Goal: Task Accomplishment & Management: Manage account settings

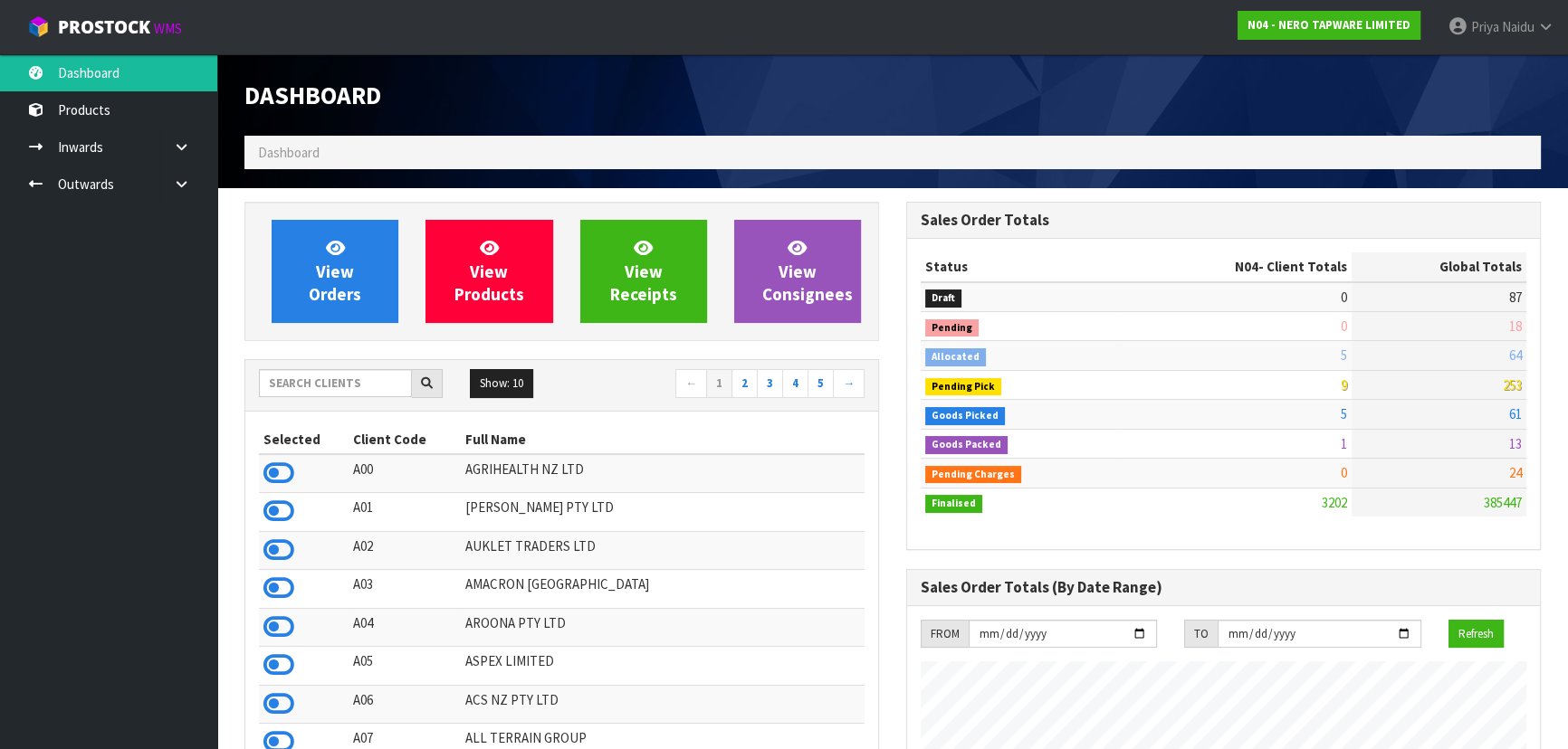
scroll to position [1426, 661]
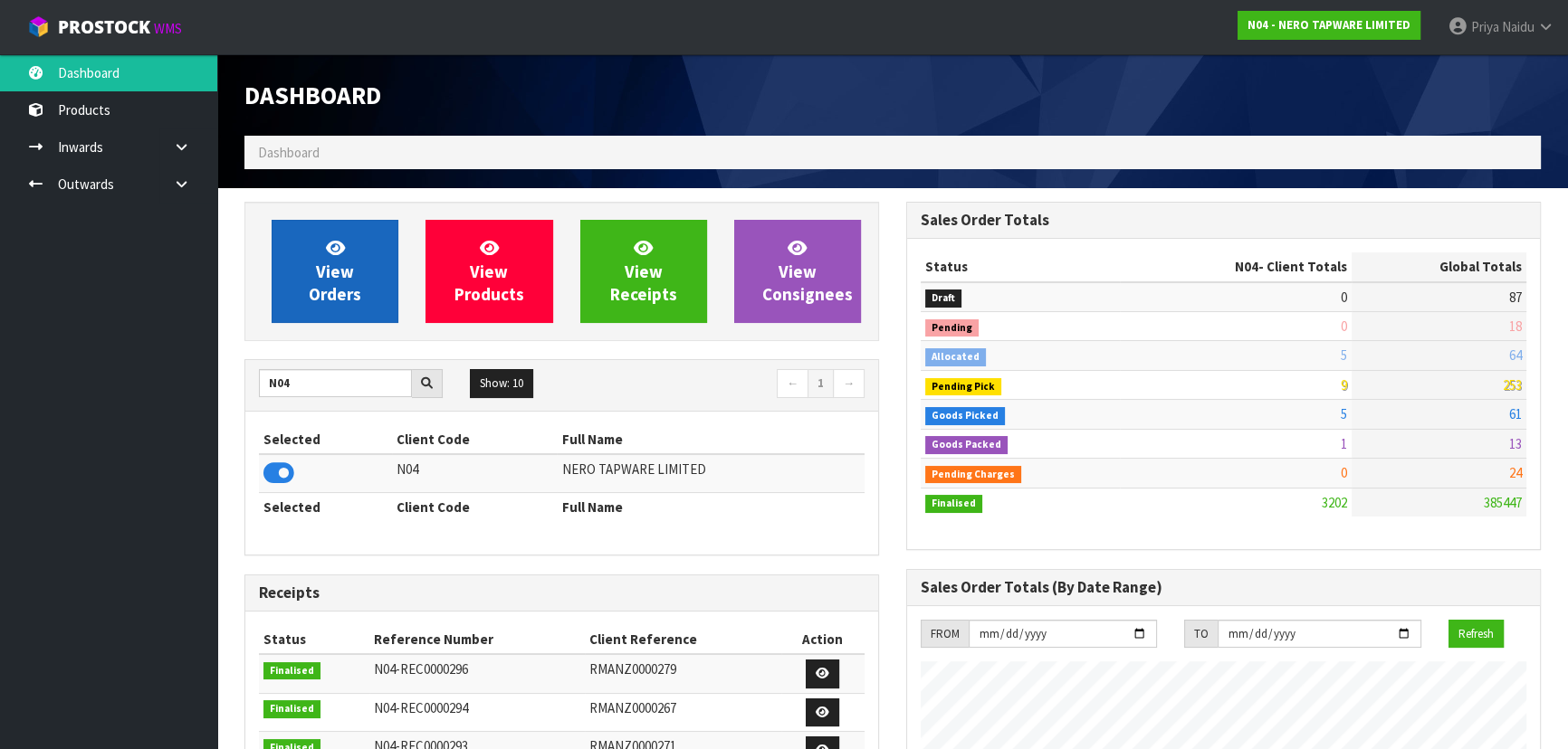
type input "N04"
click at [383, 267] on link "View Orders" at bounding box center [335, 272] width 126 height 103
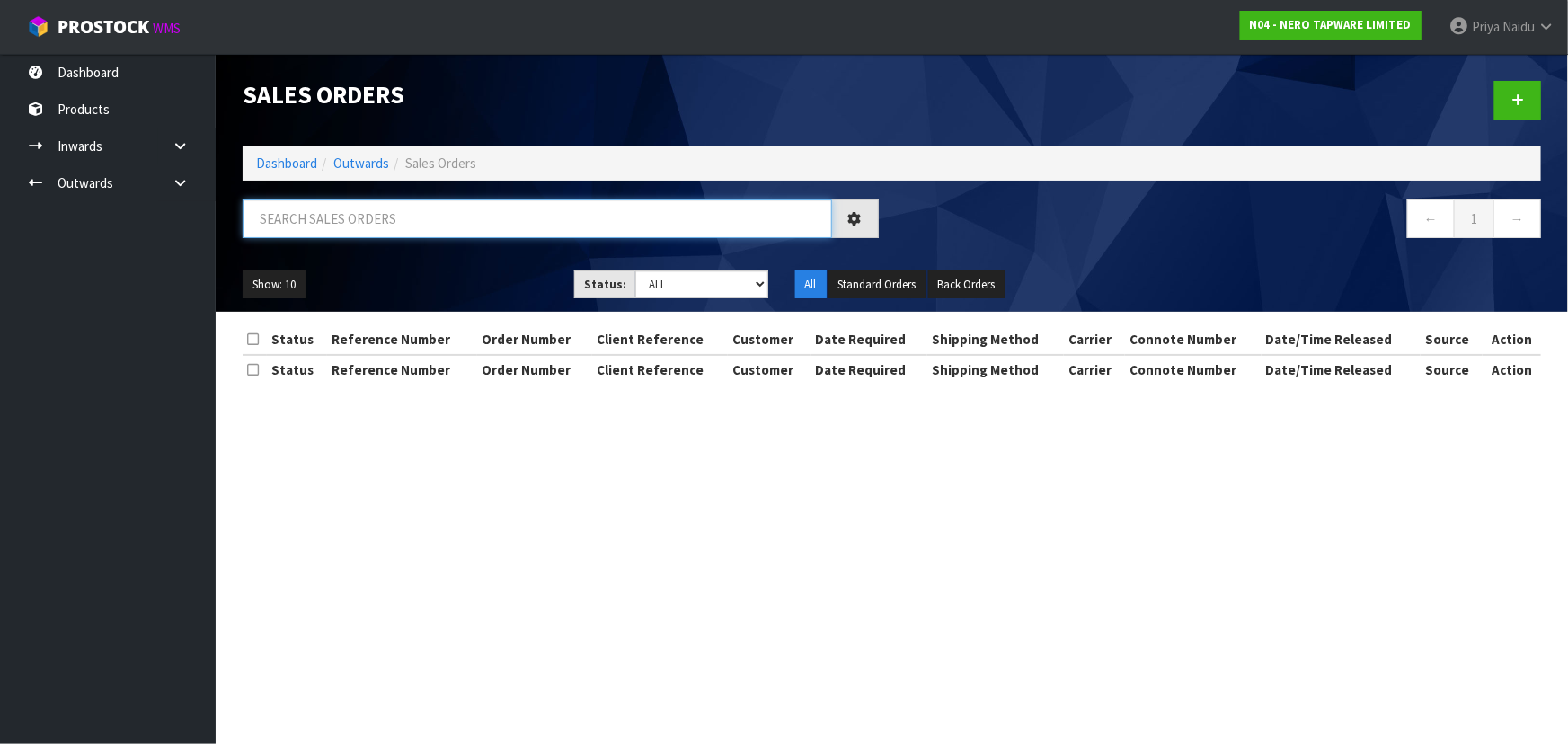
click at [360, 207] on input "text" at bounding box center [537, 219] width 589 height 38
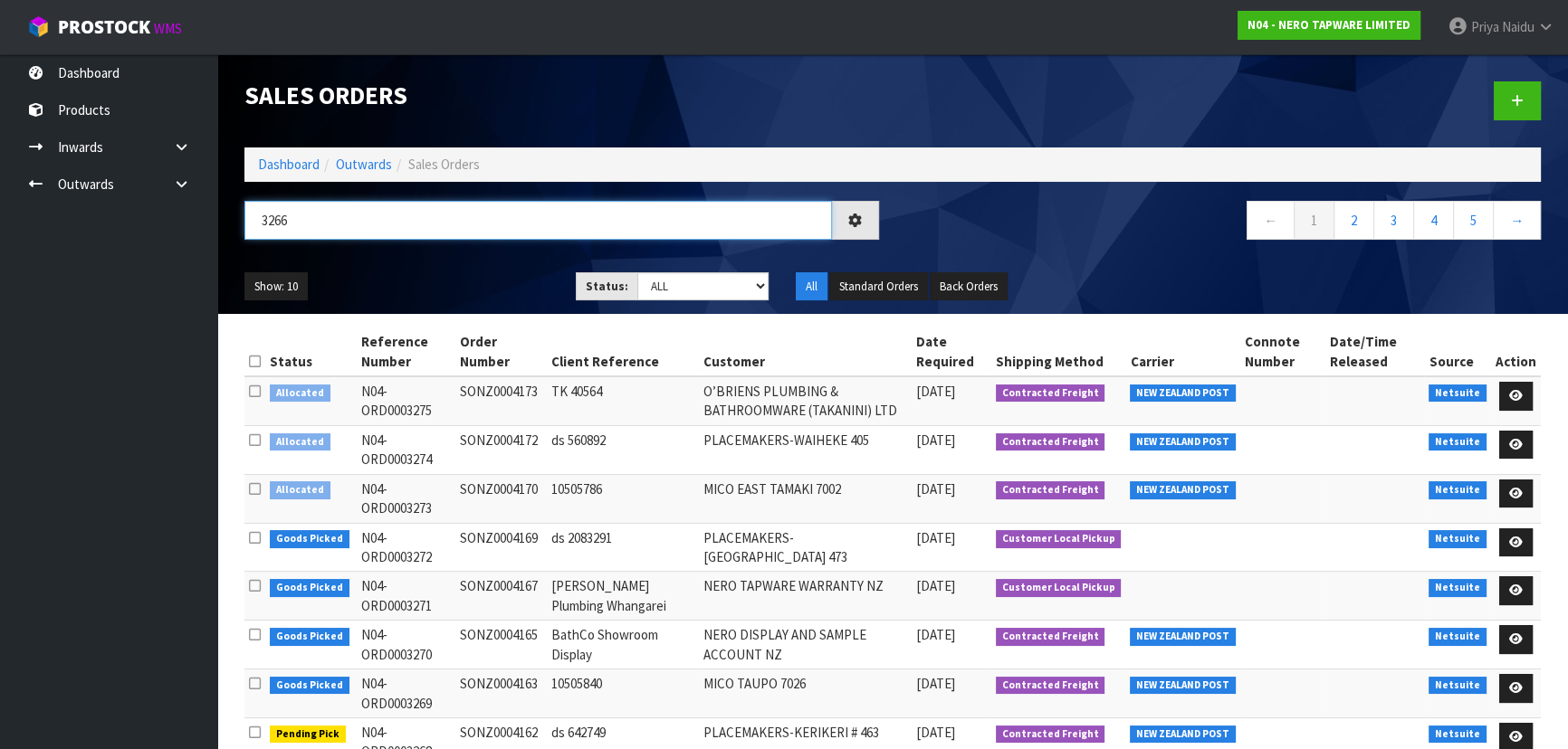
type input "3266"
click at [497, 280] on ul "Show: 10 5 10 25 50" at bounding box center [396, 287] width 304 height 29
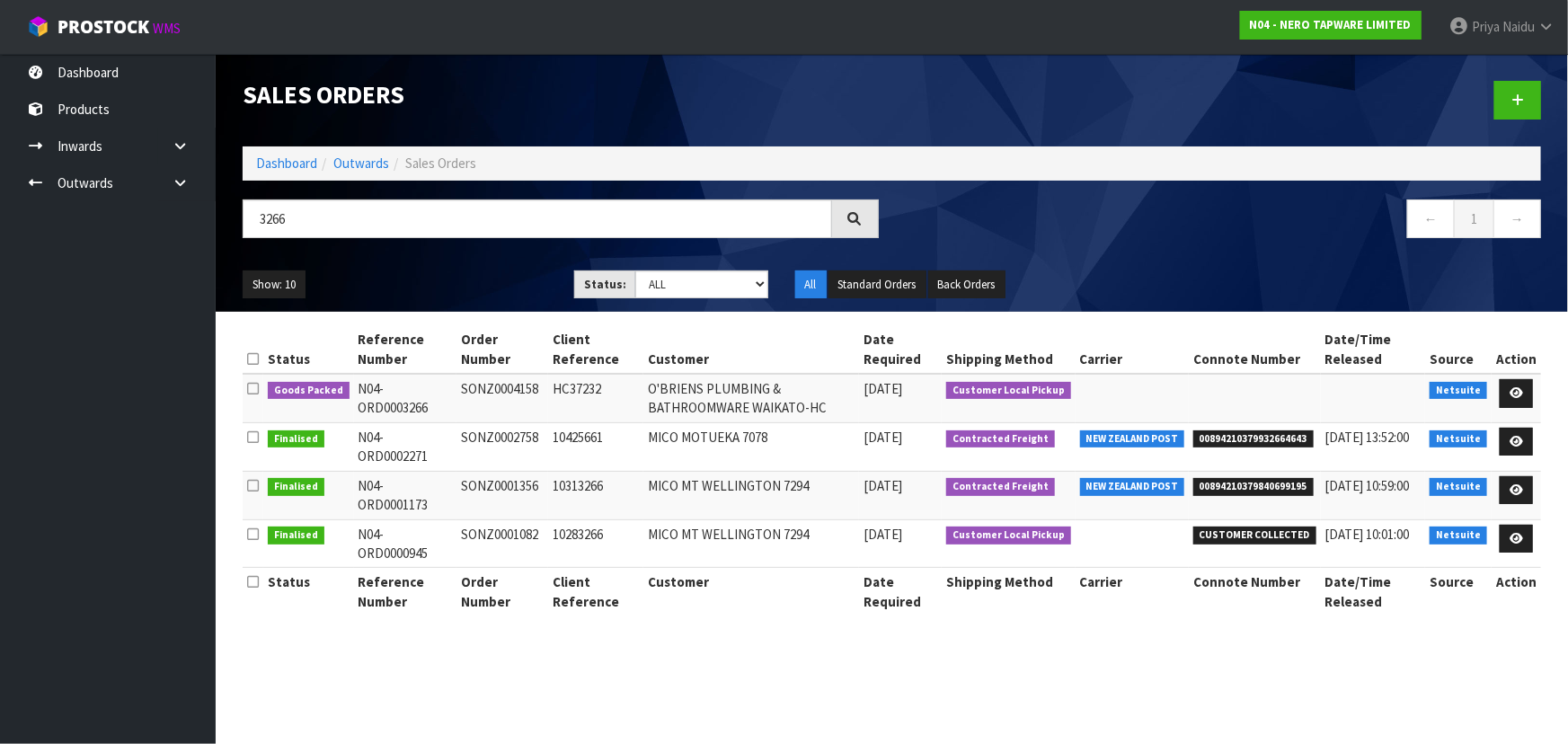
click at [475, 275] on ul "Show: 10 5 10 25 50" at bounding box center [394, 285] width 305 height 28
click at [1523, 390] on icon at bounding box center [1516, 393] width 14 height 12
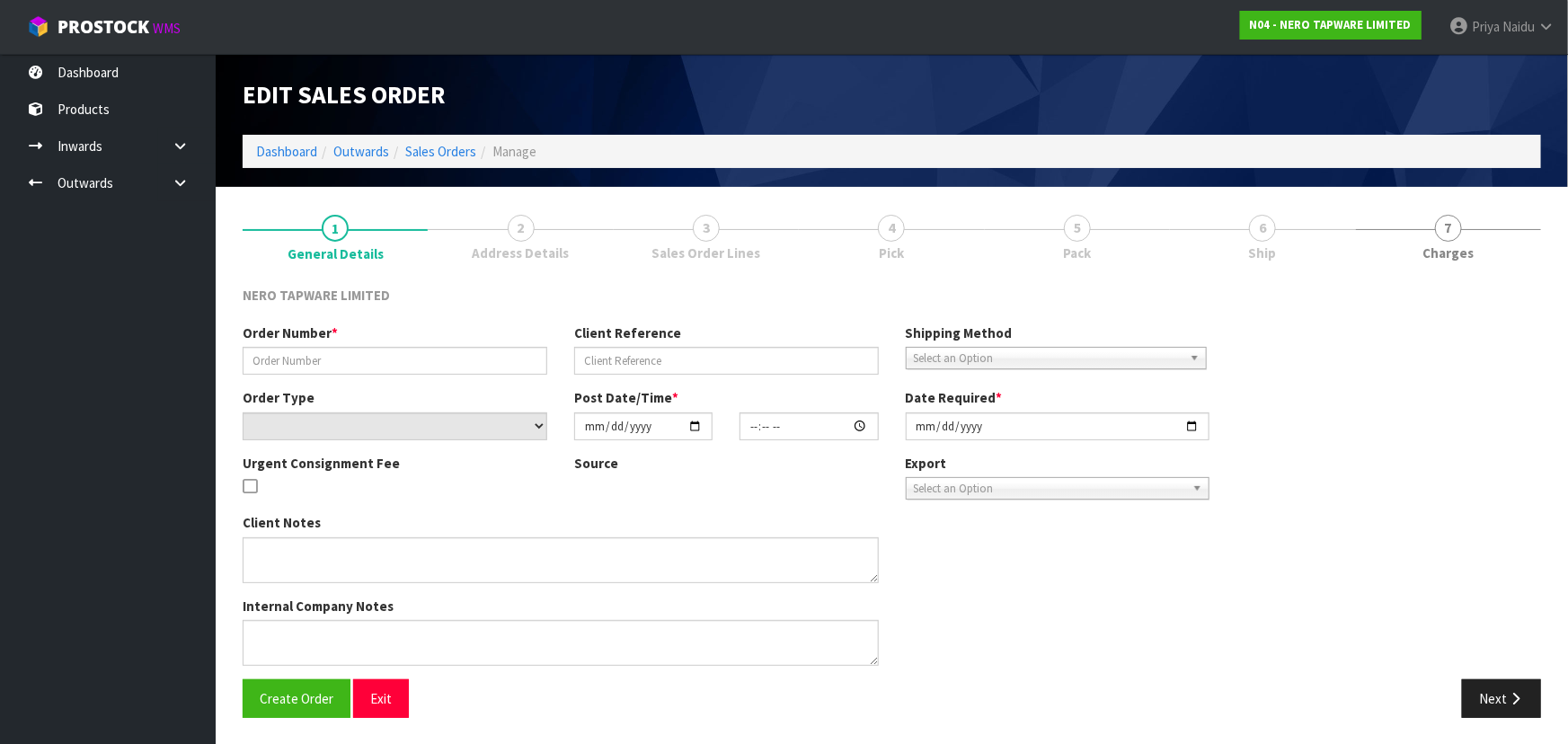
type input "SONZ0004158"
type input "HC37232"
select select "number:0"
type input "[DATE]"
type input "12:00:08.000"
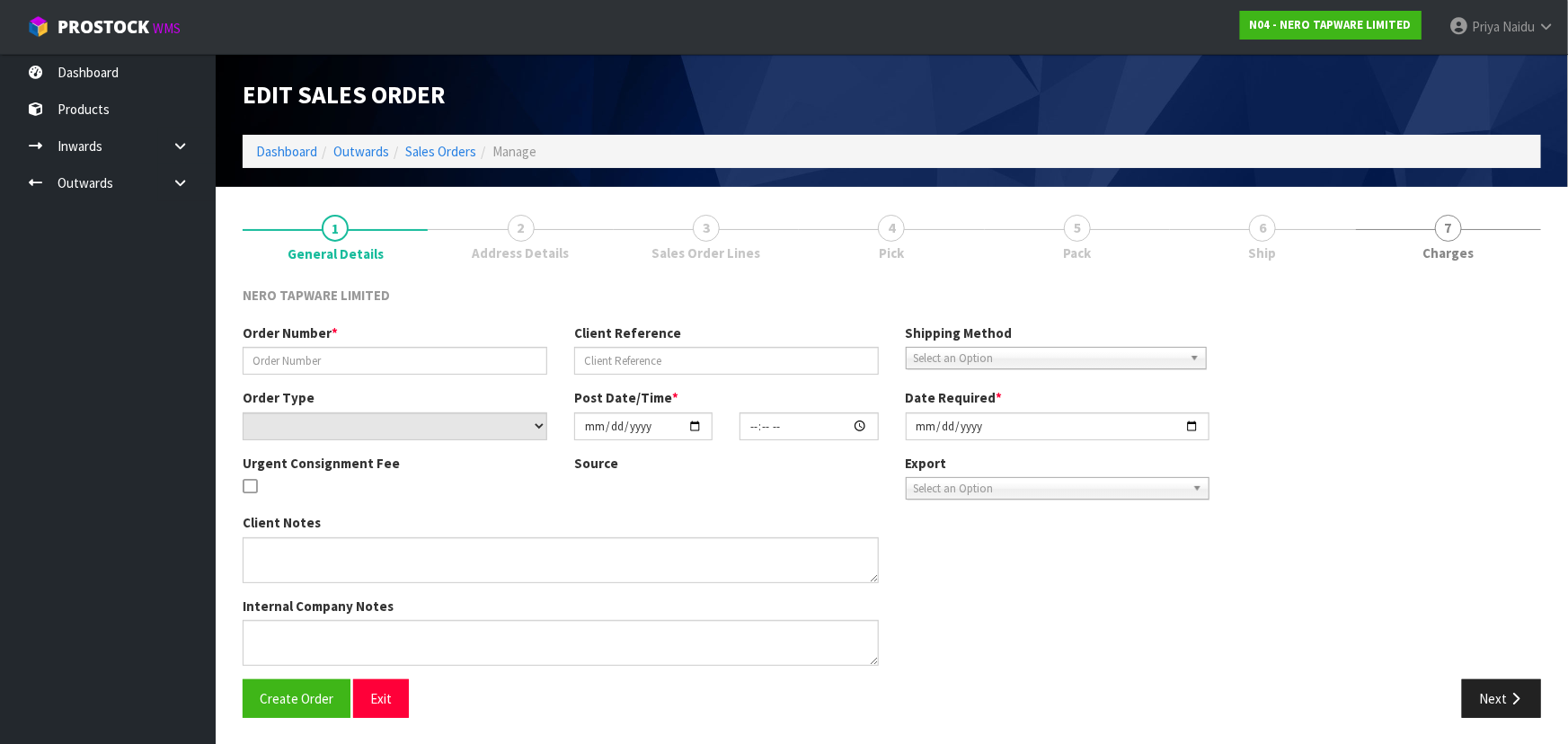
type input "[DATE]"
type textarea "[PERSON_NAME] pick up 13/10"
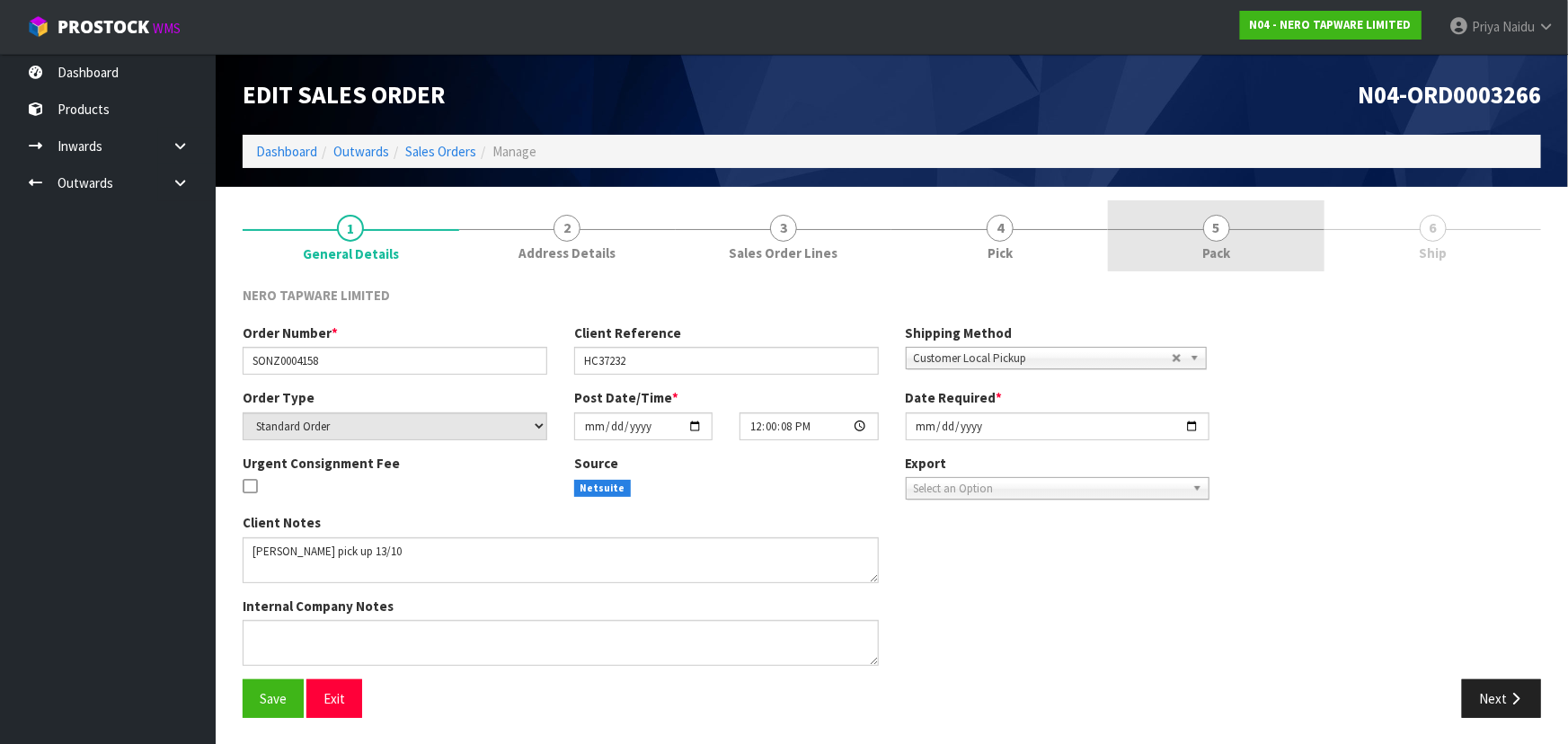
click at [1202, 233] on link "5 Pack" at bounding box center [1216, 236] width 217 height 71
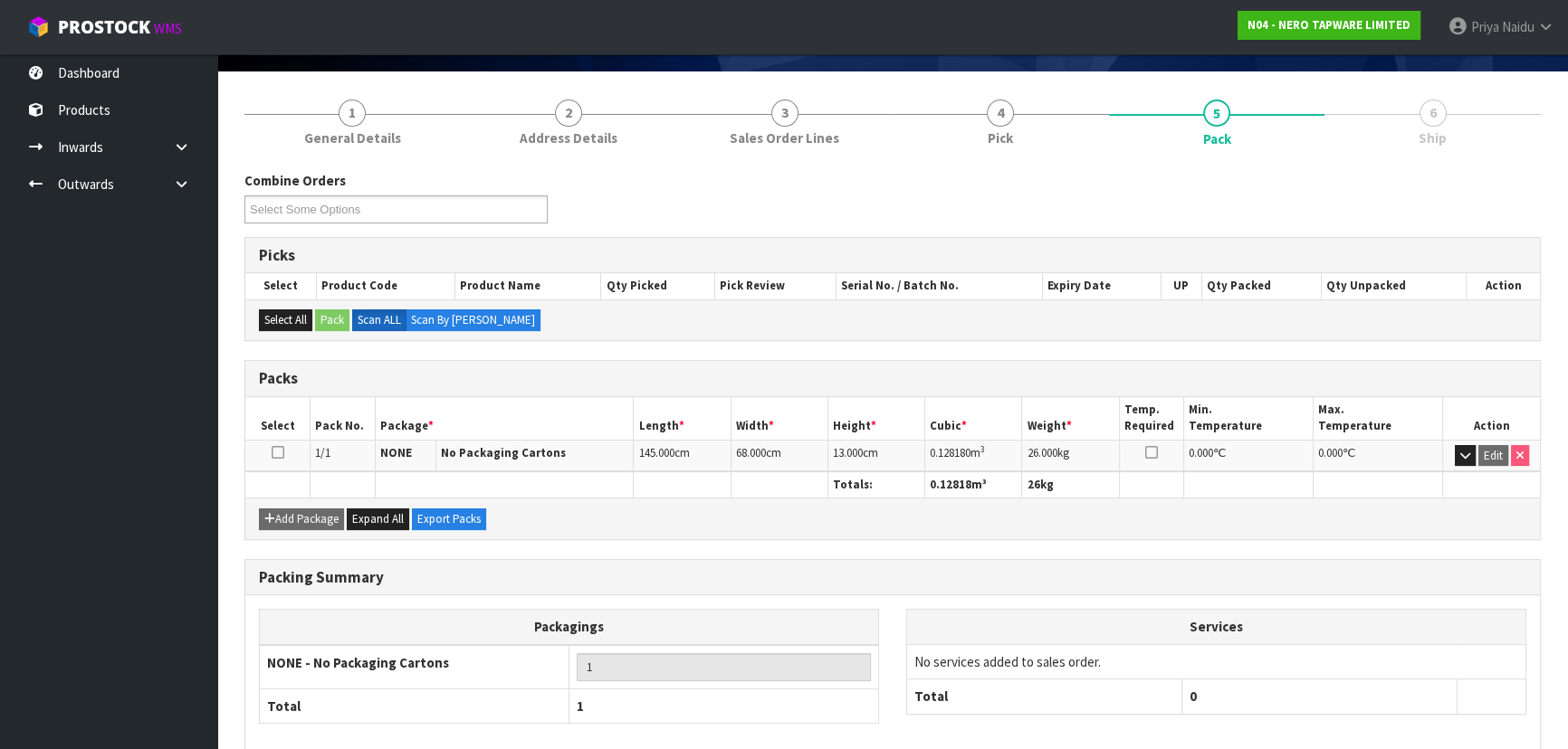
scroll to position [206, 0]
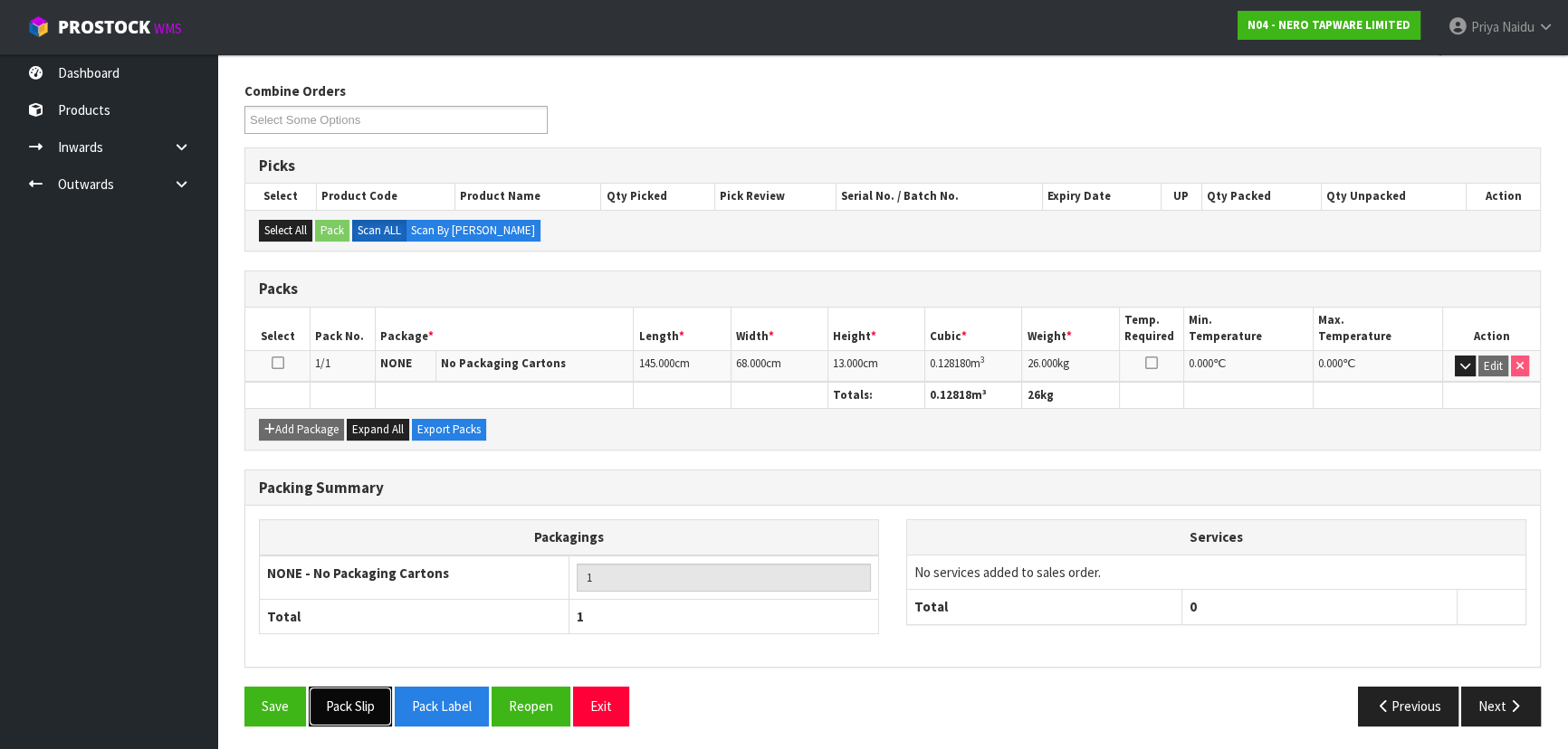
click at [344, 710] on button "Pack Slip" at bounding box center [350, 706] width 83 height 39
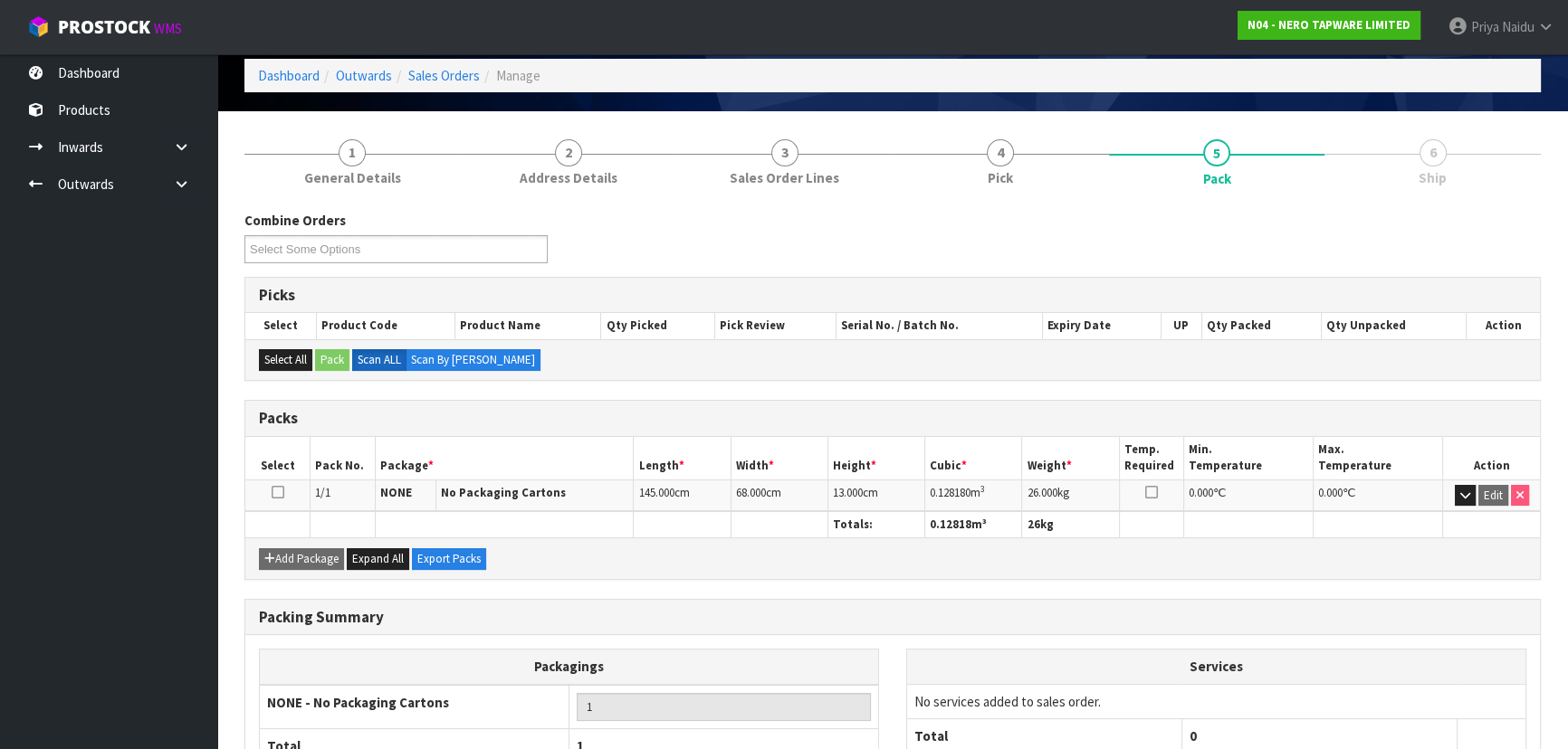
scroll to position [0, 0]
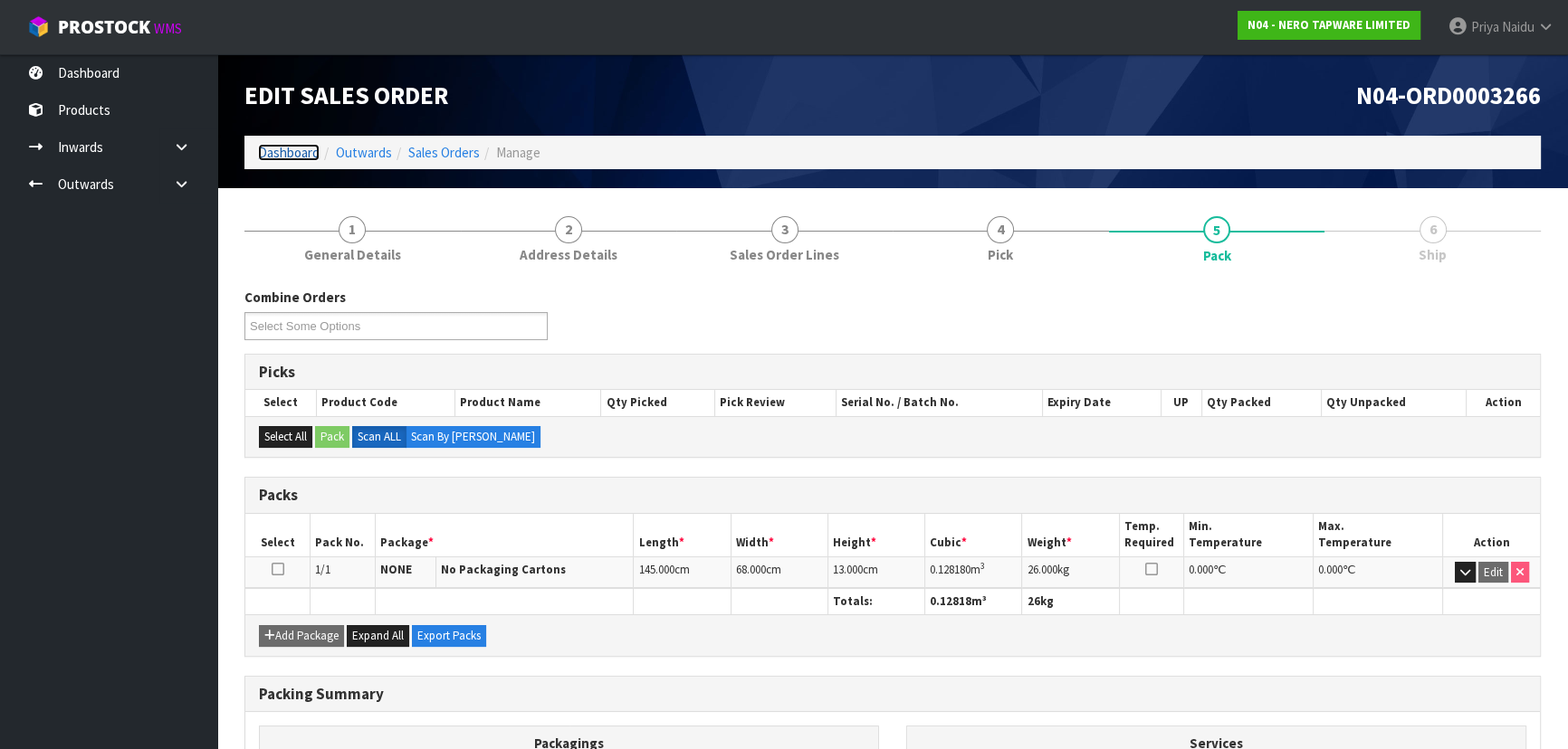
click at [271, 154] on link "Dashboard" at bounding box center [289, 152] width 62 height 18
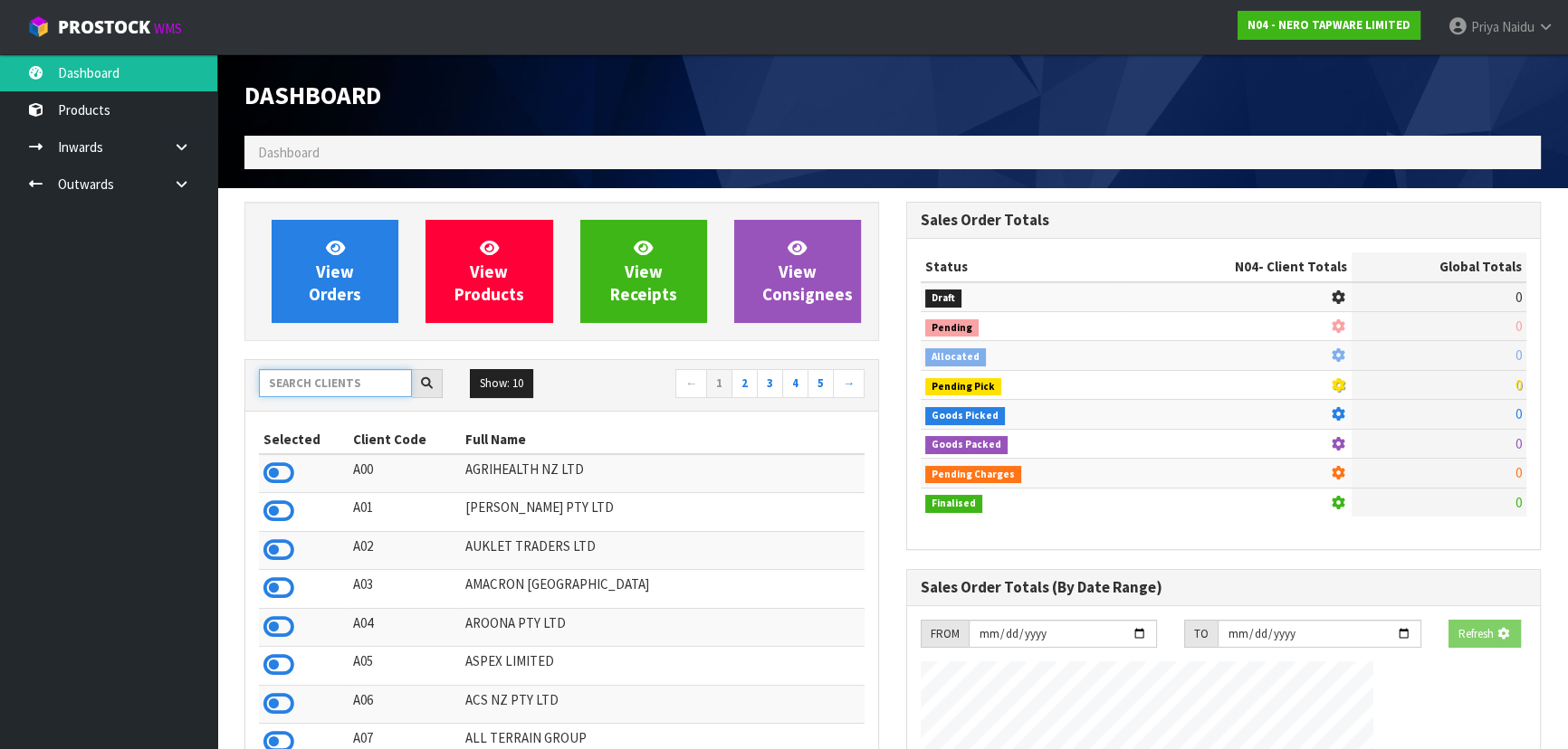
click at [342, 381] on input "text" at bounding box center [336, 383] width 153 height 28
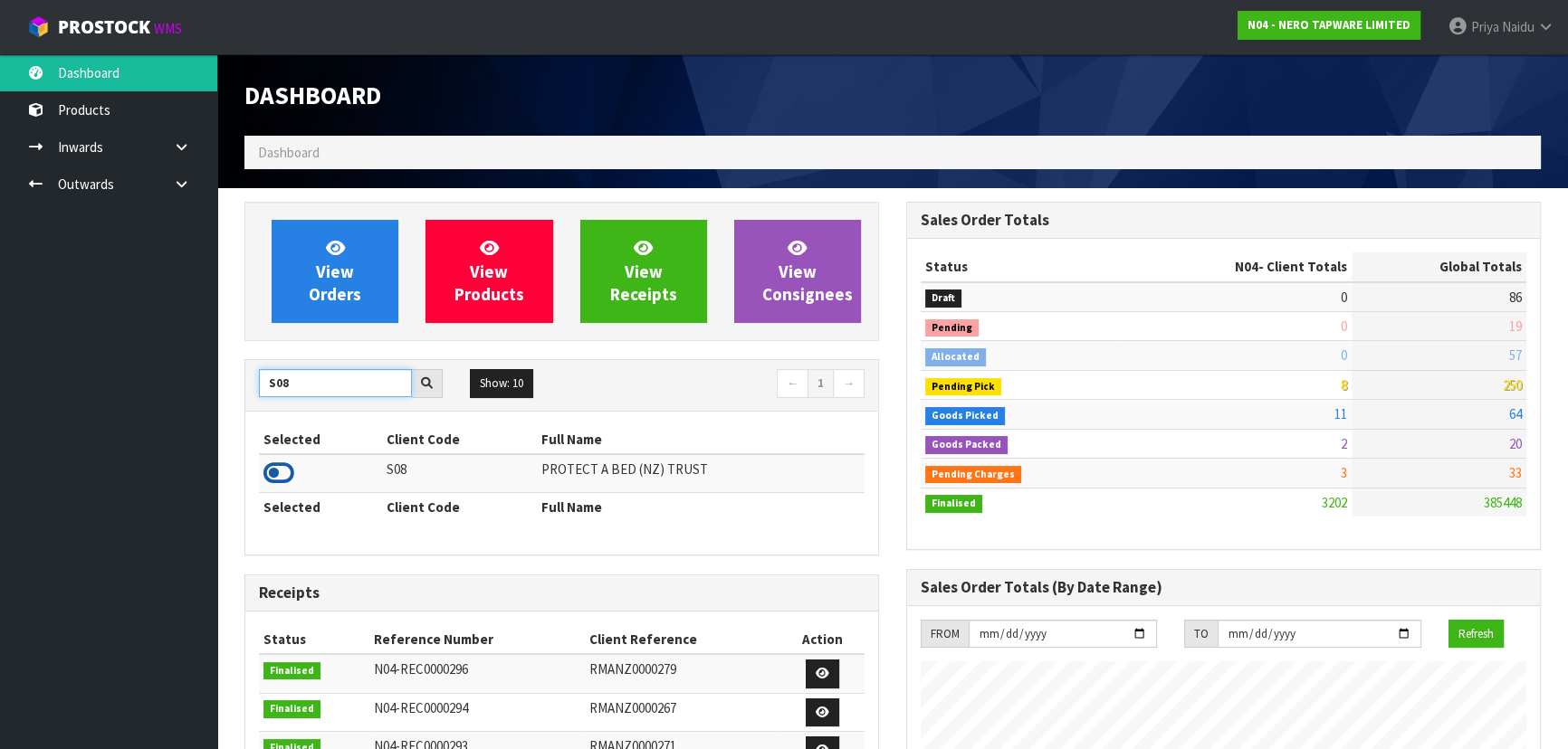
type input "S08"
click at [280, 476] on icon at bounding box center [278, 473] width 30 height 27
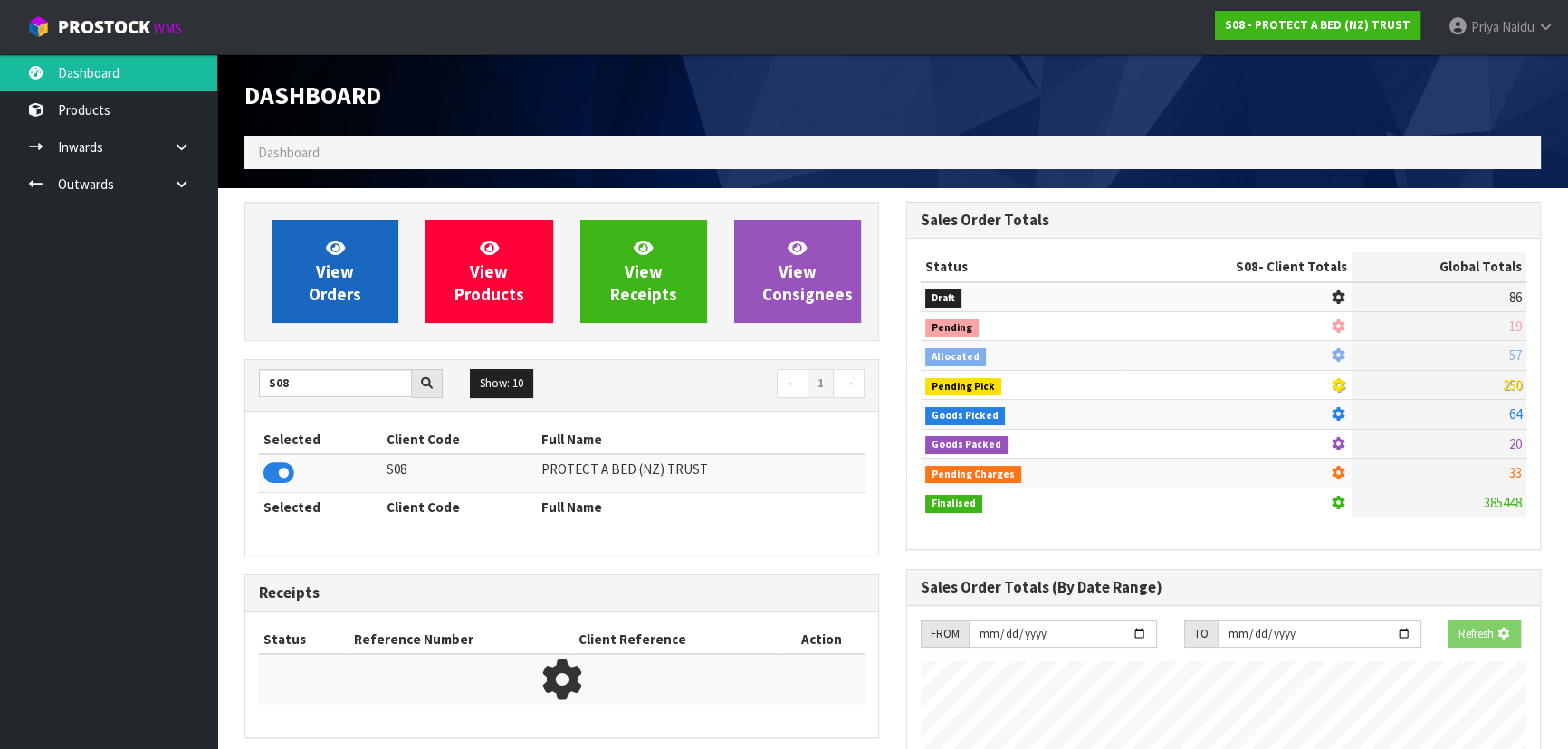
scroll to position [903651, 904636]
click at [329, 284] on span "View Orders" at bounding box center [335, 271] width 53 height 68
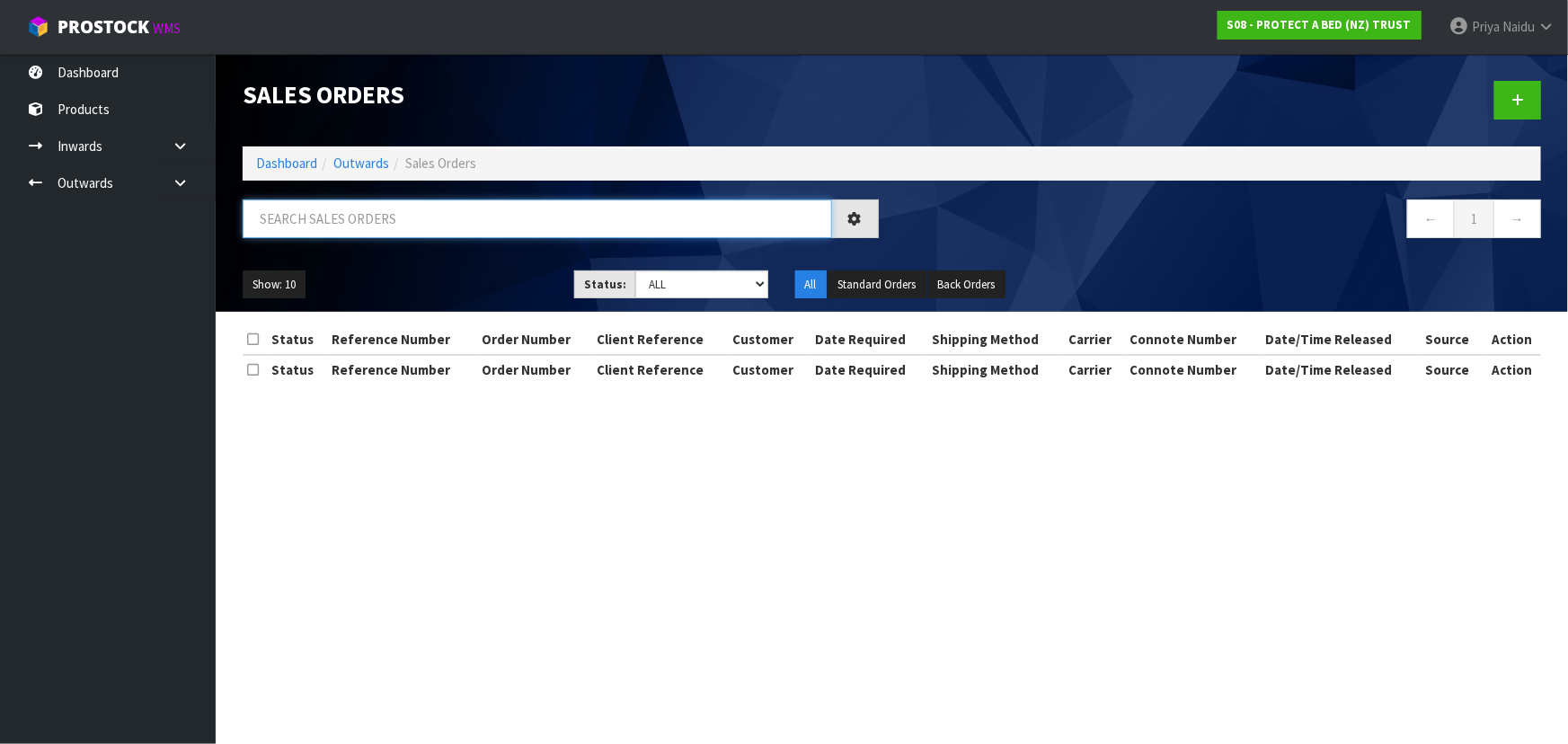
click at [347, 225] on input "text" at bounding box center [537, 219] width 589 height 38
type input "33756"
click at [444, 268] on div "Show: 10 5 10 25 50 Status: Draft Pending Allocated Pending Pick Goods Picked G…" at bounding box center [891, 285] width 1326 height 56
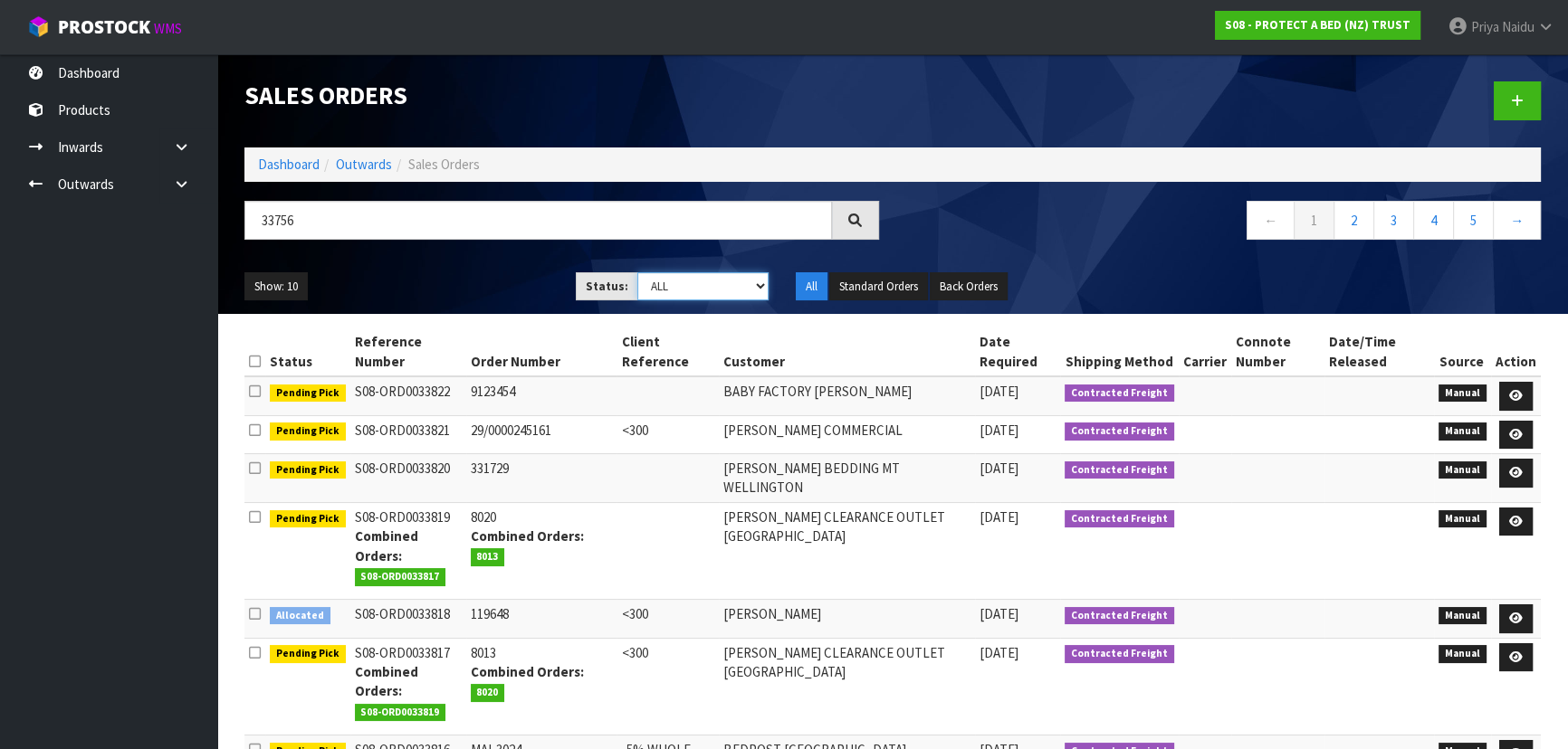
click at [665, 284] on select "Draft Pending Allocated Pending Pick Goods Picked Goods Packed Pending Charges …" at bounding box center [702, 287] width 132 height 28
select select "string:3"
click at [637, 273] on select "Draft Pending Allocated Pending Pick Goods Picked Goods Packed Pending Charges …" at bounding box center [702, 287] width 132 height 28
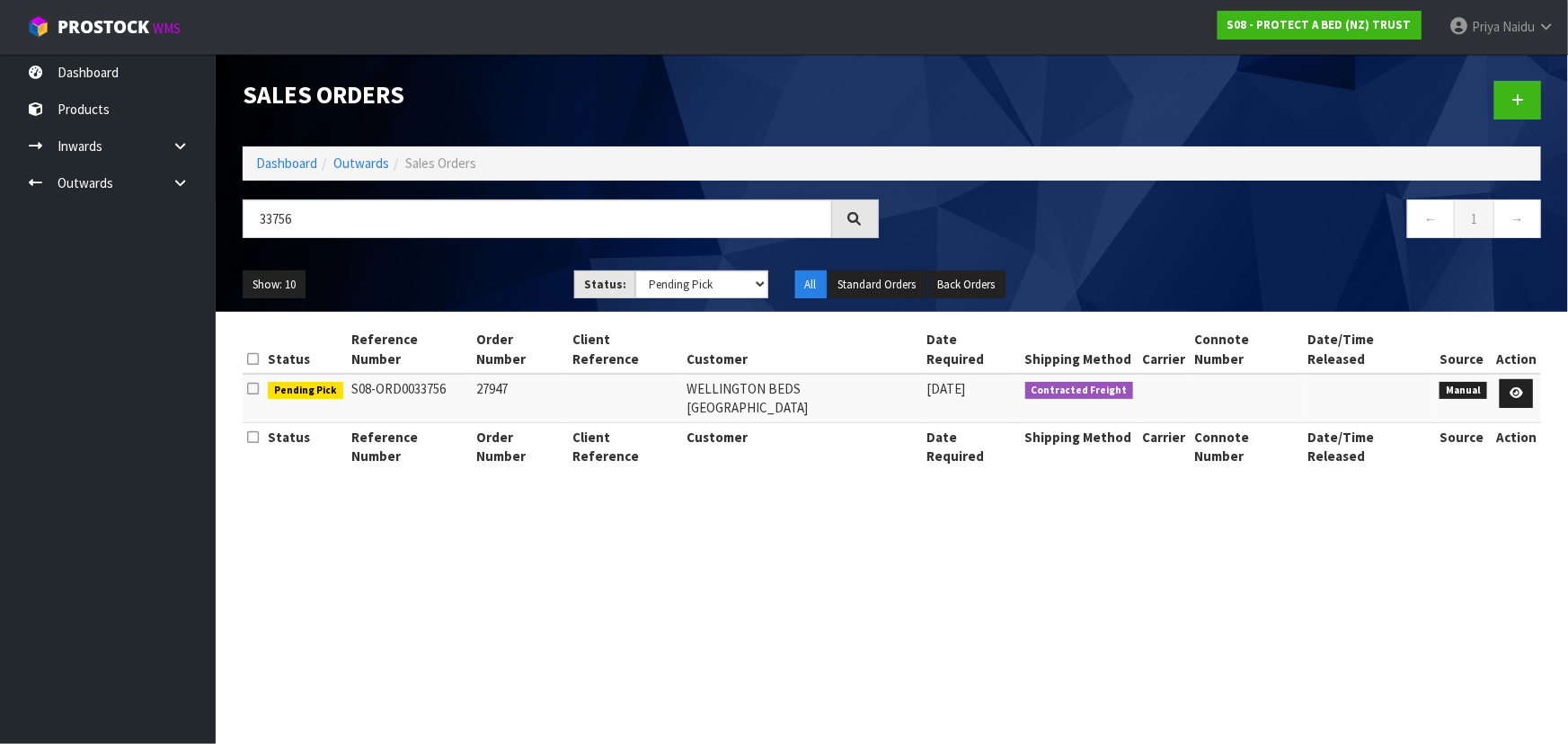
click at [477, 254] on div "33756 ← 1 →" at bounding box center [891, 228] width 1326 height 58
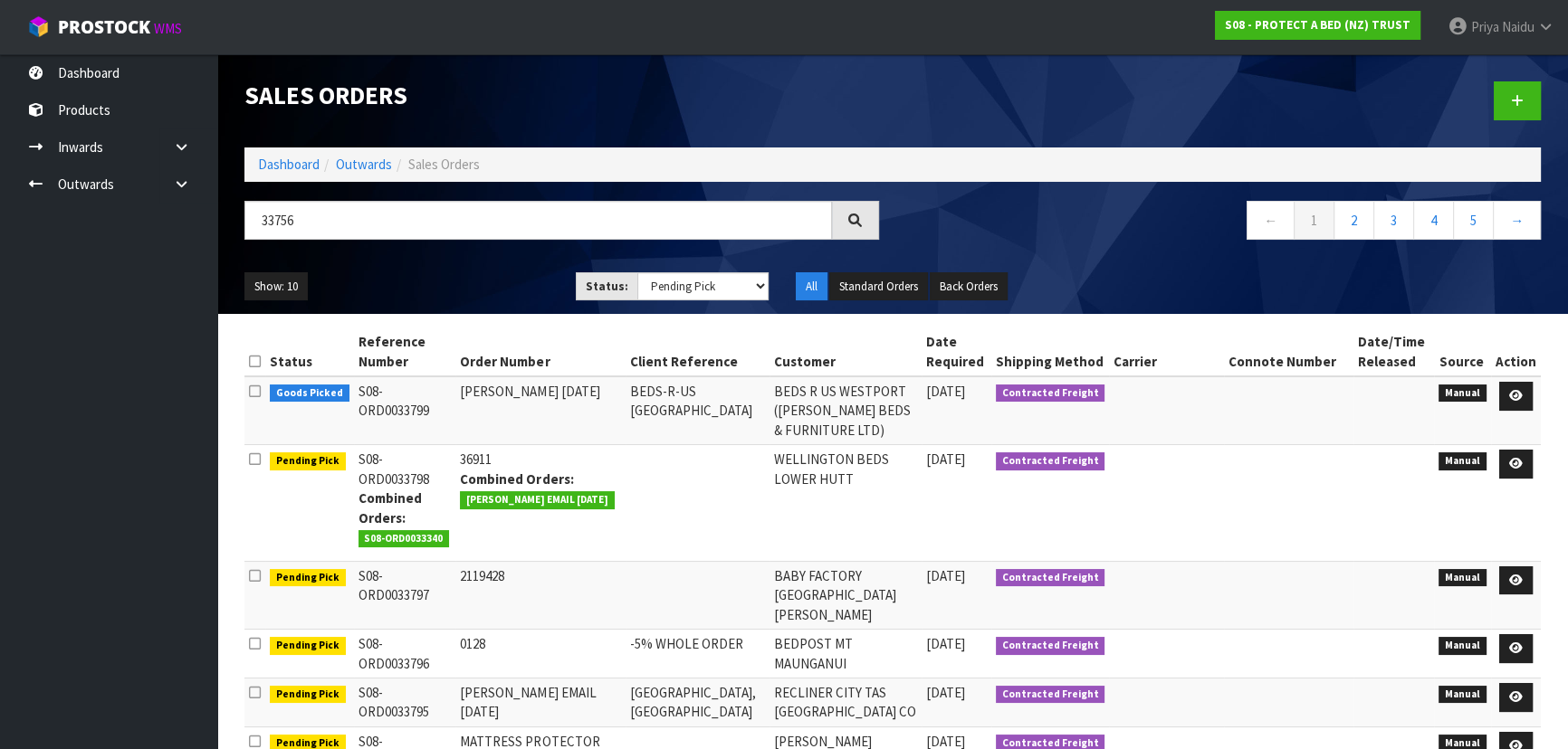
click at [480, 280] on ul "Show: 10 5 10 25 50" at bounding box center [396, 287] width 304 height 29
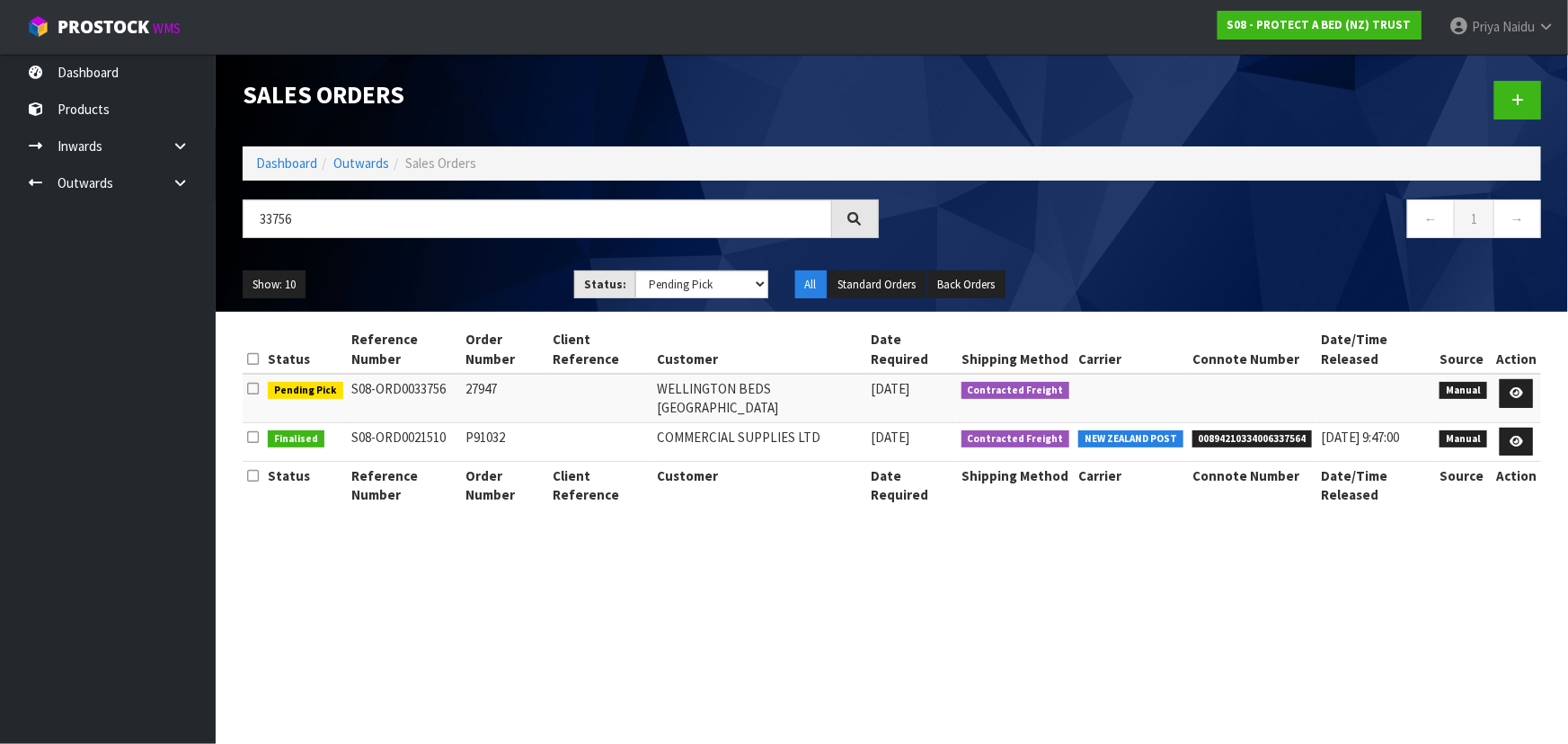
click at [477, 278] on ul "Show: 10 5 10 25 50" at bounding box center [394, 285] width 305 height 28
click at [301, 166] on link "Dashboard" at bounding box center [286, 163] width 61 height 17
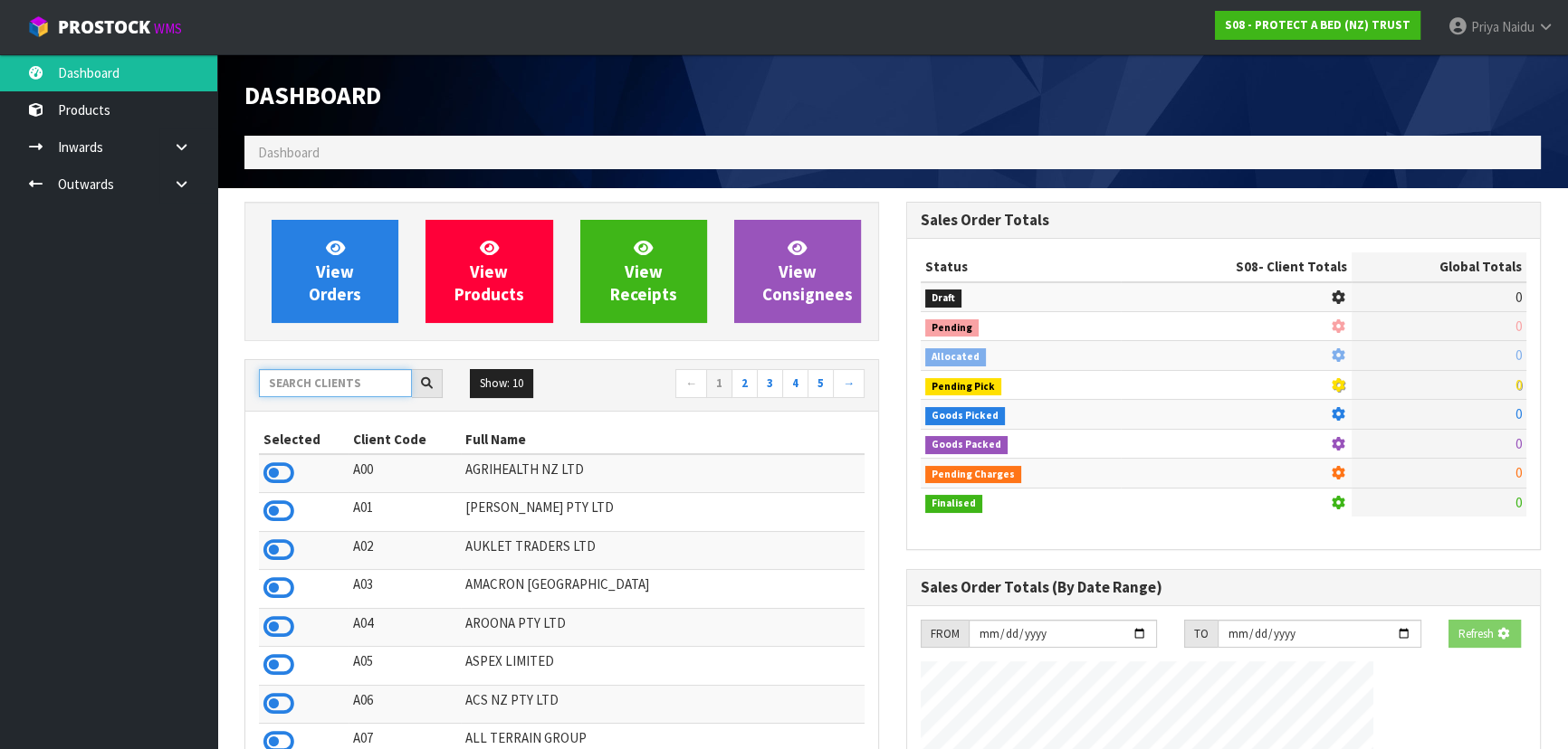
click at [306, 385] on input "text" at bounding box center [336, 383] width 153 height 28
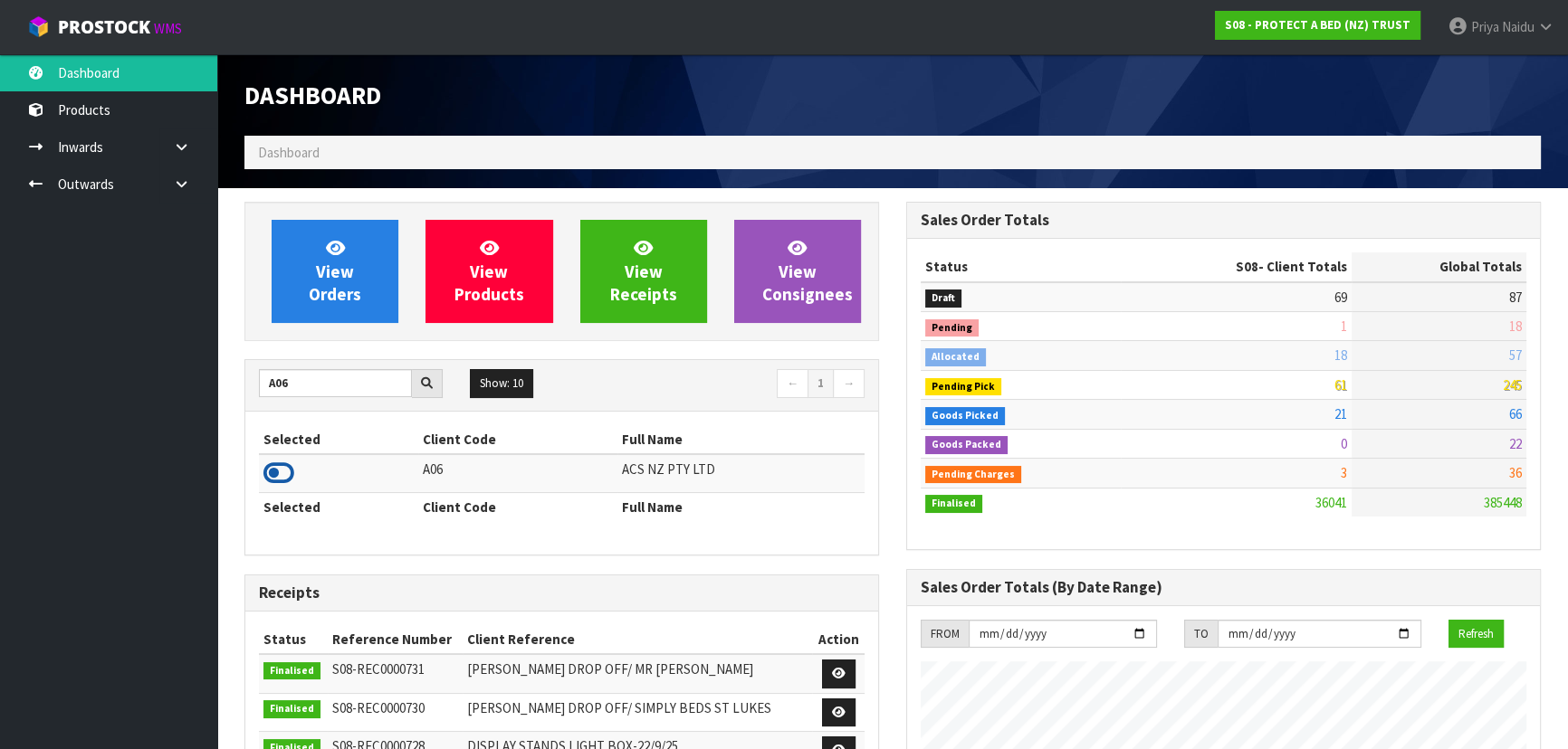
click at [283, 471] on icon at bounding box center [278, 473] width 30 height 27
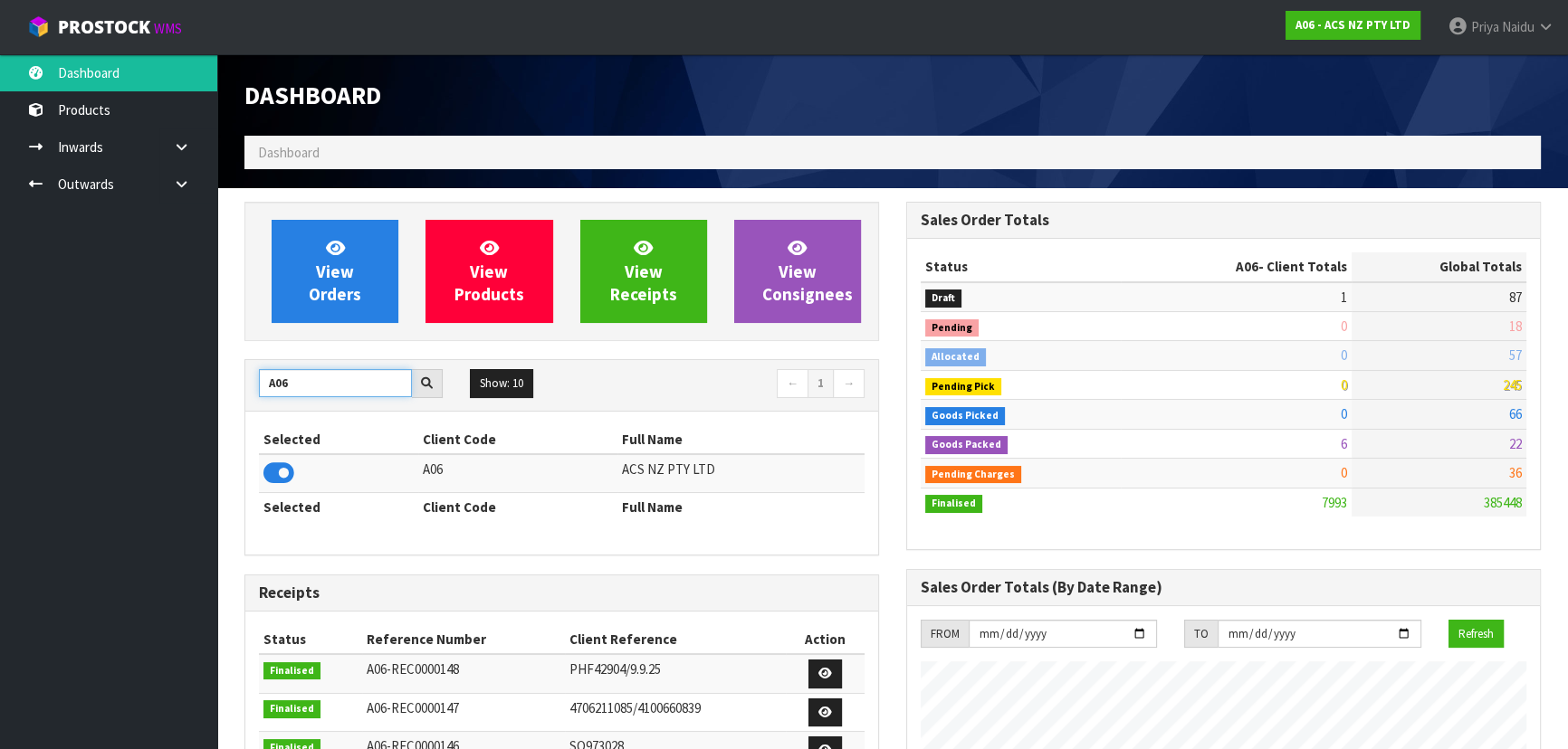
click at [323, 379] on input "A06" at bounding box center [336, 383] width 153 height 28
type input "A"
type input "D00"
click at [281, 463] on icon at bounding box center [278, 473] width 30 height 27
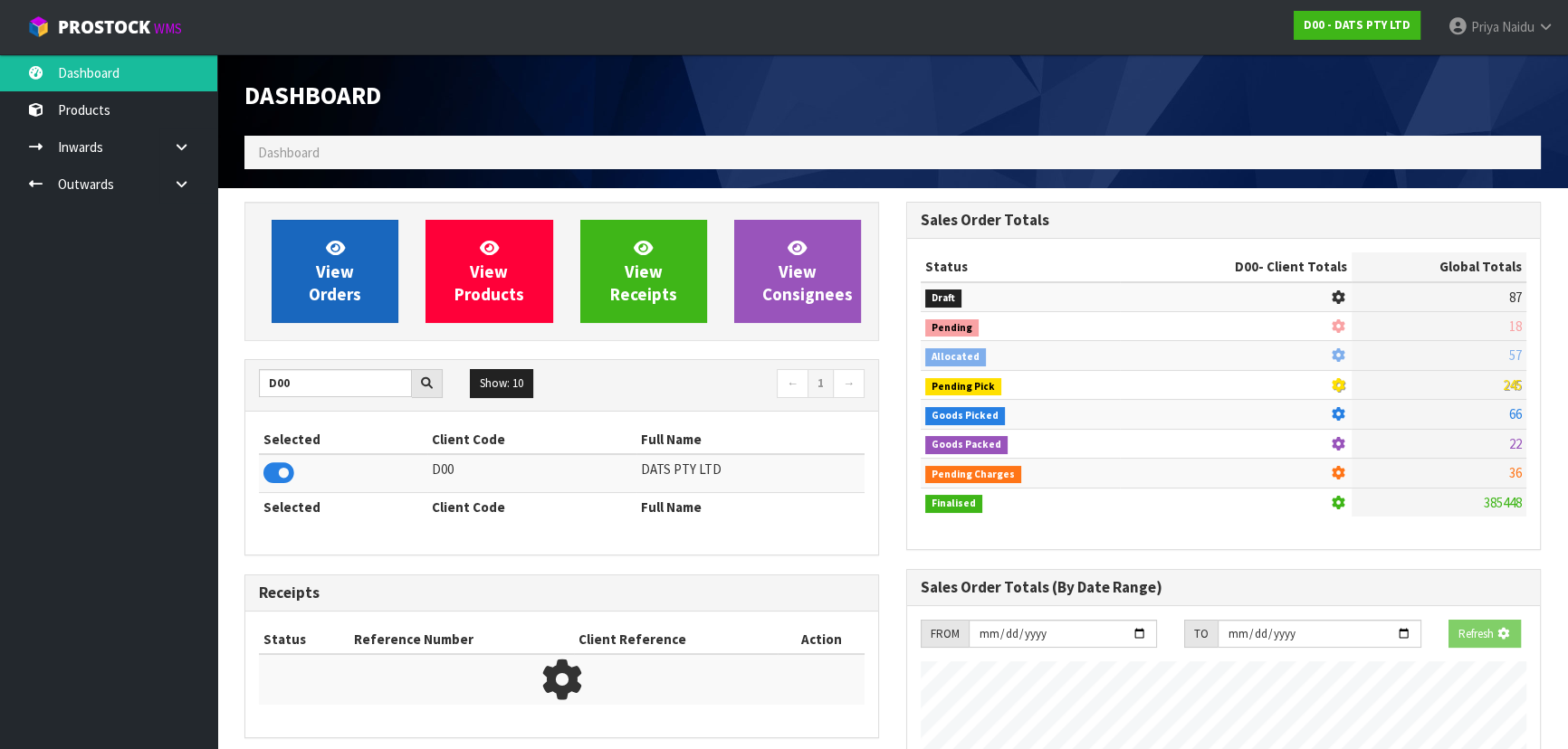
scroll to position [903651, 904636]
click at [336, 231] on link "View Orders" at bounding box center [335, 272] width 126 height 103
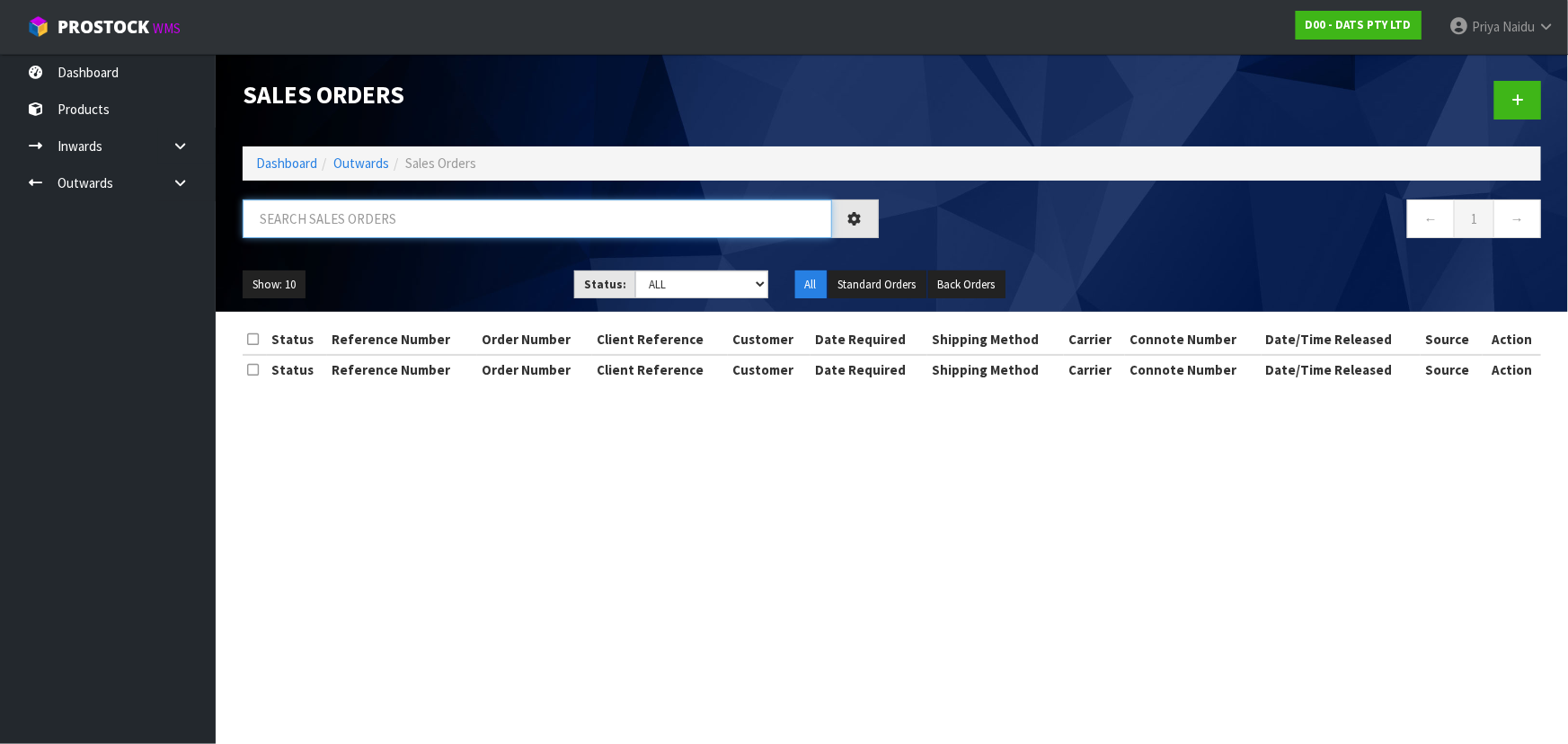
click at [348, 203] on input "text" at bounding box center [537, 219] width 589 height 38
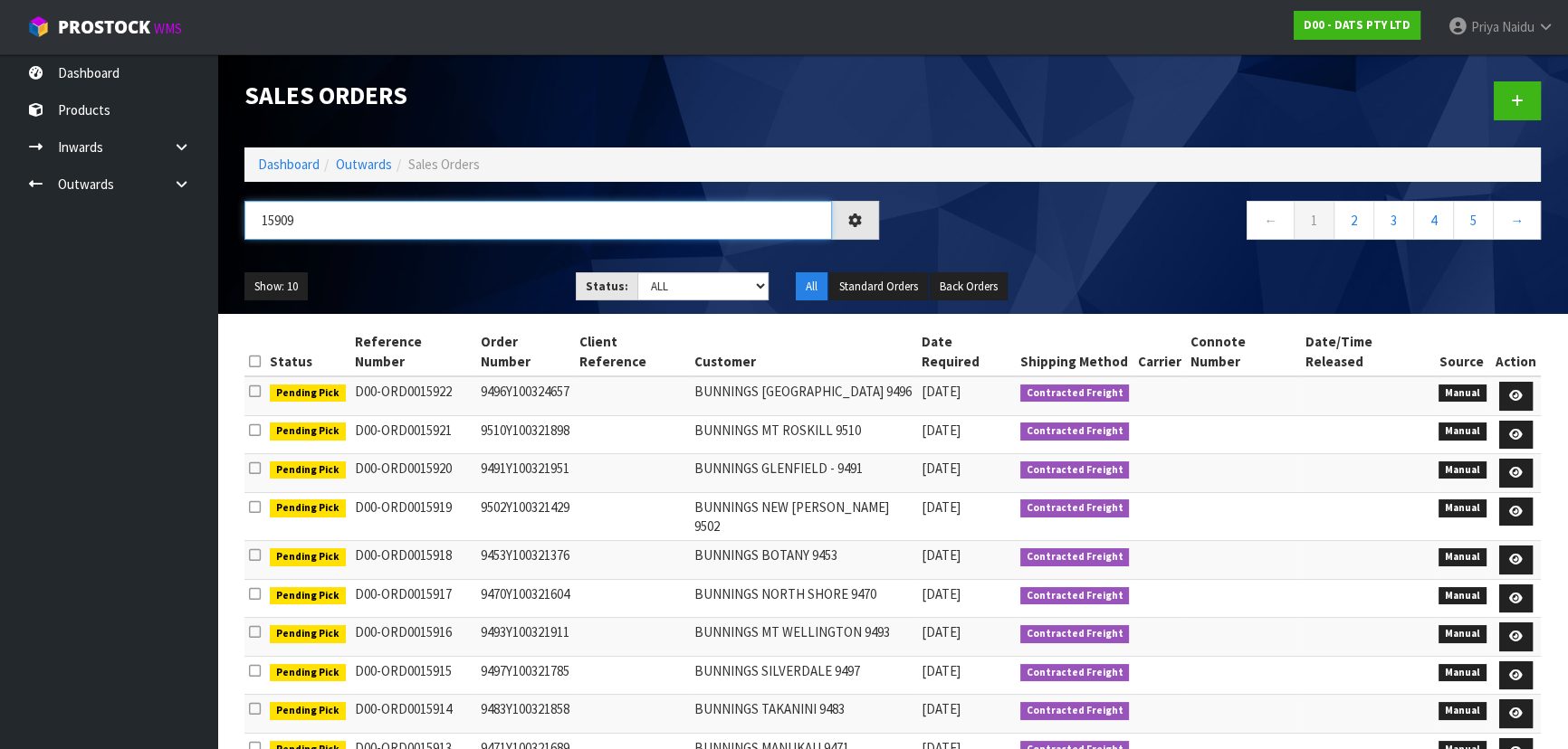
type input "15909"
drag, startPoint x: 674, startPoint y: 280, endPoint x: 675, endPoint y: 289, distance: 9.1
click at [674, 280] on select "Draft Pending Allocated Pending Pick Goods Picked Goods Packed Pending Charges …" at bounding box center [702, 287] width 132 height 28
select select "string:5"
click at [637, 273] on select "Draft Pending Allocated Pending Pick Goods Picked Goods Packed Pending Charges …" at bounding box center [702, 287] width 132 height 28
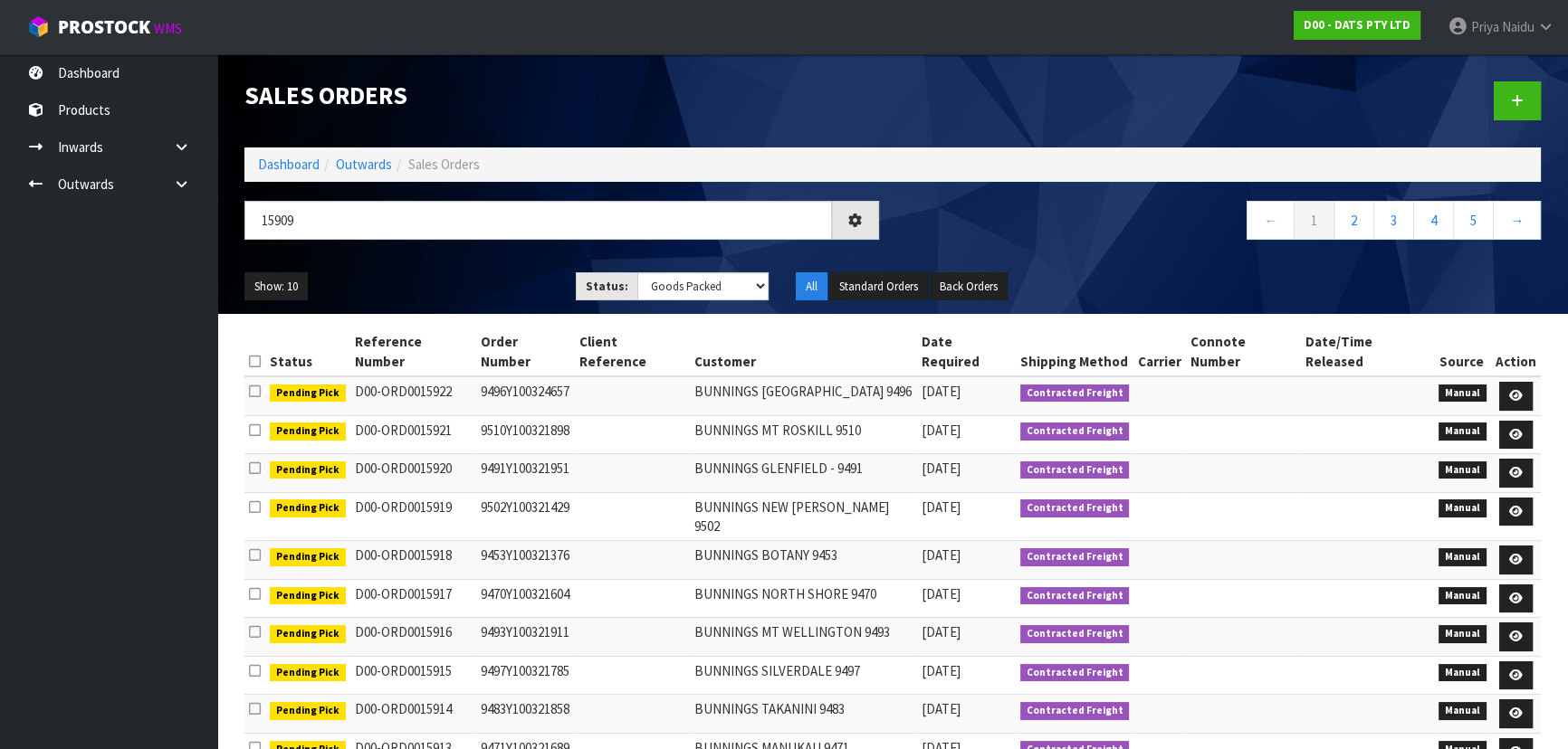
click at [505, 276] on ul "Show: 10 5 10 25 50" at bounding box center [396, 287] width 304 height 29
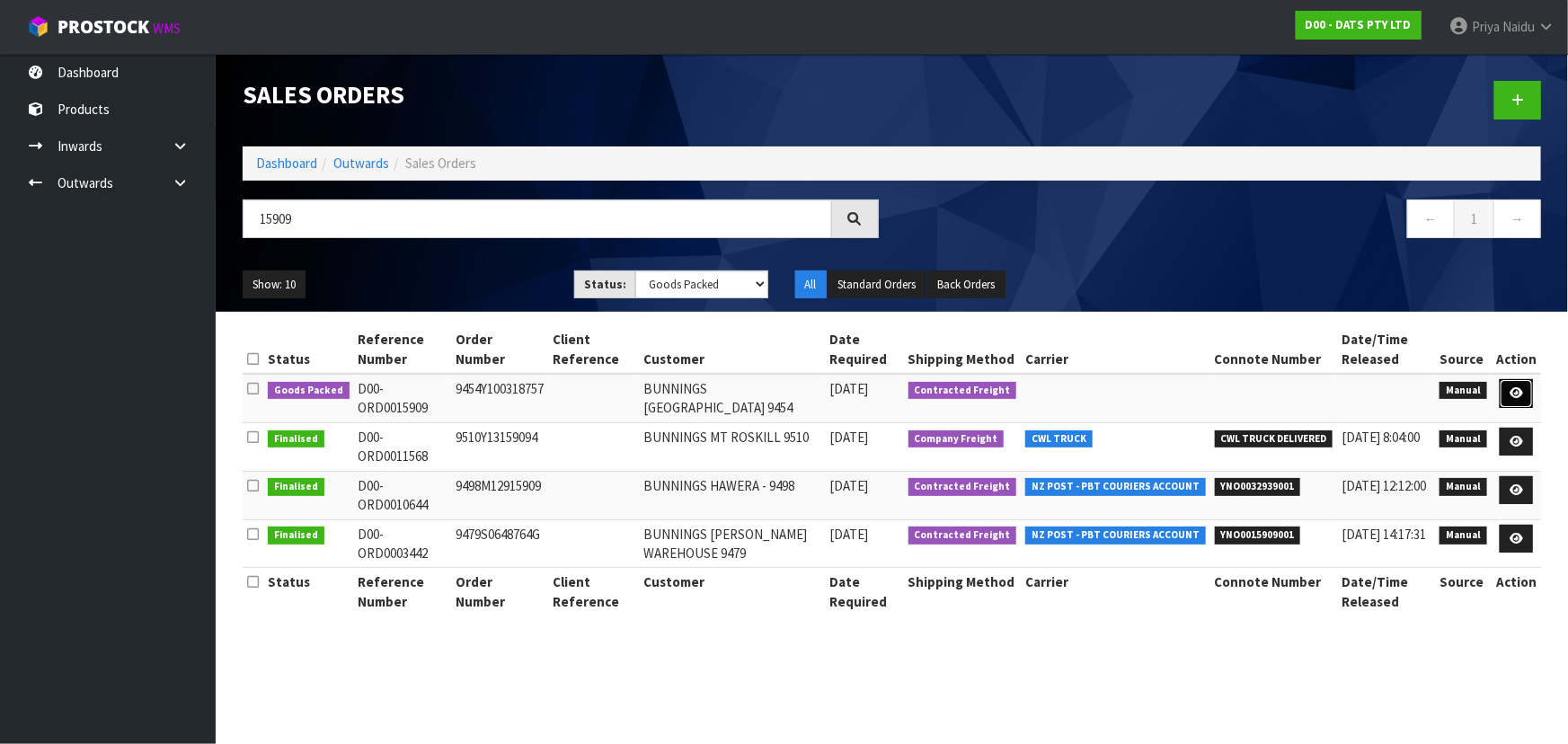
click at [1525, 394] on link at bounding box center [1516, 393] width 33 height 28
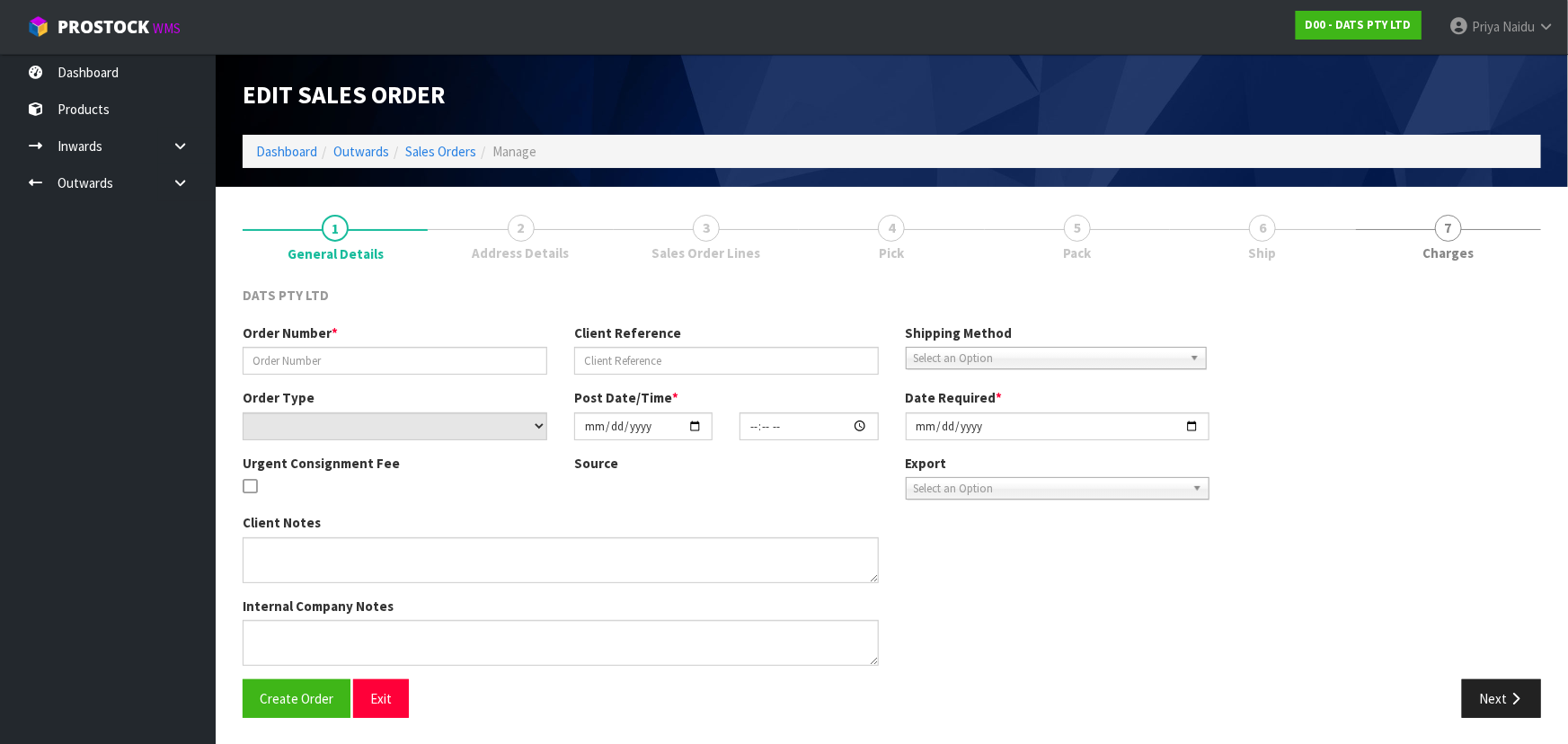
type input "9454Y100318757"
select select "number:0"
type input "[DATE]"
type input "11:04:00.000"
type input "[DATE]"
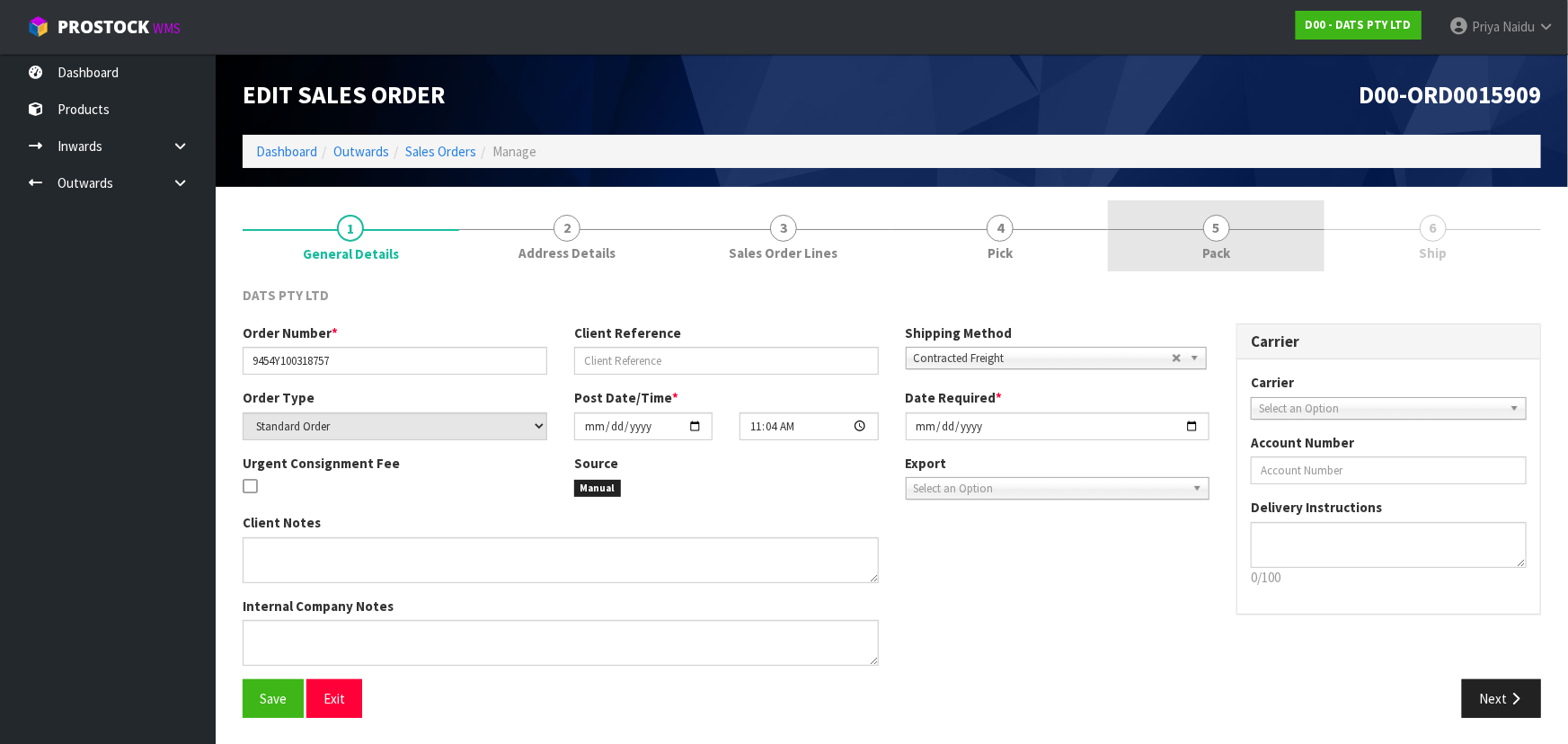
click at [1232, 245] on link "5 Pack" at bounding box center [1216, 236] width 217 height 71
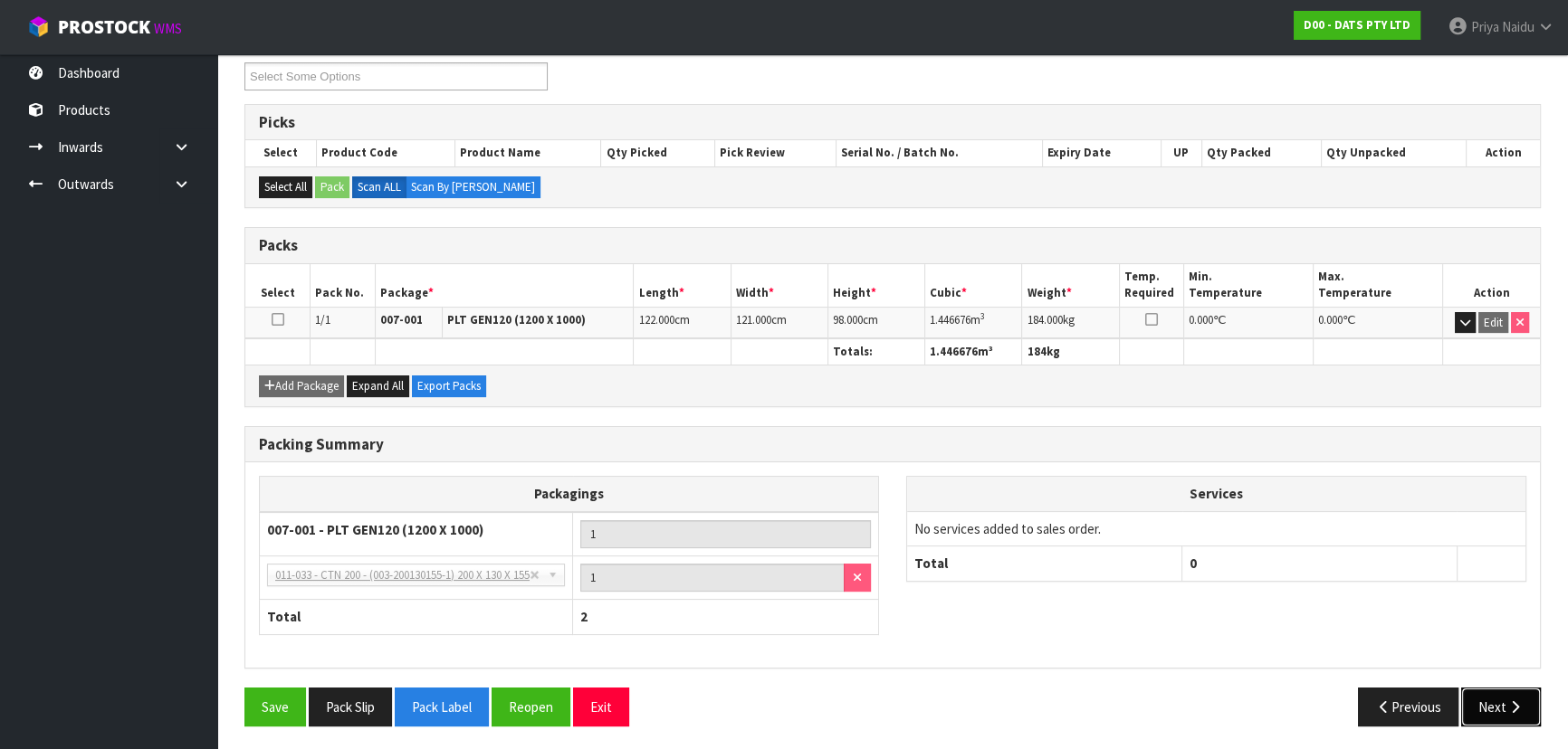
drag, startPoint x: 1491, startPoint y: 702, endPoint x: 1486, endPoint y: 692, distance: 11.2
click at [1491, 700] on button "Next" at bounding box center [1501, 707] width 79 height 39
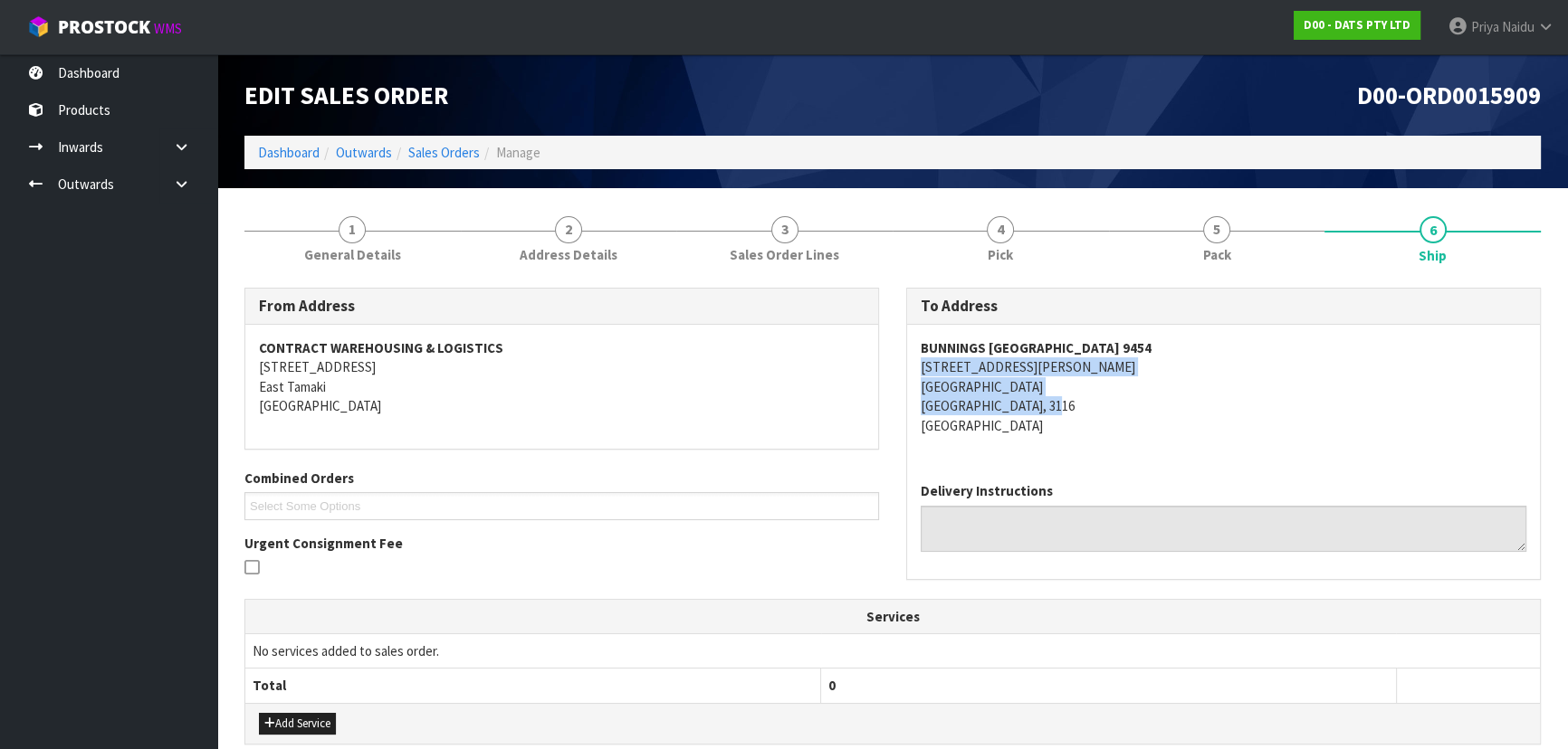
copy address "5 [PERSON_NAME] DRIVE [GEOGRAPHIC_DATA] [GEOGRAPHIC_DATA], 3116"
drag, startPoint x: 914, startPoint y: 362, endPoint x: 1087, endPoint y: 402, distance: 177.6
click at [1087, 402] on div "BUNNINGS [GEOGRAPHIC_DATA] 9454 5 [PERSON_NAME][STREET_ADDRESS]" at bounding box center [1223, 396] width 632 height 143
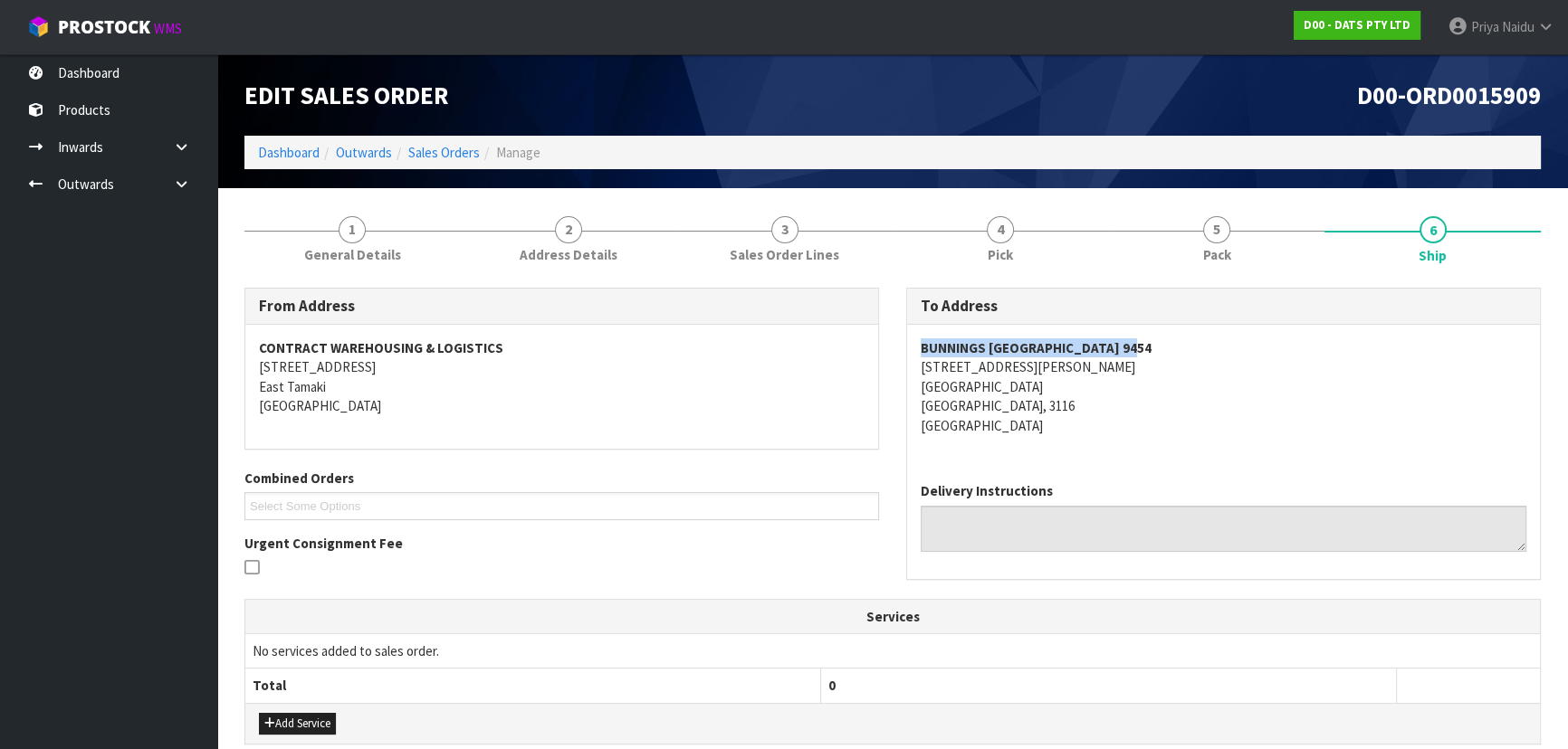
copy strong "BUNNINGS [GEOGRAPHIC_DATA] 9454"
drag, startPoint x: 909, startPoint y: 341, endPoint x: 1184, endPoint y: 339, distance: 275.0
click at [1184, 339] on div "BUNNINGS [GEOGRAPHIC_DATA] 9454 5 [PERSON_NAME][STREET_ADDRESS]" at bounding box center [1223, 396] width 632 height 143
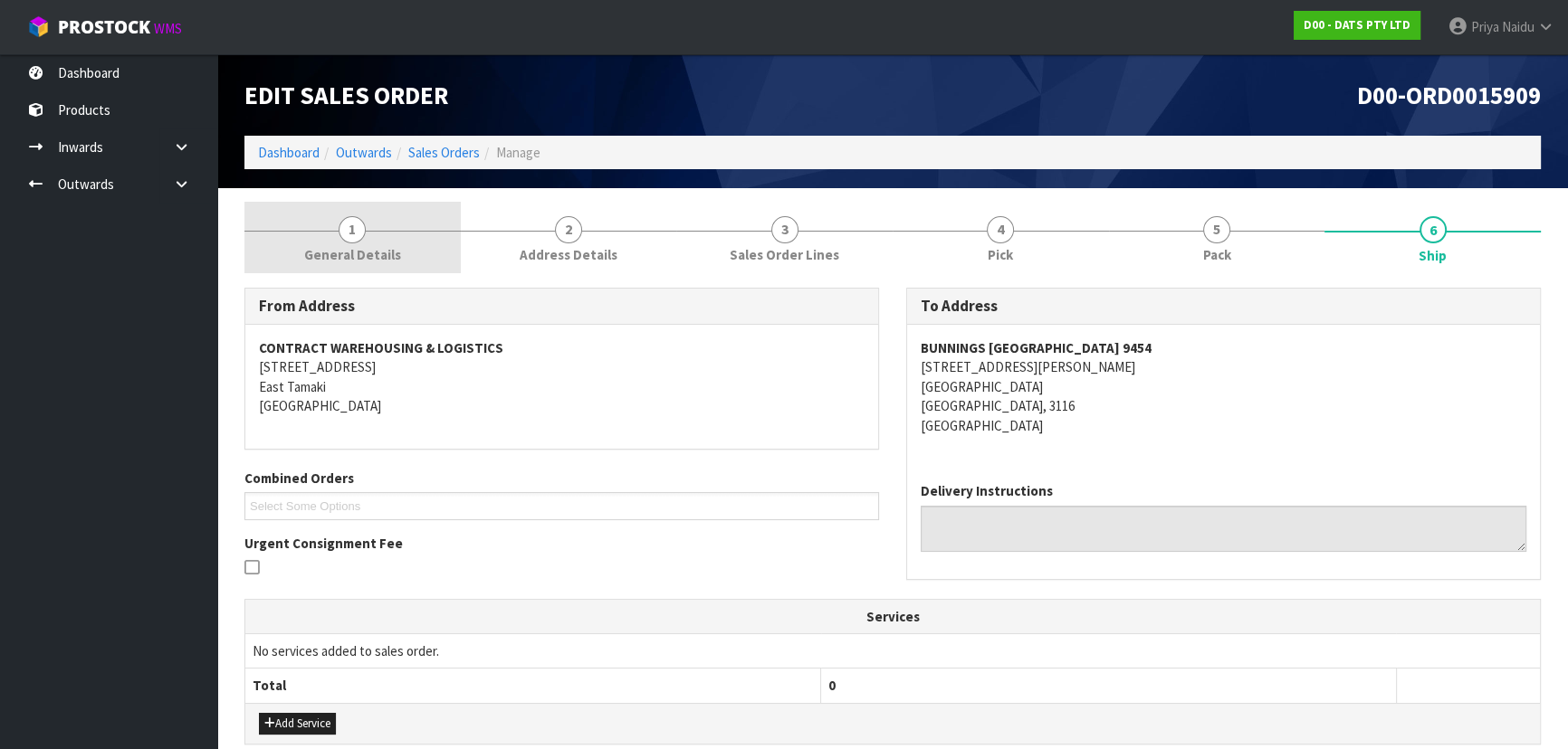
click at [335, 249] on span "General Details" at bounding box center [352, 254] width 97 height 19
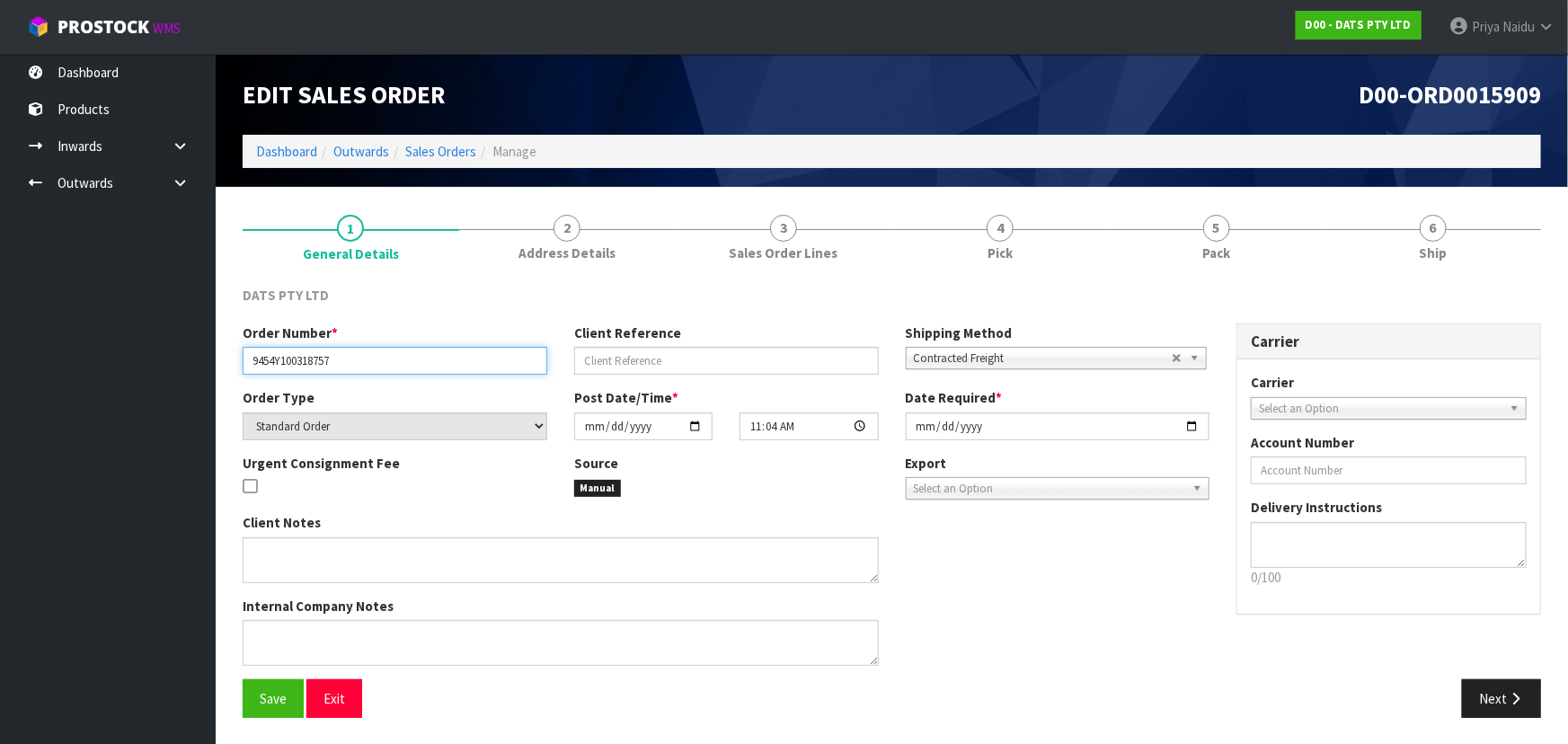
drag, startPoint x: 244, startPoint y: 359, endPoint x: 364, endPoint y: 369, distance: 120.4
click at [364, 369] on input "9454Y100318757" at bounding box center [394, 361] width 305 height 27
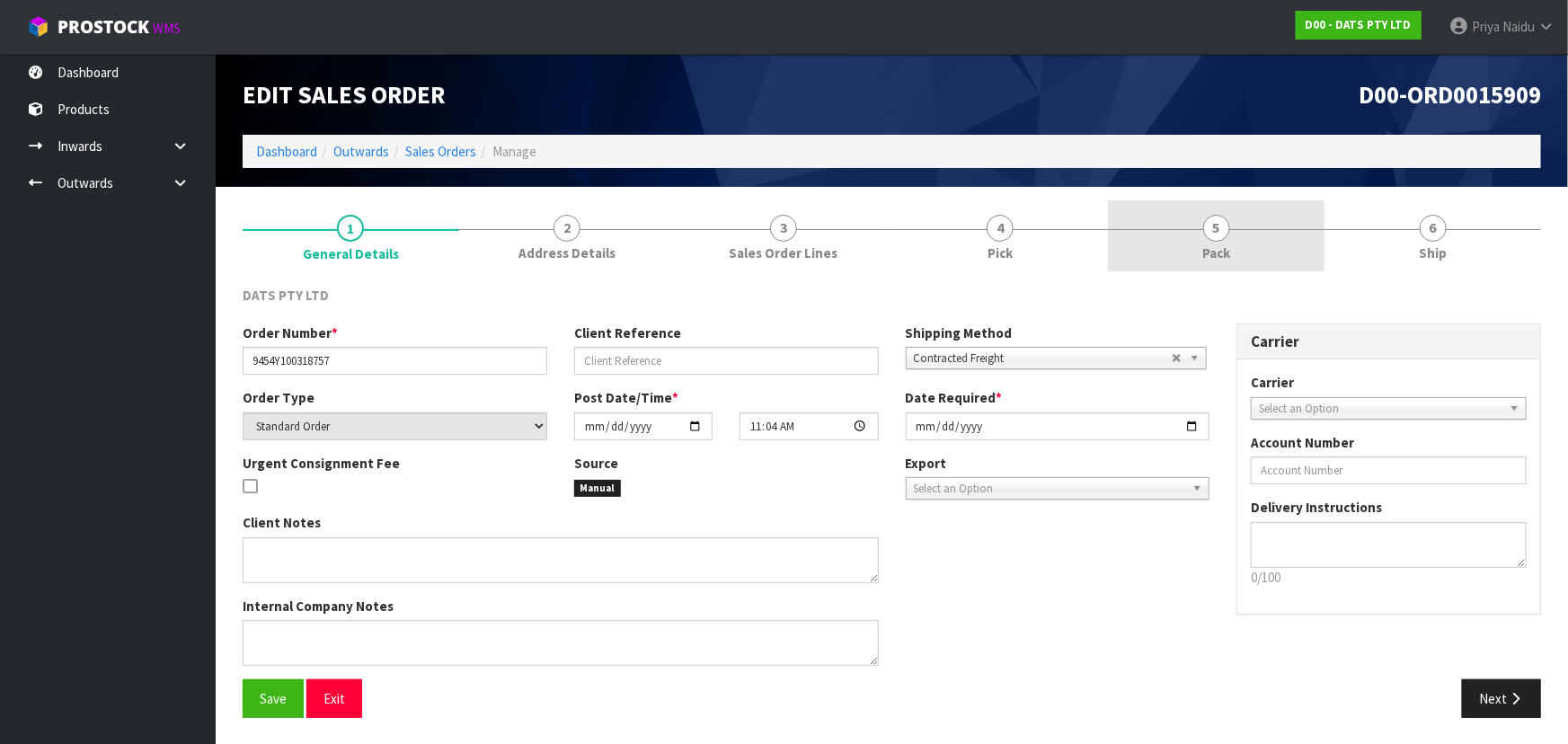
drag, startPoint x: 1224, startPoint y: 233, endPoint x: 1142, endPoint y: 267, distance: 88.8
click at [1218, 237] on span "5" at bounding box center [1216, 228] width 27 height 27
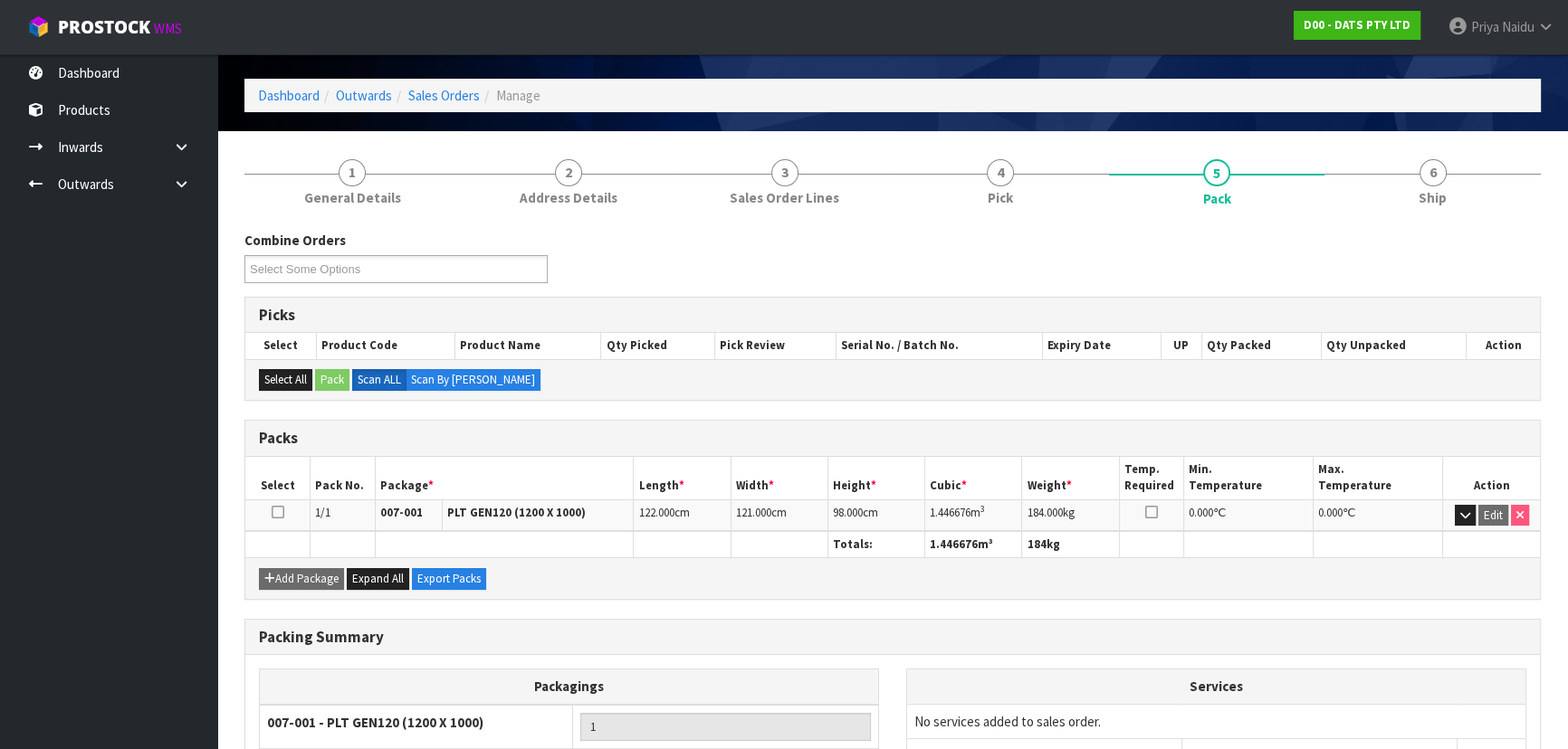
scroll to position [81, 0]
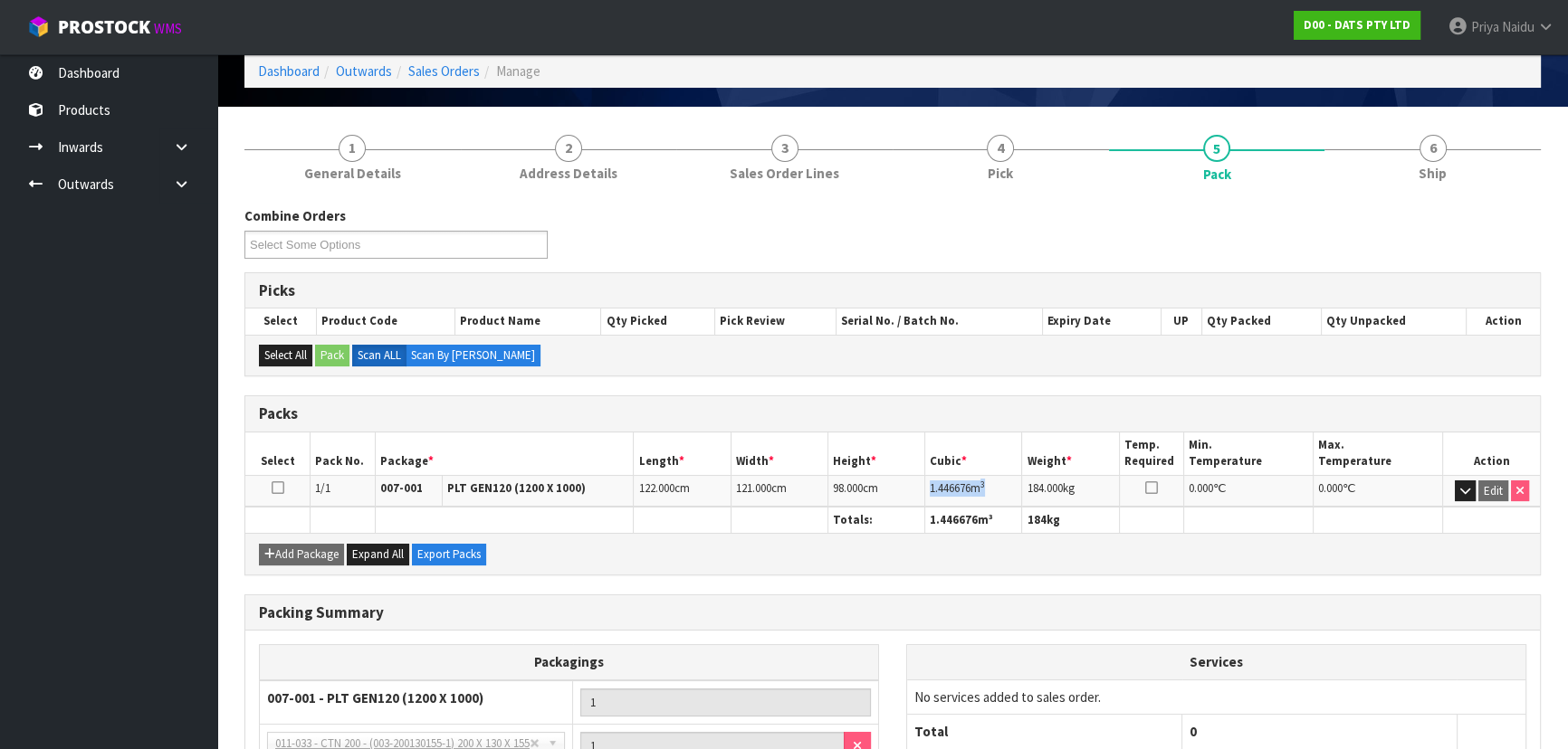
copy td "1.446676 m 3"
drag, startPoint x: 925, startPoint y: 485, endPoint x: 1019, endPoint y: 481, distance: 94.1
click at [1019, 481] on td "1.446676 m 3" at bounding box center [973, 491] width 97 height 31
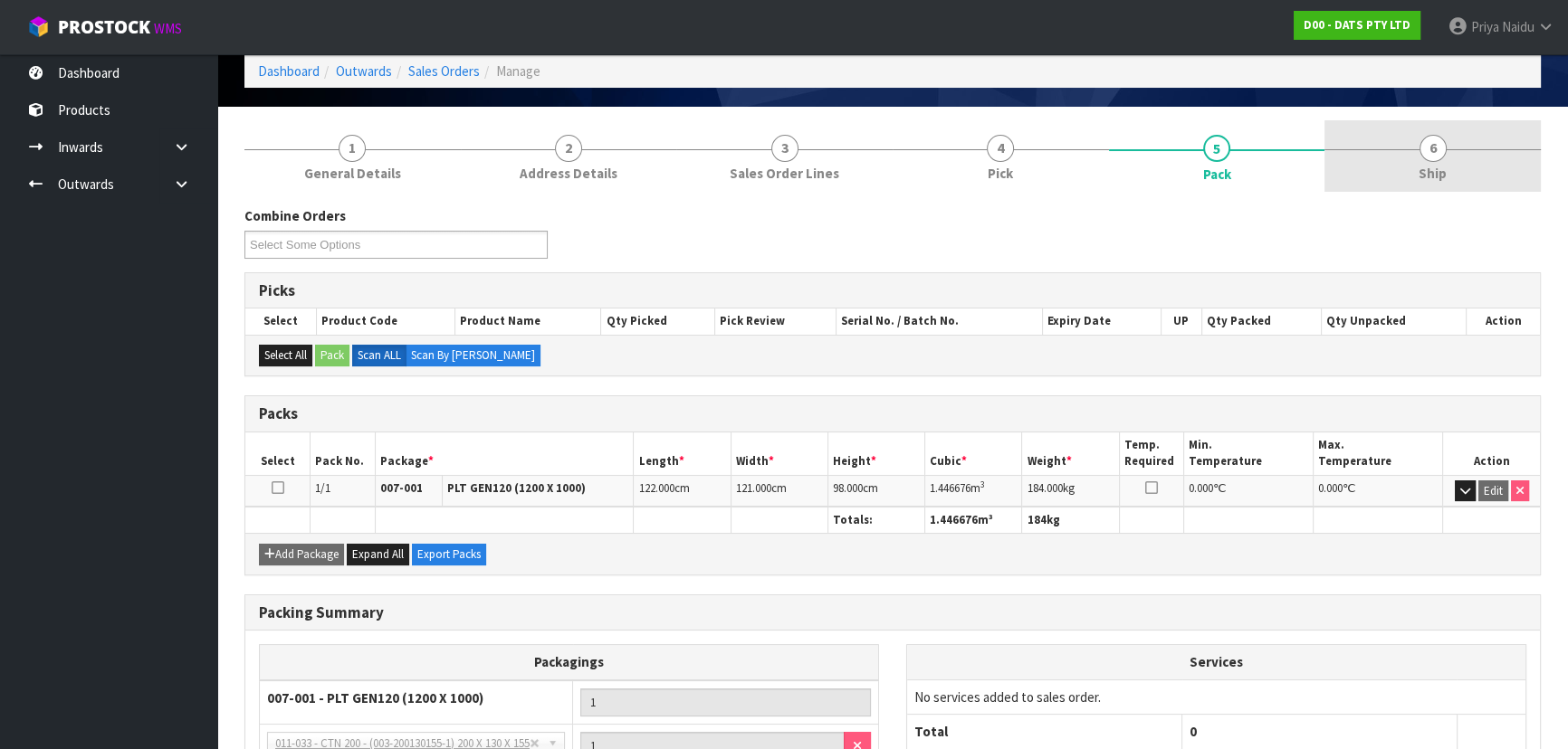
click at [1470, 160] on link "6 Ship" at bounding box center [1432, 157] width 217 height 72
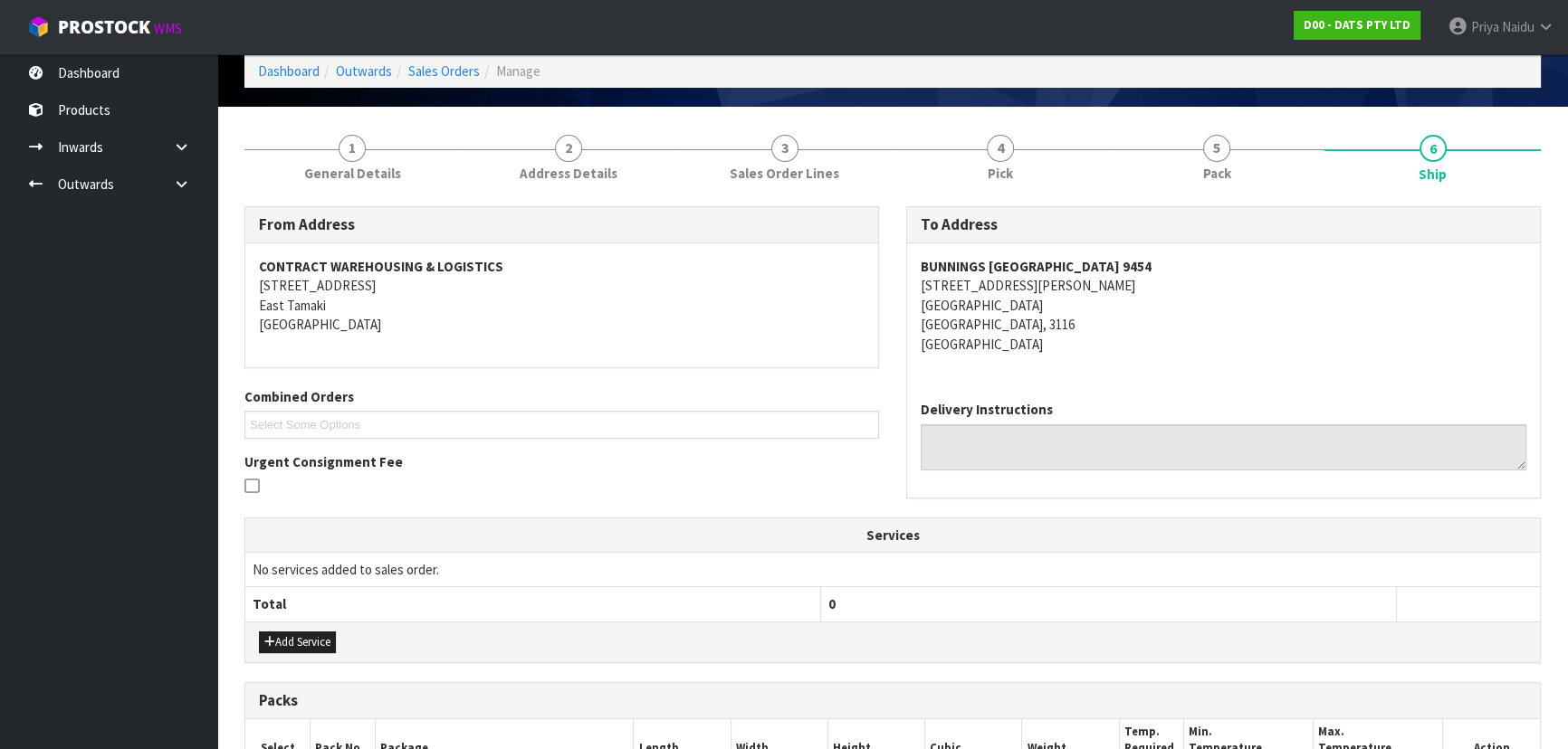
scroll to position [0, 0]
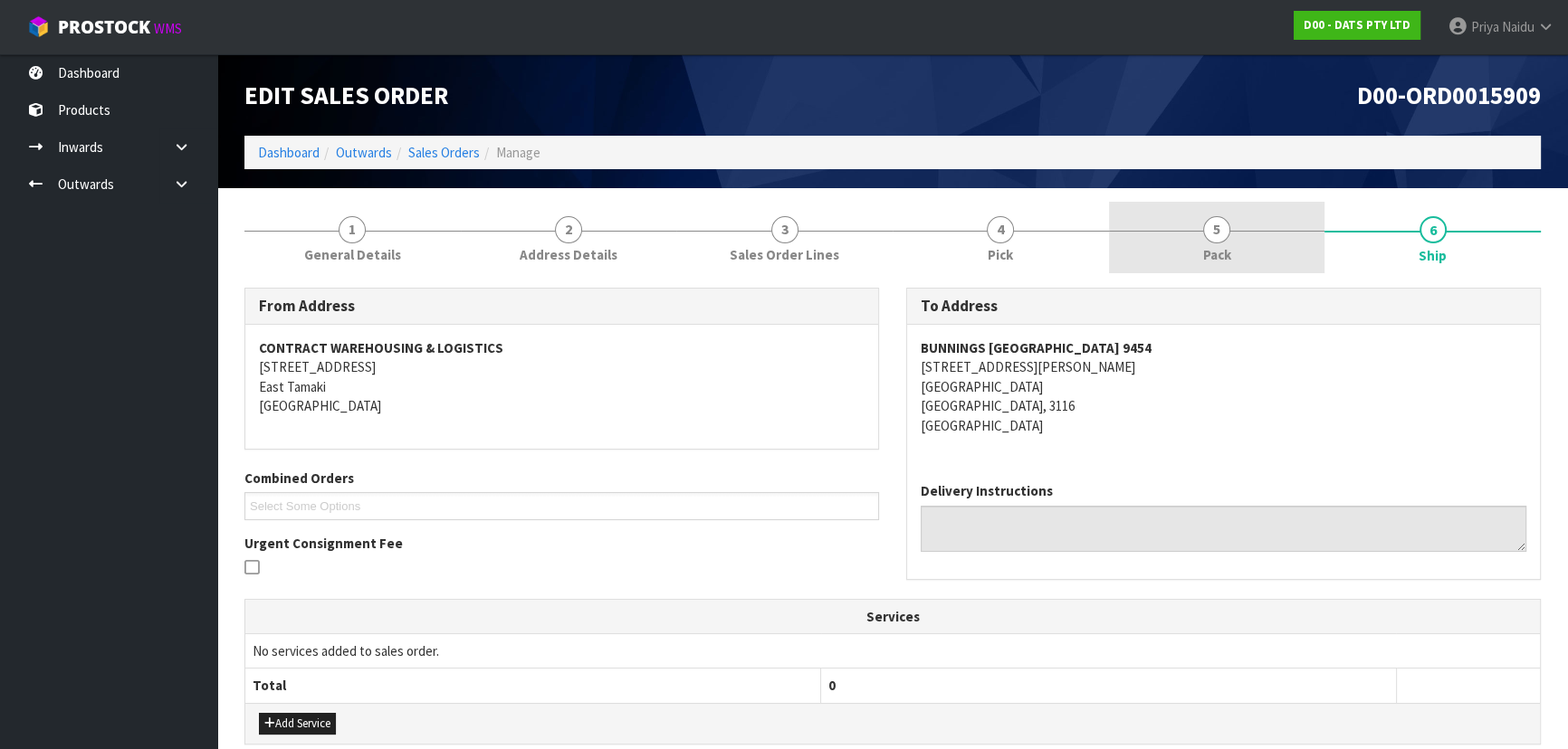
drag, startPoint x: 1245, startPoint y: 256, endPoint x: 1132, endPoint y: 264, distance: 113.3
click at [1240, 255] on link "5 Pack" at bounding box center [1217, 238] width 217 height 72
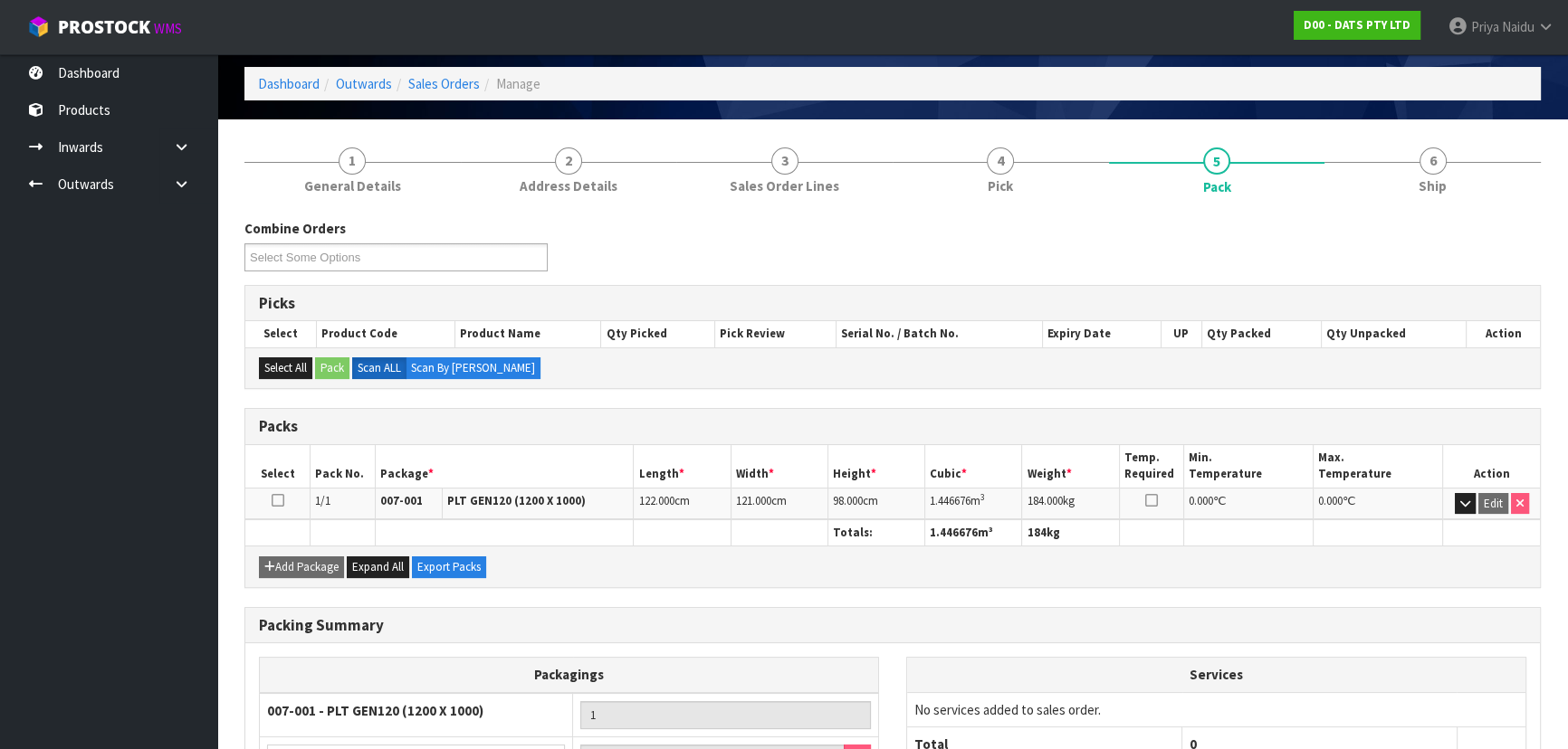
scroll to position [164, 0]
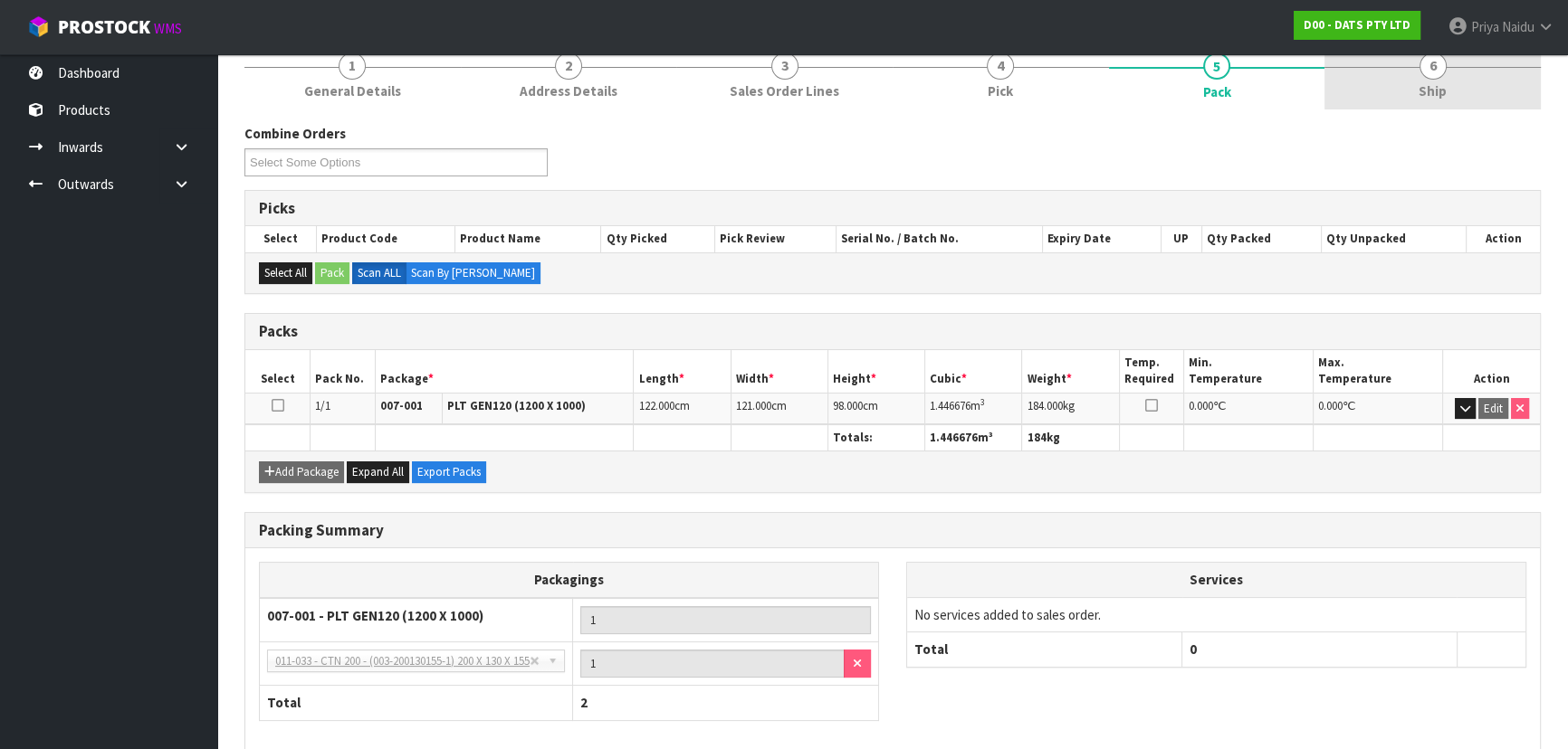
click at [1455, 87] on link "6 Ship" at bounding box center [1432, 74] width 217 height 72
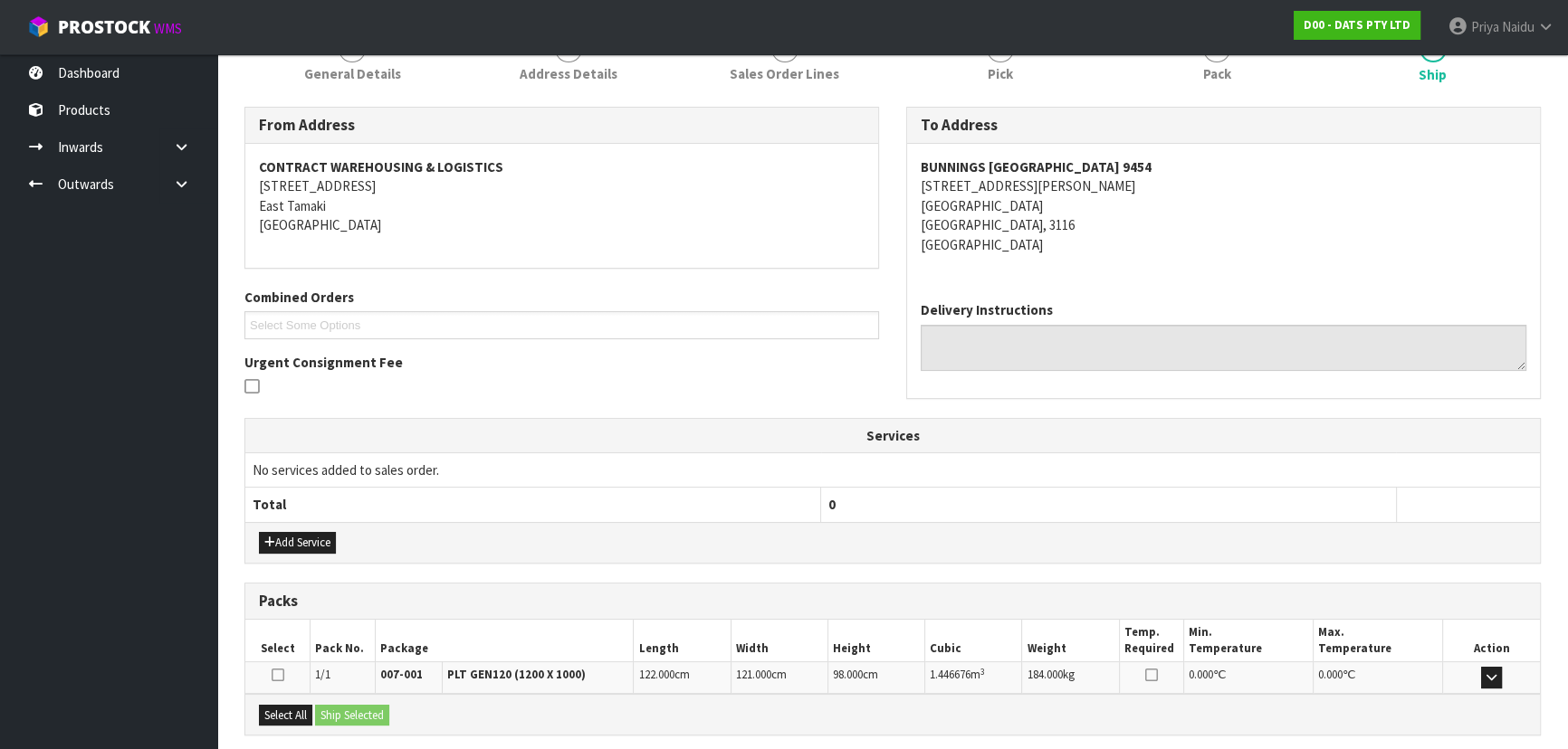
scroll to position [358, 0]
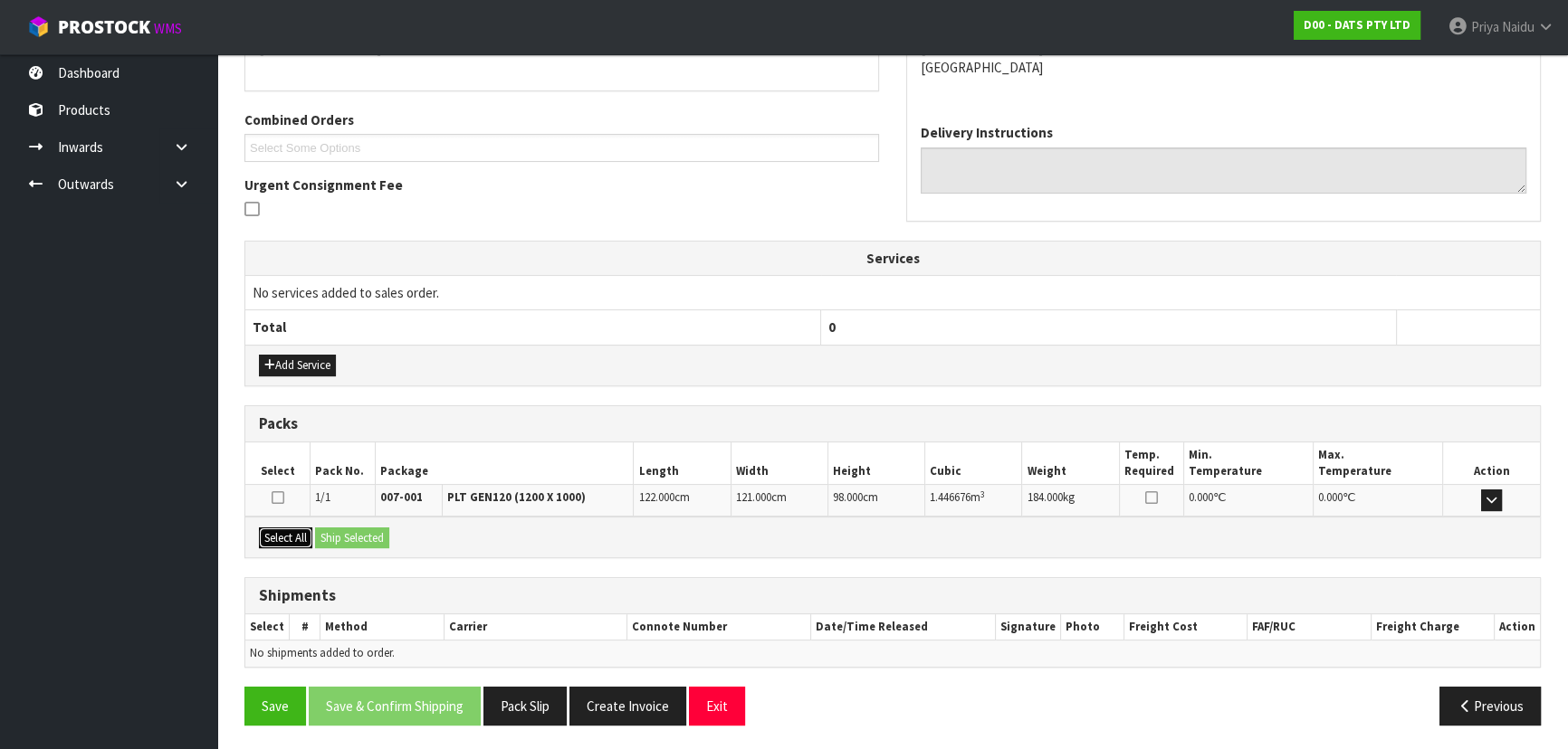
drag, startPoint x: 290, startPoint y: 530, endPoint x: 357, endPoint y: 538, distance: 67.5
click at [291, 531] on button "Select All" at bounding box center [286, 539] width 53 height 22
click at [357, 538] on button "Ship Selected" at bounding box center [352, 539] width 75 height 22
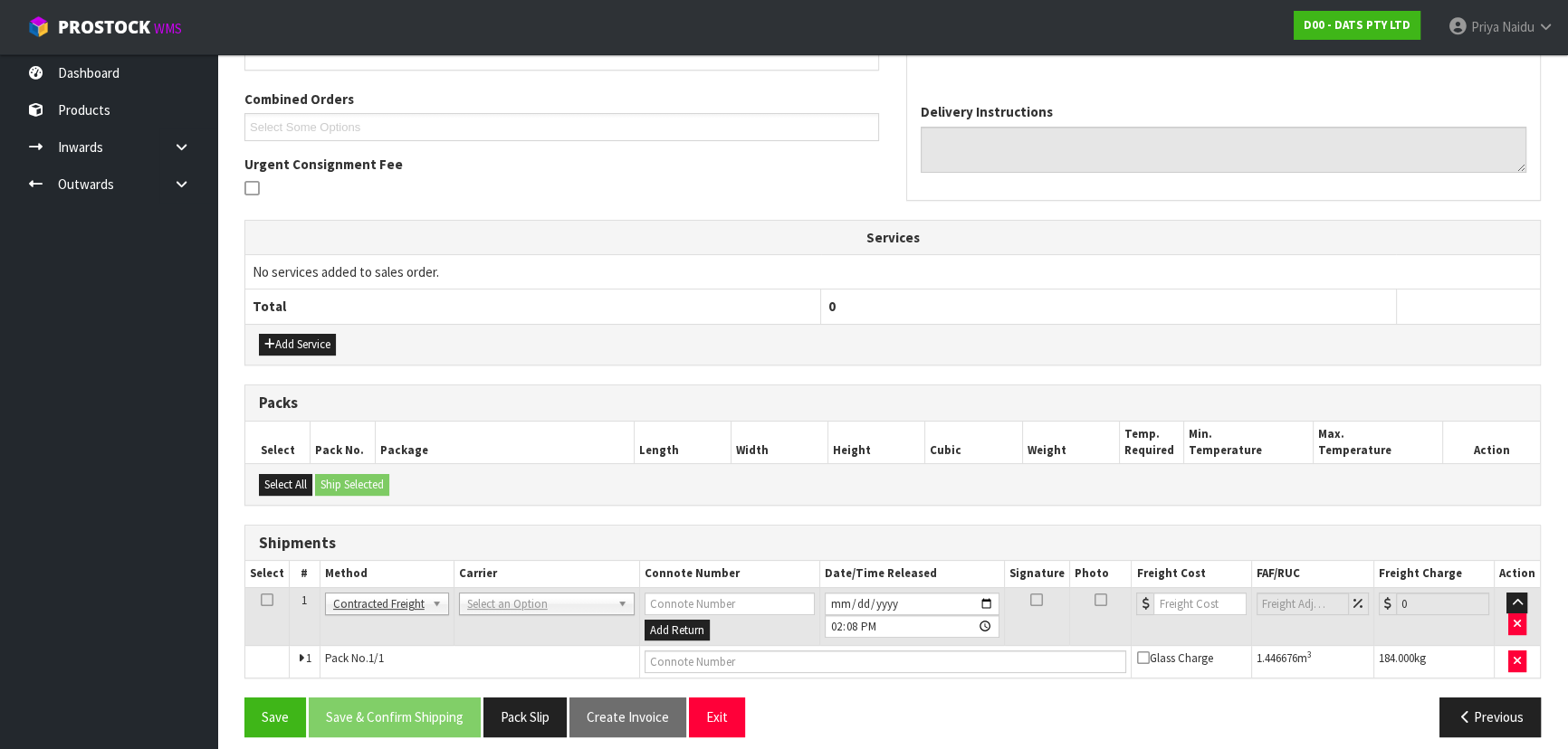
scroll to position [390, 0]
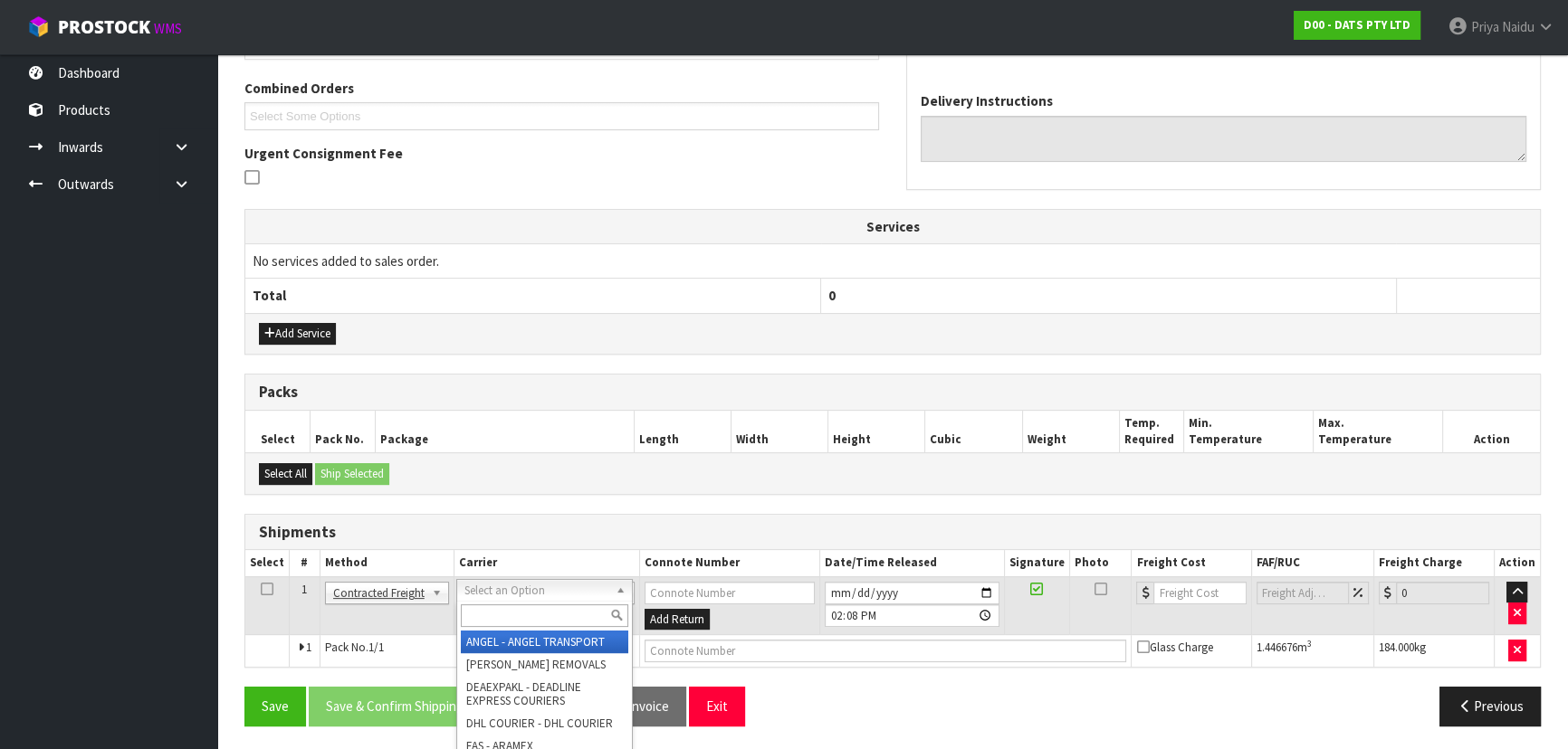
click at [476, 606] on input "text" at bounding box center [545, 615] width 168 height 23
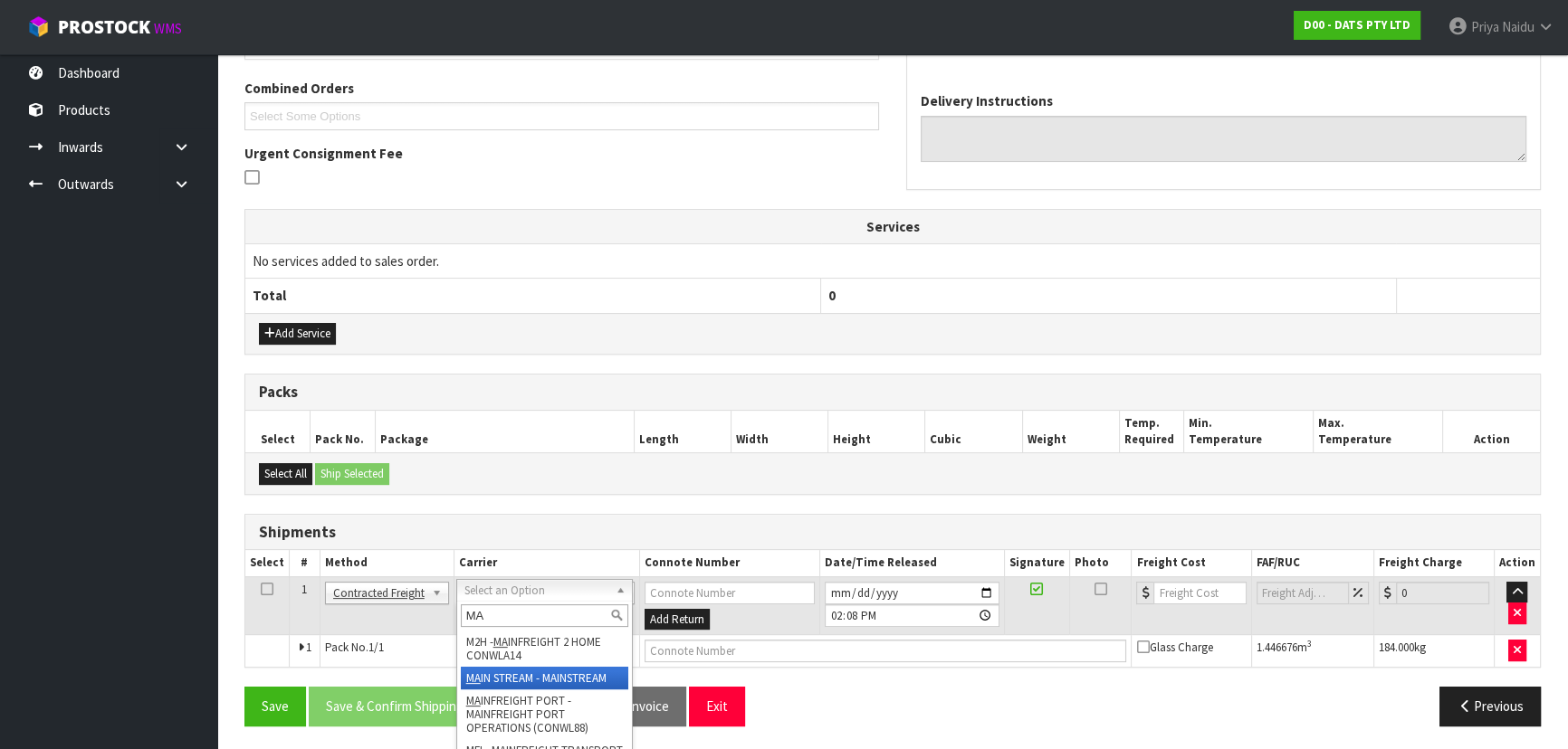
type input "MA"
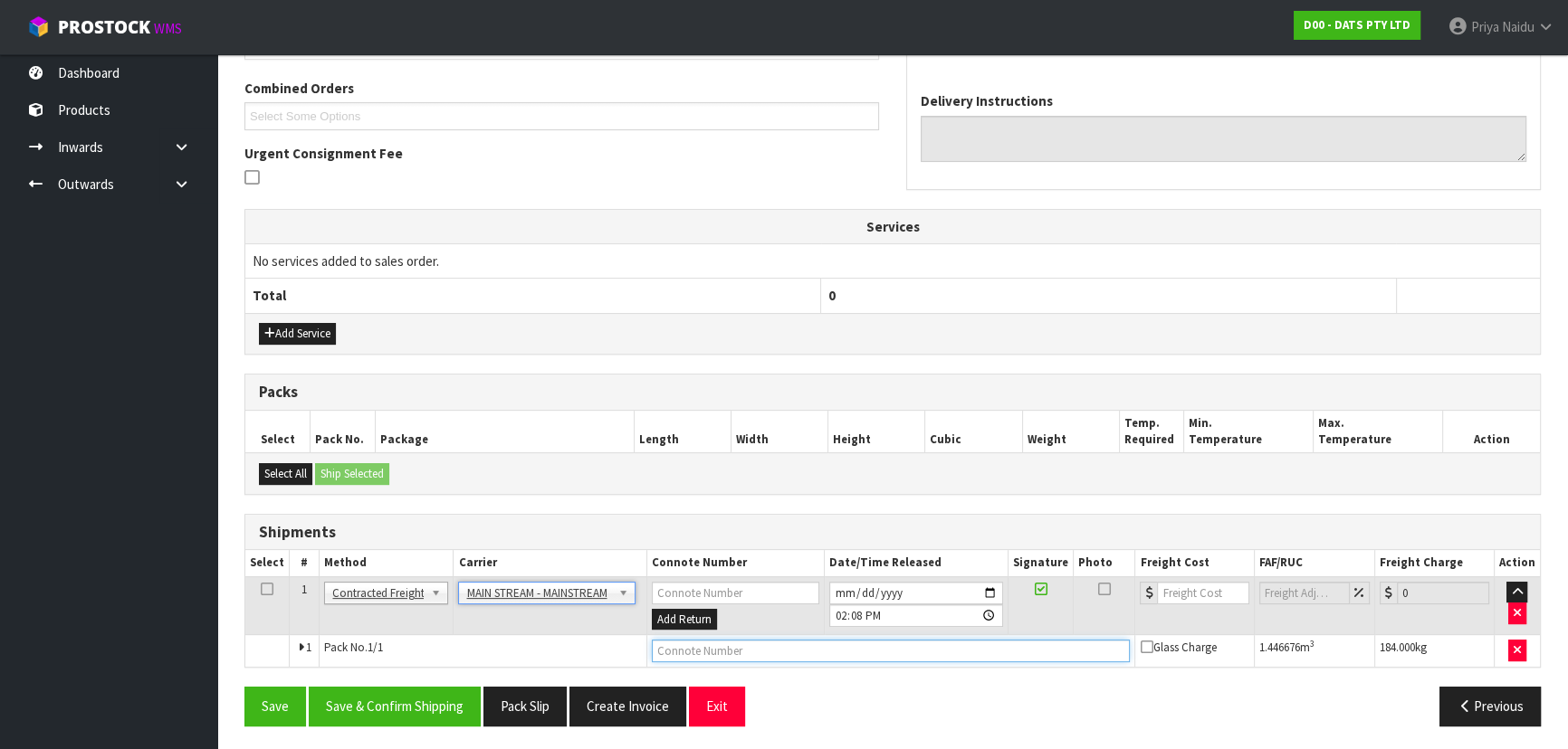
click at [772, 642] on input "text" at bounding box center [891, 650] width 479 height 23
paste input "CWL7733106"
type input "CWL7733106"
click at [1185, 585] on input "number" at bounding box center [1202, 592] width 91 height 23
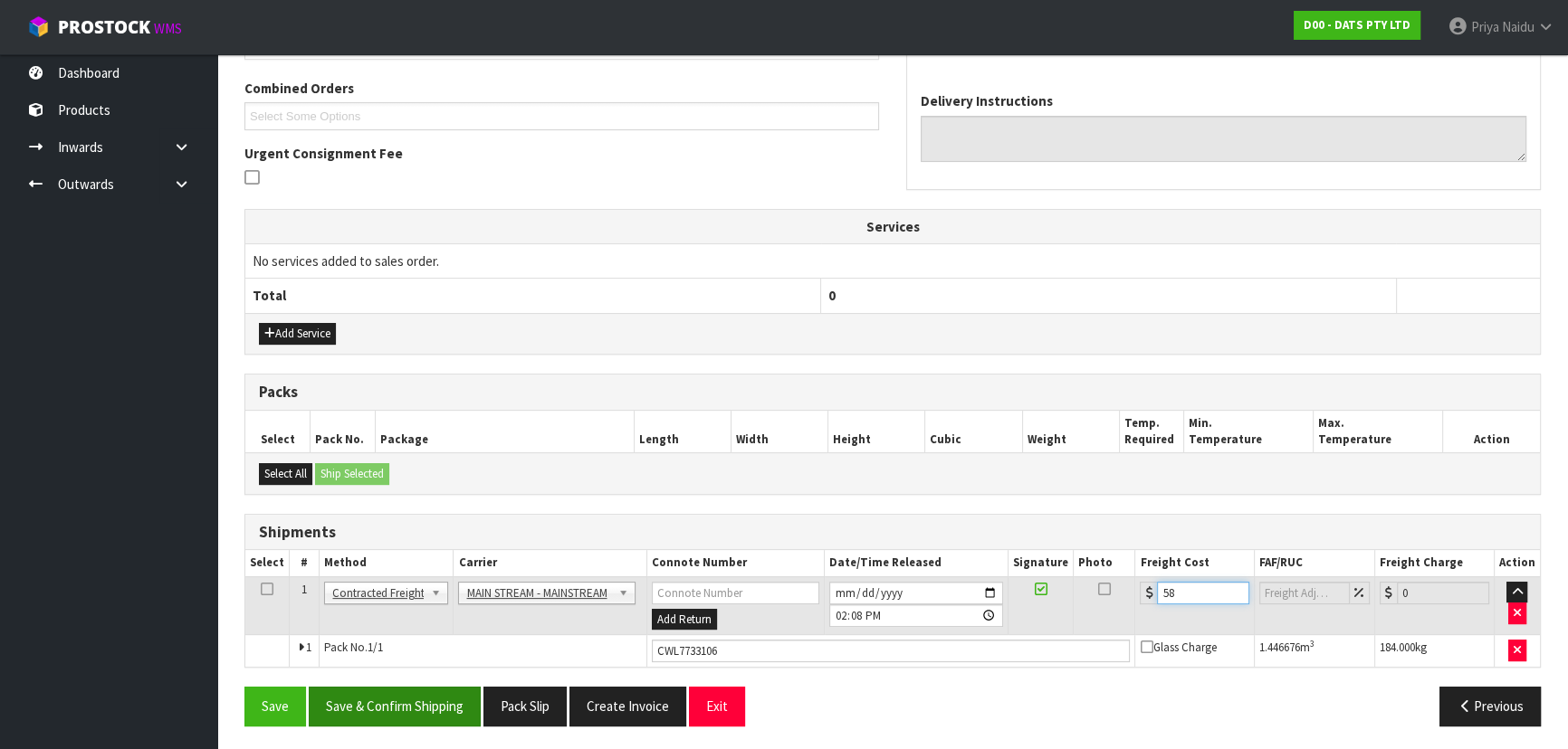
type input "58"
click at [397, 689] on button "Save & Confirm Shipping" at bounding box center [395, 706] width 172 height 39
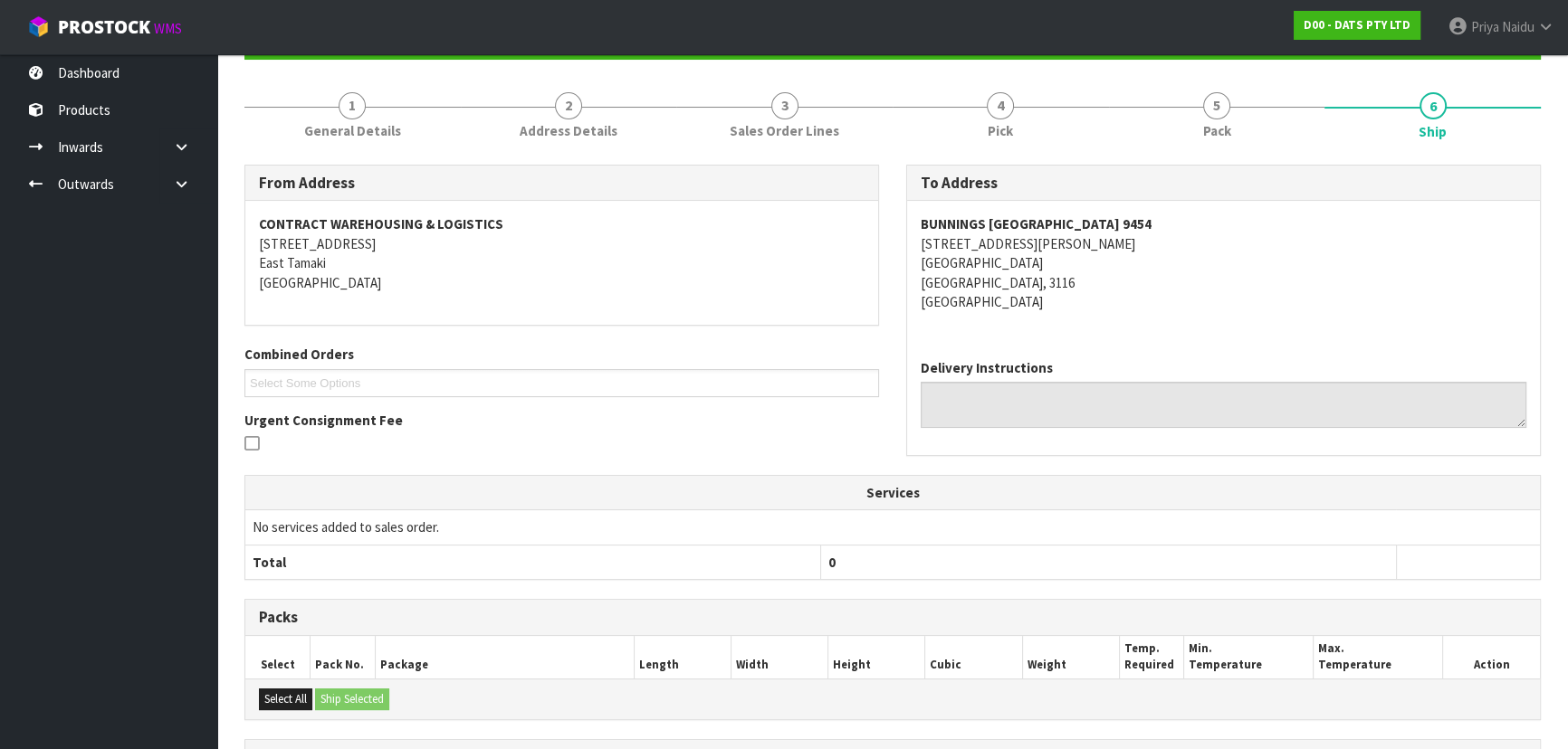
scroll to position [0, 0]
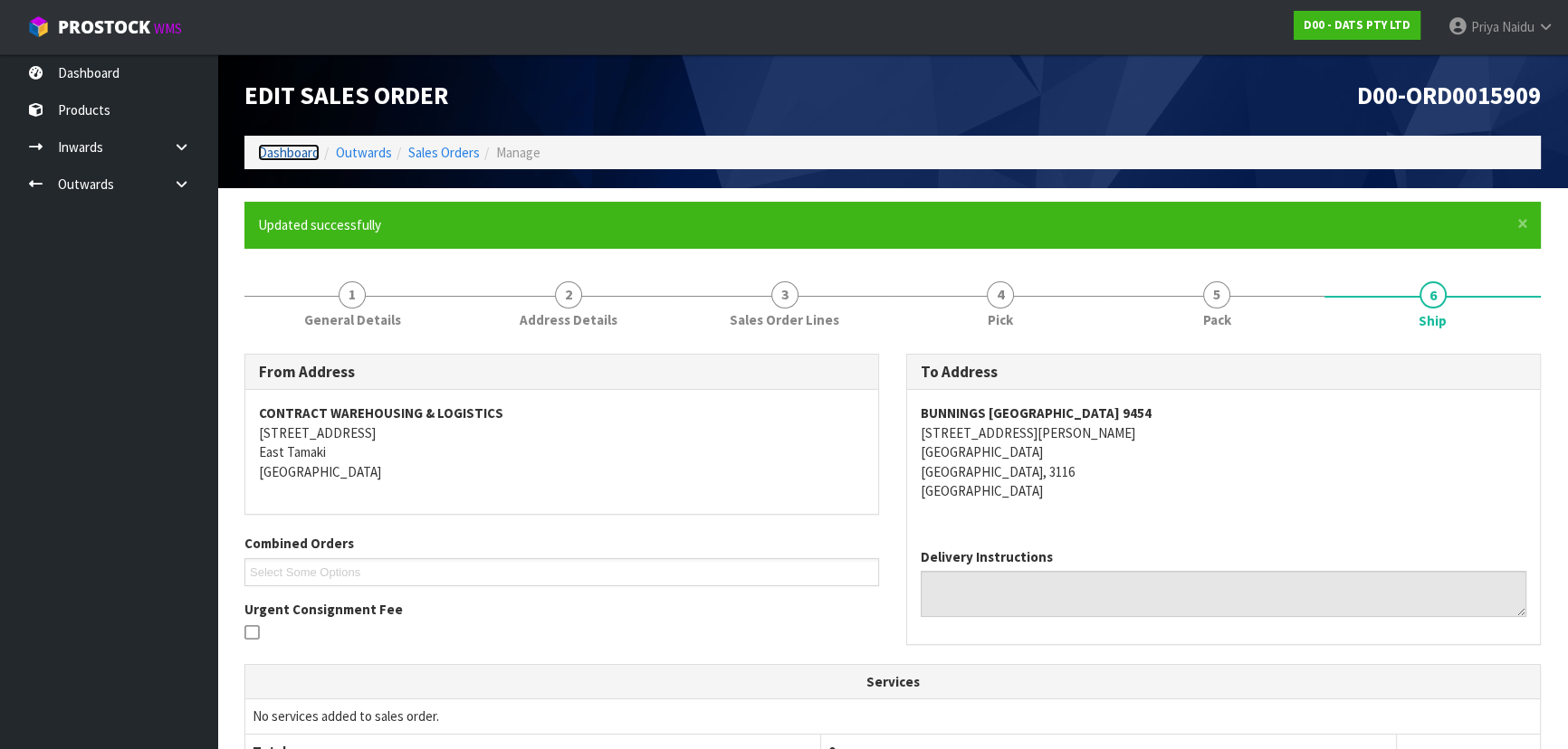
click at [297, 154] on link "Dashboard" at bounding box center [289, 152] width 62 height 18
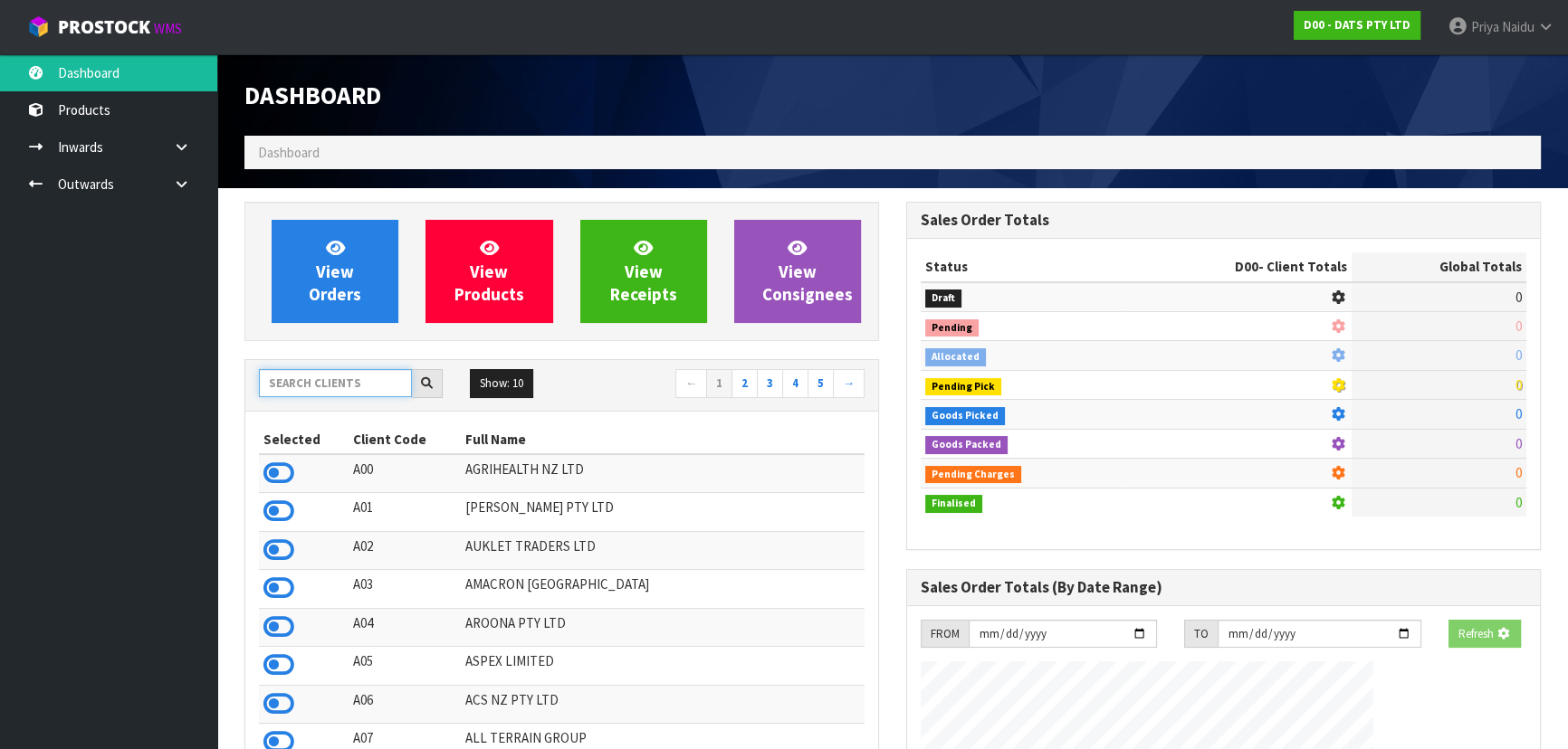
click at [325, 375] on input "text" at bounding box center [336, 383] width 153 height 28
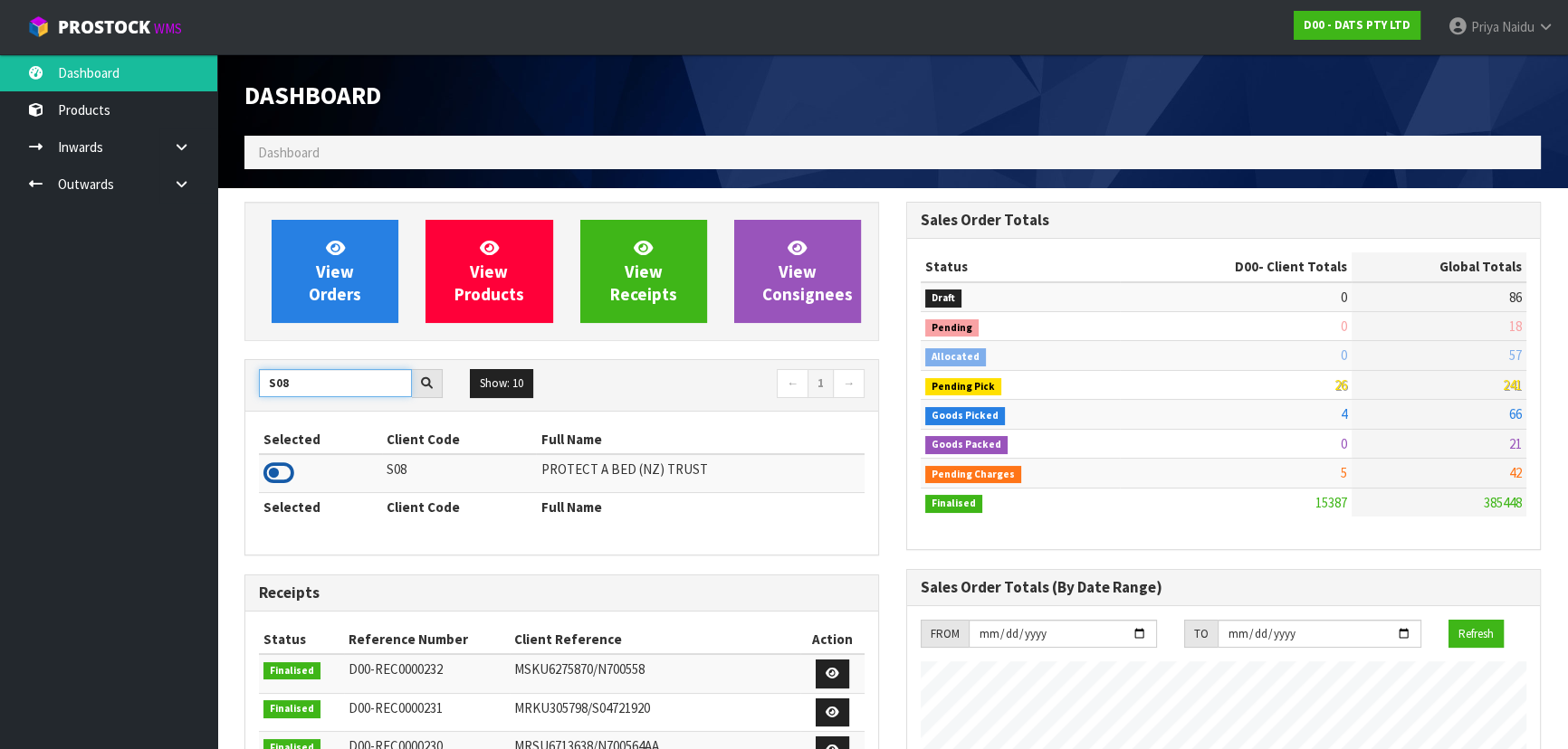
type input "S08"
click at [278, 468] on icon at bounding box center [278, 473] width 30 height 27
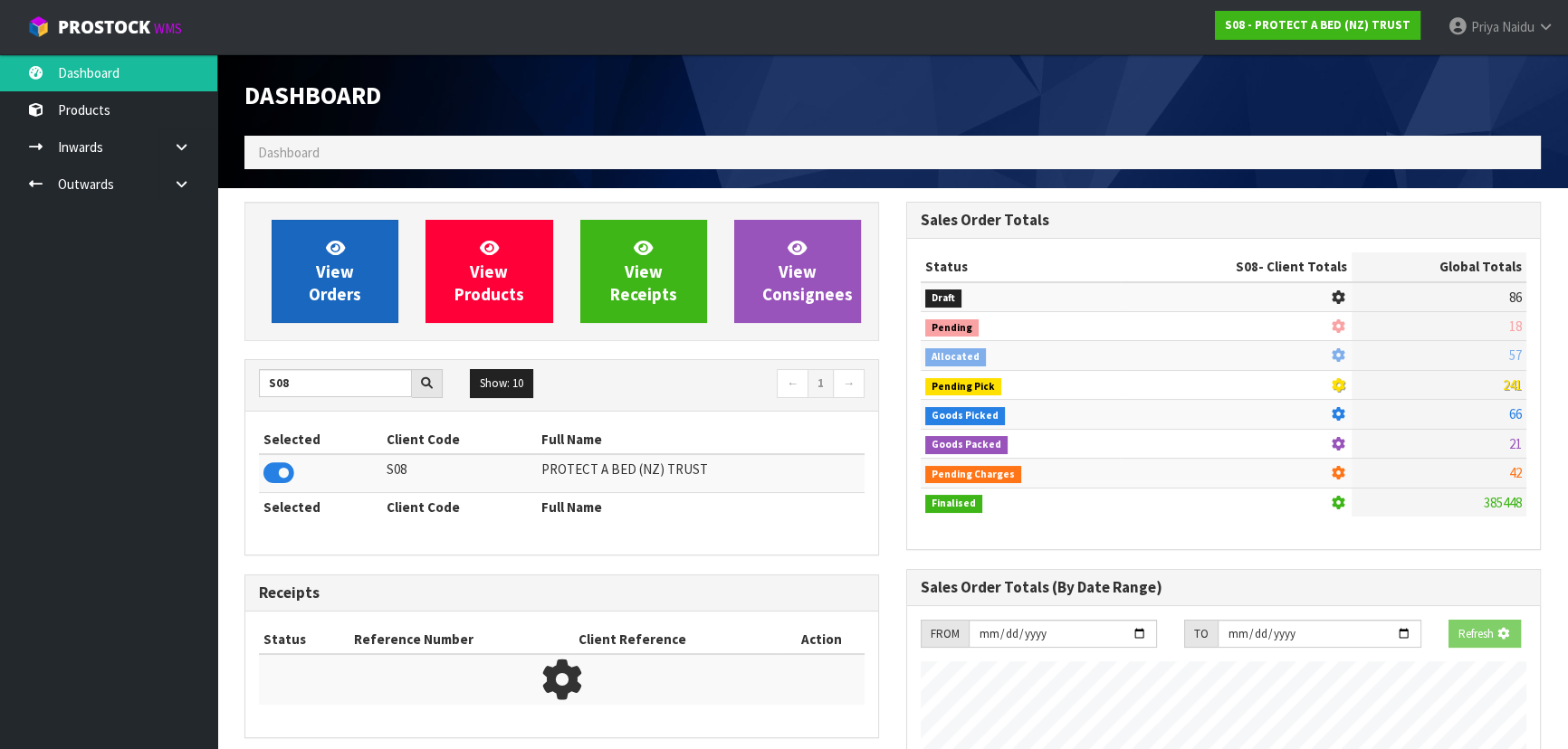
scroll to position [903651, 904636]
click at [348, 232] on link "View Orders" at bounding box center [335, 272] width 126 height 103
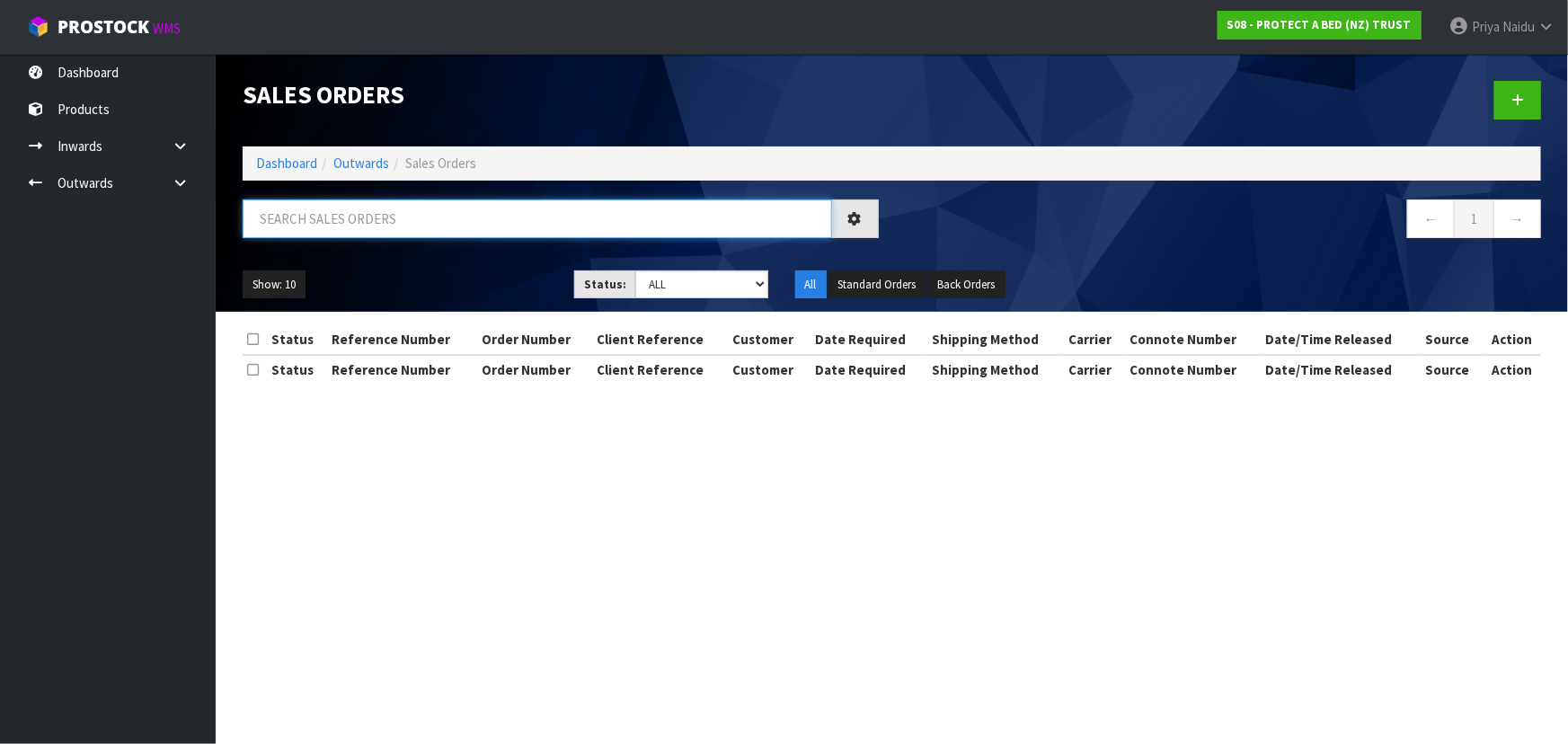
click at [353, 221] on input "text" at bounding box center [537, 219] width 589 height 38
type input "33756"
click at [507, 264] on div "Show: 10 5 10 25 50 Status: Draft Pending Allocated Pending Pick Goods Picked G…" at bounding box center [891, 285] width 1326 height 56
click at [658, 292] on select "Draft Pending Allocated Pending Pick Goods Picked Goods Packed Pending Charges …" at bounding box center [701, 285] width 133 height 27
select select "string:3"
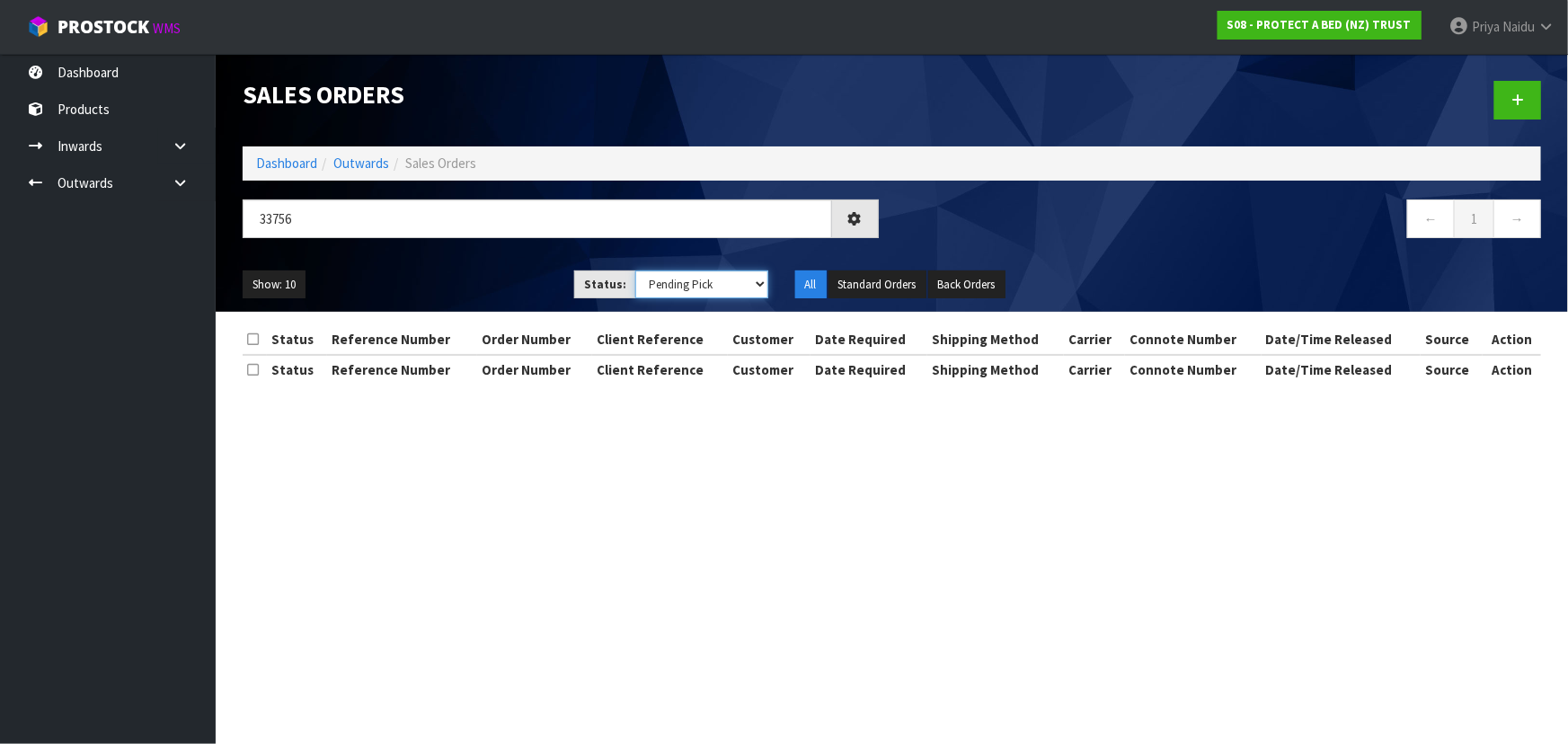
click at [635, 271] on select "Draft Pending Allocated Pending Pick Goods Picked Goods Packed Pending Charges …" at bounding box center [701, 285] width 133 height 27
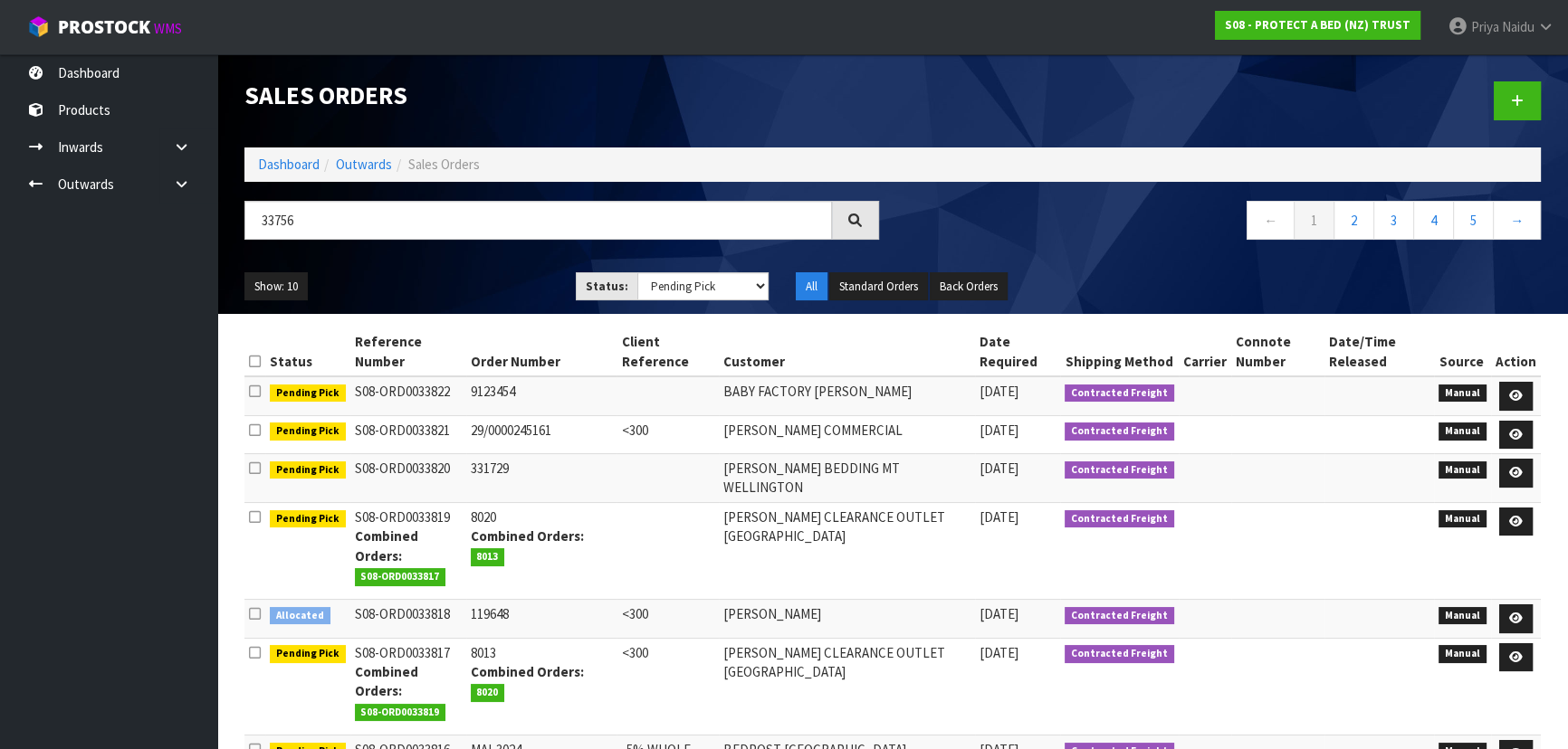
click at [481, 270] on div "Show: 10 5 10 25 50 Status: Draft Pending Allocated Pending Pick Goods Picked G…" at bounding box center [892, 287] width 1324 height 56
click at [483, 260] on div "Show: 10 5 10 25 50 Status: Draft Pending Allocated Pending Pick Goods Picked G…" at bounding box center [892, 287] width 1324 height 56
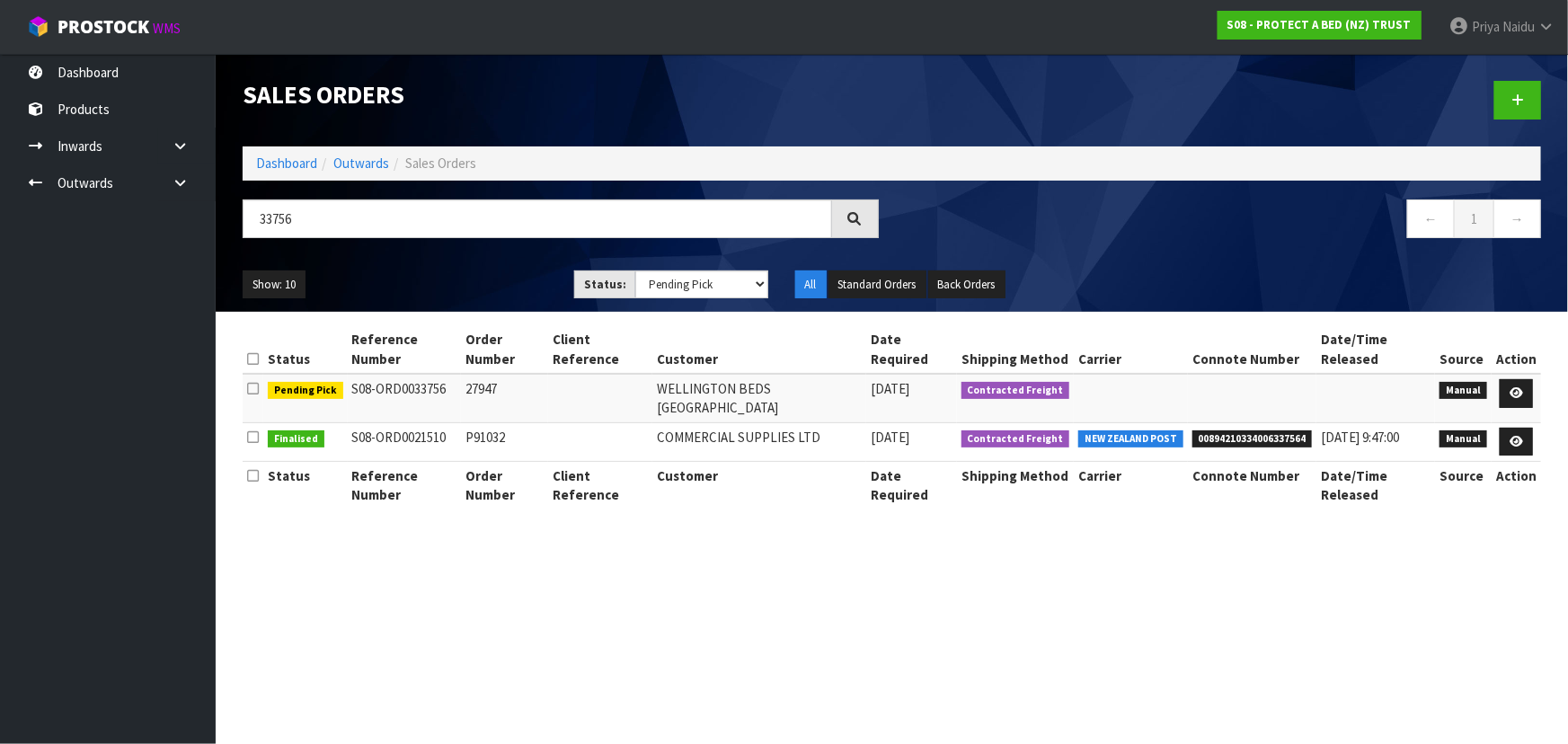
click at [448, 321] on section "Status Reference Number Order Number Client Reference Customer Date Required Sh…" at bounding box center [892, 426] width 1352 height 229
click at [282, 166] on link "Dashboard" at bounding box center [286, 163] width 61 height 17
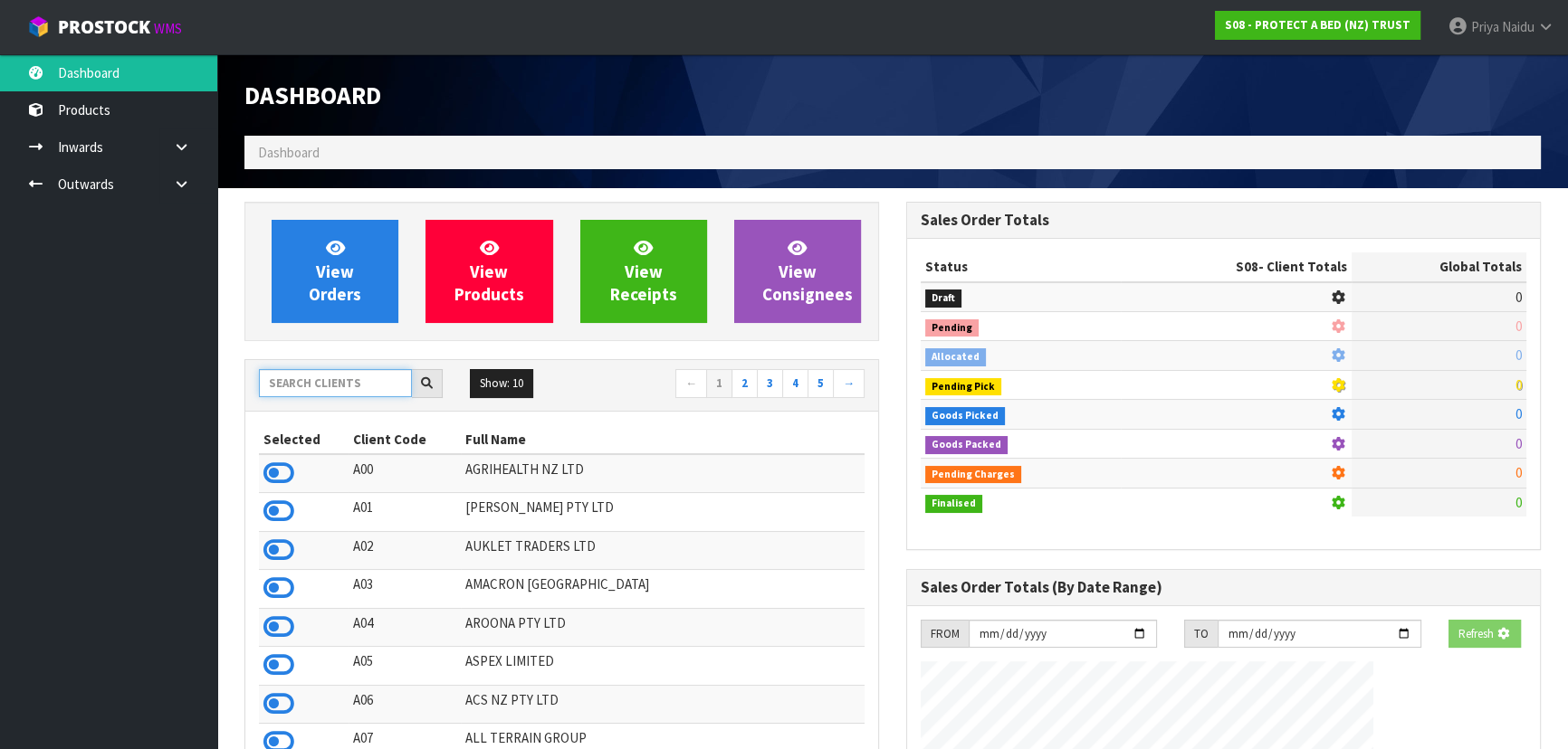
click at [315, 379] on input "text" at bounding box center [336, 383] width 153 height 28
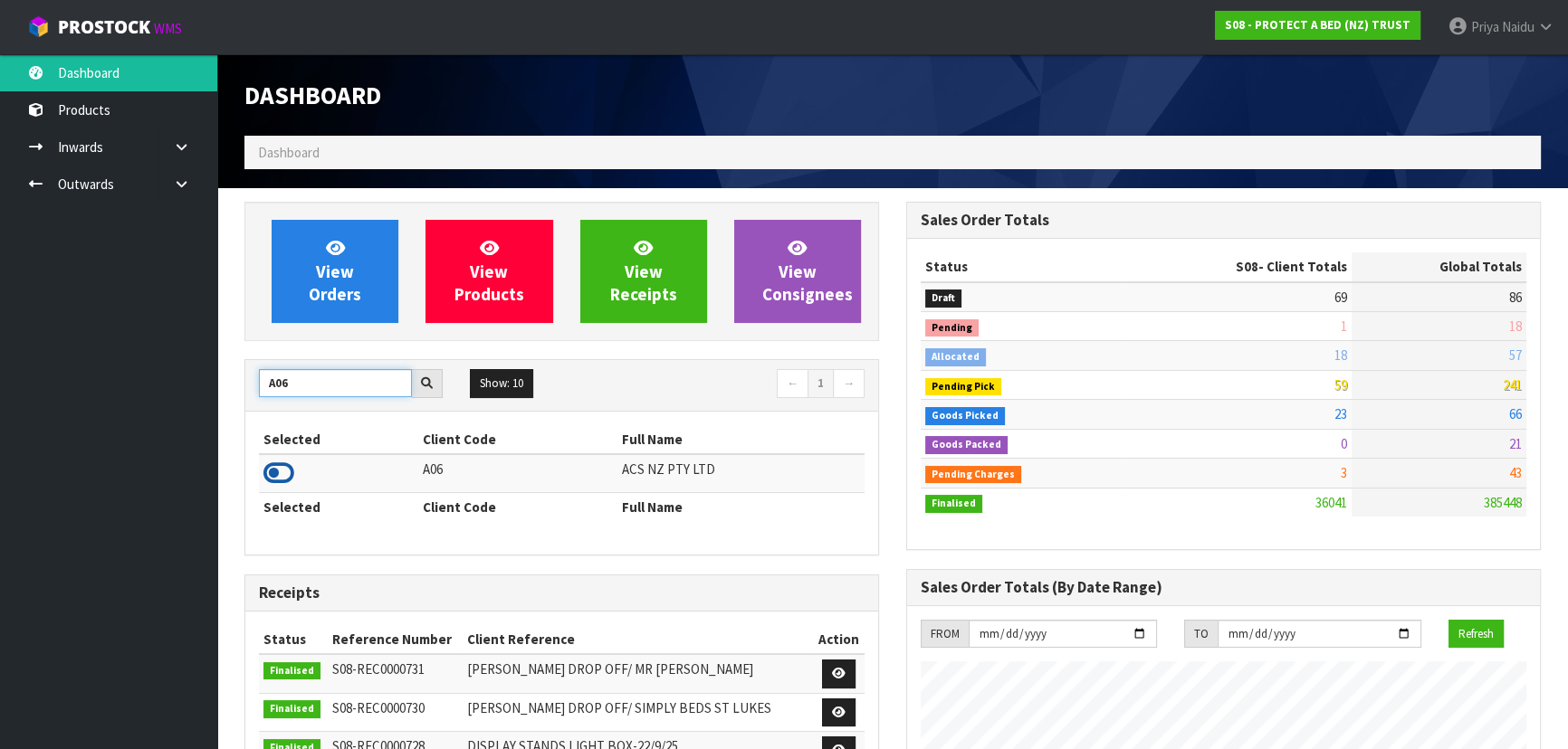
type input "A06"
click at [277, 479] on icon at bounding box center [278, 473] width 30 height 27
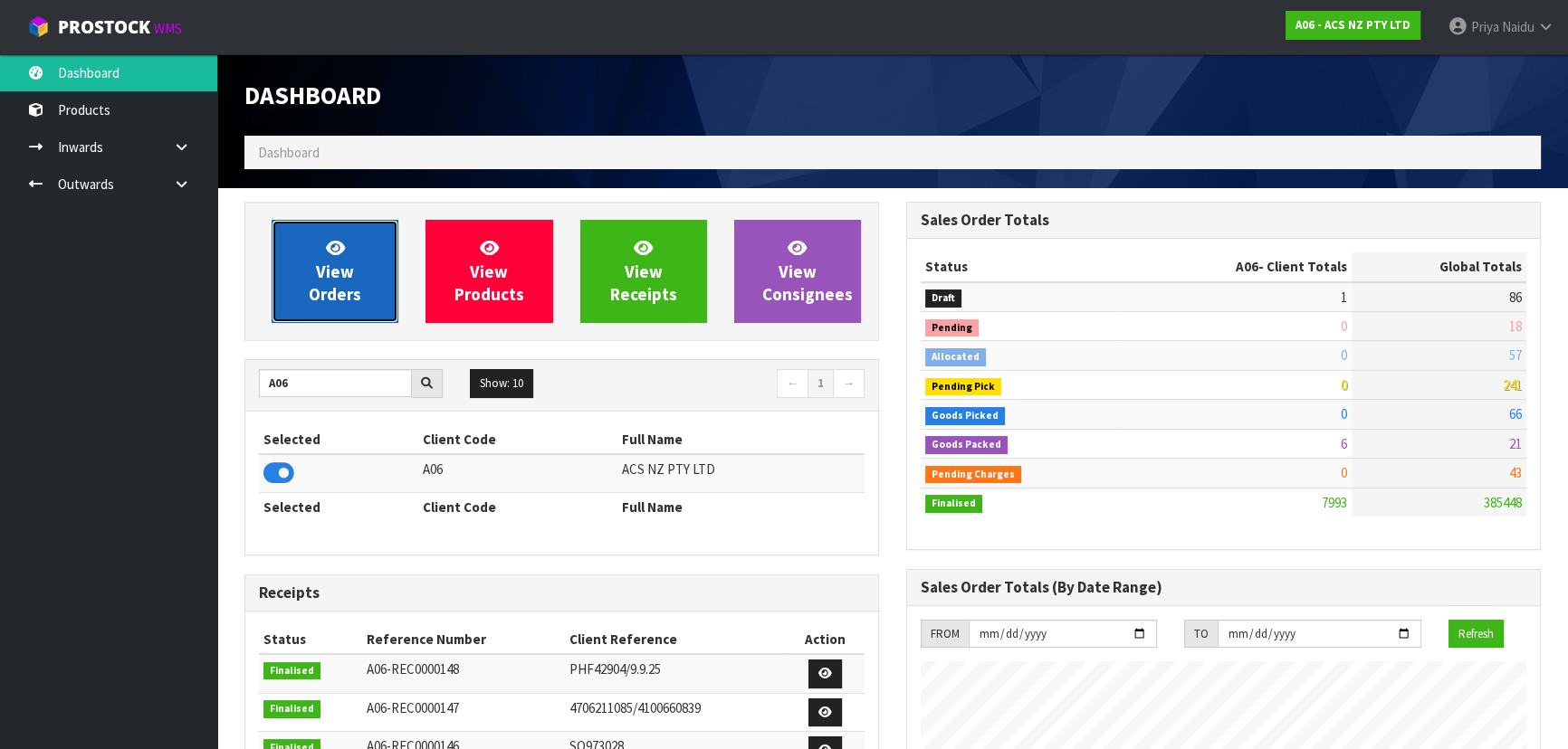
click at [326, 278] on span "View Orders" at bounding box center [335, 271] width 53 height 68
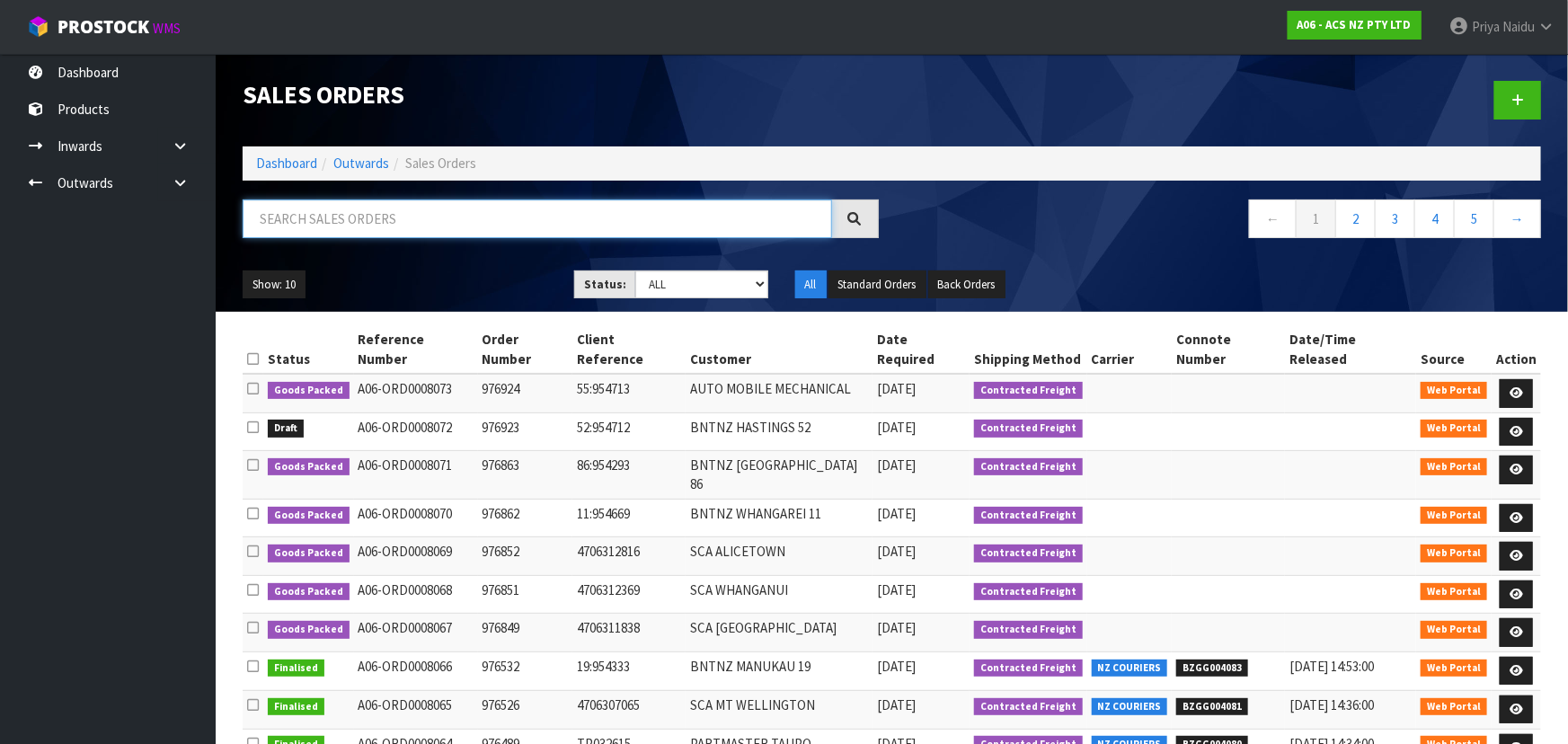
click at [347, 213] on input "text" at bounding box center [537, 219] width 589 height 38
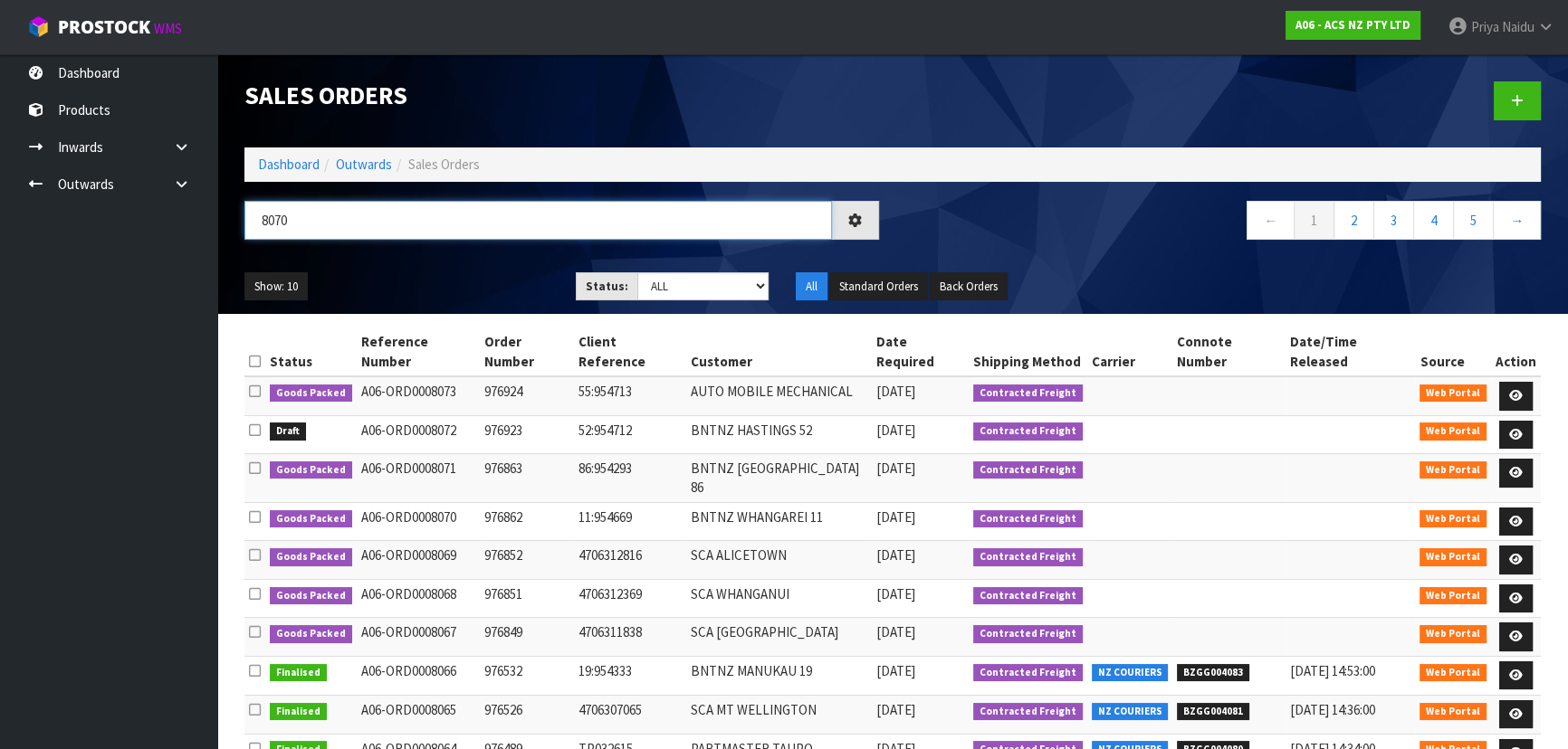
click at [399, 237] on input "8070" at bounding box center [537, 220] width 587 height 39
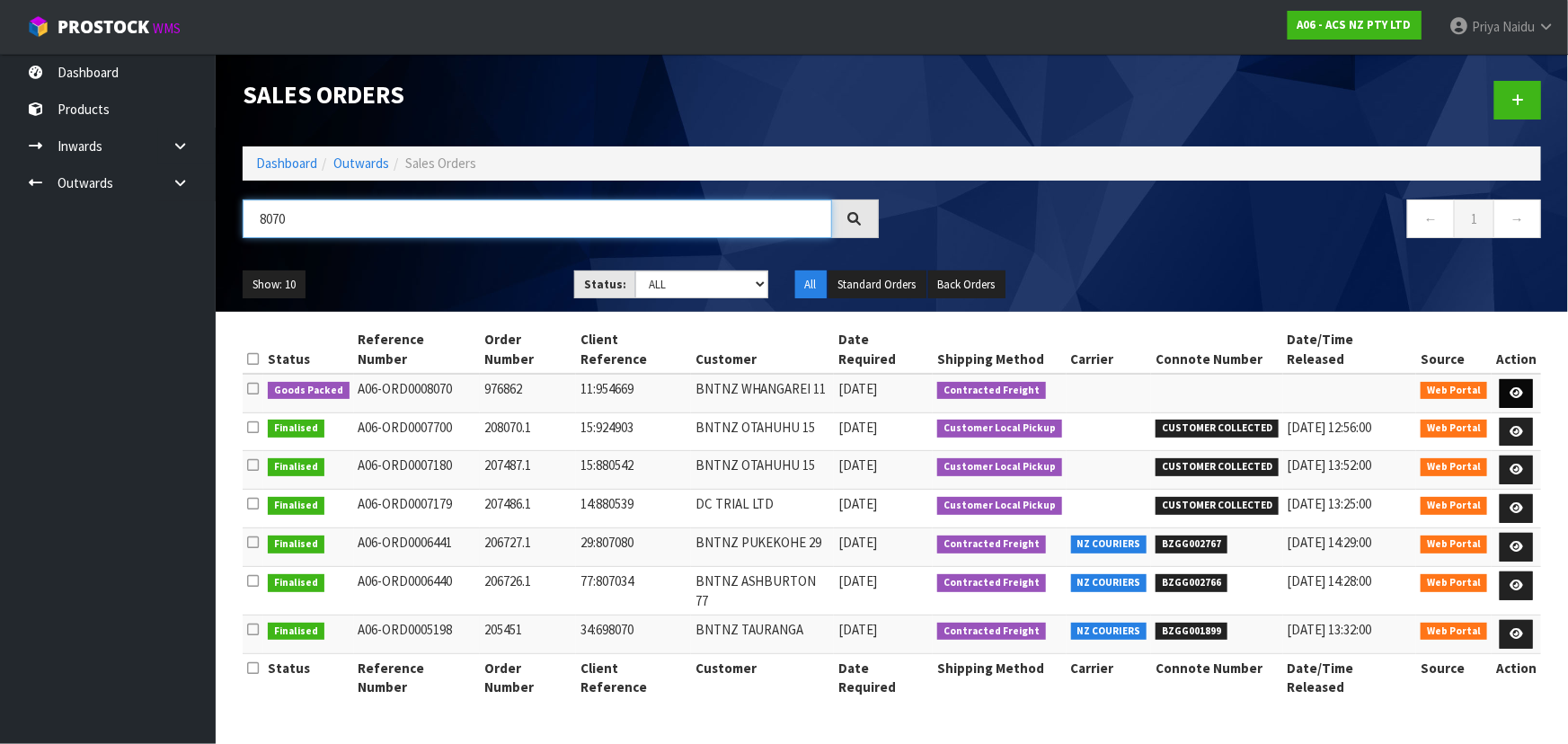
type input "8070"
click at [1514, 387] on icon at bounding box center [1516, 393] width 14 height 12
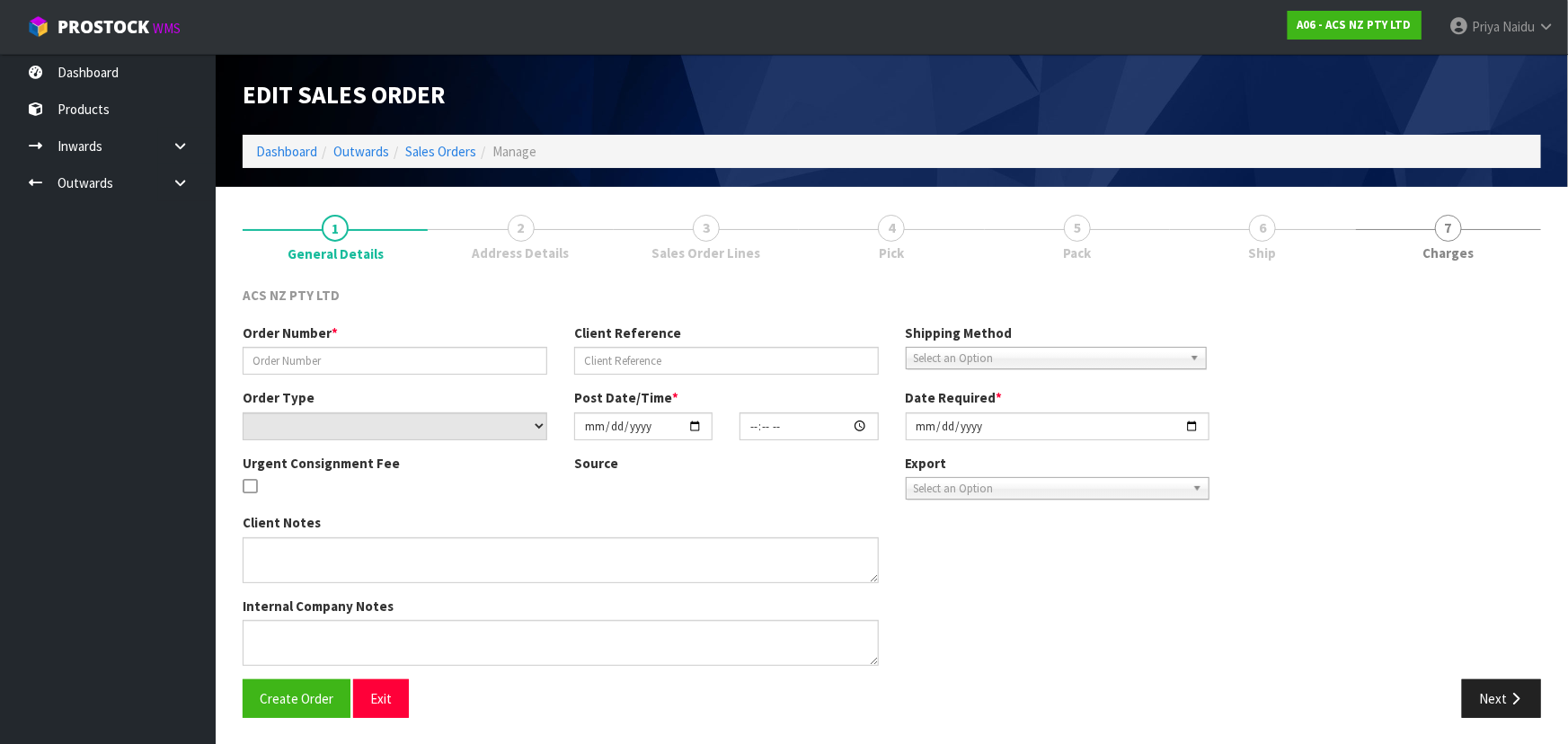
type input "976862"
type input "11:954669"
select select "number:0"
type input "[DATE]"
type input "10:33:00.000"
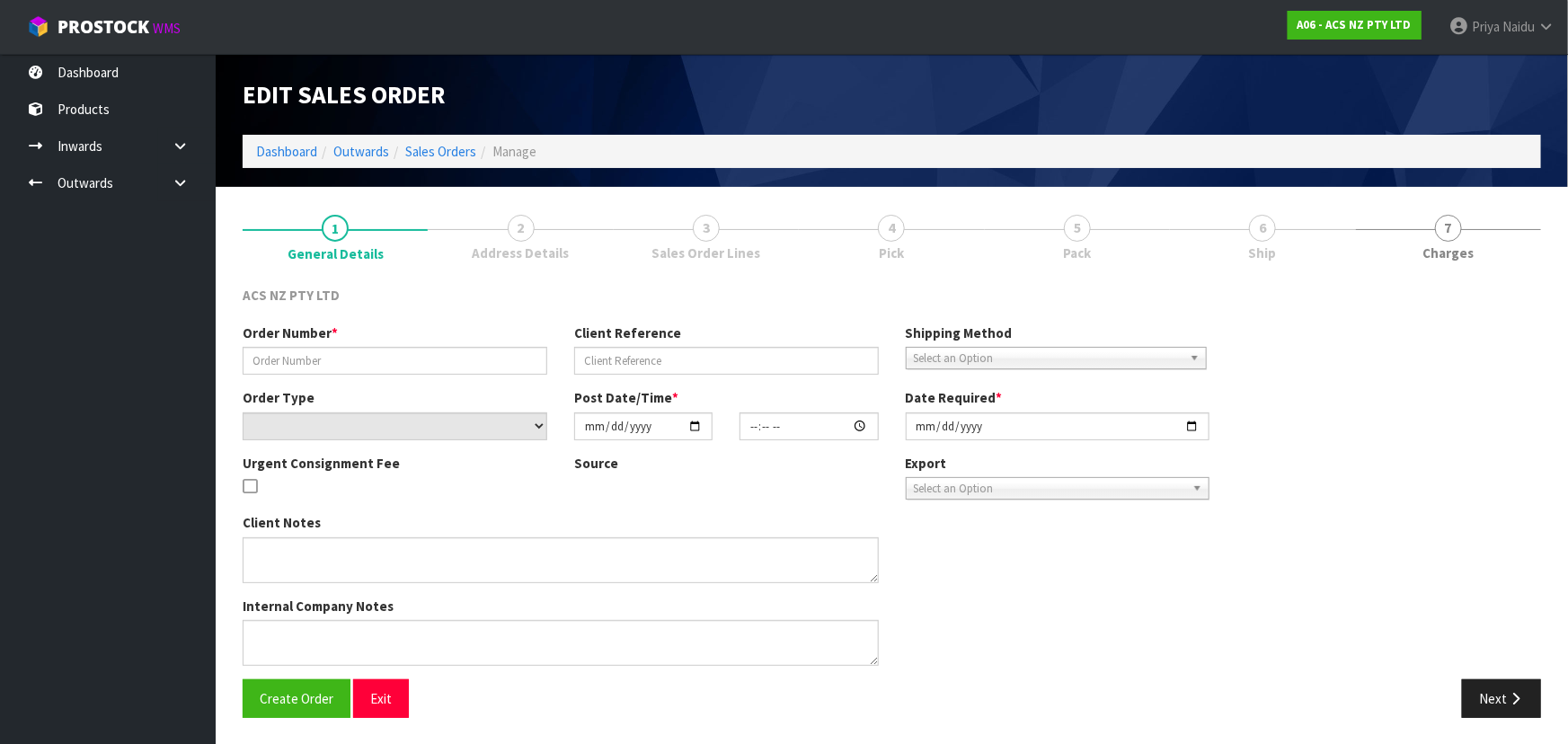
type input "[DATE]"
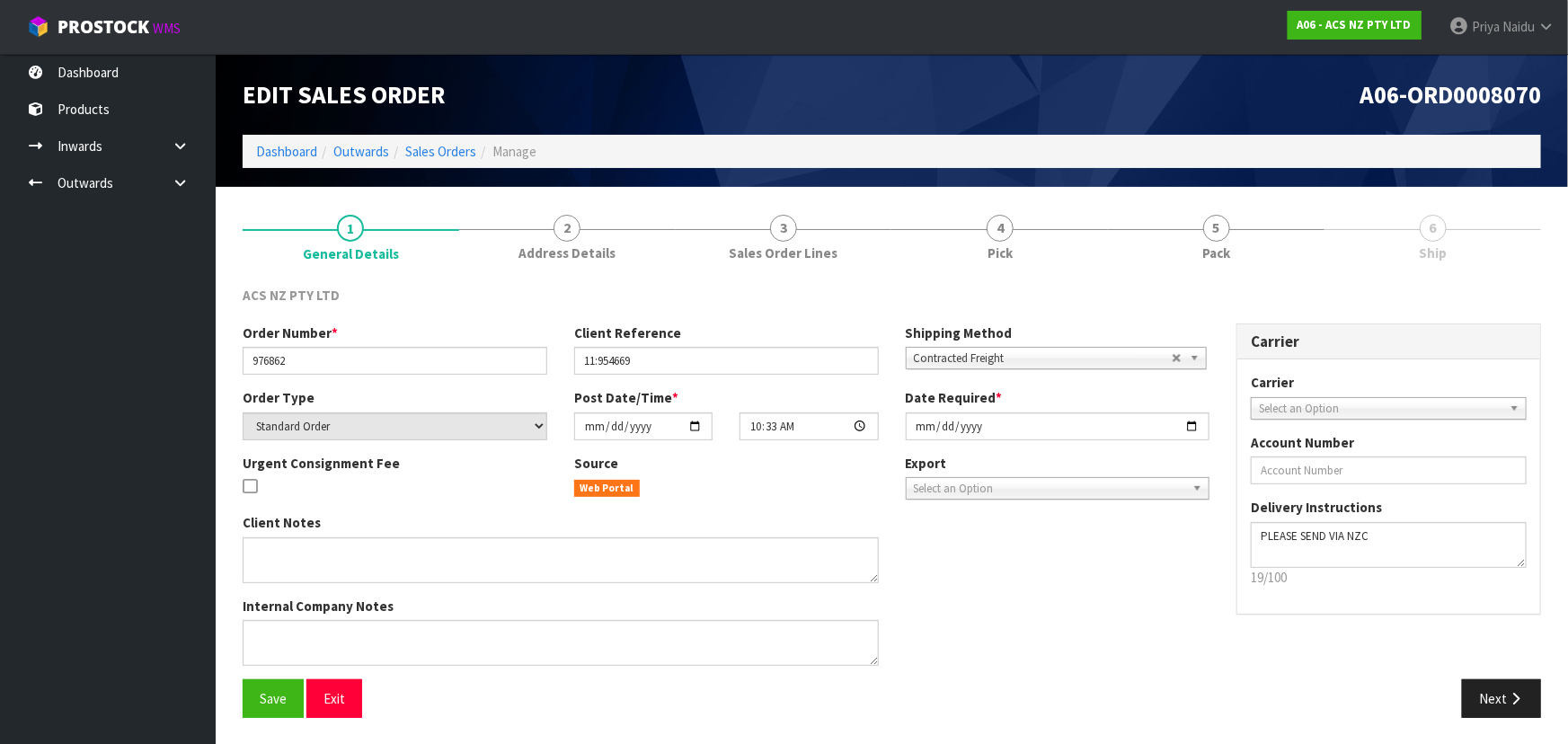
click at [1254, 233] on link "5 Pack" at bounding box center [1216, 236] width 217 height 71
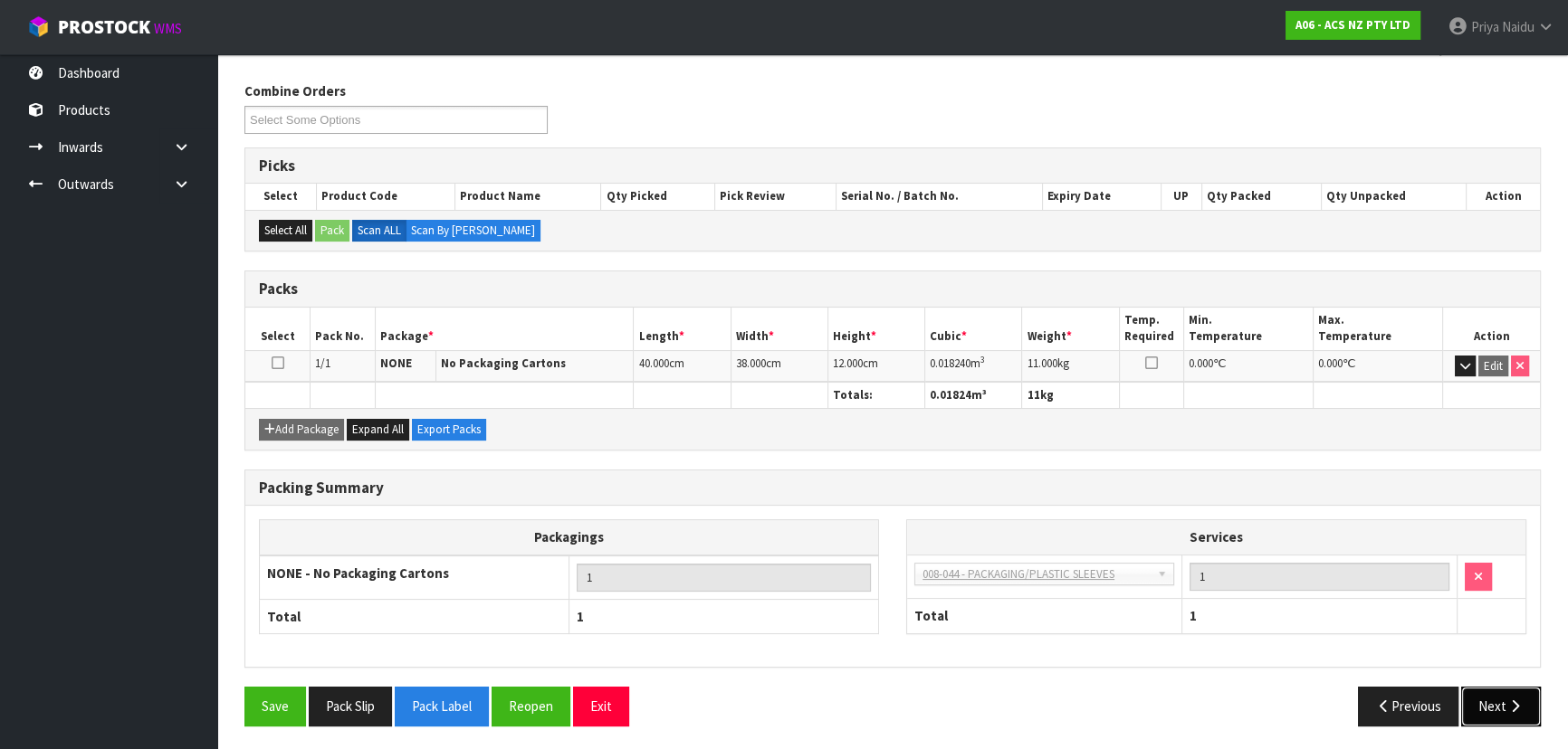
click at [1476, 698] on button "Next" at bounding box center [1501, 706] width 79 height 39
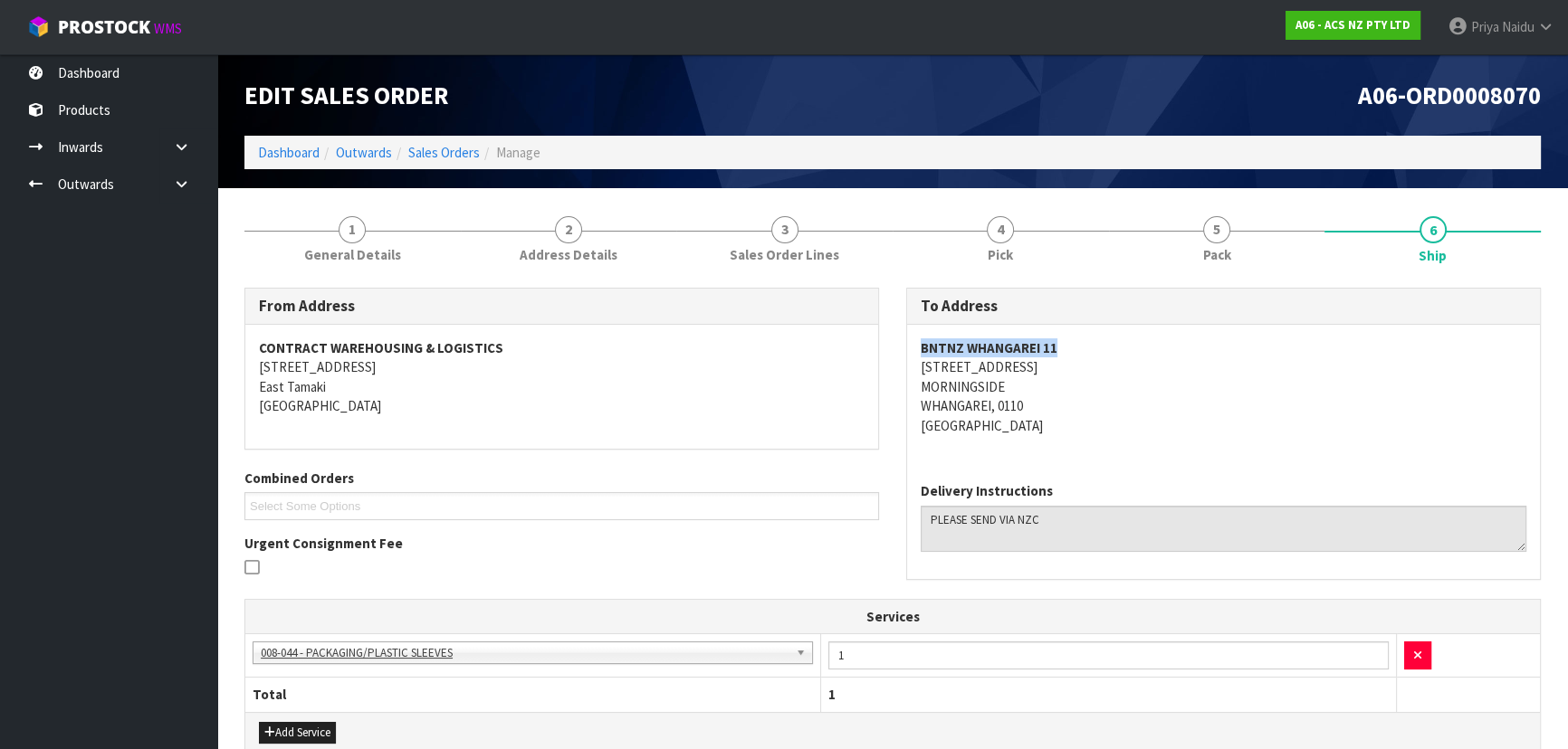
copy strong "BNTNZ WHANGAREI 11"
drag, startPoint x: 916, startPoint y: 345, endPoint x: 81, endPoint y: 437, distance: 840.1
click at [1161, 341] on div "BNTNZ WHANGAREI [STREET_ADDRESS]" at bounding box center [1223, 396] width 632 height 143
copy address "[STREET_ADDRESS]"
drag, startPoint x: 990, startPoint y: 365, endPoint x: 646, endPoint y: 457, distance: 356.1
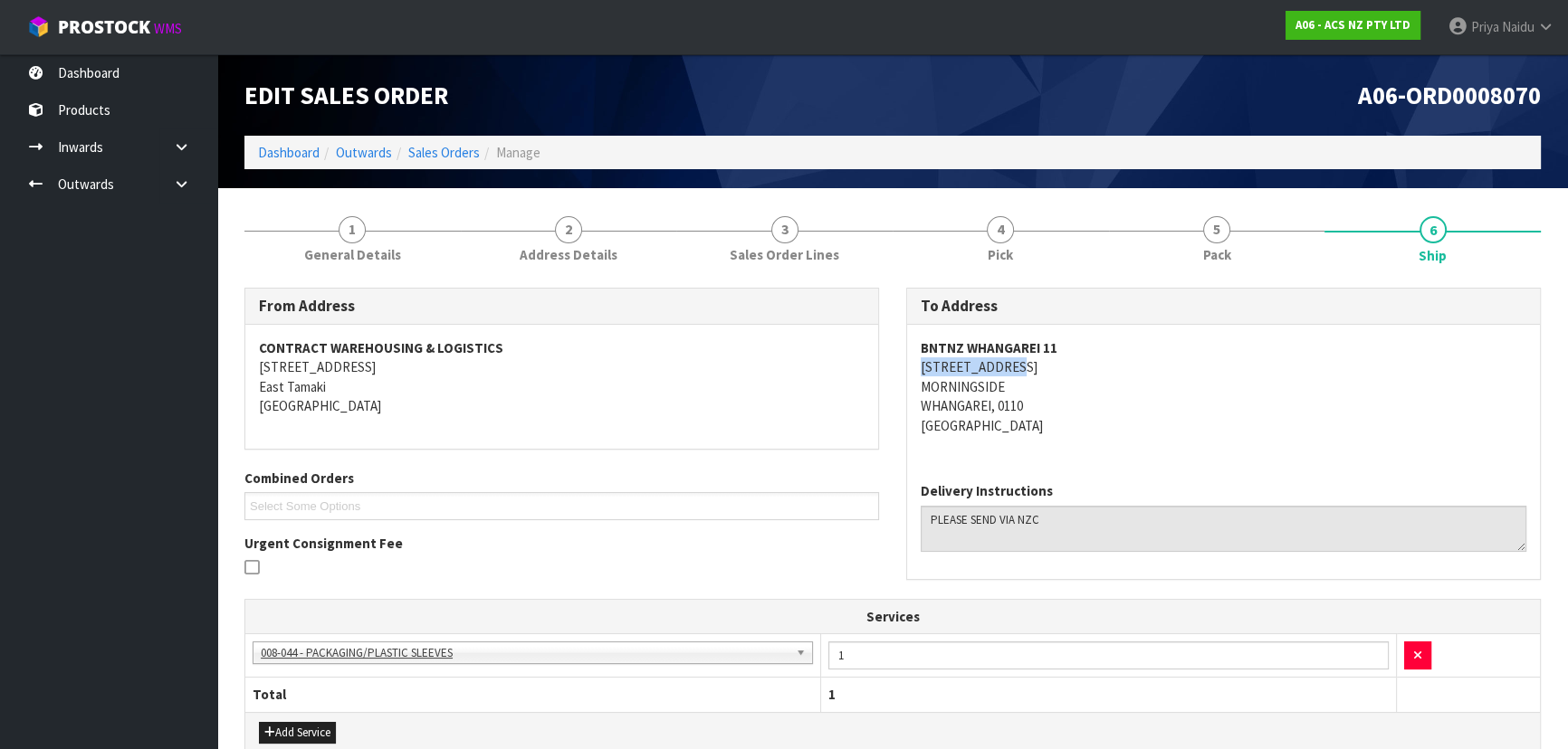
click at [1079, 365] on div "BNTNZ WHANGAREI [STREET_ADDRESS]" at bounding box center [1223, 396] width 632 height 143
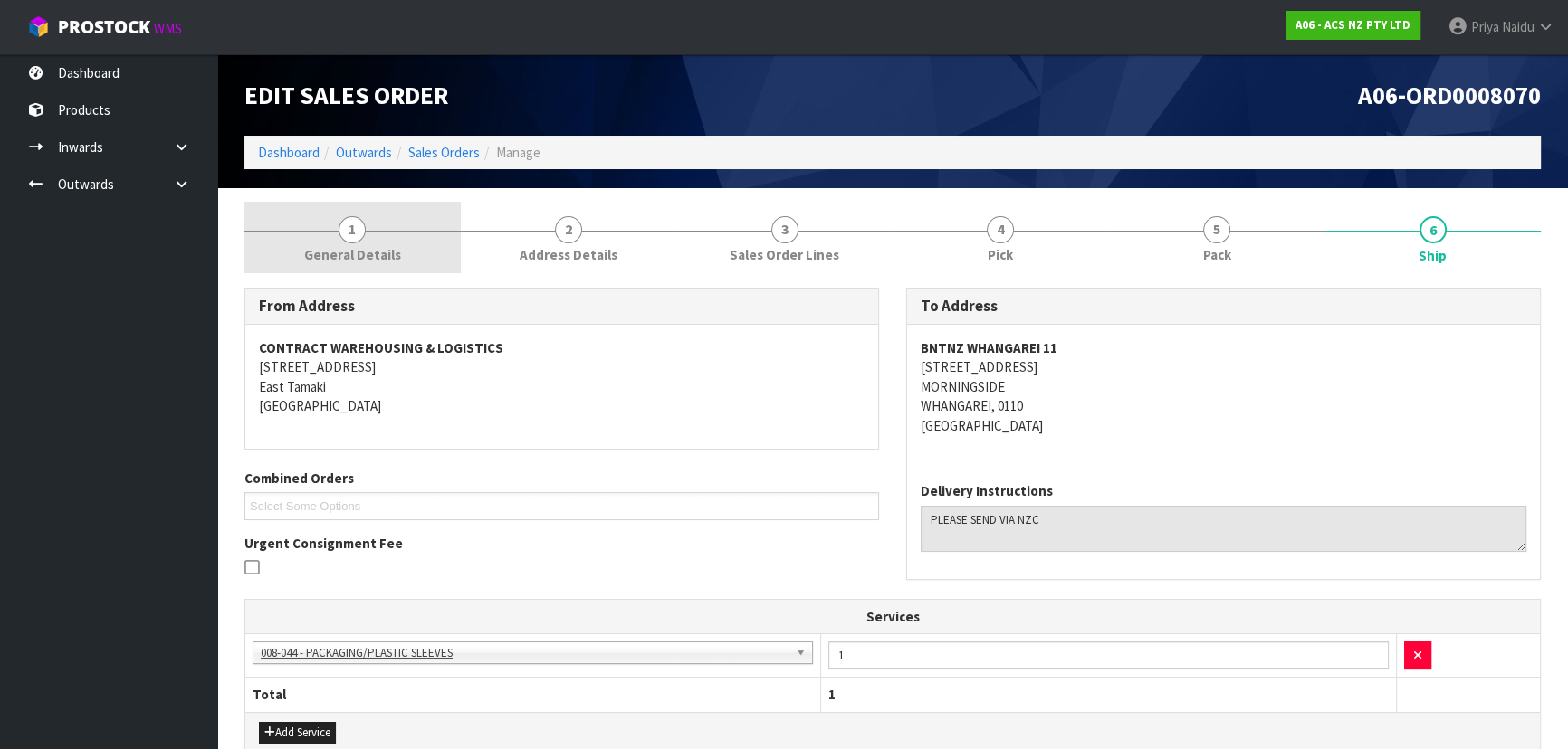
drag, startPoint x: 355, startPoint y: 230, endPoint x: 312, endPoint y: 263, distance: 54.2
click at [355, 230] on span "1" at bounding box center [351, 229] width 27 height 27
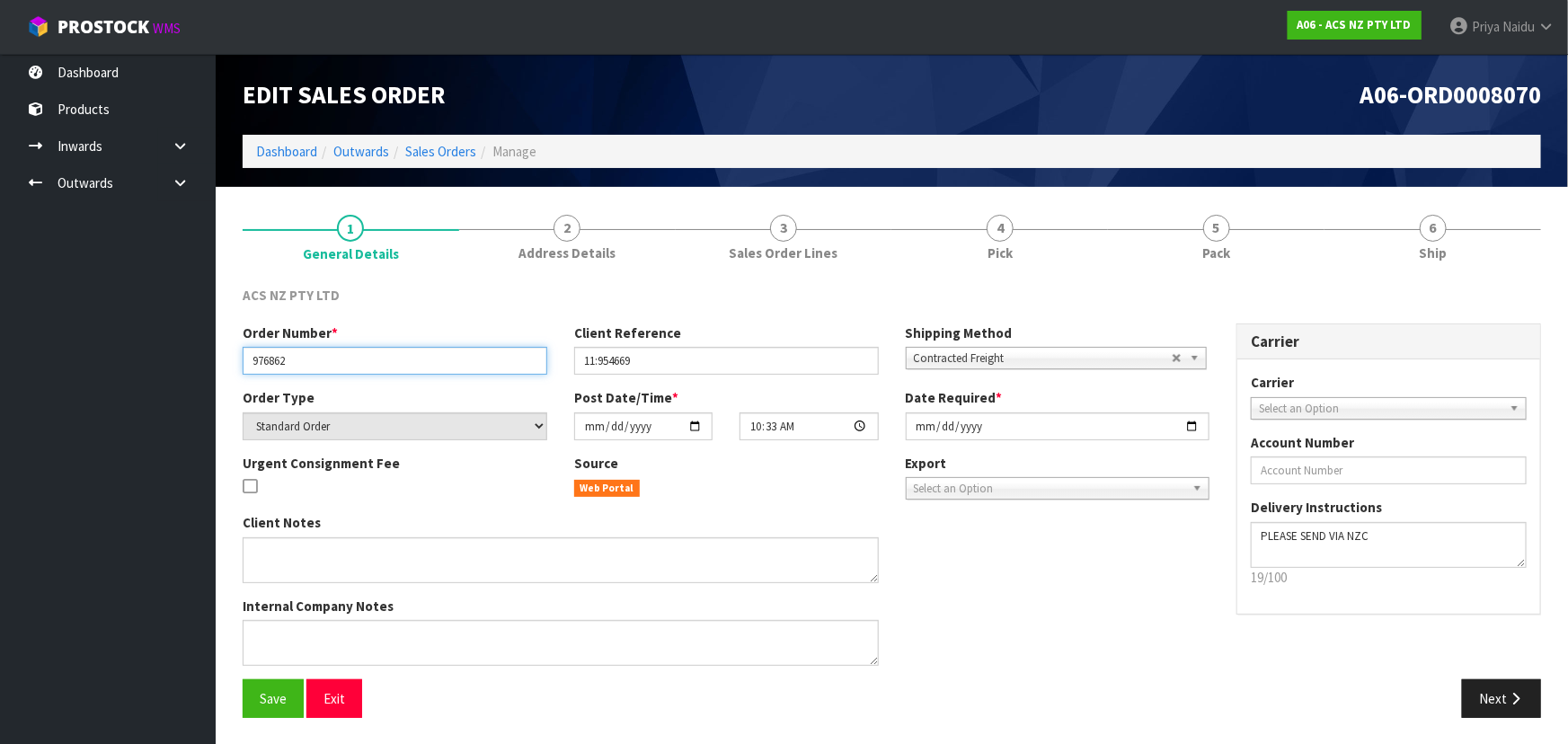
drag, startPoint x: 252, startPoint y: 365, endPoint x: 328, endPoint y: 355, distance: 76.7
click at [328, 355] on input "976862" at bounding box center [394, 361] width 305 height 27
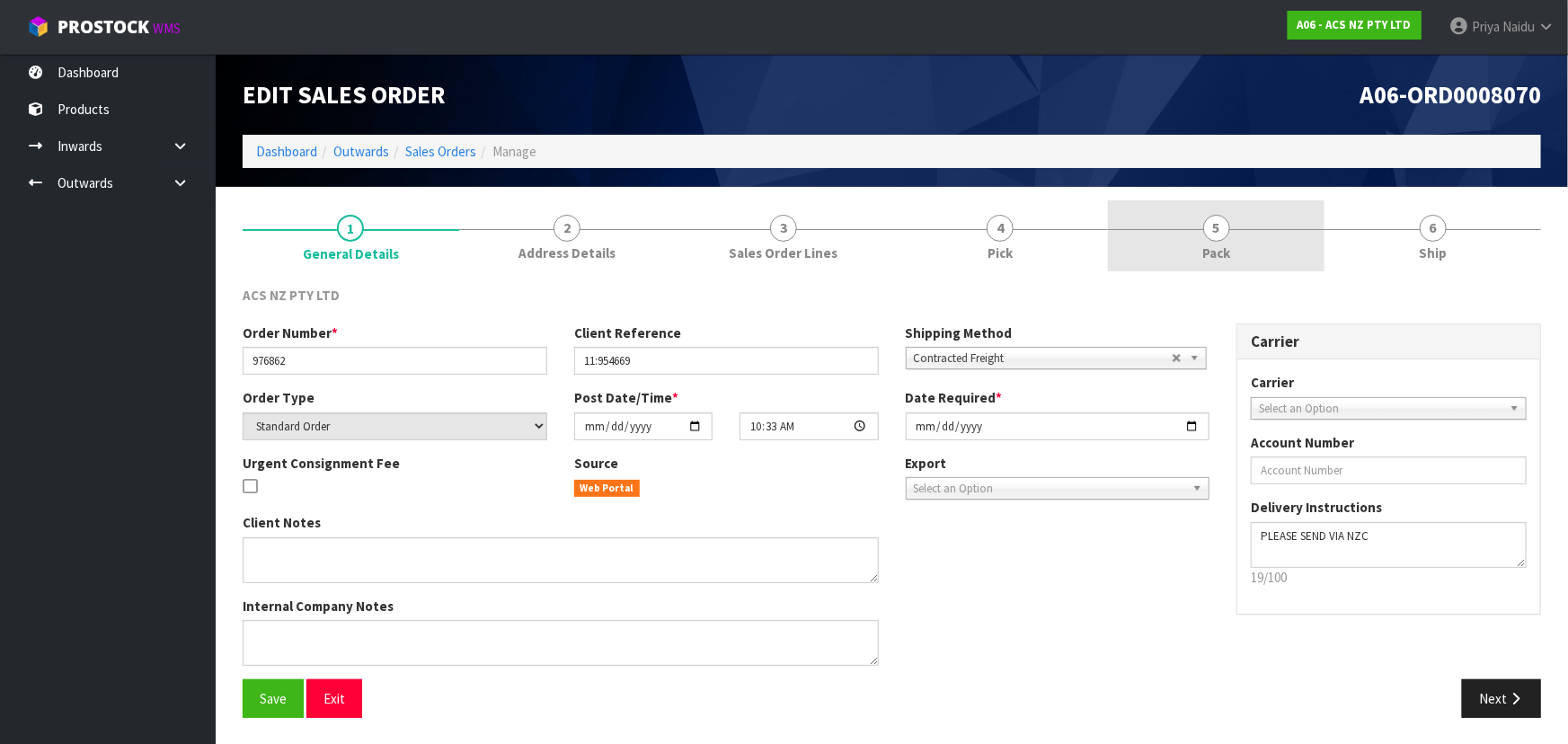
click at [1208, 227] on span "5" at bounding box center [1216, 228] width 27 height 27
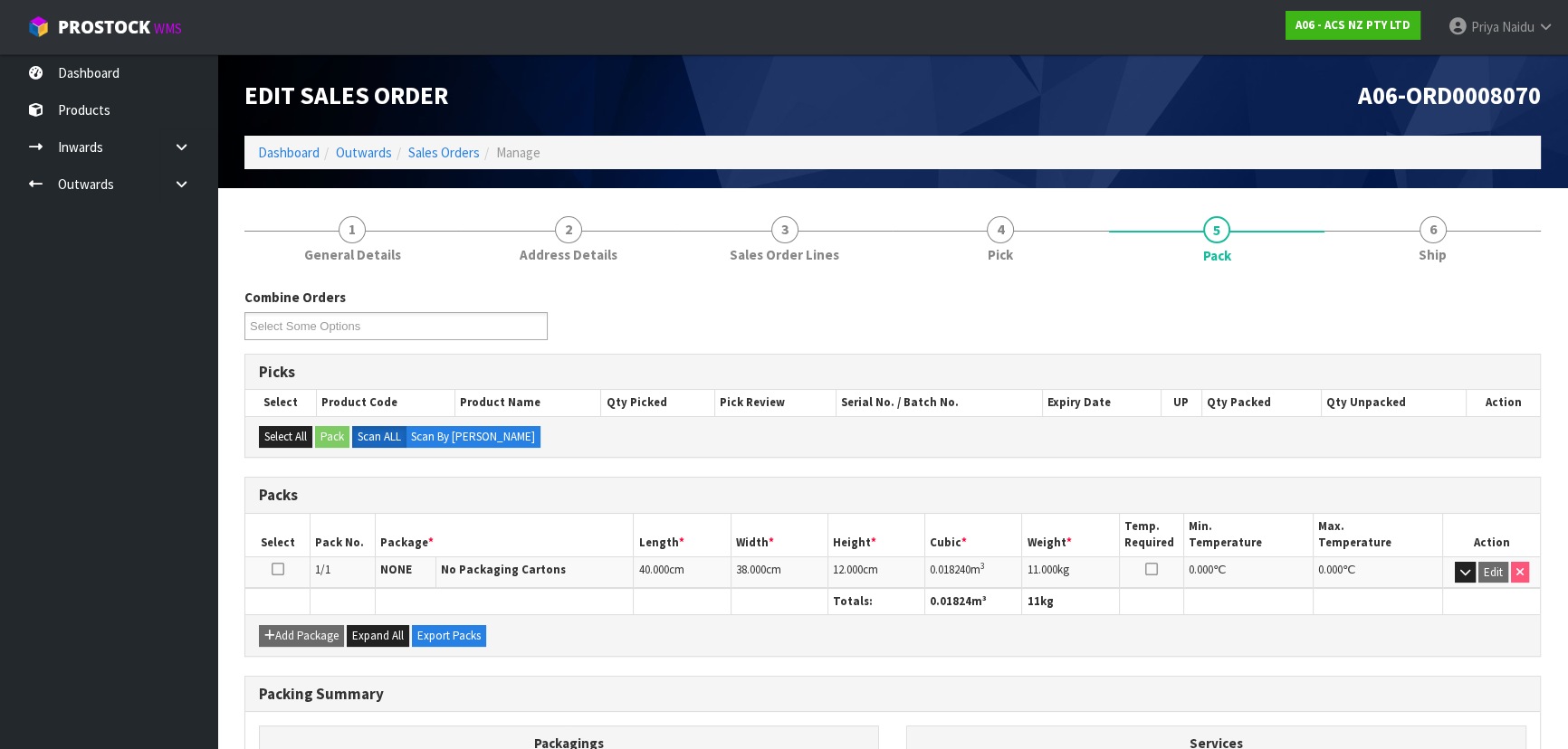
click at [1460, 277] on div "Combine Orders A06-ORD0008067 A06-ORD0008068 A06-ORD0008069 A06-ORD0008070 A06-…" at bounding box center [892, 610] width 1296 height 672
click at [1434, 249] on span "Ship" at bounding box center [1432, 254] width 28 height 19
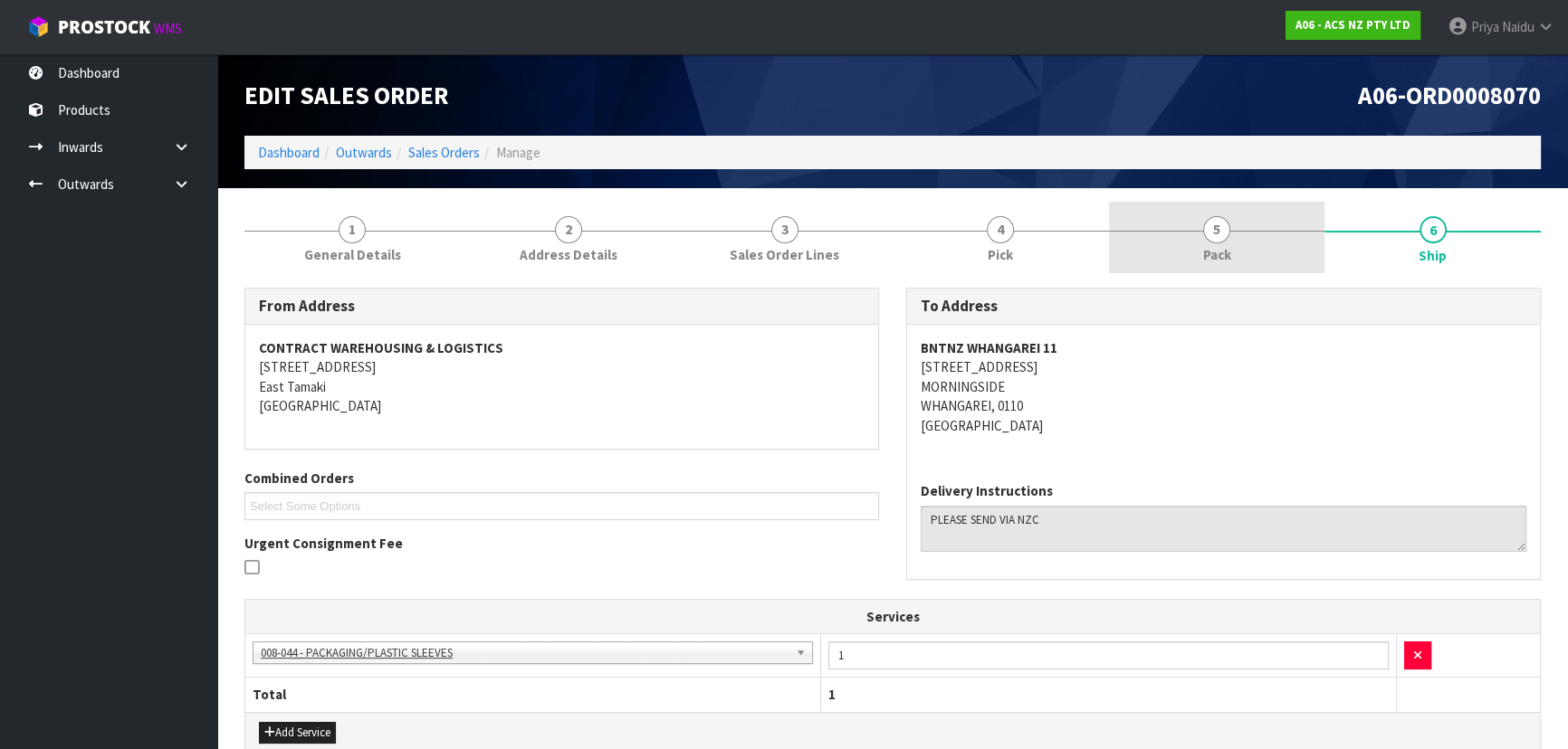
click at [1255, 239] on link "5 Pack" at bounding box center [1217, 238] width 217 height 72
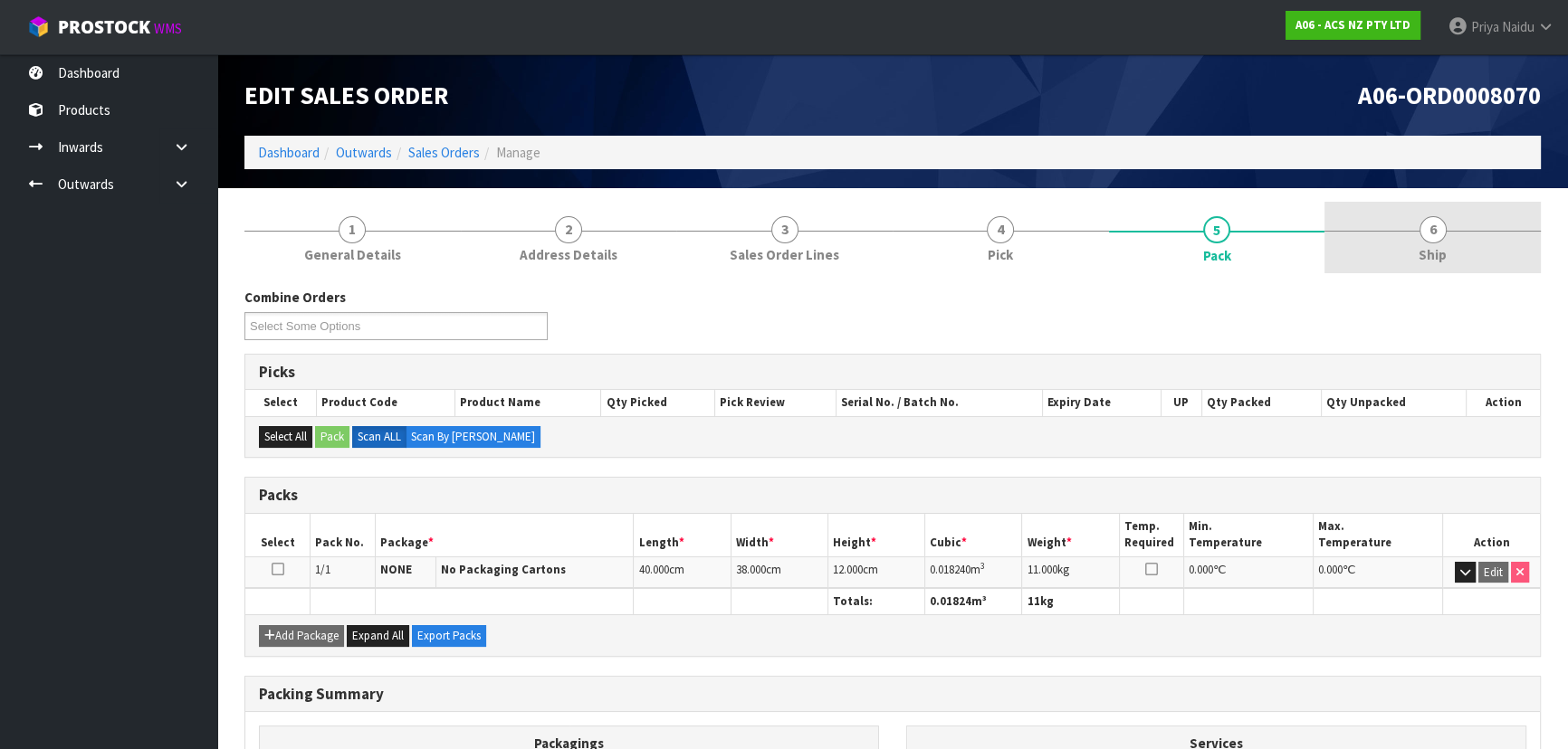
drag, startPoint x: 1450, startPoint y: 232, endPoint x: 1367, endPoint y: 252, distance: 85.4
click at [1450, 232] on link "6 Ship" at bounding box center [1432, 238] width 217 height 72
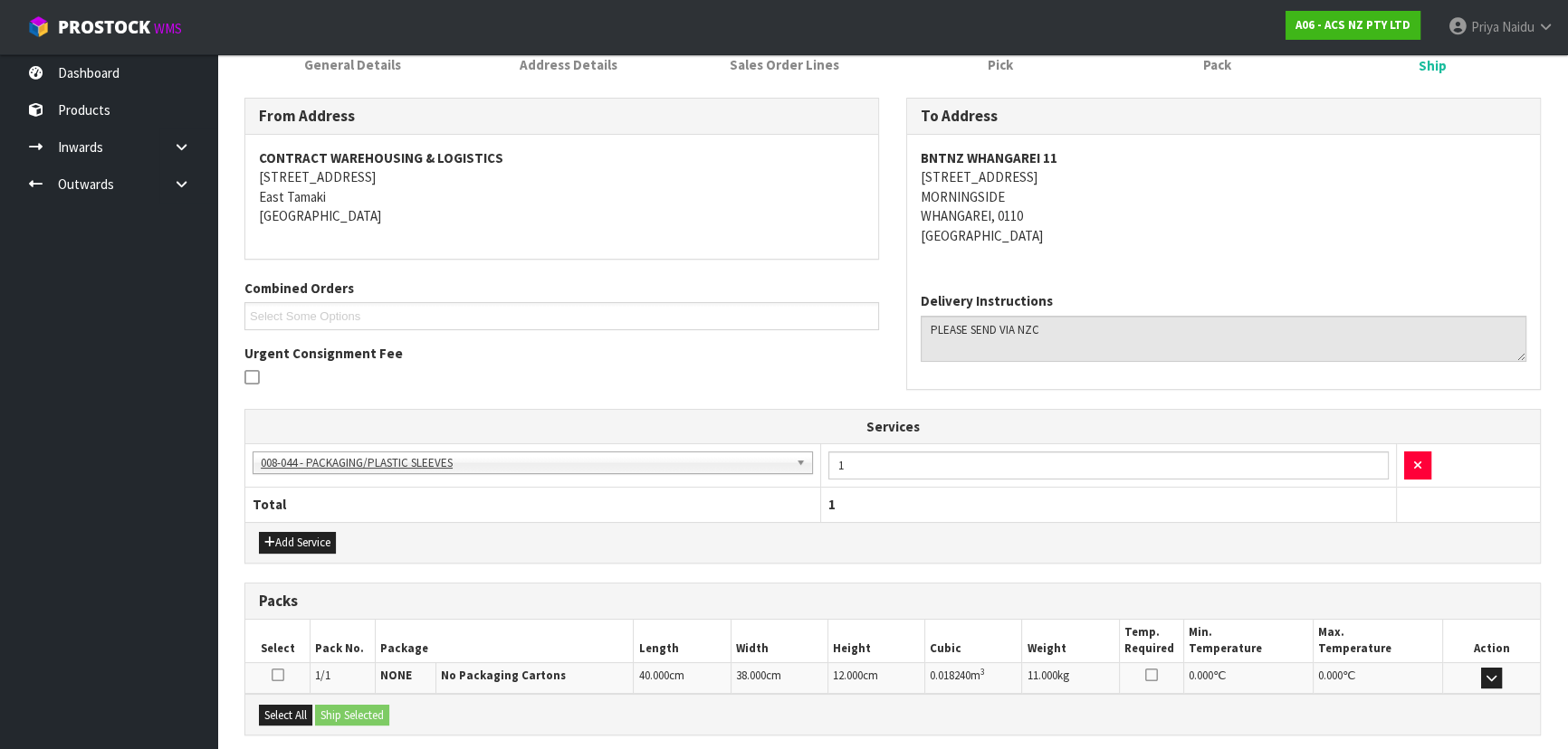
scroll to position [368, 0]
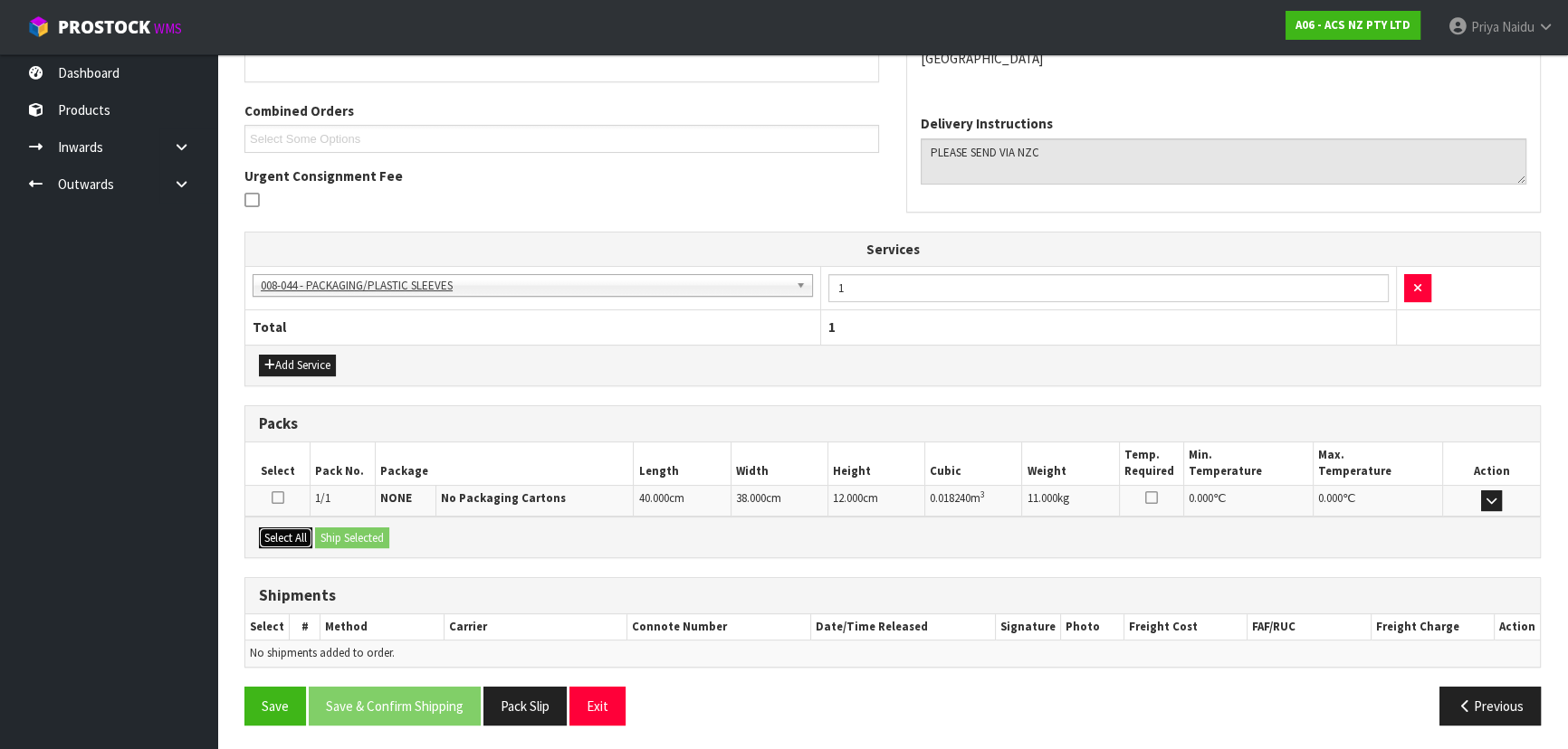
drag, startPoint x: 304, startPoint y: 532, endPoint x: 313, endPoint y: 531, distance: 9.1
click at [308, 531] on button "Select All" at bounding box center [286, 539] width 53 height 22
click at [337, 531] on button "Ship Selected" at bounding box center [352, 539] width 75 height 22
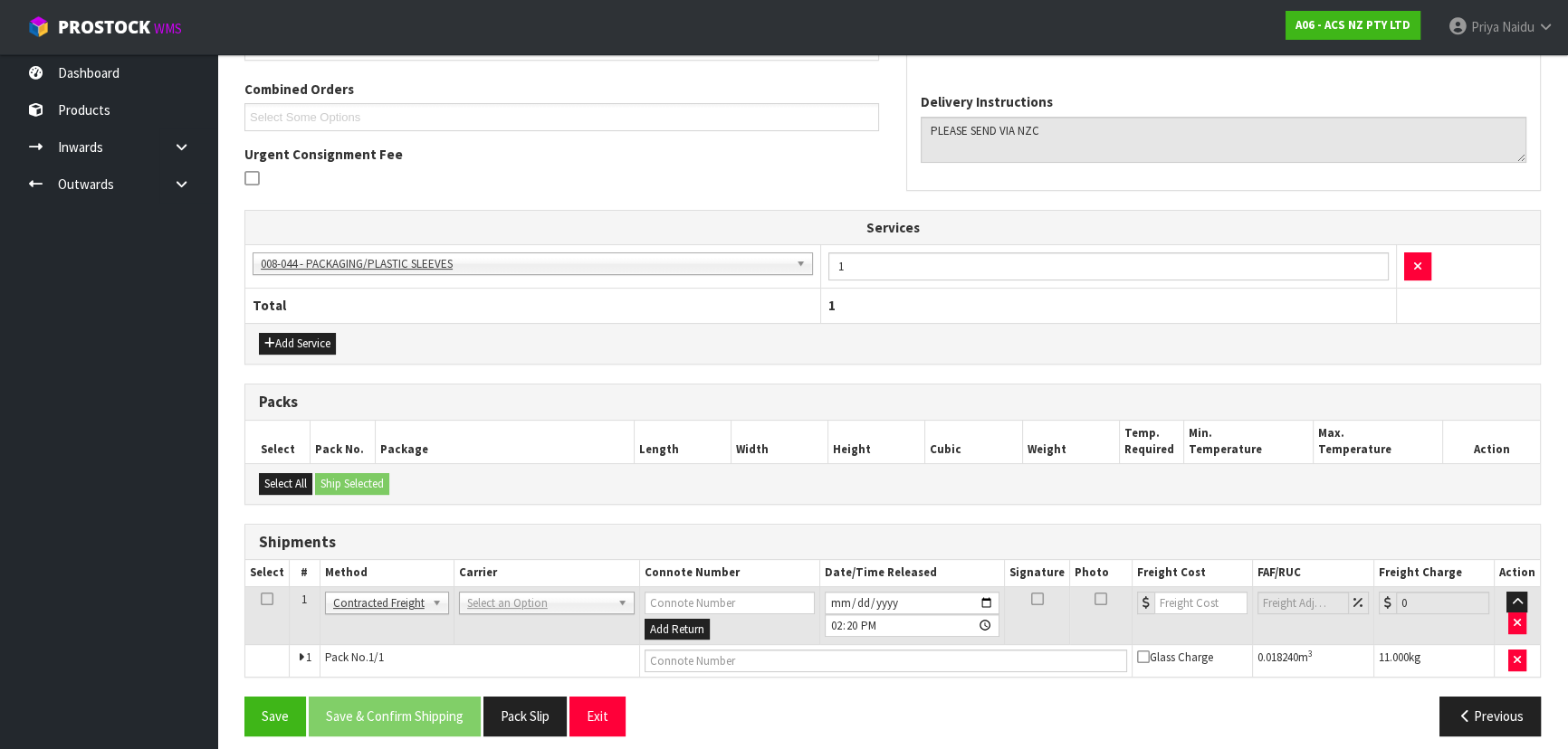
scroll to position [399, 0]
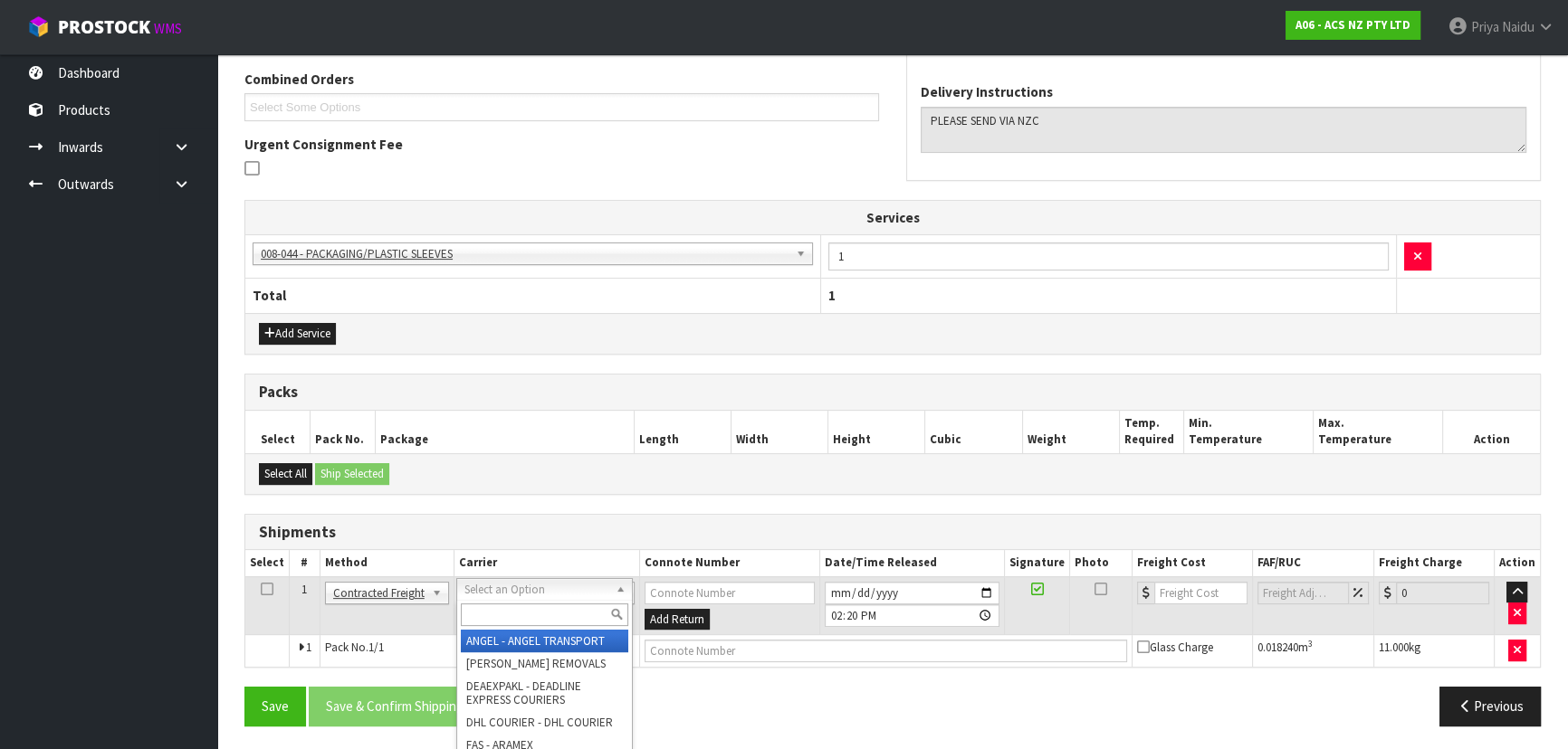
click at [502, 613] on input "text" at bounding box center [545, 614] width 168 height 23
type input "NZC"
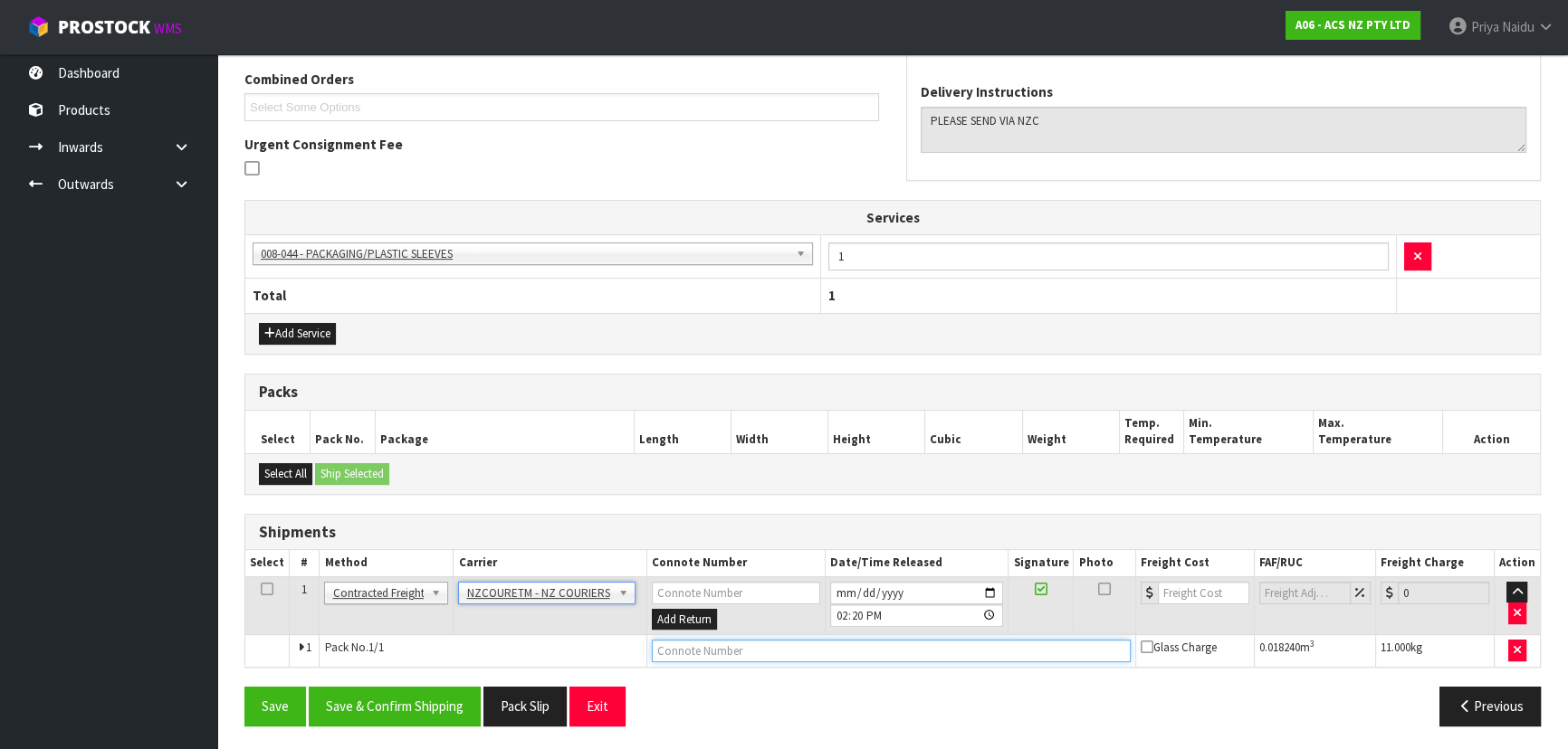
click at [726, 651] on input "text" at bounding box center [891, 650] width 479 height 23
paste input "BZGG004084"
type input "BZGG004084"
click at [1197, 583] on input "number" at bounding box center [1203, 592] width 91 height 23
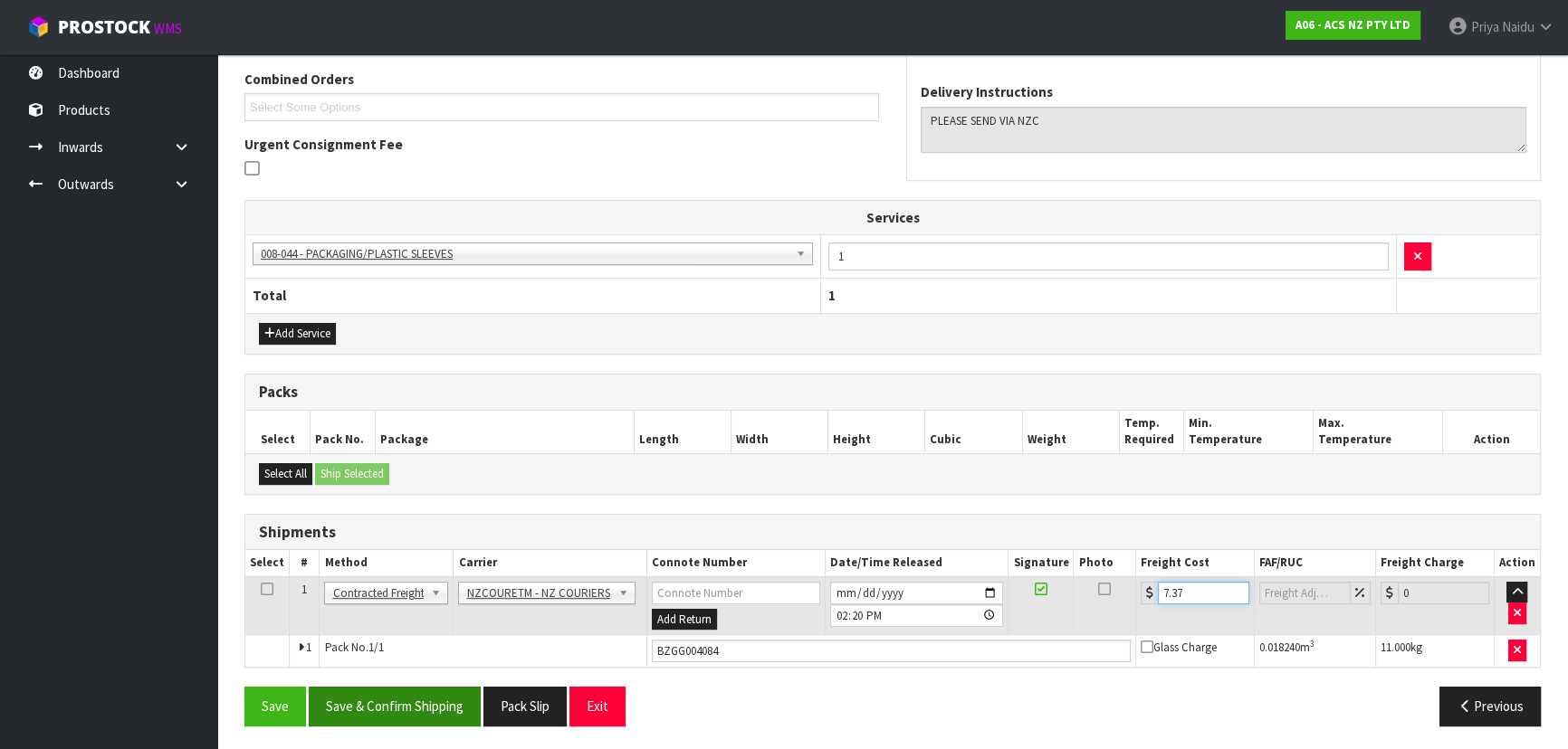
type input "7.37"
click at [421, 710] on button "Save & Confirm Shipping" at bounding box center [395, 706] width 172 height 39
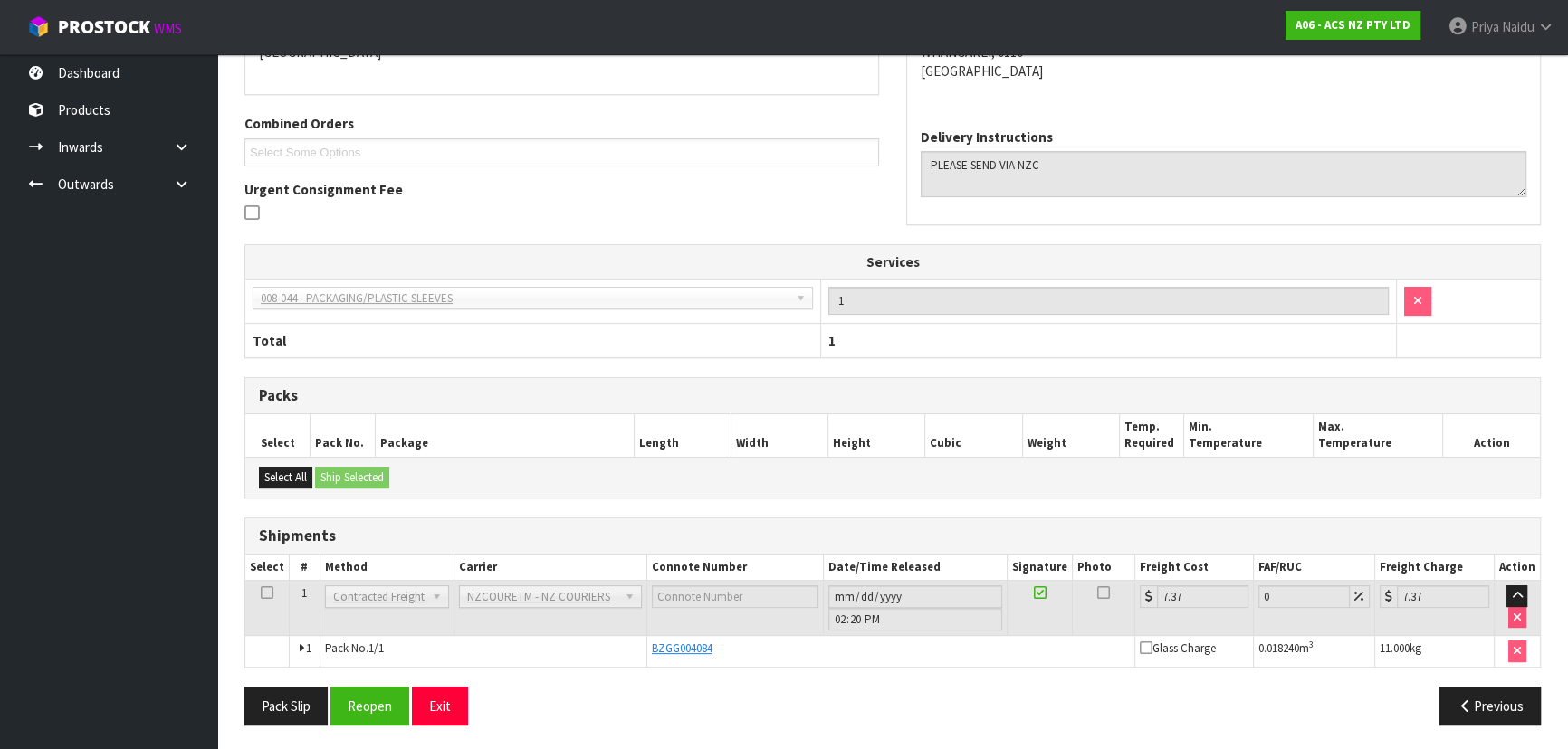
scroll to position [0, 0]
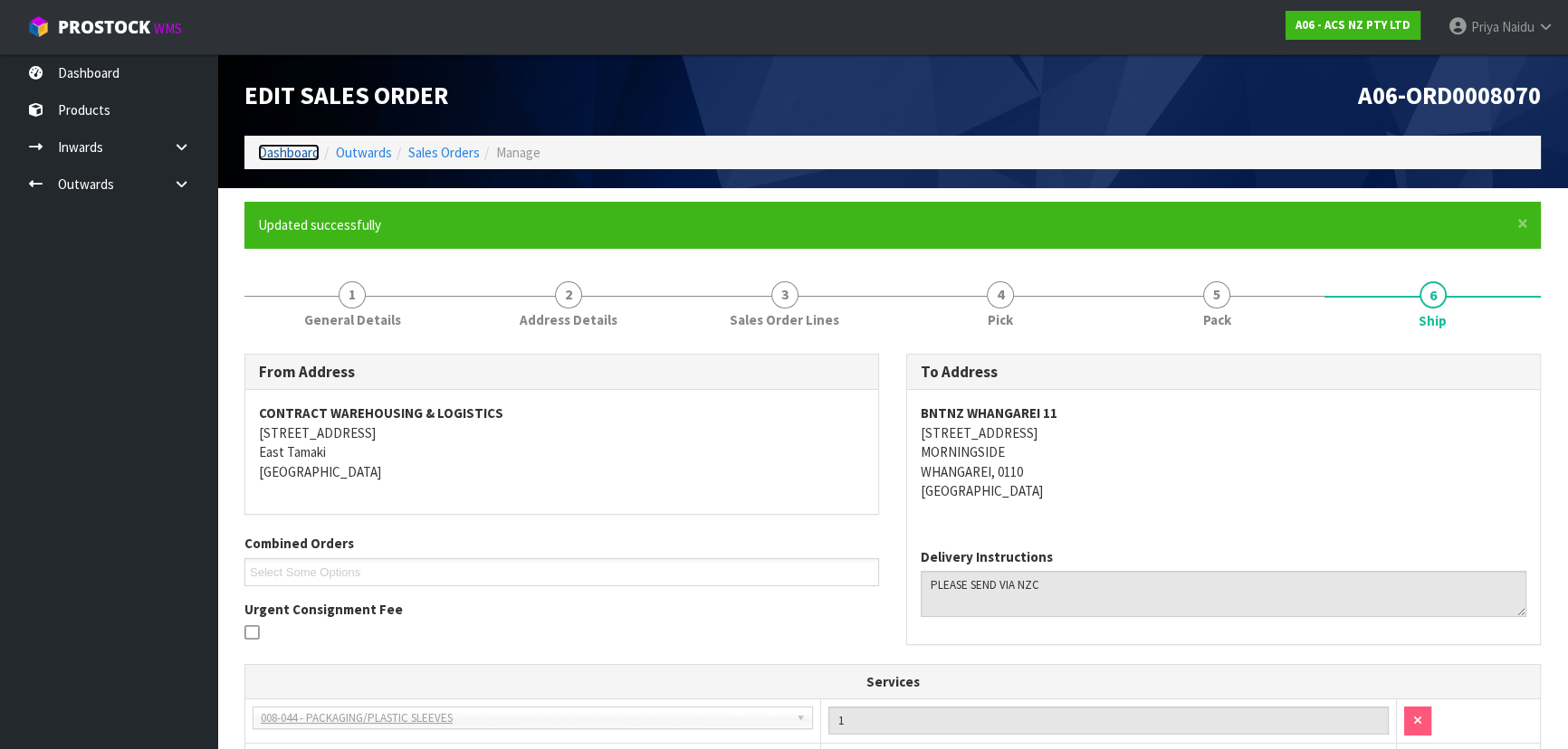
click at [280, 153] on link "Dashboard" at bounding box center [289, 152] width 62 height 18
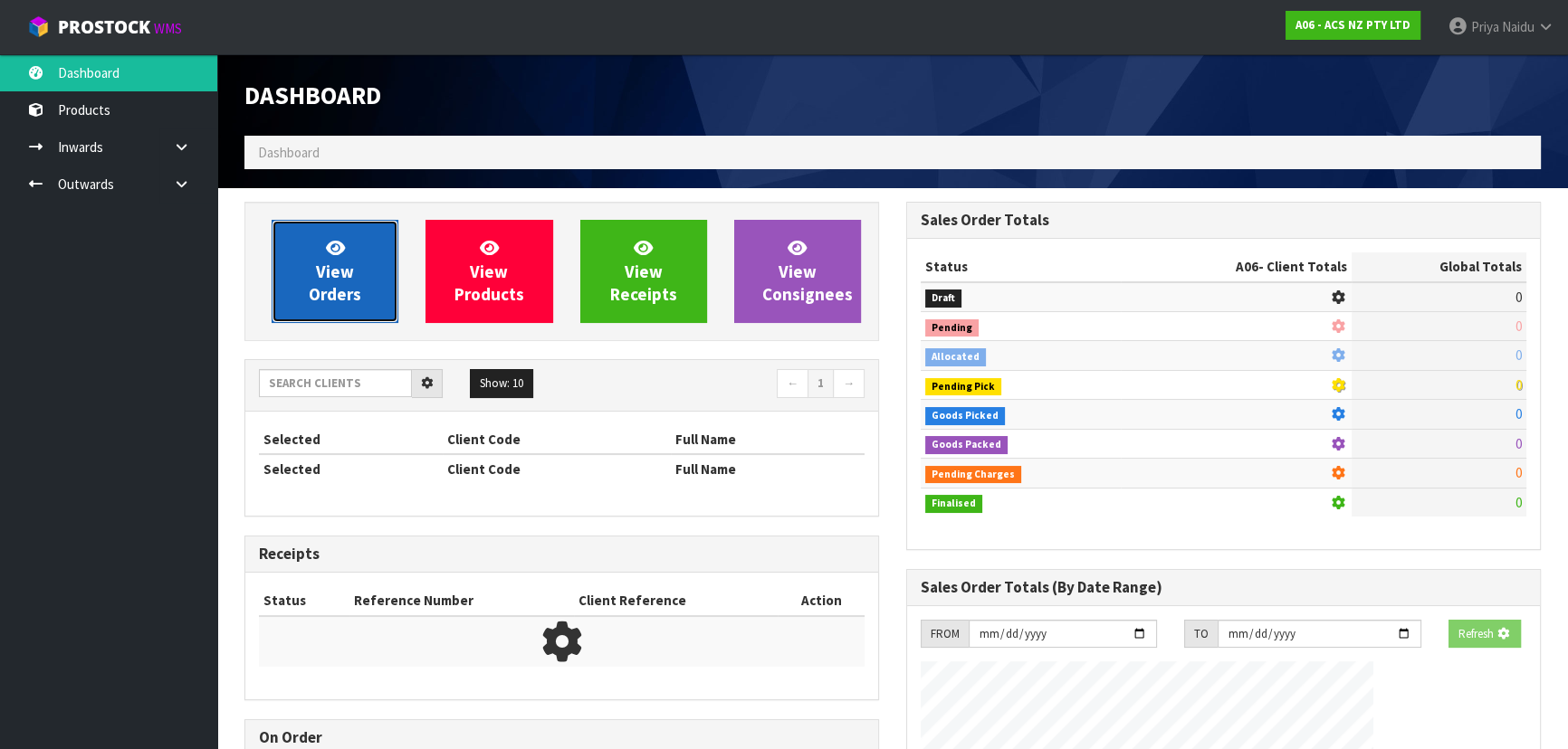
click at [343, 306] on link "View Orders" at bounding box center [335, 272] width 126 height 103
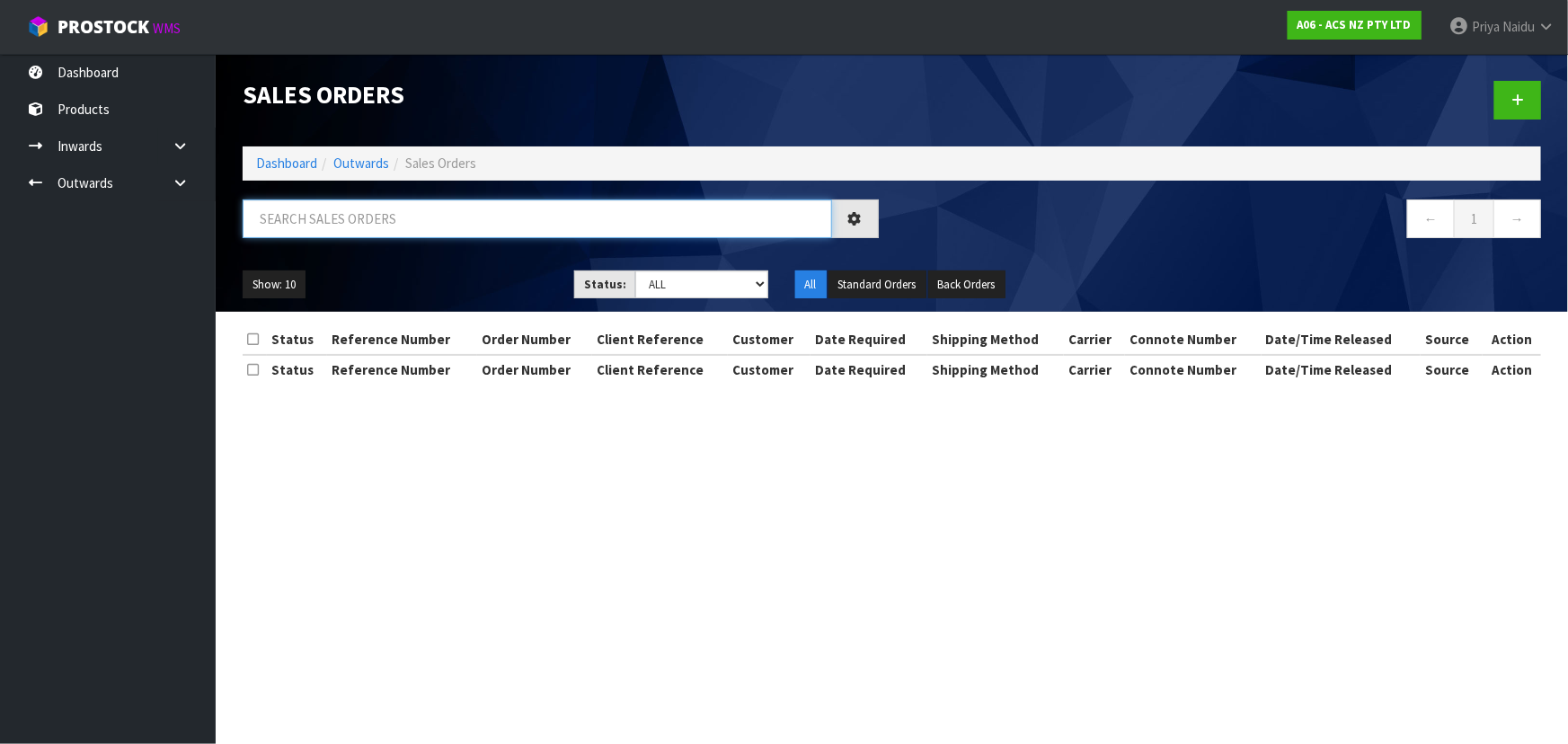
click at [360, 234] on input "text" at bounding box center [537, 219] width 589 height 38
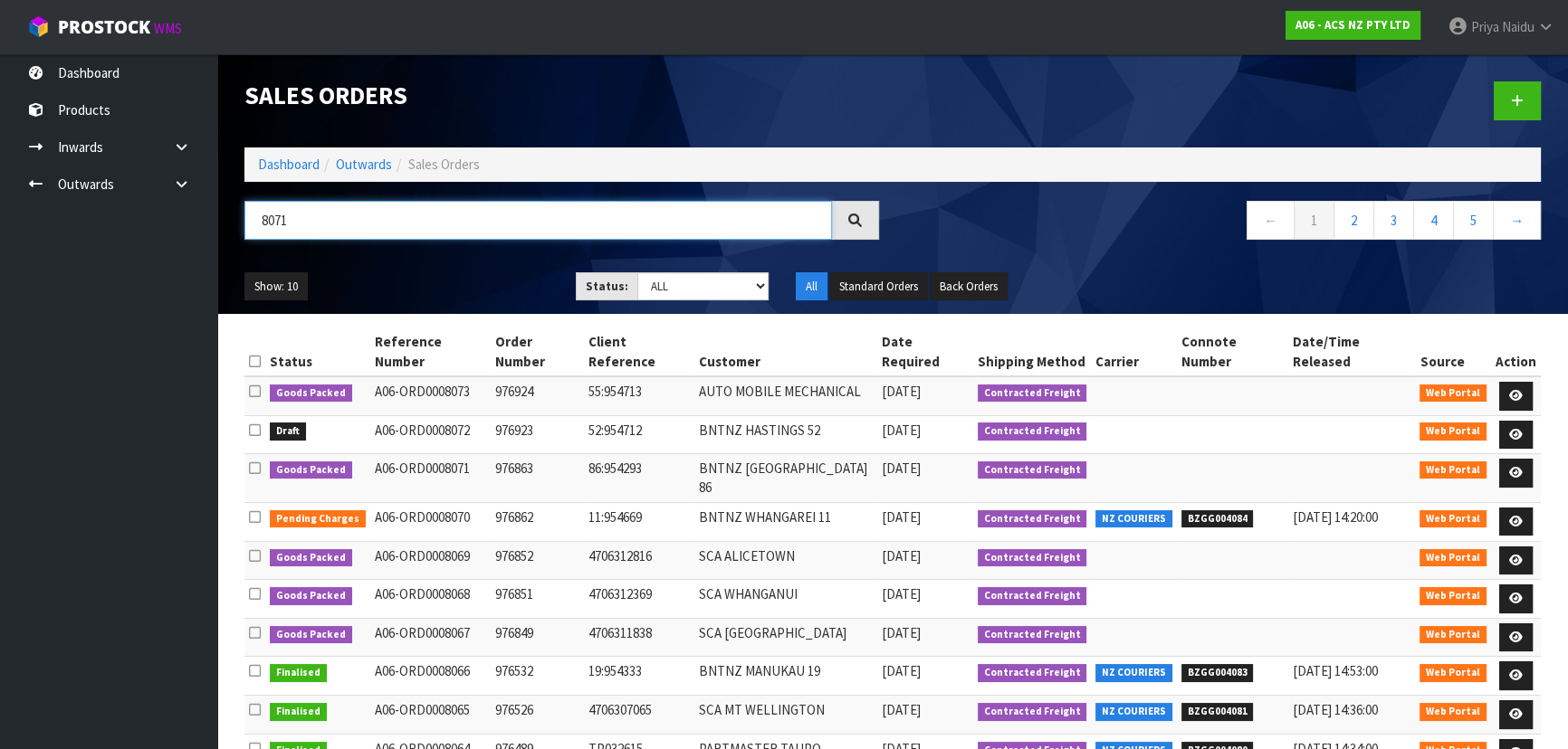
type input "8071"
click at [512, 255] on div "8071 ← 1 2 3 4 5 →" at bounding box center [892, 229] width 1324 height 58
drag, startPoint x: 659, startPoint y: 281, endPoint x: 654, endPoint y: 297, distance: 16.8
click at [659, 281] on select "Draft Pending Allocated Pending Pick Goods Picked Goods Packed Pending Charges …" at bounding box center [702, 287] width 132 height 28
select select "string:5"
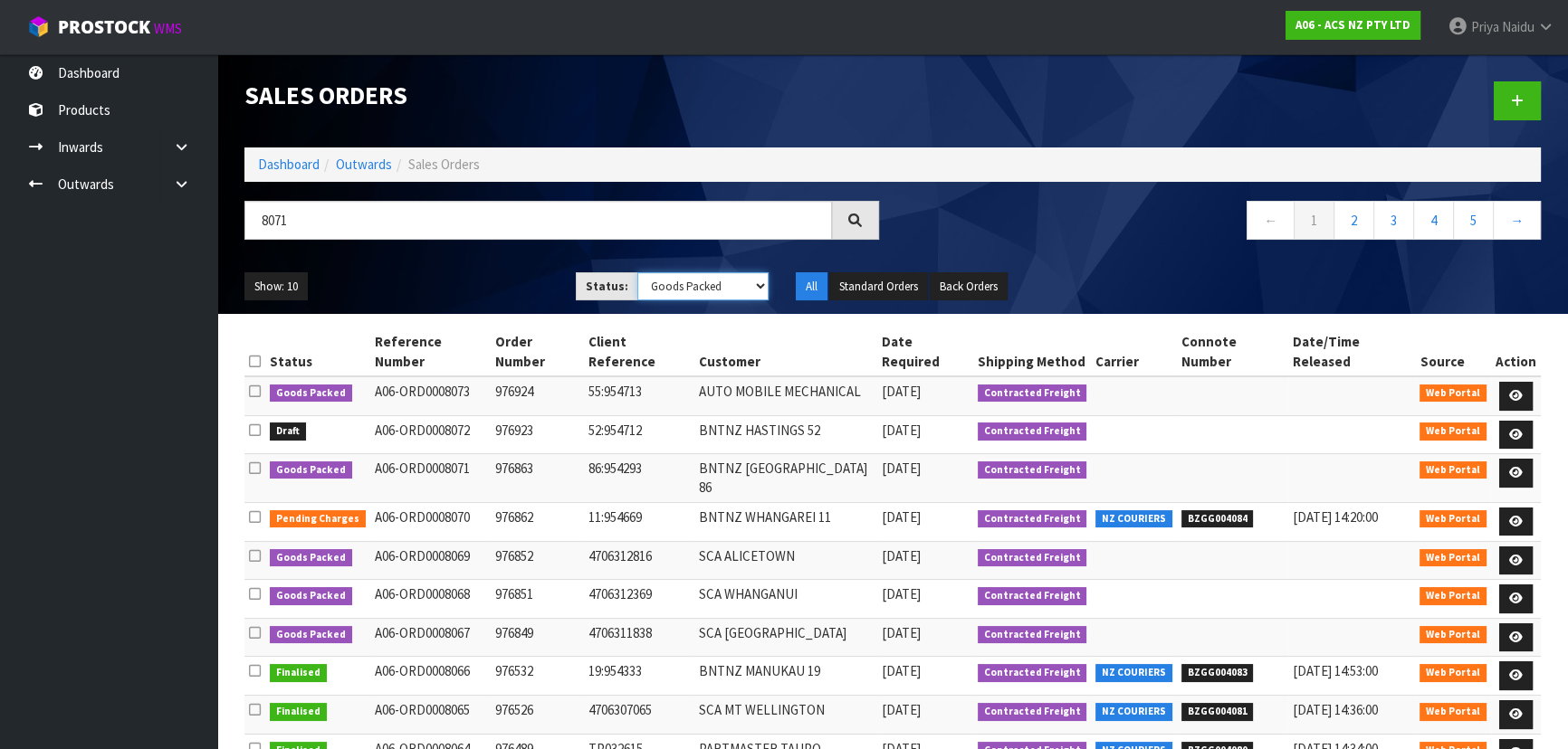
click at [637, 273] on select "Draft Pending Allocated Pending Pick Goods Picked Goods Packed Pending Charges …" at bounding box center [702, 287] width 132 height 28
click at [480, 275] on ul "Show: 10 5 10 25 50" at bounding box center [396, 287] width 304 height 29
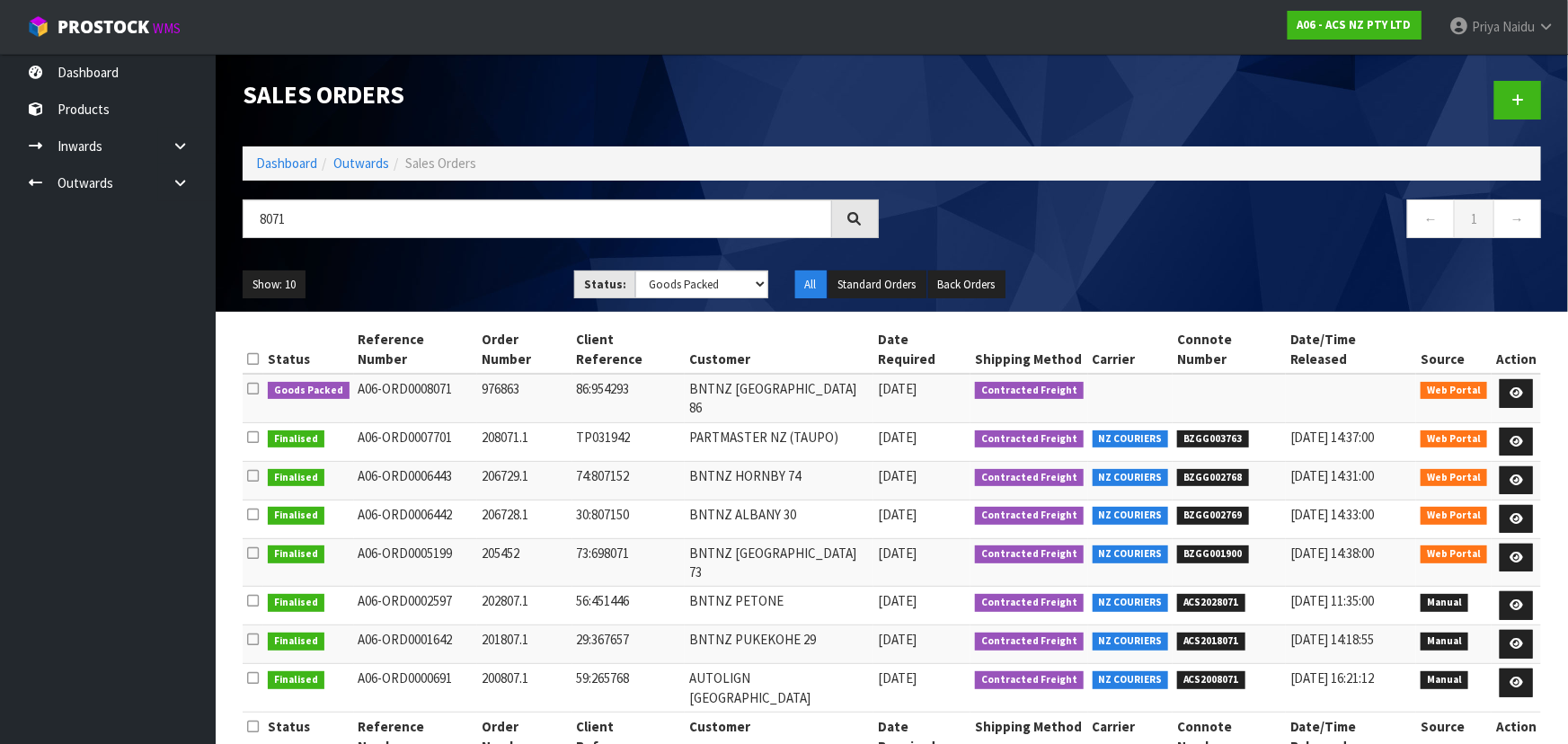
click at [477, 273] on ul "Show: 10 5 10 25 50" at bounding box center [394, 285] width 305 height 28
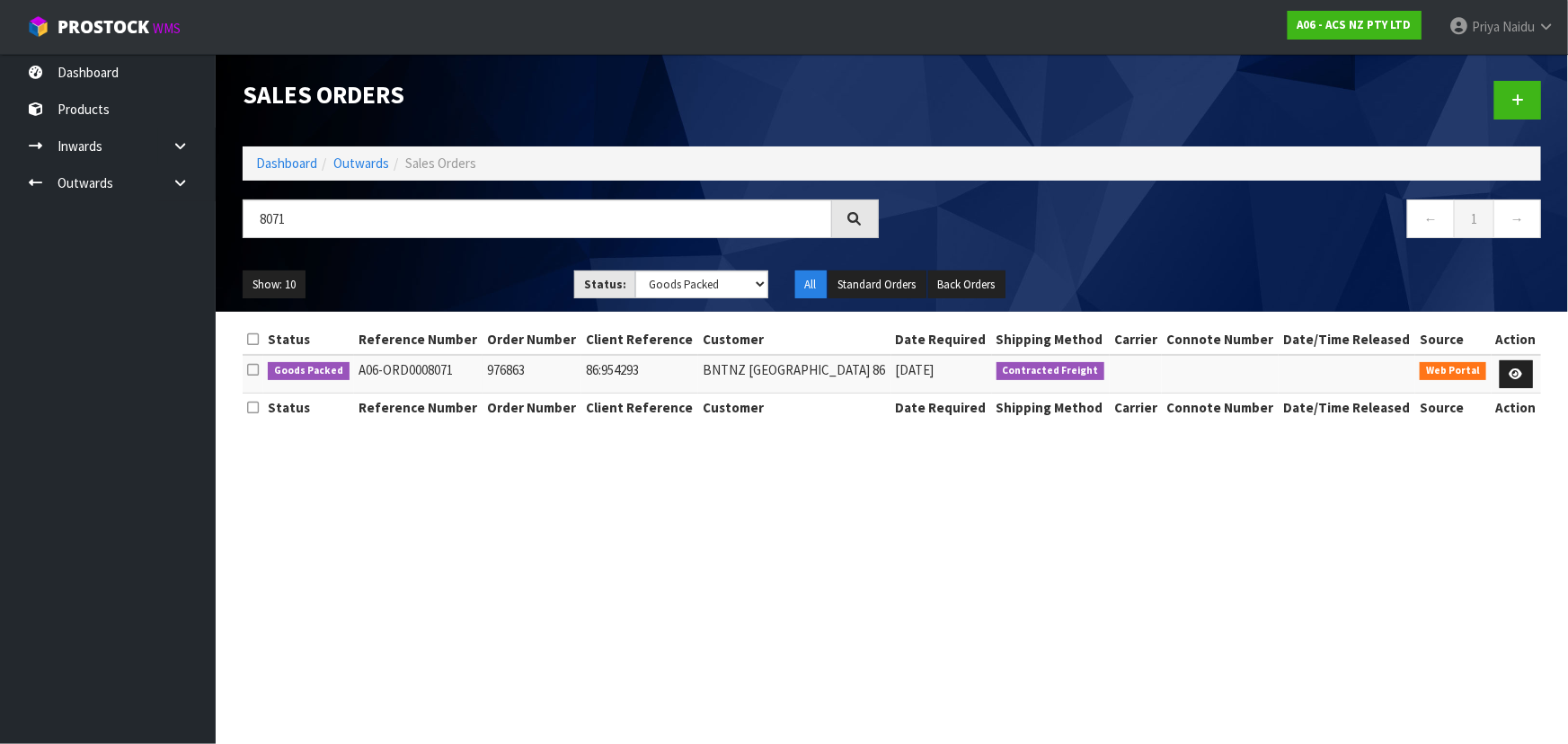
click at [477, 273] on ul "Show: 10 5 10 25 50" at bounding box center [394, 285] width 305 height 28
click at [1497, 371] on td at bounding box center [1516, 374] width 49 height 38
click at [1530, 368] on link at bounding box center [1516, 374] width 33 height 28
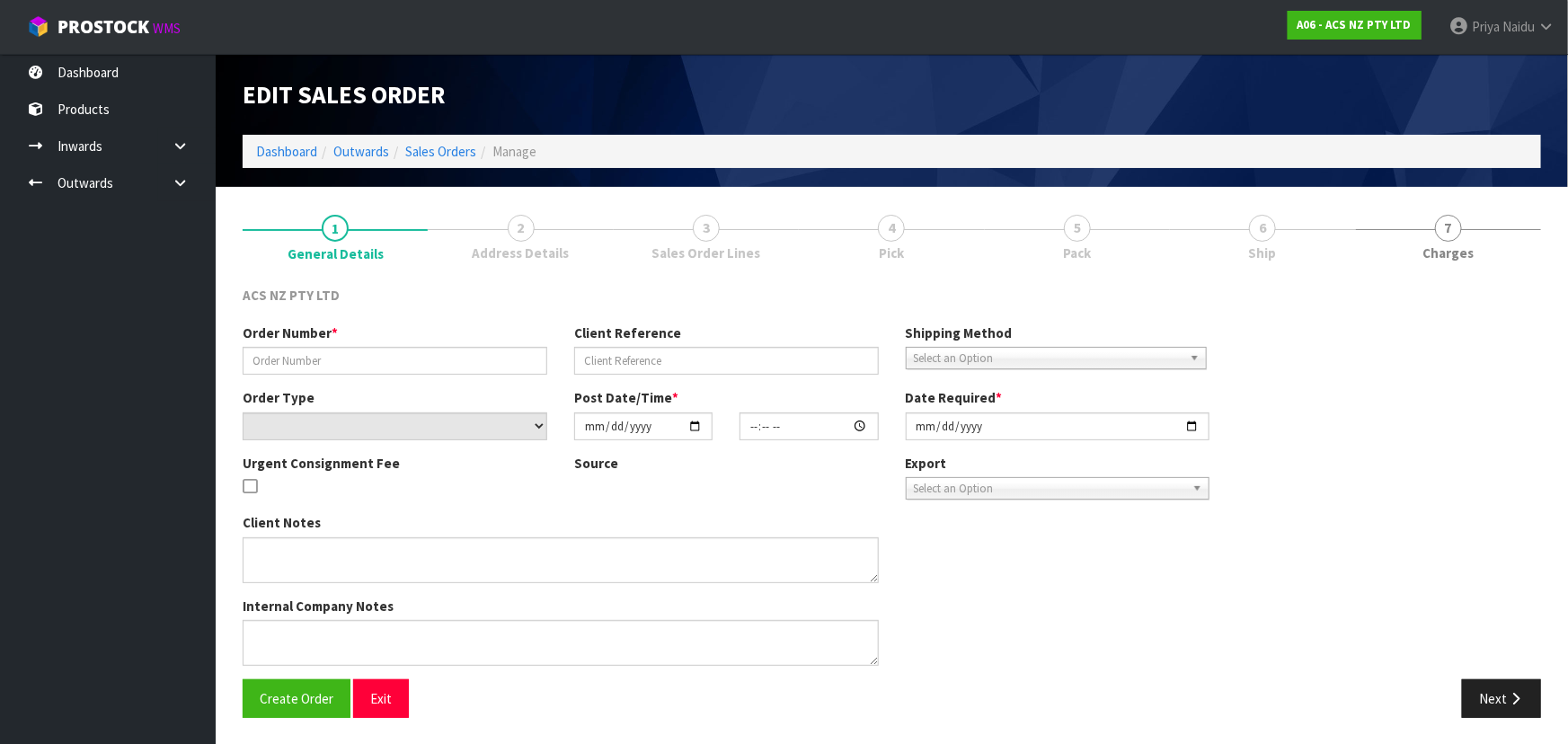
type input "976863"
type input "86:954293"
select select "number:0"
type input "[DATE]"
type input "11:26:00.000"
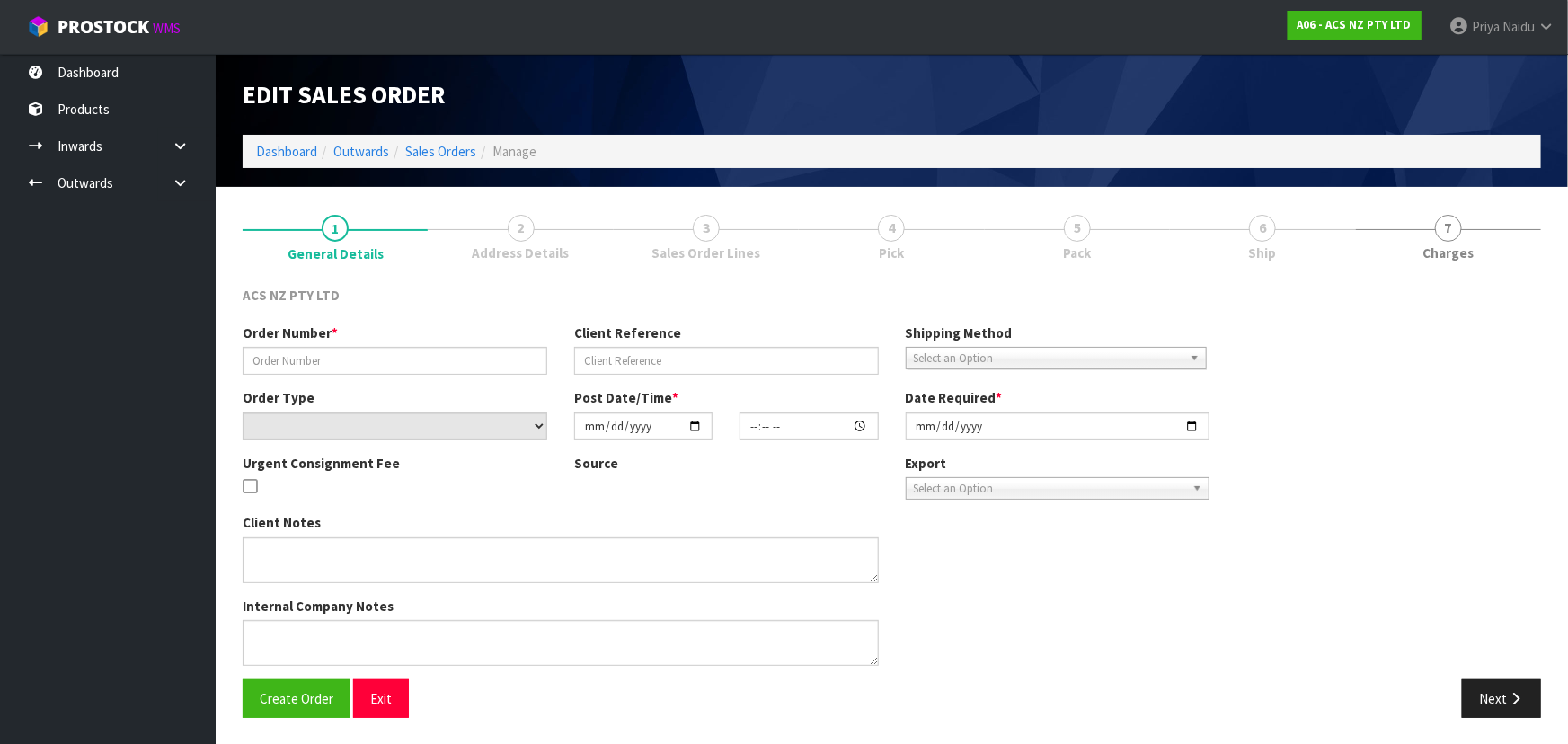
type input "[DATE]"
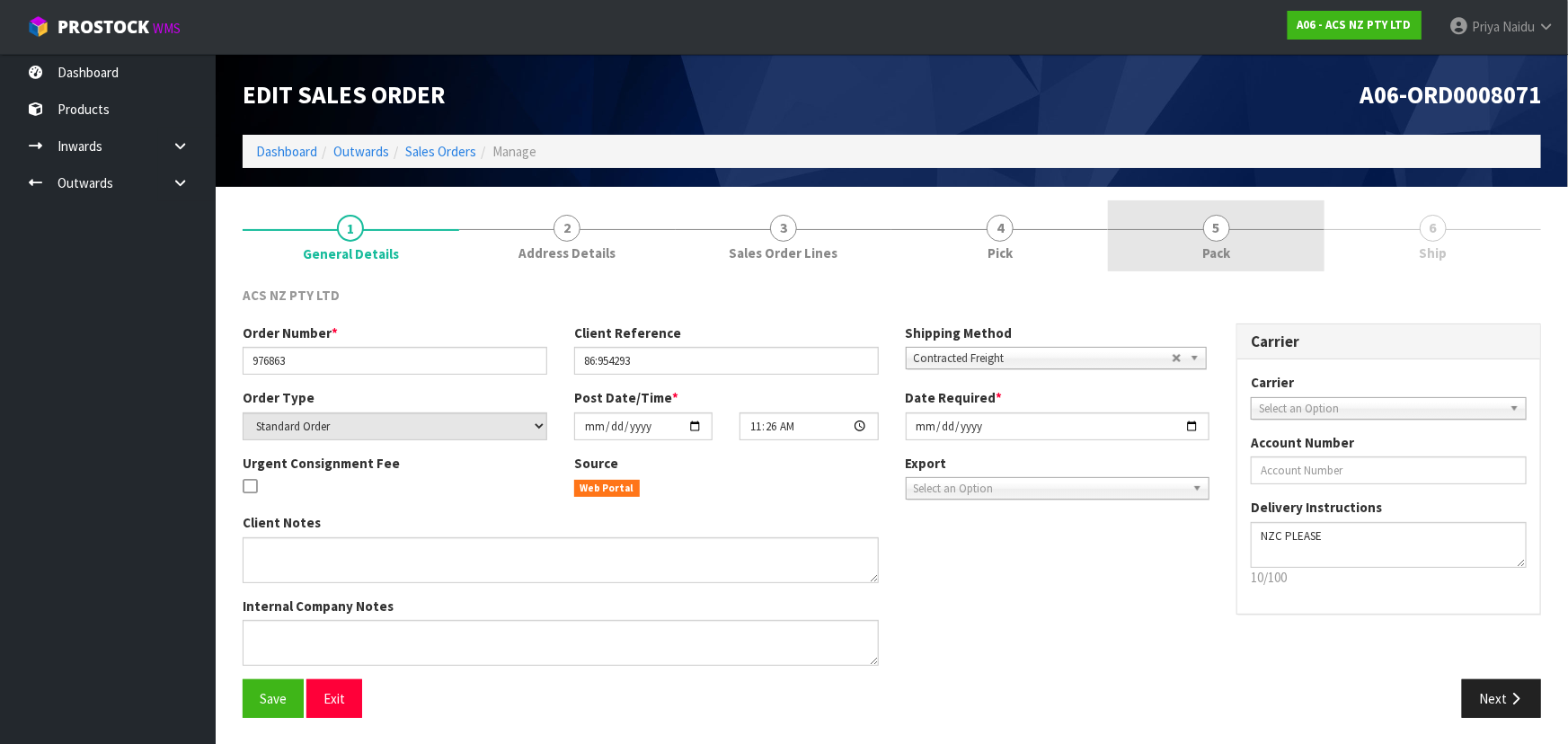
click at [1216, 239] on span "5" at bounding box center [1216, 228] width 27 height 27
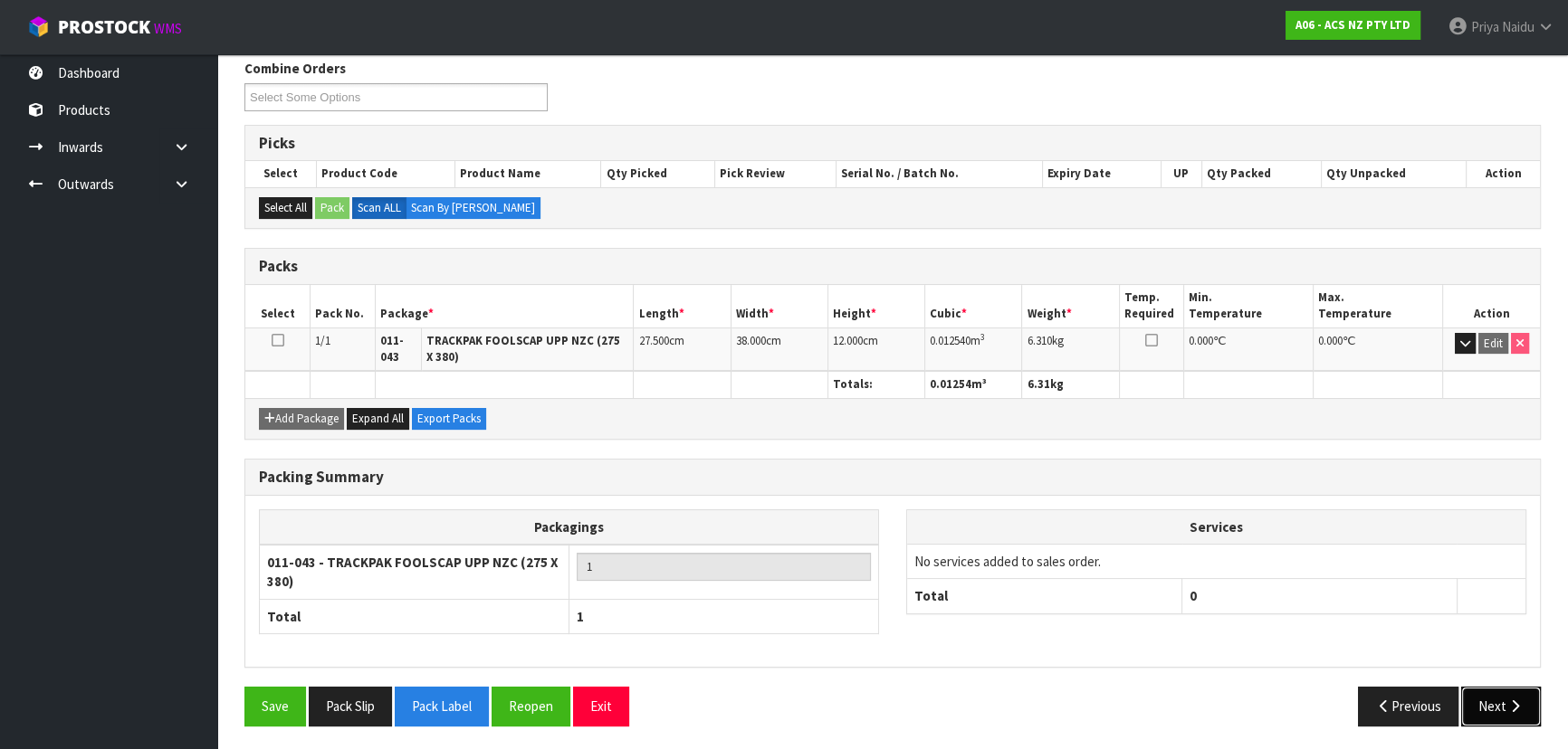
click at [1491, 705] on button "Next" at bounding box center [1501, 706] width 79 height 39
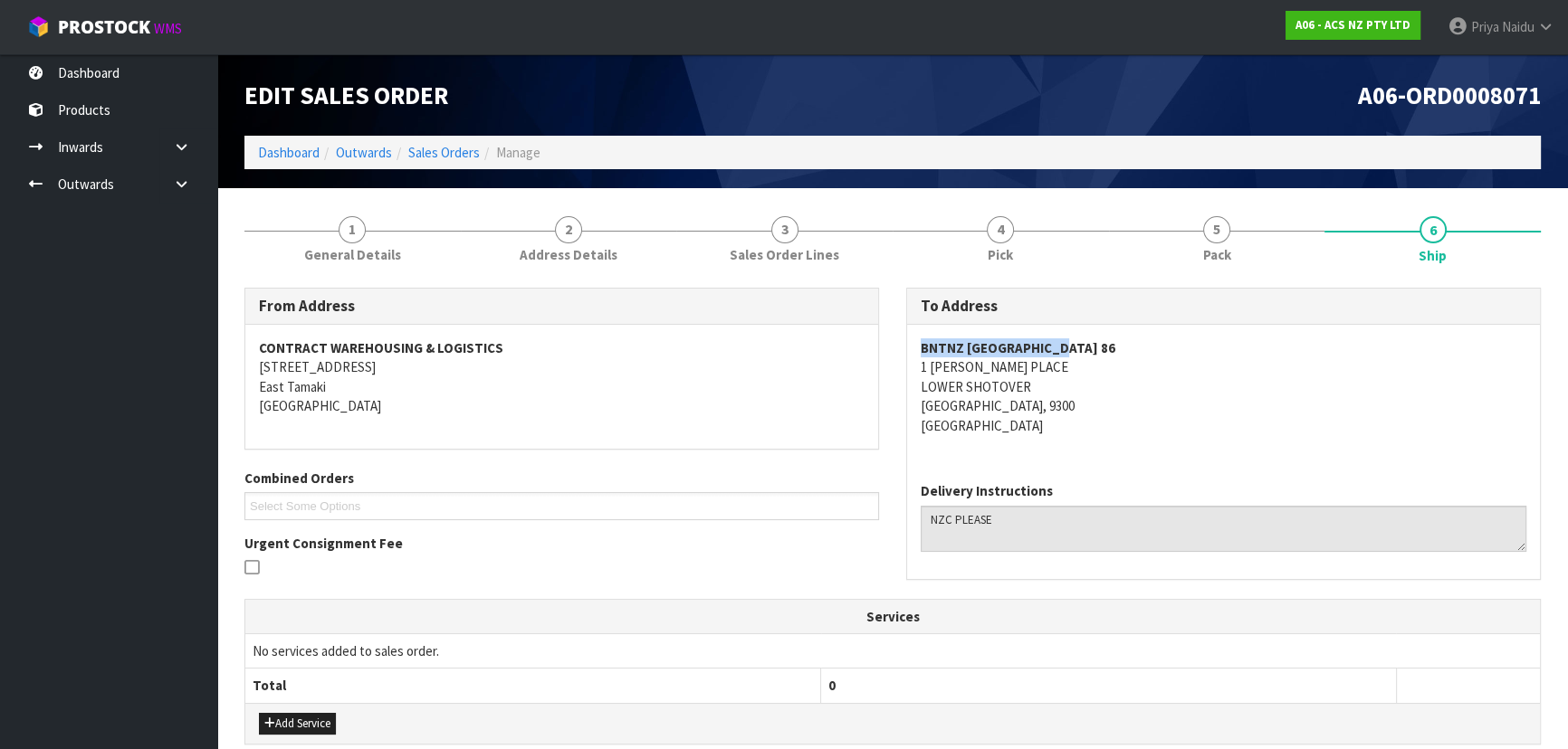
copy strong "BNTNZ [GEOGRAPHIC_DATA] 86"
drag, startPoint x: 914, startPoint y: 338, endPoint x: 1094, endPoint y: 326, distance: 180.4
click at [1094, 326] on div "BNTNZ [GEOGRAPHIC_DATA] [STREET_ADDRESS][PERSON_NAME]" at bounding box center [1223, 396] width 632 height 143
copy address "1 [PERSON_NAME] PLACE"
drag, startPoint x: 917, startPoint y: 370, endPoint x: 1080, endPoint y: 367, distance: 163.0
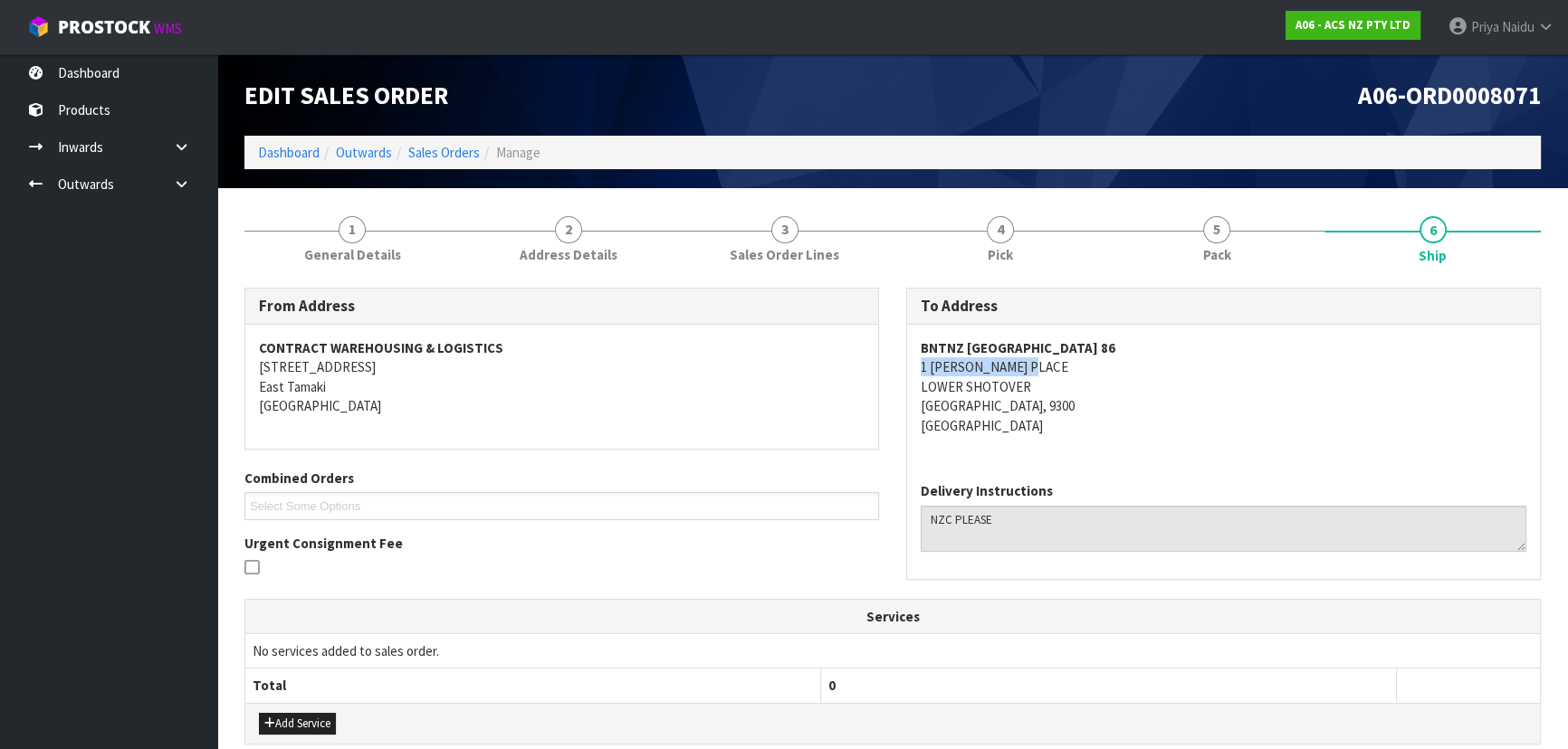
click at [1080, 367] on div "BNTNZ [GEOGRAPHIC_DATA] [STREET_ADDRESS][PERSON_NAME]" at bounding box center [1223, 396] width 632 height 143
copy address "LOWER SHOTOVER"
drag, startPoint x: 914, startPoint y: 386, endPoint x: 1046, endPoint y: 380, distance: 132.1
click at [1046, 380] on div "BNTNZ [GEOGRAPHIC_DATA] [STREET_ADDRESS][PERSON_NAME]" at bounding box center [1223, 396] width 632 height 143
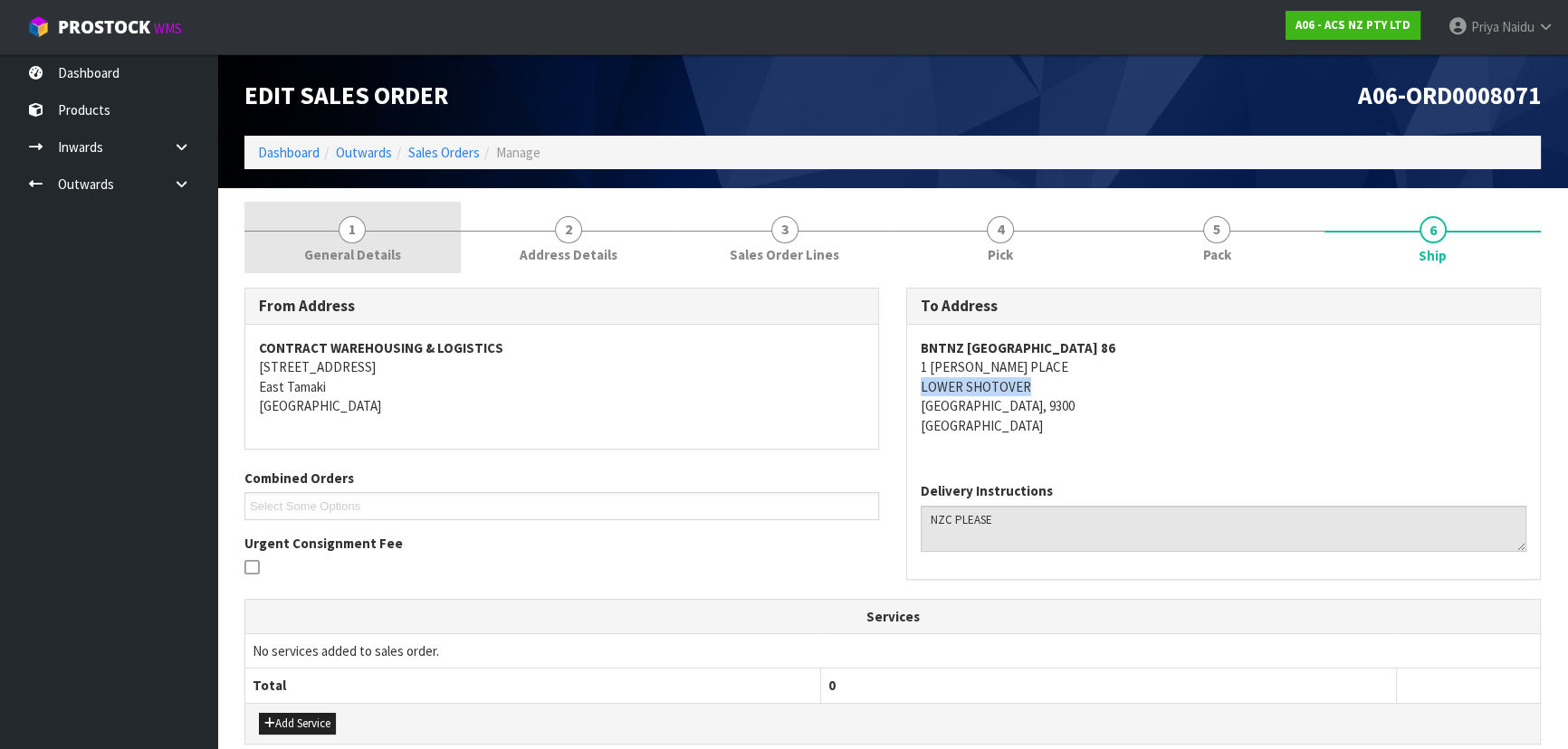
drag, startPoint x: 433, startPoint y: 228, endPoint x: 401, endPoint y: 242, distance: 34.9
click at [433, 228] on link "1 General Details" at bounding box center [352, 238] width 217 height 72
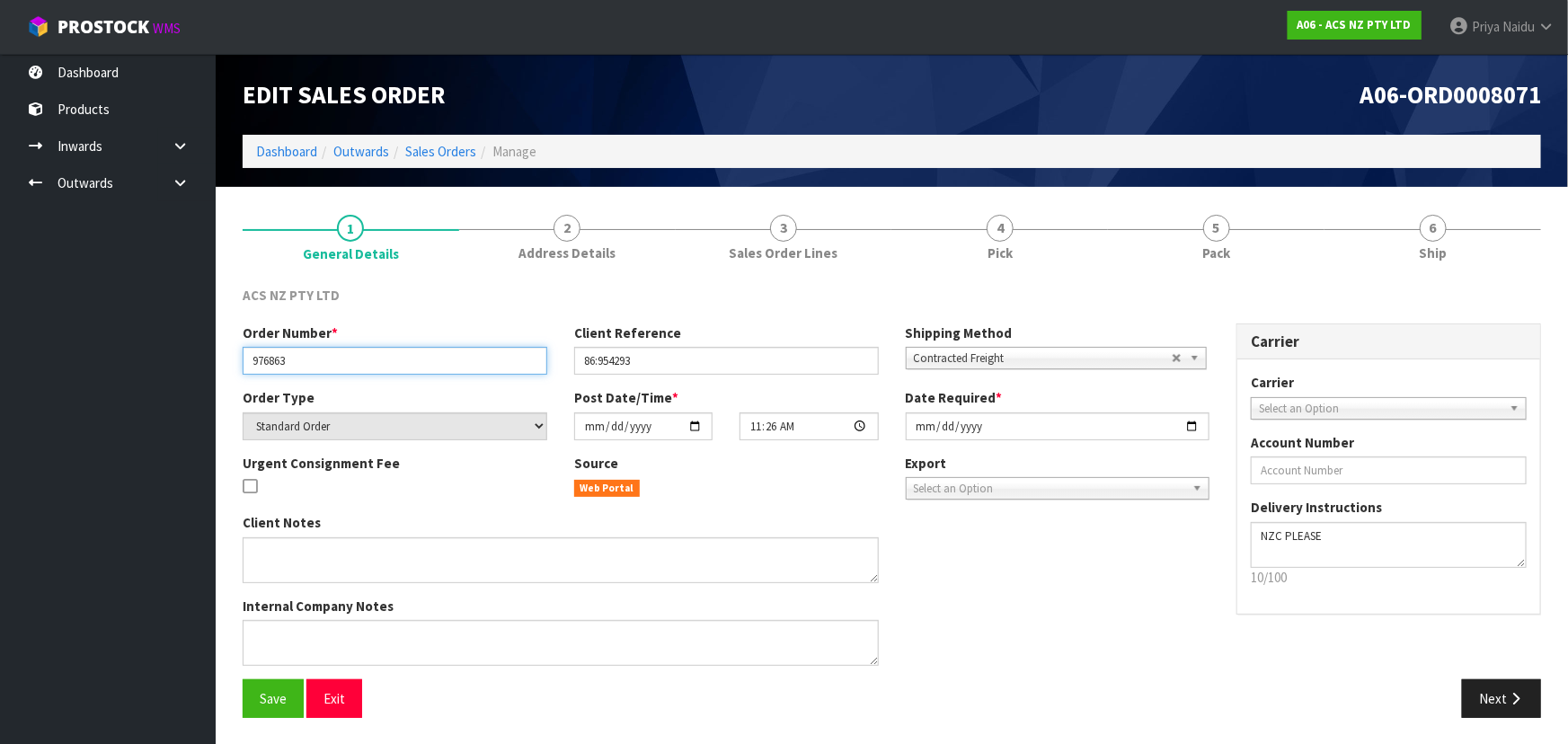
drag, startPoint x: 248, startPoint y: 362, endPoint x: 338, endPoint y: 367, distance: 90.1
click at [338, 367] on input "976863" at bounding box center [394, 361] width 305 height 27
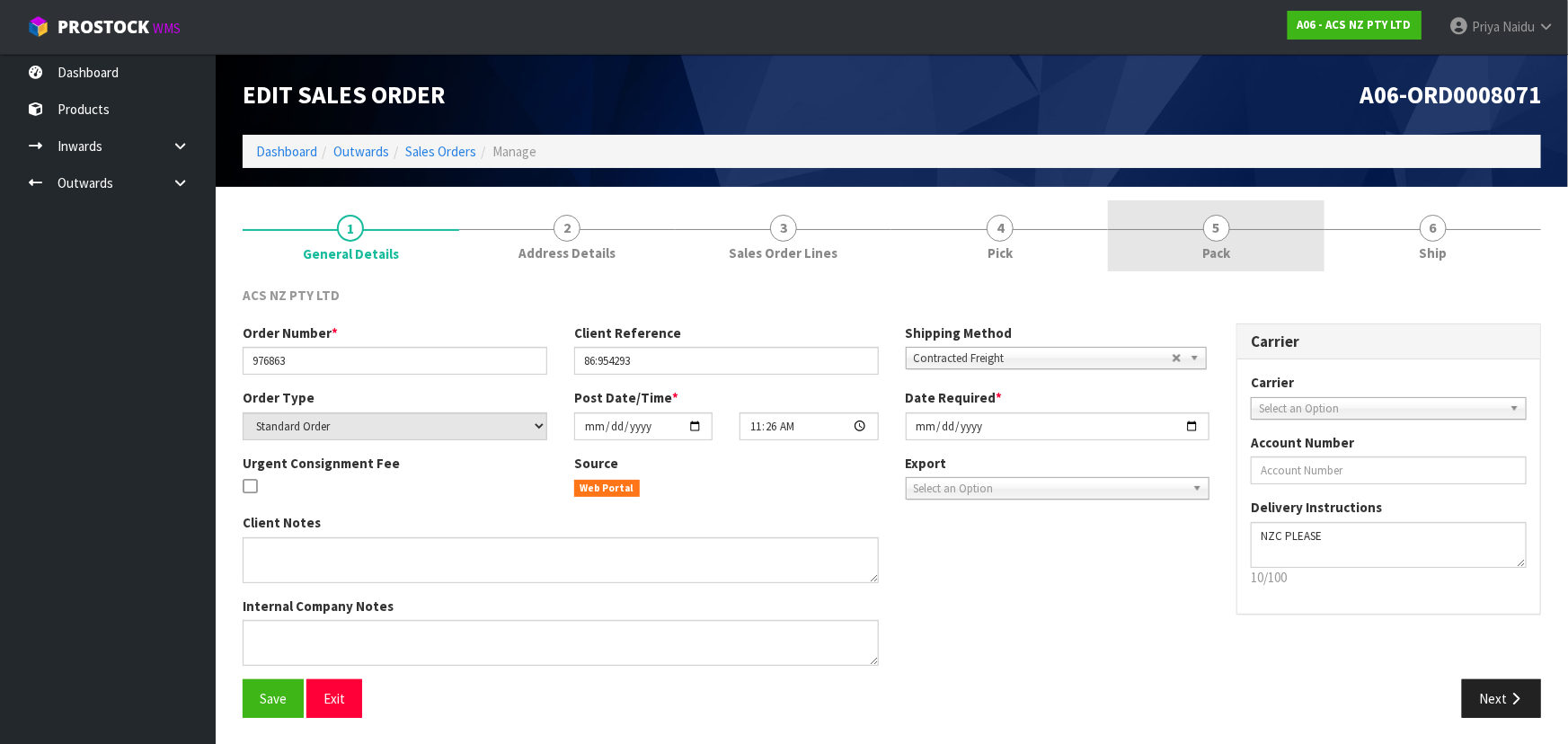
click at [1216, 254] on span "Pack" at bounding box center [1216, 253] width 27 height 19
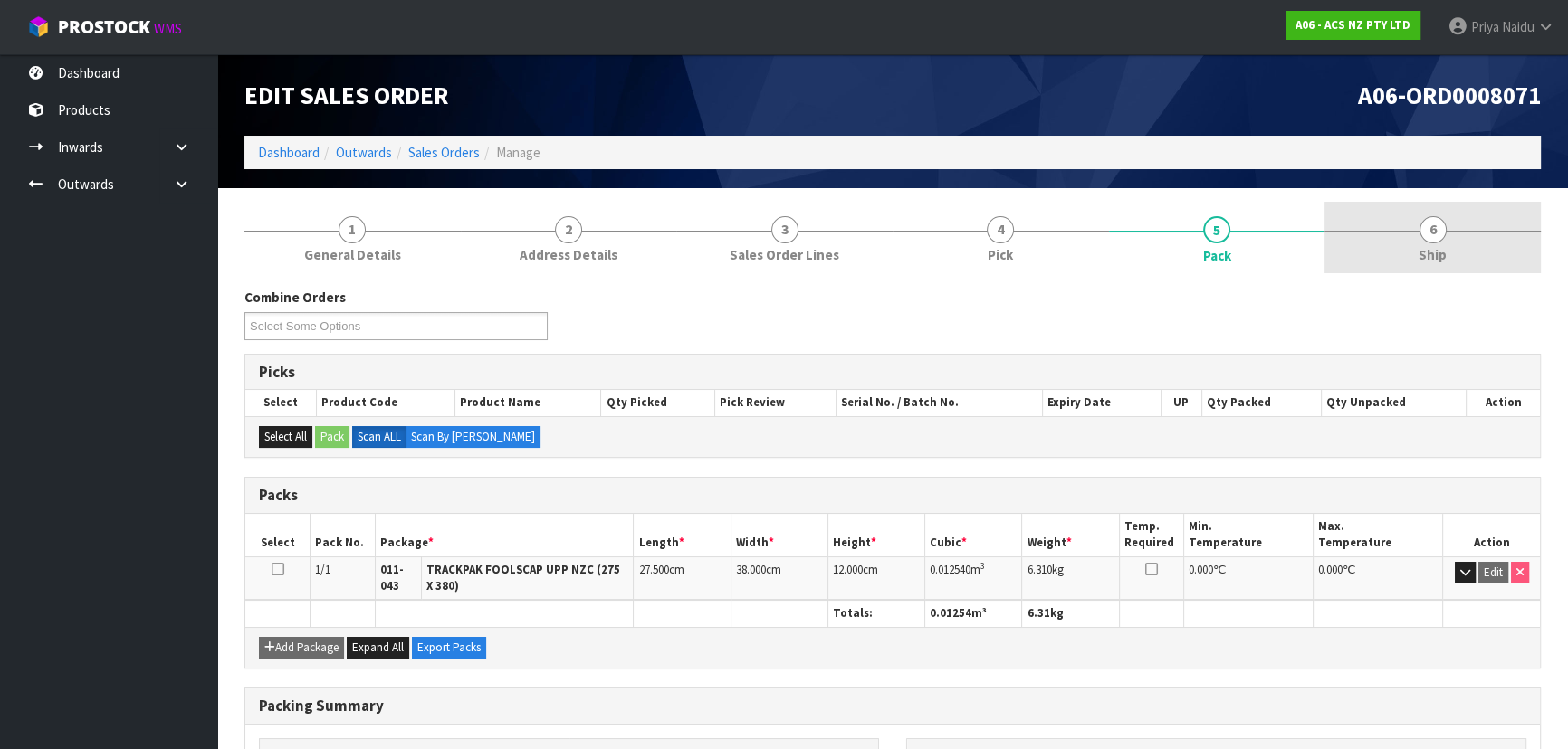
click at [1392, 264] on link "6 Ship" at bounding box center [1432, 238] width 217 height 72
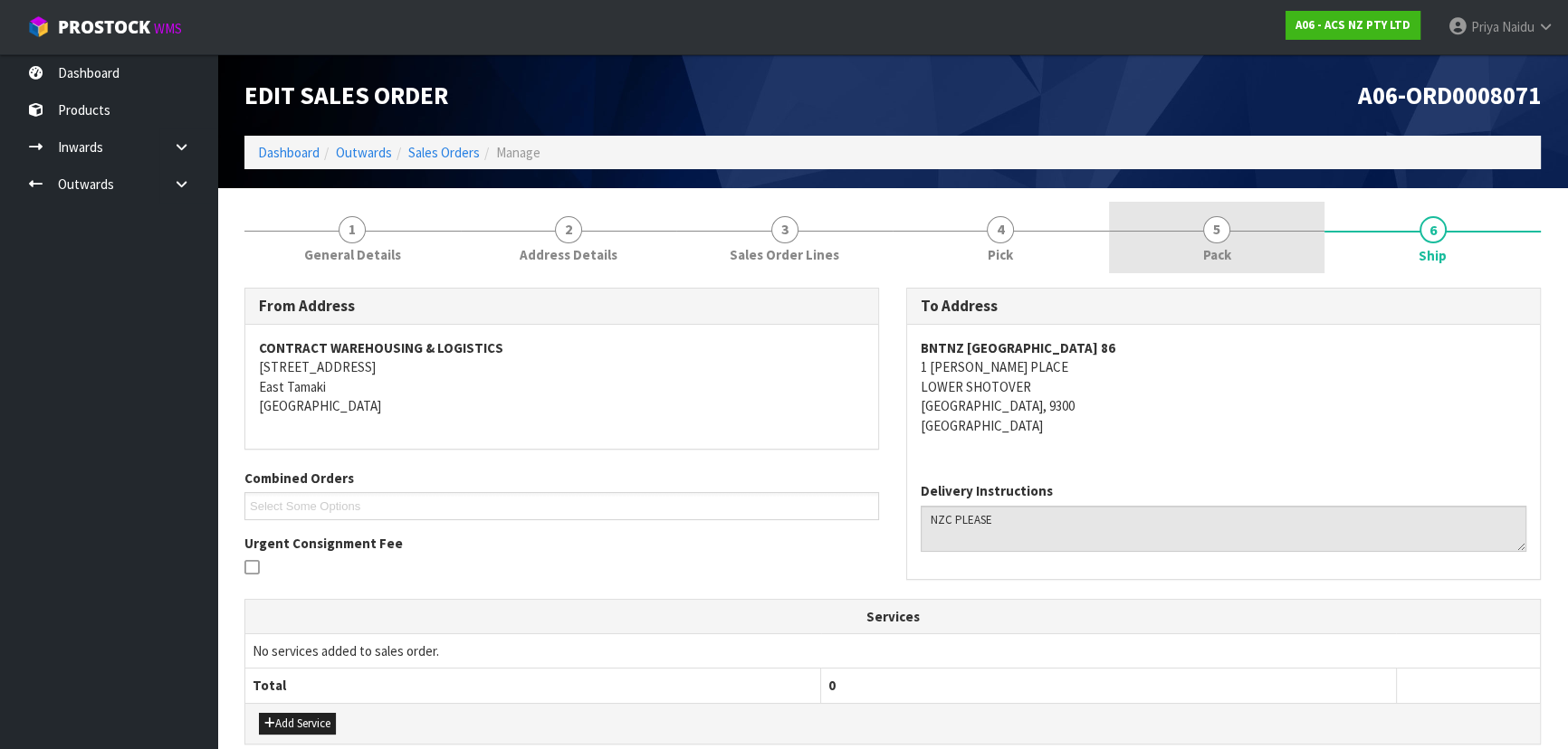
click at [1256, 249] on link "5 Pack" at bounding box center [1217, 238] width 217 height 72
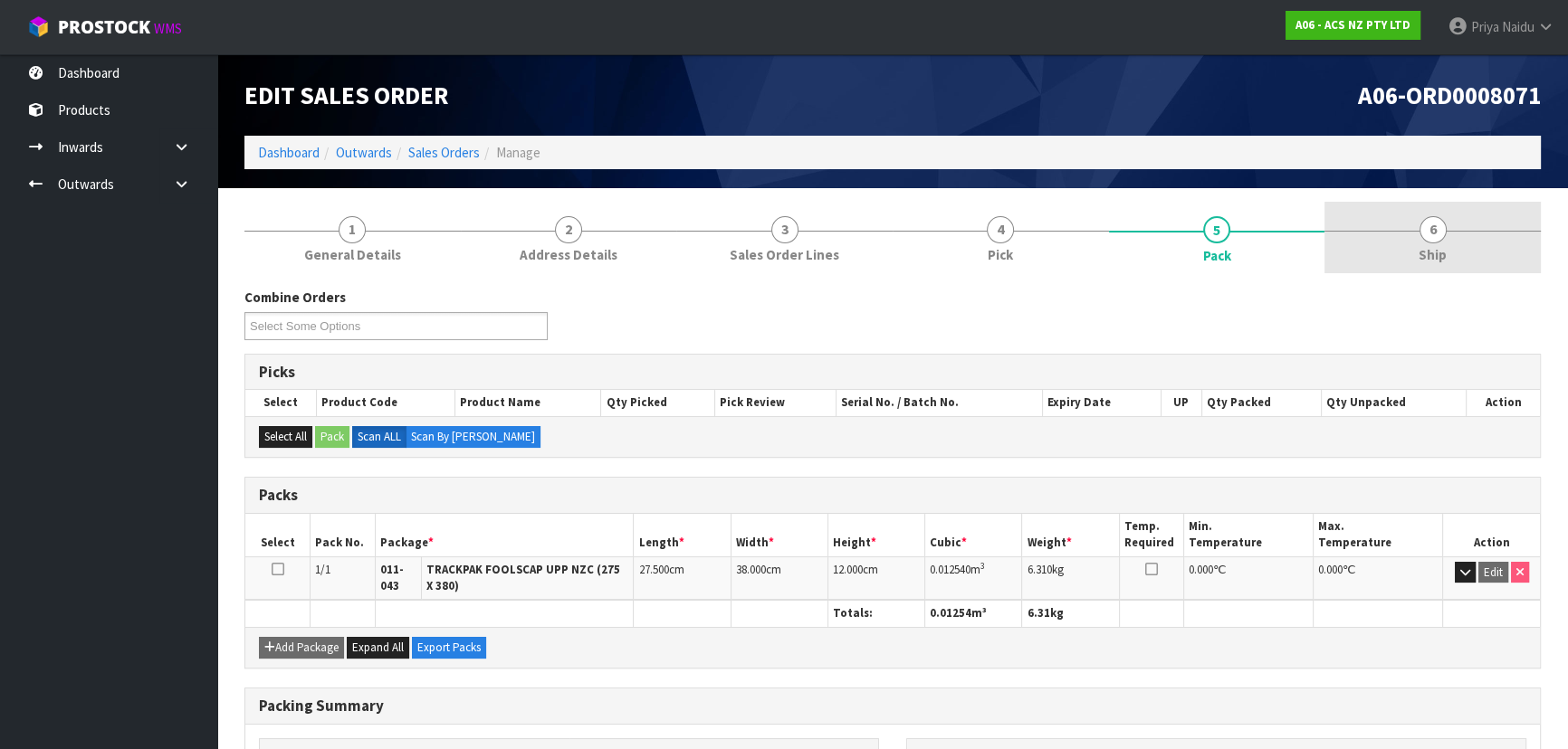
click at [1358, 262] on link "6 Ship" at bounding box center [1432, 238] width 217 height 72
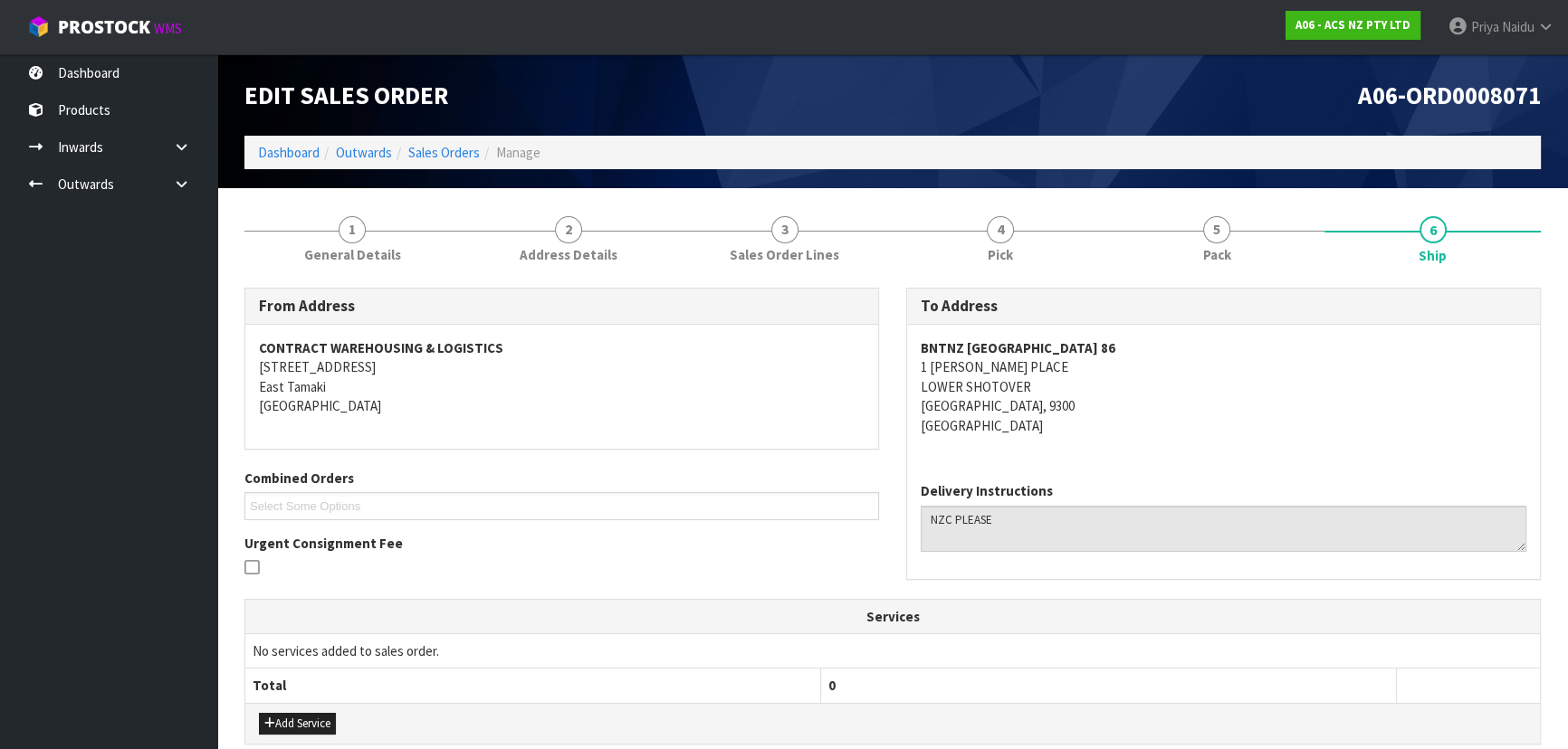
scroll to position [371, 0]
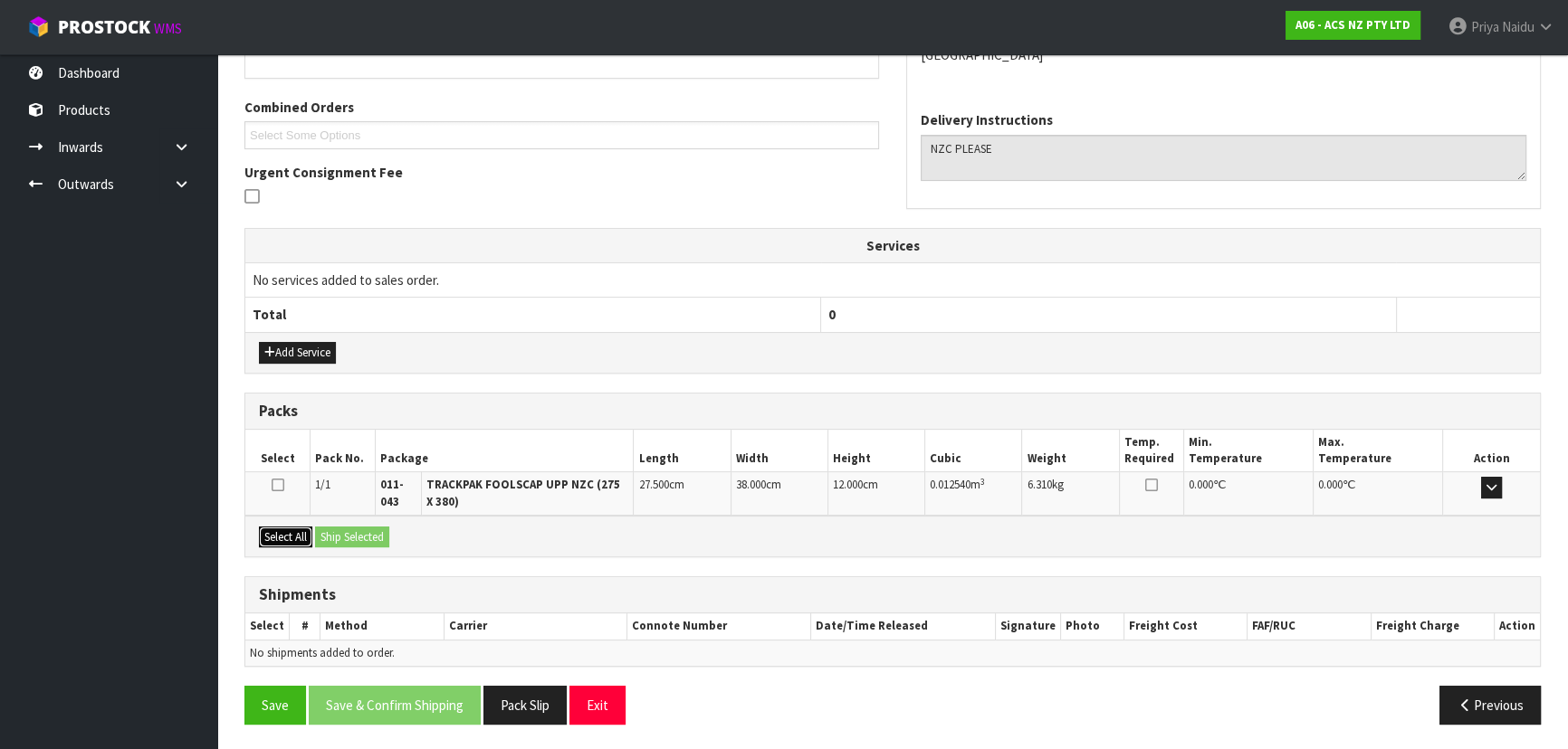
click at [289, 532] on button "Select All" at bounding box center [286, 538] width 53 height 22
drag, startPoint x: 302, startPoint y: 532, endPoint x: 334, endPoint y: 532, distance: 32.0
click at [305, 532] on button "Select All" at bounding box center [286, 538] width 53 height 22
click at [335, 532] on button "Ship Selected" at bounding box center [352, 538] width 75 height 22
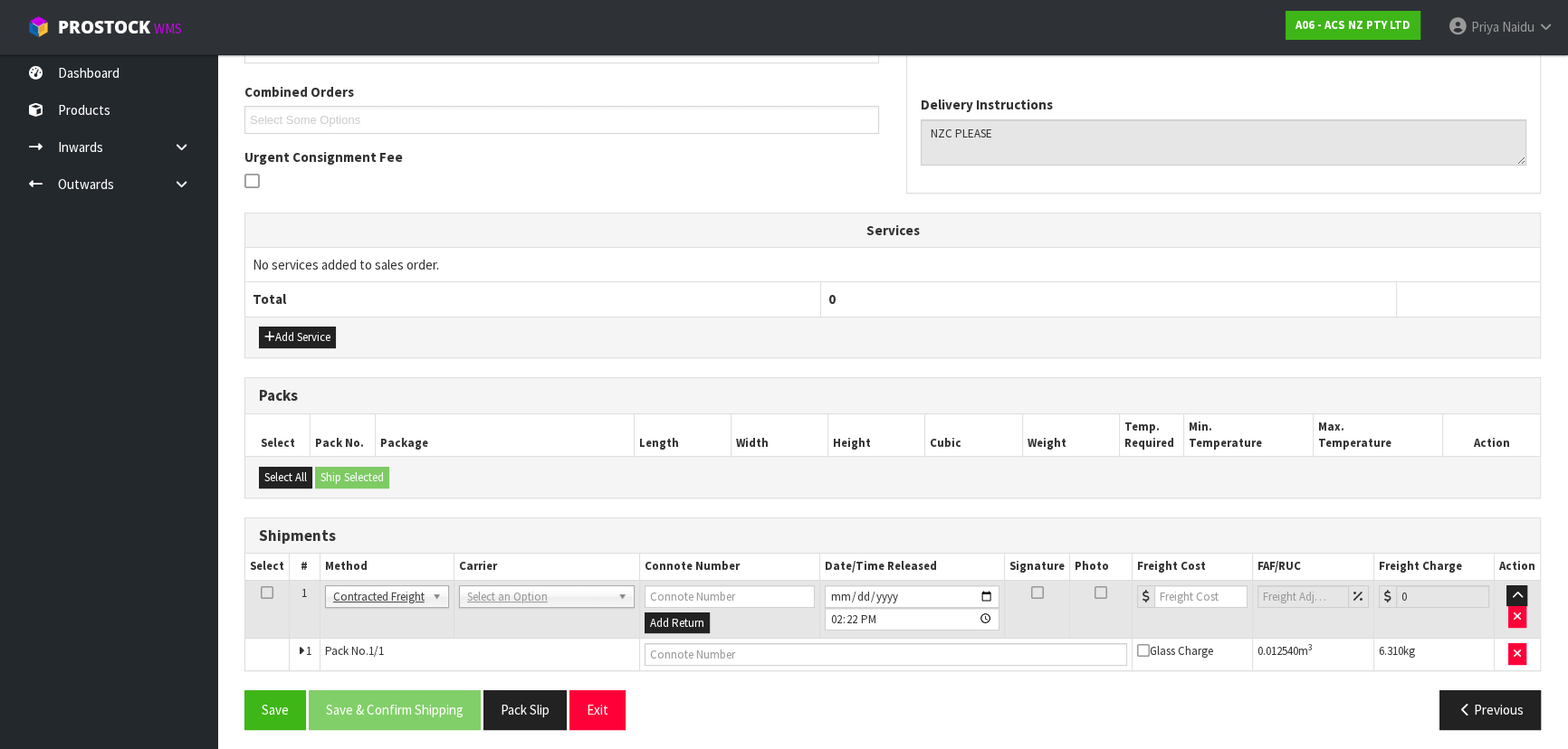
scroll to position [390, 0]
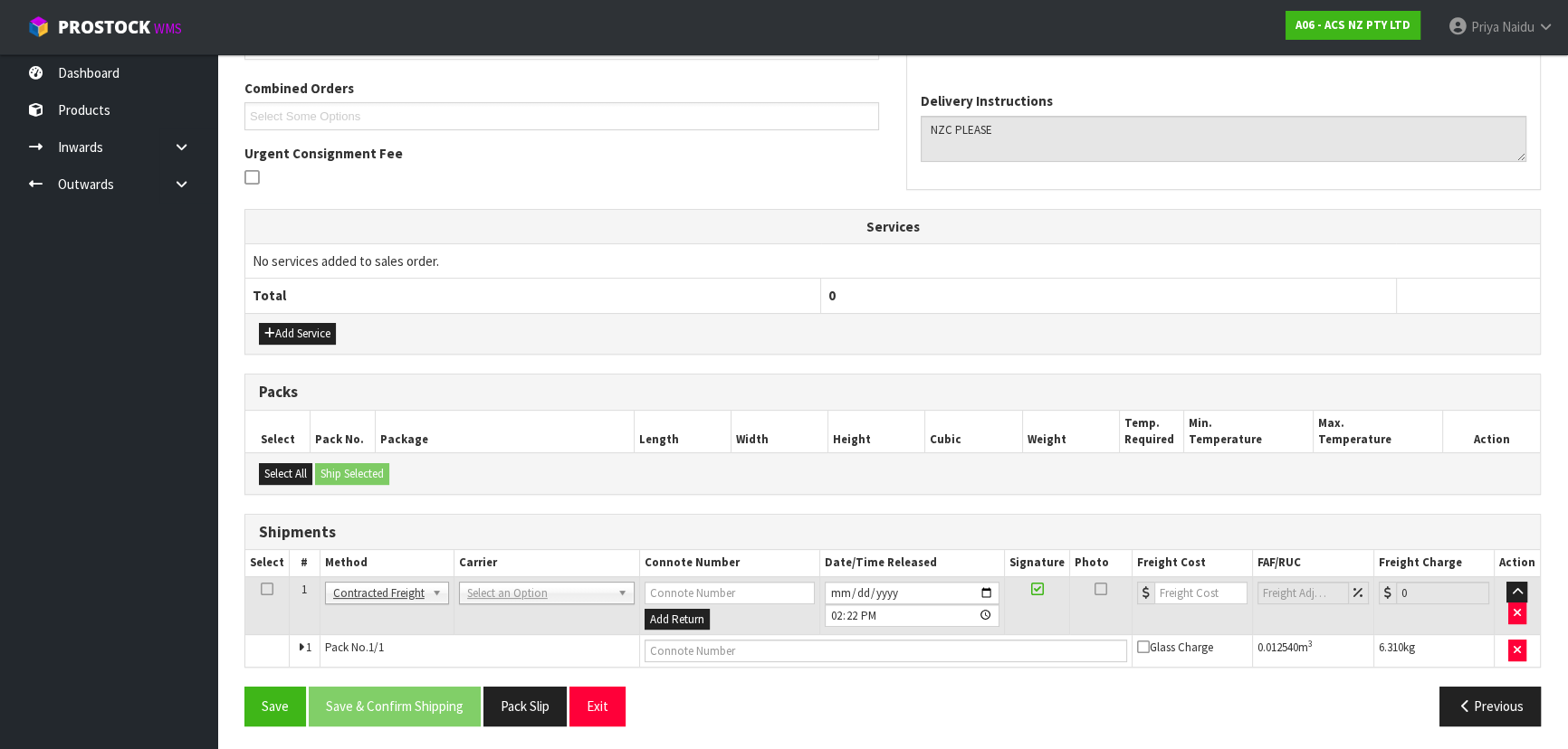
drag, startPoint x: 469, startPoint y: 591, endPoint x: 477, endPoint y: 603, distance: 14.4
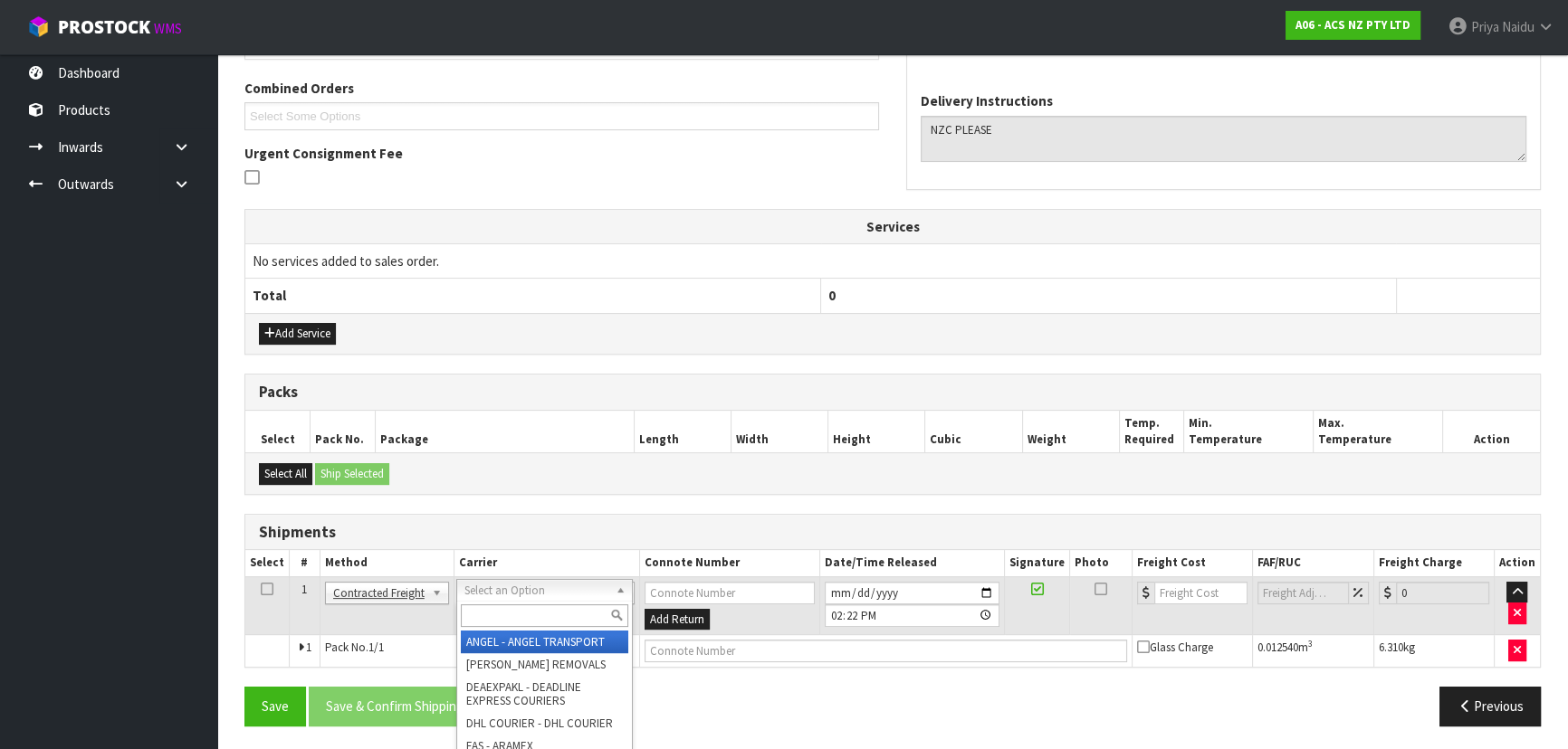
click at [480, 614] on input "text" at bounding box center [545, 615] width 168 height 23
type input "NZC"
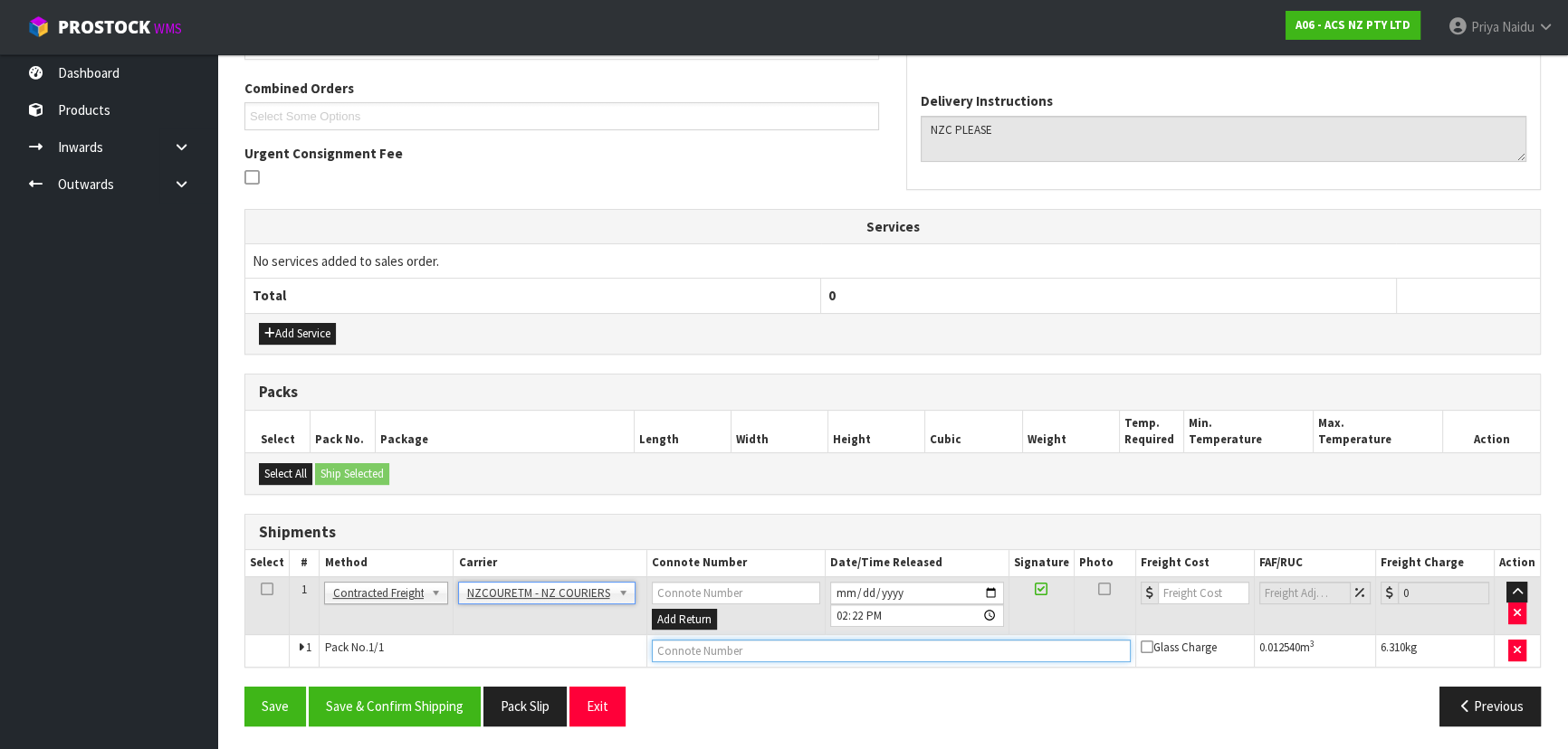
click at [697, 642] on input "text" at bounding box center [891, 650] width 479 height 23
paste input "BZGG004085"
type input "BZGG004085"
click at [1164, 587] on input "number" at bounding box center [1203, 592] width 91 height 23
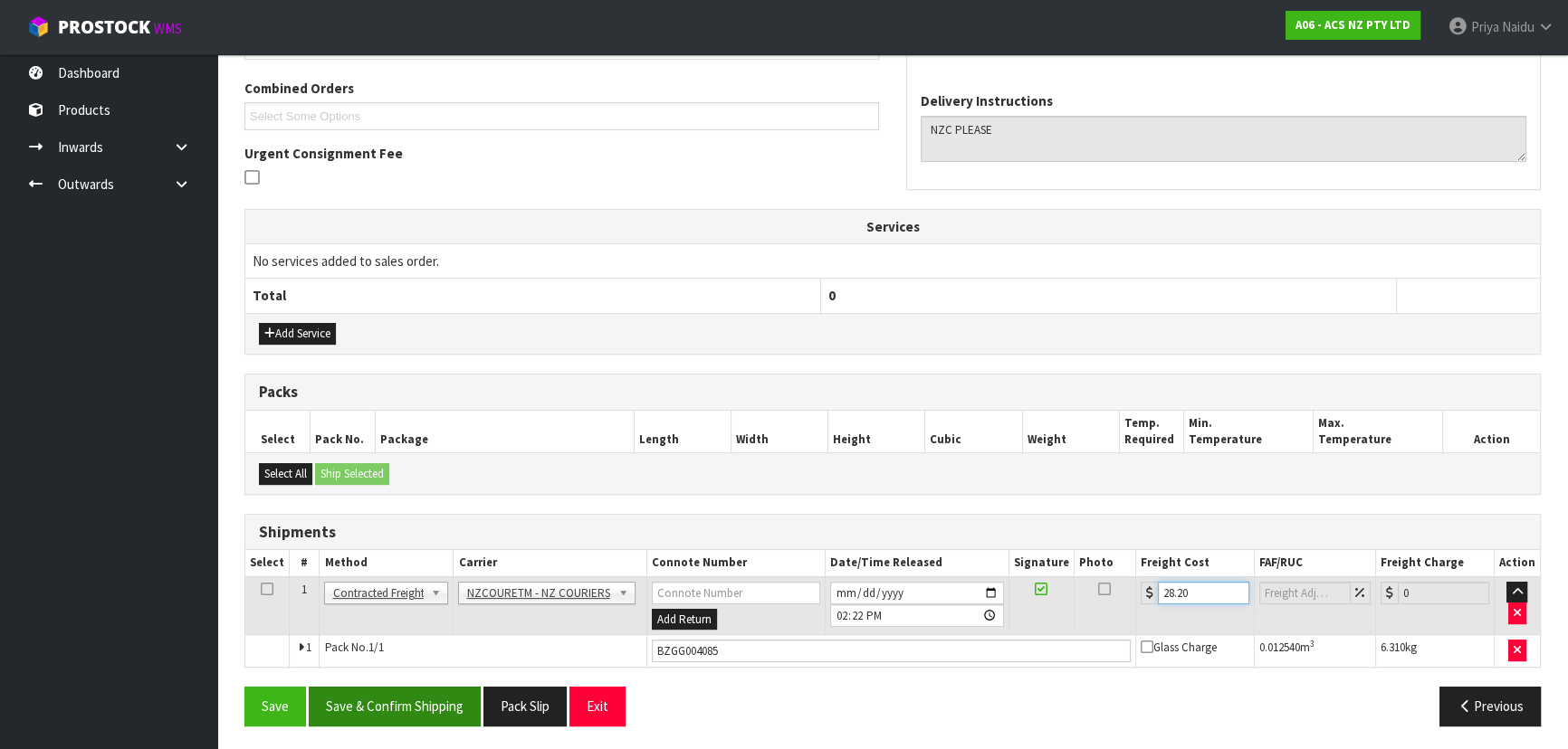
type input "28.20"
click at [354, 700] on button "Save & Confirm Shipping" at bounding box center [395, 706] width 172 height 39
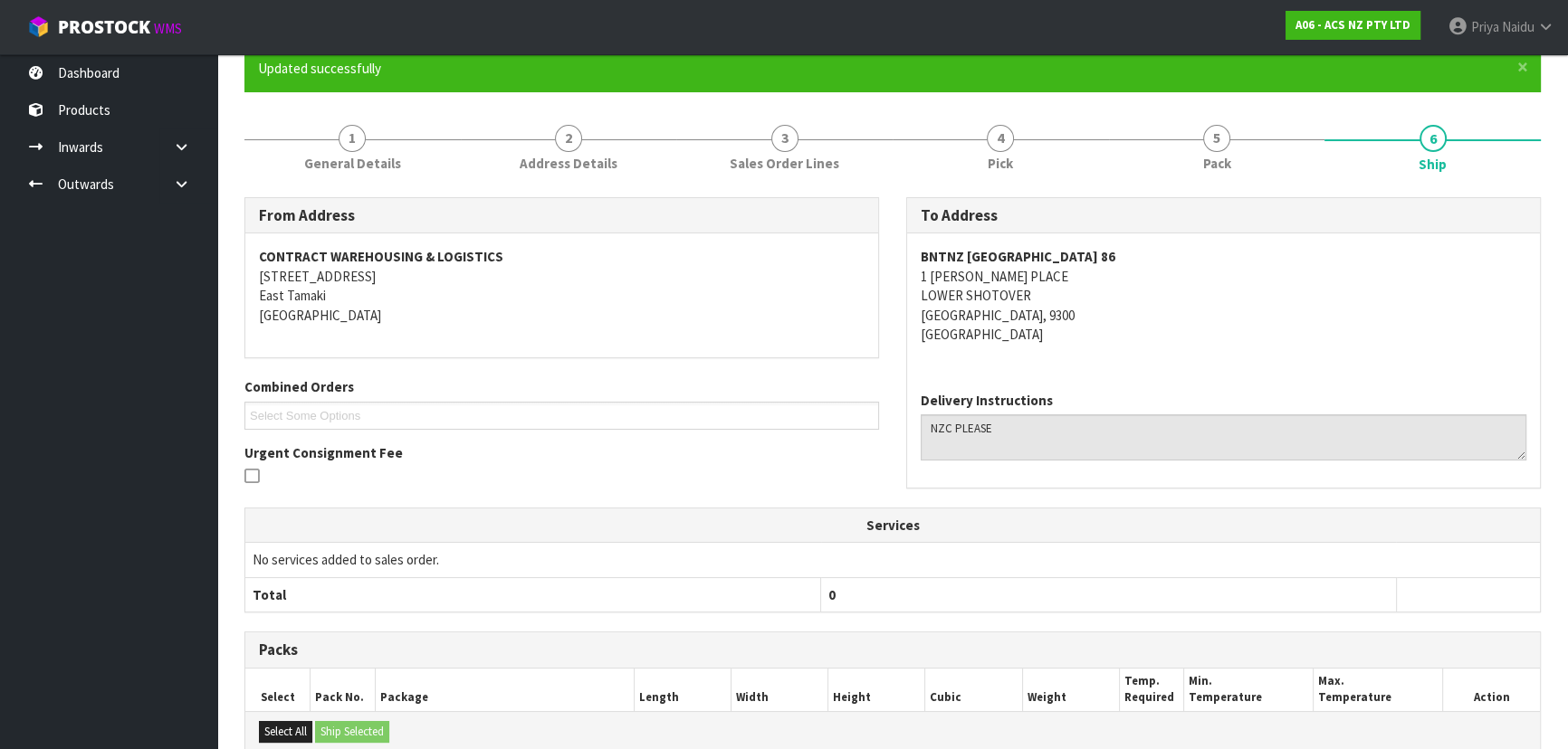
scroll to position [0, 0]
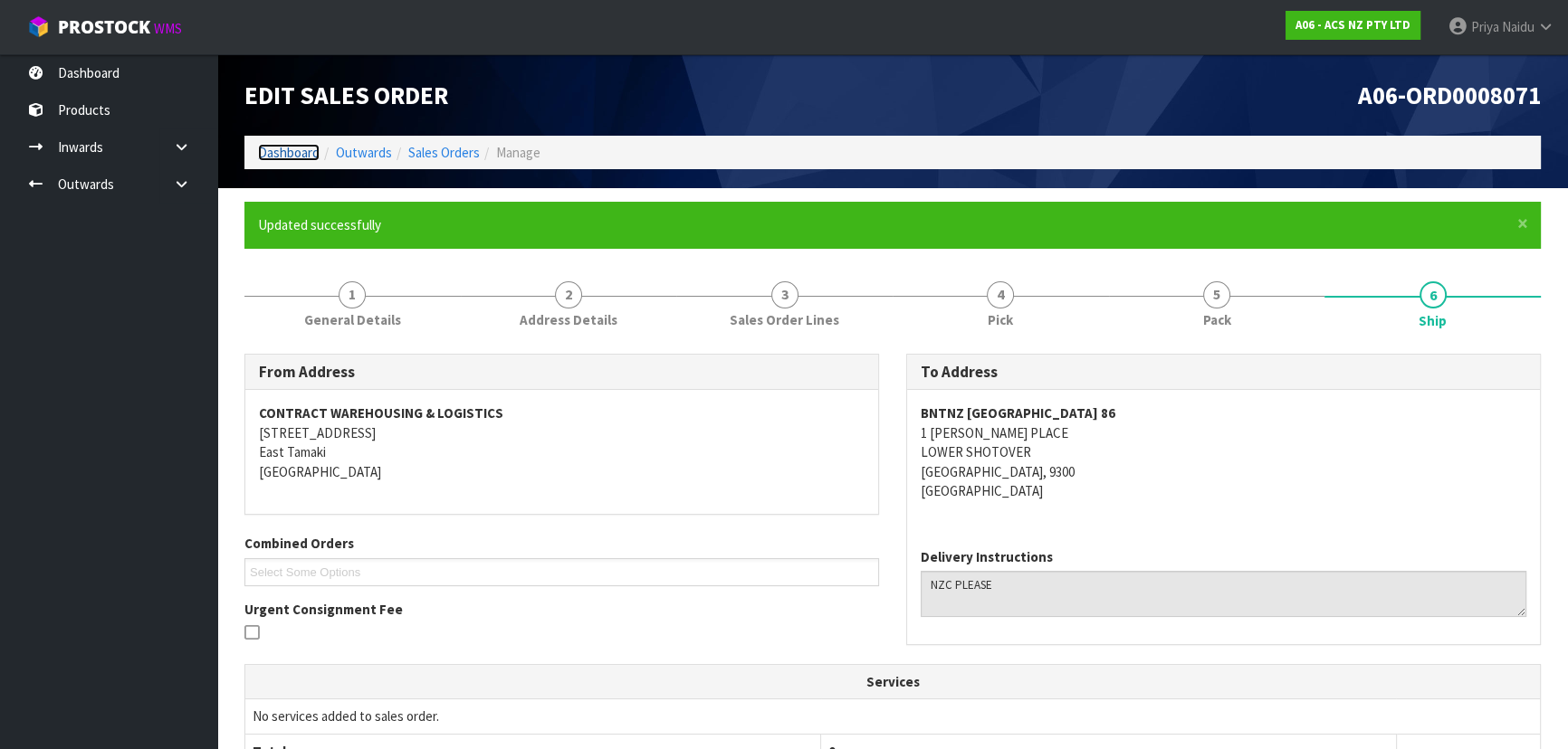
click at [269, 153] on link "Dashboard" at bounding box center [289, 152] width 62 height 18
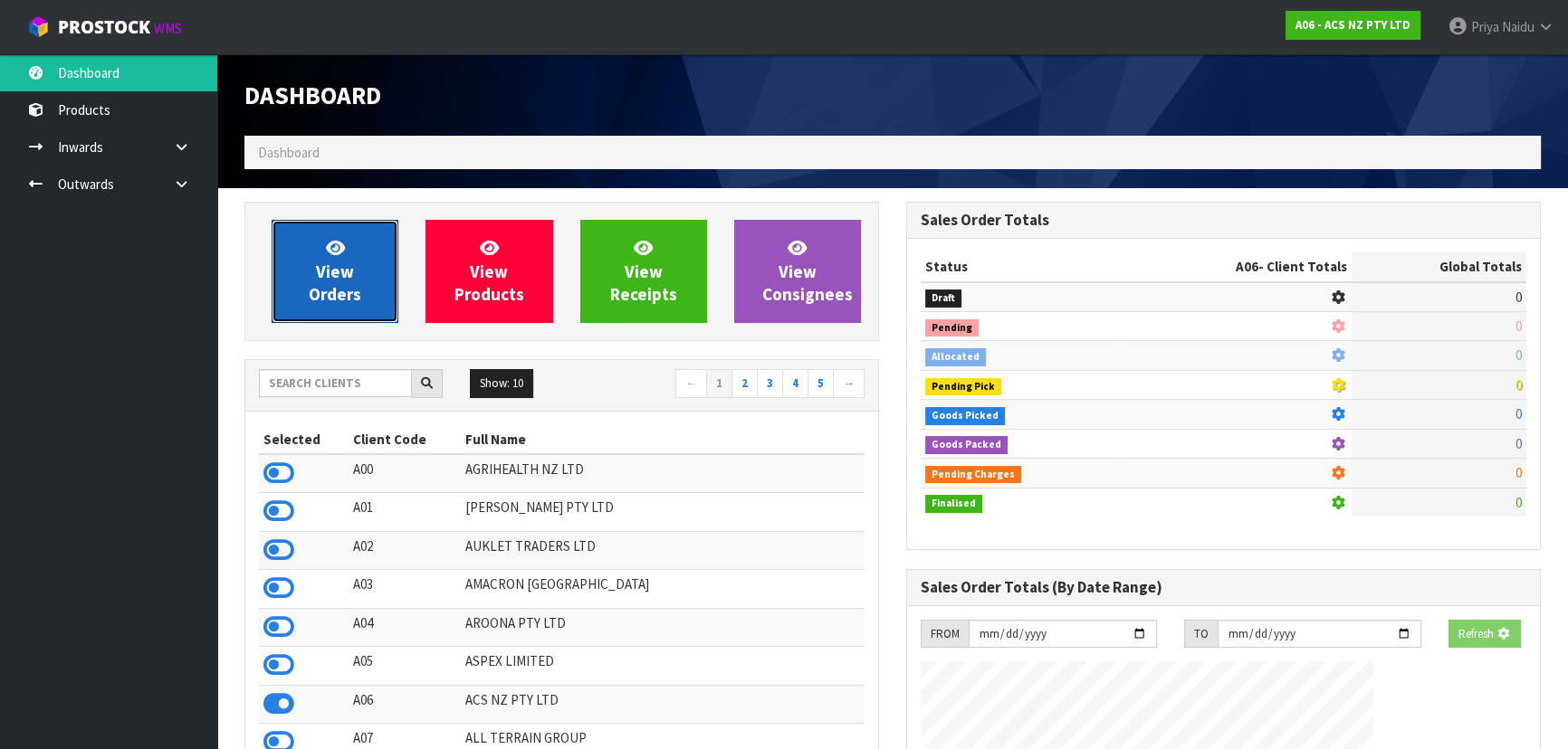
click at [334, 281] on link "View Orders" at bounding box center [335, 272] width 126 height 103
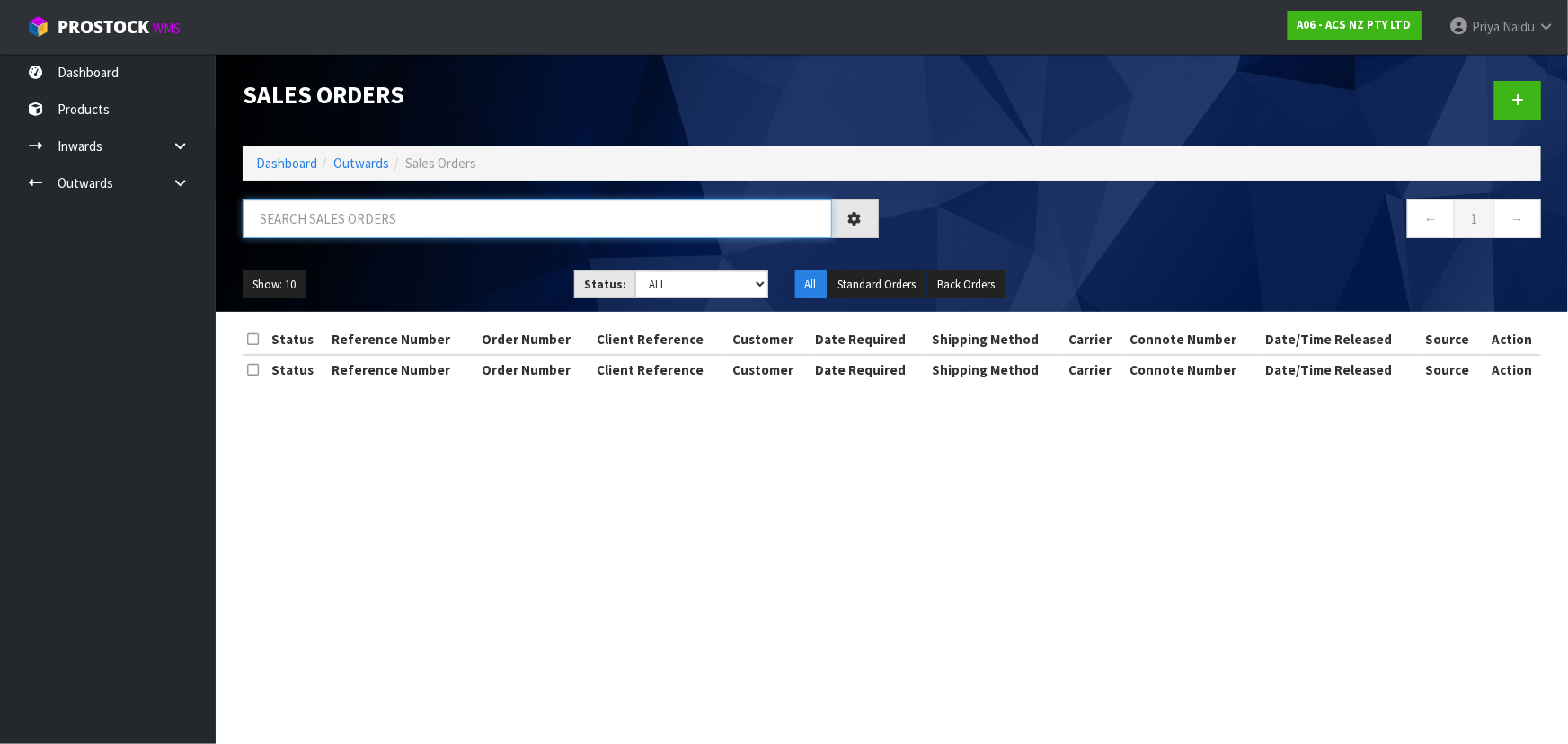
click at [358, 214] on input "text" at bounding box center [537, 219] width 589 height 38
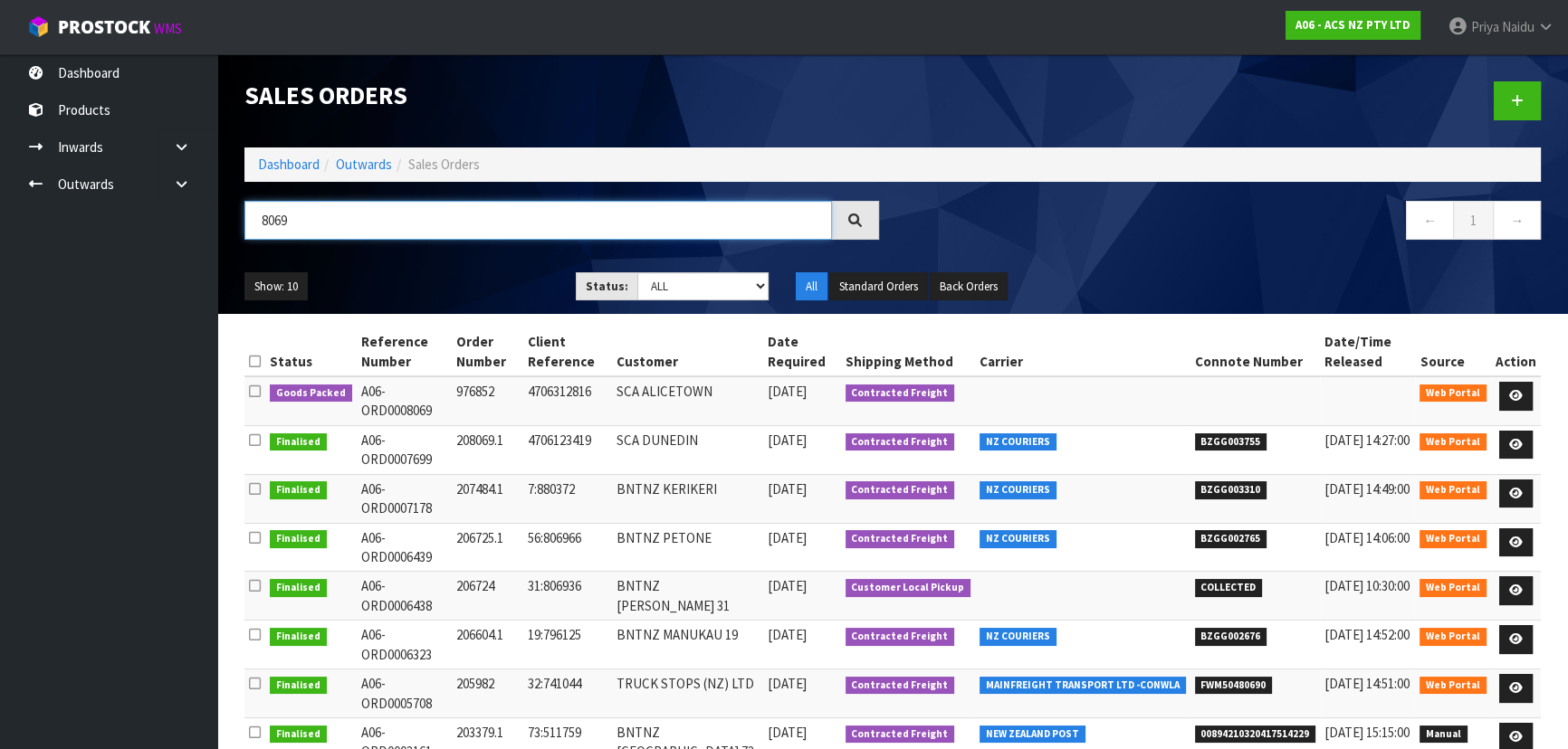
type input "8069"
click at [425, 269] on div "Show: 10 5 10 25 50 Status: Draft Pending Allocated Pending Pick Goods Picked G…" at bounding box center [892, 287] width 1324 height 56
click at [1518, 391] on icon at bounding box center [1515, 395] width 14 height 12
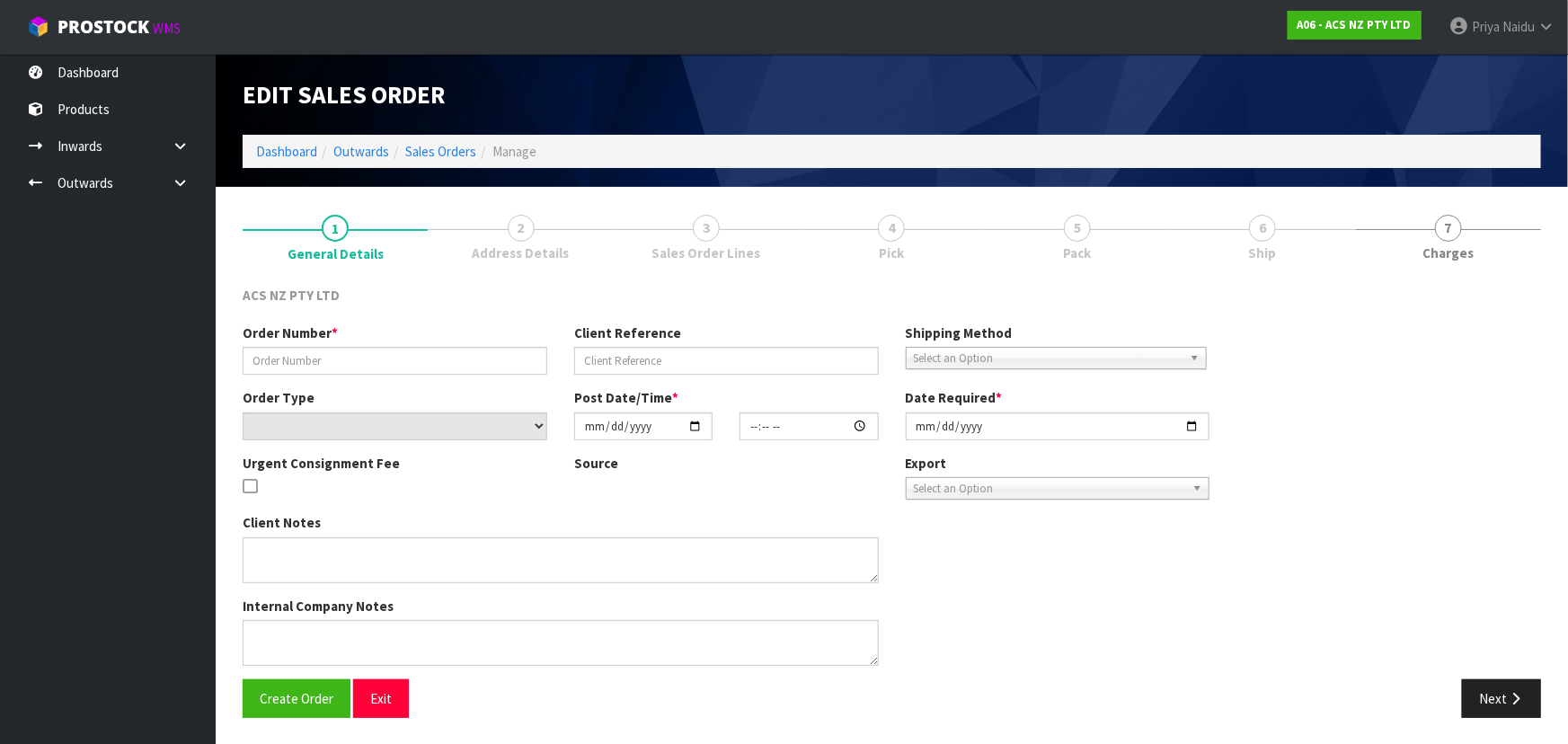
type input "976852"
type input "4706312816"
select select "number:0"
type input "[DATE]"
type input "10:31:00.000"
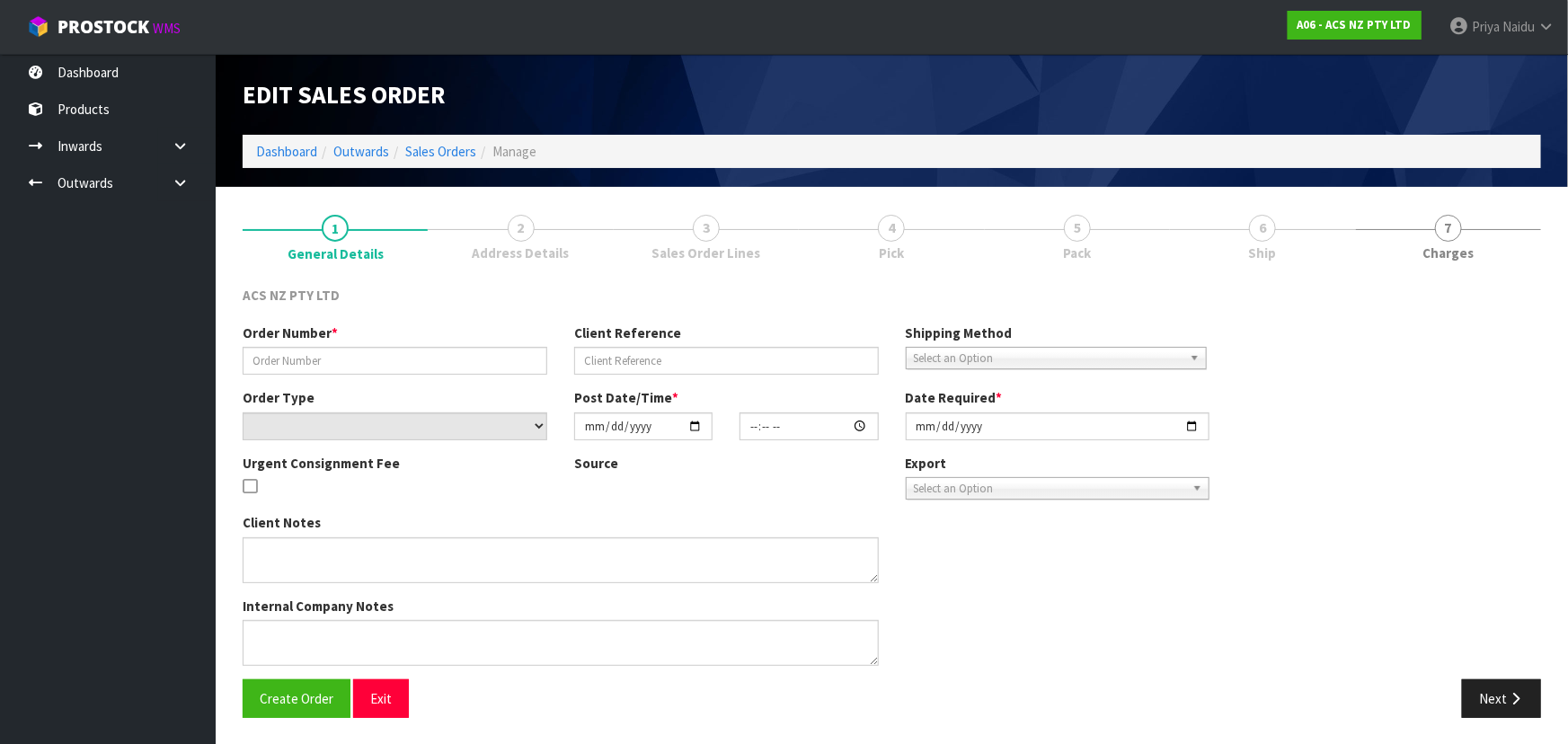
type input "[DATE]"
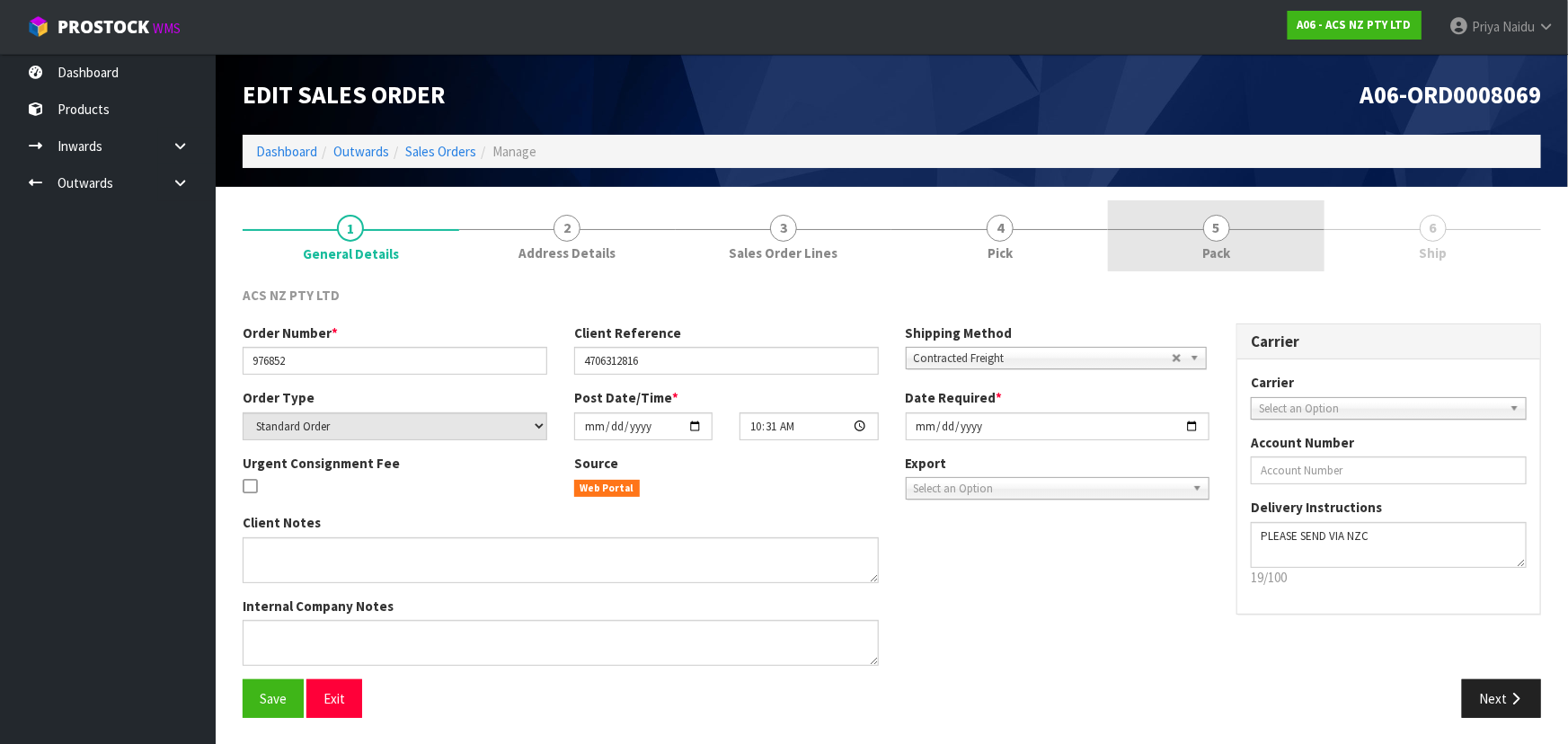
click at [1197, 236] on link "5 Pack" at bounding box center [1216, 236] width 217 height 71
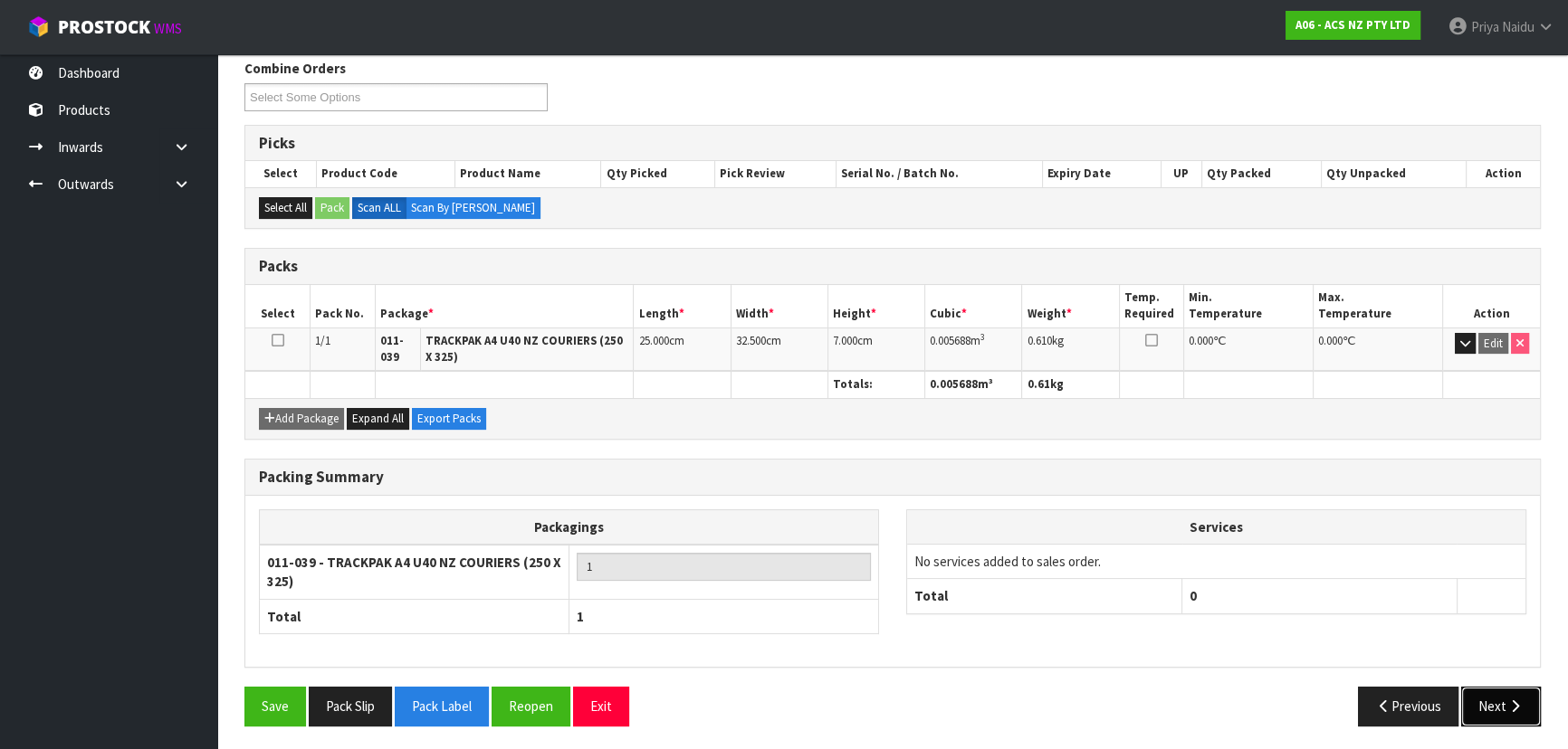
click at [1480, 710] on button "Next" at bounding box center [1501, 706] width 79 height 39
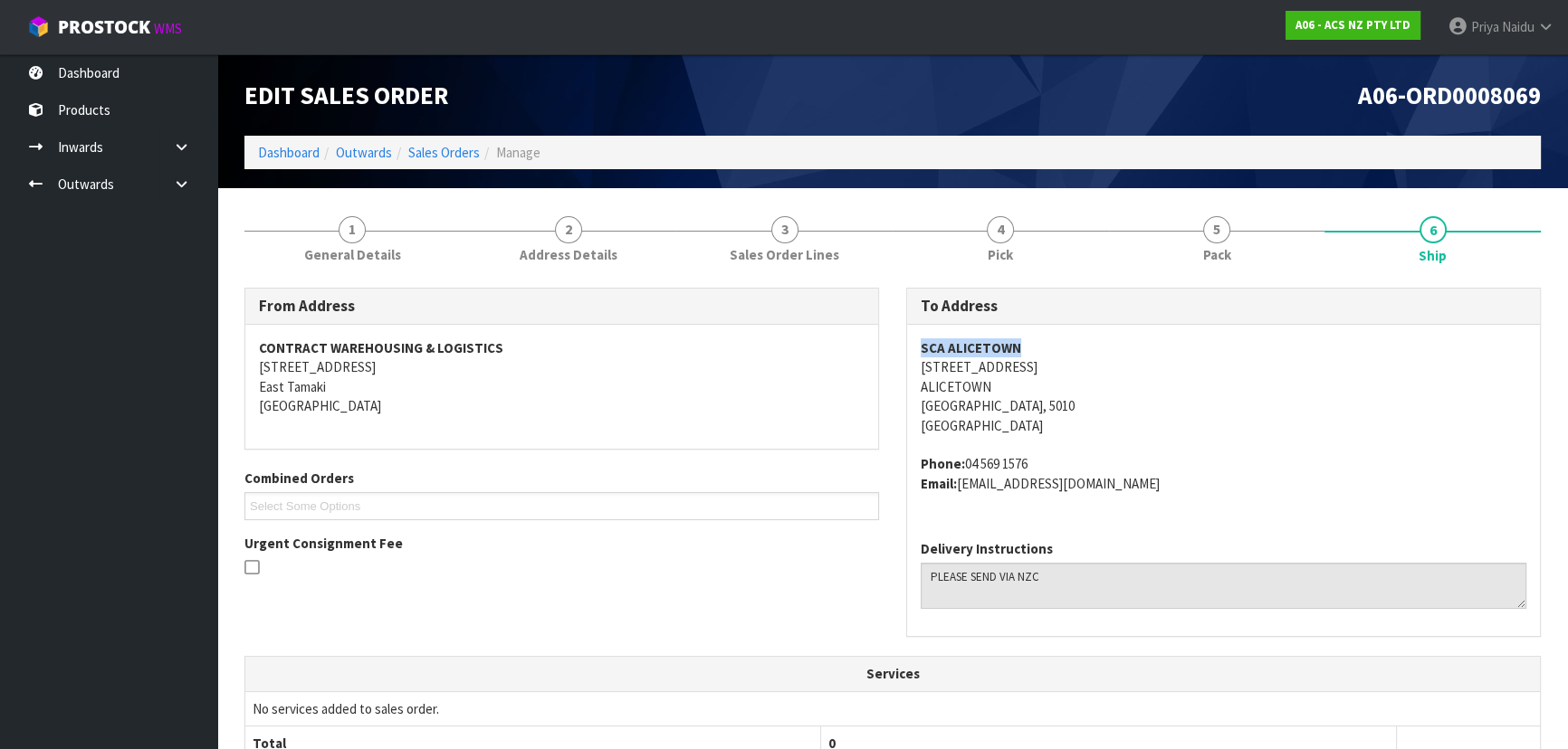
copy strong "SCA ALICETOWN"
drag, startPoint x: 933, startPoint y: 345, endPoint x: 1067, endPoint y: 347, distance: 134.0
click at [1067, 347] on div "To Address SCA ALICETOWN [STREET_ADDRESS] Phone: [PHONE_NUMBER] Email: [EMAIL_A…" at bounding box center [1223, 462] width 634 height 349
copy address "[STREET_ADDRESS]"
drag, startPoint x: 931, startPoint y: 371, endPoint x: 844, endPoint y: 402, distance: 92.4
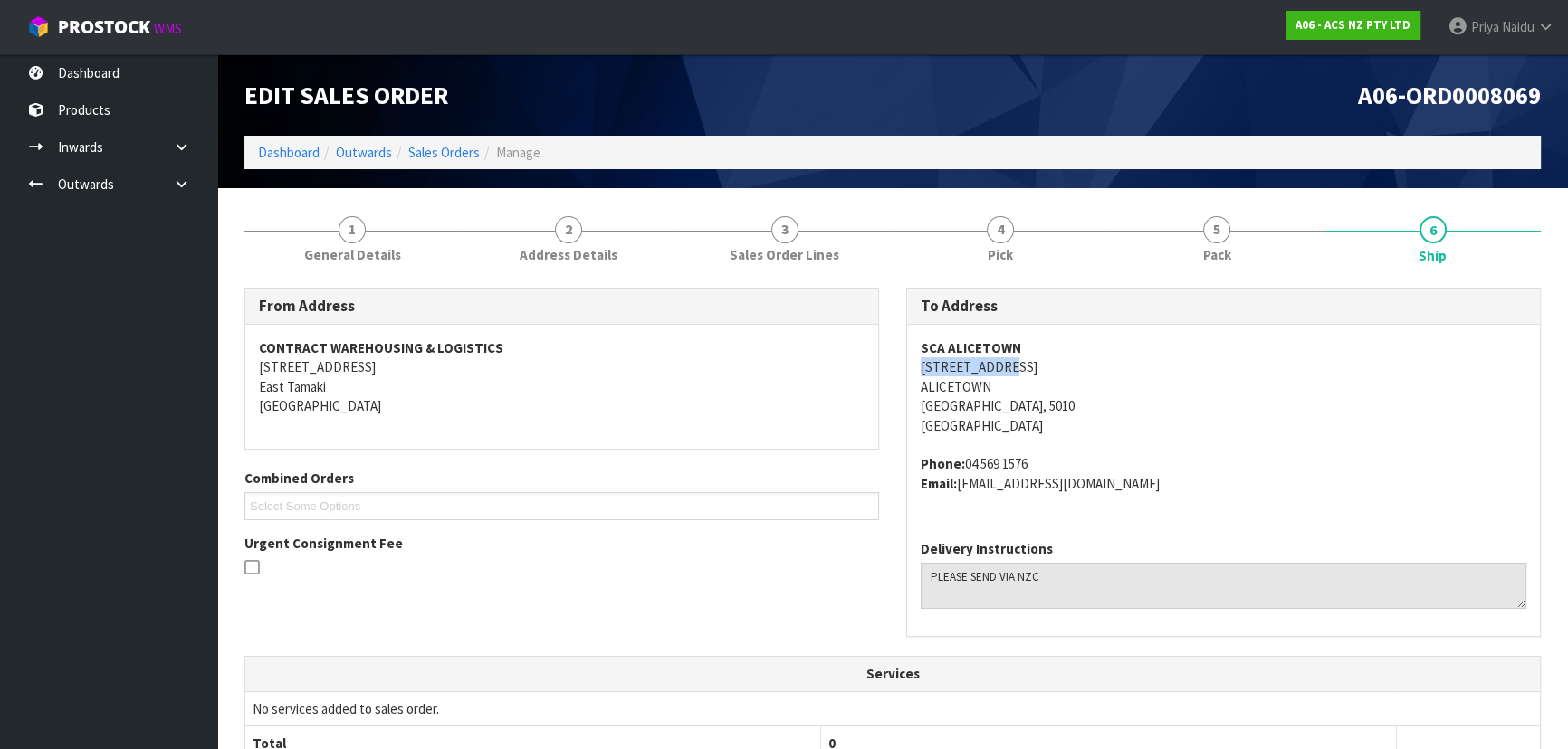
click at [1060, 369] on div "SCA ALICETOWN [STREET_ADDRESS] Phone: [PHONE_NUMBER] Email: [EMAIL_ADDRESS][DOM…" at bounding box center [1223, 426] width 632 height 201
drag, startPoint x: 912, startPoint y: 404, endPoint x: 978, endPoint y: 404, distance: 66.0
click at [978, 404] on div "SCA ALICETOWN [STREET_ADDRESS] Phone: [PHONE_NUMBER] Email: [EMAIL_ADDRESS][DOM…" at bounding box center [1223, 426] width 632 height 201
drag, startPoint x: 962, startPoint y: 461, endPoint x: 523, endPoint y: 544, distance: 446.8
click at [1063, 442] on span "SCA ALICETOWN [STREET_ADDRESS] Phone: [PHONE_NUMBER] Email: [EMAIL_ADDRESS][DOM…" at bounding box center [1223, 415] width 606 height 155
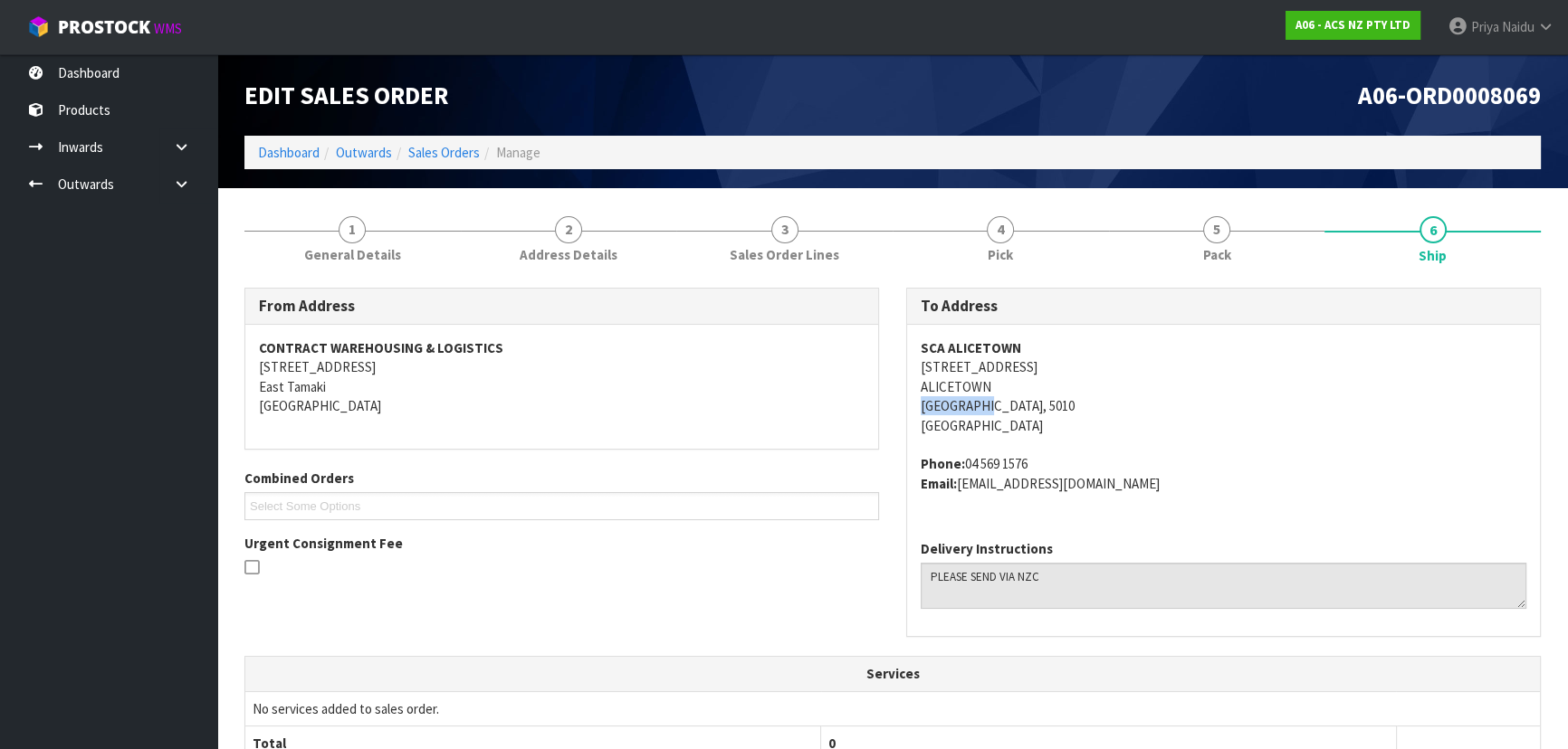
drag, startPoint x: 961, startPoint y: 481, endPoint x: 1244, endPoint y: 479, distance: 283.0
click at [1249, 479] on address "Phone: [PHONE_NUMBER] Email: [EMAIL_ADDRESS][DOMAIN_NAME]" at bounding box center [1223, 474] width 606 height 39
click at [360, 196] on section "1 General Details 2 Address Details 3 Sales Order Lines 4 Pick 5 Pack 6 Ship Fr…" at bounding box center [892, 684] width 1350 height 992
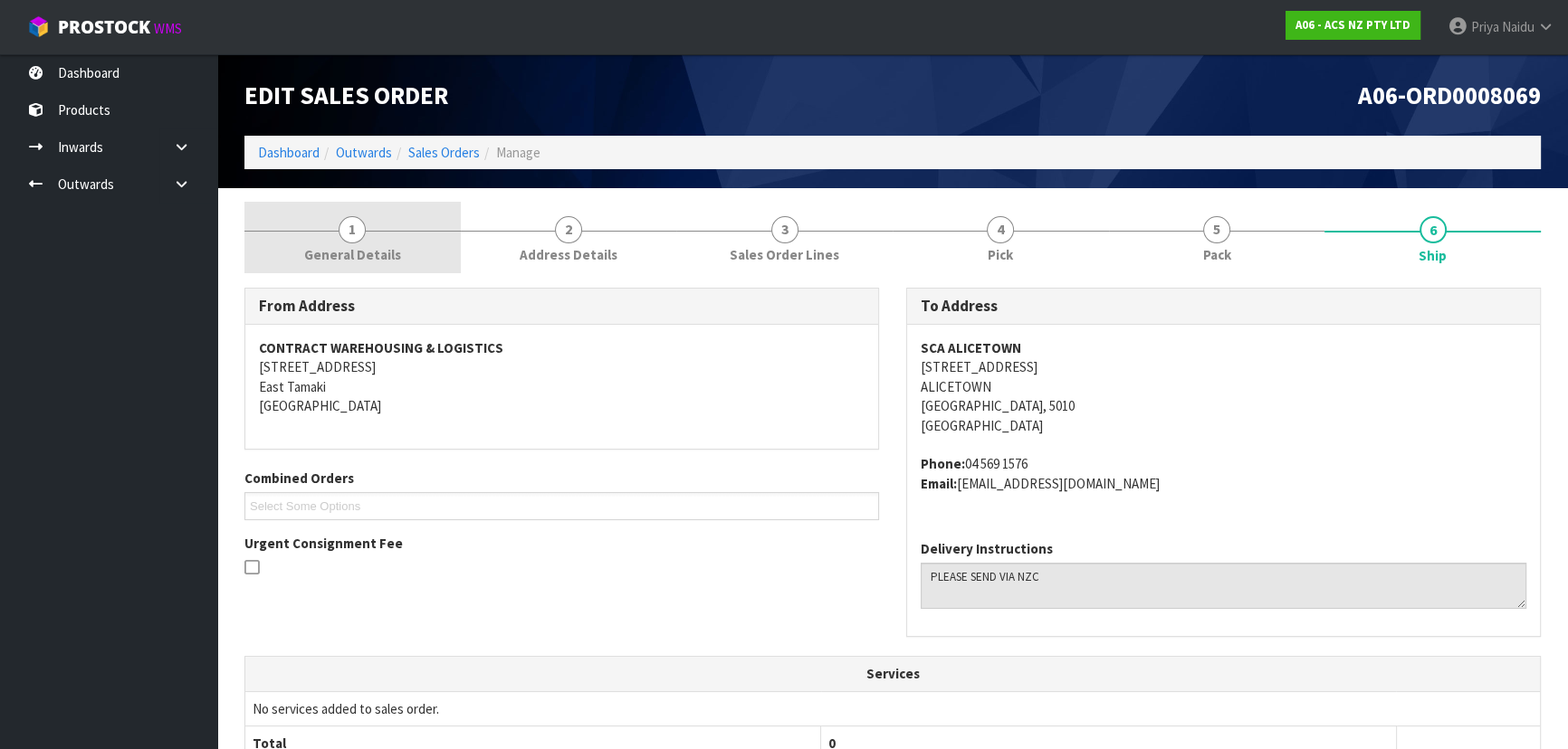
click at [360, 220] on span "1" at bounding box center [351, 229] width 27 height 27
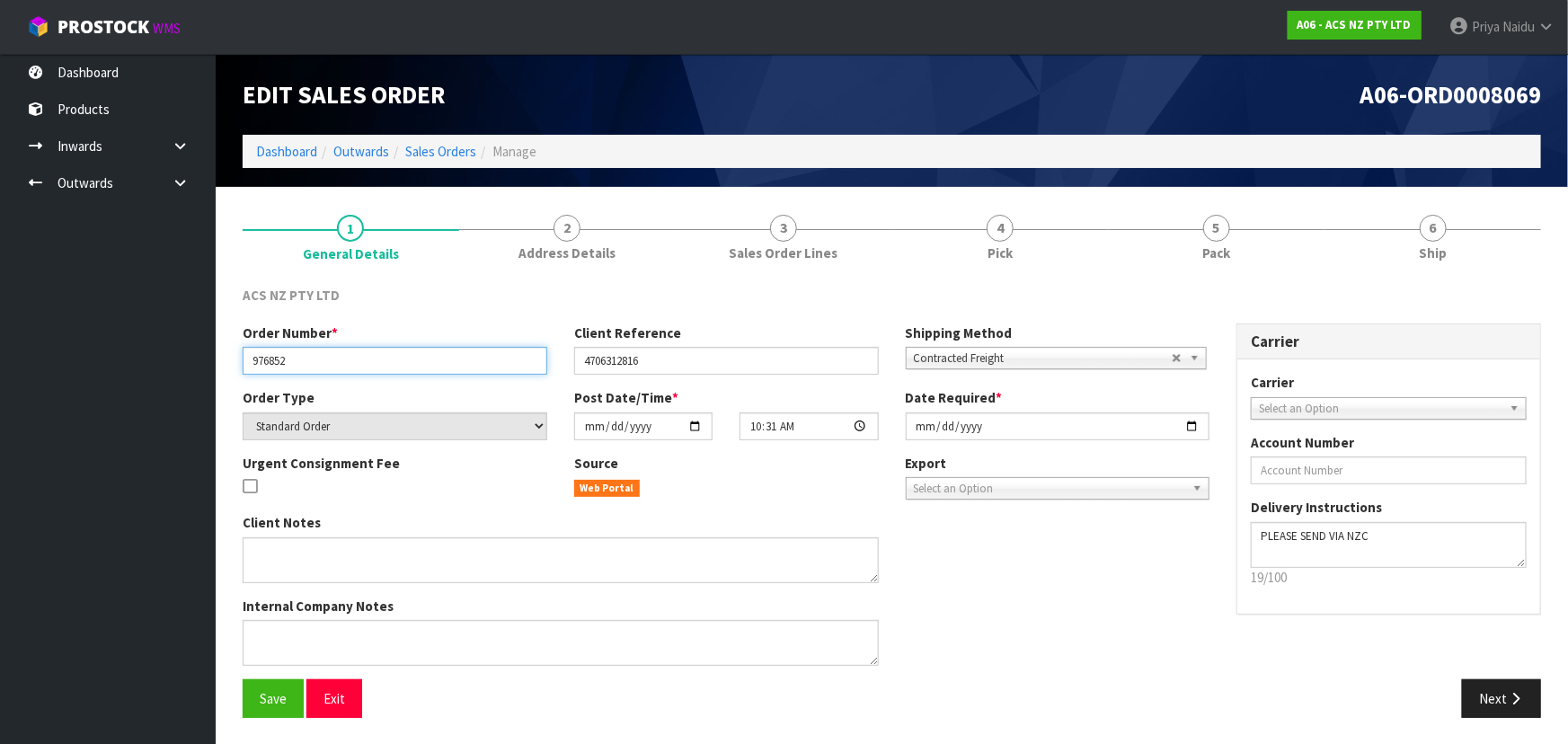
drag, startPoint x: 252, startPoint y: 361, endPoint x: 343, endPoint y: 363, distance: 91.0
click at [343, 363] on input "976852" at bounding box center [394, 361] width 305 height 27
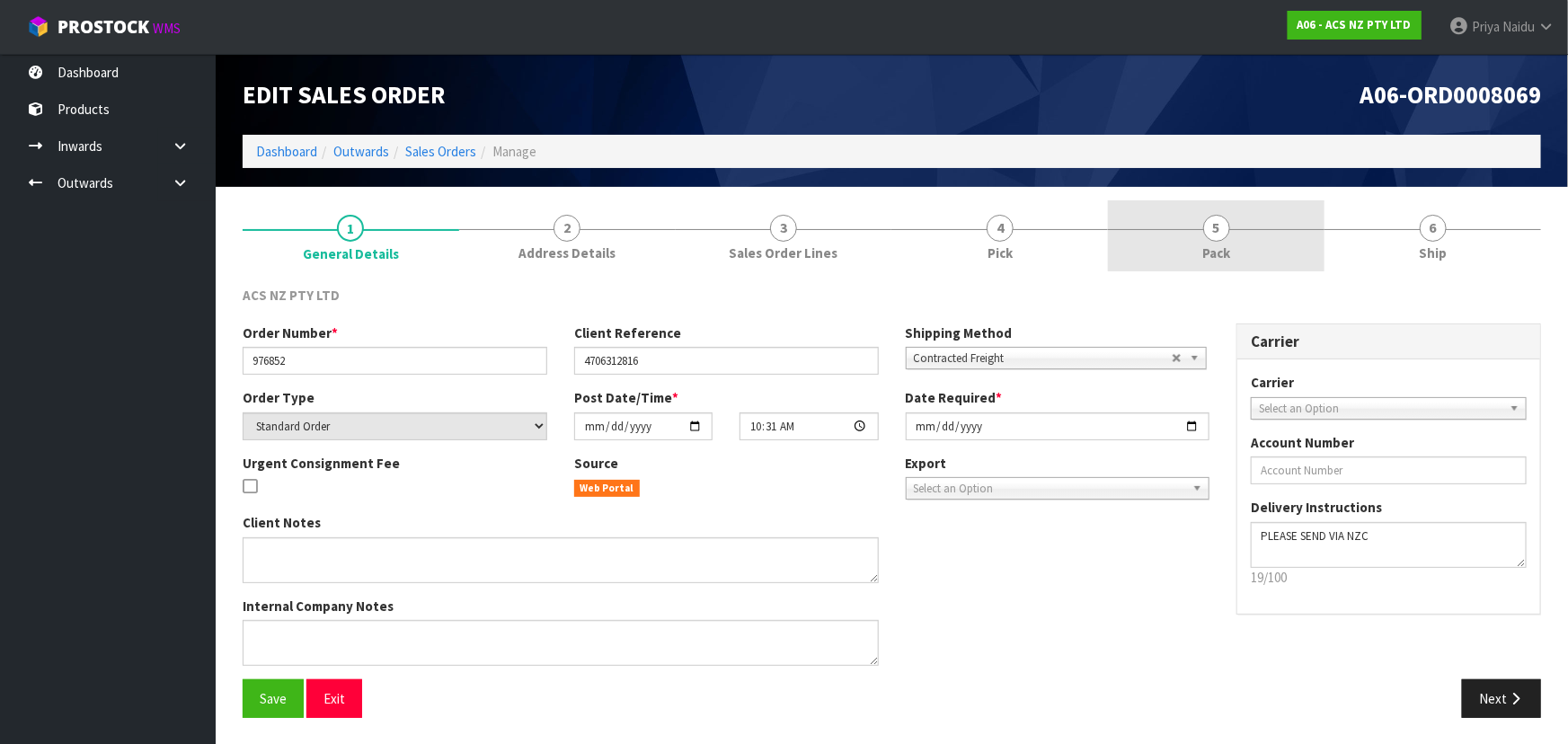
click at [1200, 240] on link "5 Pack" at bounding box center [1216, 236] width 217 height 71
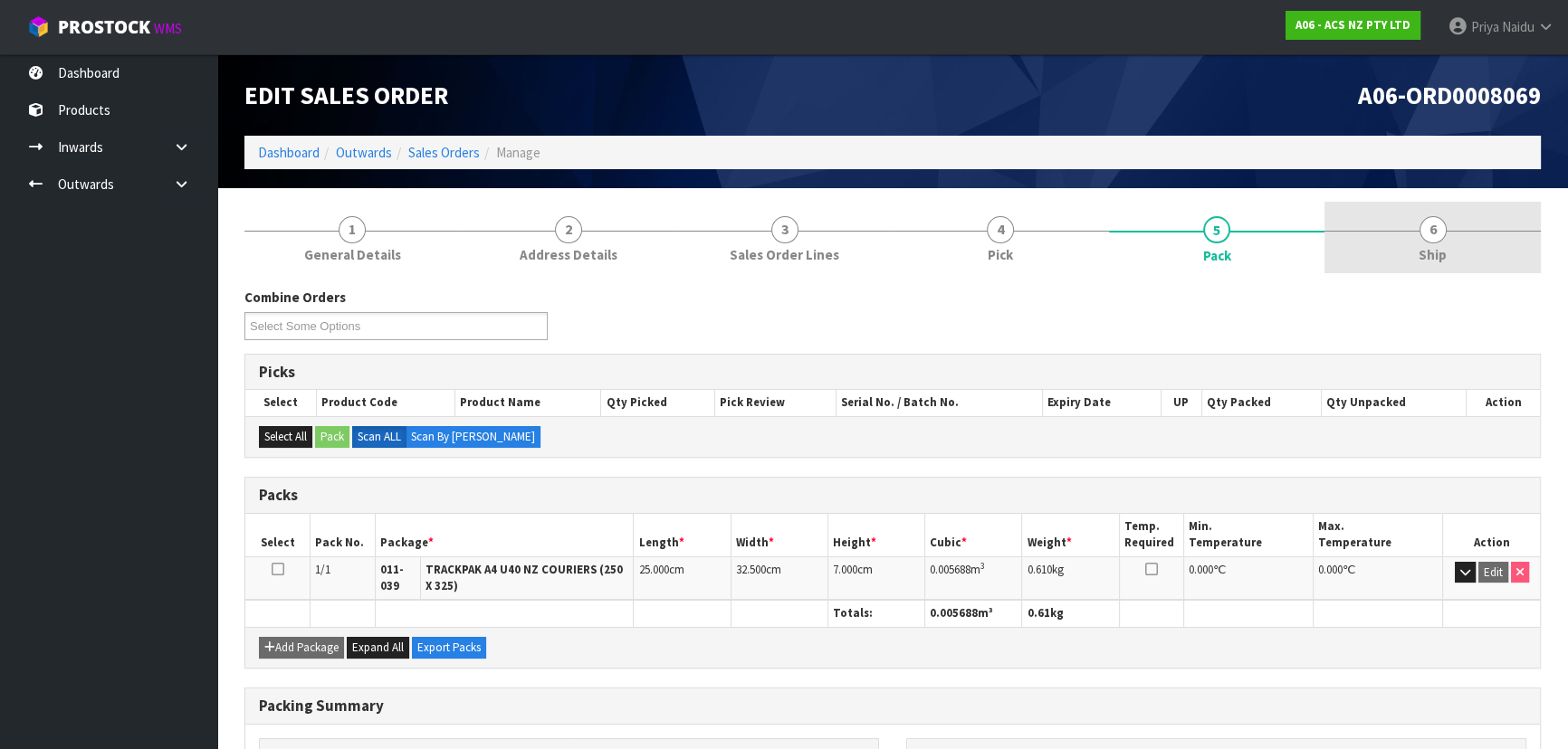
drag, startPoint x: 1536, startPoint y: 283, endPoint x: 1478, endPoint y: 252, distance: 65.8
click at [1535, 281] on div "Combine Orders A06-ORD0008067 A06-ORD0008068 A06-ORD0008069 A06-ORD0008073 Sele…" at bounding box center [892, 621] width 1296 height 694
click at [1478, 252] on link "6 Ship" at bounding box center [1432, 238] width 217 height 72
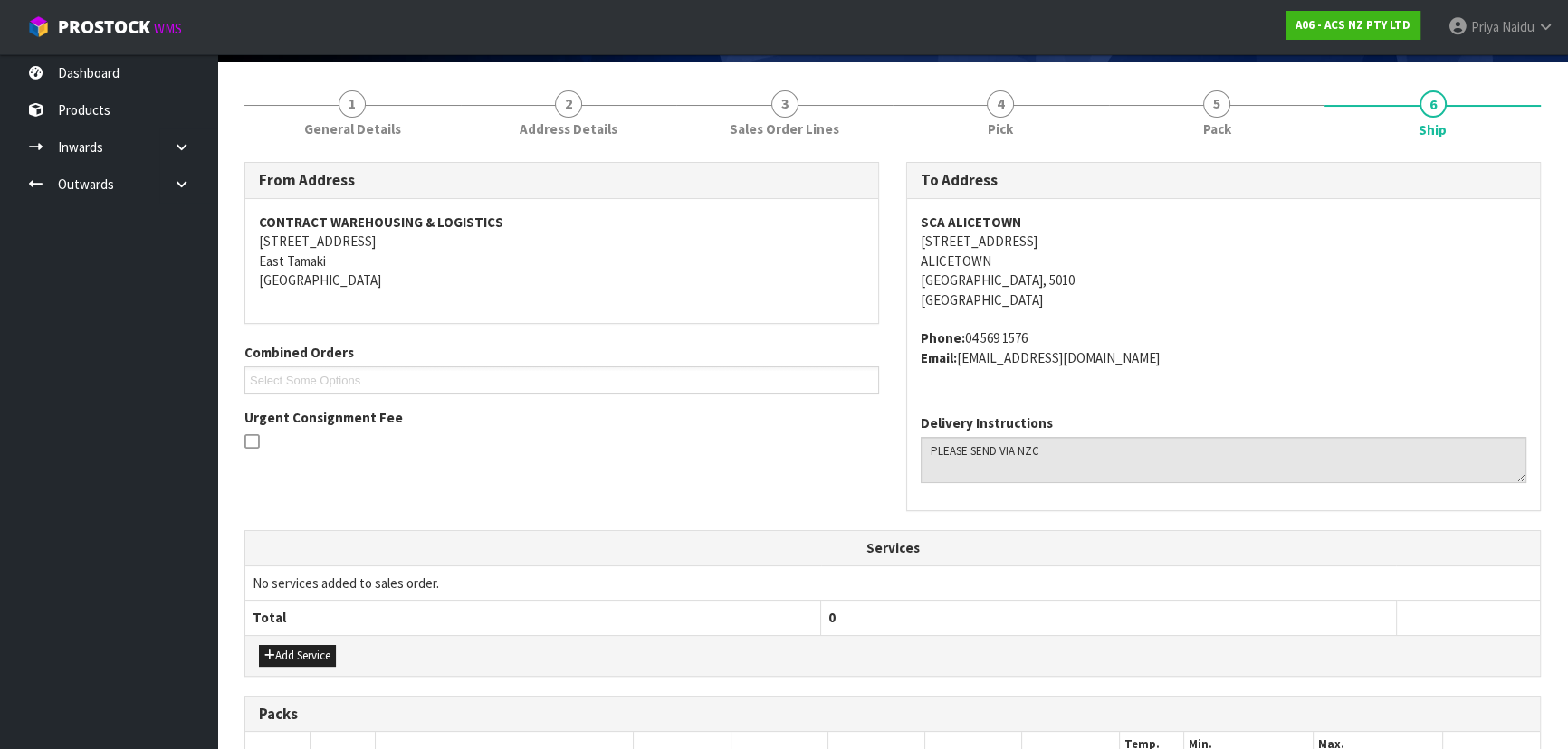
scroll to position [428, 0]
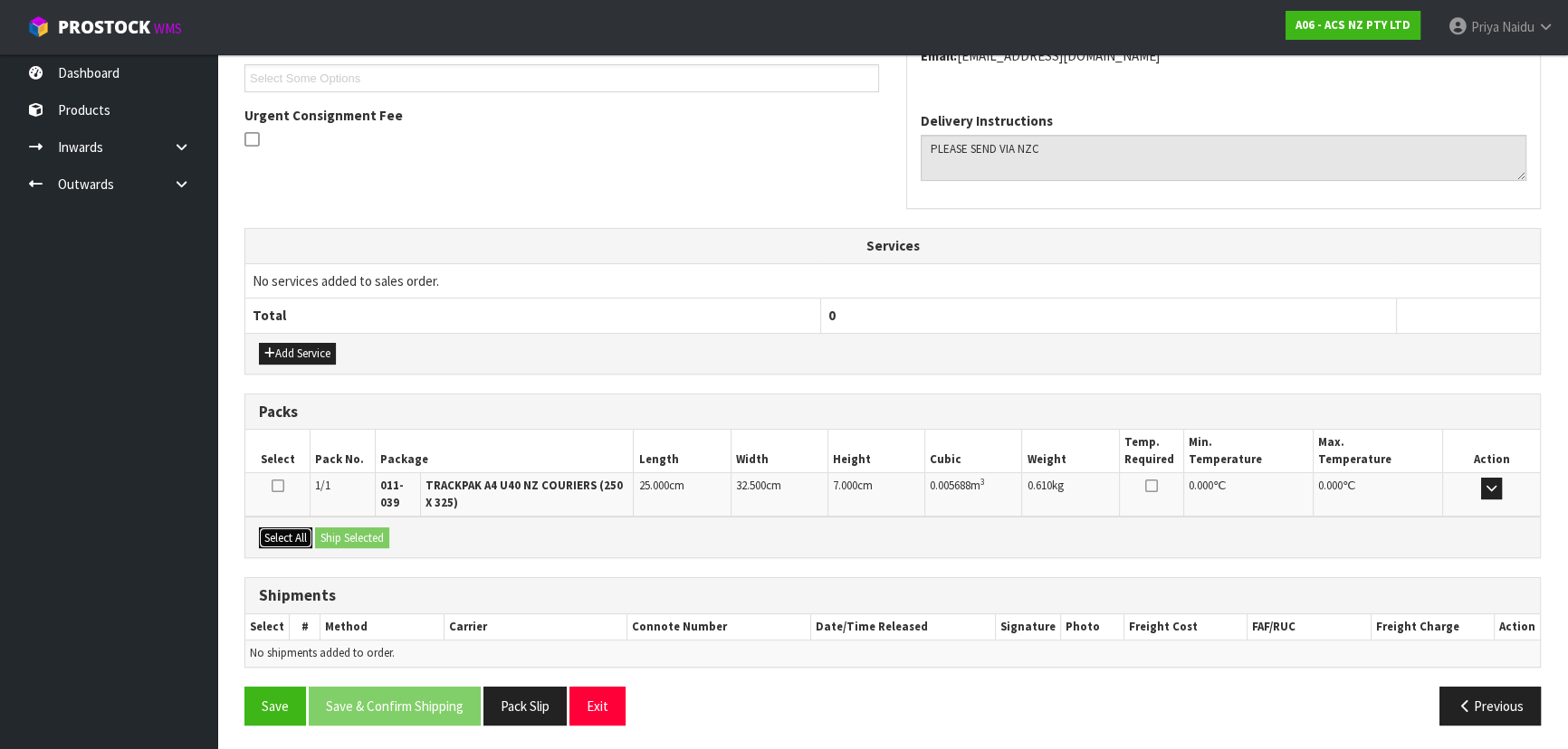
click at [307, 537] on button "Select All" at bounding box center [286, 539] width 53 height 22
click at [330, 537] on button "Ship Selected" at bounding box center [352, 539] width 75 height 22
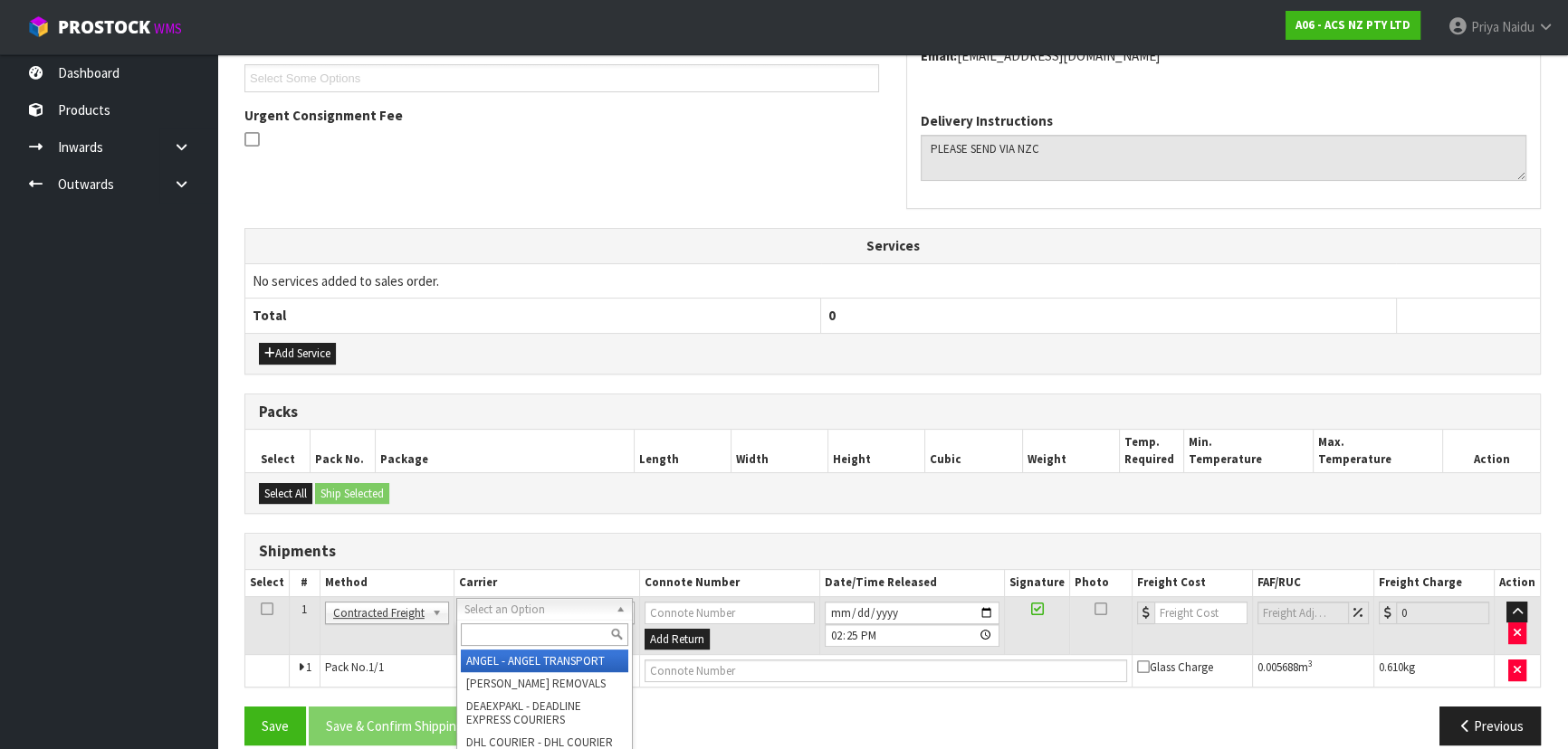
click at [485, 637] on input "text" at bounding box center [545, 635] width 168 height 23
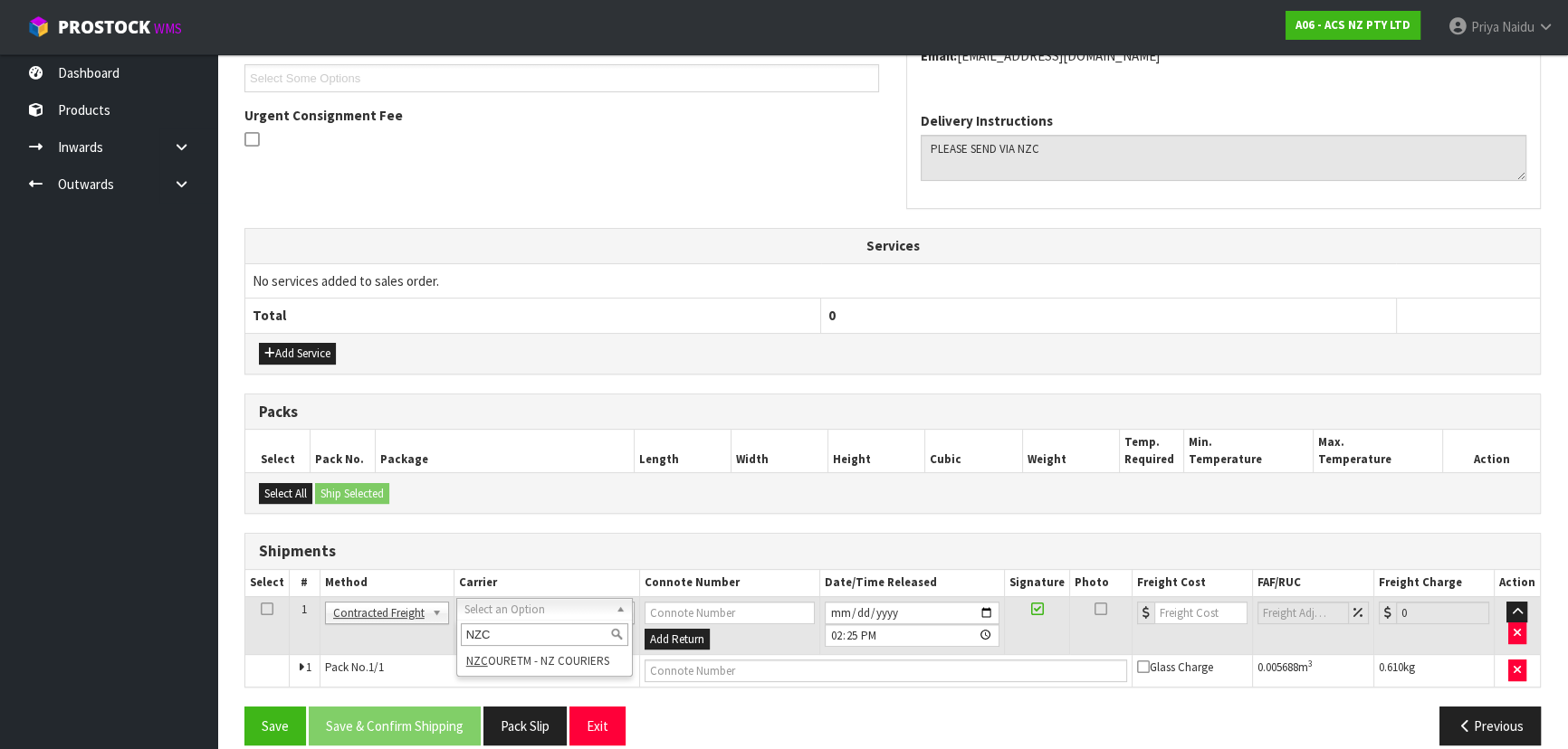
type input "NZC"
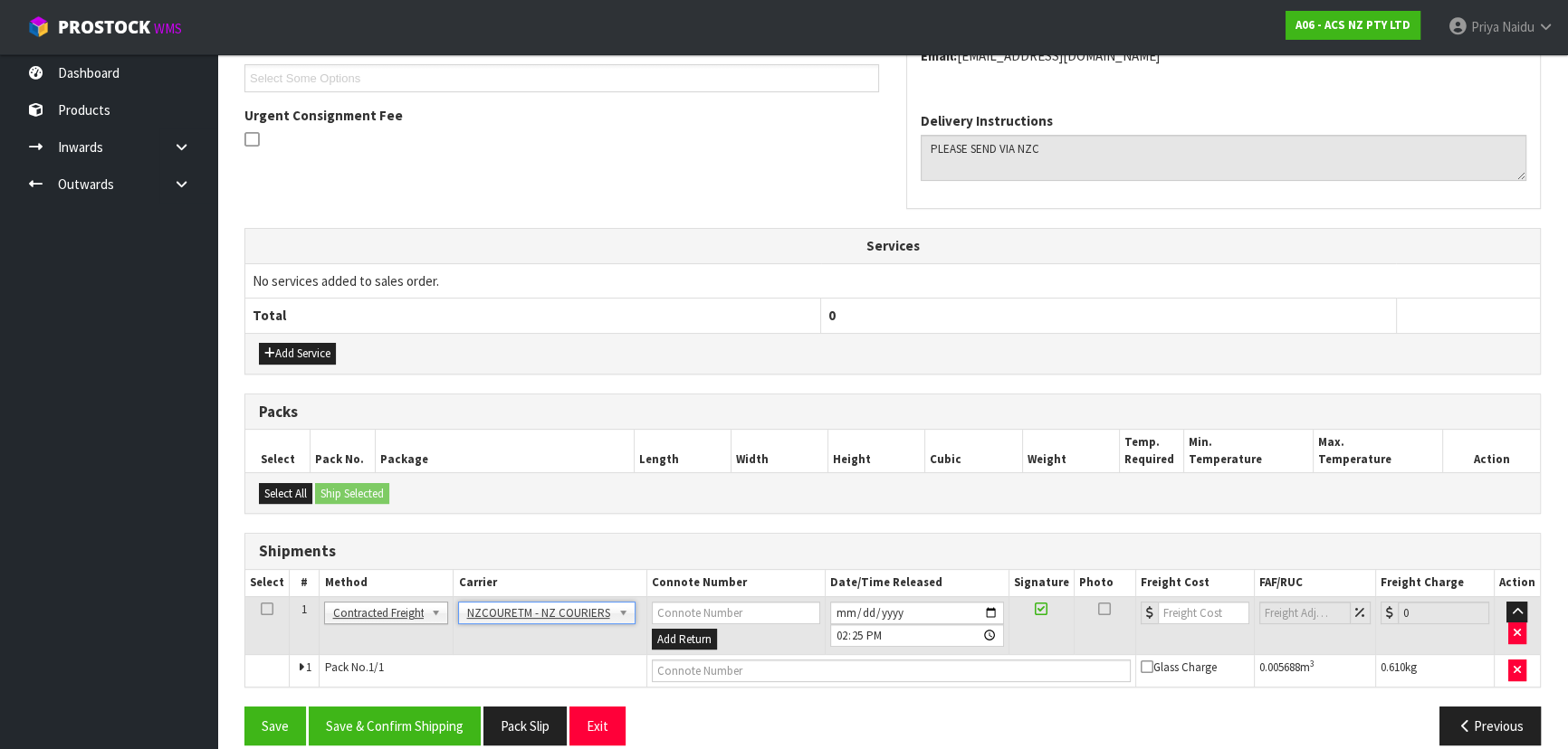
click at [683, 655] on td at bounding box center [890, 671] width 489 height 32
click at [679, 676] on input "text" at bounding box center [891, 671] width 479 height 23
paste input "BZGG004086"
type input "BZGG004086"
click at [1189, 607] on input "number" at bounding box center [1203, 613] width 91 height 23
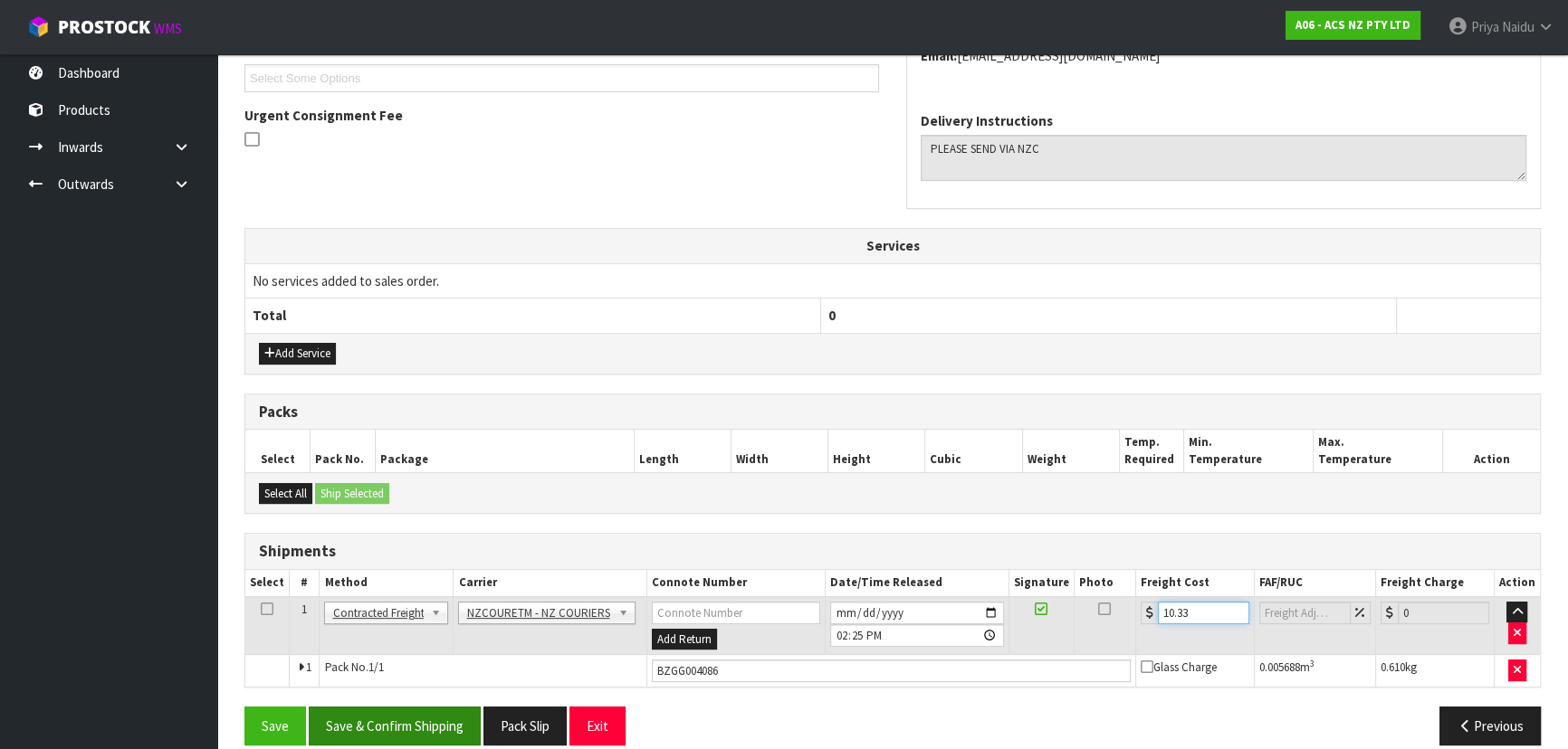
type input "10.33"
click at [403, 712] on button "Save & Confirm Shipping" at bounding box center [395, 726] width 172 height 39
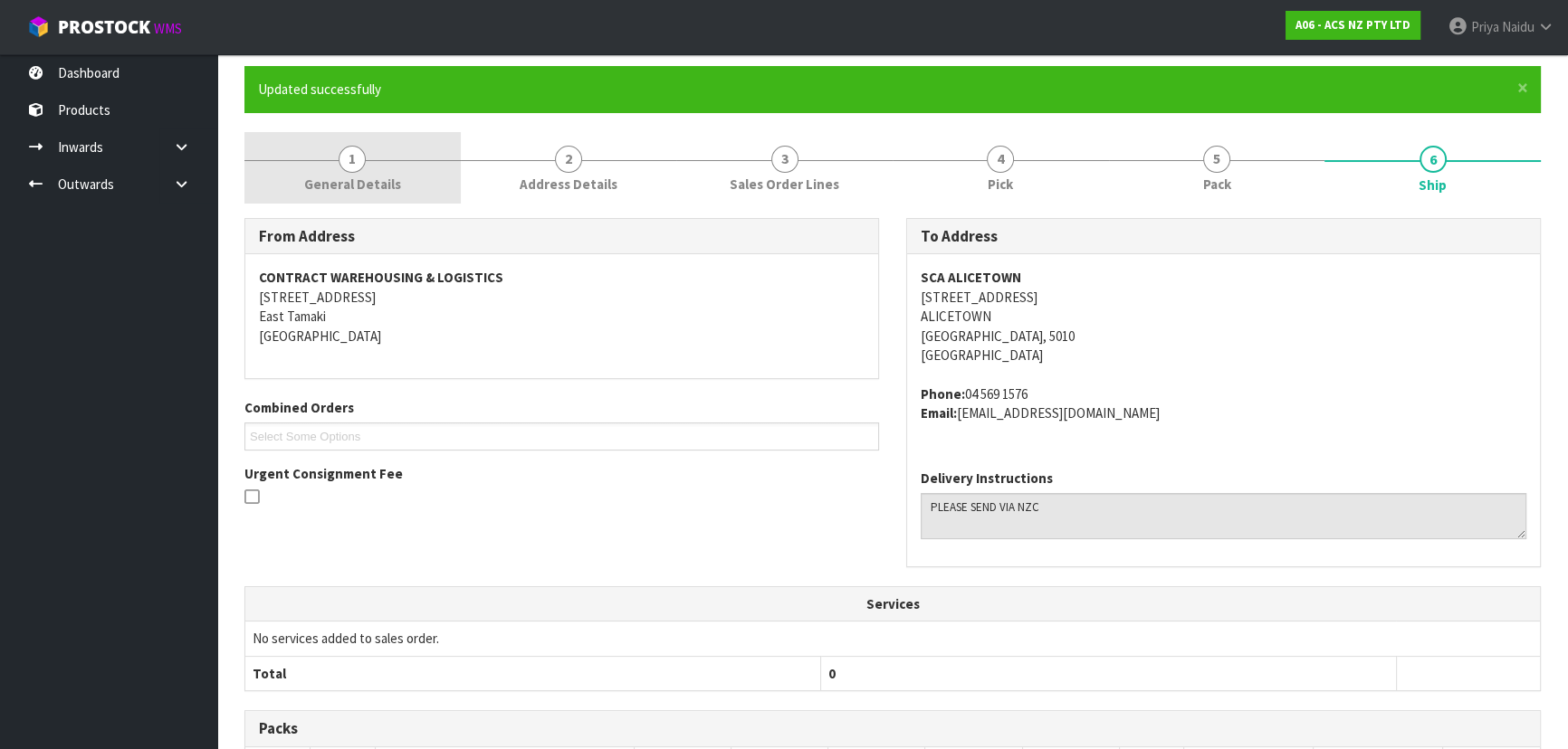
scroll to position [0, 0]
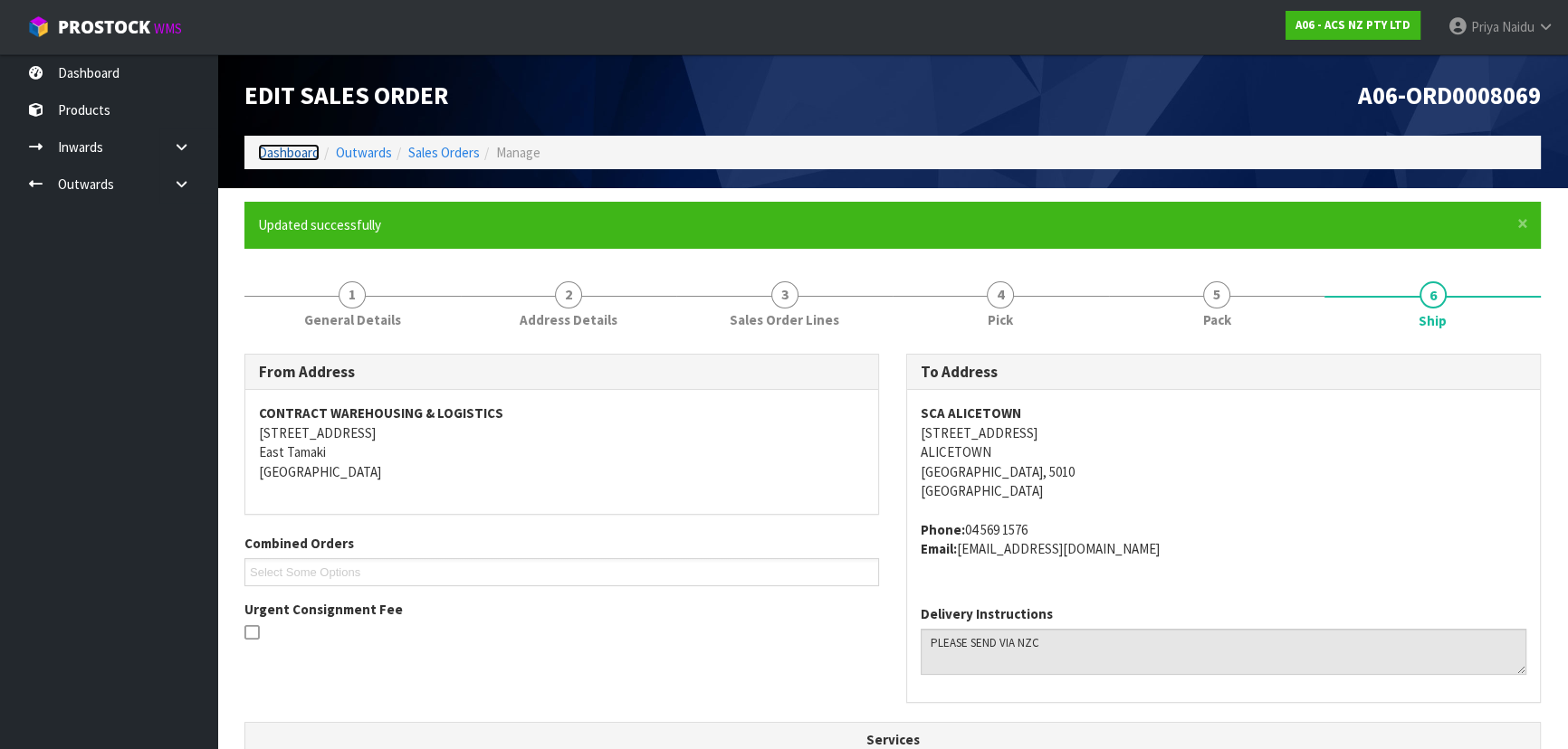
click at [277, 151] on link "Dashboard" at bounding box center [289, 152] width 62 height 18
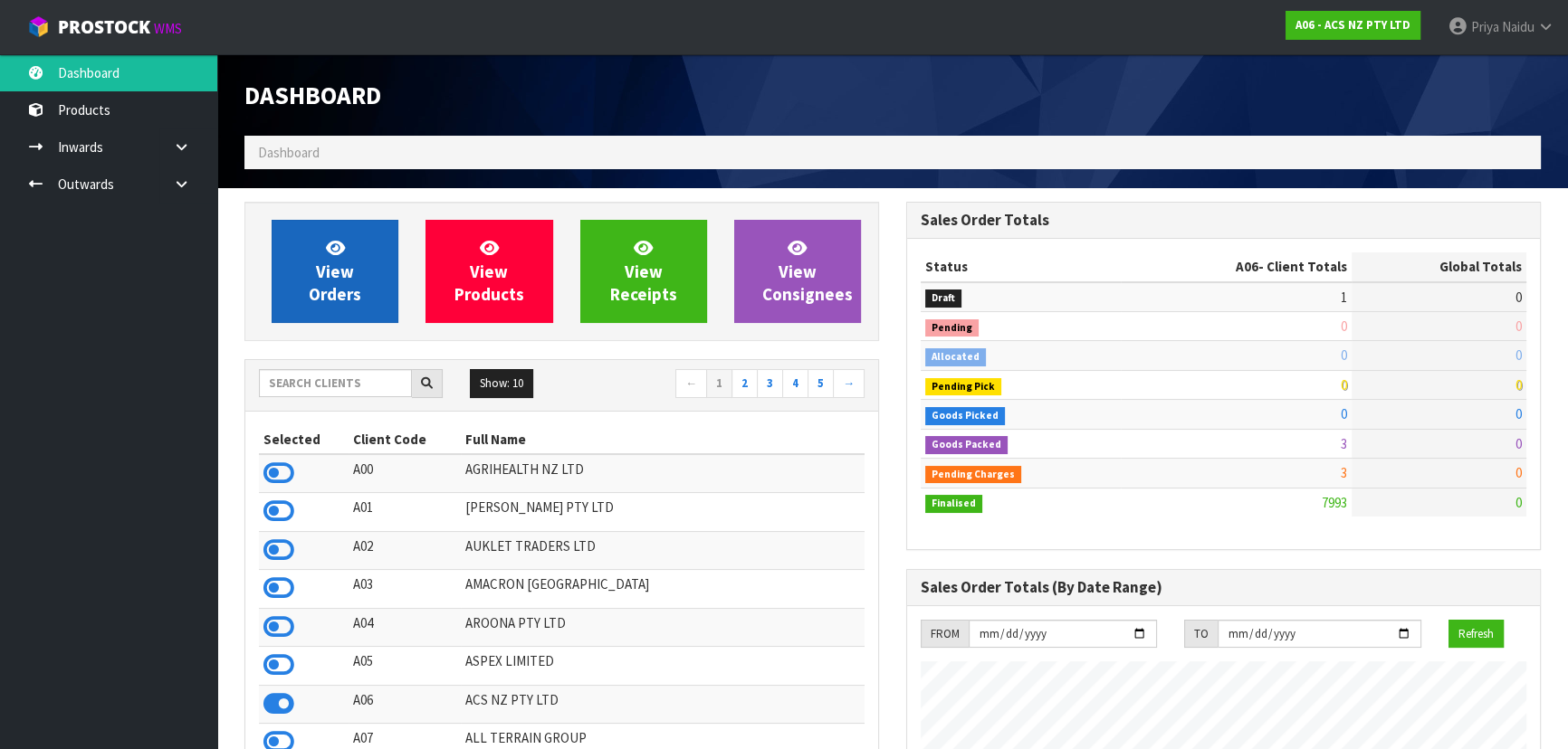
scroll to position [1368, 661]
click at [336, 305] on link "View Orders" at bounding box center [335, 272] width 126 height 103
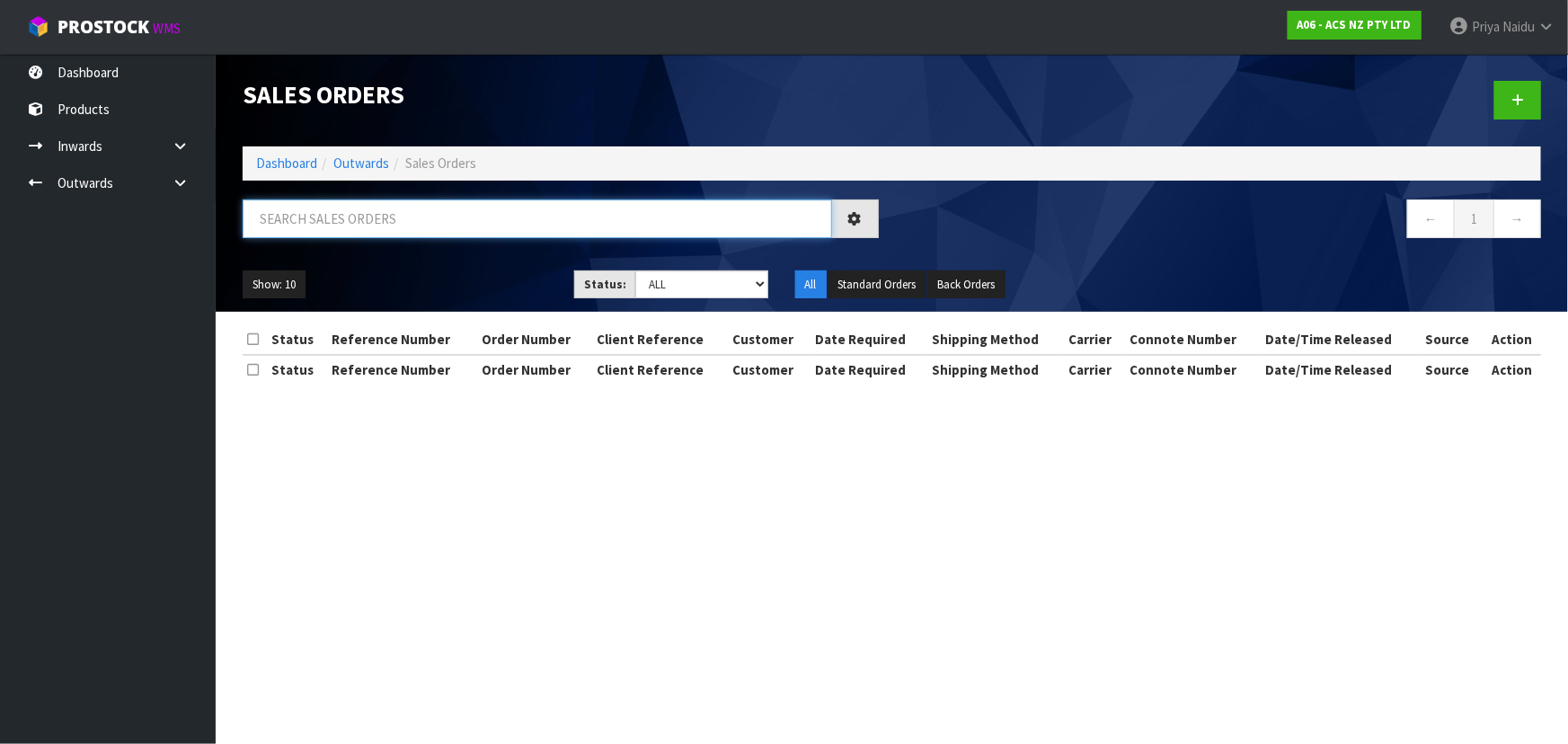
click at [383, 229] on input "text" at bounding box center [537, 219] width 589 height 38
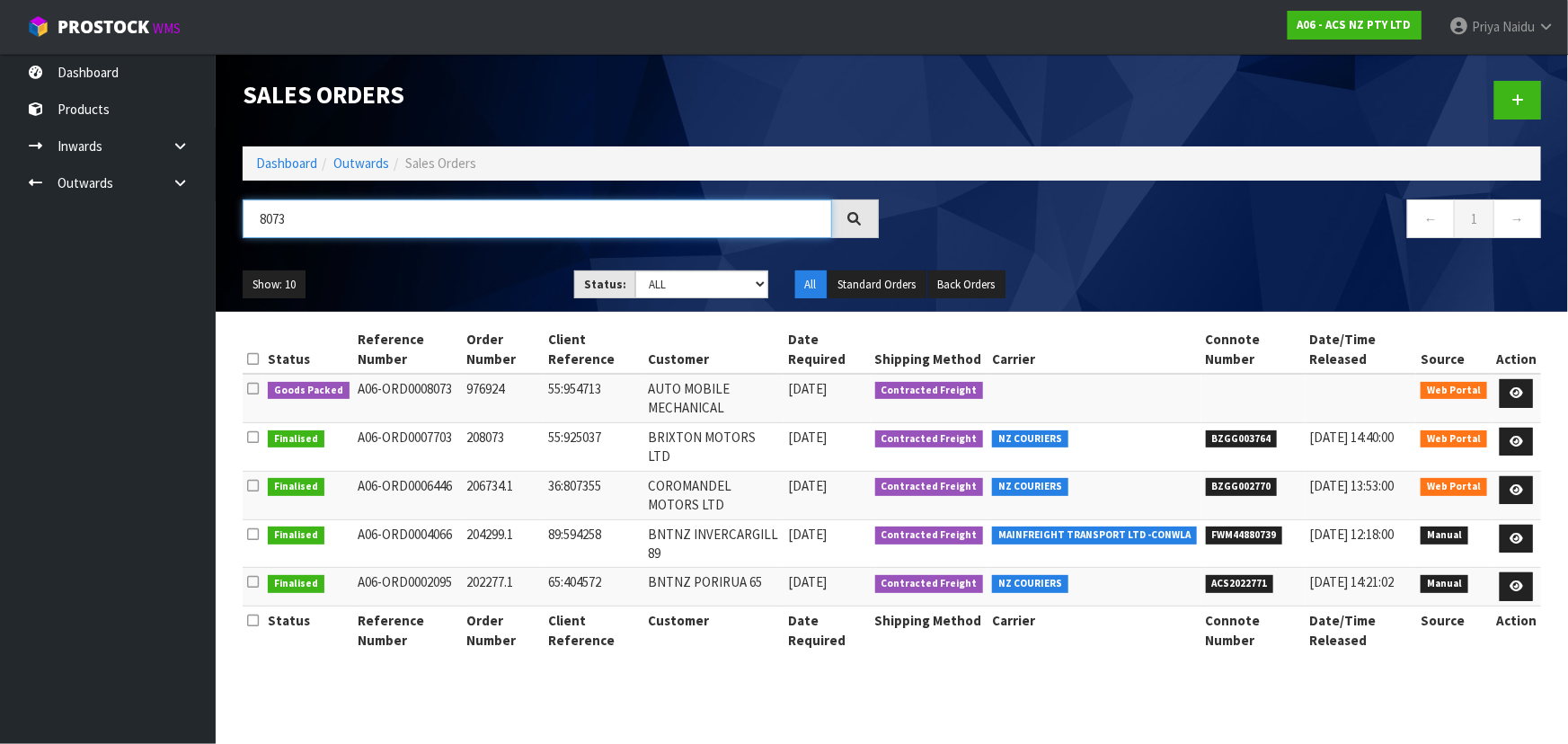
type input "8073"
click at [441, 276] on ul "Show: 10 5 10 25 50" at bounding box center [394, 285] width 305 height 28
click at [459, 271] on ul "Show: 10 5 10 25 50" at bounding box center [394, 285] width 305 height 28
click at [1517, 389] on icon at bounding box center [1516, 393] width 14 height 12
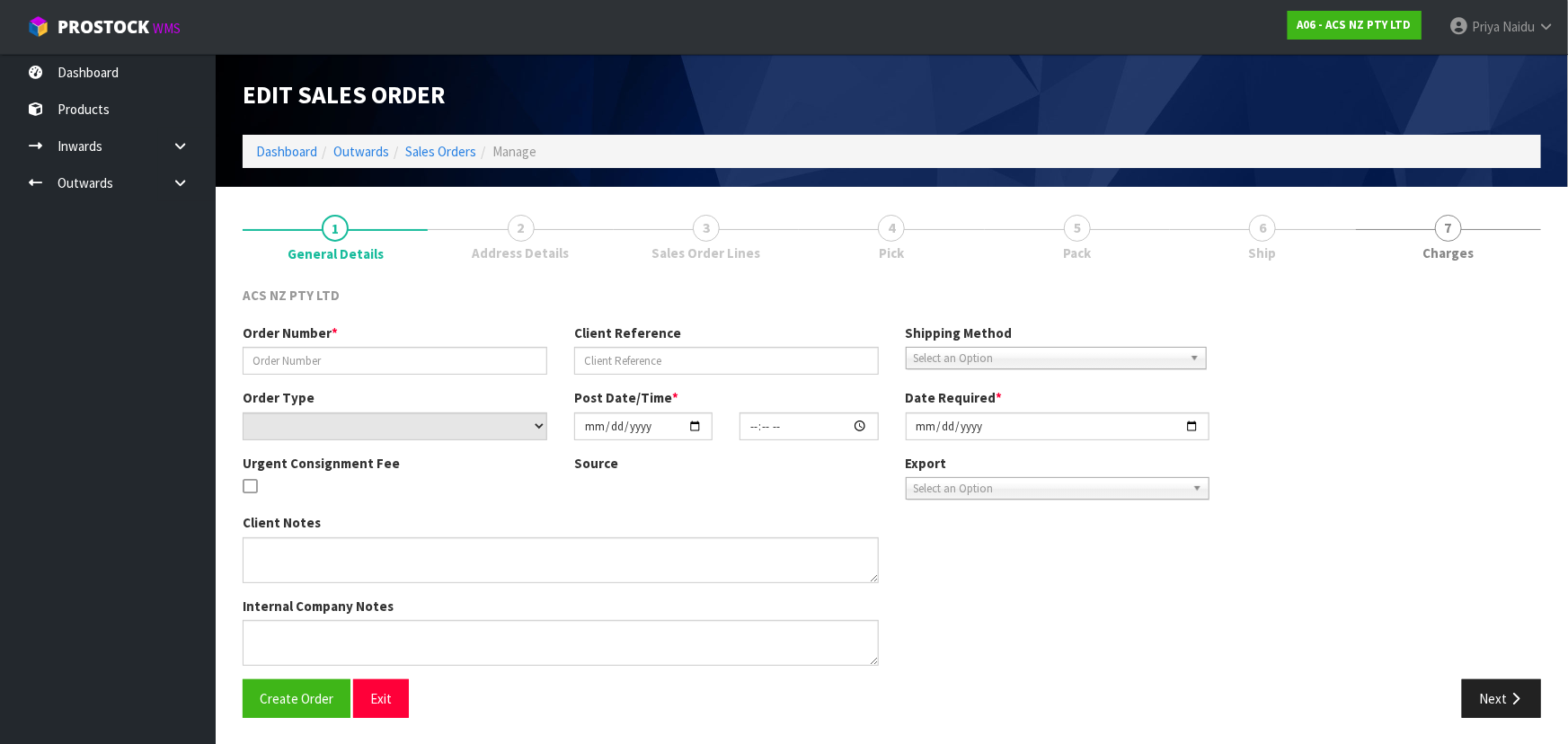
type input "976924"
type input "55:954713"
select select "number:0"
type input "[DATE]"
type input "12:55:00.000"
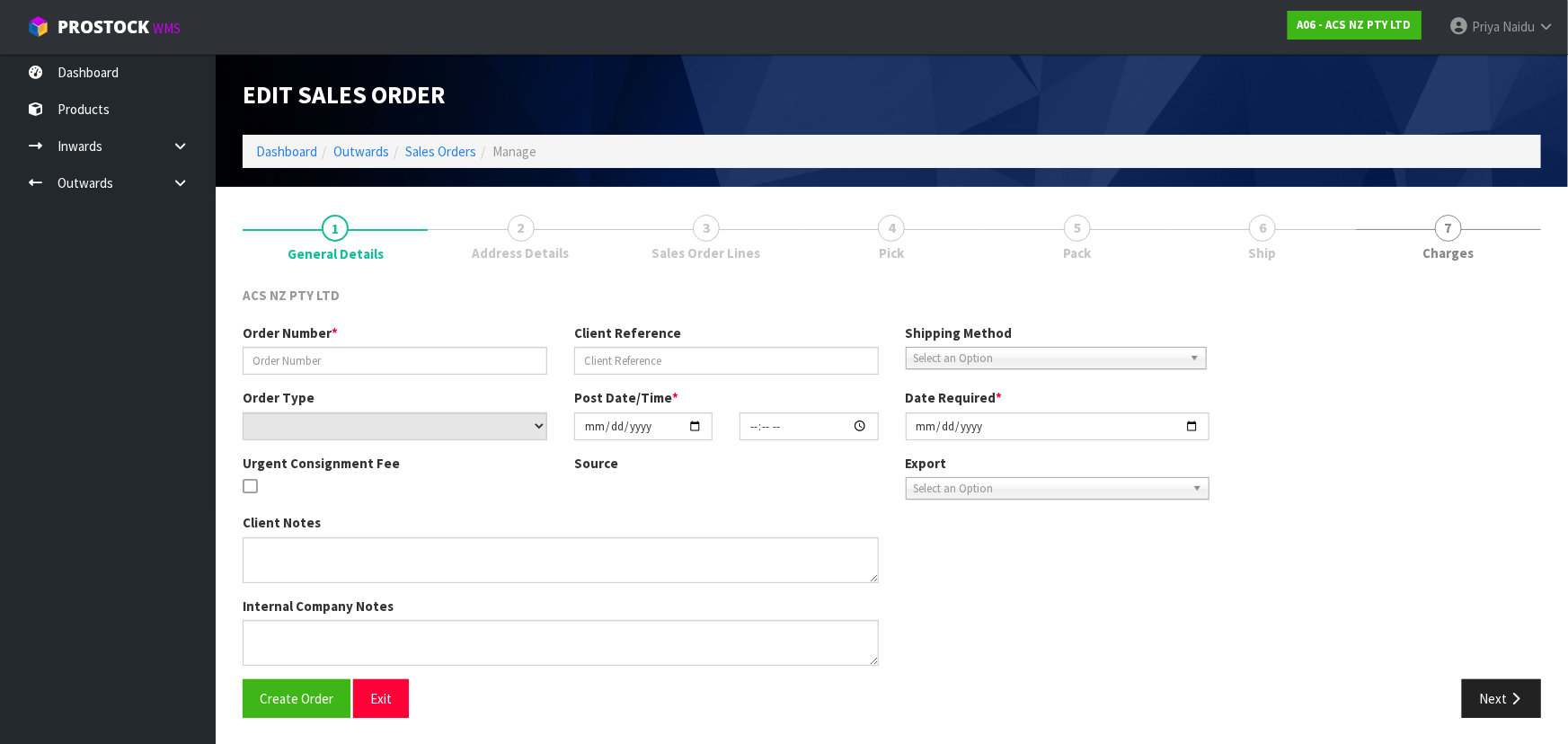
type input "[DATE]"
type textarea "NO PAPER WORK"
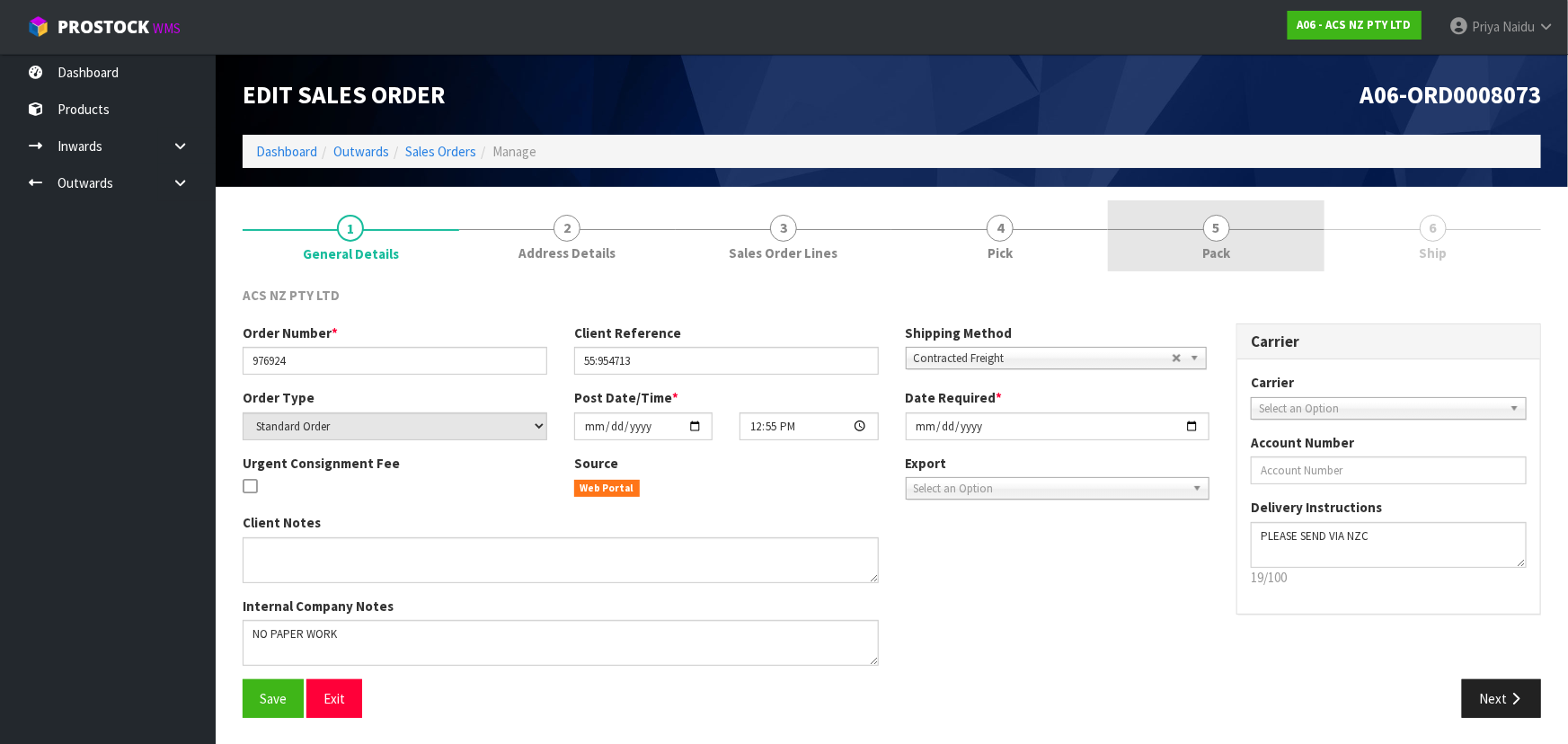
click at [1193, 261] on link "5 Pack" at bounding box center [1216, 236] width 217 height 71
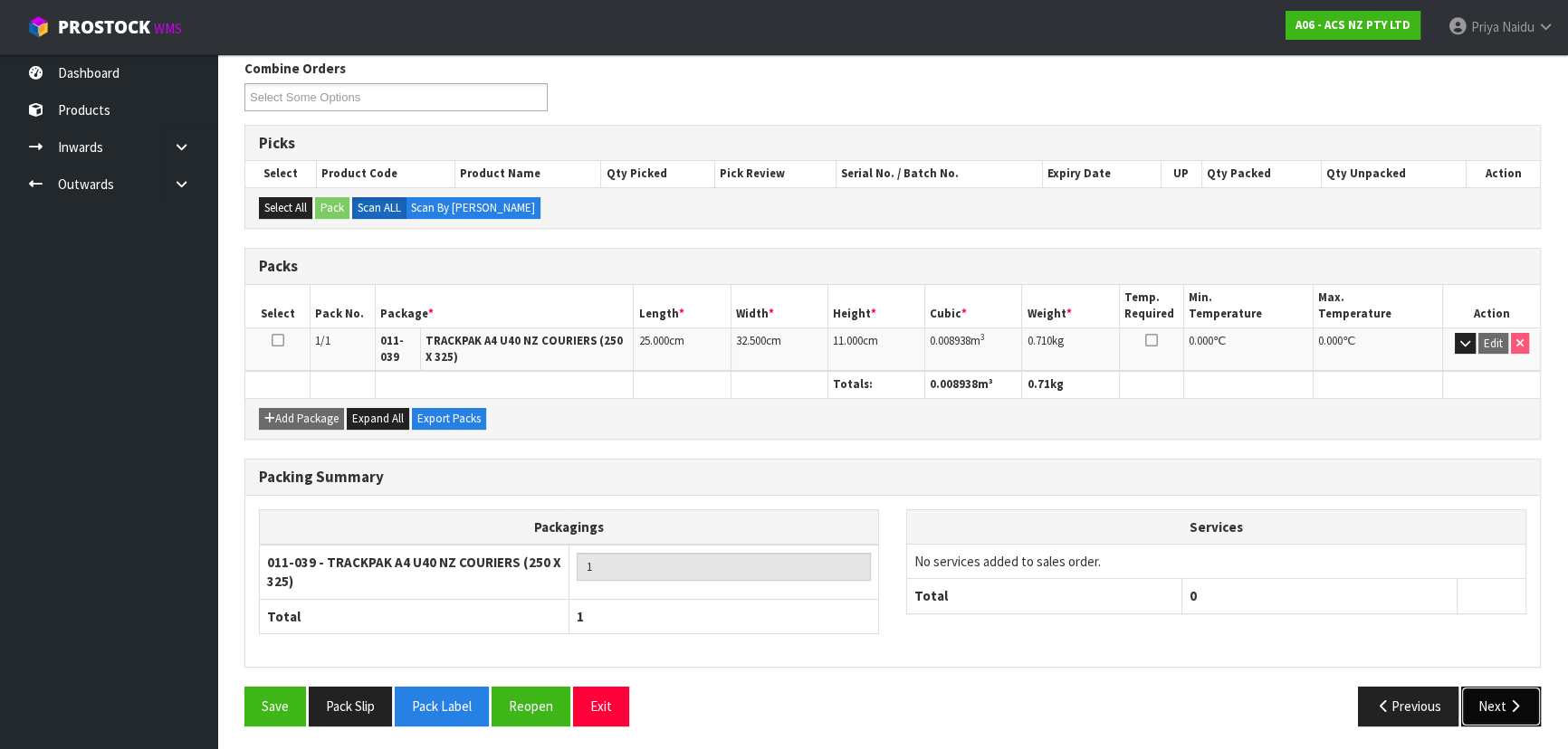
click at [1526, 706] on button "Next" at bounding box center [1501, 706] width 79 height 39
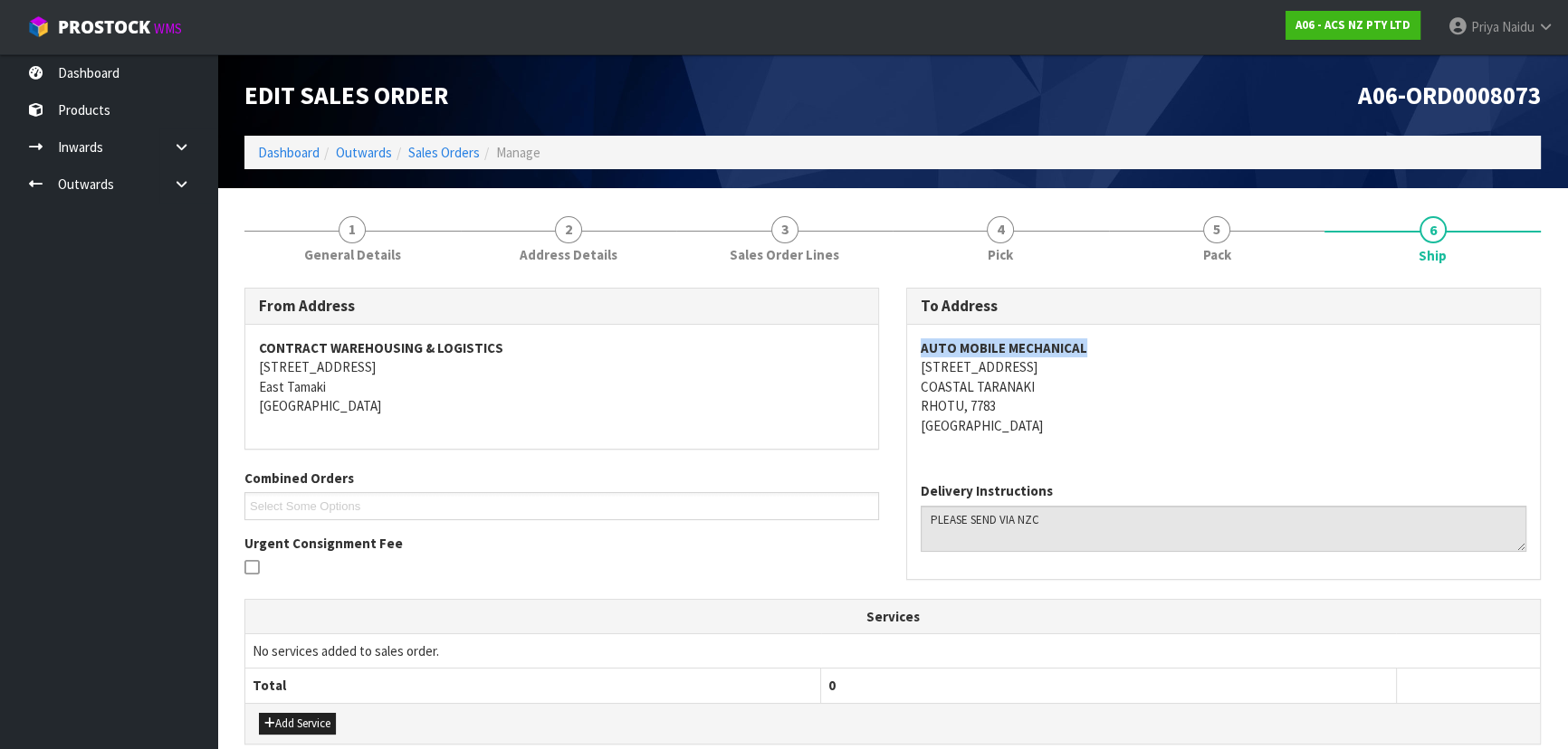
drag, startPoint x: 913, startPoint y: 340, endPoint x: 1189, endPoint y: 347, distance: 276.1
click at [1189, 347] on div "AUTO MOBILE MECHANICAL [STREET_ADDRESS]" at bounding box center [1223, 396] width 632 height 143
drag, startPoint x: 903, startPoint y: 366, endPoint x: 1037, endPoint y: 379, distance: 134.6
click at [1136, 371] on div "To Address AUTO MOBILE MECHANICAL [STREET_ADDRESS] Delivery Instructions" at bounding box center [1223, 442] width 662 height 310
drag, startPoint x: 915, startPoint y: 386, endPoint x: 1043, endPoint y: 385, distance: 128.0
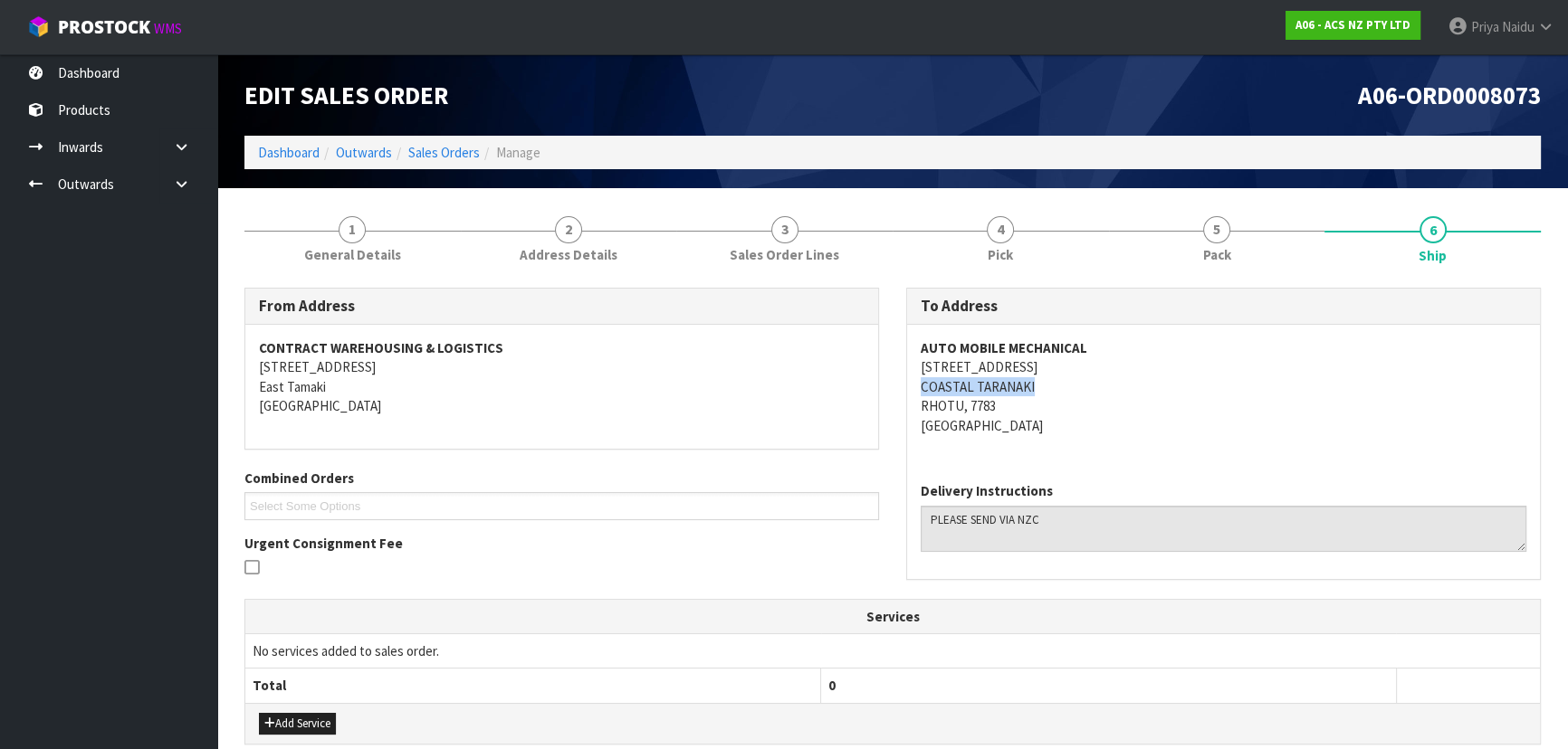
click at [1045, 384] on div "AUTO MOBILE MECHANICAL [STREET_ADDRESS]" at bounding box center [1223, 396] width 632 height 143
drag, startPoint x: 902, startPoint y: 404, endPoint x: 960, endPoint y: 409, distance: 58.2
click at [960, 409] on div "To Address AUTO MOBILE MECHANICAL [STREET_ADDRESS] Delivery Instructions" at bounding box center [1223, 442] width 662 height 310
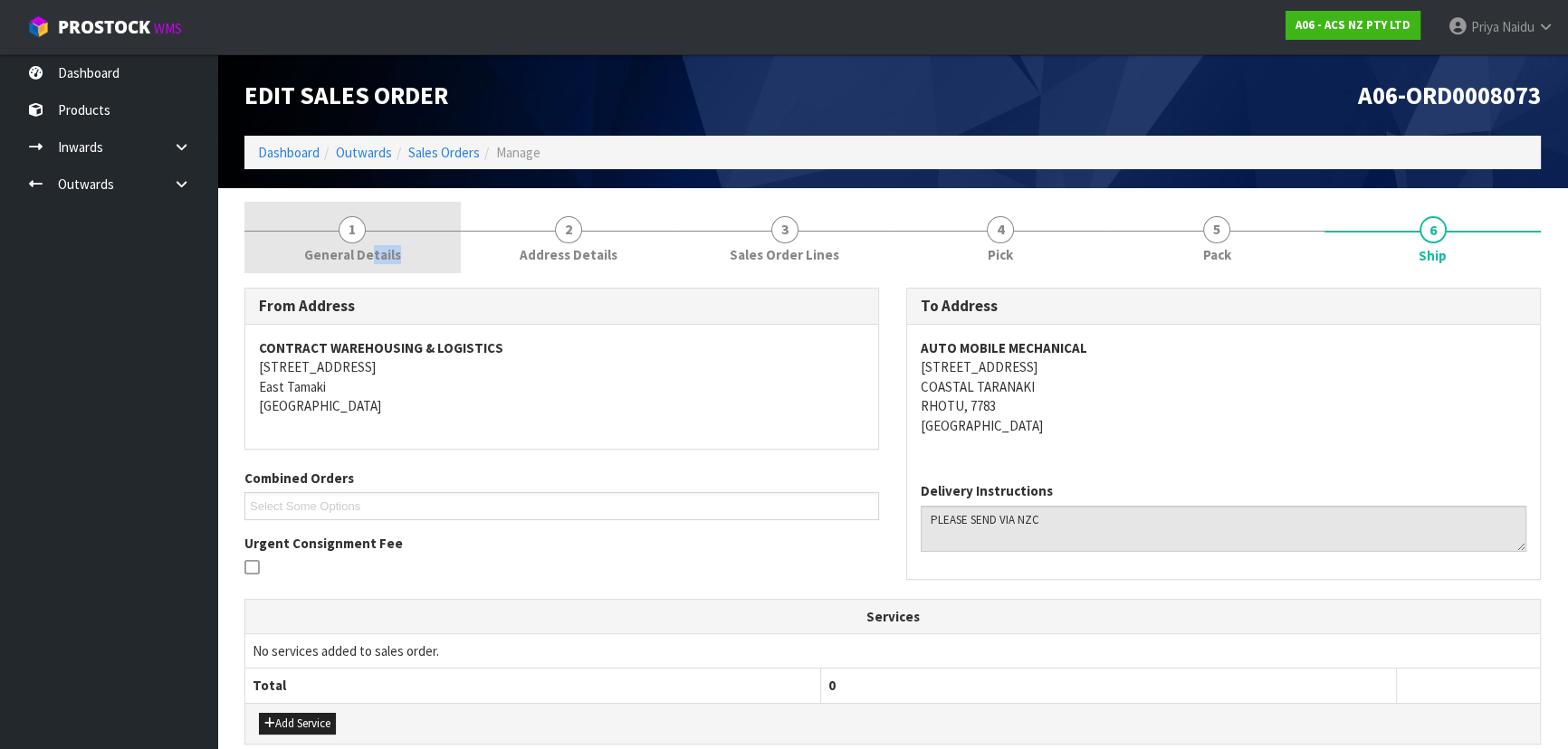
drag, startPoint x: 373, startPoint y: 264, endPoint x: 338, endPoint y: 244, distance: 40.3
click at [370, 261] on link "1 General Details" at bounding box center [352, 238] width 217 height 72
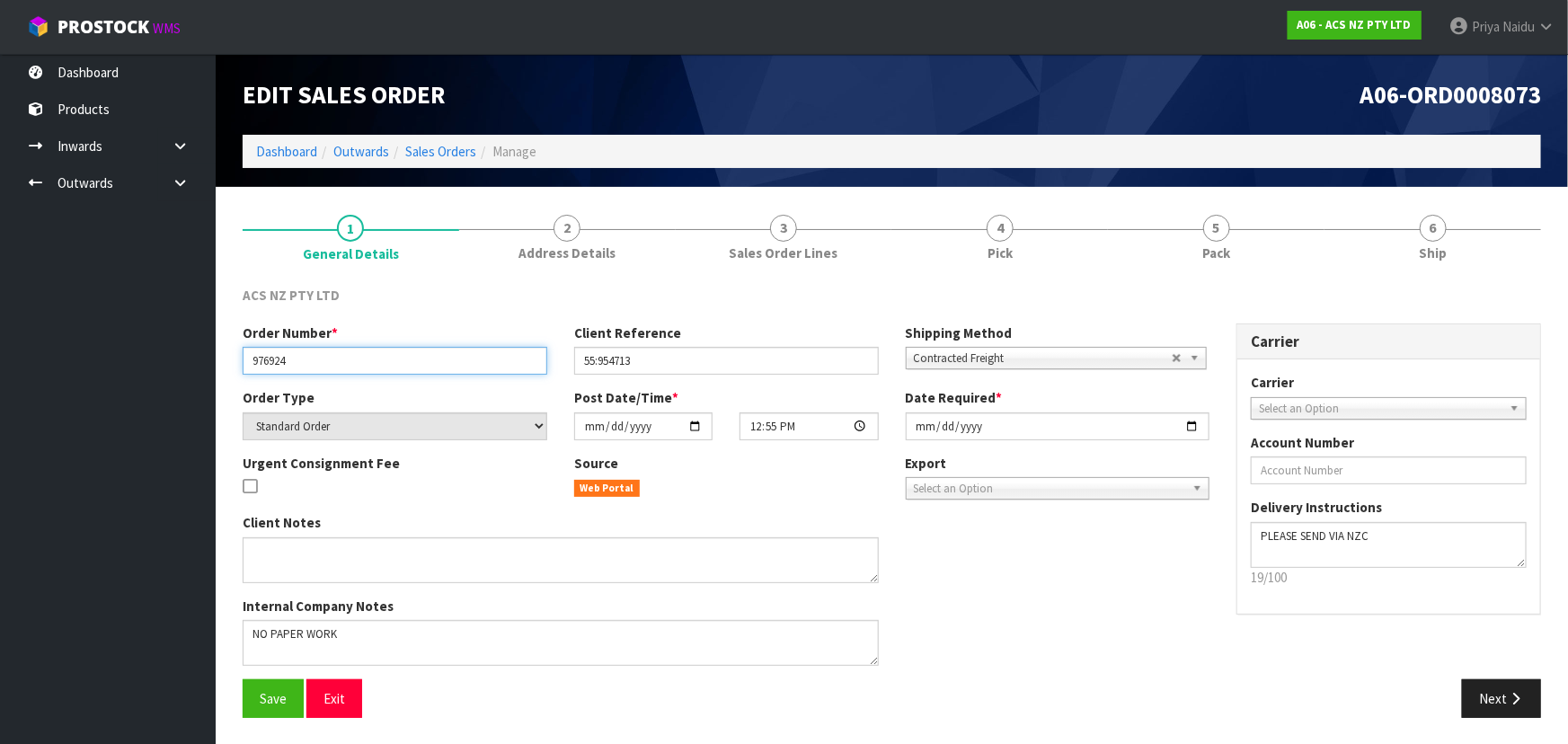
drag, startPoint x: 250, startPoint y: 361, endPoint x: 321, endPoint y: 368, distance: 71.3
click at [321, 368] on input "976924" at bounding box center [394, 361] width 305 height 27
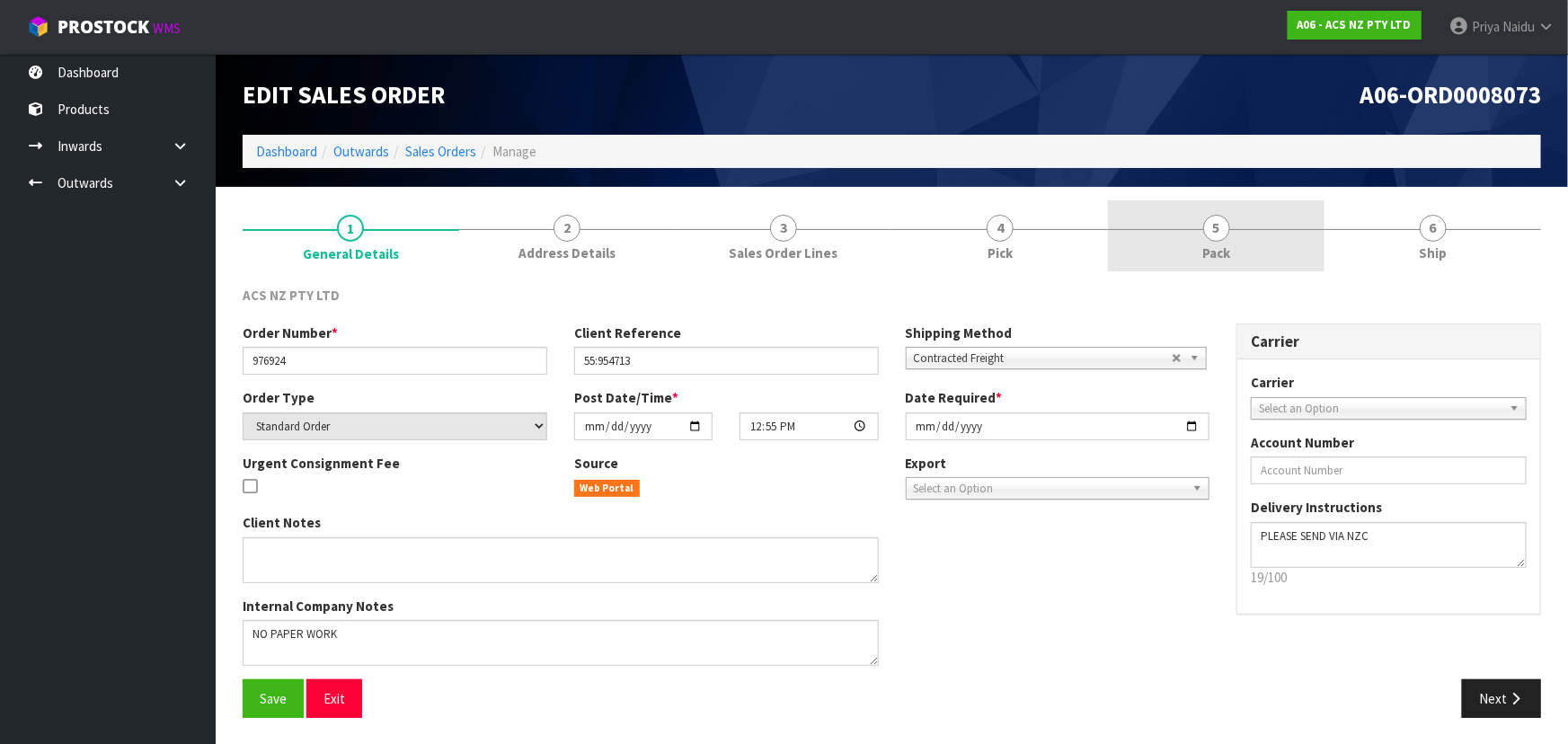
click at [1200, 215] on link "5 Pack" at bounding box center [1216, 236] width 217 height 71
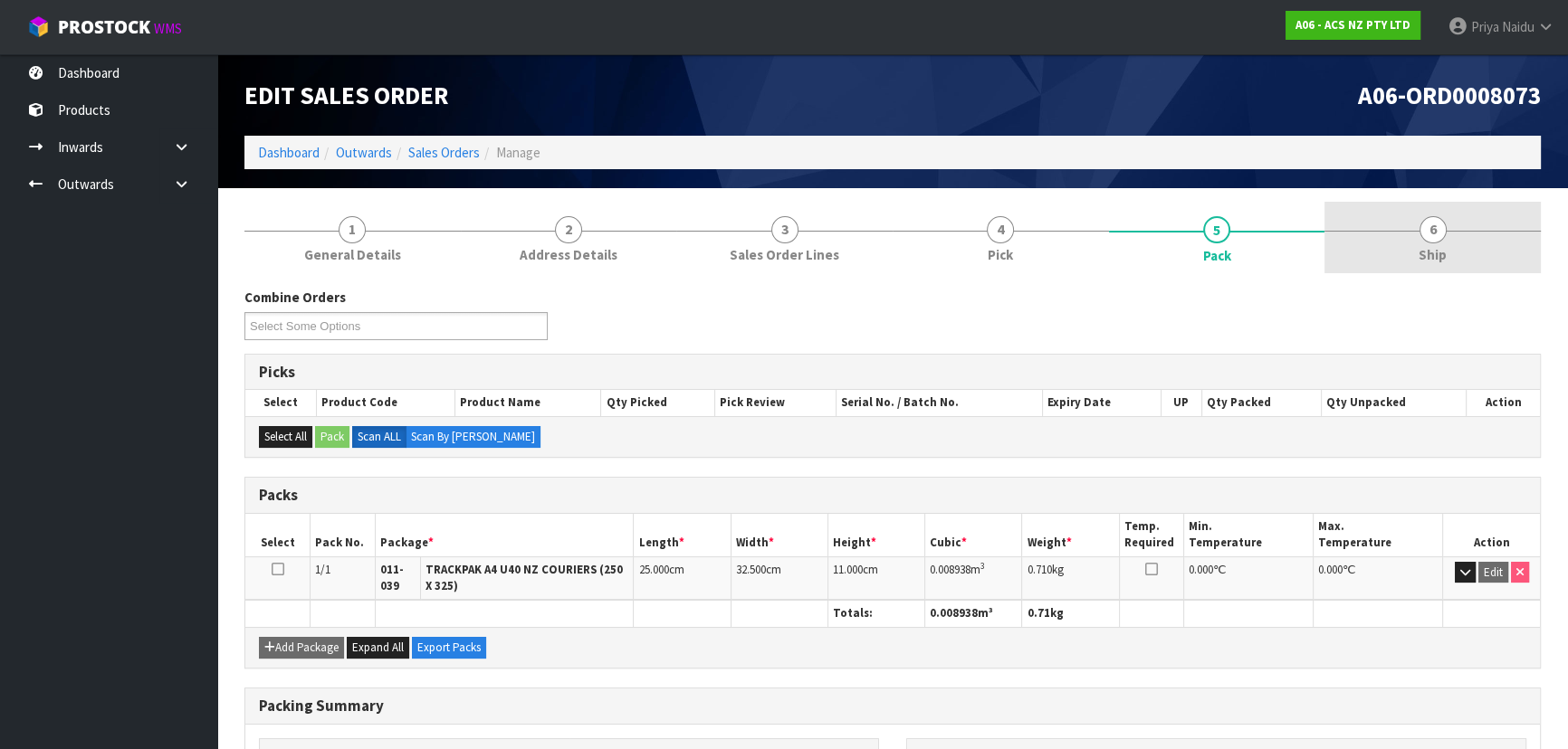
click at [1411, 226] on link "6 Ship" at bounding box center [1432, 238] width 217 height 72
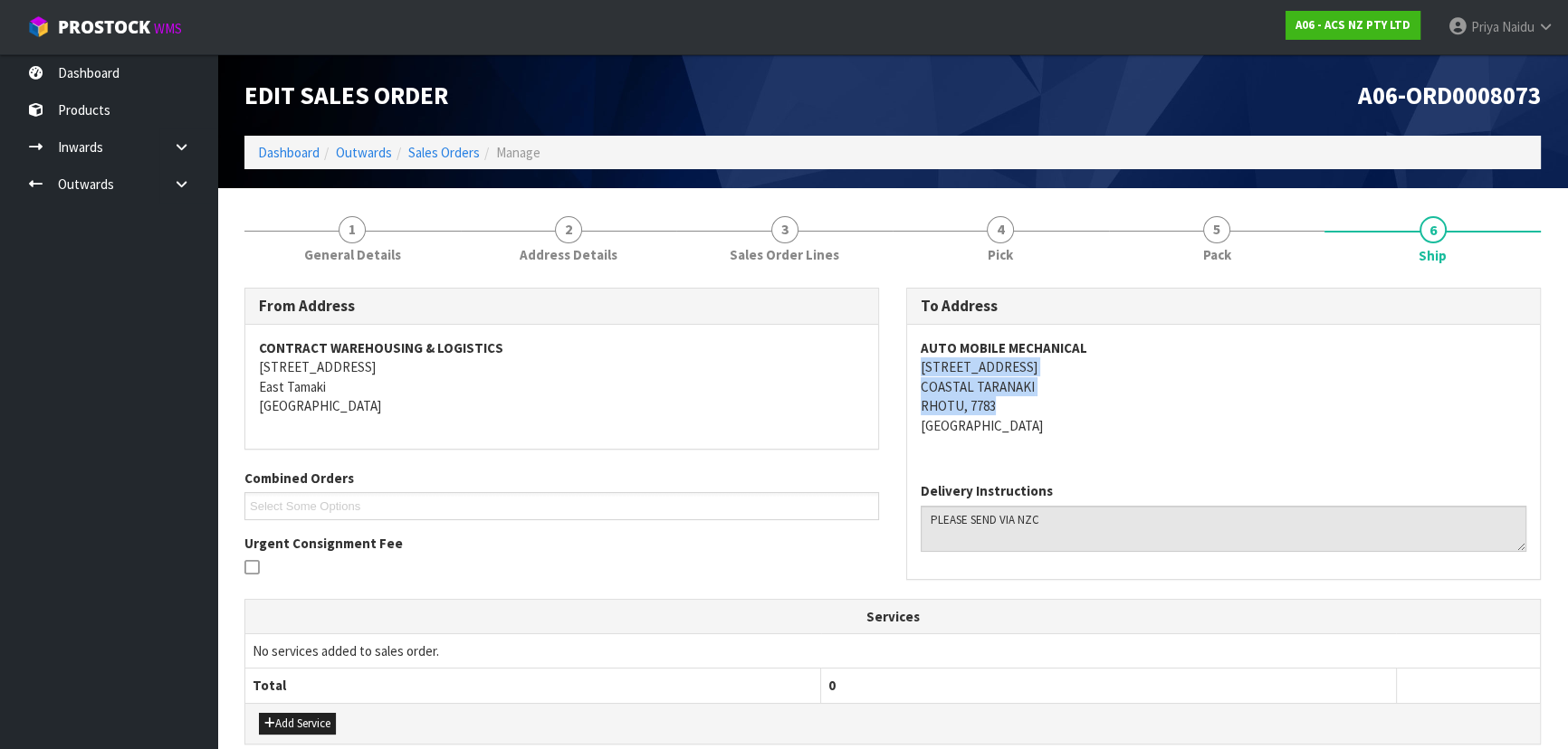
drag, startPoint x: 913, startPoint y: 365, endPoint x: 760, endPoint y: 305, distance: 164.3
click at [1127, 400] on div "AUTO MOBILE MECHANICAL [STREET_ADDRESS]" at bounding box center [1223, 396] width 632 height 143
click at [907, 367] on div "AUTO MOBILE MECHANICAL [STREET_ADDRESS]" at bounding box center [1223, 396] width 632 height 143
click at [912, 362] on div "AUTO MOBILE MECHANICAL [STREET_ADDRESS]" at bounding box center [1223, 396] width 632 height 143
drag, startPoint x: 915, startPoint y: 365, endPoint x: 969, endPoint y: 320, distance: 70.3
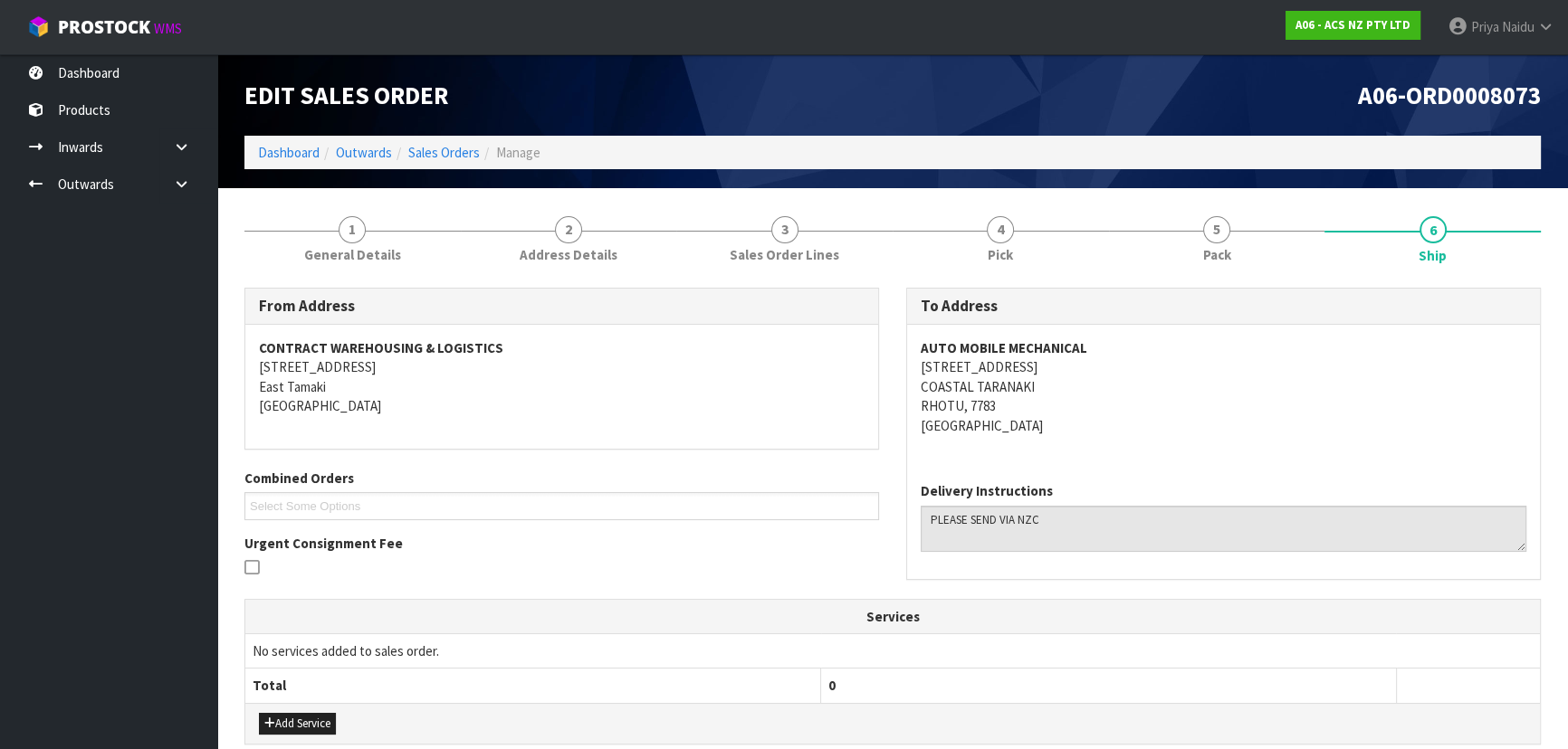
click at [1090, 360] on div "AUTO MOBILE MECHANICAL [STREET_ADDRESS]" at bounding box center [1223, 396] width 632 height 143
click at [1198, 420] on address "AUTO MOBILE MECHANICAL [STREET_ADDRESS]" at bounding box center [1223, 386] width 606 height 97
click at [272, 157] on link "Dashboard" at bounding box center [289, 152] width 62 height 18
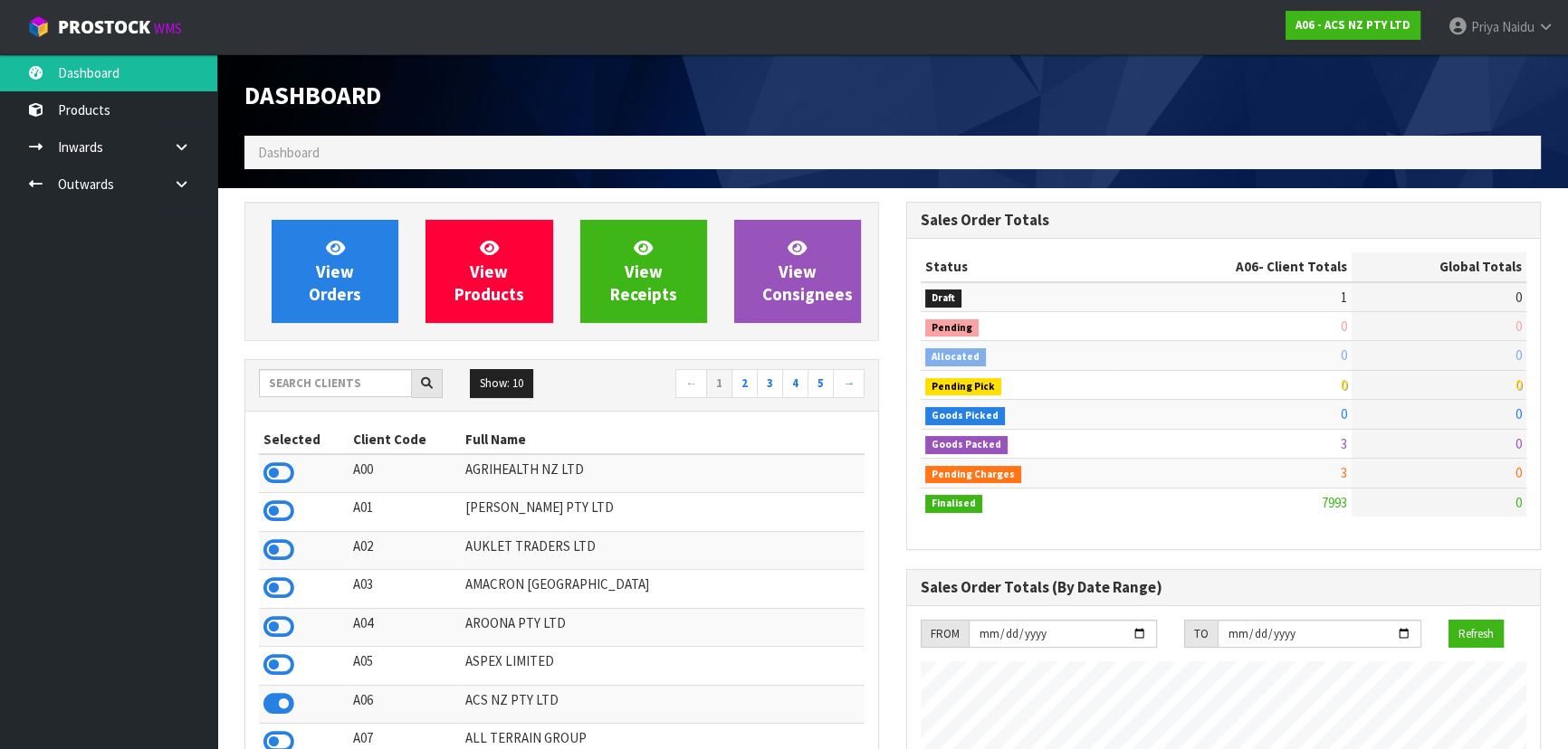
scroll to position [1368, 661]
click at [312, 380] on input "text" at bounding box center [336, 383] width 153 height 28
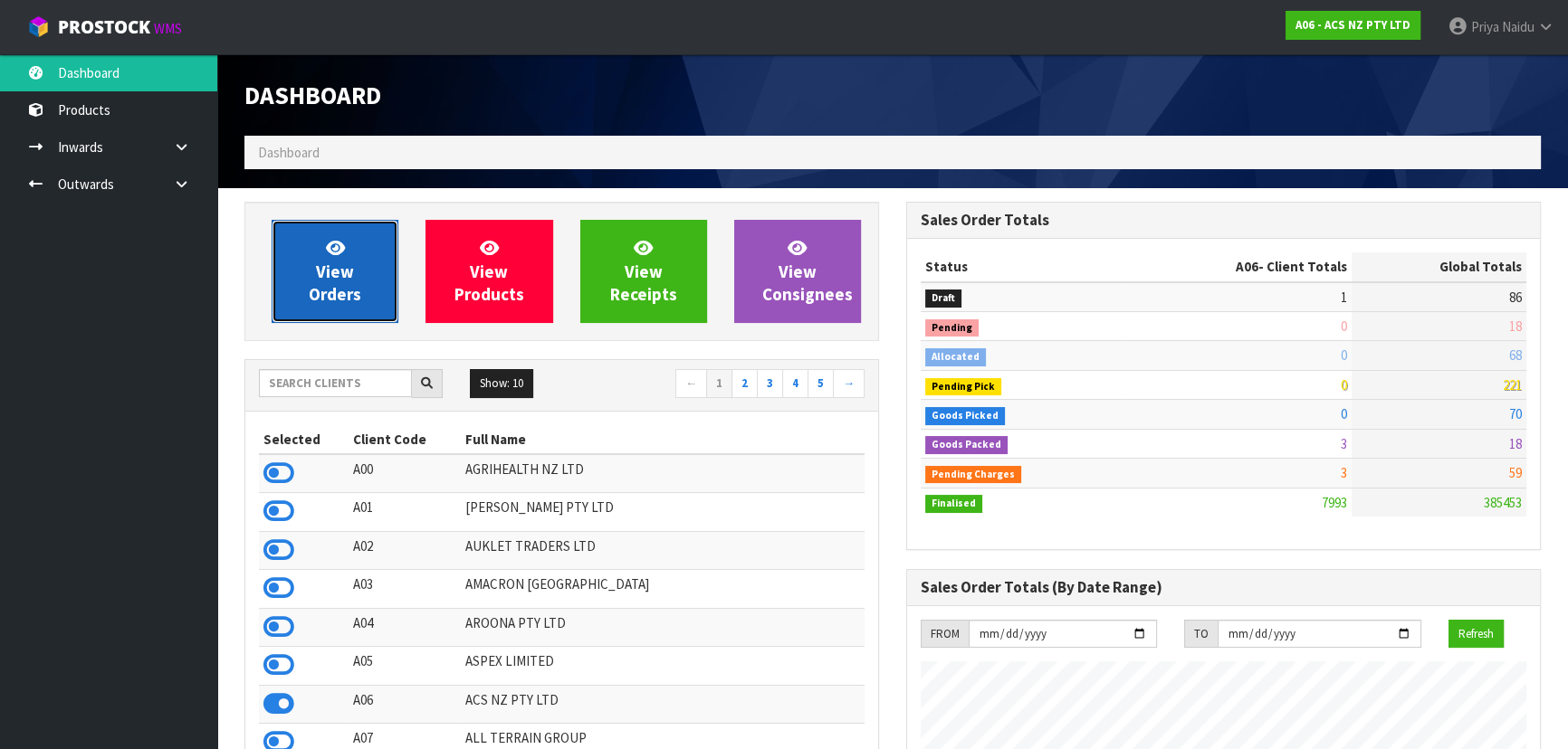
click at [355, 279] on link "View Orders" at bounding box center [335, 272] width 126 height 103
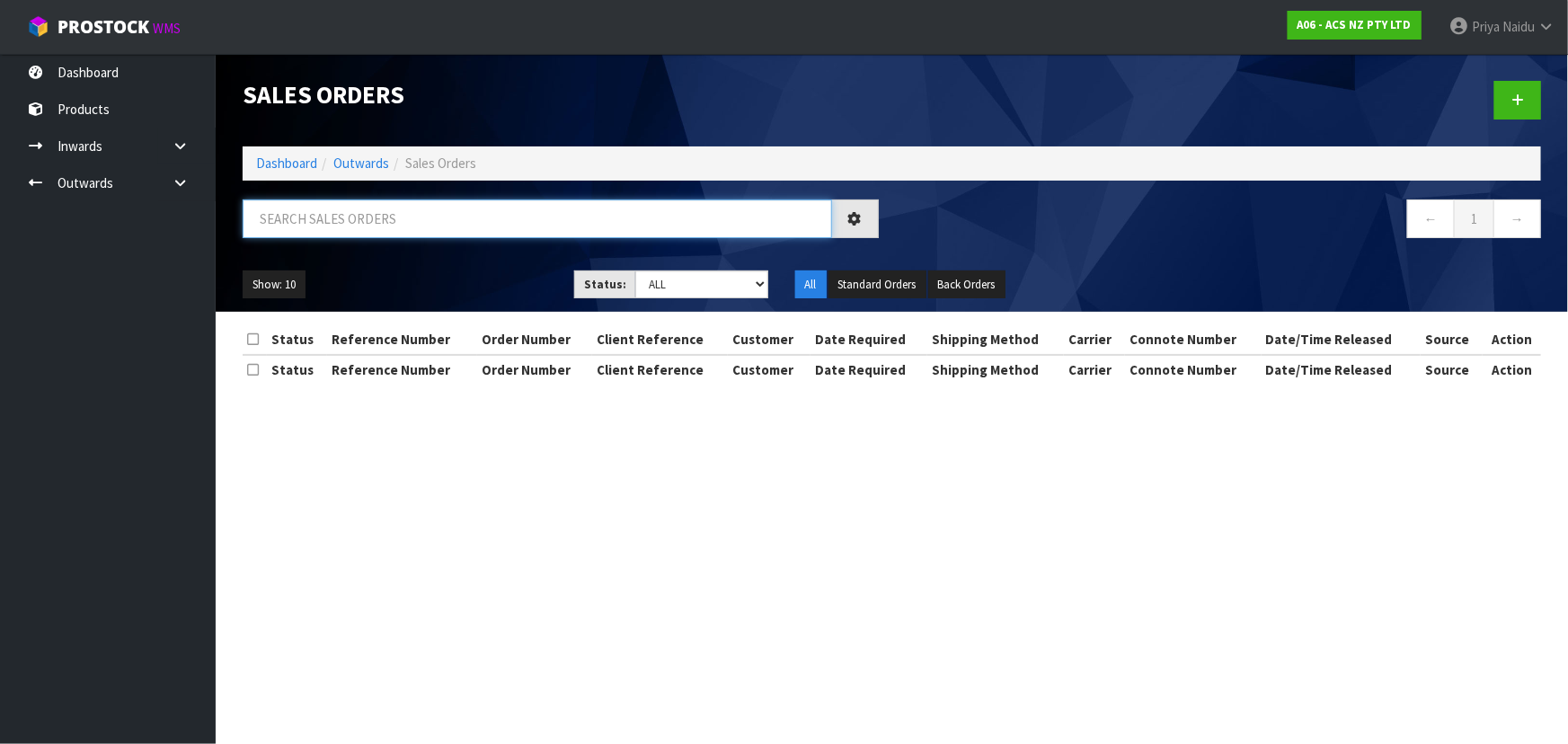
click at [360, 218] on input "text" at bounding box center [537, 219] width 589 height 38
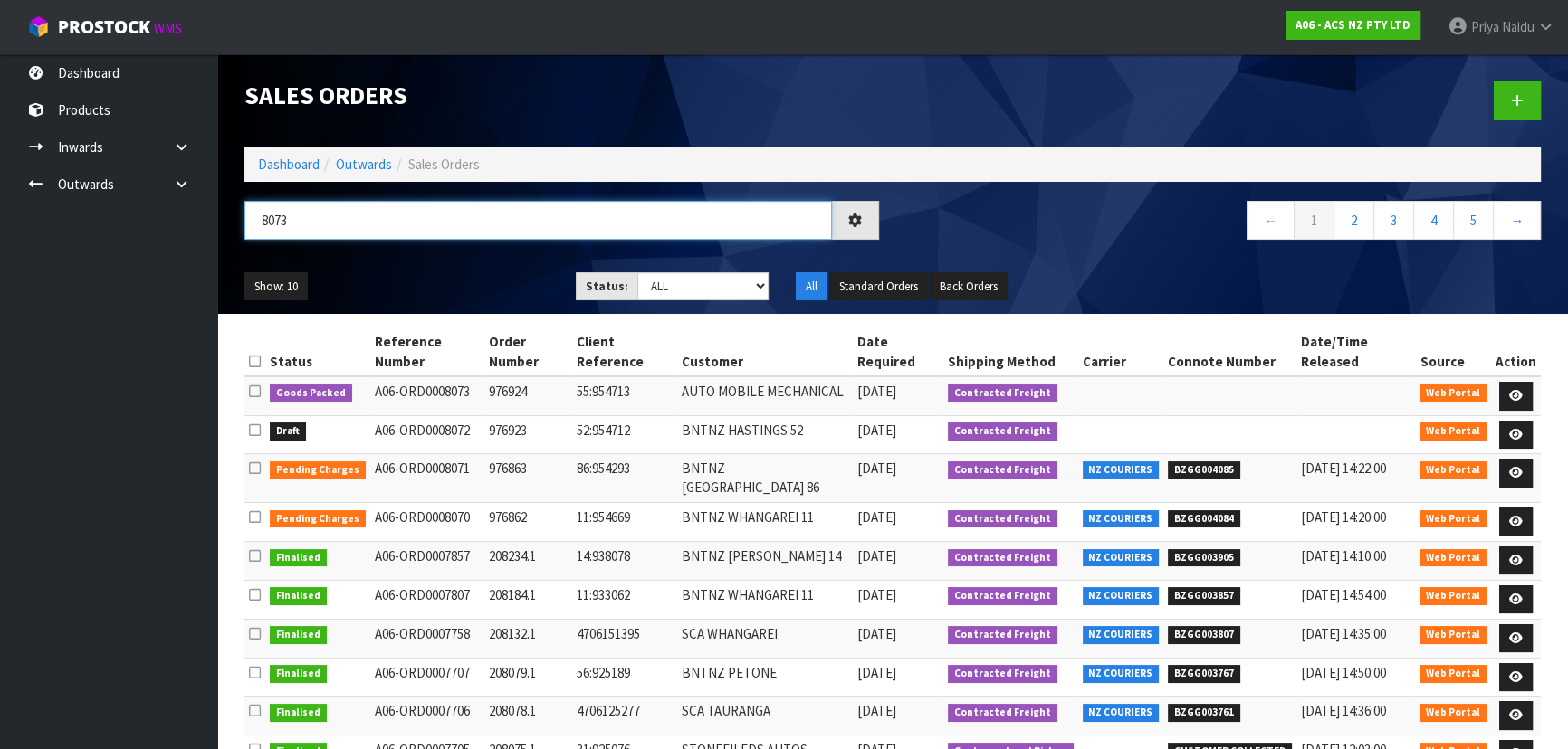
type input "8073"
click at [401, 264] on div "Show: 10 5 10 25 50 Status: Draft Pending Allocated Pending Pick Goods Picked G…" at bounding box center [892, 287] width 1324 height 56
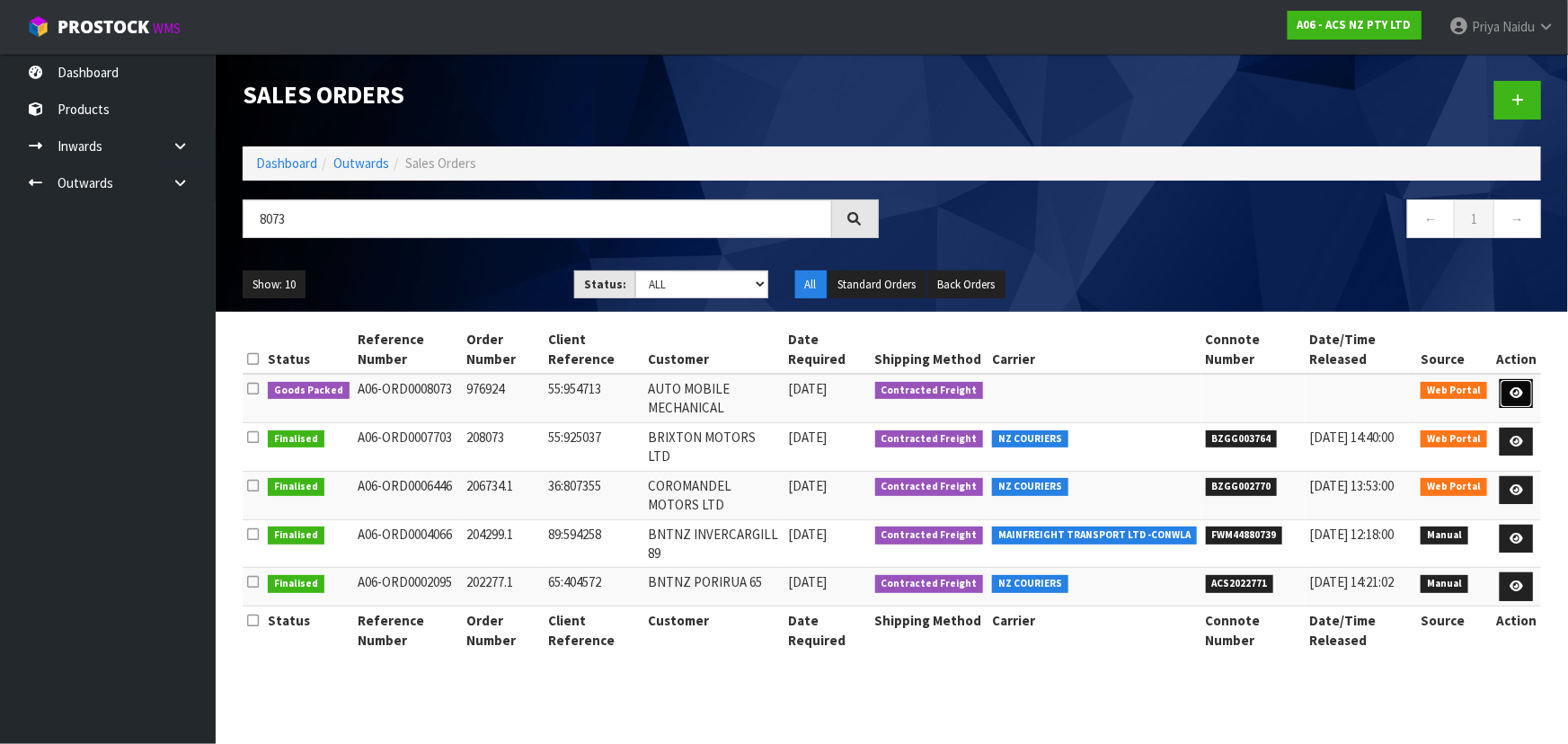
click at [1509, 386] on link at bounding box center [1516, 393] width 33 height 28
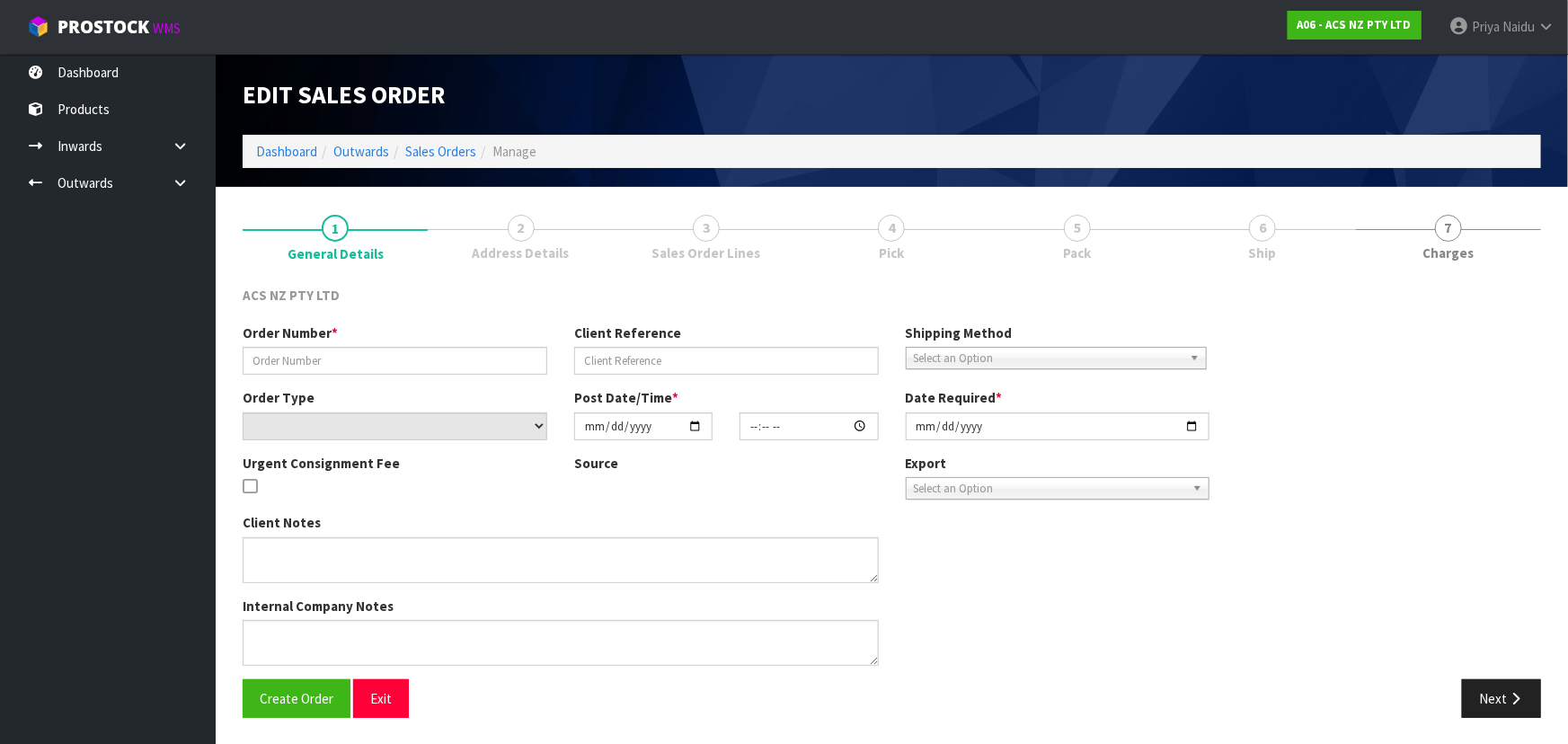
type input "976924"
type input "55:954713"
select select "number:0"
type input "[DATE]"
type input "12:55:00.000"
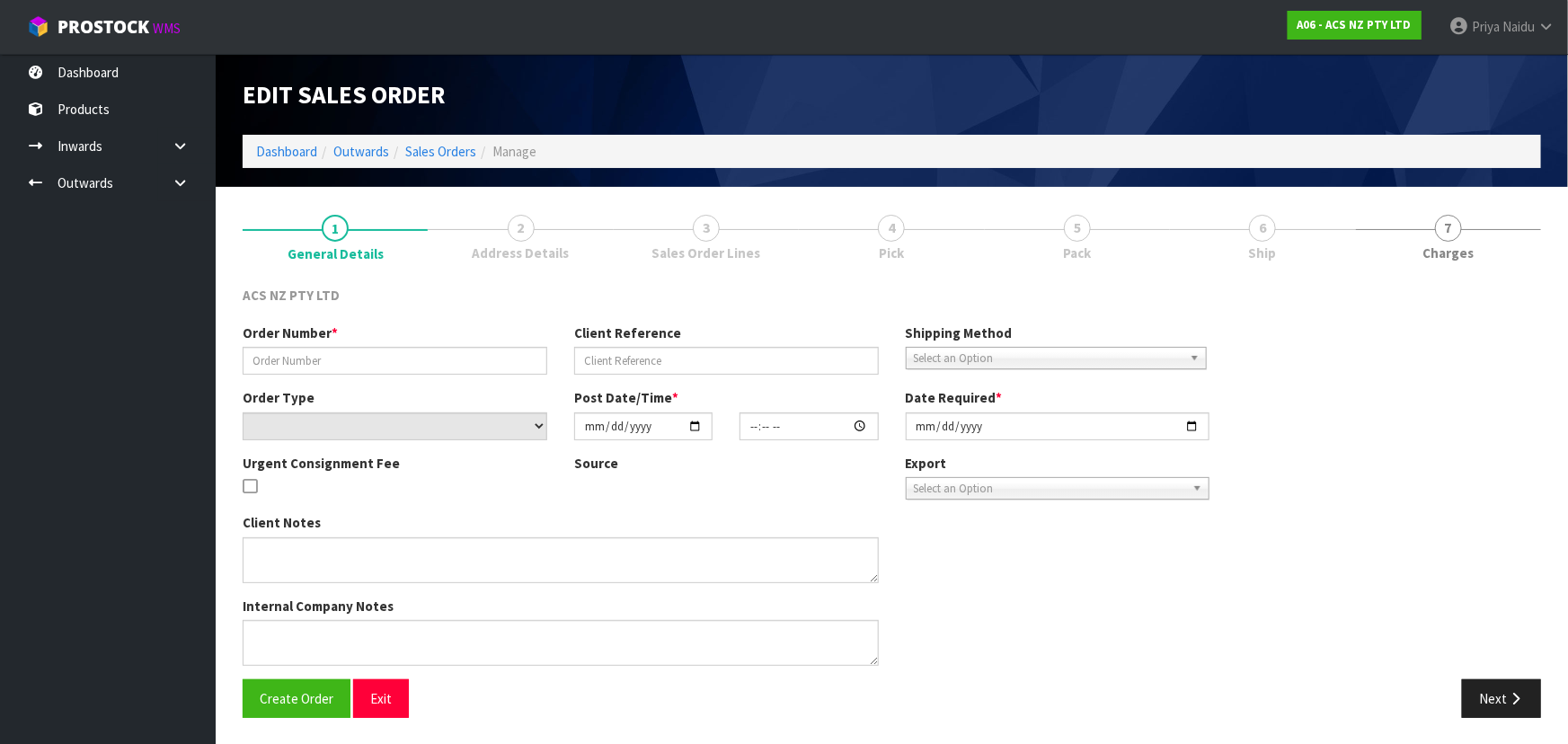
type input "[DATE]"
type textarea "NO PAPER WORK"
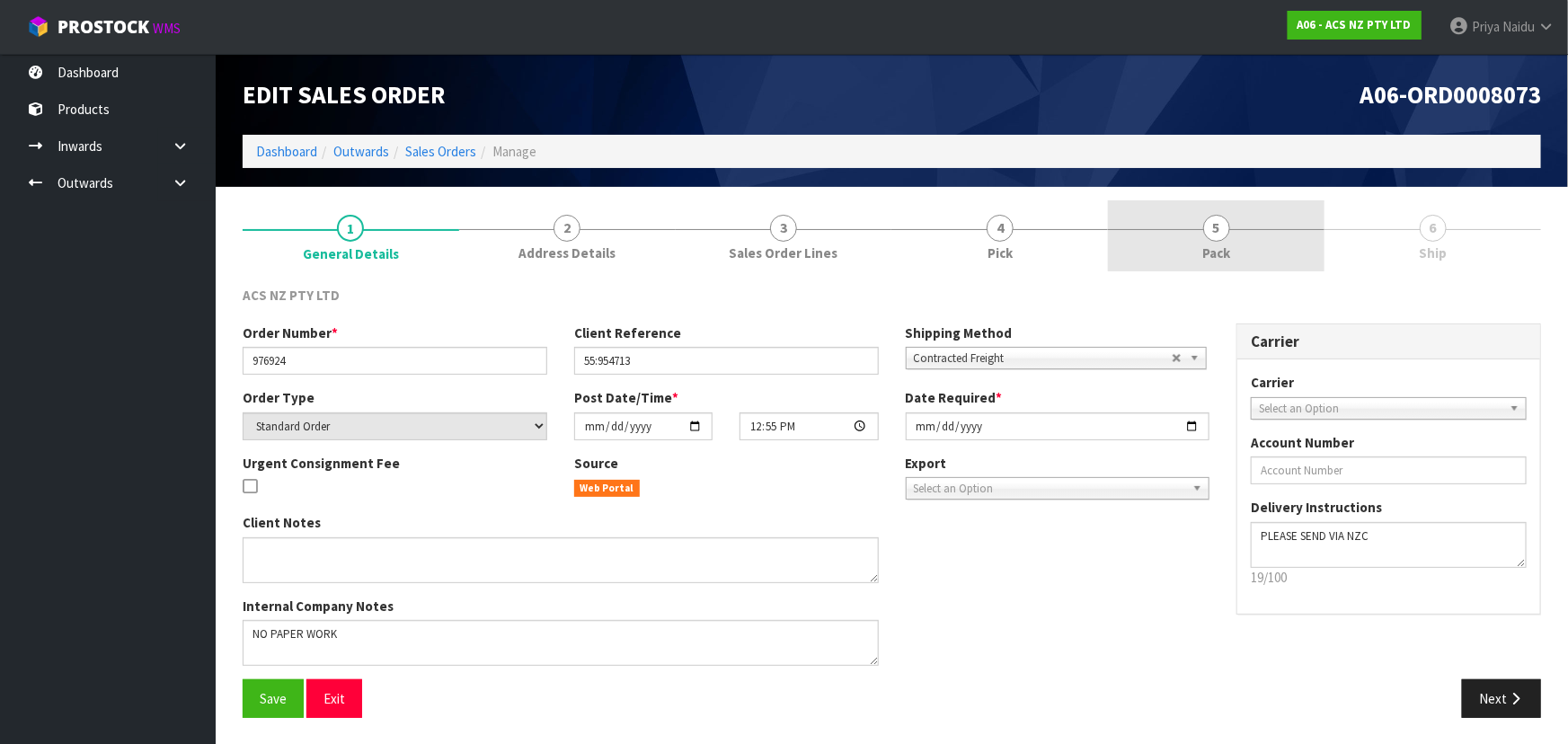
click at [1223, 238] on span "5" at bounding box center [1216, 228] width 27 height 27
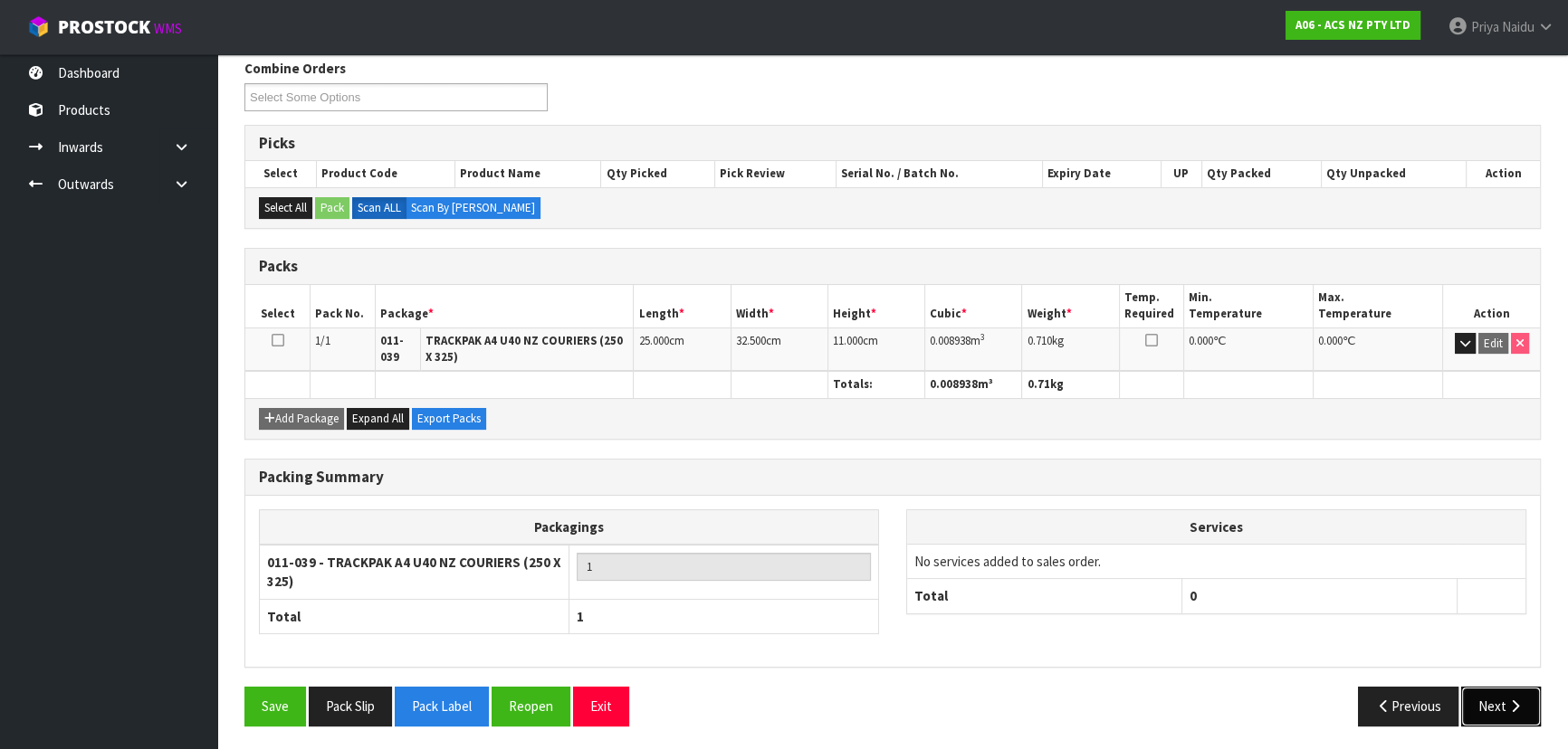
click at [1503, 701] on button "Next" at bounding box center [1501, 706] width 79 height 39
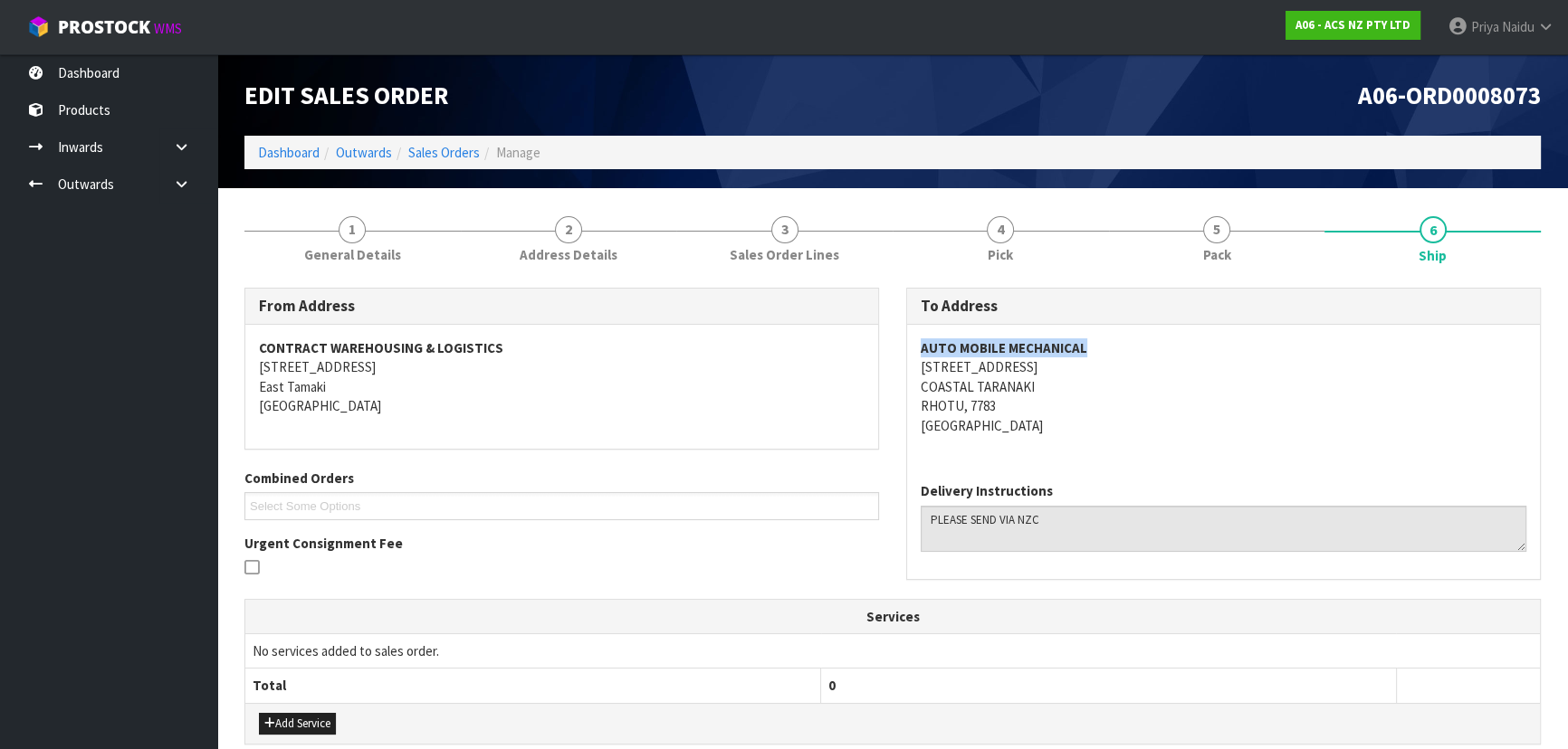
drag, startPoint x: 954, startPoint y: 348, endPoint x: 469, endPoint y: 334, distance: 485.2
click at [1156, 347] on div "To Address AUTO MOBILE MECHANICAL [STREET_ADDRESS] Delivery Instructions" at bounding box center [1223, 442] width 662 height 310
click at [371, 228] on link "1 General Details" at bounding box center [352, 238] width 217 height 72
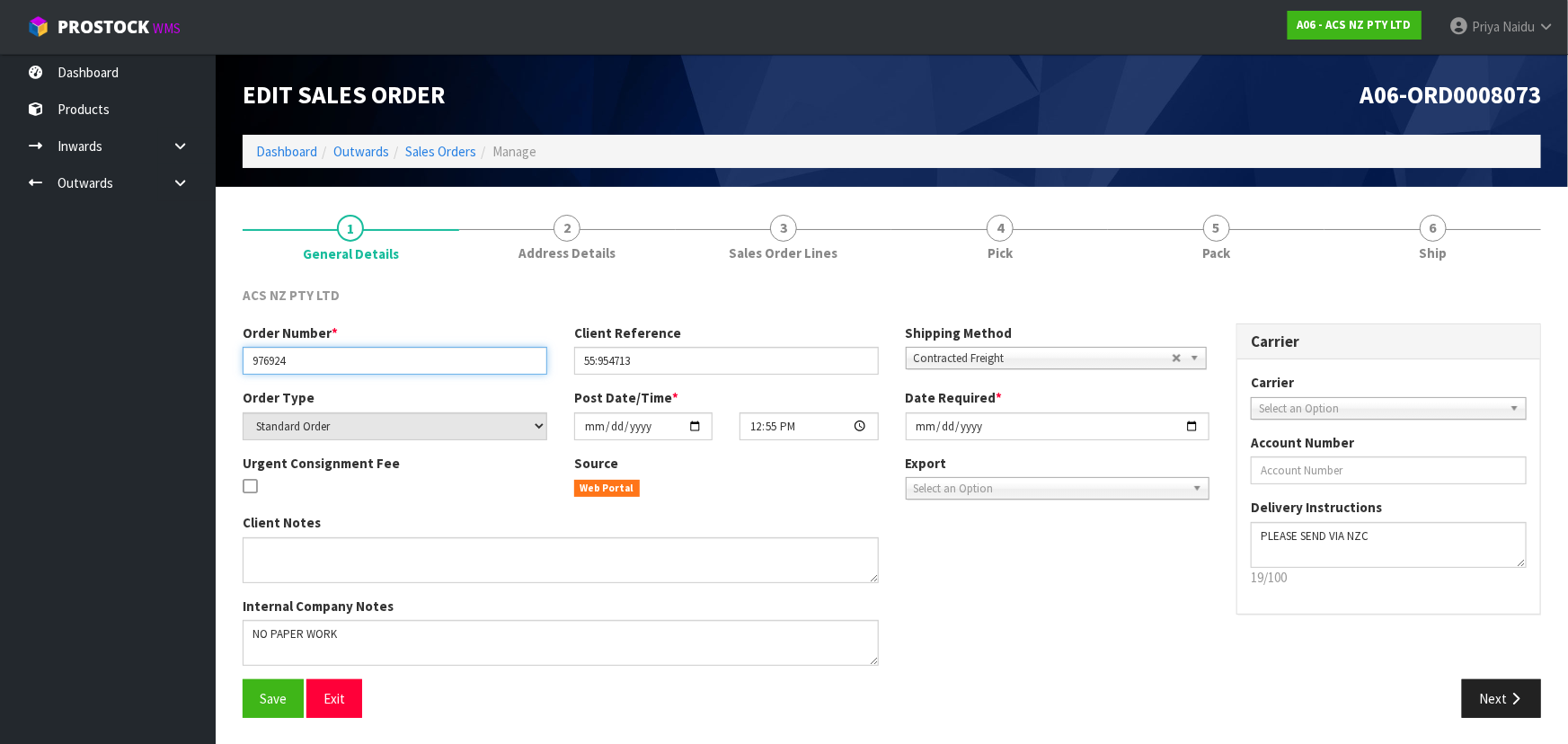
drag, startPoint x: 249, startPoint y: 358, endPoint x: 350, endPoint y: 359, distance: 101.0
click at [350, 359] on input "976924" at bounding box center [394, 361] width 305 height 27
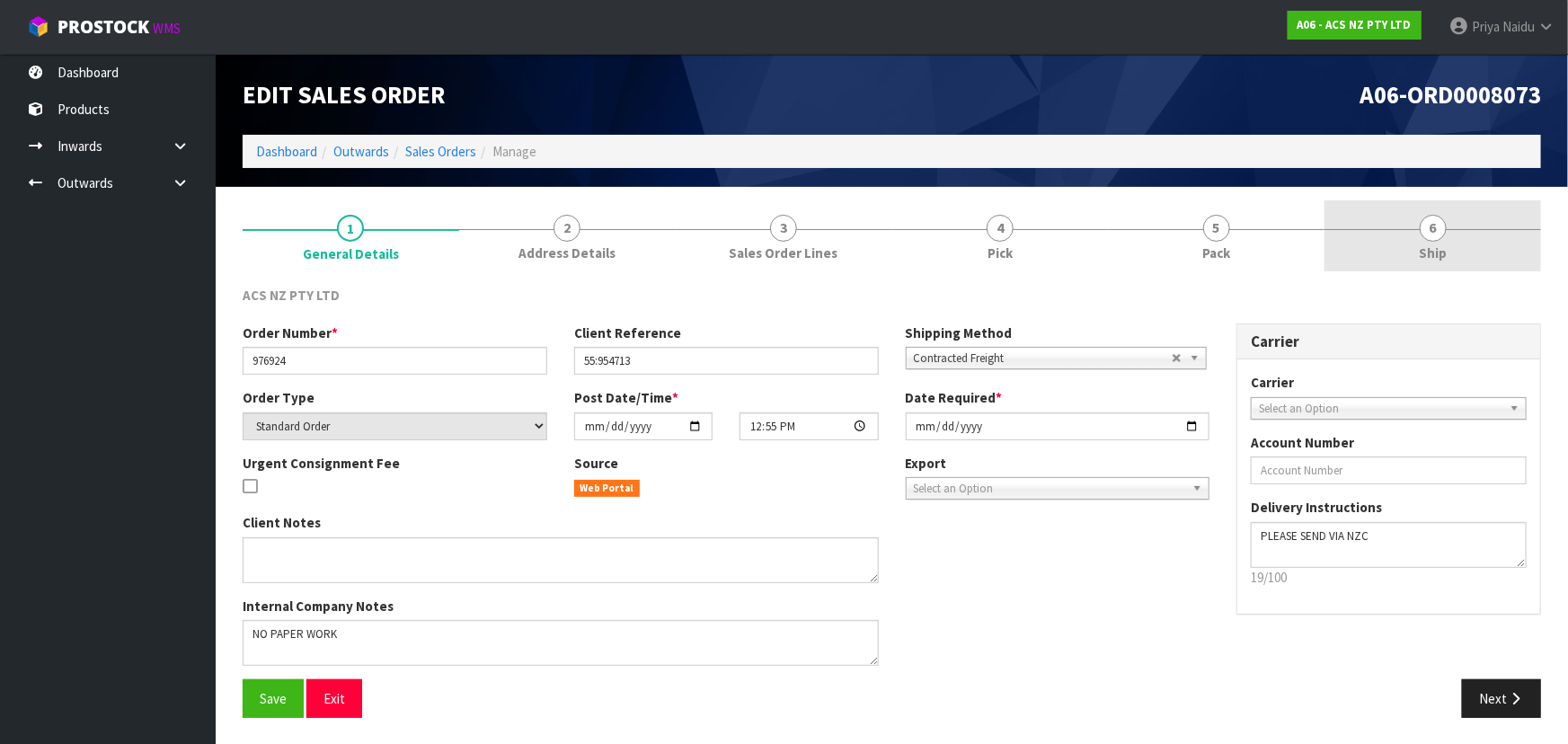
click at [1405, 236] on link "6 Ship" at bounding box center [1433, 236] width 217 height 71
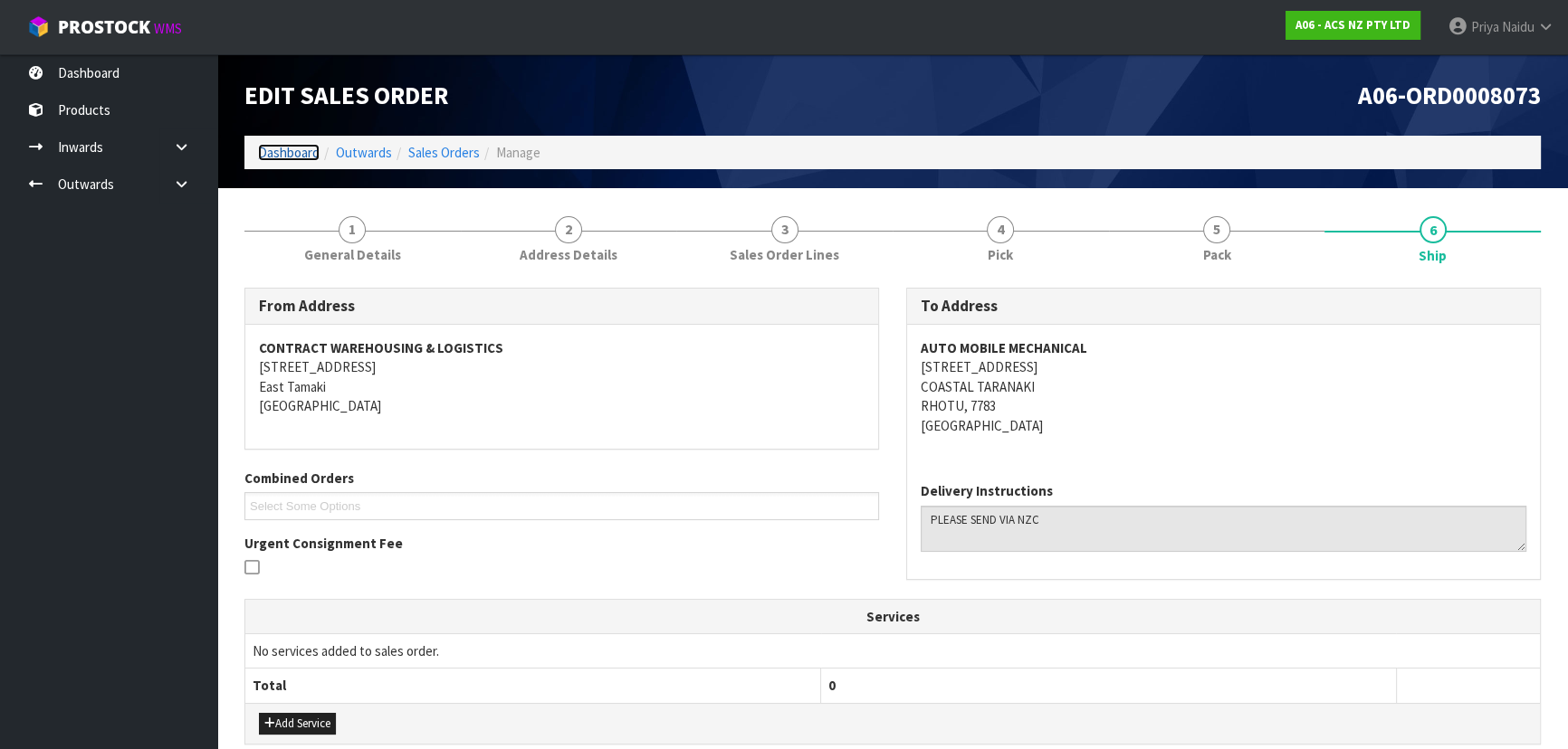
click at [302, 155] on link "Dashboard" at bounding box center [289, 152] width 62 height 18
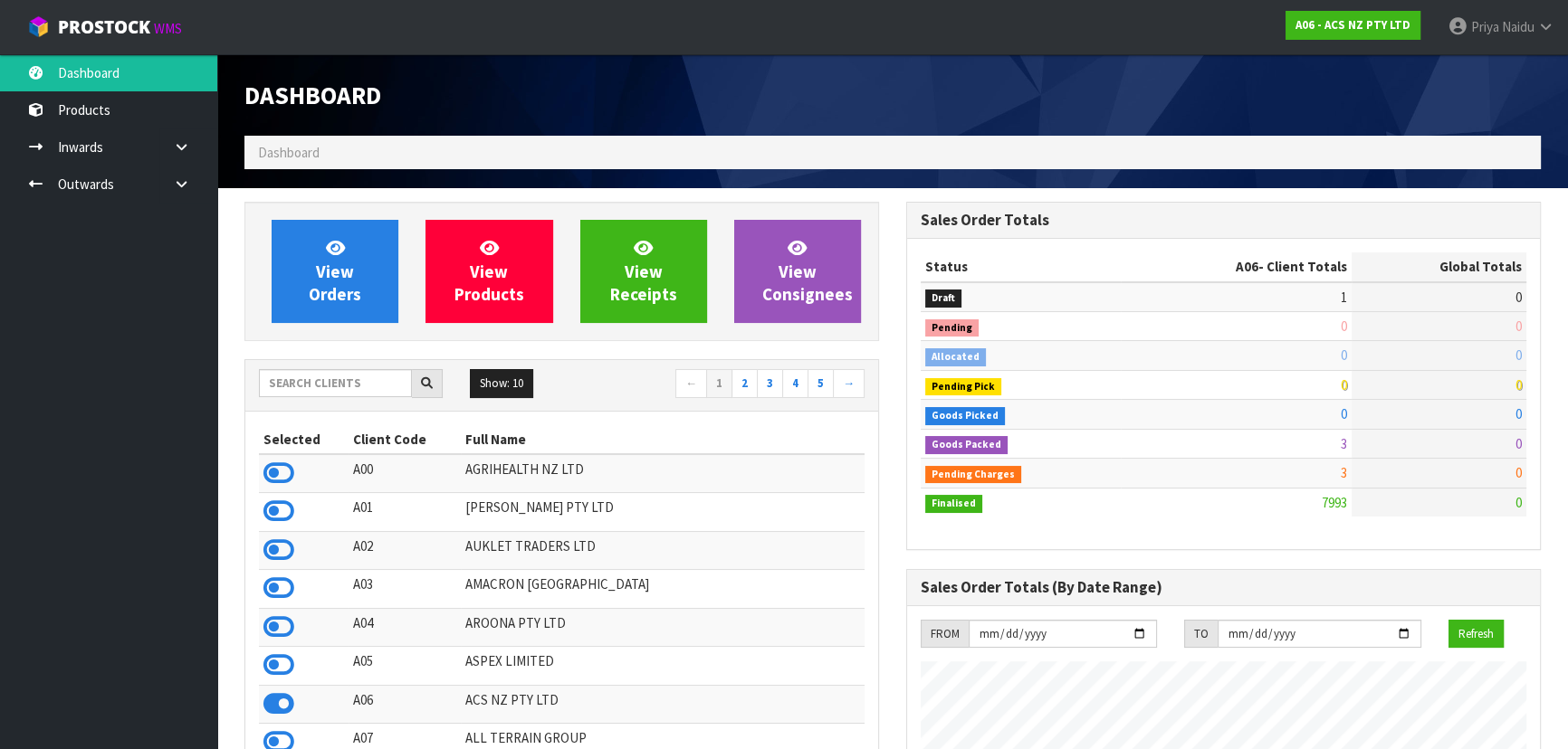
scroll to position [1368, 661]
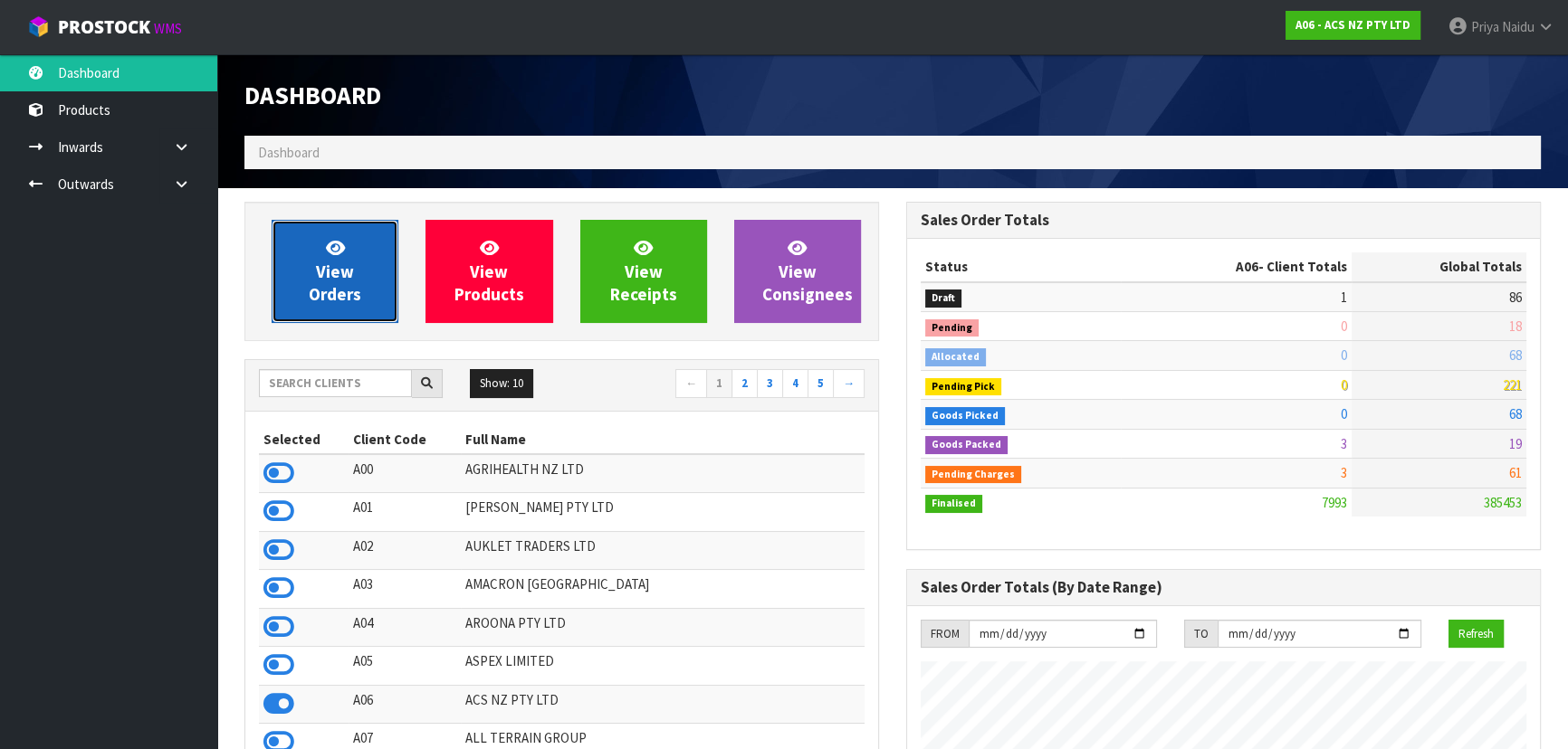
click at [336, 295] on span "View Orders" at bounding box center [335, 271] width 53 height 68
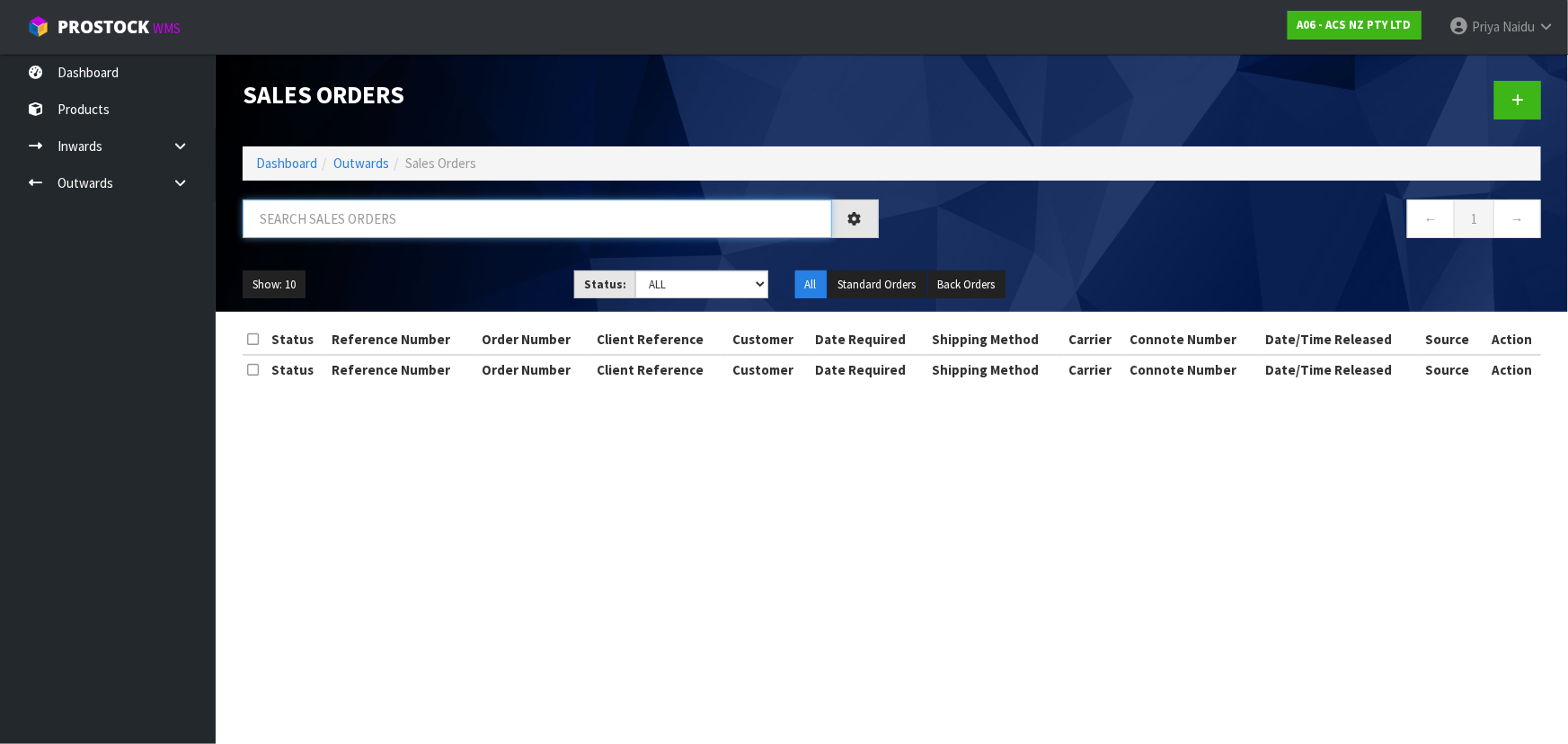
click at [373, 220] on input "text" at bounding box center [537, 219] width 589 height 38
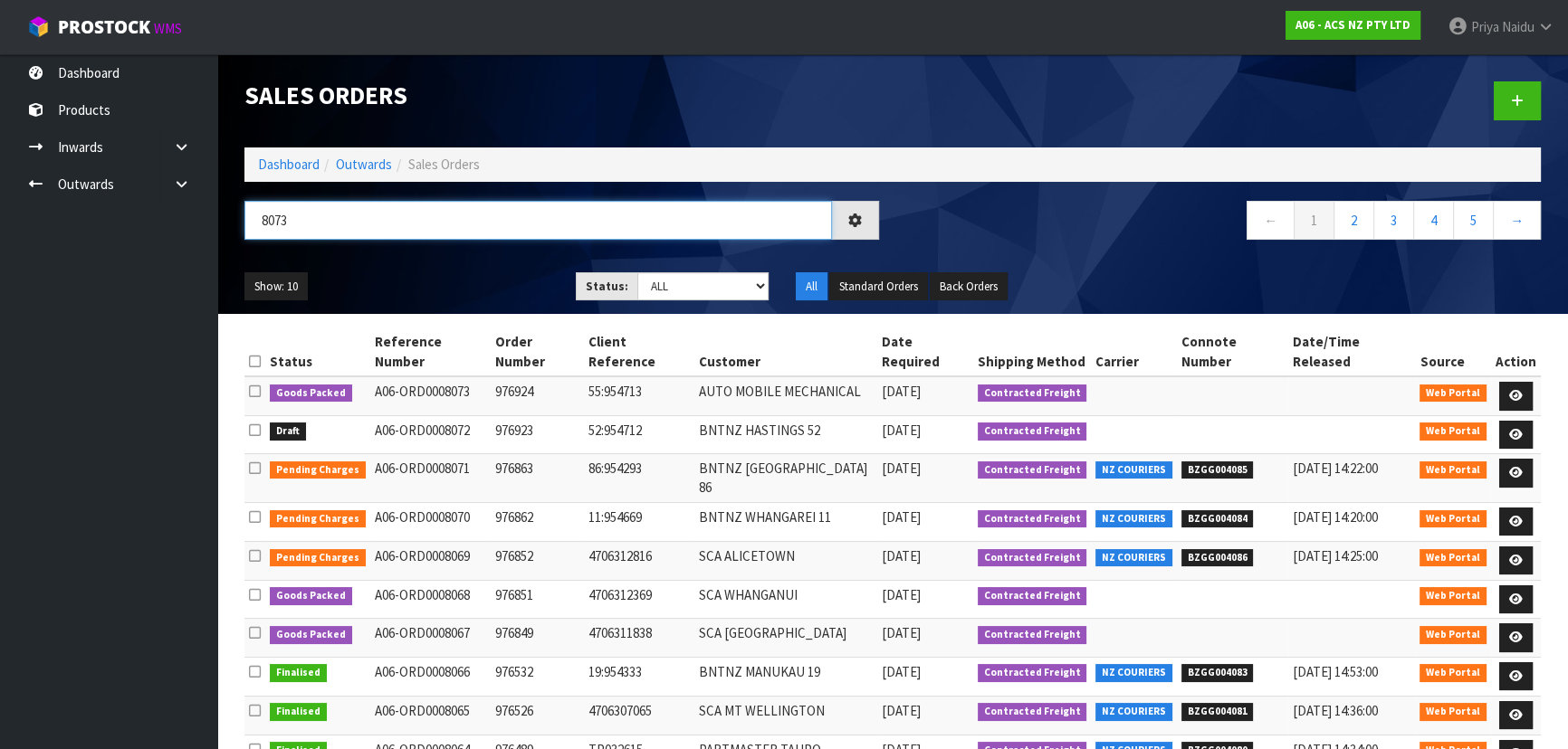
type input "8073"
click at [479, 250] on div "8073" at bounding box center [561, 227] width 662 height 53
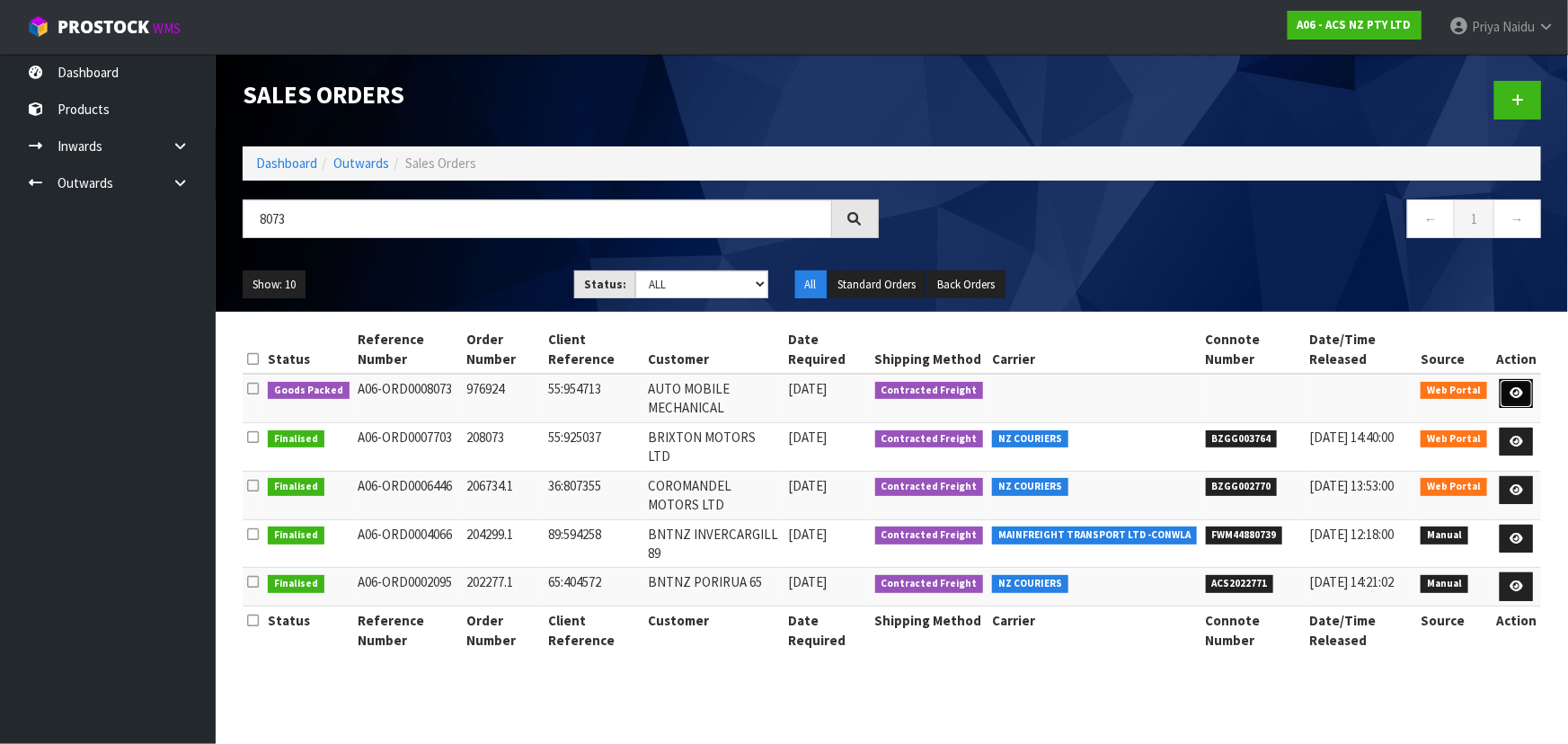
click at [1519, 394] on icon at bounding box center [1516, 393] width 14 height 12
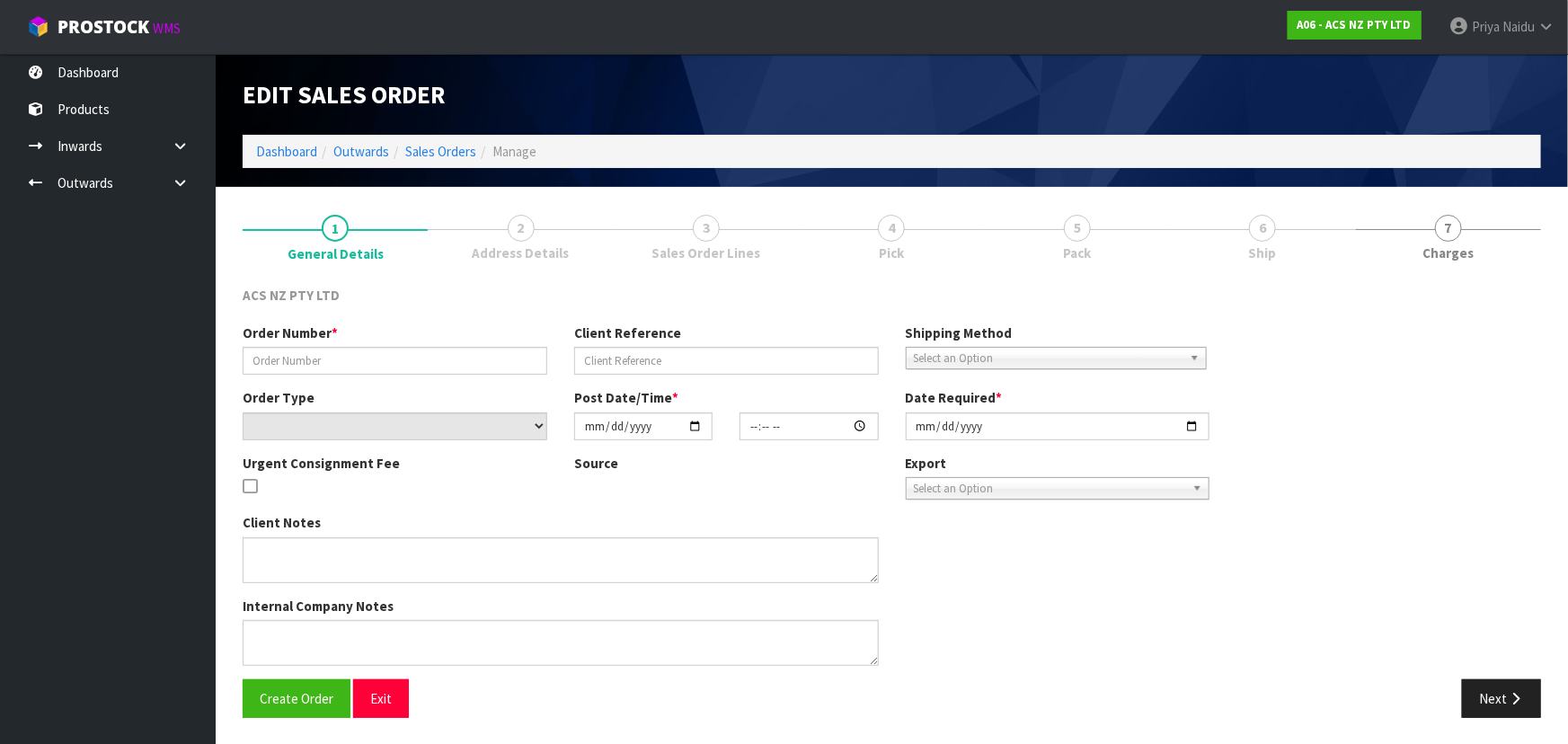
type input "976924"
type input "55:954713"
select select "number:0"
type input "[DATE]"
type input "12:55:00.000"
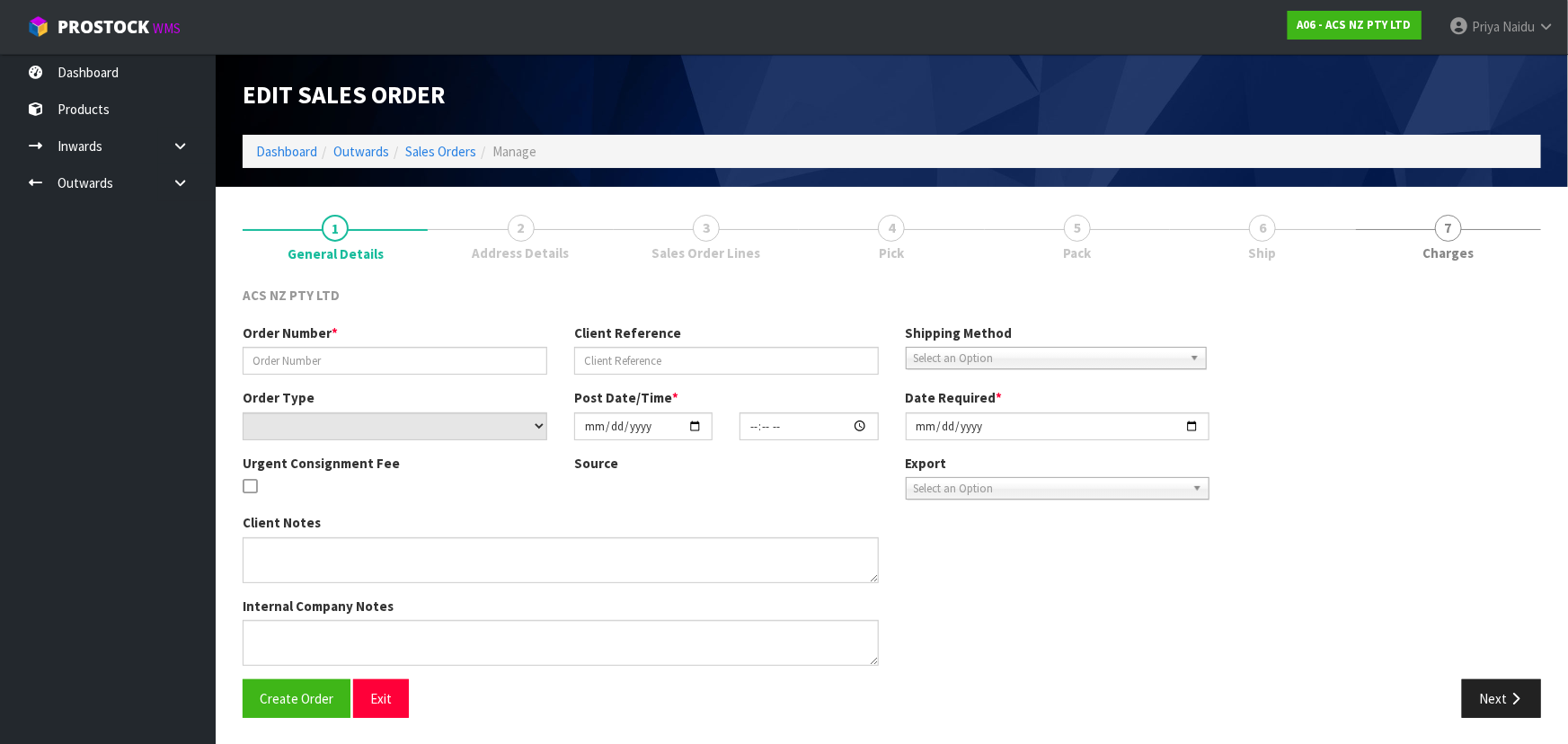
type input "[DATE]"
type textarea "NO PAPER WORK - POSTCODE AND ADDRESS WAS UPDATED BY CUSTOMER"
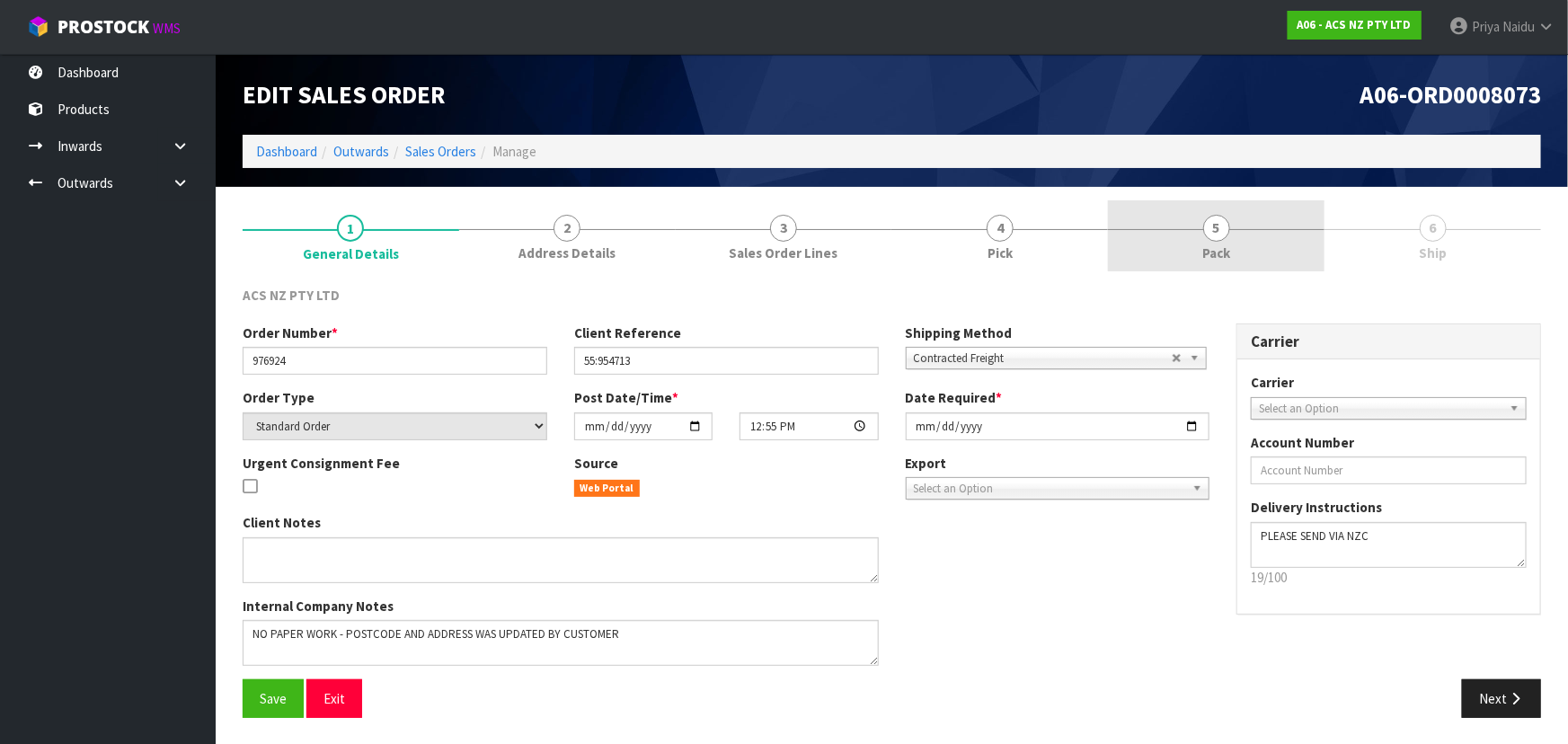
click at [1213, 242] on link "5 Pack" at bounding box center [1216, 236] width 217 height 71
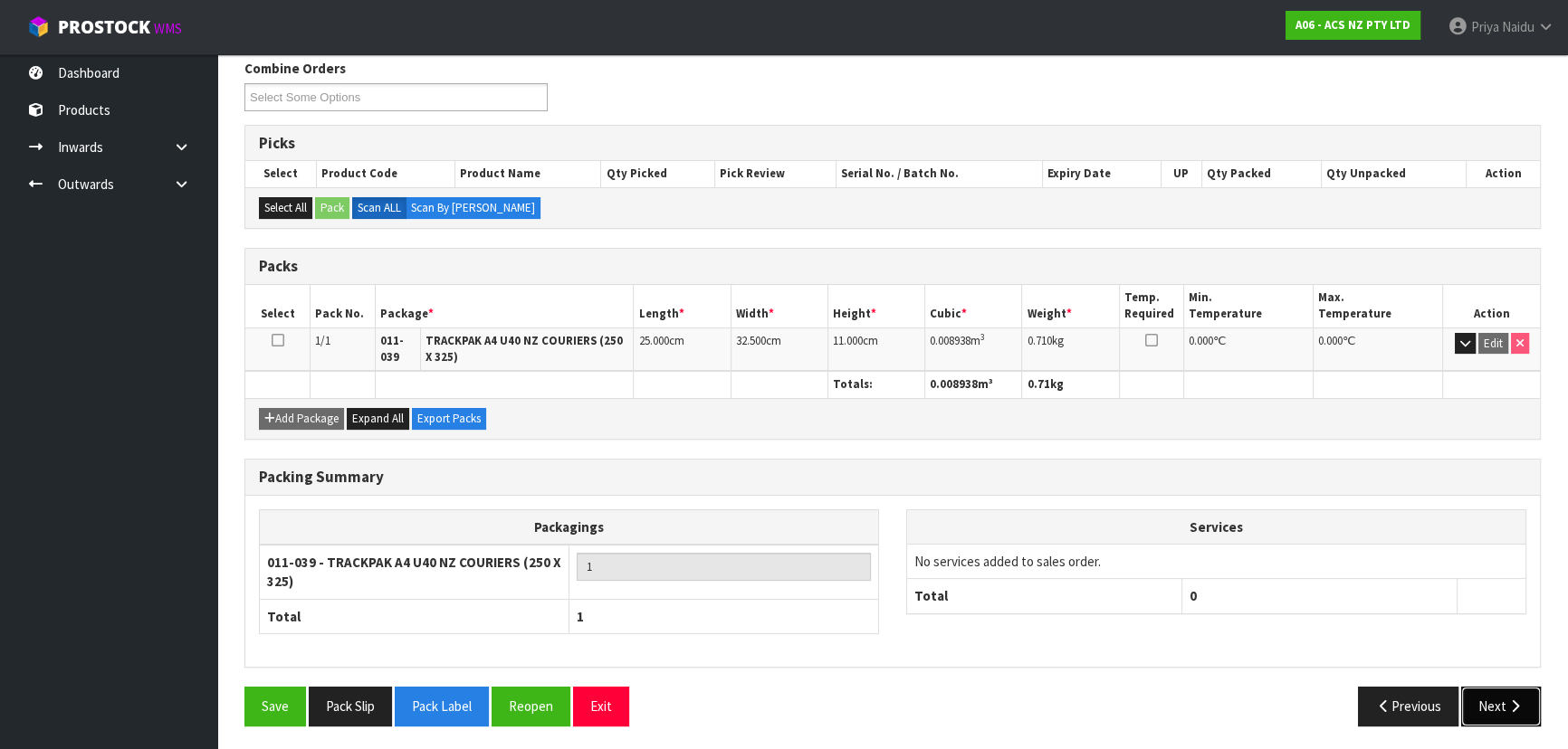
click at [1487, 699] on button "Next" at bounding box center [1501, 706] width 79 height 39
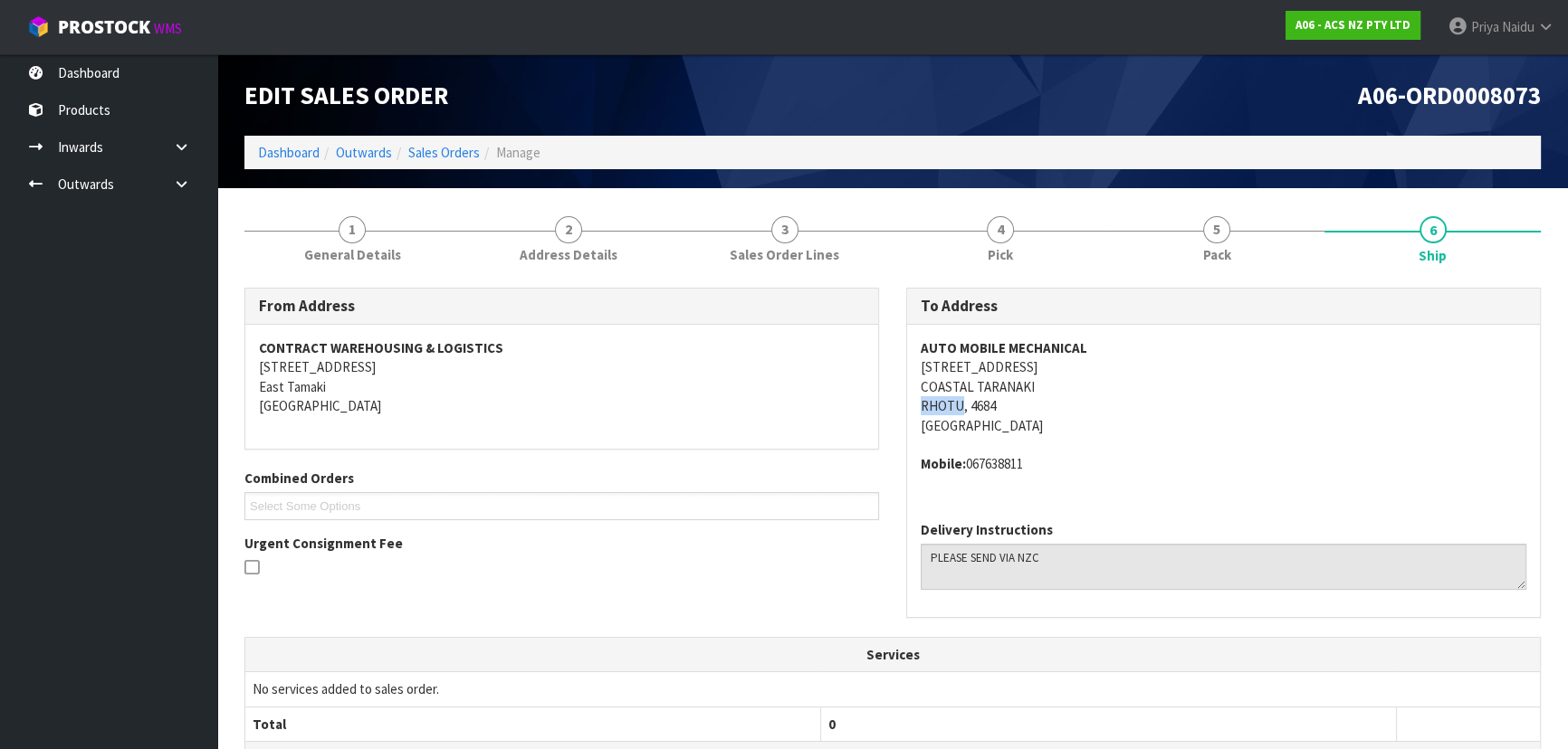
drag, startPoint x: 922, startPoint y: 405, endPoint x: 960, endPoint y: 399, distance: 38.5
click at [960, 399] on div "AUTO MOBILE MECHANICAL [STREET_ADDRESS] Mobile: [PHONE_NUMBER]" at bounding box center [1223, 415] width 632 height 181
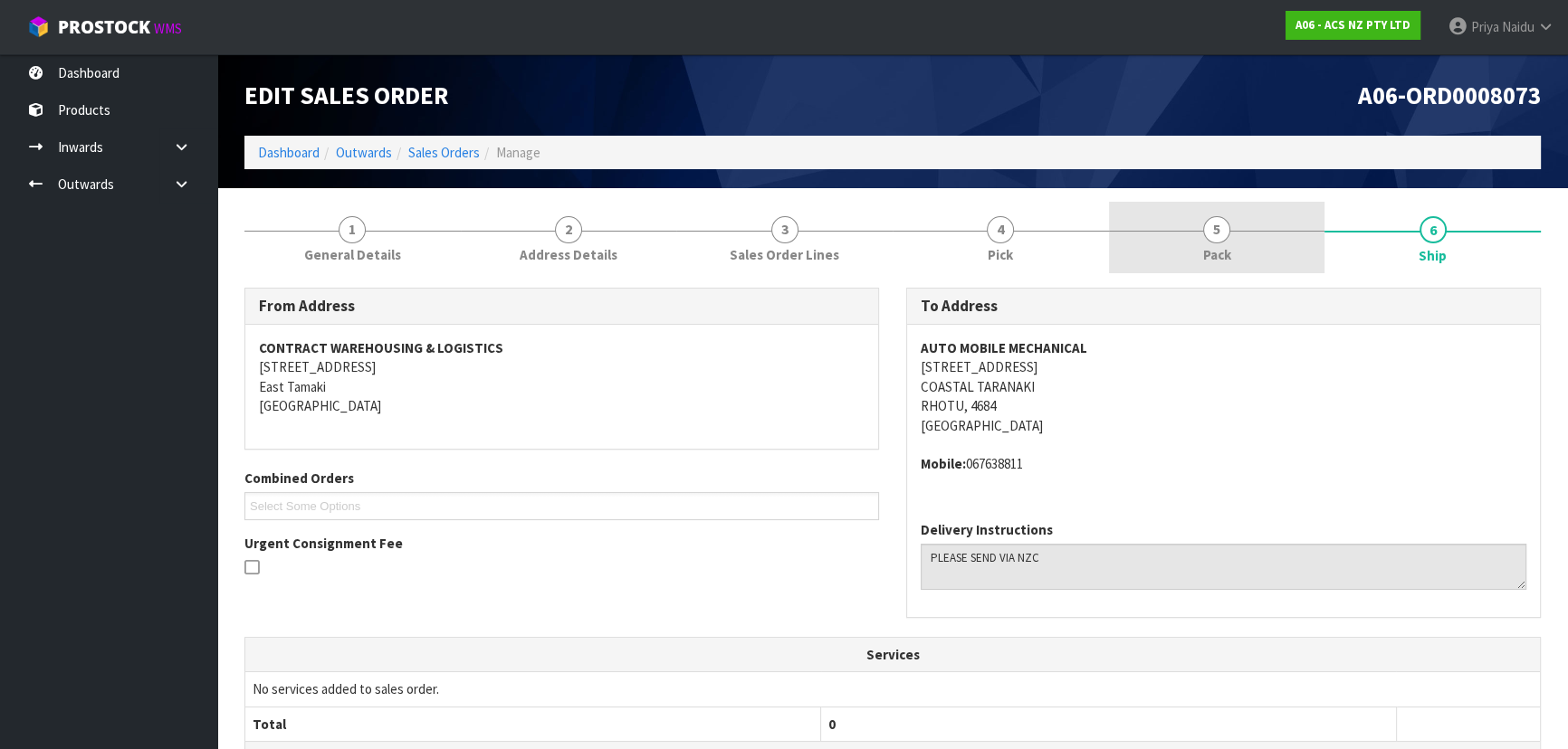
click at [1240, 233] on link "5 Pack" at bounding box center [1217, 238] width 217 height 72
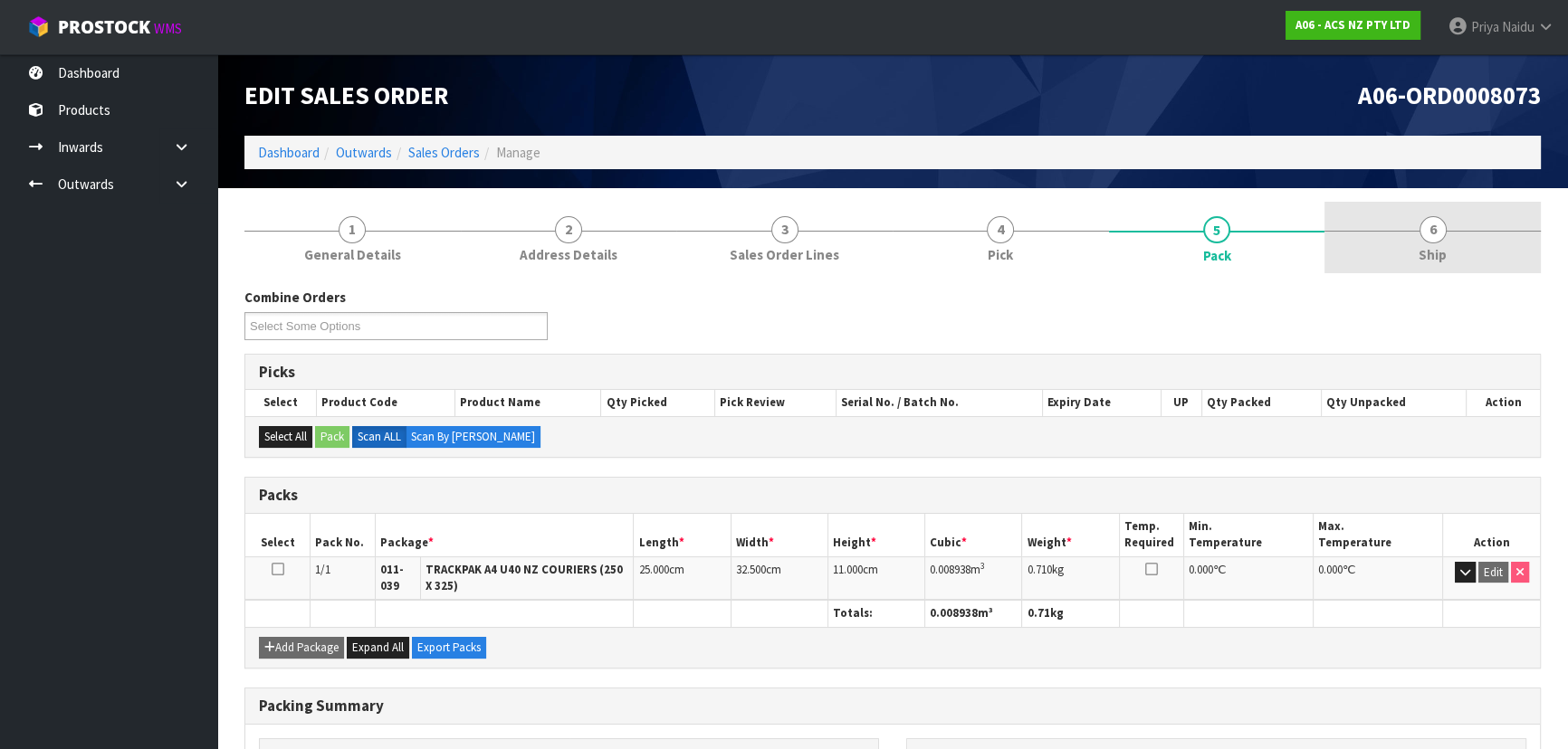
click at [1441, 228] on span "6" at bounding box center [1432, 229] width 27 height 27
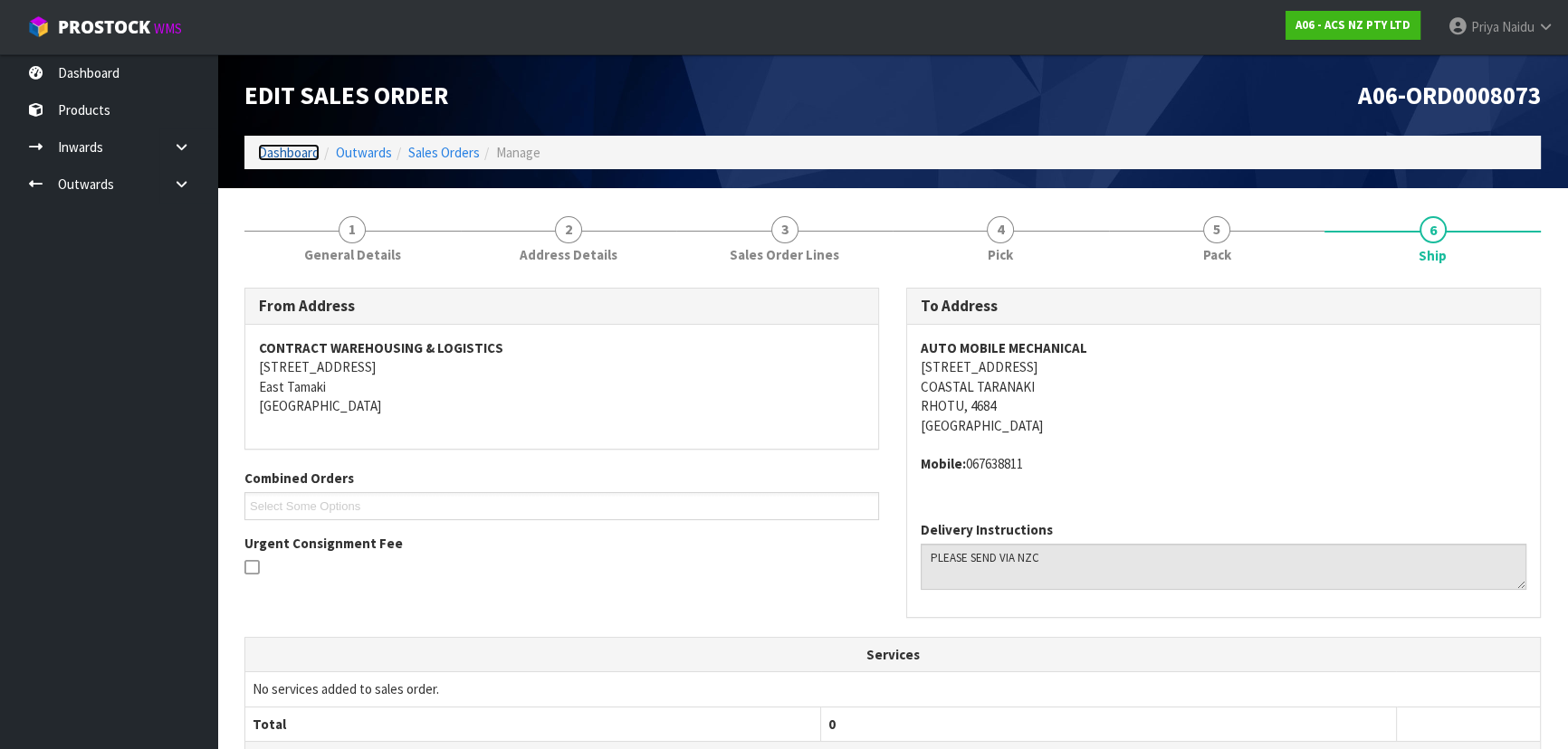
click at [302, 146] on link "Dashboard" at bounding box center [289, 152] width 62 height 18
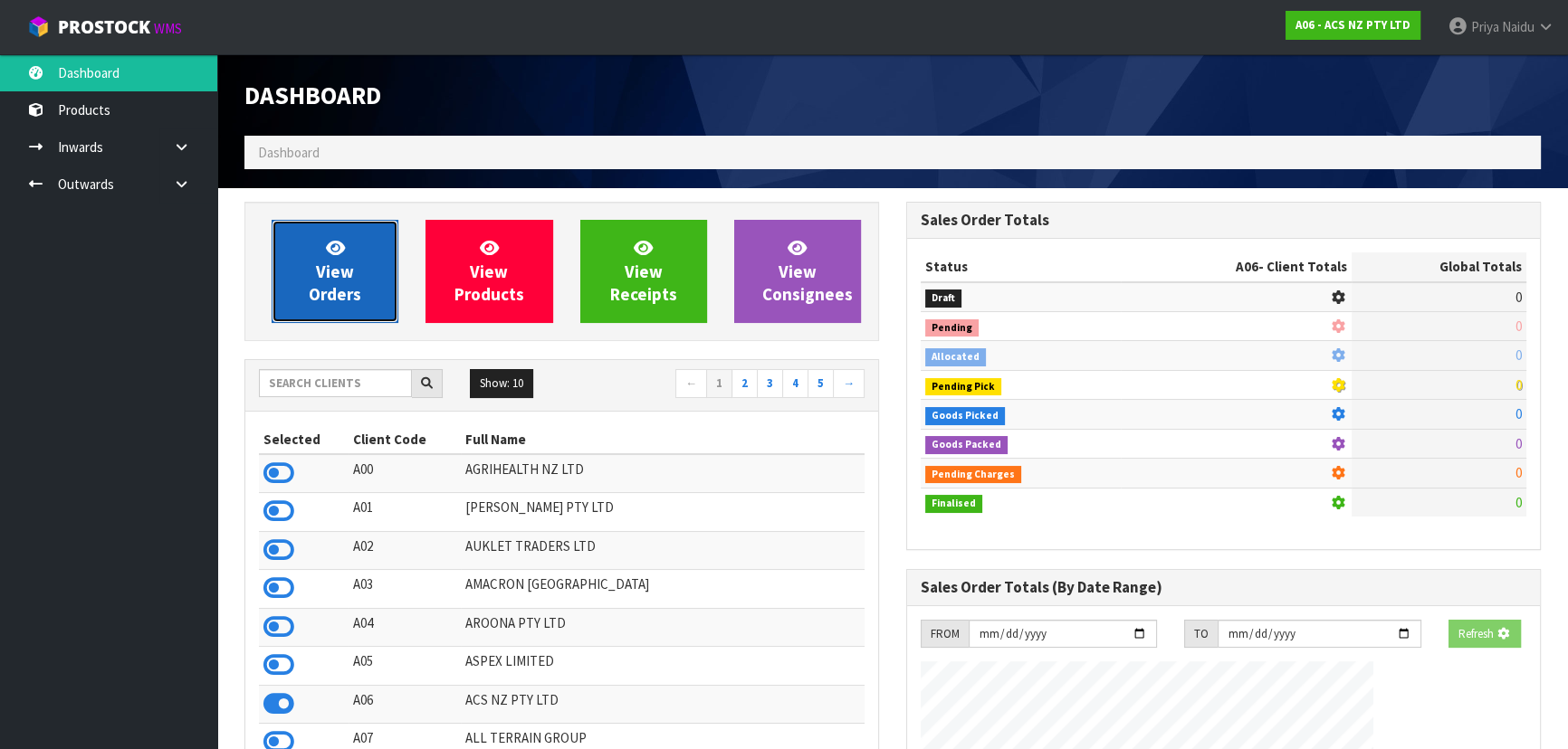
click at [336, 283] on span "View Orders" at bounding box center [335, 271] width 53 height 68
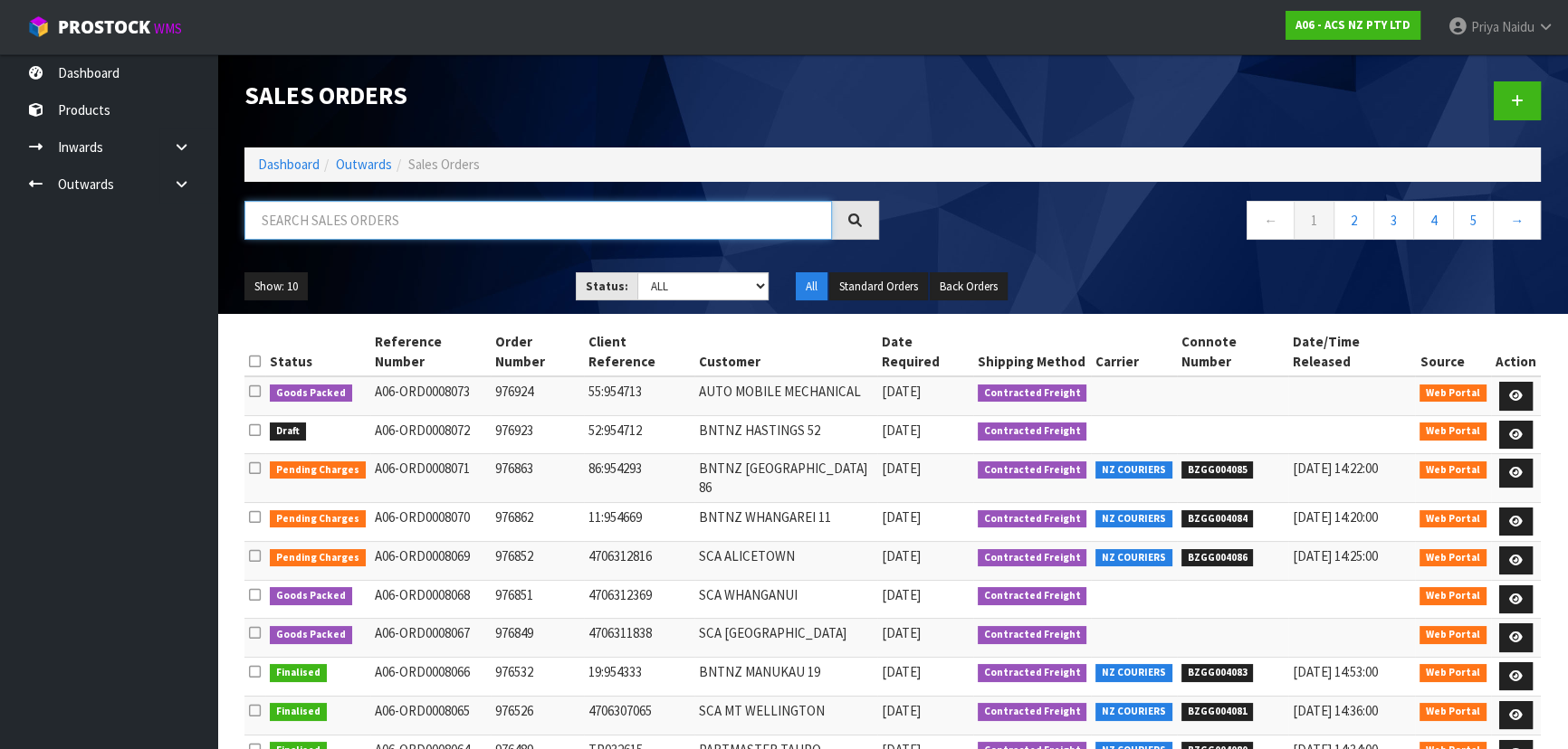
click at [429, 225] on input "text" at bounding box center [537, 220] width 587 height 39
type input "8067"
click at [470, 270] on div "Show: 10 5 10 25 50 Status: Draft Pending Allocated Pending Pick Goods Picked G…" at bounding box center [892, 287] width 1324 height 56
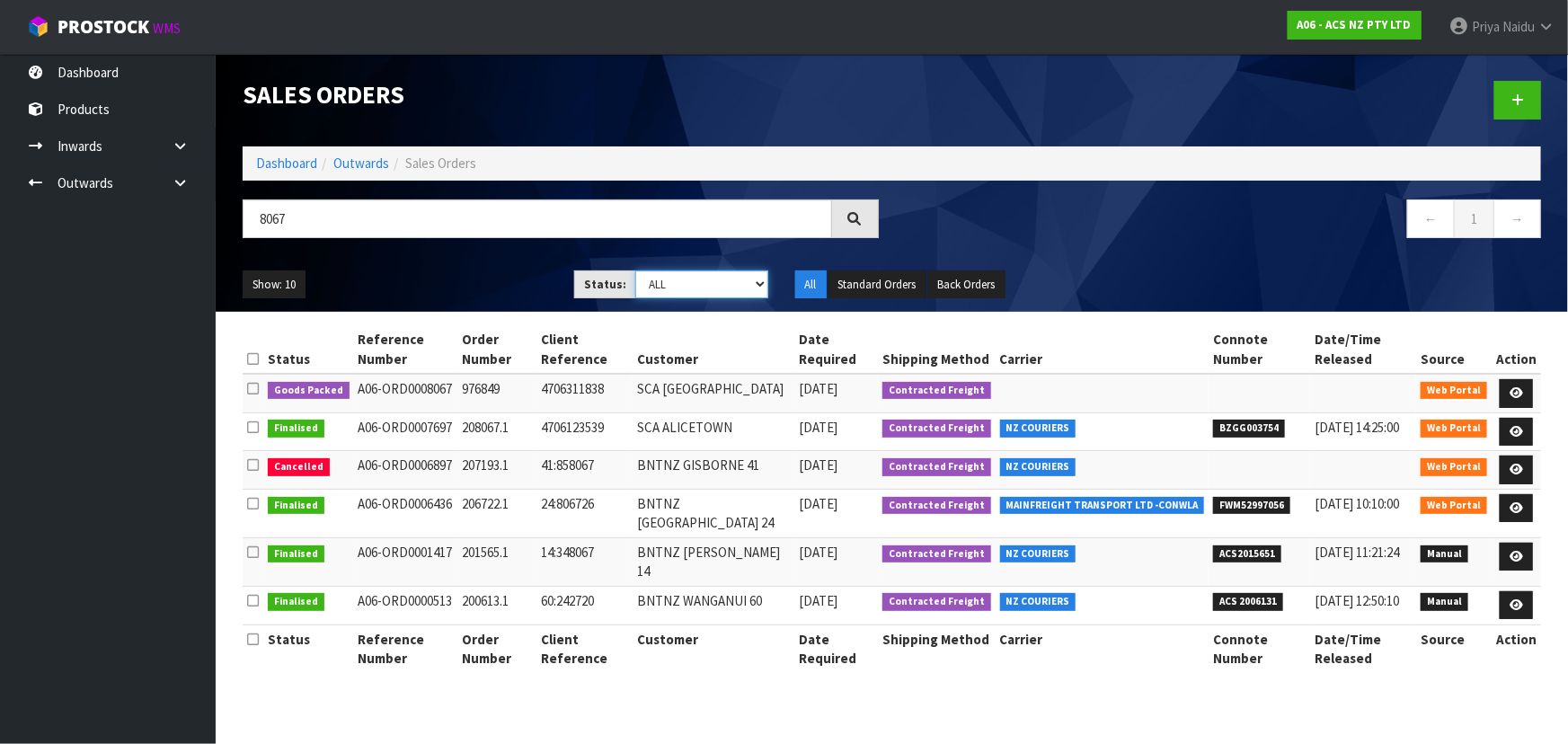
click at [665, 276] on select "Draft Pending Allocated Pending Pick Goods Picked Goods Packed Pending Charges …" at bounding box center [701, 285] width 133 height 27
select select "string:5"
click at [635, 271] on select "Draft Pending Allocated Pending Pick Goods Picked Goods Packed Pending Charges …" at bounding box center [701, 285] width 133 height 27
click at [494, 278] on ul "Show: 10 5 10 25 50" at bounding box center [394, 285] width 305 height 28
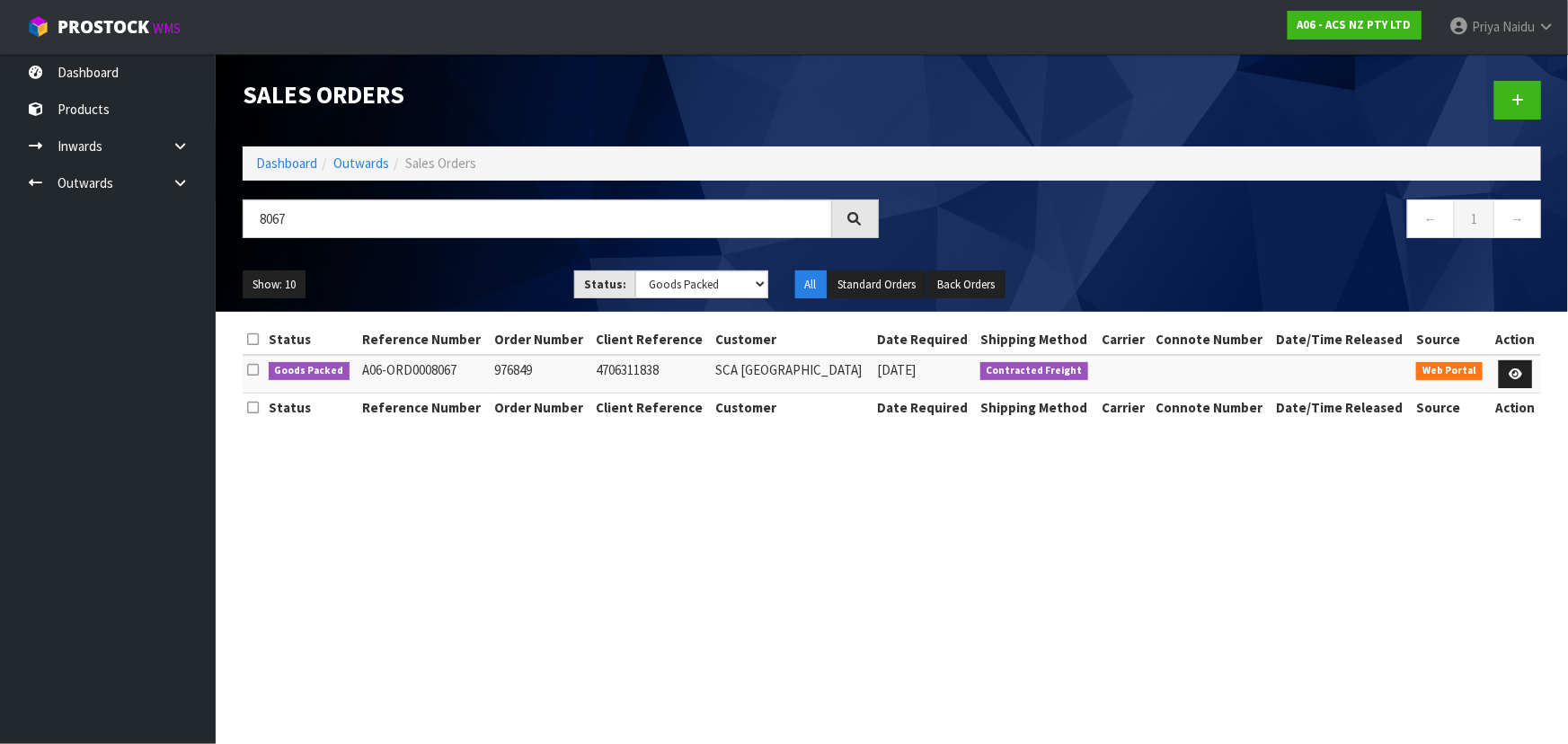
click at [498, 274] on ul "Show: 10 5 10 25 50" at bounding box center [394, 285] width 305 height 28
click at [1520, 373] on icon at bounding box center [1515, 374] width 14 height 12
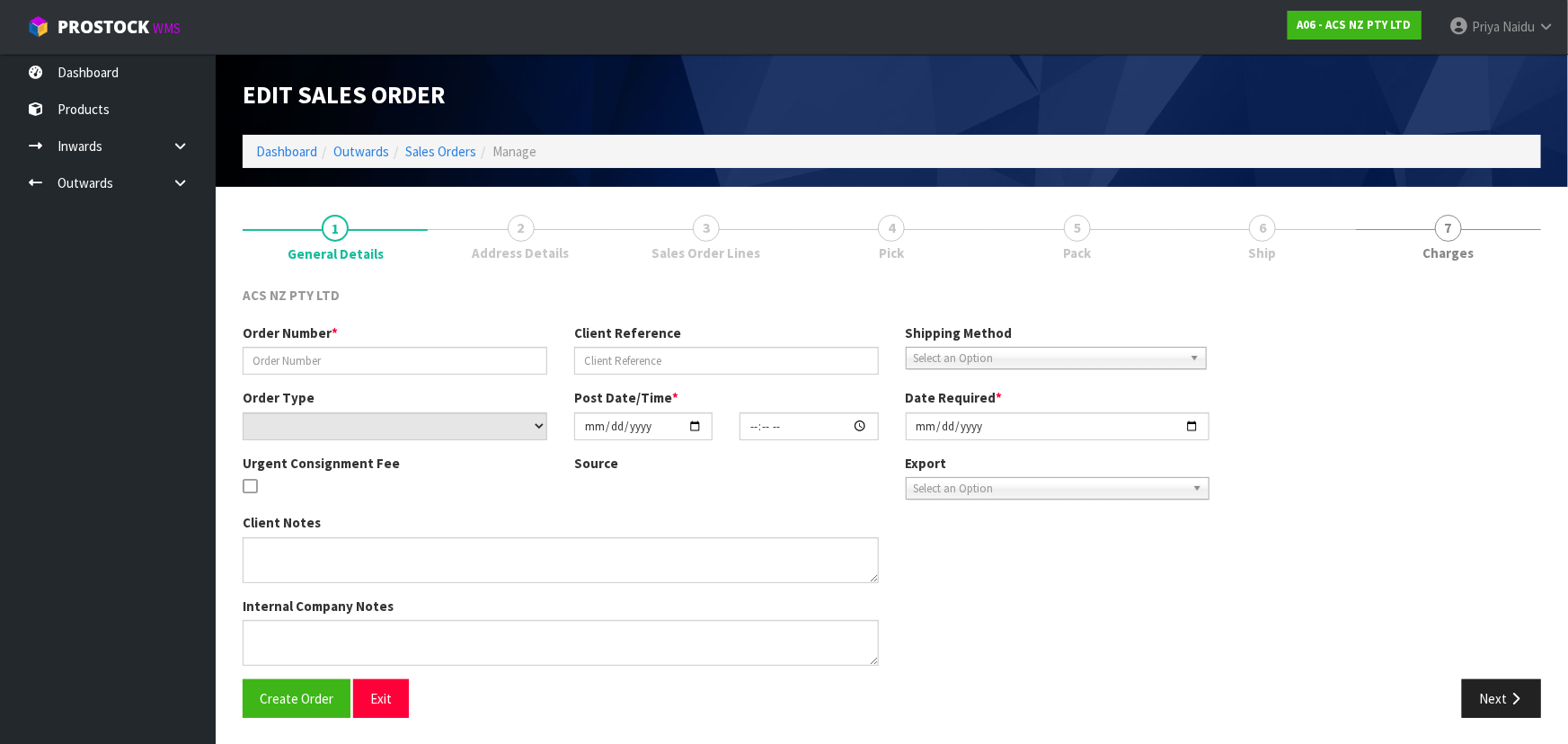
type input "976849"
type input "4706311838"
select select "number:0"
type input "[DATE]"
type input "10:29:00.000"
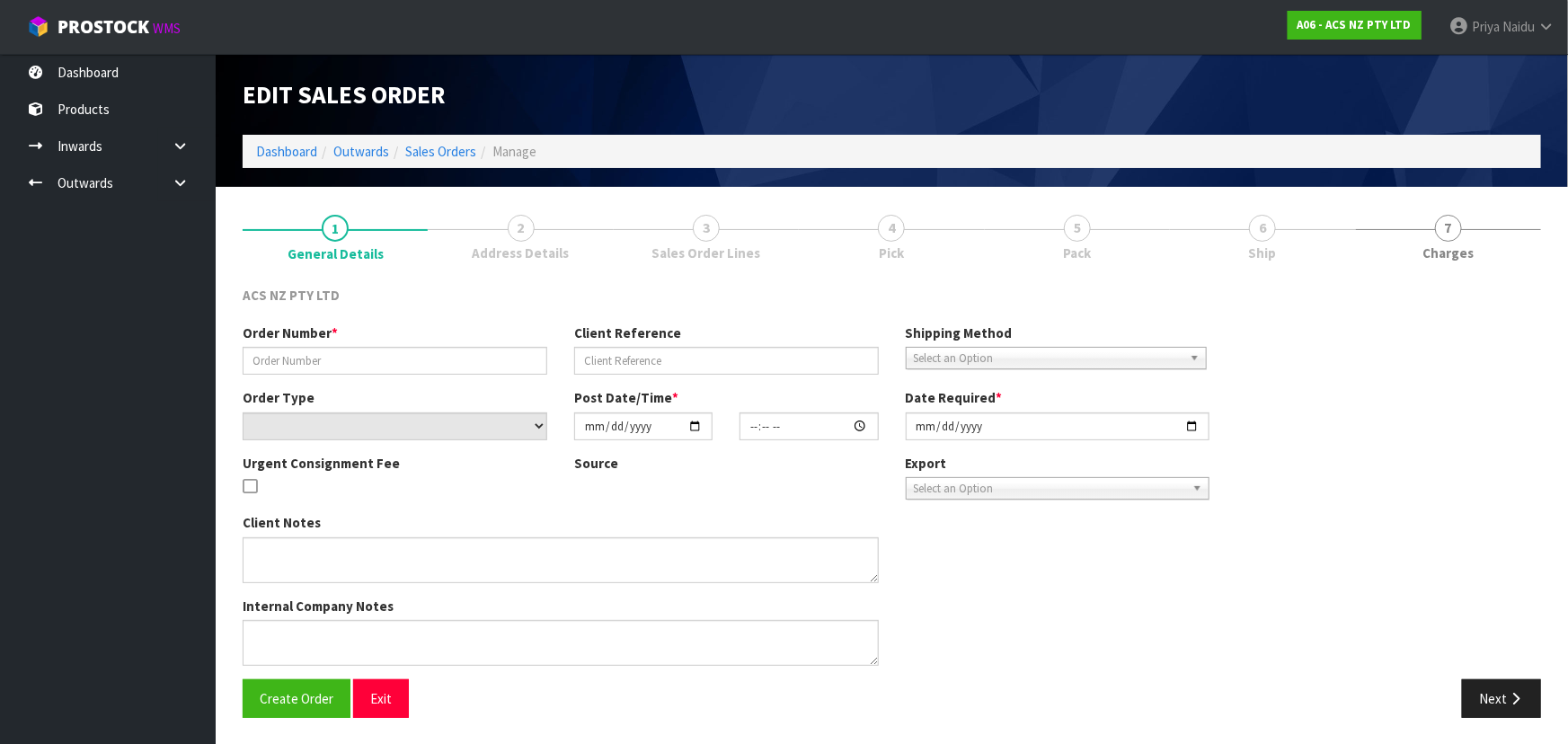
type input "[DATE]"
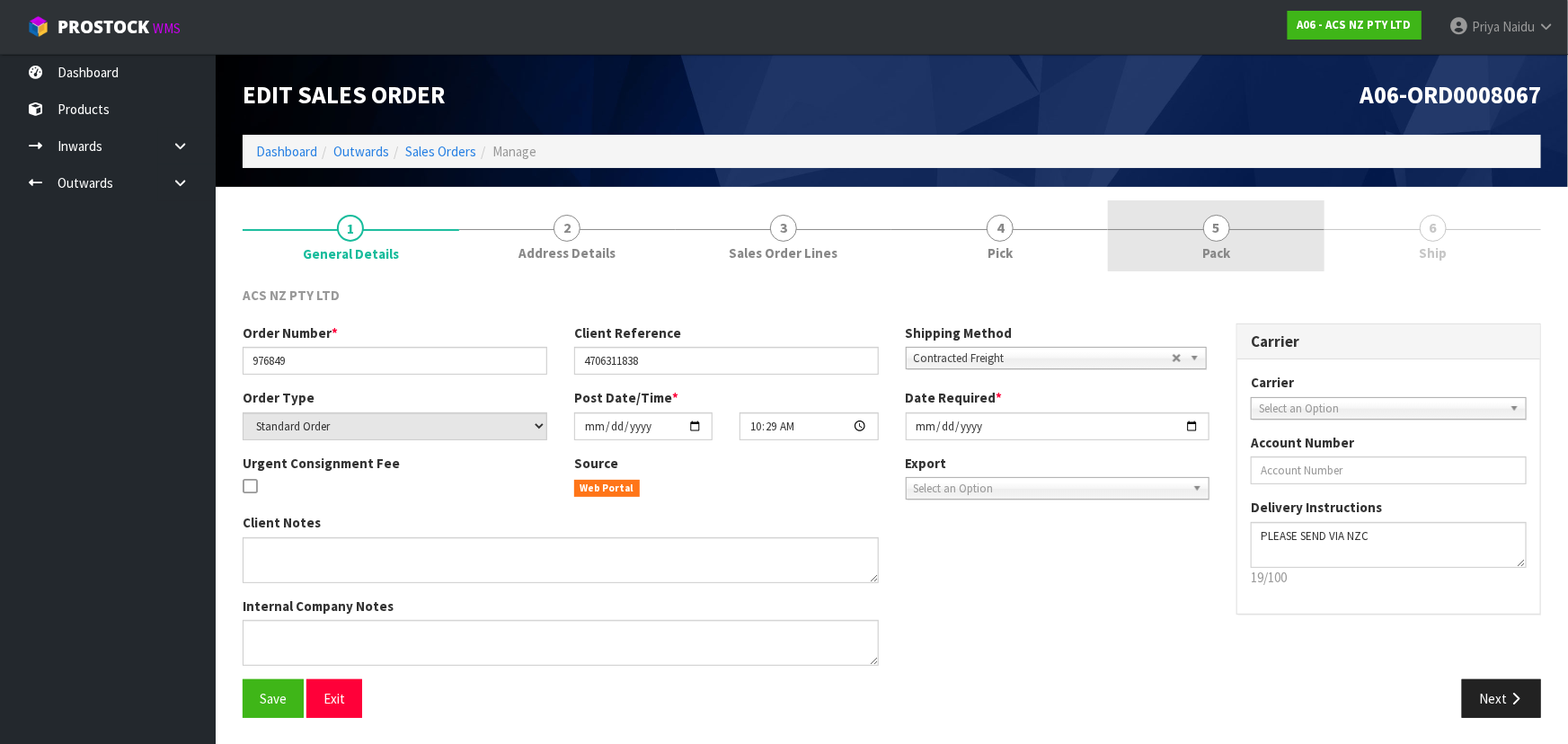
click at [1232, 236] on link "5 Pack" at bounding box center [1216, 236] width 217 height 71
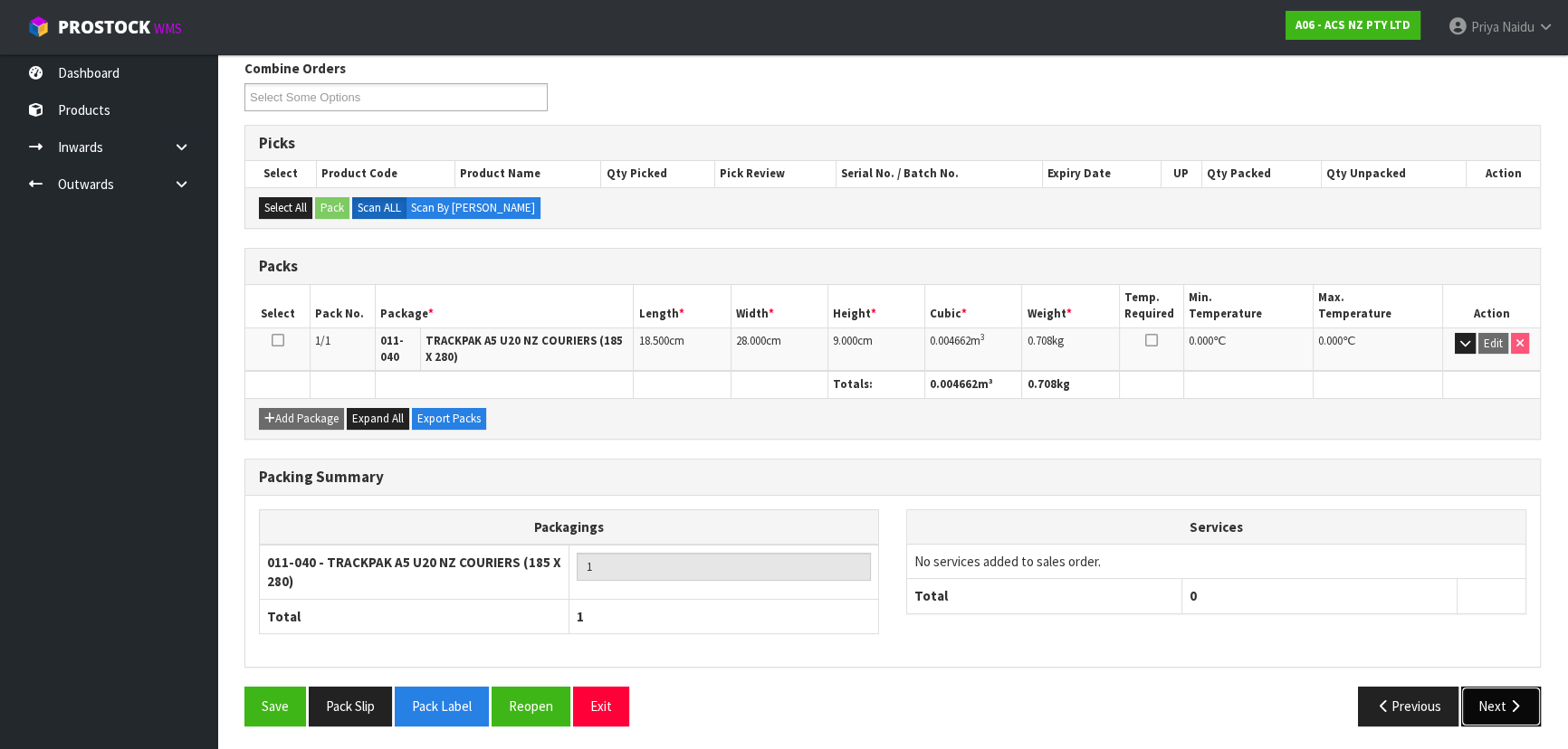
click at [1489, 687] on button "Next" at bounding box center [1501, 706] width 79 height 39
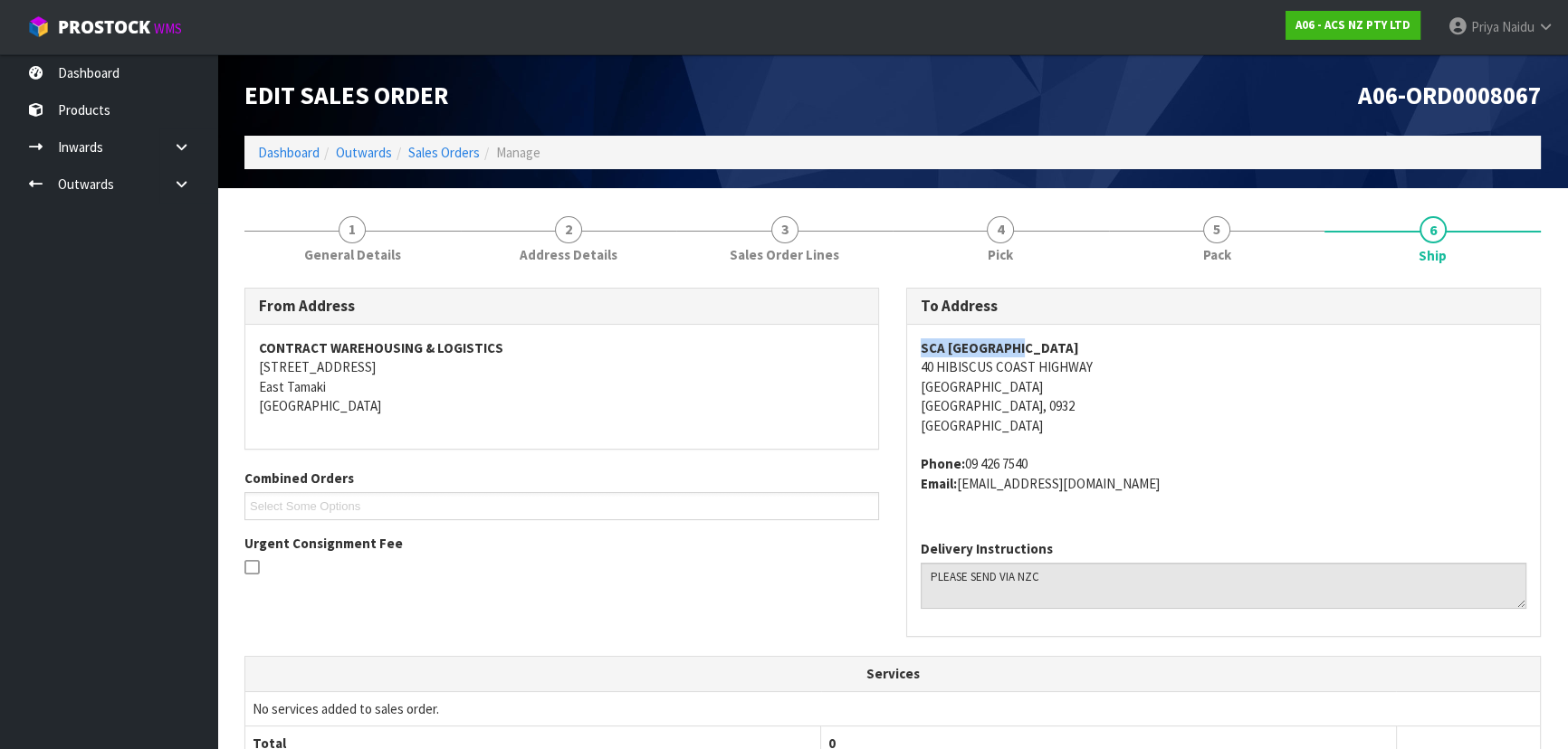
drag, startPoint x: 896, startPoint y: 349, endPoint x: 1069, endPoint y: 341, distance: 173.2
click at [1069, 341] on div "To Address SCA SILVERDALE [STREET_ADDRESS] Phone: [PHONE_NUMBER] Email: [EMAIL_…" at bounding box center [1223, 472] width 662 height 369
drag, startPoint x: 920, startPoint y: 369, endPoint x: 1098, endPoint y: 365, distance: 178.0
click at [1098, 365] on div "To Address SCA SILVERDALE [STREET_ADDRESS] Phone: [PHONE_NUMBER] Email: [EMAIL_…" at bounding box center [1223, 472] width 662 height 369
drag, startPoint x: 969, startPoint y: 461, endPoint x: 1056, endPoint y: 464, distance: 87.1
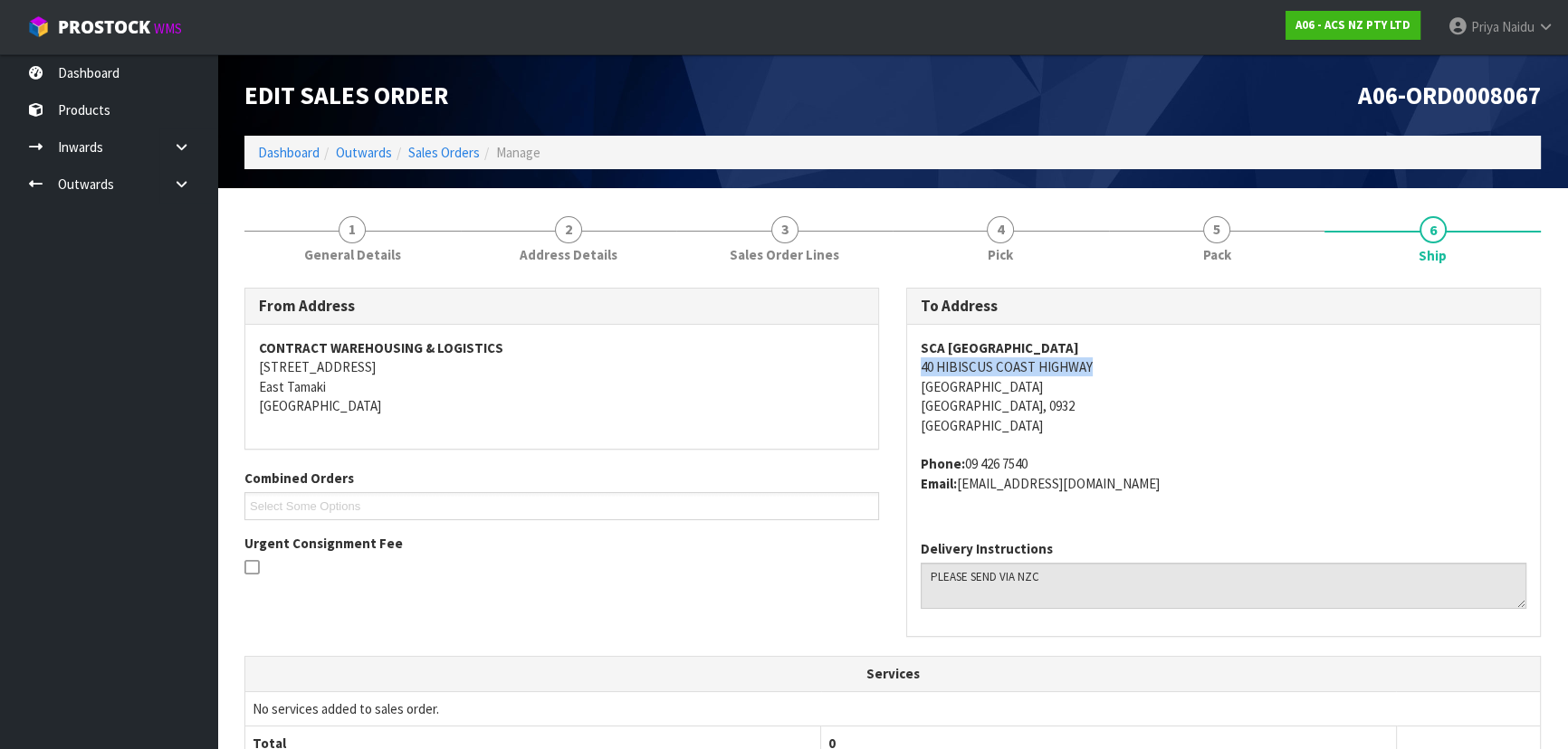
click at [1056, 464] on address "Phone: [PHONE_NUMBER] Email: [EMAIL_ADDRESS][DOMAIN_NAME]" at bounding box center [1223, 474] width 606 height 39
drag, startPoint x: 961, startPoint y: 486, endPoint x: 1177, endPoint y: 478, distance: 216.1
click at [1177, 478] on address "Phone: [PHONE_NUMBER] Email: [EMAIL_ADDRESS][DOMAIN_NAME]" at bounding box center [1223, 474] width 606 height 39
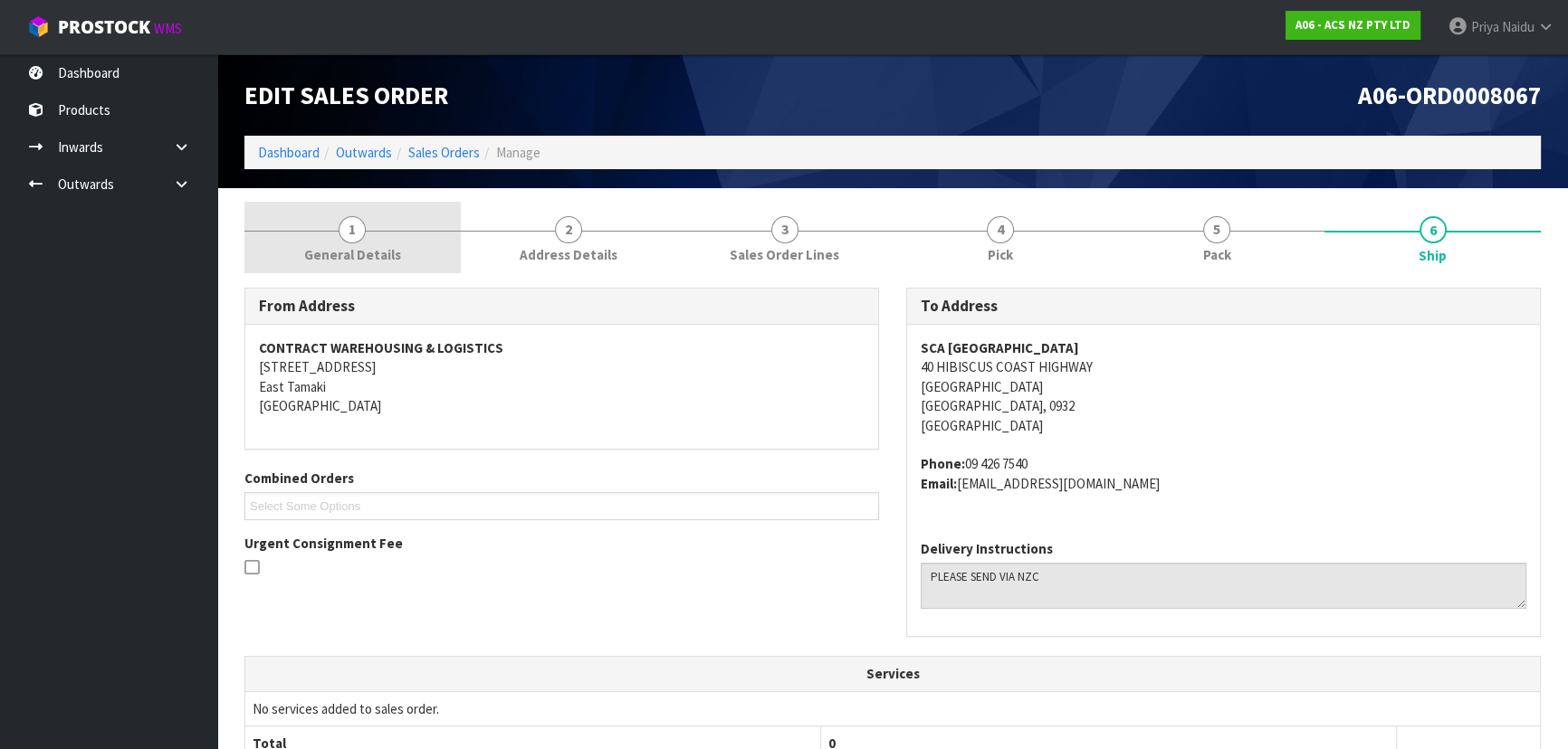
click at [380, 252] on span "General Details" at bounding box center [352, 254] width 97 height 19
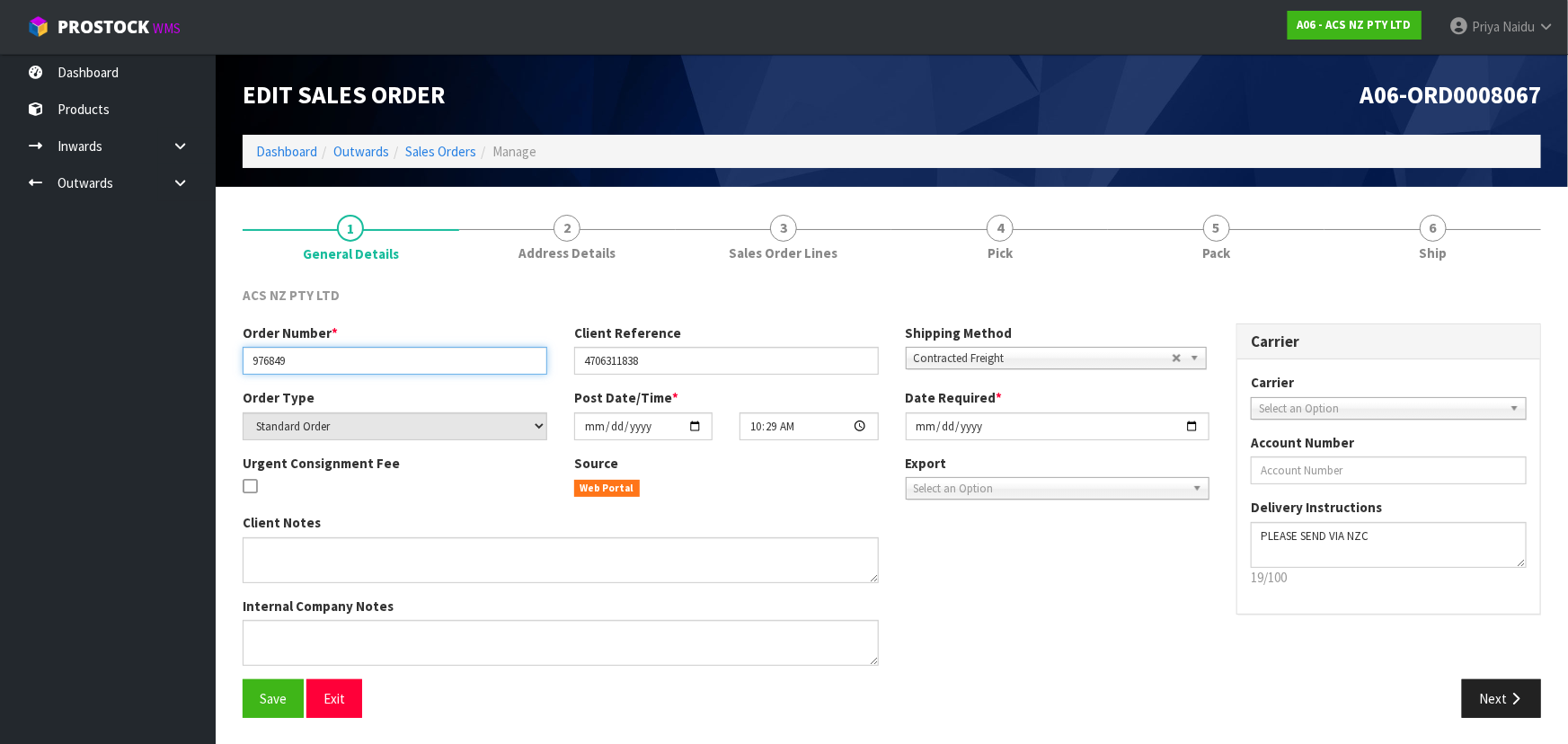
drag, startPoint x: 246, startPoint y: 364, endPoint x: 328, endPoint y: 360, distance: 82.1
click at [328, 360] on input "976849" at bounding box center [394, 361] width 305 height 27
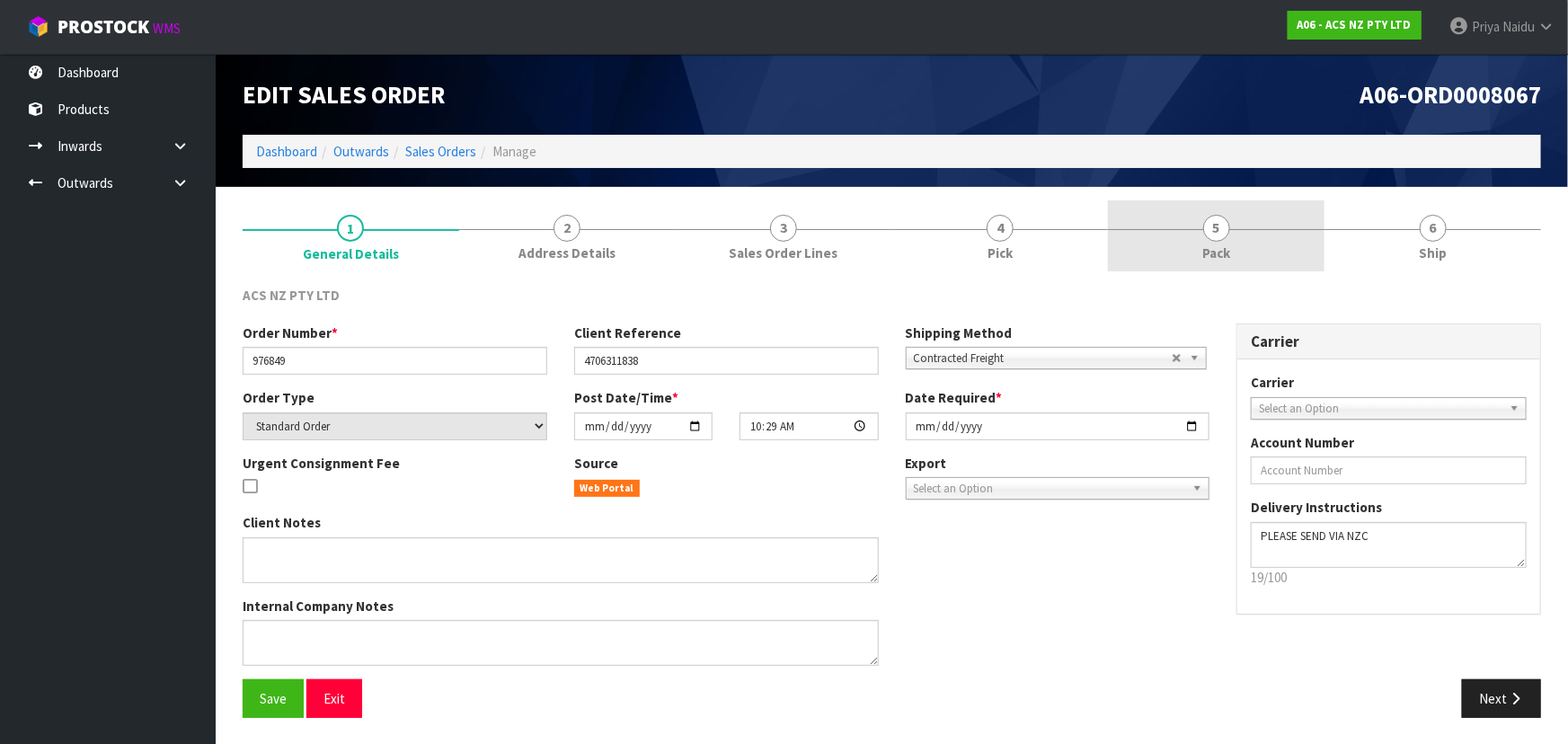
click at [1212, 236] on span "5" at bounding box center [1216, 228] width 27 height 27
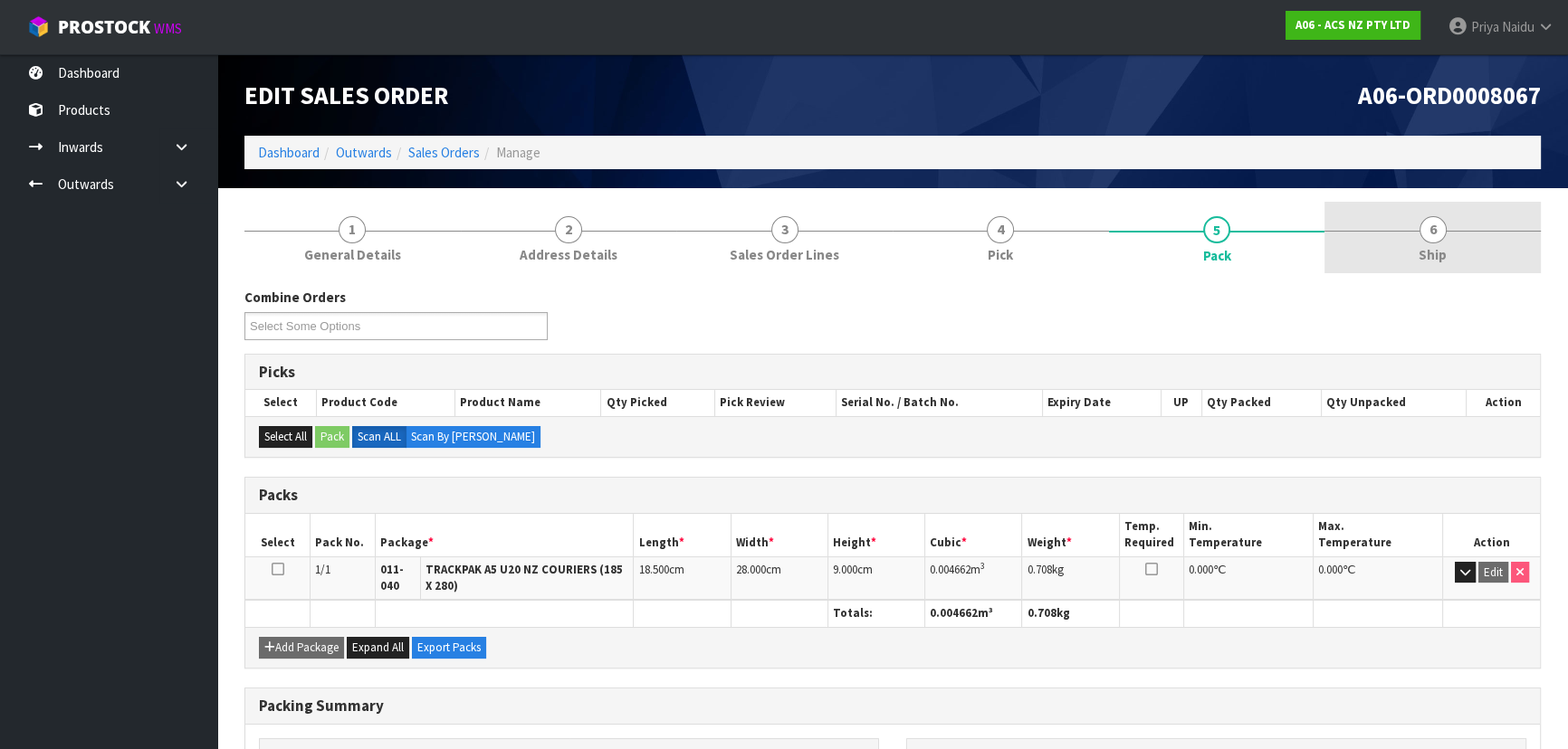
click at [1394, 263] on link "6 Ship" at bounding box center [1432, 238] width 217 height 72
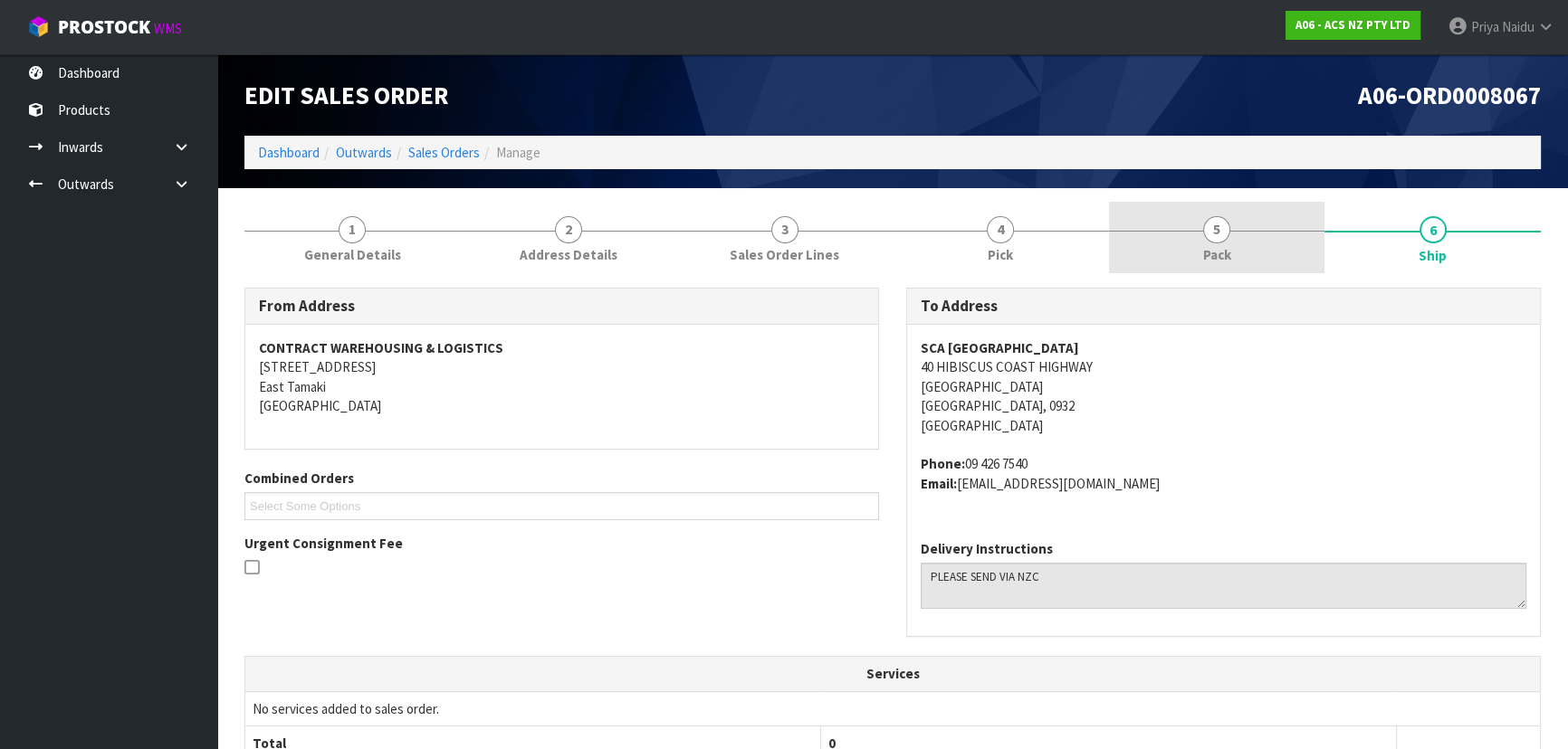
click at [1198, 263] on link "5 Pack" at bounding box center [1217, 238] width 217 height 72
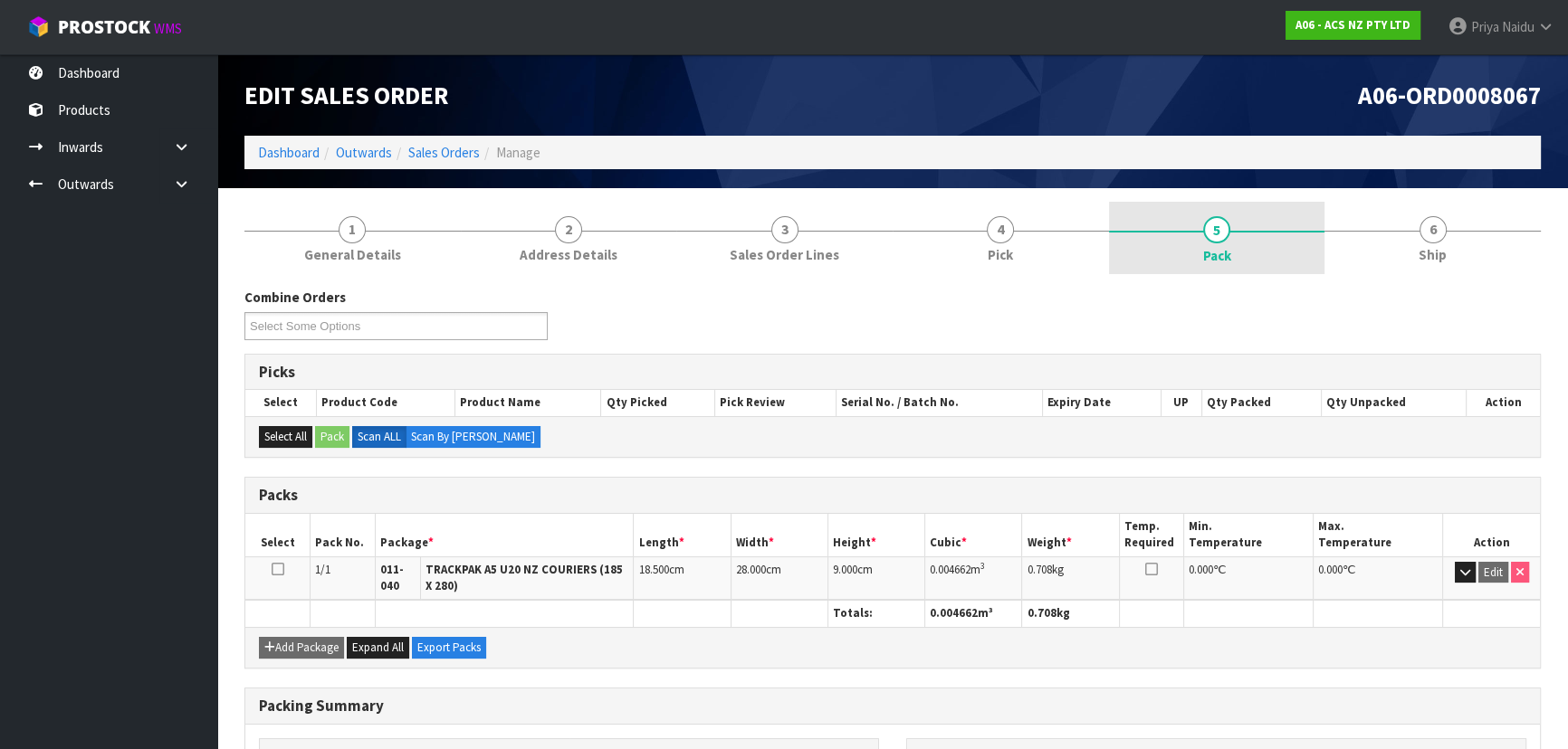
click at [1313, 260] on link "5 Pack" at bounding box center [1217, 238] width 217 height 73
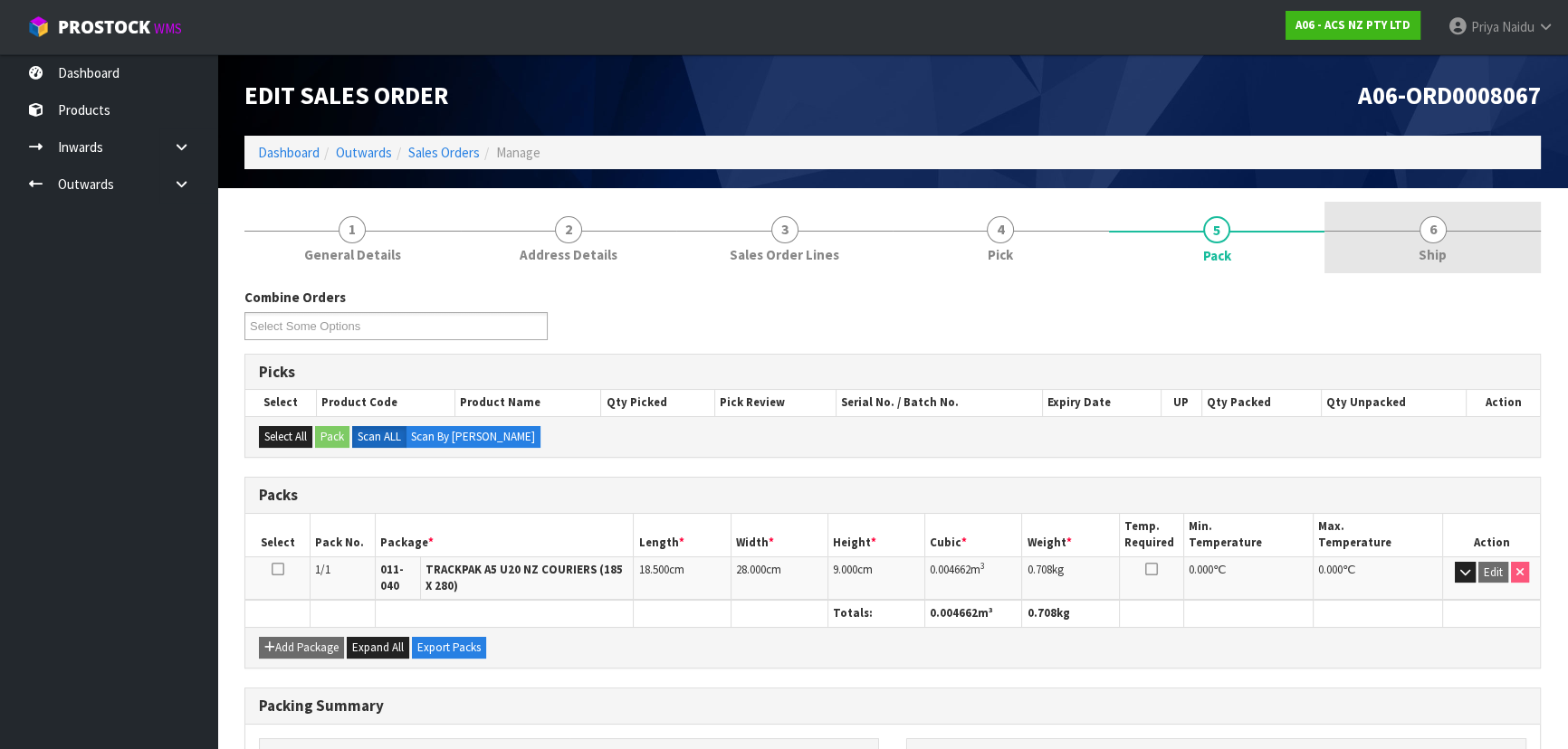
click at [1358, 240] on link "6 Ship" at bounding box center [1432, 238] width 217 height 72
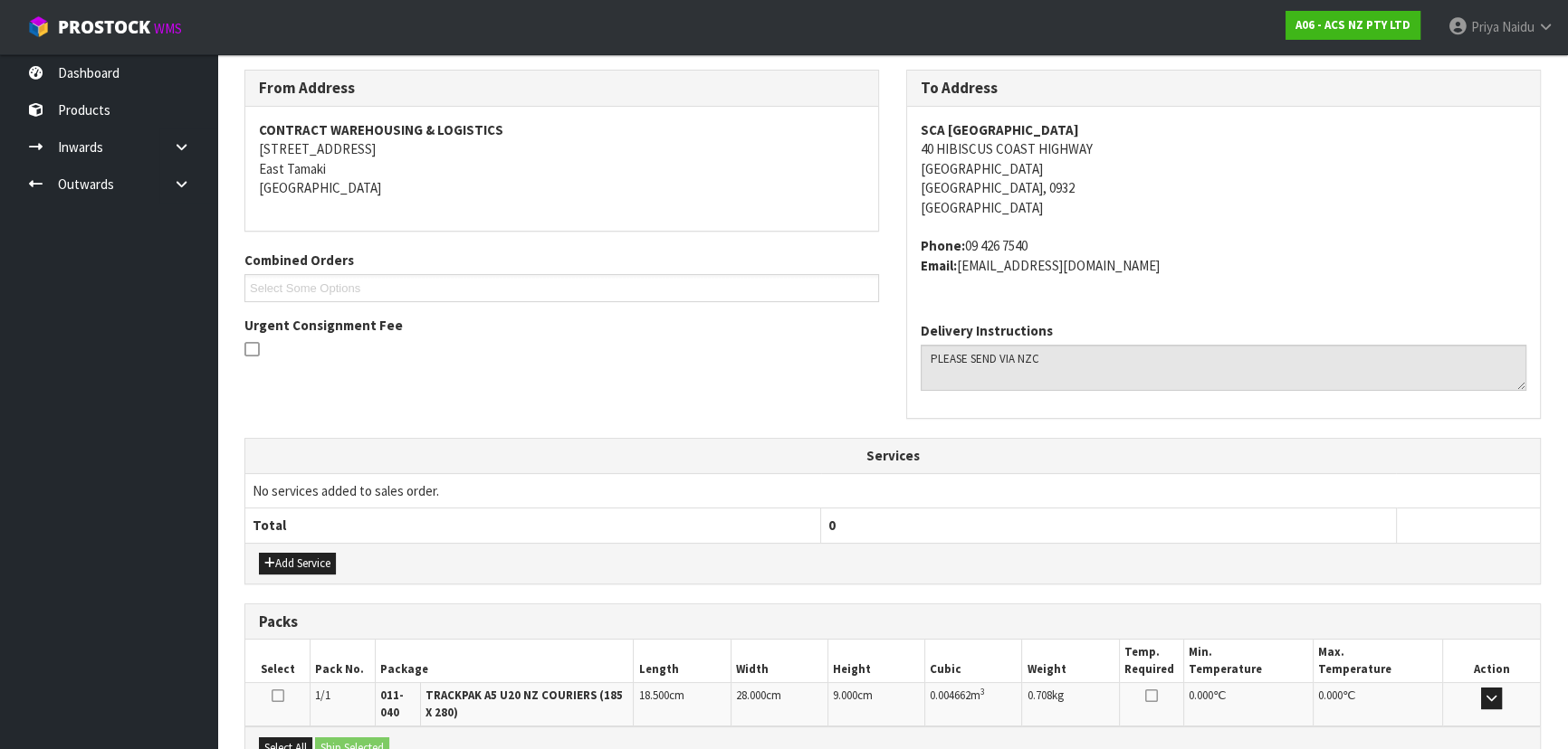
scroll to position [428, 0]
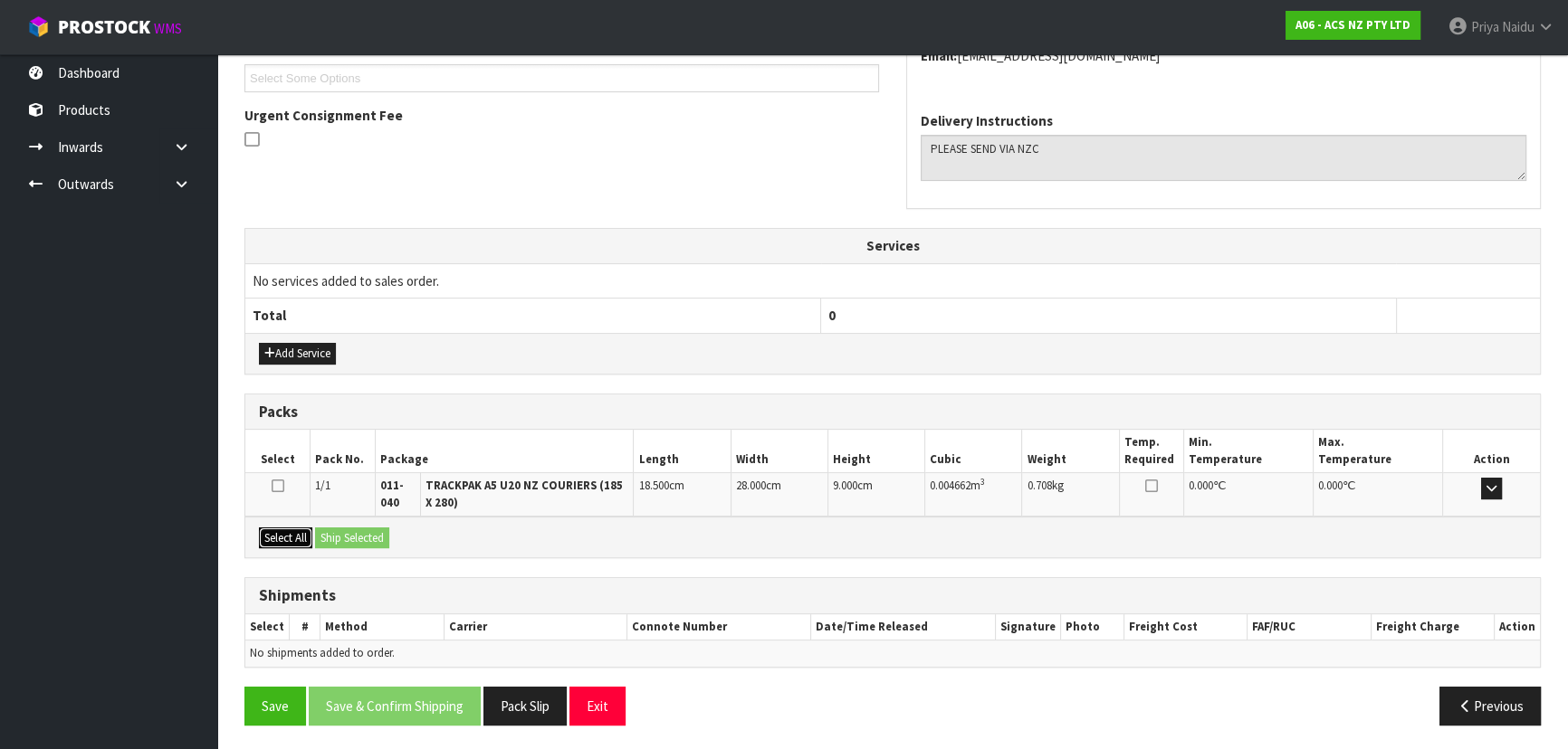
click at [307, 534] on button "Select All" at bounding box center [286, 539] width 53 height 22
click at [360, 534] on button "Ship Selected" at bounding box center [352, 539] width 75 height 22
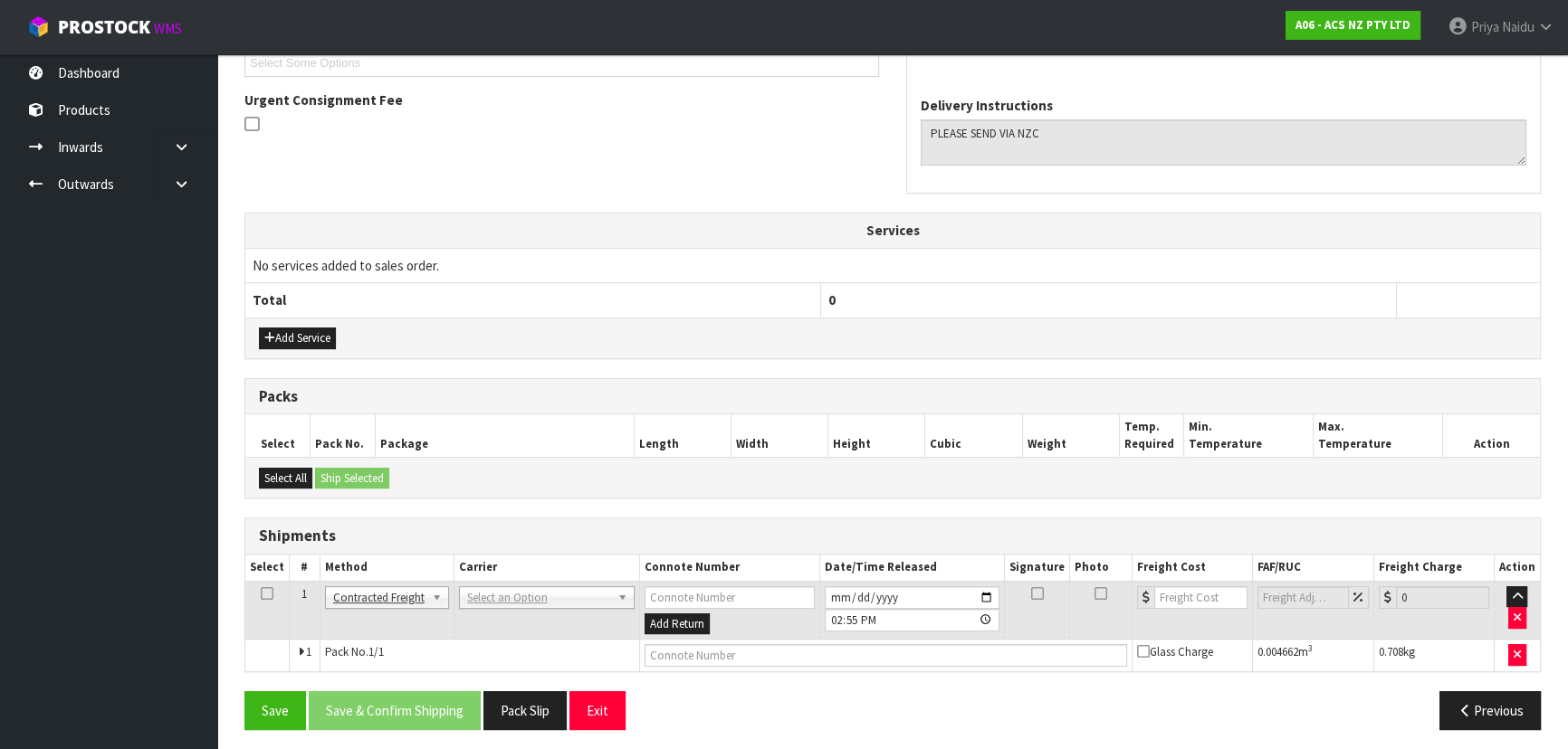
scroll to position [448, 0]
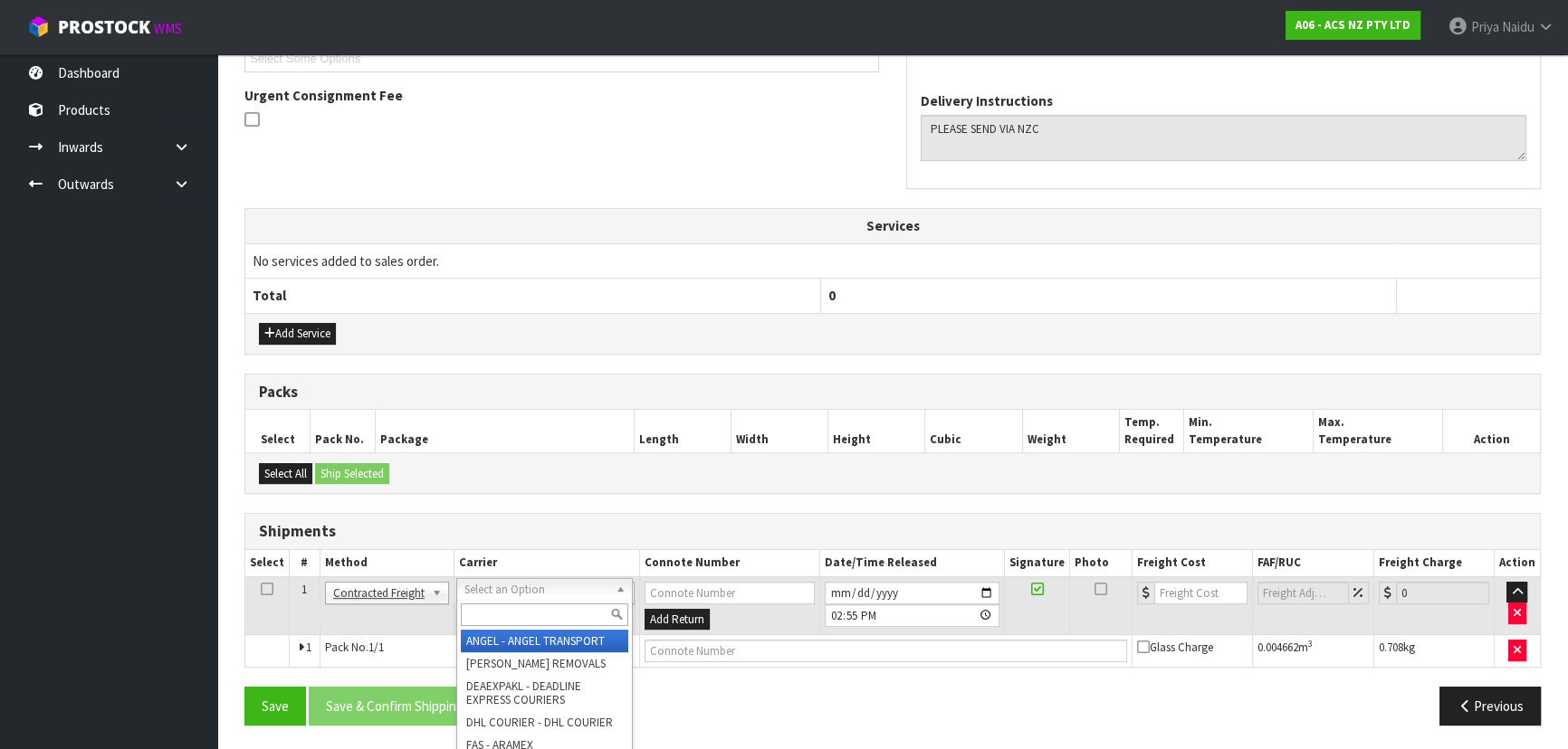
drag, startPoint x: 519, startPoint y: 579, endPoint x: 507, endPoint y: 619, distance: 41.8
click at [507, 622] on input "text" at bounding box center [545, 614] width 168 height 23
type input "NZC"
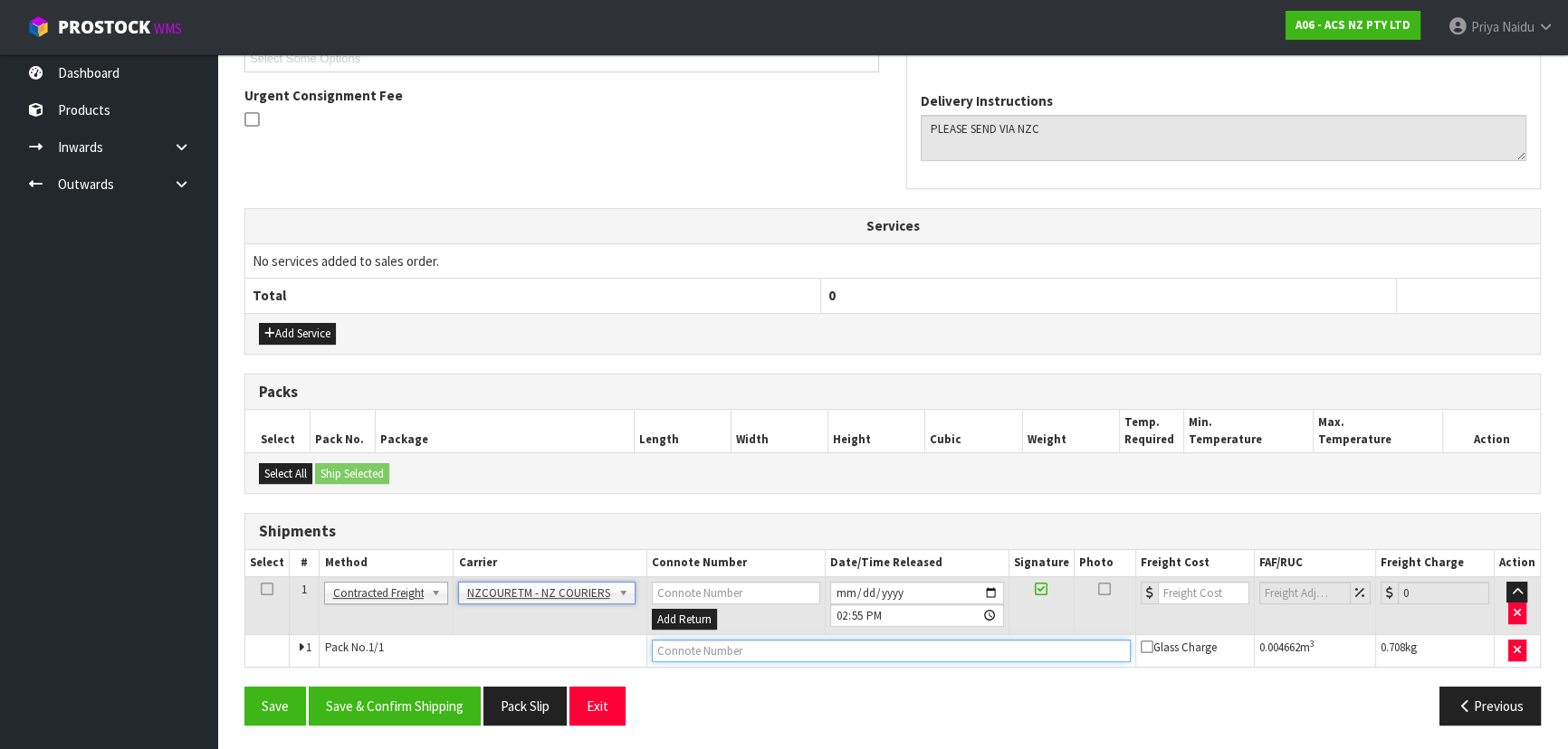
click at [715, 651] on input "text" at bounding box center [891, 650] width 479 height 23
paste input "BZGG004087"
type input "BZGG004087"
click at [1162, 594] on input "number" at bounding box center [1203, 592] width 91 height 23
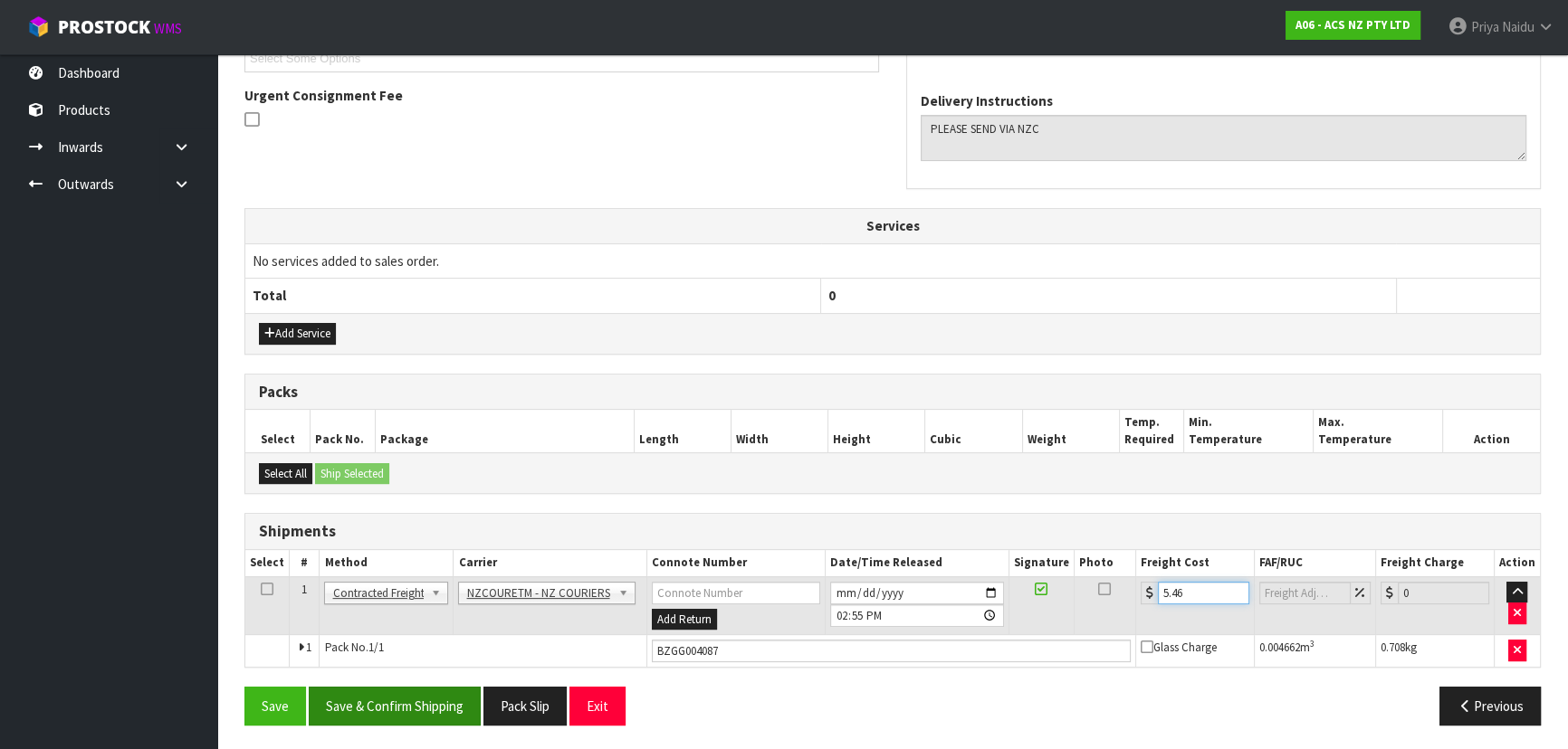
type input "5.46"
click at [392, 713] on button "Save & Confirm Shipping" at bounding box center [395, 706] width 172 height 39
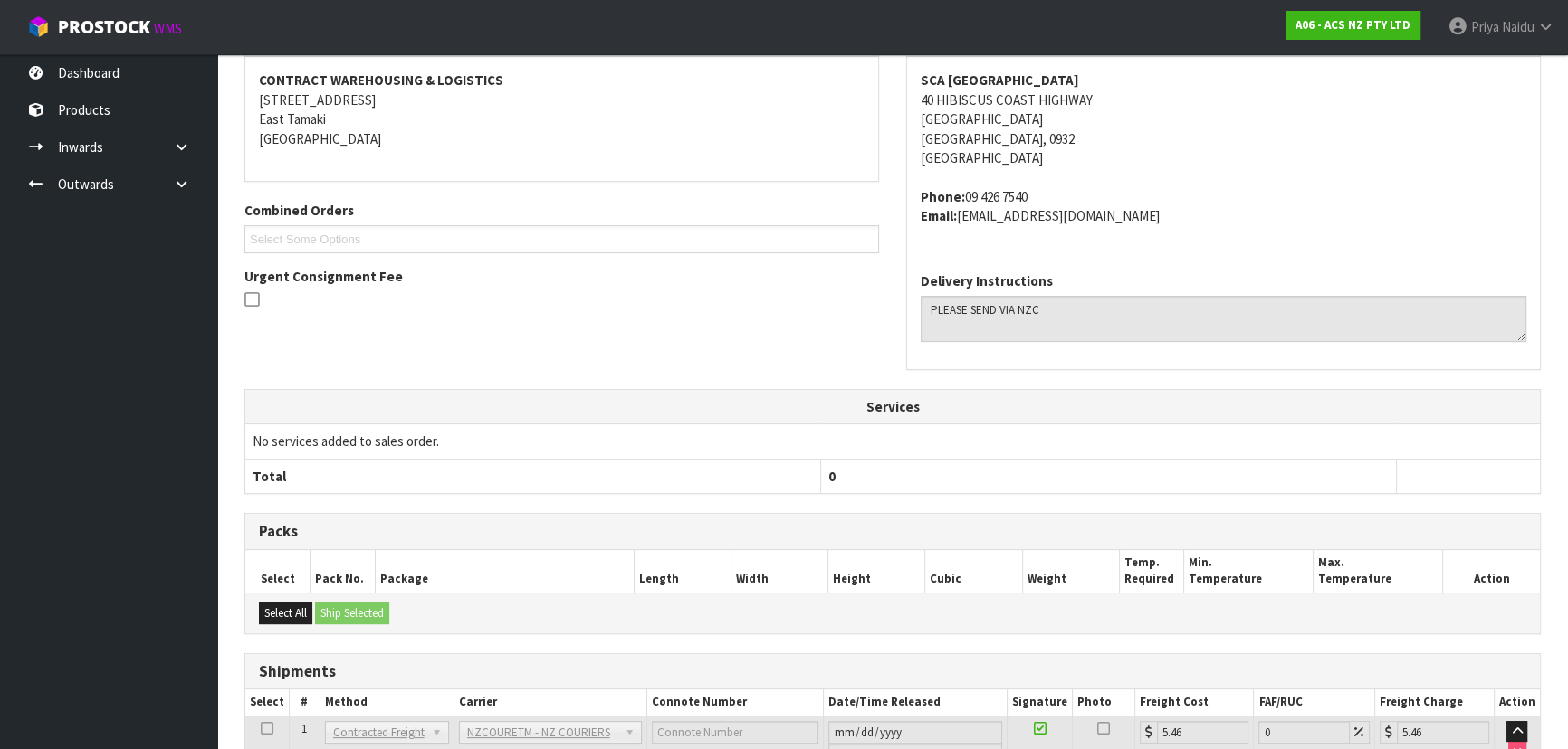
scroll to position [0, 0]
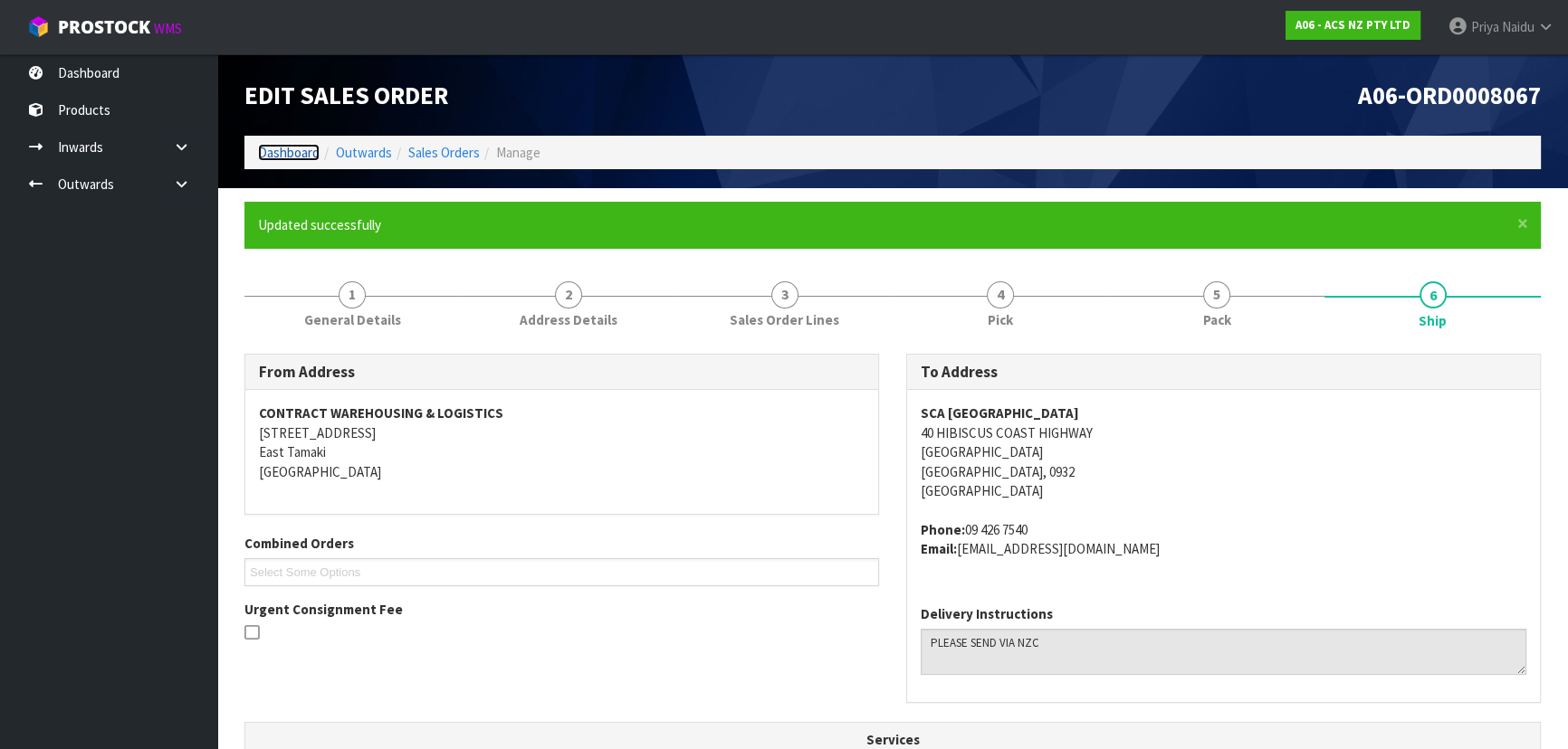
click at [265, 146] on link "Dashboard" at bounding box center [289, 152] width 62 height 18
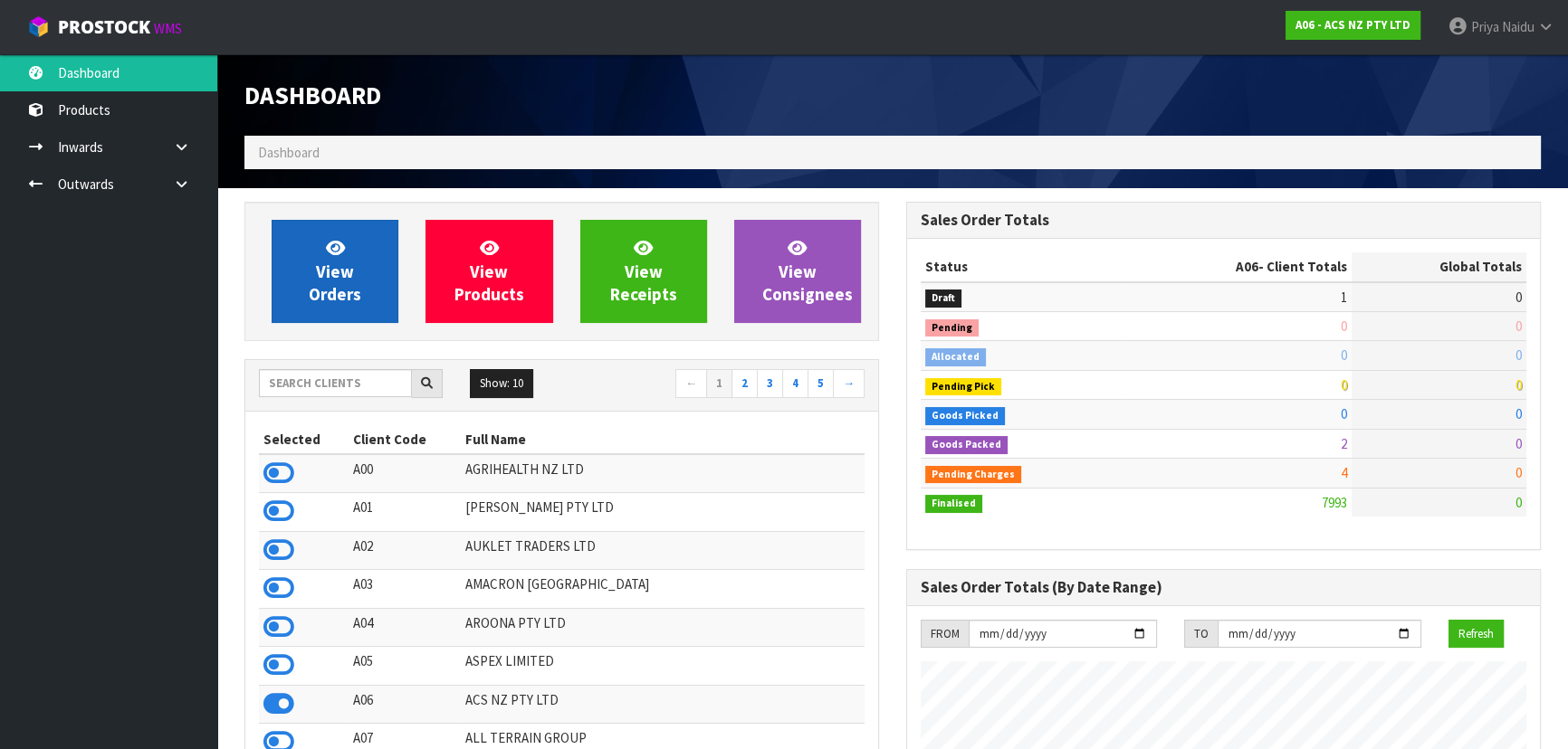
scroll to position [1368, 661]
click at [326, 298] on span "View Orders" at bounding box center [335, 271] width 53 height 68
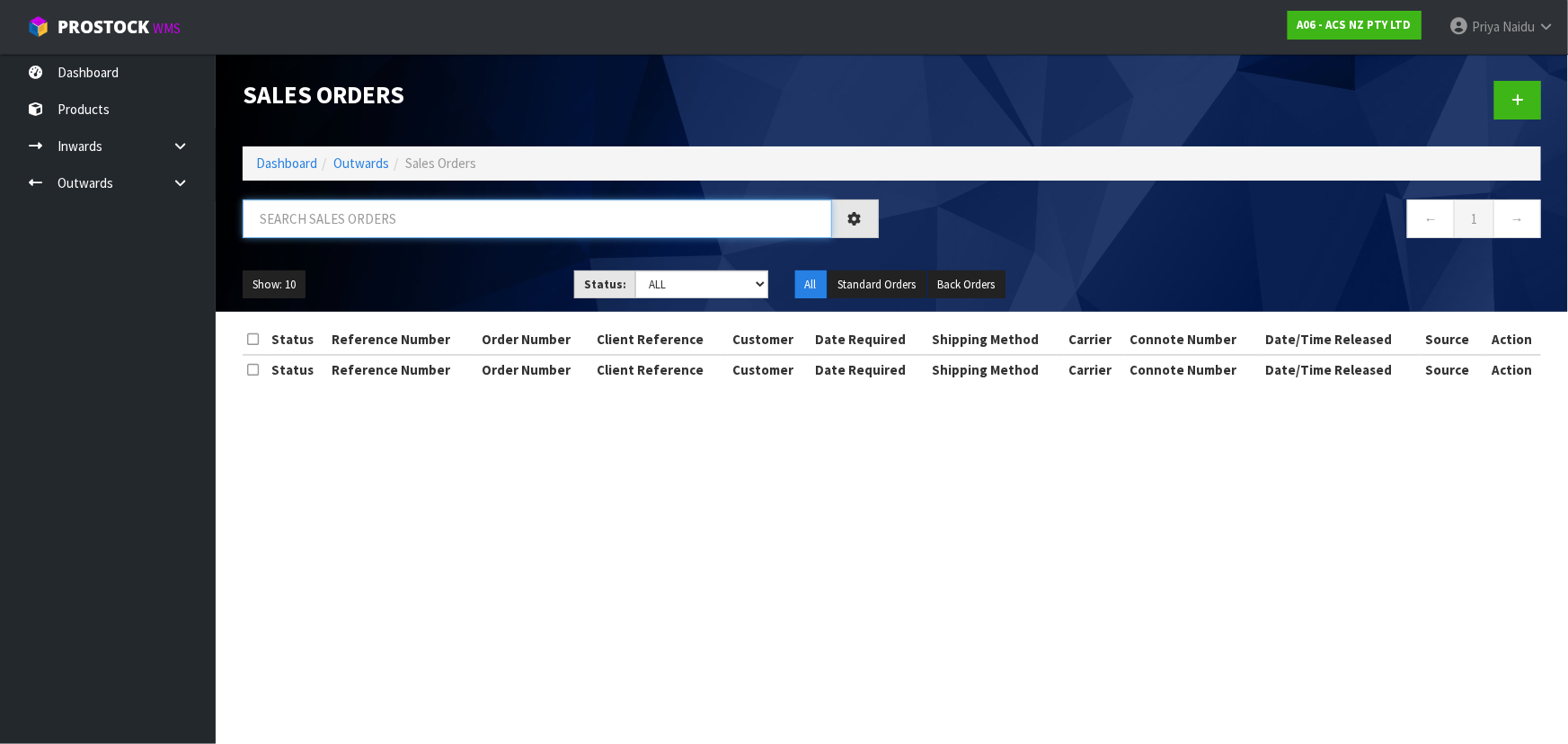
click at [381, 220] on input "text" at bounding box center [537, 219] width 589 height 38
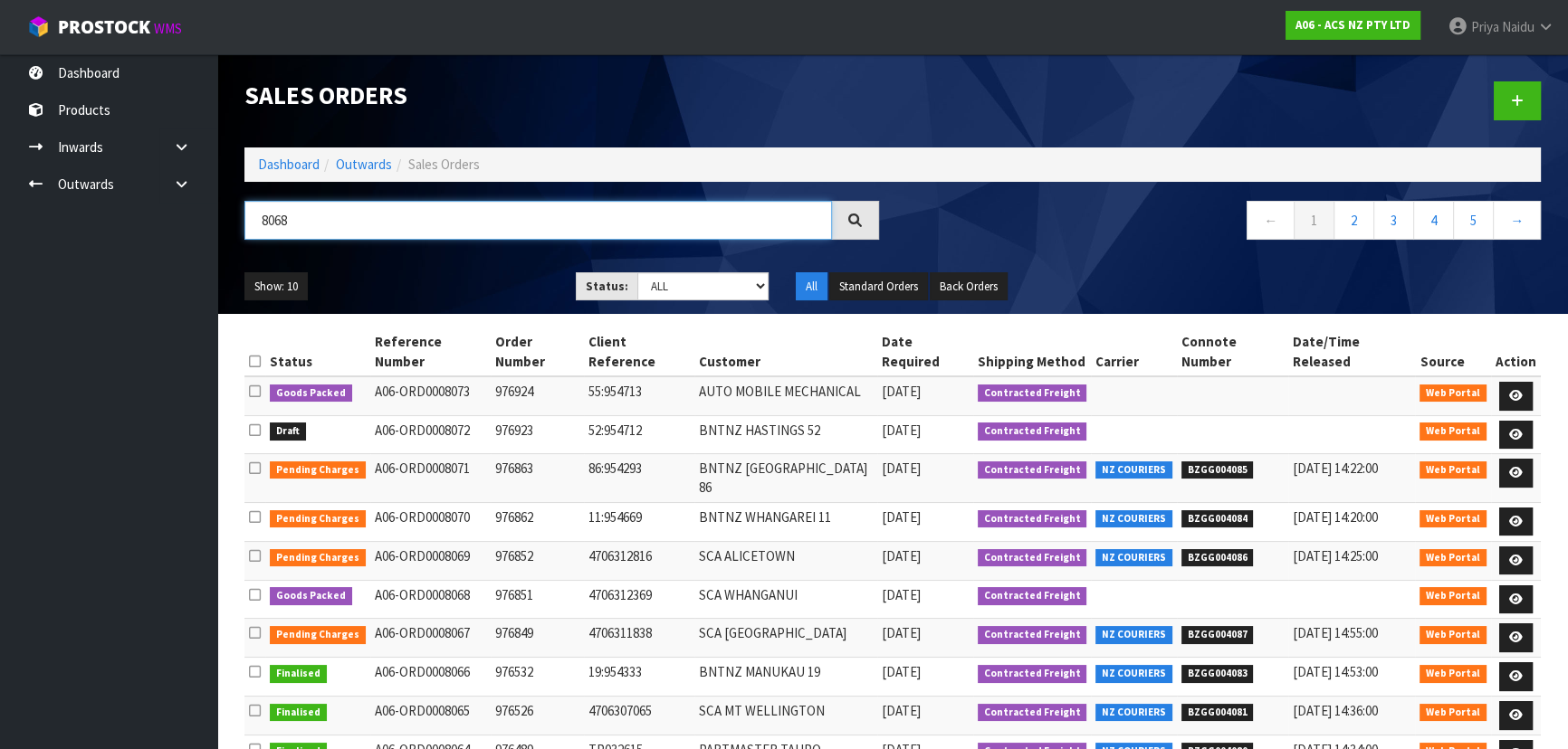
type input "8068"
click at [457, 281] on ul "Show: 10 5 10 25 50" at bounding box center [396, 287] width 304 height 29
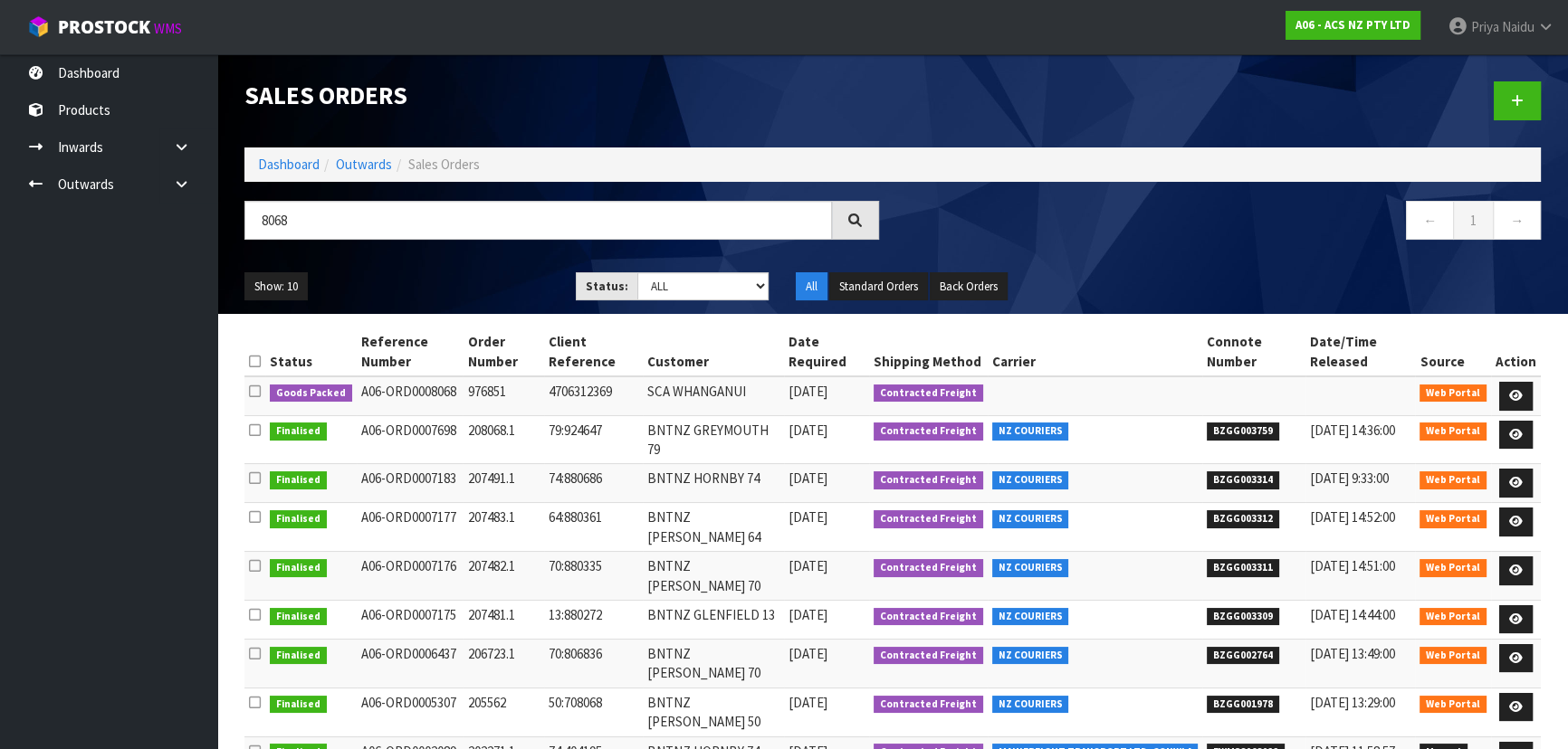
click at [457, 281] on ul "Show: 10 5 10 25 50" at bounding box center [396, 287] width 304 height 29
click at [551, 263] on div "Show: 10 5 10 25 50 Status: Draft Pending Allocated Pending Pick Goods Picked G…" at bounding box center [892, 287] width 1324 height 56
click at [1513, 387] on link at bounding box center [1515, 395] width 33 height 29
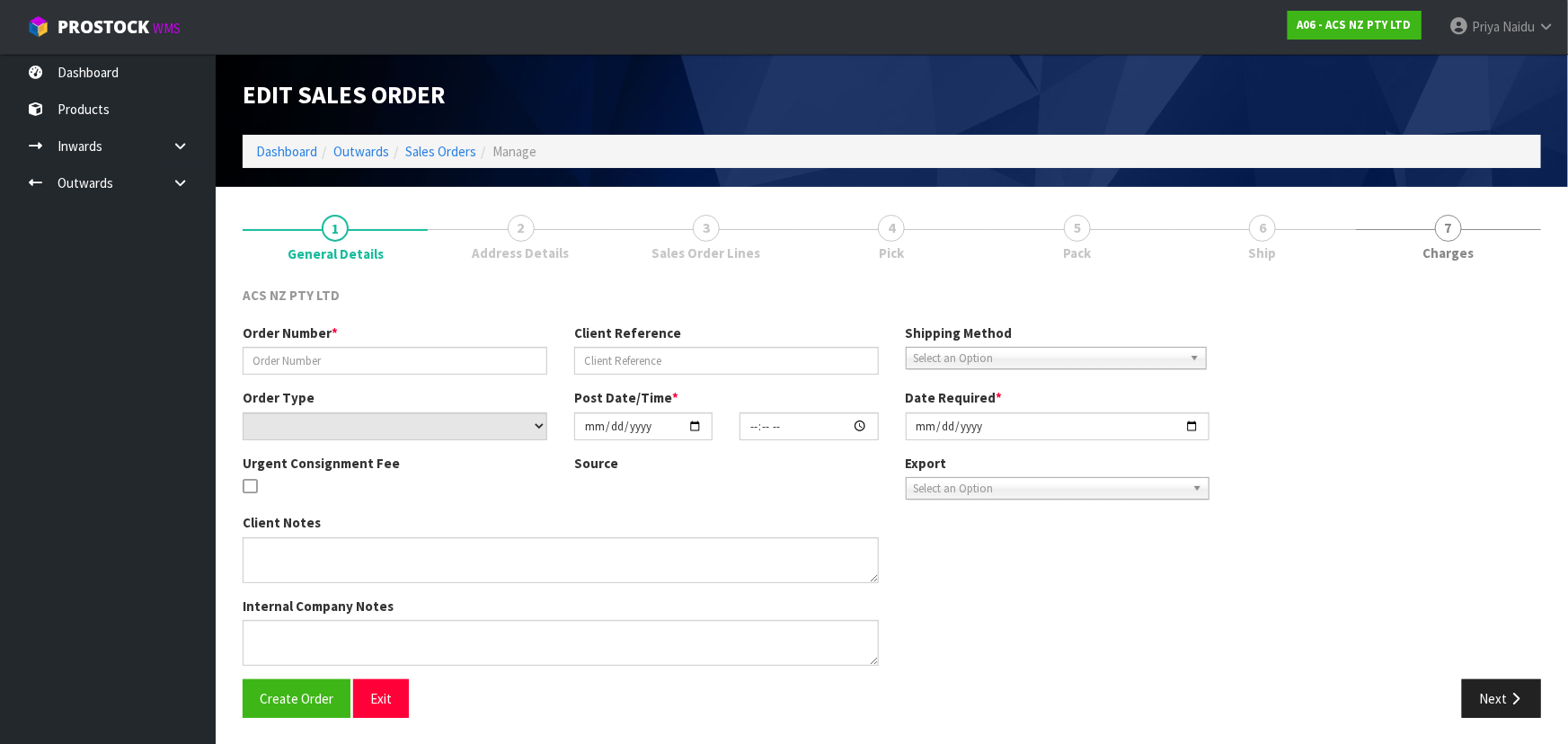
click at [1249, 241] on link "6 Ship" at bounding box center [1262, 236] width 185 height 71
type input "976851"
type input "4706312369"
select select "number:0"
type input "[DATE]"
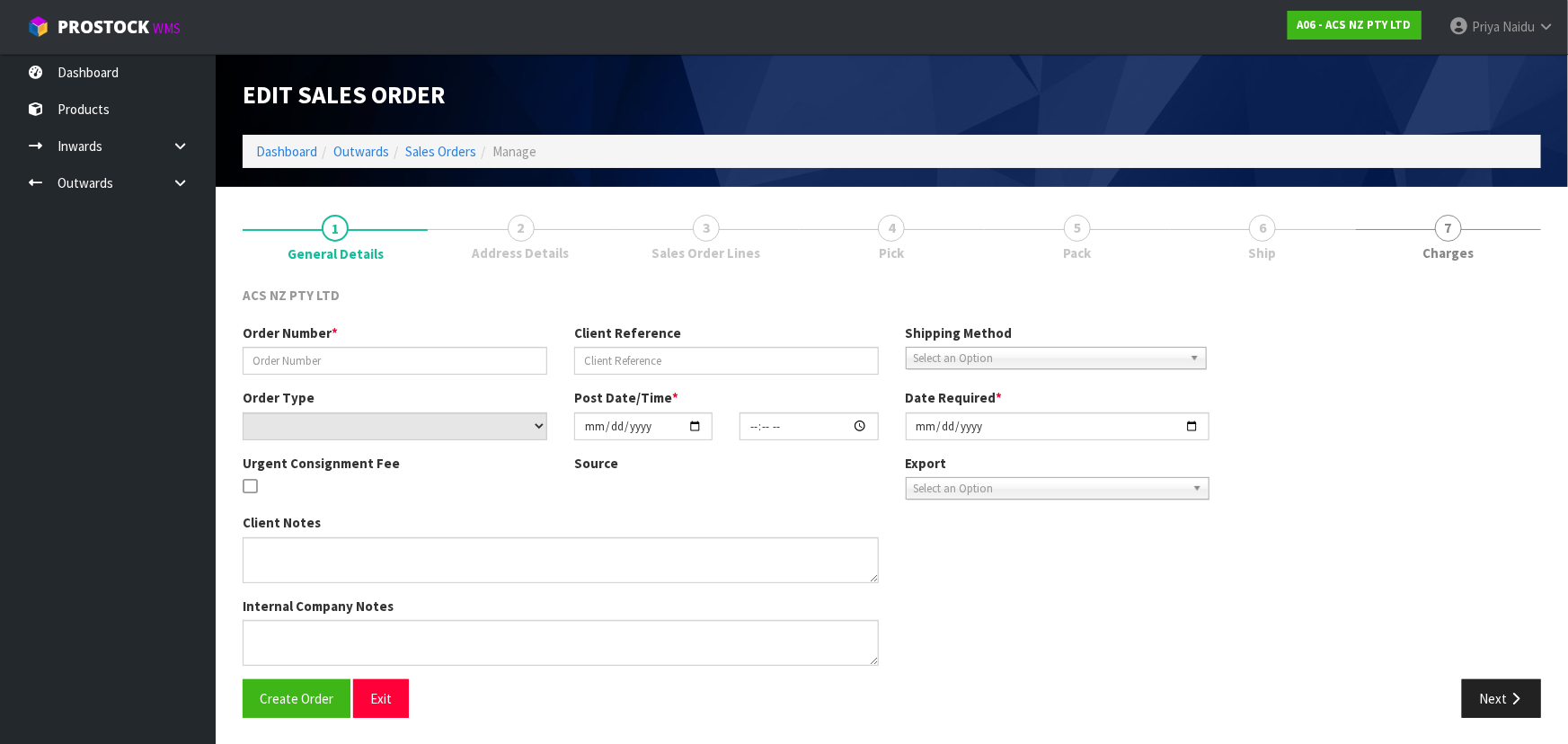
type input "10:31:00.000"
type input "[DATE]"
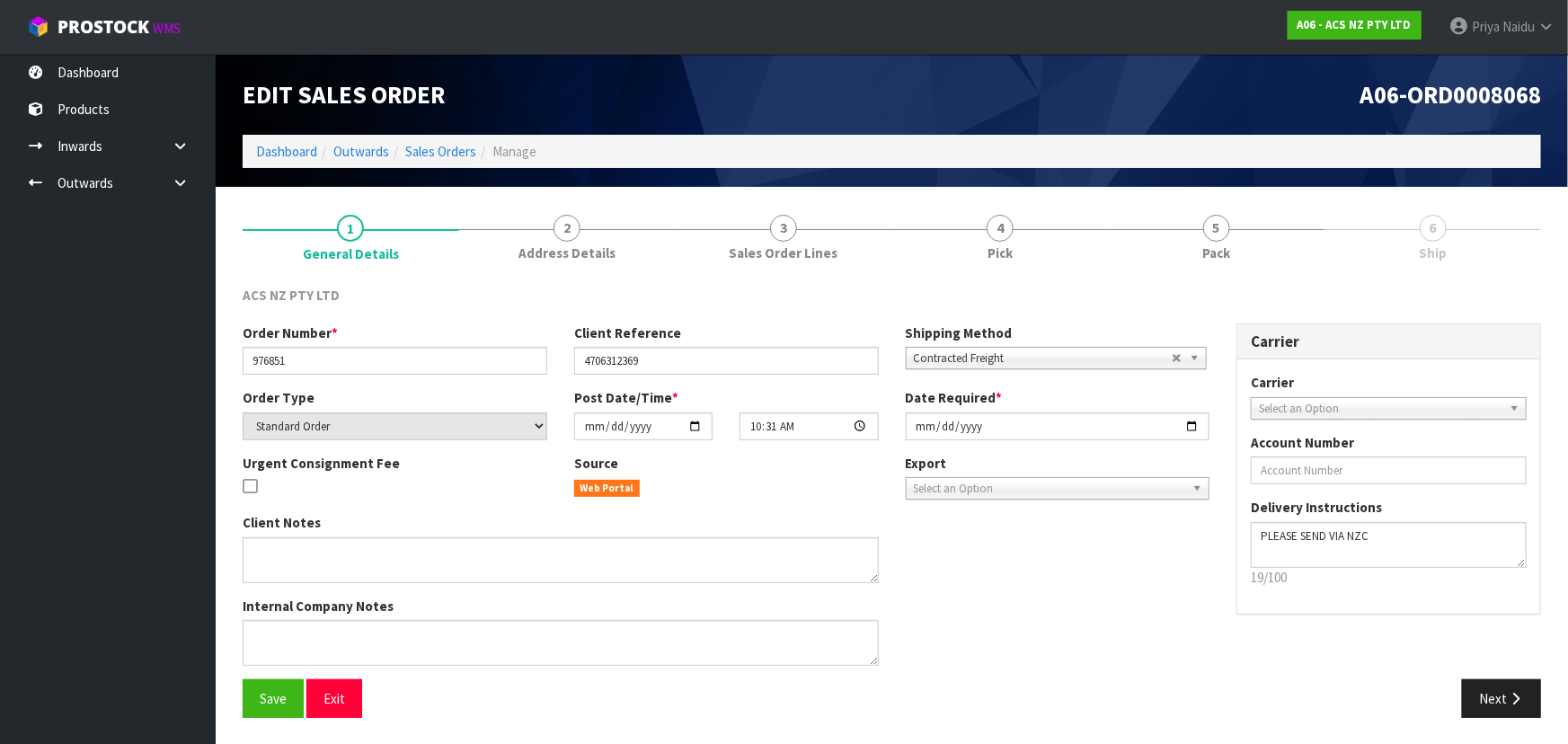
click at [1249, 241] on link "5 Pack" at bounding box center [1216, 236] width 217 height 71
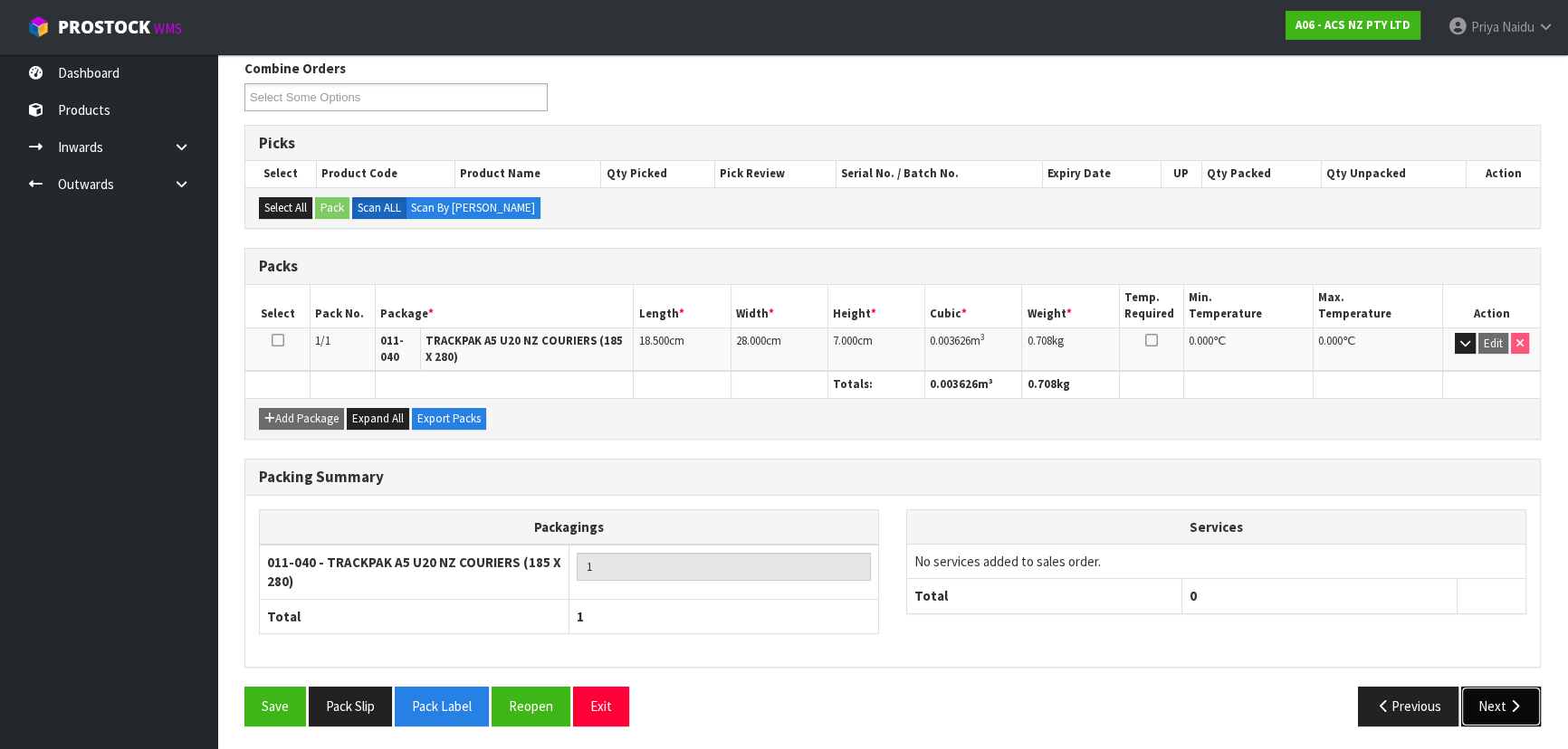
click at [1492, 698] on button "Next" at bounding box center [1501, 706] width 79 height 39
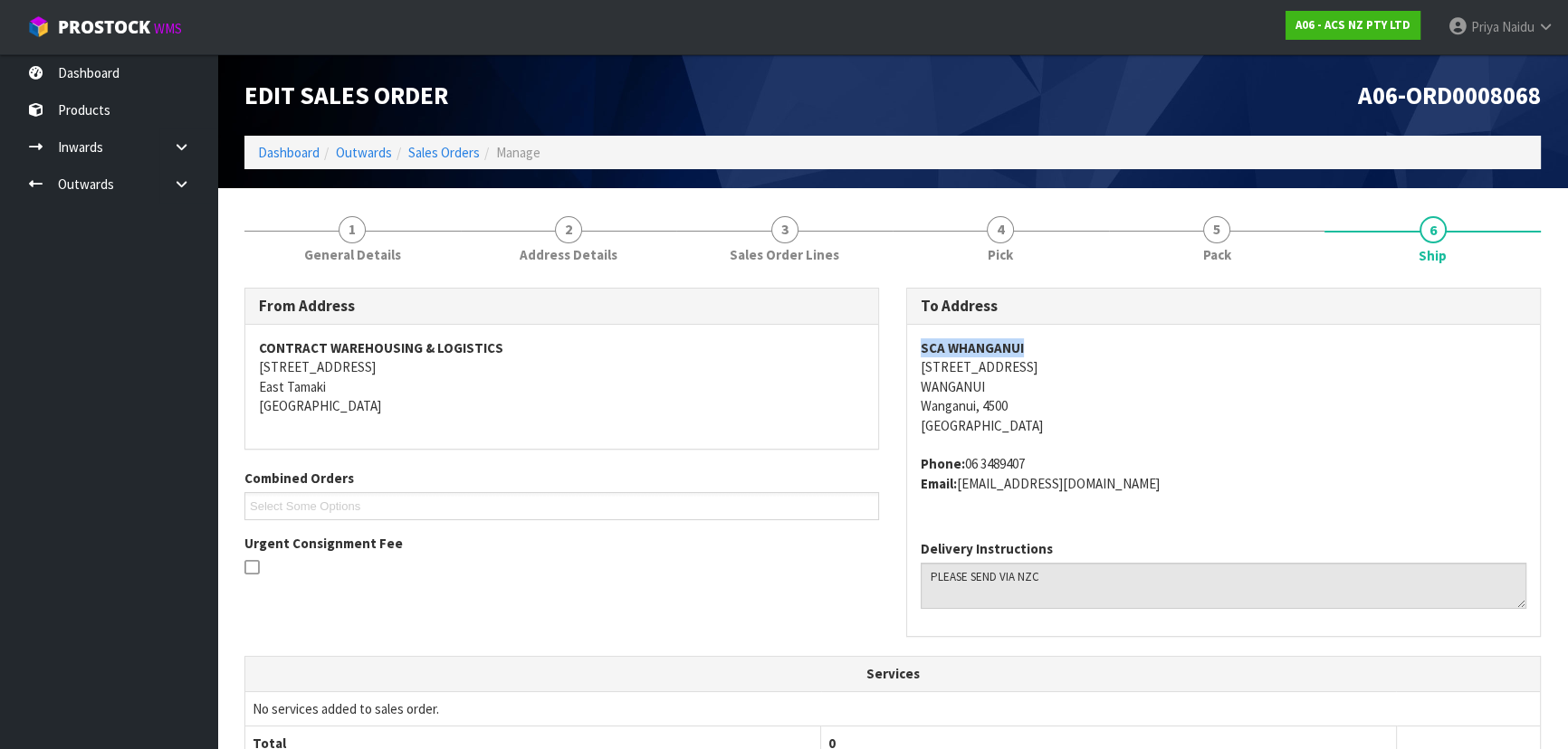
drag, startPoint x: 915, startPoint y: 343, endPoint x: 1044, endPoint y: 344, distance: 129.0
click at [1044, 344] on div "SCA WHANGANUI [STREET_ADDRESS] Phone: [PHONE_NUMBER] Email: [EMAIL_ADDRESS][DOM…" at bounding box center [1223, 426] width 632 height 201
drag, startPoint x: 906, startPoint y: 365, endPoint x: 1075, endPoint y: 382, distance: 169.9
click at [1079, 380] on div "SCA WHANGANUI [STREET_ADDRESS] Phone: [PHONE_NUMBER] Email: [EMAIL_ADDRESS][DOM…" at bounding box center [1223, 426] width 632 height 201
click at [914, 388] on div "SCA WHANGANUI [STREET_ADDRESS] Phone: [PHONE_NUMBER] Email: [EMAIL_ADDRESS][DOM…" at bounding box center [1223, 426] width 632 height 201
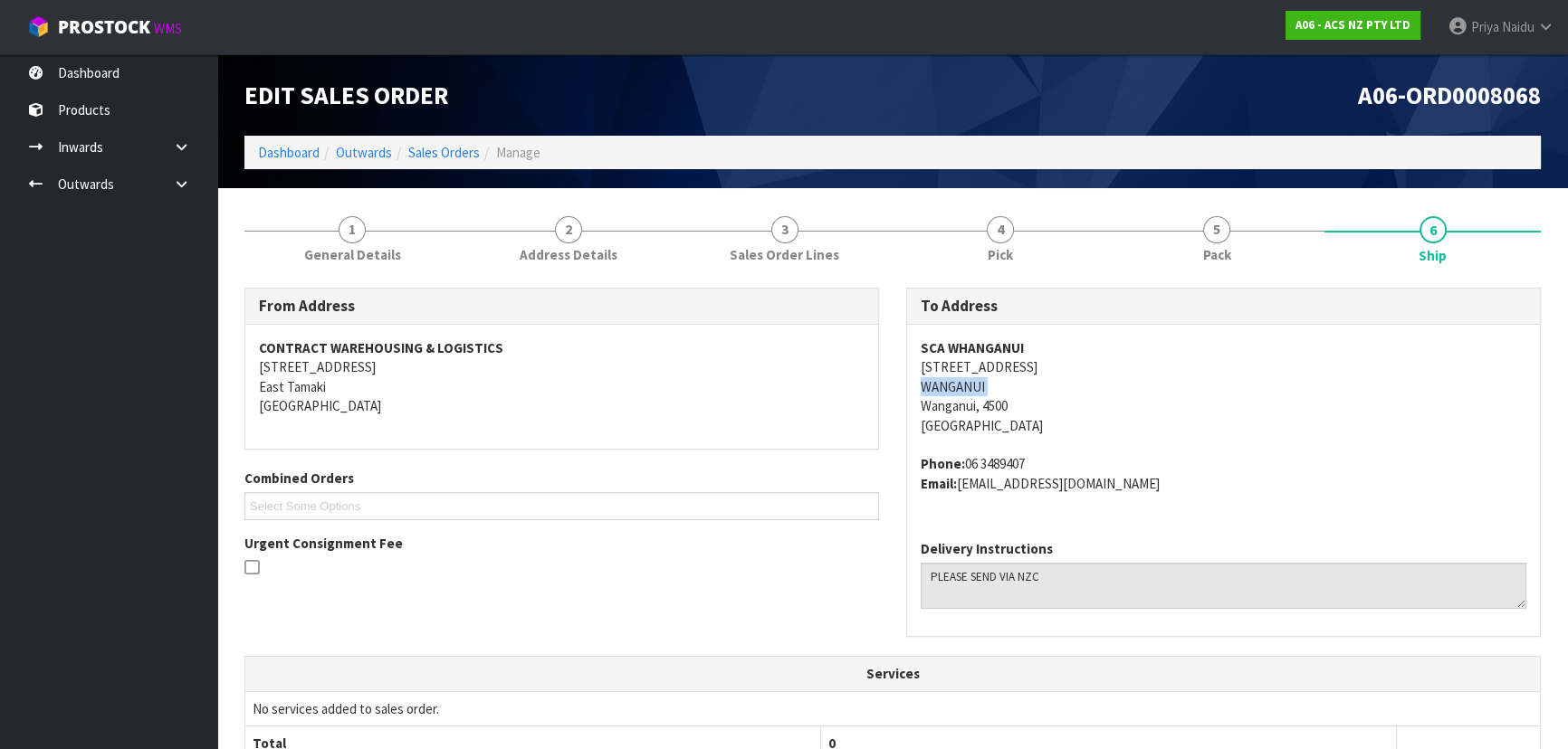
drag, startPoint x: 914, startPoint y: 388, endPoint x: 1016, endPoint y: 391, distance: 102.0
click at [1016, 391] on div "SCA WHANGANUI [STREET_ADDRESS] Phone: [PHONE_NUMBER] Email: [EMAIL_ADDRESS][DOM…" at bounding box center [1223, 426] width 632 height 201
drag, startPoint x: 963, startPoint y: 459, endPoint x: 1073, endPoint y: 453, distance: 110.2
click at [1073, 454] on address "Phone: [PHONE_NUMBER] Email: [EMAIL_ADDRESS][DOMAIN_NAME]" at bounding box center [1223, 474] width 606 height 39
drag, startPoint x: 964, startPoint y: 485, endPoint x: 1183, endPoint y: 489, distance: 219.0
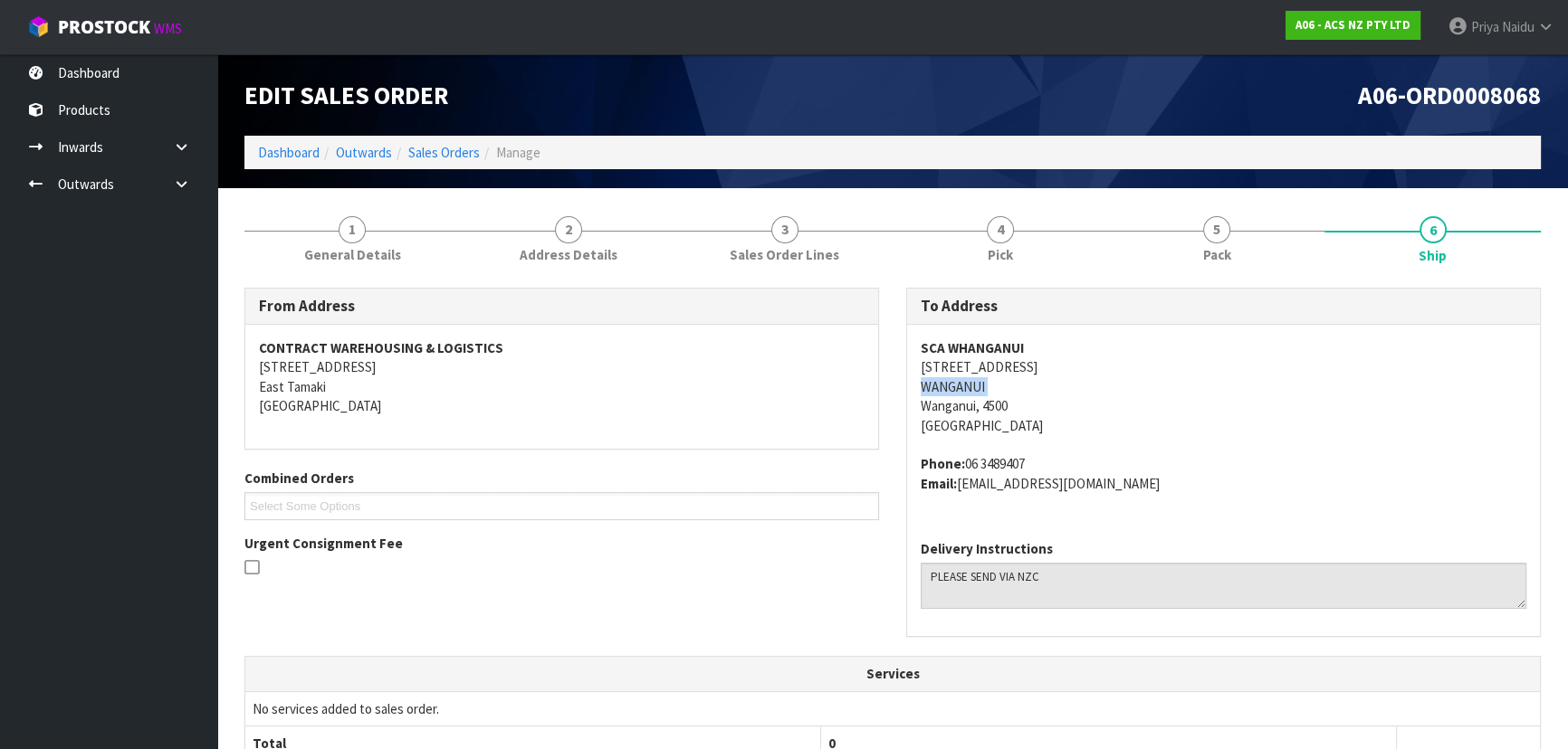
click at [1183, 489] on address "Phone: [PHONE_NUMBER] Email: [EMAIL_ADDRESS][DOMAIN_NAME]" at bounding box center [1223, 474] width 606 height 39
click at [355, 250] on span "General Details" at bounding box center [352, 254] width 97 height 19
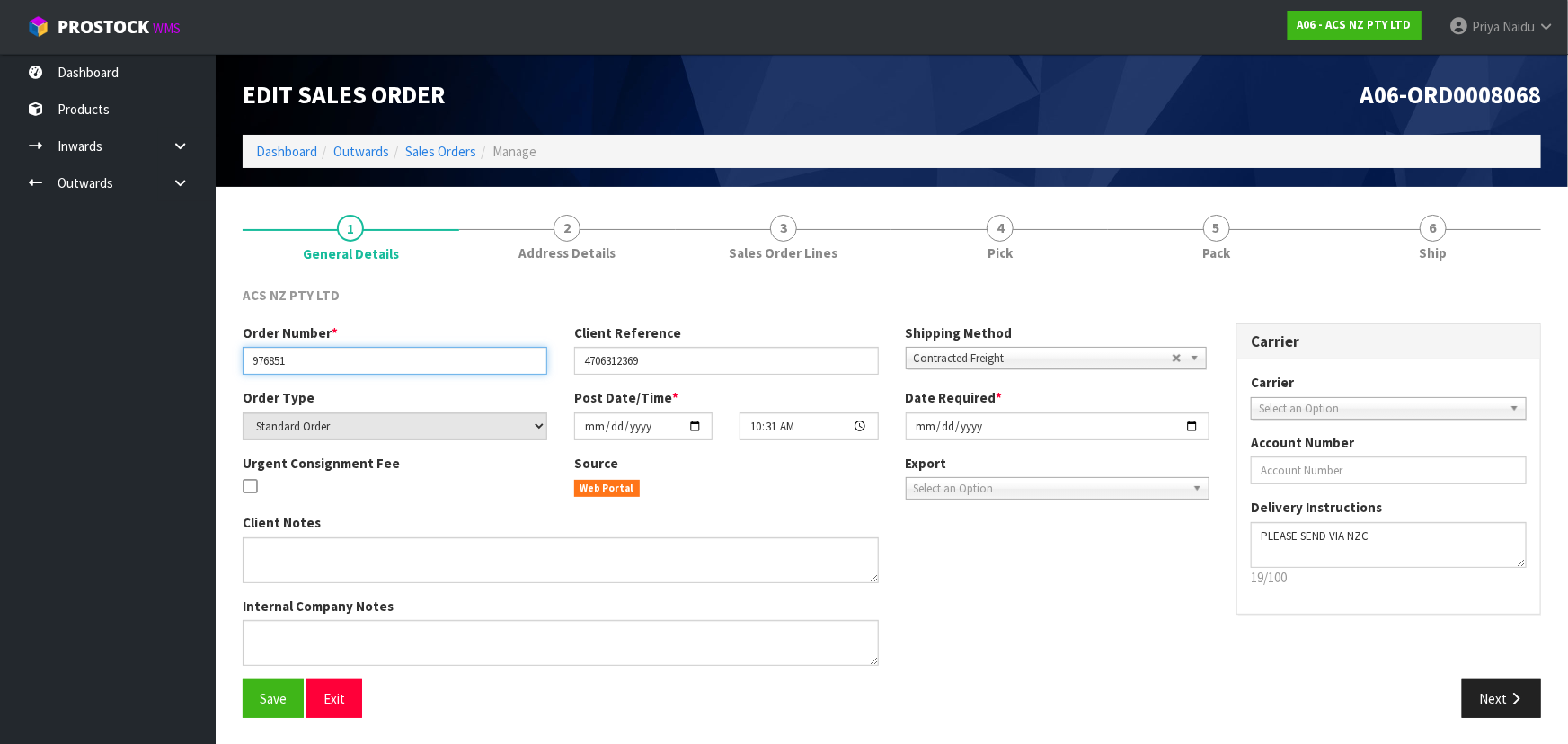
drag, startPoint x: 252, startPoint y: 365, endPoint x: 364, endPoint y: 359, distance: 112.2
click at [364, 357] on input "976851" at bounding box center [394, 361] width 305 height 27
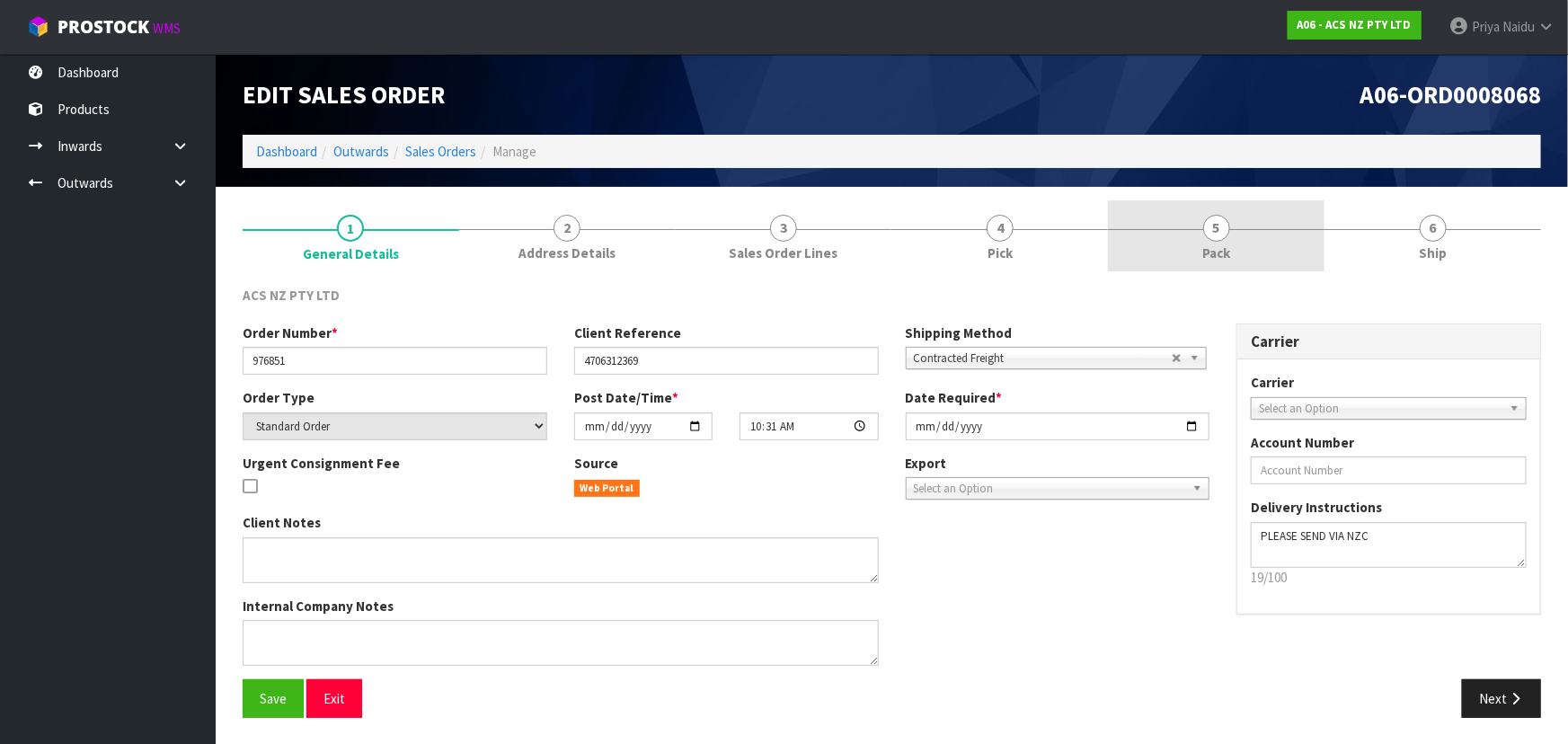
click at [1206, 232] on span "5" at bounding box center [1216, 228] width 27 height 27
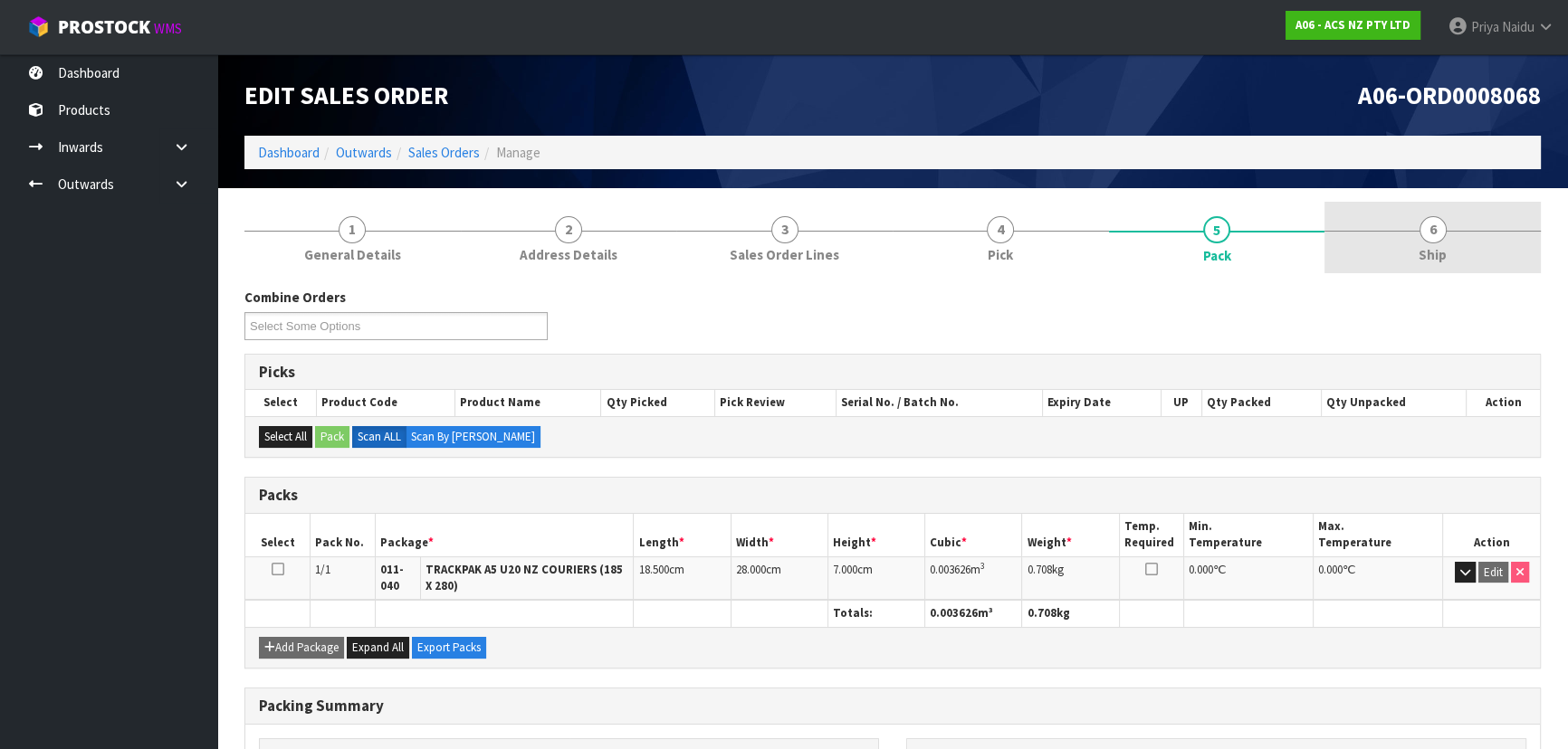
click at [1385, 241] on link "6 Ship" at bounding box center [1432, 238] width 217 height 72
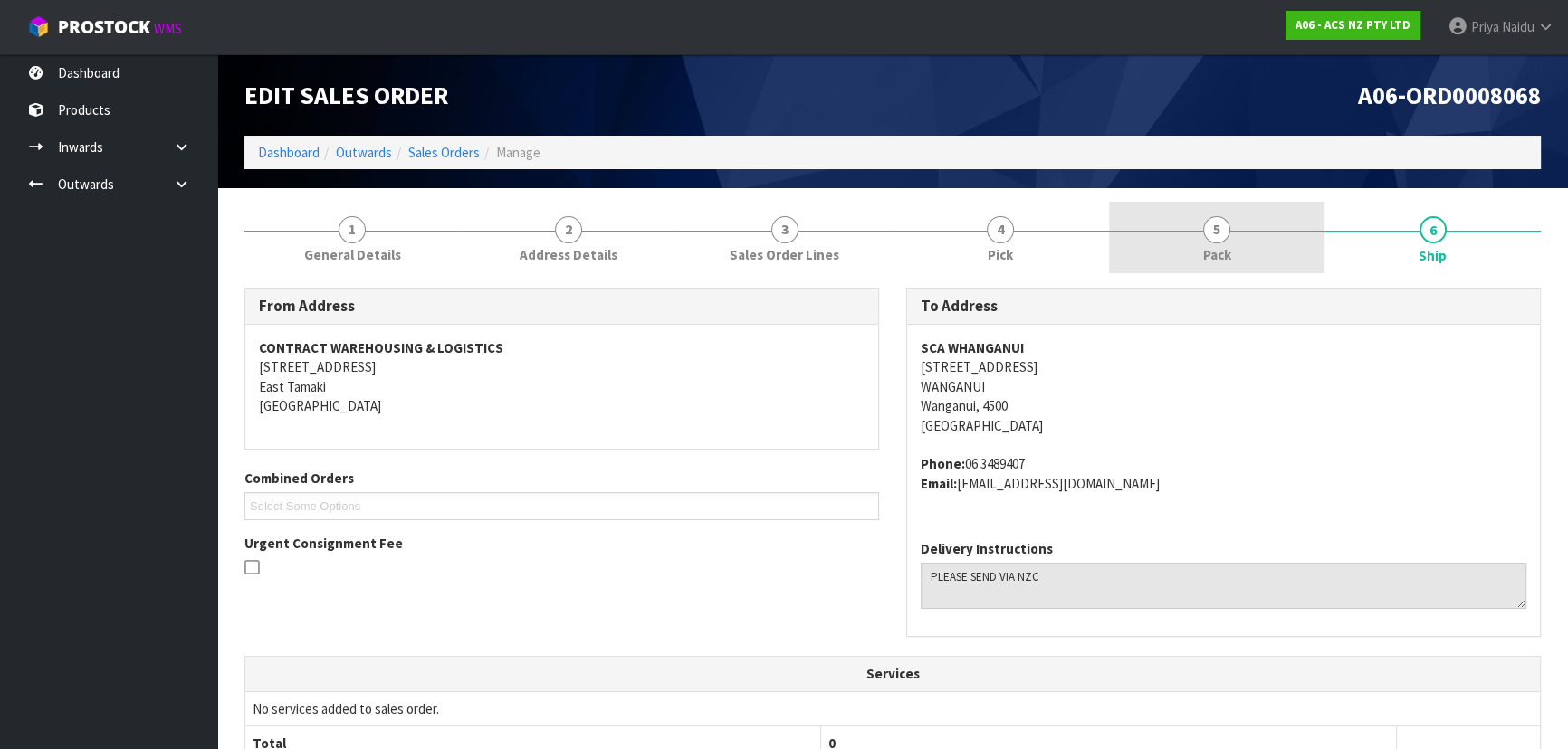
click at [1185, 212] on link "5 Pack" at bounding box center [1217, 238] width 217 height 72
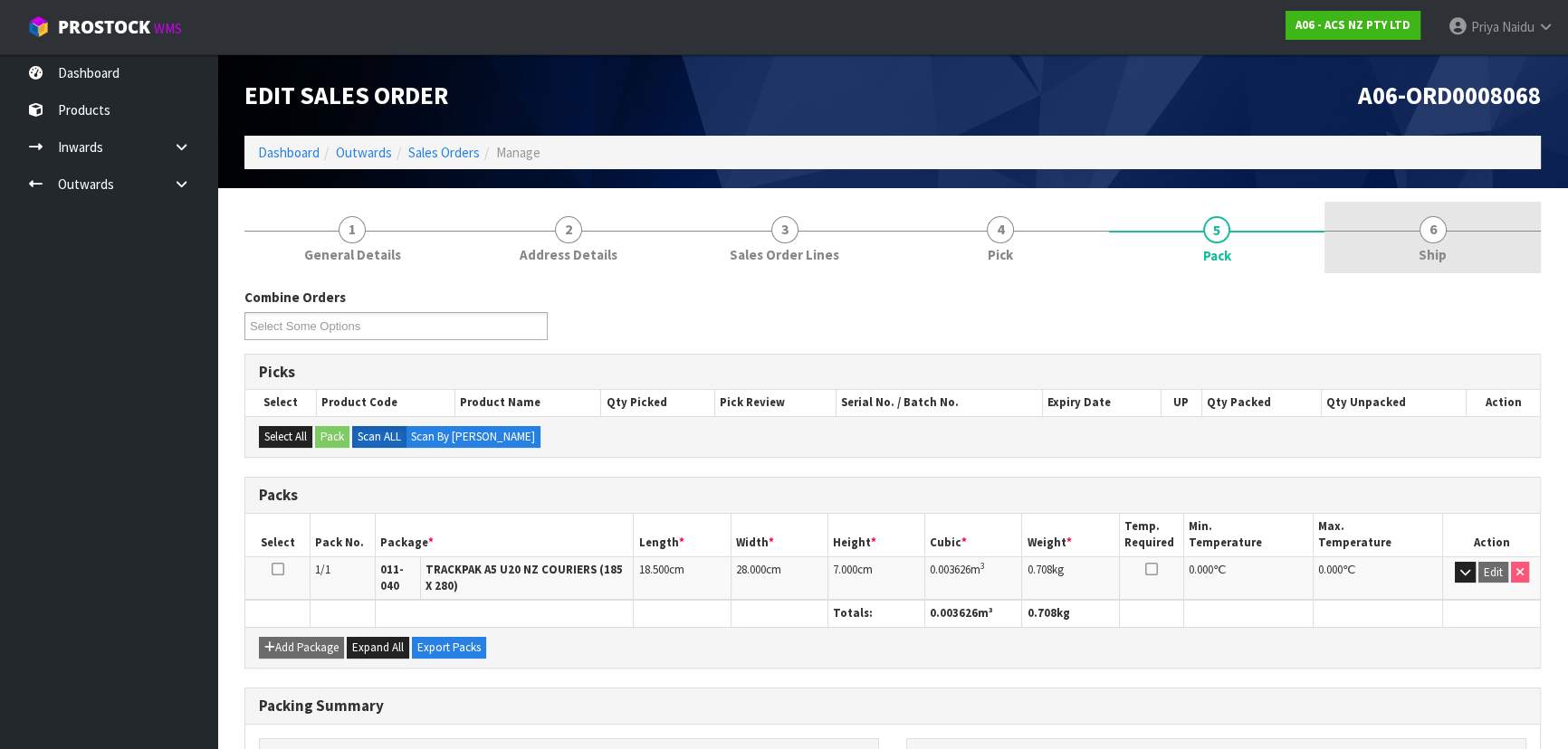
drag, startPoint x: 1409, startPoint y: 272, endPoint x: 1395, endPoint y: 258, distance: 19.8
click at [1409, 264] on link "6 Ship" at bounding box center [1432, 238] width 217 height 72
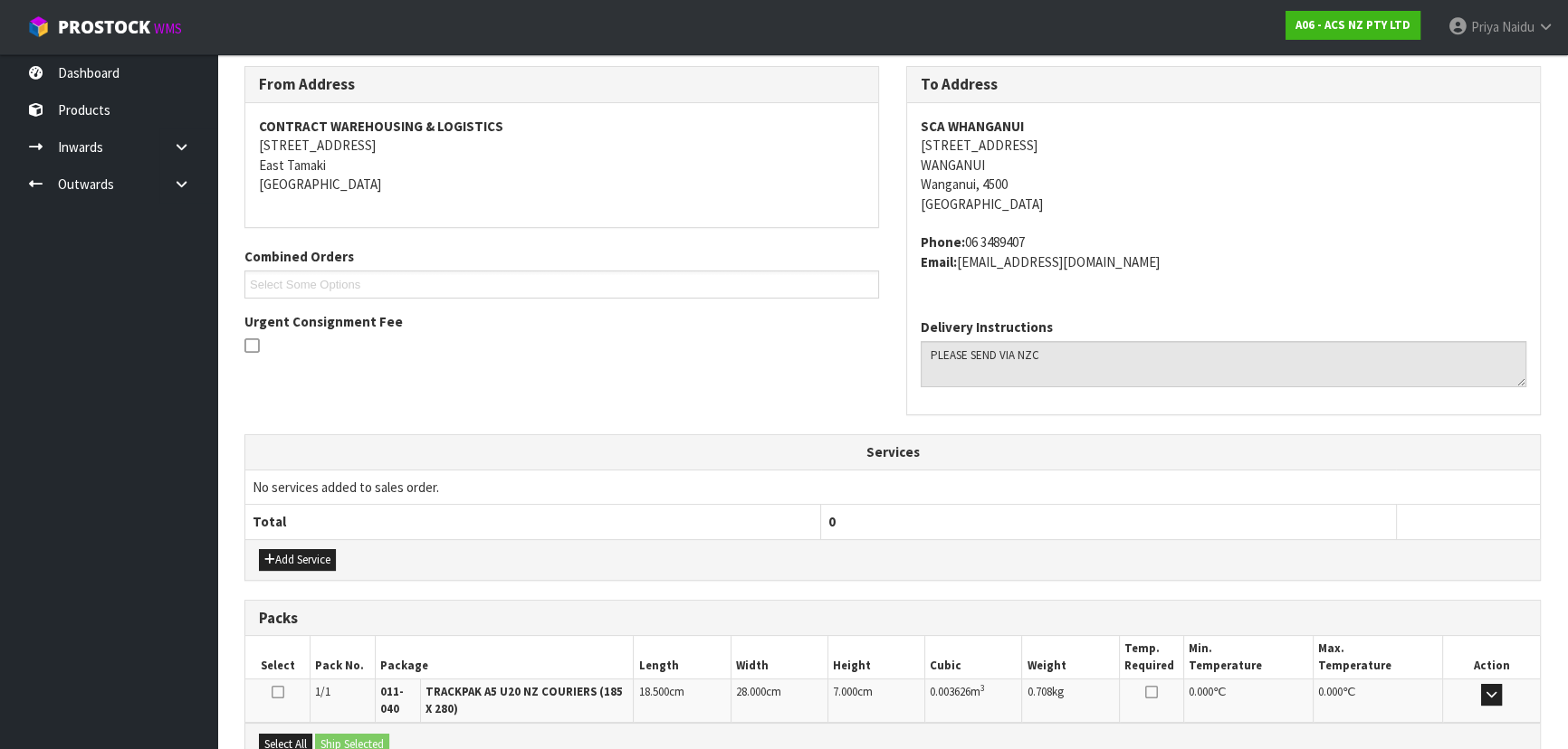
scroll to position [428, 0]
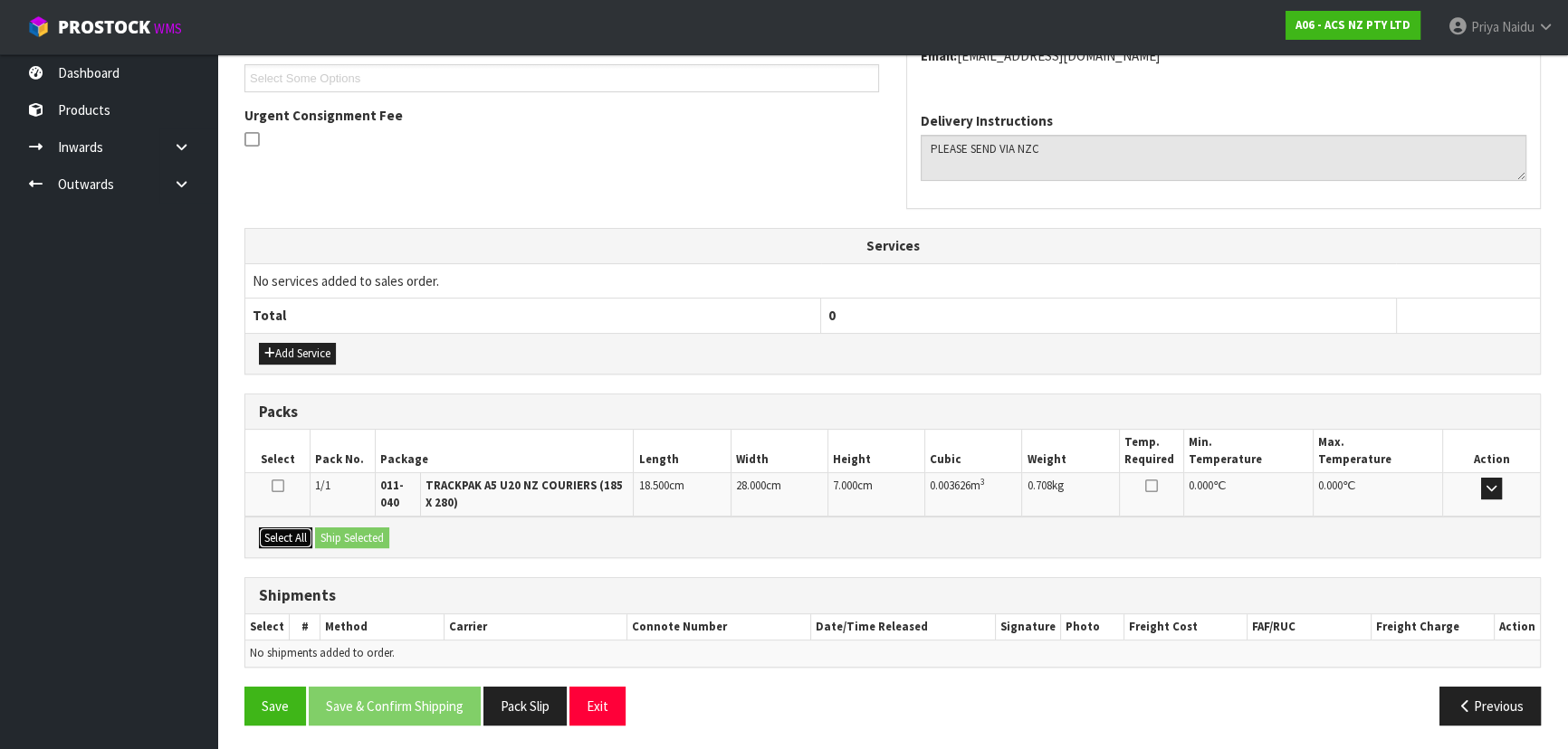
click at [306, 539] on button "Select All" at bounding box center [286, 539] width 53 height 22
drag, startPoint x: 325, startPoint y: 536, endPoint x: 346, endPoint y: 543, distance: 22.1
click at [326, 536] on button "Ship Selected" at bounding box center [352, 539] width 75 height 22
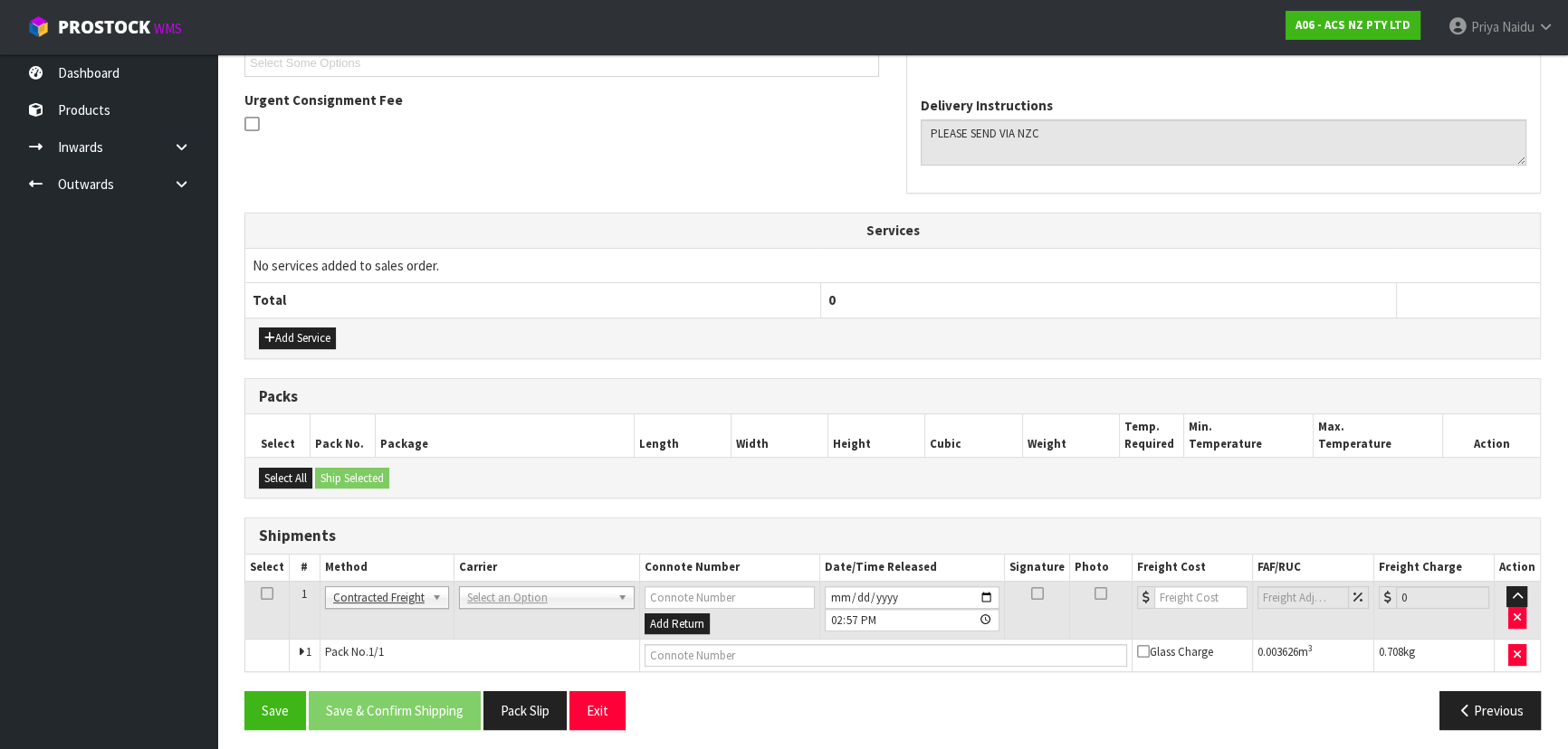
scroll to position [448, 0]
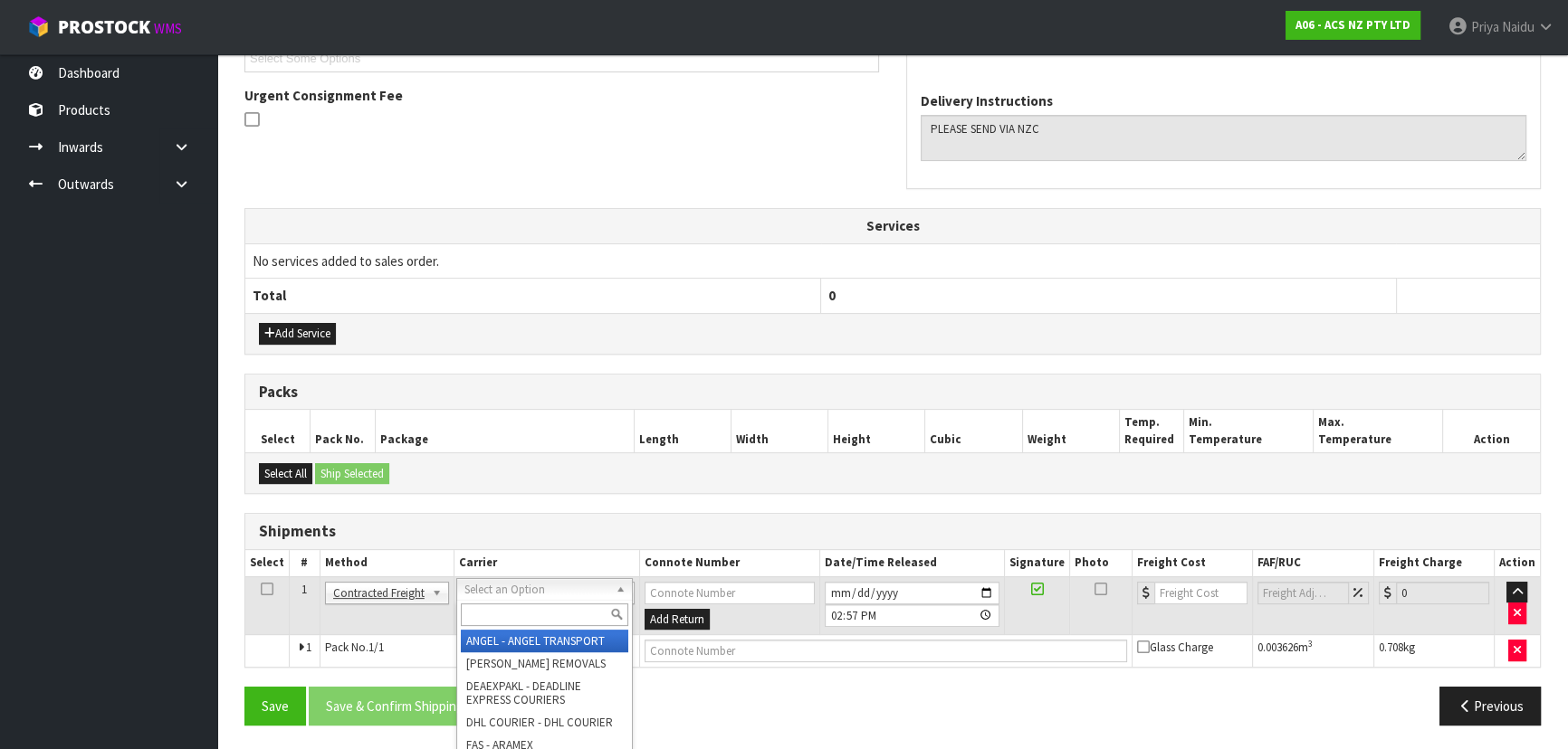
click at [493, 619] on input "text" at bounding box center [545, 614] width 168 height 23
type input "NZC"
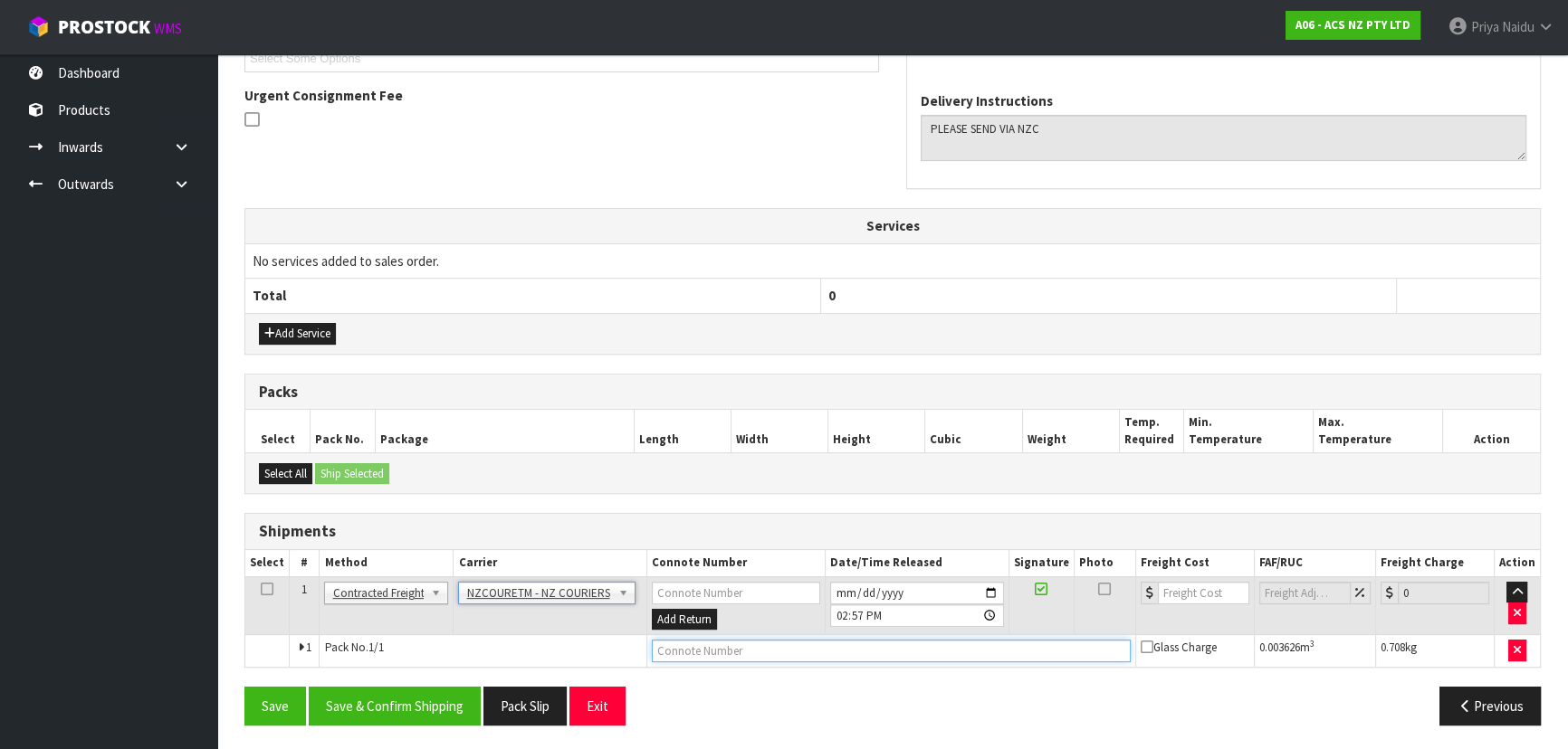
click at [687, 652] on input "text" at bounding box center [891, 650] width 479 height 23
paste input "BZGG004088"
type input "BZGG004088"
click at [1183, 599] on input "number" at bounding box center [1203, 592] width 91 height 23
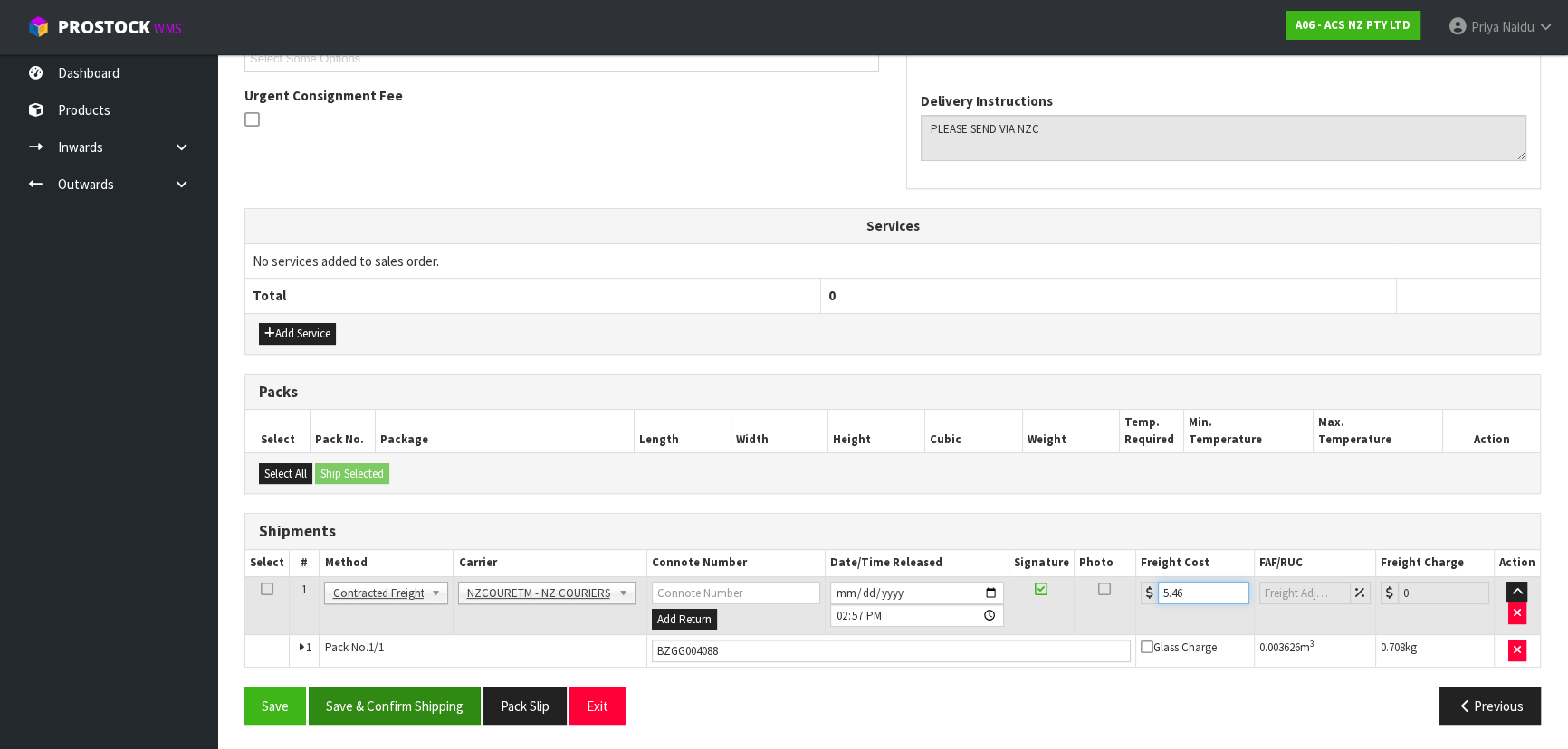
type input "5.46"
click at [397, 708] on button "Save & Confirm Shipping" at bounding box center [395, 706] width 172 height 39
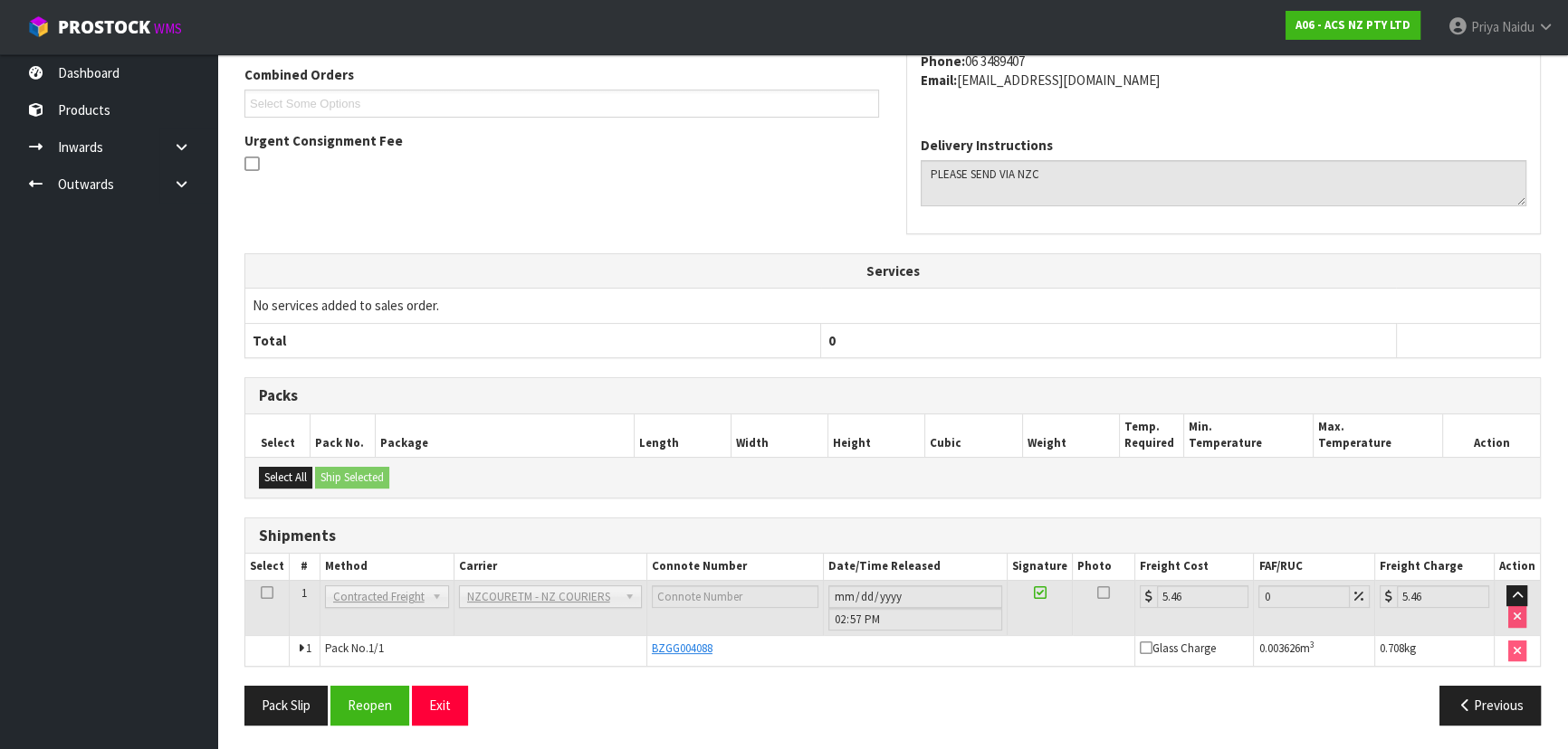
scroll to position [0, 0]
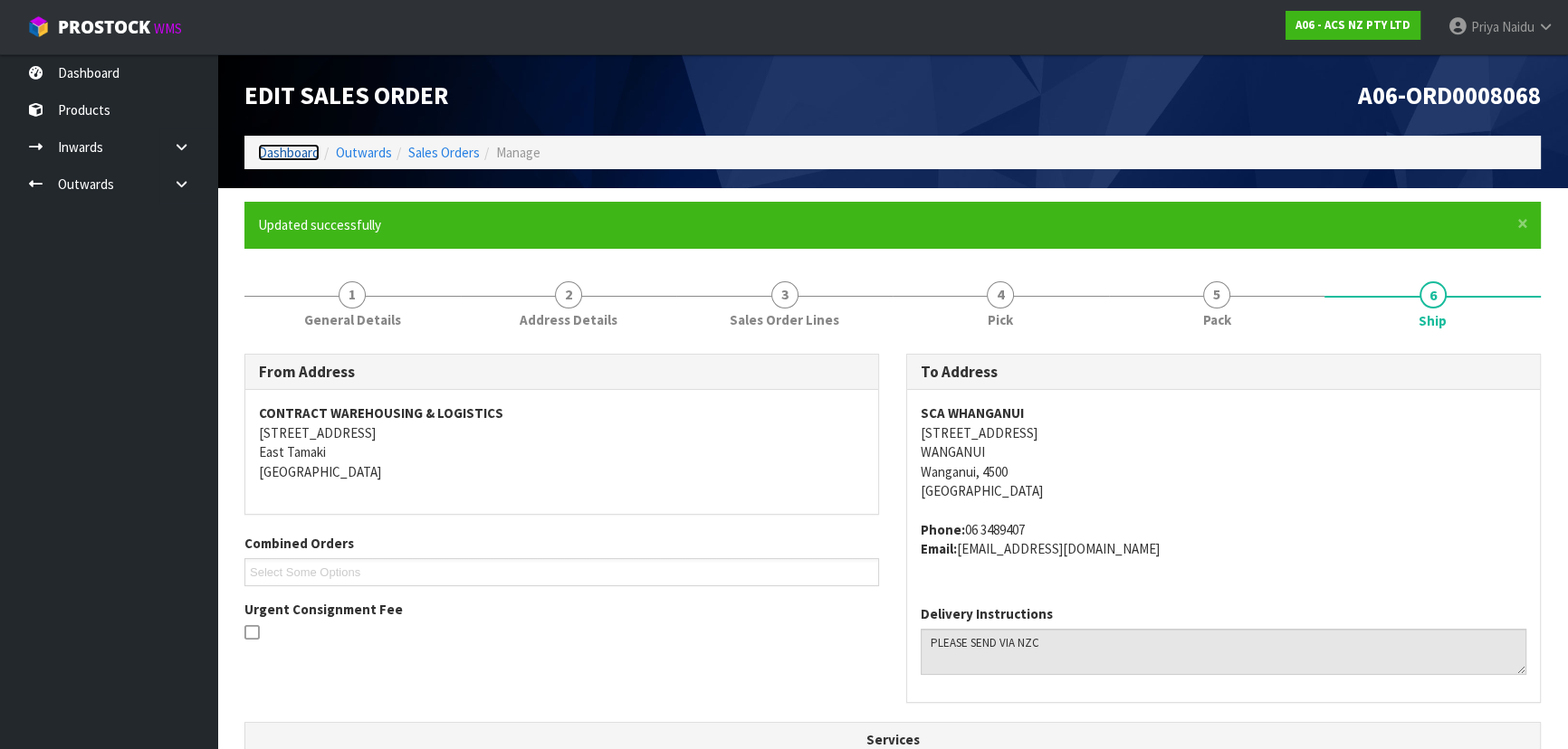
click at [288, 153] on link "Dashboard" at bounding box center [289, 152] width 62 height 18
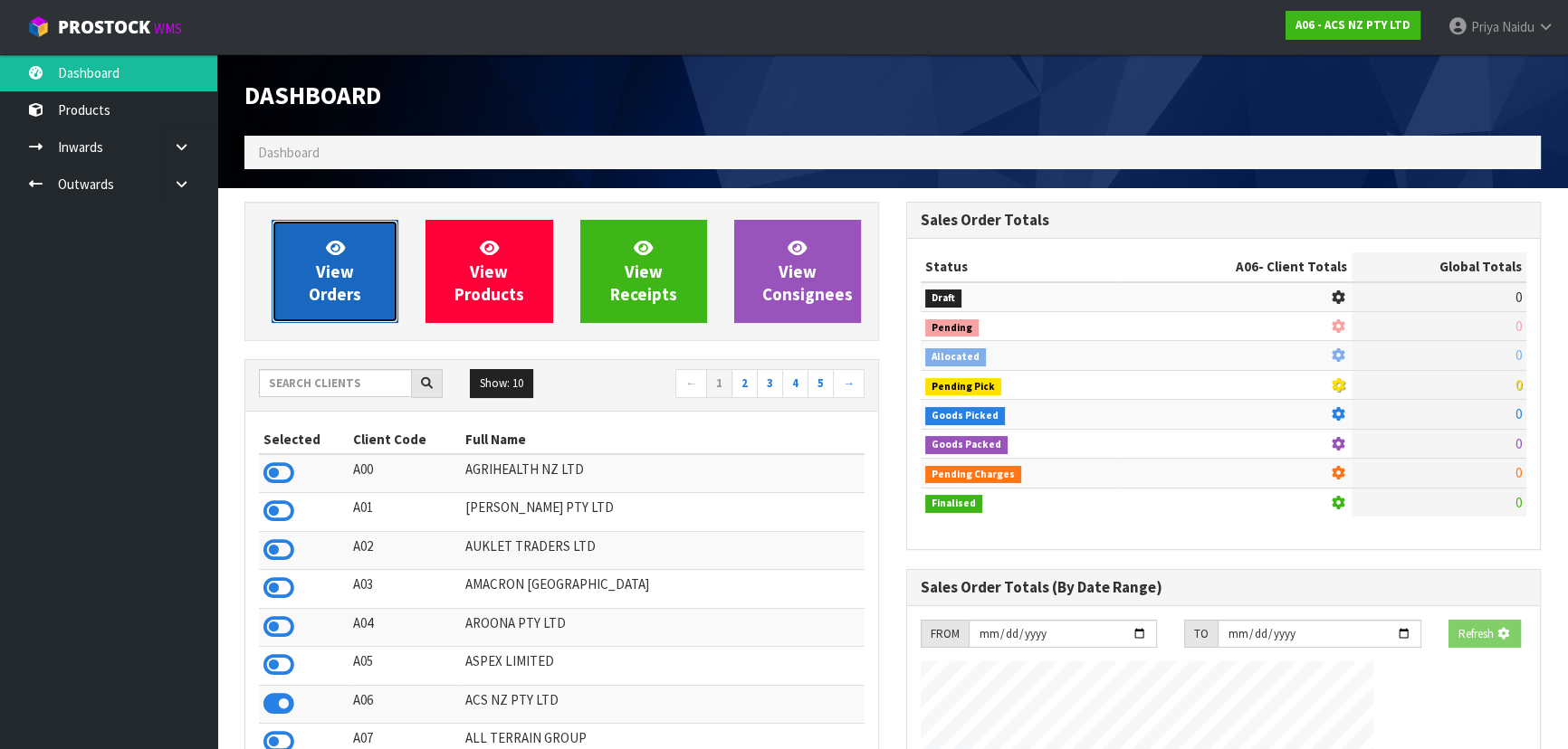
click at [335, 304] on span "View Orders" at bounding box center [335, 271] width 53 height 68
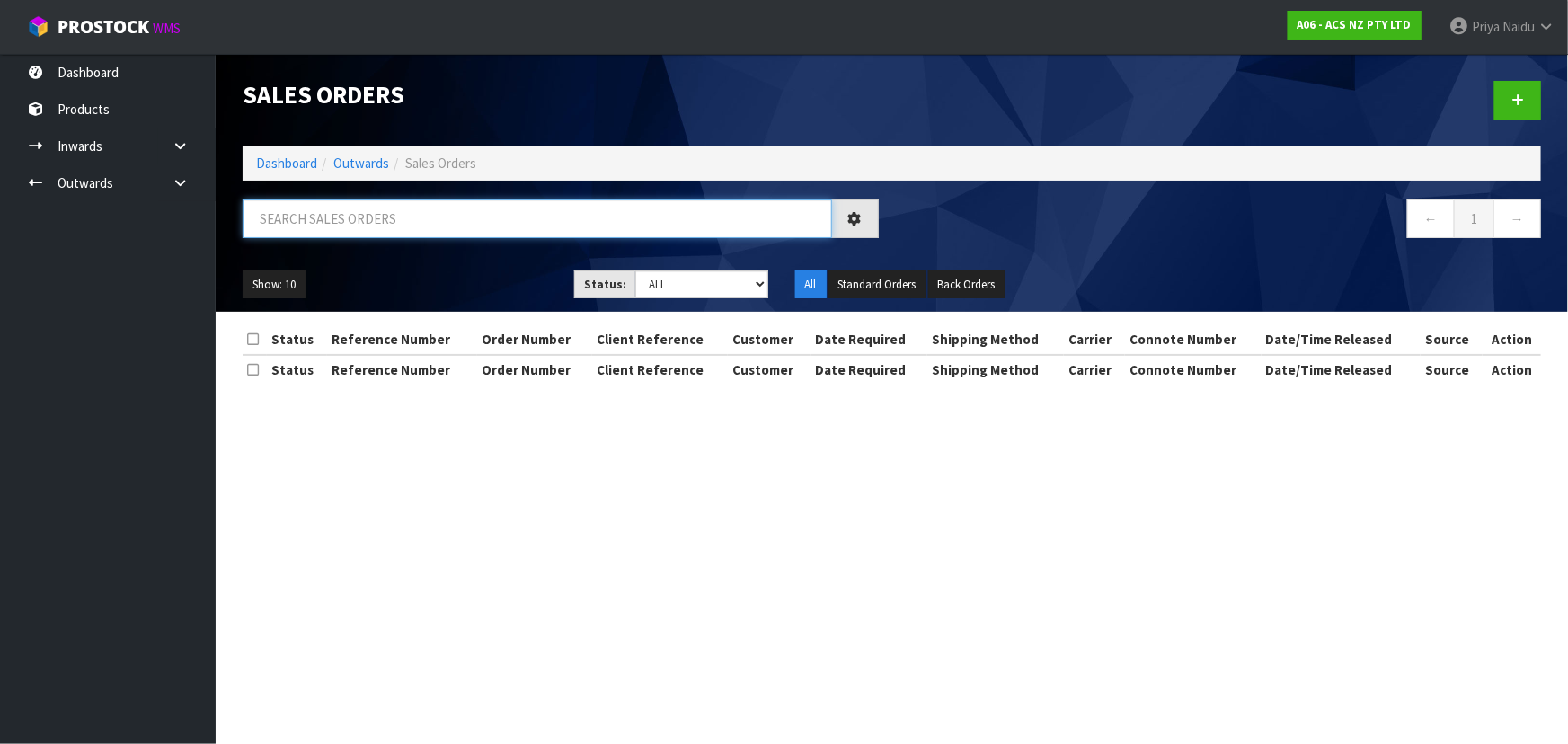
click at [360, 224] on input "text" at bounding box center [537, 219] width 589 height 38
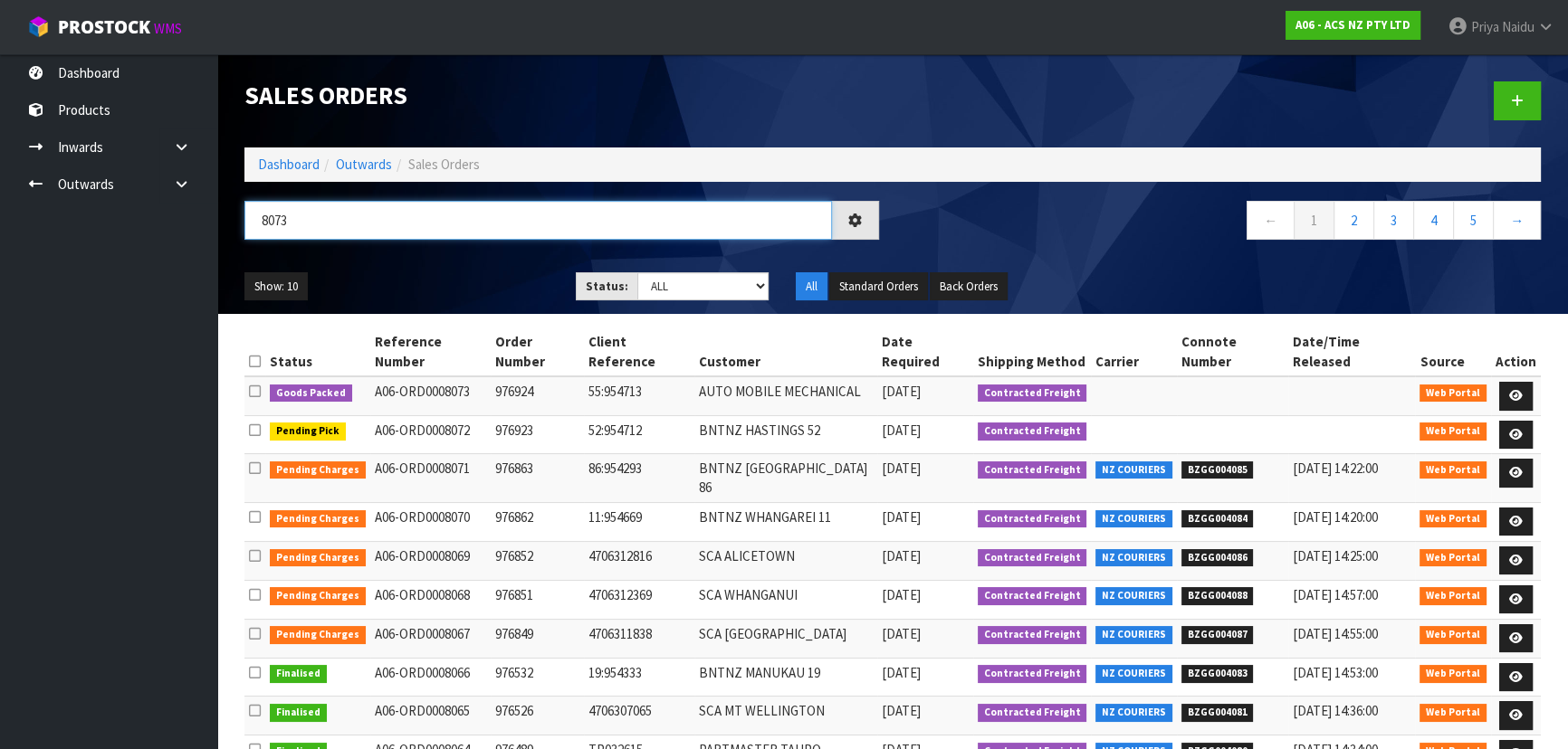
type input "8073"
click at [461, 274] on ul "Show: 10 5 10 25 50" at bounding box center [396, 287] width 304 height 29
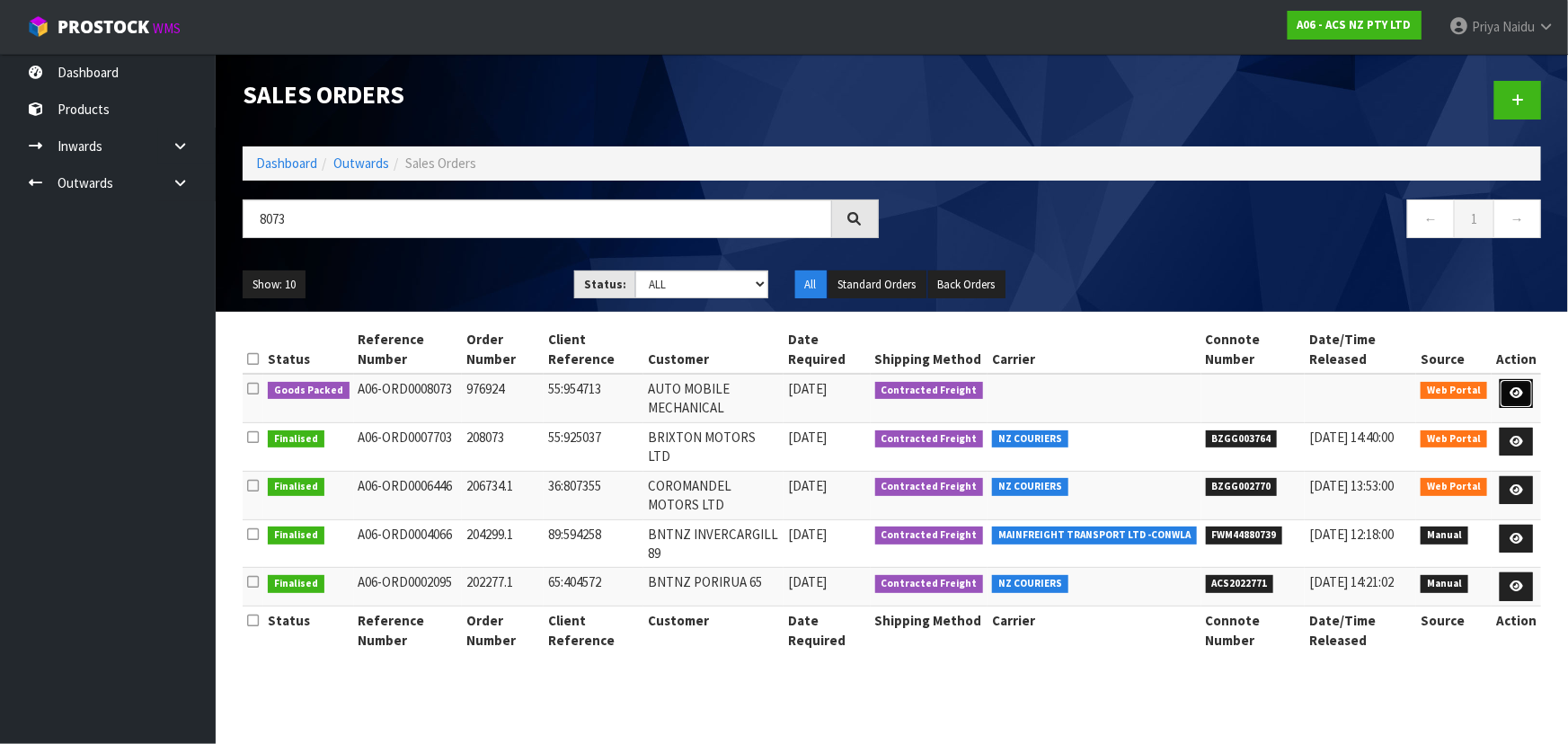
click at [1519, 391] on icon at bounding box center [1516, 393] width 14 height 12
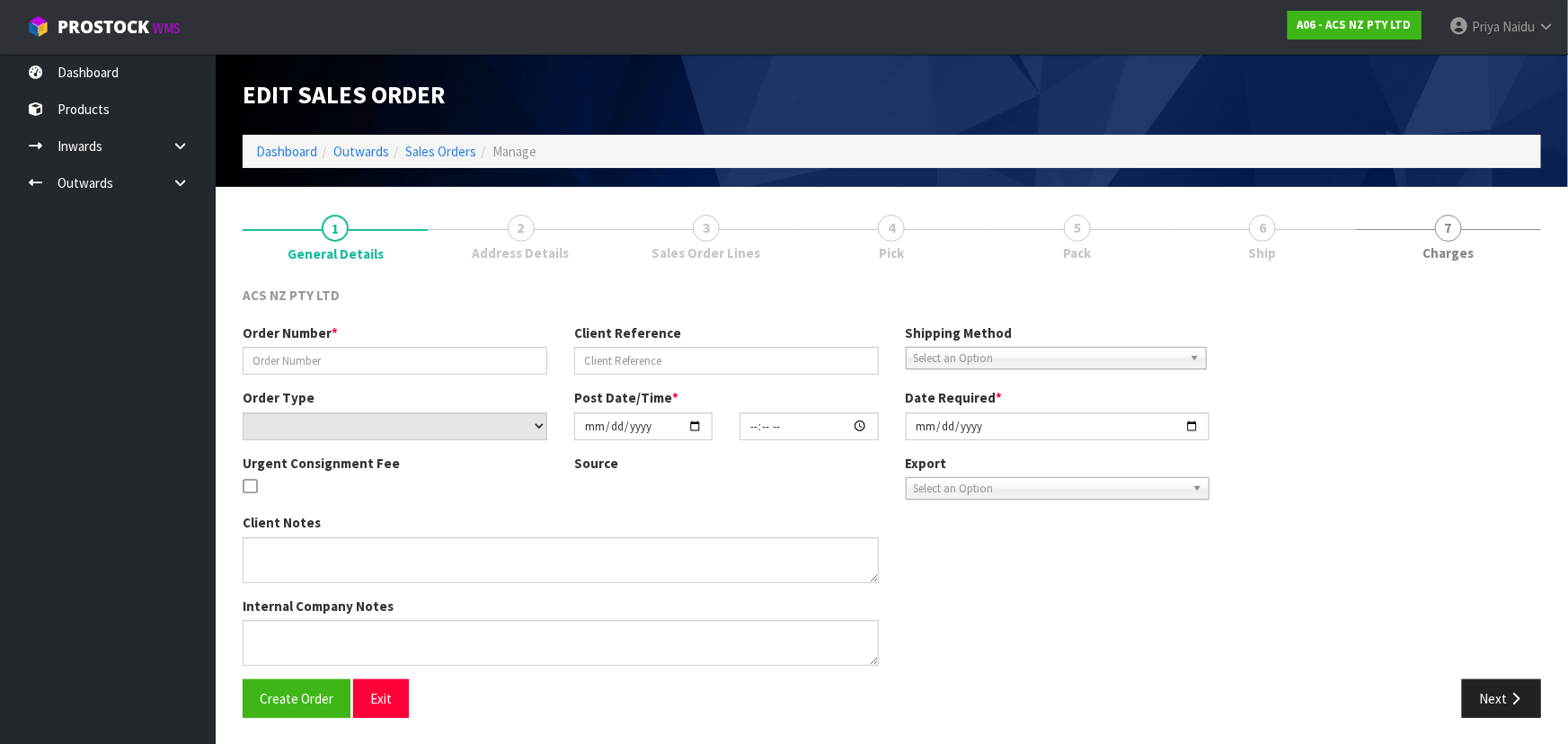
type input "976924"
type input "55:954713"
select select "number:0"
type input "[DATE]"
type input "12:55:00.000"
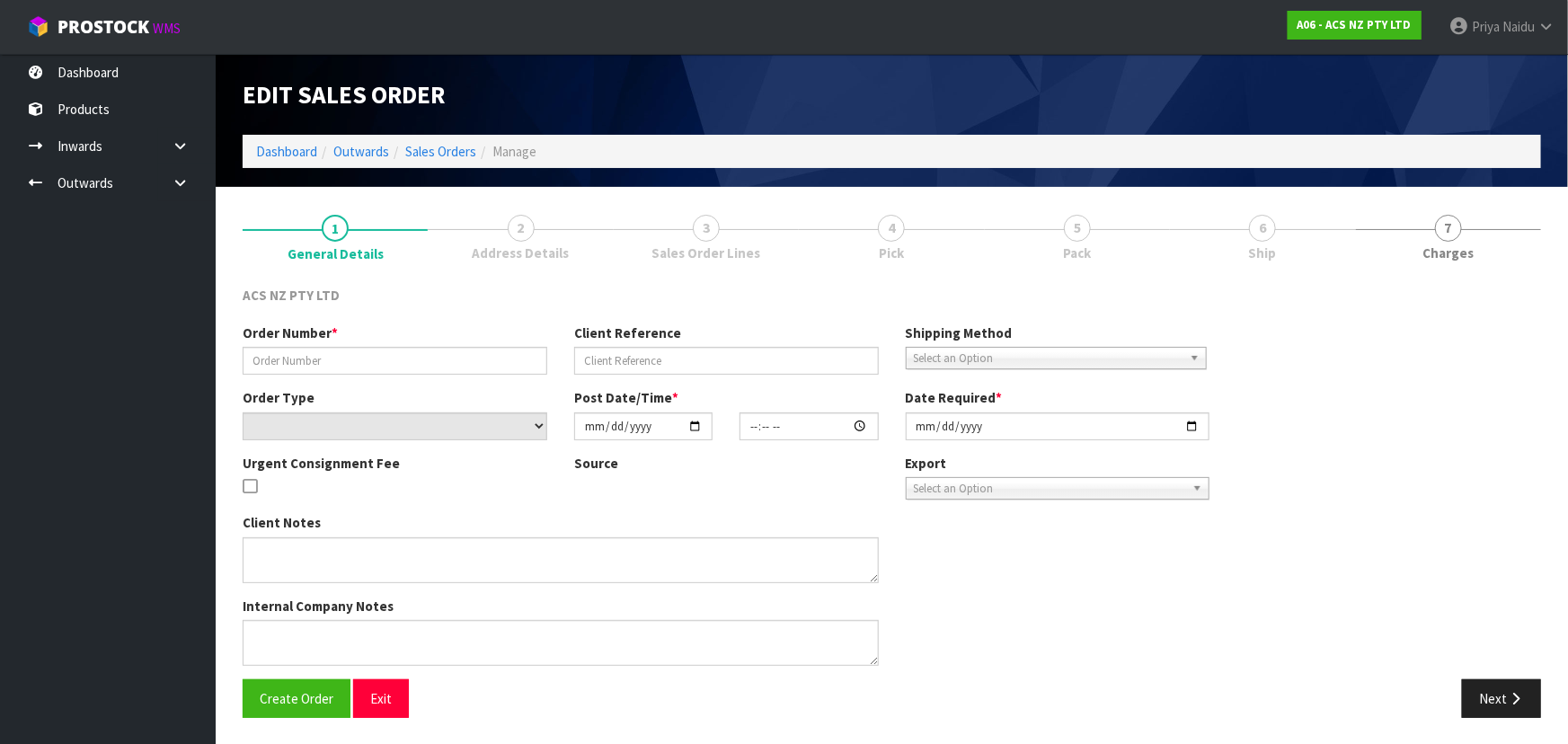
type input "[DATE]"
type textarea "NO PAPER WORK - POSTCODE AND ADDRESS WAS UPDATED BY CUSTOMER"
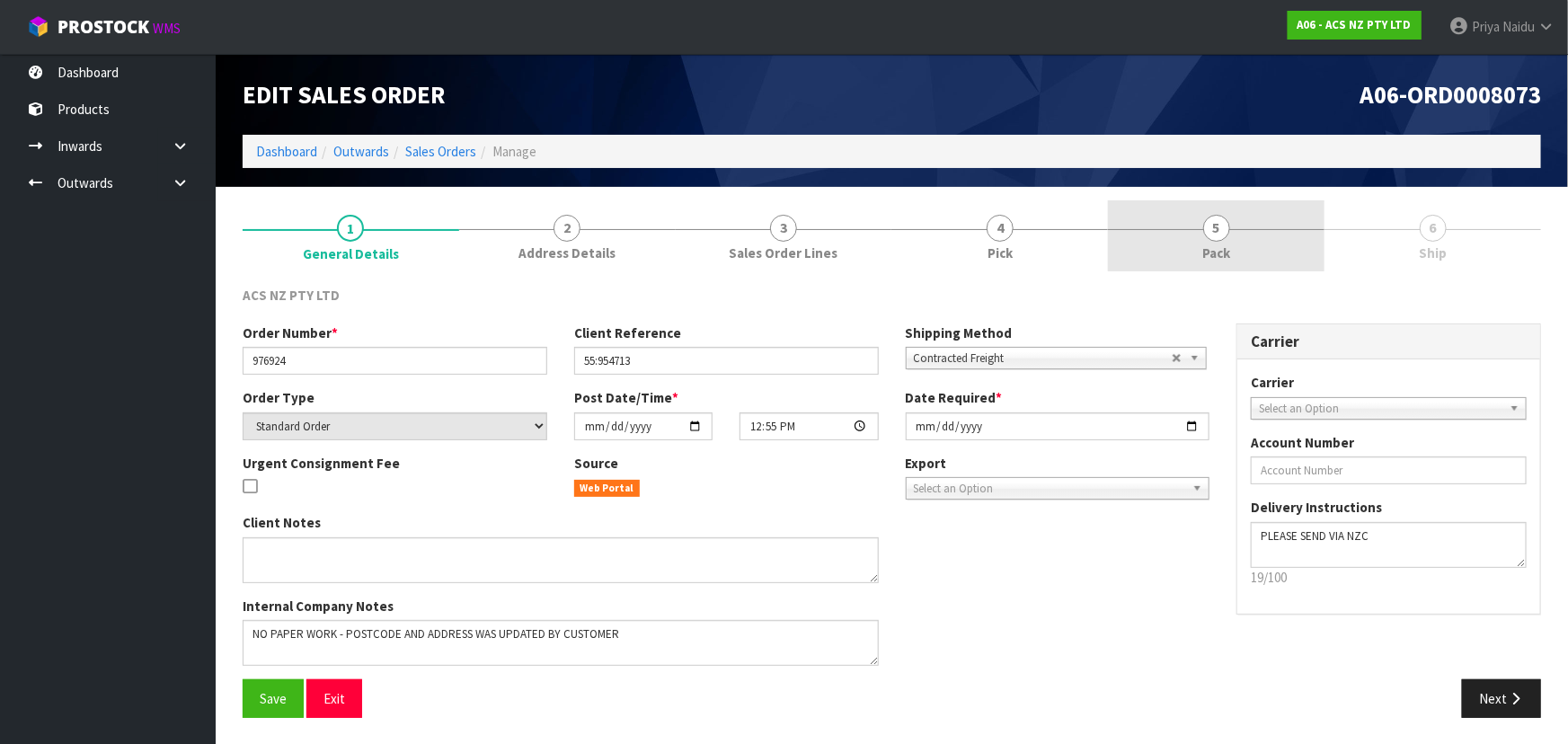
click at [1222, 235] on span "5" at bounding box center [1216, 228] width 27 height 27
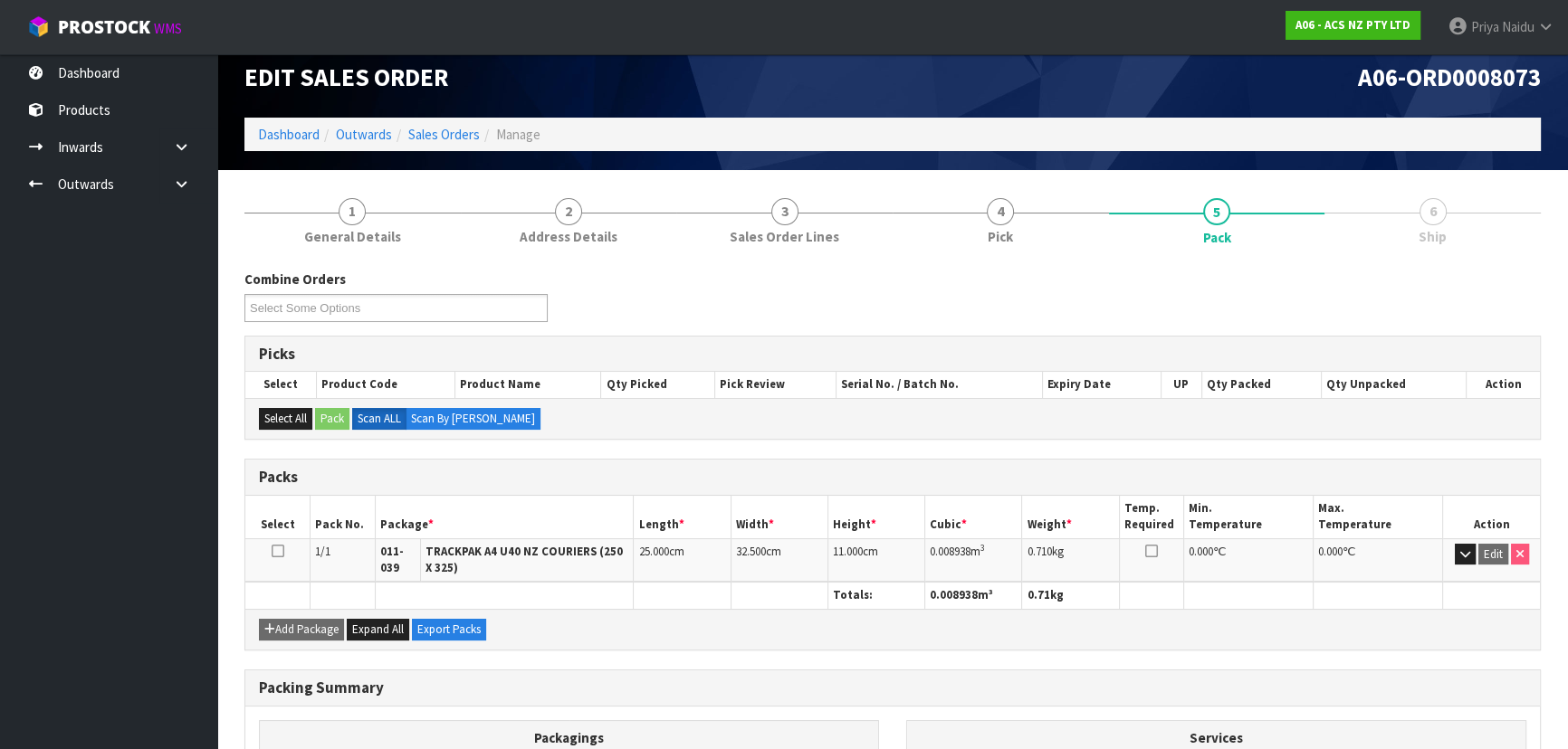
scroll to position [228, 0]
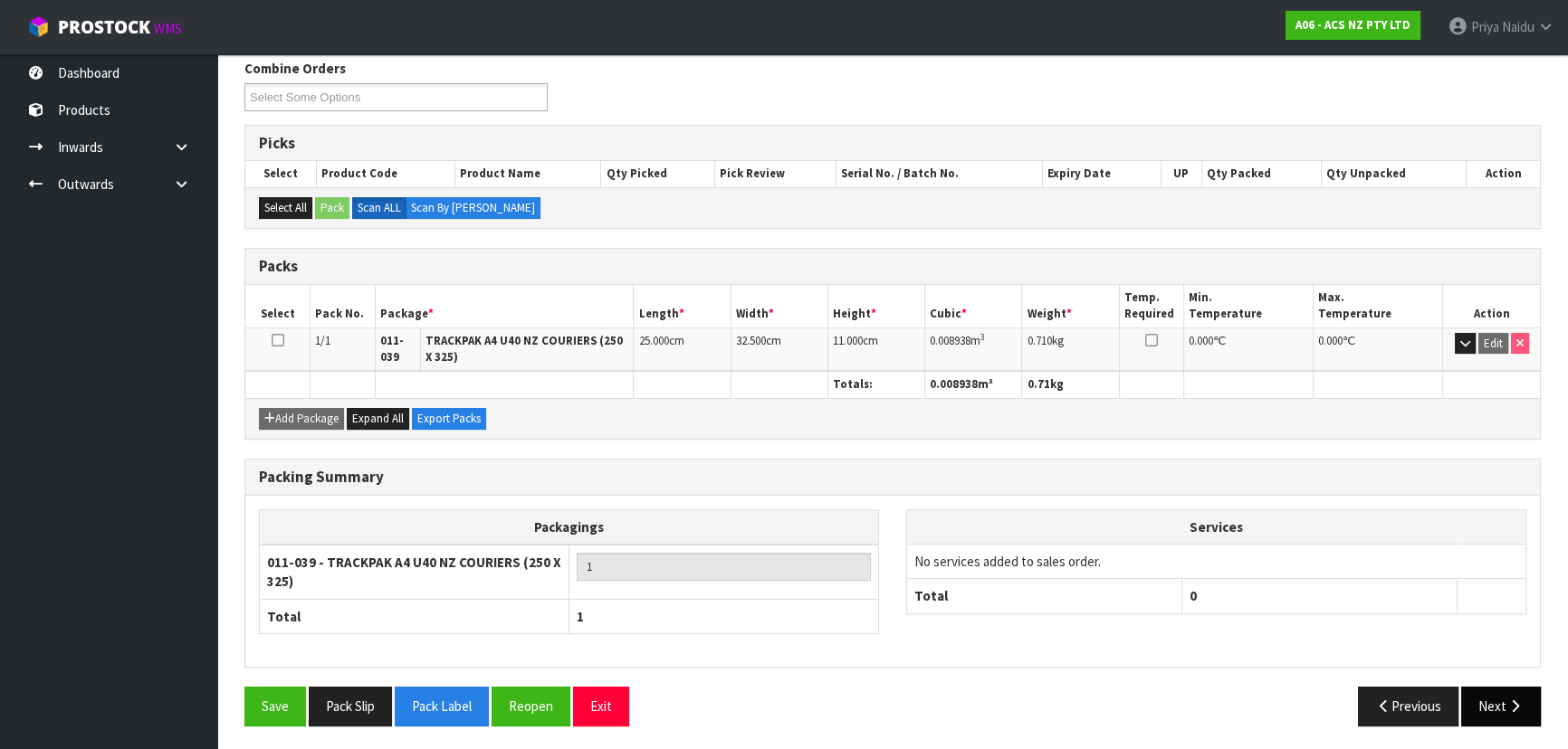
drag, startPoint x: 1522, startPoint y: 724, endPoint x: 1484, endPoint y: 690, distance: 51.0
click at [1522, 722] on div "Save Pack Slip Pack Label Reopen Exit Previous Next" at bounding box center [892, 712] width 1324 height 53
click at [1481, 688] on button "Next" at bounding box center [1501, 706] width 79 height 39
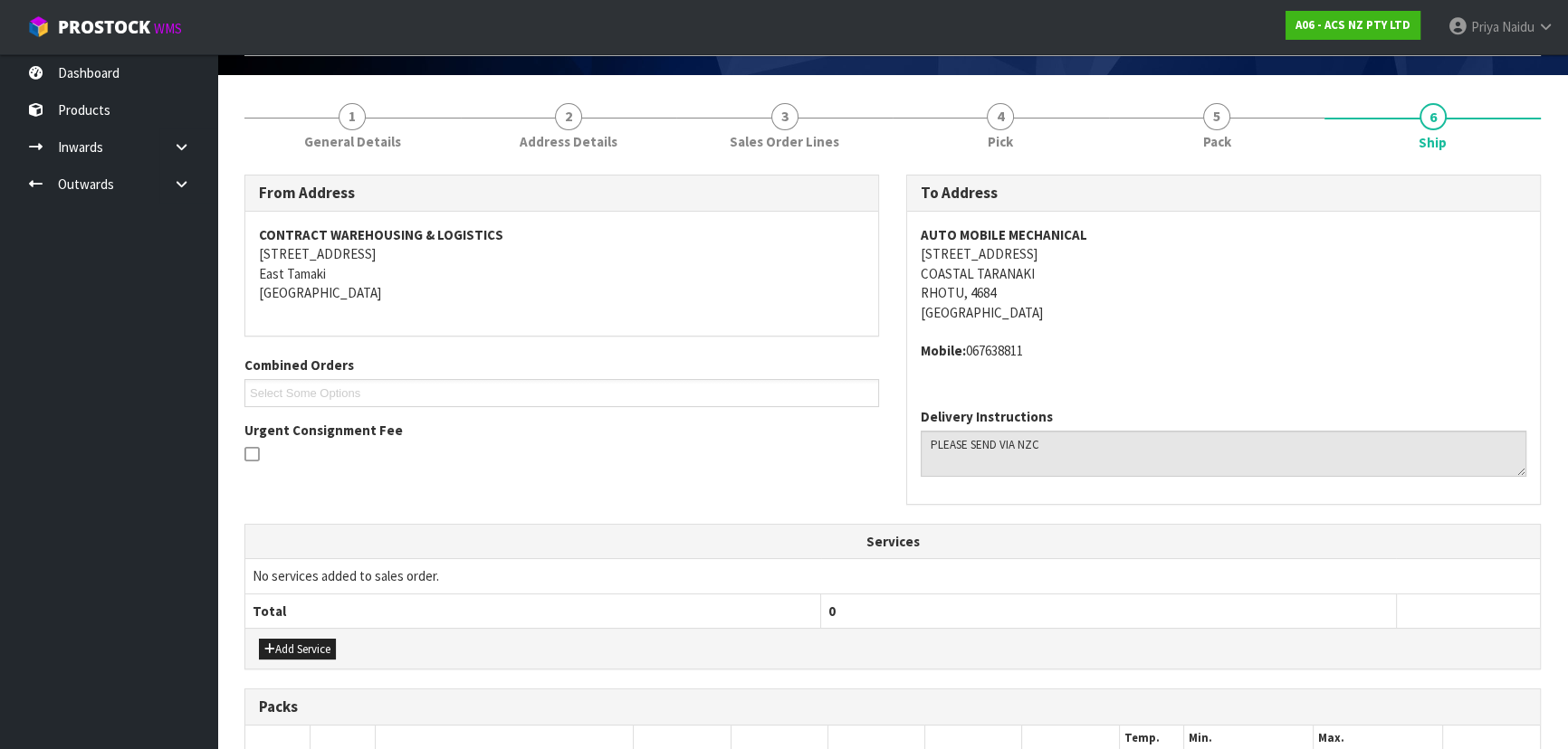
scroll to position [0, 0]
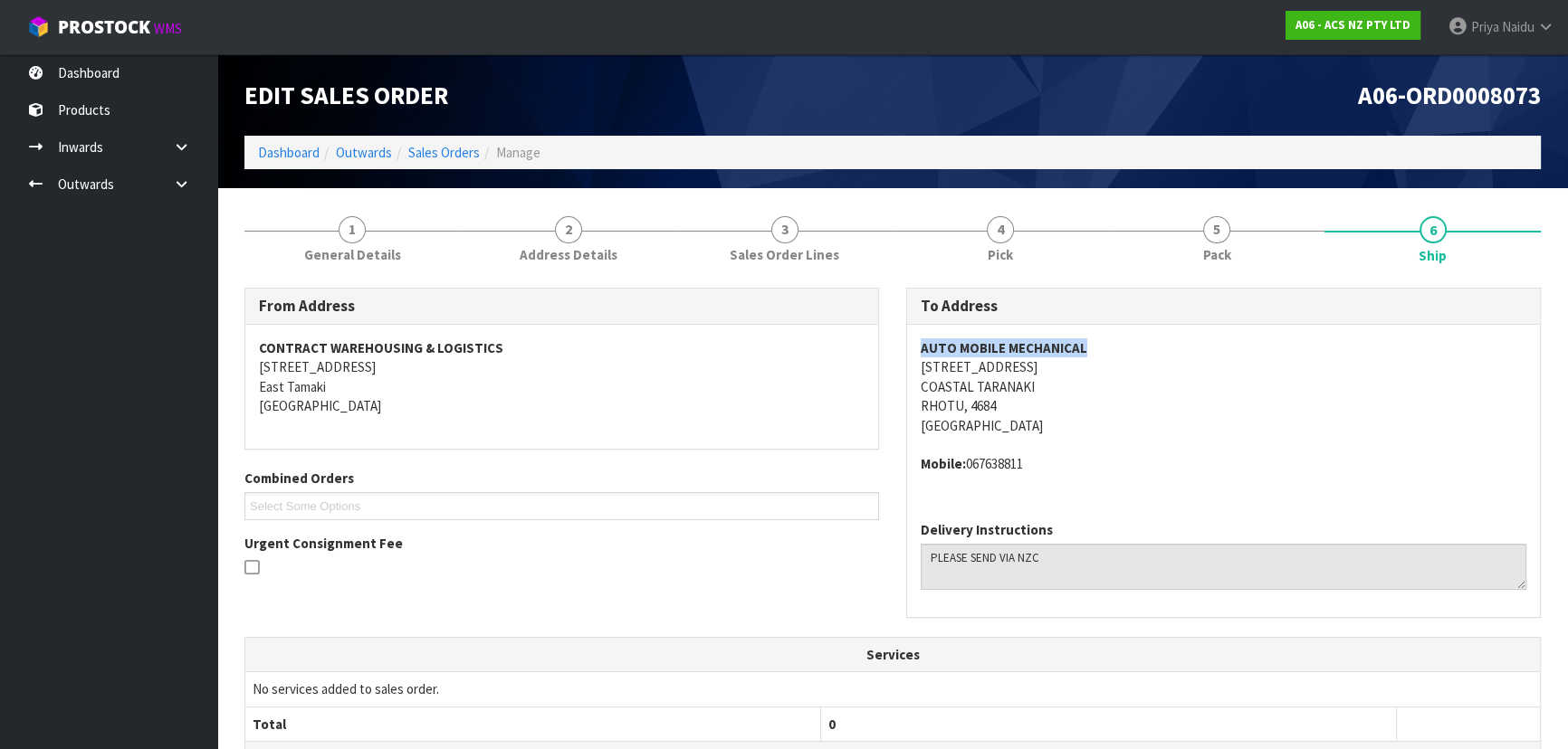
drag, startPoint x: 914, startPoint y: 339, endPoint x: 1159, endPoint y: 339, distance: 245.0
click at [1159, 339] on div "AUTO MOBILE MECHANICAL [STREET_ADDRESS] Mobile: [PHONE_NUMBER]" at bounding box center [1223, 415] width 632 height 181
click at [1238, 240] on link "5 Pack" at bounding box center [1217, 238] width 217 height 72
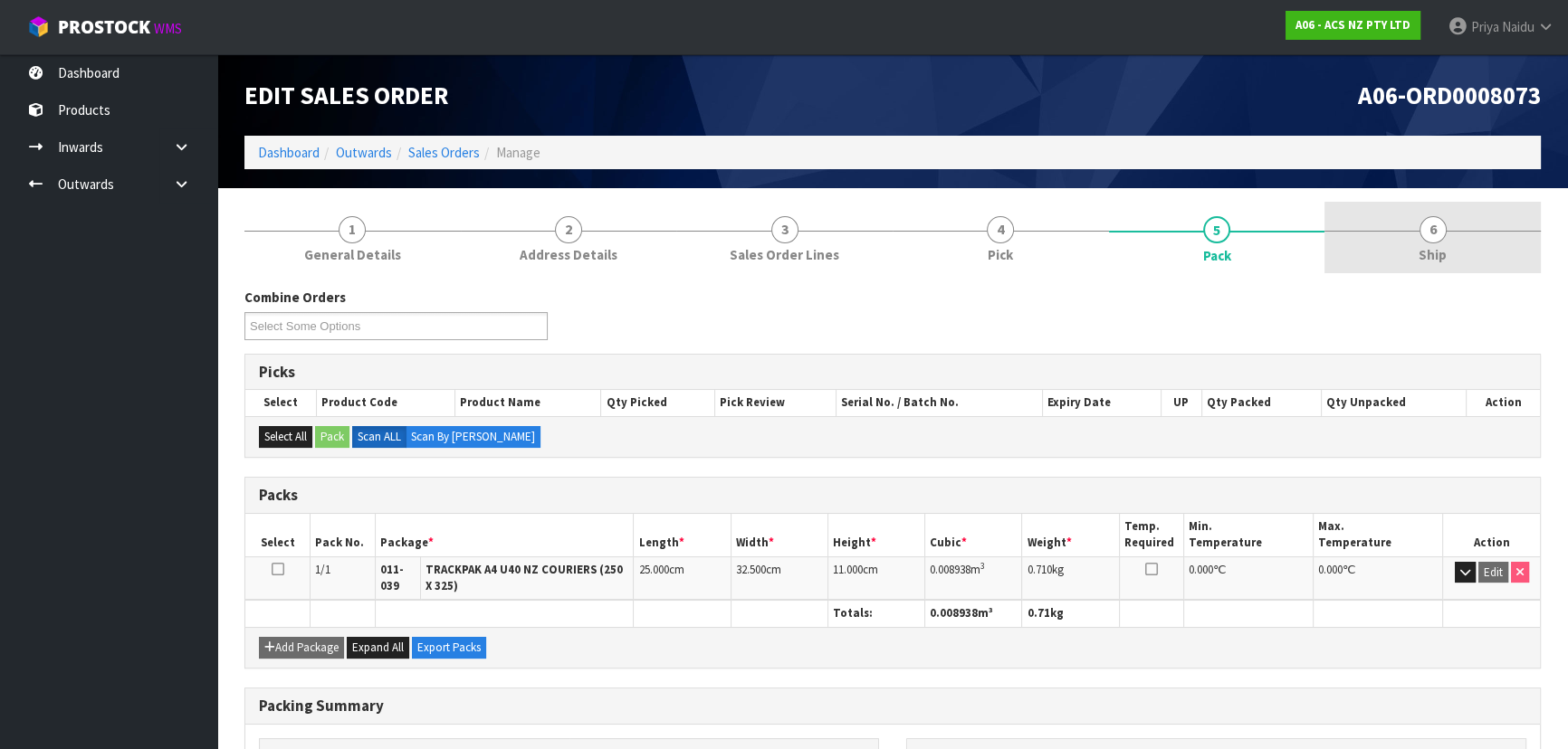
click at [1428, 243] on link "6 Ship" at bounding box center [1432, 238] width 217 height 72
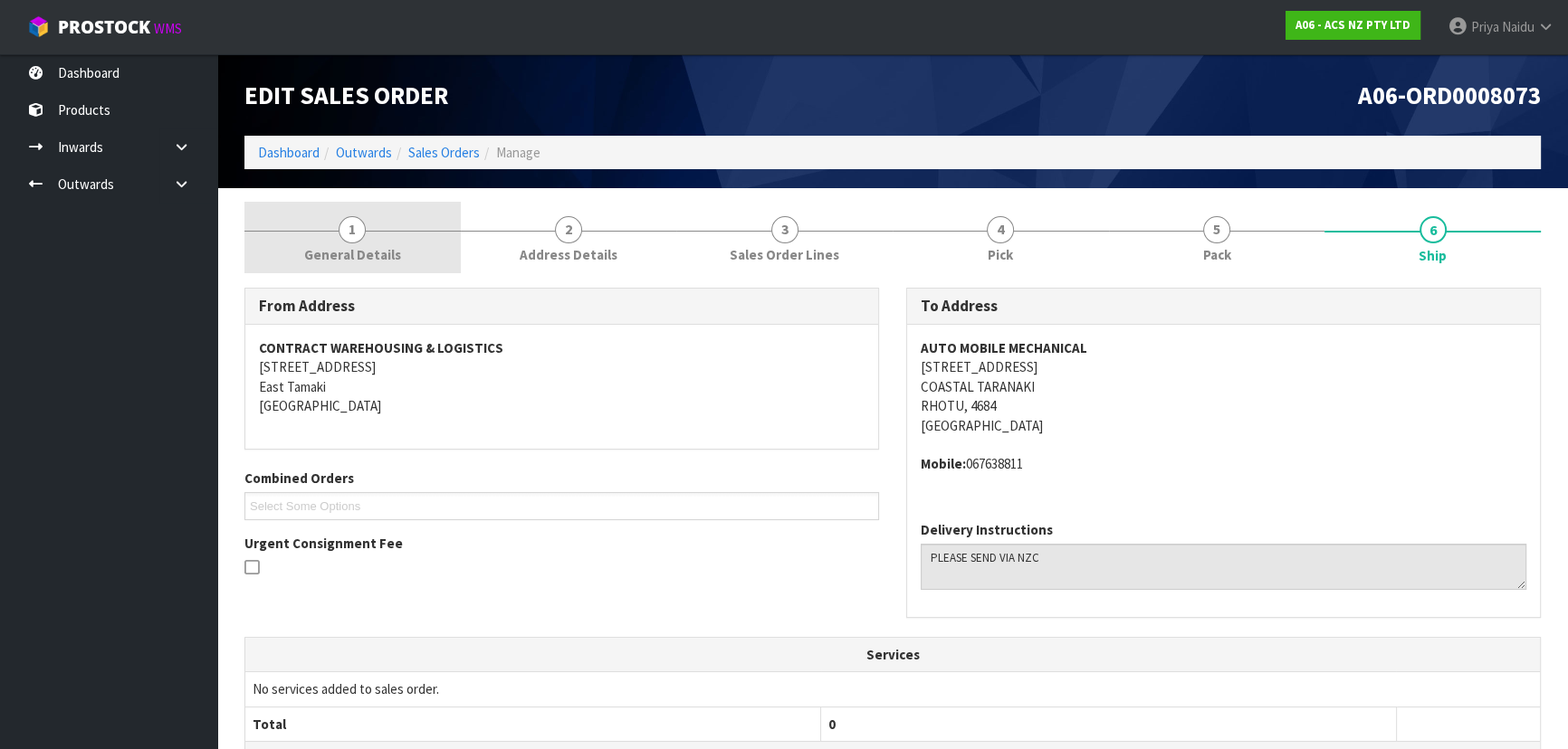
click at [335, 231] on link "1 General Details" at bounding box center [352, 238] width 217 height 72
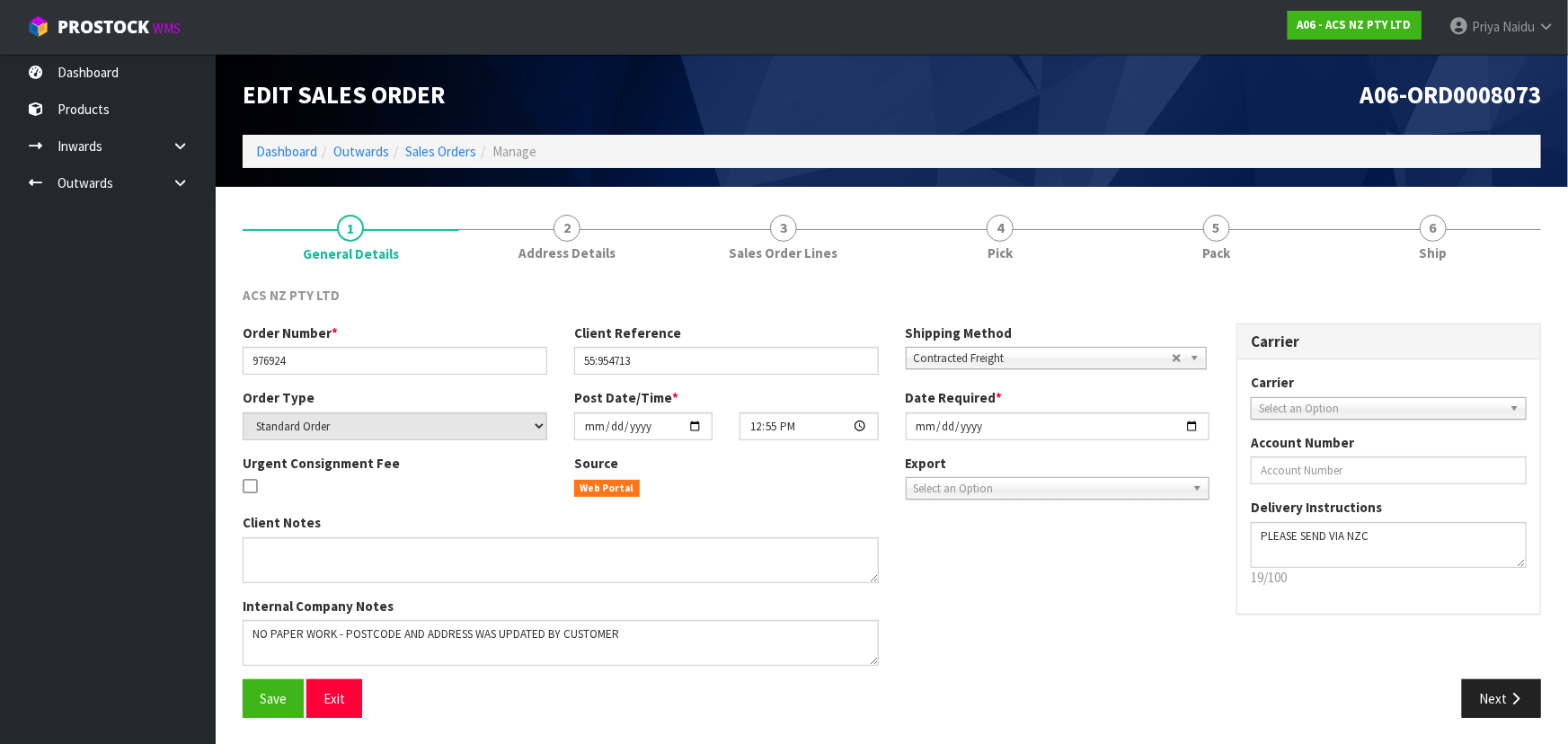
drag, startPoint x: 242, startPoint y: 358, endPoint x: 286, endPoint y: 365, distance: 44.6
click at [306, 365] on div "Order Number * 976924" at bounding box center [394, 350] width 331 height 51
drag, startPoint x: 245, startPoint y: 360, endPoint x: 310, endPoint y: 360, distance: 65.0
click at [310, 360] on input "976924" at bounding box center [394, 361] width 305 height 27
click at [1449, 255] on link "6 Ship" at bounding box center [1433, 236] width 217 height 71
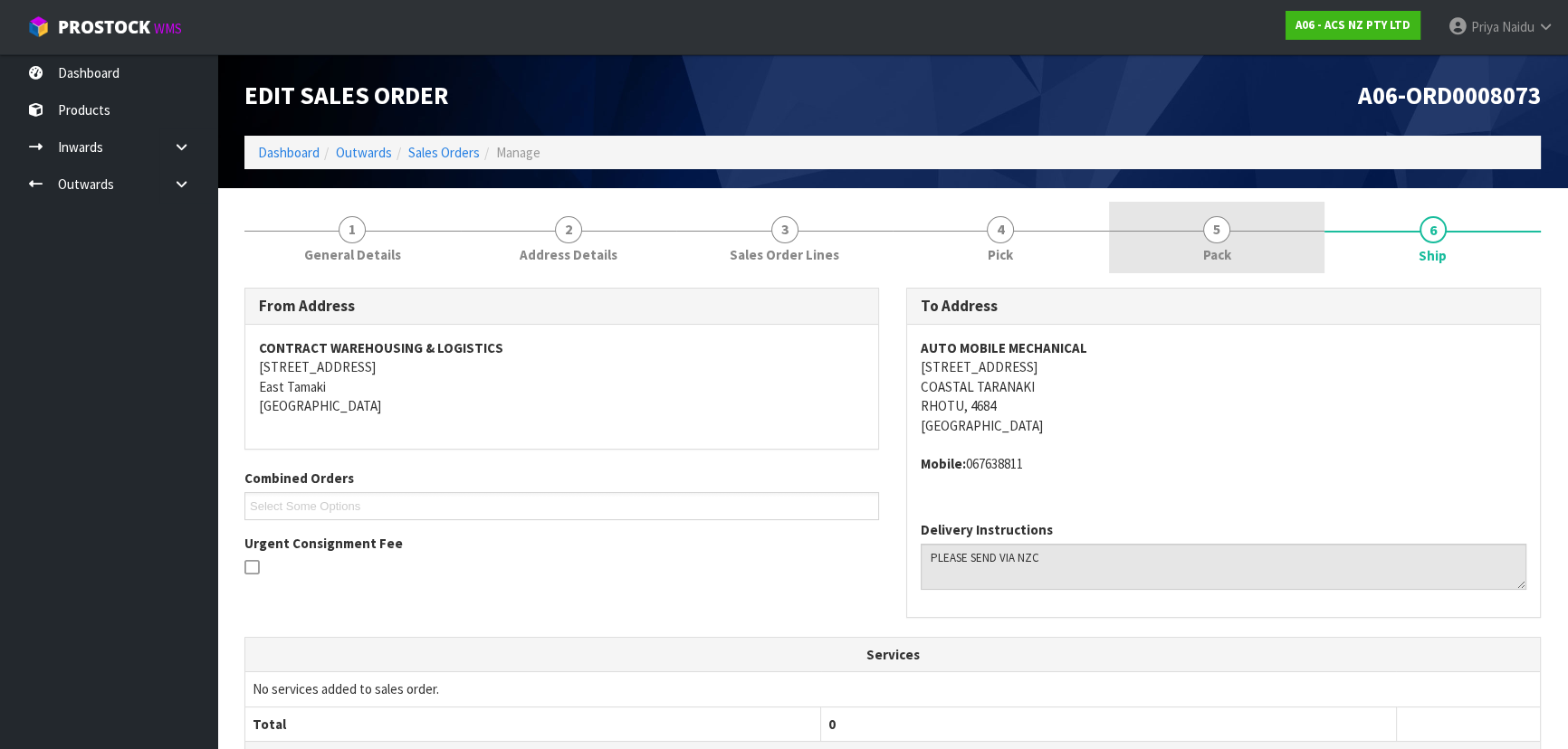
click at [1146, 218] on link "5 Pack" at bounding box center [1217, 238] width 217 height 72
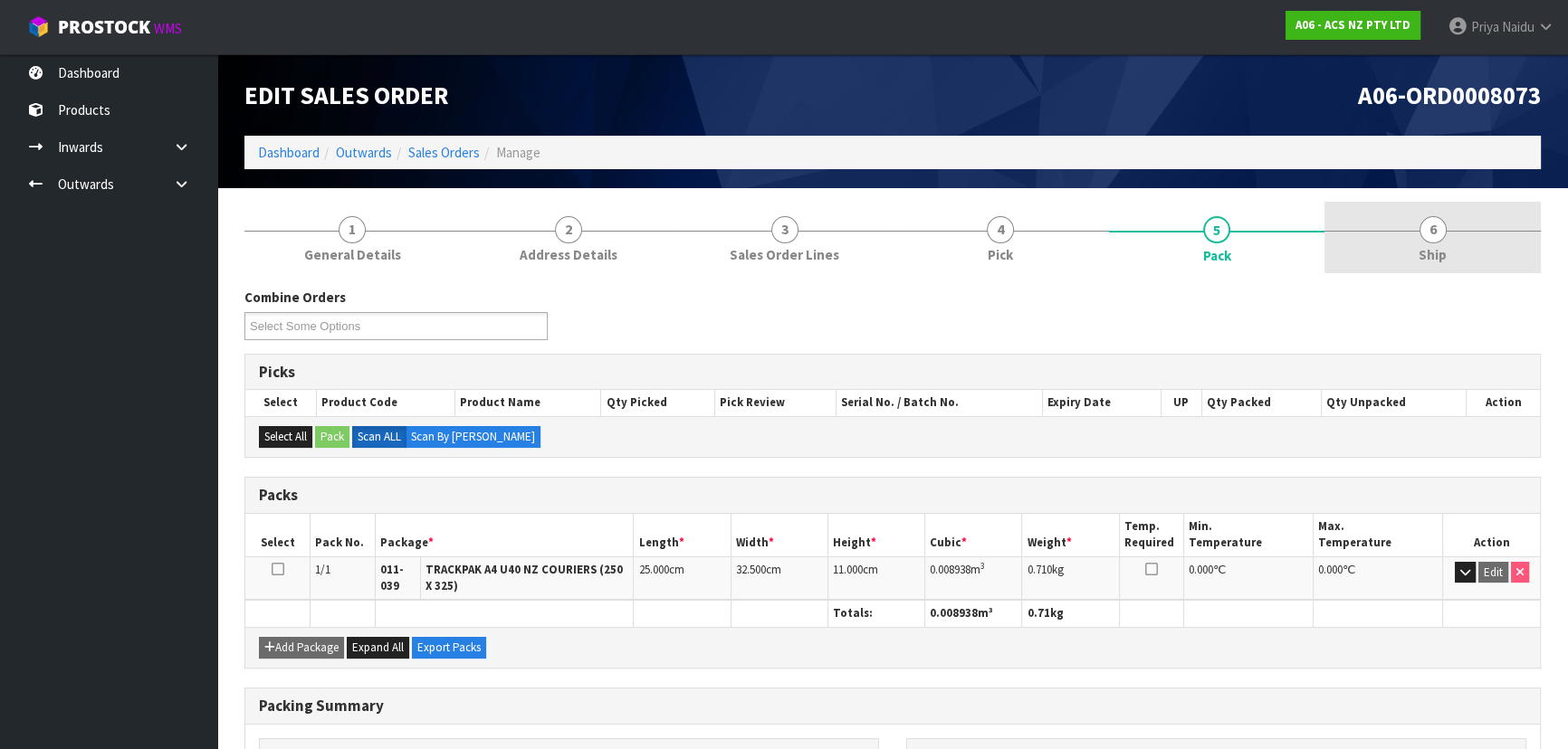
drag, startPoint x: 1421, startPoint y: 229, endPoint x: 1409, endPoint y: 233, distance: 12.6
click at [1421, 229] on span "6" at bounding box center [1432, 229] width 27 height 27
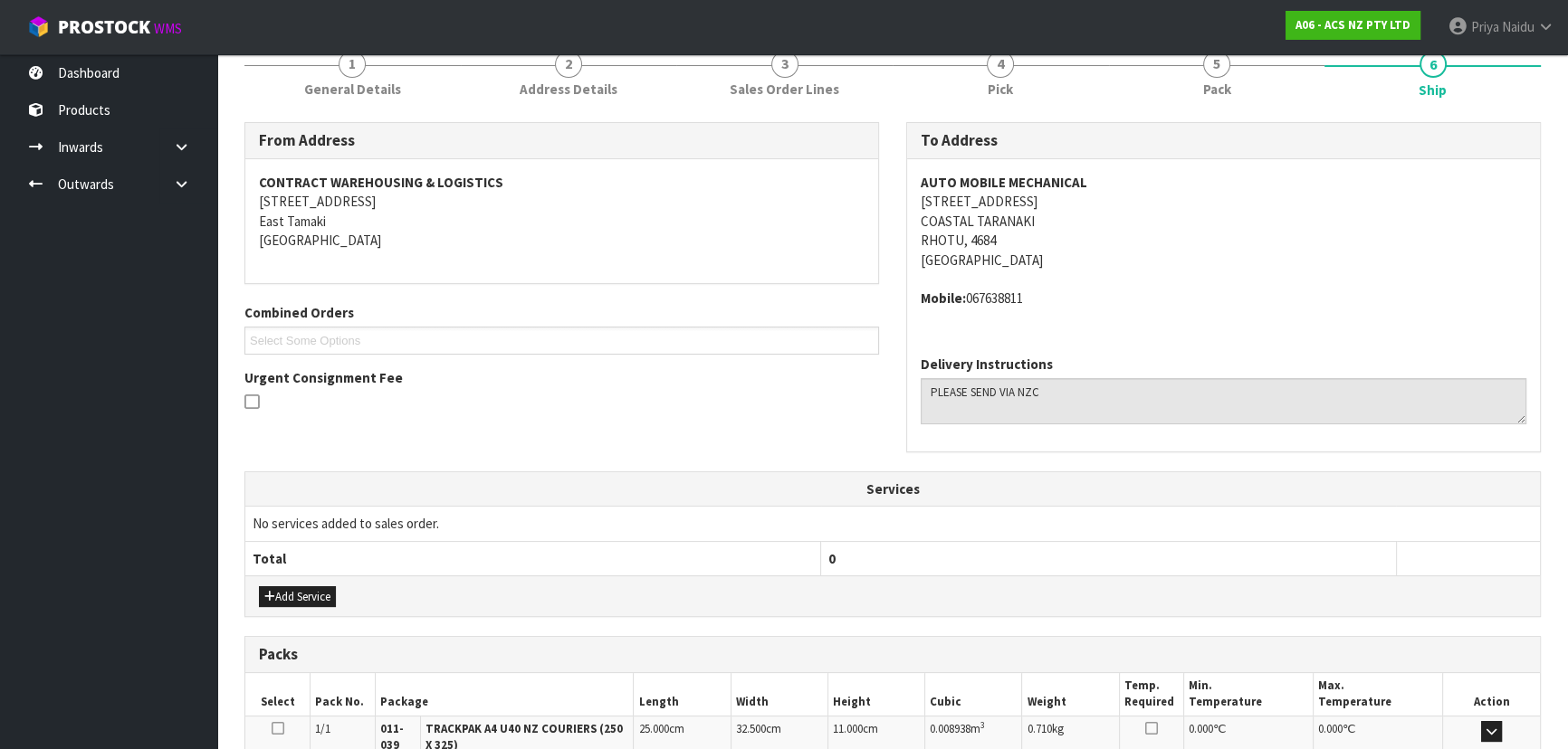
scroll to position [408, 0]
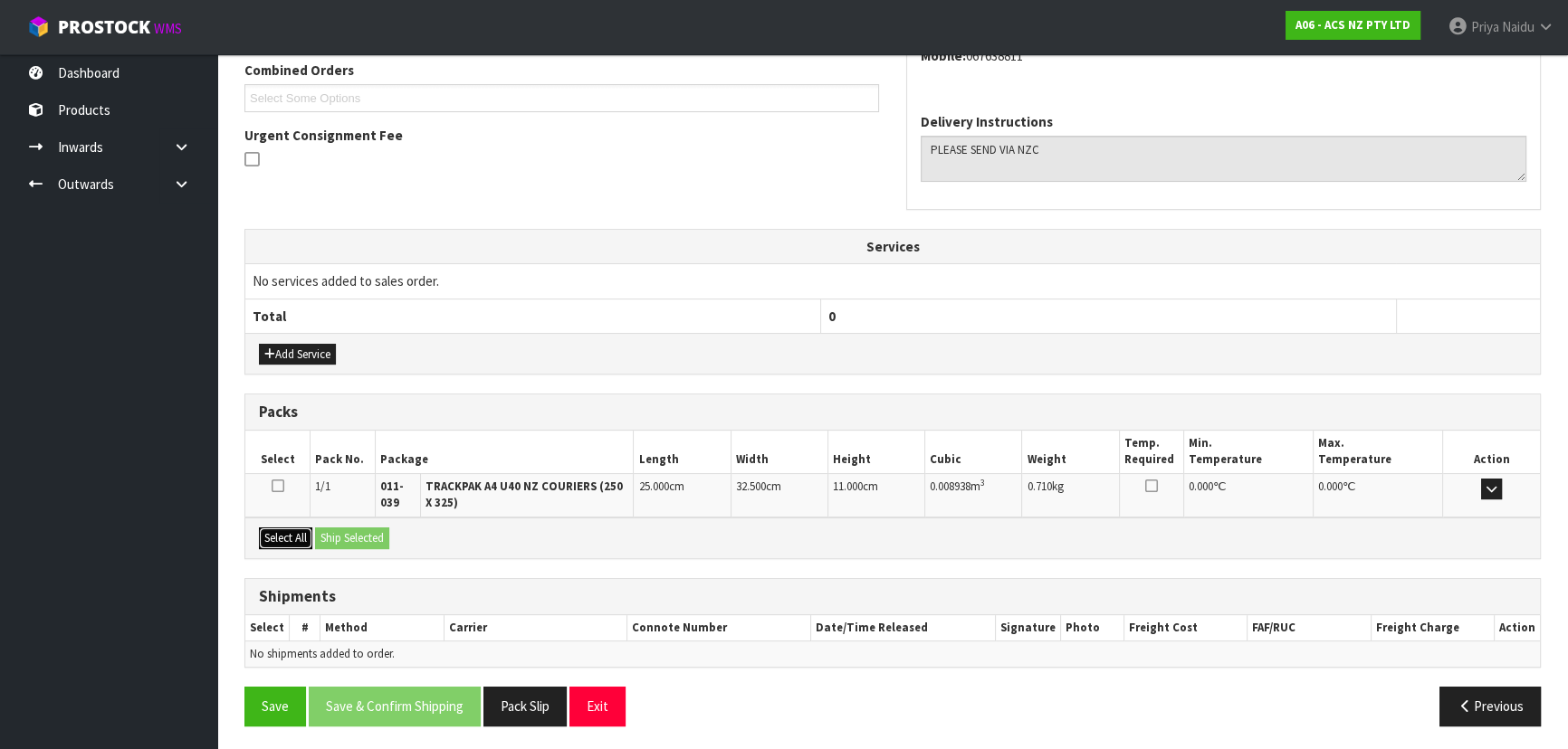
click at [297, 541] on button "Select All" at bounding box center [286, 539] width 53 height 22
click at [376, 540] on button "Ship Selected" at bounding box center [352, 539] width 75 height 22
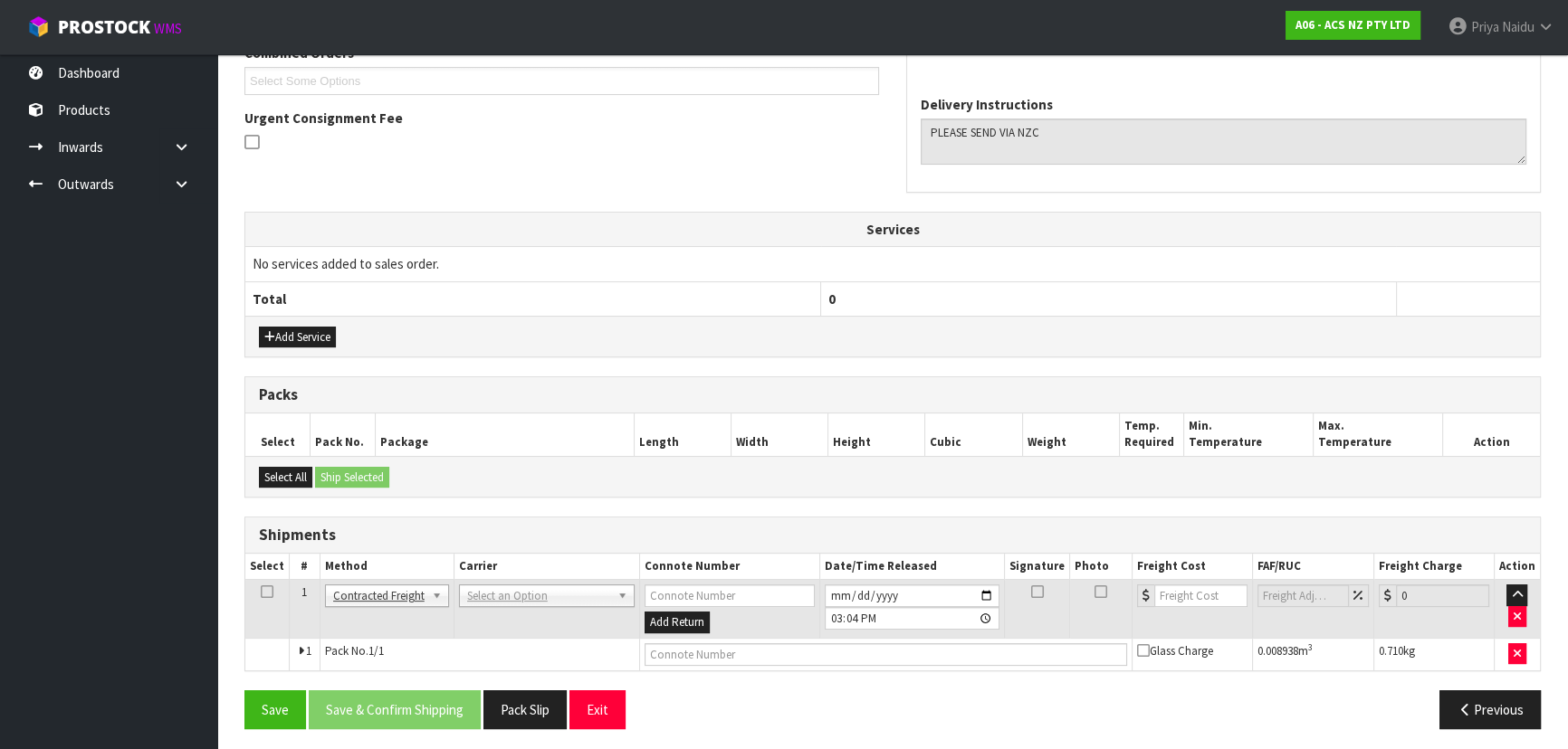
scroll to position [429, 0]
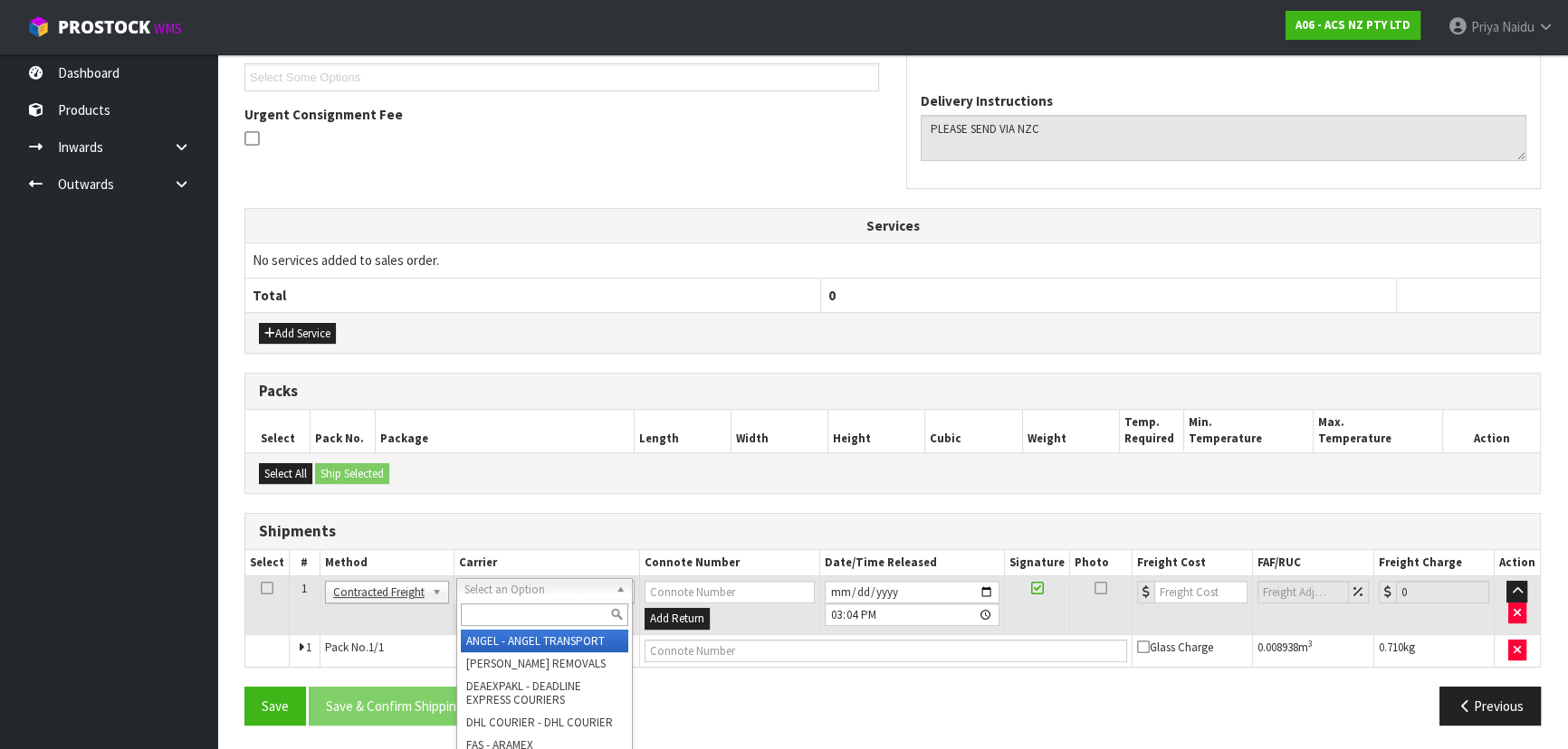
click at [489, 612] on input "text" at bounding box center [545, 614] width 168 height 23
type input "NZC"
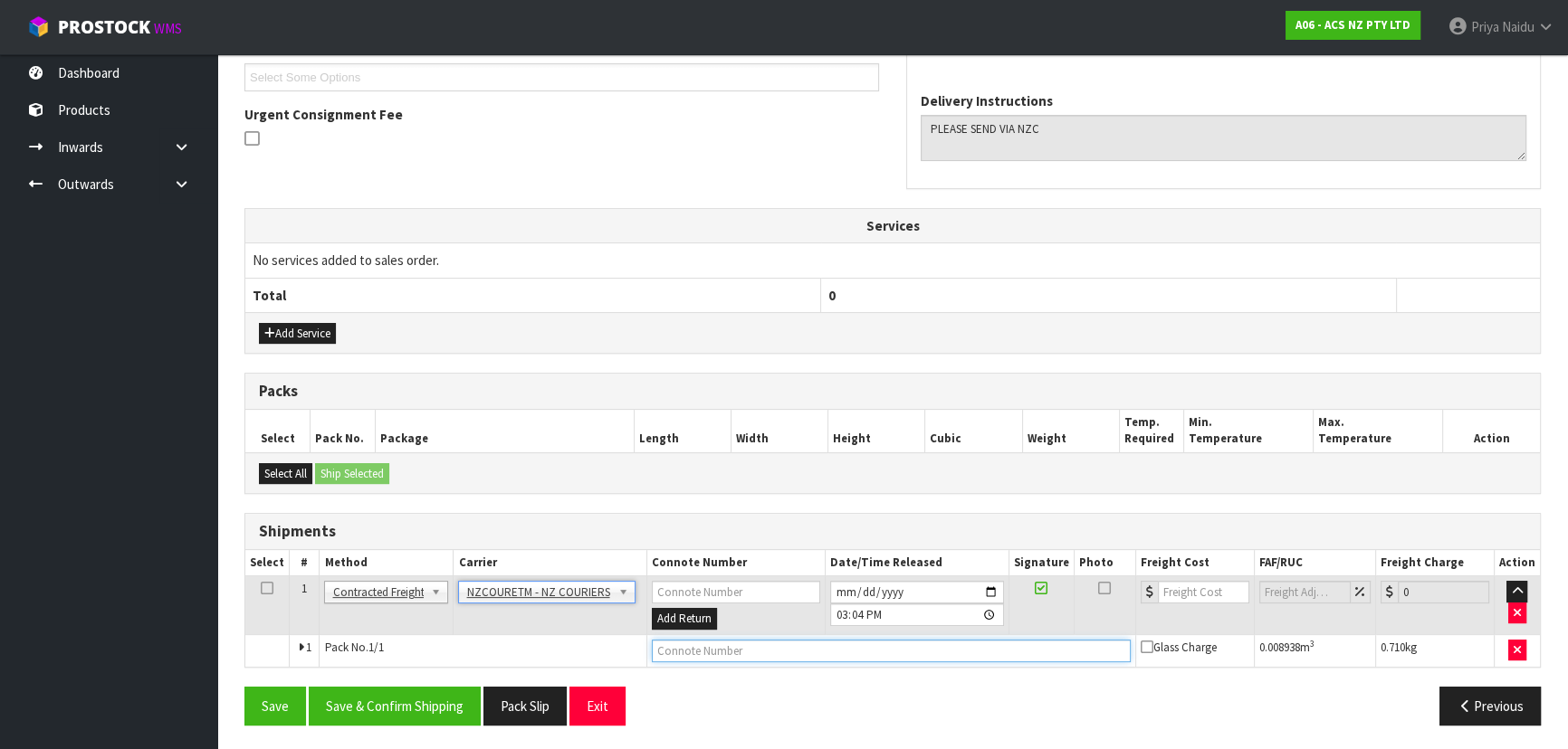
click at [669, 656] on input "text" at bounding box center [891, 650] width 479 height 23
paste input "OPUNAKE"
type input "O"
click at [698, 648] on input "text" at bounding box center [891, 650] width 479 height 23
paste input "BZGG004089"
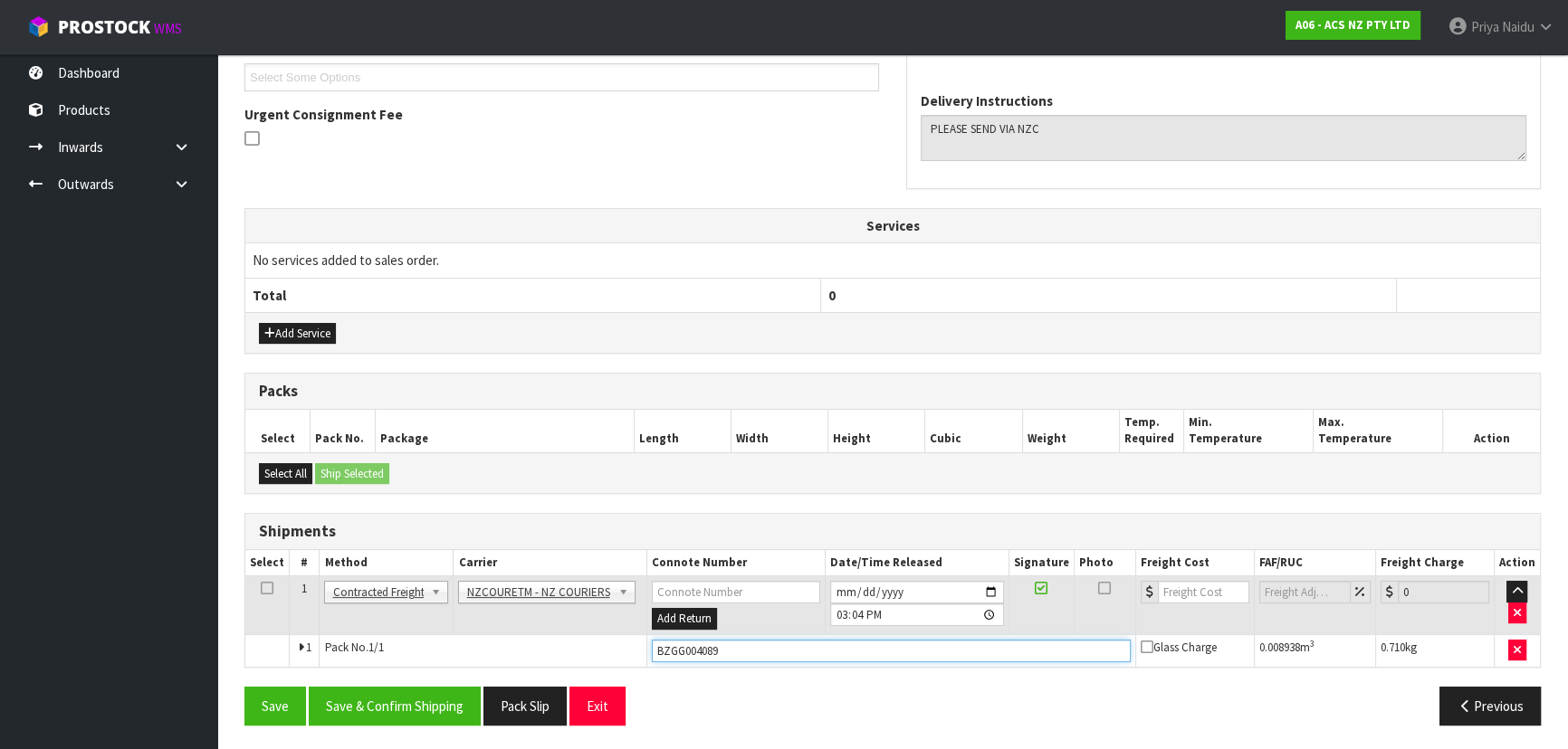
type input "BZGG004089"
click at [1200, 592] on input "number" at bounding box center [1203, 592] width 91 height 23
click at [1171, 593] on input "14.14" at bounding box center [1203, 592] width 91 height 23
click at [1175, 593] on input "14.14" at bounding box center [1203, 592] width 91 height 23
type input "13.14"
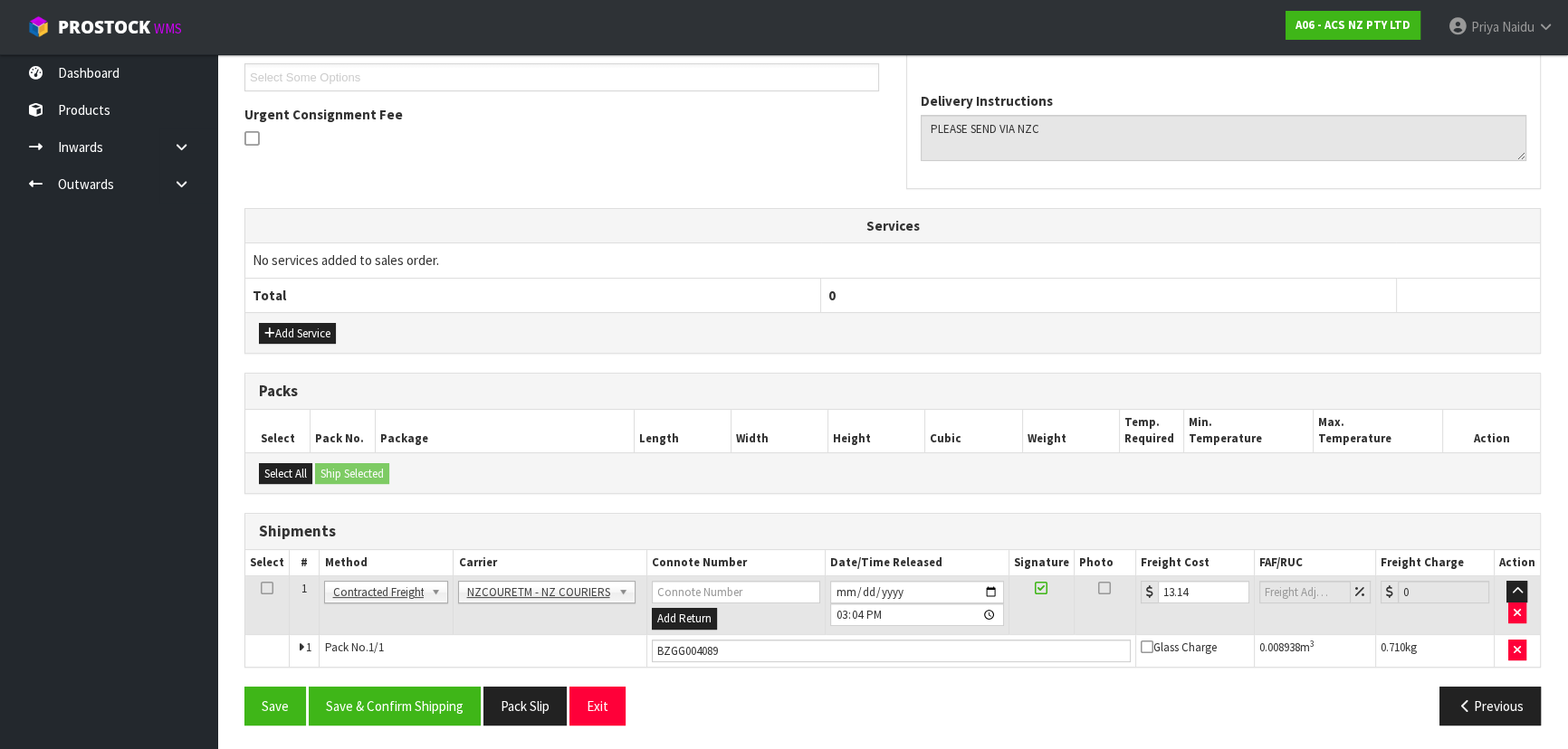
click at [925, 688] on div "Previous" at bounding box center [1223, 706] width 662 height 39
click at [421, 688] on button "Save & Confirm Shipping" at bounding box center [395, 706] width 172 height 39
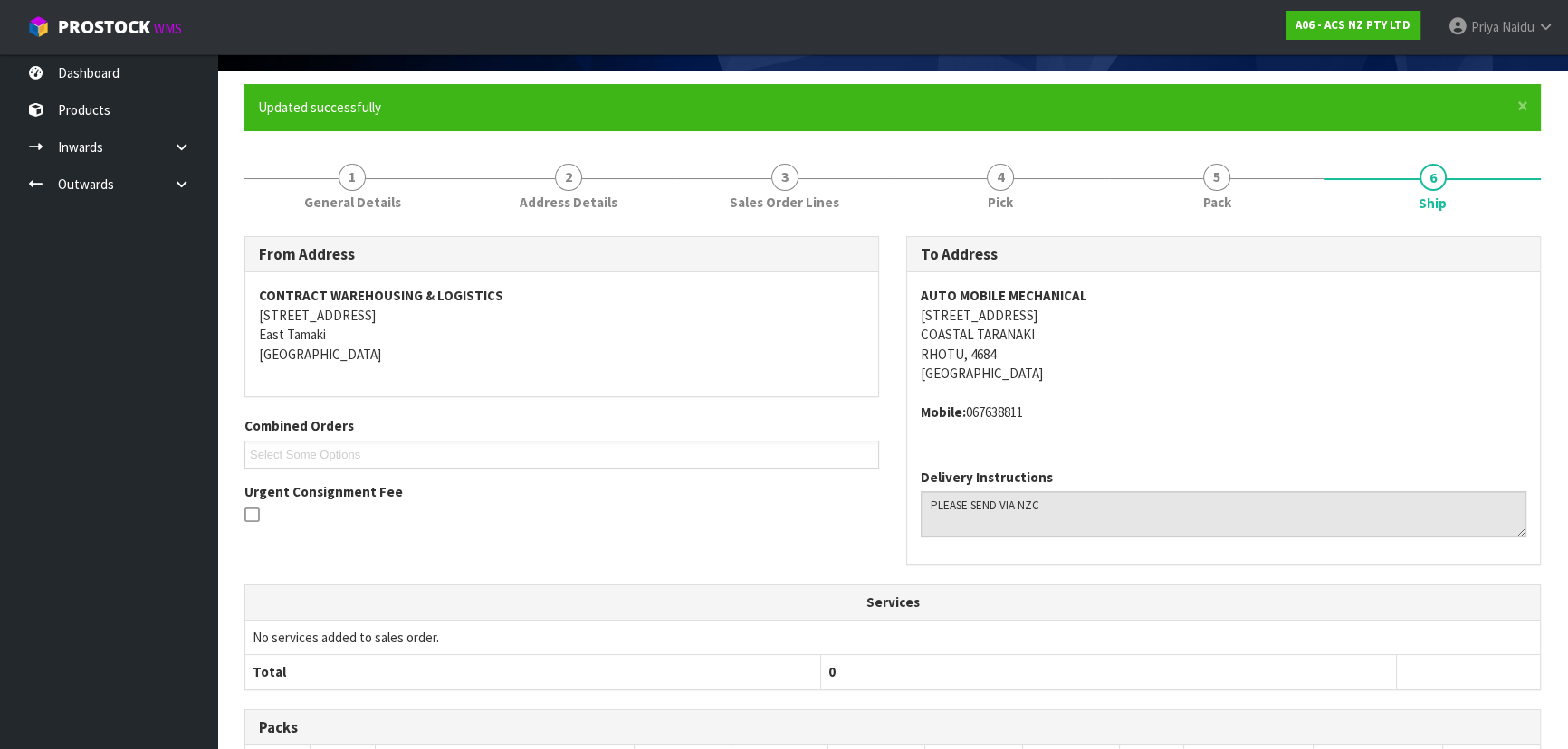
scroll to position [0, 0]
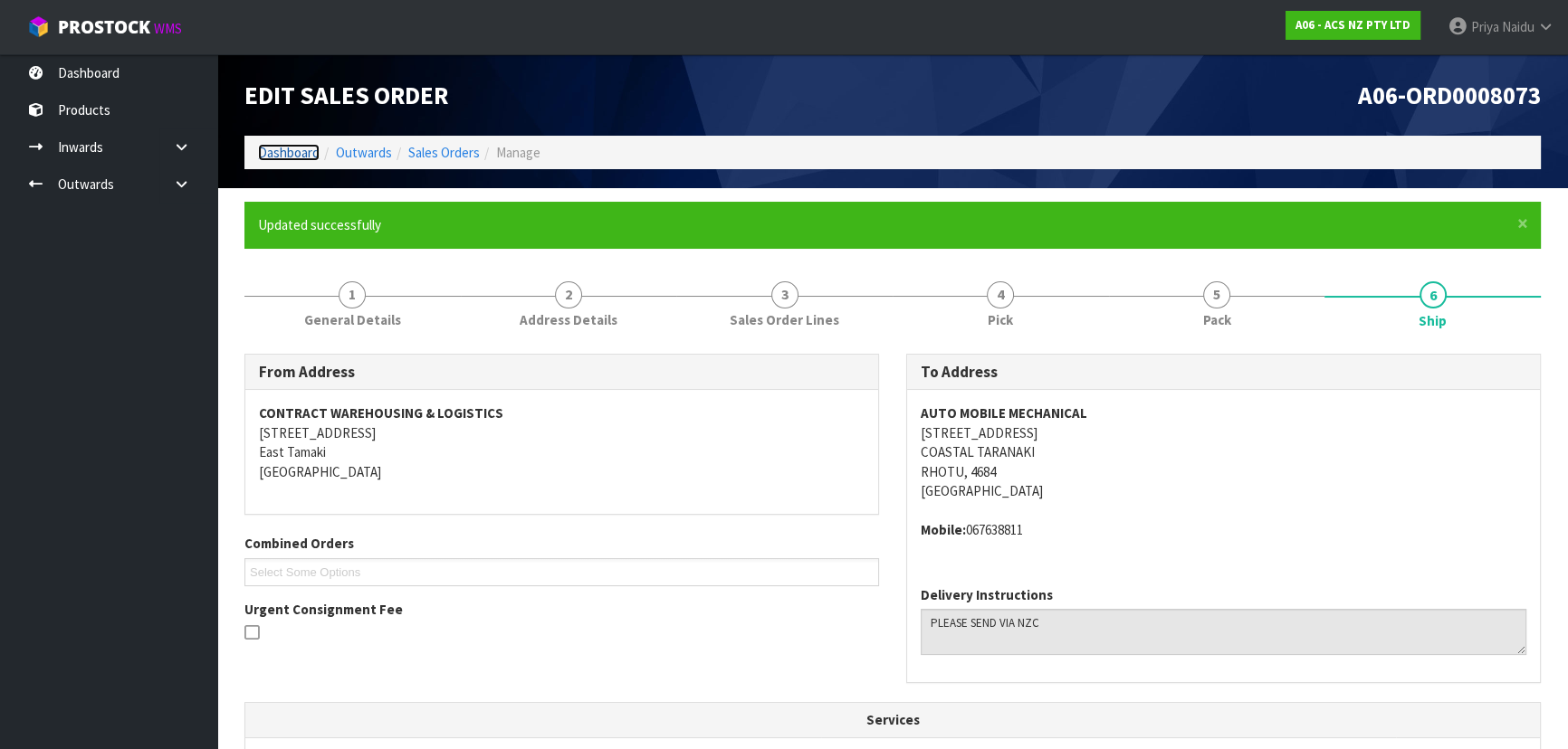
click at [294, 146] on link "Dashboard" at bounding box center [289, 152] width 62 height 18
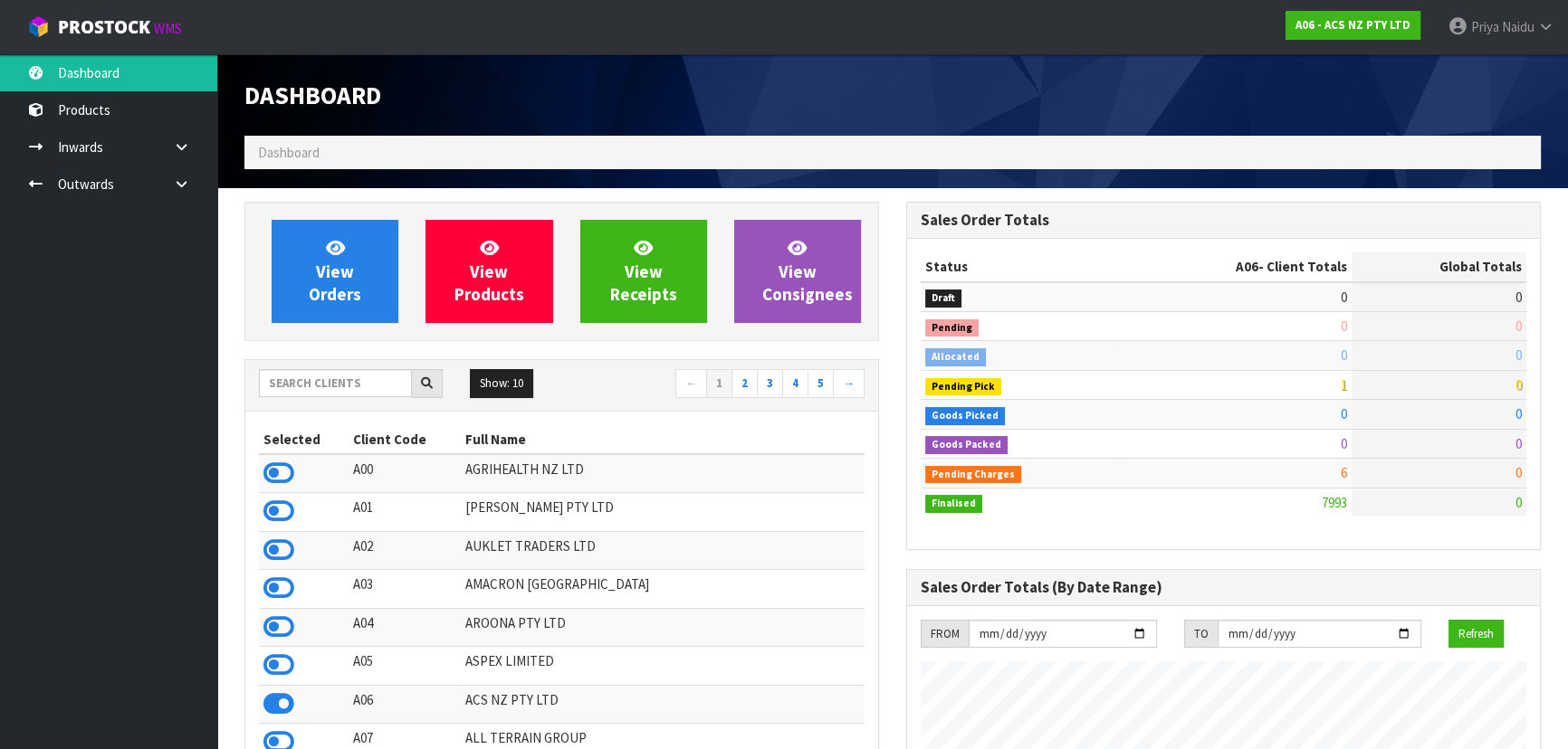
scroll to position [1368, 661]
drag, startPoint x: 335, startPoint y: 380, endPoint x: 344, endPoint y: 378, distance: 9.2
click at [336, 380] on input "text" at bounding box center [336, 383] width 153 height 28
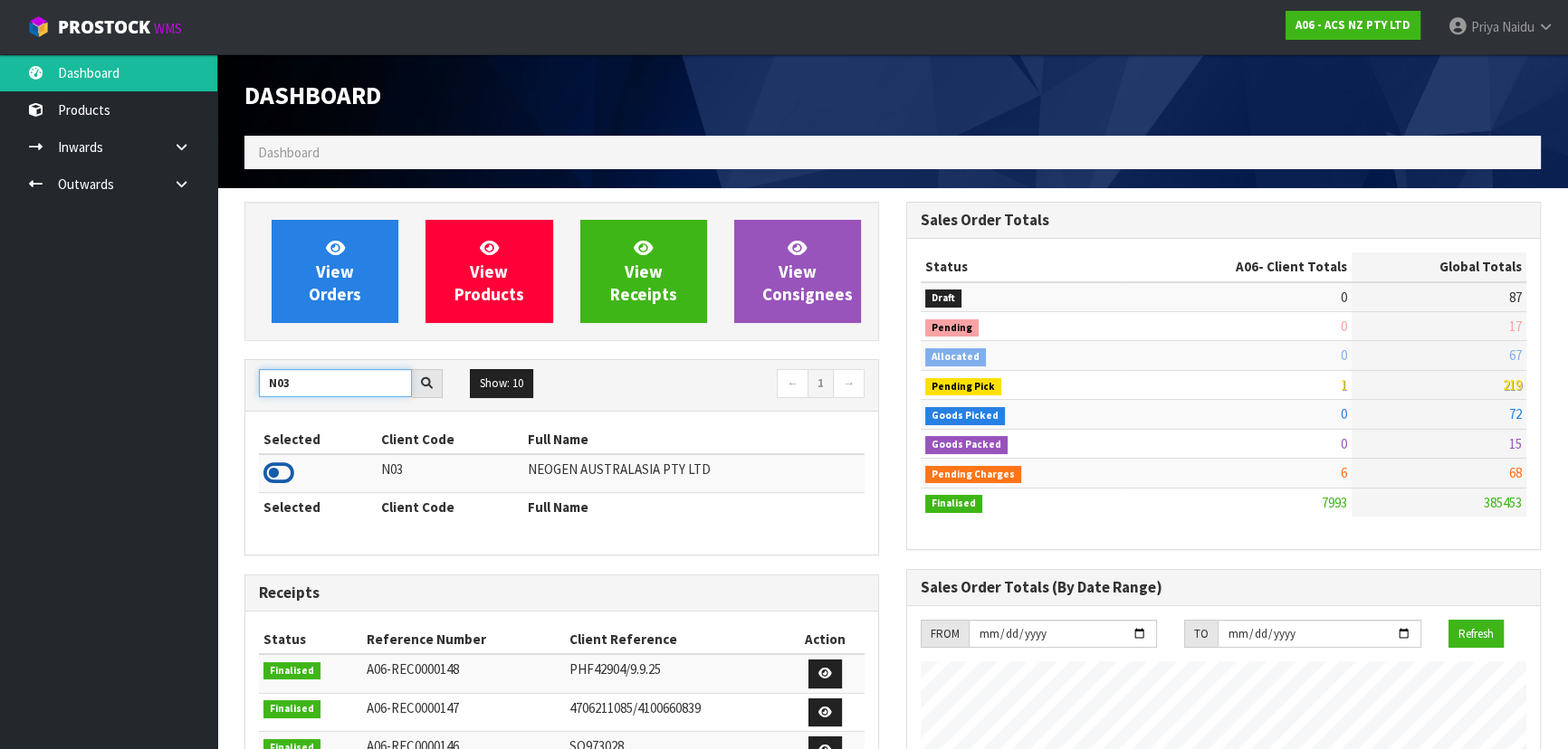
type input "N03"
click at [278, 469] on icon at bounding box center [278, 473] width 30 height 27
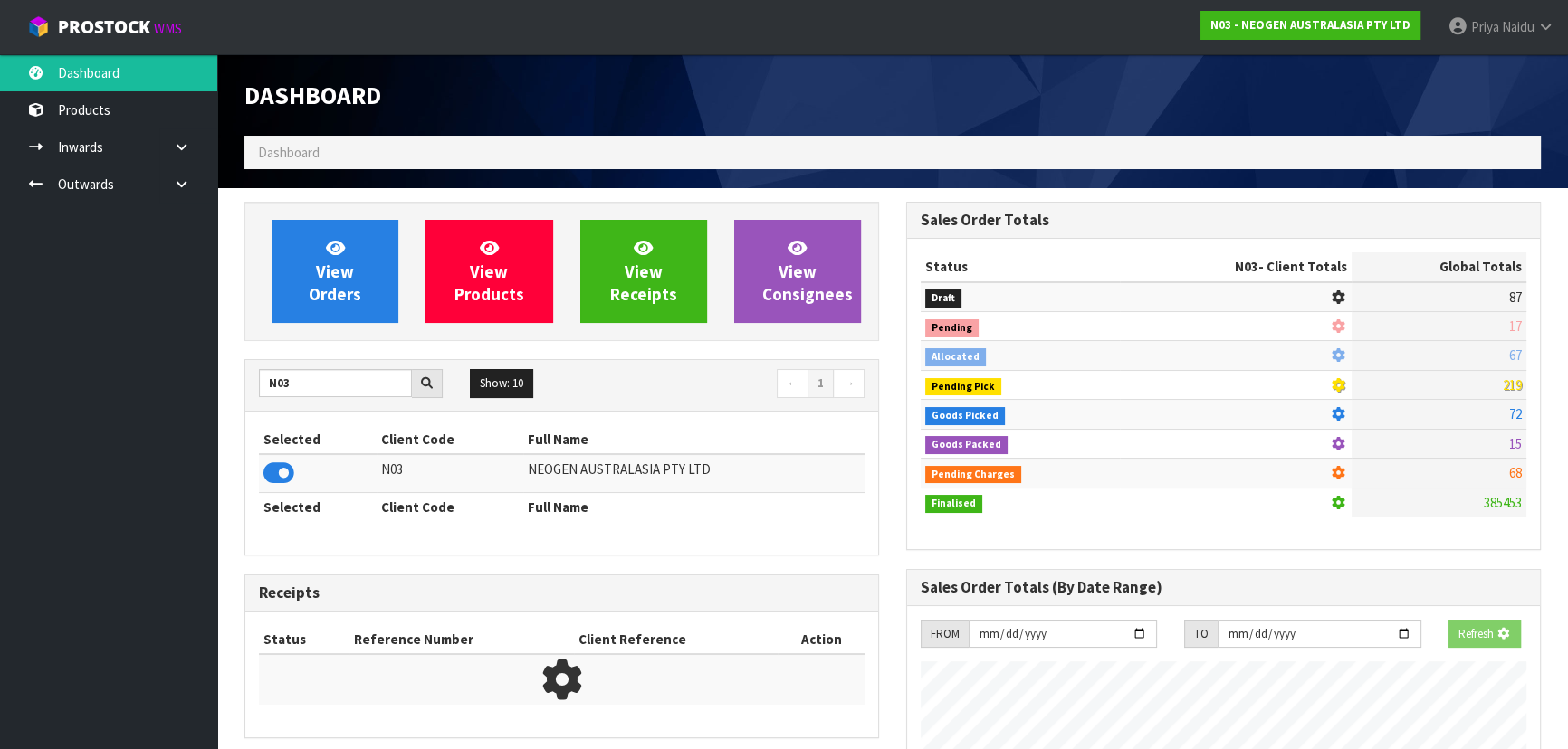
scroll to position [903651, 904636]
click at [377, 231] on link "View Orders" at bounding box center [335, 272] width 126 height 103
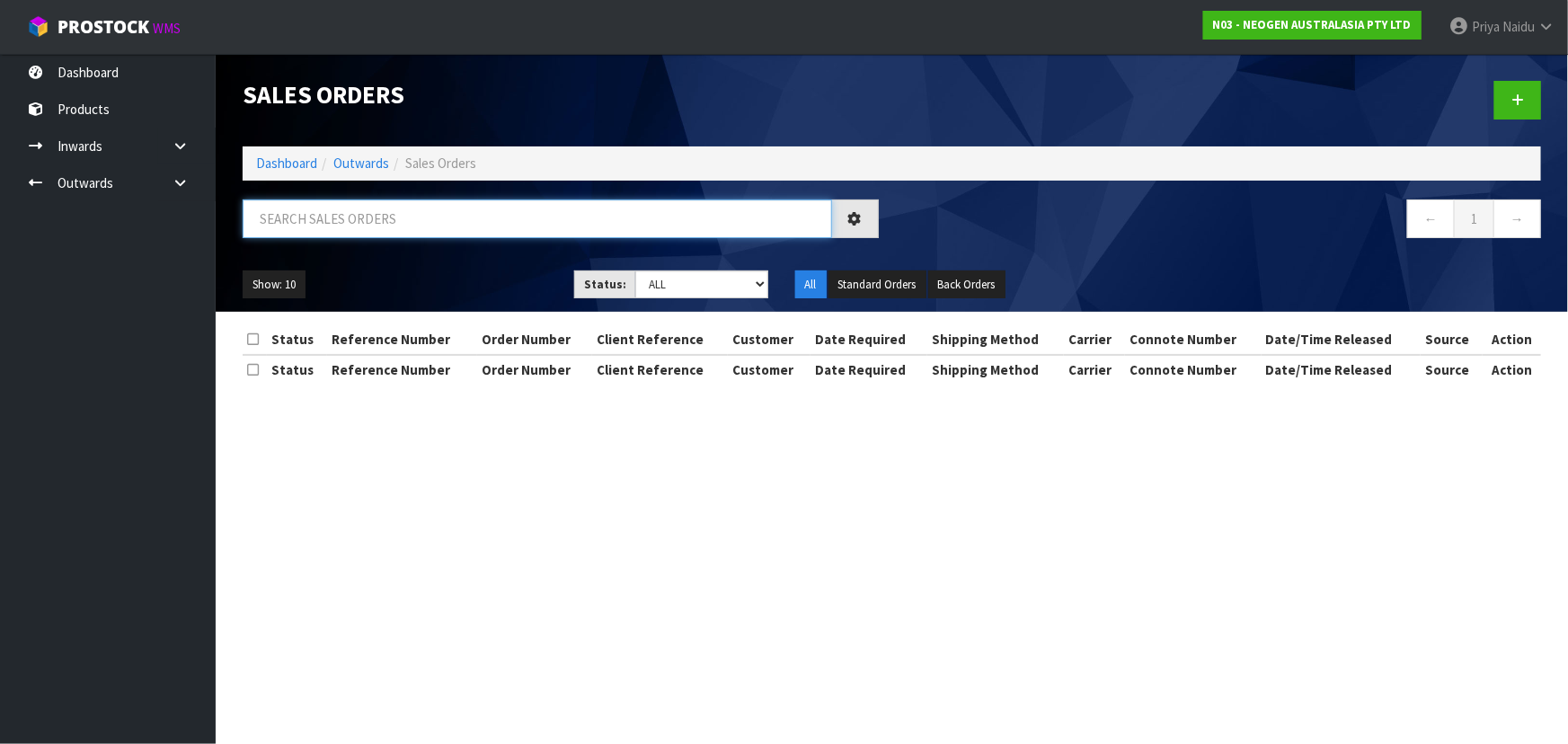
drag, startPoint x: 364, startPoint y: 216, endPoint x: 364, endPoint y: 239, distance: 23.0
click at [364, 218] on input "text" at bounding box center [537, 219] width 589 height 38
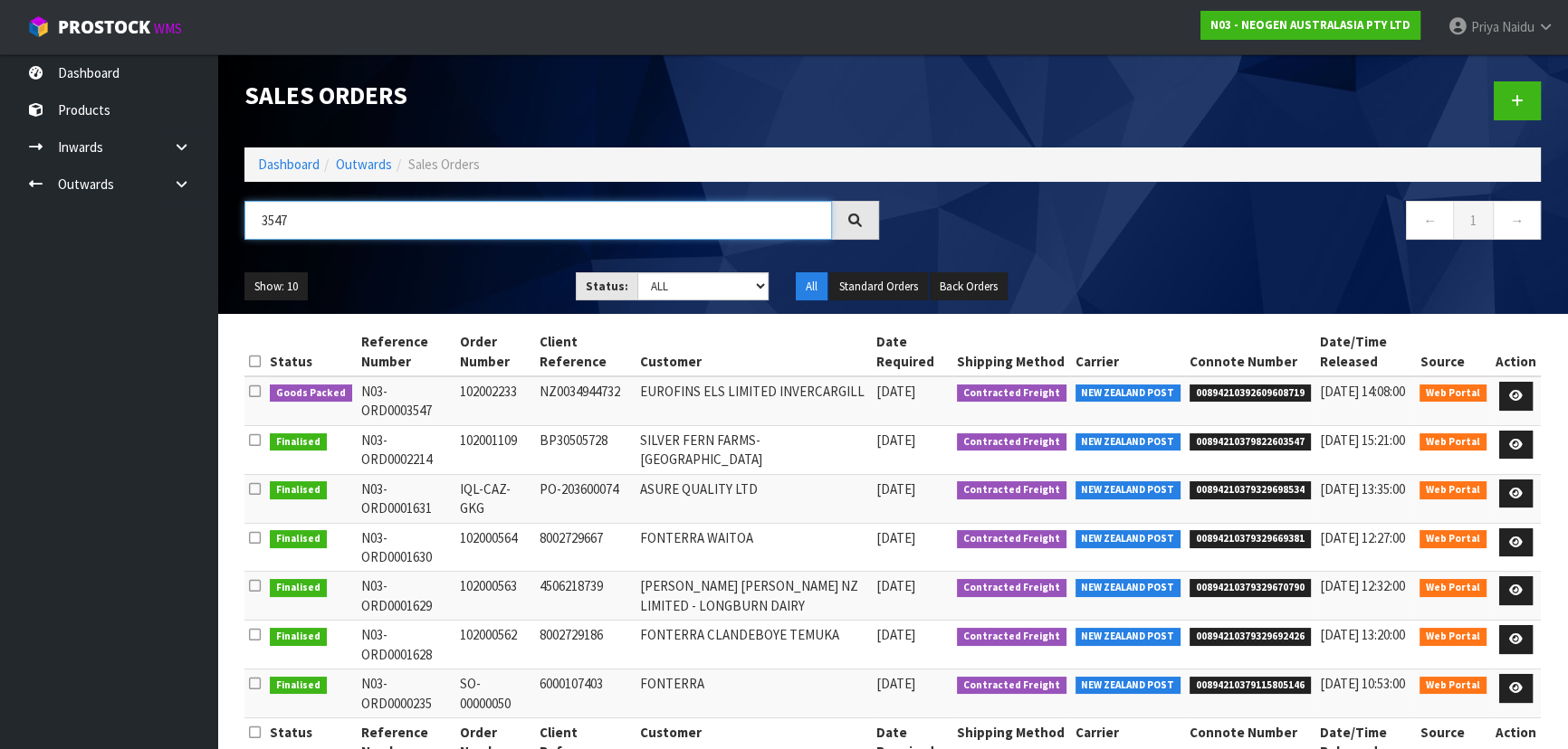
type input "3547"
click at [469, 274] on ul "Show: 10 5 10 25 50" at bounding box center [396, 287] width 304 height 29
click at [446, 274] on ul "Show: 10 5 10 25 50" at bounding box center [396, 287] width 304 height 29
click at [652, 280] on select "Draft Pending Allocated Pending Pick Goods Picked Goods Packed Pending Charges …" at bounding box center [702, 287] width 132 height 28
select select "string:5"
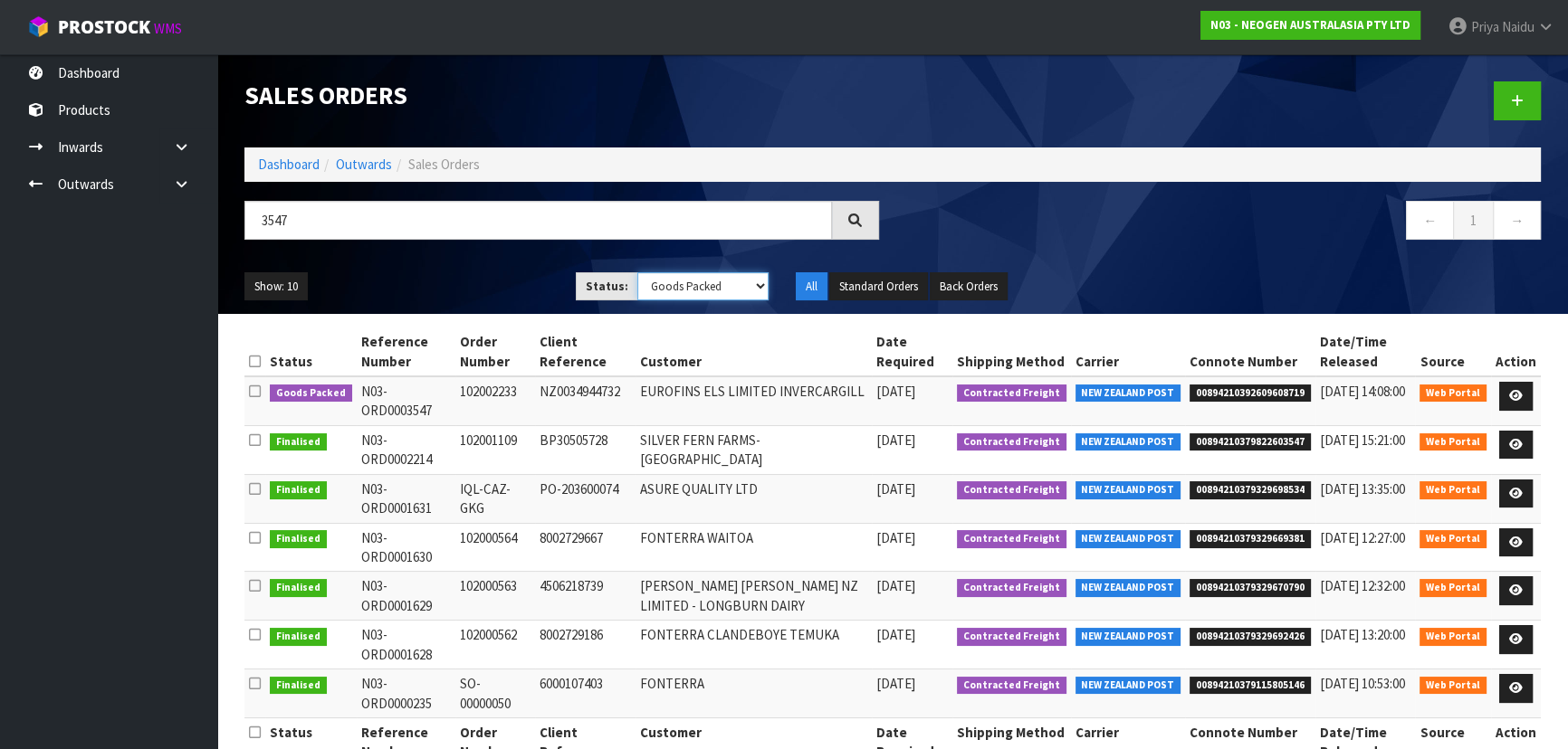
click at [637, 273] on select "Draft Pending Allocated Pending Pick Goods Picked Goods Packed Pending Charges …" at bounding box center [702, 287] width 132 height 28
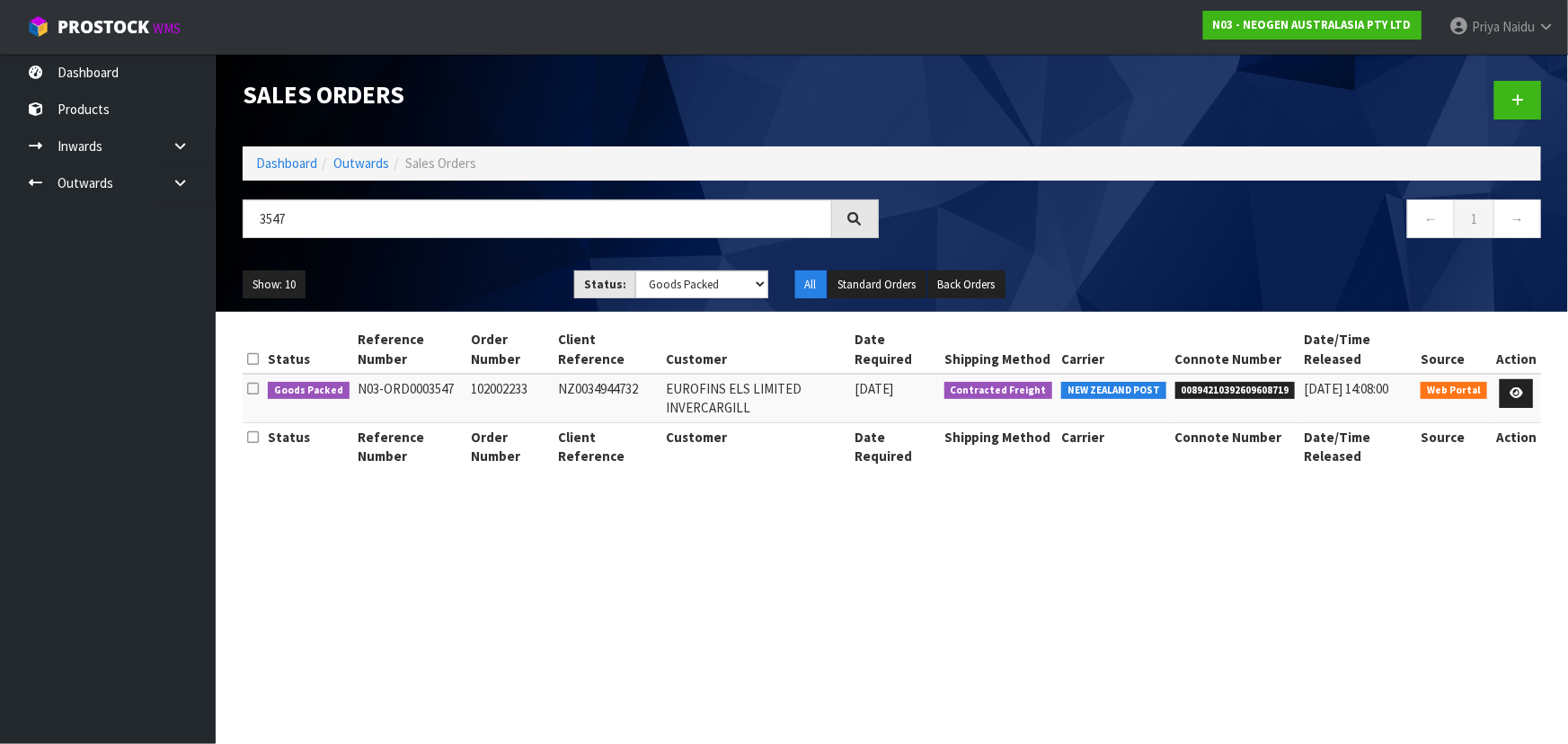
click at [488, 268] on div "Show: 10 5 10 25 50 Status: Draft Pending Allocated Pending Pick Goods Picked G…" at bounding box center [891, 285] width 1326 height 56
click at [1511, 395] on icon at bounding box center [1516, 393] width 14 height 12
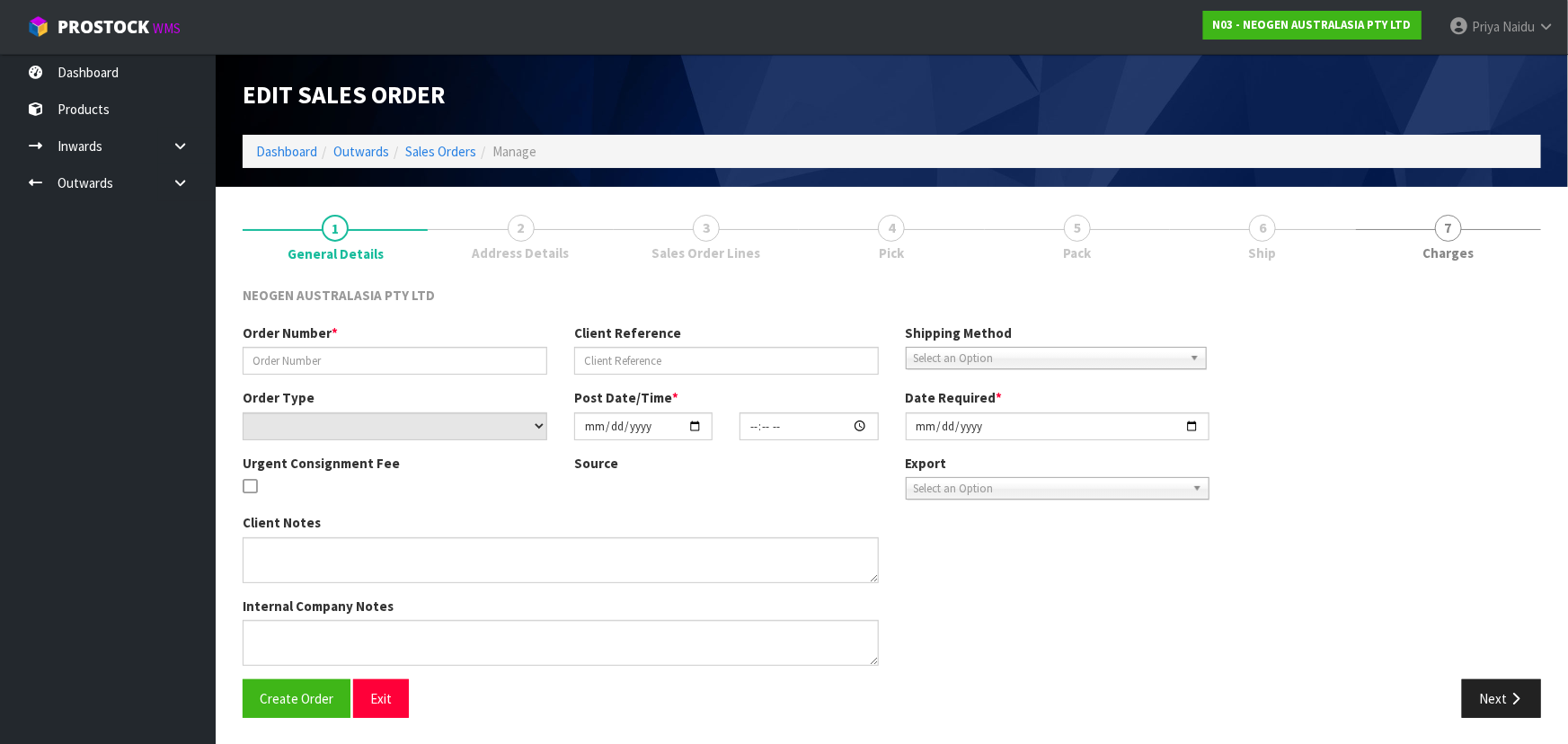
type input "102002233"
type input "NZ0034944732"
select select "number:0"
type input "[DATE]"
type input "10:31:00.000"
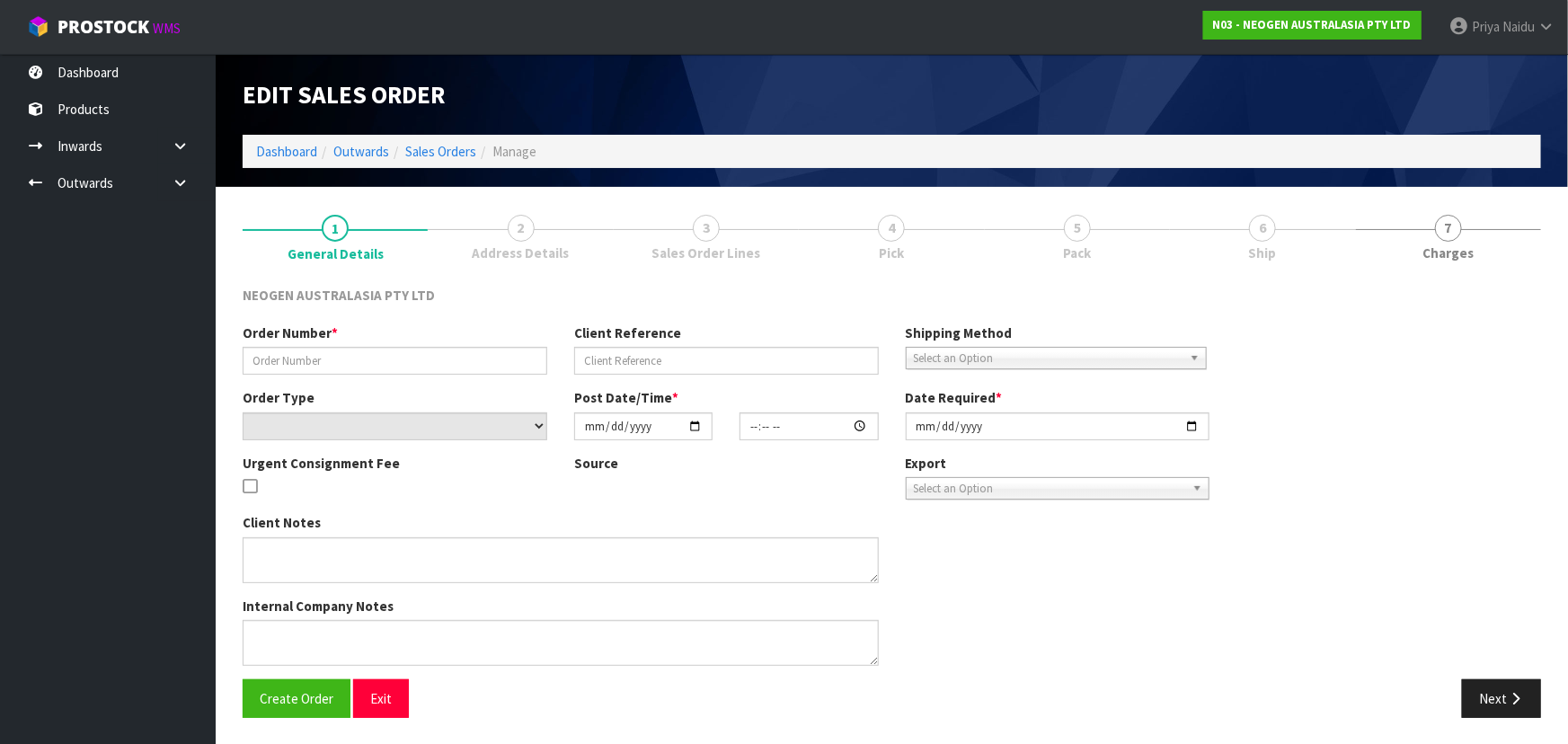
type input "[DATE]"
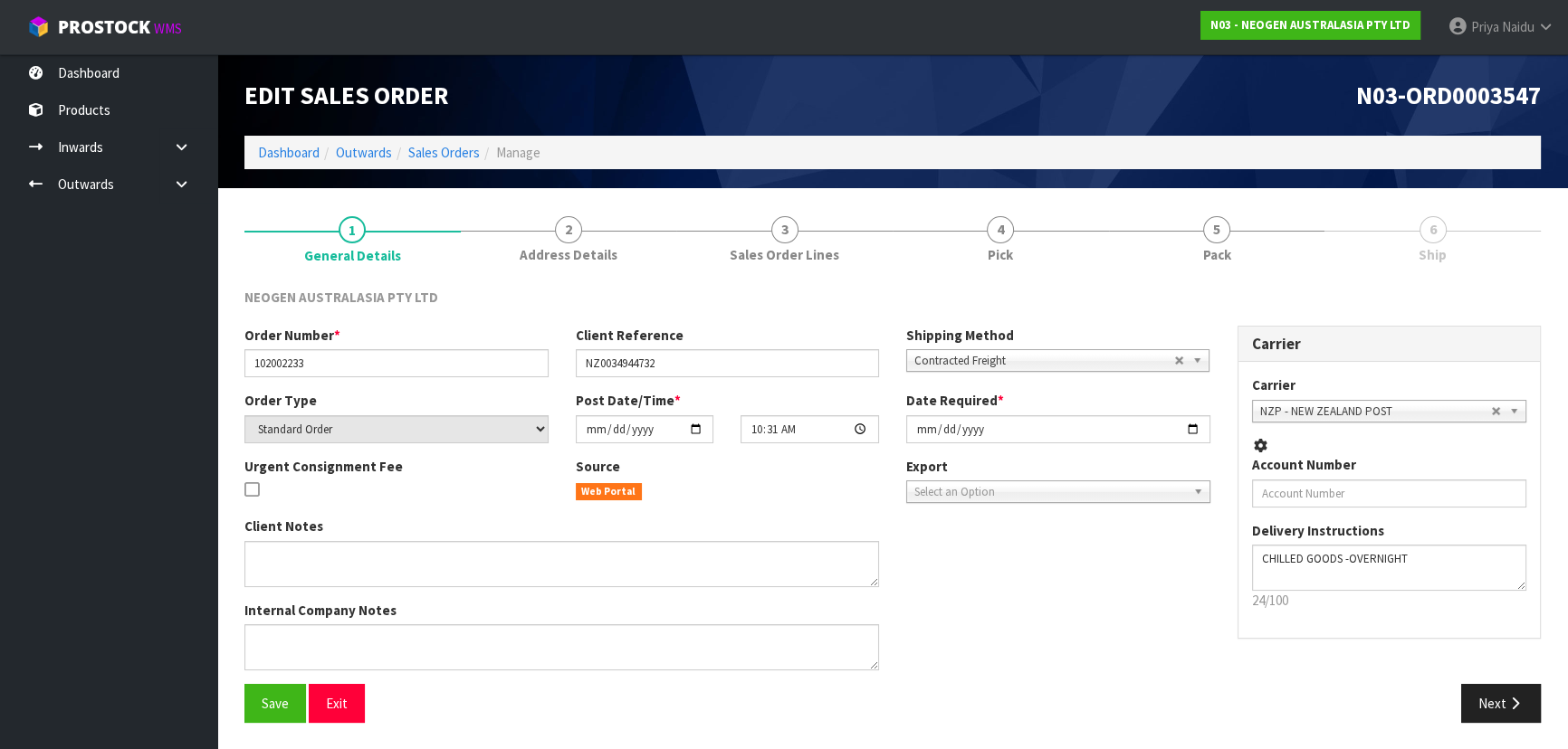
click at [1227, 241] on link "5 Pack" at bounding box center [1217, 238] width 217 height 72
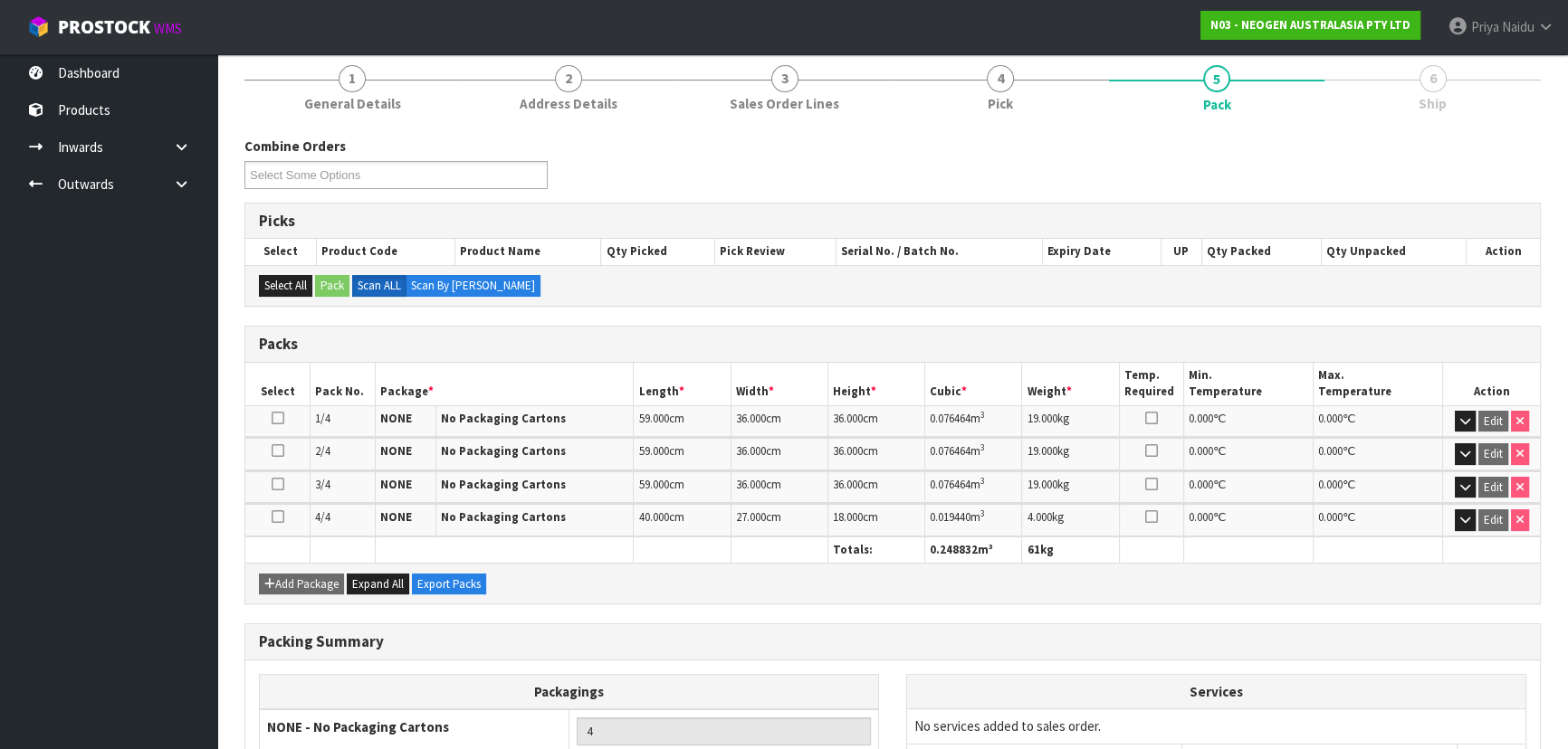
scroll to position [305, 0]
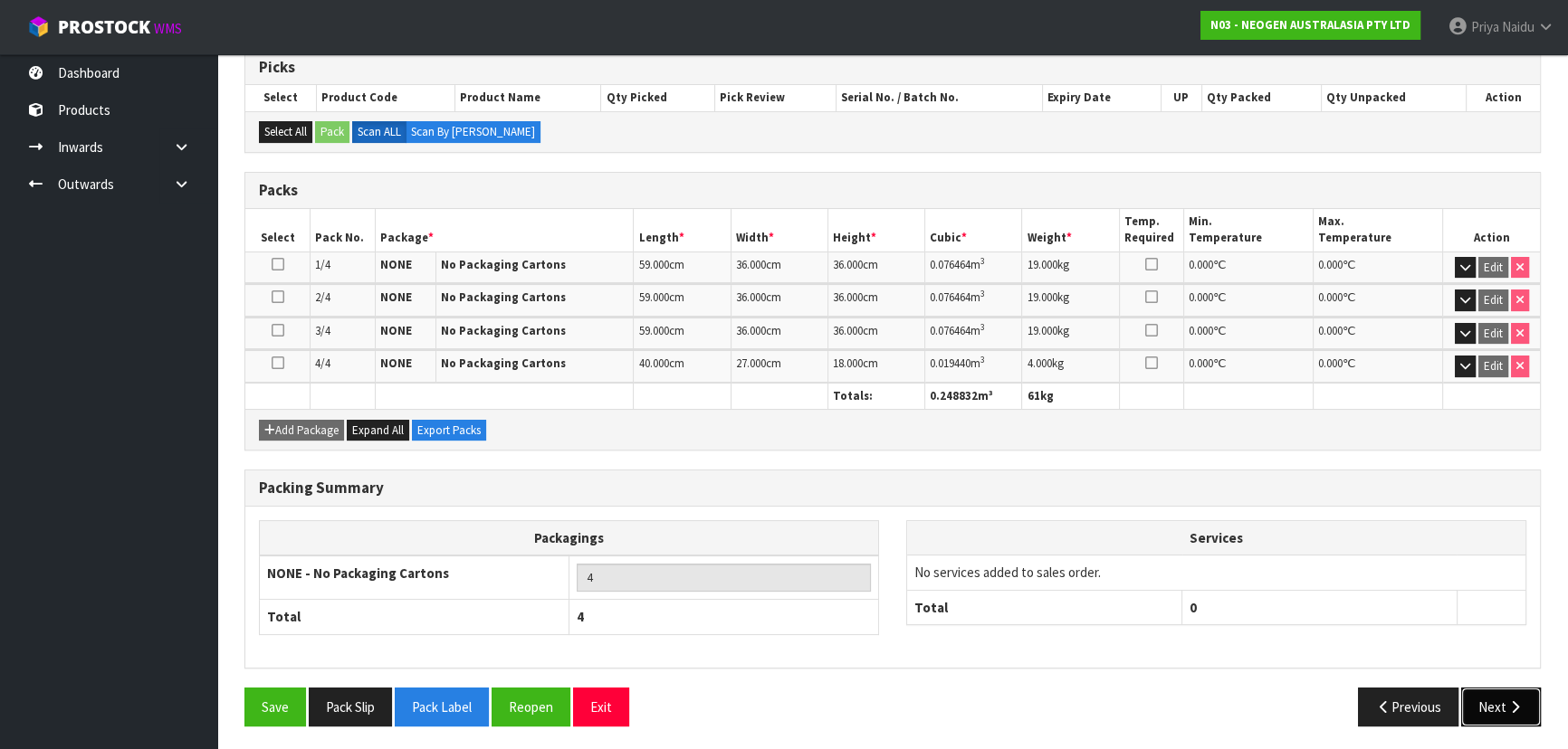
click at [1495, 706] on button "Next" at bounding box center [1501, 707] width 79 height 39
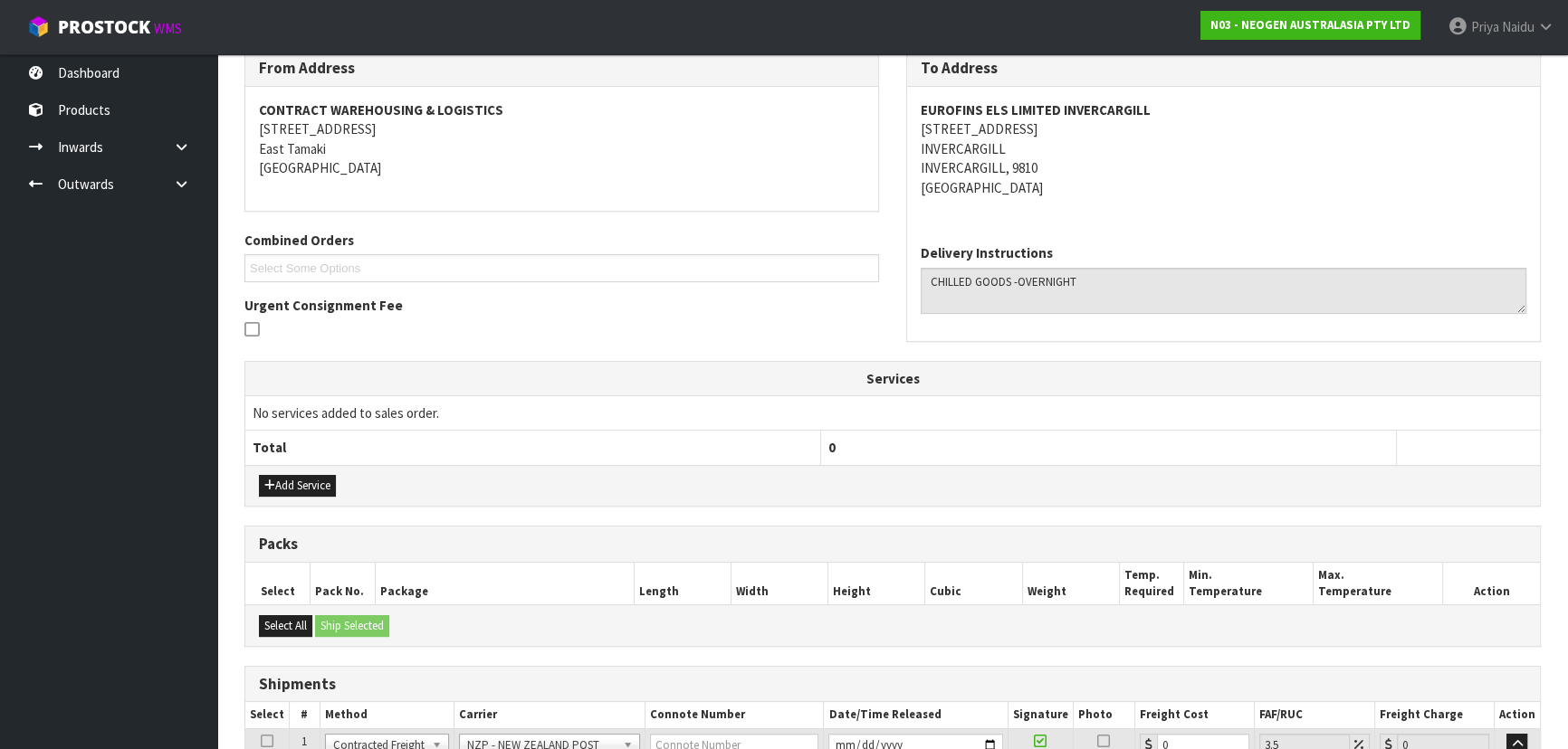
scroll to position [546, 0]
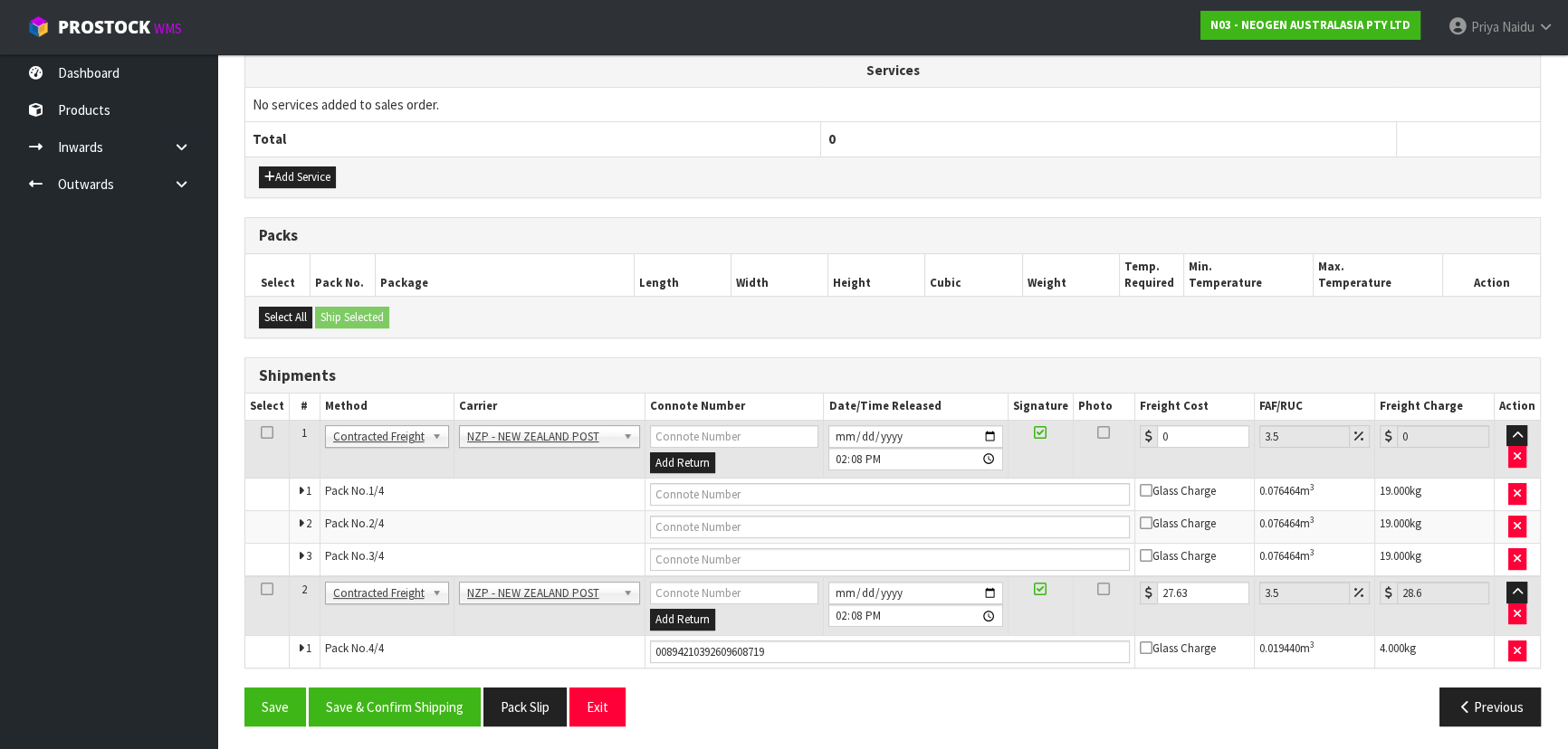
drag, startPoint x: 603, startPoint y: 634, endPoint x: 569, endPoint y: 632, distance: 34.1
click at [569, 635] on td "Pack No. 4/4" at bounding box center [483, 650] width 326 height 32
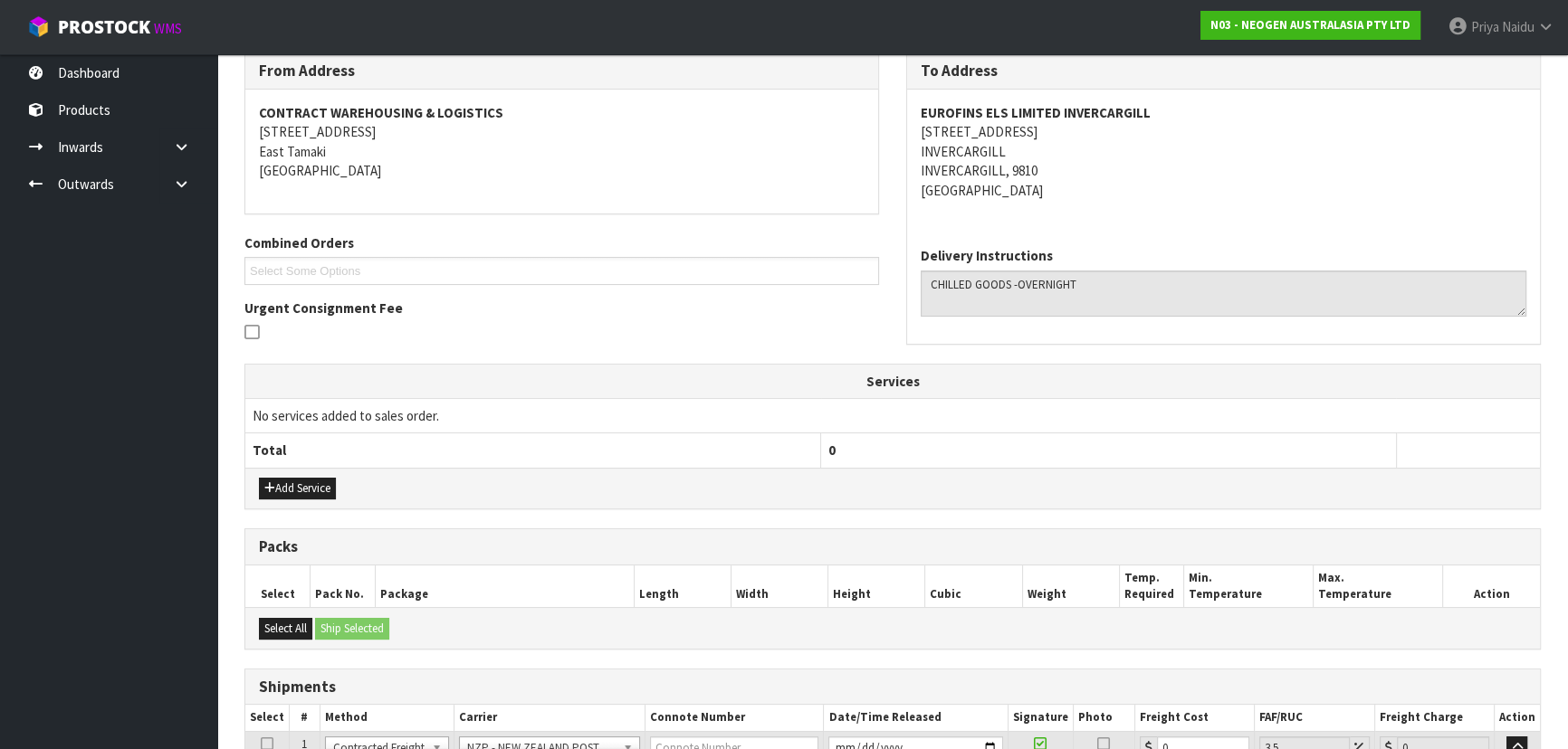
scroll to position [53, 0]
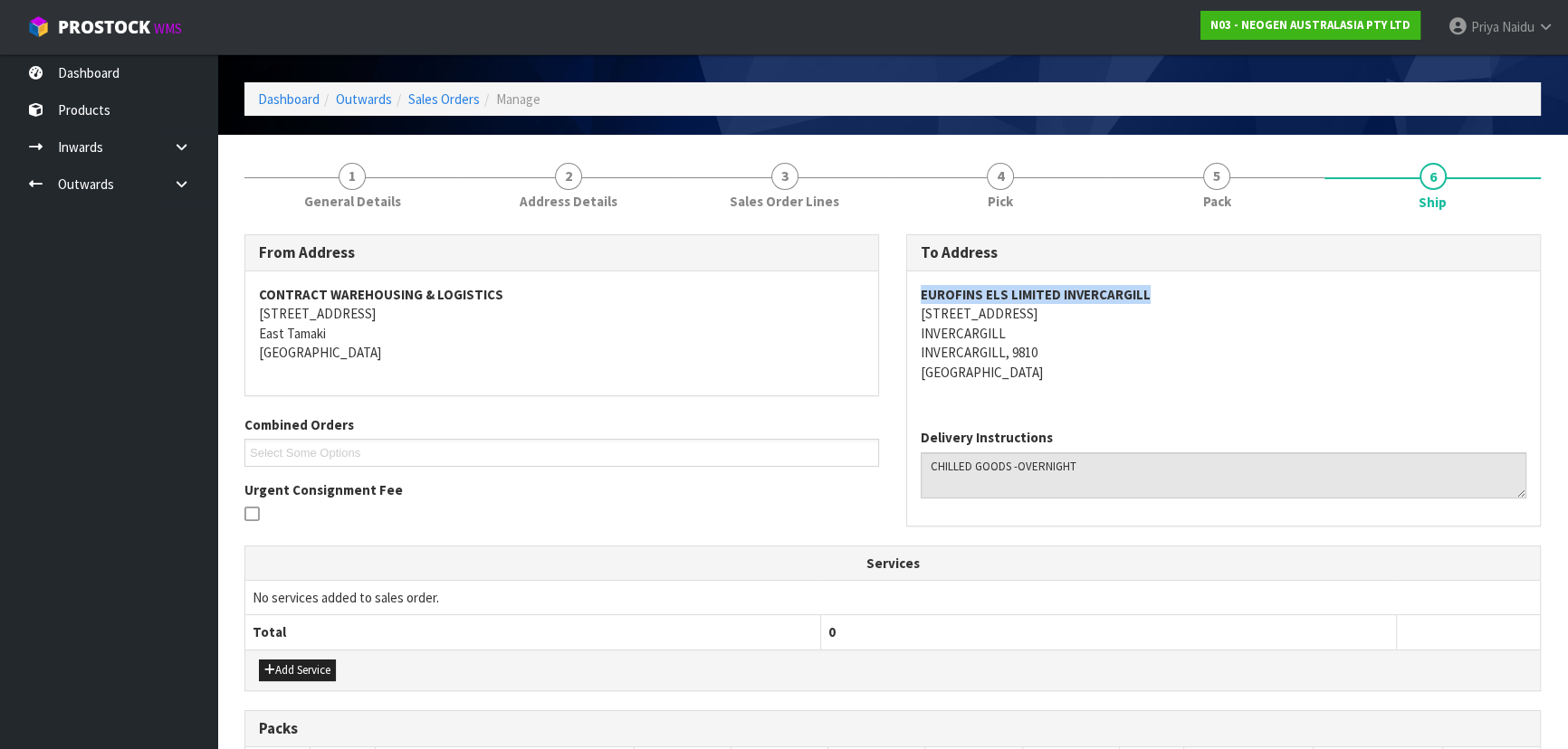
drag, startPoint x: 917, startPoint y: 288, endPoint x: 1208, endPoint y: 289, distance: 291.0
click at [1208, 289] on div "EUROFINS ELS LIMITED INVERCARGILL [STREET_ADDRESS]" at bounding box center [1223, 343] width 632 height 143
drag, startPoint x: 921, startPoint y: 314, endPoint x: 1093, endPoint y: 356, distance: 177.1
click at [1095, 355] on div "EUROFINS ELS LIMITED INVERCARGILL [STREET_ADDRESS]" at bounding box center [1223, 343] width 632 height 143
click at [917, 310] on div "EUROFINS ELS LIMITED INVERCARGILL [STREET_ADDRESS]" at bounding box center [1223, 343] width 632 height 143
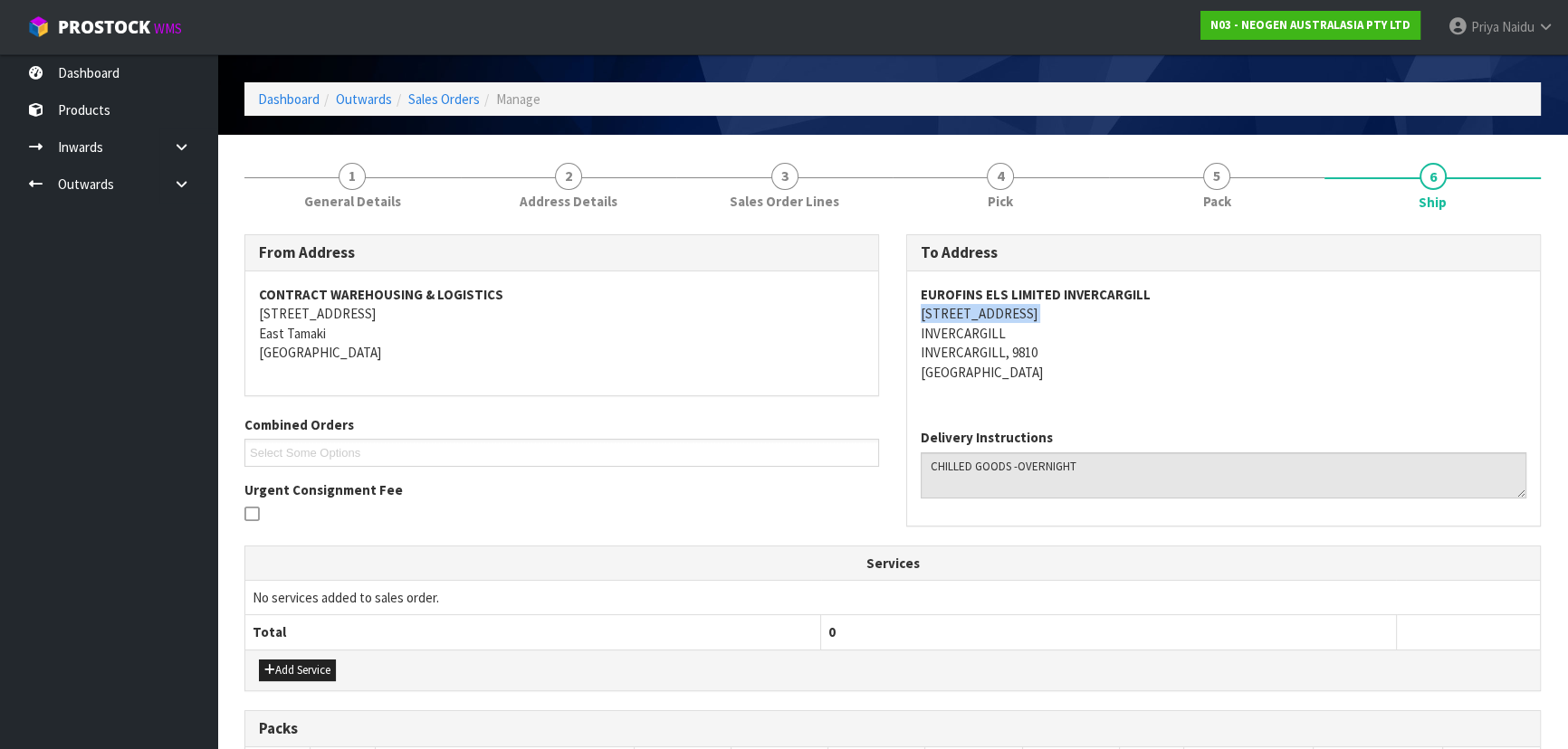
drag, startPoint x: 918, startPoint y: 310, endPoint x: 1047, endPoint y: 310, distance: 129.0
click at [1047, 310] on div "EUROFINS ELS LIMITED INVERCARGILL [STREET_ADDRESS]" at bounding box center [1223, 343] width 632 height 143
drag, startPoint x: 915, startPoint y: 288, endPoint x: 1175, endPoint y: 276, distance: 260.3
click at [1175, 276] on div "EUROFINS ELS LIMITED INVERCARGILL [STREET_ADDRESS]" at bounding box center [1223, 343] width 632 height 143
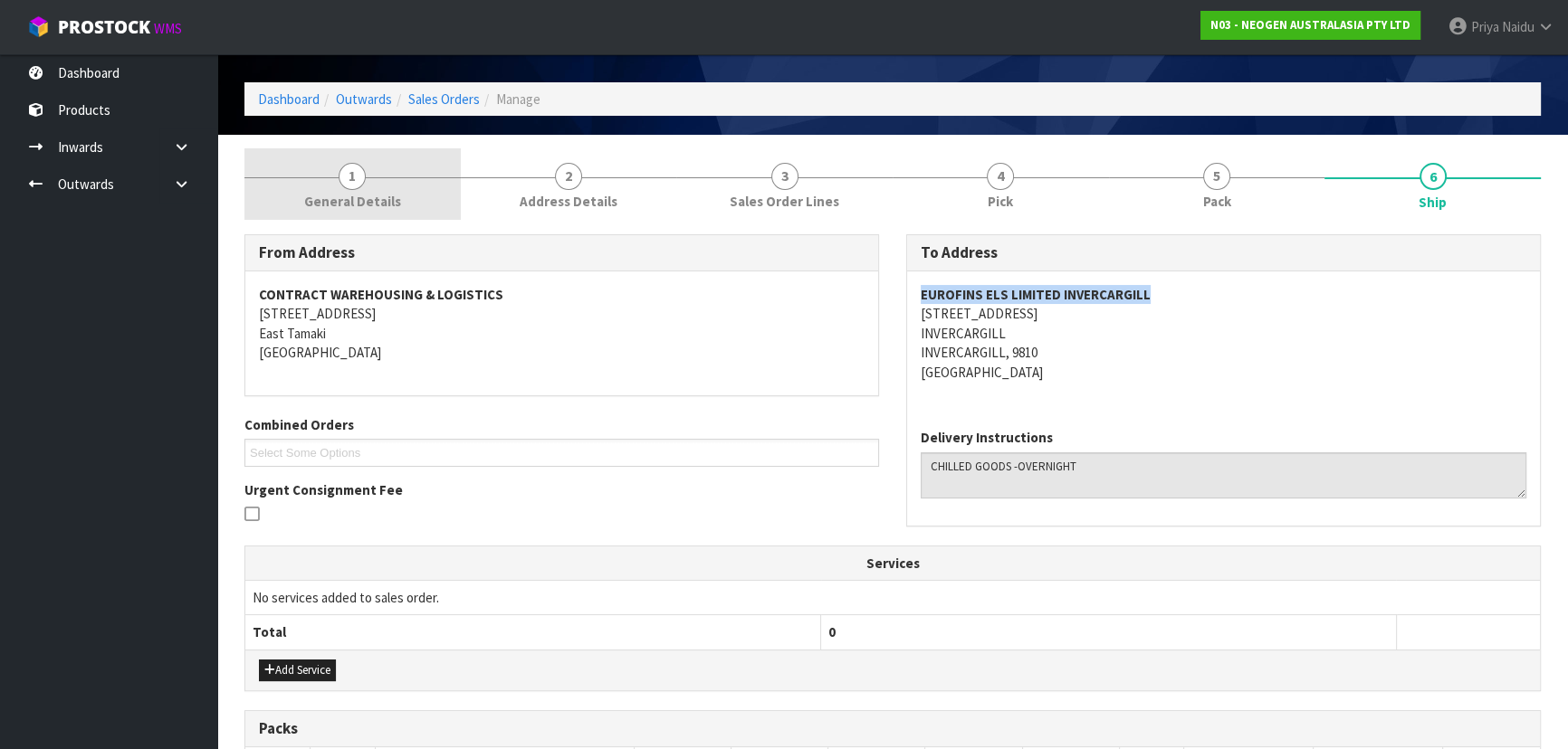
click at [380, 172] on link "1 General Details" at bounding box center [352, 184] width 217 height 72
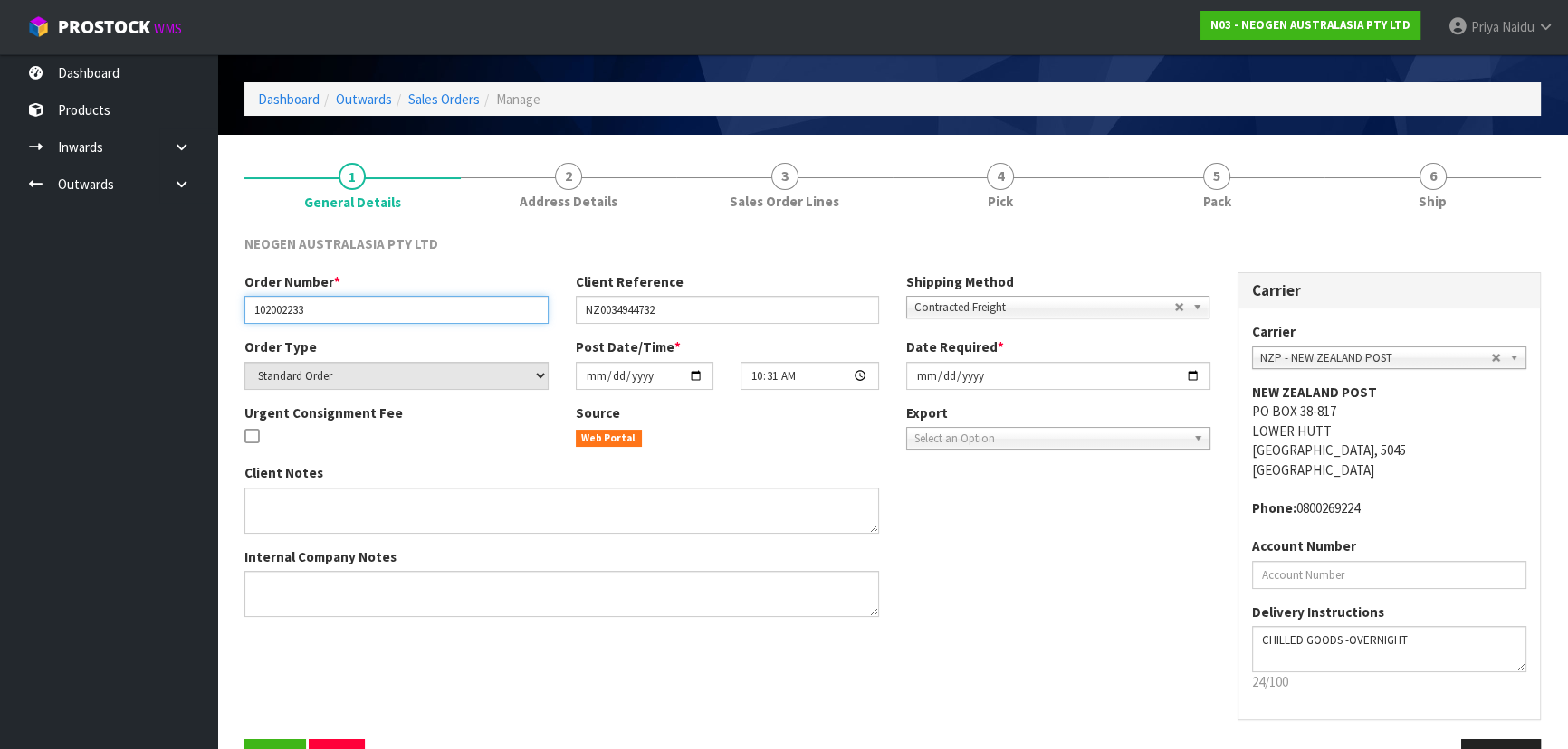
drag, startPoint x: 246, startPoint y: 310, endPoint x: 357, endPoint y: 309, distance: 111.0
click at [357, 309] on input "102002233" at bounding box center [396, 310] width 304 height 28
drag, startPoint x: 592, startPoint y: 308, endPoint x: 785, endPoint y: 272, distance: 196.3
click at [785, 273] on div "Client Reference NZ0034944732" at bounding box center [727, 298] width 331 height 52
click at [583, 310] on input "NZ0034944732" at bounding box center [728, 310] width 304 height 28
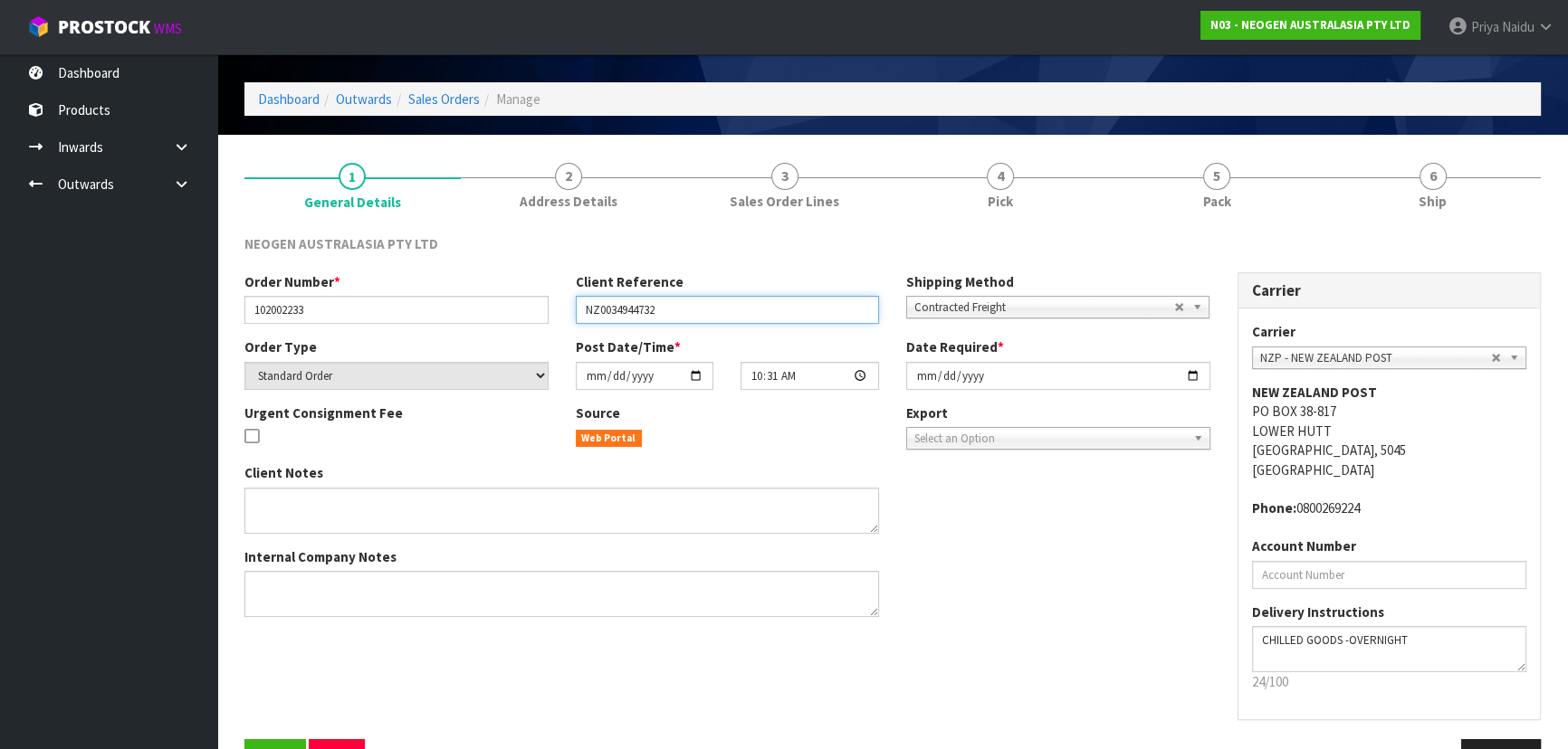
drag, startPoint x: 583, startPoint y: 310, endPoint x: 679, endPoint y: 295, distance: 97.2
click at [679, 296] on input "NZ0034944732" at bounding box center [728, 310] width 304 height 28
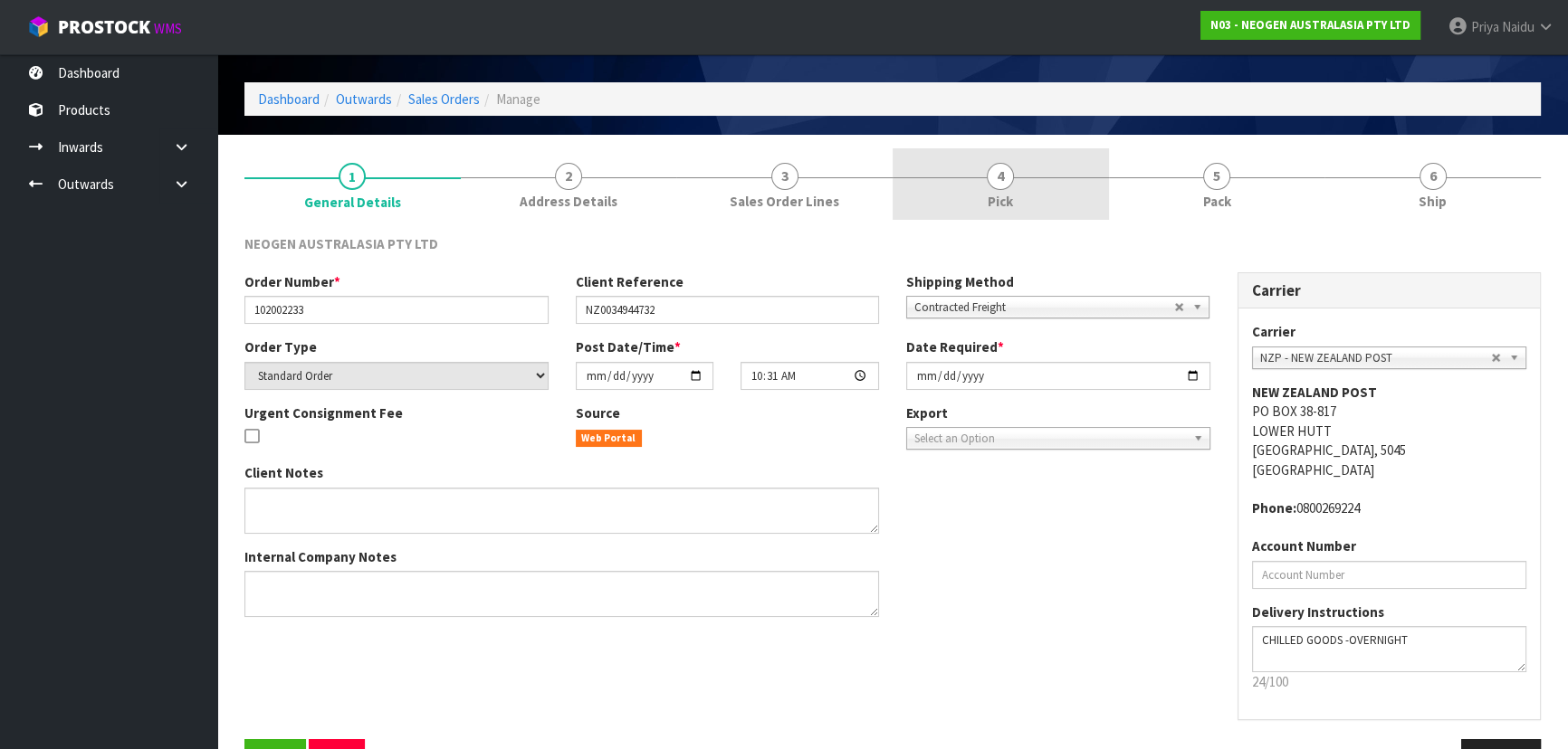
drag, startPoint x: 1030, startPoint y: 164, endPoint x: 1101, endPoint y: 164, distance: 71.0
click at [1032, 164] on link "4 Pick" at bounding box center [1000, 184] width 217 height 72
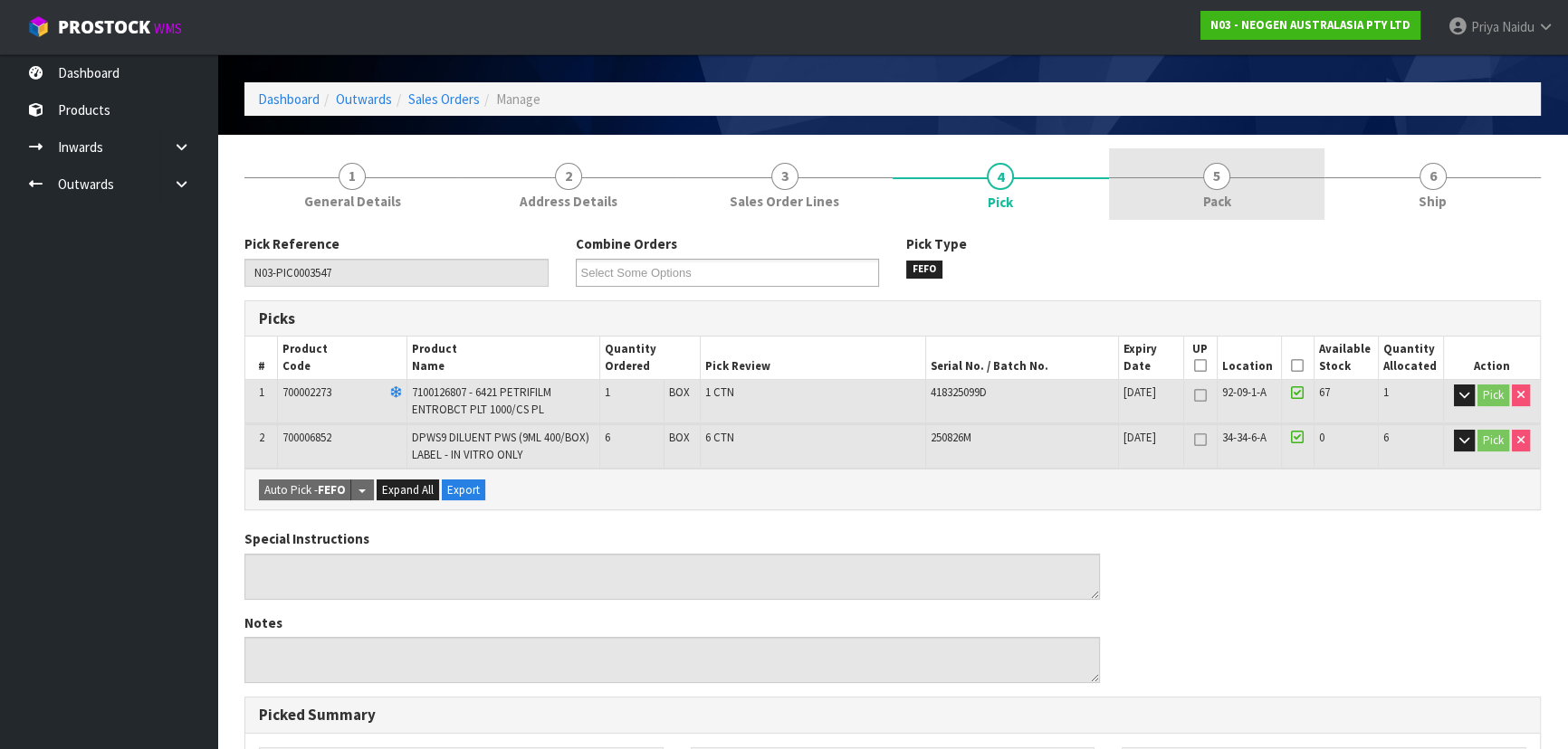
click at [1219, 168] on span "5" at bounding box center [1216, 176] width 27 height 27
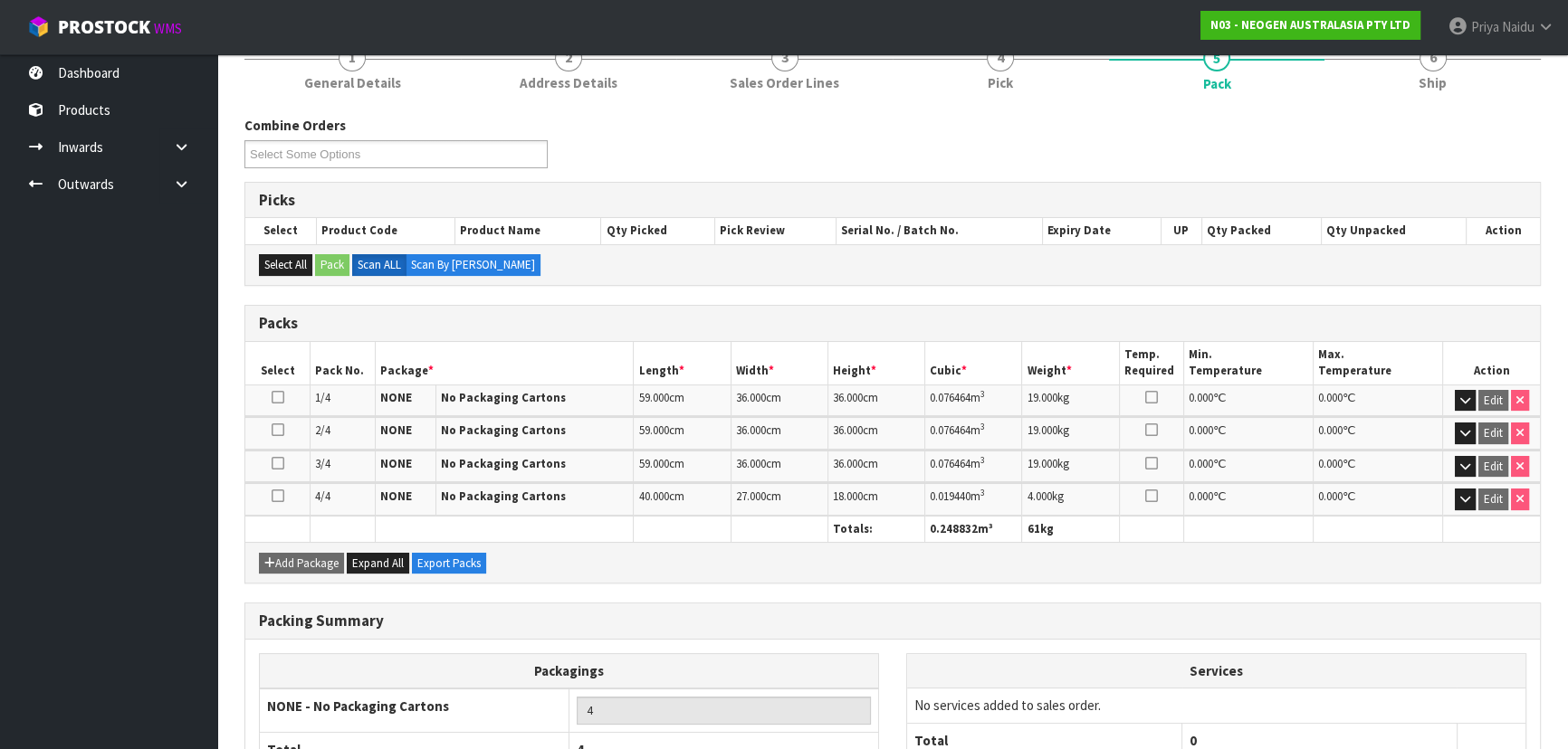
scroll to position [135, 0]
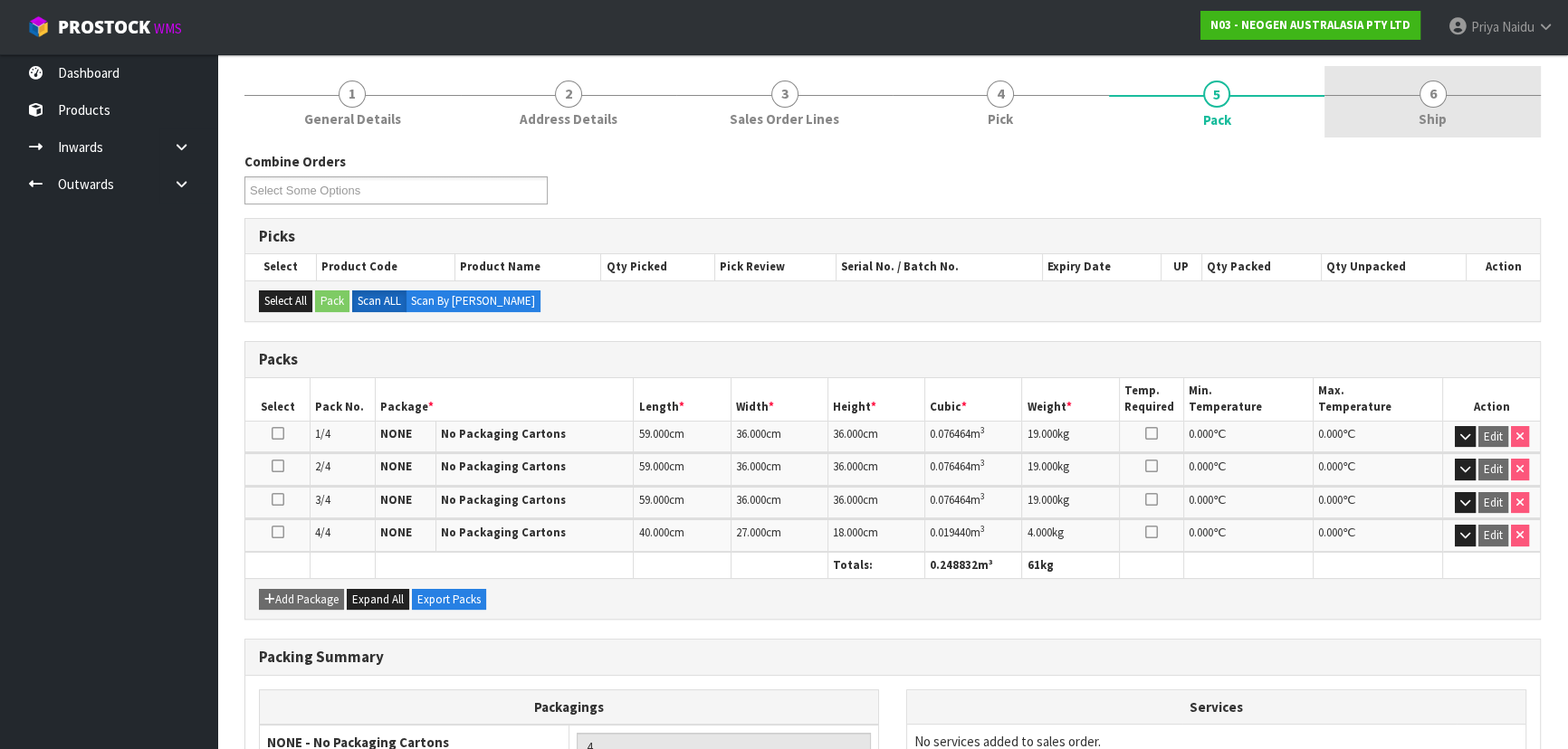
click at [1425, 92] on span "6" at bounding box center [1432, 93] width 27 height 27
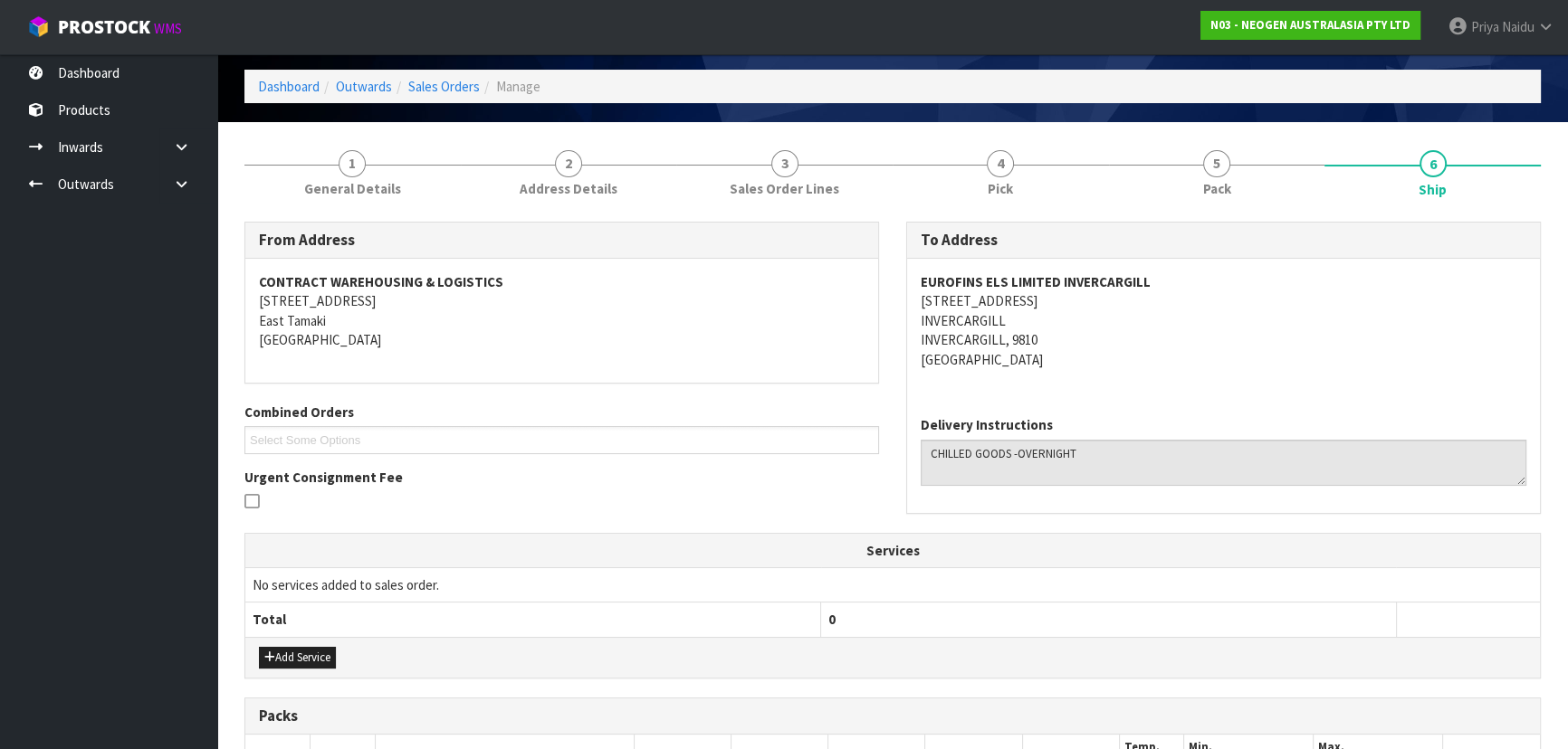
scroll to position [0, 0]
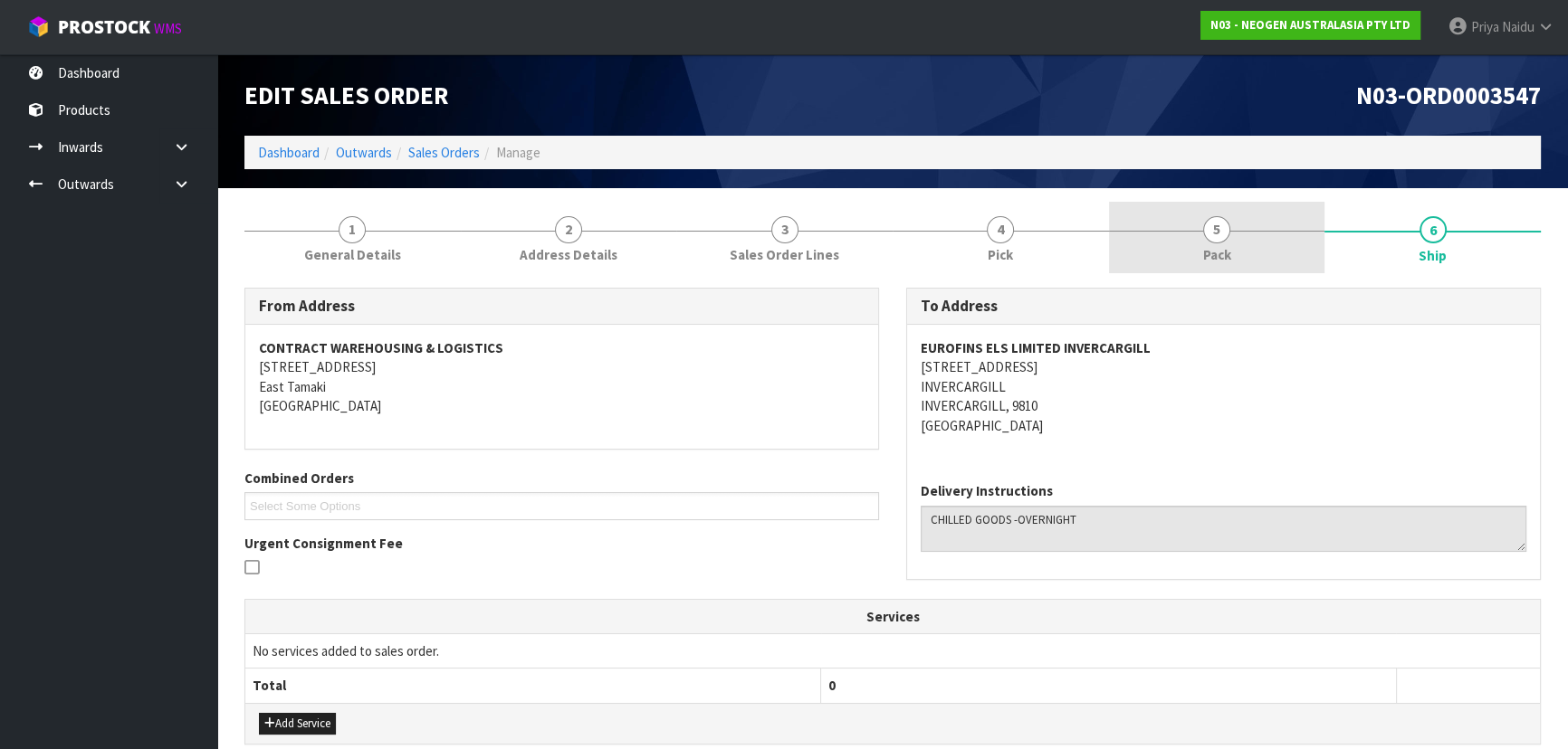
click at [1236, 254] on link "5 Pack" at bounding box center [1217, 238] width 217 height 72
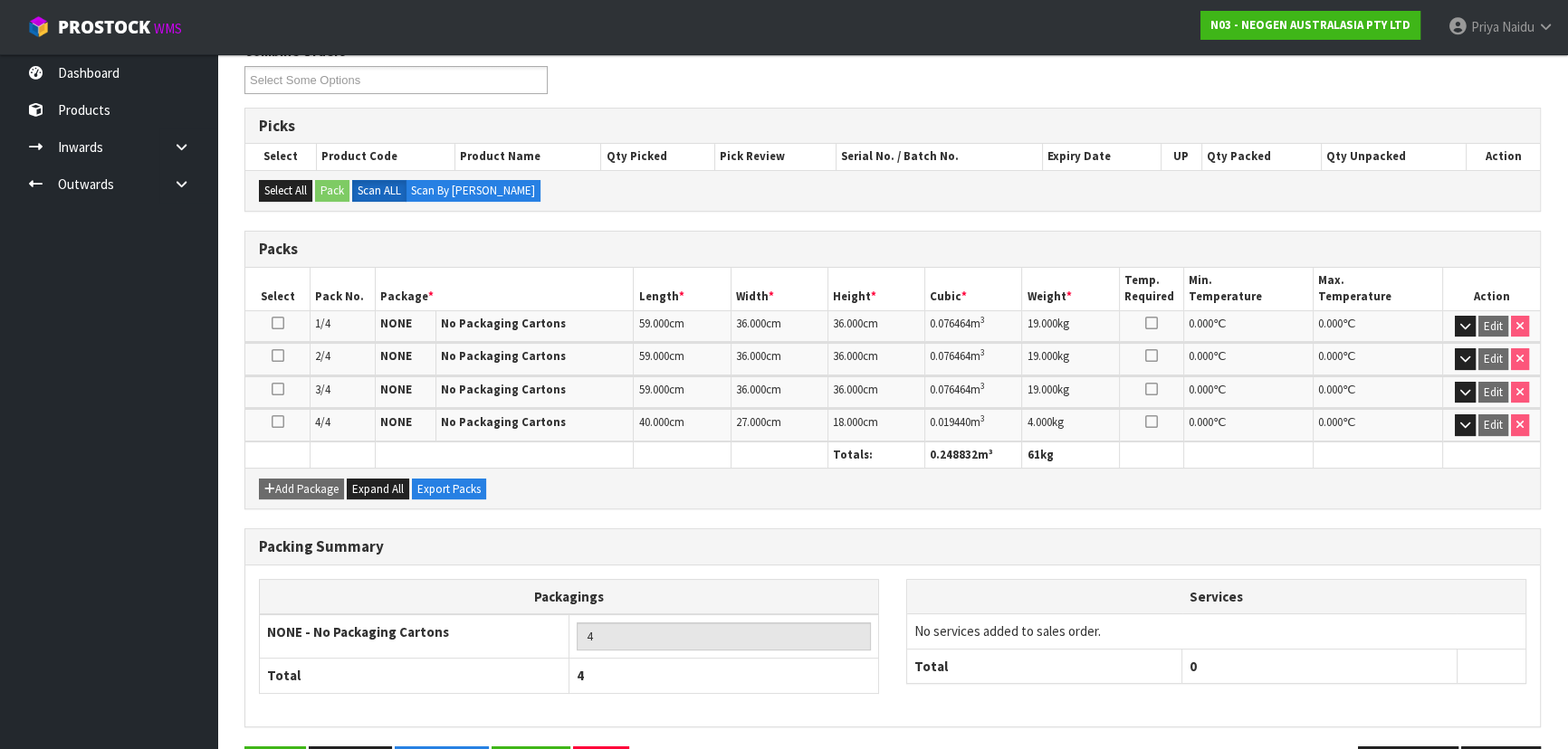
scroll to position [164, 0]
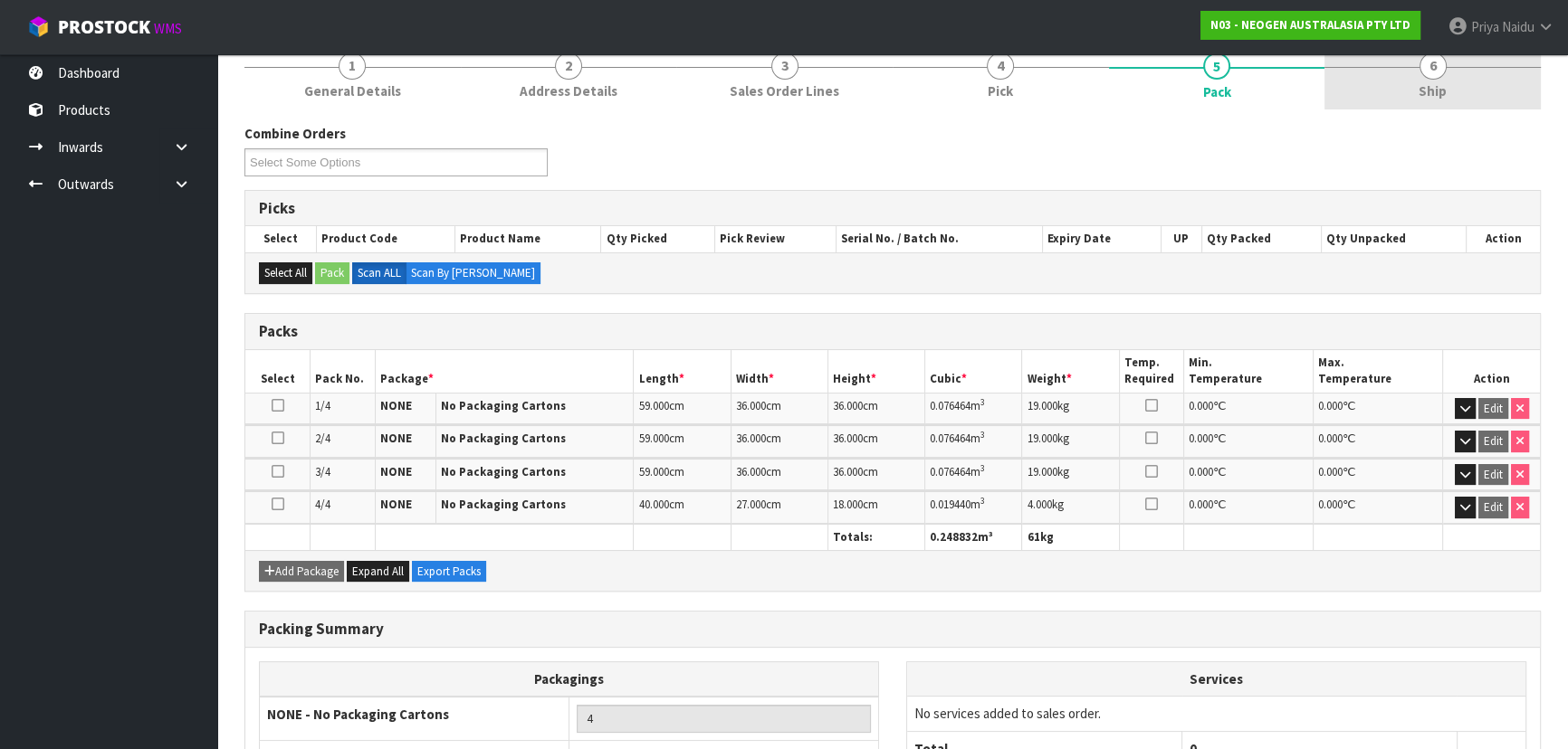
click at [1403, 78] on link "6 Ship" at bounding box center [1432, 74] width 217 height 72
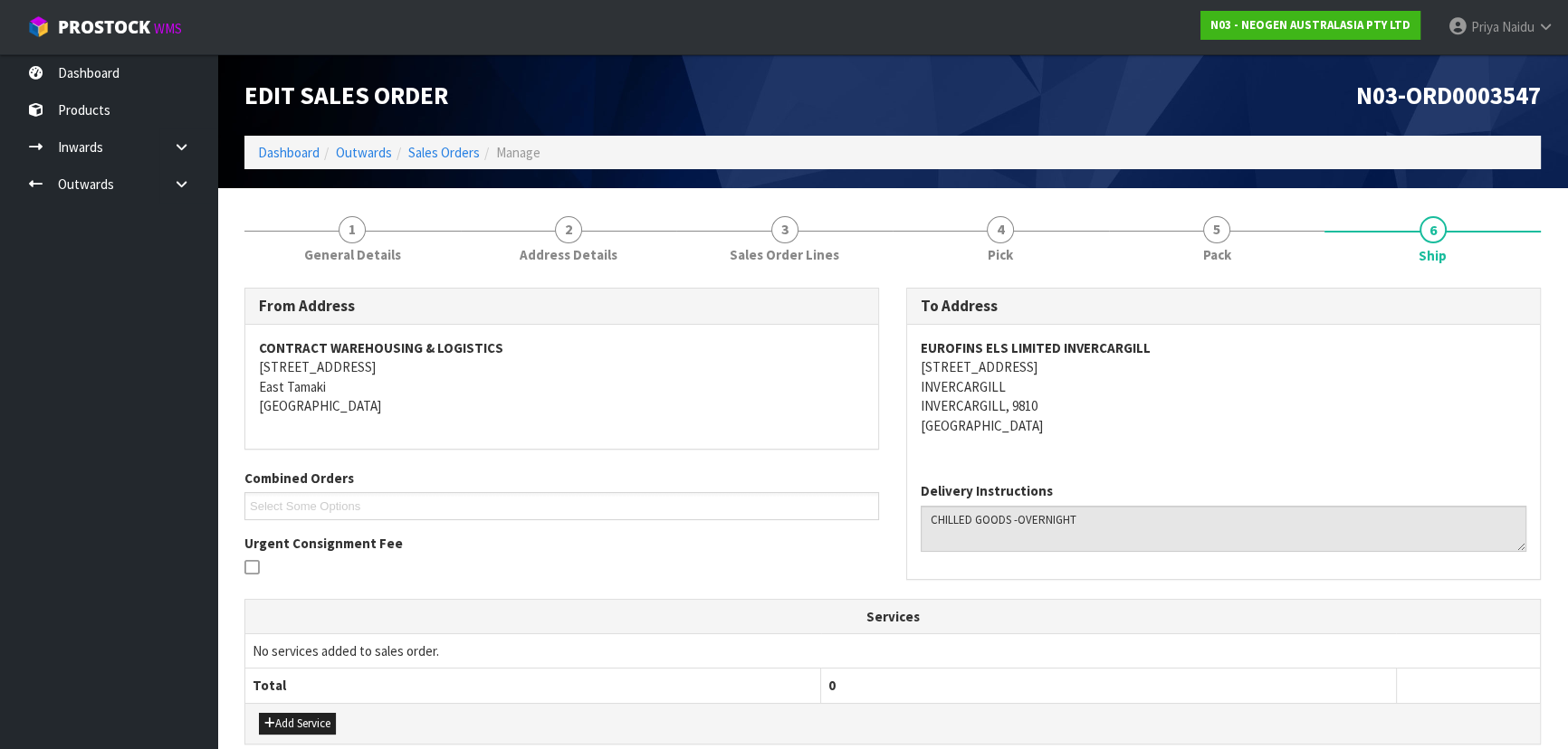
scroll to position [0, 0]
click at [1186, 247] on link "5 Pack" at bounding box center [1217, 238] width 217 height 72
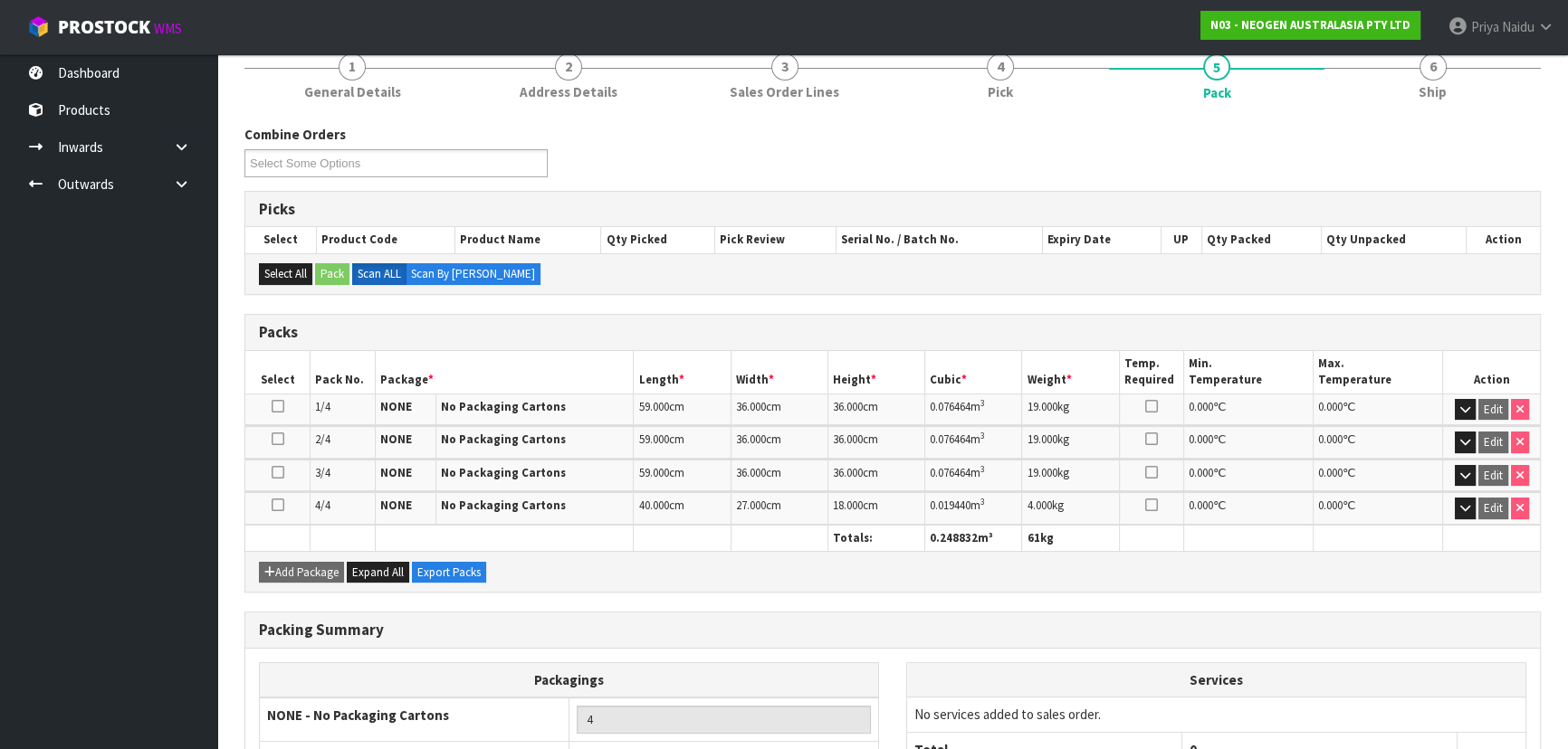
scroll to position [164, 0]
click at [1390, 89] on link "6 Ship" at bounding box center [1432, 74] width 217 height 72
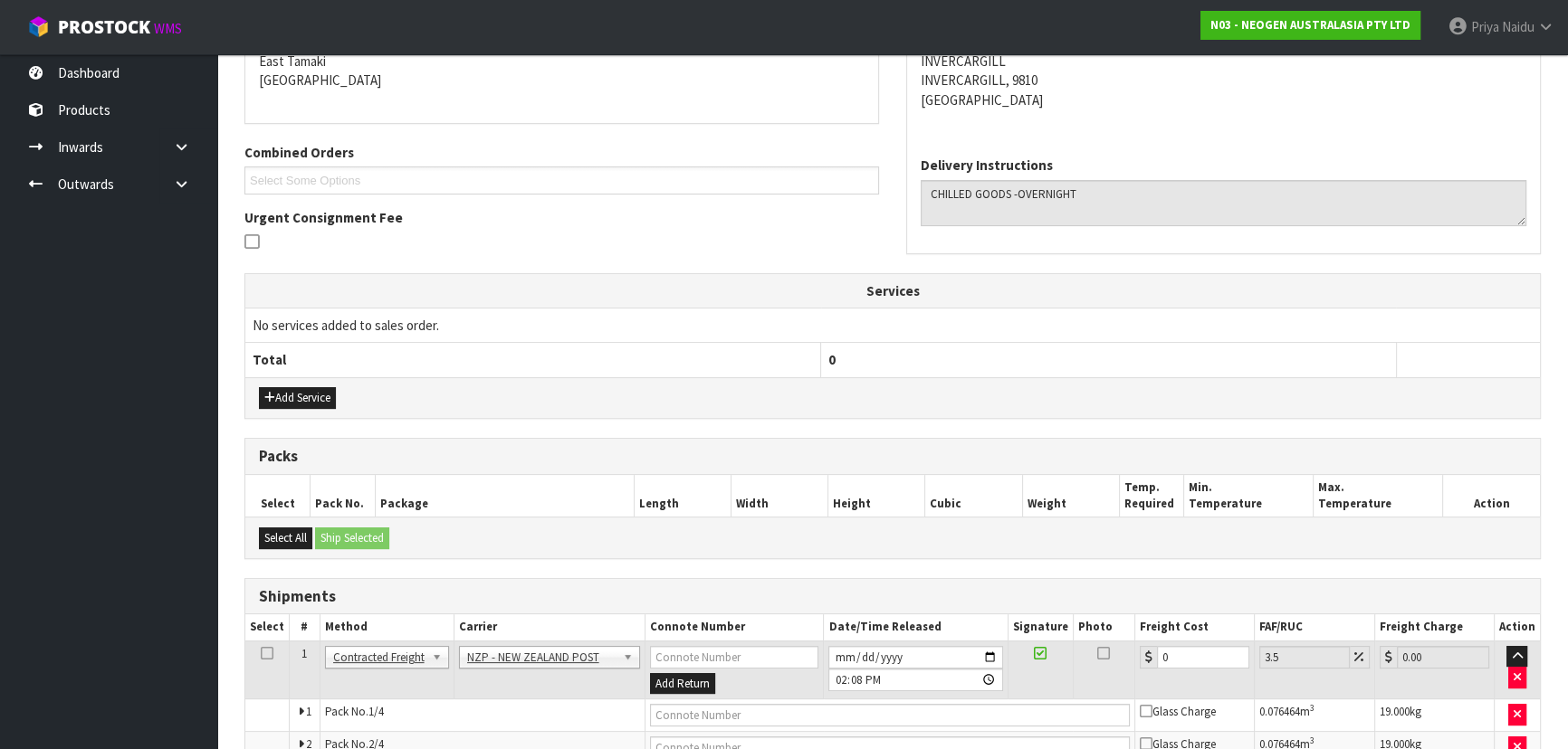
scroll to position [546, 0]
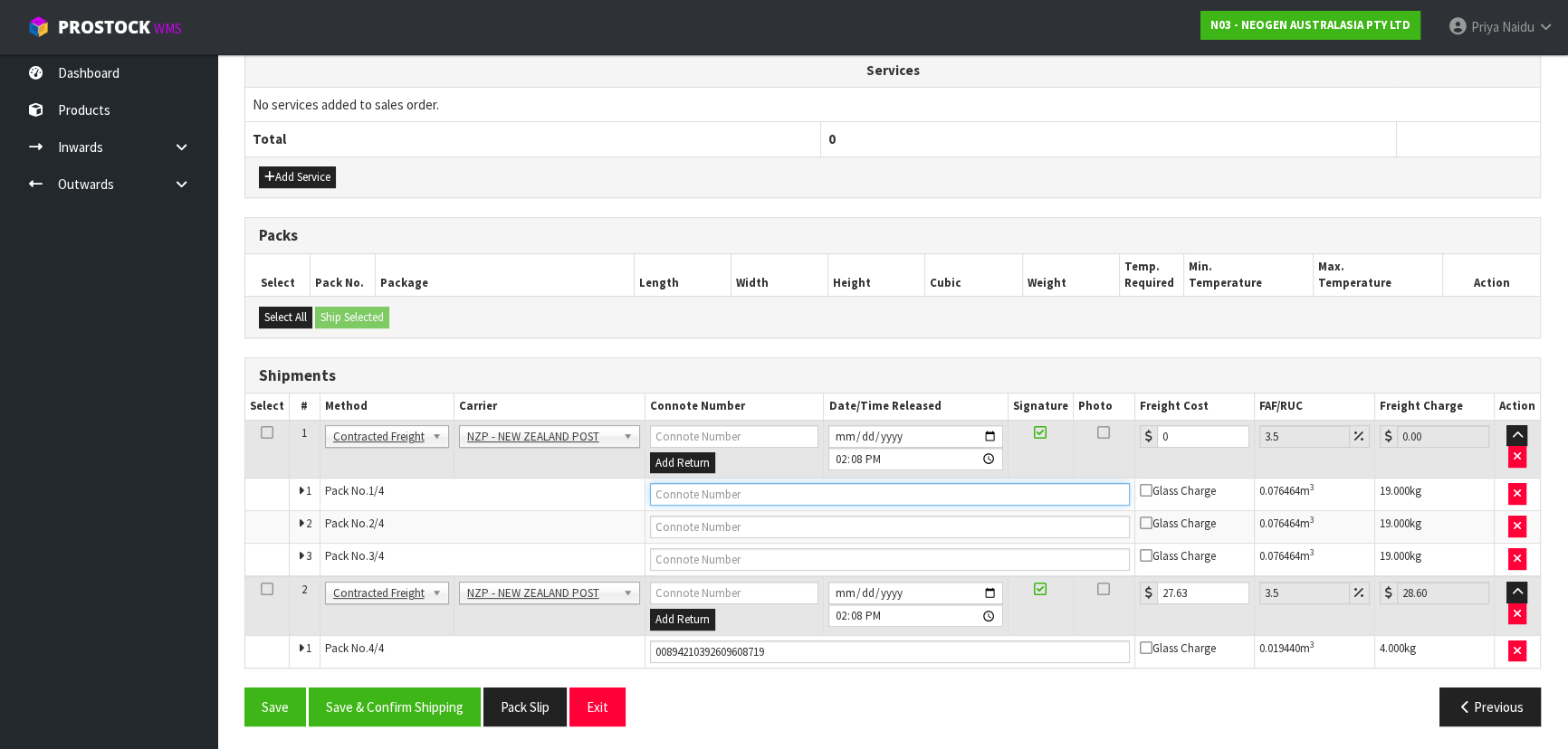
click at [686, 492] on input "text" at bounding box center [890, 494] width 480 height 23
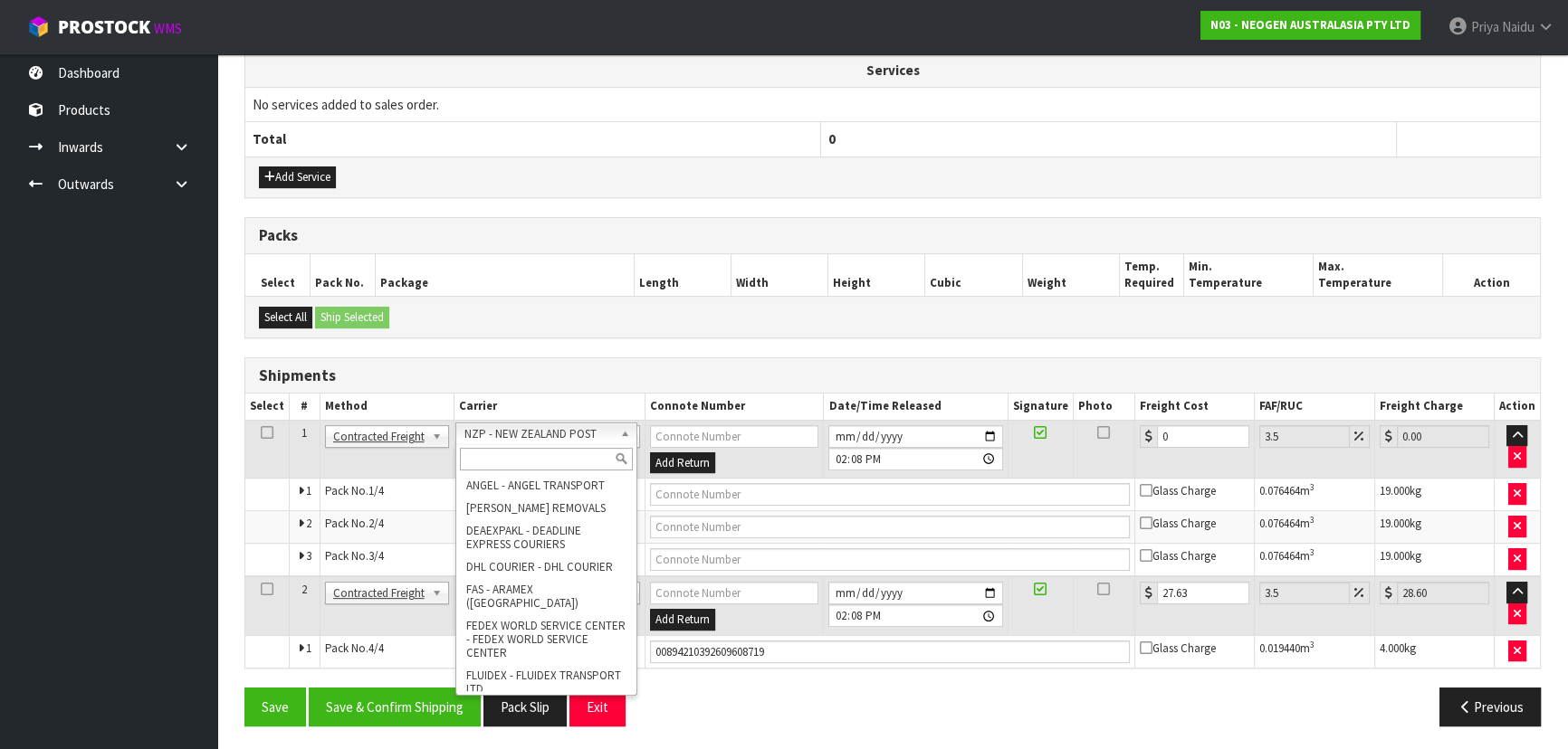
click at [557, 463] on input "text" at bounding box center [547, 459] width 173 height 23
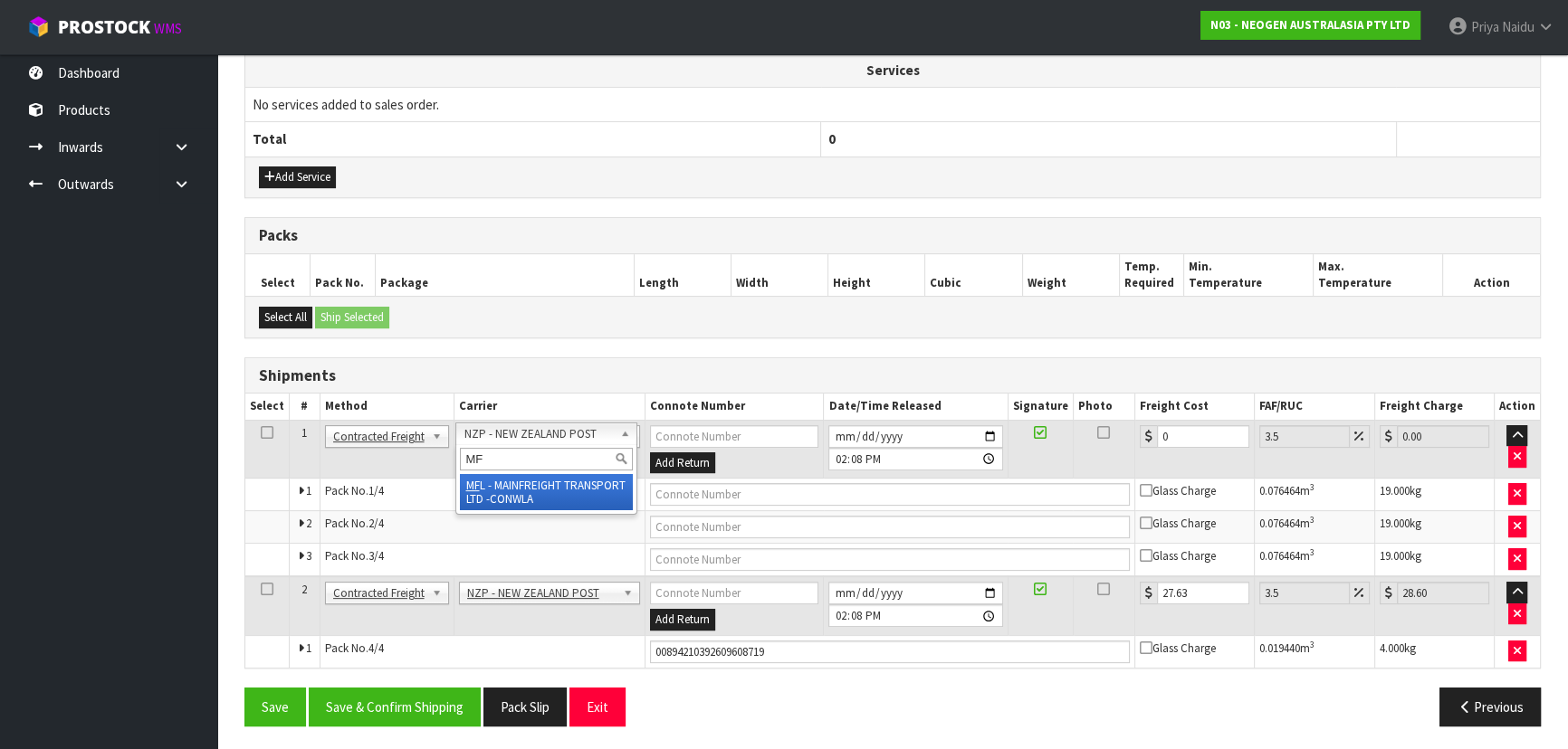
type input "MF"
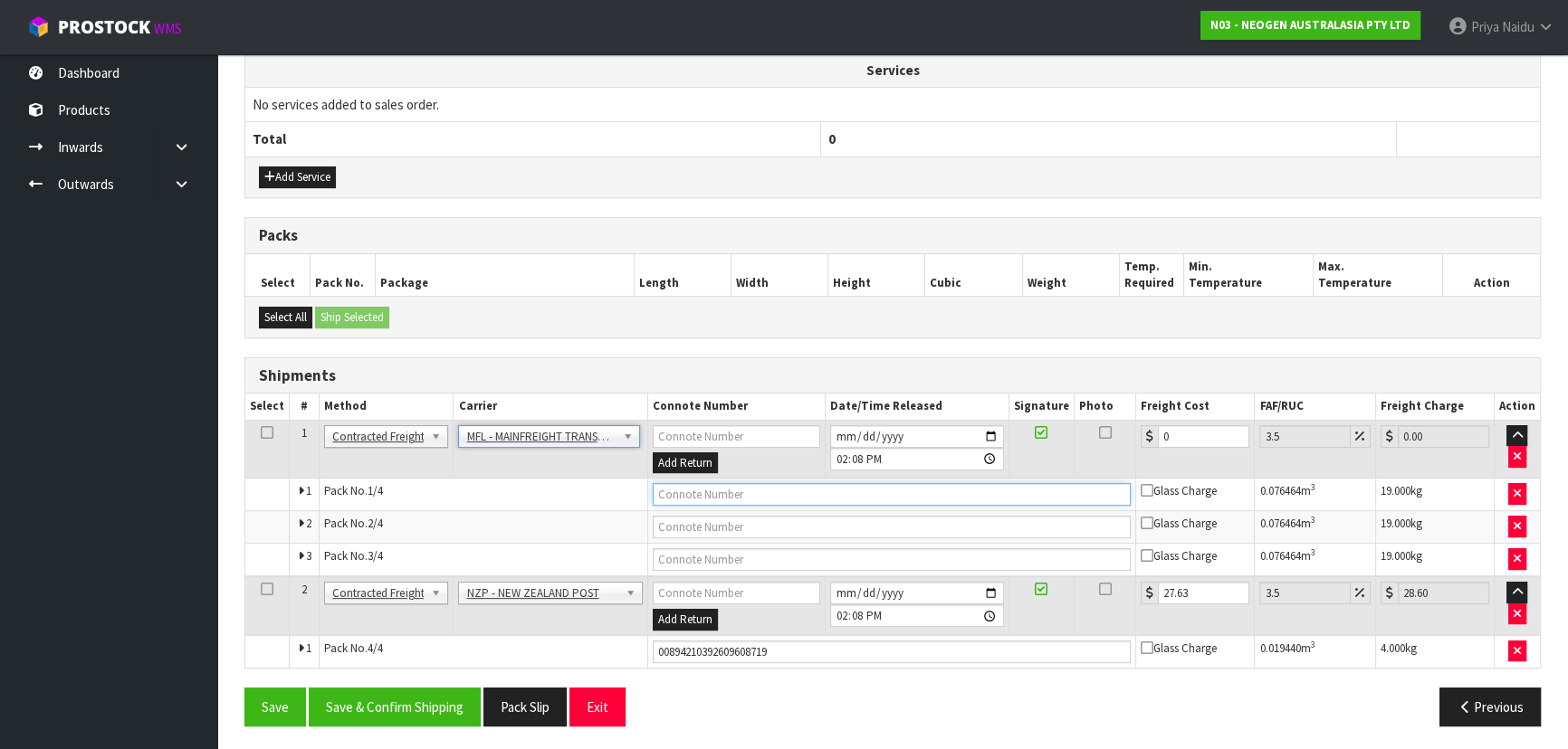
click at [696, 484] on input "text" at bounding box center [892, 494] width 479 height 23
paste input "FWM59078690"
type input "FWM59078690"
click at [1181, 441] on input "0" at bounding box center [1203, 437] width 91 height 23
type input "0"
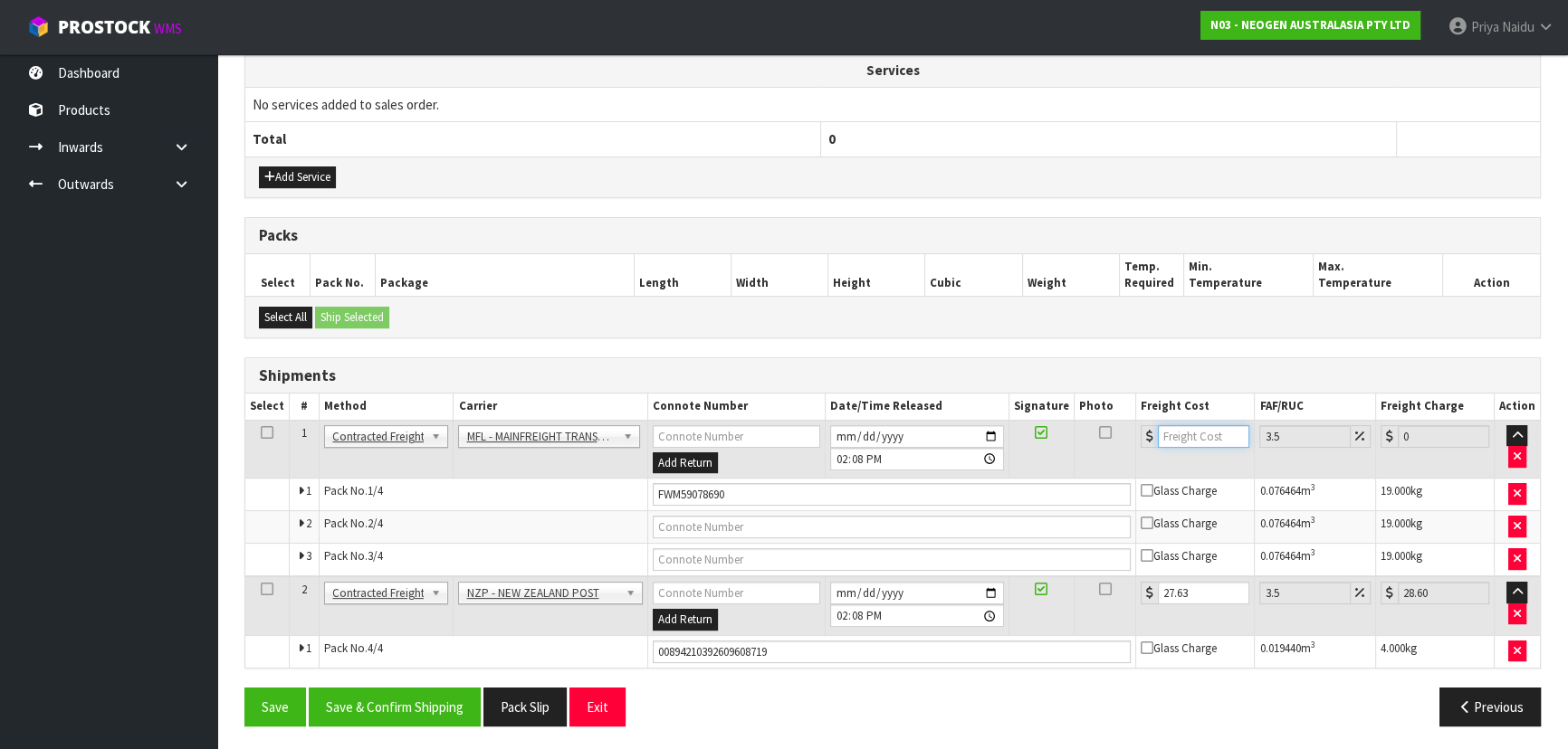
type input "6"
type input "6.21"
type input "61"
type input "63.13"
type input "61"
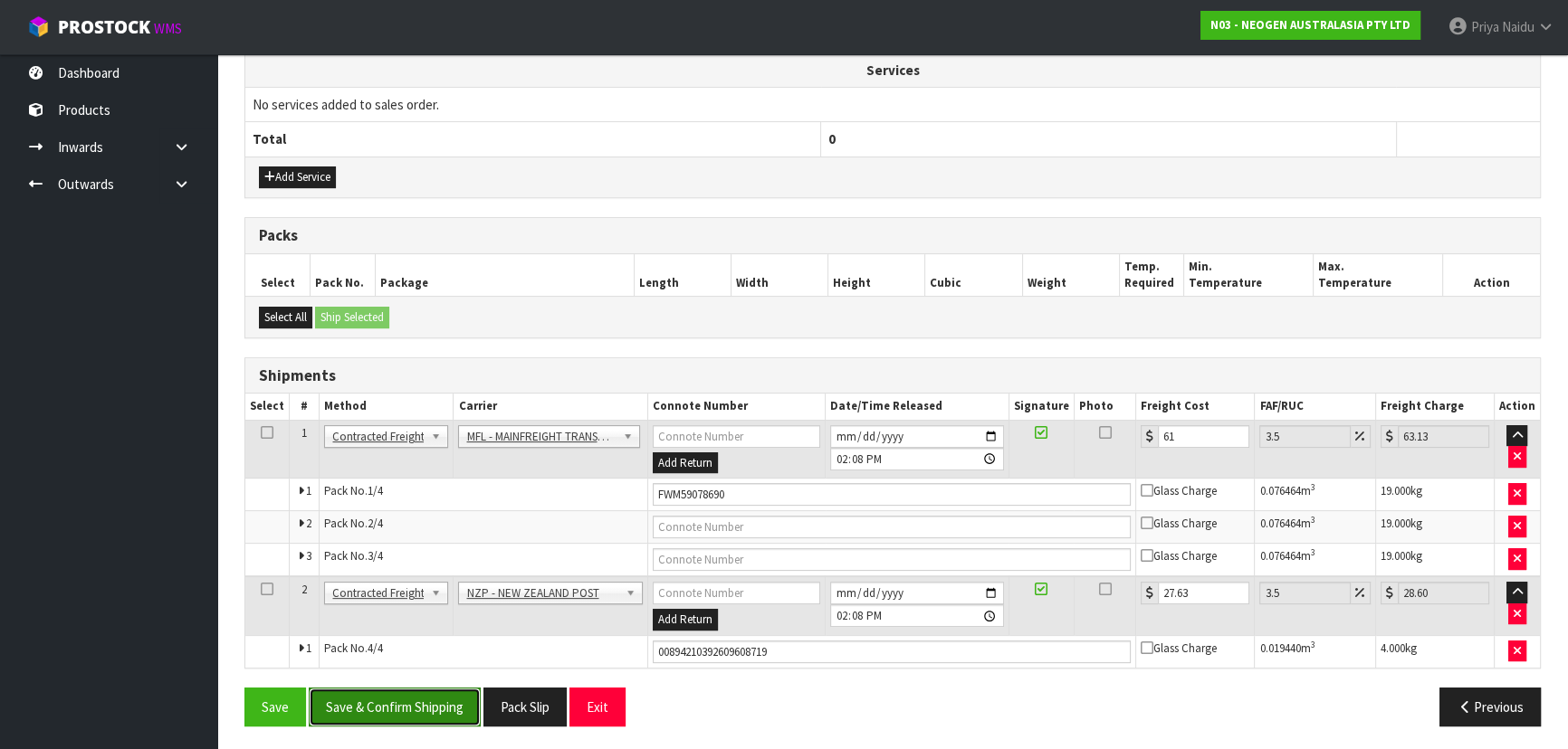
click at [432, 703] on button "Save & Confirm Shipping" at bounding box center [395, 707] width 172 height 39
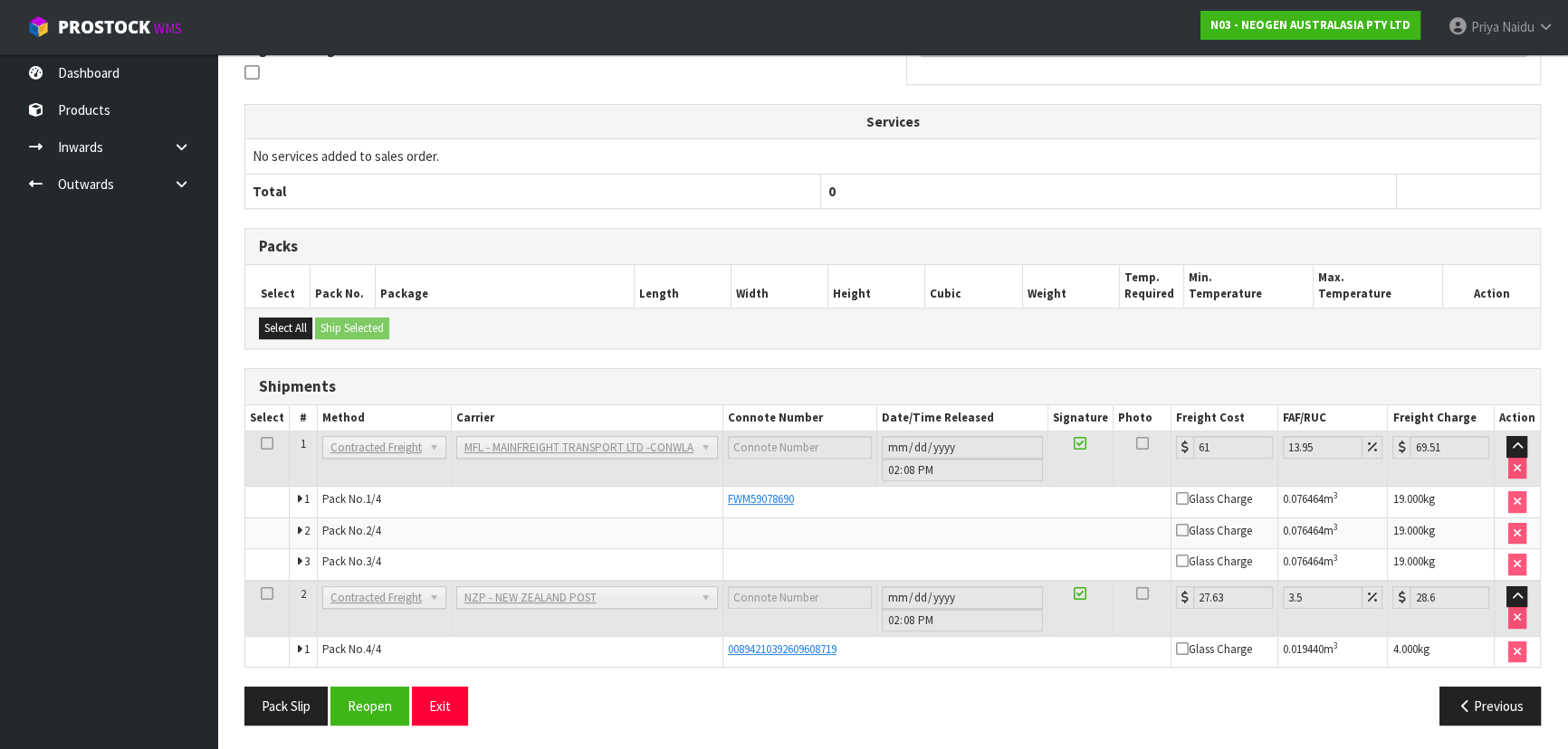
scroll to position [0, 0]
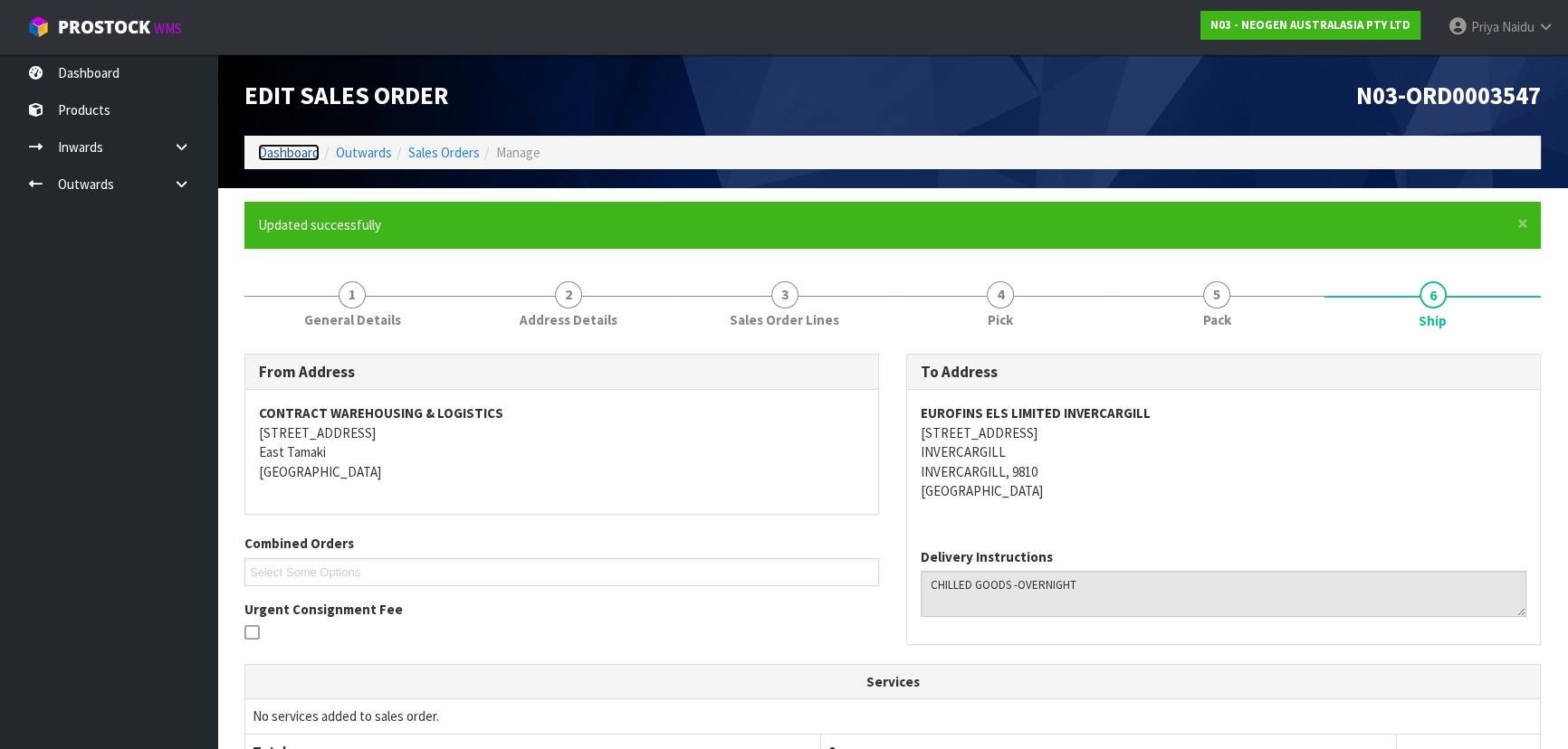
click at [277, 150] on link "Dashboard" at bounding box center [289, 152] width 62 height 18
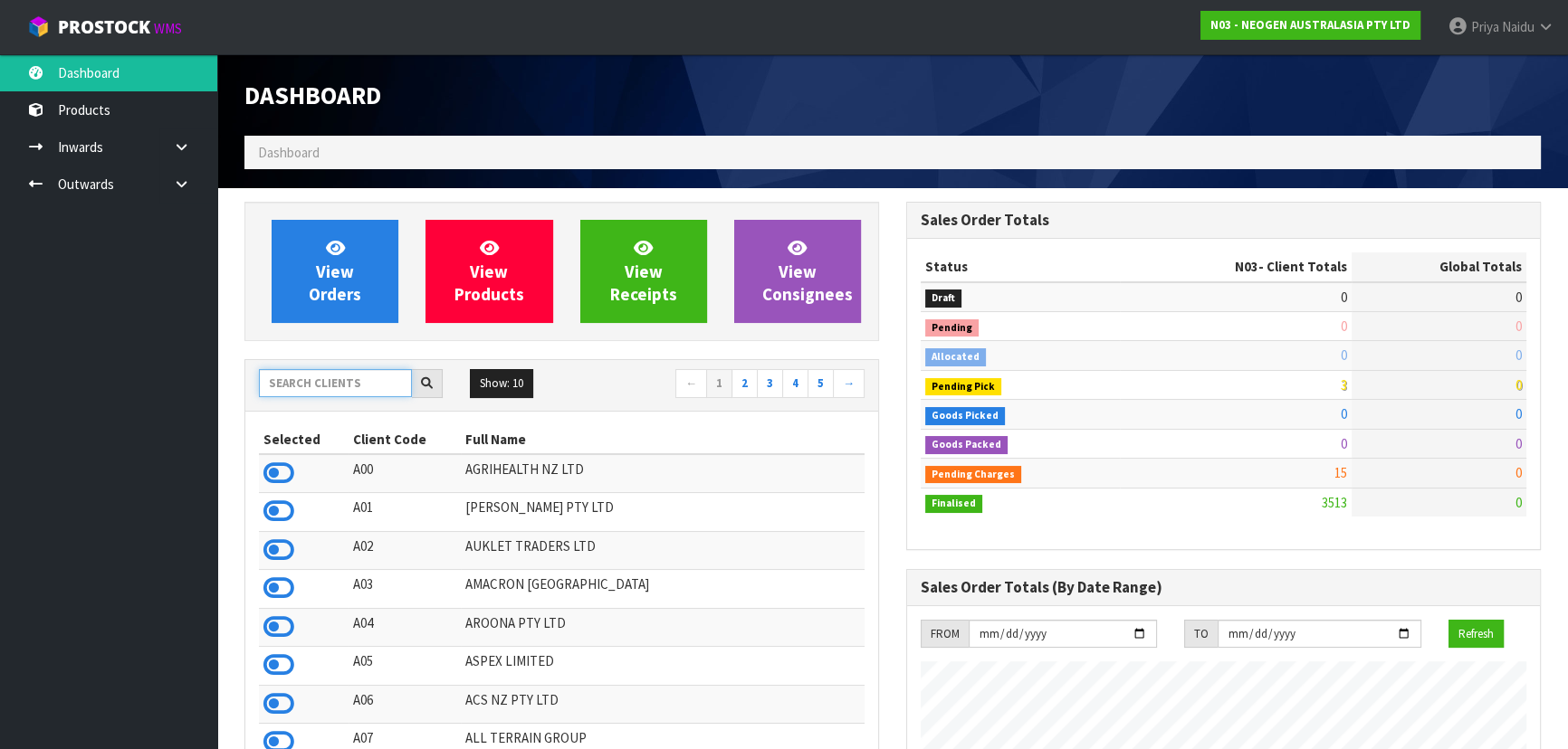
scroll to position [1368, 661]
click at [308, 379] on input "text" at bounding box center [336, 383] width 153 height 28
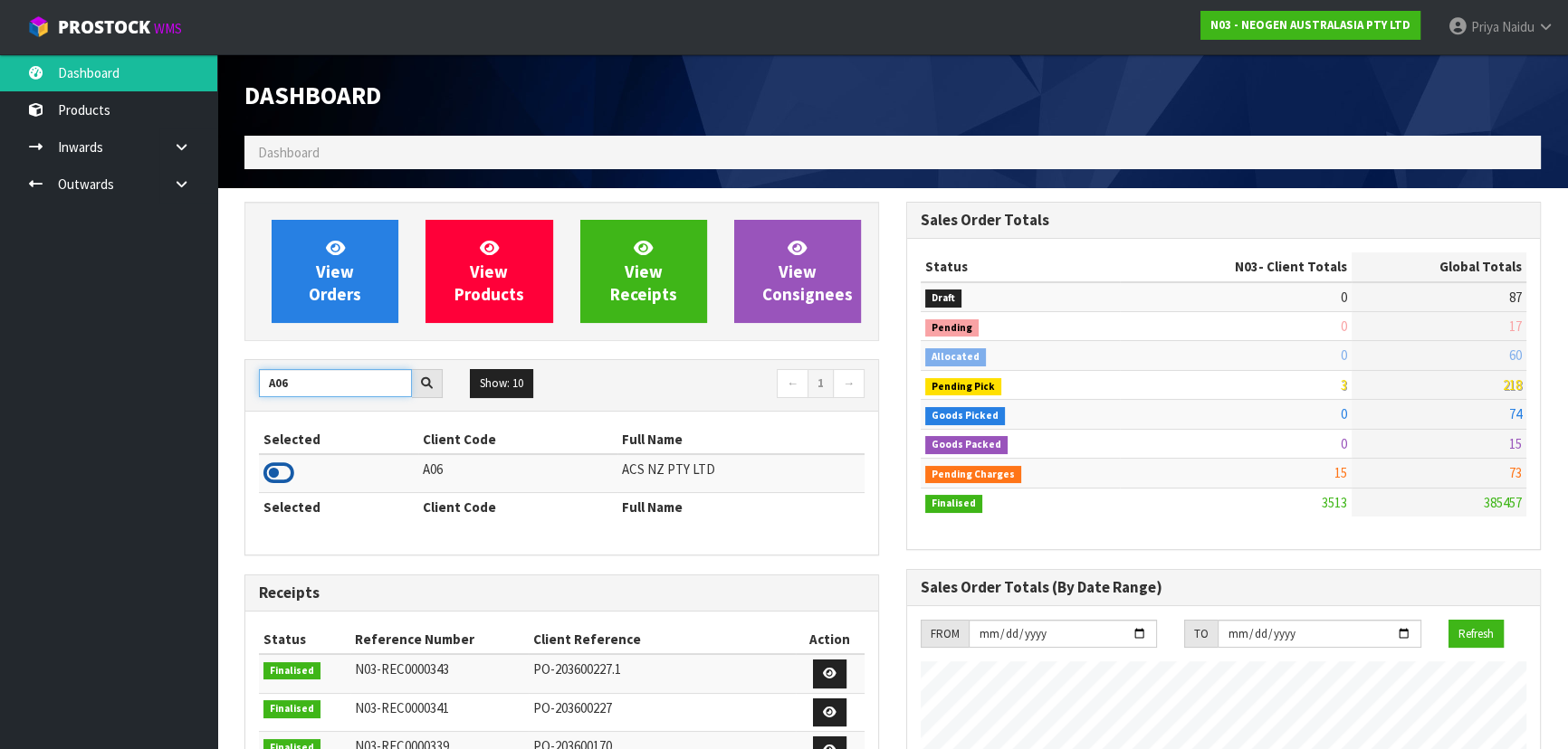
type input "A06"
click at [271, 476] on icon at bounding box center [278, 473] width 30 height 27
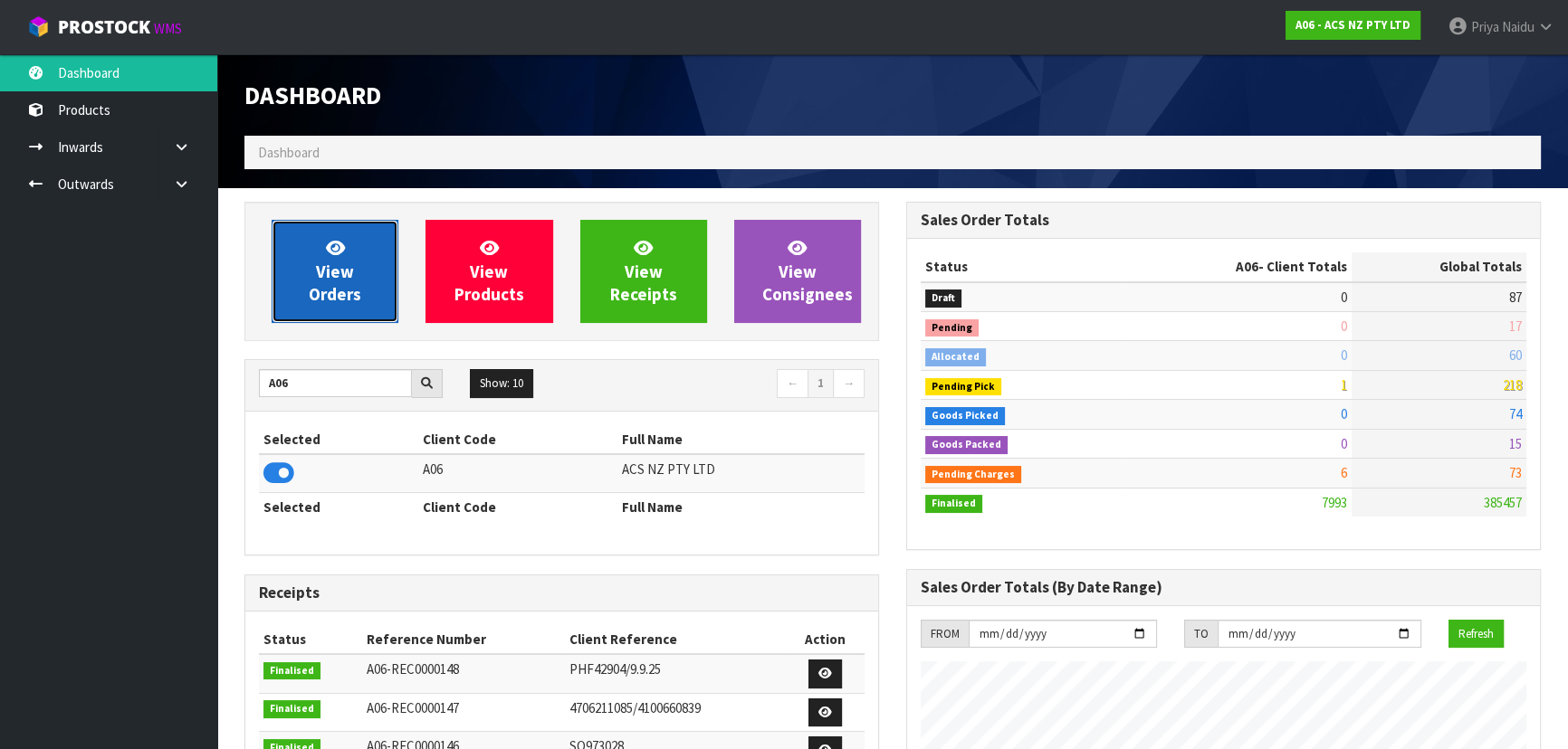
click at [336, 299] on span "View Orders" at bounding box center [335, 271] width 53 height 68
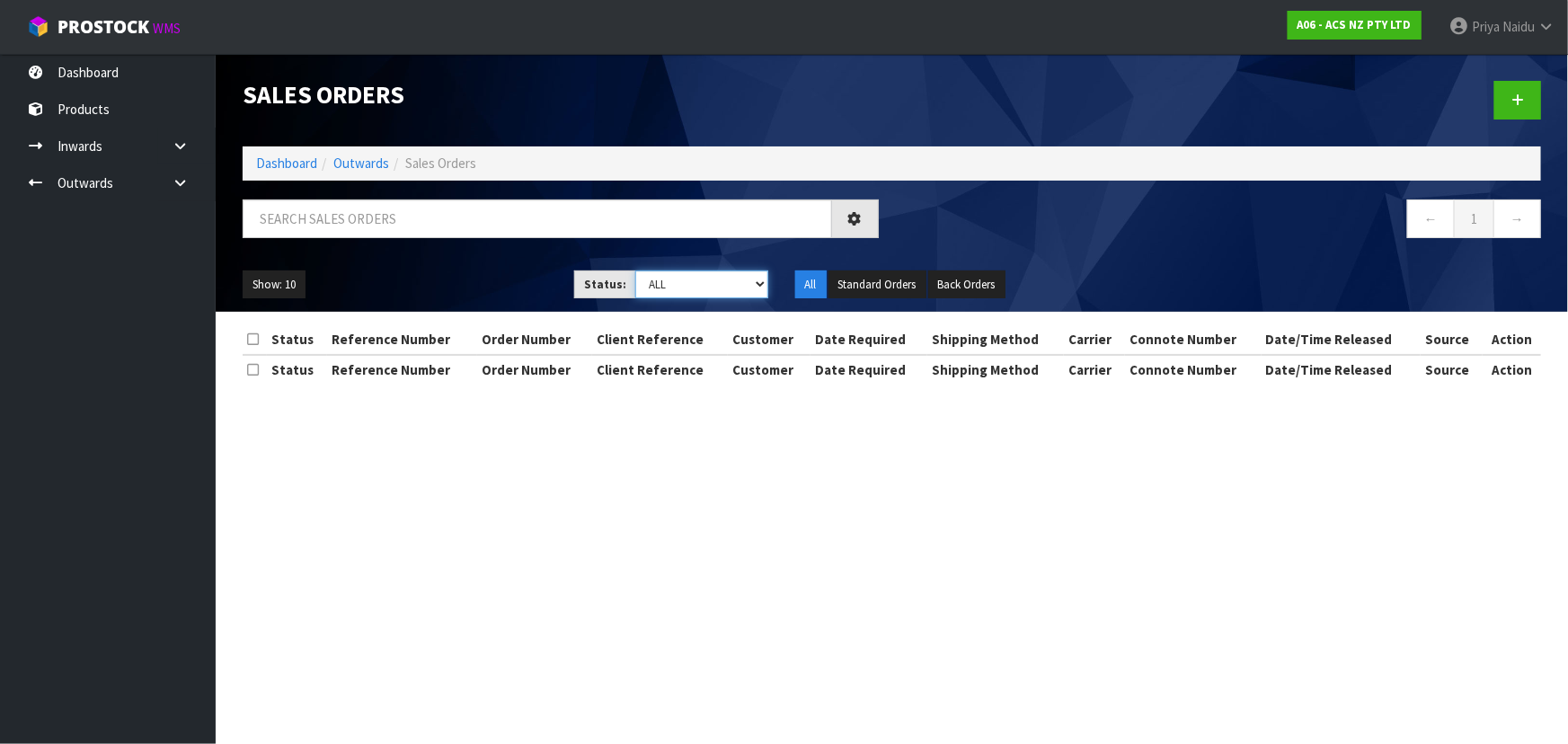
drag, startPoint x: 685, startPoint y: 286, endPoint x: 685, endPoint y: 297, distance: 11.0
click at [685, 286] on select "Draft Pending Allocated Pending Pick Goods Picked Goods Packed Pending Charges …" at bounding box center [701, 285] width 133 height 27
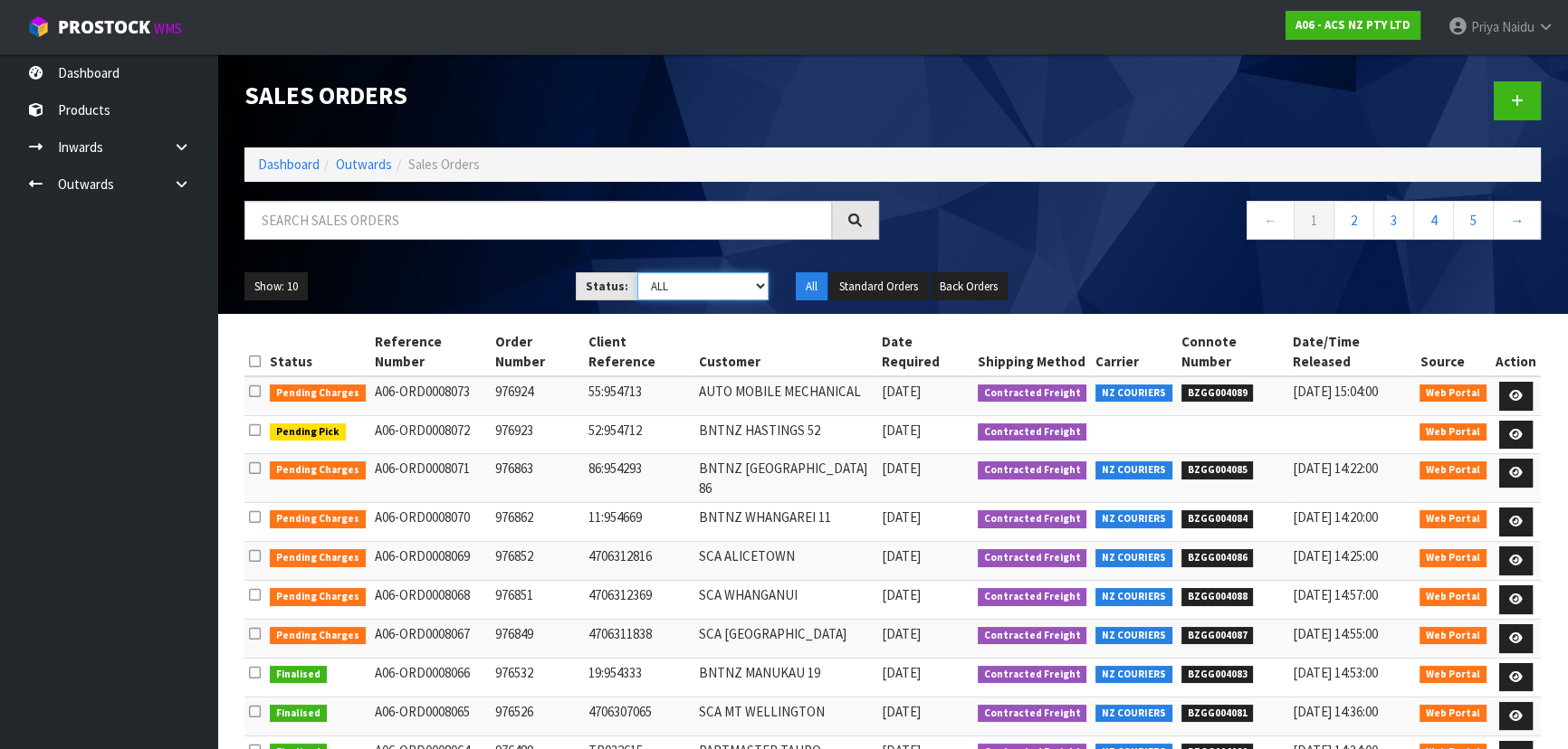
select select "string:3"
click at [637, 273] on select "Draft Pending Allocated Pending Pick Goods Picked Goods Packed Pending Charges …" at bounding box center [702, 287] width 132 height 28
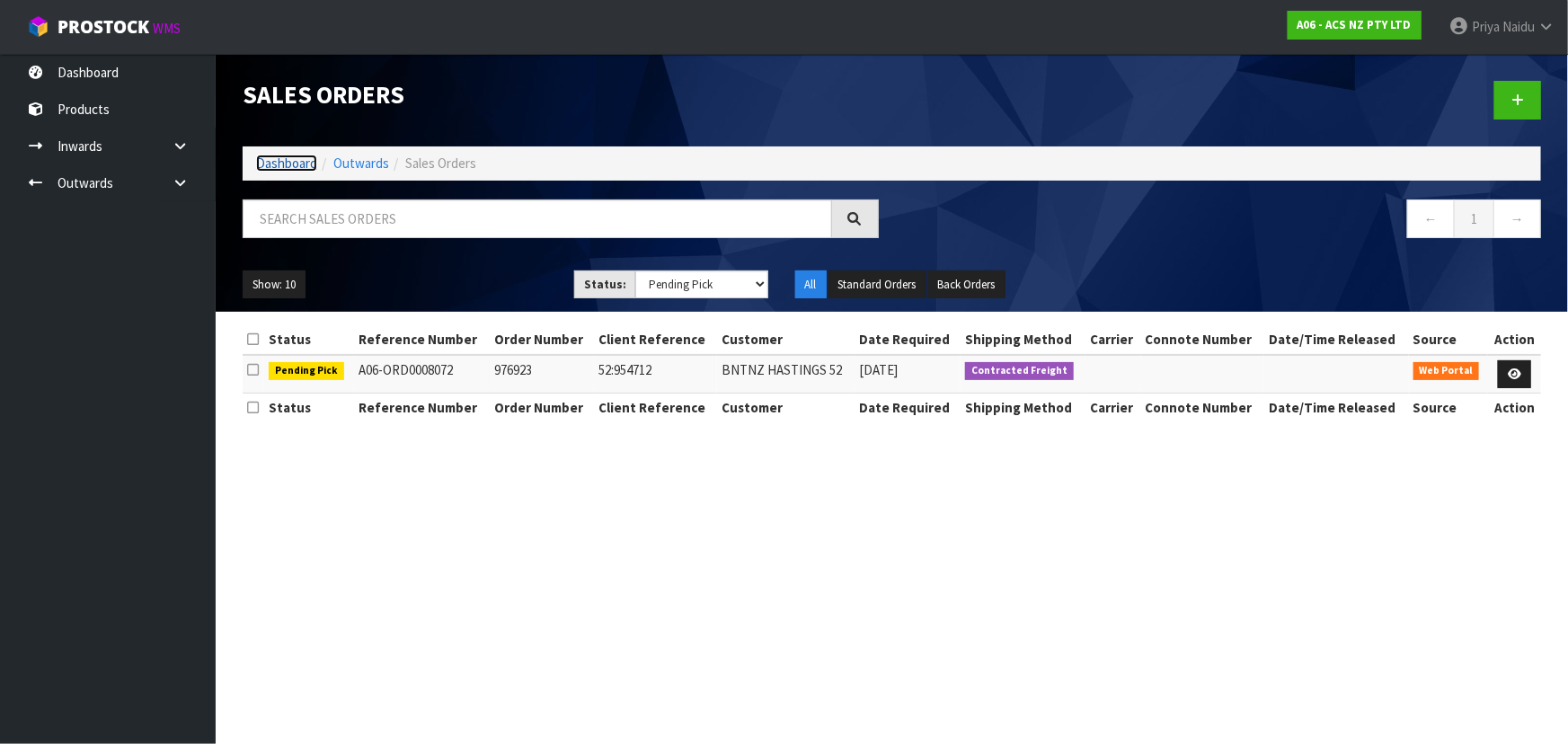
click at [285, 160] on link "Dashboard" at bounding box center [286, 163] width 61 height 17
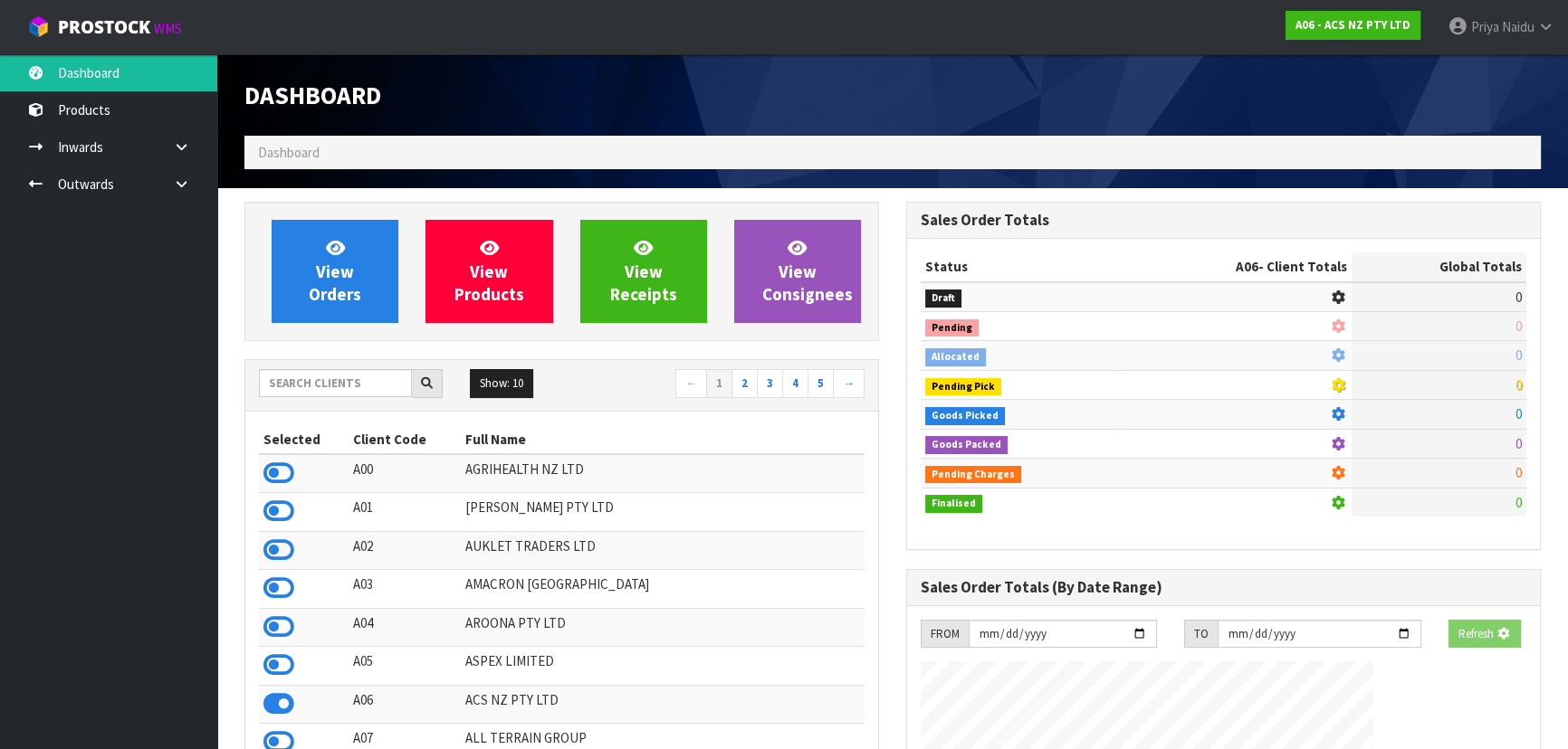
click at [312, 394] on div at bounding box center [350, 383] width 183 height 29
click at [312, 388] on input "text" at bounding box center [336, 383] width 153 height 28
drag, startPoint x: 339, startPoint y: 380, endPoint x: 315, endPoint y: 390, distance: 26.0
click at [339, 381] on input "text" at bounding box center [336, 383] width 153 height 28
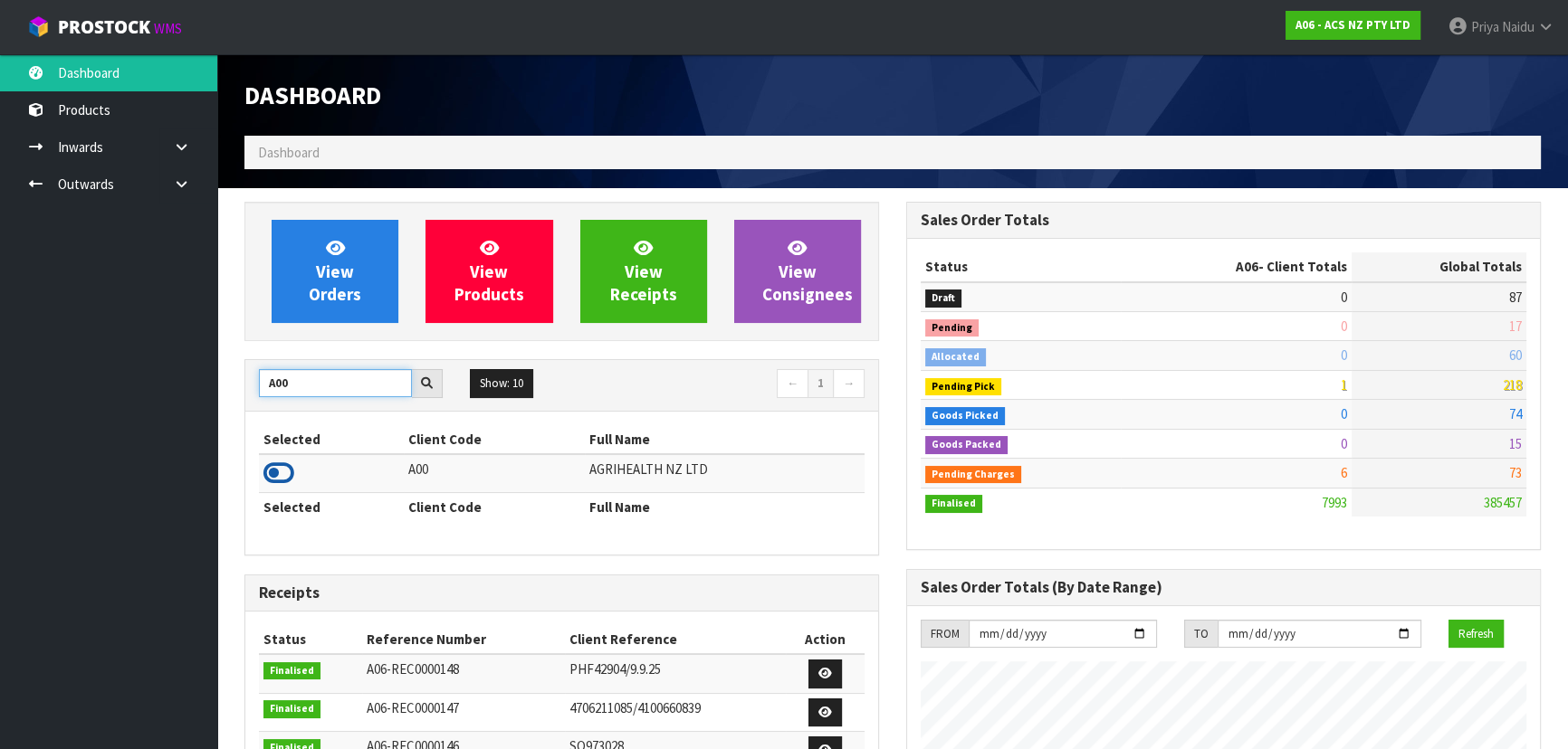
type input "A00"
click at [272, 472] on icon at bounding box center [278, 473] width 30 height 27
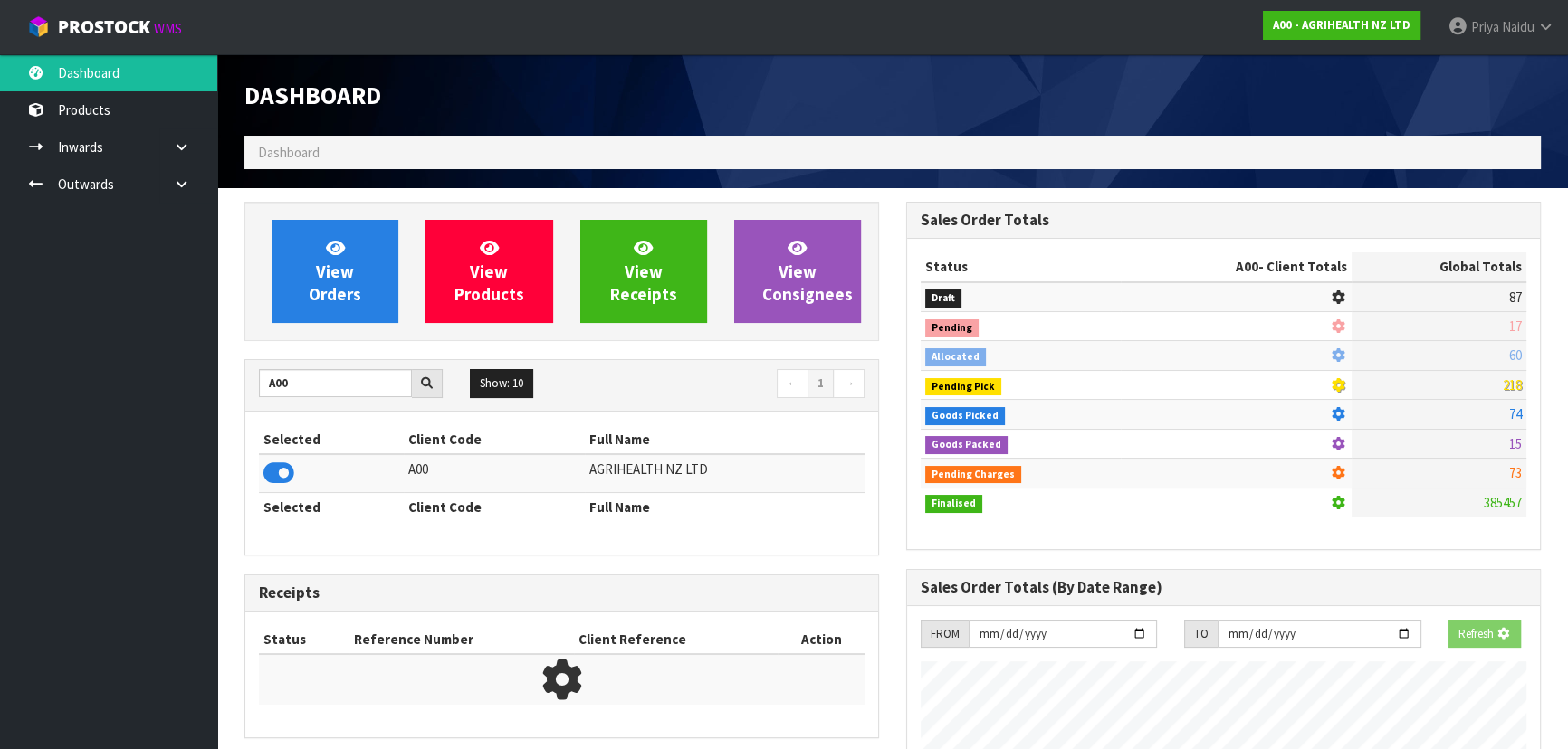
scroll to position [1127, 661]
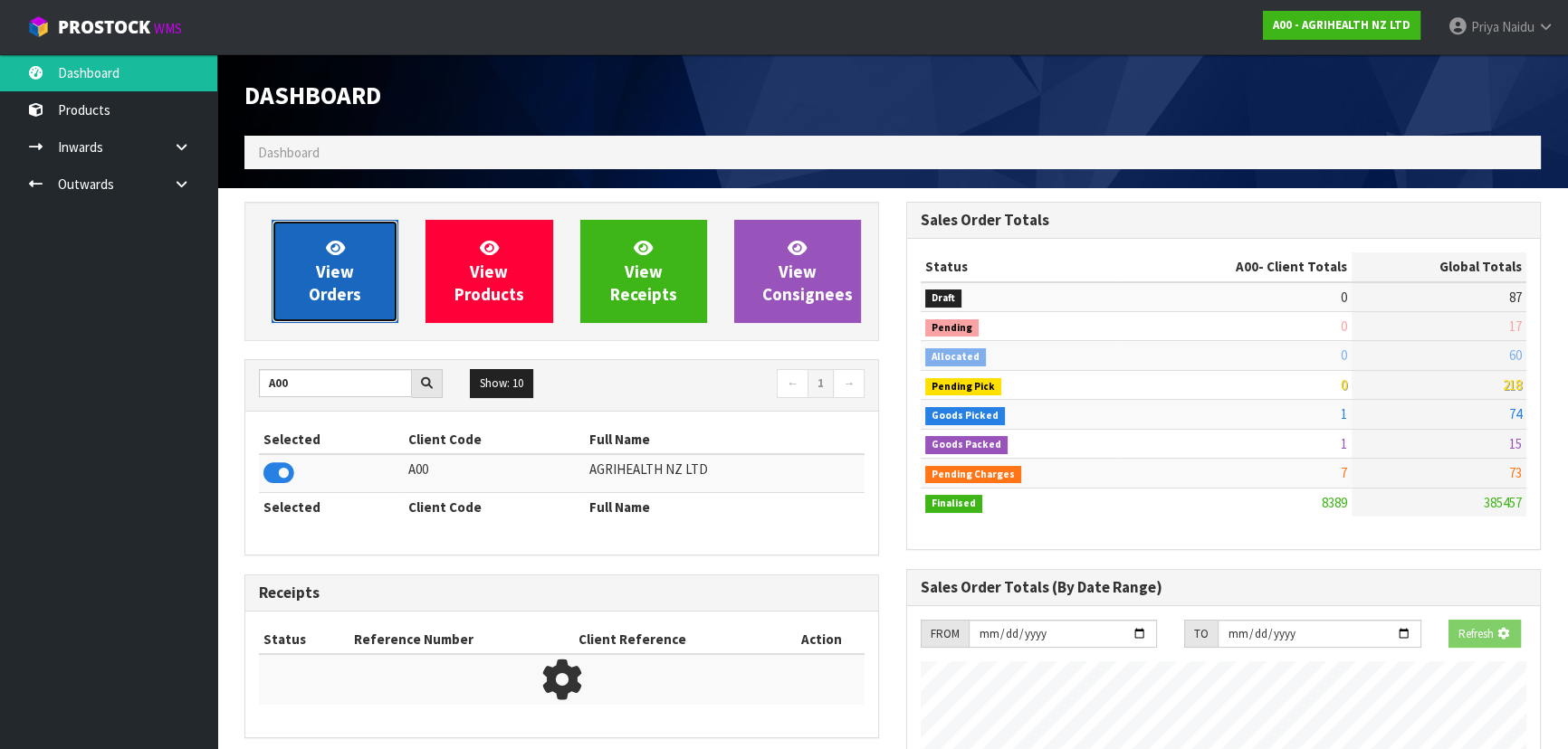
click at [335, 275] on span "View Orders" at bounding box center [335, 271] width 53 height 68
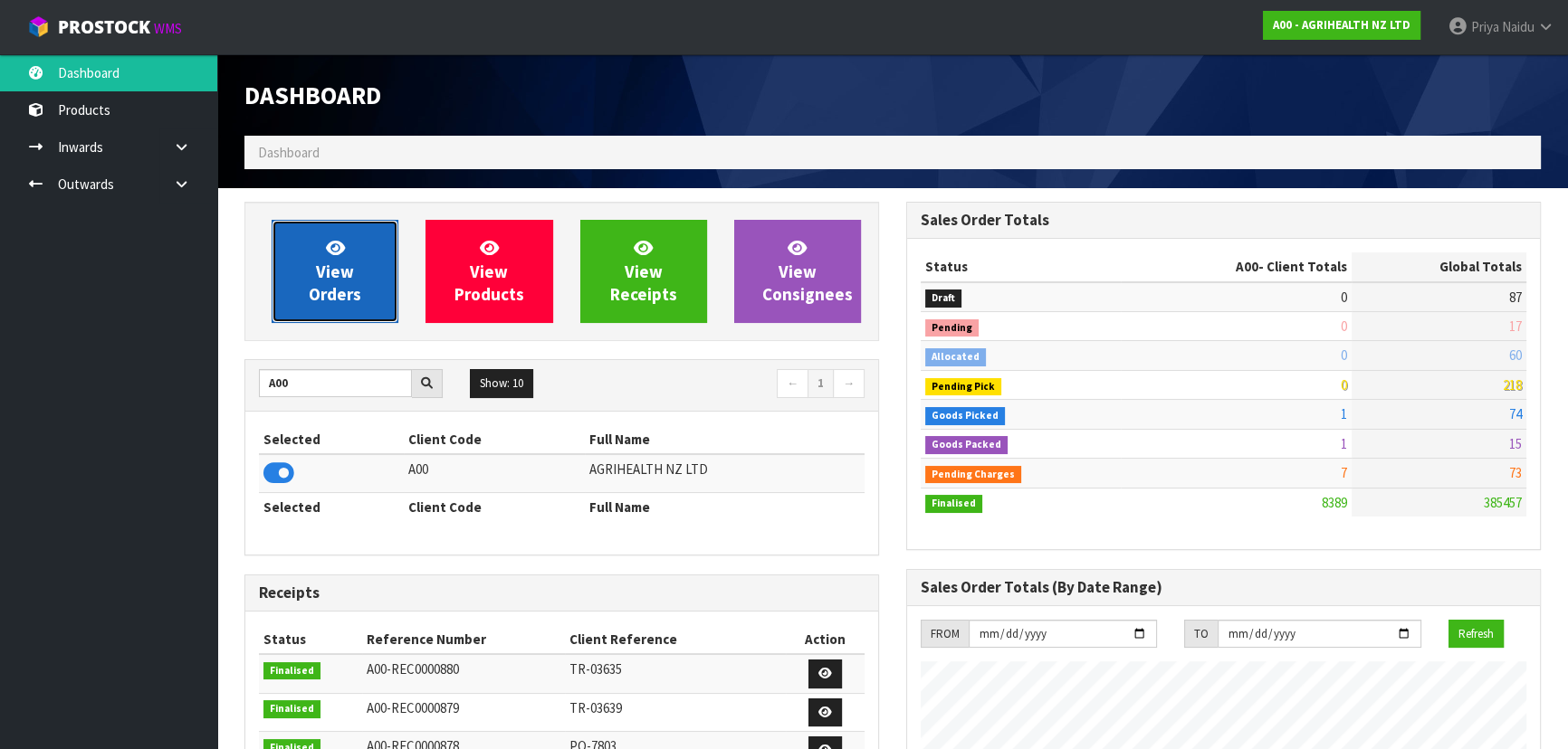
scroll to position [1368, 661]
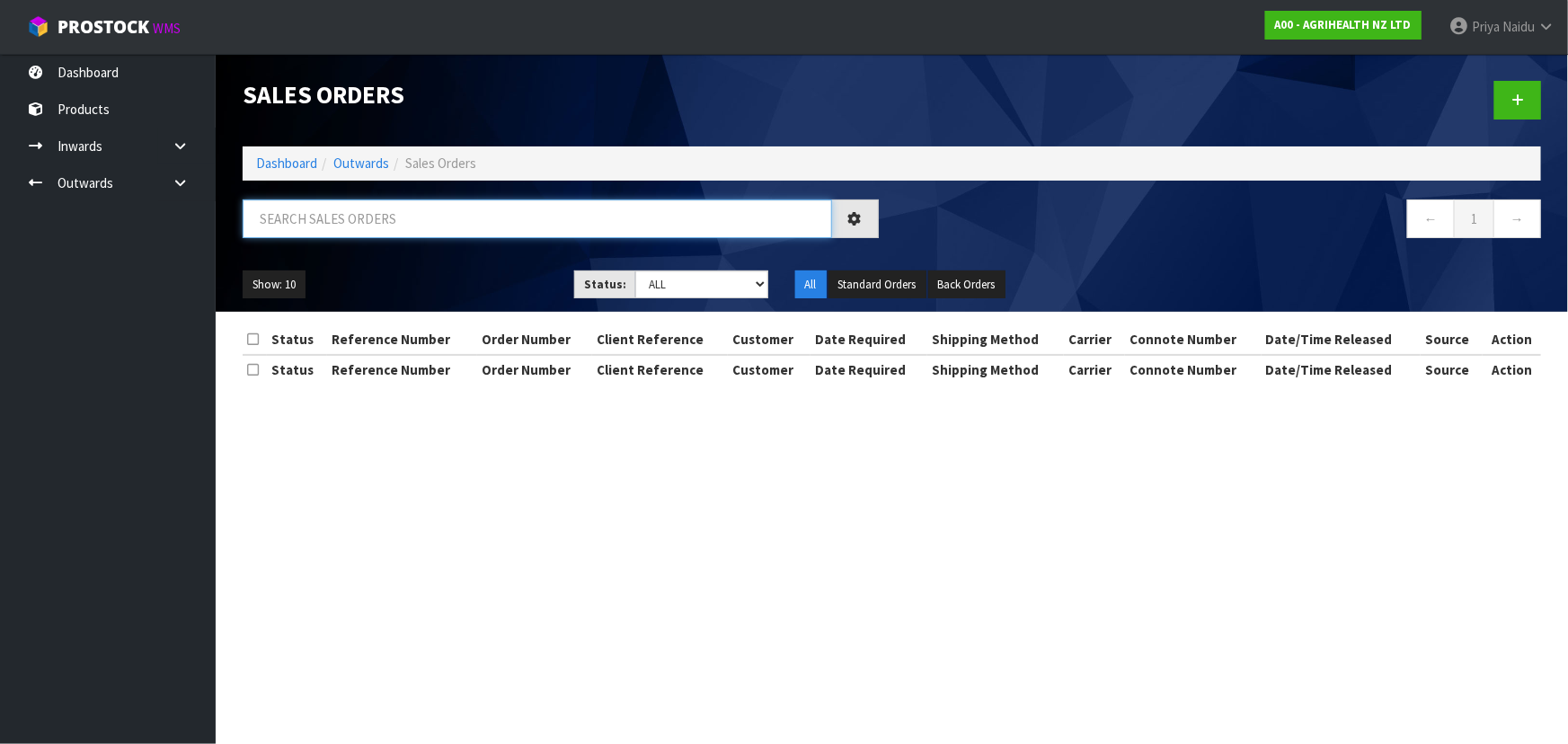
click at [381, 203] on input "text" at bounding box center [537, 219] width 589 height 38
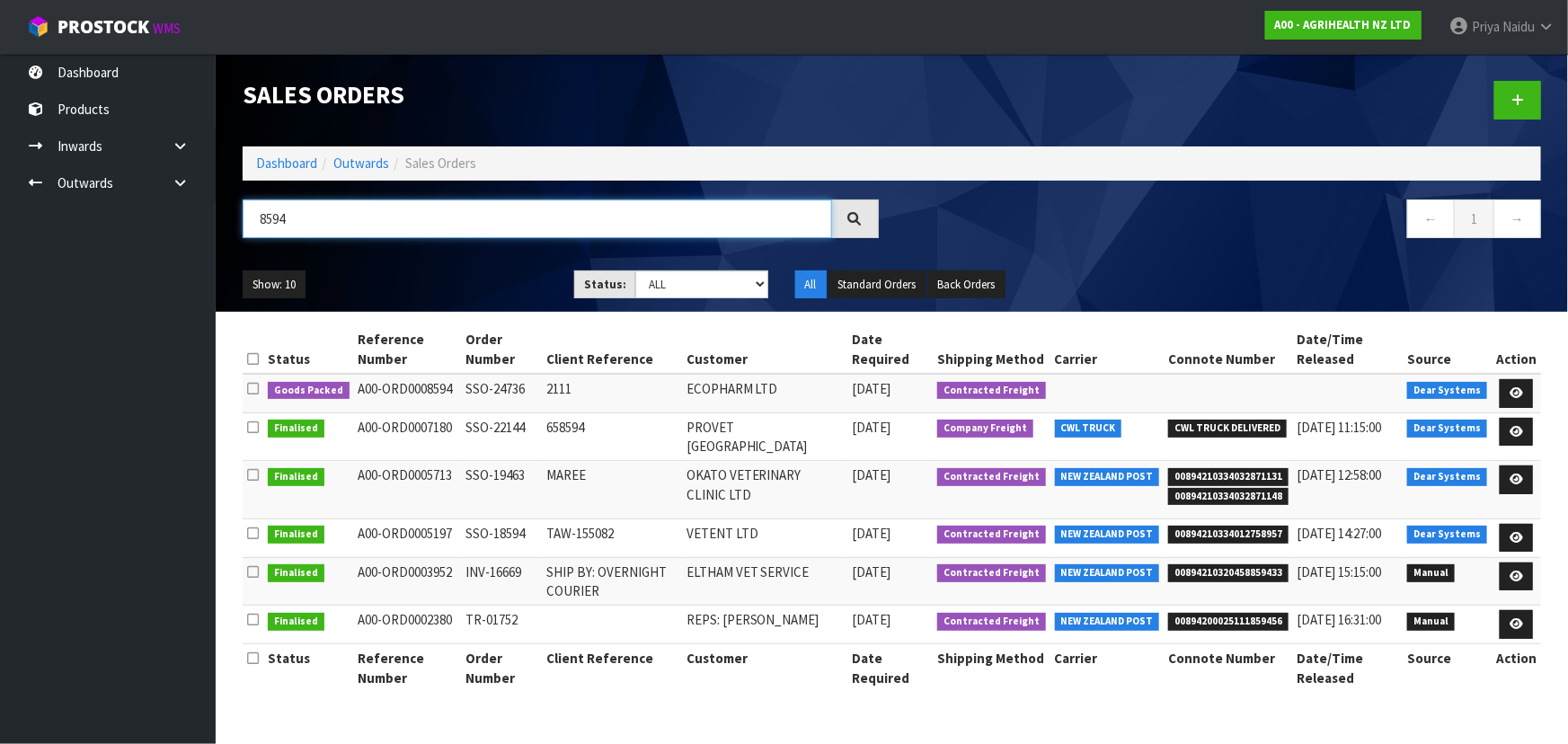
type input "8594"
click at [692, 282] on select "Draft Pending Allocated Pending Pick Goods Picked Goods Packed Pending Charges …" at bounding box center [701, 285] width 133 height 27
select select "string:5"
click at [635, 271] on select "Draft Pending Allocated Pending Pick Goods Picked Goods Packed Pending Charges …" at bounding box center [701, 285] width 133 height 27
click at [458, 294] on ul "Show: 10 5 10 25 50" at bounding box center [394, 285] width 305 height 28
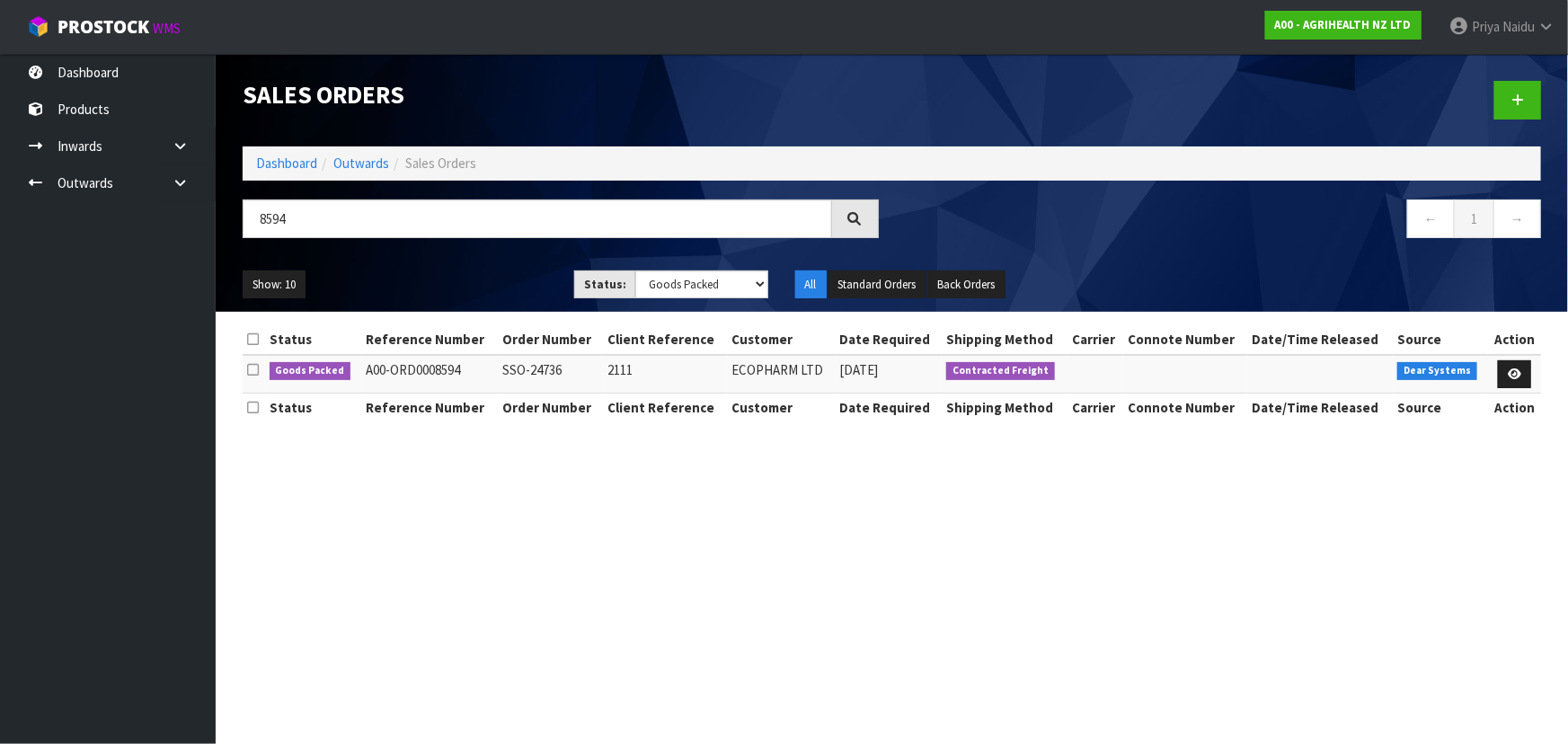
click at [479, 267] on div "Show: 10 5 10 25 50 Status: Draft Pending Allocated Pending Pick Goods Picked G…" at bounding box center [891, 285] width 1326 height 56
click at [477, 275] on ul "Show: 10 5 10 25 50" at bounding box center [394, 285] width 305 height 28
click at [1518, 376] on icon at bounding box center [1514, 374] width 14 height 12
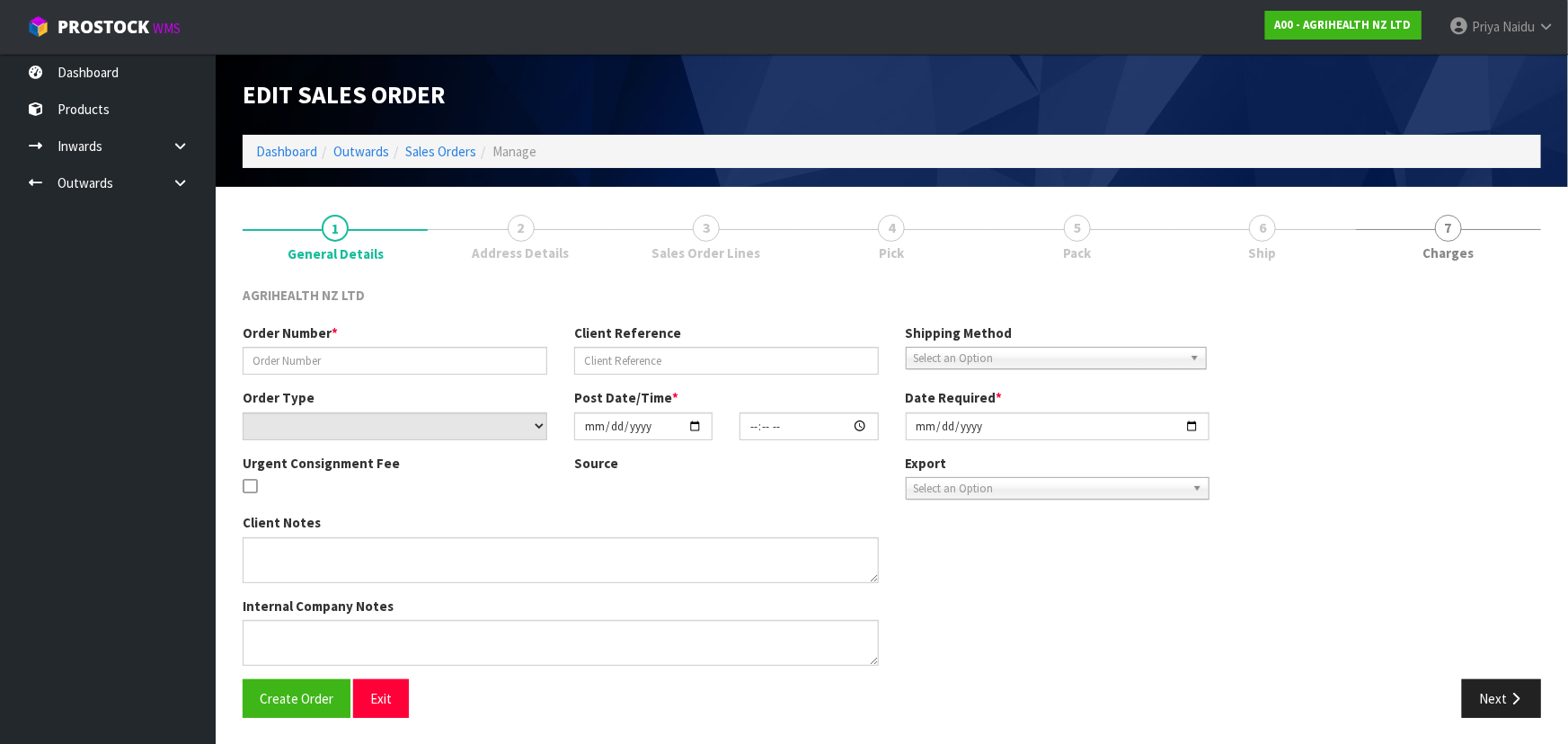
type input "SSO-24736"
type input "2111"
select select "number:0"
type input "[DATE]"
type input "09:35:30.000"
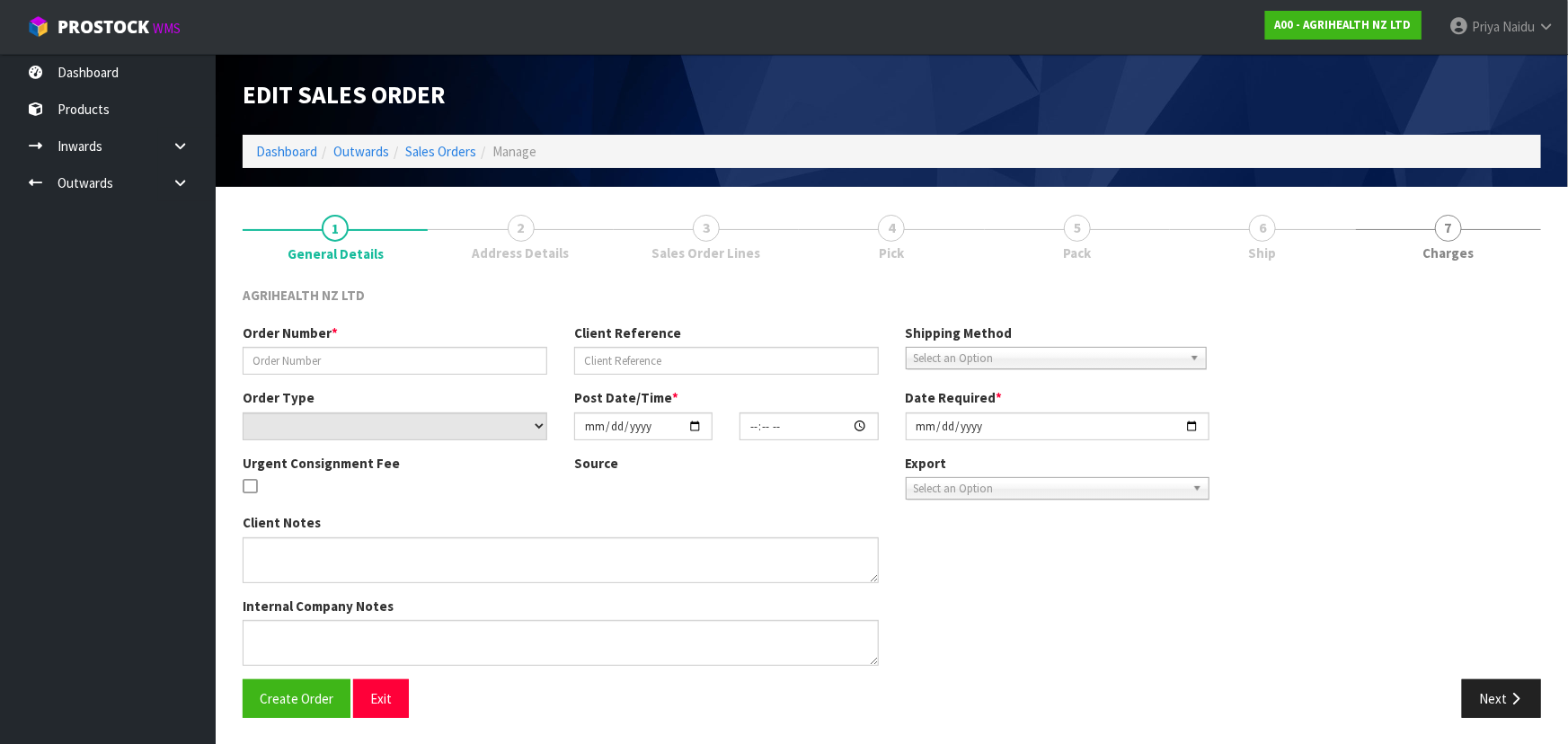
type input "[DATE]"
type textarea "SHIP BY: Freight"
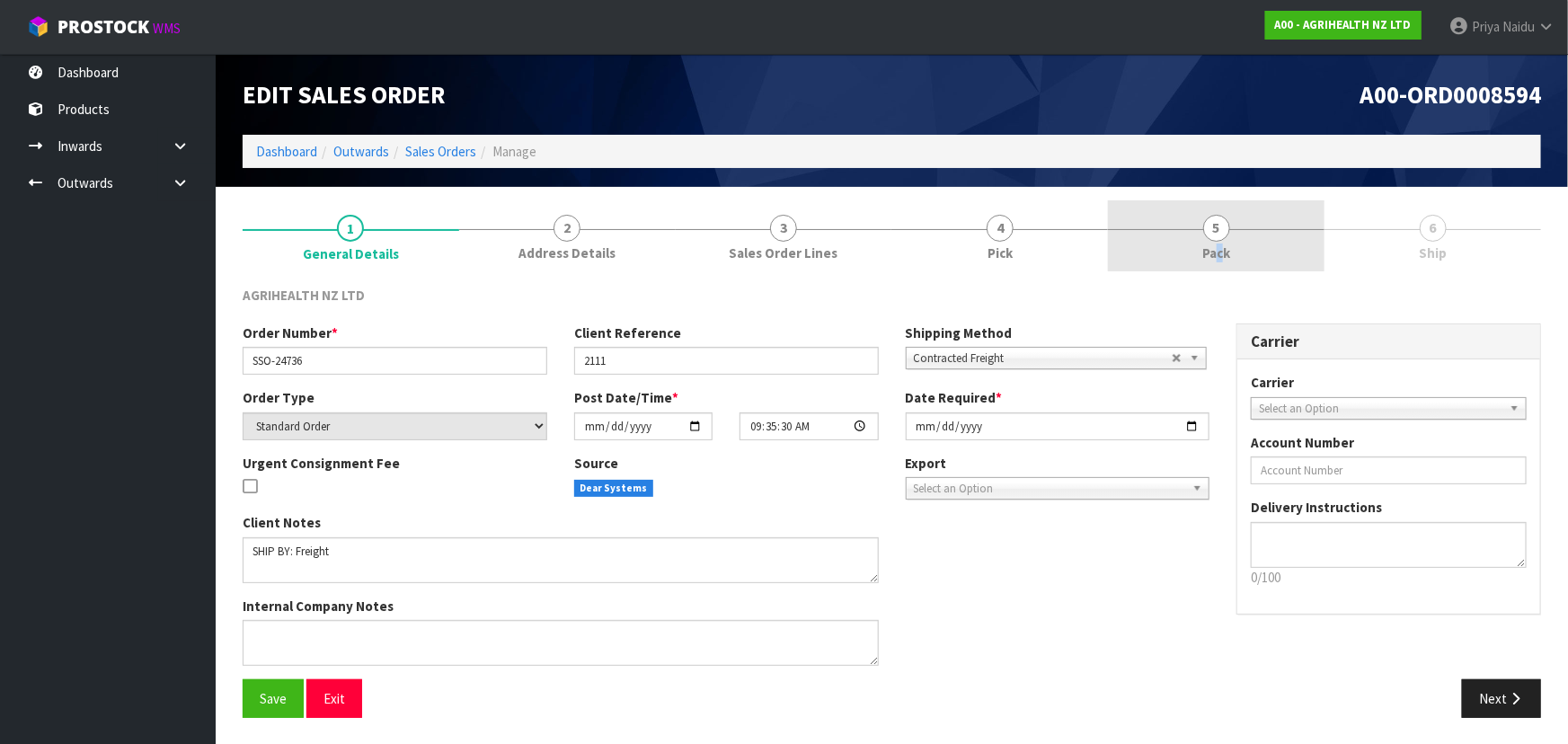
click at [1214, 261] on span "Pack" at bounding box center [1216, 253] width 27 height 19
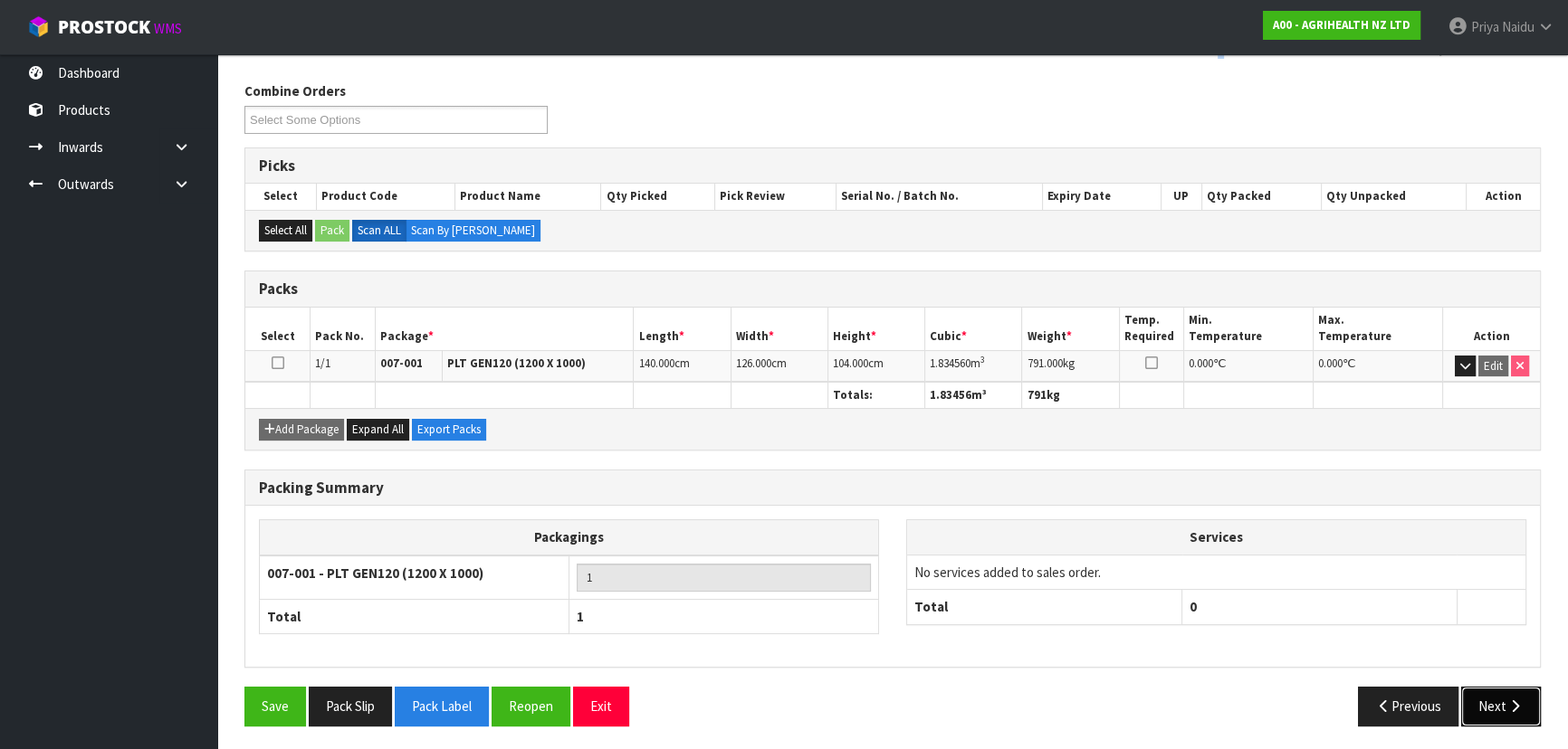
click at [1485, 714] on button "Next" at bounding box center [1501, 706] width 79 height 39
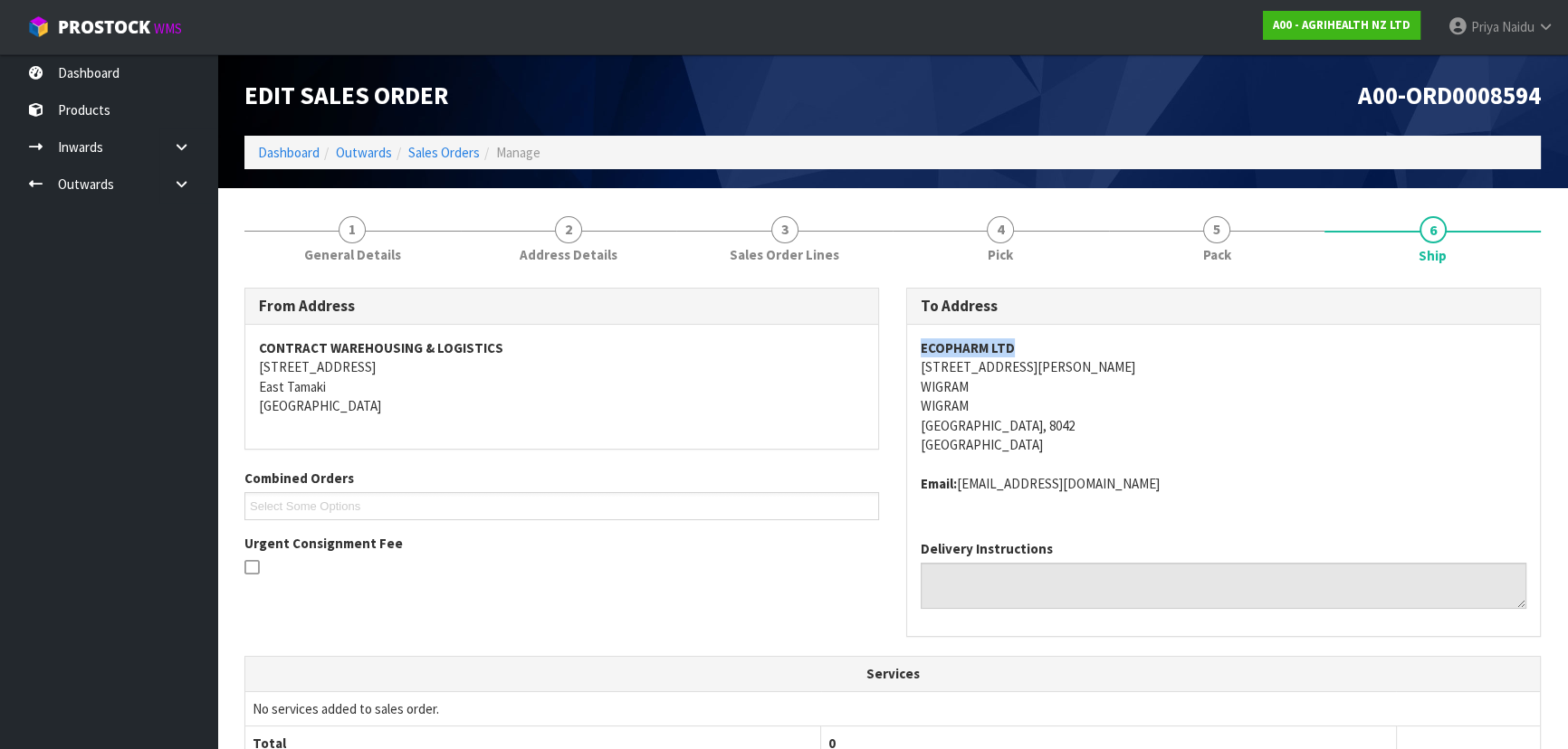
drag, startPoint x: 911, startPoint y: 350, endPoint x: 1086, endPoint y: 337, distance: 175.5
click at [1086, 337] on div "ECOPHARM LTD [STREET_ADDRESS][PERSON_NAME] Email: [EMAIL_ADDRESS][DOMAIN_NAME]" at bounding box center [1223, 426] width 632 height 201
drag, startPoint x: 914, startPoint y: 362, endPoint x: 1089, endPoint y: 422, distance: 185.0
click at [1089, 422] on div "ECOPHARM LTD [STREET_ADDRESS][PERSON_NAME] Email: [EMAIL_ADDRESS][DOMAIN_NAME]" at bounding box center [1223, 426] width 632 height 201
click at [913, 368] on div "ECOPHARM LTD [STREET_ADDRESS][PERSON_NAME] Email: [EMAIL_ADDRESS][DOMAIN_NAME]" at bounding box center [1223, 426] width 632 height 201
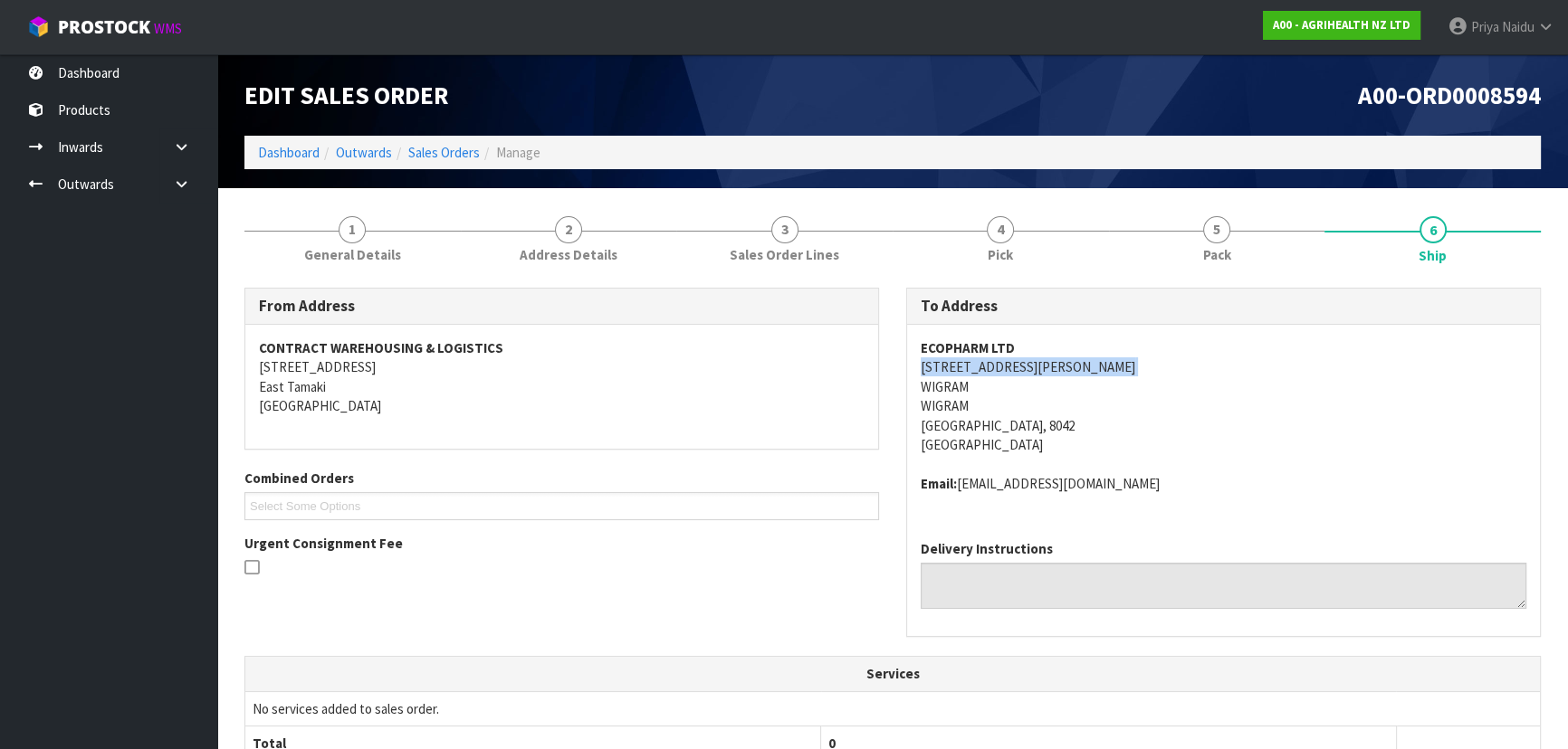
drag, startPoint x: 914, startPoint y: 367, endPoint x: 1045, endPoint y: 359, distance: 131.2
click at [1045, 359] on div "ECOPHARM LTD [STREET_ADDRESS][PERSON_NAME] Email: [EMAIL_ADDRESS][DOMAIN_NAME]" at bounding box center [1223, 426] width 632 height 201
drag, startPoint x: 961, startPoint y: 482, endPoint x: 1131, endPoint y: 497, distance: 170.7
click at [1138, 497] on div "ECOPHARM LTD [STREET_ADDRESS][PERSON_NAME] Email: [EMAIL_ADDRESS][DOMAIN_NAME]" at bounding box center [1223, 426] width 632 height 201
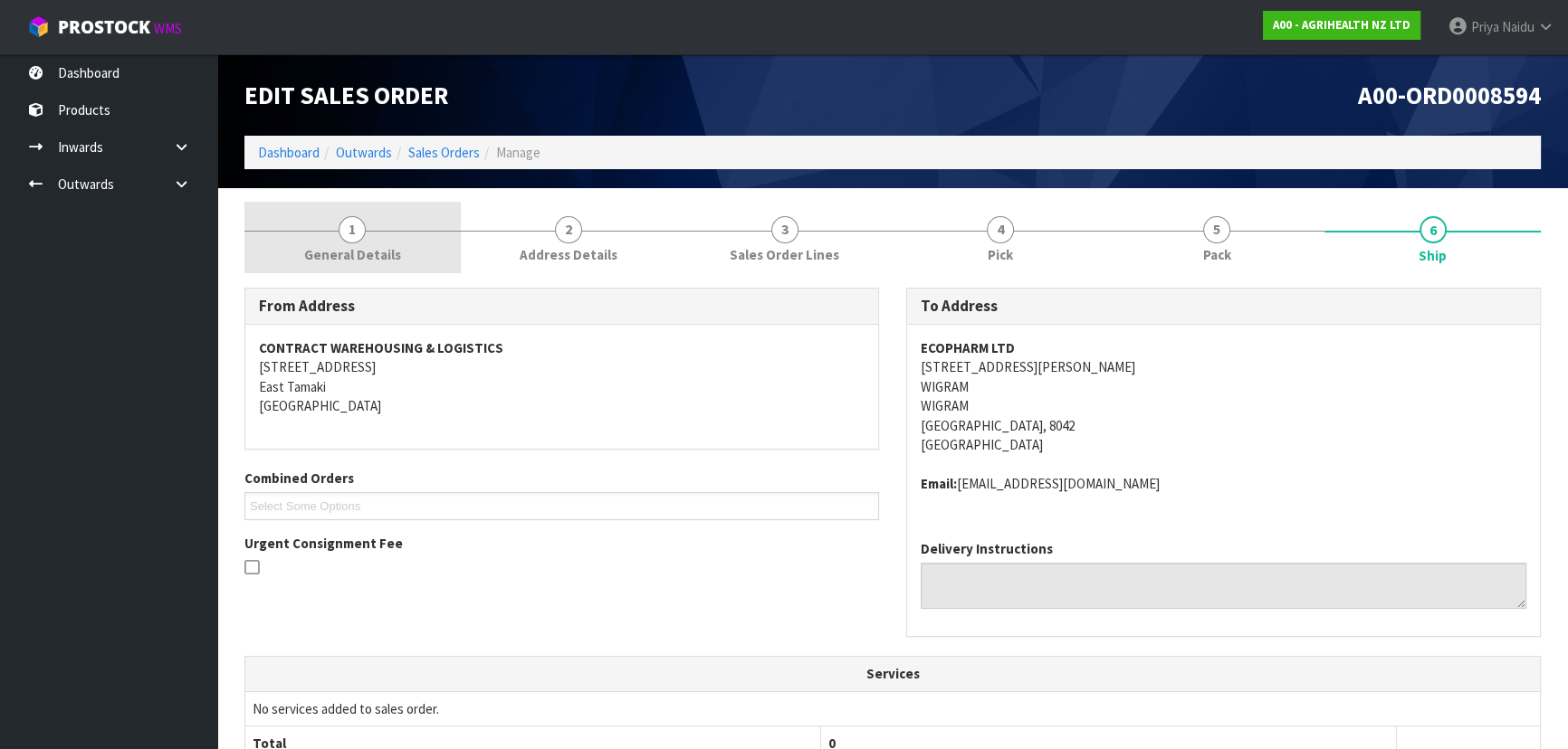
drag, startPoint x: 273, startPoint y: 222, endPoint x: 299, endPoint y: 238, distance: 30.5
click at [273, 221] on link "1 General Details" at bounding box center [352, 238] width 217 height 72
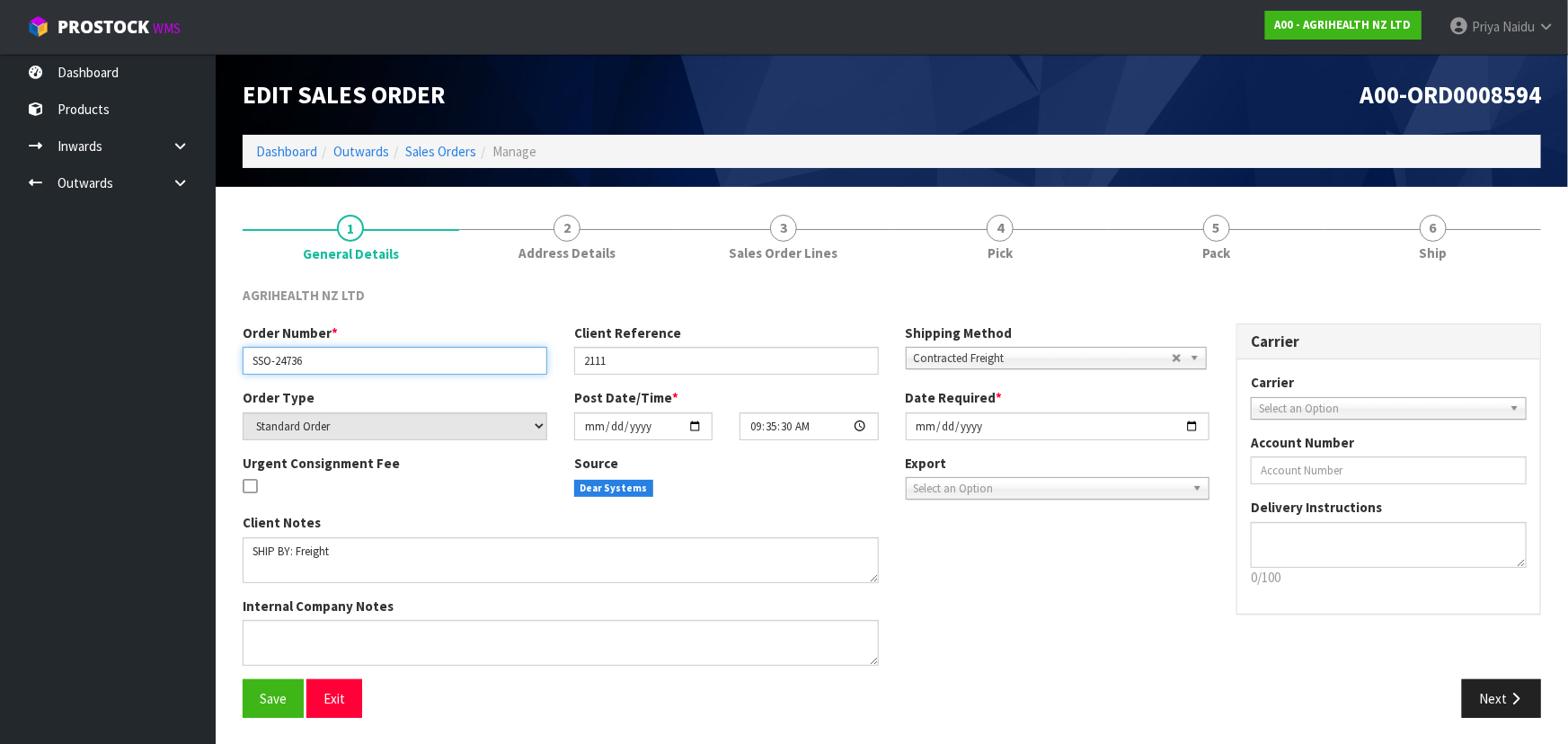
drag, startPoint x: 244, startPoint y: 360, endPoint x: 338, endPoint y: 365, distance: 94.1
click at [338, 365] on input "SSO-24736" at bounding box center [394, 361] width 305 height 27
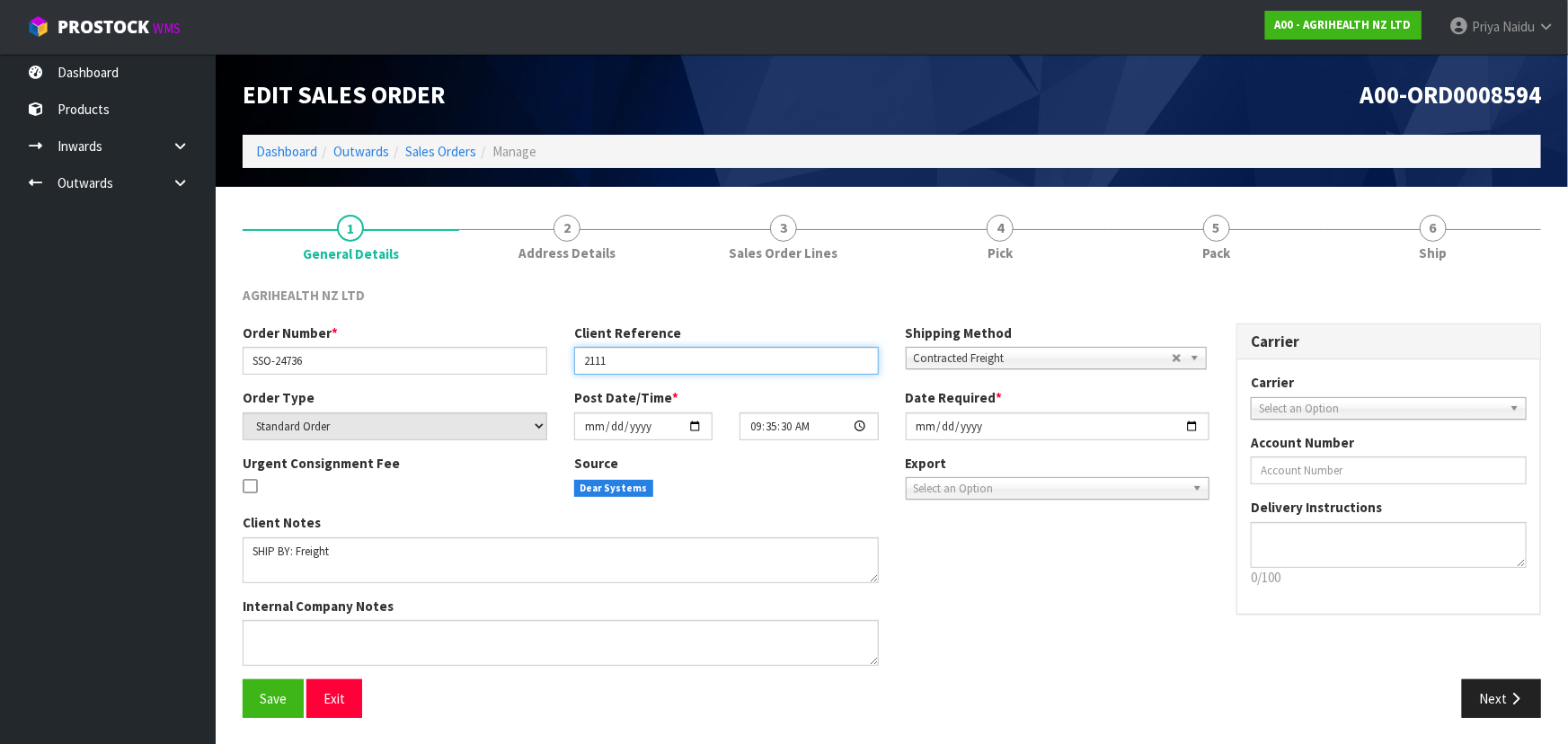
drag, startPoint x: 575, startPoint y: 360, endPoint x: 610, endPoint y: 350, distance: 36.4
click at [647, 357] on input "2111" at bounding box center [726, 361] width 305 height 27
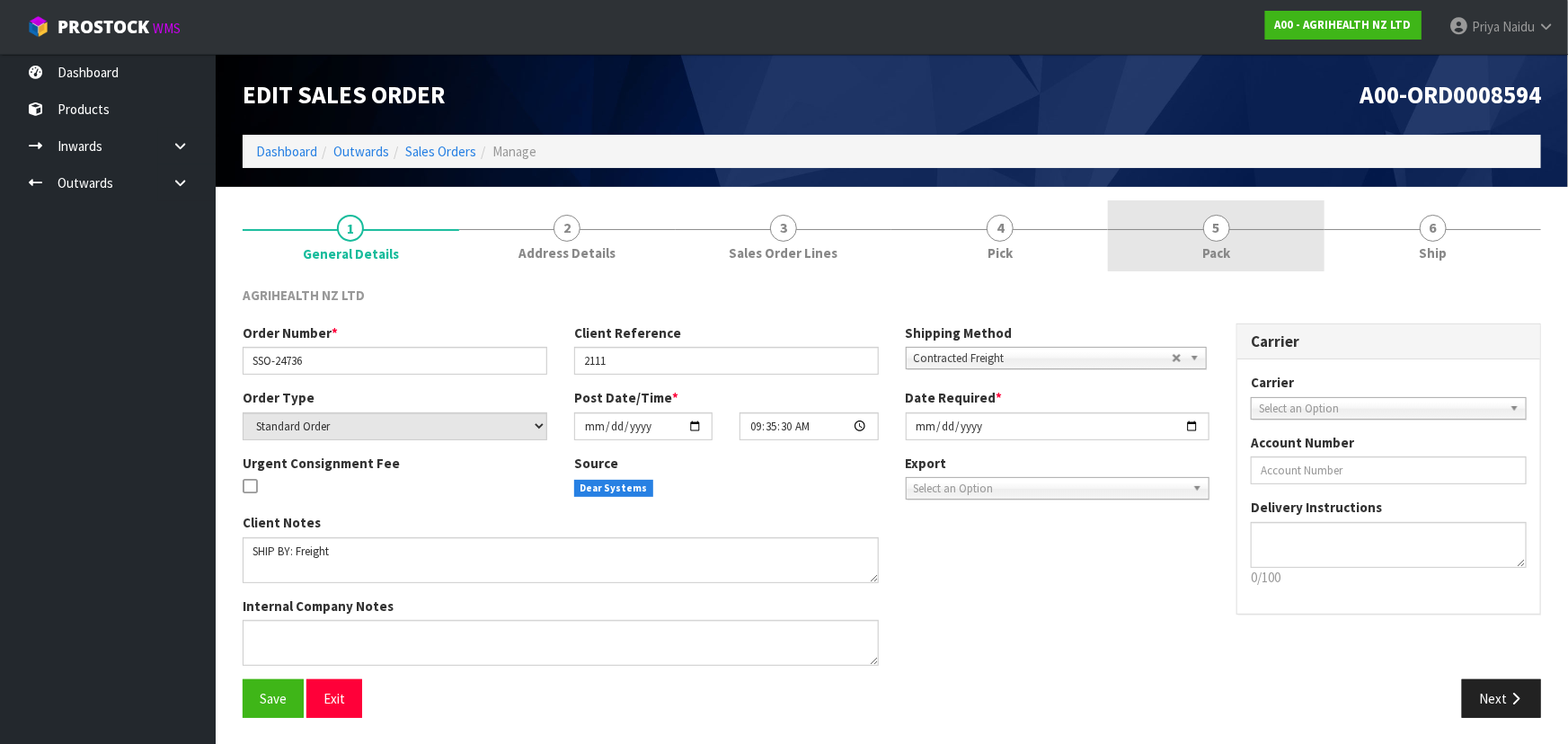
click at [1198, 224] on link "5 Pack" at bounding box center [1216, 236] width 217 height 71
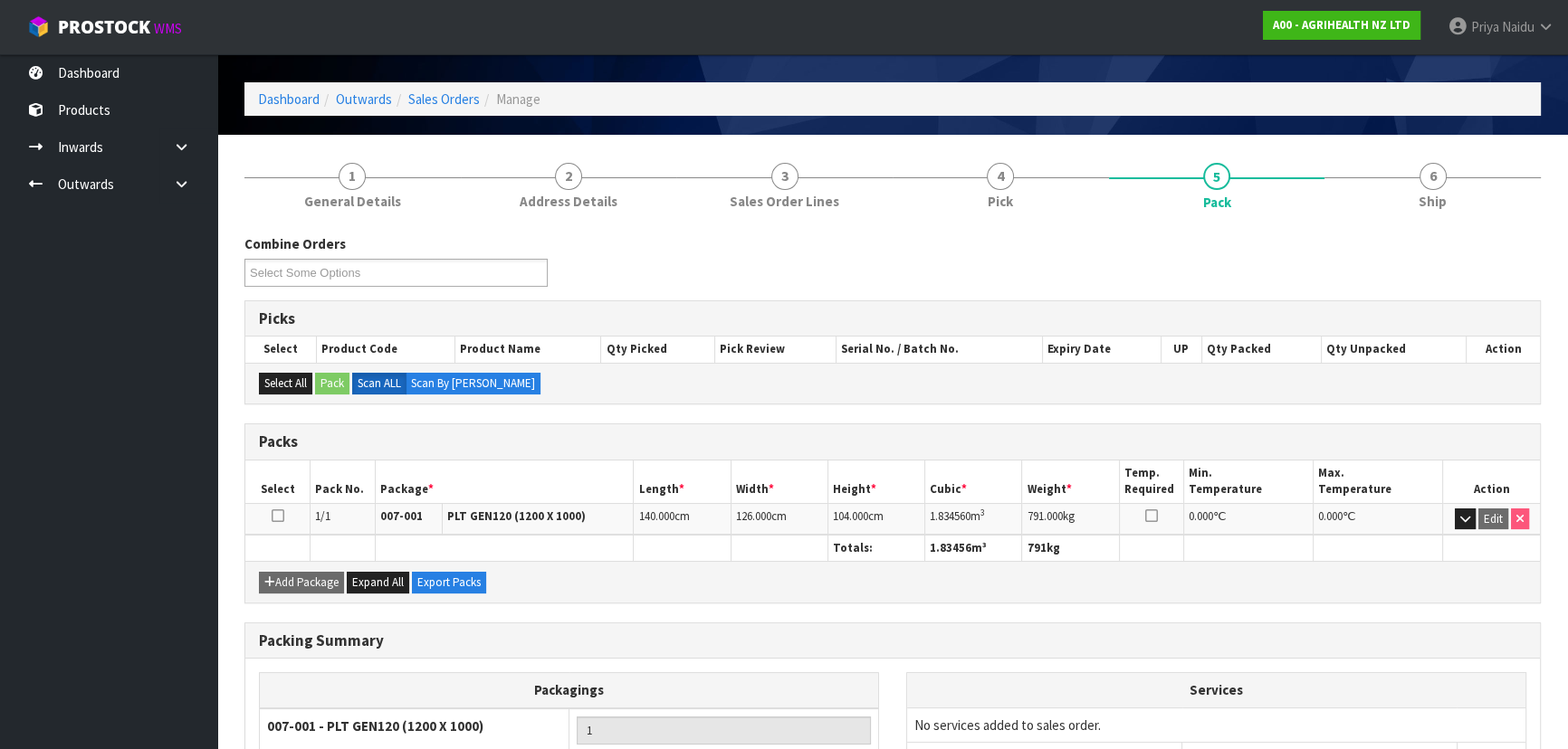
scroll to position [81, 0]
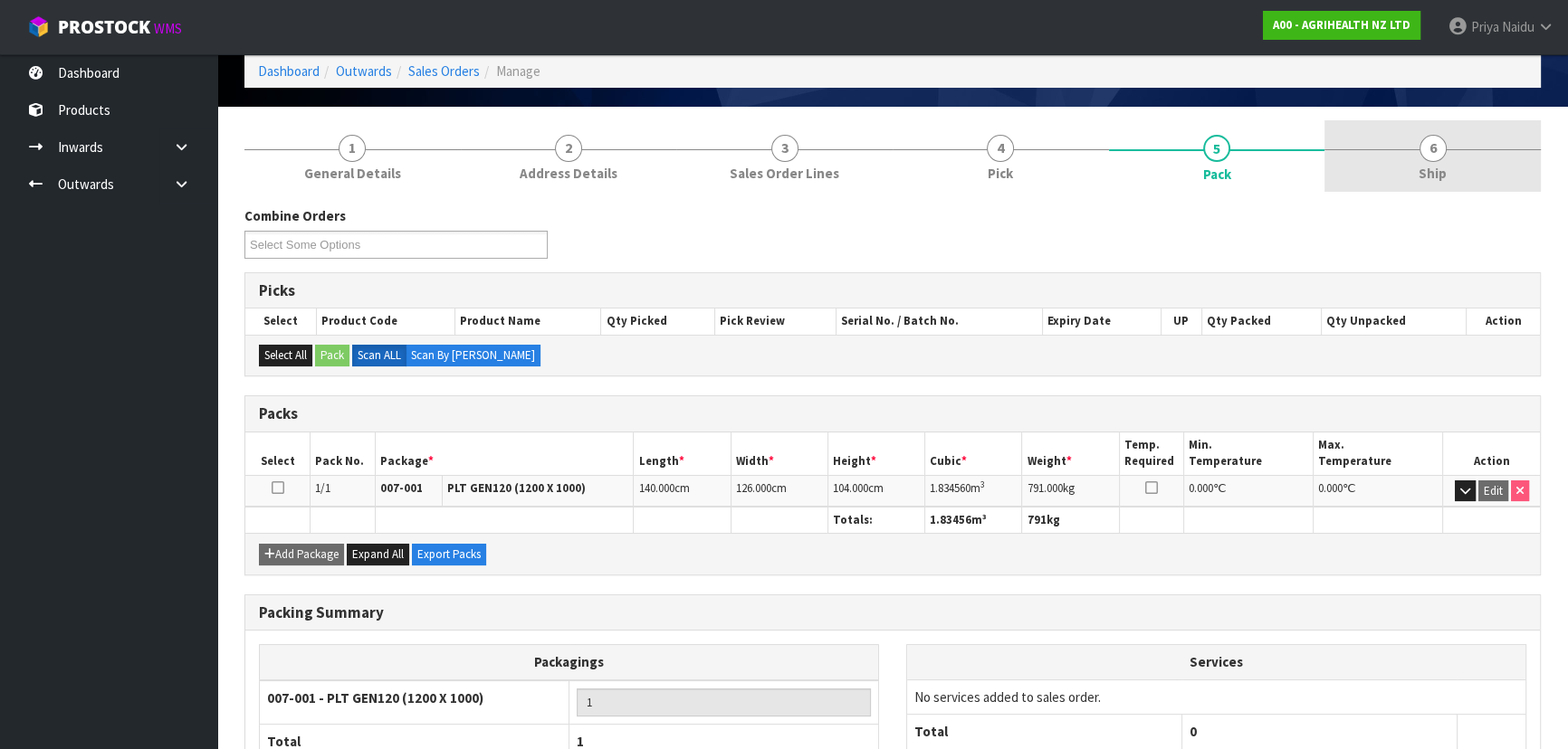
drag, startPoint x: 1505, startPoint y: 154, endPoint x: 1491, endPoint y: 163, distance: 16.6
click at [1505, 154] on link "6 Ship" at bounding box center [1432, 157] width 217 height 72
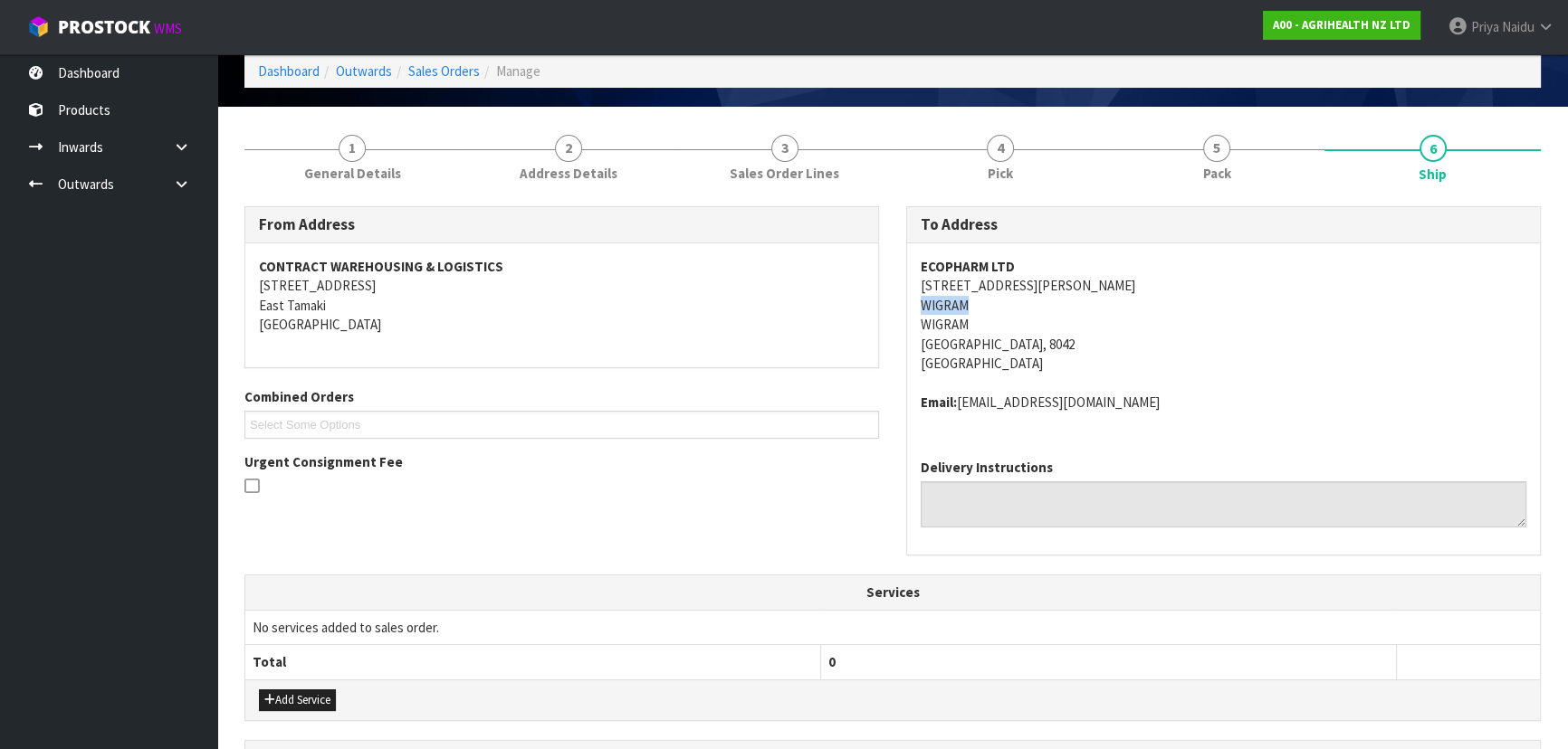
drag, startPoint x: 906, startPoint y: 310, endPoint x: 774, endPoint y: 381, distance: 149.9
click at [999, 306] on div "ECOPHARM LTD [STREET_ADDRESS][PERSON_NAME] Email: [EMAIL_ADDRESS][DOMAIN_NAME]" at bounding box center [1223, 344] width 632 height 201
click at [1250, 171] on link "5 Pack" at bounding box center [1217, 157] width 217 height 72
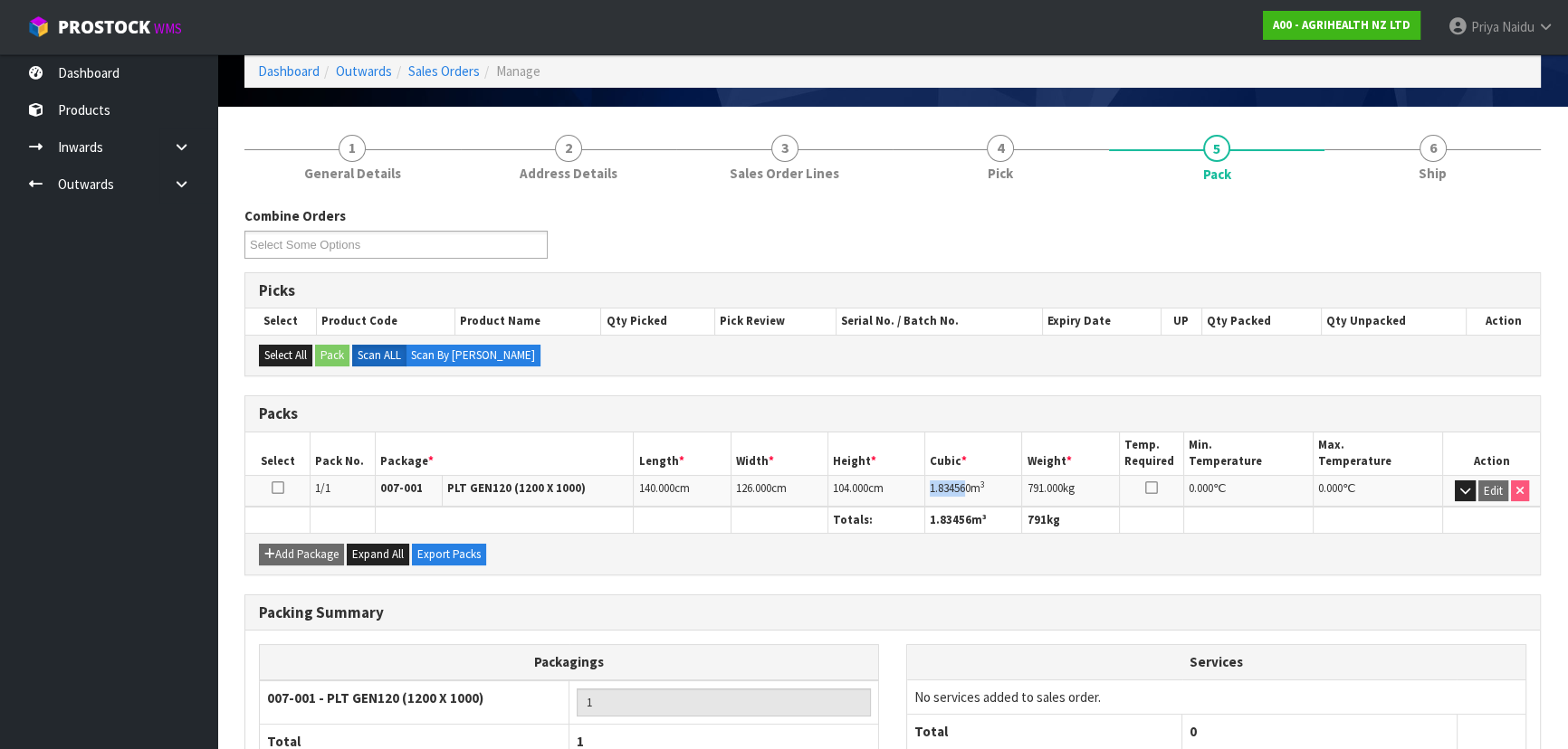
drag, startPoint x: 928, startPoint y: 487, endPoint x: 301, endPoint y: 451, distance: 628.0
click at [965, 486] on td "1.834560 m 3" at bounding box center [973, 491] width 97 height 31
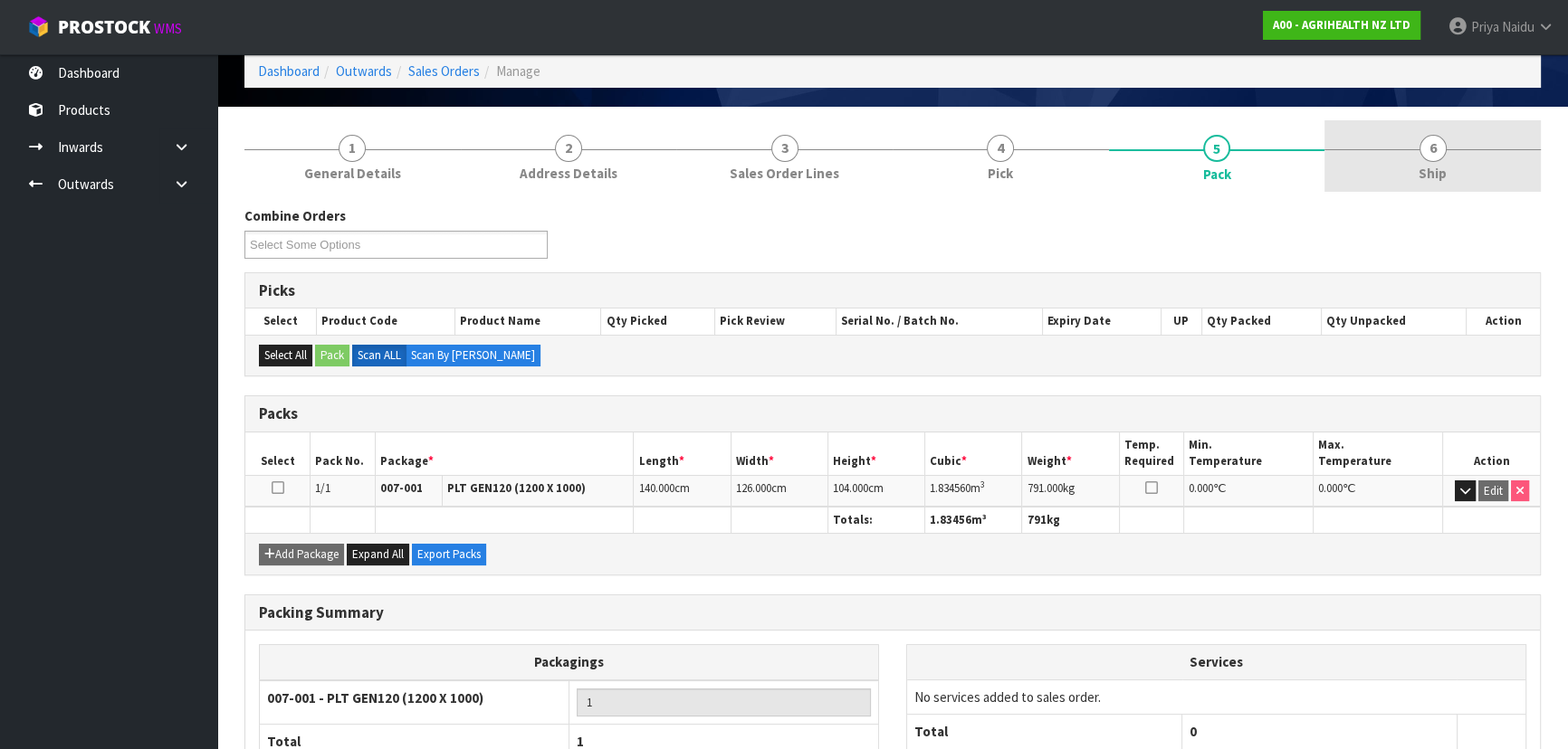
click at [1403, 181] on link "6 Ship" at bounding box center [1432, 157] width 217 height 72
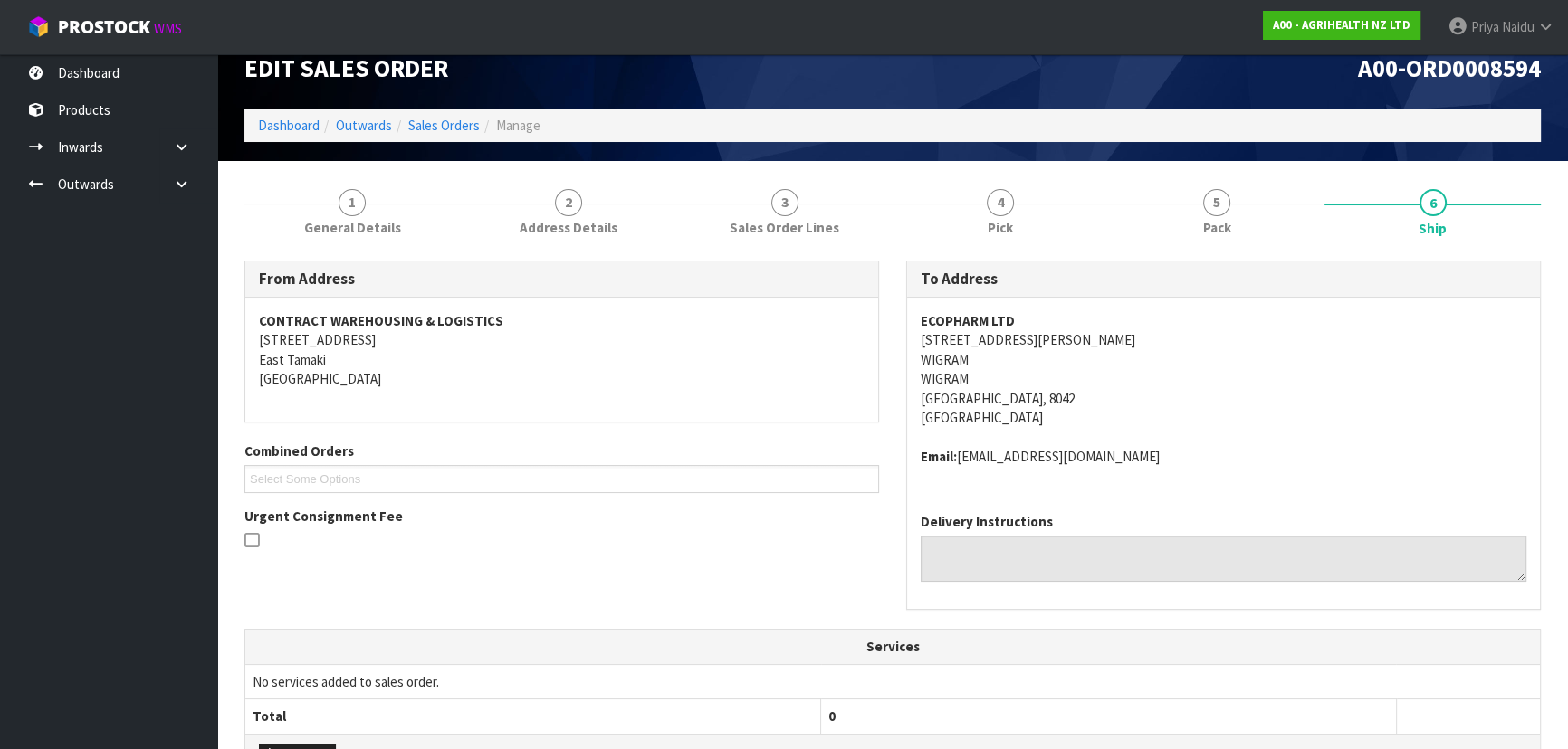
scroll to position [0, 0]
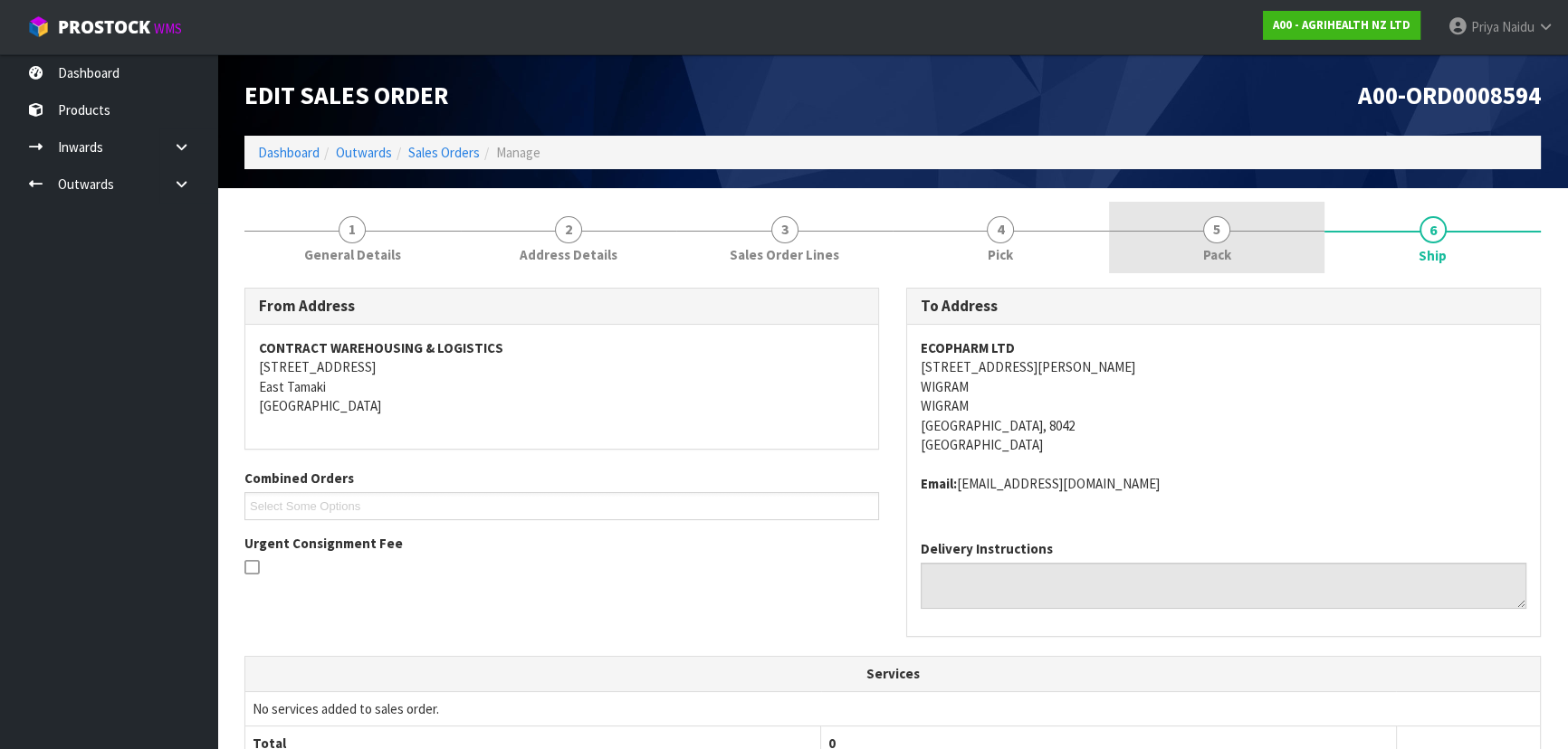
click at [1284, 238] on link "5 Pack" at bounding box center [1217, 238] width 217 height 72
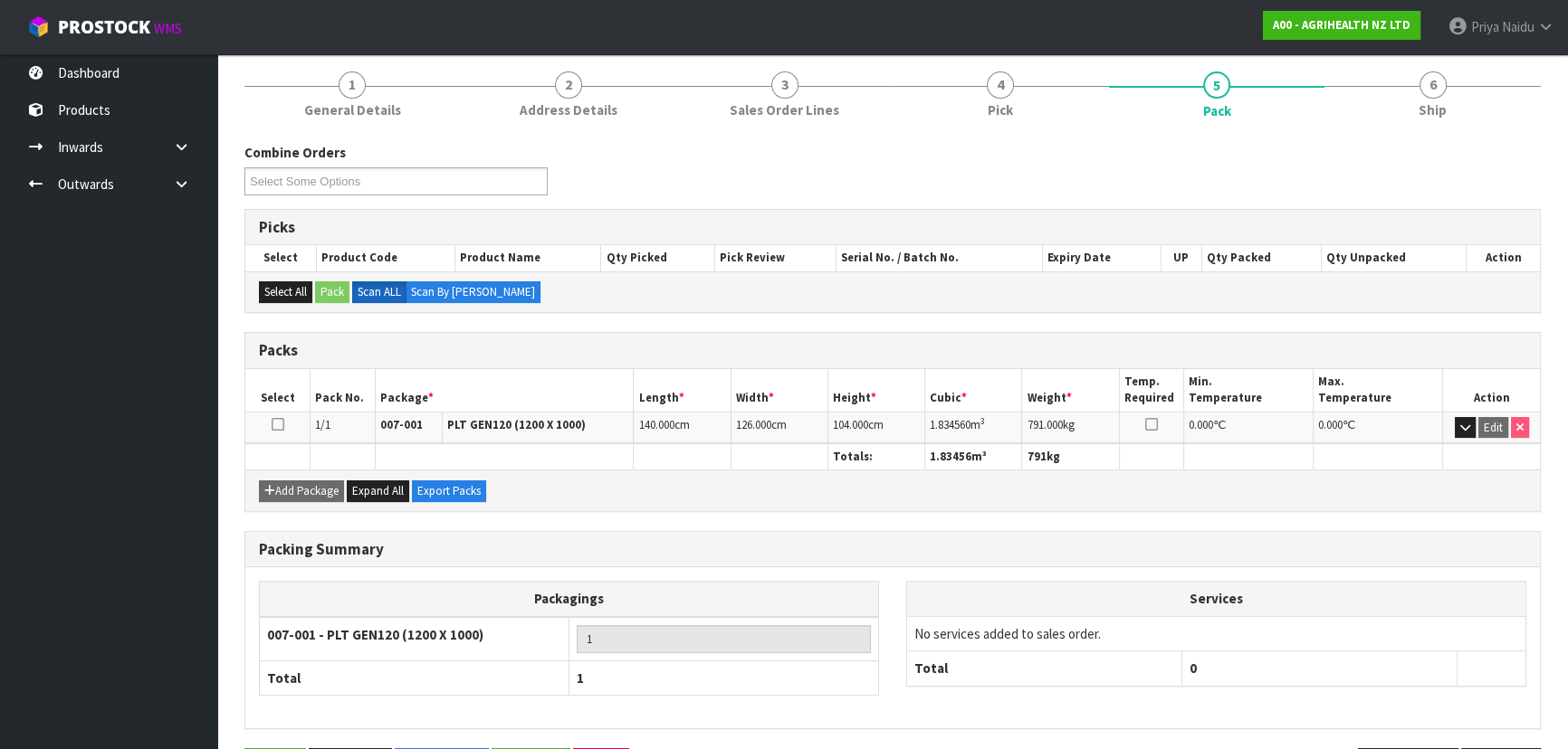
scroll to position [164, 0]
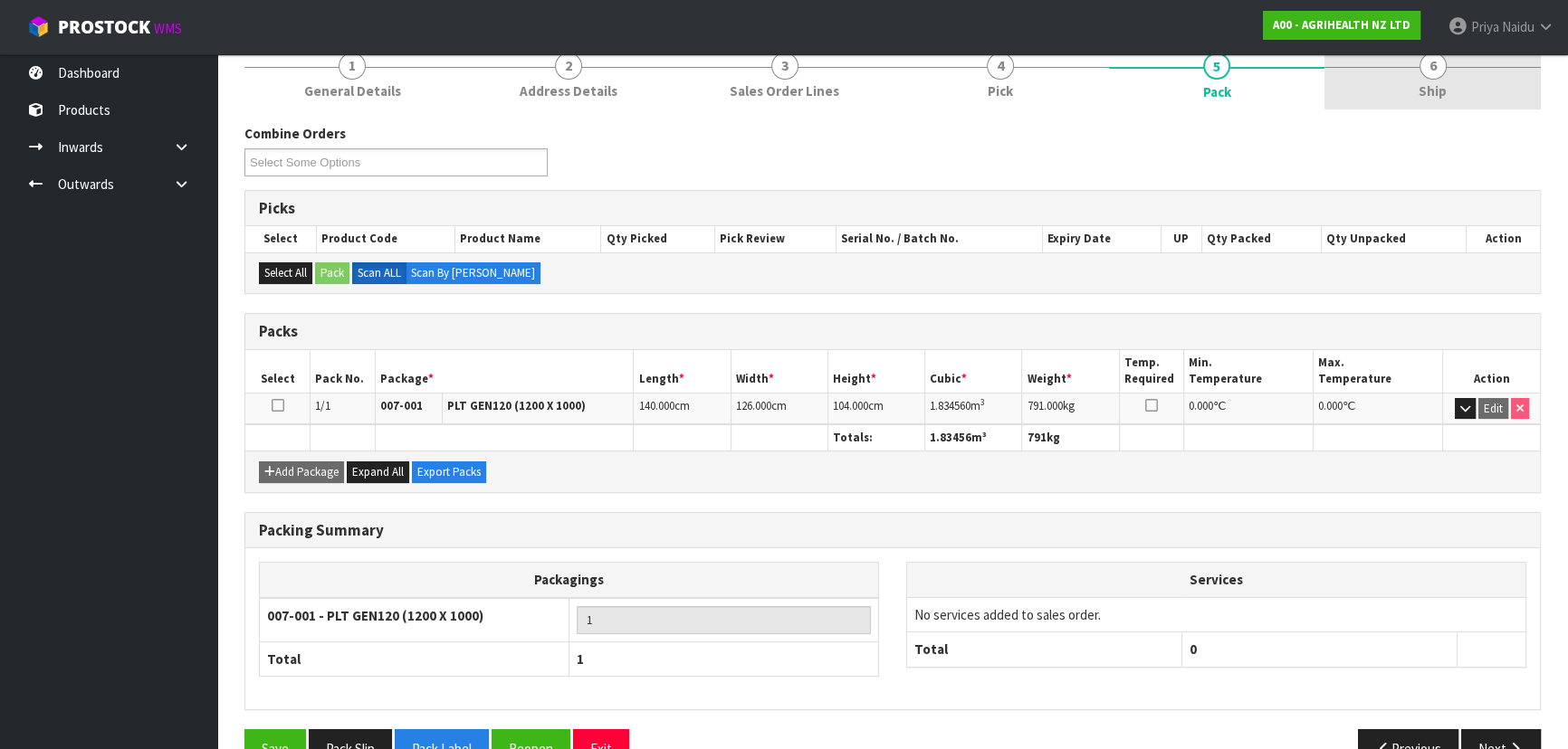
click at [1412, 84] on link "6 Ship" at bounding box center [1432, 74] width 217 height 72
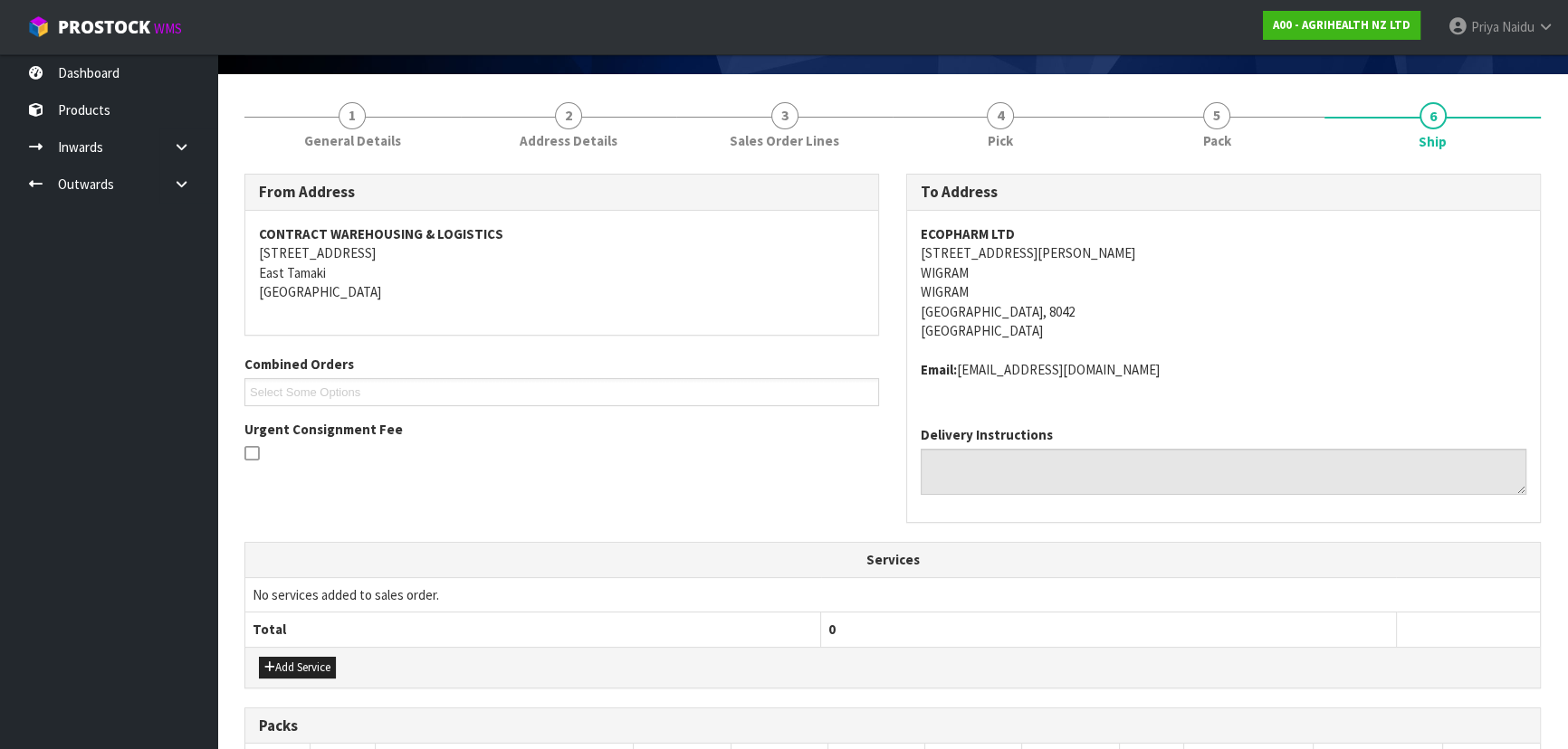
scroll to position [416, 0]
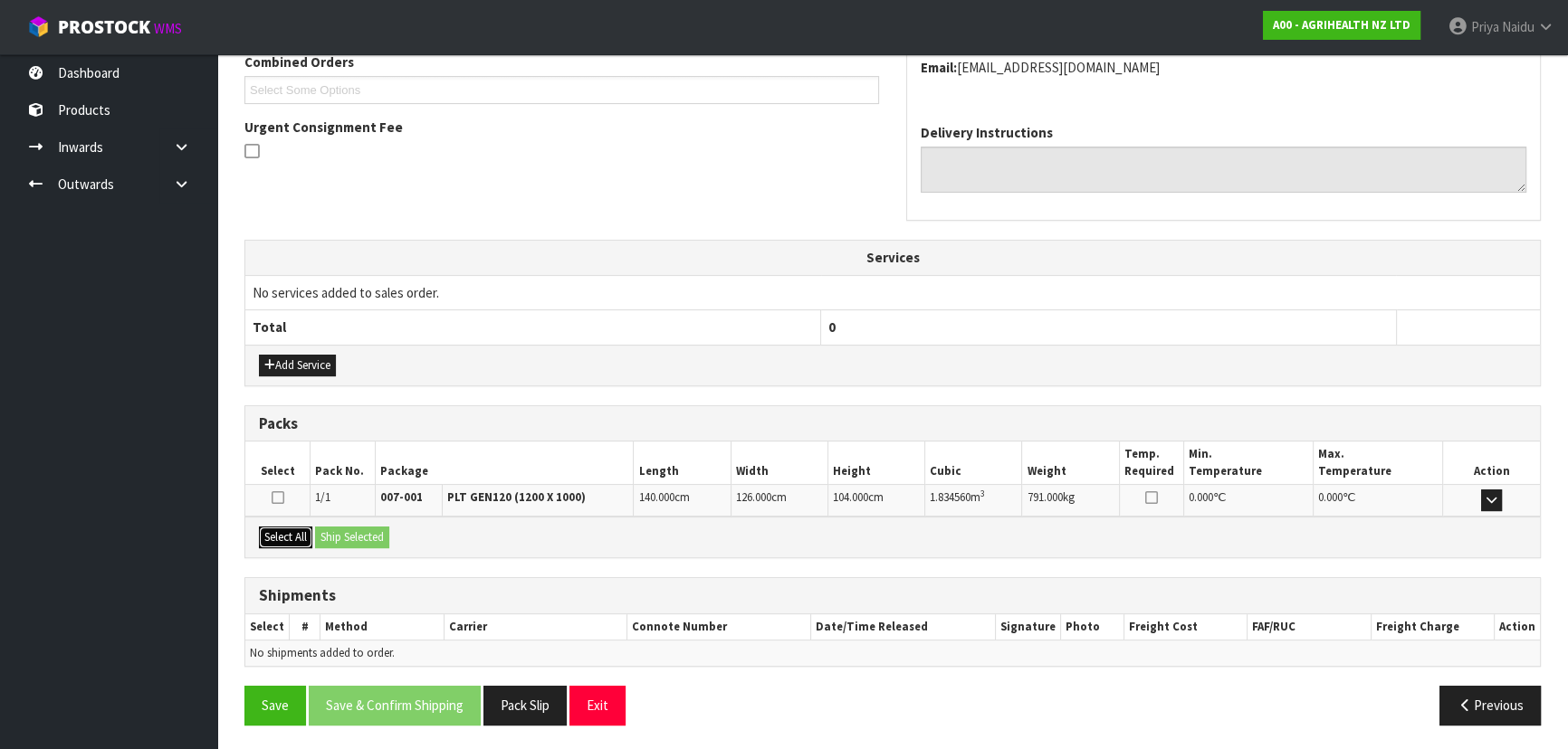
click at [281, 540] on button "Select All" at bounding box center [286, 538] width 53 height 22
drag, startPoint x: 371, startPoint y: 519, endPoint x: 371, endPoint y: 533, distance: 14.0
click at [371, 529] on div "Select All Ship Selected" at bounding box center [892, 537] width 1294 height 41
click at [371, 534] on button "Ship Selected" at bounding box center [352, 538] width 75 height 22
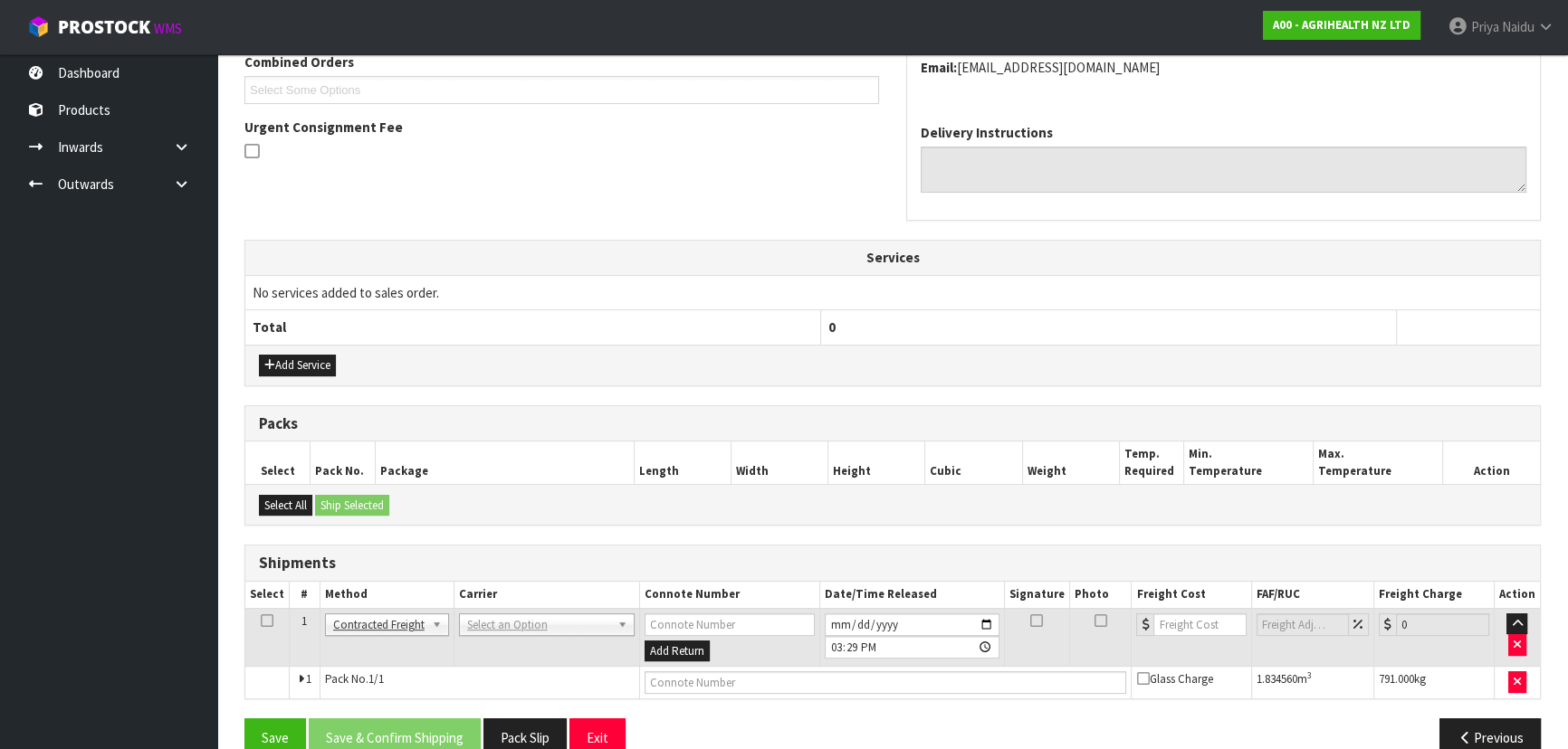
scroll to position [448, 0]
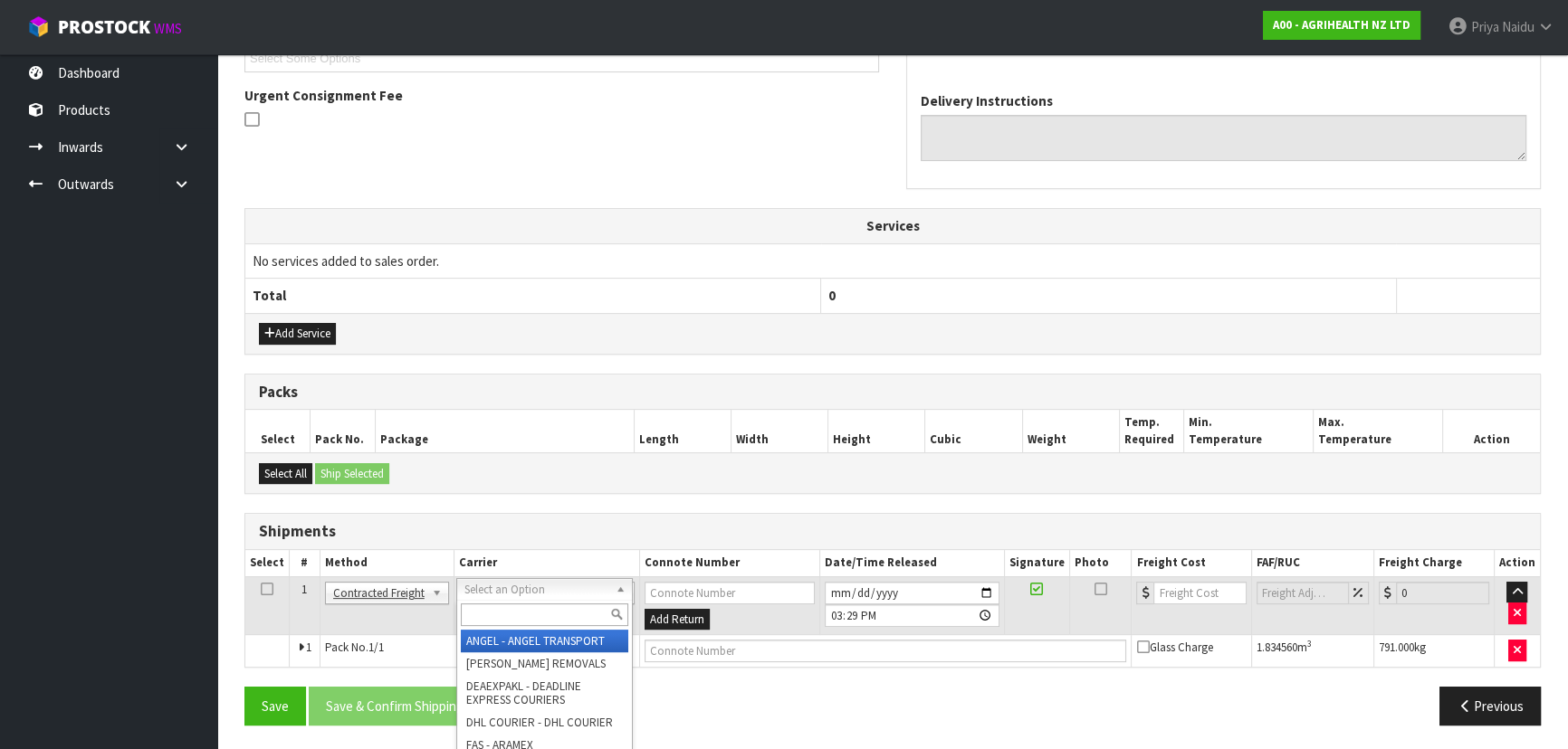
click at [500, 614] on input "text" at bounding box center [545, 614] width 168 height 23
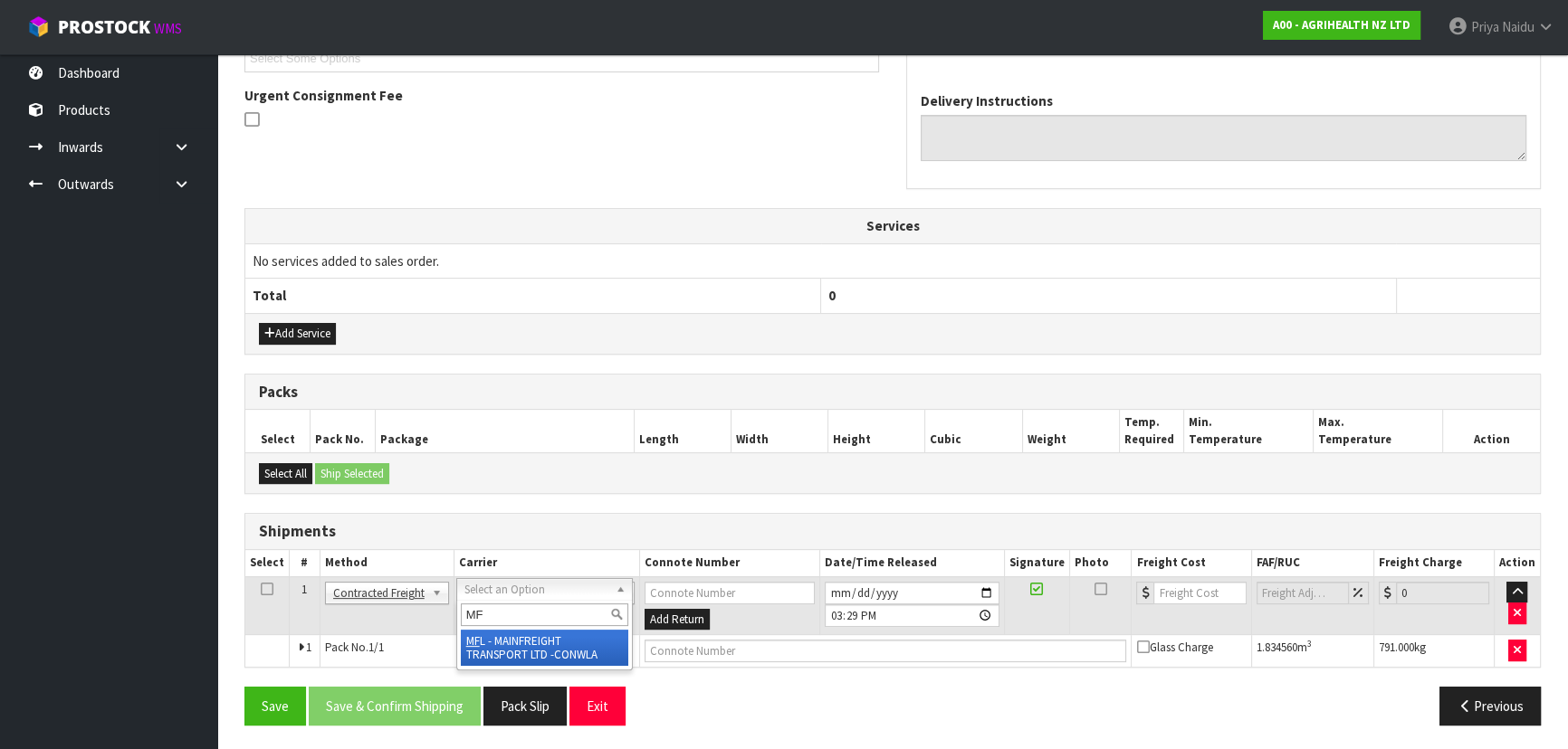
type input "MF"
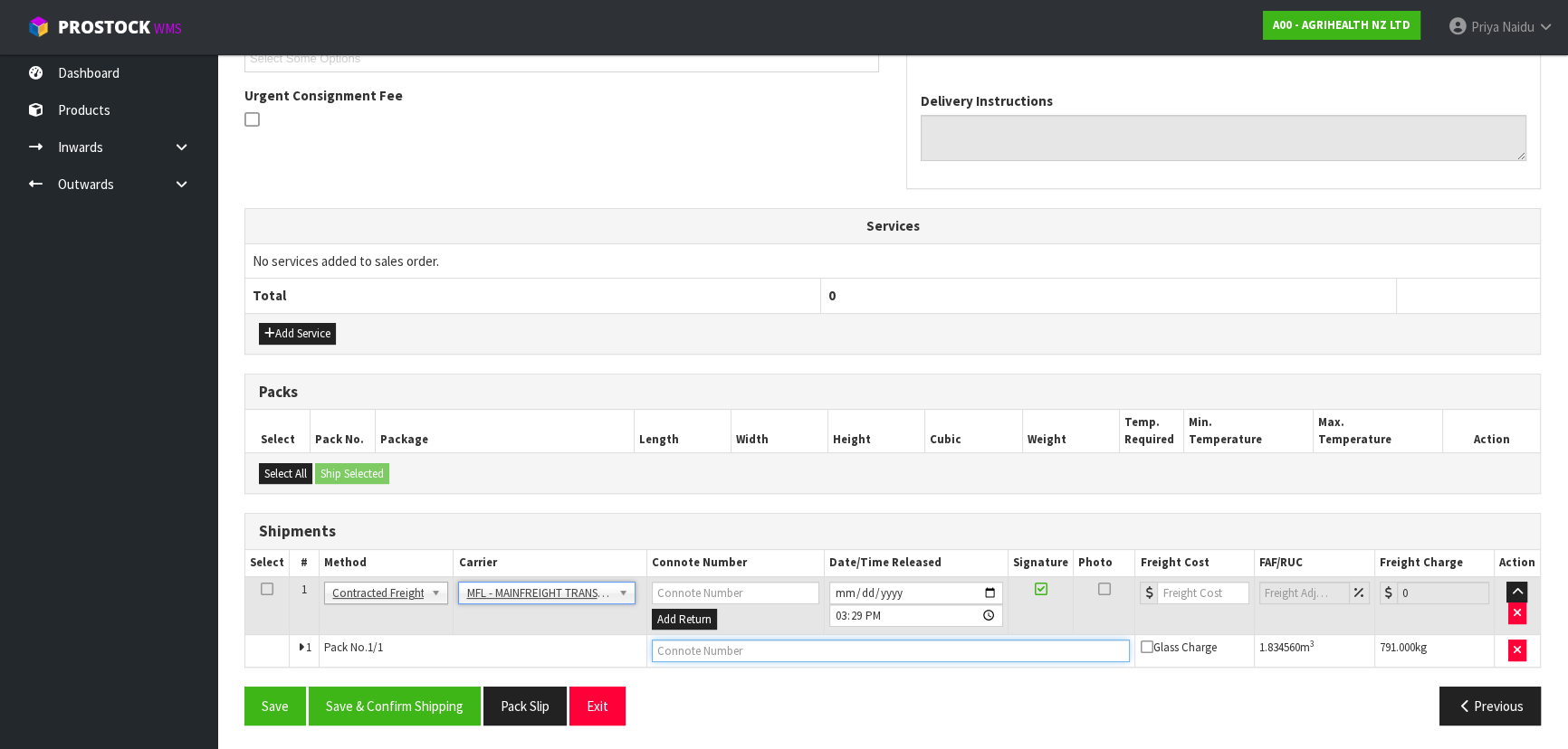
click at [701, 651] on input "text" at bounding box center [891, 650] width 479 height 23
paste input "FWM59078846"
type input "FWM59078846"
click at [1193, 597] on input "number" at bounding box center [1202, 592] width 91 height 23
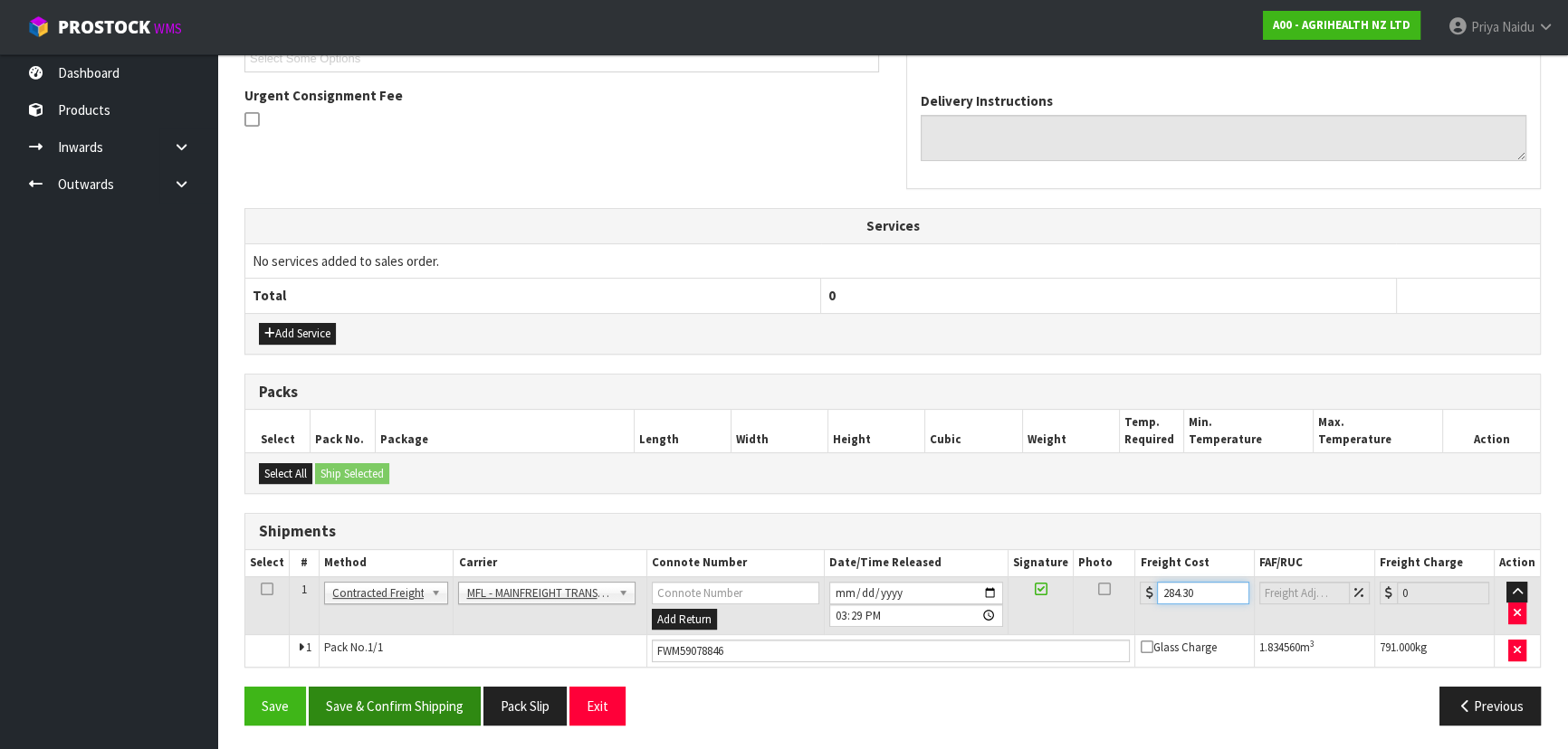
type input "284.30"
click at [419, 697] on button "Save & Confirm Shipping" at bounding box center [395, 706] width 172 height 39
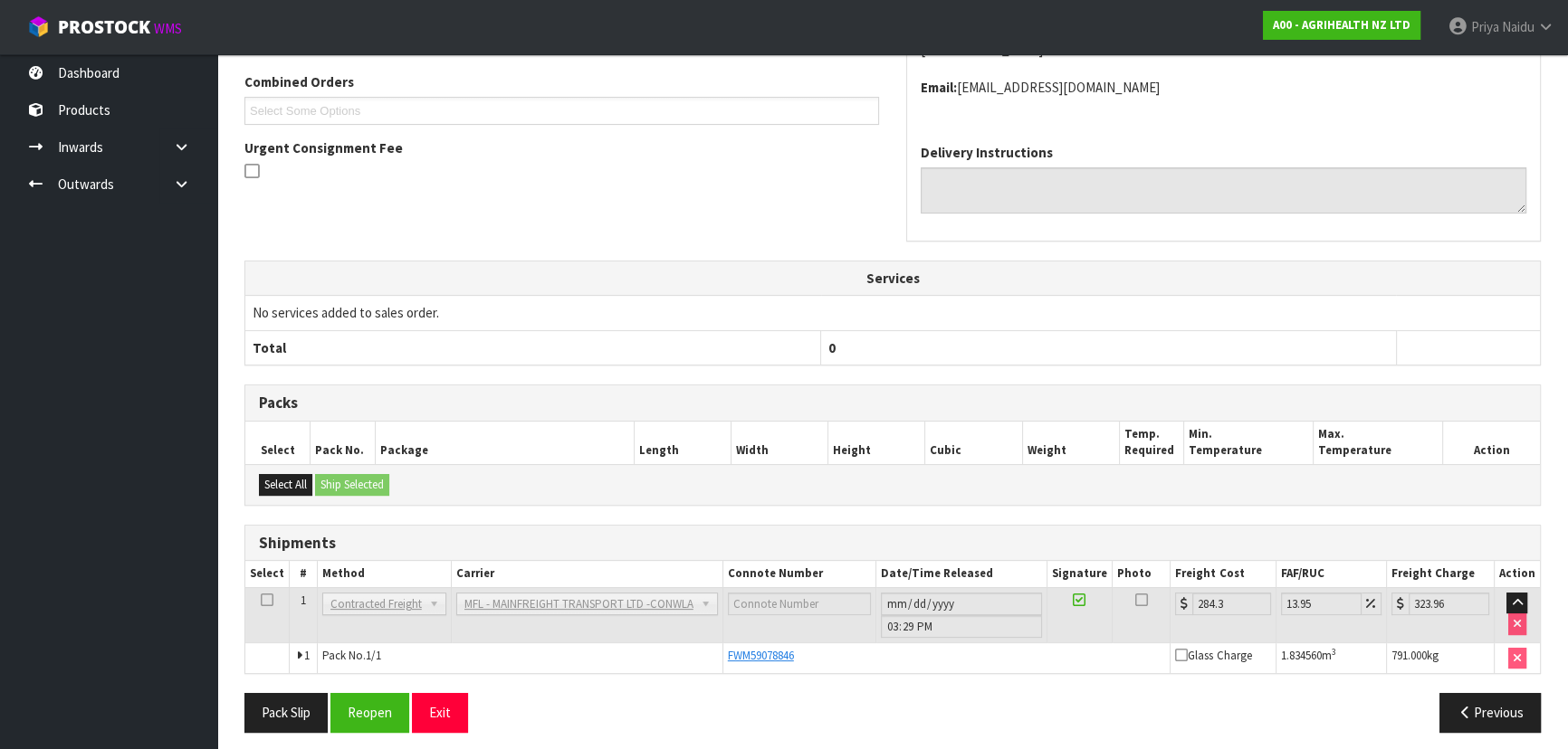
scroll to position [469, 0]
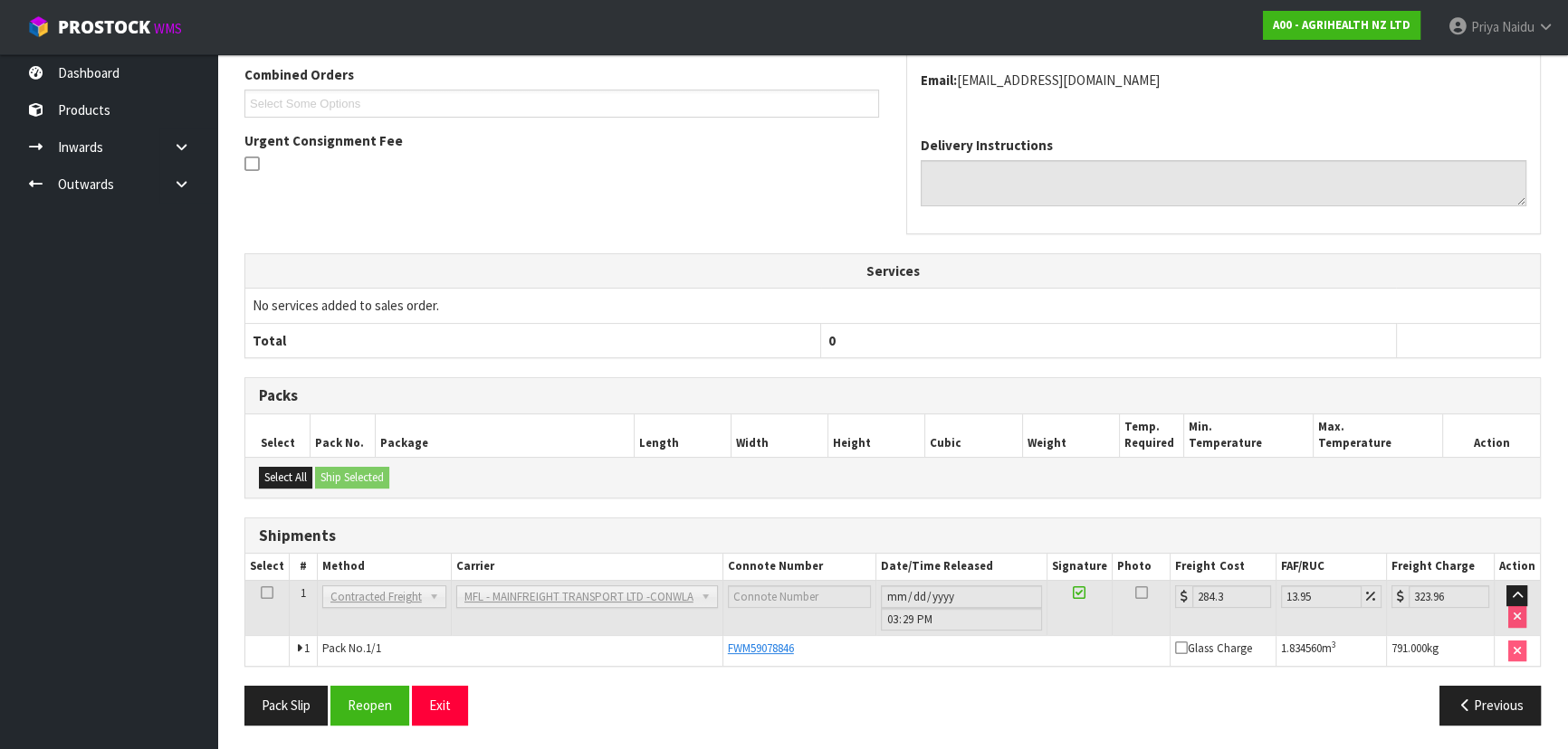
click at [580, 531] on h3 "Shipments" at bounding box center [892, 536] width 1267 height 18
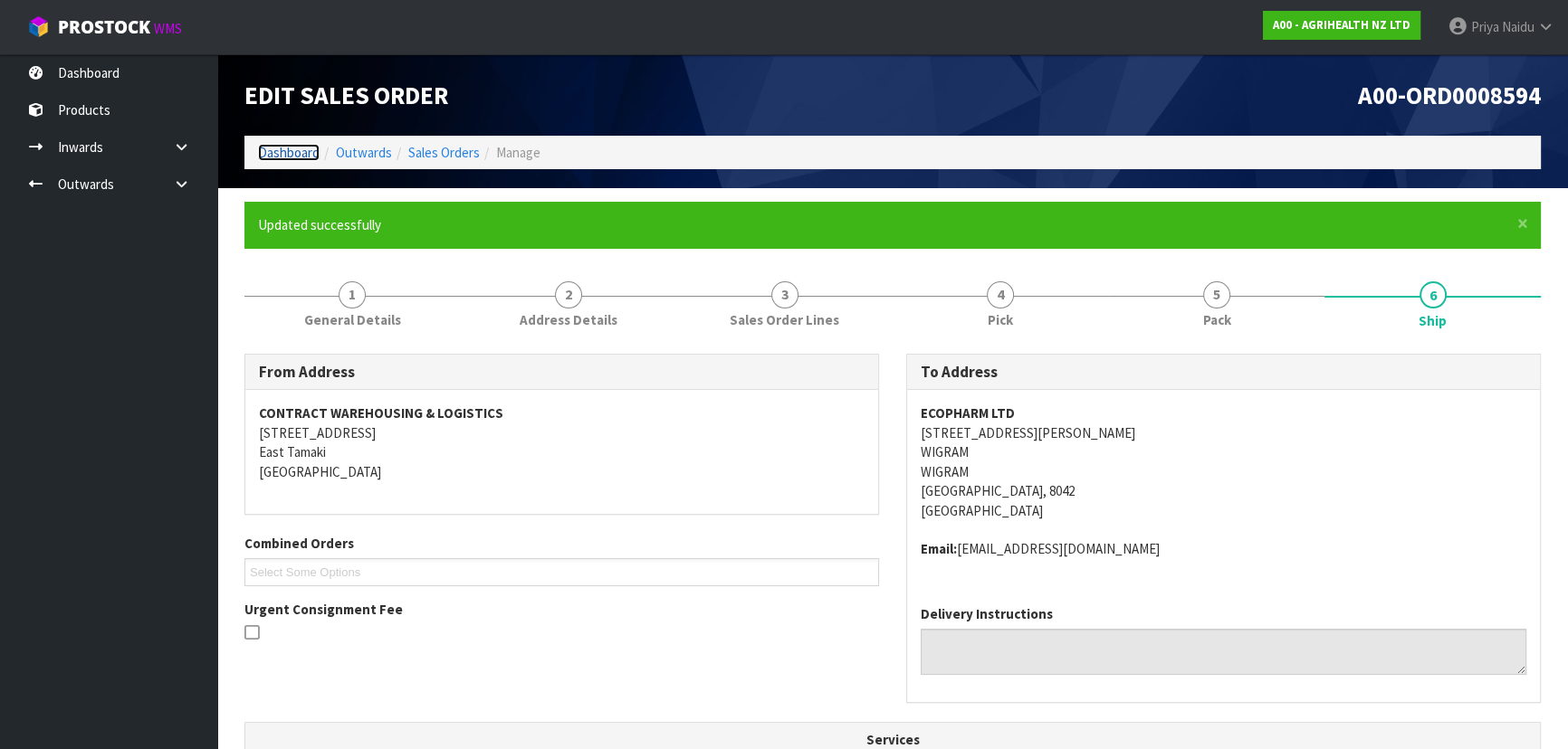
click at [274, 154] on link "Dashboard" at bounding box center [289, 152] width 62 height 18
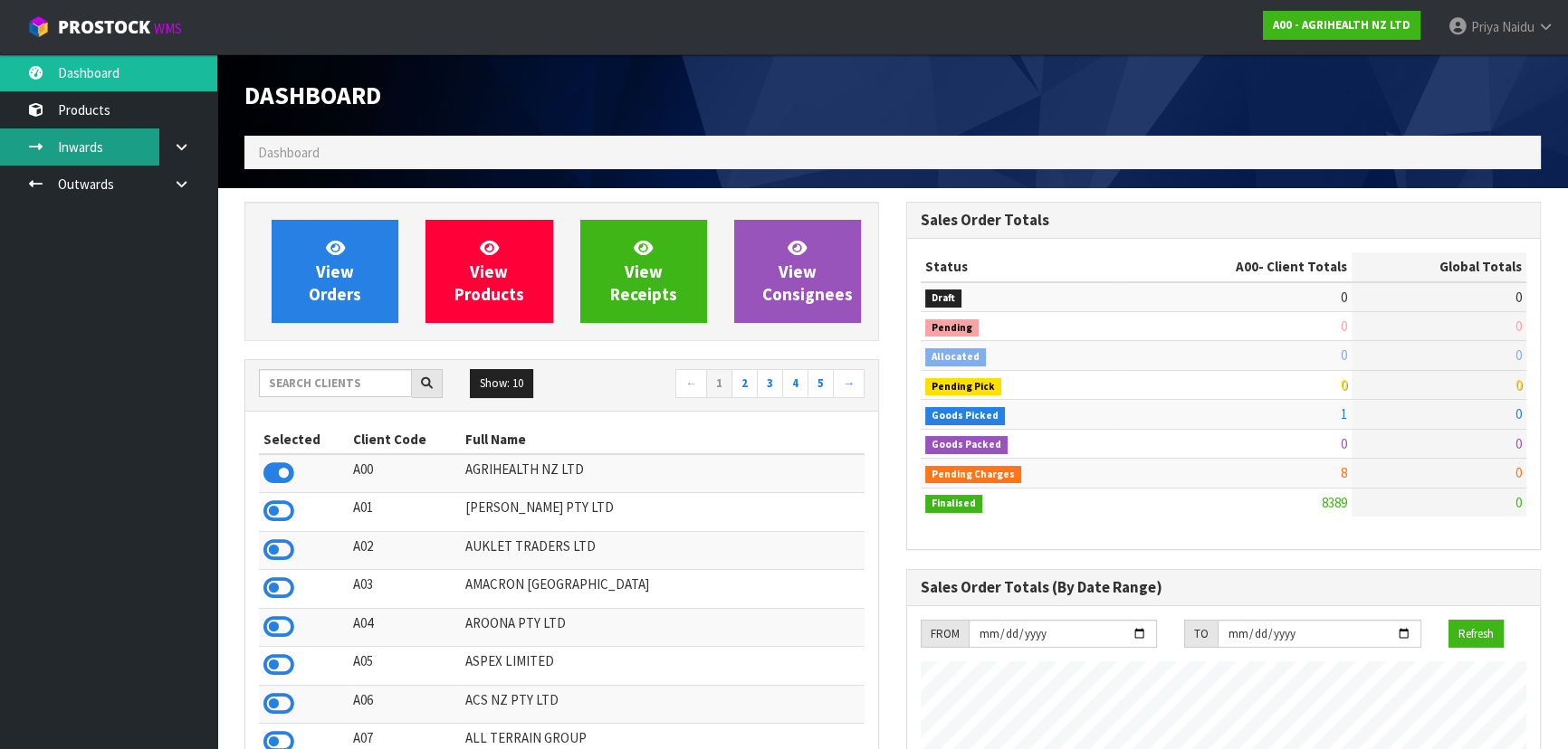
scroll to position [1368, 661]
click at [328, 364] on div "Show: 10 5 10 25 50 ← 1 2 3 4 5 →" at bounding box center [561, 385] width 632 height 51
click at [314, 386] on input "text" at bounding box center [336, 383] width 153 height 28
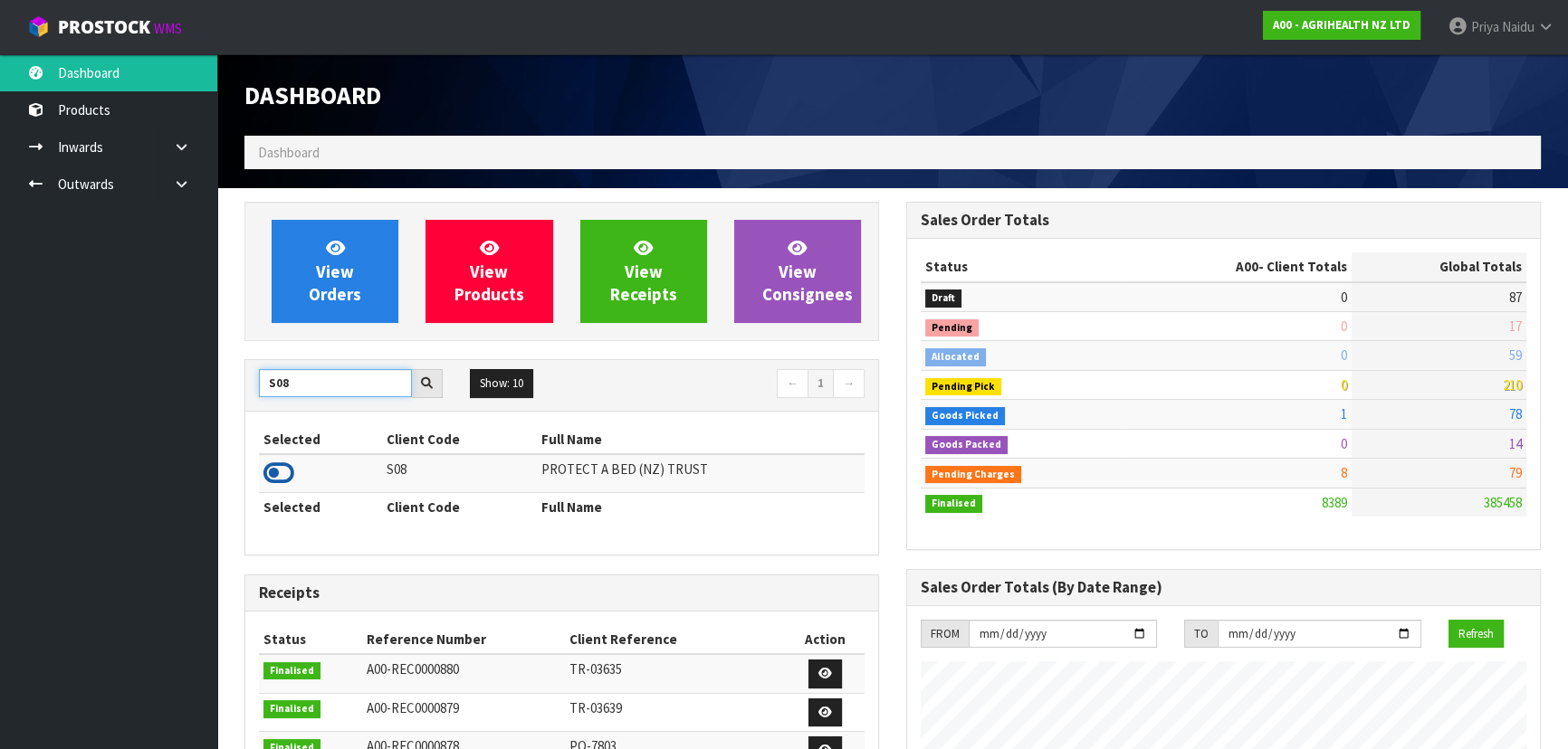
type input "S08"
click at [280, 480] on icon at bounding box center [278, 473] width 30 height 27
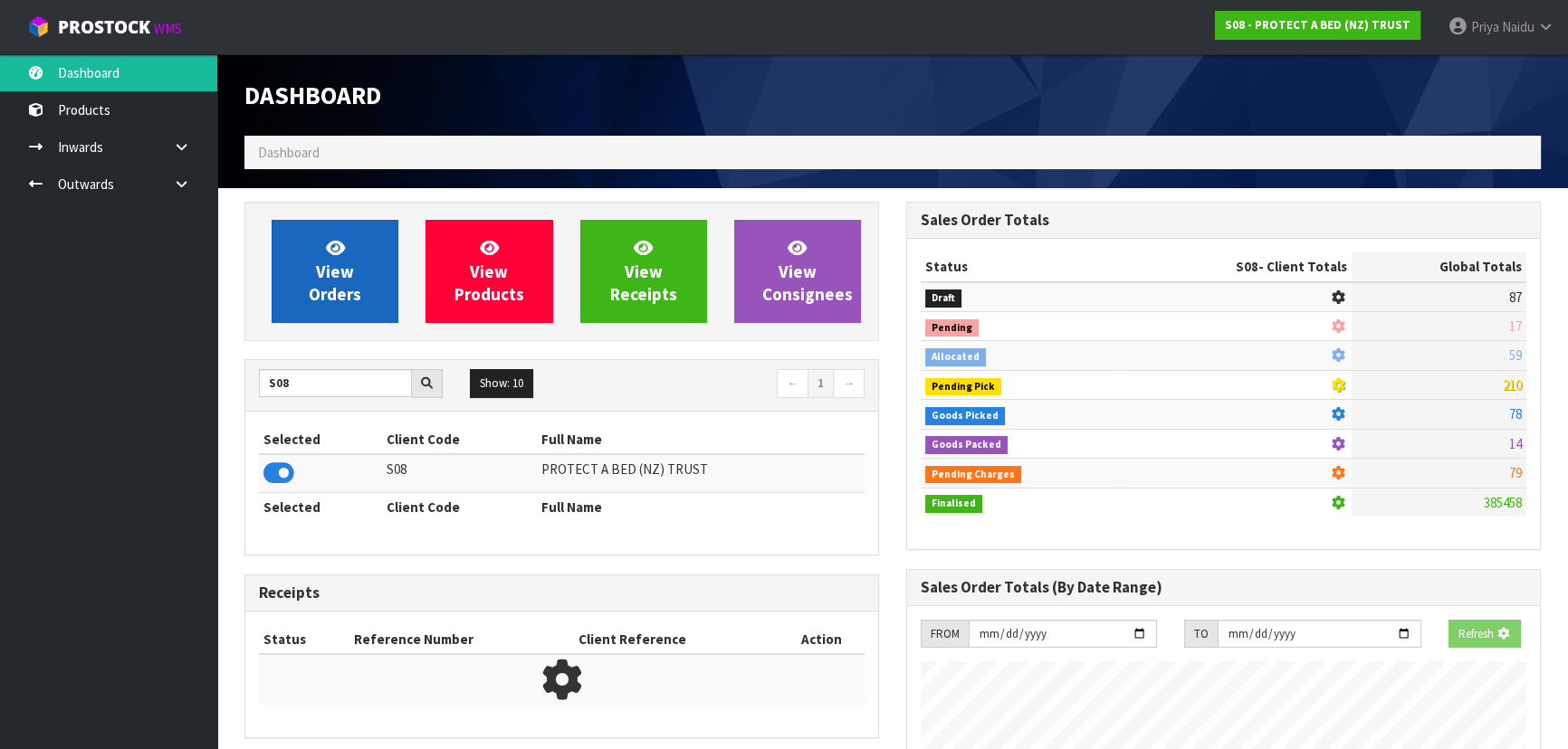
scroll to position [903651, 904636]
click at [358, 258] on link "View Orders" at bounding box center [335, 272] width 126 height 103
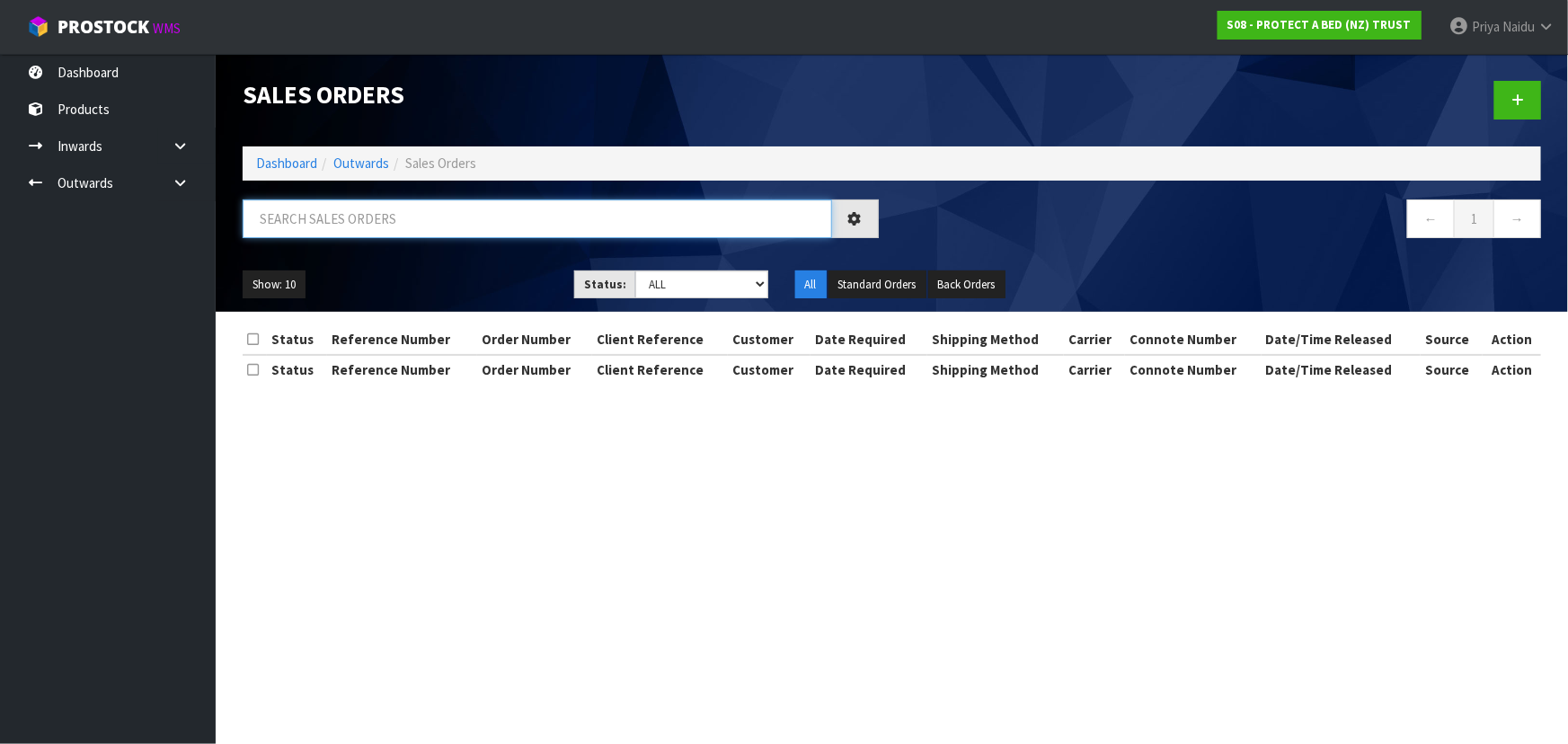
click at [369, 231] on input "text" at bounding box center [537, 219] width 589 height 38
type input "33756"
click at [447, 286] on ul "Show: 10 5 10 25 50" at bounding box center [394, 285] width 305 height 28
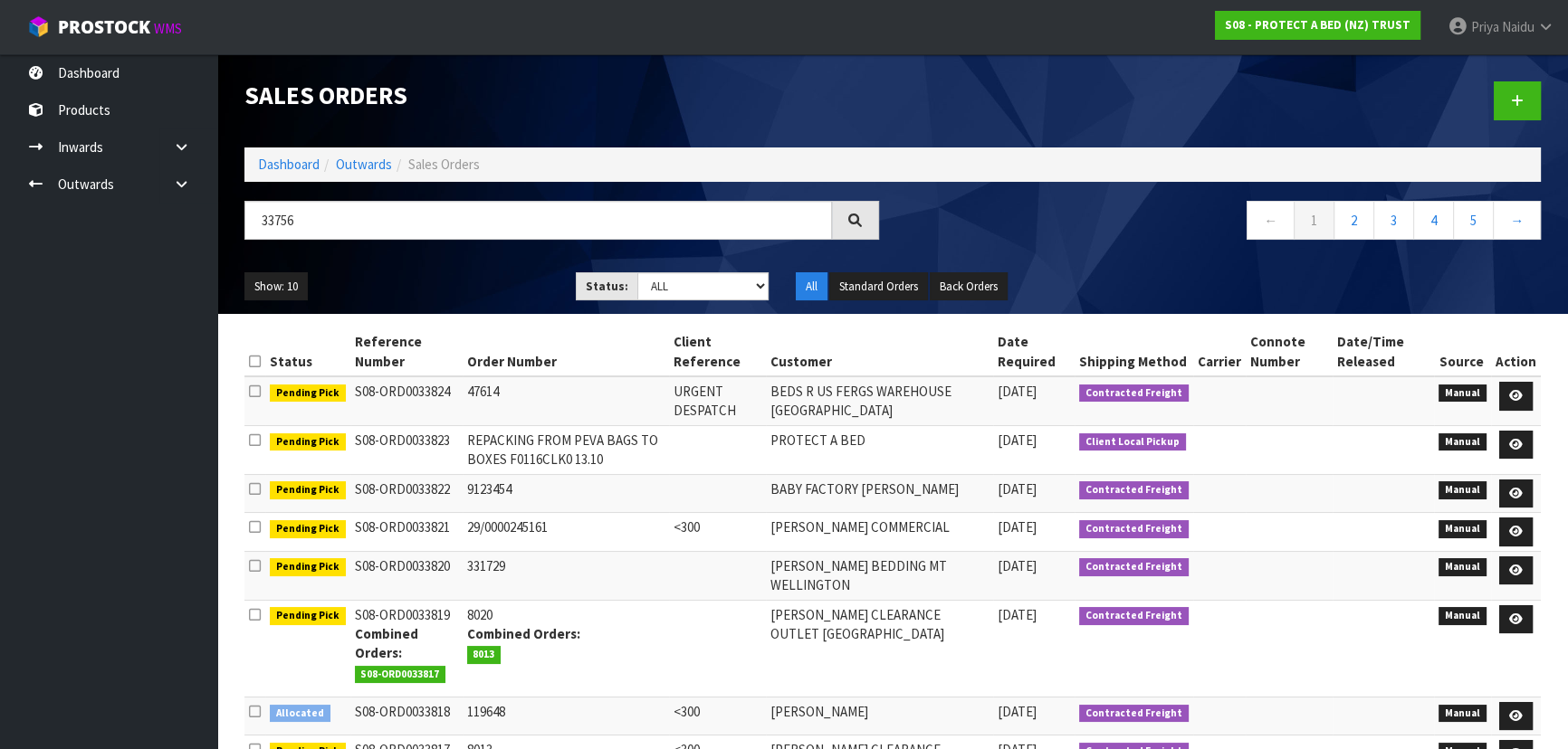
click at [451, 287] on ul "Show: 10 5 10 25 50" at bounding box center [396, 287] width 304 height 29
click at [477, 279] on ul "Show: 10 5 10 25 50" at bounding box center [396, 287] width 304 height 29
click at [477, 283] on ul "Show: 10 5 10 25 50" at bounding box center [396, 287] width 304 height 29
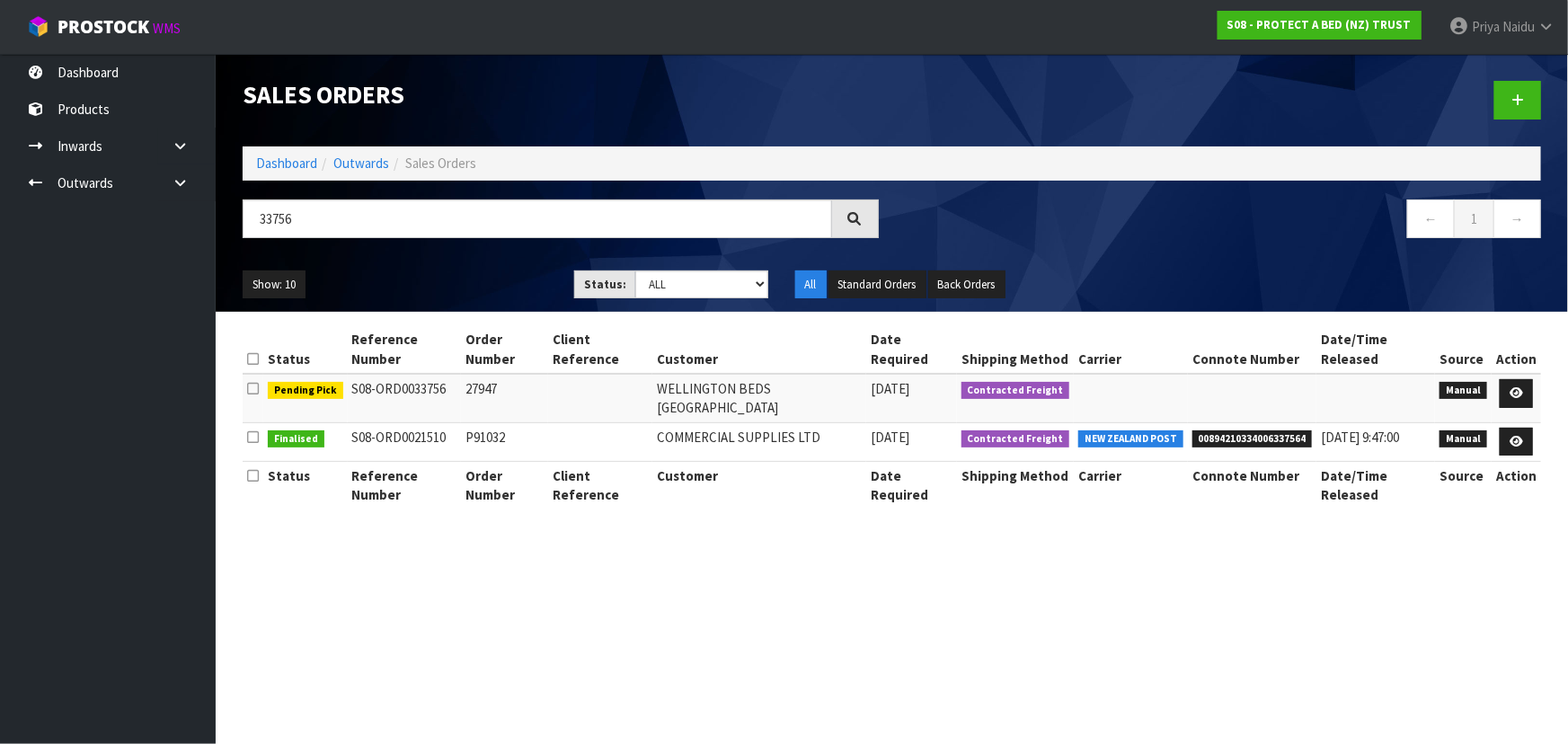
click at [475, 286] on ul "Show: 10 5 10 25 50" at bounding box center [394, 285] width 305 height 28
click at [473, 287] on ul "Show: 10 5 10 25 50" at bounding box center [394, 285] width 305 height 28
click at [271, 156] on link "Dashboard" at bounding box center [286, 163] width 61 height 17
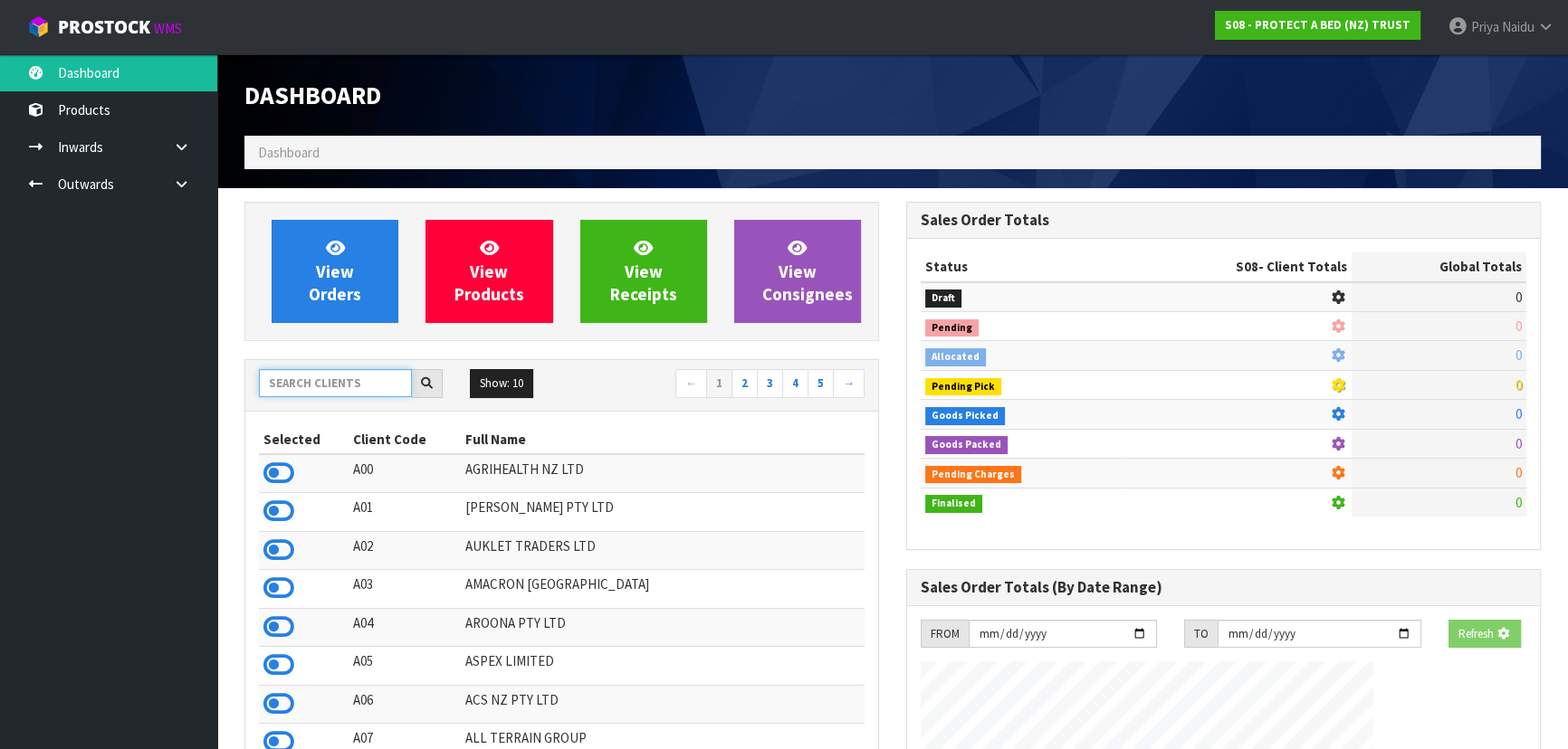
click at [335, 380] on input "text" at bounding box center [336, 383] width 153 height 28
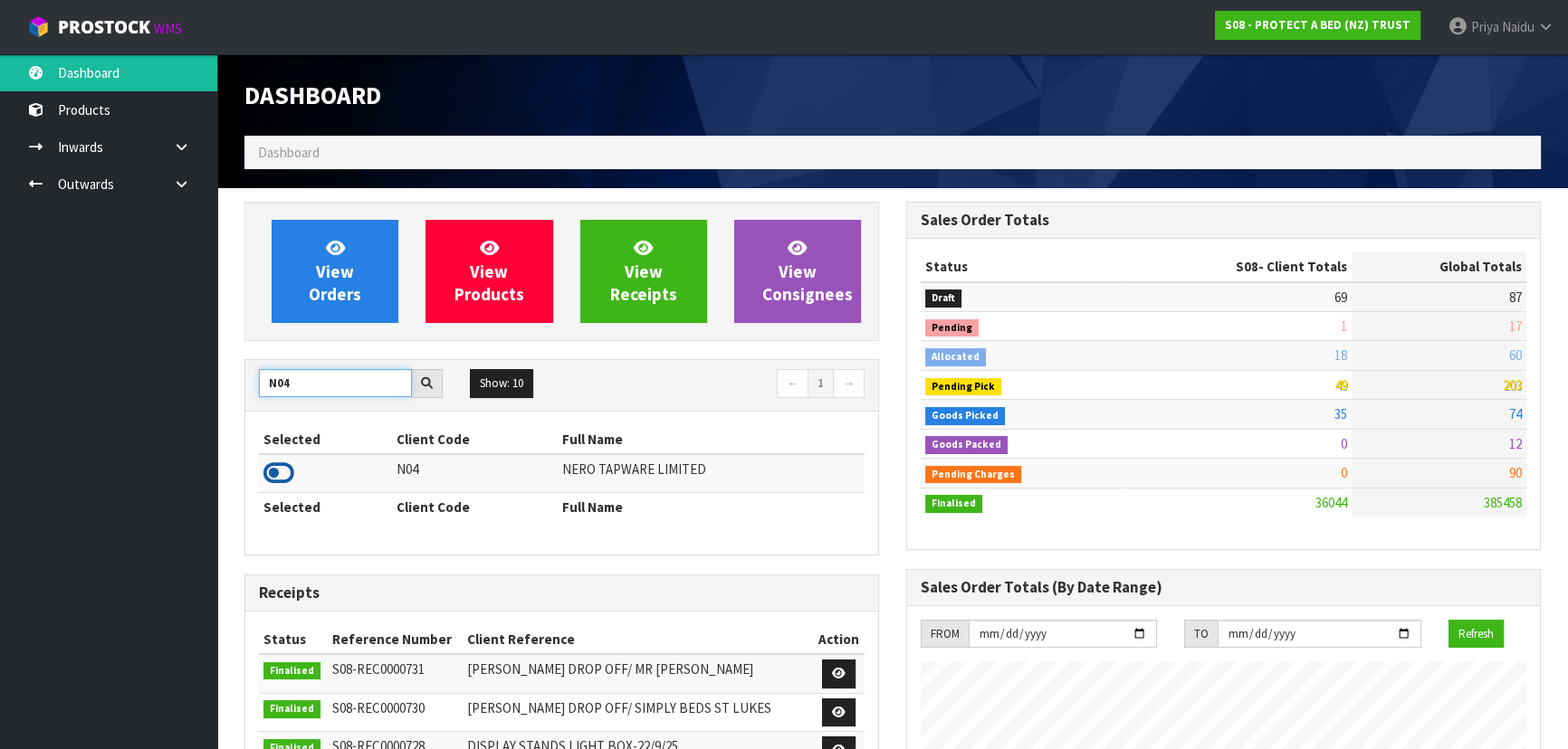
type input "N04"
click at [280, 485] on icon at bounding box center [278, 473] width 30 height 27
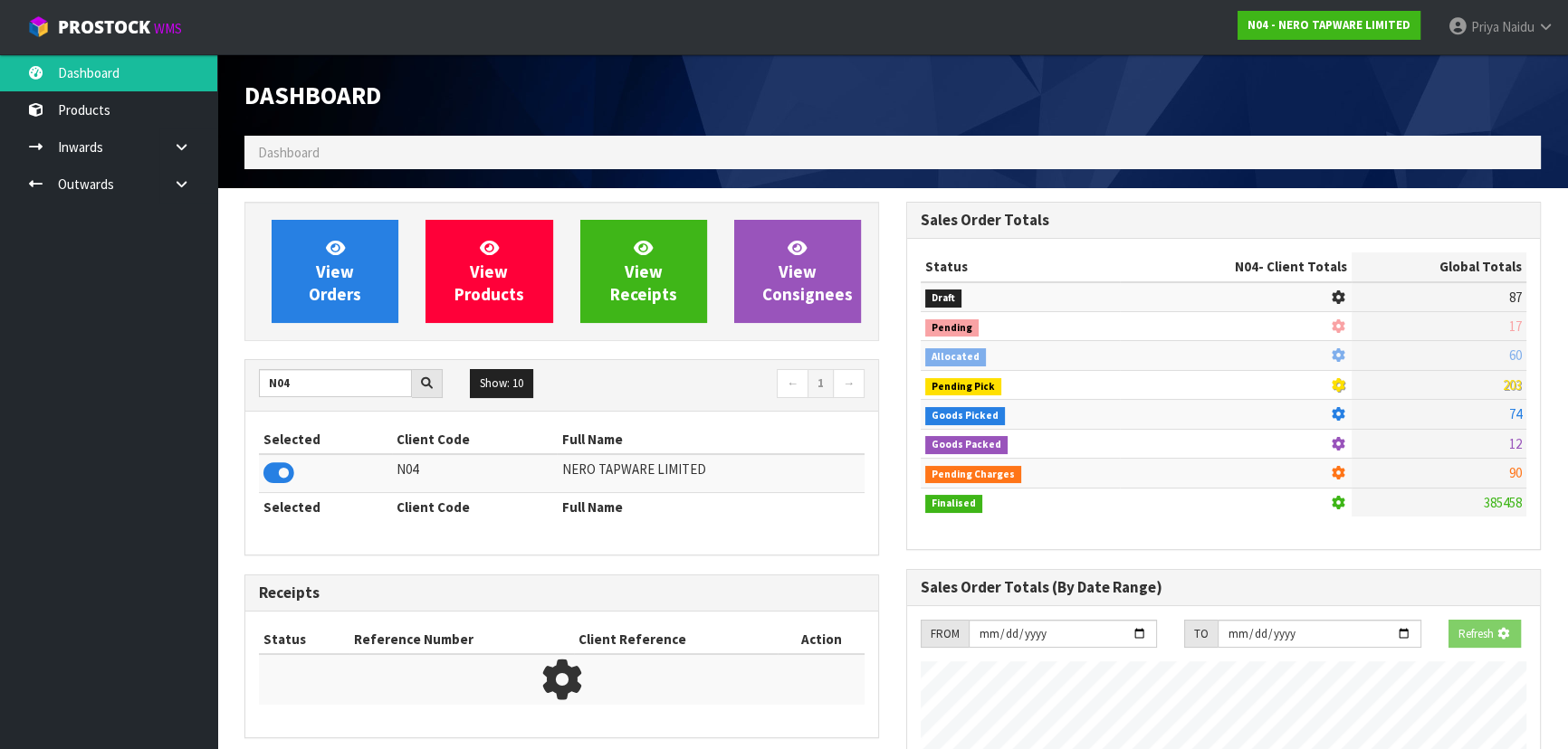
scroll to position [903651, 904636]
click at [333, 308] on link "View Orders" at bounding box center [335, 272] width 126 height 103
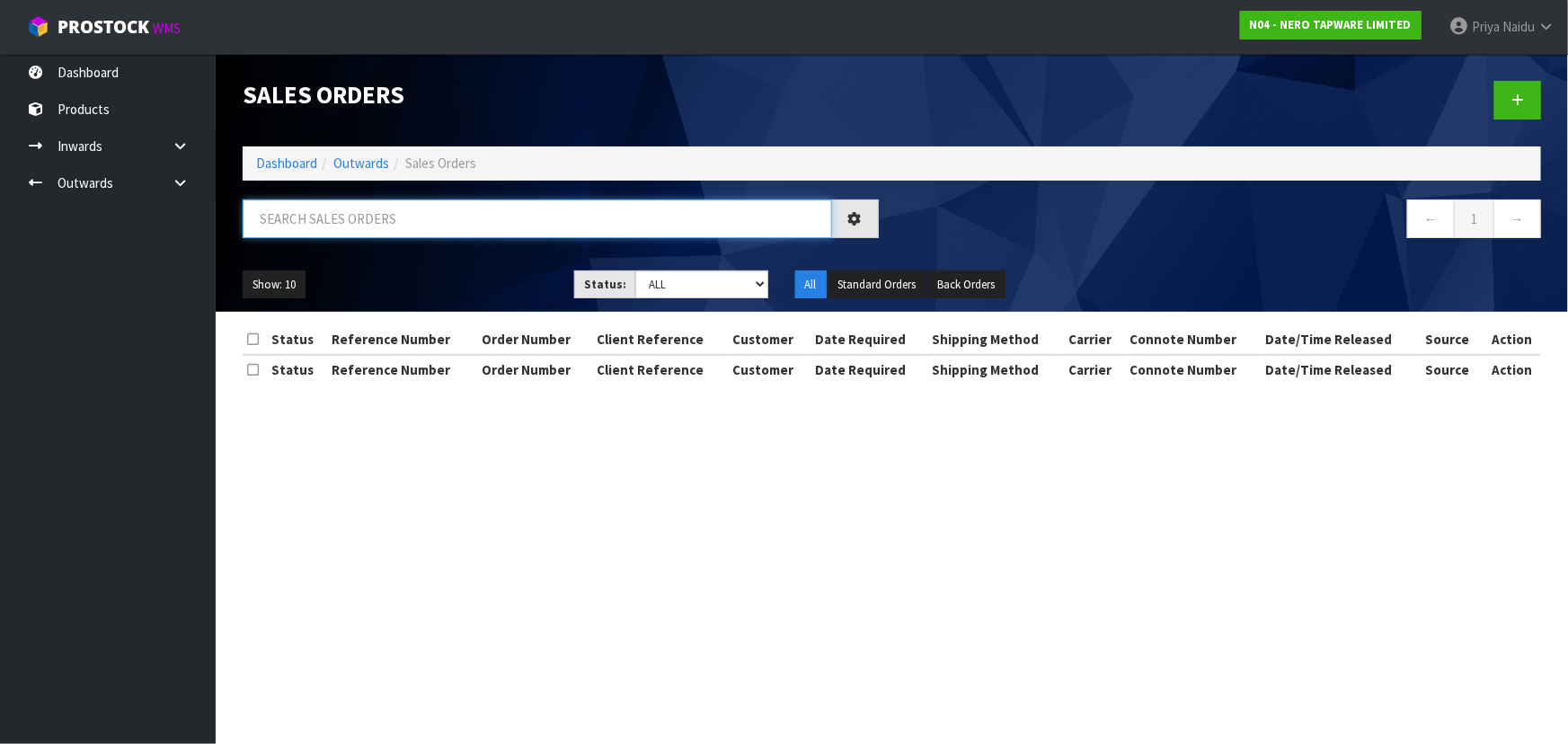
click at [352, 208] on input "text" at bounding box center [537, 219] width 589 height 38
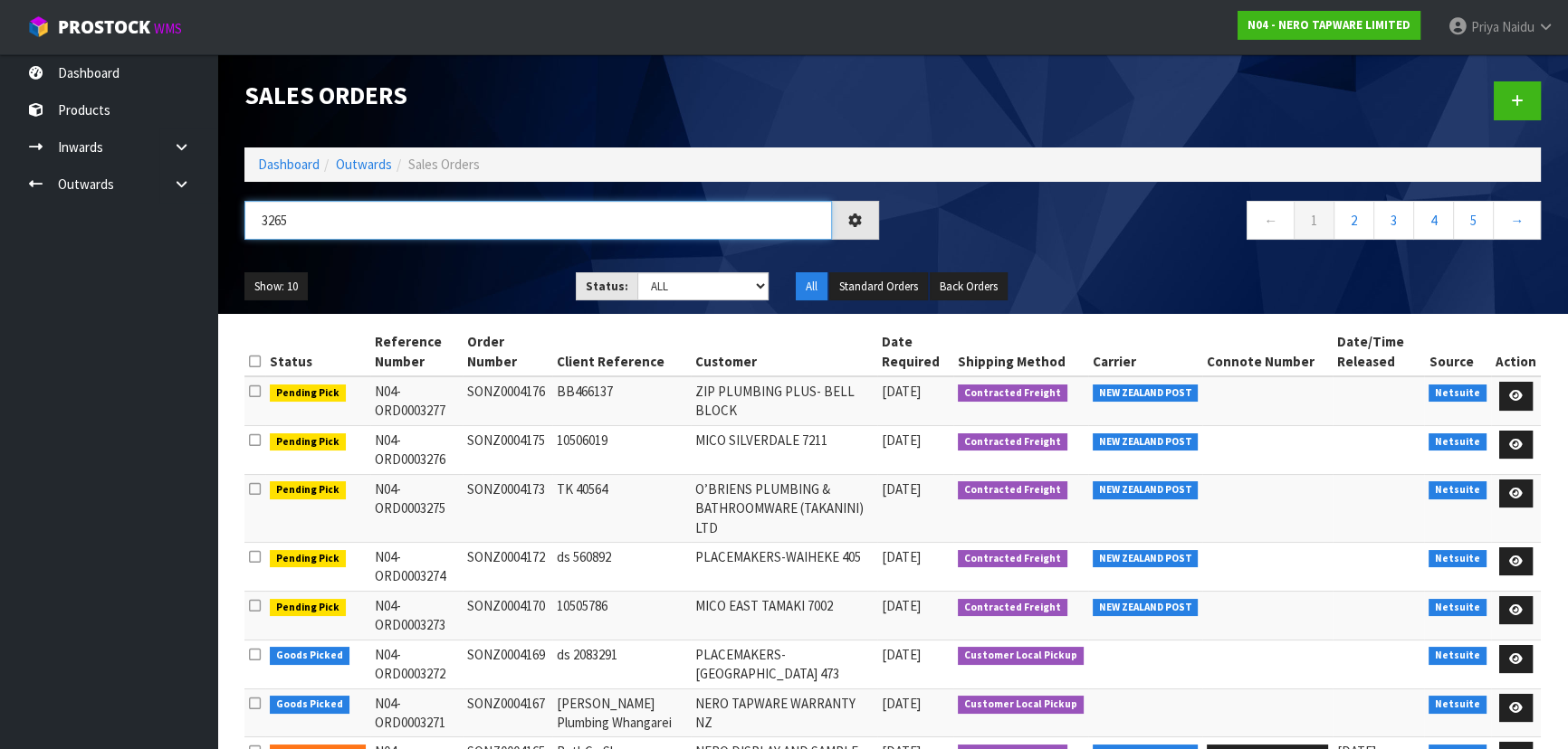
type input "3265"
click at [414, 277] on ul "Show: 10 5 10 25 50" at bounding box center [396, 287] width 304 height 29
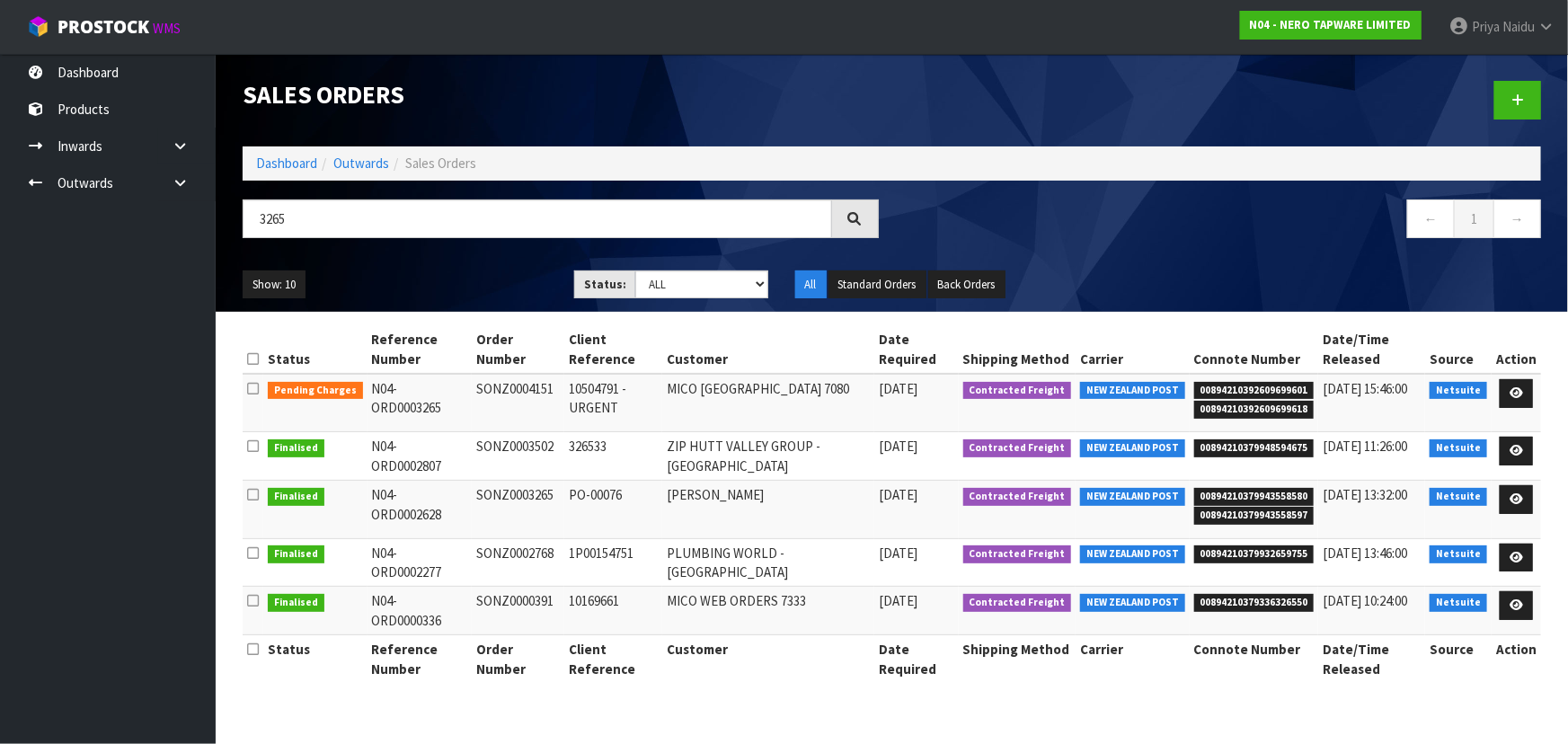
click at [411, 275] on ul "Show: 10 5 10 25 50" at bounding box center [394, 285] width 305 height 28
click at [1520, 391] on icon at bounding box center [1516, 393] width 14 height 12
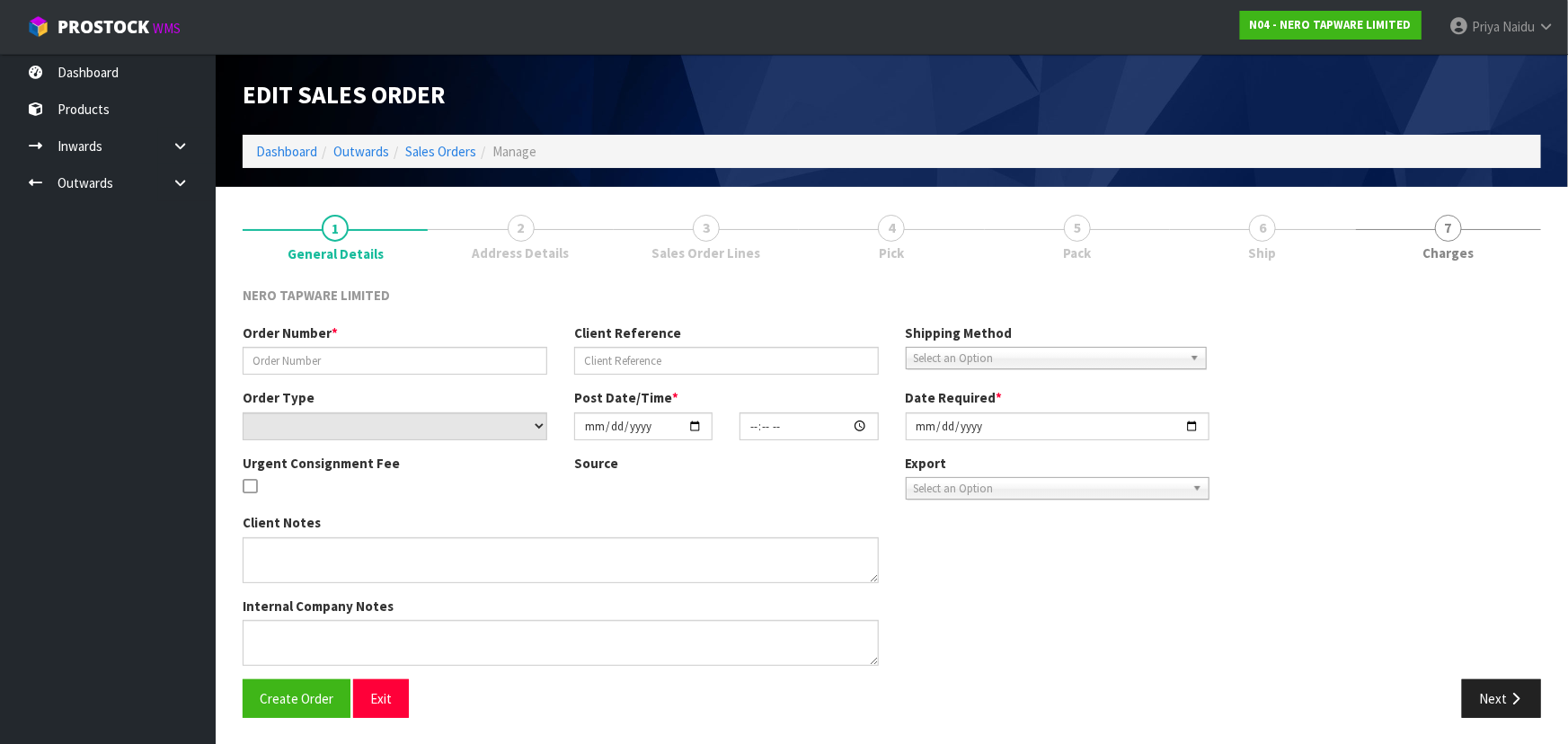
type input "SONZ0004151"
type input "10504791 - URGENT"
select select "number:0"
type input "[DATE]"
type input "12:00:06.000"
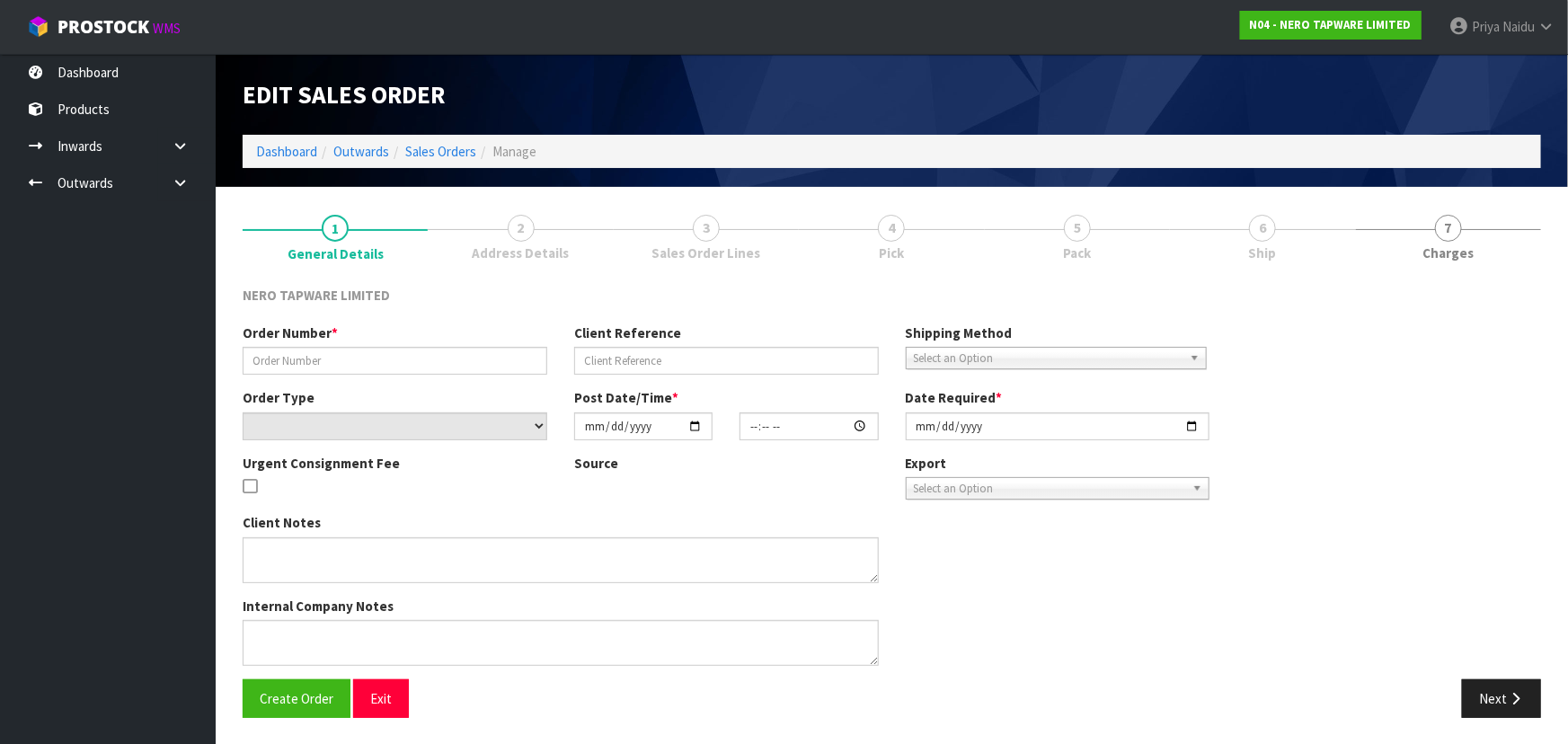
type input "[DATE]"
type textarea "Please dispatch [DATE] if possible"
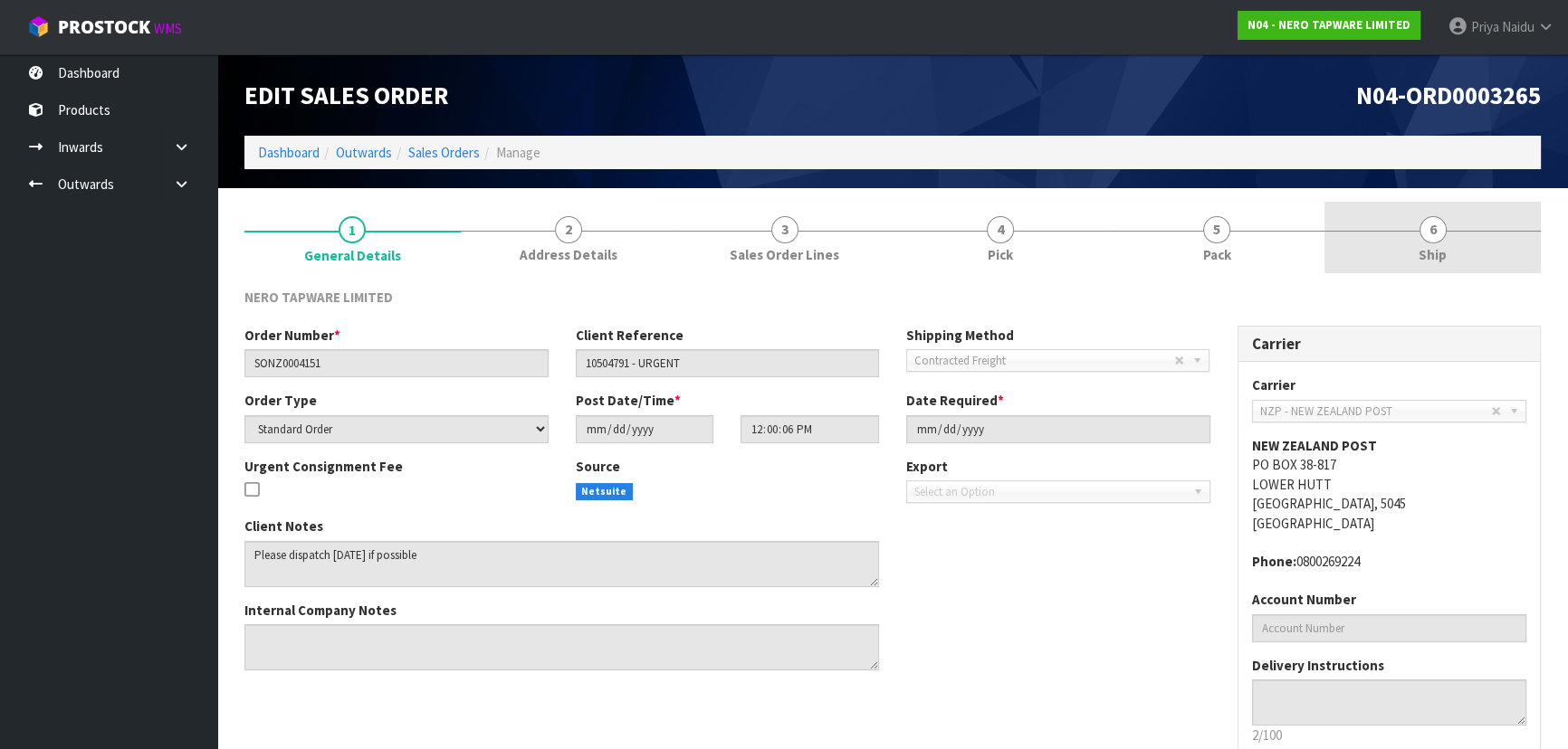
click at [1432, 240] on span "6" at bounding box center [1432, 229] width 27 height 27
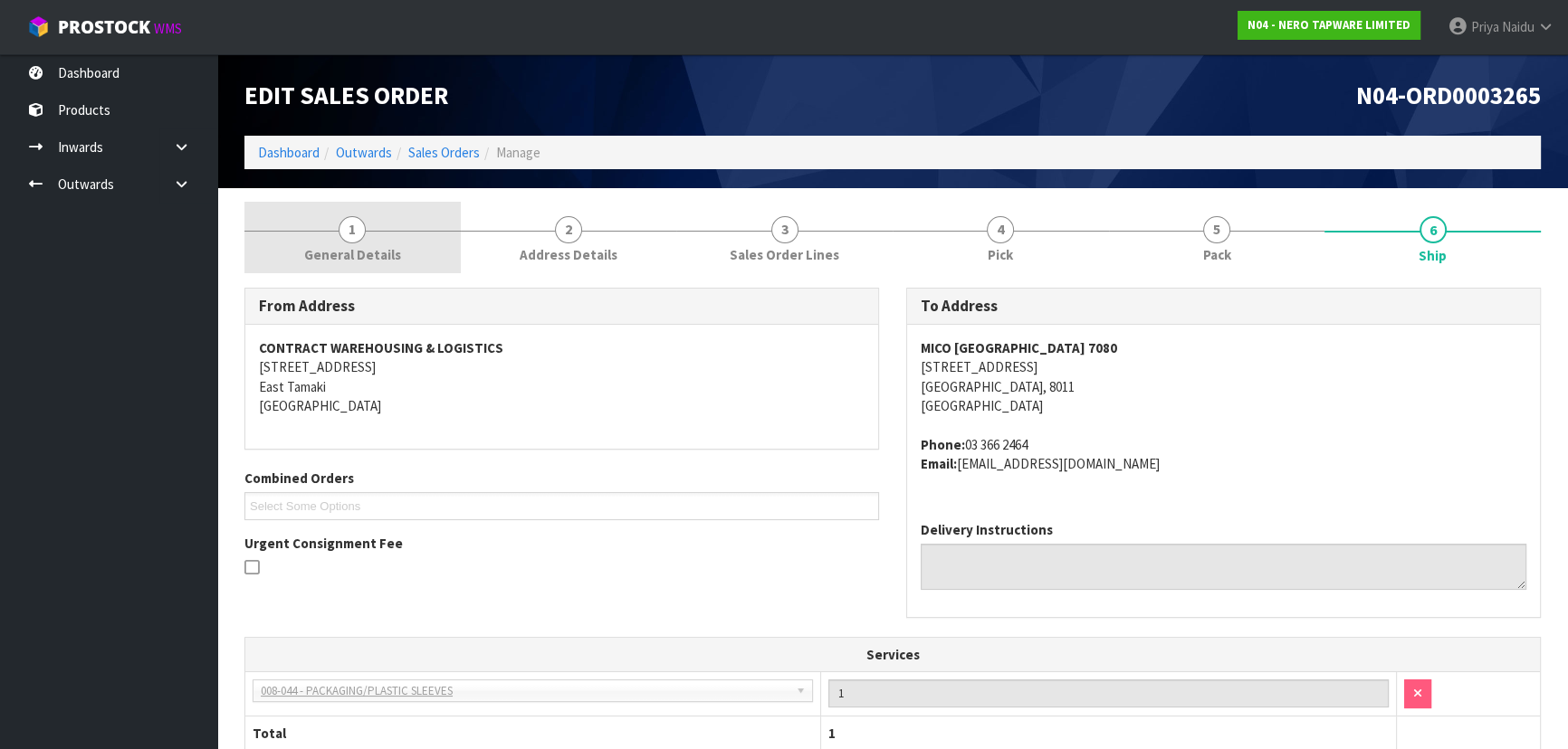
click at [352, 213] on link "1 General Details" at bounding box center [352, 238] width 217 height 72
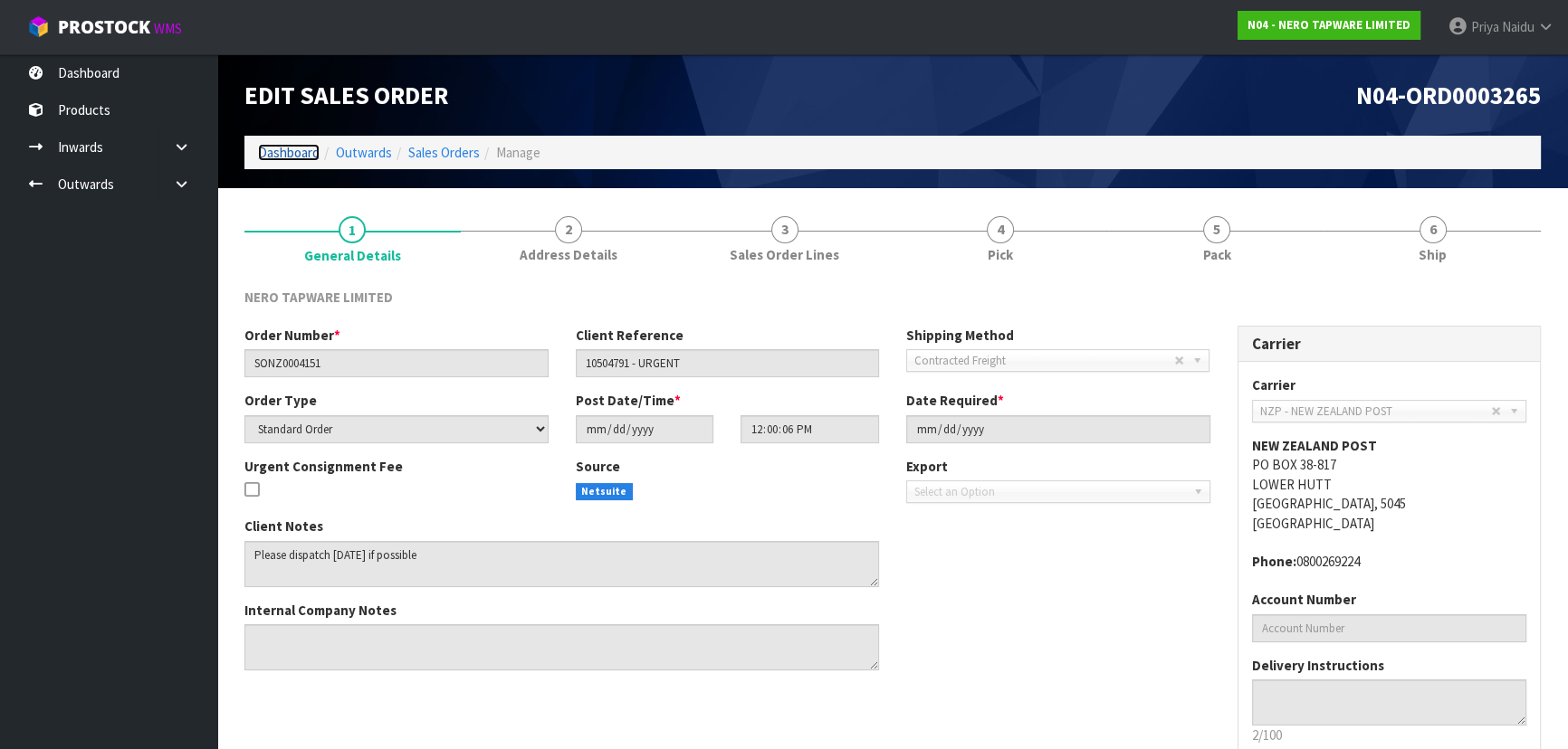
click at [289, 154] on link "Dashboard" at bounding box center [289, 152] width 62 height 18
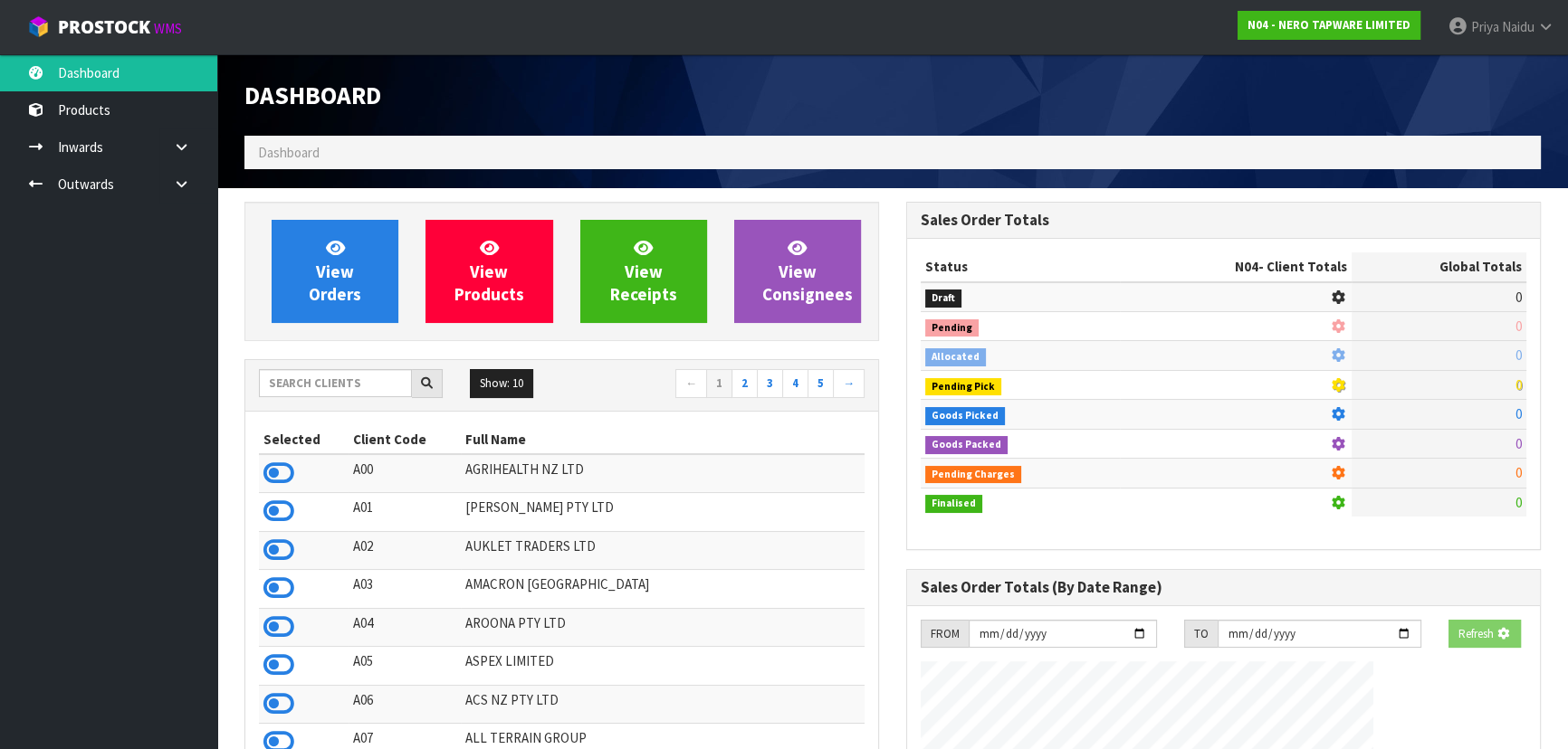
click at [352, 397] on div "Show: 10 5 10 25 50 ← 1 2 3 4 5 →" at bounding box center [561, 385] width 632 height 31
click at [348, 360] on div "Show: 10 5 10 25 50 ← 1 2 3 4 5 →" at bounding box center [561, 385] width 632 height 51
click at [348, 373] on input "text" at bounding box center [336, 383] width 153 height 28
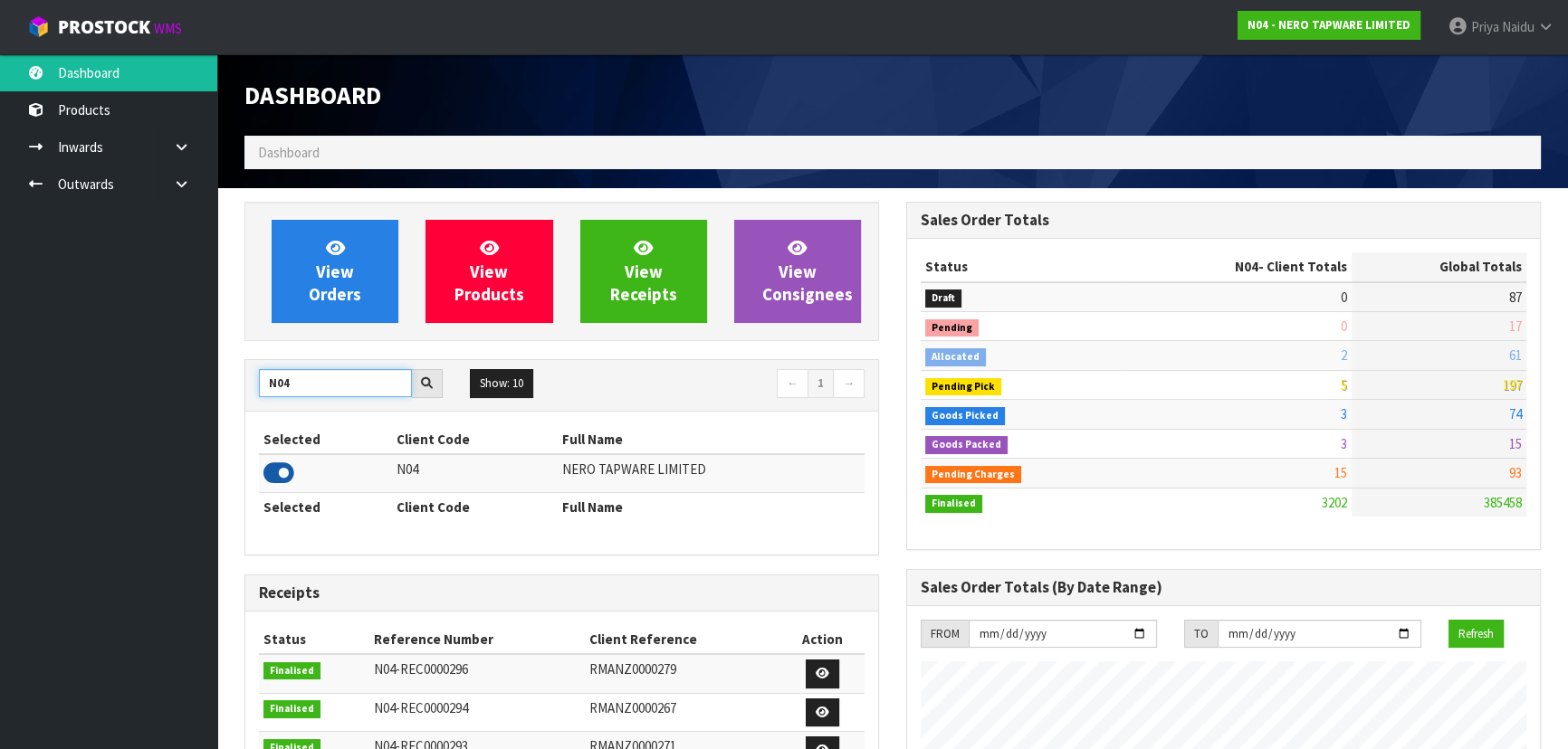
type input "N04"
click at [276, 465] on icon at bounding box center [278, 473] width 30 height 27
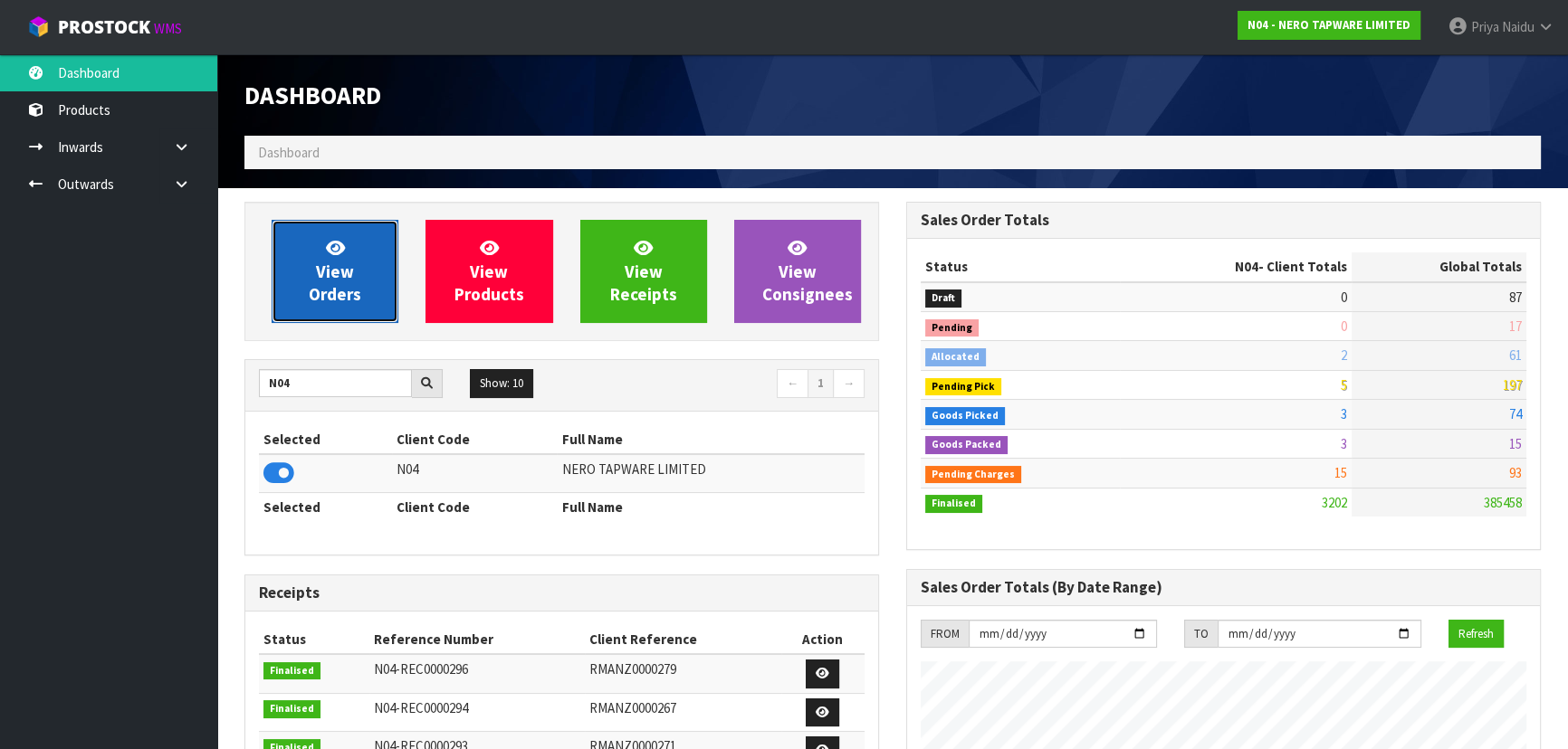
click at [341, 308] on link "View Orders" at bounding box center [335, 272] width 126 height 103
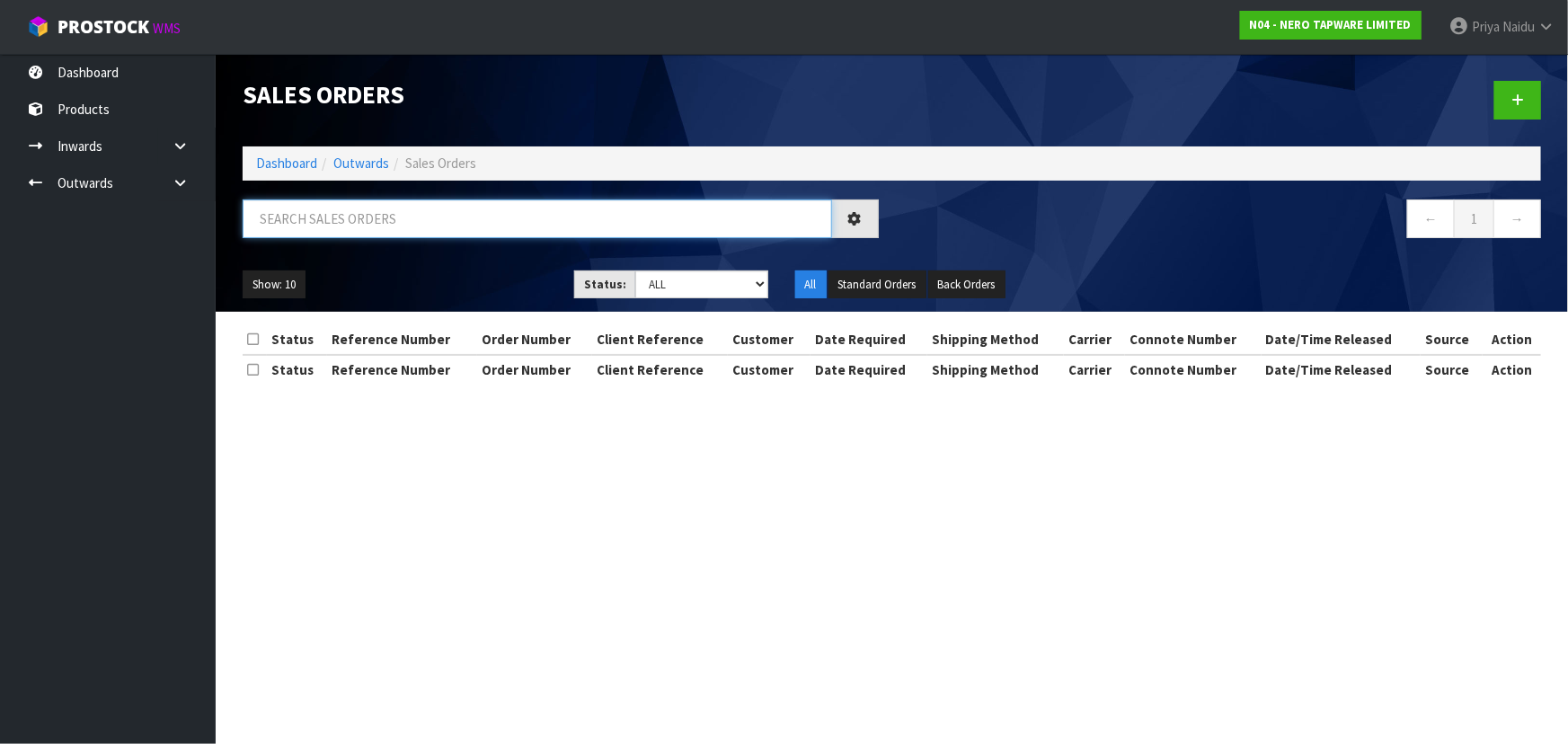
click at [367, 215] on input "text" at bounding box center [537, 219] width 589 height 38
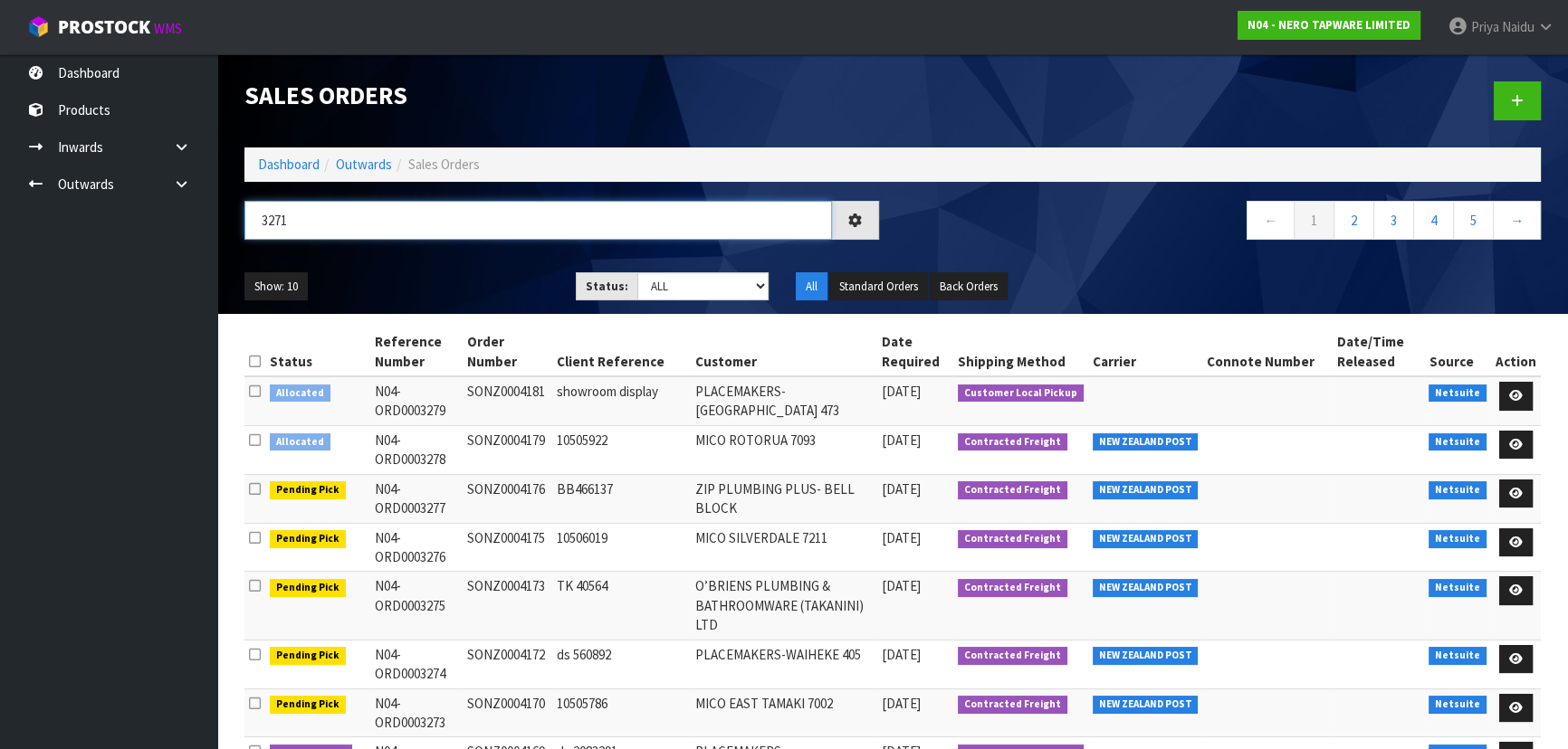
type input "3271"
click at [466, 278] on ul "Show: 10 5 10 25 50" at bounding box center [396, 287] width 304 height 29
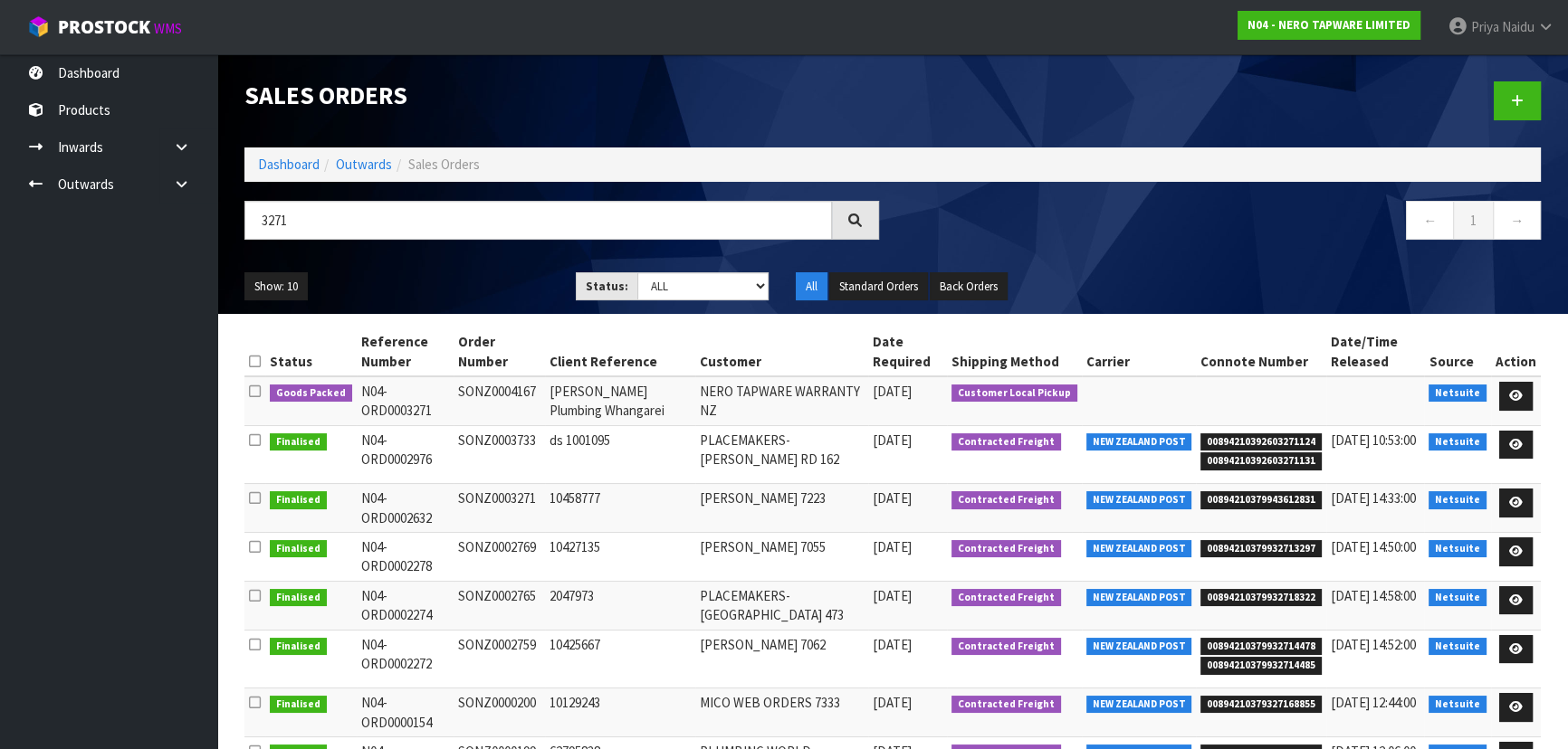
click at [466, 277] on ul "Show: 10 5 10 25 50" at bounding box center [396, 287] width 304 height 29
click at [1510, 391] on icon at bounding box center [1515, 395] width 14 height 12
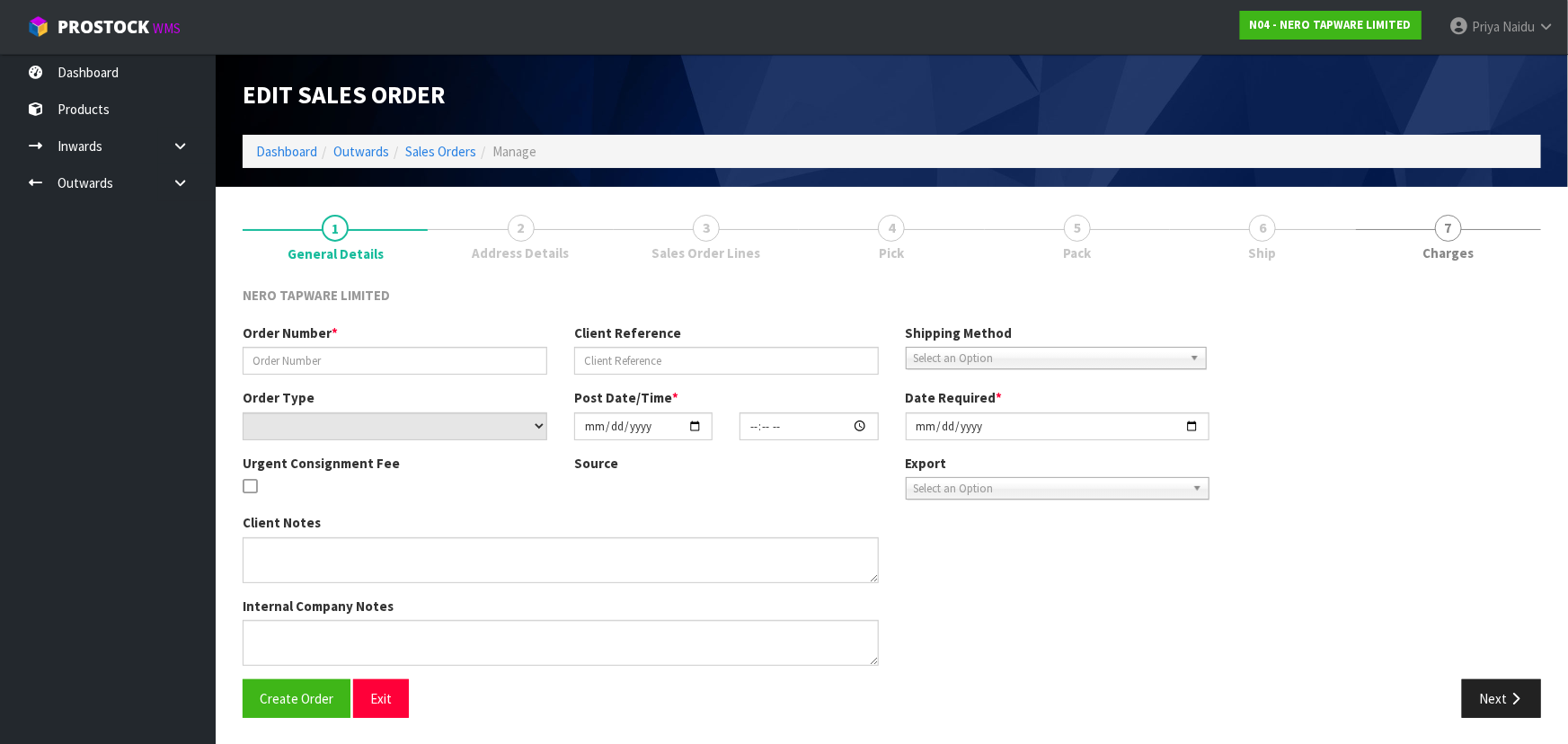
type input "SONZ0004167"
type input "[PERSON_NAME] Plumbing Whangarei"
select select "number:0"
type input "[DATE]"
type input "13:00:17.000"
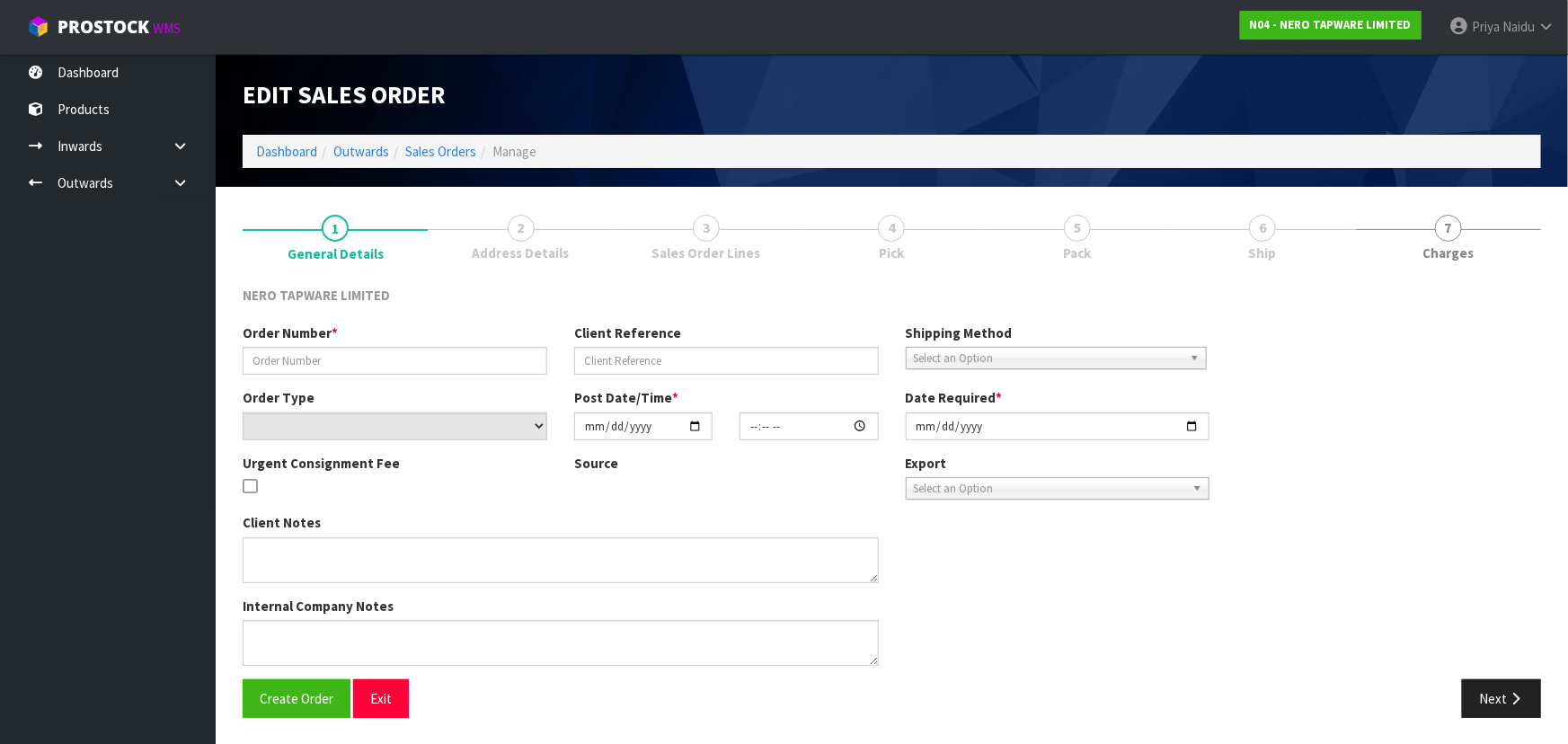
type input "[DATE]"
type textarea "[PERSON_NAME] pick up 13/10"
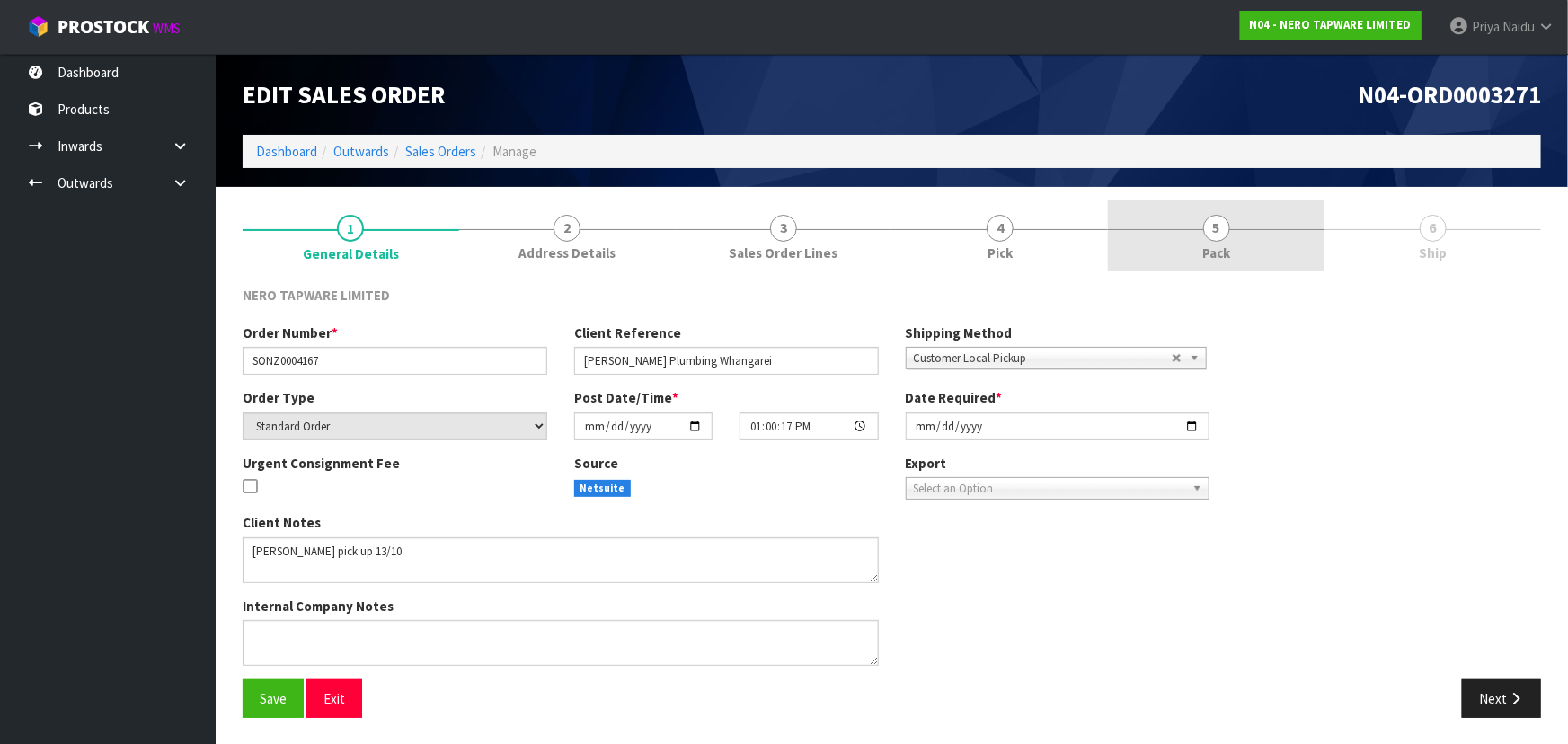
click at [1197, 258] on link "5 Pack" at bounding box center [1216, 236] width 217 height 71
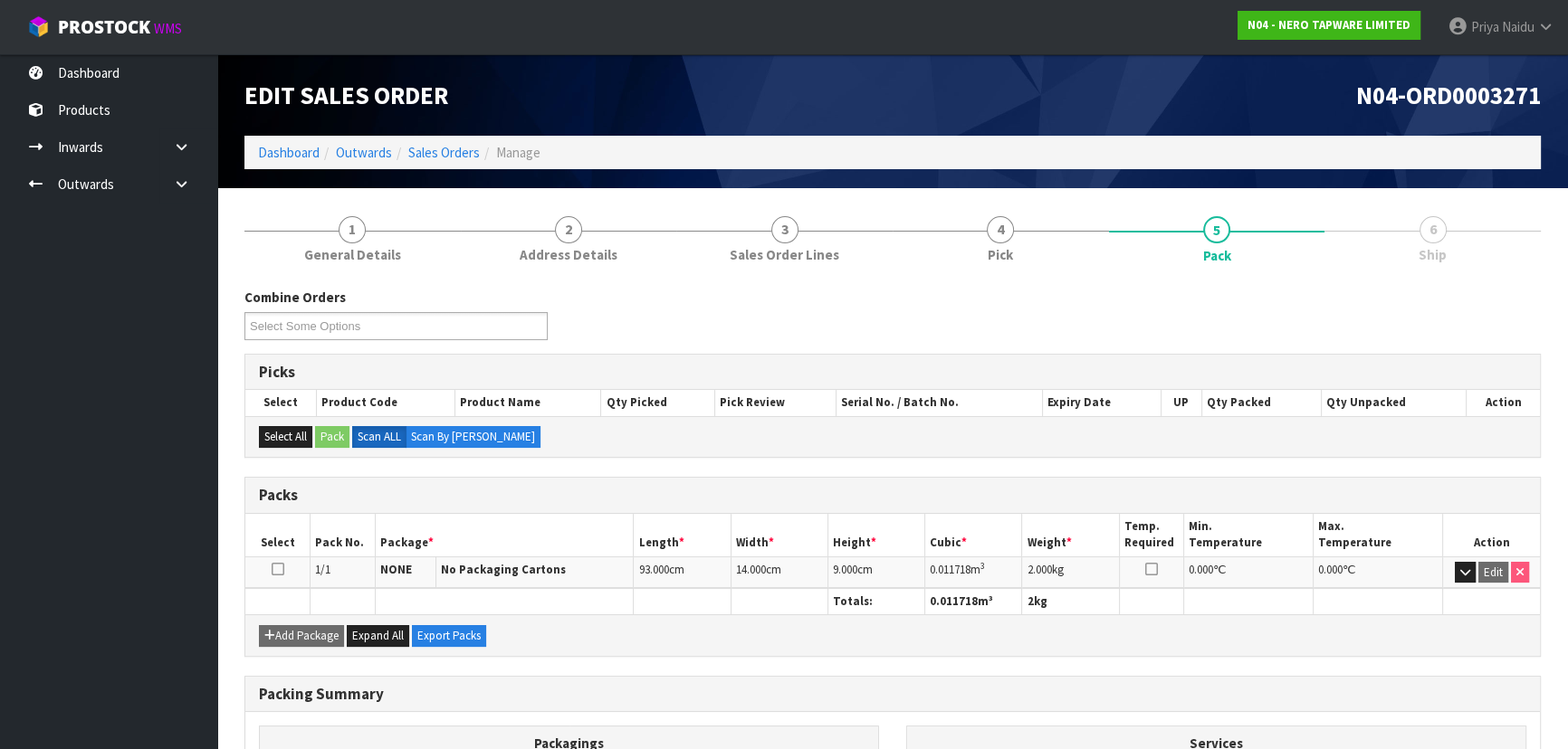
scroll to position [206, 0]
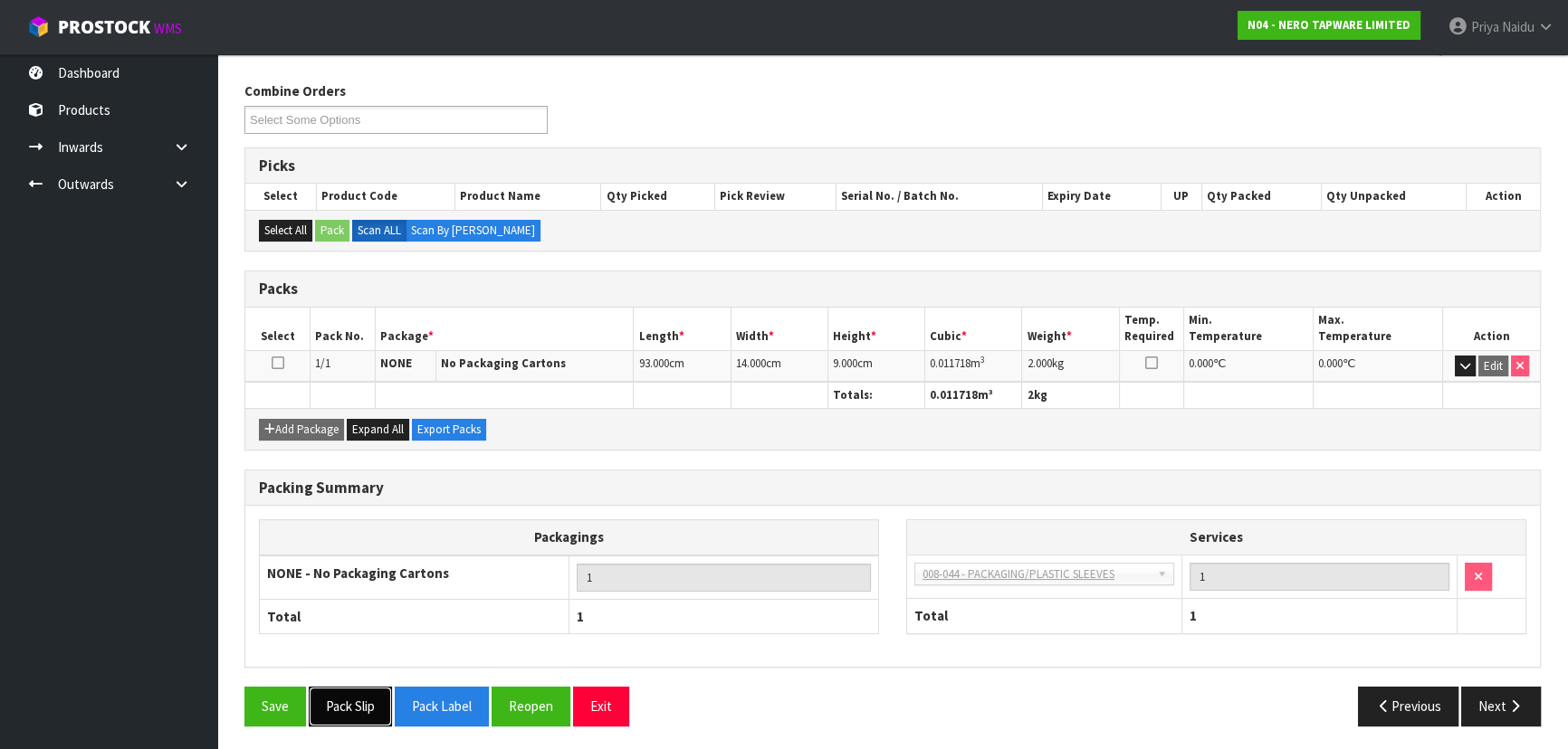
click at [348, 707] on button "Pack Slip" at bounding box center [350, 706] width 83 height 39
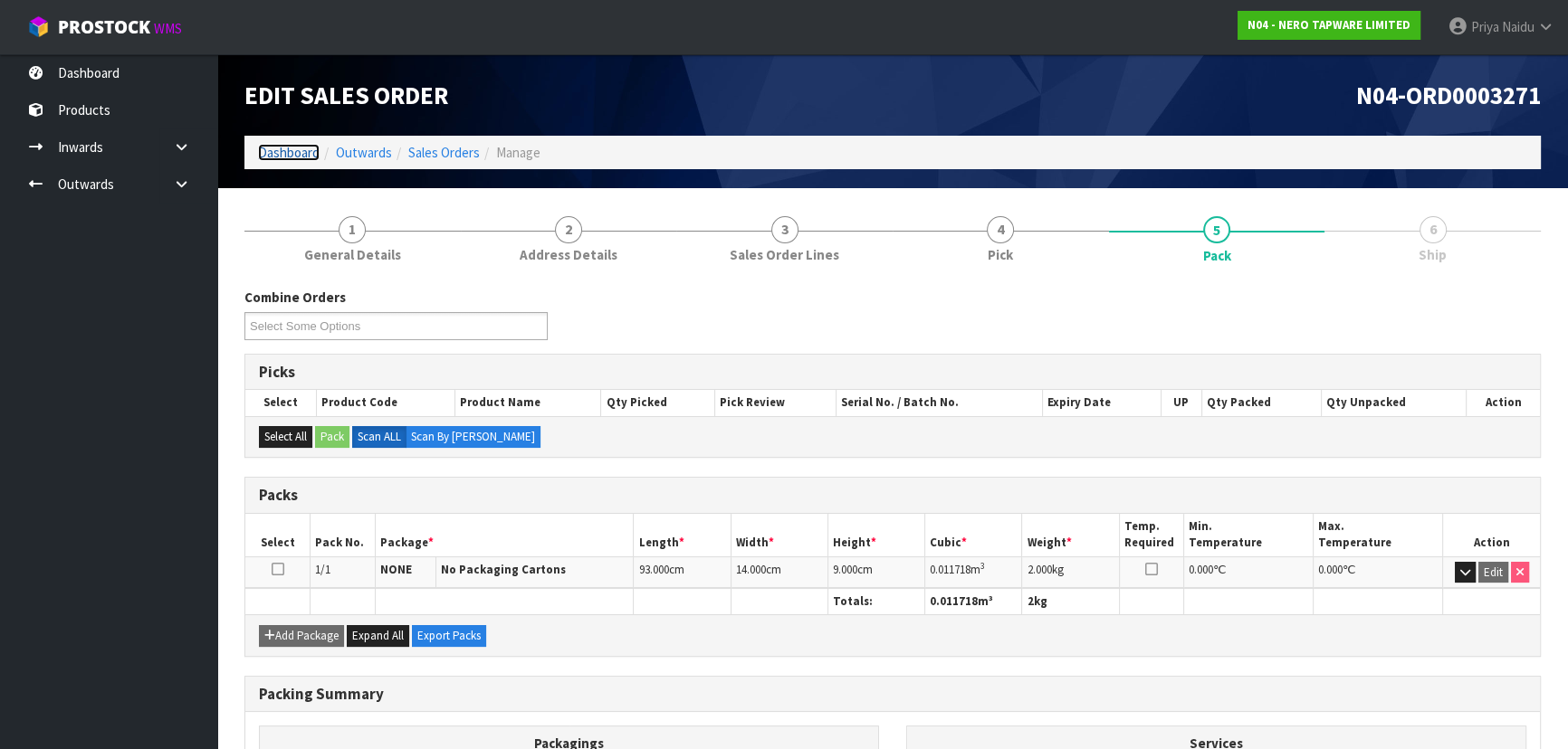
drag, startPoint x: 285, startPoint y: 152, endPoint x: 300, endPoint y: 148, distance: 15.5
click at [285, 152] on link "Dashboard" at bounding box center [289, 152] width 62 height 18
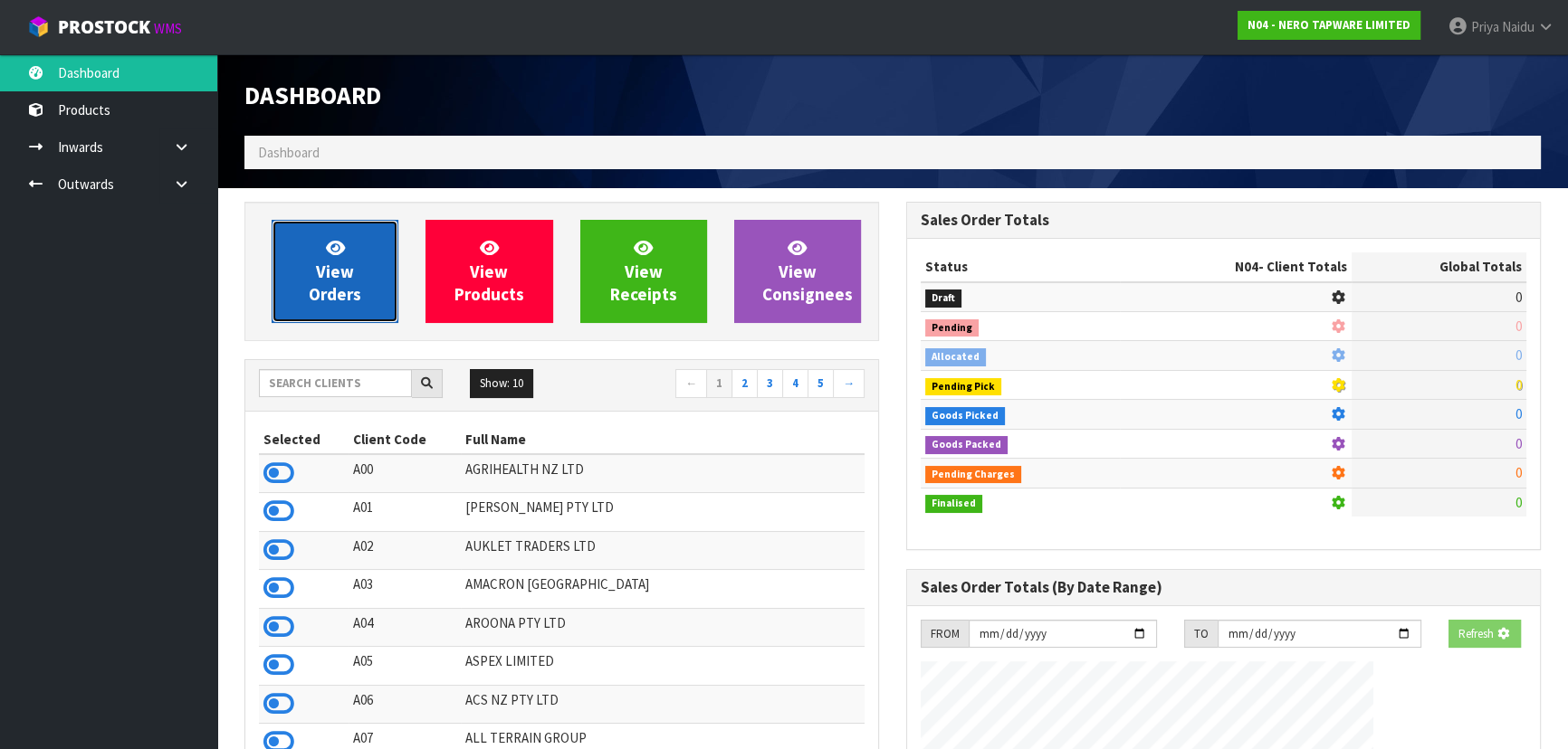
click at [331, 255] on icon at bounding box center [336, 247] width 19 height 18
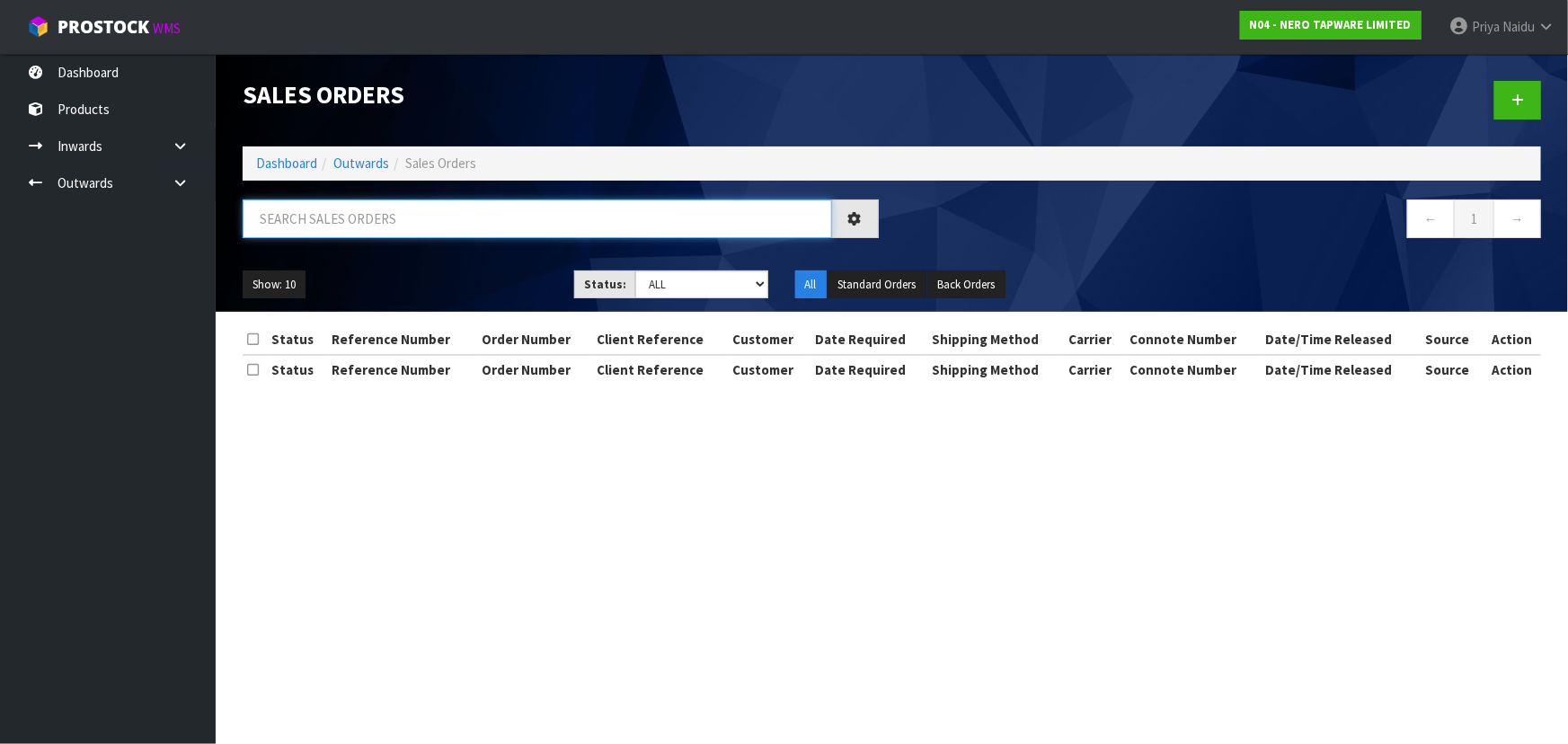
click at [360, 212] on input "text" at bounding box center [537, 219] width 589 height 38
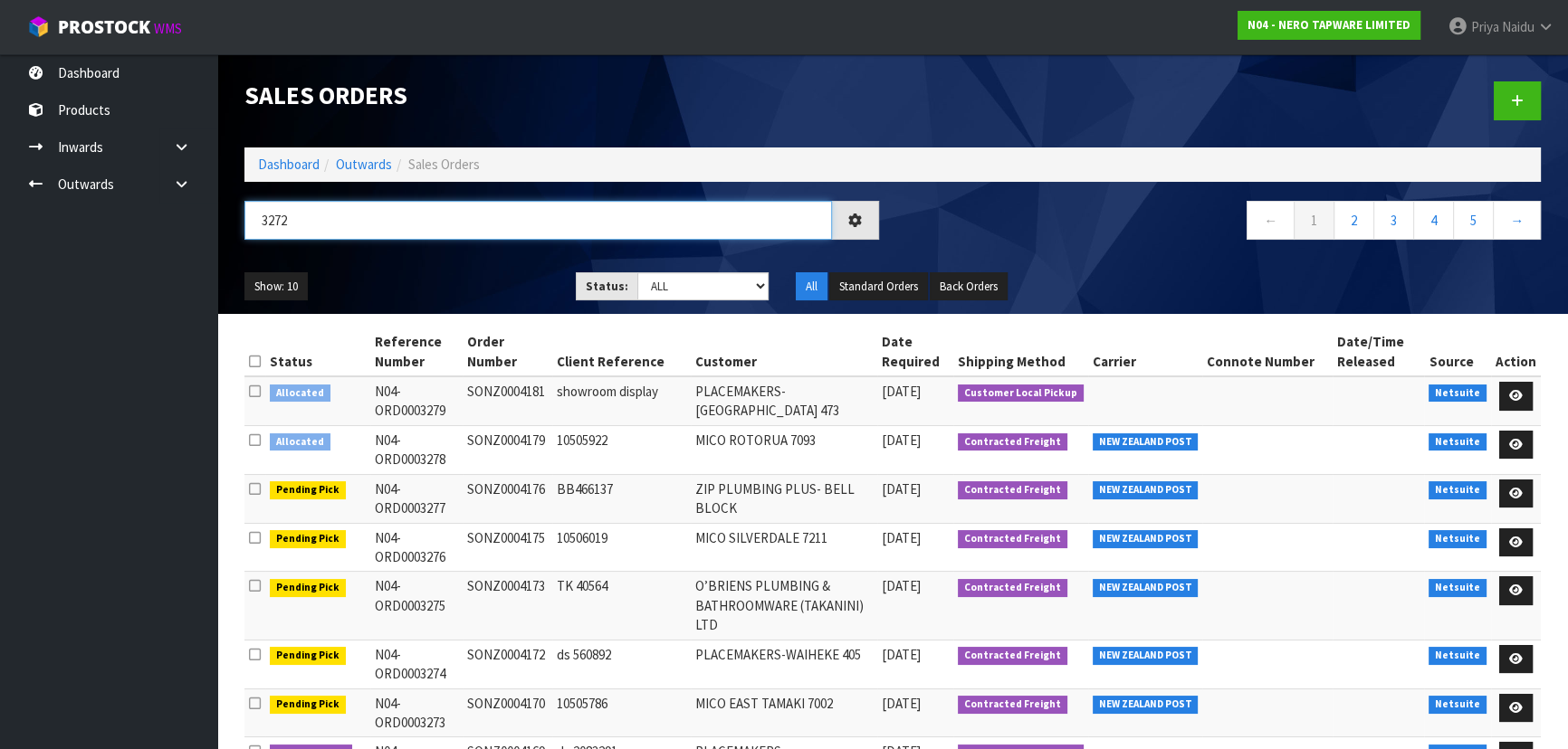
type input "3272"
click at [460, 283] on ul "Show: 10 5 10 25 50" at bounding box center [396, 287] width 304 height 29
click at [687, 292] on select "Draft Pending Allocated Pending Pick Goods Picked Goods Packed Pending Charges …" at bounding box center [702, 287] width 132 height 28
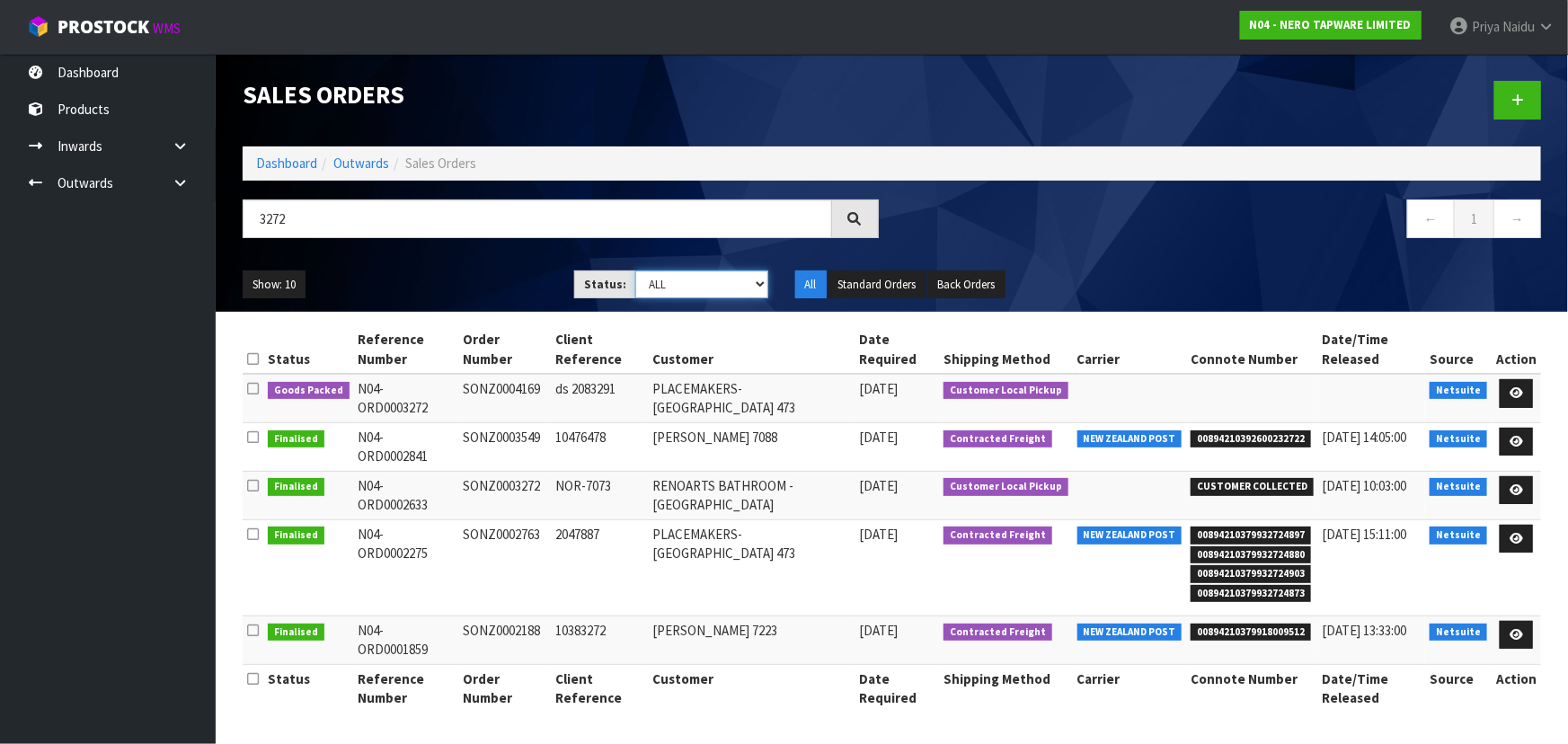
select select "string:5"
click at [635, 271] on select "Draft Pending Allocated Pending Pick Goods Picked Goods Packed Pending Charges …" at bounding box center [701, 285] width 133 height 27
click at [487, 238] on div "3272" at bounding box center [560, 225] width 663 height 52
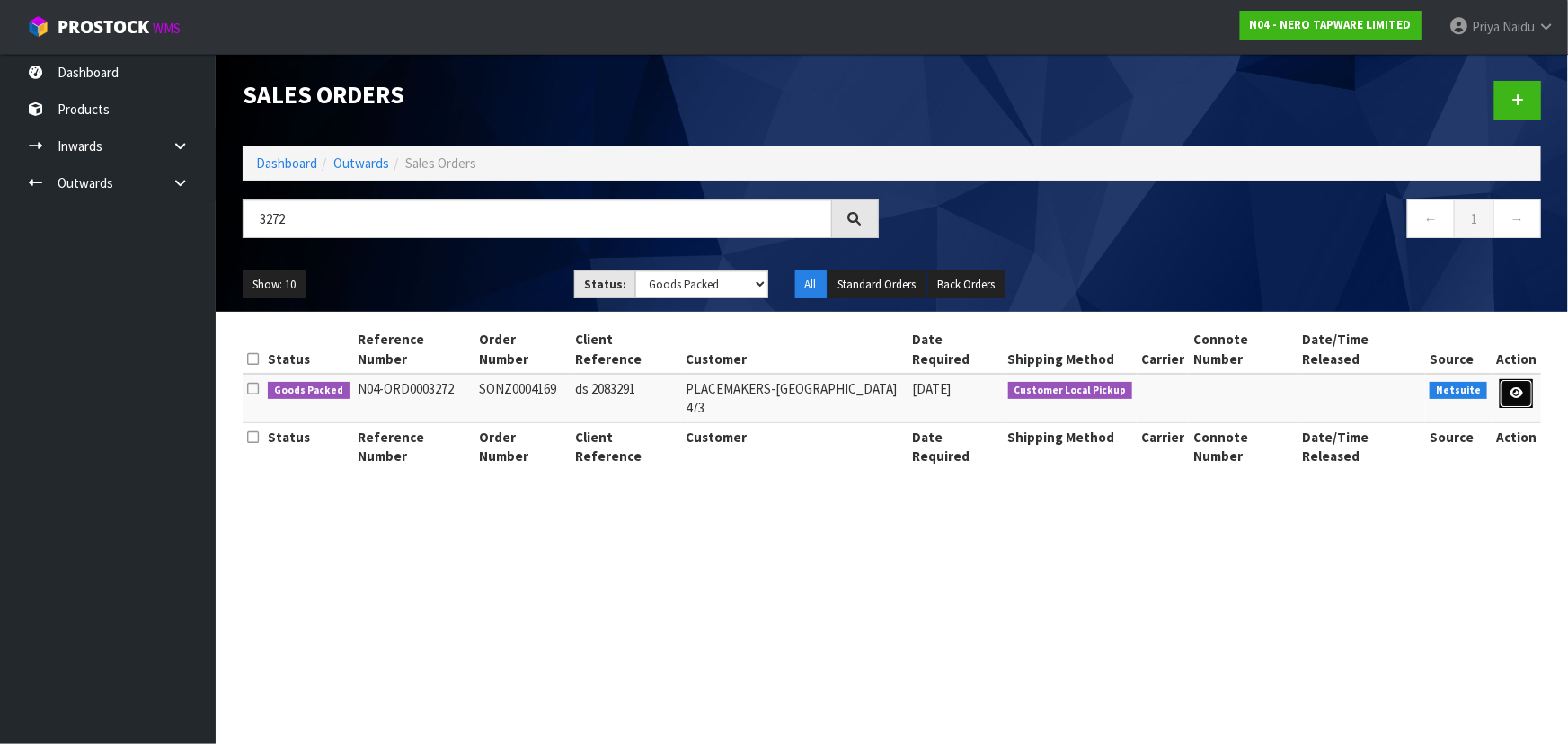
click at [1519, 387] on icon at bounding box center [1516, 393] width 14 height 12
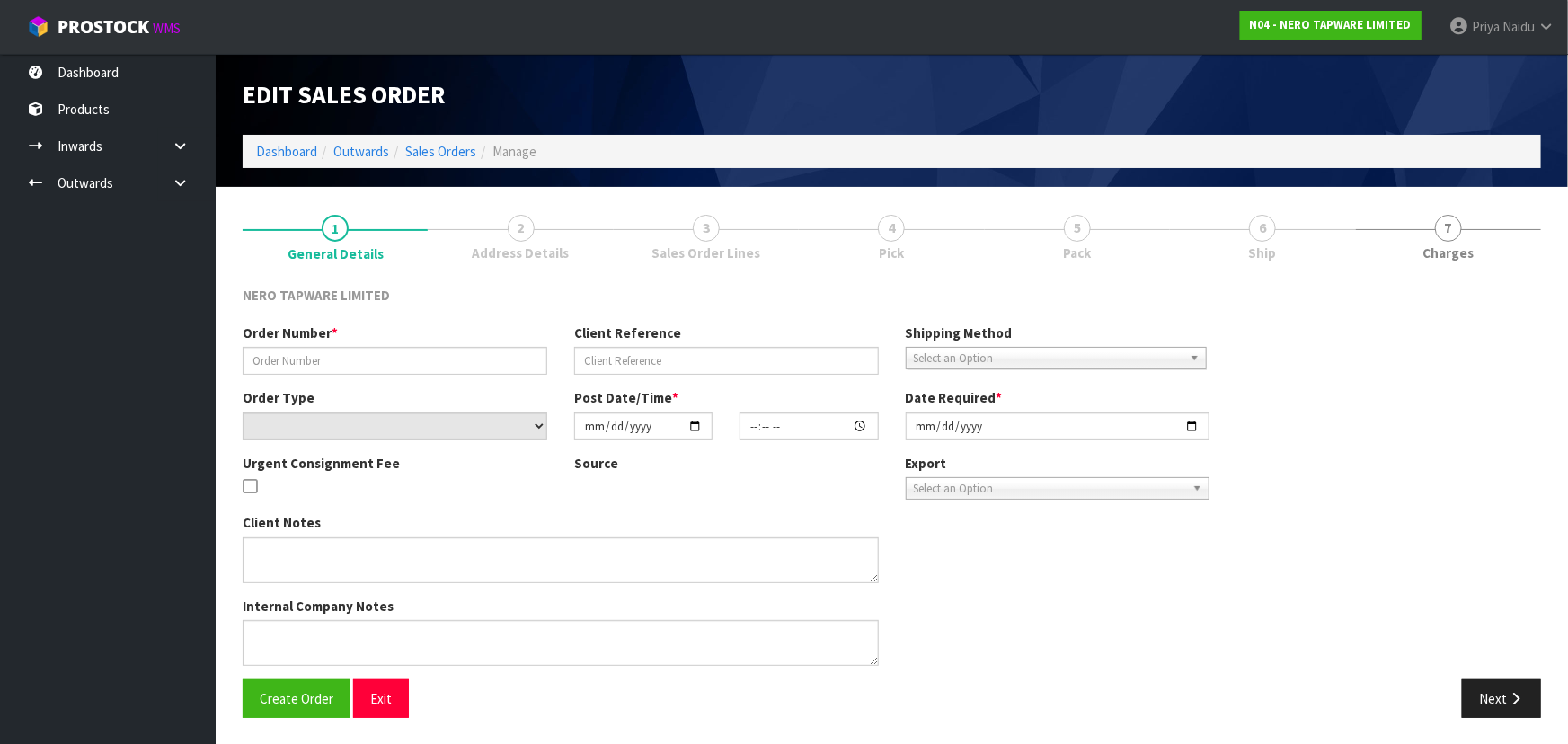
type input "SONZ0004169"
type input "ds 2083291"
select select "number:0"
type input "[DATE]"
type input "13:15:06.000"
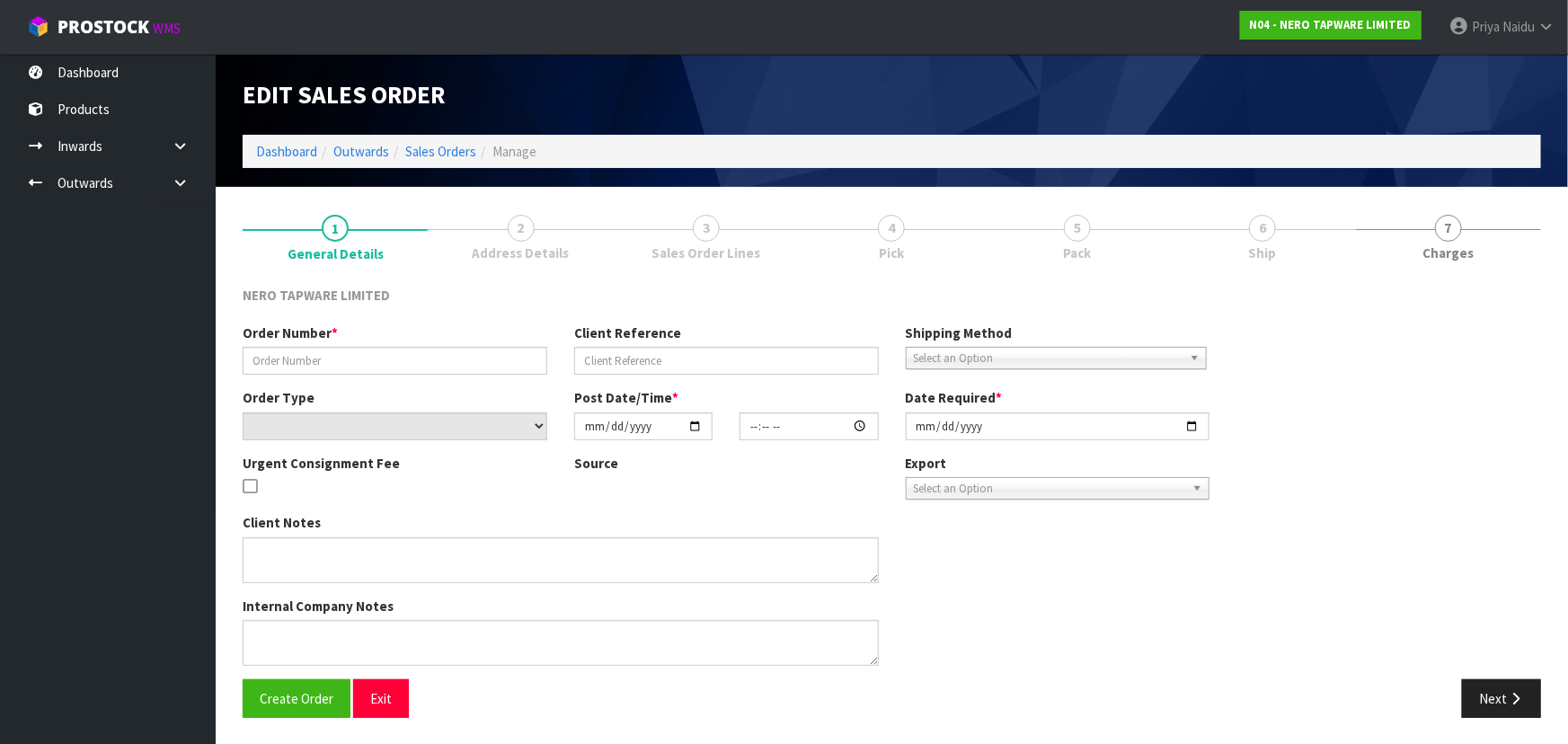
type input "[DATE]"
type textarea "customer pick up 13/10"
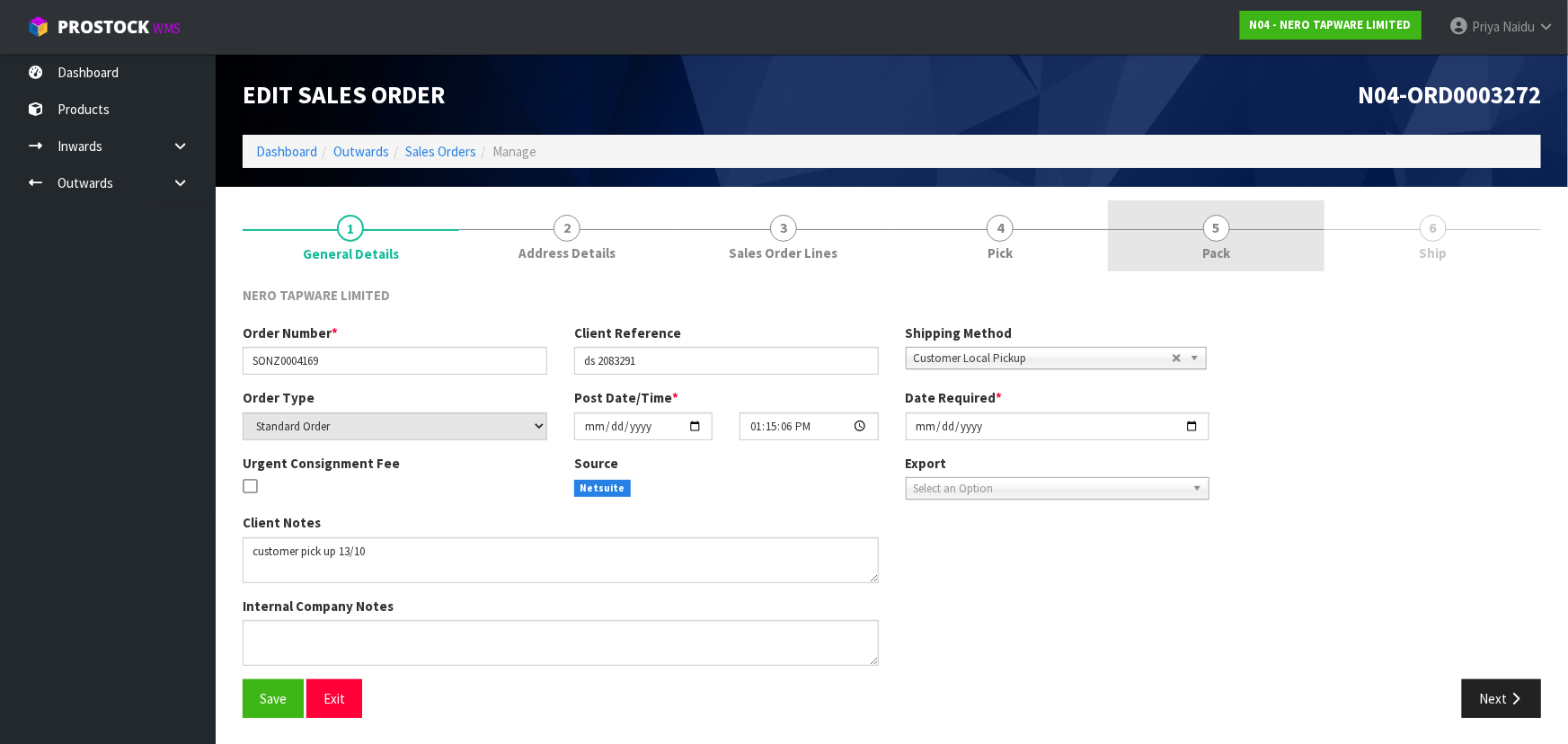
click at [1195, 231] on link "5 Pack" at bounding box center [1216, 236] width 217 height 71
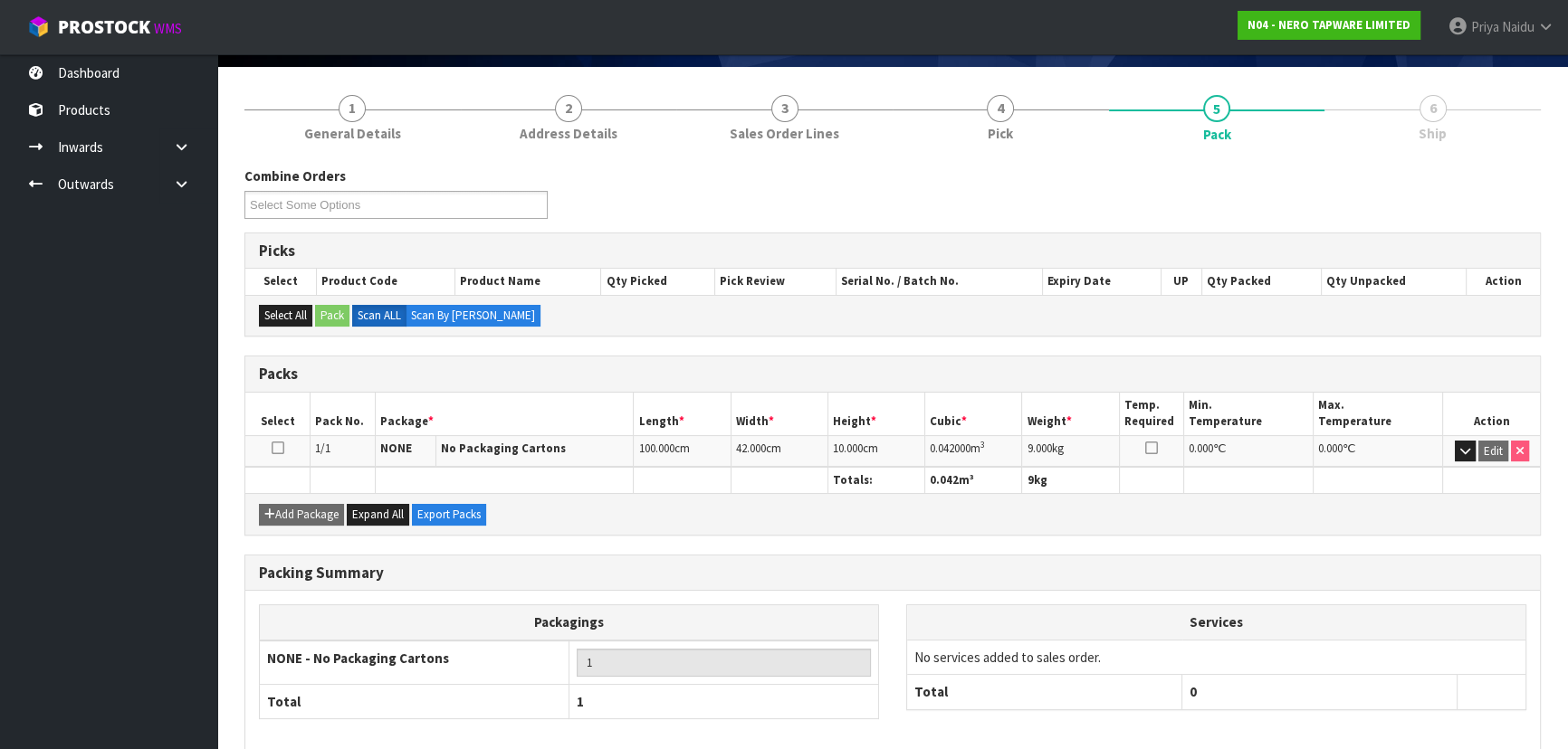
scroll to position [206, 0]
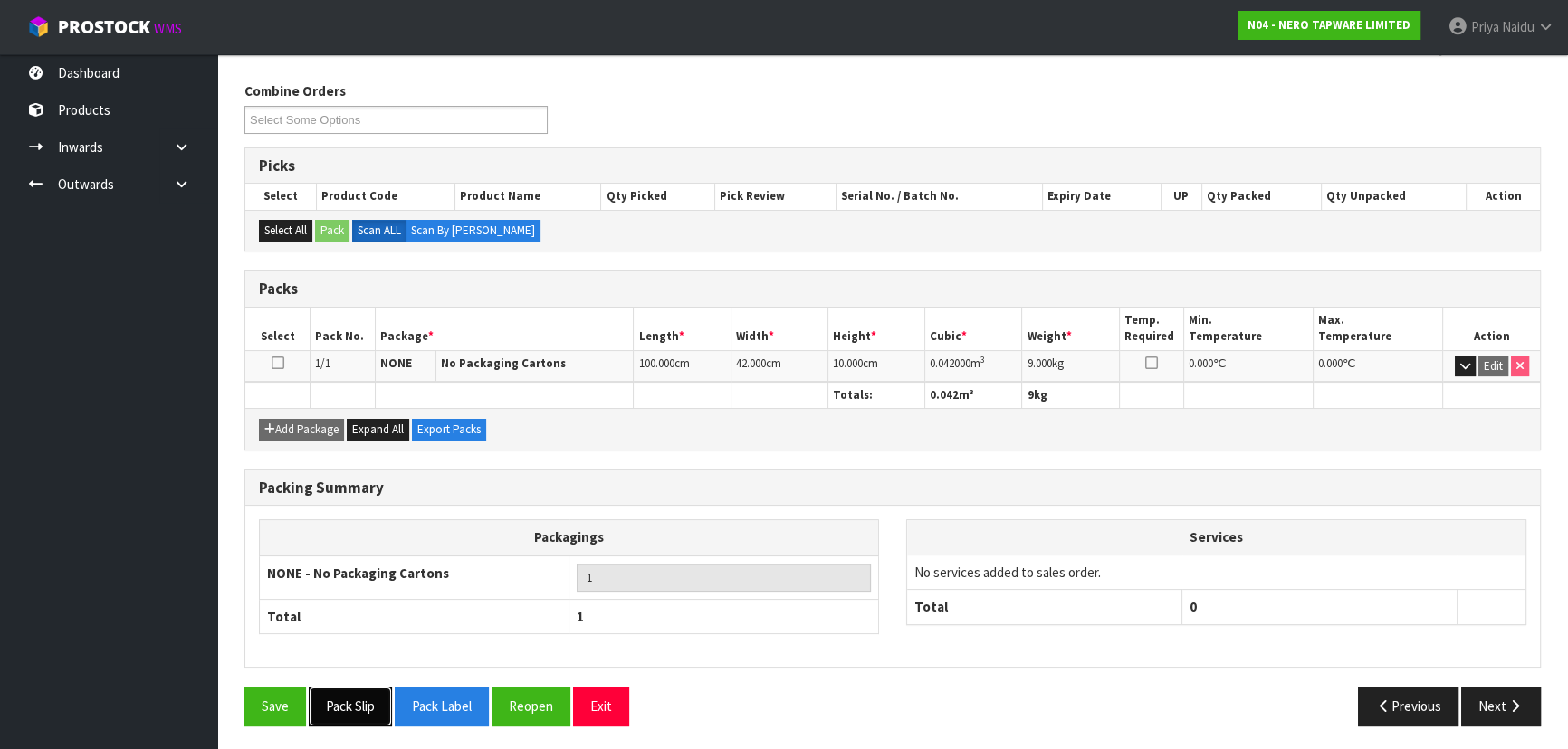
click at [347, 698] on button "Pack Slip" at bounding box center [350, 706] width 83 height 39
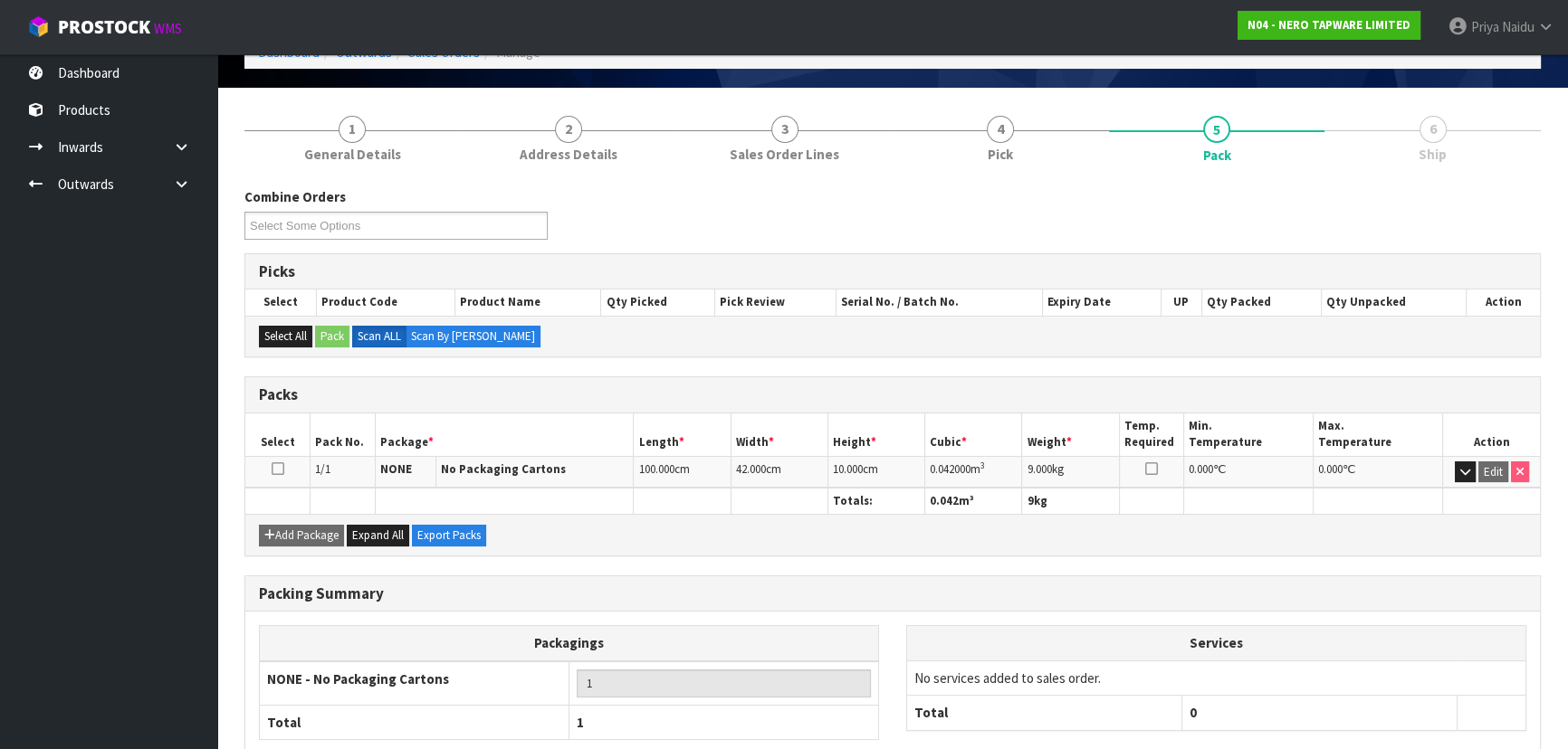
scroll to position [0, 0]
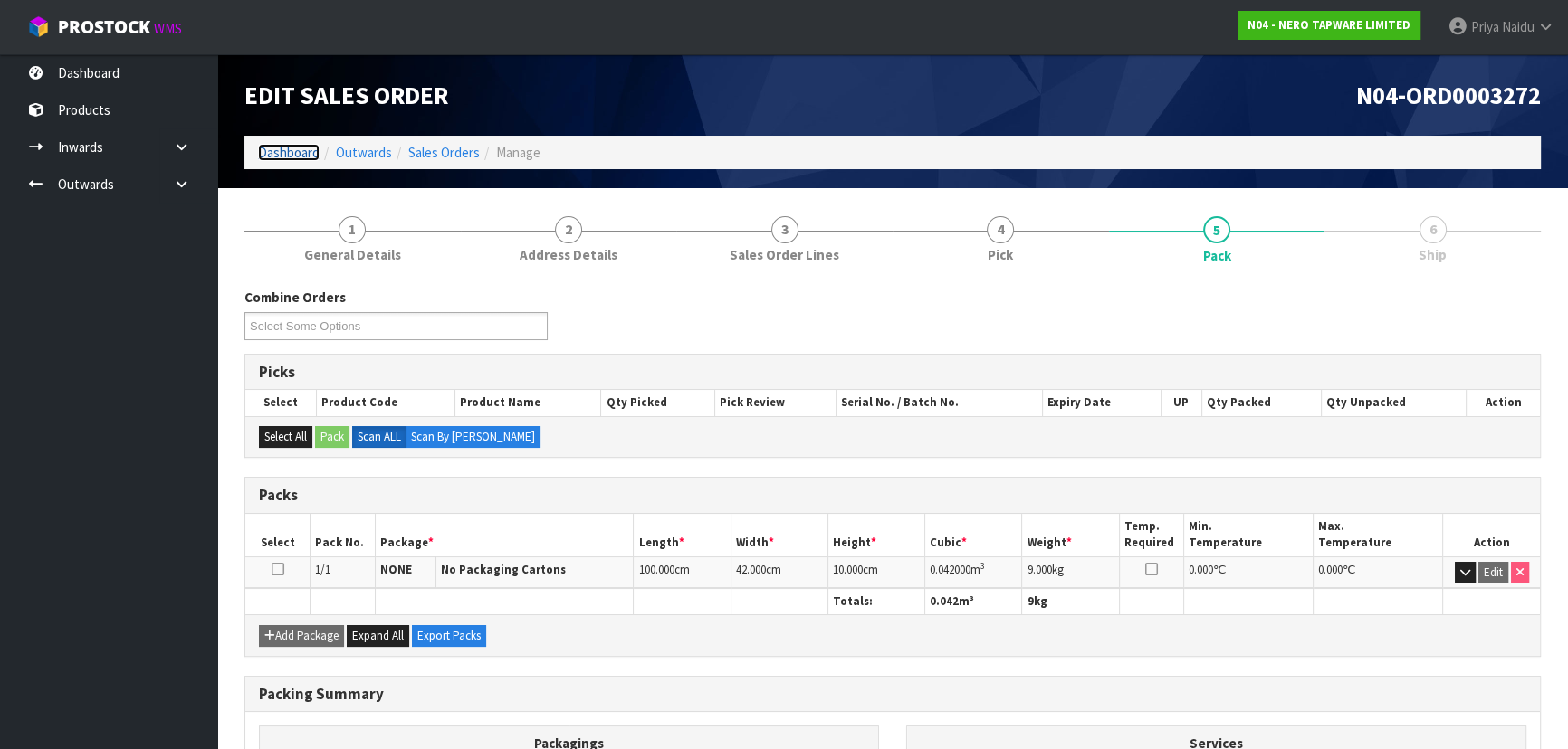
drag, startPoint x: 286, startPoint y: 144, endPoint x: 301, endPoint y: 173, distance: 32.6
click at [286, 144] on link "Dashboard" at bounding box center [289, 152] width 62 height 18
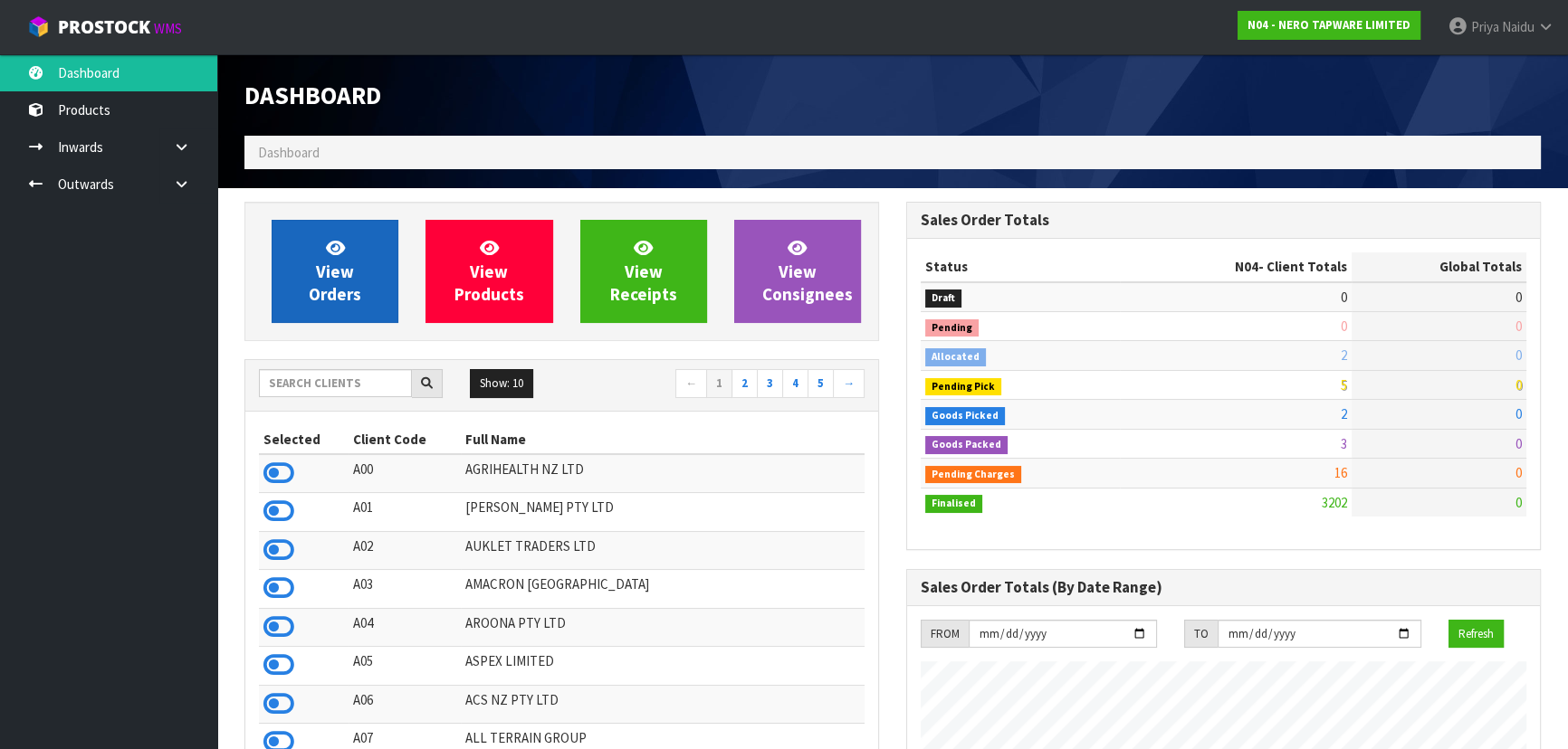
scroll to position [1426, 661]
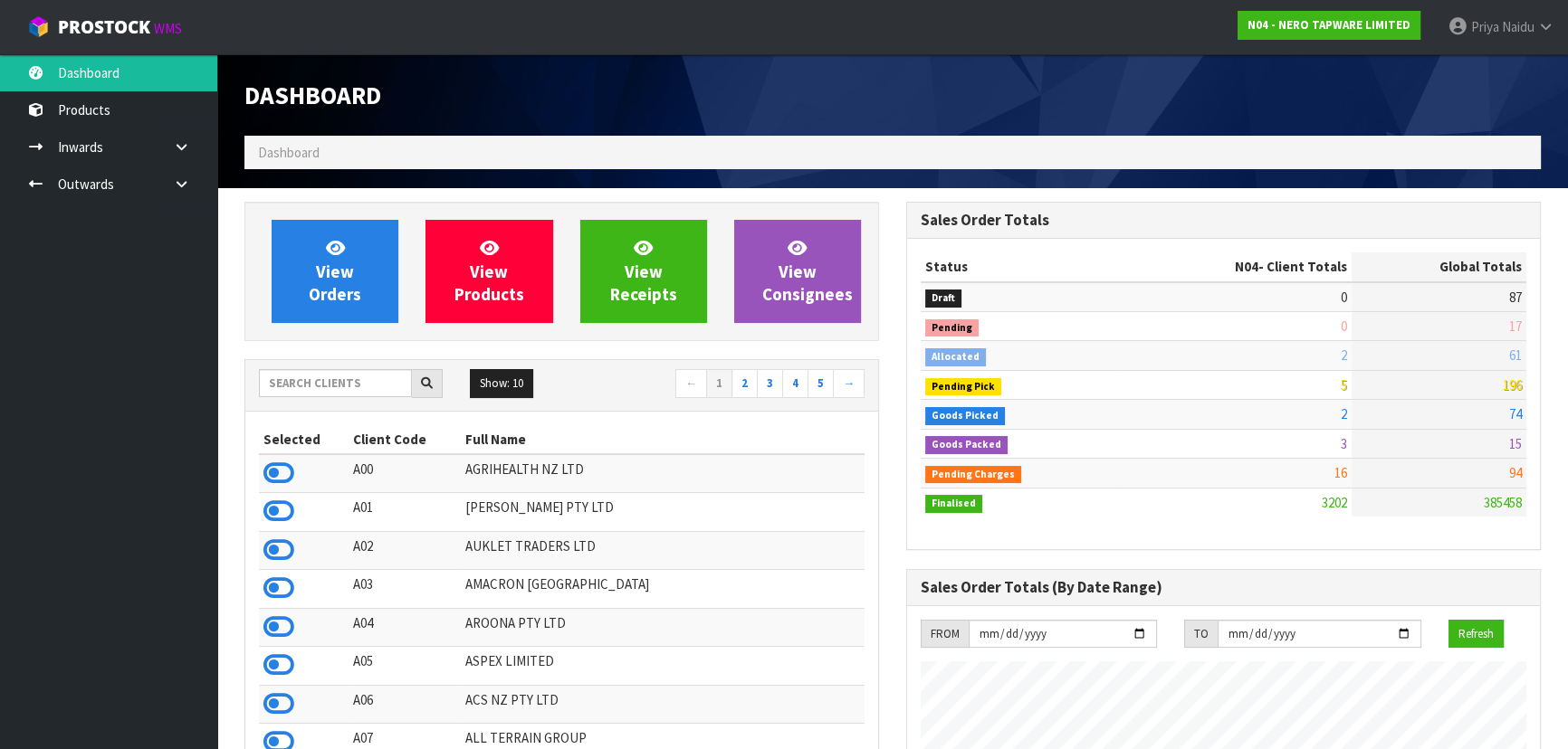
click at [381, 175] on div "Dashboard Dashboard" at bounding box center [892, 121] width 1324 height 134
click at [210, 651] on ul "Dashboard Products Categories Serial Numbers Kitsets Packagings Inwards Purchas…" at bounding box center [109, 402] width 218 height 695
click at [211, 657] on ul "Dashboard Products Categories Serial Numbers Kitsets Packagings Inwards Purchas…" at bounding box center [109, 402] width 218 height 695
click at [213, 661] on ul "Dashboard Products Categories Serial Numbers Kitsets Packagings Inwards Purchas…" at bounding box center [109, 402] width 218 height 695
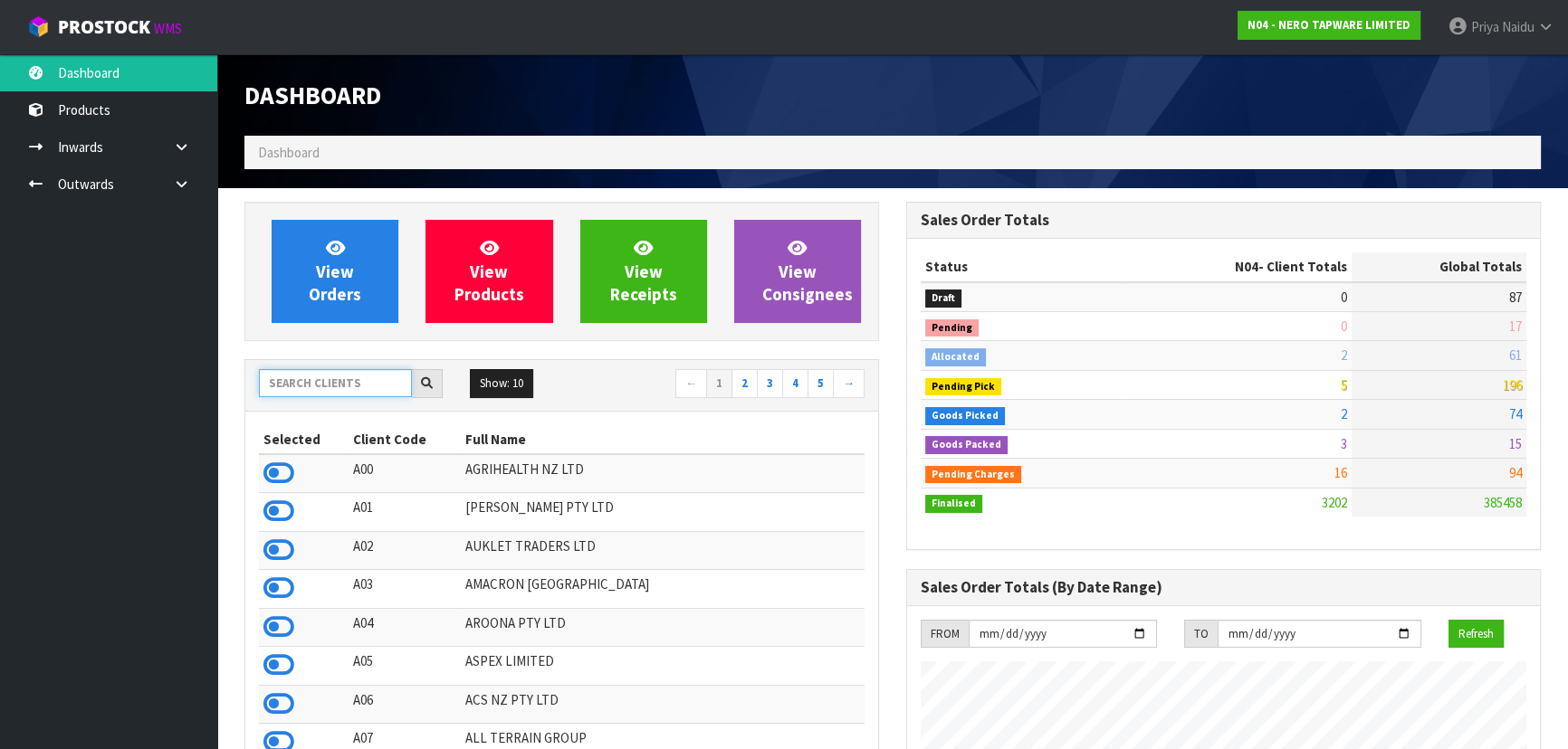
click at [326, 386] on input "text" at bounding box center [336, 383] width 153 height 28
click at [339, 381] on input "text" at bounding box center [336, 383] width 153 height 28
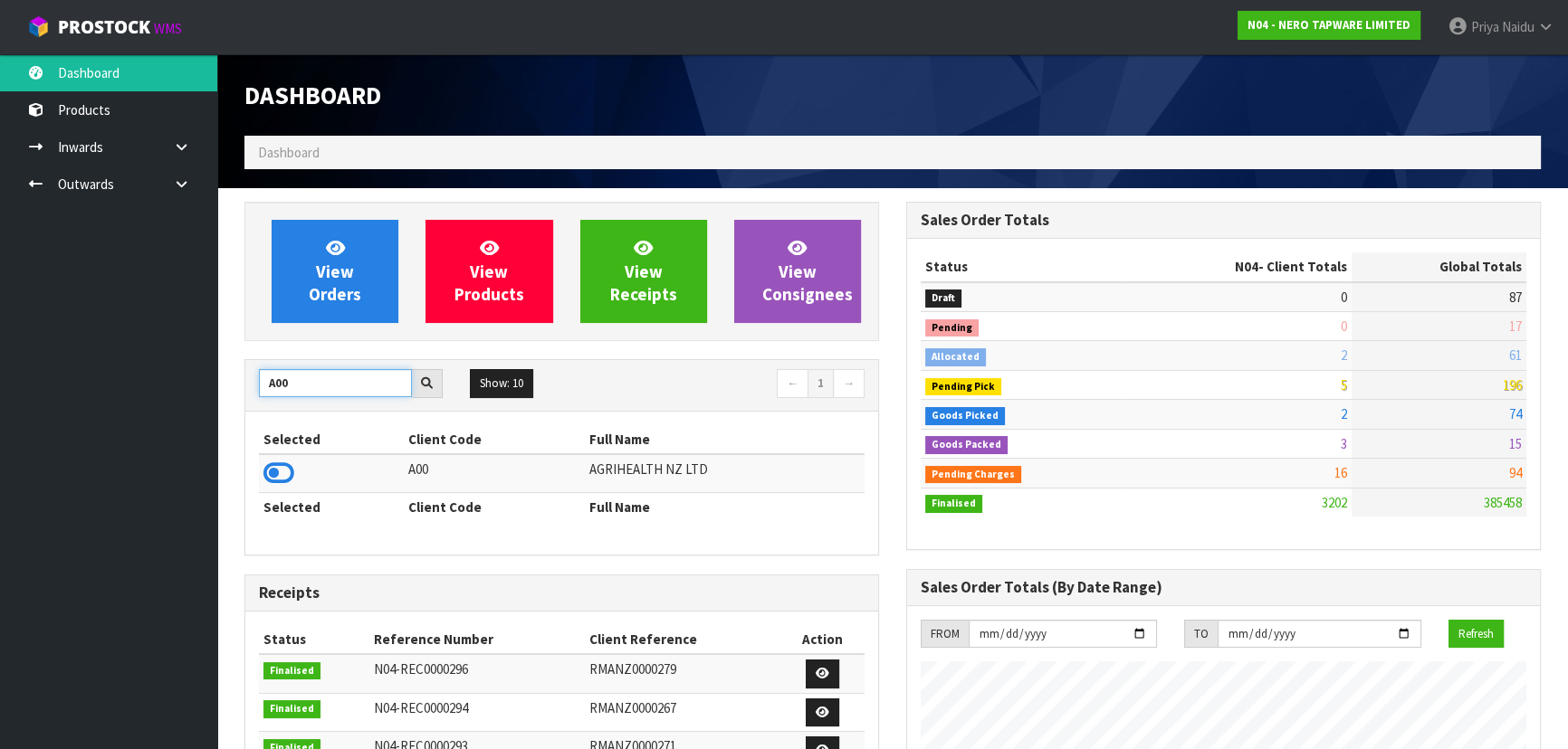
type input "A00"
drag, startPoint x: 421, startPoint y: 235, endPoint x: 380, endPoint y: 543, distance: 310.7
click at [380, 543] on div "Selected Client Code Full Name A00 AGRIHEALTH NZ LTD Selected Client Code Full …" at bounding box center [561, 483] width 632 height 143
click at [272, 463] on icon at bounding box center [278, 473] width 30 height 27
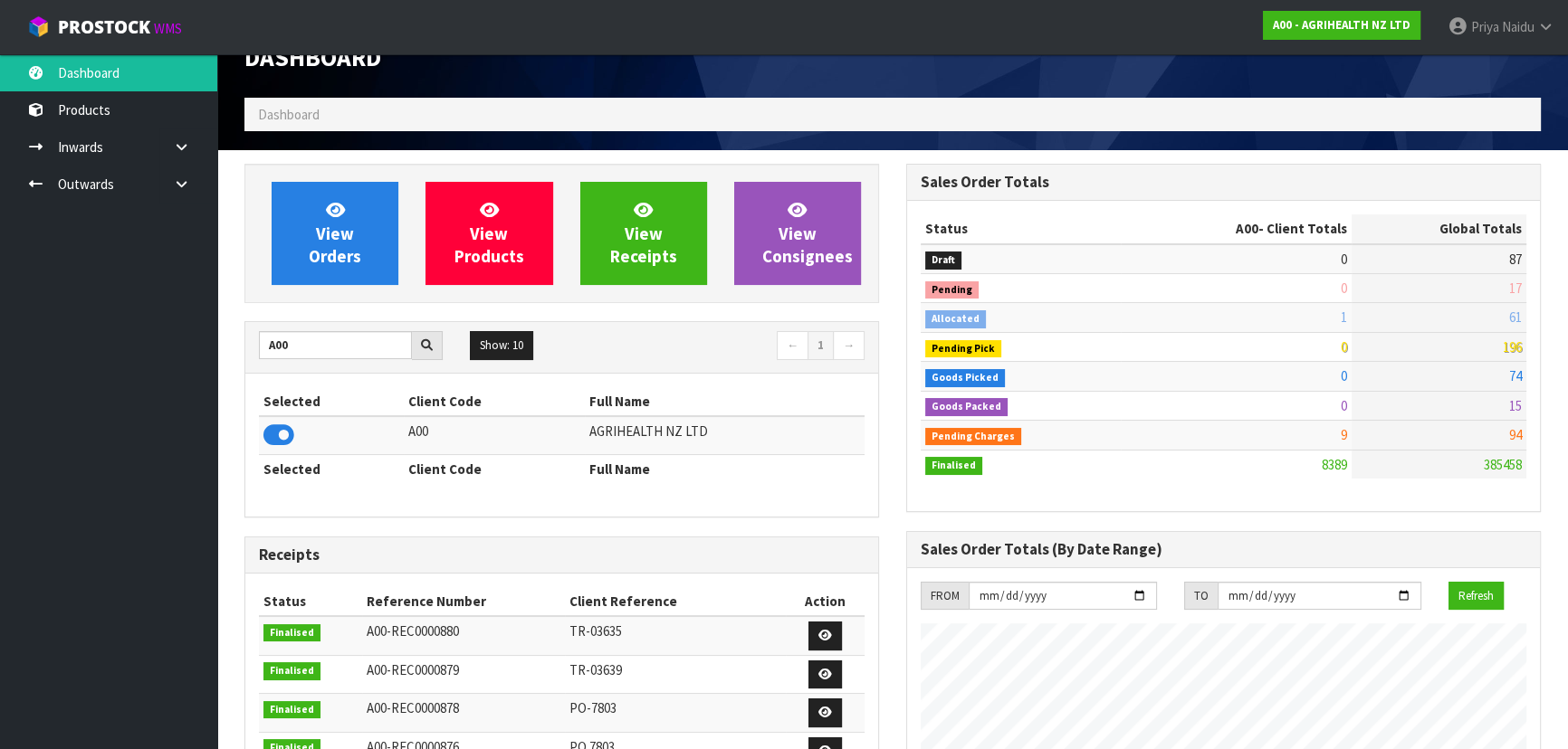
scroll to position [0, 0]
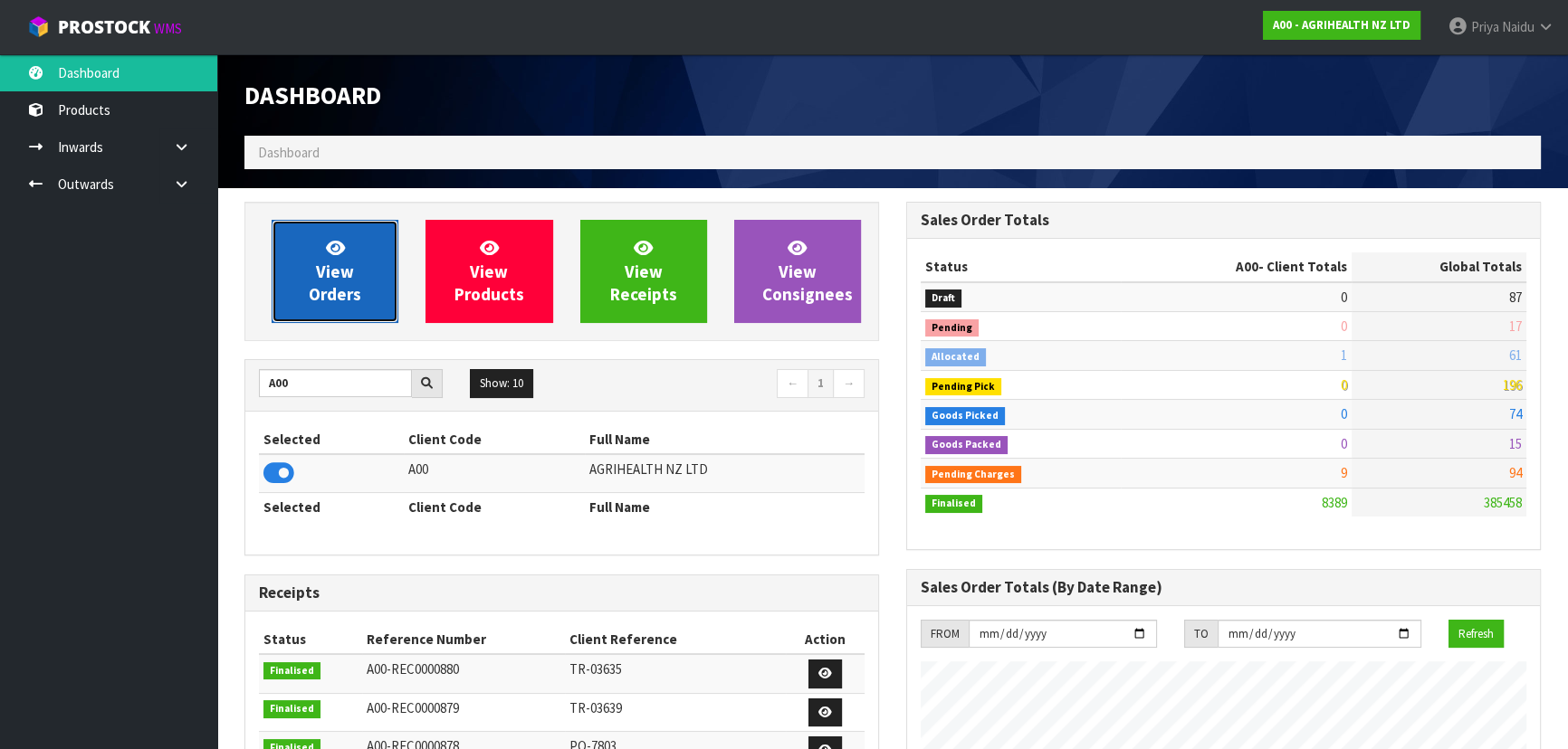
click at [370, 265] on link "View Orders" at bounding box center [335, 272] width 126 height 103
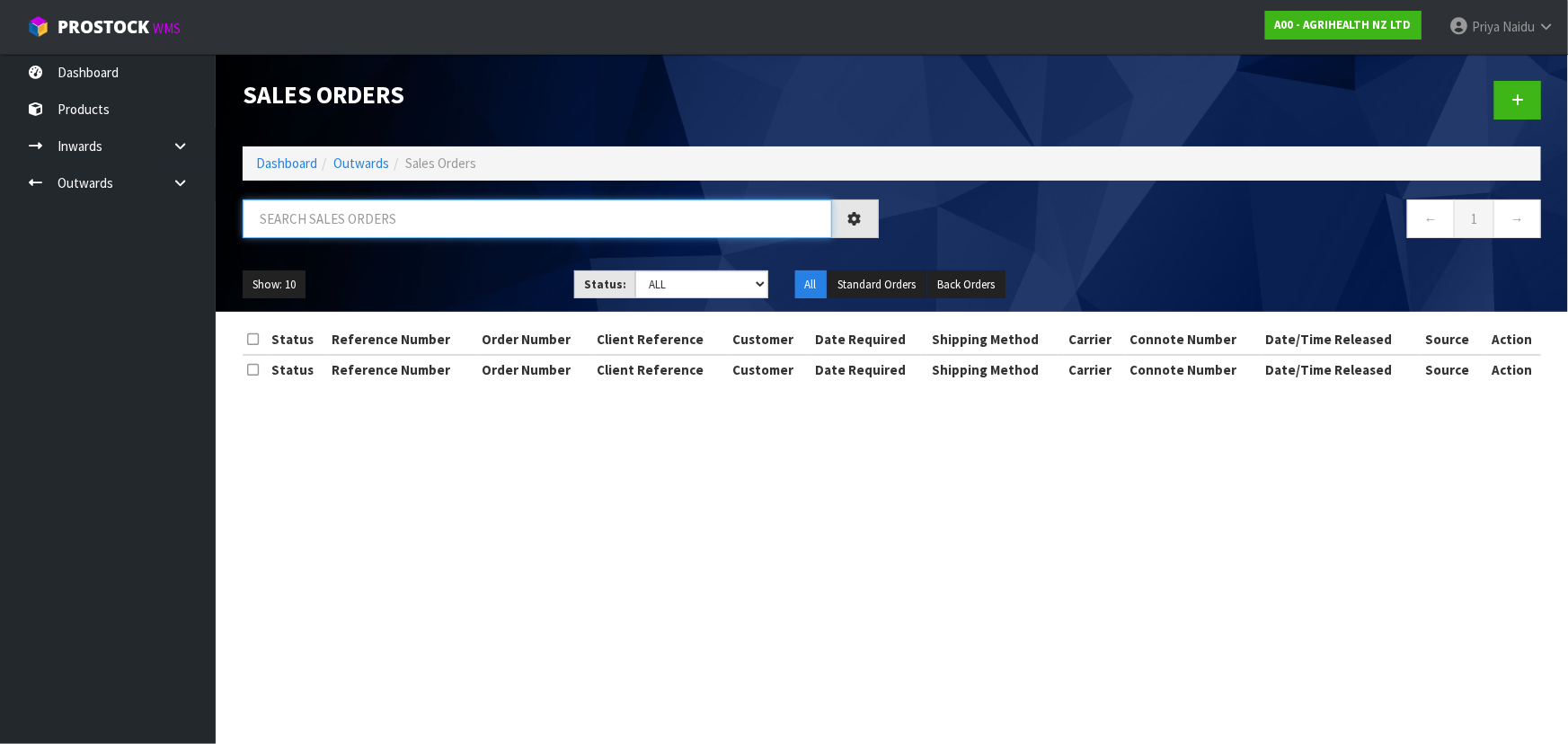
click at [419, 216] on input "text" at bounding box center [537, 219] width 589 height 38
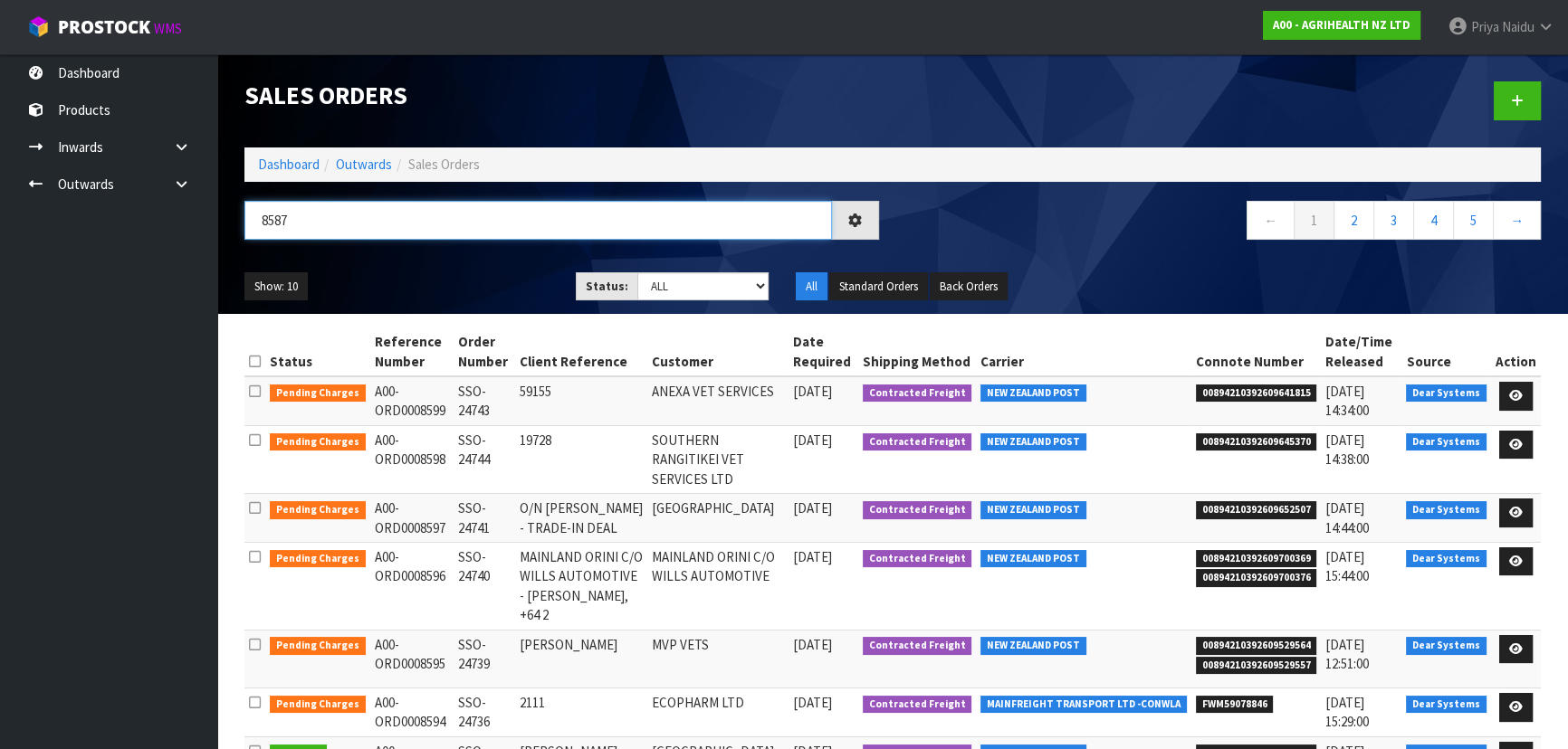
type input "8587"
click at [435, 281] on ul "Show: 10 5 10 25 50" at bounding box center [396, 287] width 304 height 29
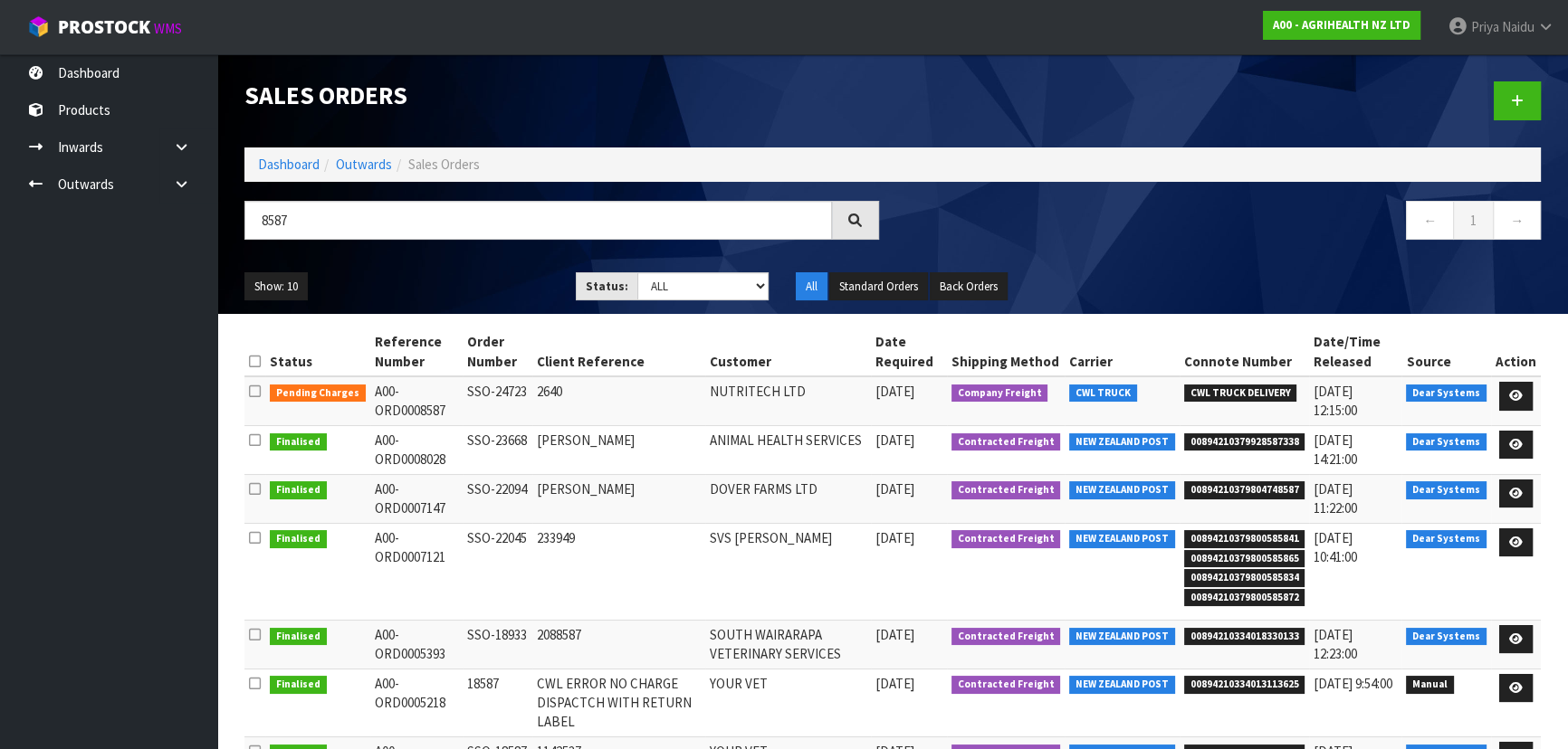
click at [472, 263] on div "Show: 10 5 10 25 50 Status: Draft Pending Allocated Pending Pick Goods Picked G…" at bounding box center [892, 287] width 1324 height 56
click at [464, 273] on ul "Show: 10 5 10 25 50" at bounding box center [396, 287] width 304 height 29
click at [1525, 393] on link at bounding box center [1515, 395] width 33 height 29
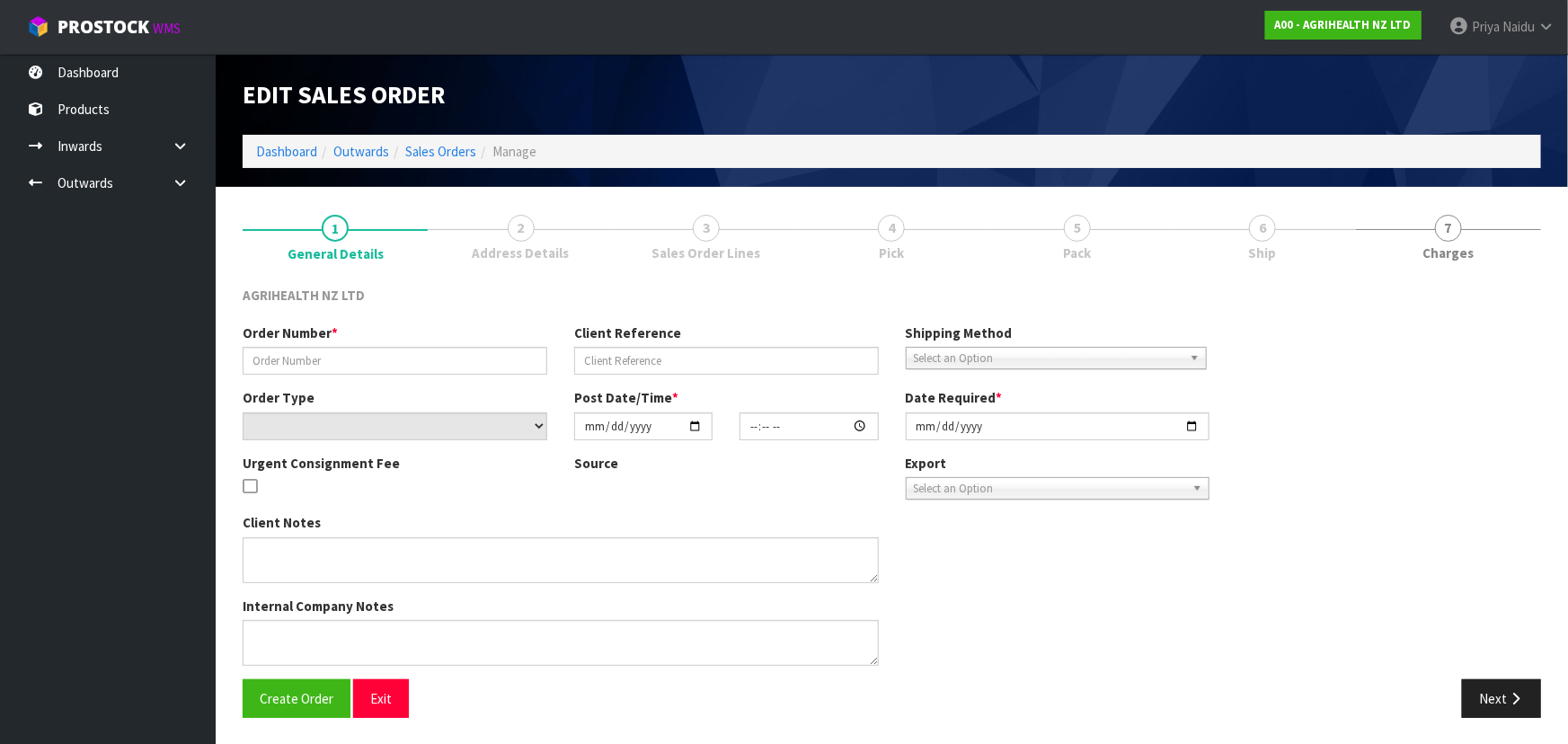
type input "SSO-24723"
type input "2640"
select select "number:0"
type input "[DATE]"
type input "15:00:11.000"
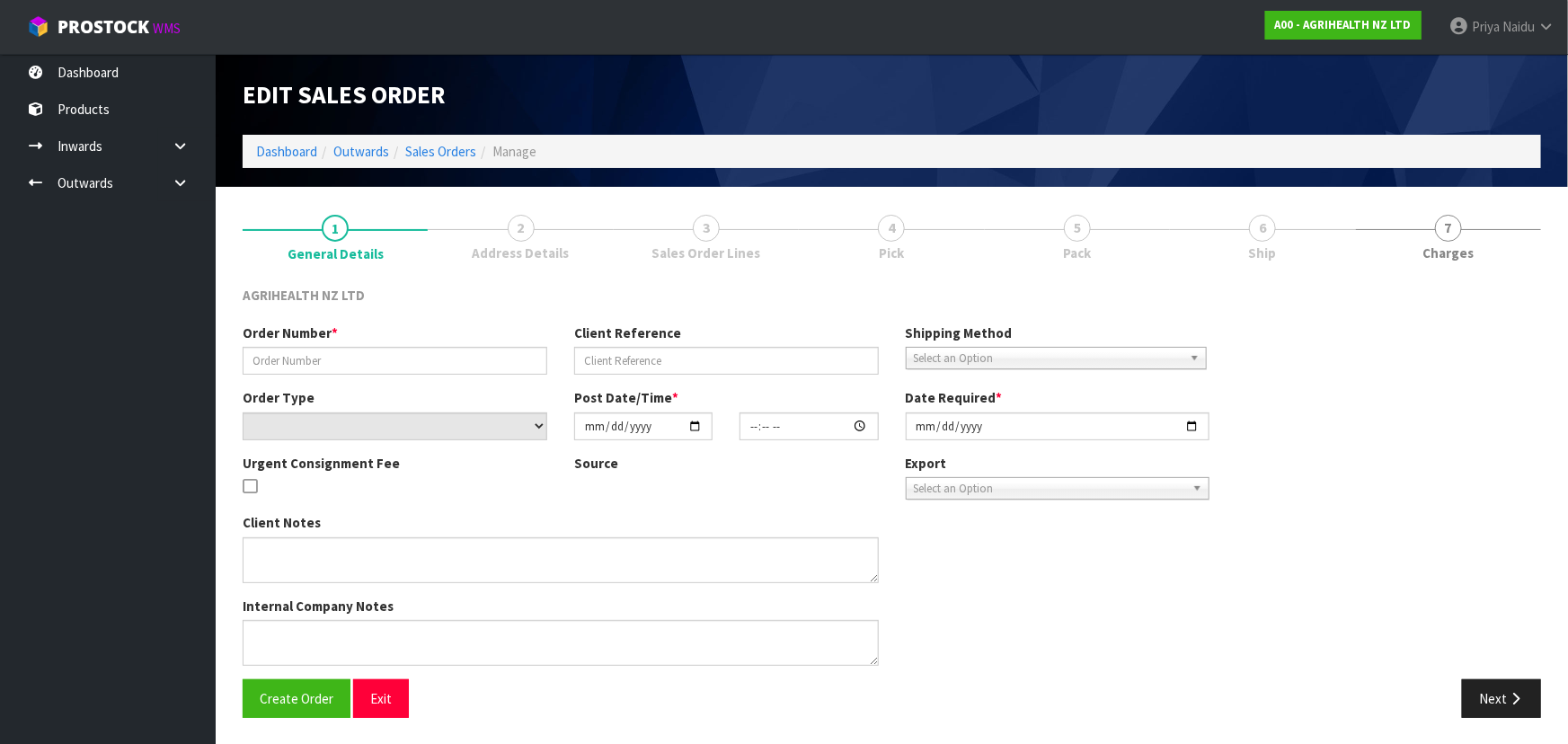
type input "[DATE]"
type textarea "SHIP BY: Freight"
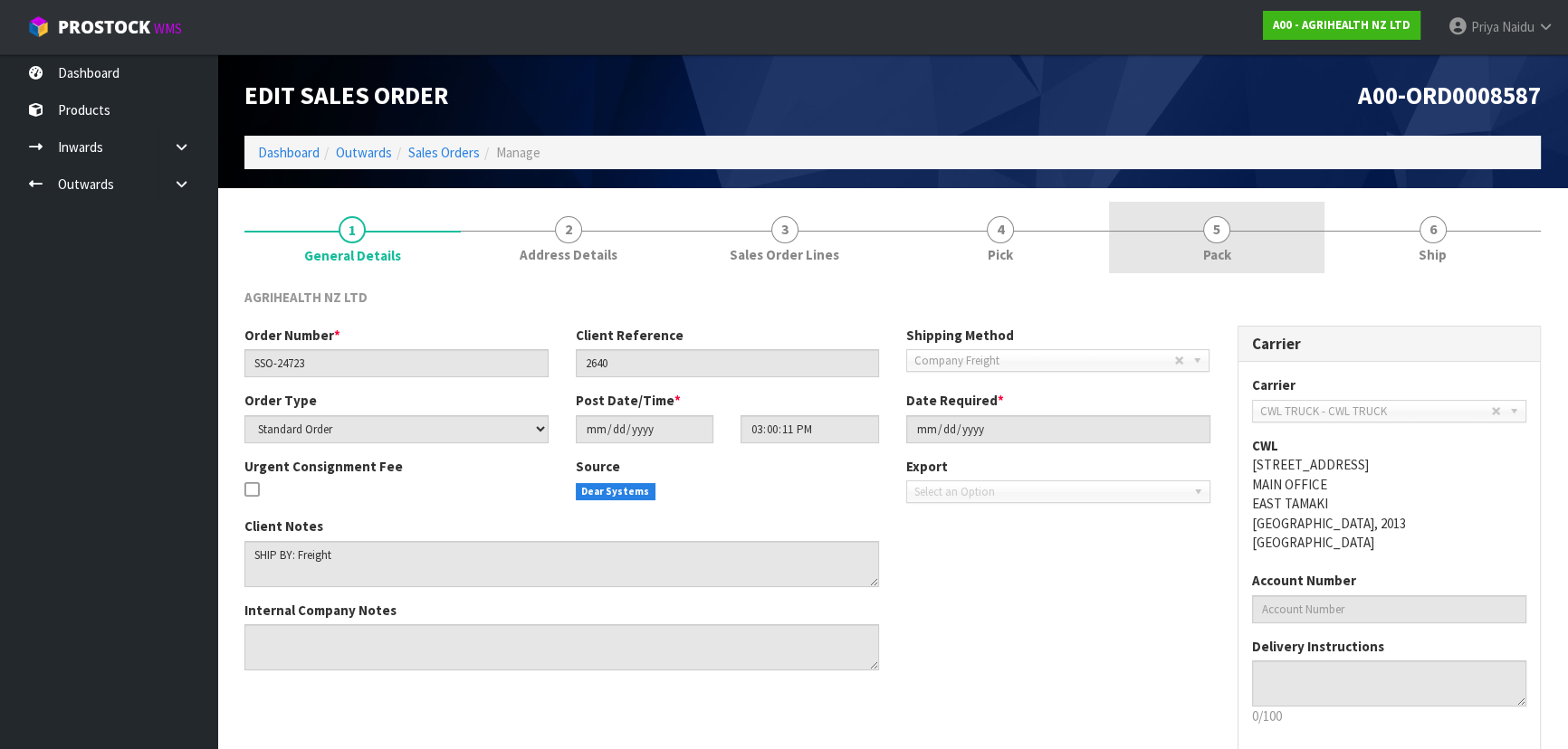
click at [1252, 231] on link "5 Pack" at bounding box center [1217, 238] width 217 height 72
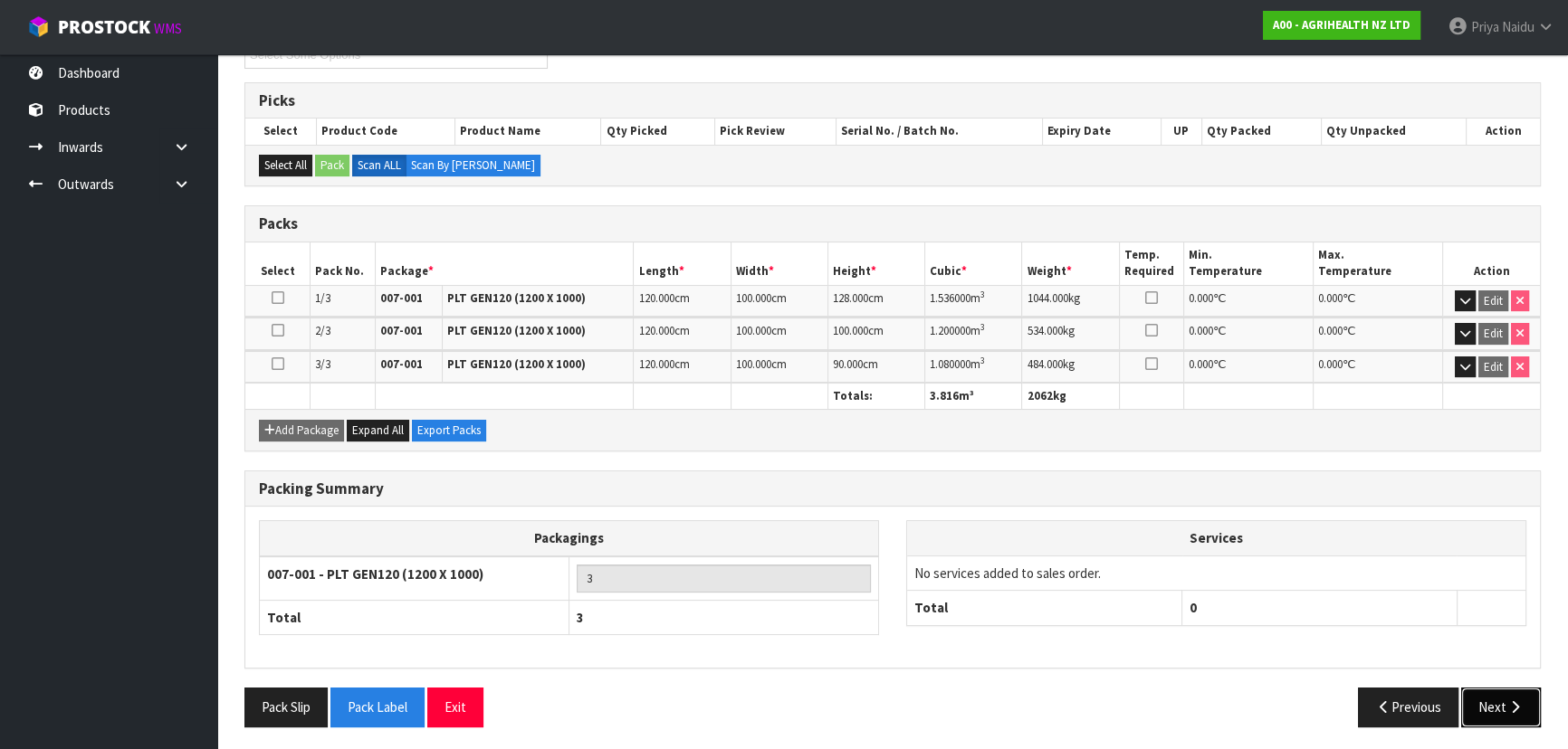
click at [1490, 688] on button "Next" at bounding box center [1501, 707] width 79 height 39
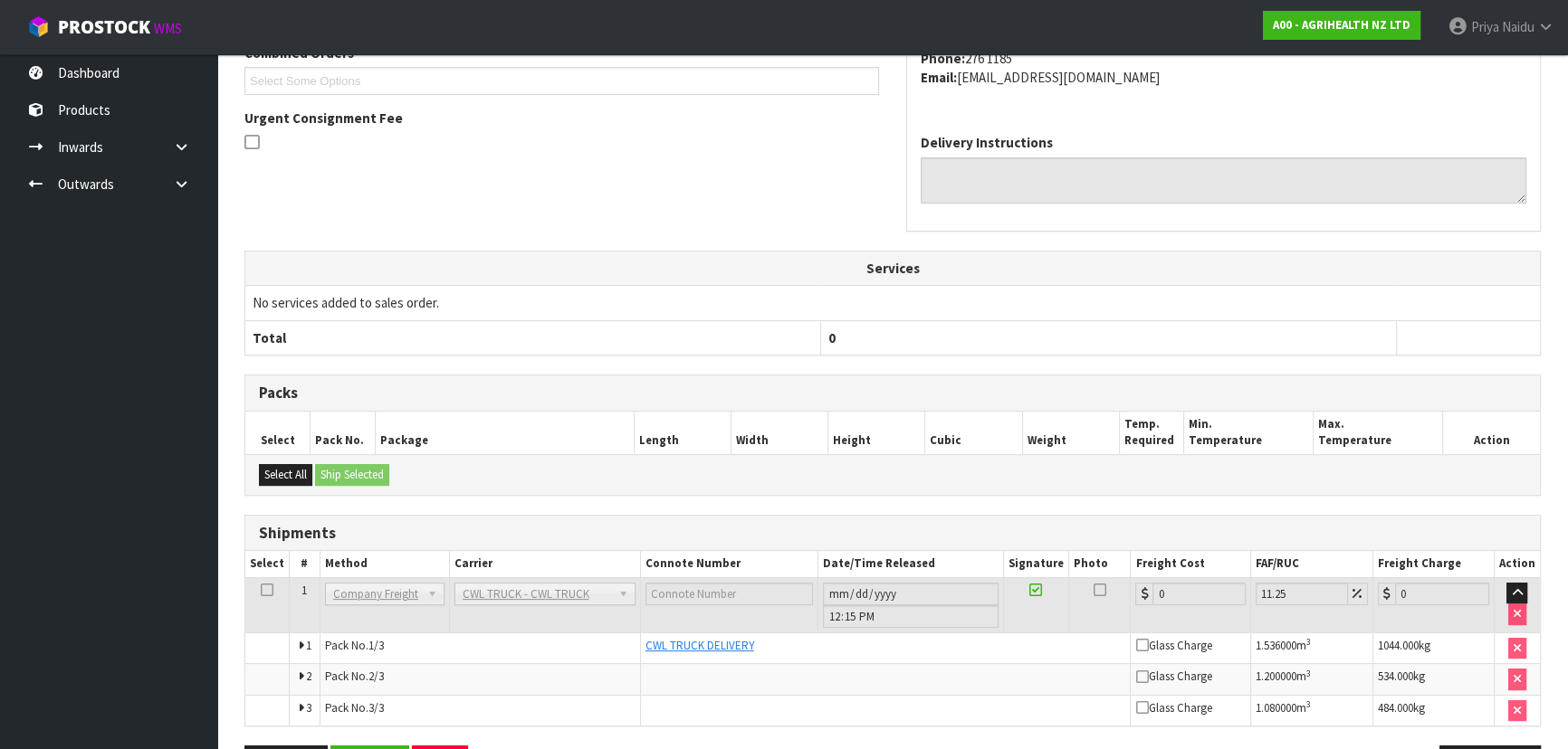
scroll to position [485, 0]
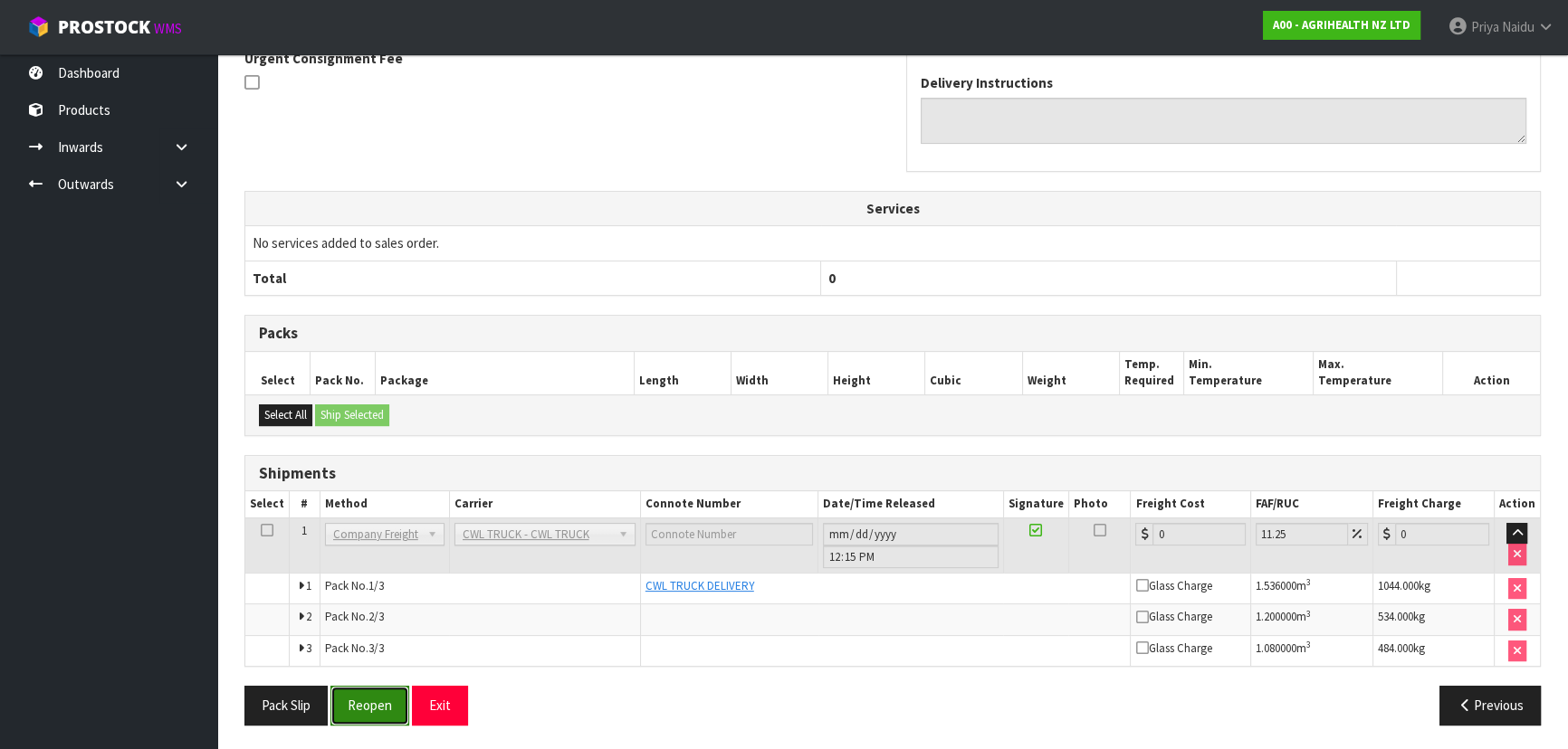
click at [366, 703] on button "Reopen" at bounding box center [369, 705] width 78 height 39
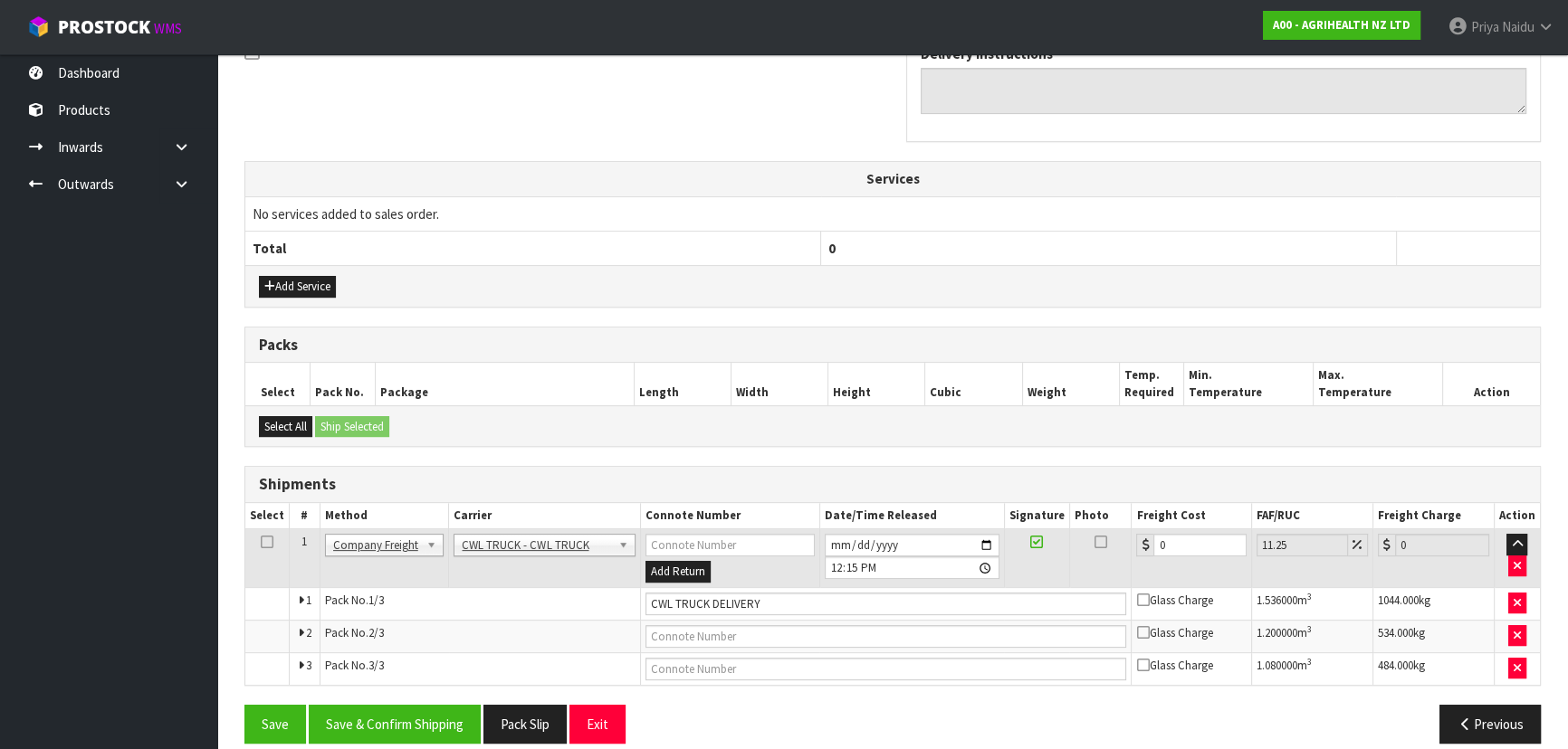
scroll to position [597, 0]
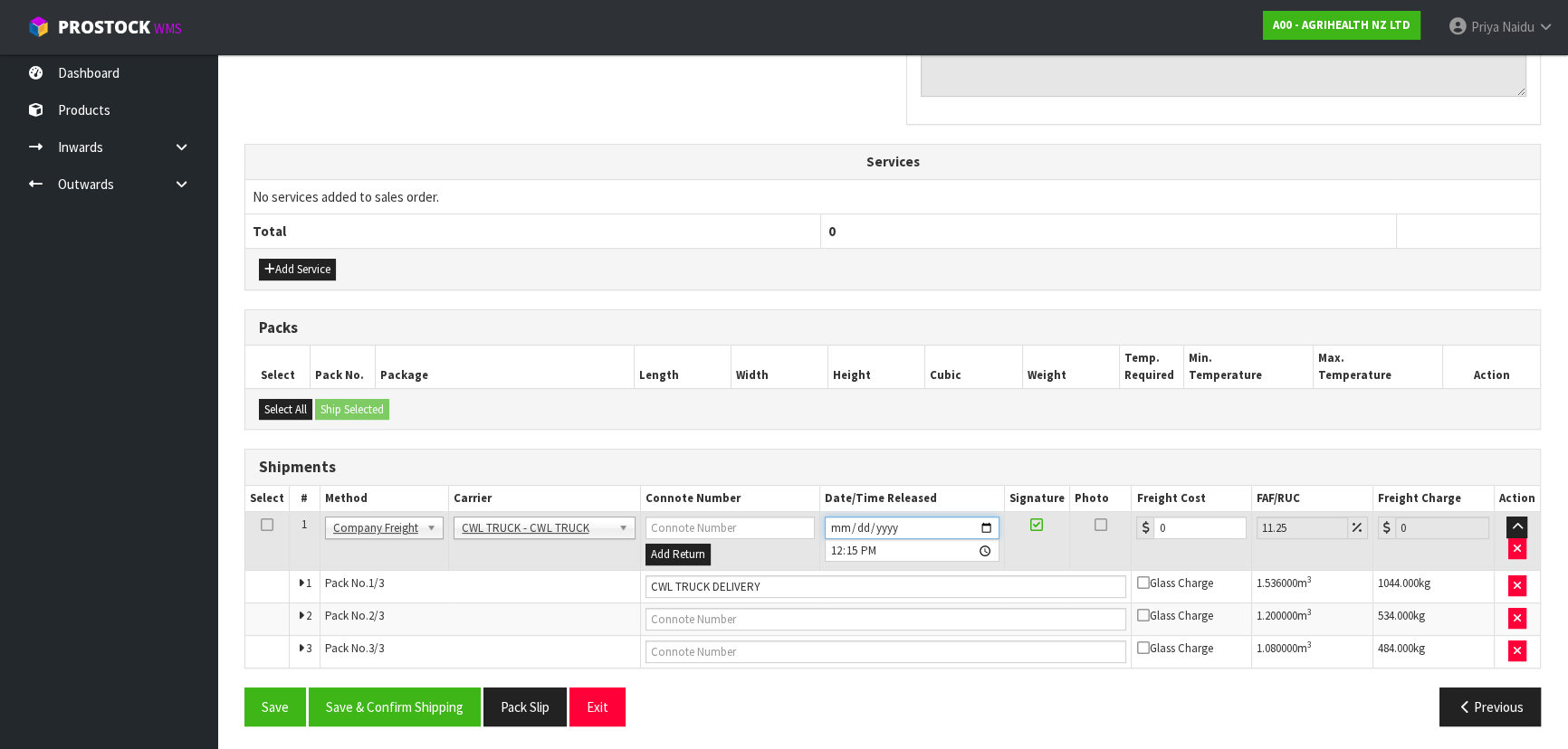
click at [984, 521] on input "[DATE]" at bounding box center [913, 528] width 175 height 23
type input "[DATE]"
click at [363, 708] on button "Save & Confirm Shipping" at bounding box center [395, 707] width 172 height 39
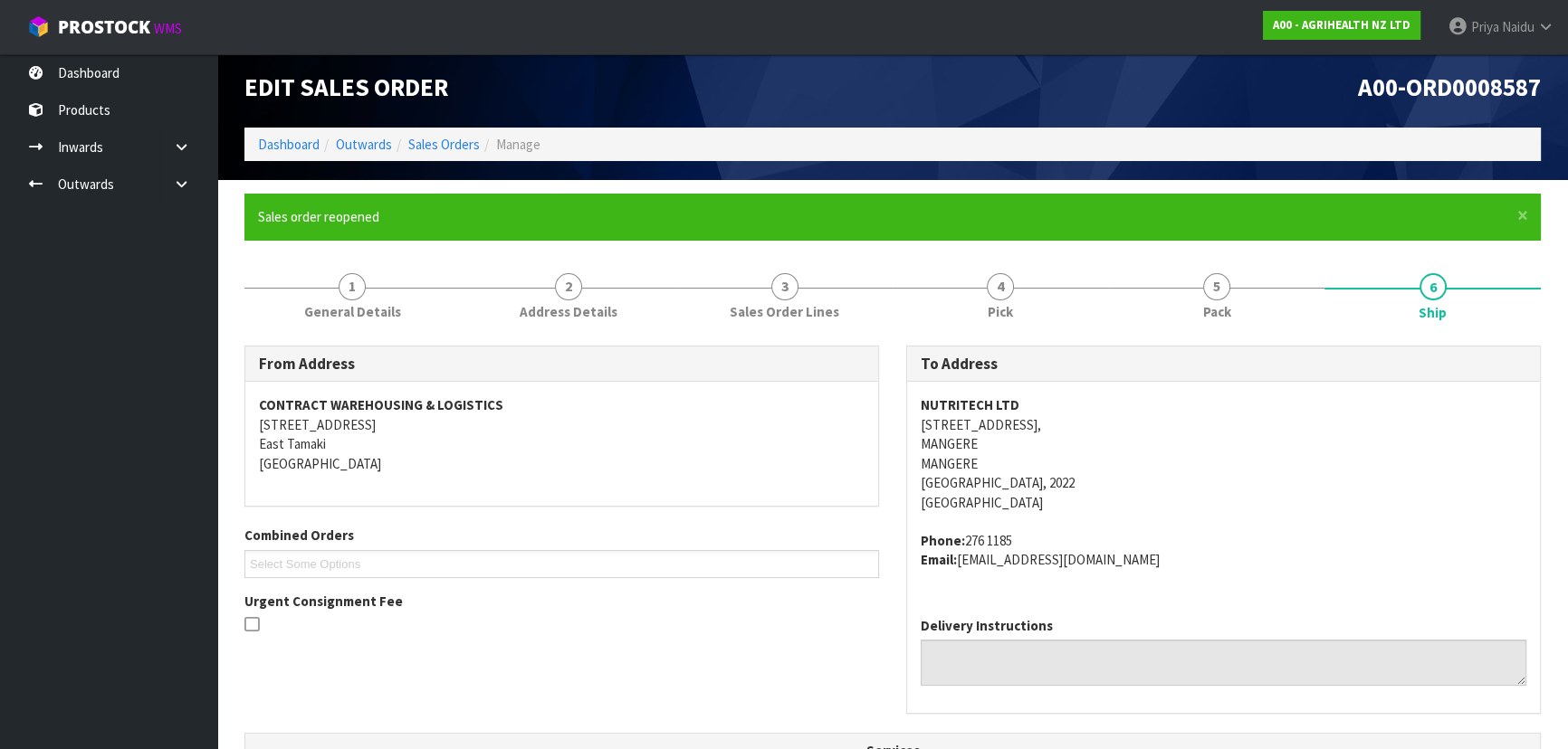
scroll to position [0, 0]
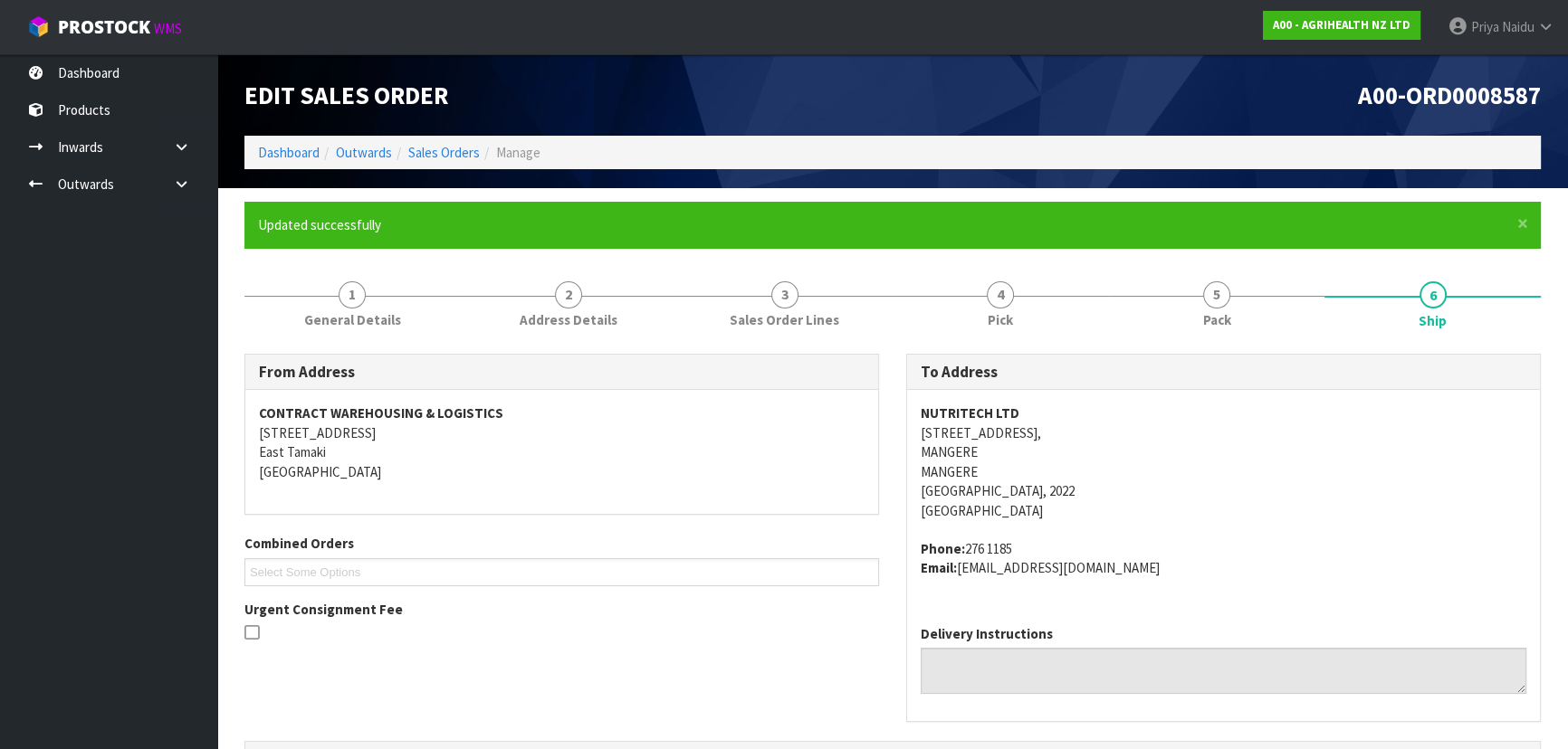
click at [814, 514] on div "From Address CONTRACT WAREHOUSING & LOGISTICS [STREET_ADDRESS] Combined Orders …" at bounding box center [561, 507] width 662 height 306
drag, startPoint x: 750, startPoint y: 654, endPoint x: 753, endPoint y: 670, distance: 16.3
click at [750, 657] on div "From Address CONTRACT WAREHOUSING & LOGISTICS [STREET_ADDRESS] Combined Orders …" at bounding box center [561, 507] width 662 height 306
click at [784, 644] on div at bounding box center [561, 635] width 634 height 23
click at [274, 144] on link "Dashboard" at bounding box center [289, 152] width 62 height 18
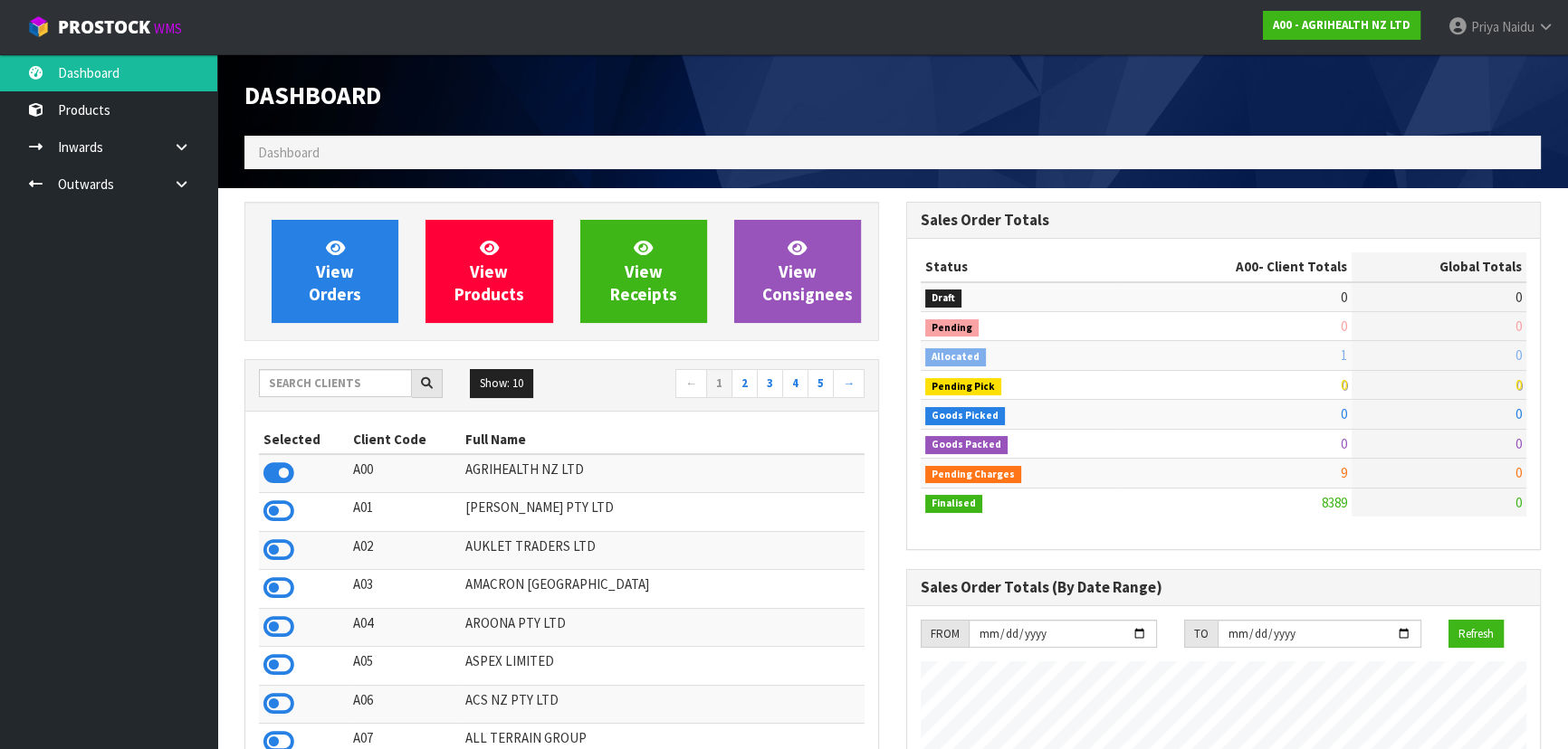
scroll to position [1127, 661]
click at [306, 383] on input "text" at bounding box center [336, 383] width 153 height 28
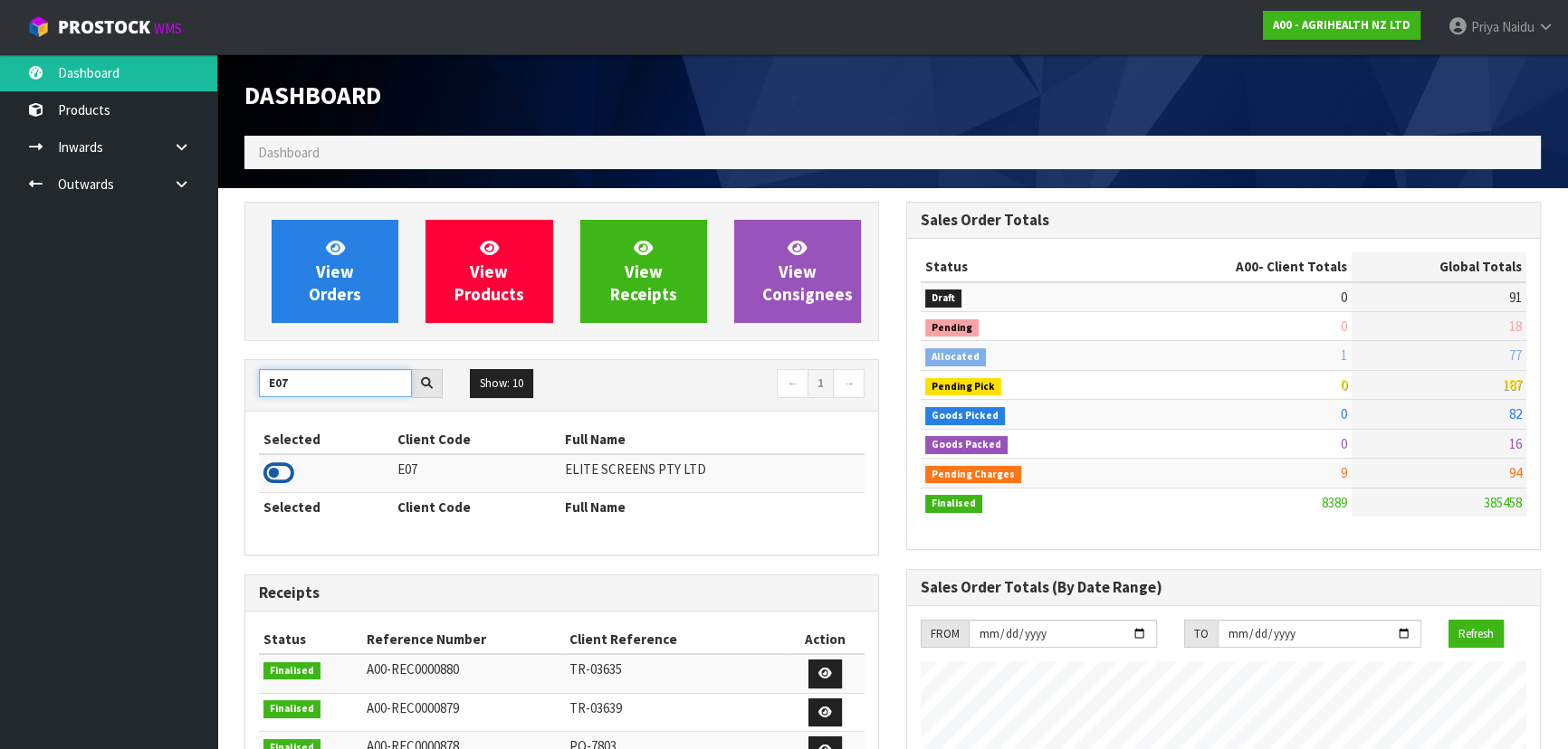
type input "E07"
click at [289, 471] on icon at bounding box center [278, 473] width 30 height 27
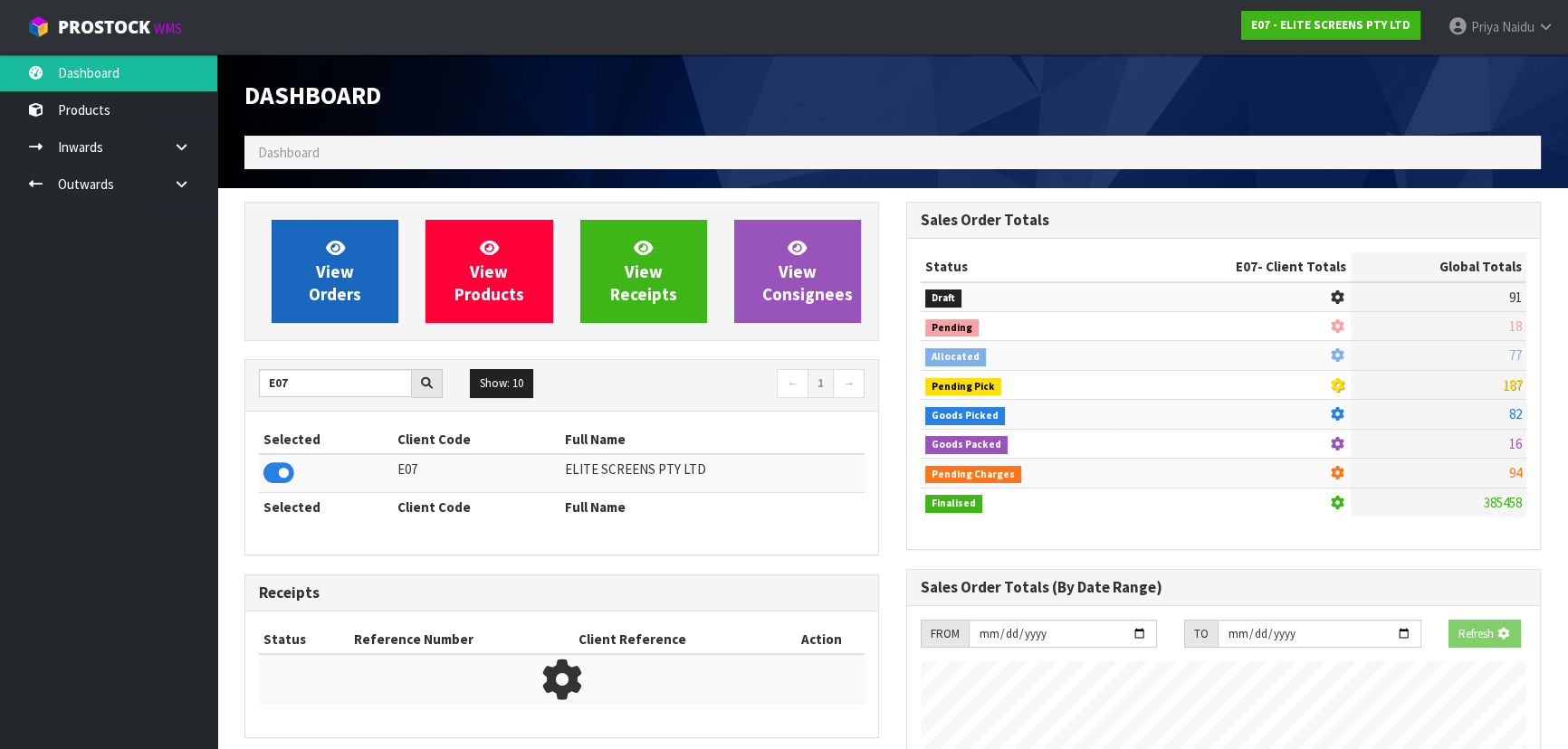
scroll to position [903651, 904636]
click at [369, 286] on link "View Orders" at bounding box center [335, 272] width 126 height 103
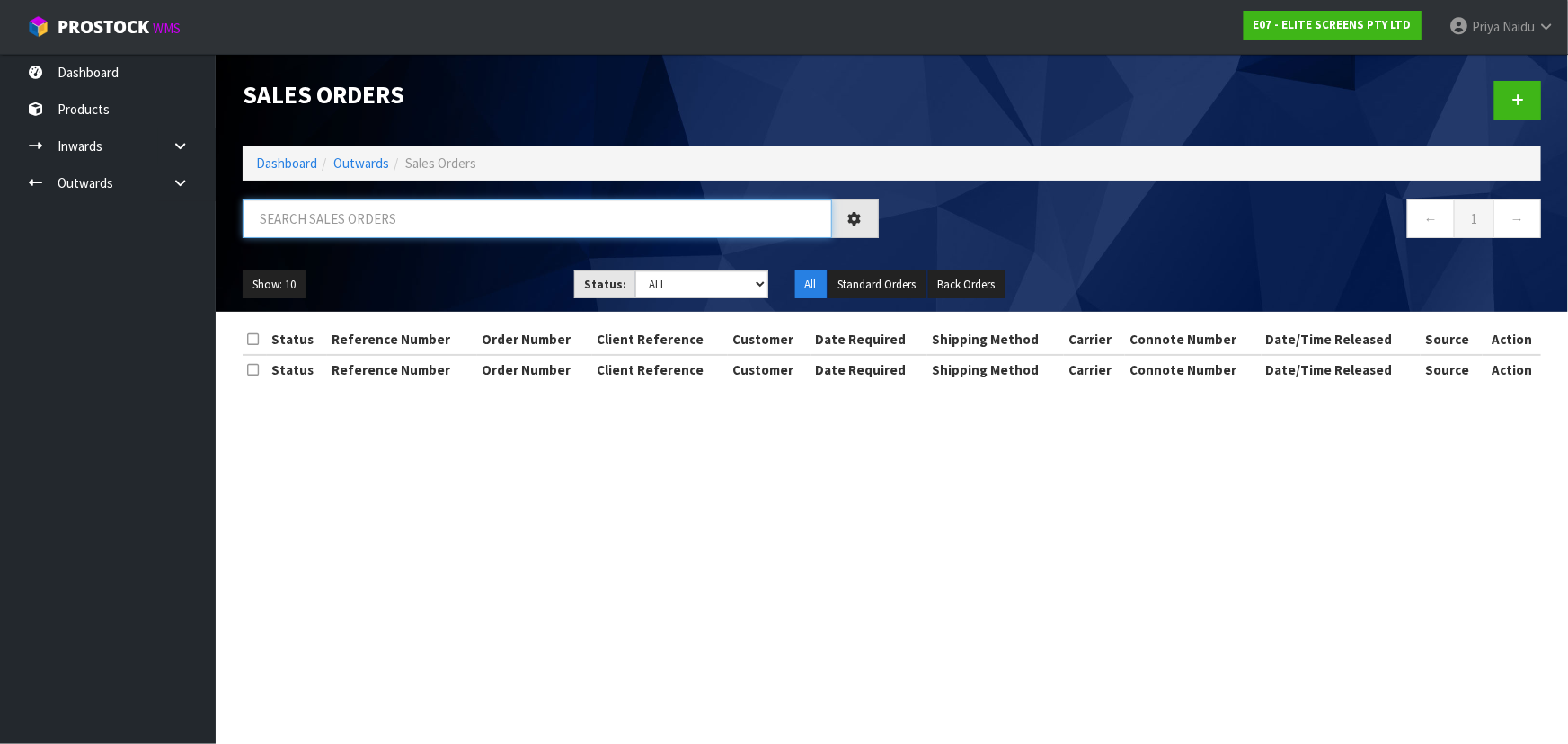
click at [381, 230] on input "text" at bounding box center [537, 219] width 589 height 38
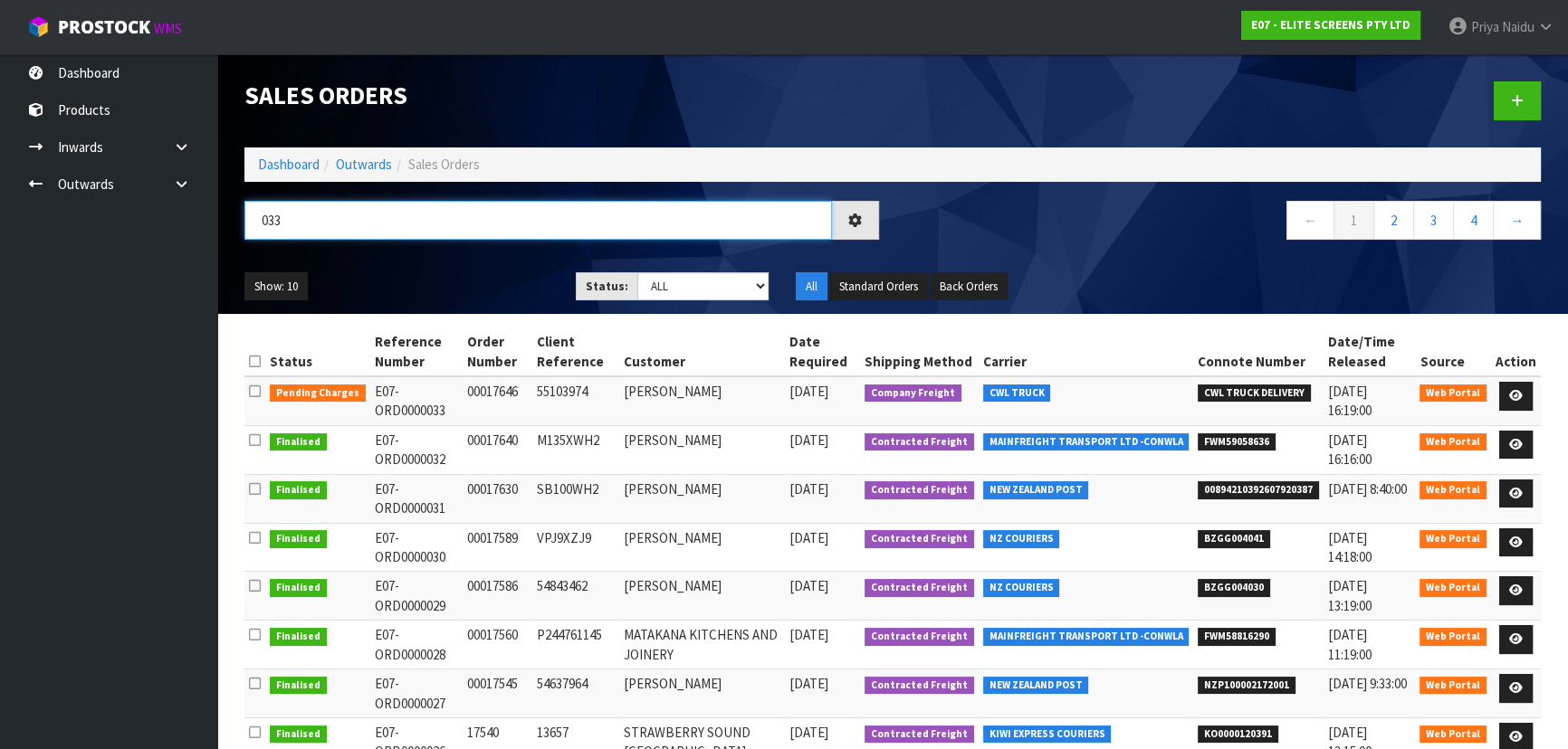
type input "033"
click at [497, 273] on ul "Show: 10 5 10 25 50" at bounding box center [396, 287] width 304 height 29
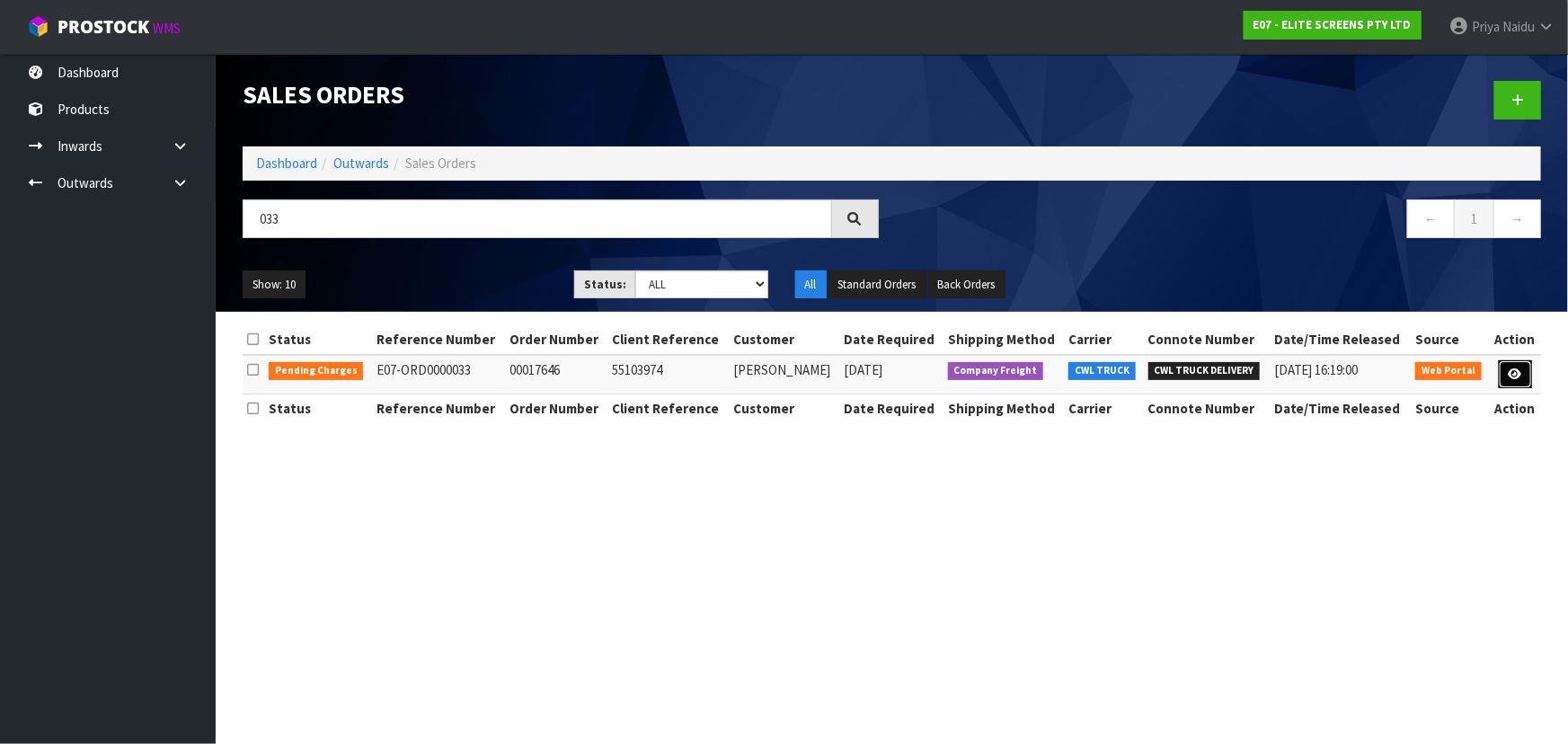
click at [1518, 369] on icon at bounding box center [1515, 374] width 14 height 12
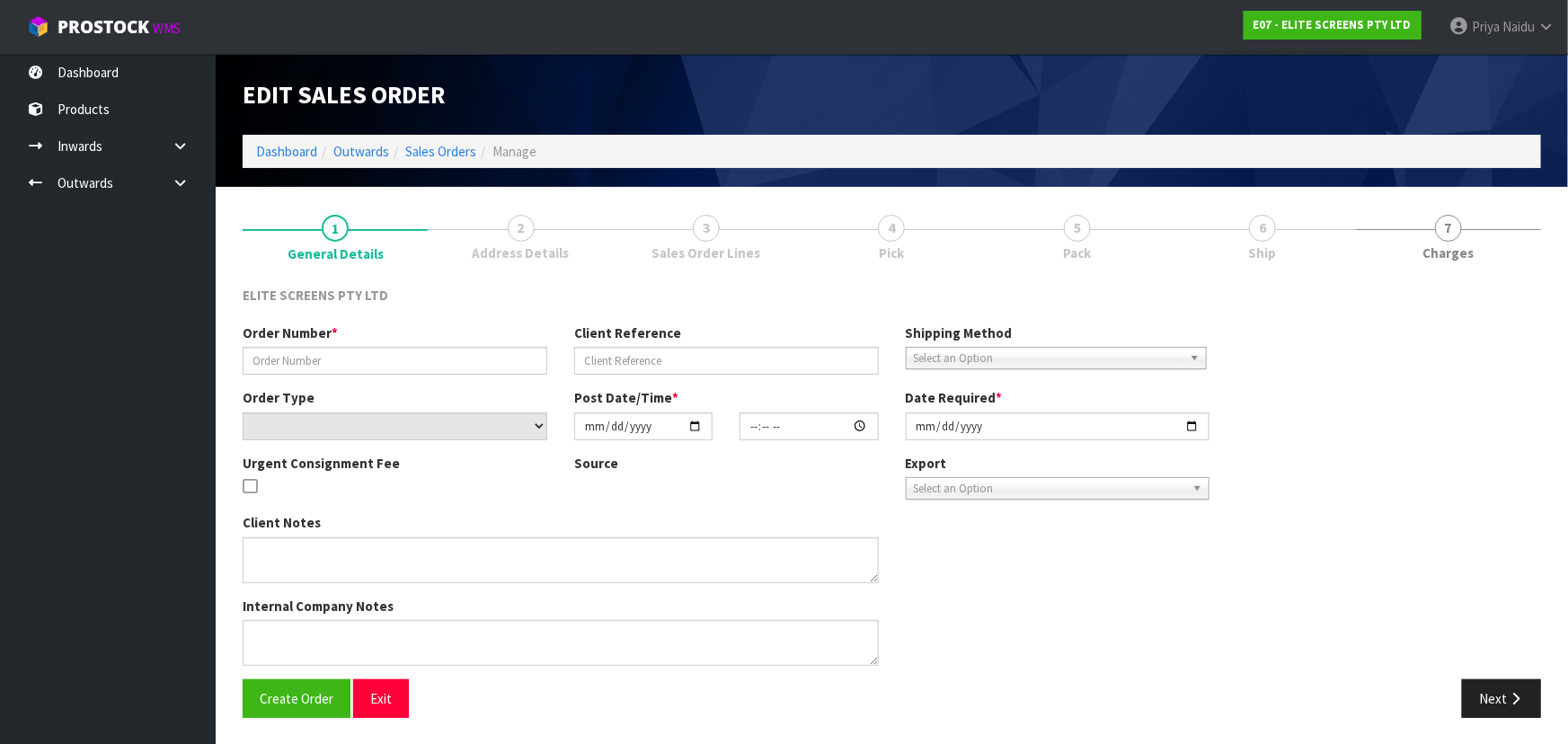
type input "00017646"
type input "55103974"
select select "number:0"
type input "[DATE]"
type input "15:09:00.000"
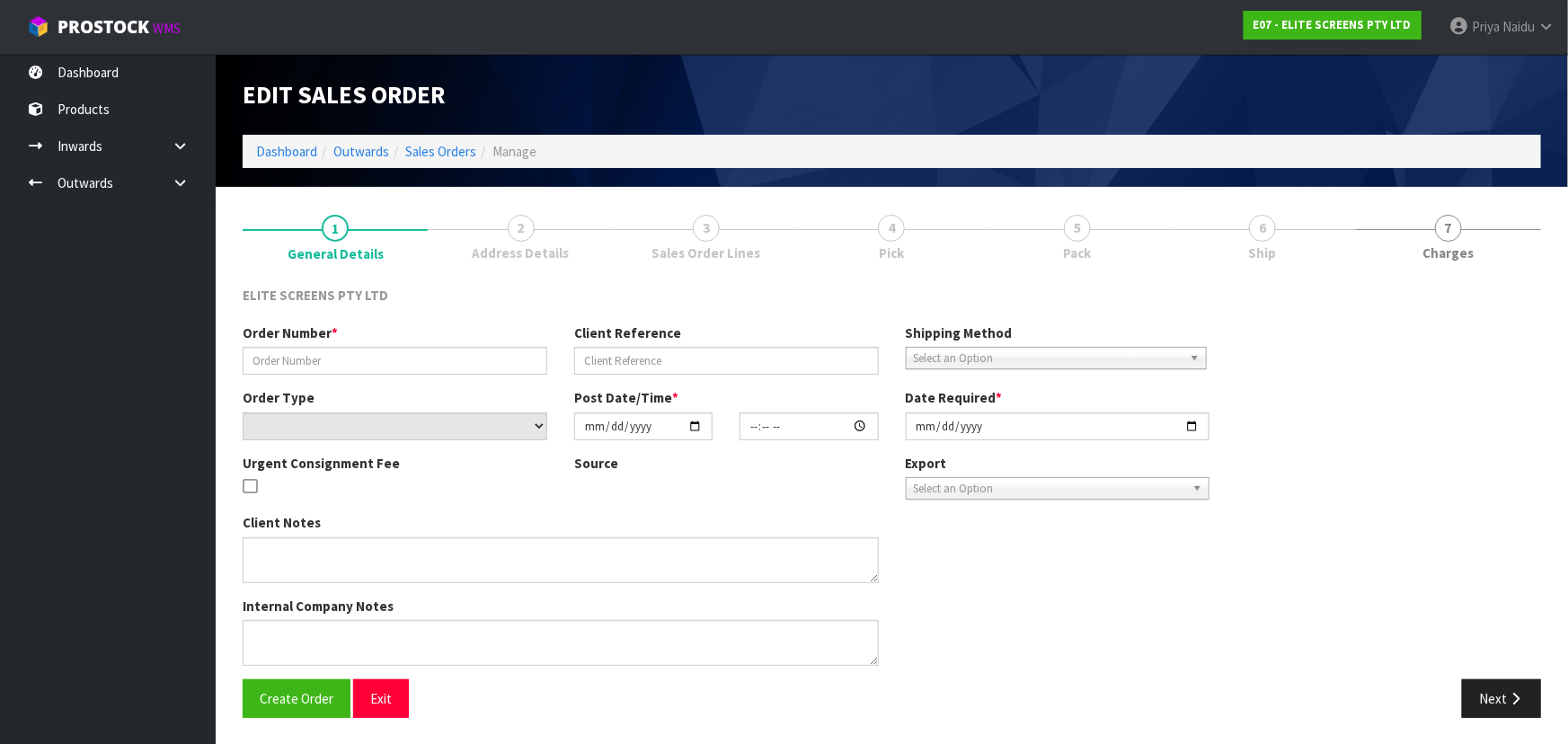
type input "[DATE]"
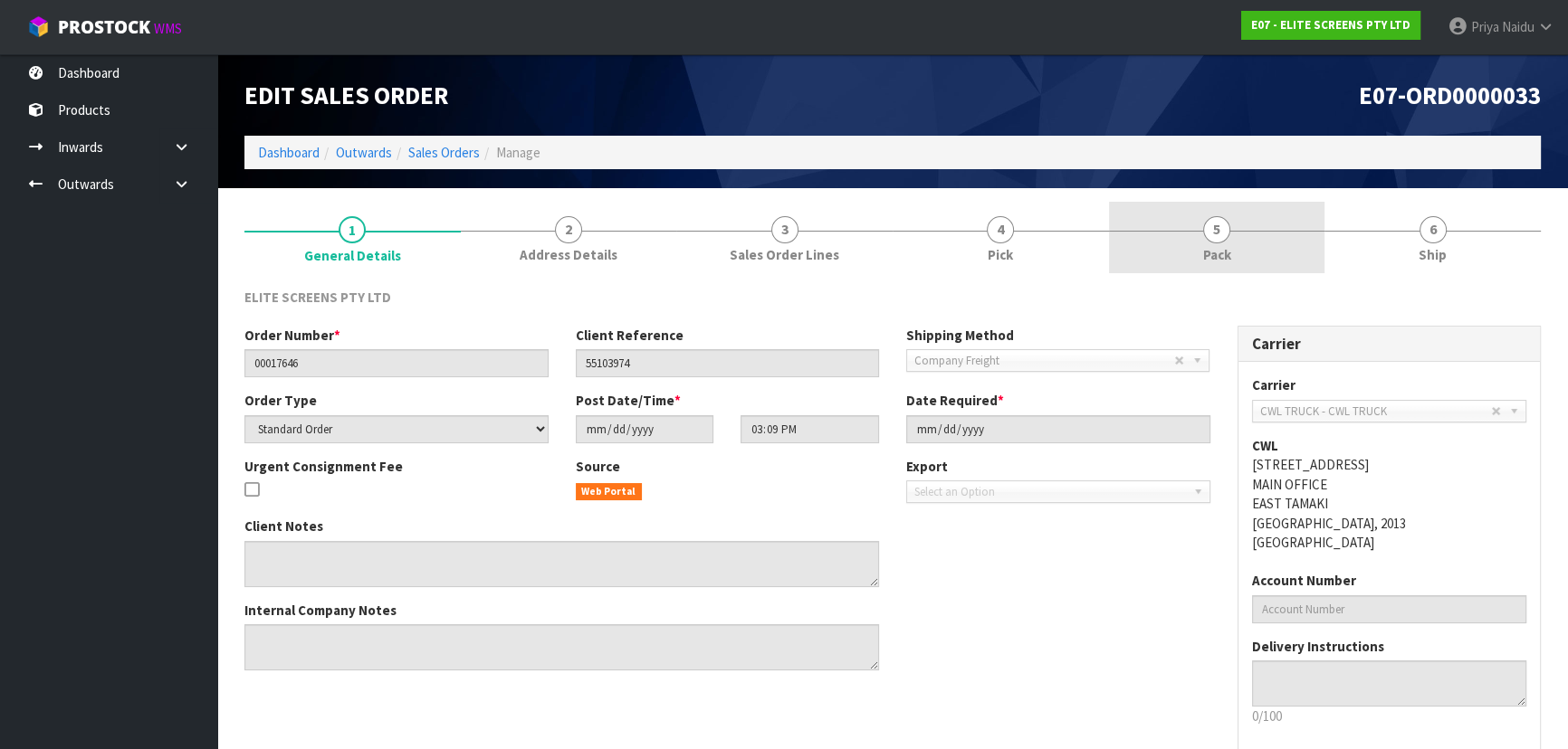
click at [1238, 247] on link "5 Pack" at bounding box center [1217, 238] width 217 height 72
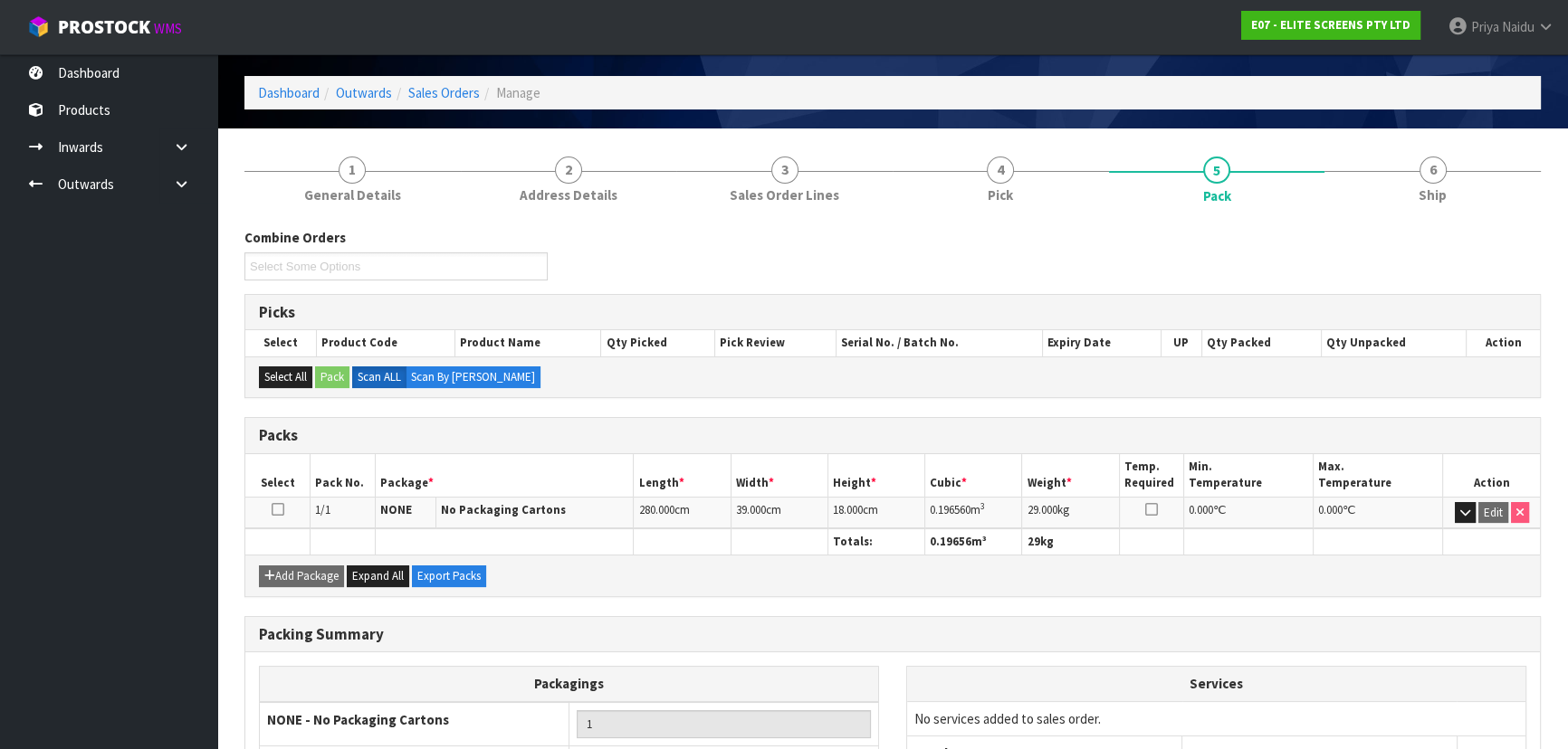
scroll to position [206, 0]
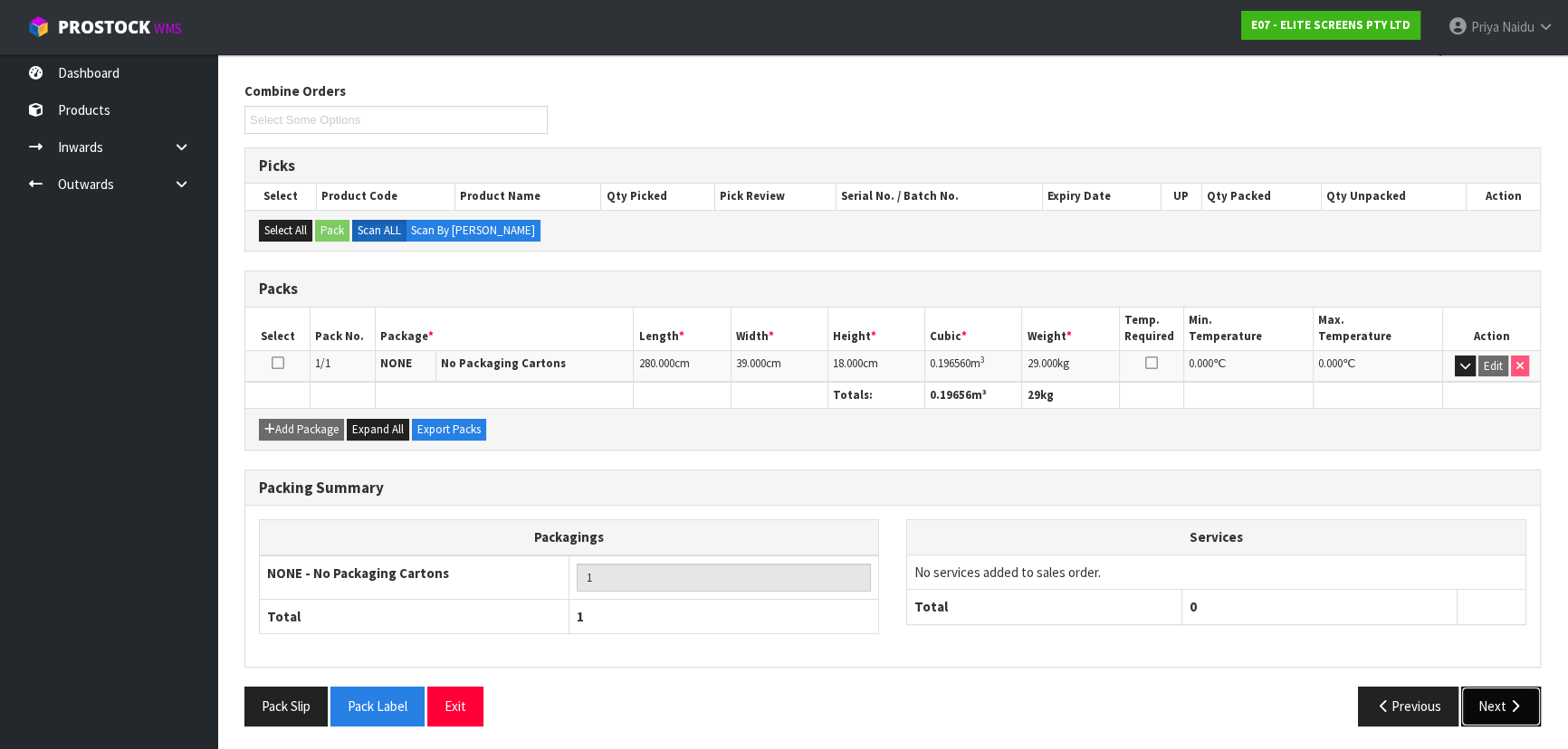
click at [1483, 706] on button "Next" at bounding box center [1501, 706] width 79 height 39
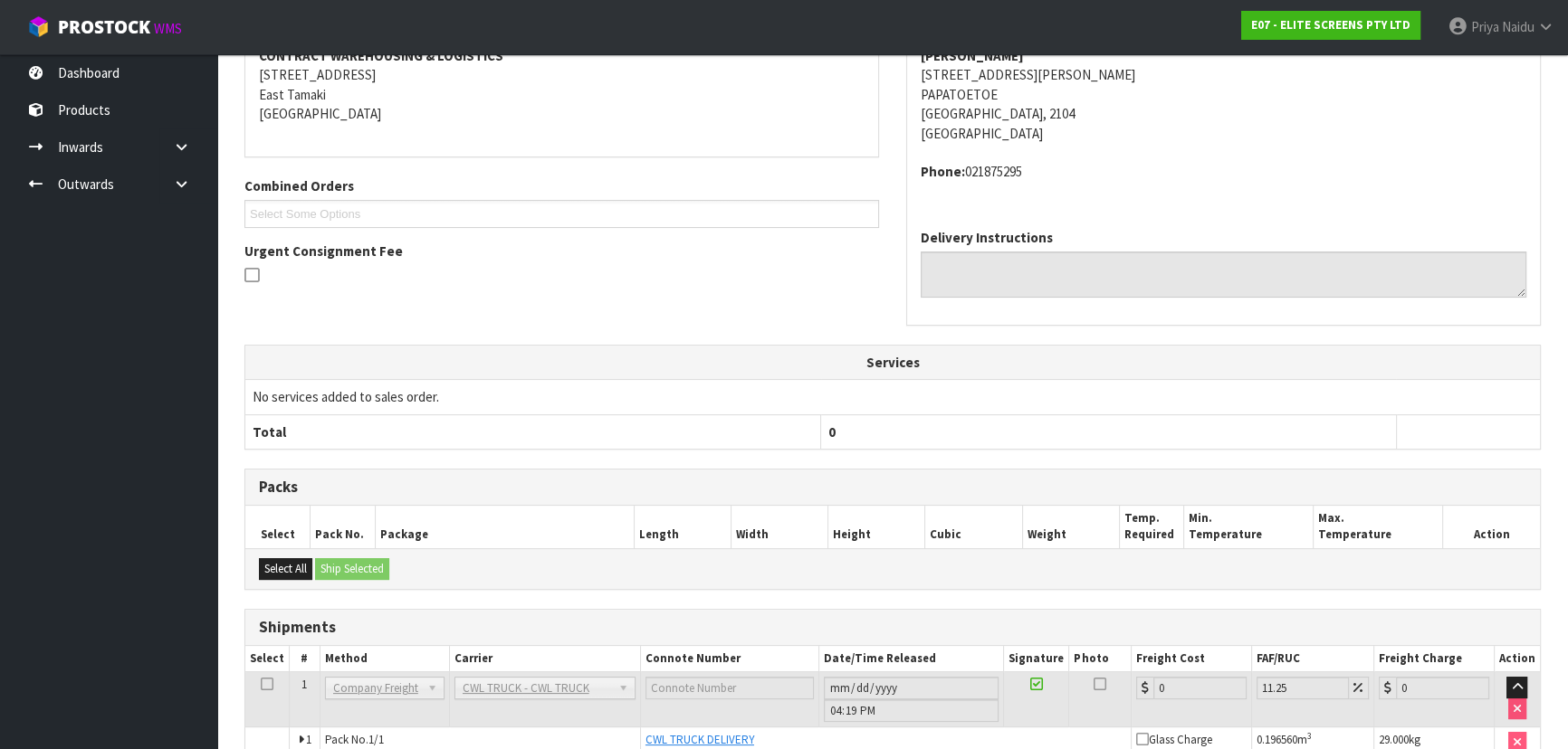
scroll to position [383, 0]
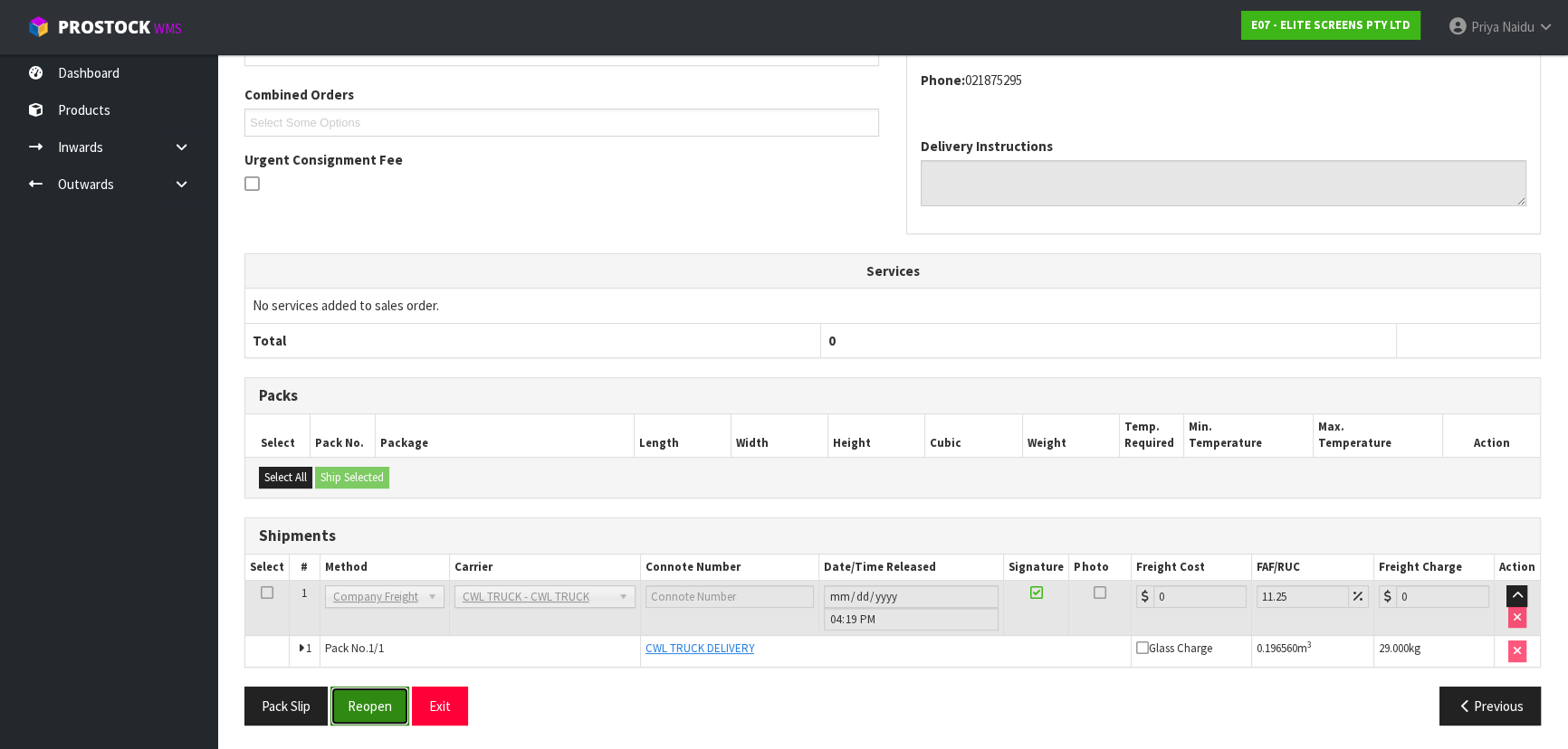
click at [371, 693] on button "Reopen" at bounding box center [369, 706] width 78 height 39
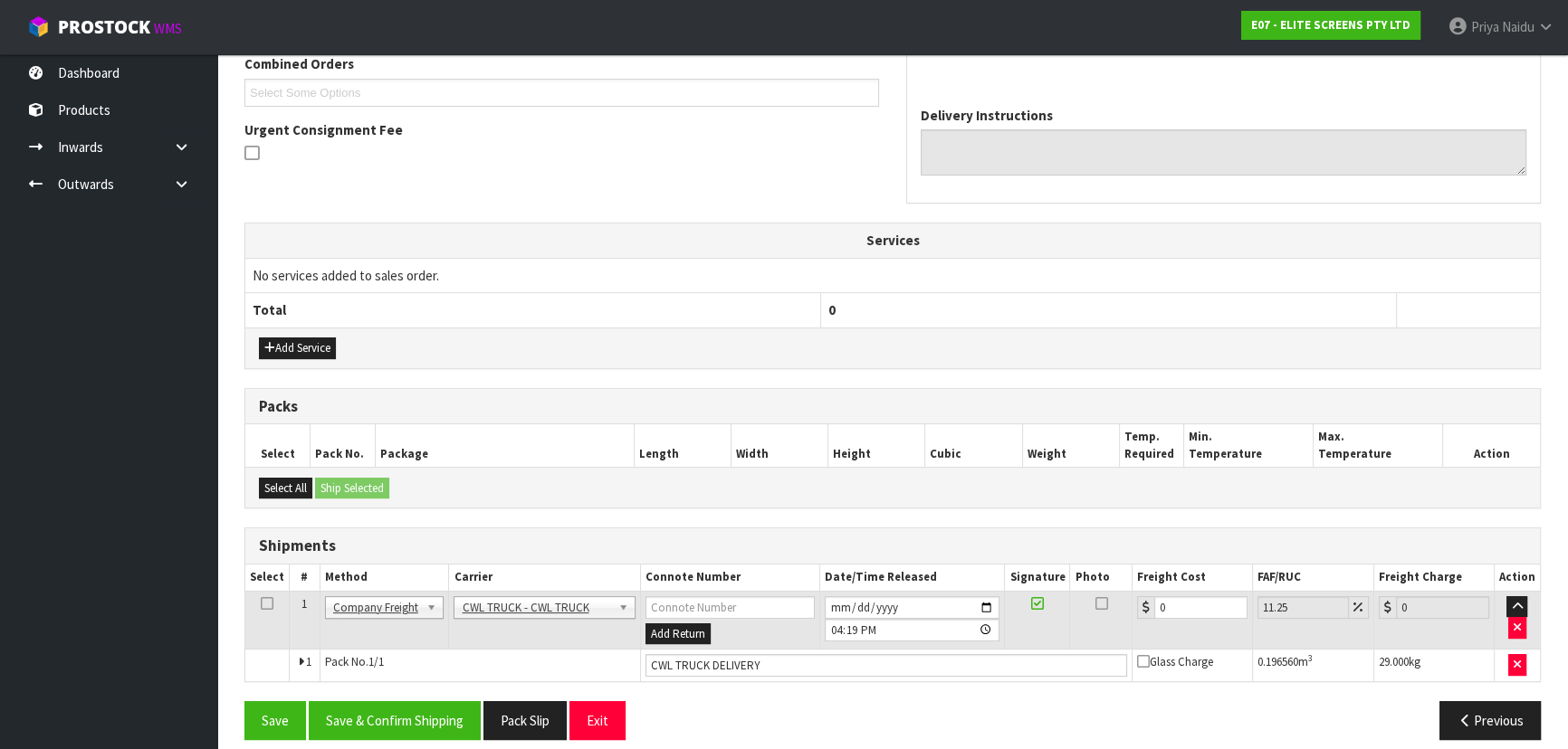
scroll to position [494, 0]
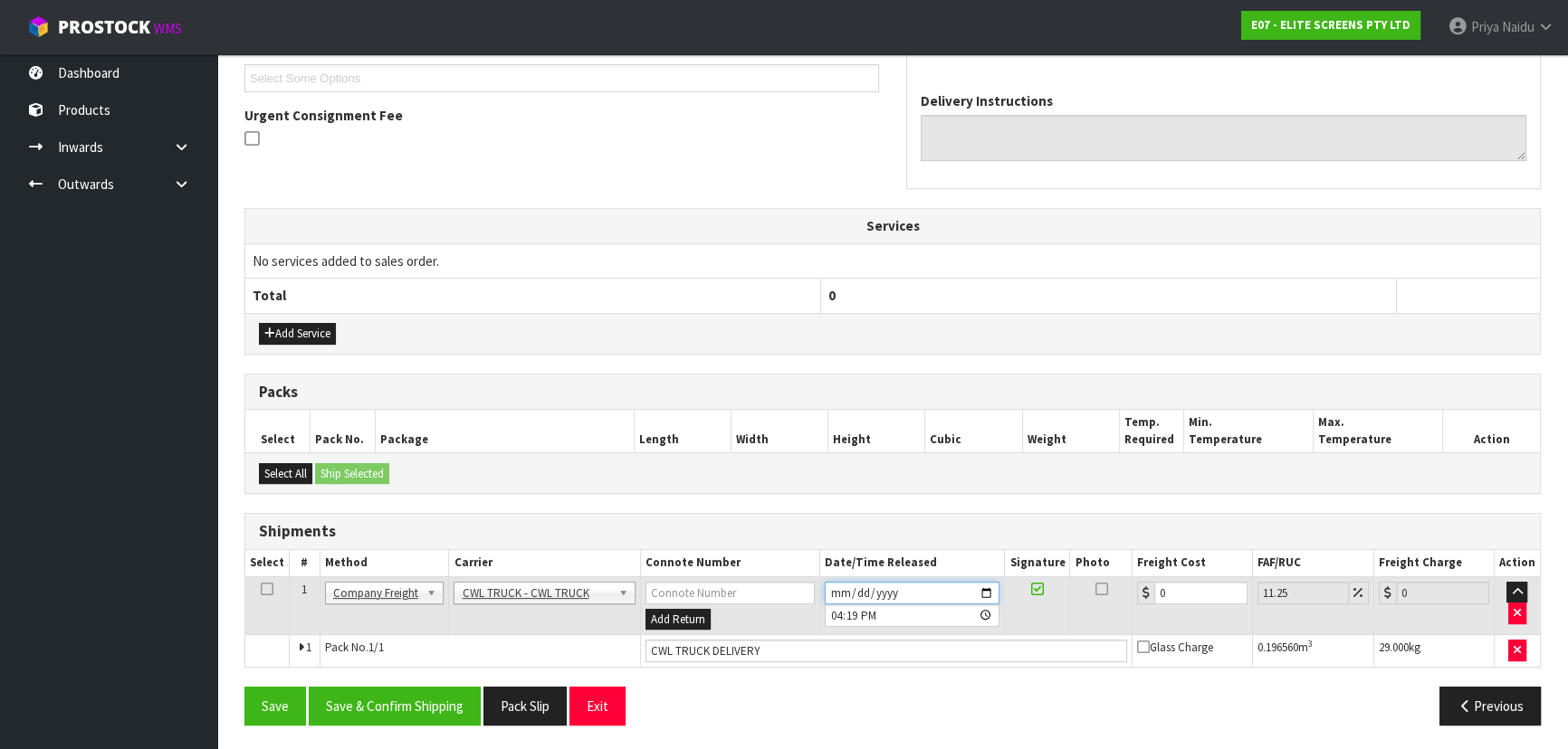
click at [983, 581] on input "[DATE]" at bounding box center [913, 592] width 175 height 23
click at [986, 588] on input "[DATE]" at bounding box center [913, 592] width 175 height 23
type input "[DATE]"
click at [403, 694] on button "Save & Confirm Shipping" at bounding box center [395, 706] width 172 height 39
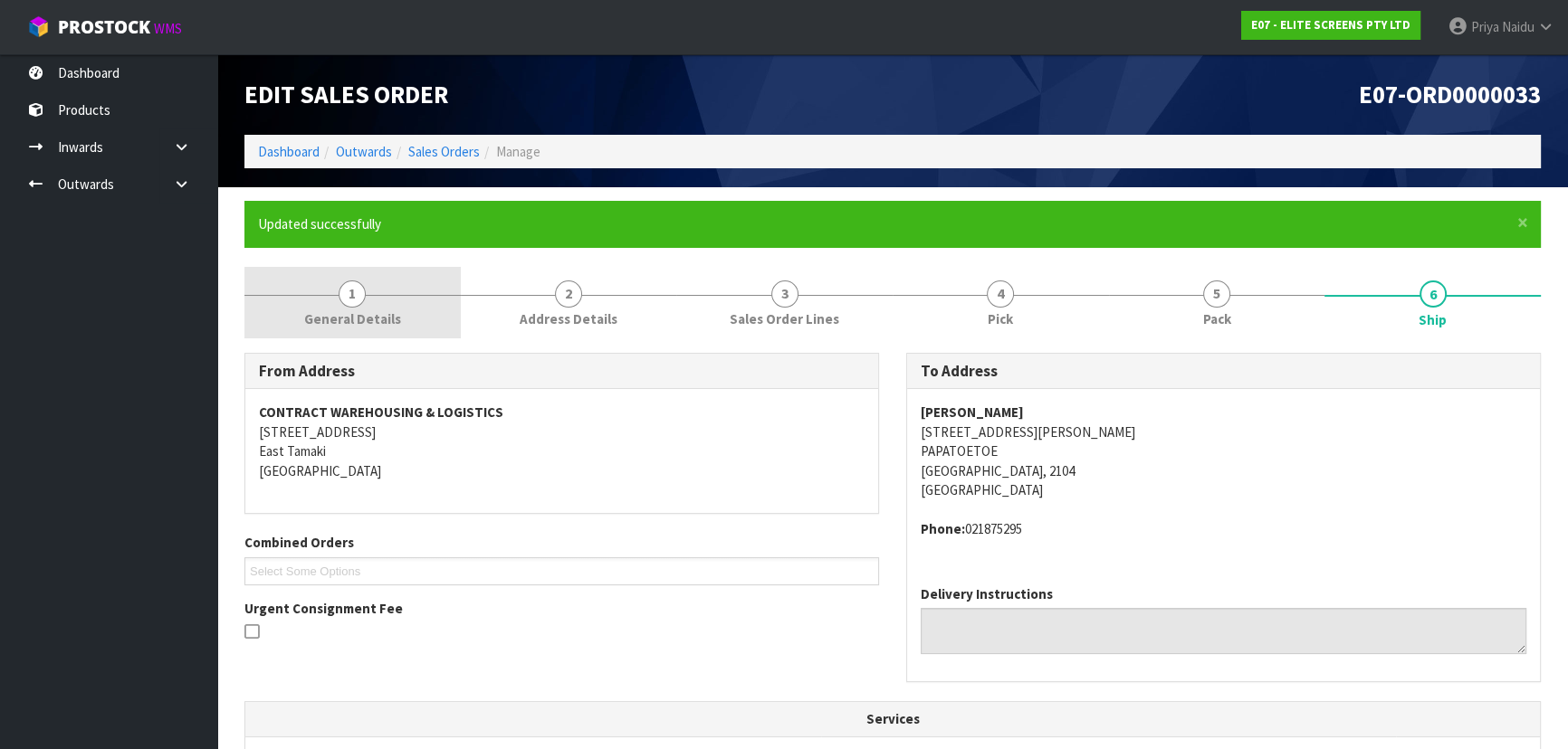
scroll to position [0, 0]
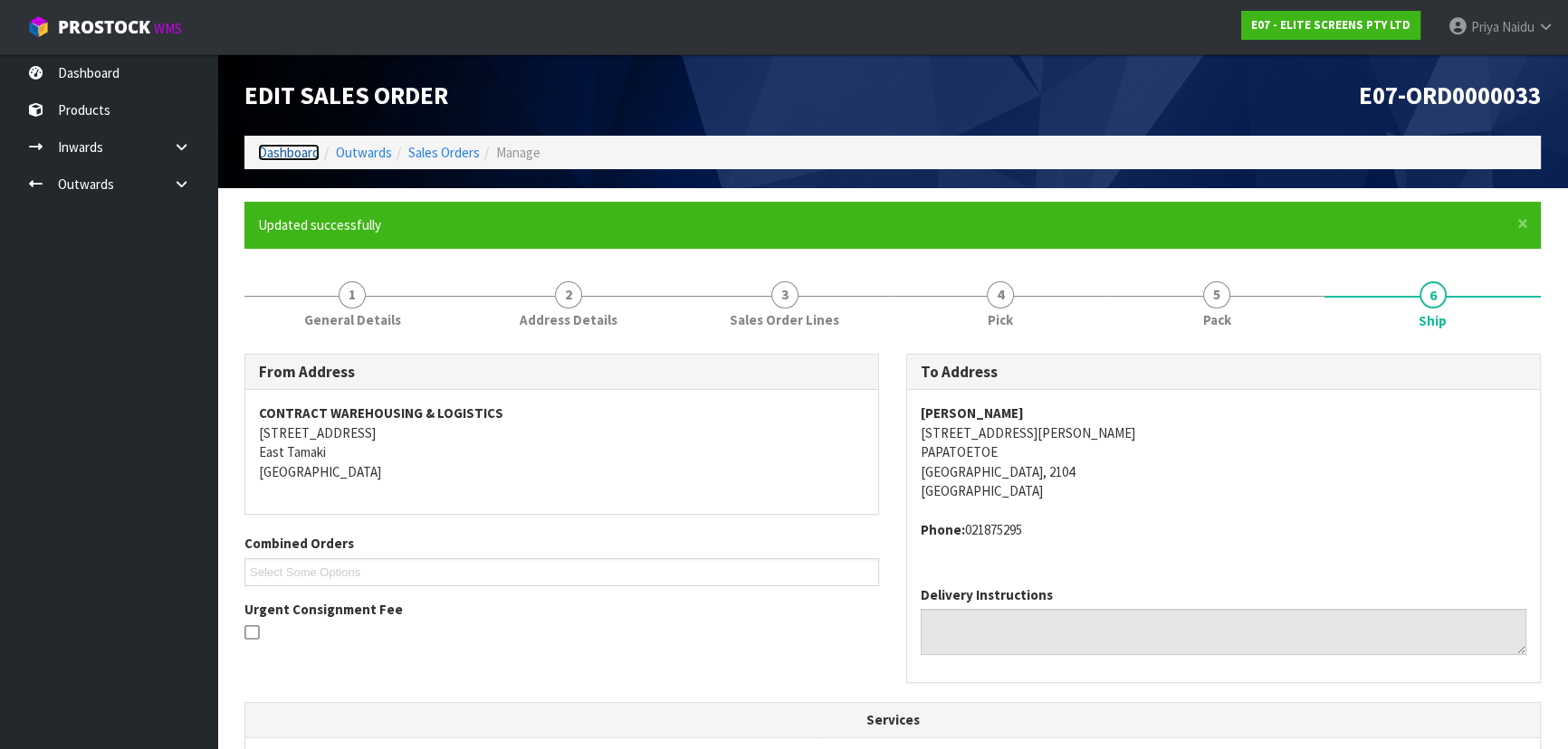
click at [280, 144] on link "Dashboard" at bounding box center [289, 152] width 62 height 18
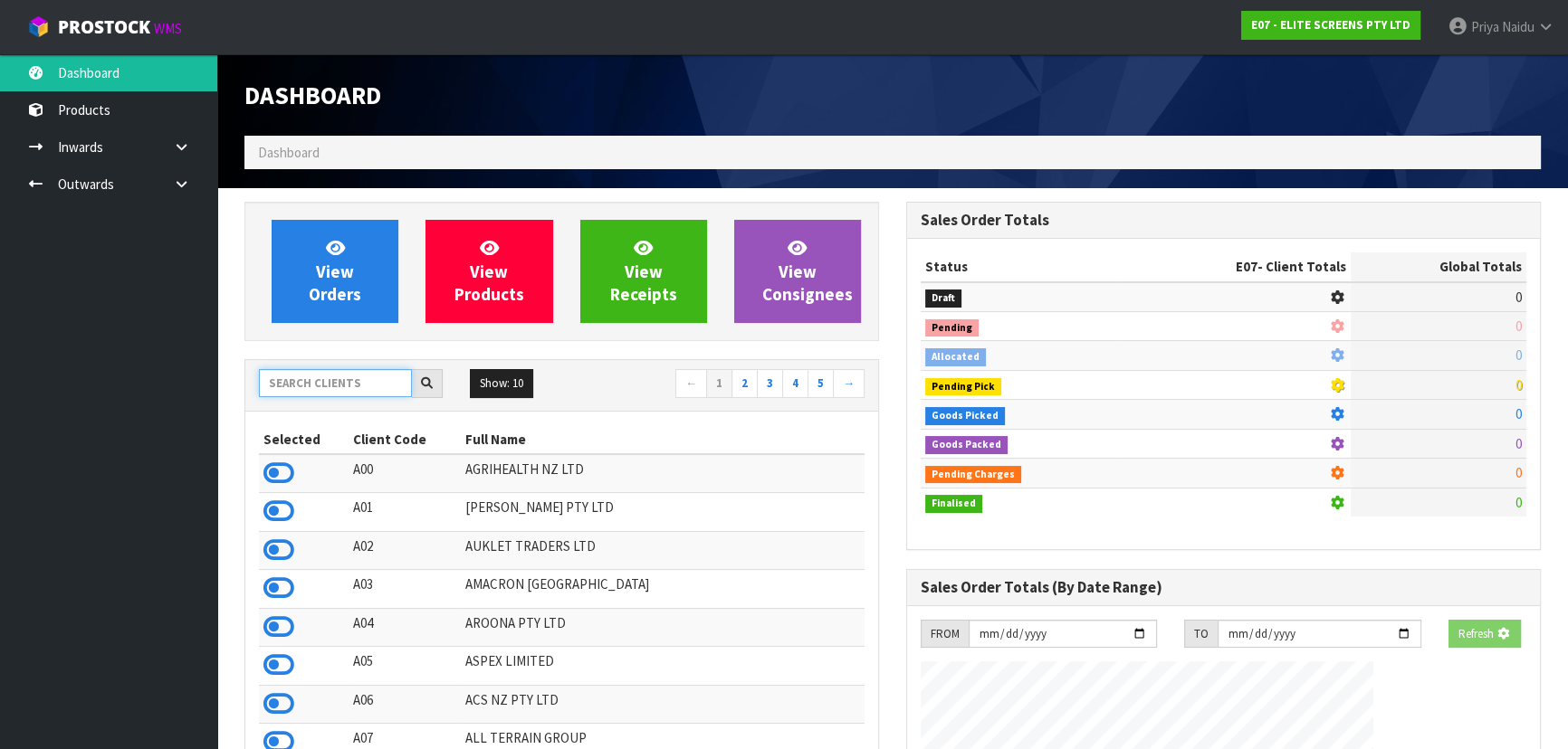
click at [313, 380] on input "text" at bounding box center [336, 383] width 153 height 28
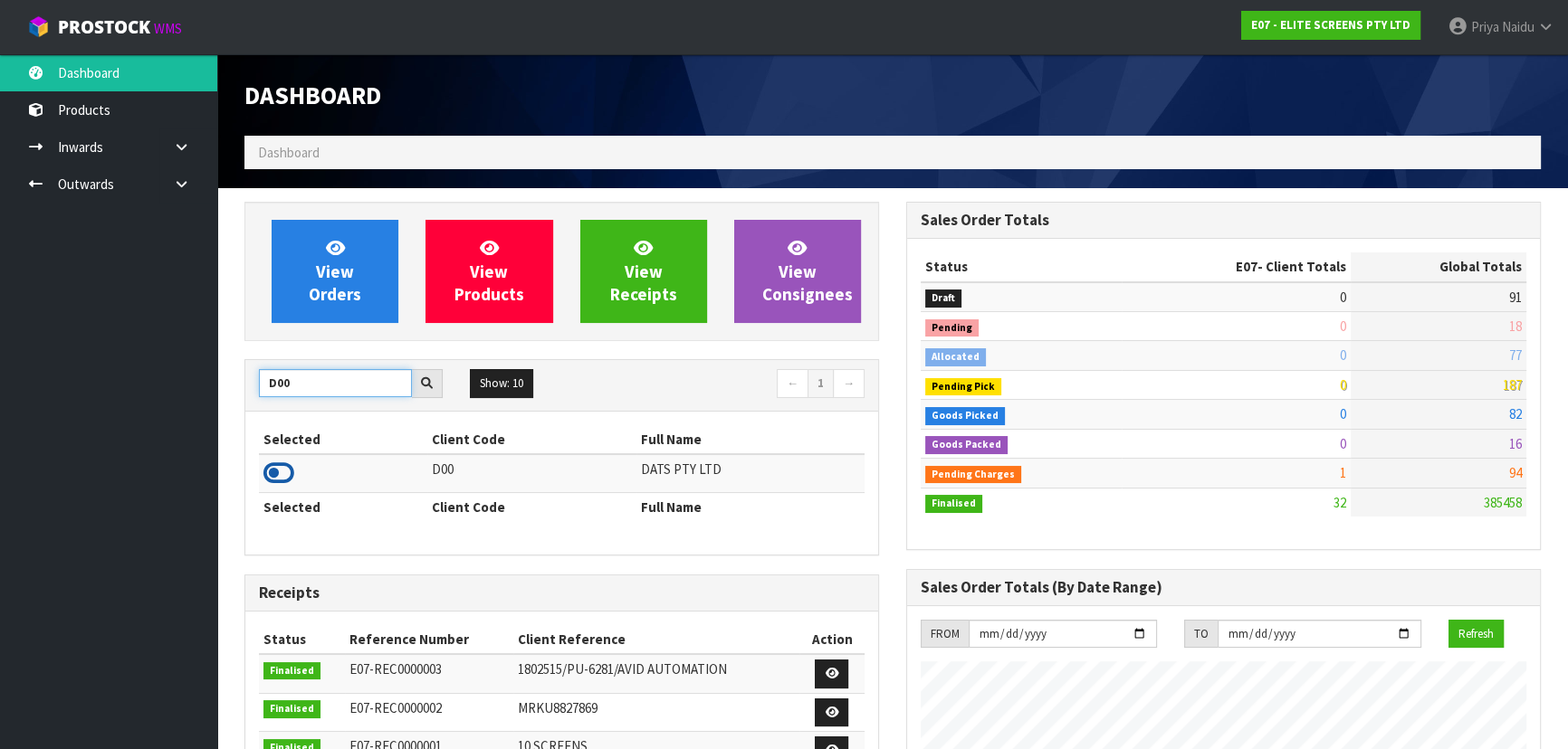
type input "D00"
click at [273, 476] on icon at bounding box center [278, 473] width 30 height 27
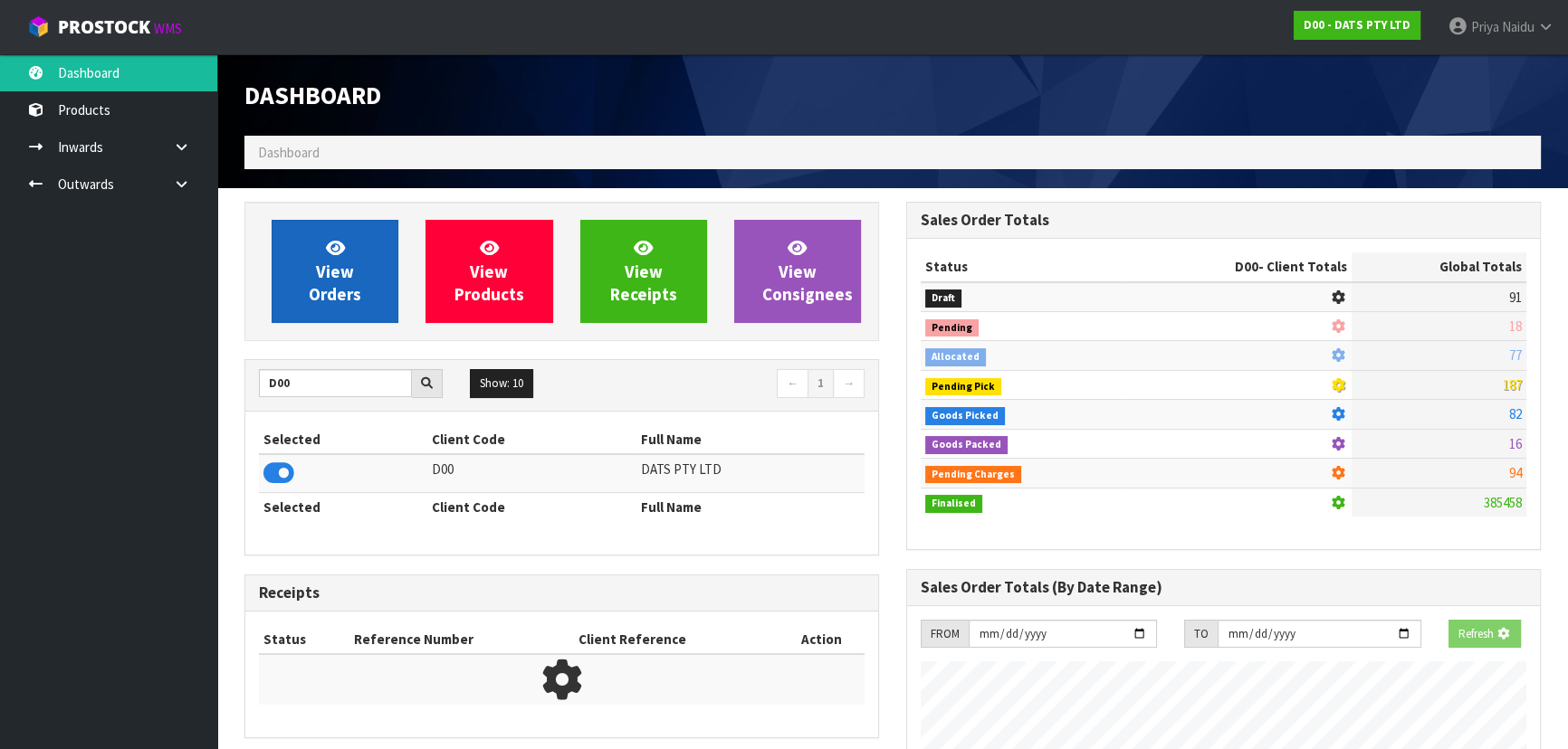
scroll to position [903651, 904636]
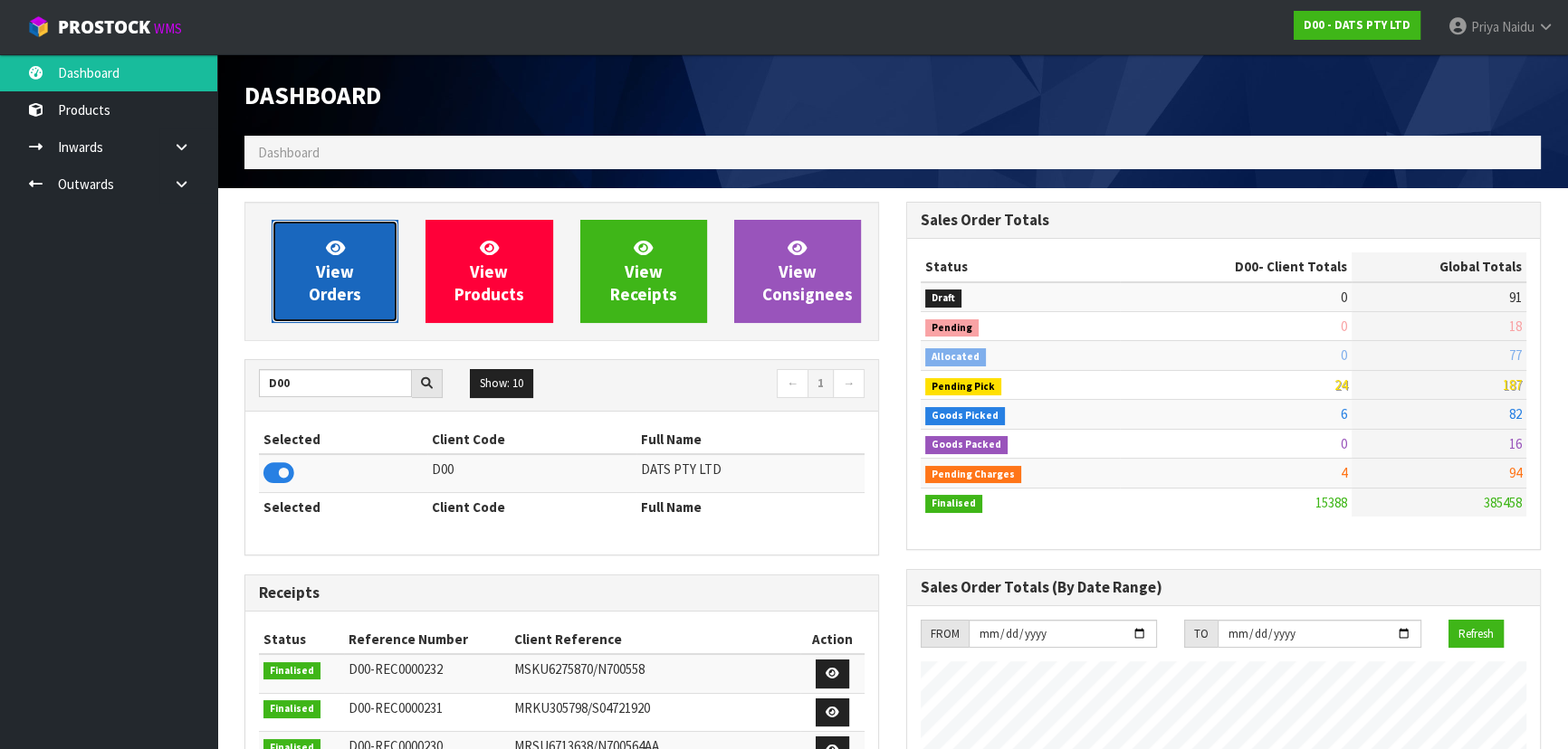
click at [338, 275] on span "View Orders" at bounding box center [335, 271] width 53 height 68
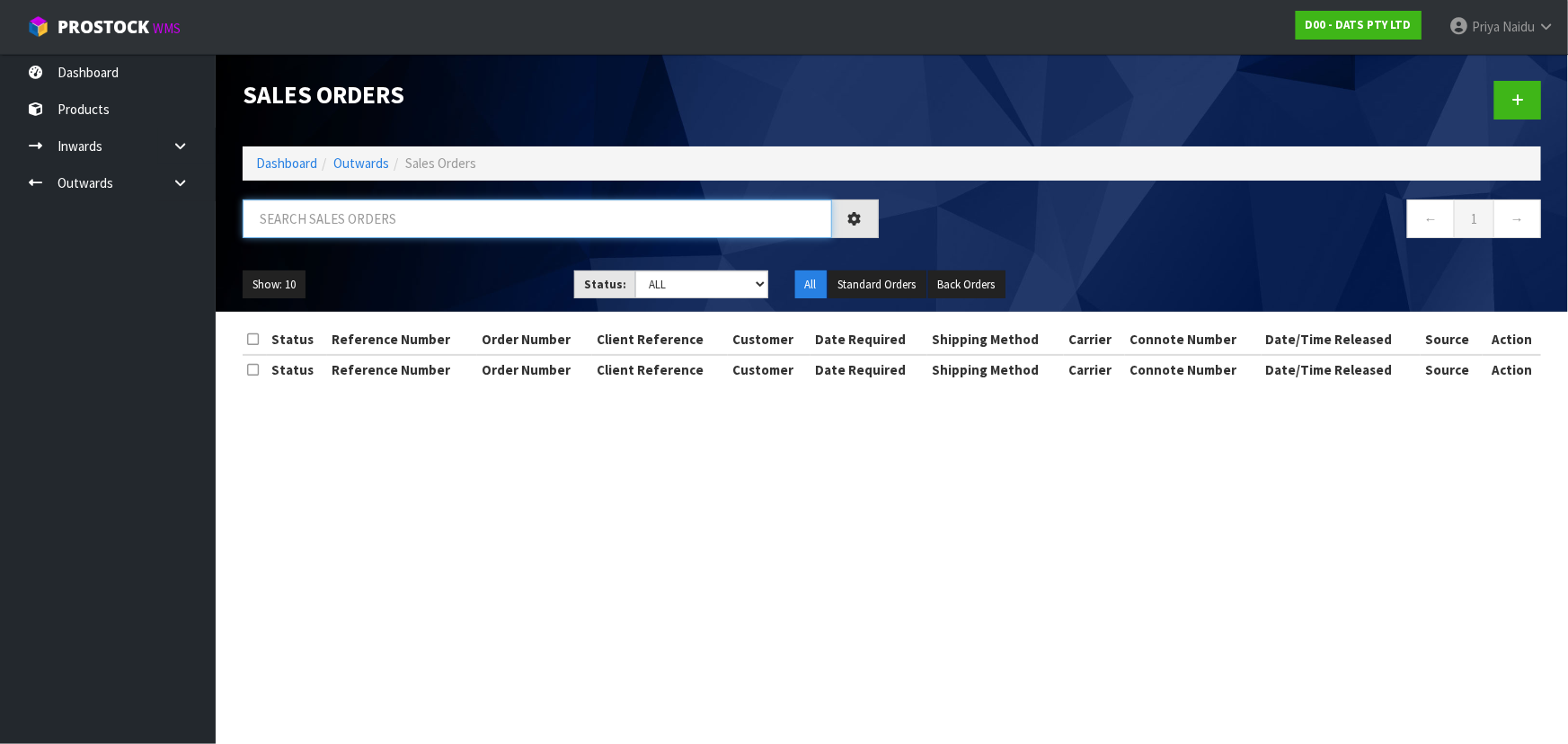
click at [413, 223] on input "text" at bounding box center [537, 219] width 589 height 38
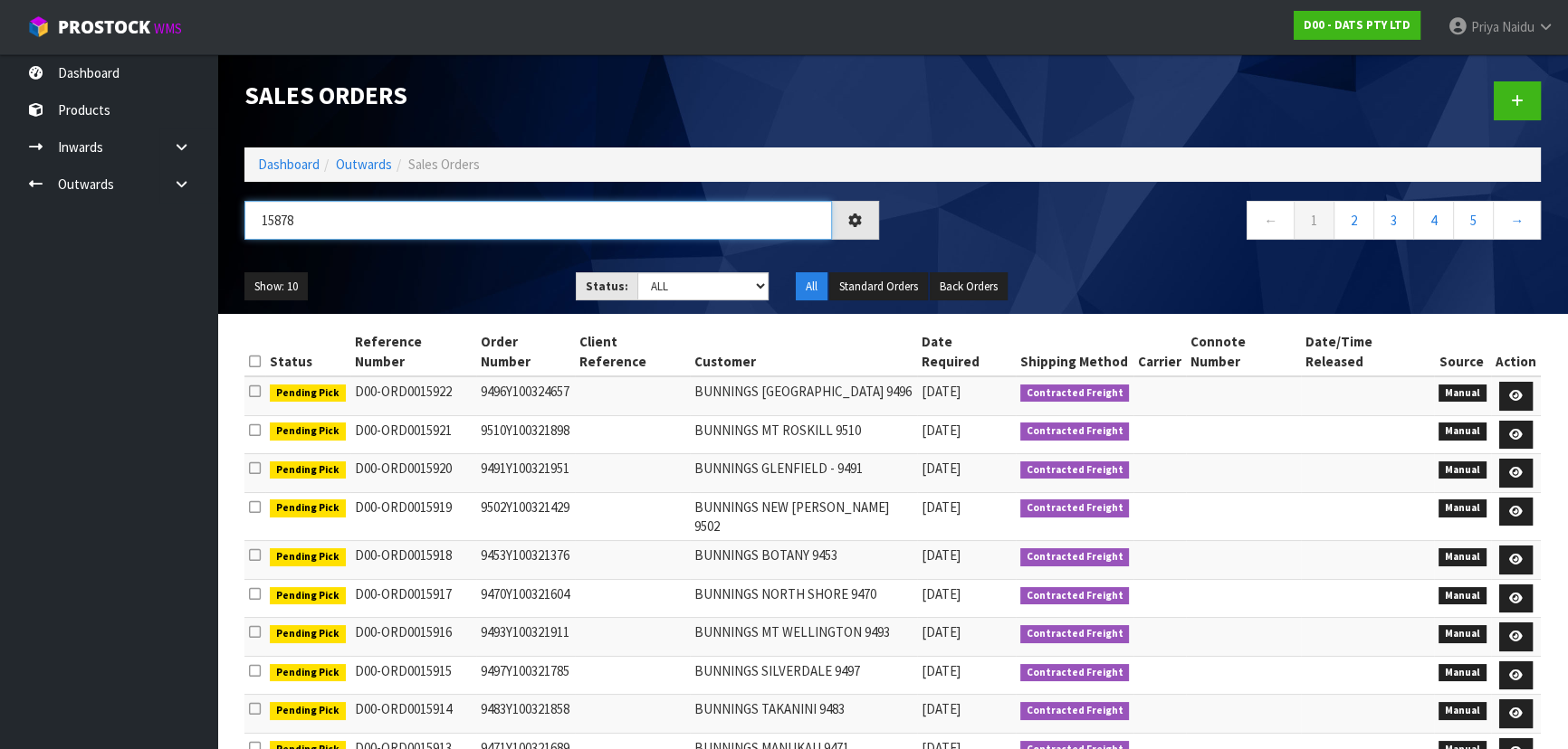
type input "15878"
drag, startPoint x: 697, startPoint y: 278, endPoint x: 686, endPoint y: 298, distance: 22.8
click at [697, 278] on select "Draft Pending Allocated Pending Pick Goods Picked Goods Packed Pending Charges …" at bounding box center [702, 287] width 132 height 28
select select "string:6"
click at [637, 273] on select "Draft Pending Allocated Pending Pick Goods Picked Goods Packed Pending Charges …" at bounding box center [702, 287] width 132 height 28
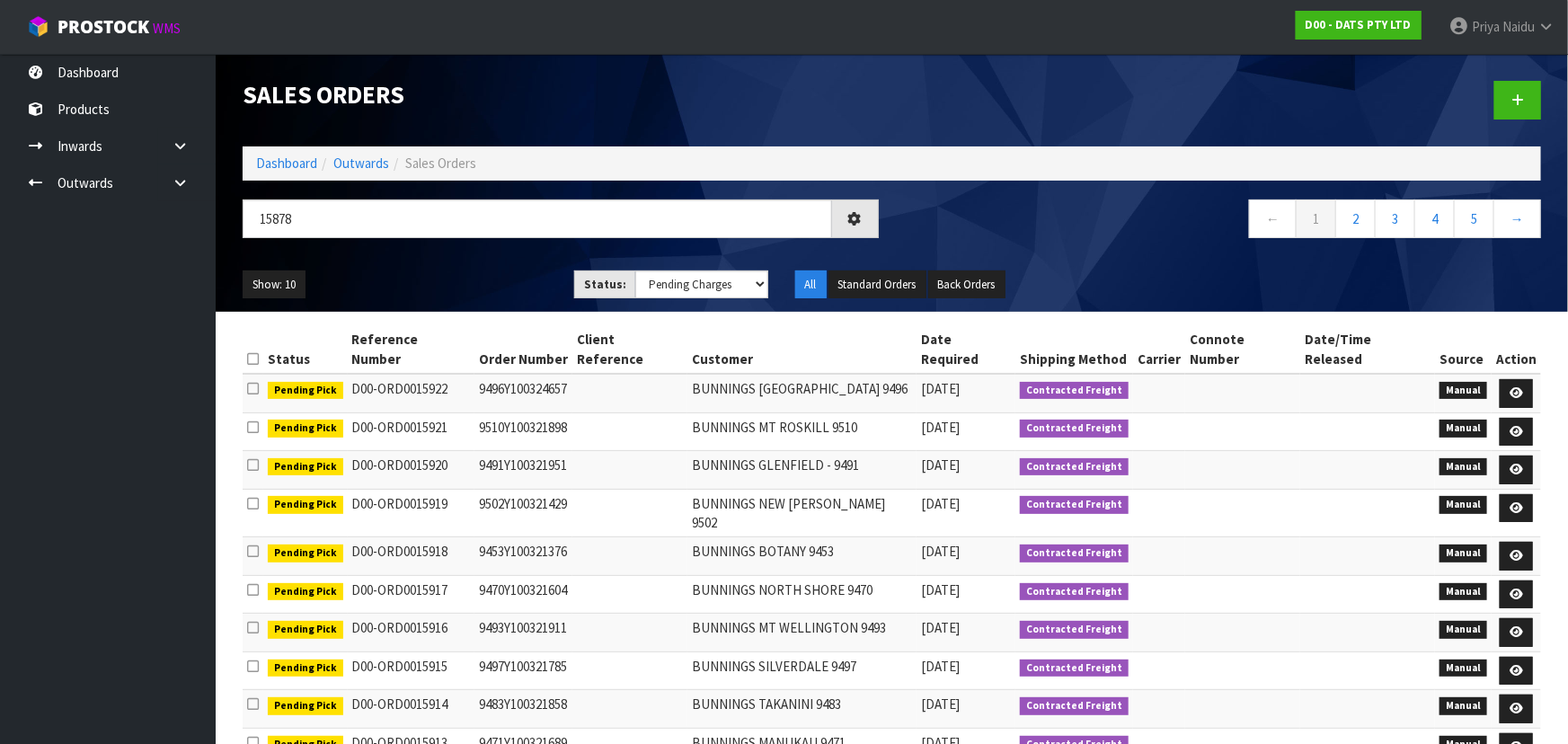
click at [505, 276] on ul "Show: 10 5 10 25 50" at bounding box center [394, 285] width 305 height 28
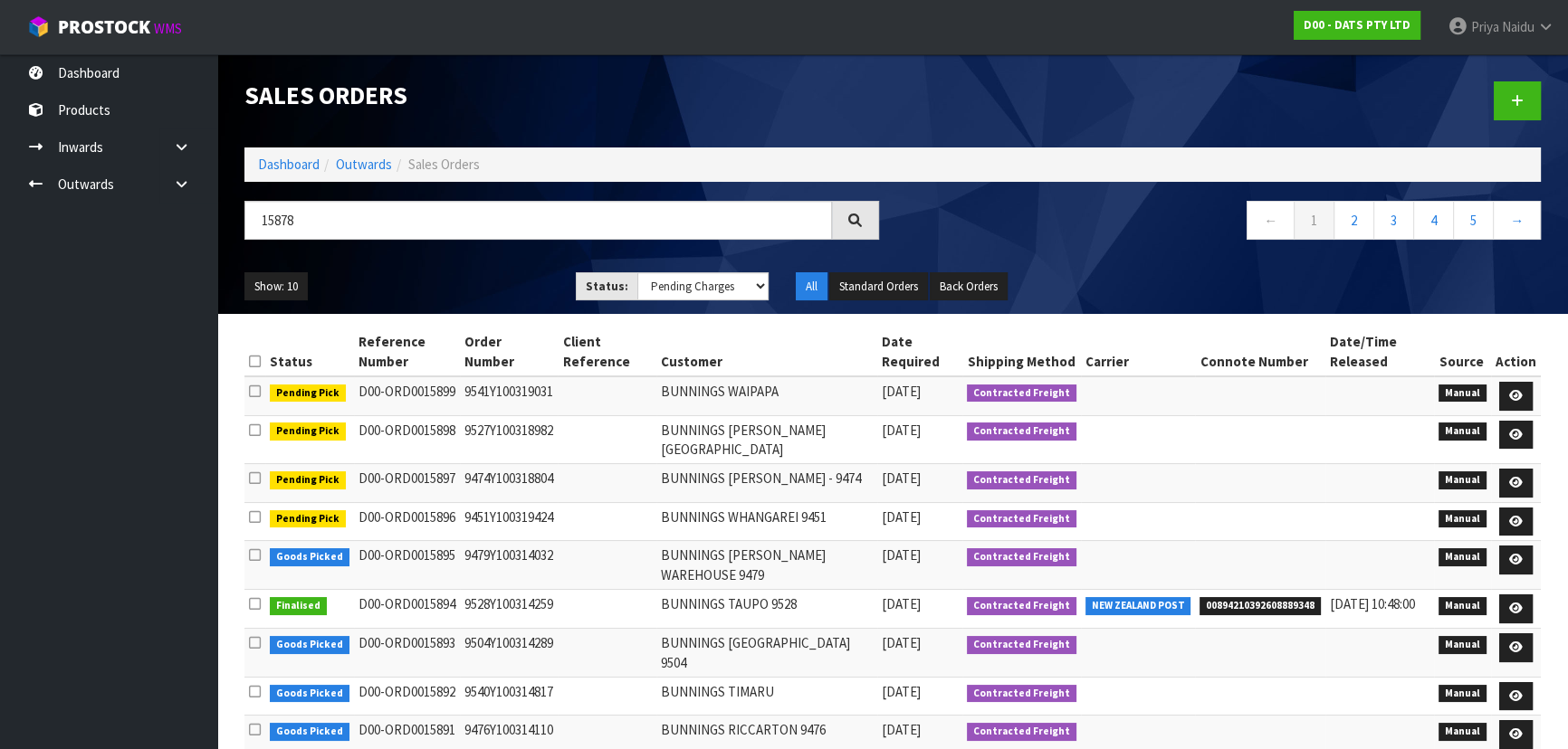
click at [489, 276] on ul "Show: 10 5 10 25 50" at bounding box center [396, 287] width 304 height 29
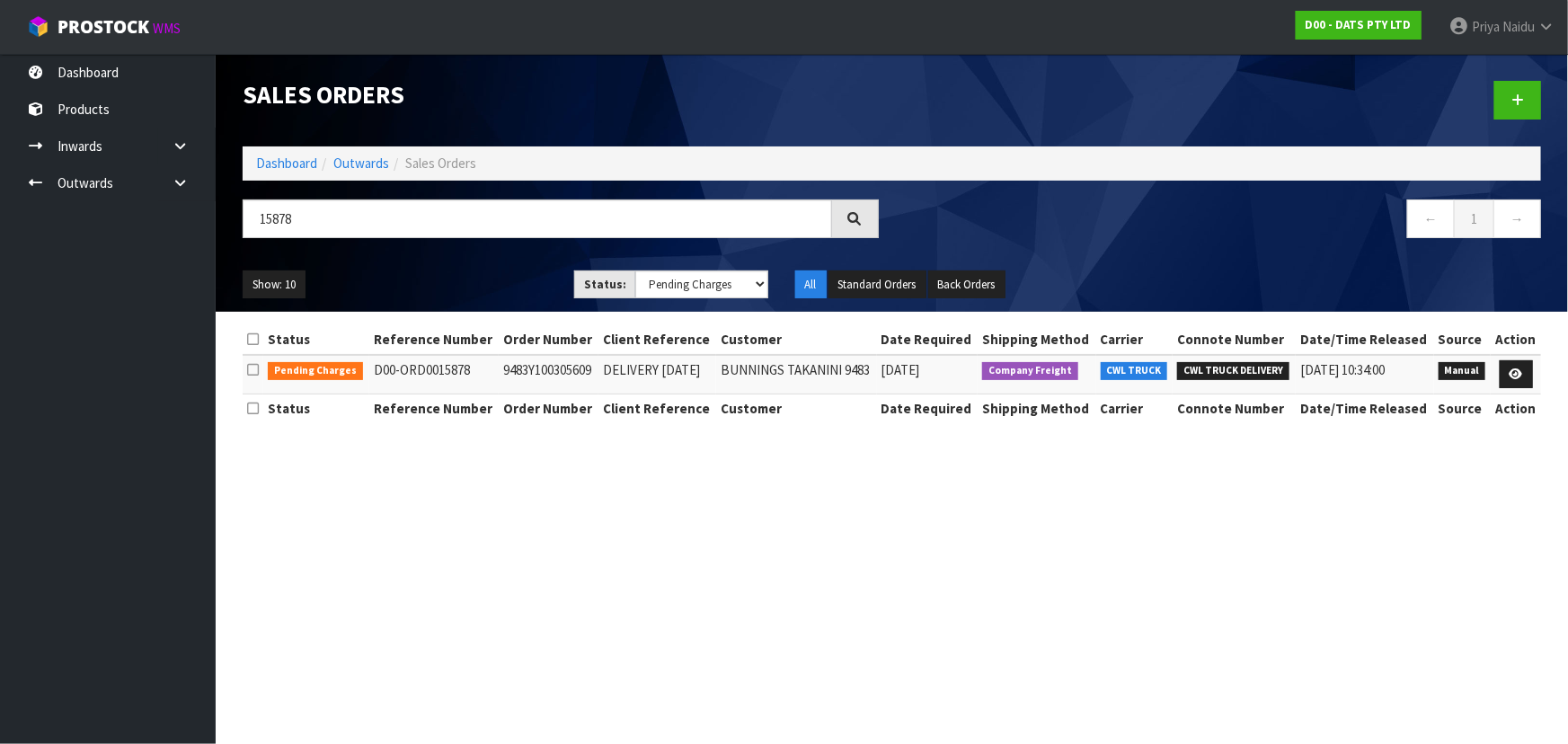
click at [486, 275] on ul "Show: 10 5 10 25 50" at bounding box center [394, 285] width 305 height 28
click at [359, 216] on input "15878" at bounding box center [537, 219] width 589 height 38
click at [435, 278] on ul "Show: 10 5 10 25 50" at bounding box center [394, 285] width 305 height 28
click at [295, 167] on link "Dashboard" at bounding box center [286, 163] width 61 height 17
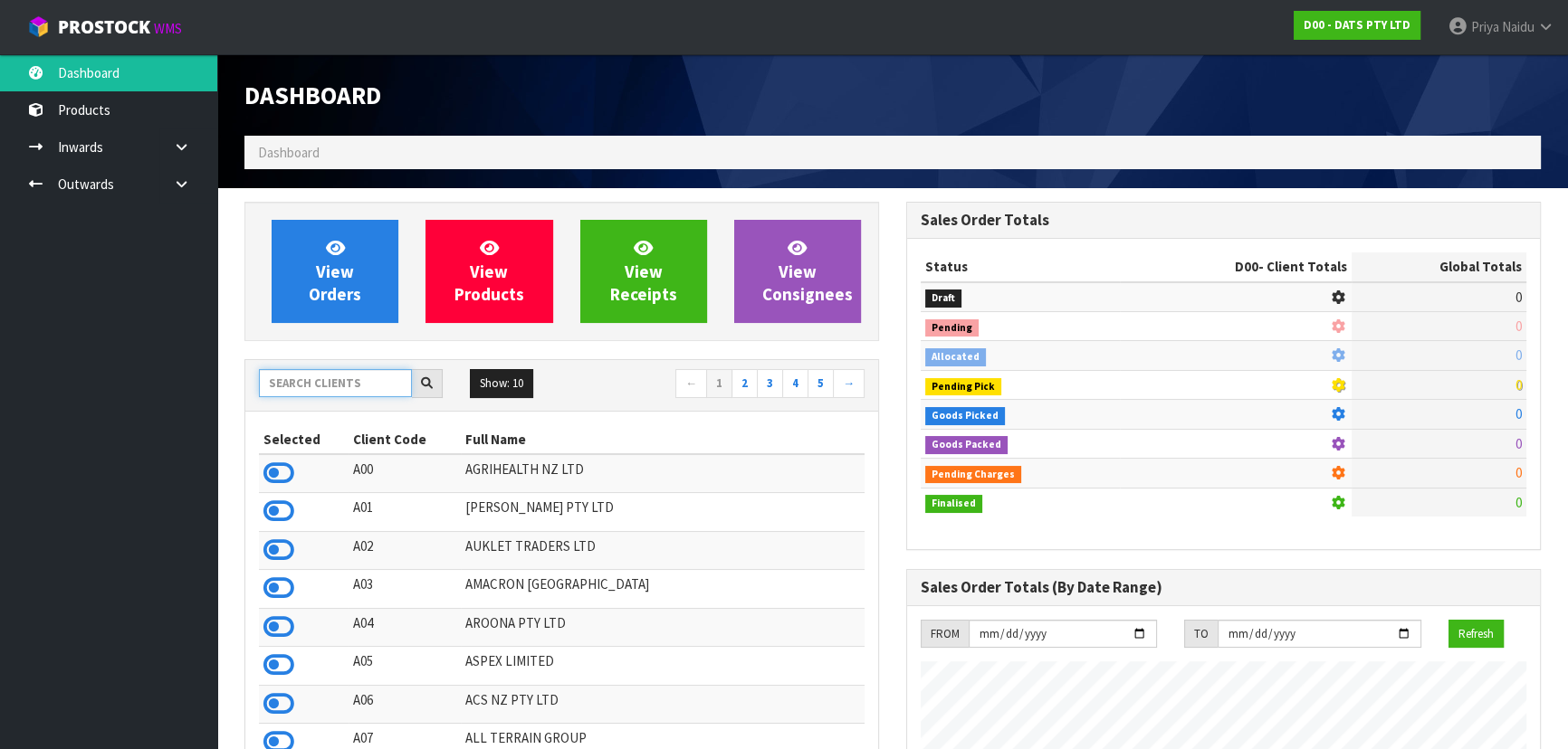
click at [360, 376] on input "text" at bounding box center [336, 383] width 153 height 28
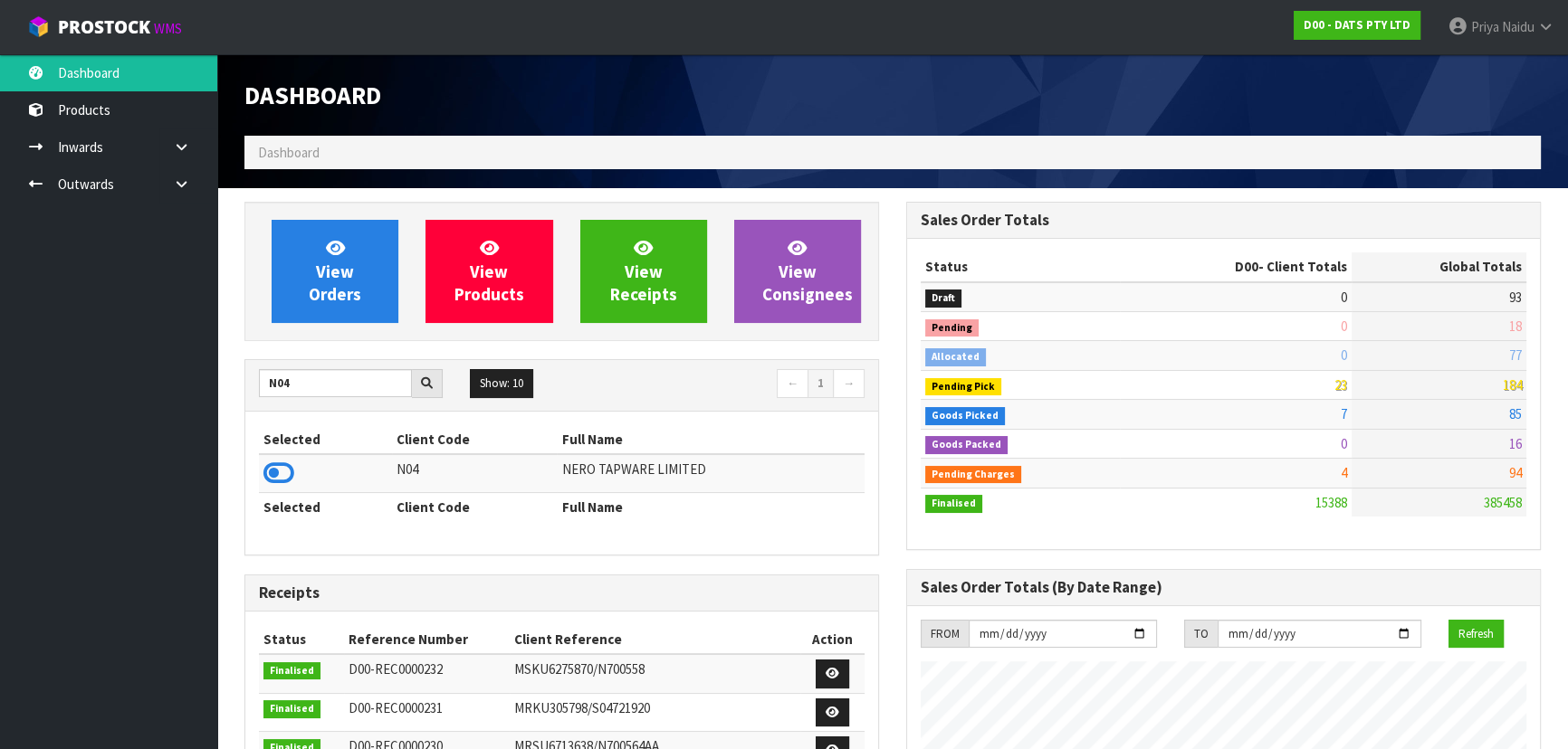
click at [264, 468] on icon at bounding box center [278, 473] width 30 height 27
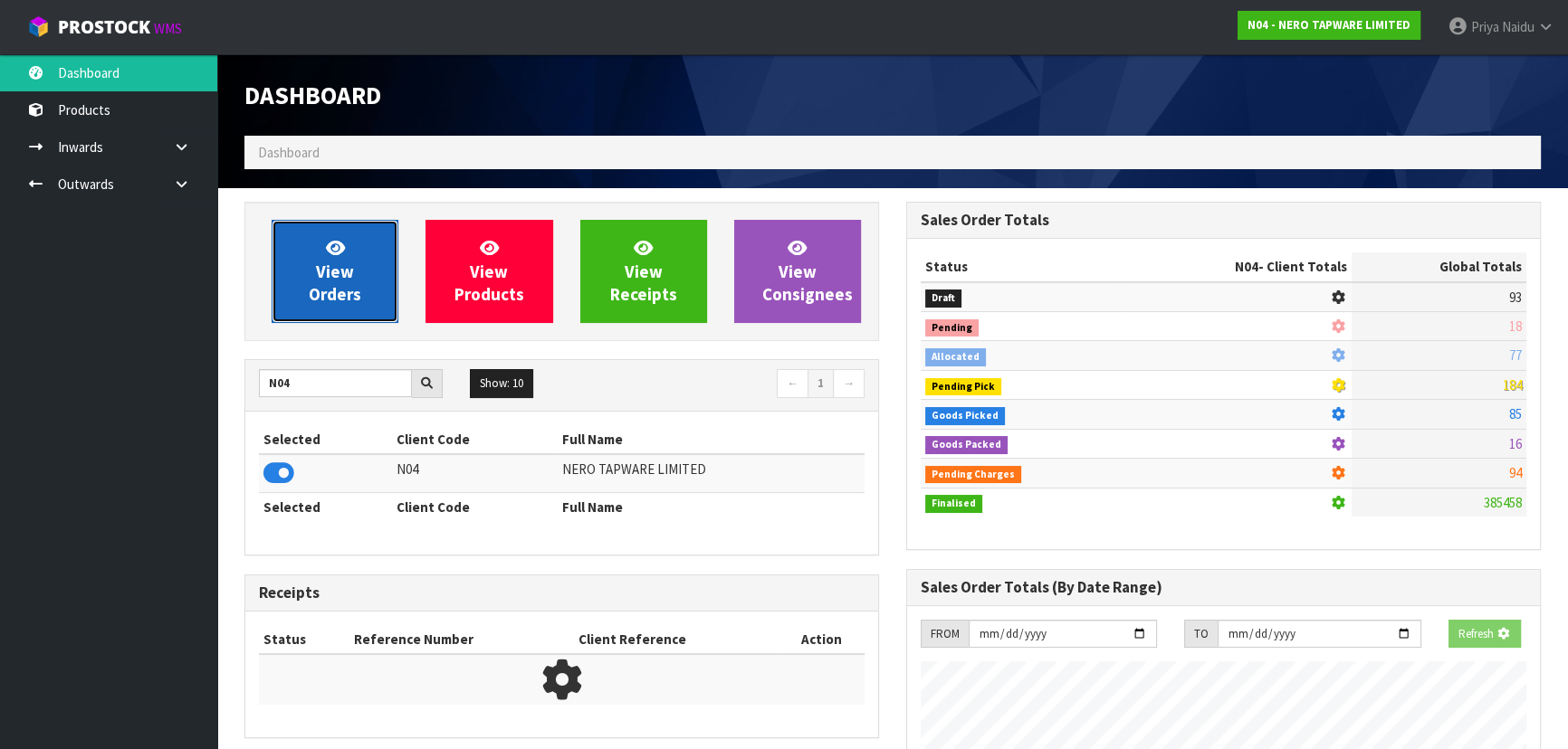
click at [305, 298] on link "View Orders" at bounding box center [335, 272] width 126 height 103
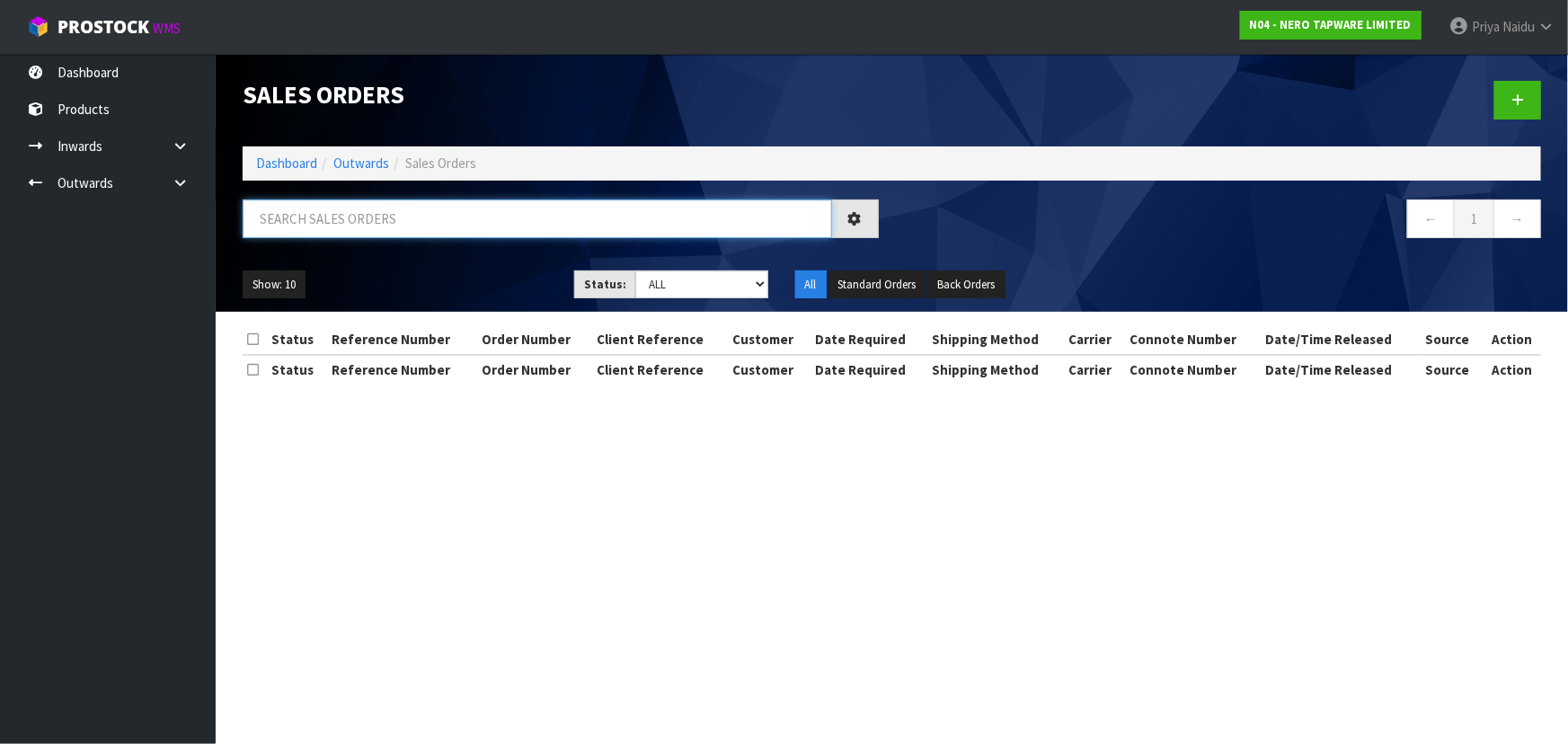
click at [378, 217] on input "text" at bounding box center [537, 219] width 589 height 38
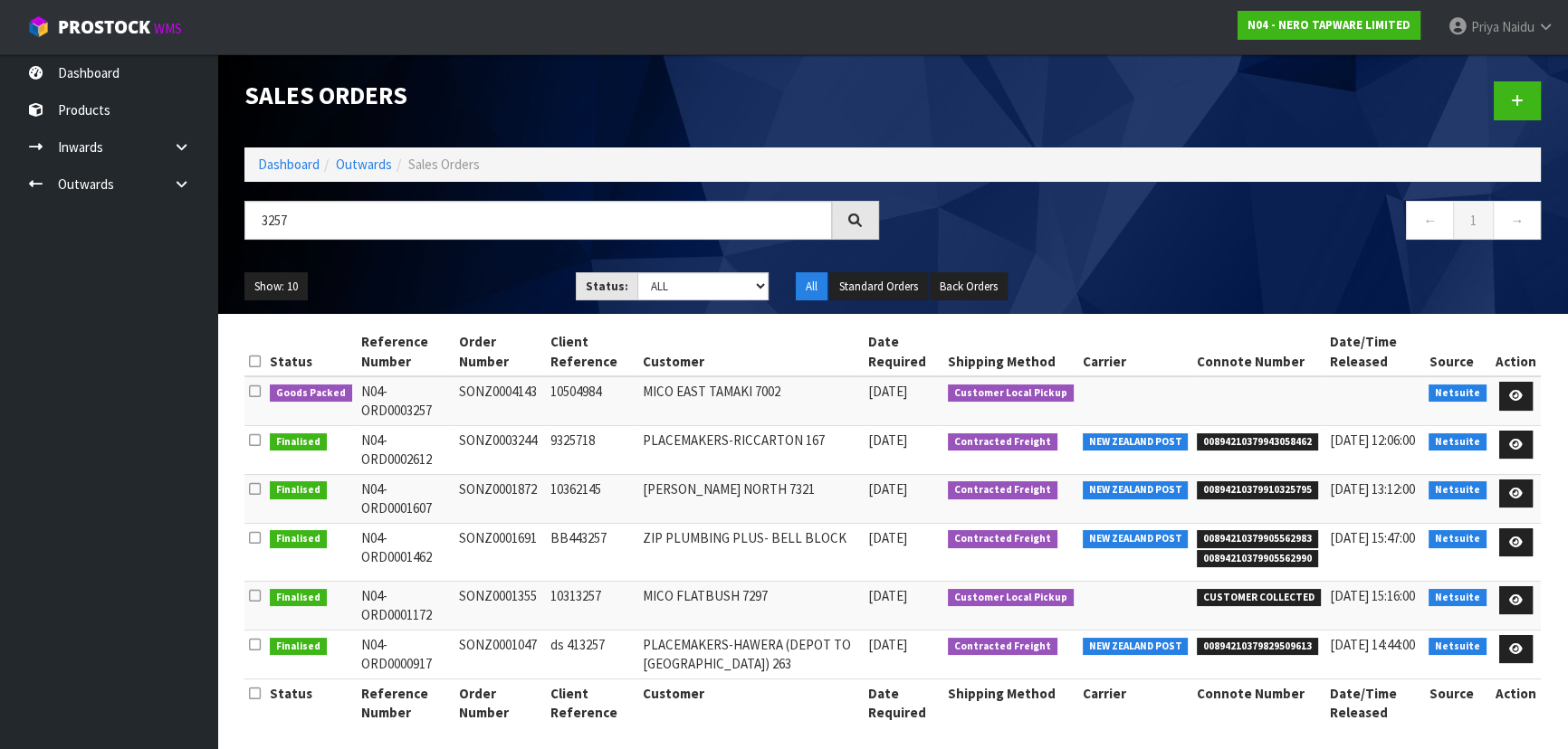
click at [423, 283] on ul "Show: 10 5 10 25 50" at bounding box center [396, 287] width 304 height 29
click at [1516, 390] on icon at bounding box center [1515, 395] width 14 height 12
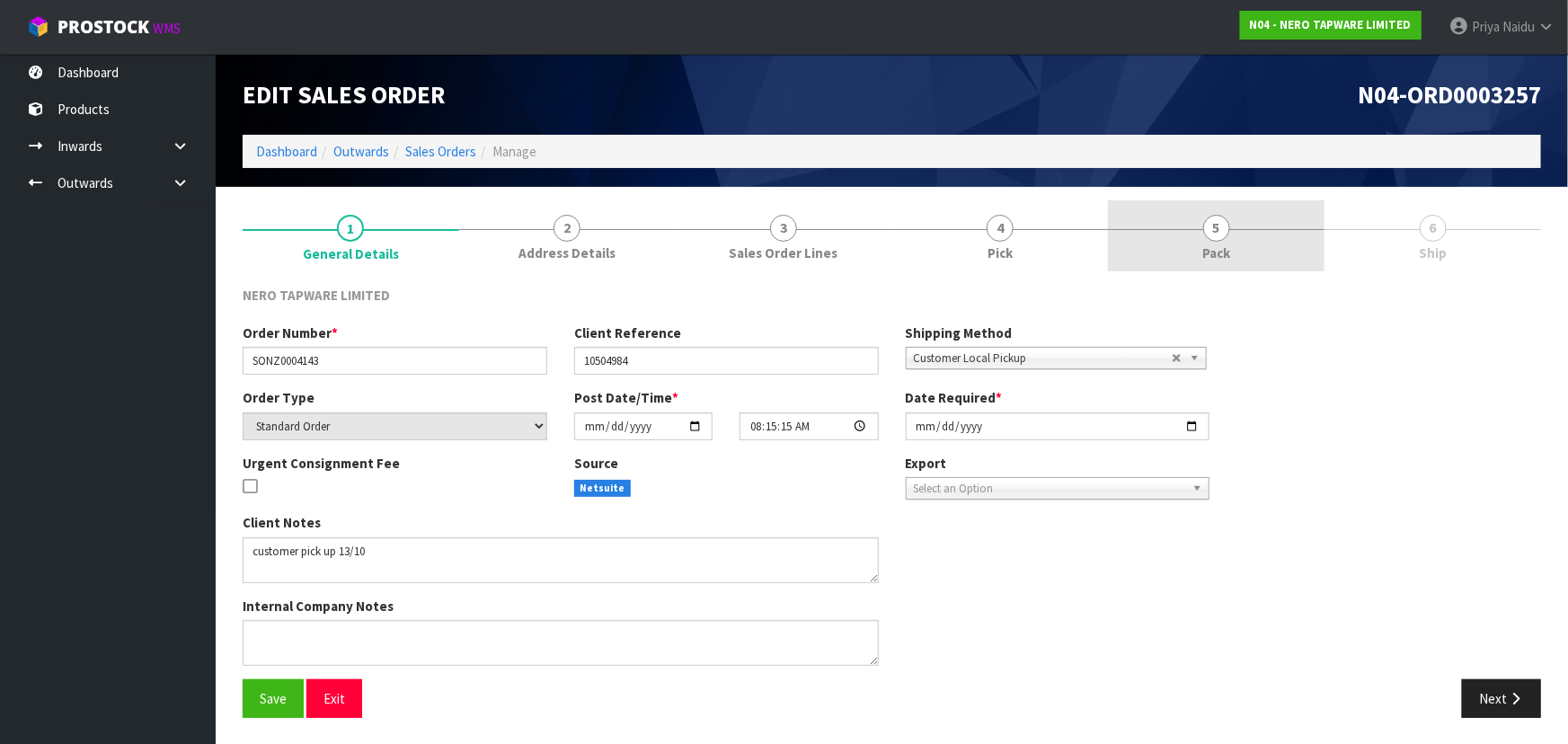
click at [1237, 230] on link "5 Pack" at bounding box center [1216, 236] width 217 height 71
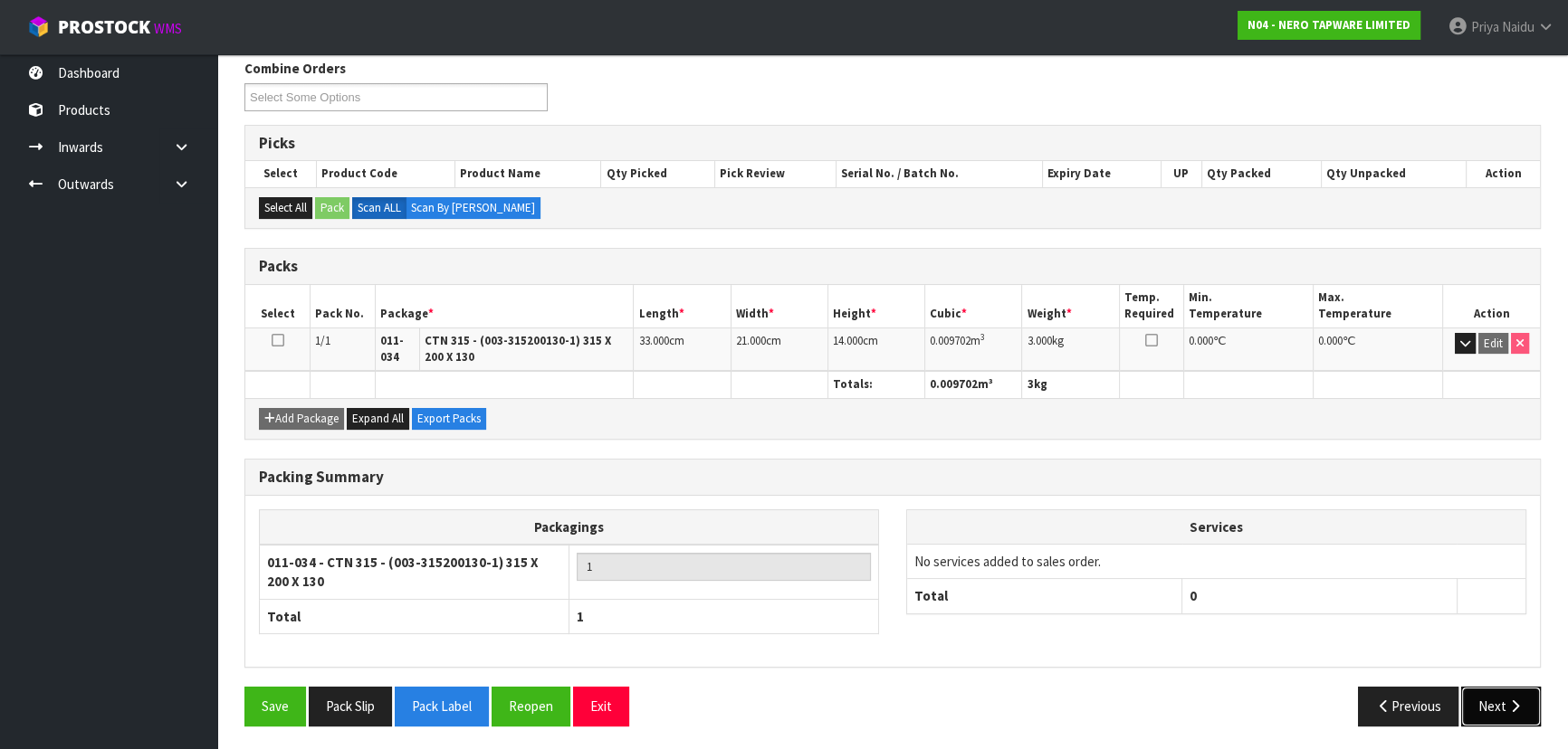
click at [1497, 700] on button "Next" at bounding box center [1501, 706] width 79 height 39
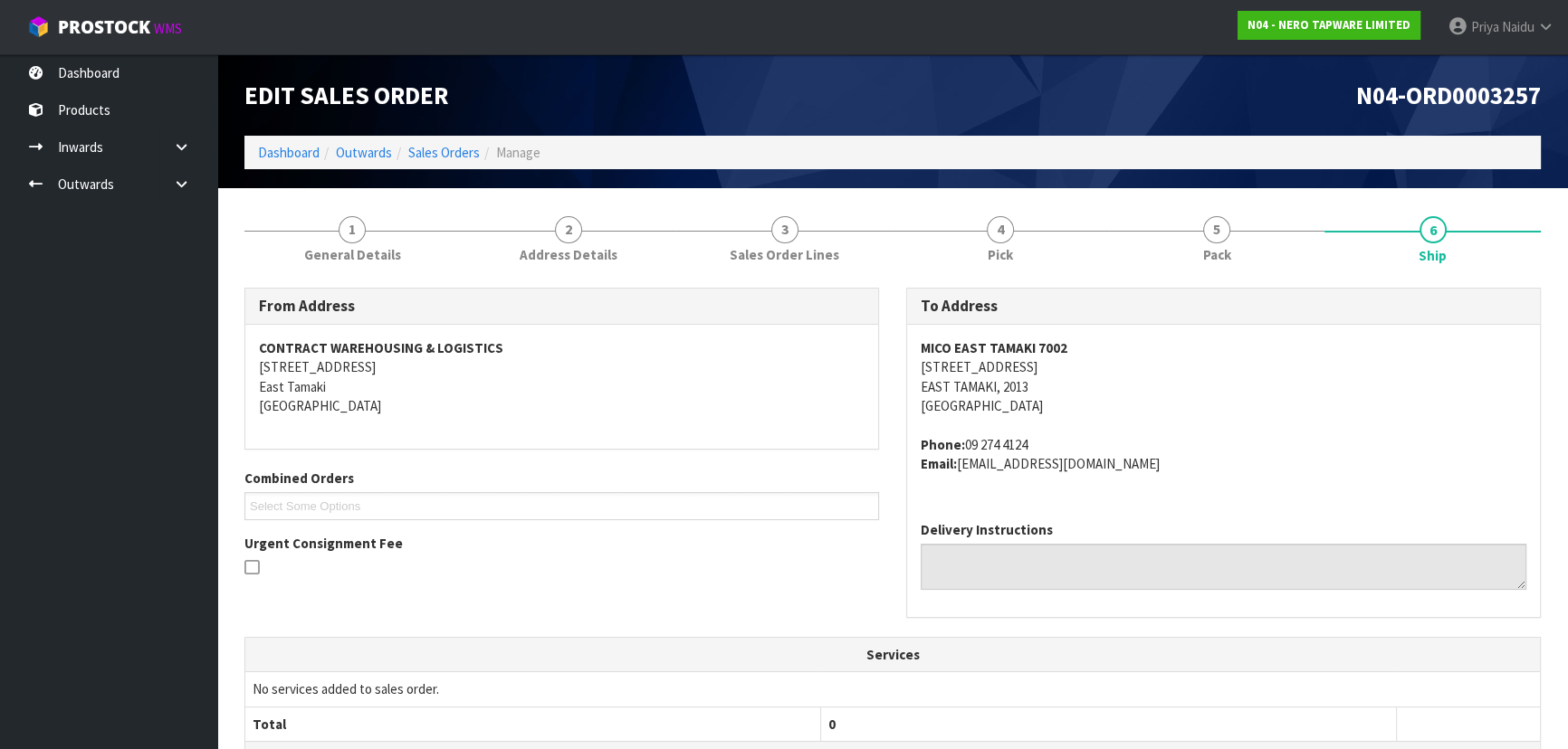
scroll to position [408, 0]
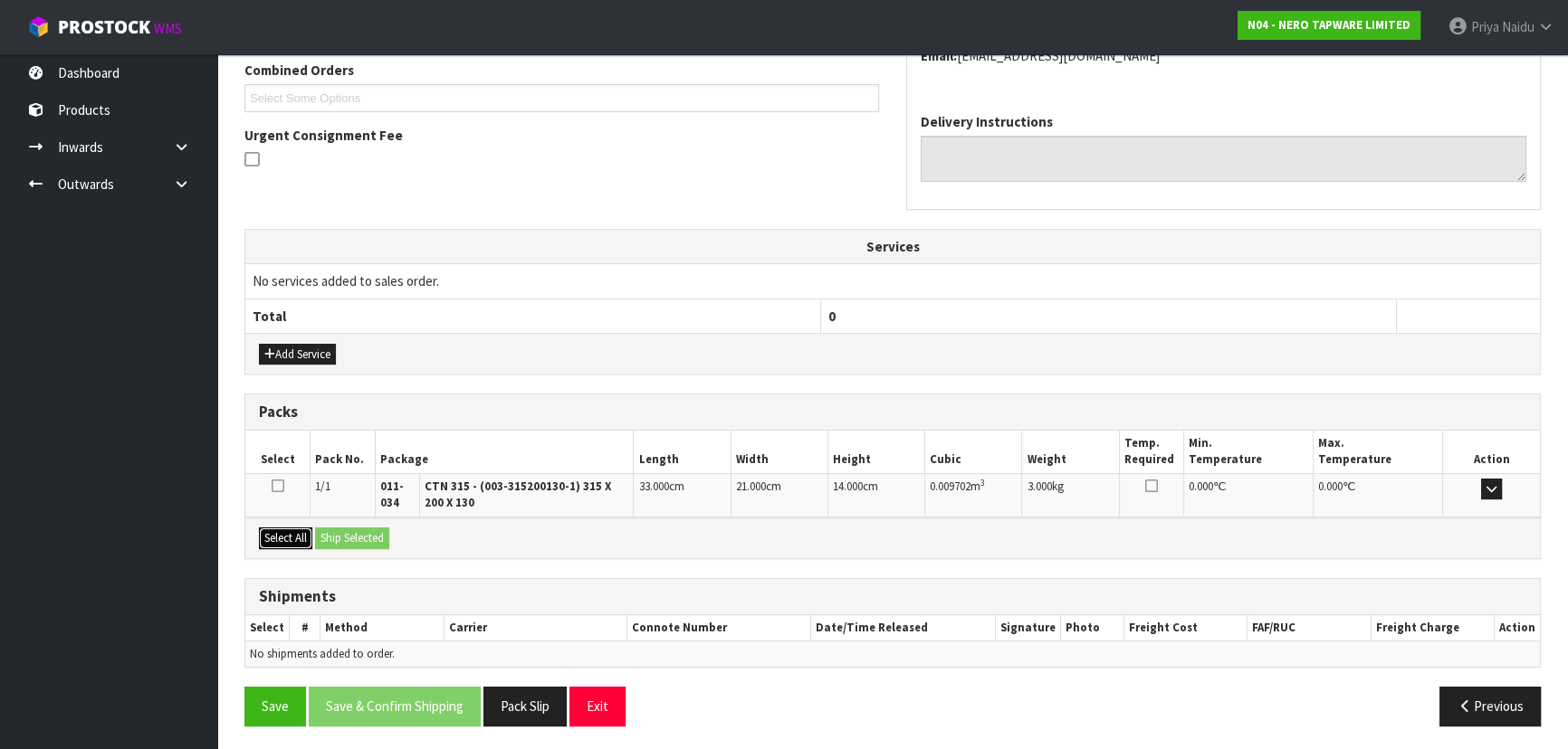
drag, startPoint x: 284, startPoint y: 536, endPoint x: 379, endPoint y: 542, distance: 95.2
click at [290, 536] on button "Select All" at bounding box center [286, 539] width 53 height 22
click at [389, 543] on button "Ship Selected" at bounding box center [352, 539] width 75 height 22
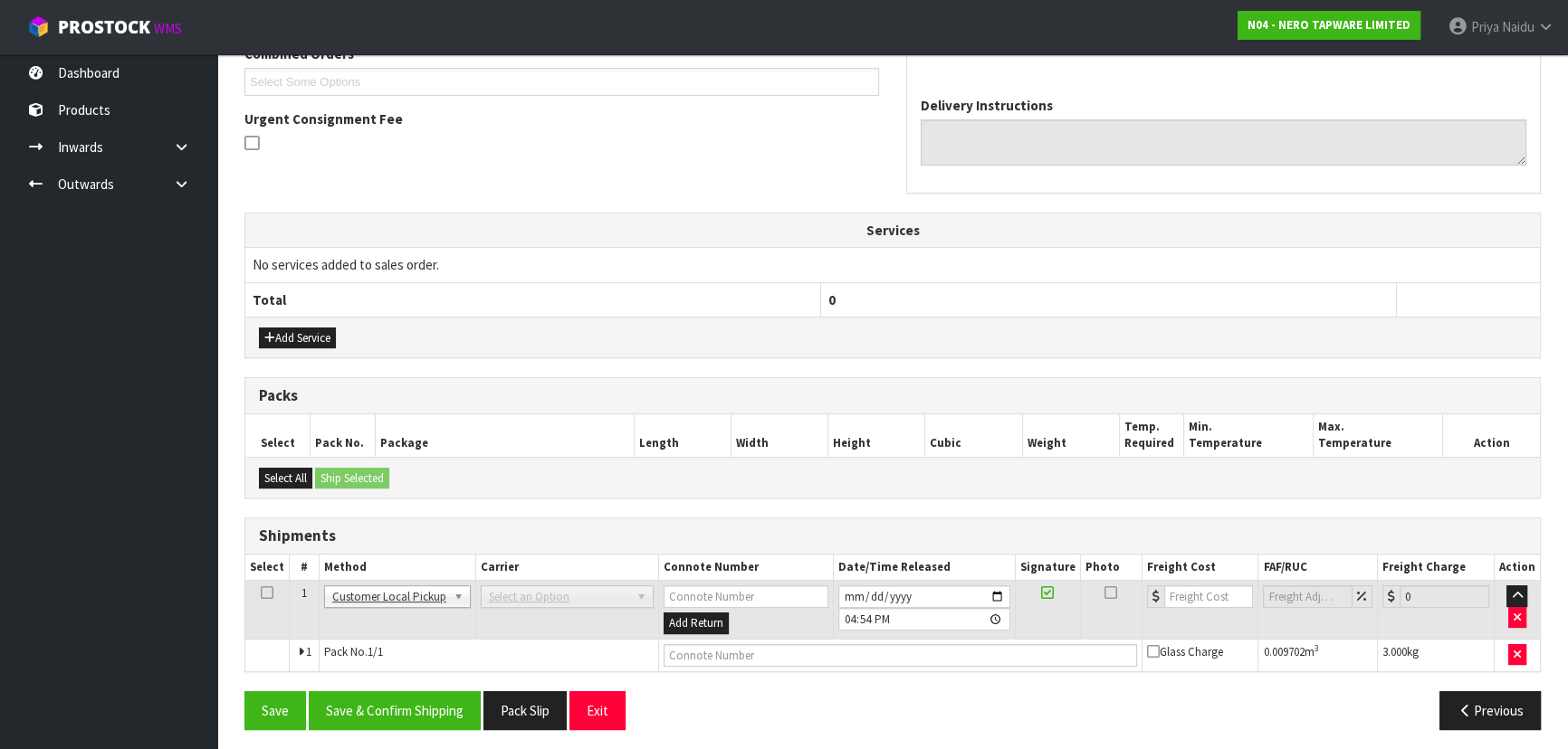
scroll to position [429, 0]
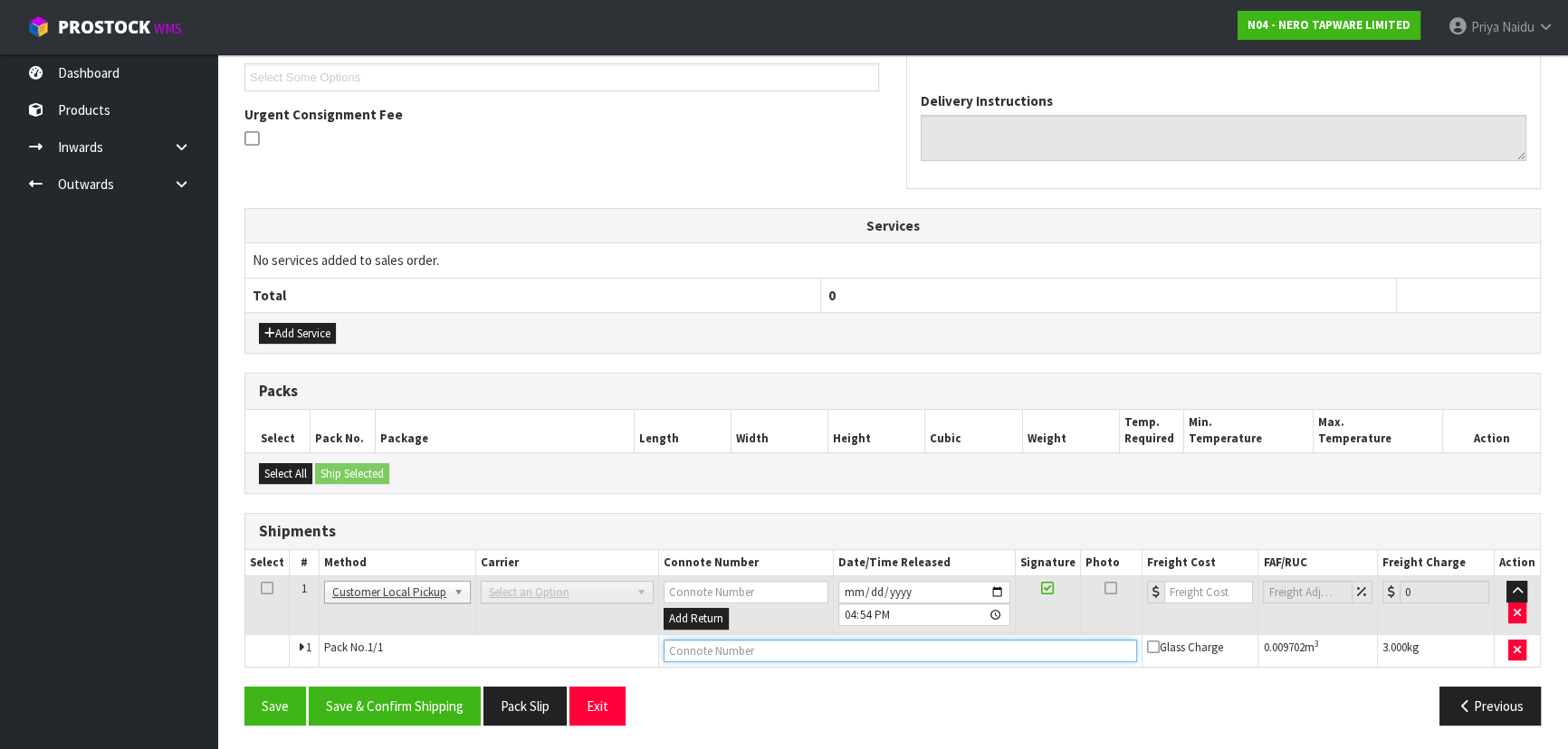
click at [687, 644] on input "text" at bounding box center [901, 650] width 474 height 23
click at [415, 700] on button "Save & Confirm Shipping" at bounding box center [395, 706] width 172 height 39
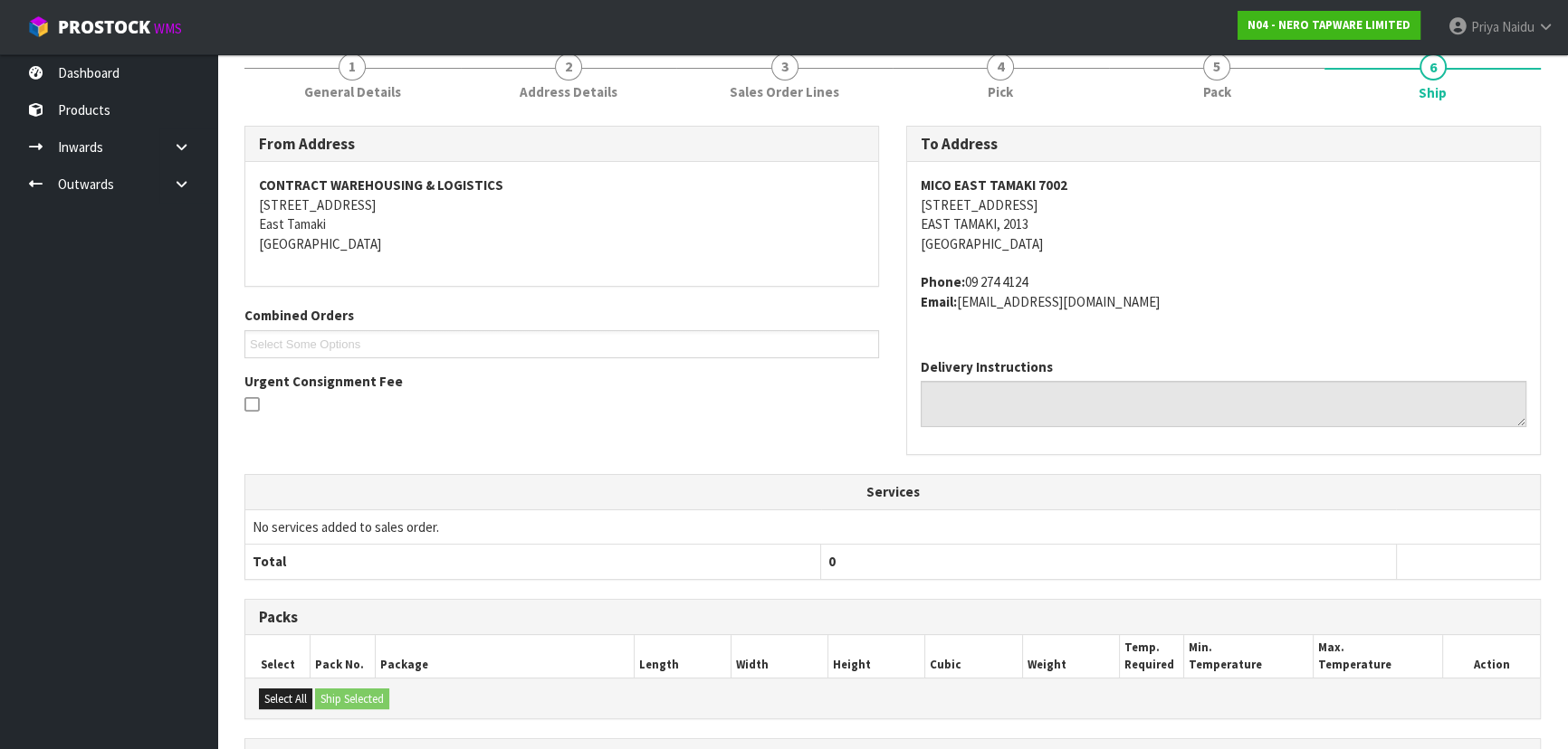
scroll to position [0, 0]
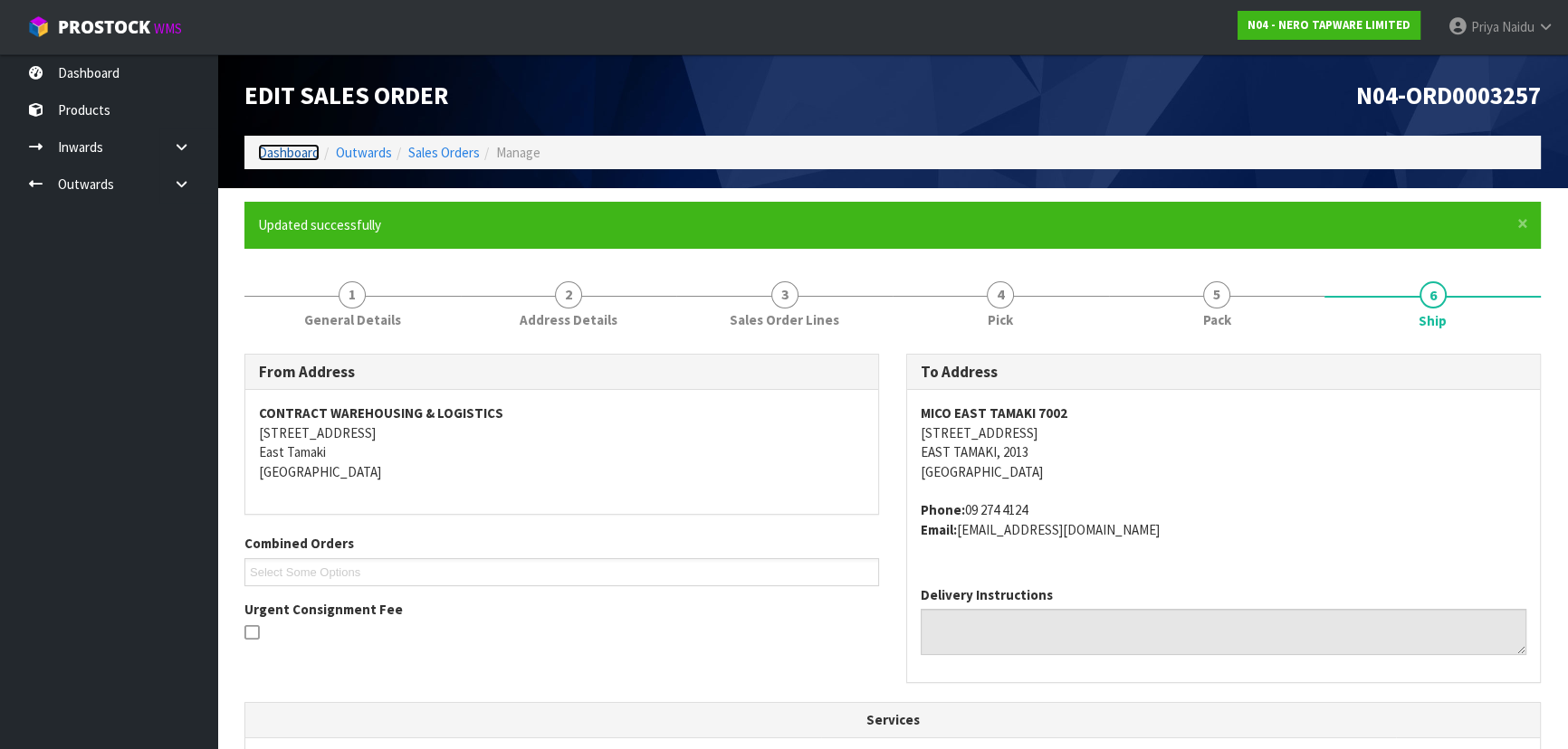
click at [286, 150] on link "Dashboard" at bounding box center [289, 152] width 62 height 18
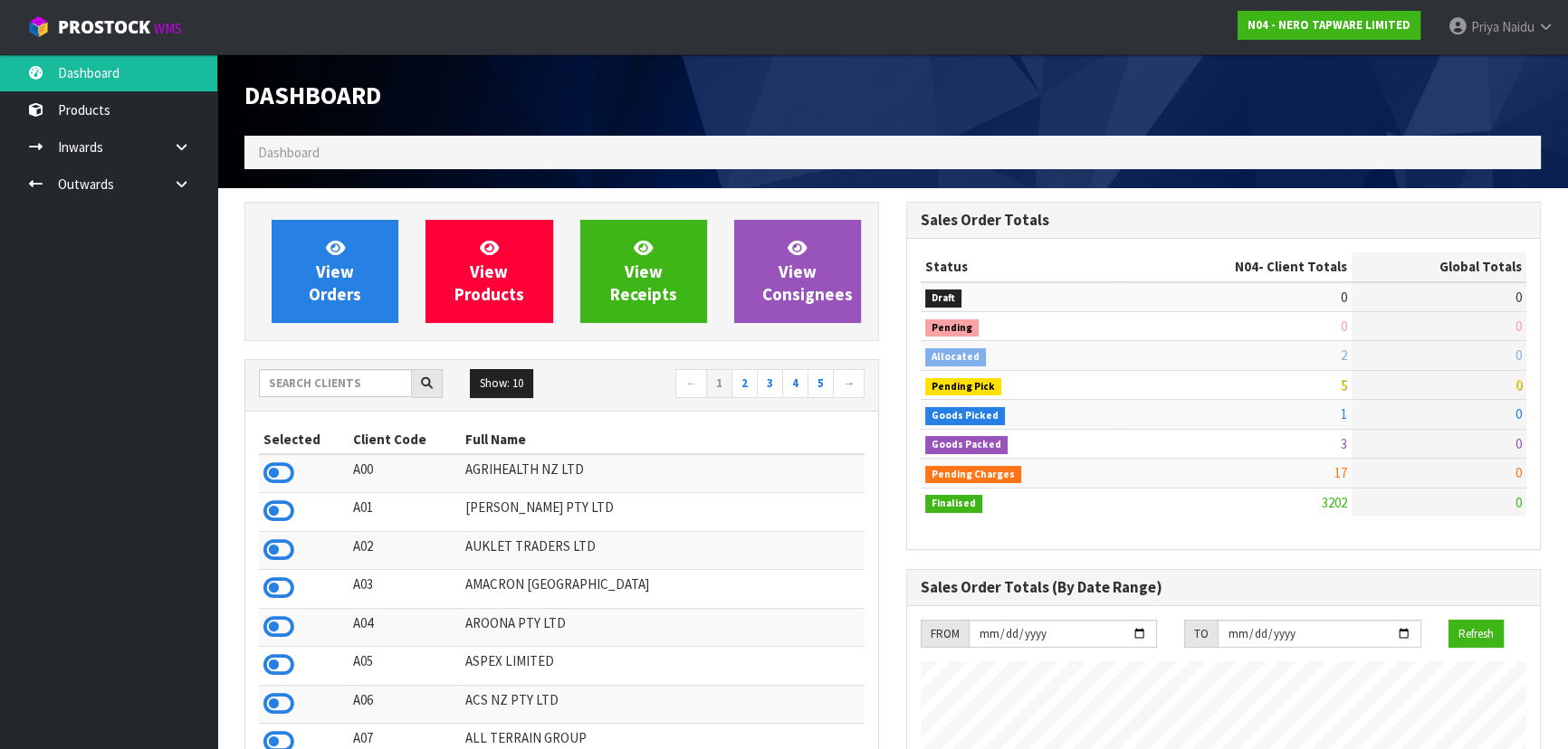
scroll to position [1426, 661]
click at [300, 368] on div "Show: 10 5 10 25 50 ← 1 2 3 4 5 →" at bounding box center [561, 385] width 632 height 51
click at [300, 369] on input "text" at bounding box center [336, 383] width 153 height 28
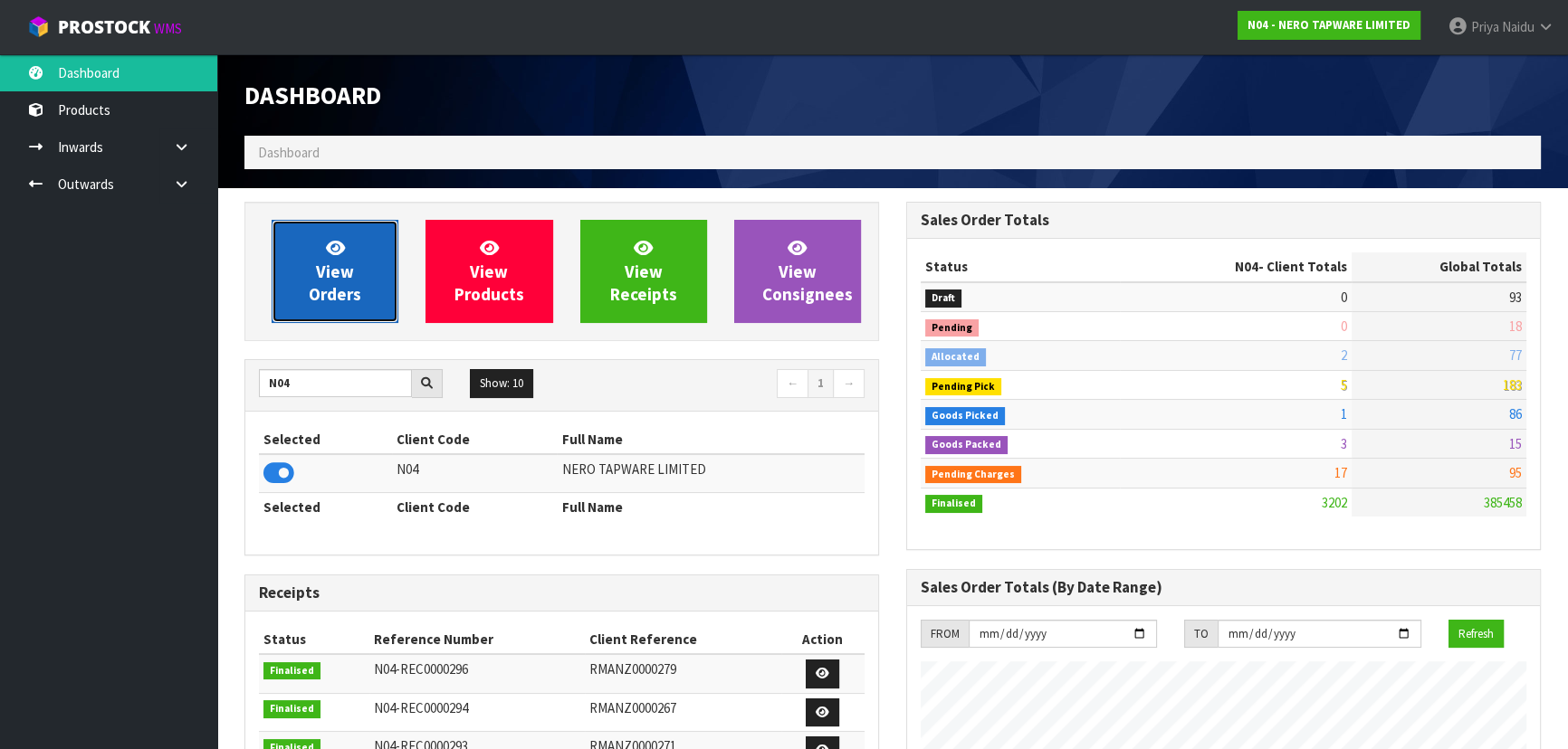
click at [348, 262] on span "View Orders" at bounding box center [335, 271] width 53 height 68
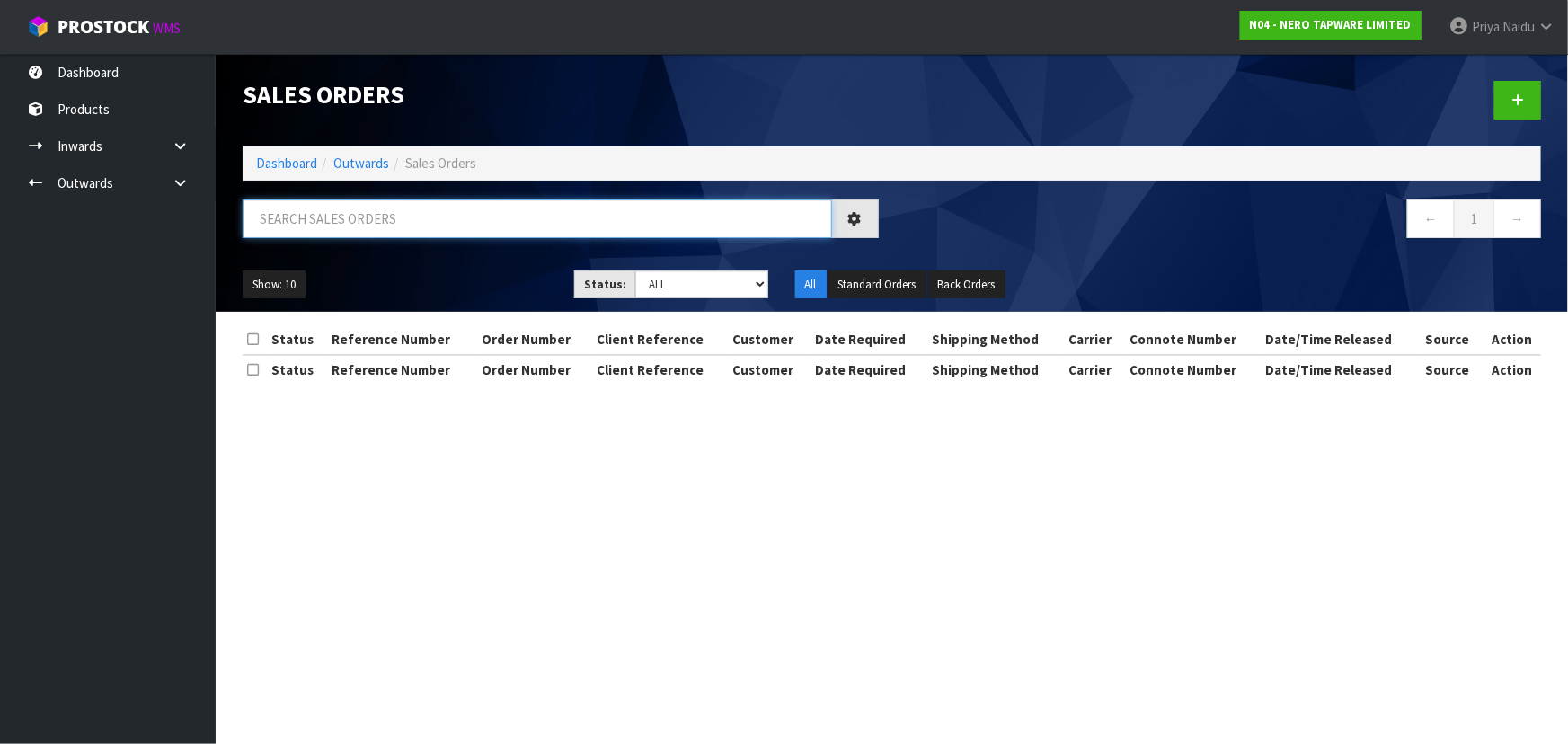
click at [375, 215] on input "text" at bounding box center [537, 219] width 589 height 38
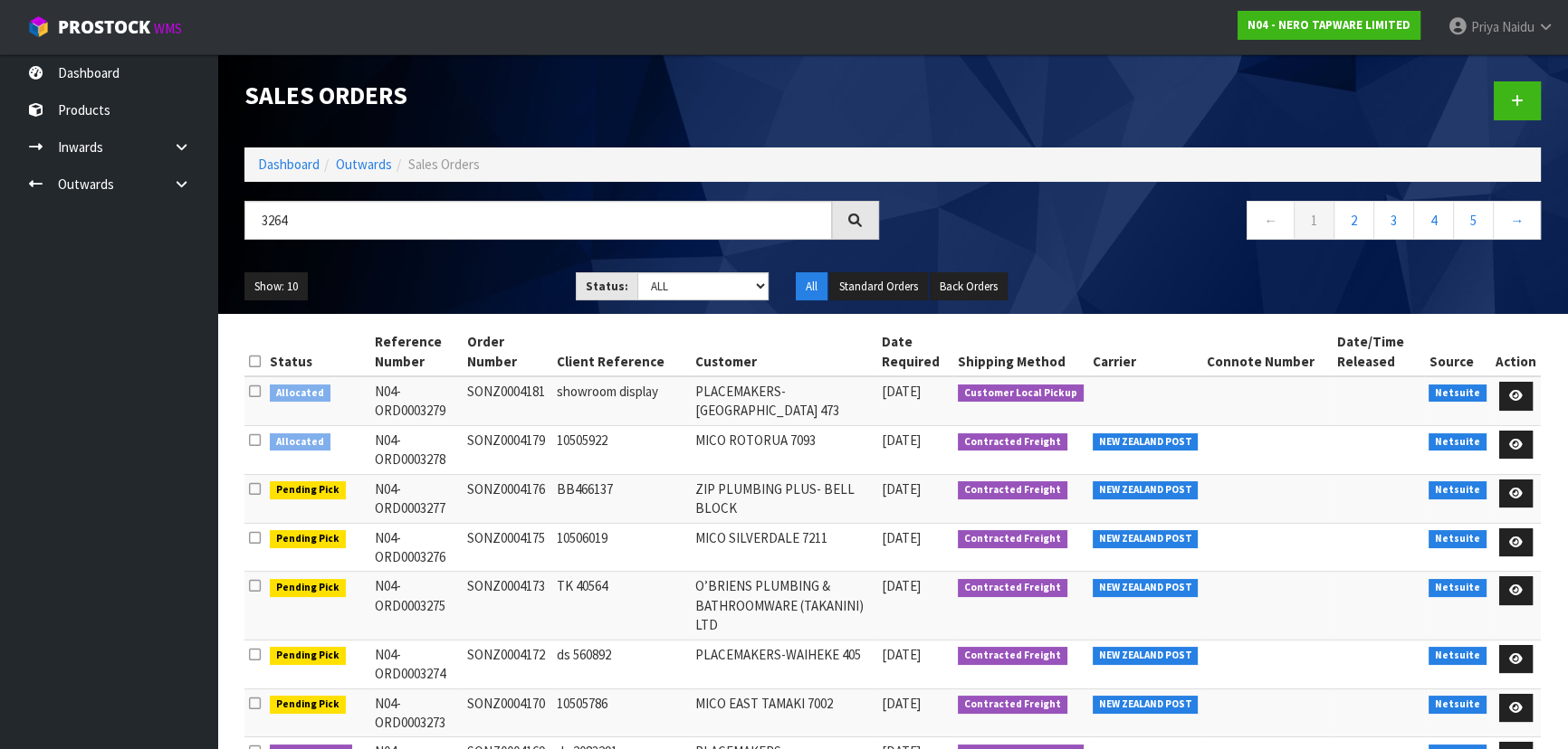
click at [465, 270] on div "Show: 10 5 10 25 50 Status: Draft Pending Allocated Pending Pick Goods Picked G…" at bounding box center [892, 287] width 1324 height 56
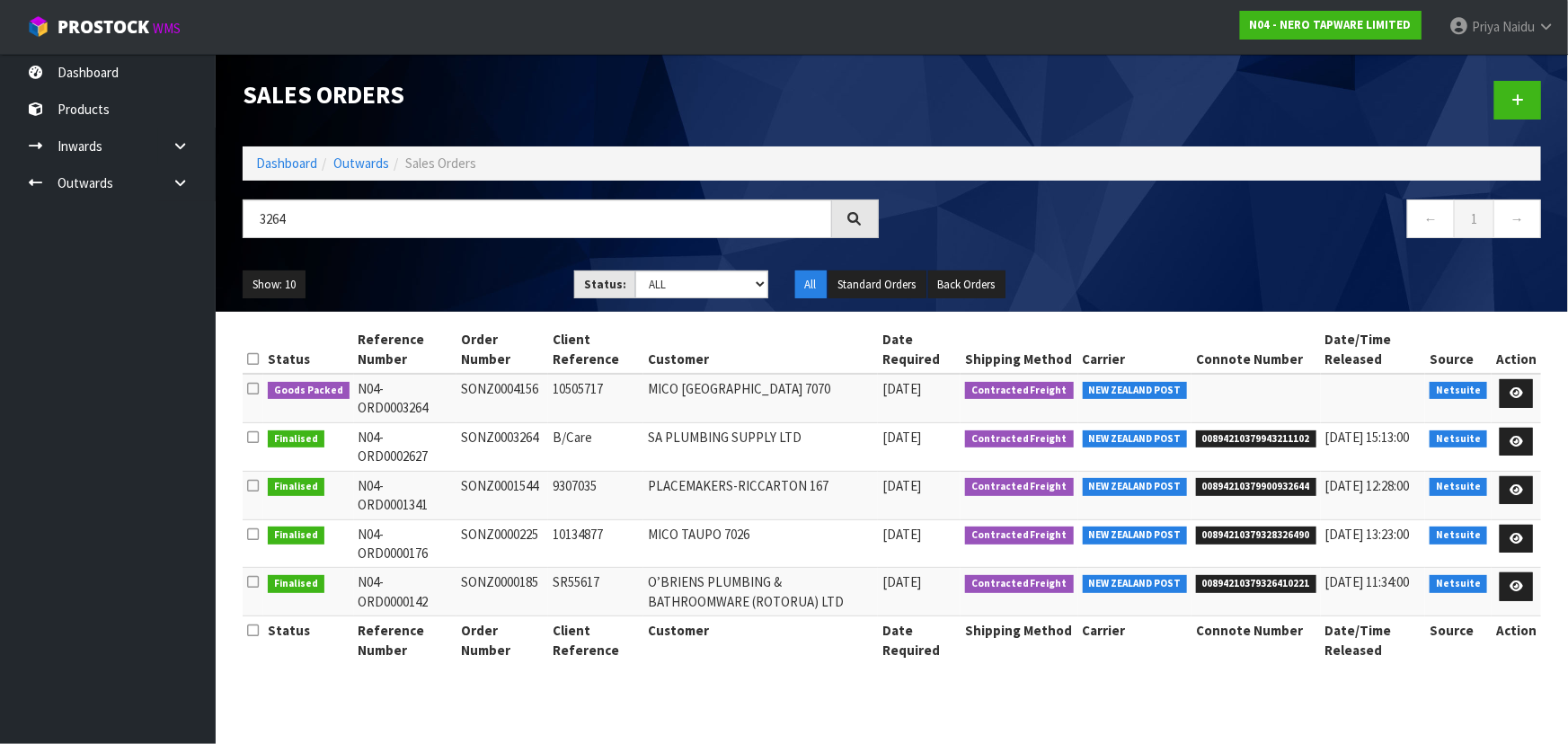
click at [474, 271] on ul "Show: 10 5 10 25 50" at bounding box center [394, 285] width 305 height 28
click at [1514, 390] on icon at bounding box center [1516, 393] width 14 height 12
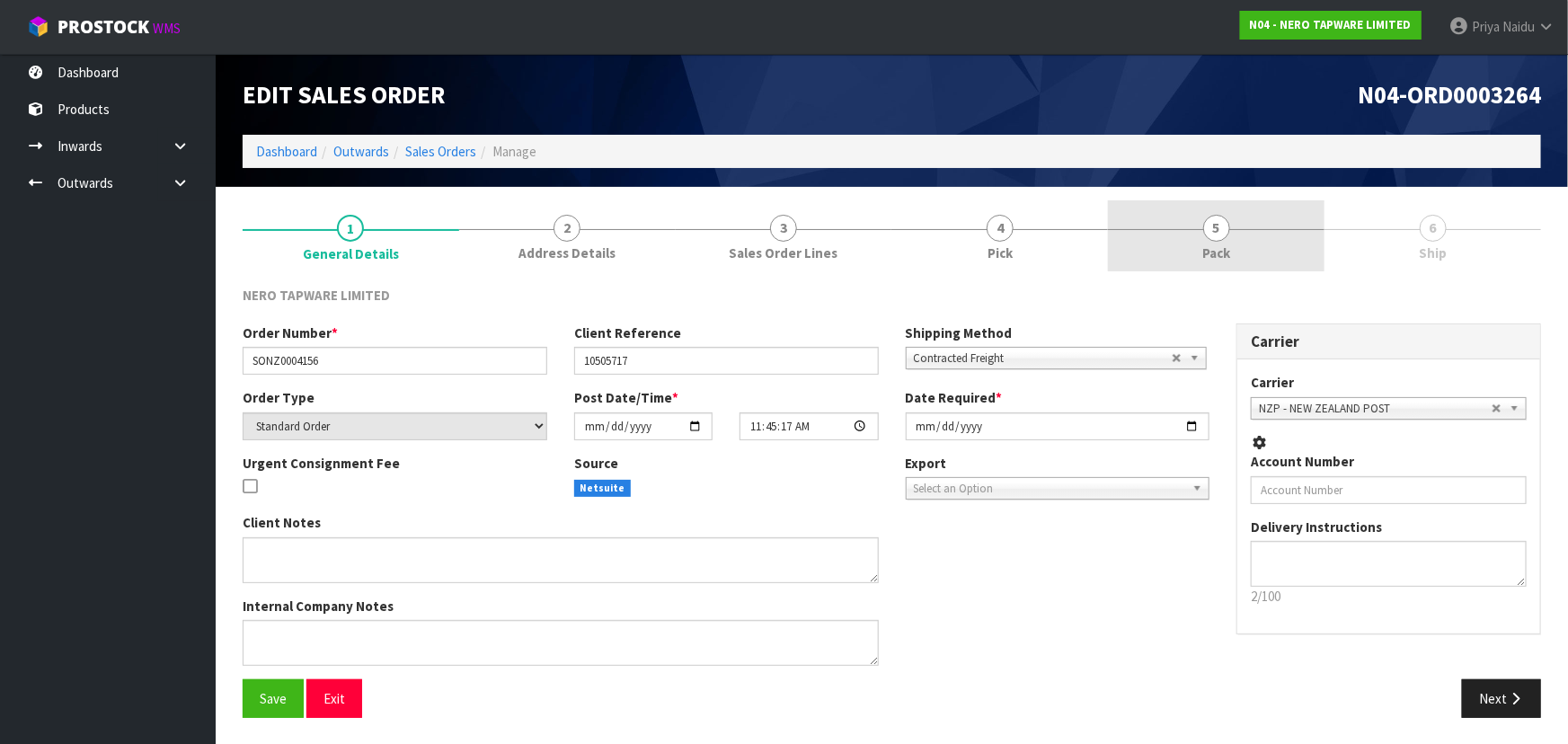
click at [1194, 226] on link "5 Pack" at bounding box center [1216, 236] width 217 height 71
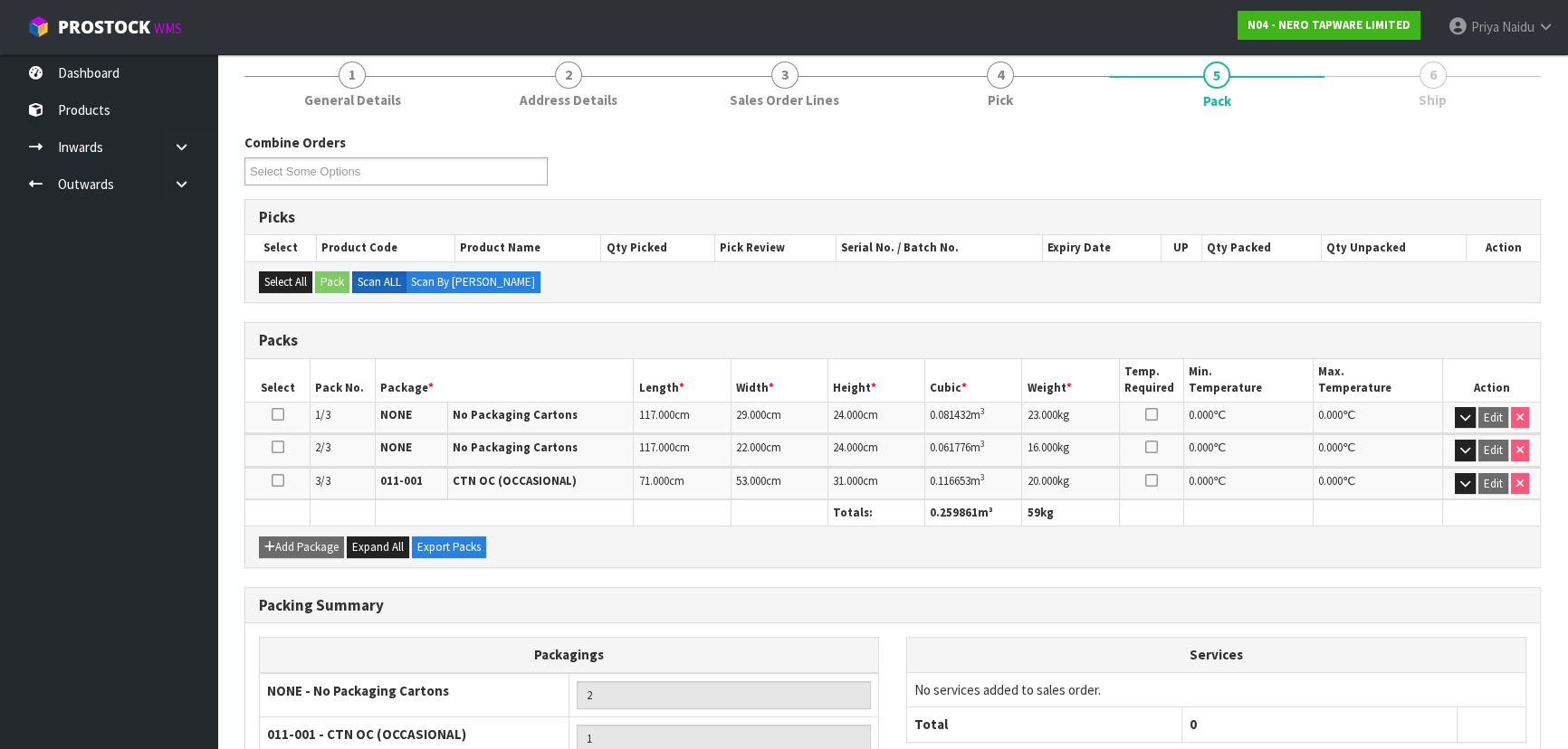
scroll to position [316, 0]
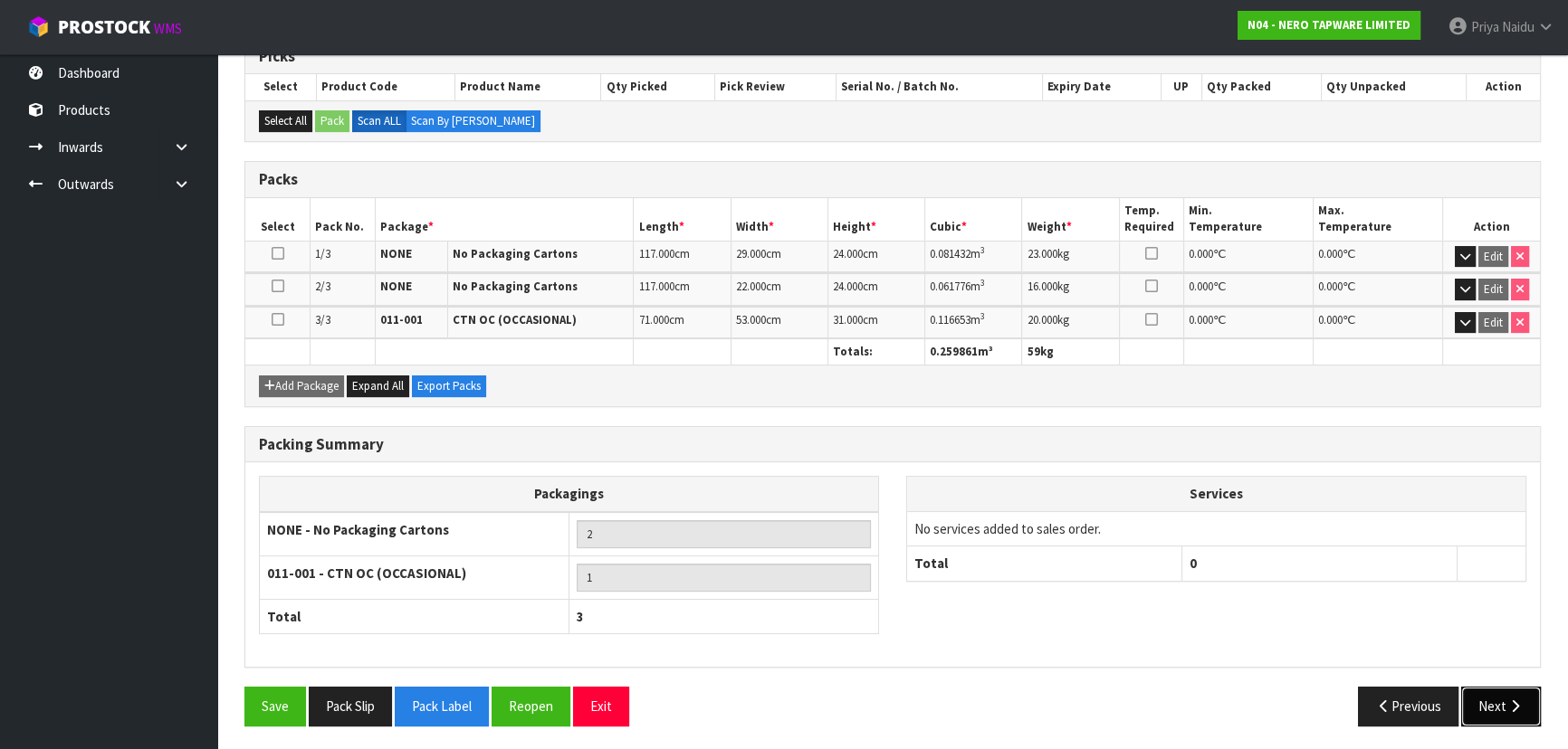
click at [1484, 691] on button "Next" at bounding box center [1501, 706] width 79 height 39
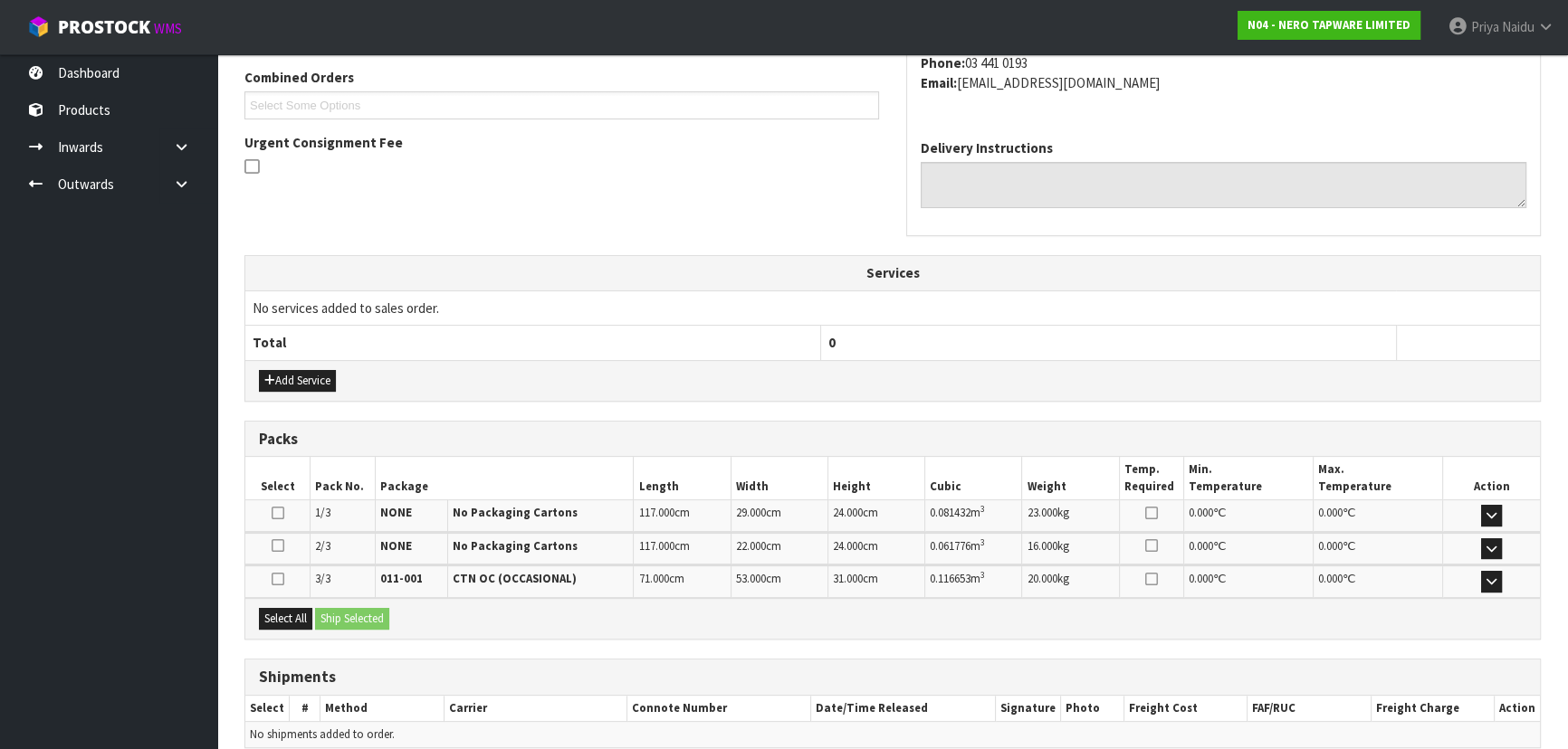
scroll to position [481, 0]
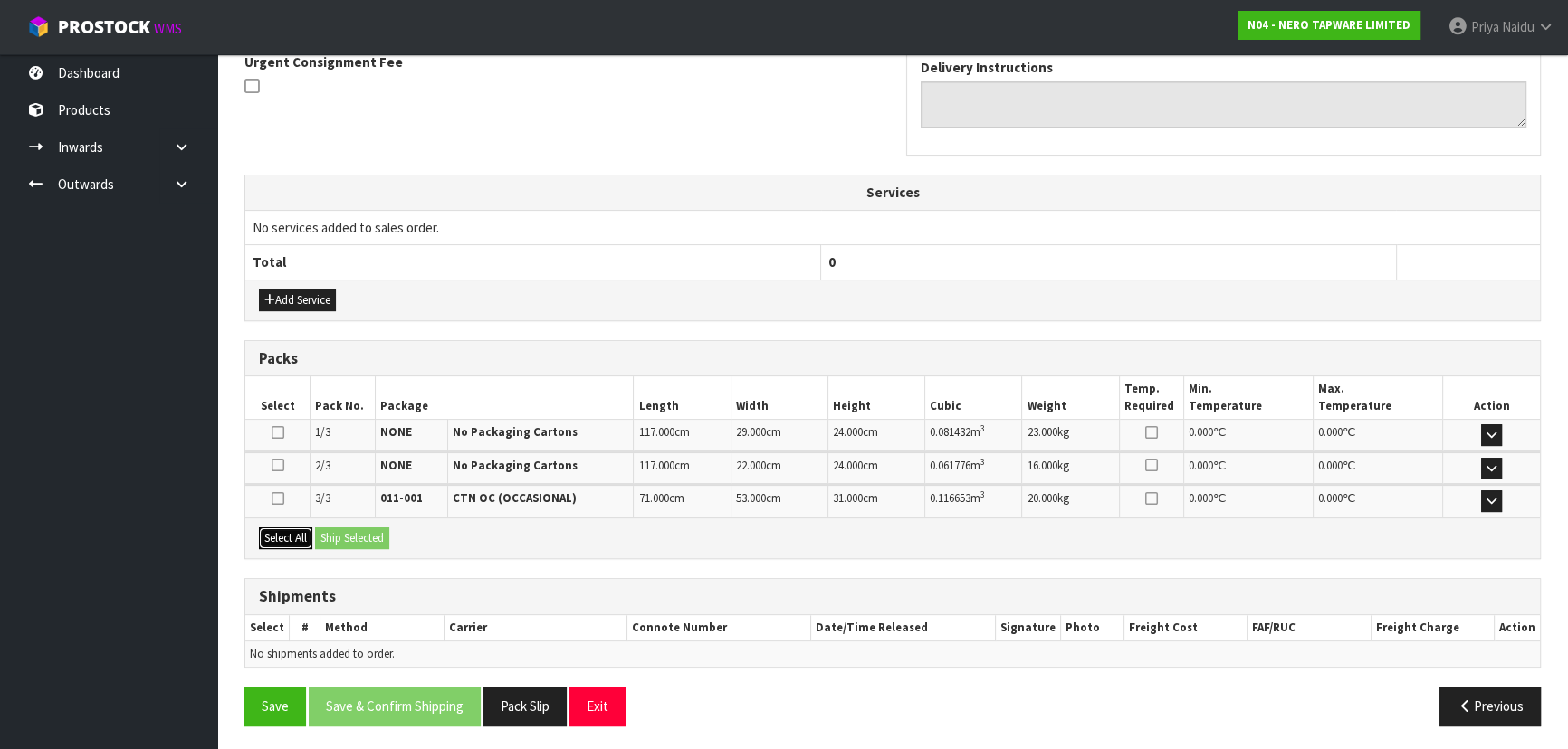
click at [298, 532] on button "Select All" at bounding box center [286, 539] width 53 height 22
click at [338, 528] on button "Ship Selected" at bounding box center [352, 539] width 75 height 22
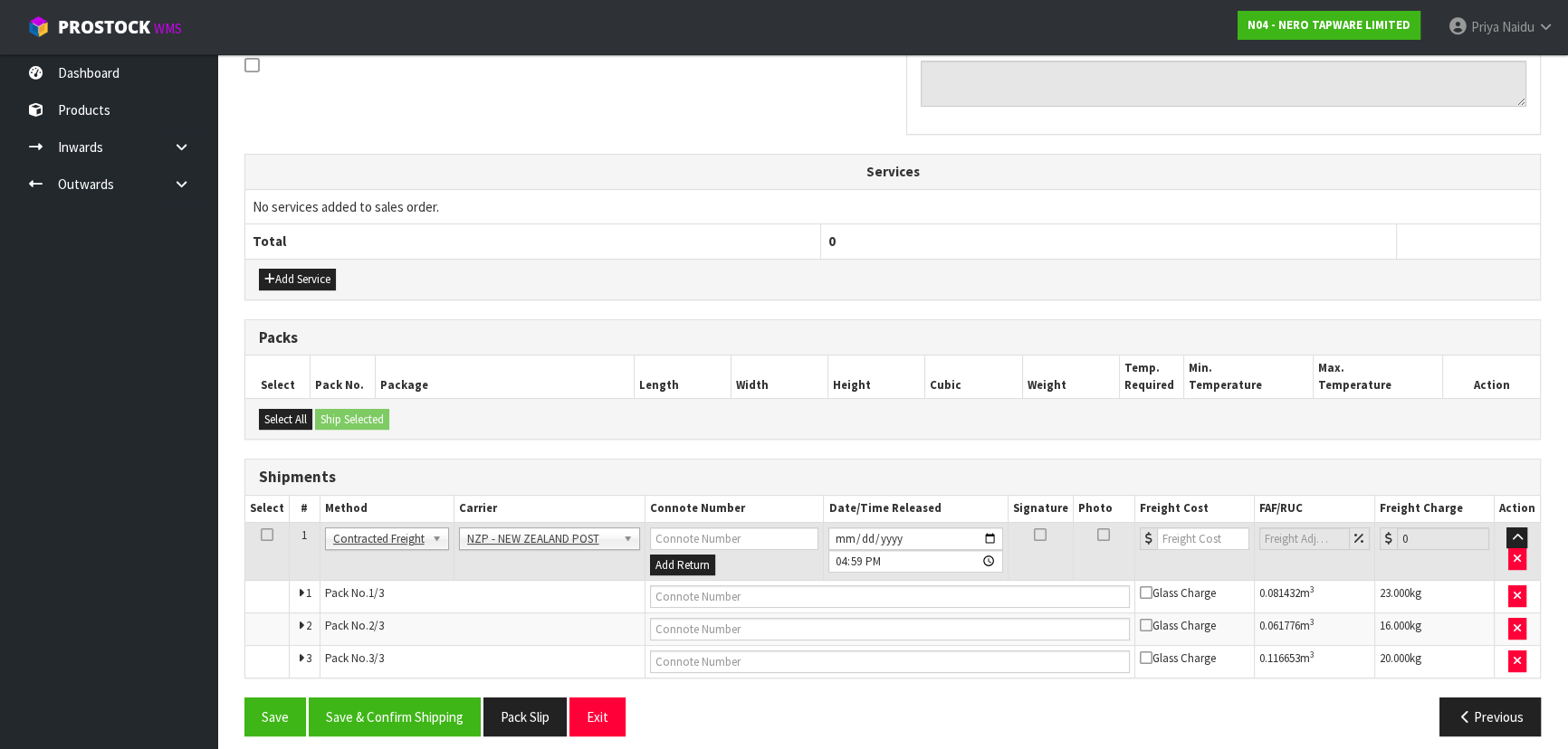
scroll to position [513, 0]
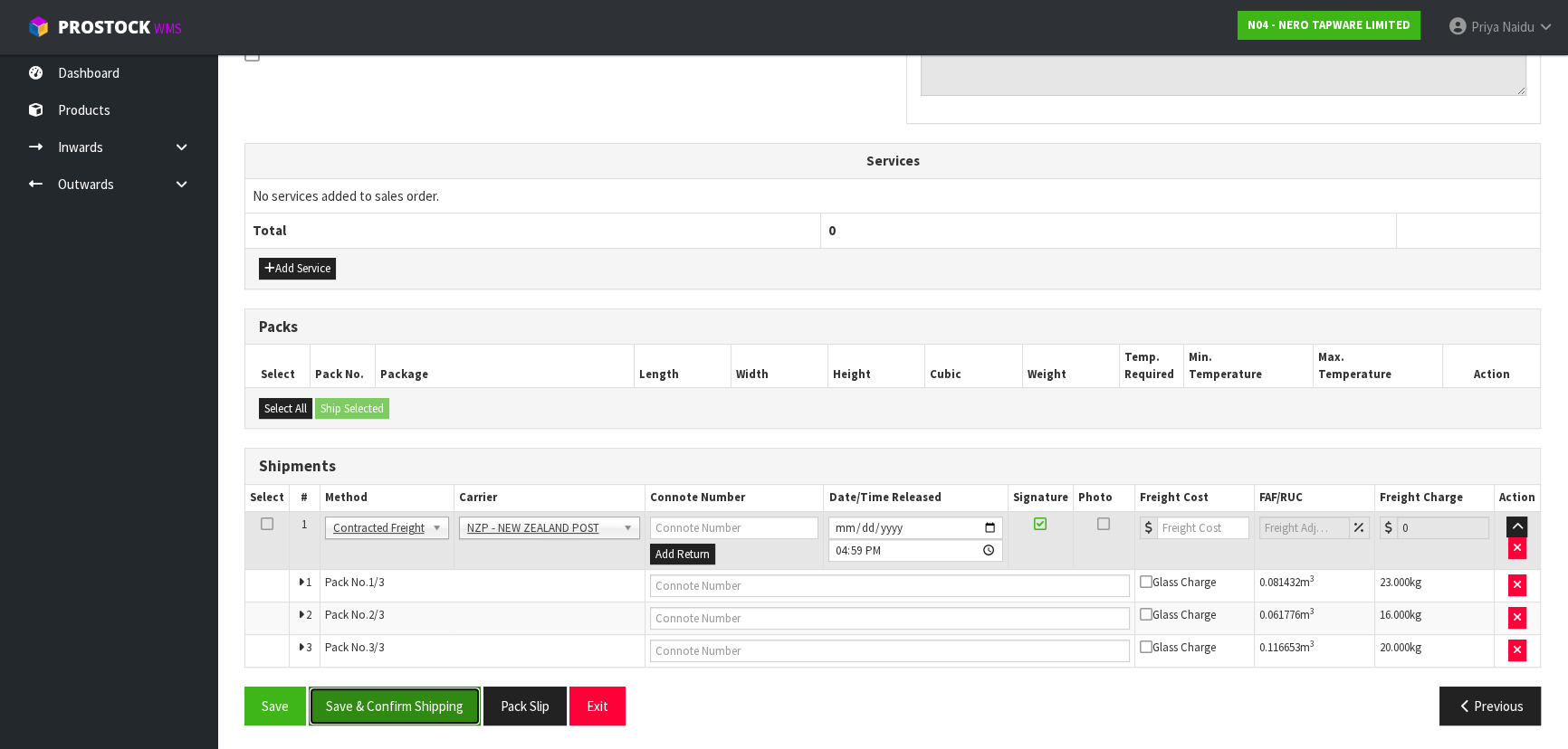
click at [418, 715] on button "Save & Confirm Shipping" at bounding box center [395, 706] width 172 height 39
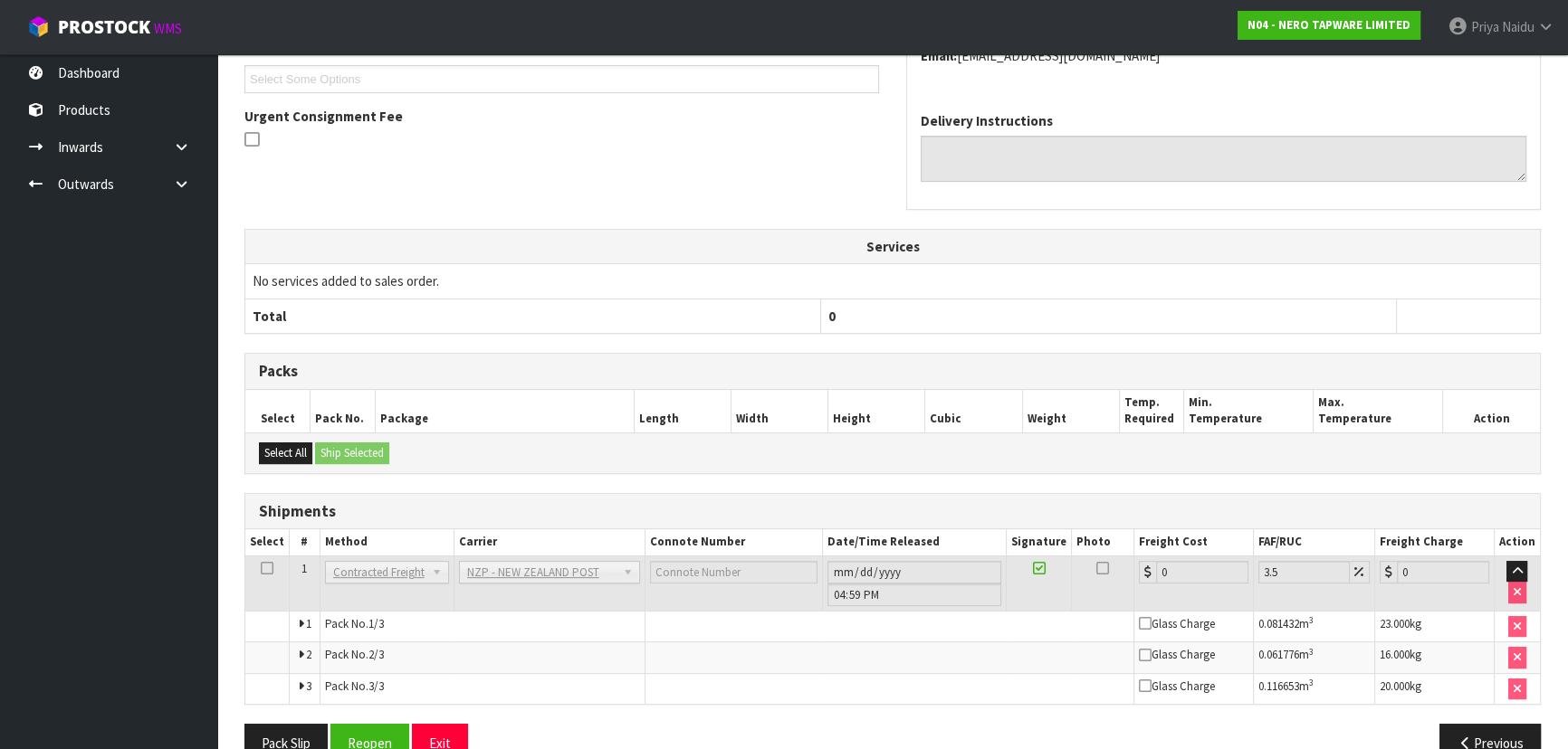
scroll to position [531, 0]
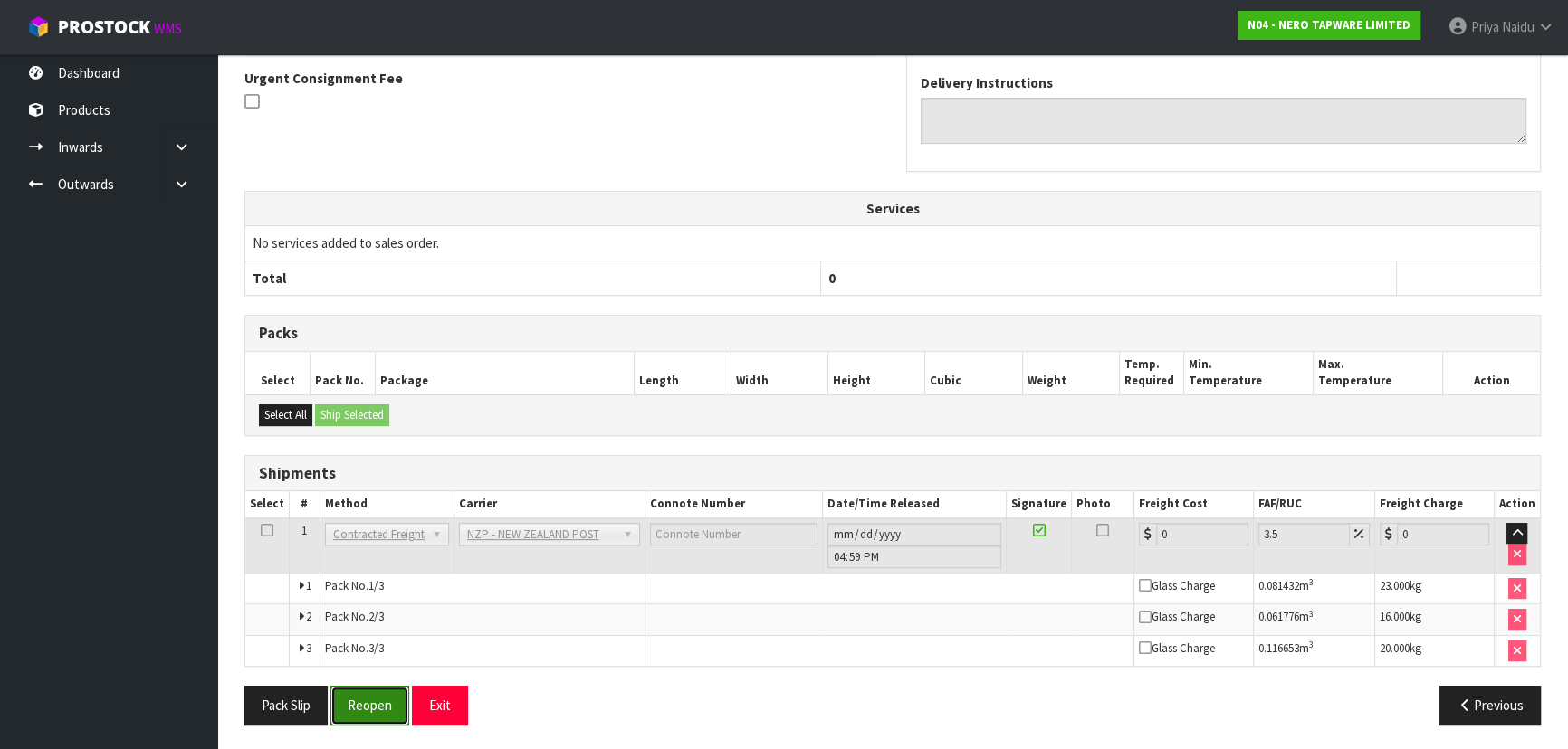
click at [376, 696] on button "Reopen" at bounding box center [369, 705] width 78 height 39
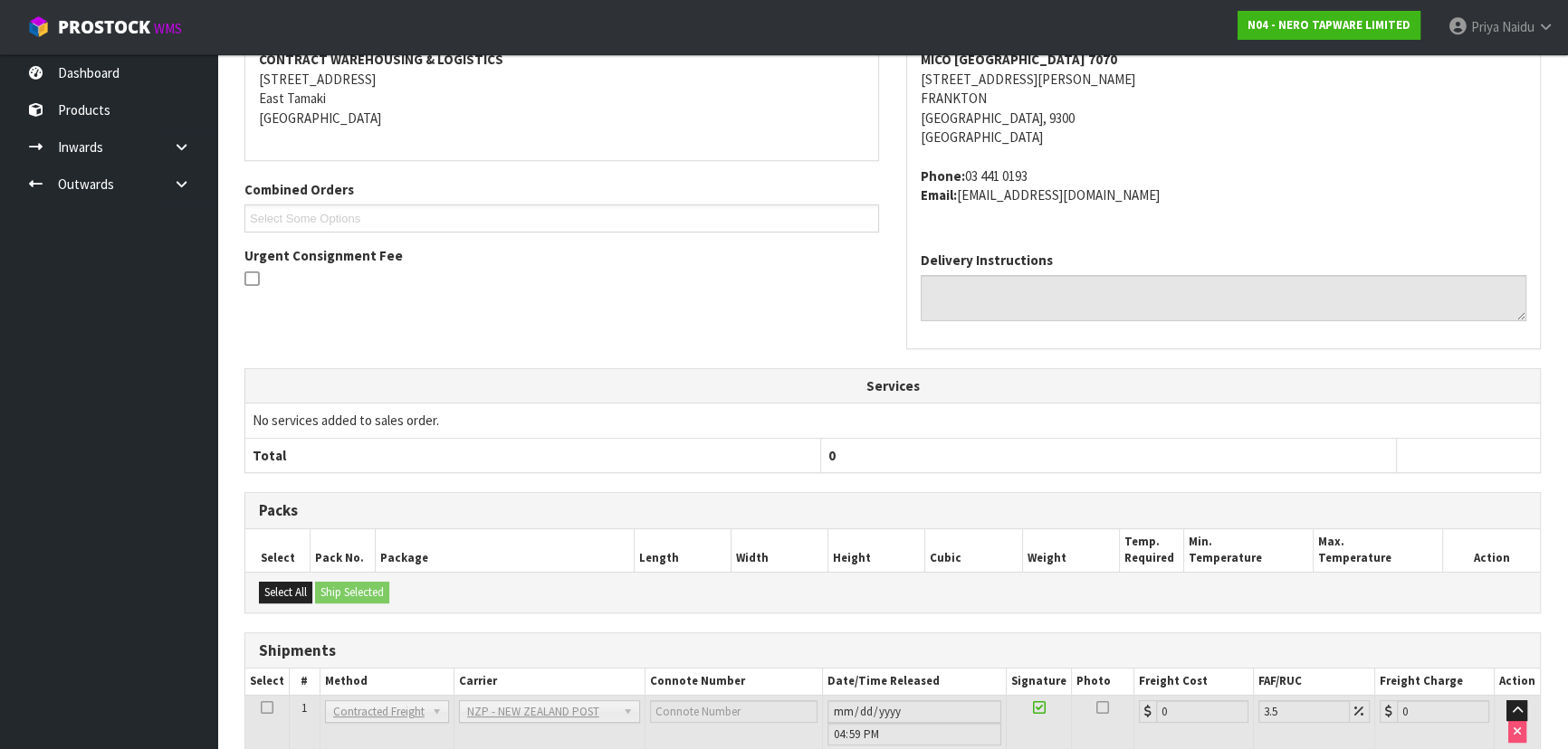
scroll to position [0, 0]
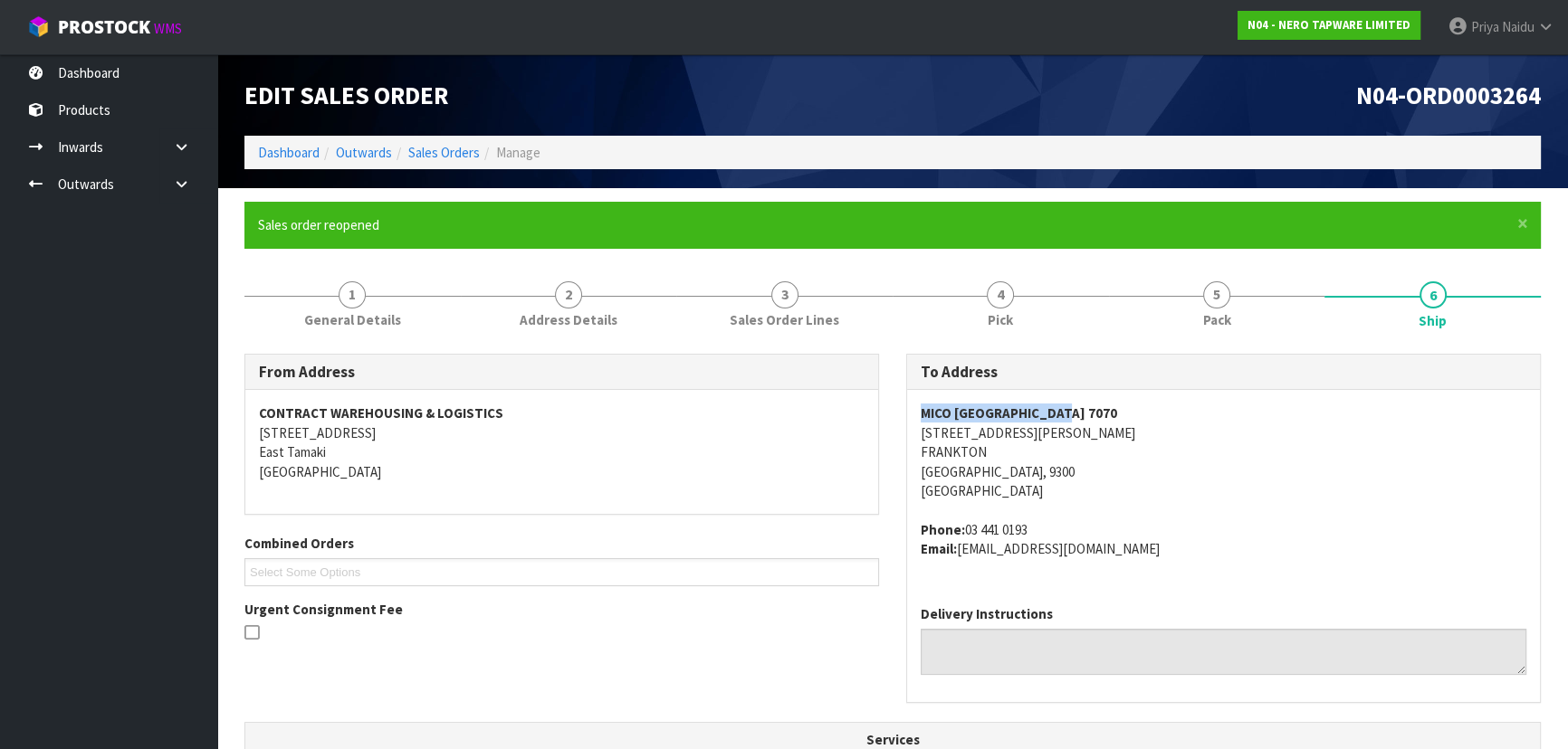
drag, startPoint x: 908, startPoint y: 409, endPoint x: 1101, endPoint y: 411, distance: 193.0
click at [1101, 411] on div "MICO [GEOGRAPHIC_DATA] [STREET_ADDRESS][PERSON_NAME] Phone: [PHONE_NUMBER] Emai…" at bounding box center [1223, 490] width 632 height 201
drag, startPoint x: 909, startPoint y: 427, endPoint x: 1070, endPoint y: 480, distance: 169.5
click at [1070, 480] on div "MICO [GEOGRAPHIC_DATA] [STREET_ADDRESS][PERSON_NAME] Phone: [PHONE_NUMBER] Emai…" at bounding box center [1223, 490] width 632 height 201
click at [918, 433] on div "MICO [GEOGRAPHIC_DATA] [STREET_ADDRESS][PERSON_NAME] Phone: [PHONE_NUMBER] Emai…" at bounding box center [1223, 490] width 632 height 201
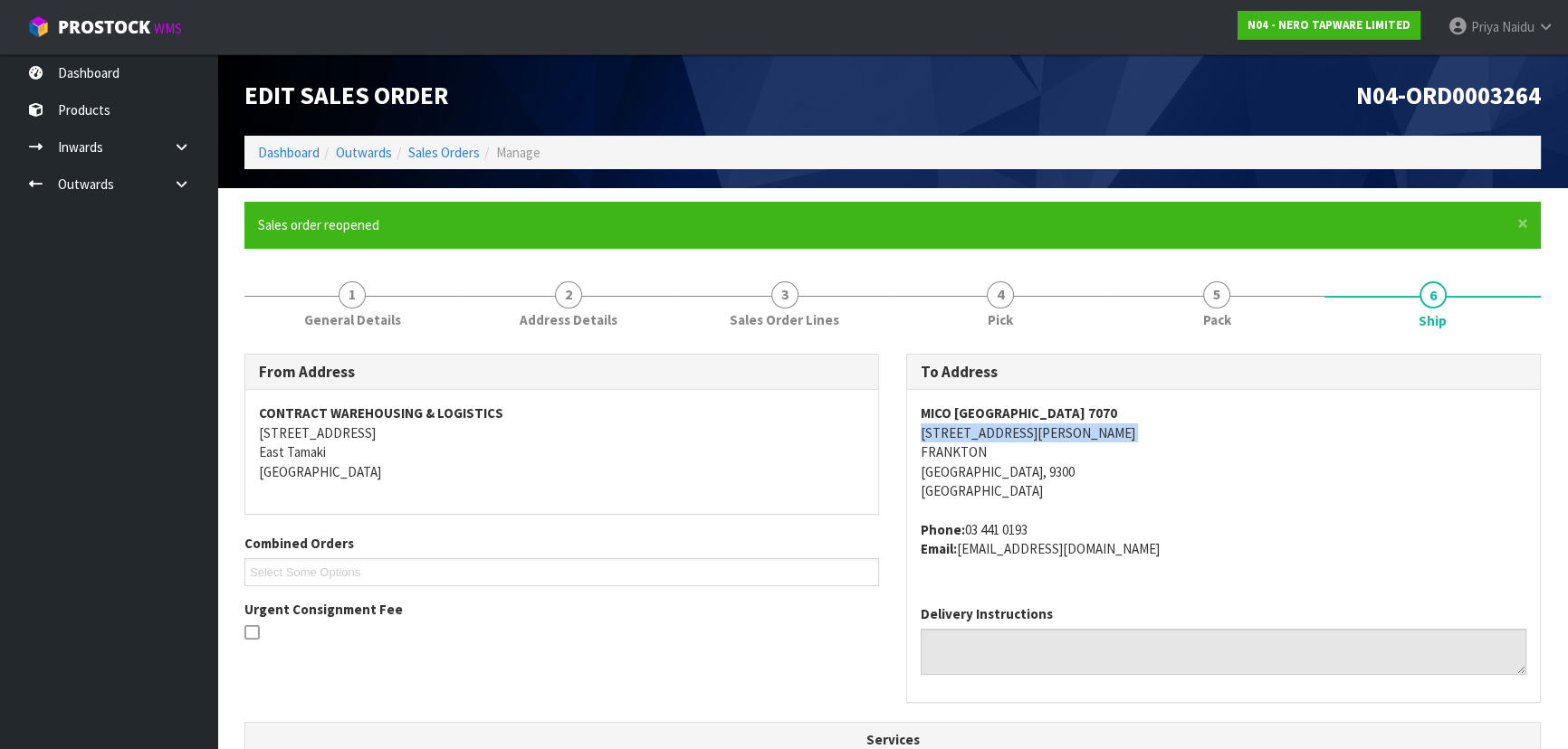
drag, startPoint x: 917, startPoint y: 433, endPoint x: 1017, endPoint y: 437, distance: 100.1
click at [1017, 437] on div "MICO [GEOGRAPHIC_DATA] [STREET_ADDRESS][PERSON_NAME] Phone: [PHONE_NUMBER] Emai…" at bounding box center [1223, 490] width 632 height 201
drag, startPoint x: 965, startPoint y: 530, endPoint x: 699, endPoint y: 533, distance: 266.0
click at [1076, 532] on address "Phone: [PHONE_NUMBER] Email: [EMAIL_ADDRESS][DOMAIN_NAME]" at bounding box center [1223, 540] width 606 height 39
drag, startPoint x: 961, startPoint y: 551, endPoint x: 1098, endPoint y: 557, distance: 137.1
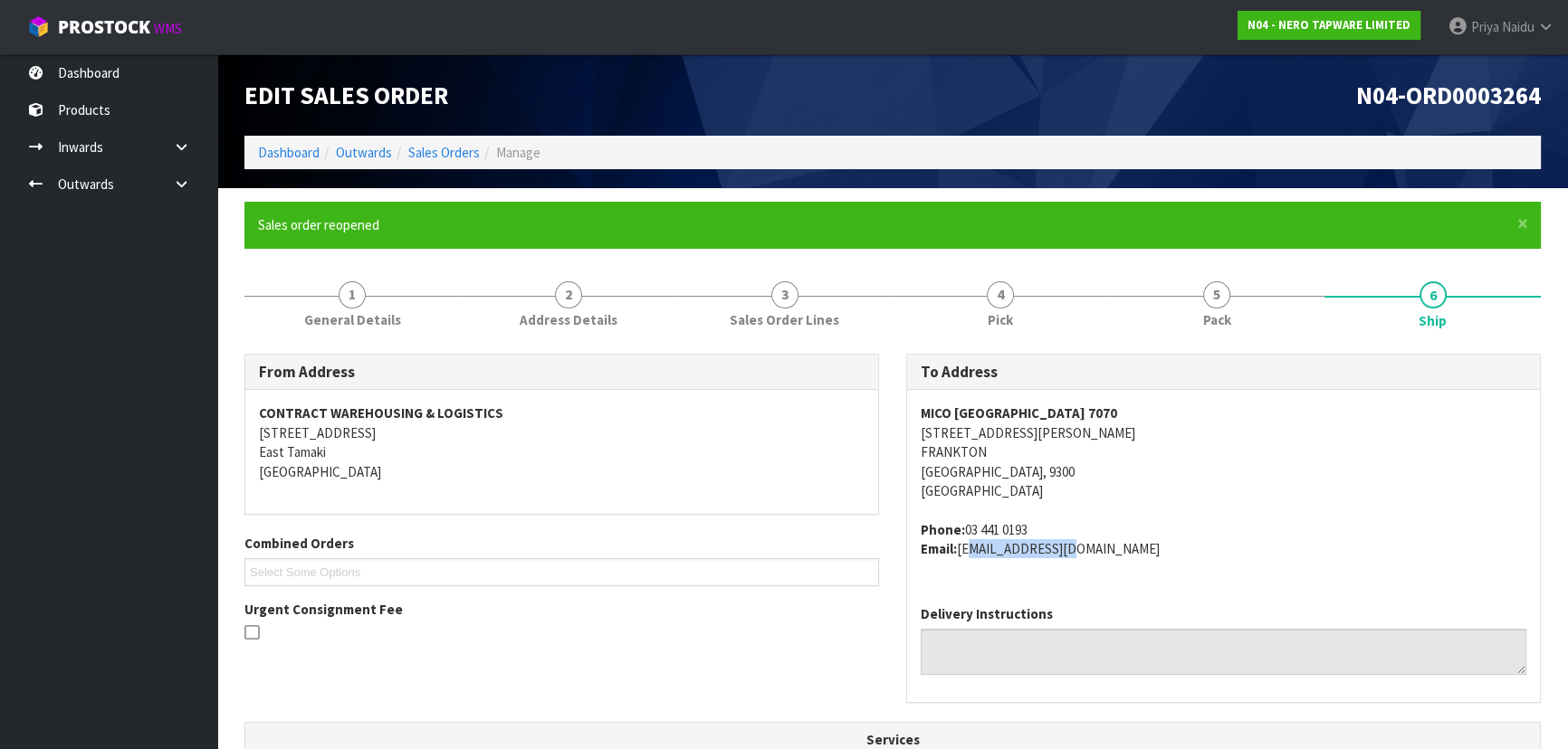
click at [1098, 557] on address "Phone: [PHONE_NUMBER] Email: [EMAIL_ADDRESS][DOMAIN_NAME]" at bounding box center [1223, 540] width 606 height 39
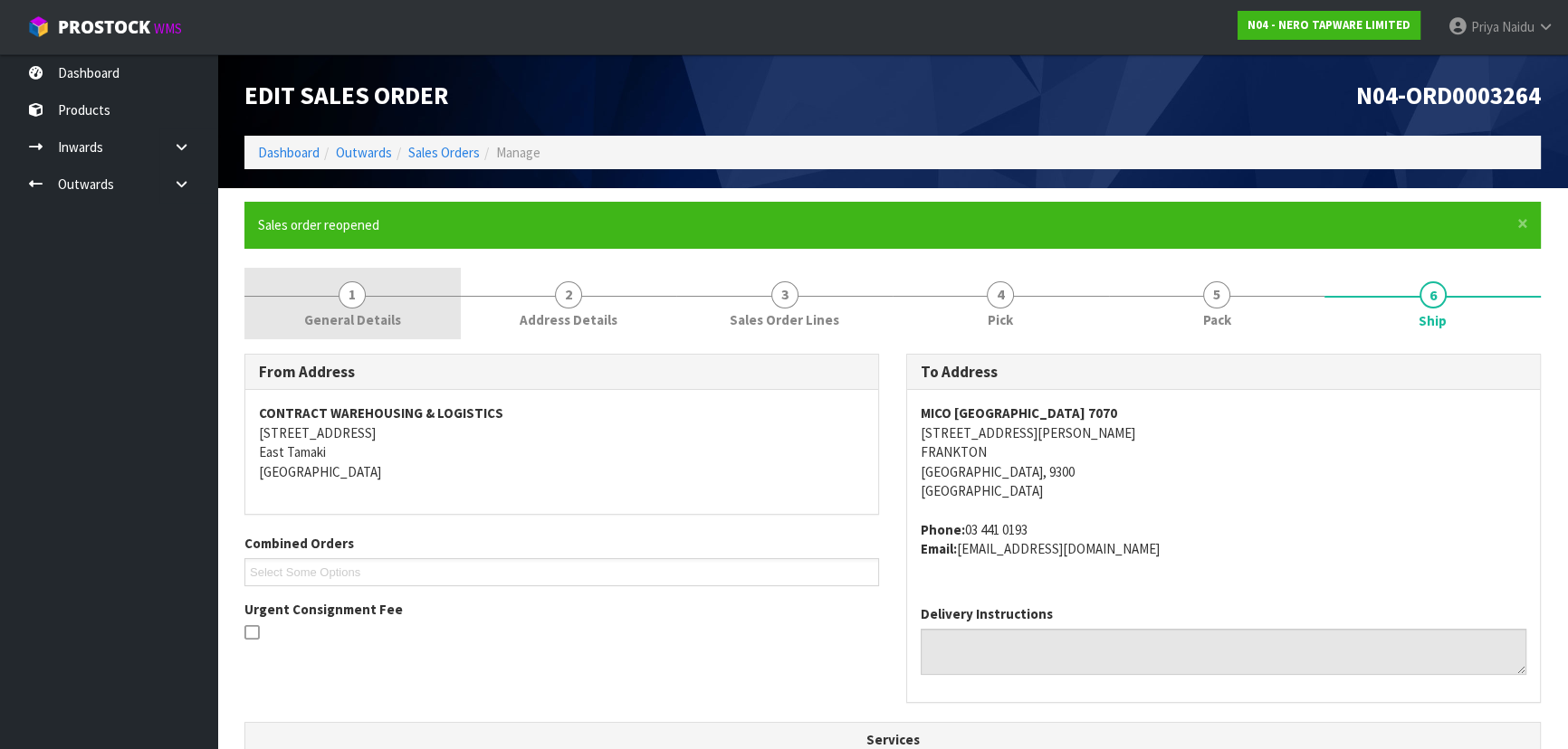
click at [353, 320] on span "General Details" at bounding box center [352, 320] width 97 height 19
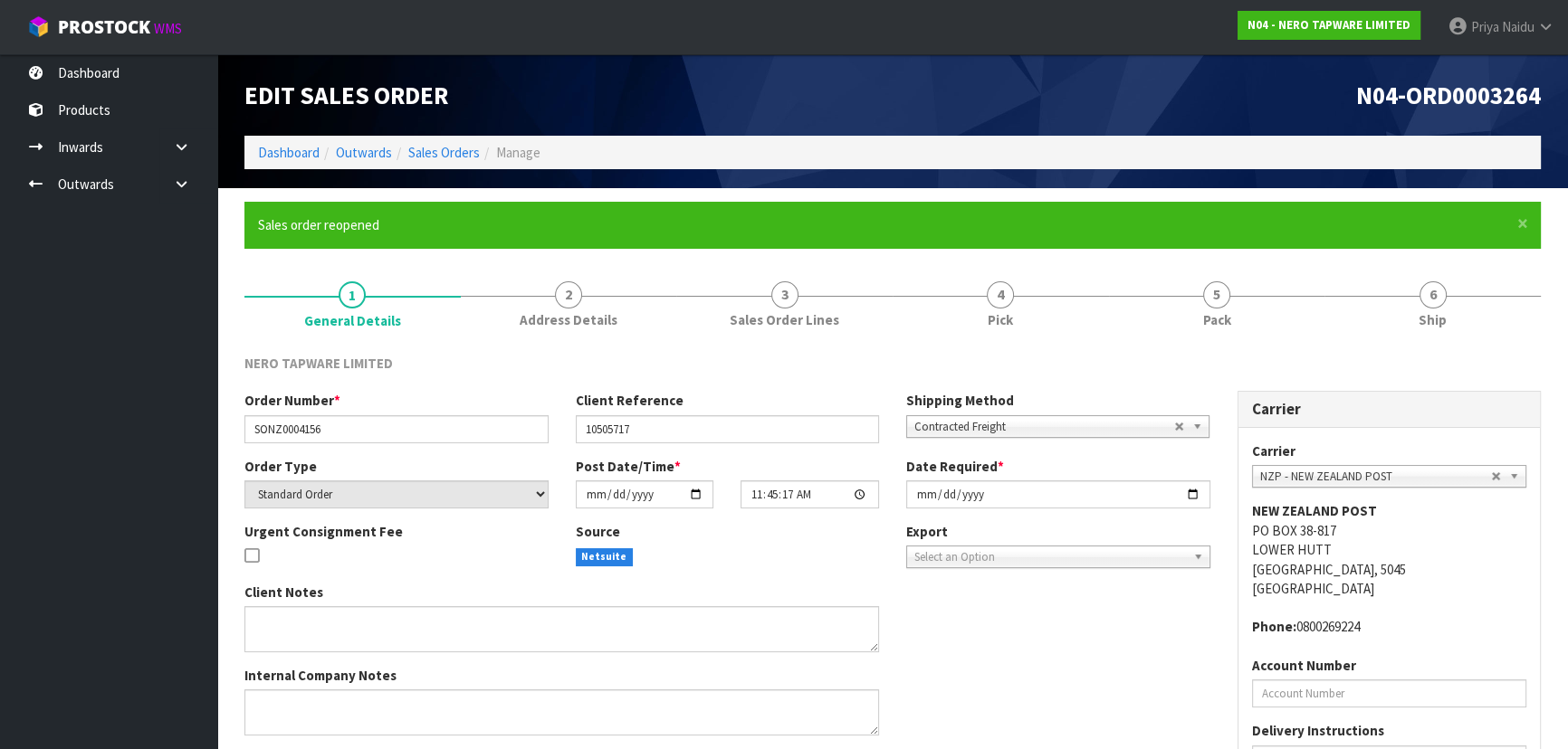
drag, startPoint x: 236, startPoint y: 436, endPoint x: 263, endPoint y: 428, distance: 28.2
click at [263, 428] on div "Order Number * SONZ0004156" at bounding box center [395, 416] width 331 height 52
click at [239, 428] on div "Order Number * SONZ0004156" at bounding box center [395, 416] width 331 height 52
drag, startPoint x: 250, startPoint y: 424, endPoint x: 363, endPoint y: 424, distance: 113.0
click at [363, 424] on input "SONZ0004156" at bounding box center [396, 429] width 304 height 28
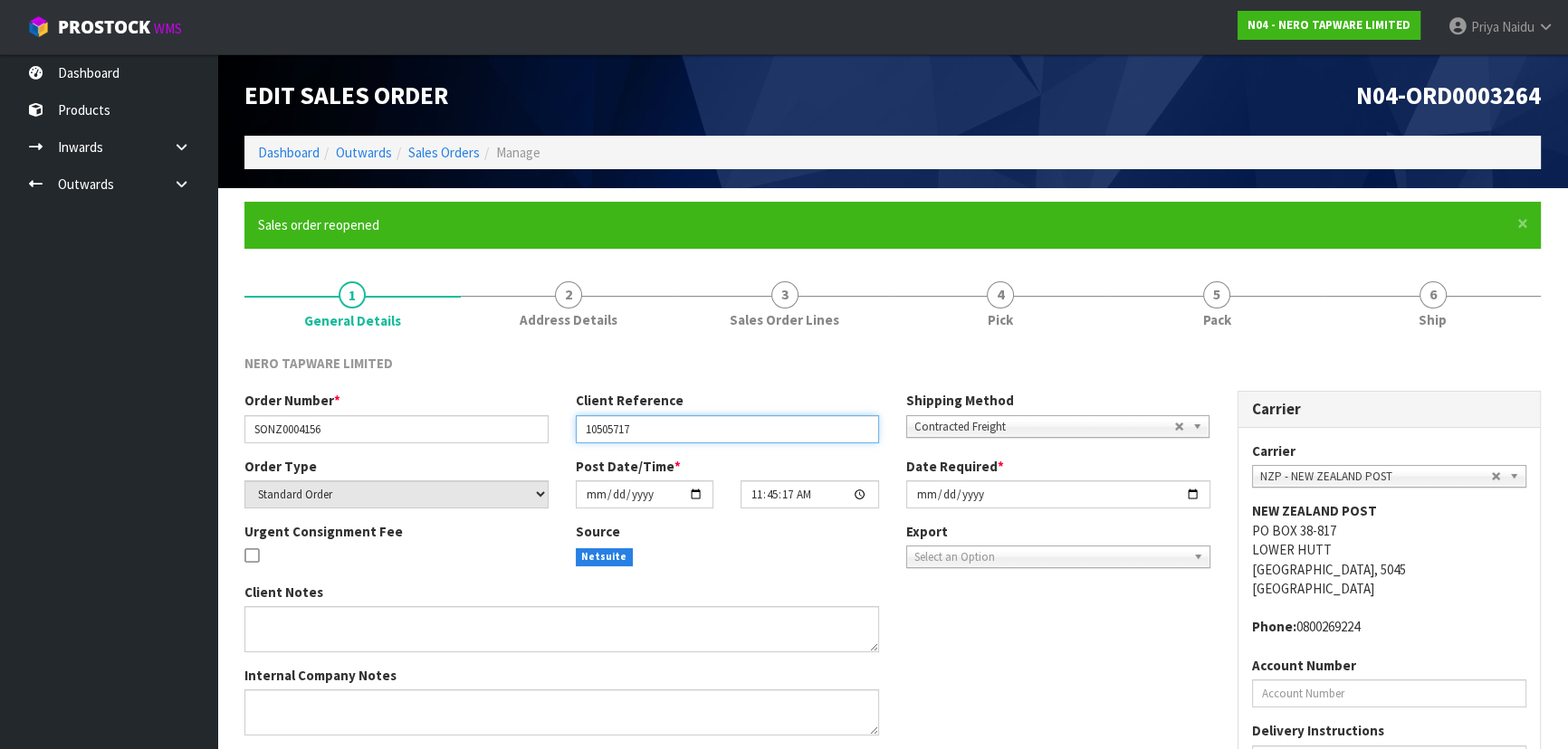
drag, startPoint x: 582, startPoint y: 427, endPoint x: 681, endPoint y: 427, distance: 99.0
click at [681, 427] on input "10505717" at bounding box center [728, 429] width 304 height 28
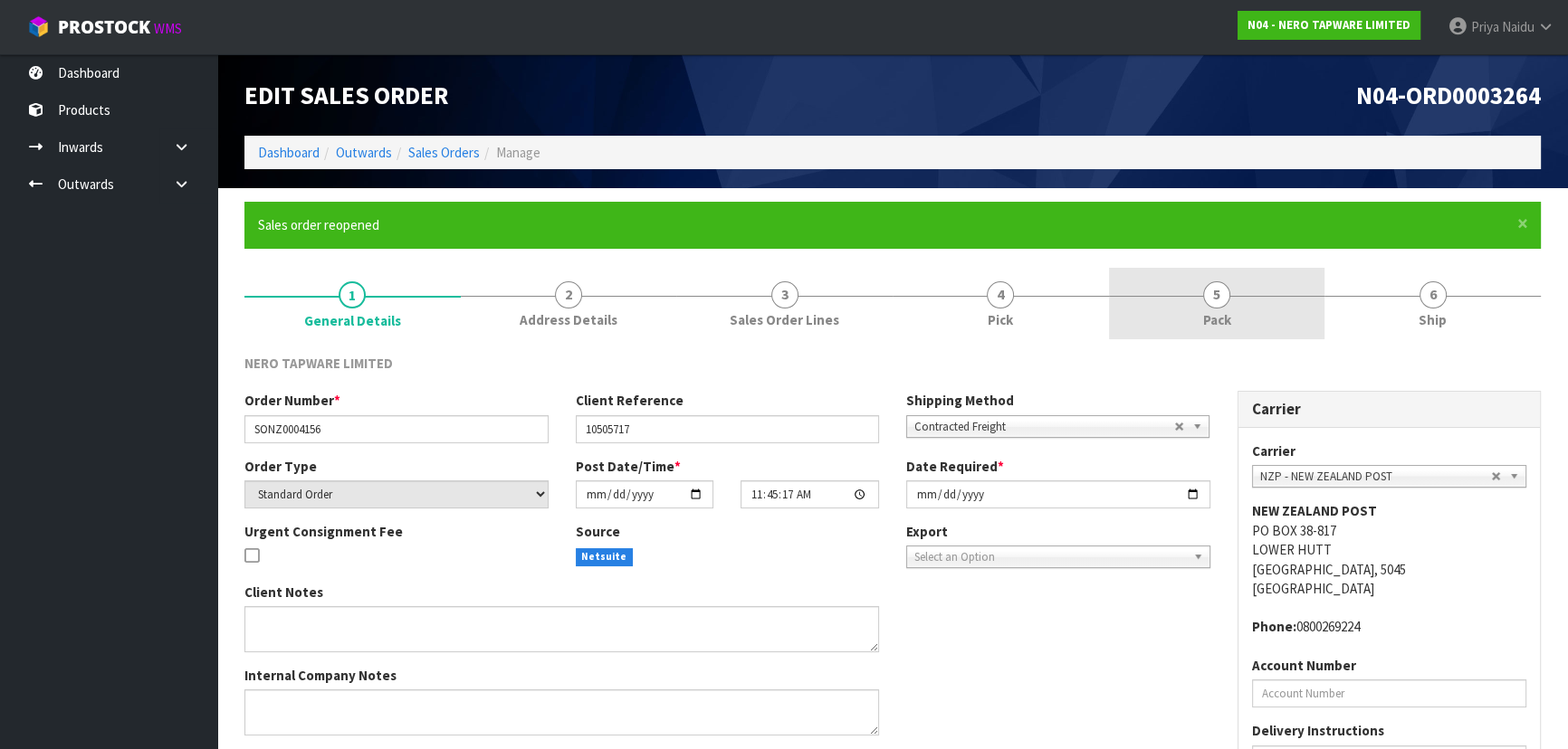
click at [1275, 286] on link "5 Pack" at bounding box center [1217, 304] width 217 height 72
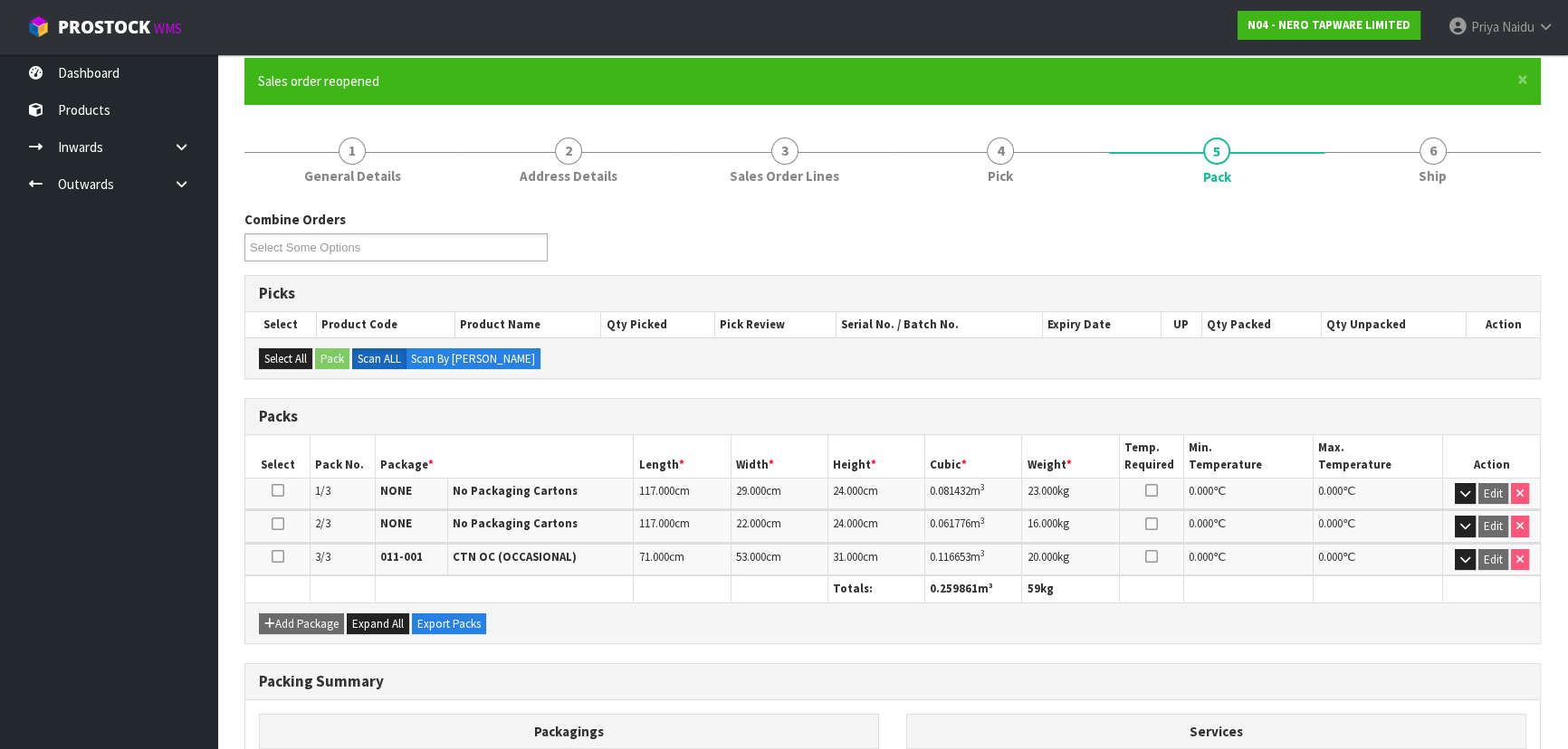
scroll to position [164, 0]
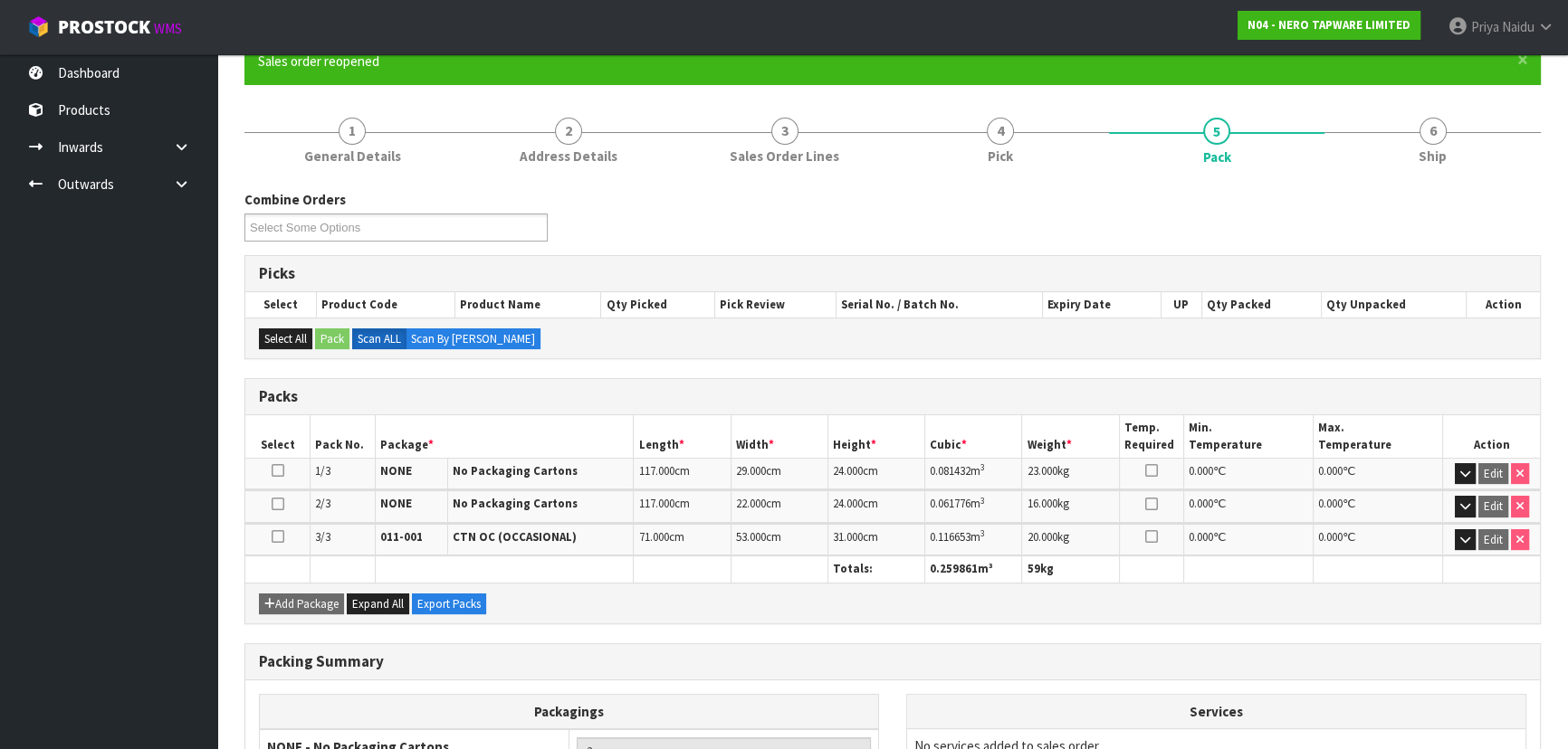
click at [1475, 175] on li "6 Ship" at bounding box center [1432, 140] width 217 height 73
click at [1441, 131] on span "6" at bounding box center [1432, 131] width 27 height 27
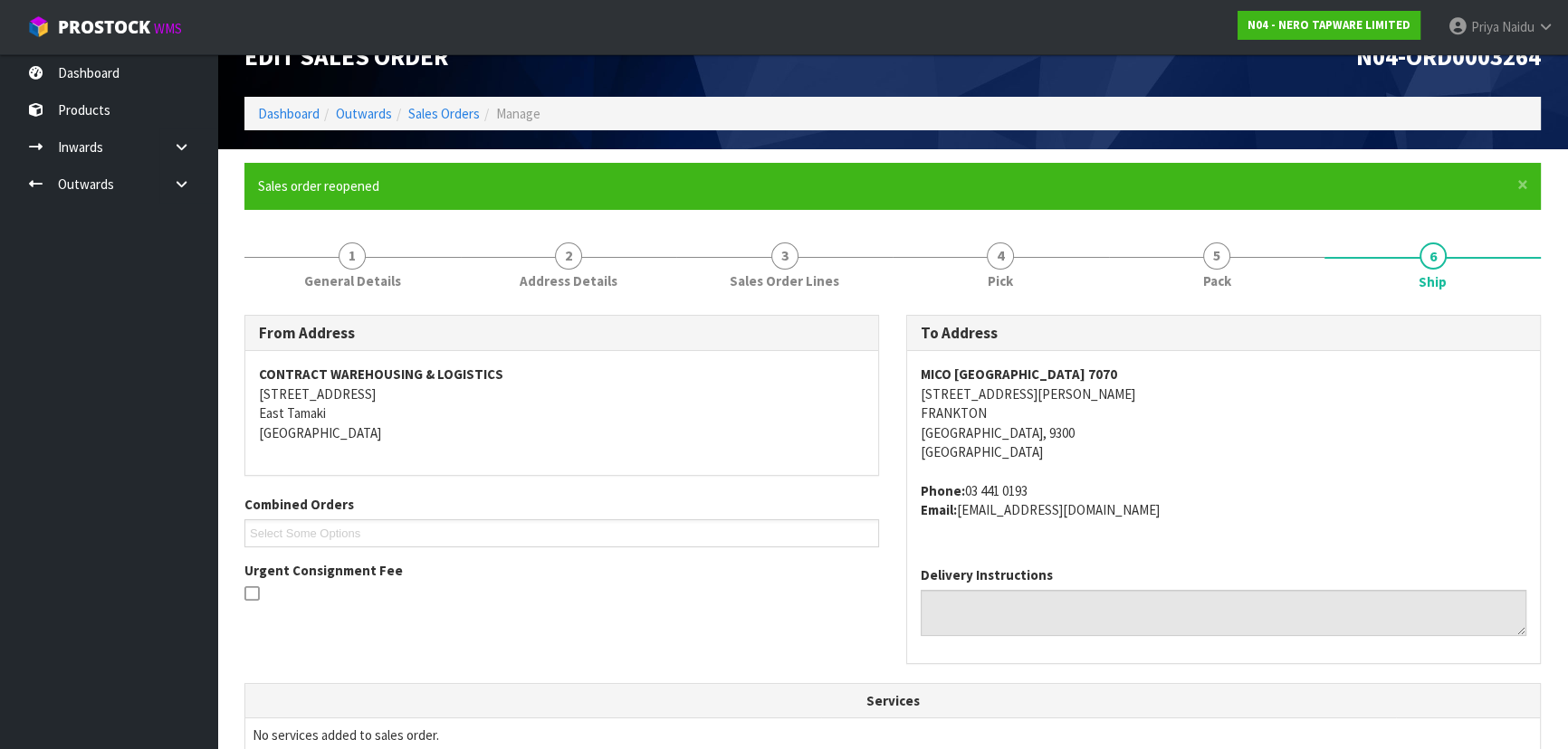
scroll to position [0, 0]
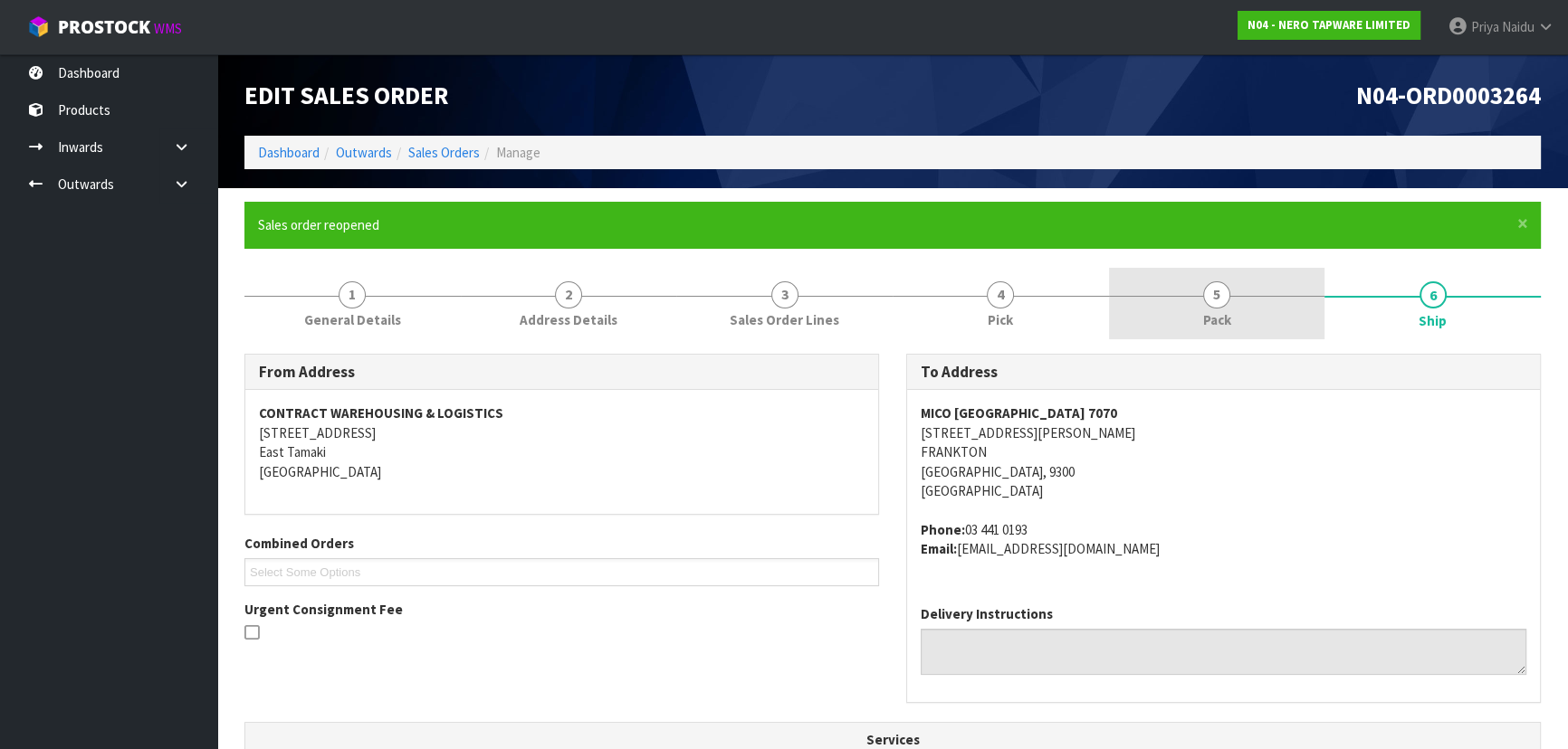
click at [1194, 314] on link "5 Pack" at bounding box center [1217, 304] width 217 height 72
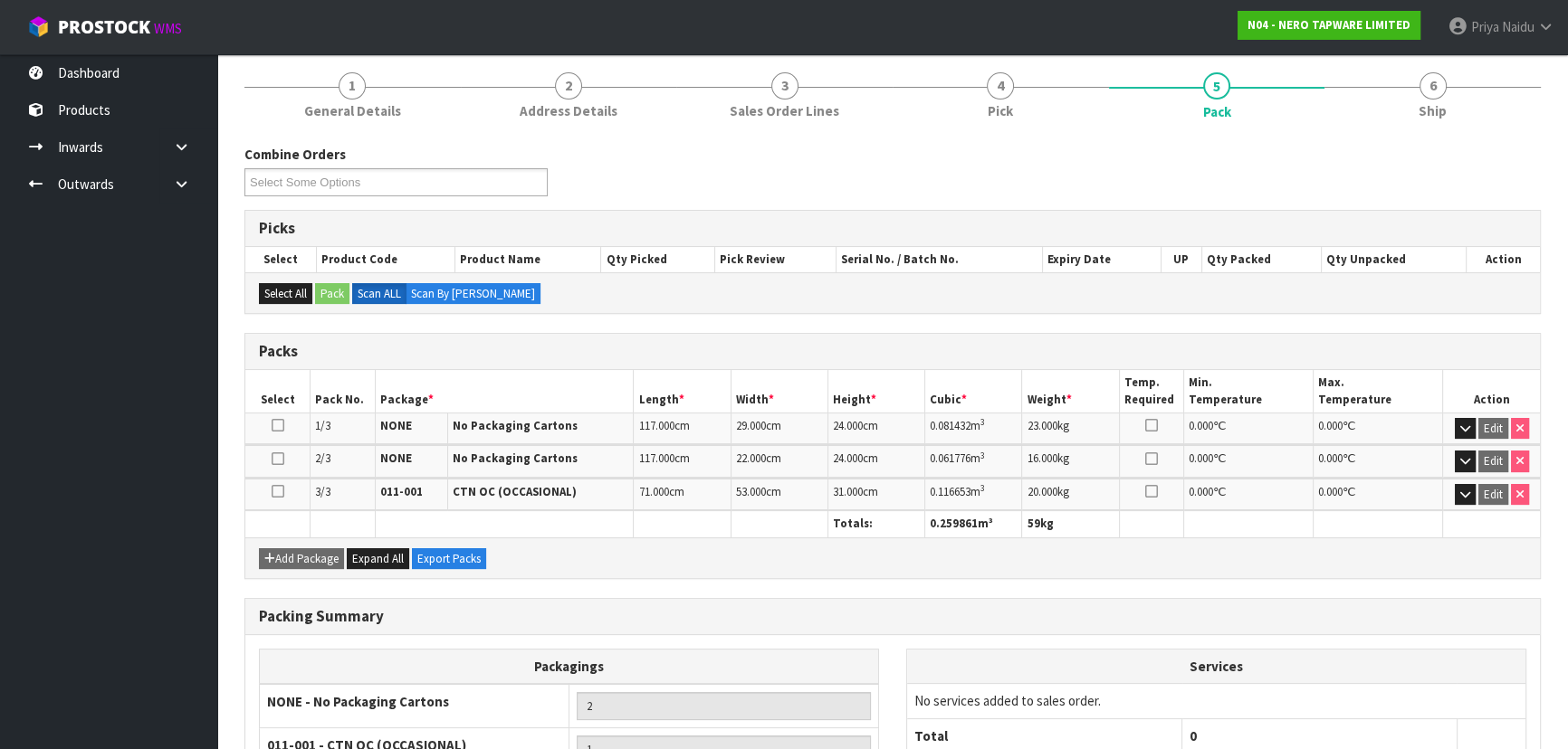
scroll to position [246, 0]
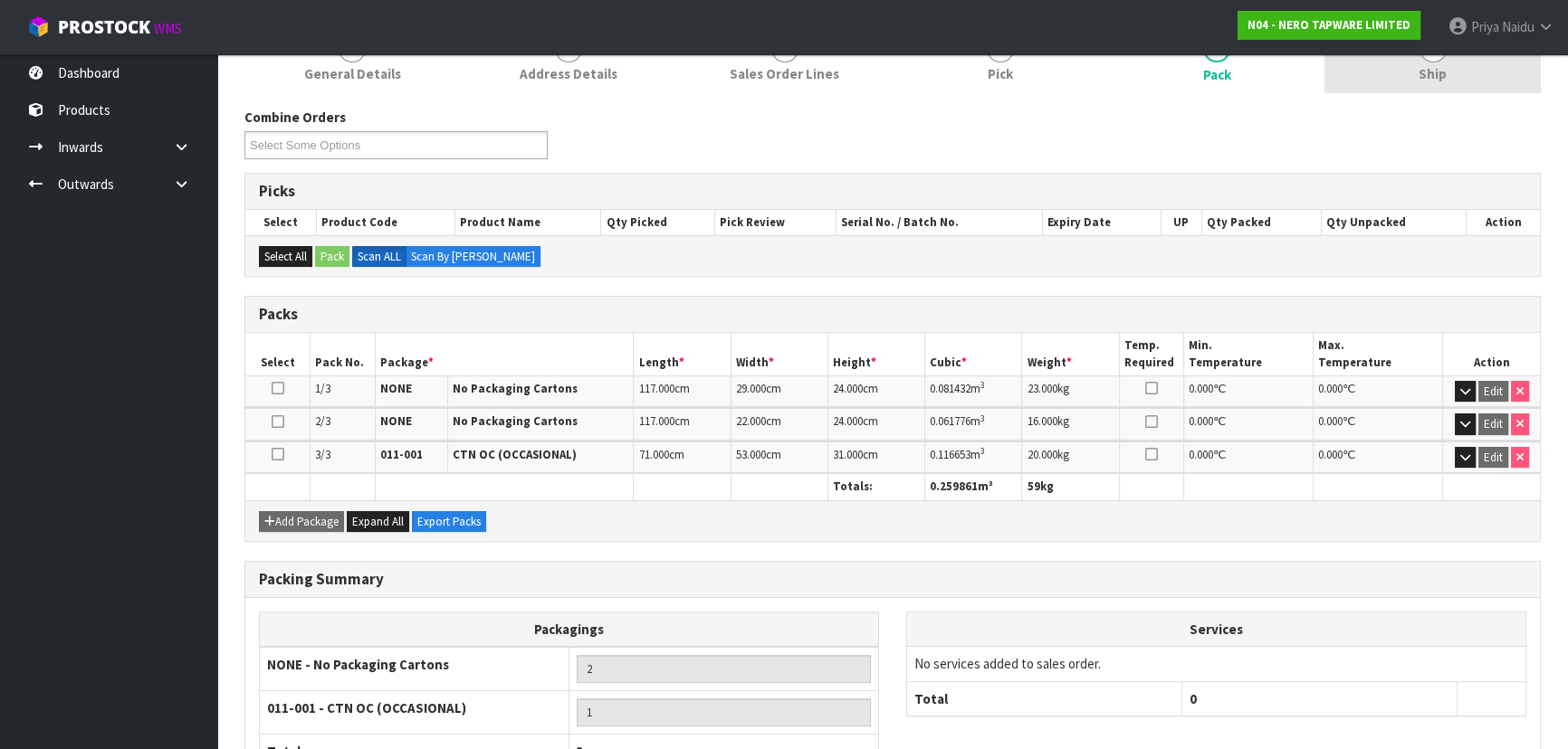
drag, startPoint x: 1448, startPoint y: 73, endPoint x: 1403, endPoint y: 89, distance: 47.8
click at [1448, 73] on link "6 Ship" at bounding box center [1432, 58] width 217 height 72
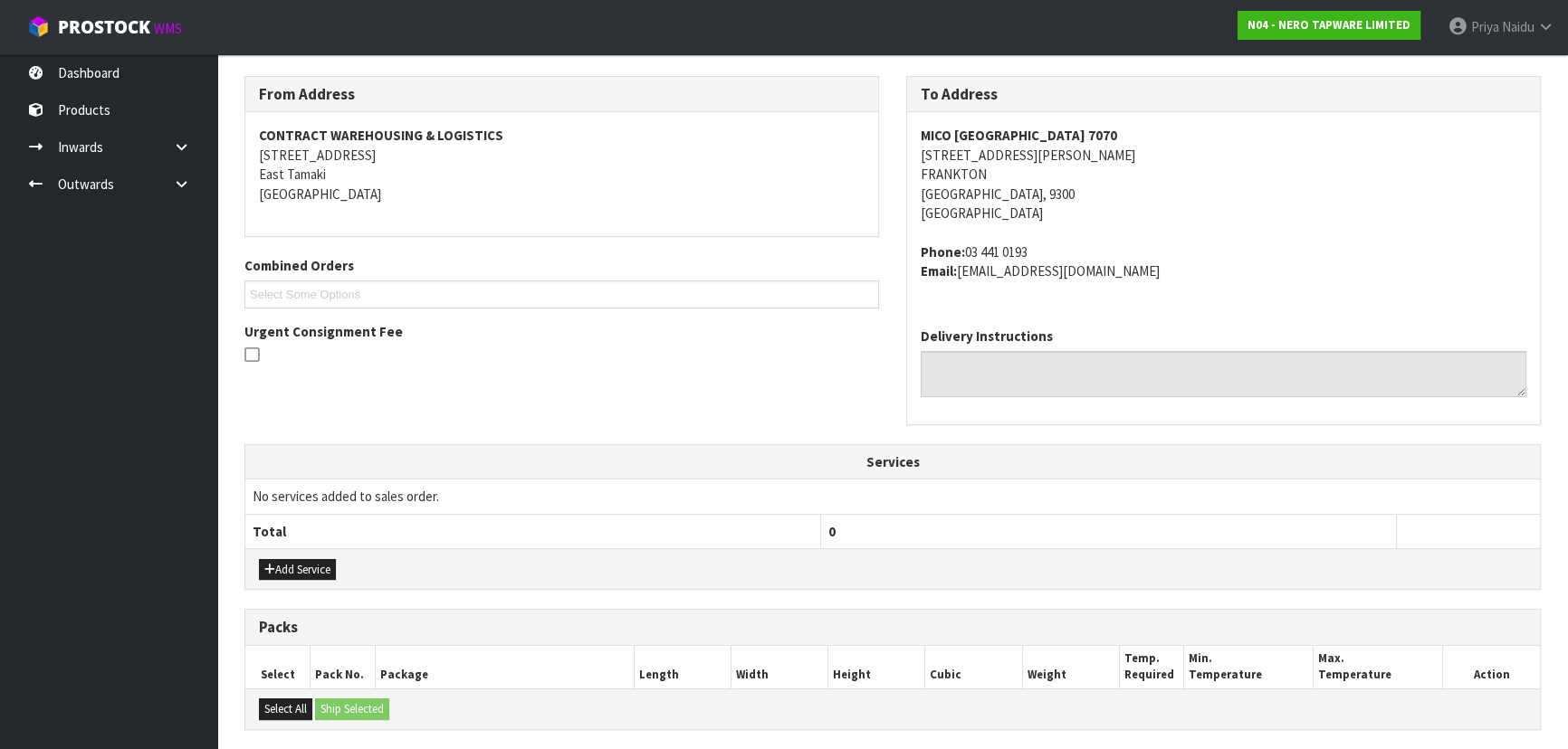
scroll to position [579, 0]
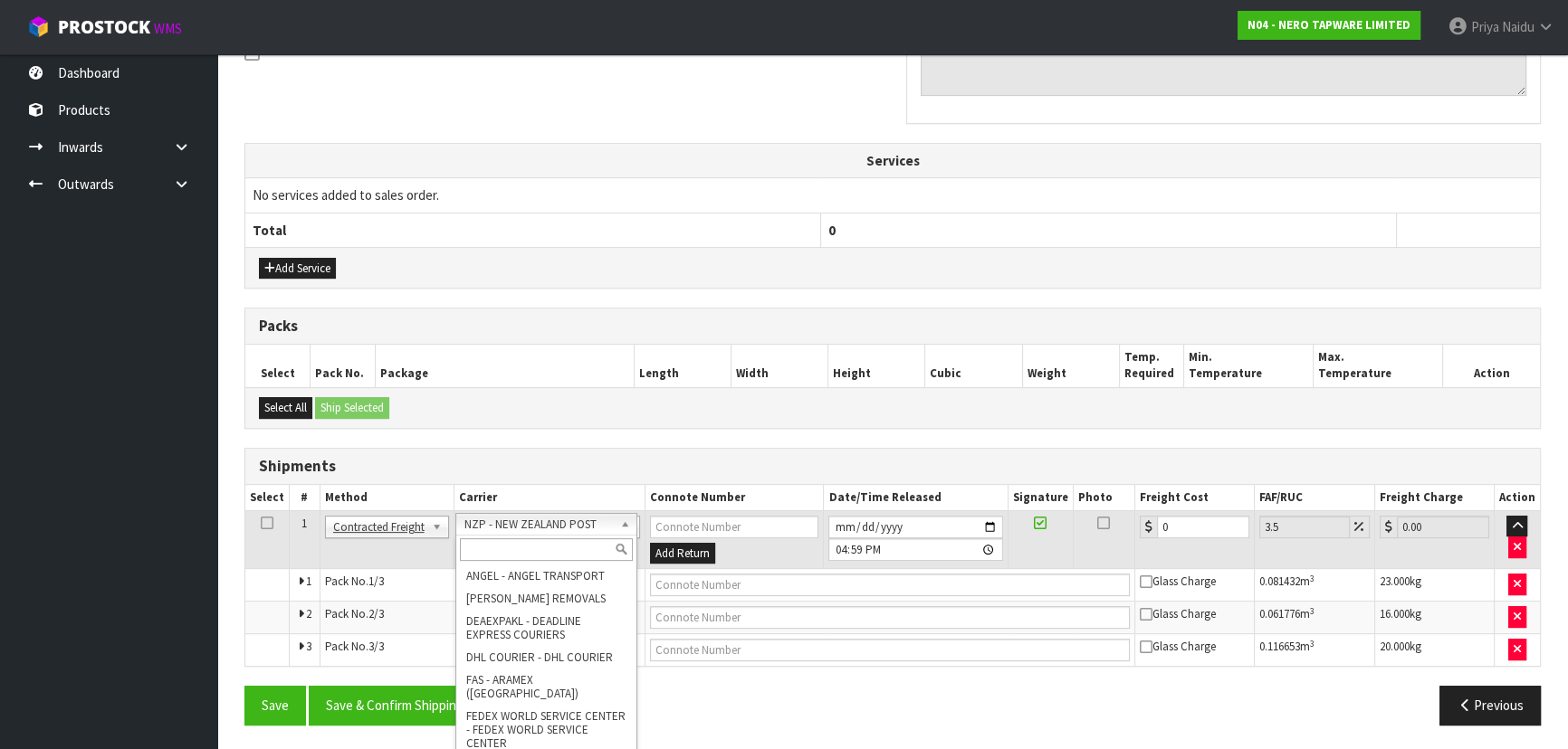
click at [516, 540] on input "text" at bounding box center [547, 549] width 173 height 23
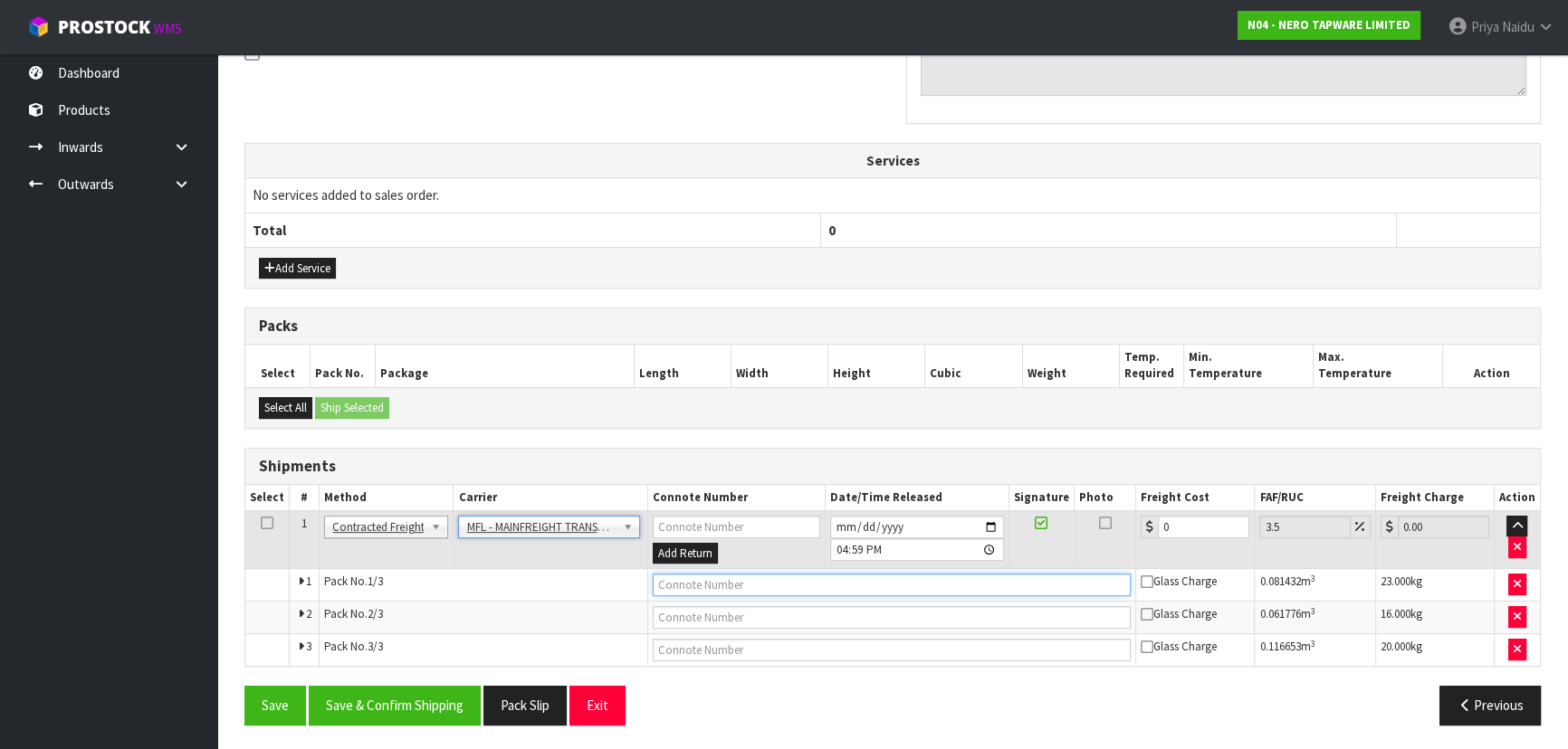
click at [697, 584] on input "text" at bounding box center [892, 585] width 479 height 23
paste input "FWM59080907"
click at [1193, 531] on input "0" at bounding box center [1203, 527] width 91 height 23
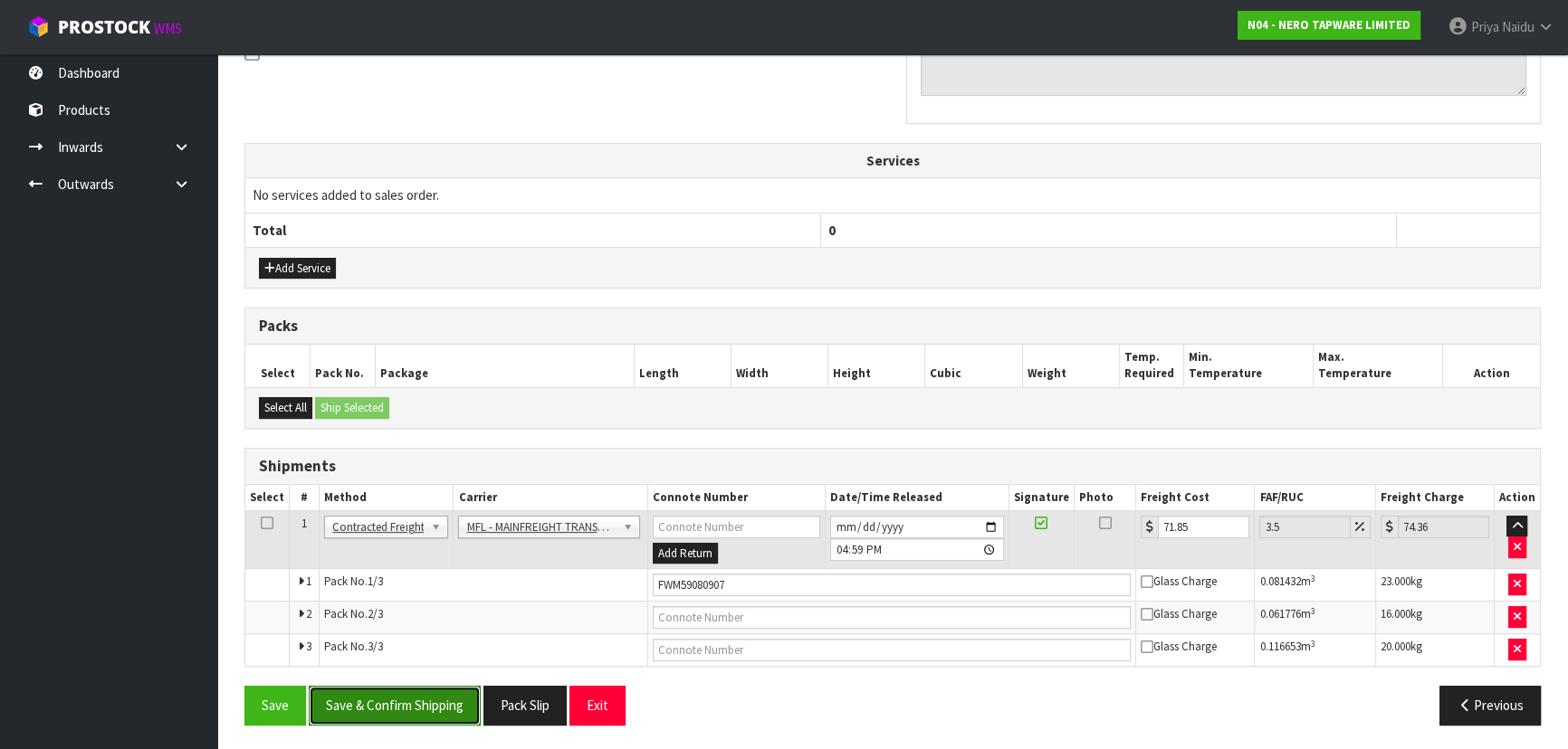
click at [436, 711] on button "Save & Confirm Shipping" at bounding box center [395, 705] width 172 height 39
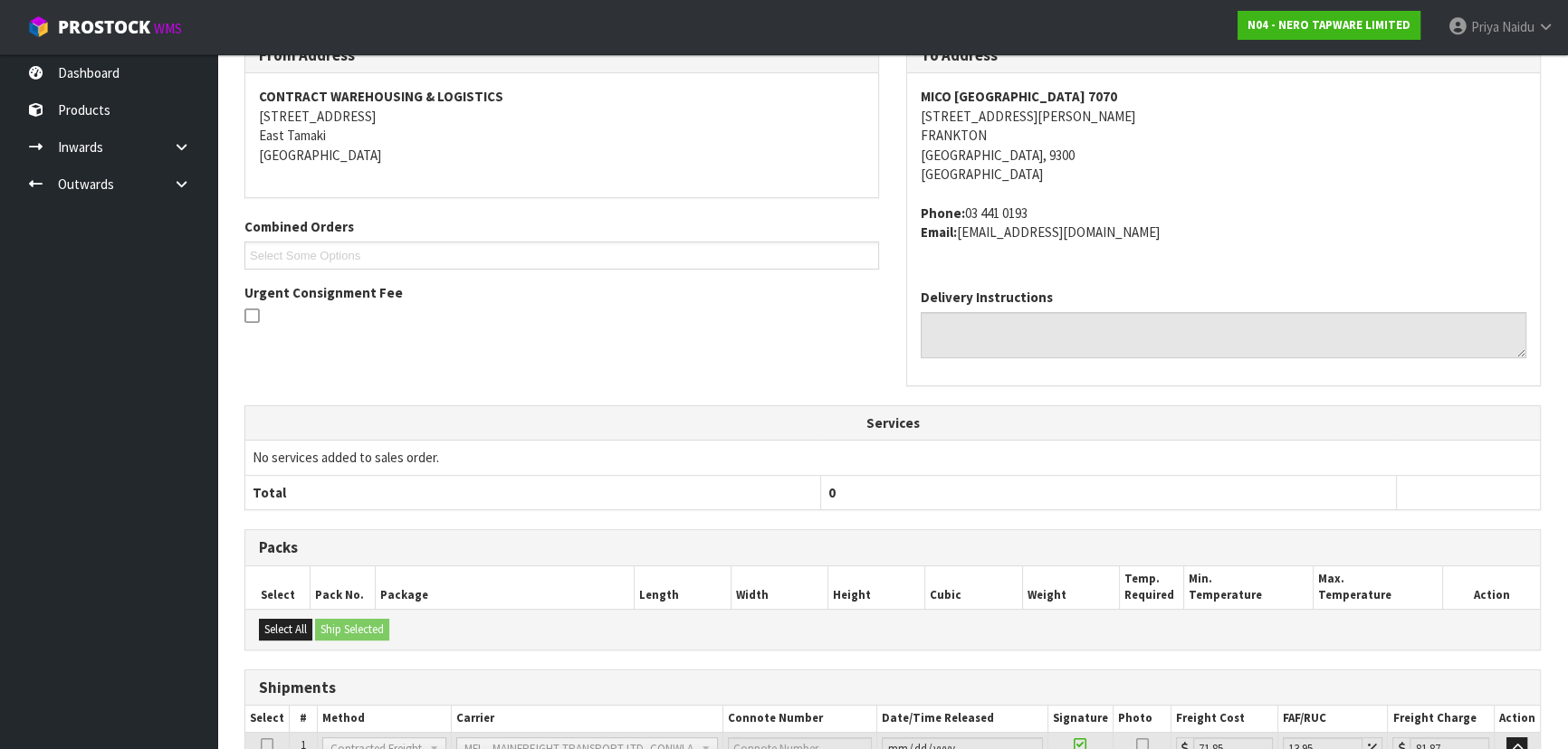
scroll to position [0, 0]
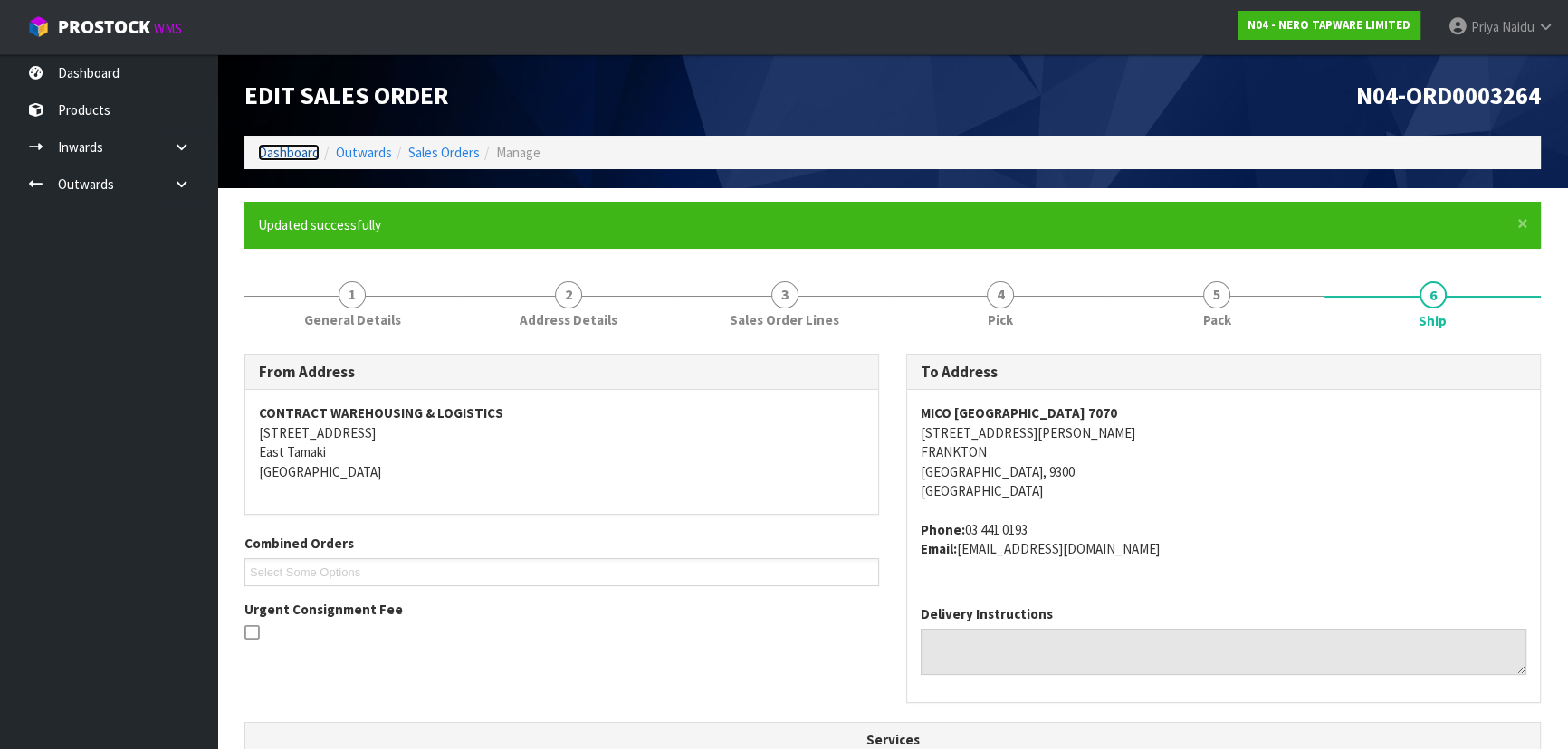
click at [294, 152] on link "Dashboard" at bounding box center [289, 152] width 62 height 18
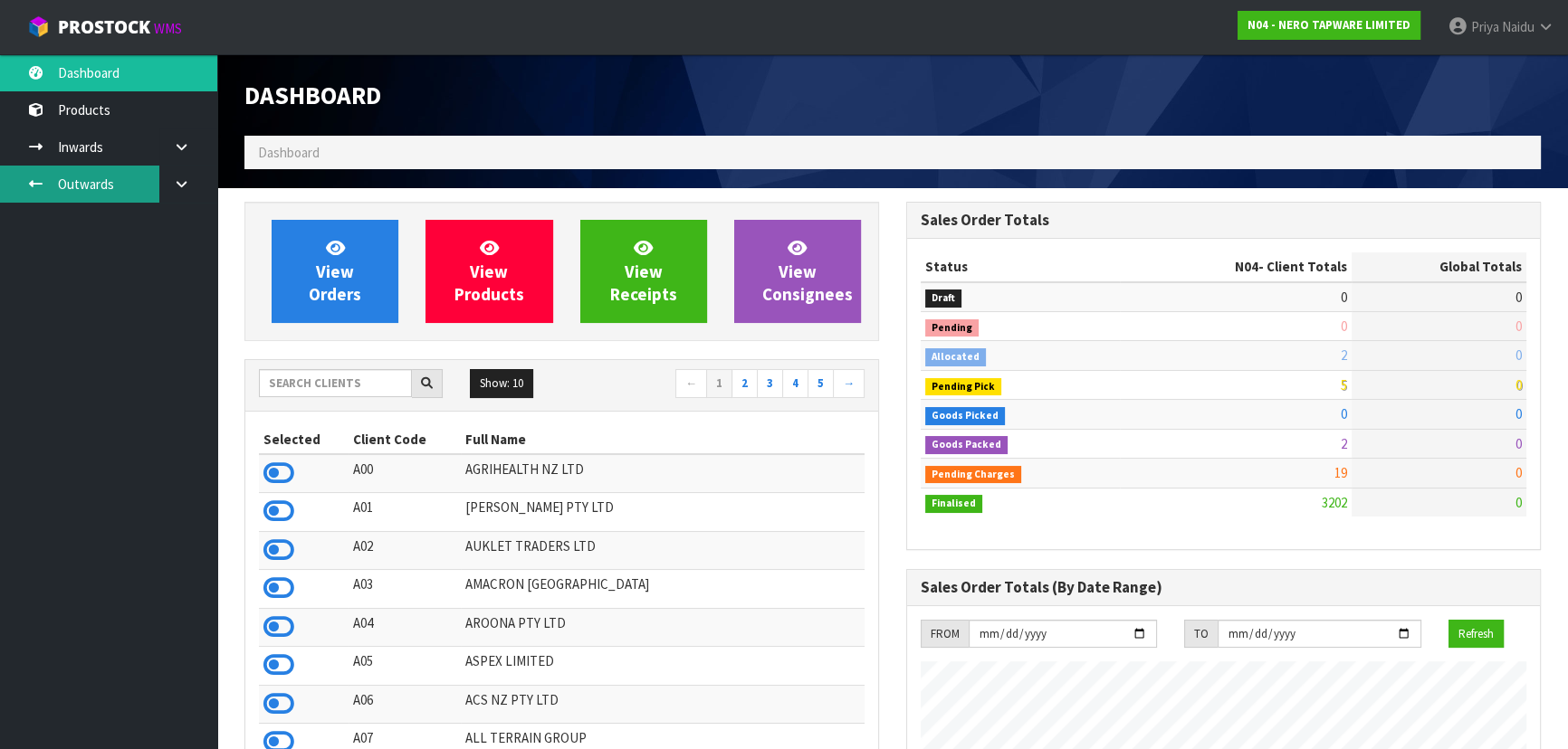
scroll to position [1426, 661]
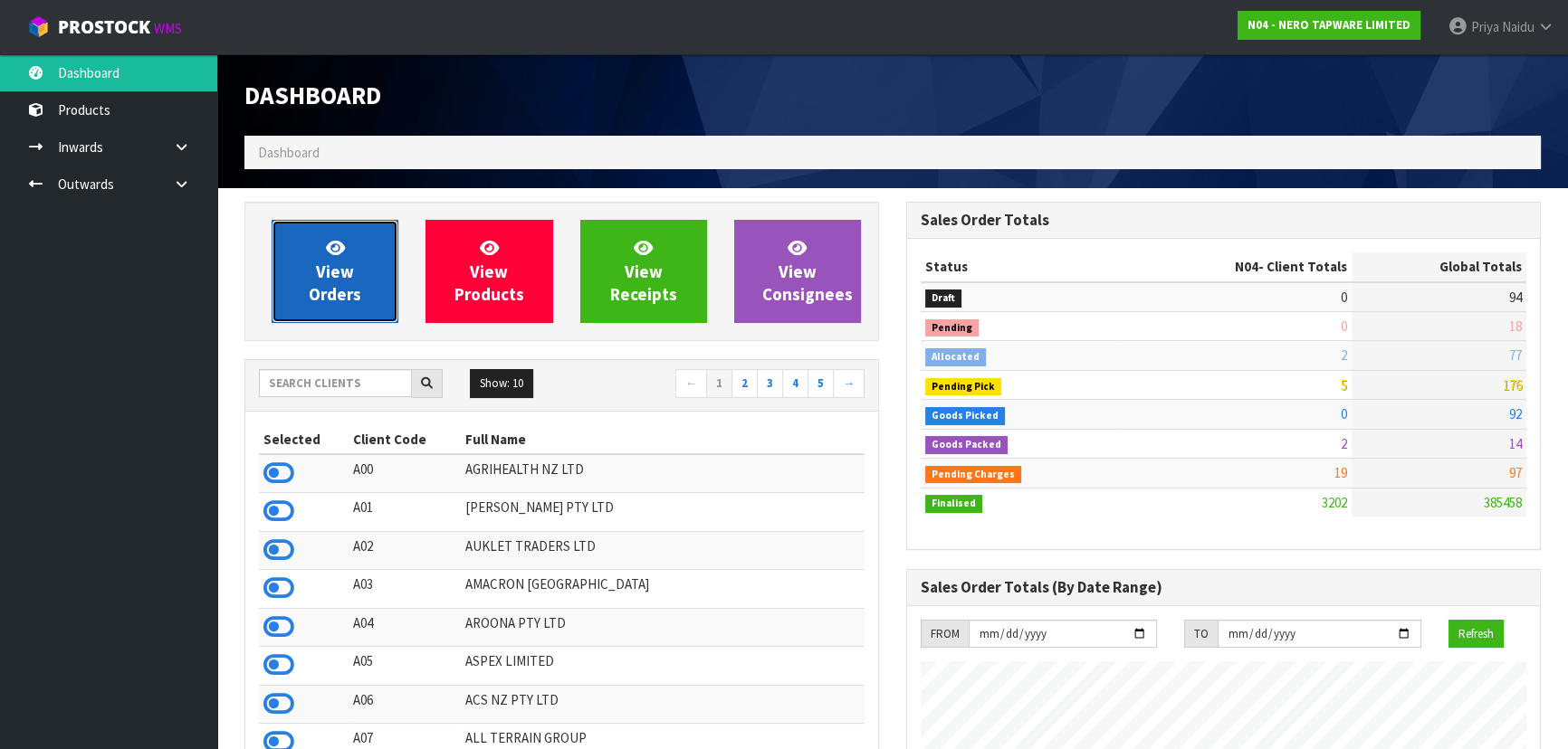
click at [334, 305] on link "View Orders" at bounding box center [335, 272] width 126 height 103
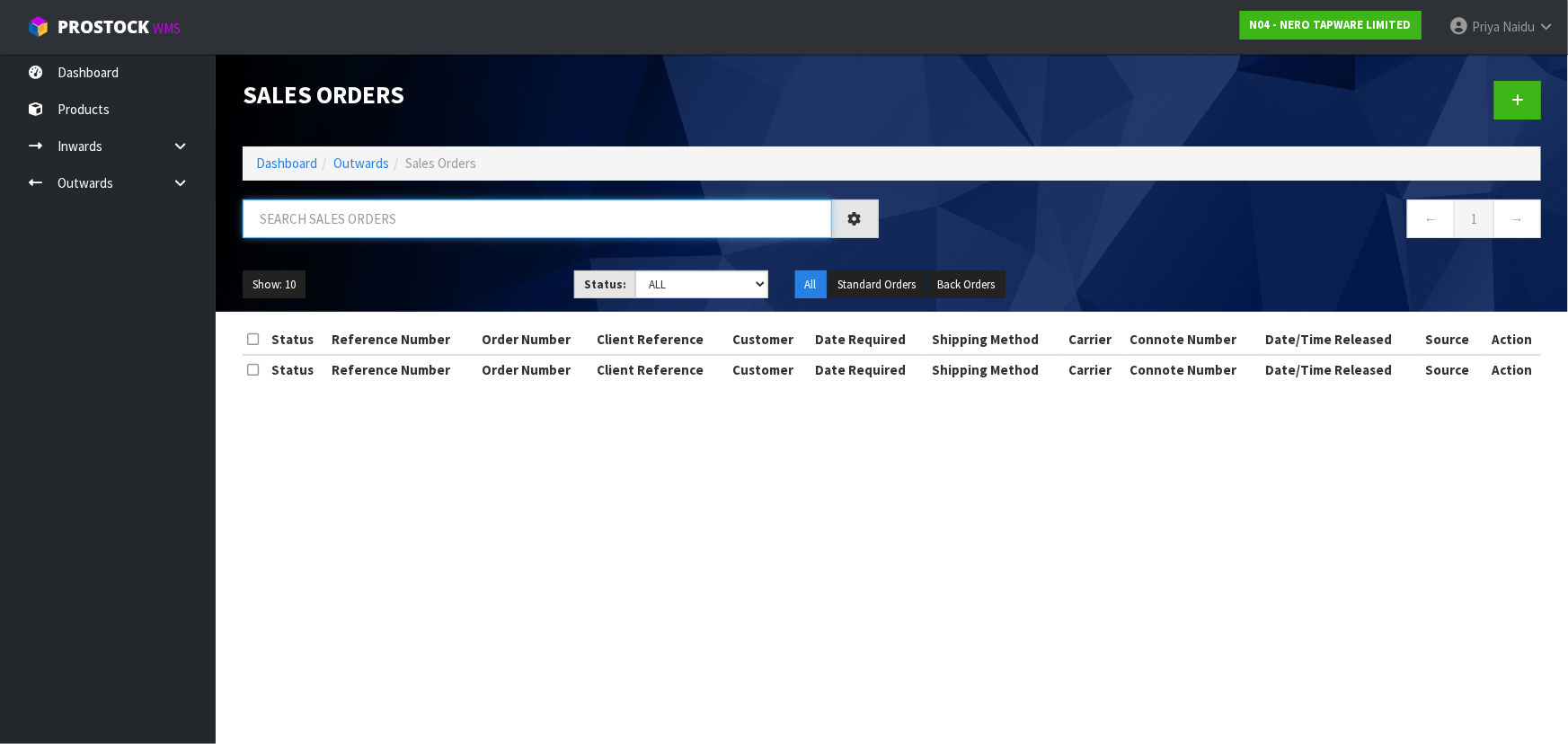
click at [381, 212] on input "text" at bounding box center [537, 219] width 589 height 38
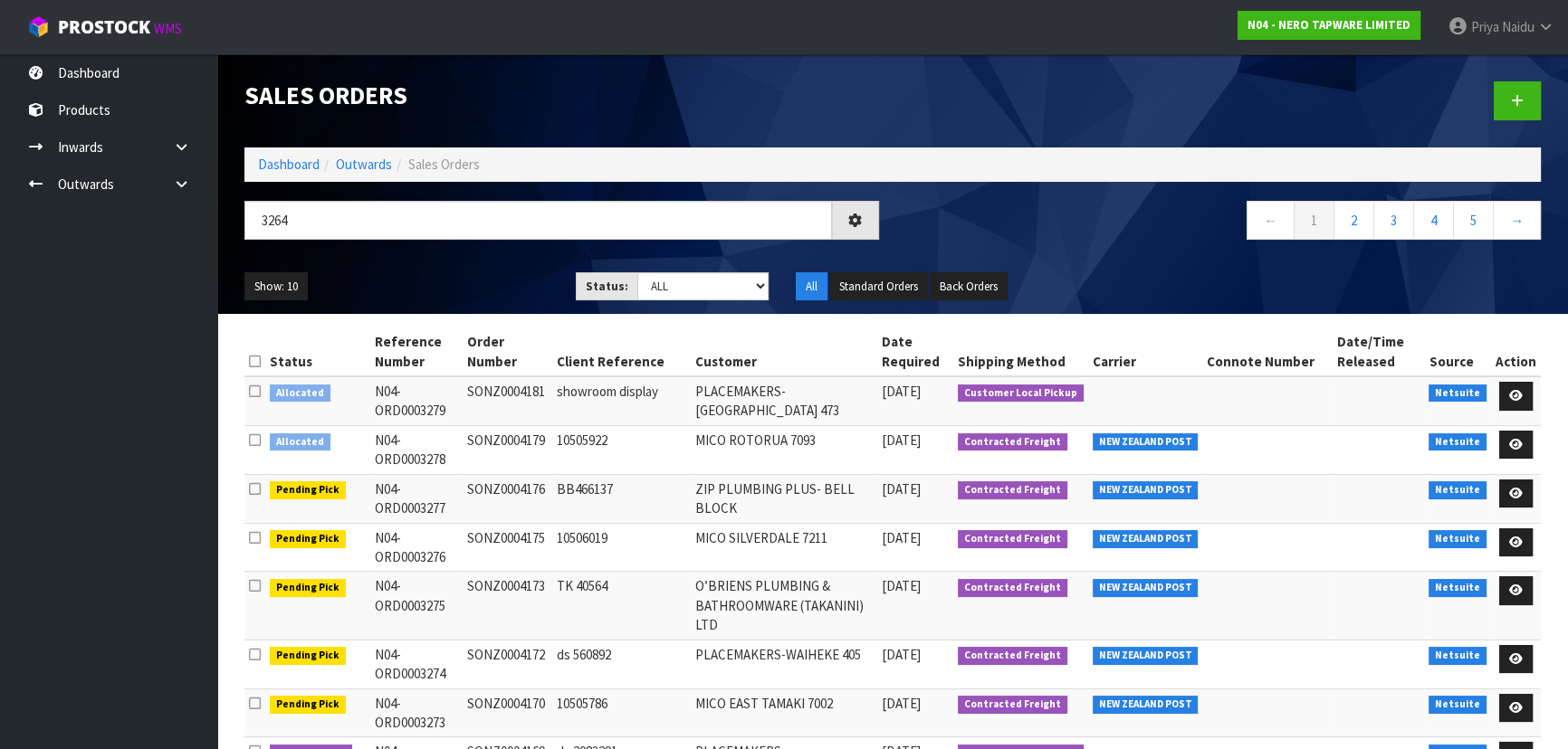
click at [667, 266] on div "Show: 10 5 10 25 50 Status: Draft Pending Allocated Pending Pick Goods Picked G…" at bounding box center [892, 287] width 1324 height 56
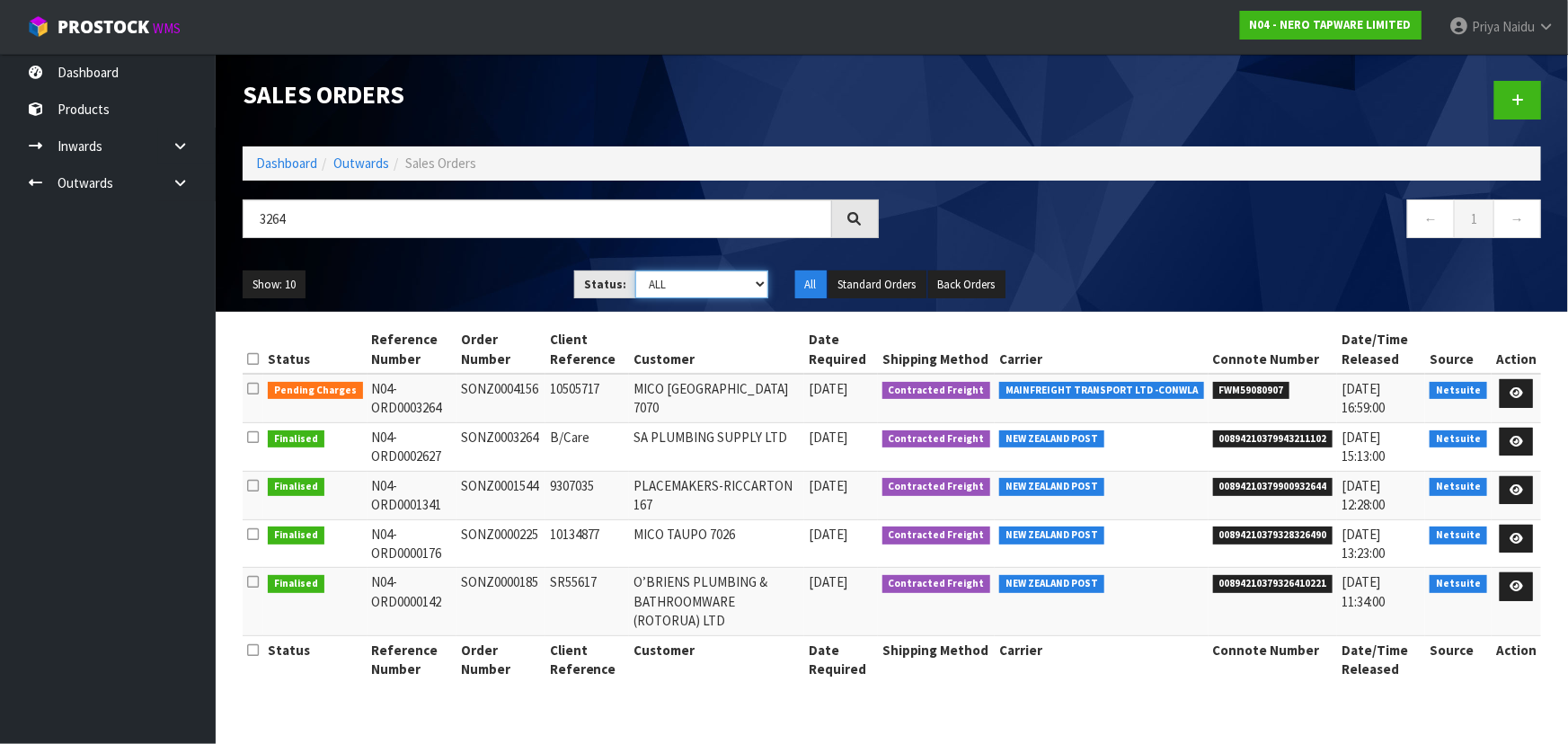
click at [665, 291] on select "Draft Pending Allocated Pending Pick Goods Picked Goods Packed Pending Charges …" at bounding box center [701, 285] width 133 height 27
click at [440, 251] on div "3264" at bounding box center [560, 225] width 663 height 52
click at [1525, 390] on link at bounding box center [1516, 393] width 33 height 28
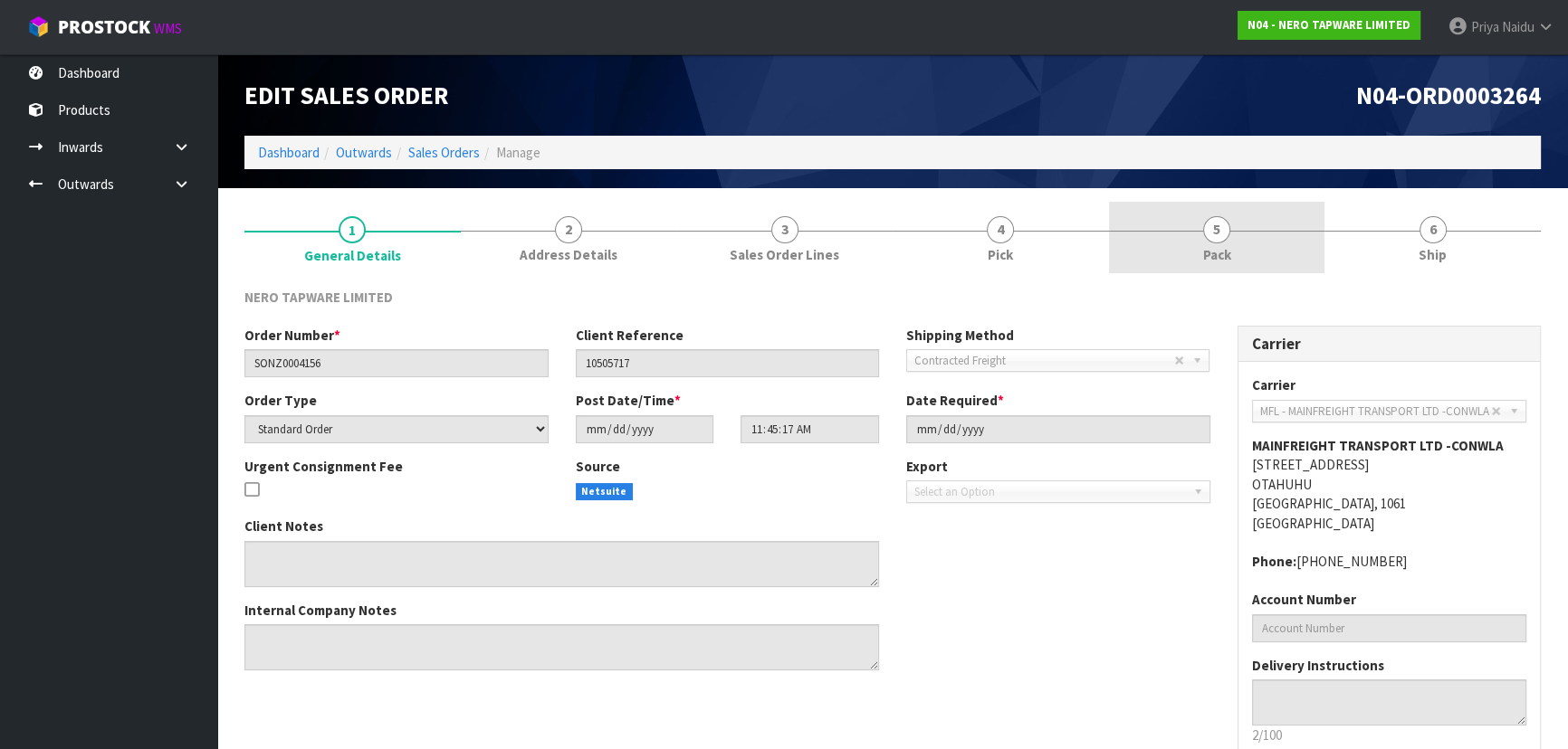
click at [1249, 219] on link "5 Pack" at bounding box center [1217, 238] width 217 height 72
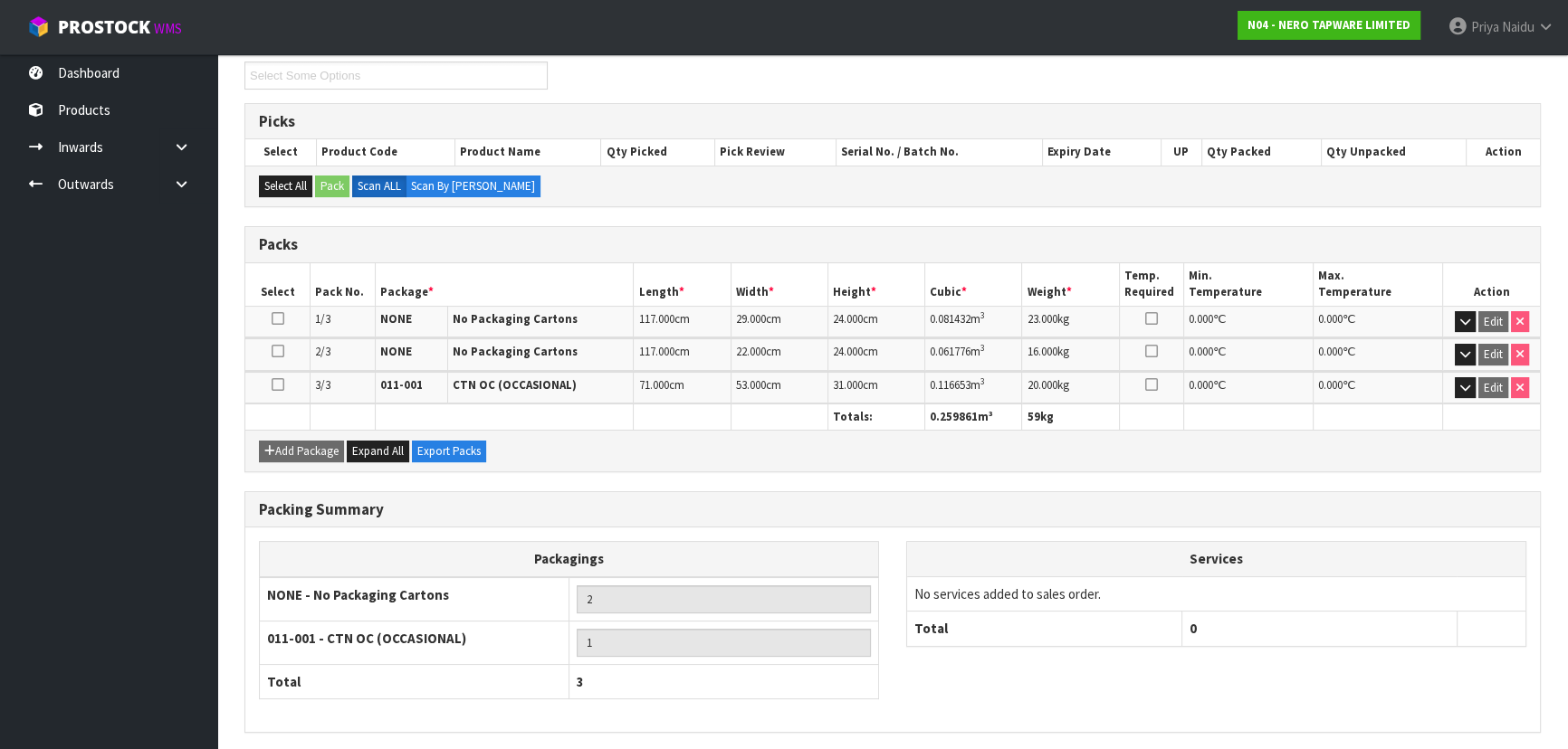
scroll to position [316, 0]
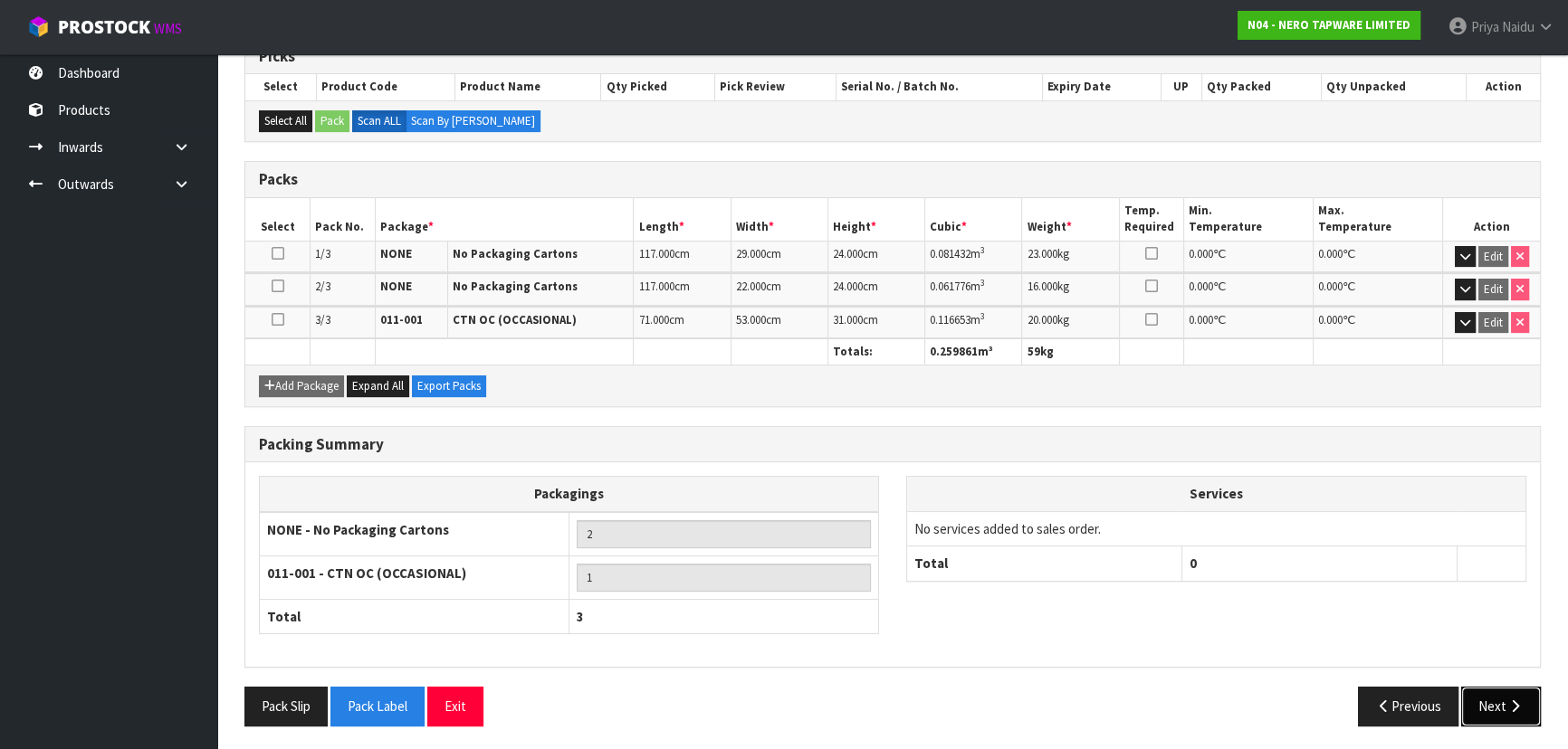
click at [1521, 720] on button "Next" at bounding box center [1501, 706] width 79 height 39
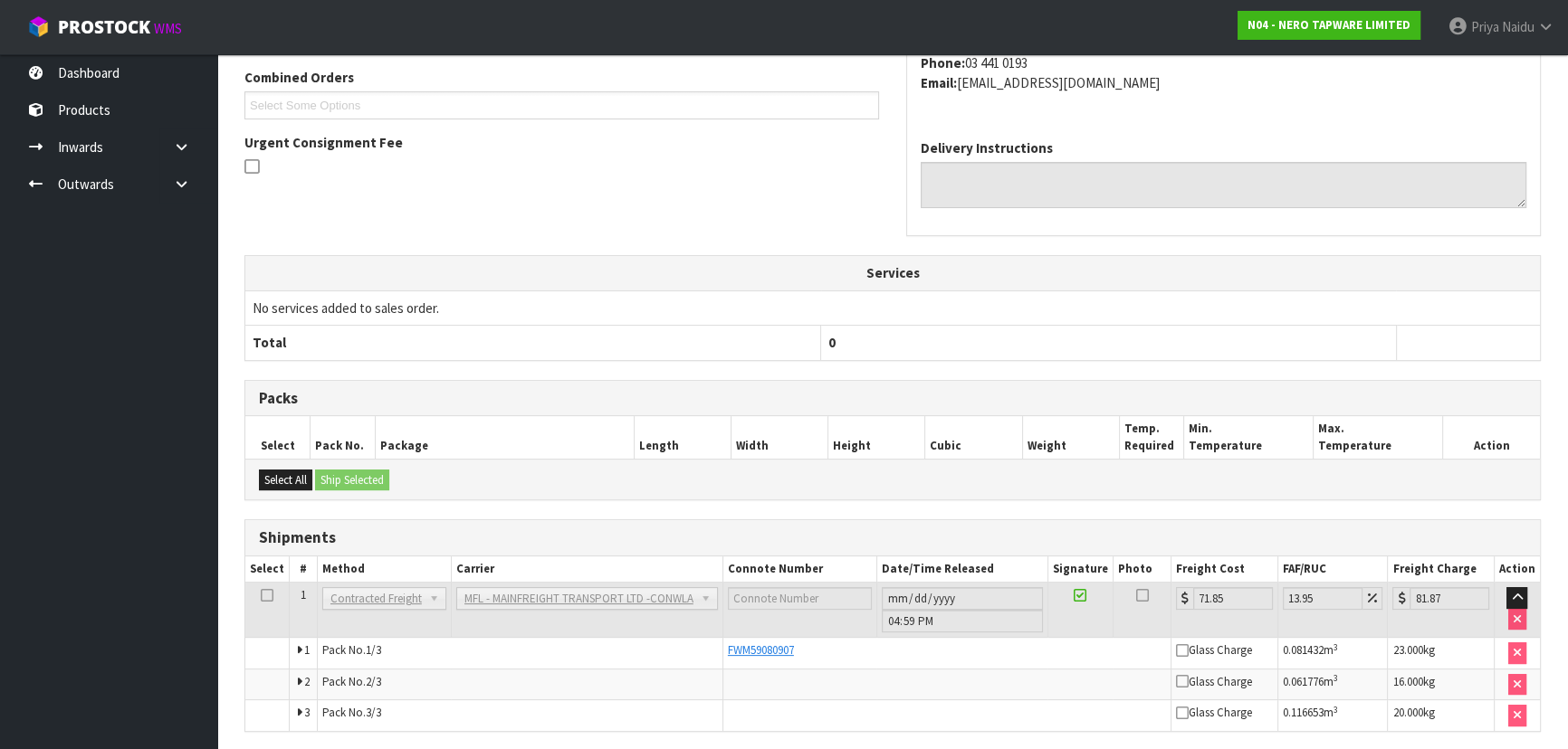
scroll to position [465, 0]
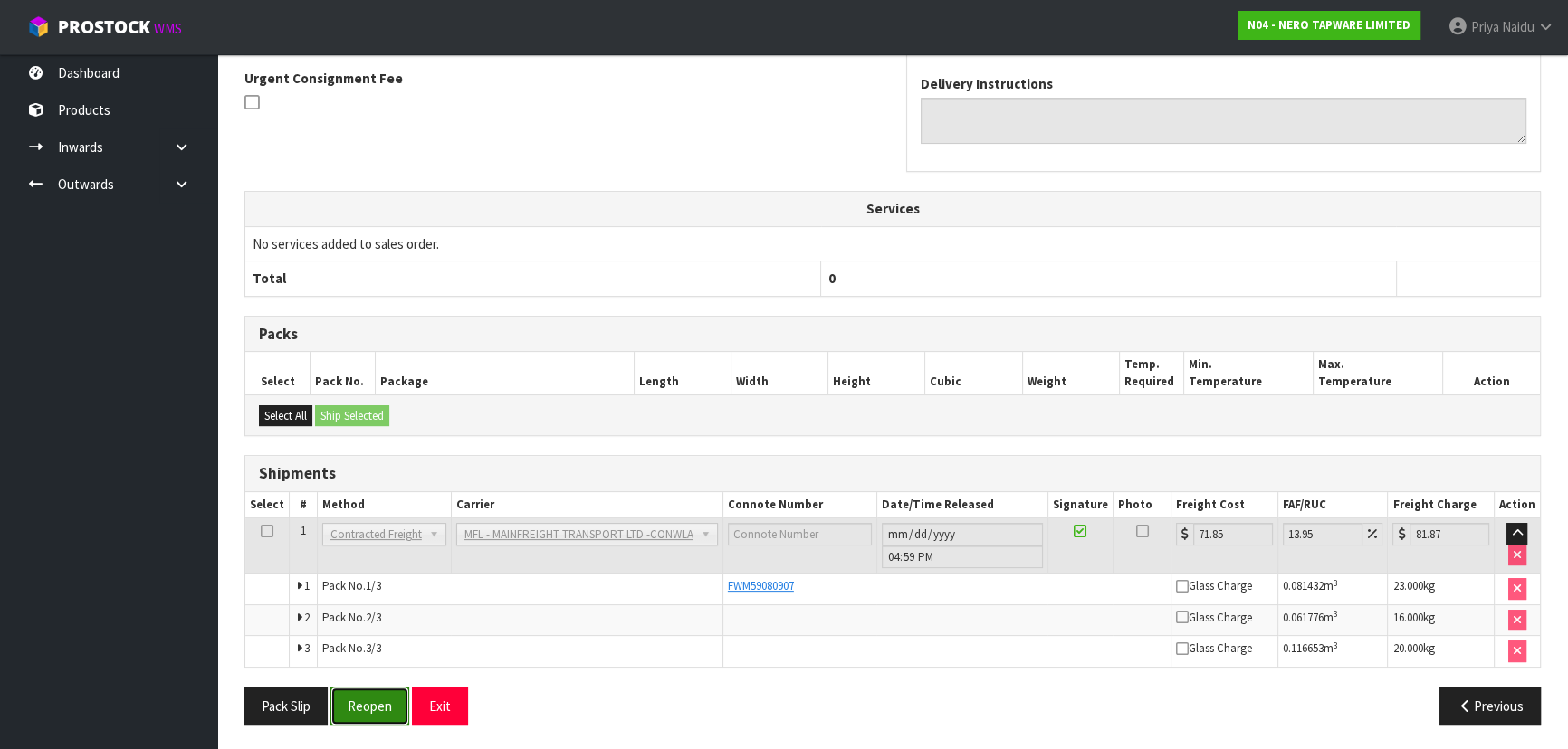
click at [371, 704] on button "Reopen" at bounding box center [369, 706] width 78 height 39
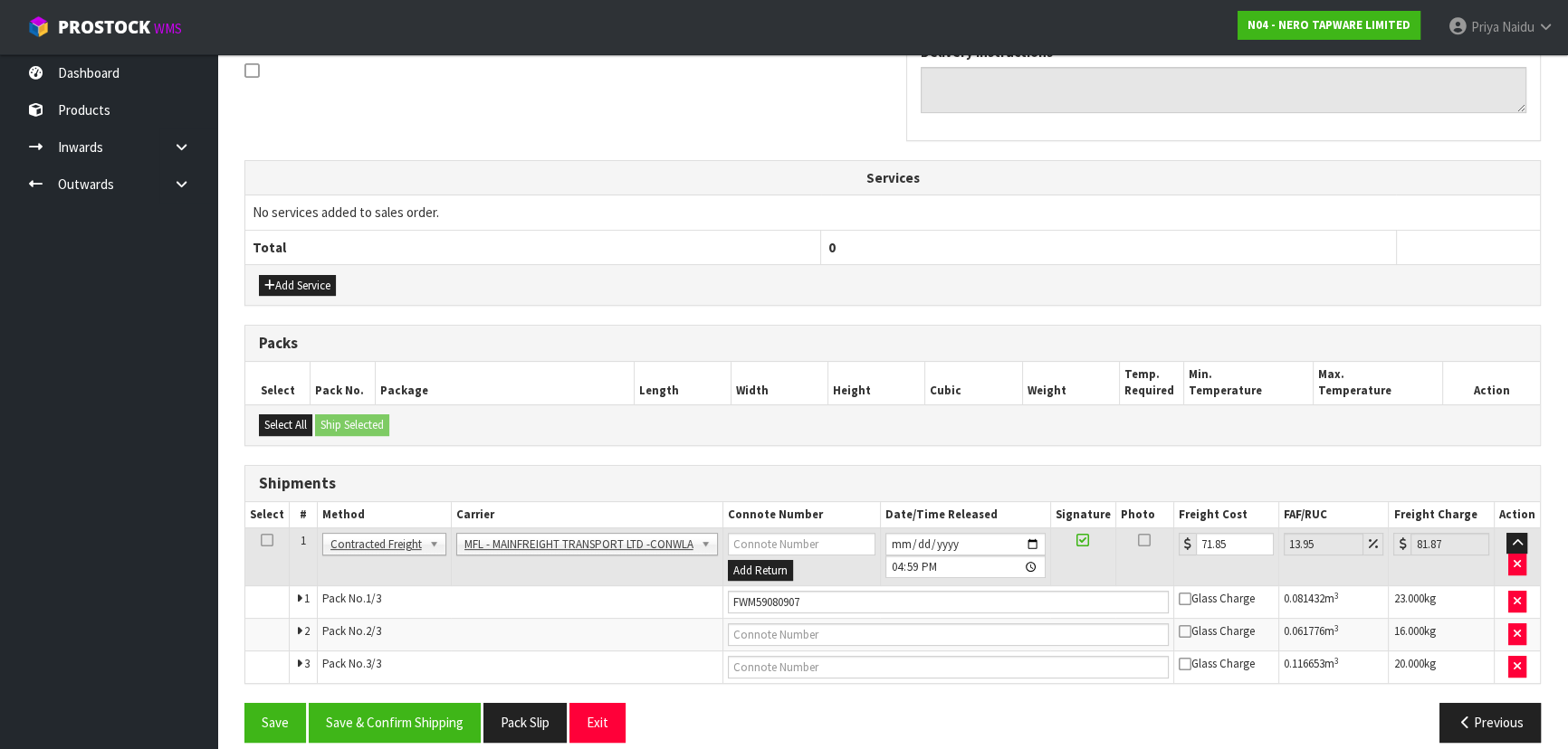
scroll to position [579, 0]
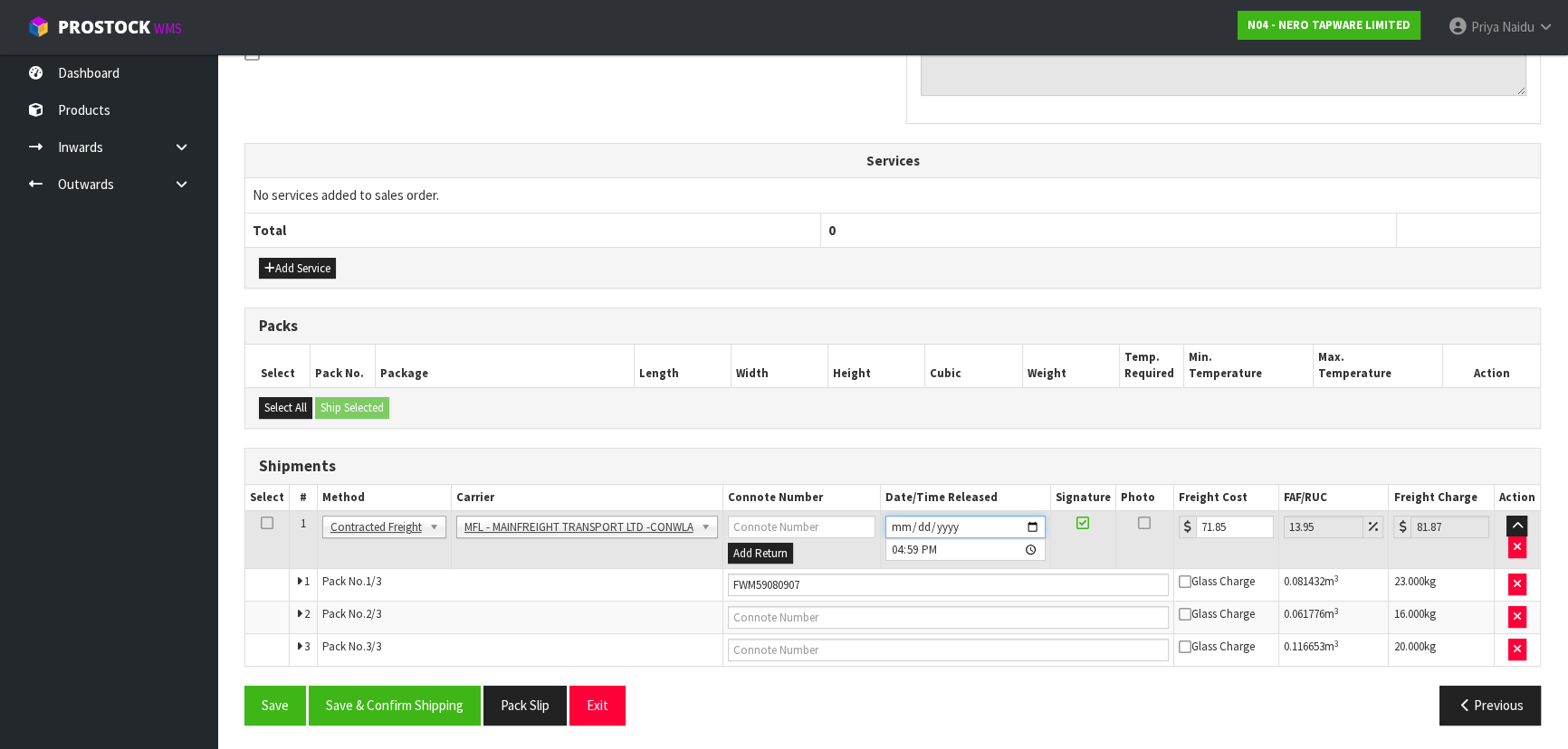
click at [1034, 516] on input "[DATE]" at bounding box center [965, 527] width 160 height 23
click at [405, 722] on div "Save Save & Confirm Shipping Pack Slip Exit Previous" at bounding box center [892, 711] width 1324 height 53
click at [434, 700] on button "Save & Confirm Shipping" at bounding box center [395, 705] width 172 height 39
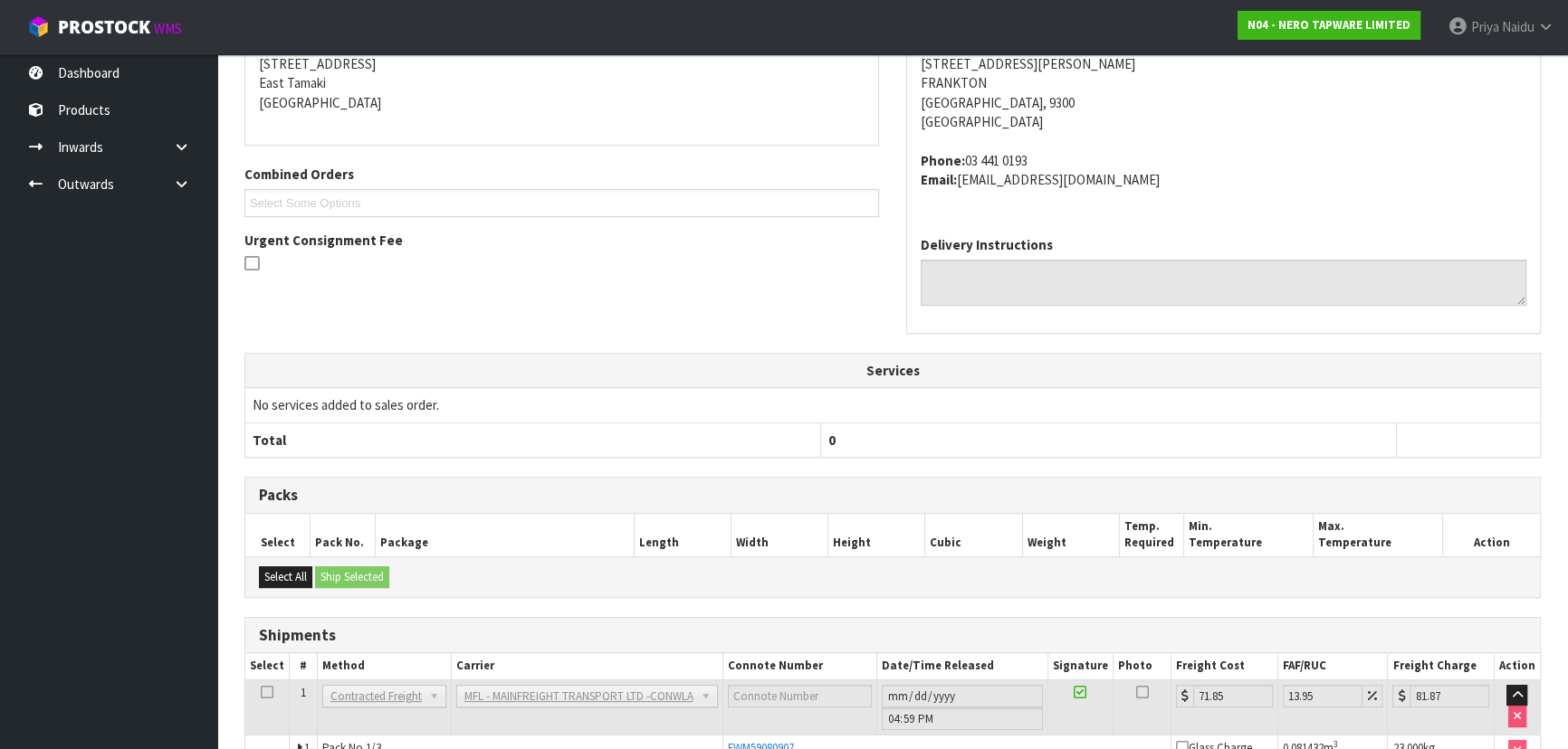
scroll to position [0, 0]
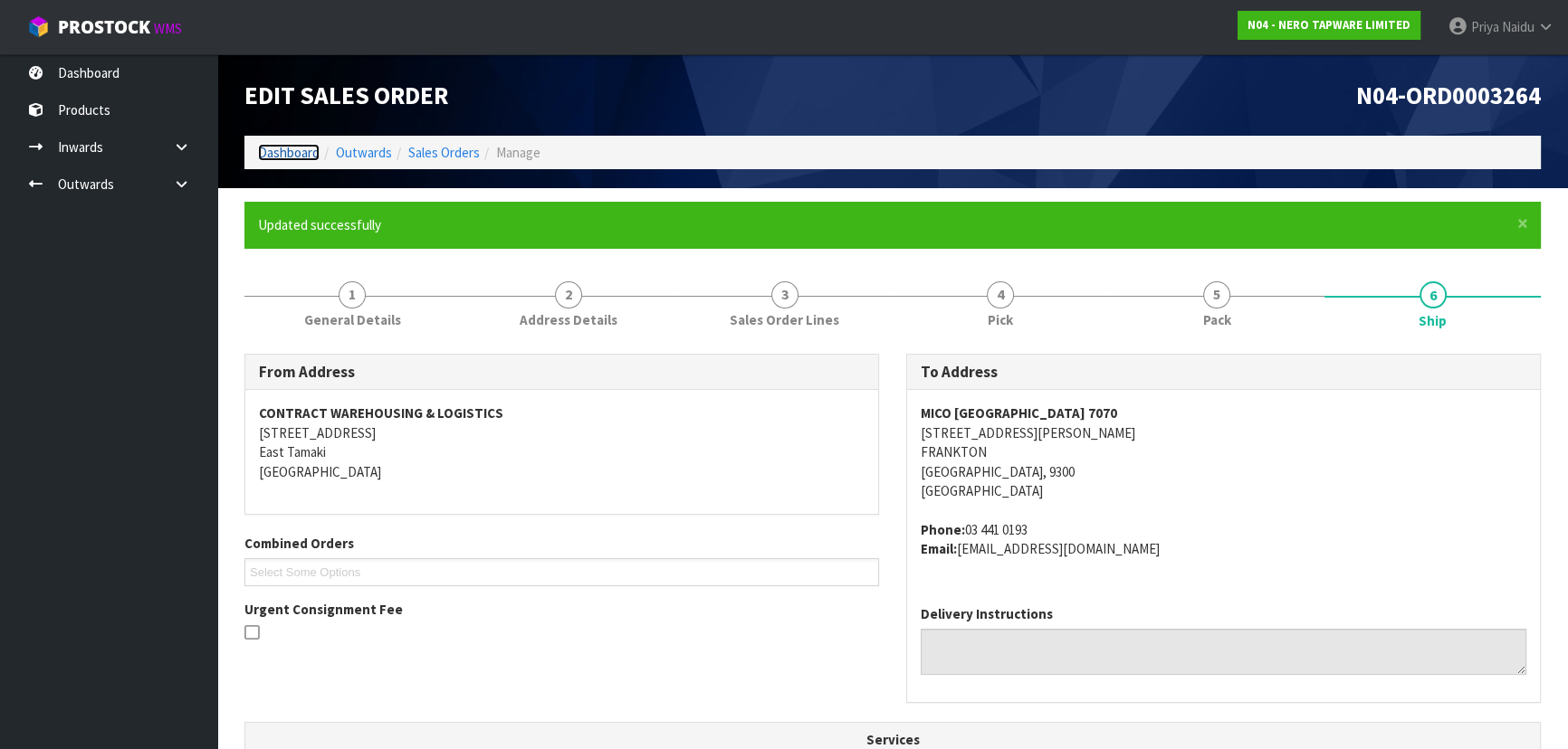
click at [276, 155] on link "Dashboard" at bounding box center [289, 152] width 62 height 18
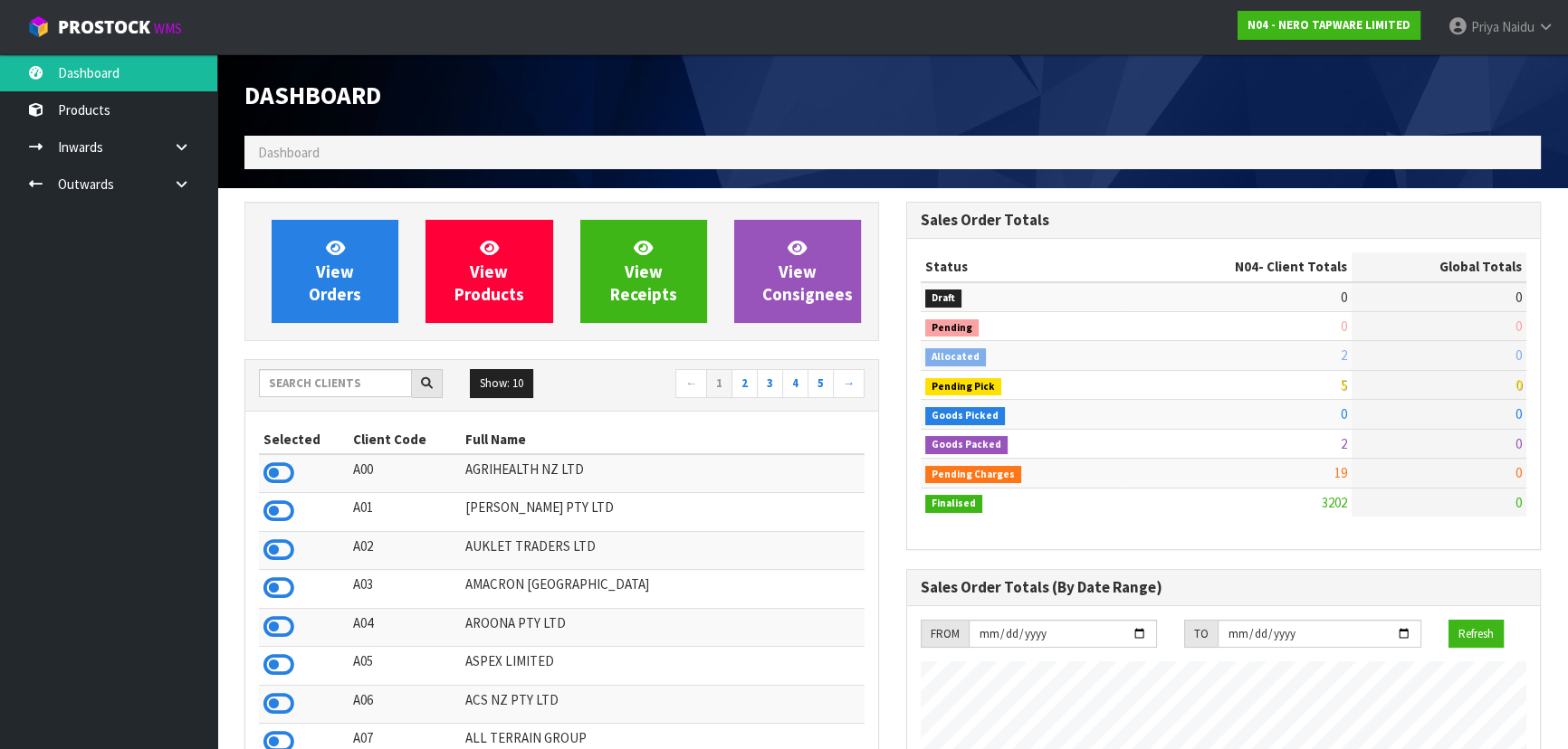
scroll to position [1426, 661]
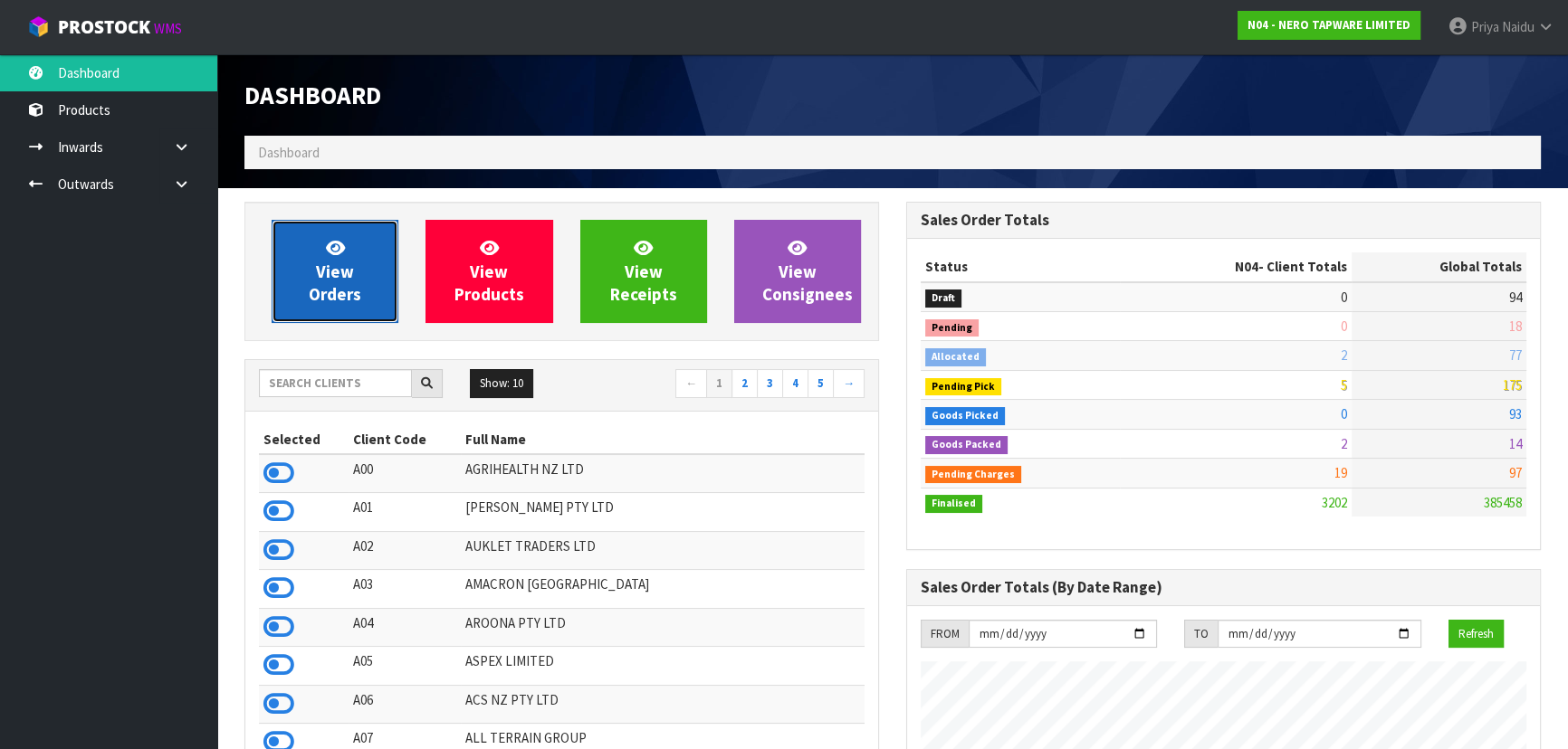
click at [297, 261] on link "View Orders" at bounding box center [335, 272] width 126 height 103
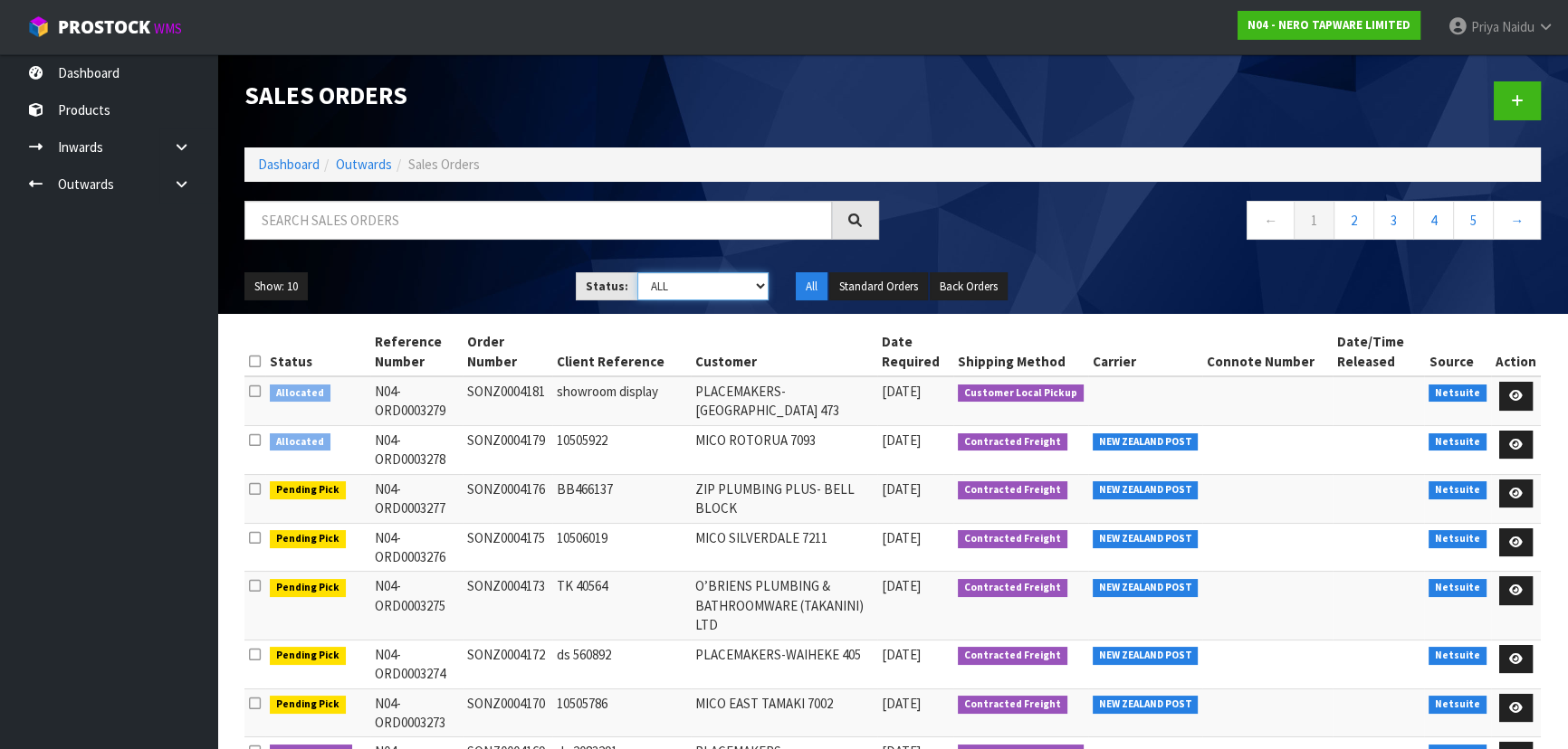
click at [679, 297] on select "Draft Pending Allocated Pending Pick Goods Picked Goods Packed Pending Charges …" at bounding box center [702, 287] width 132 height 28
click at [637, 273] on select "Draft Pending Allocated Pending Pick Goods Picked Goods Packed Pending Charges …" at bounding box center [702, 287] width 132 height 28
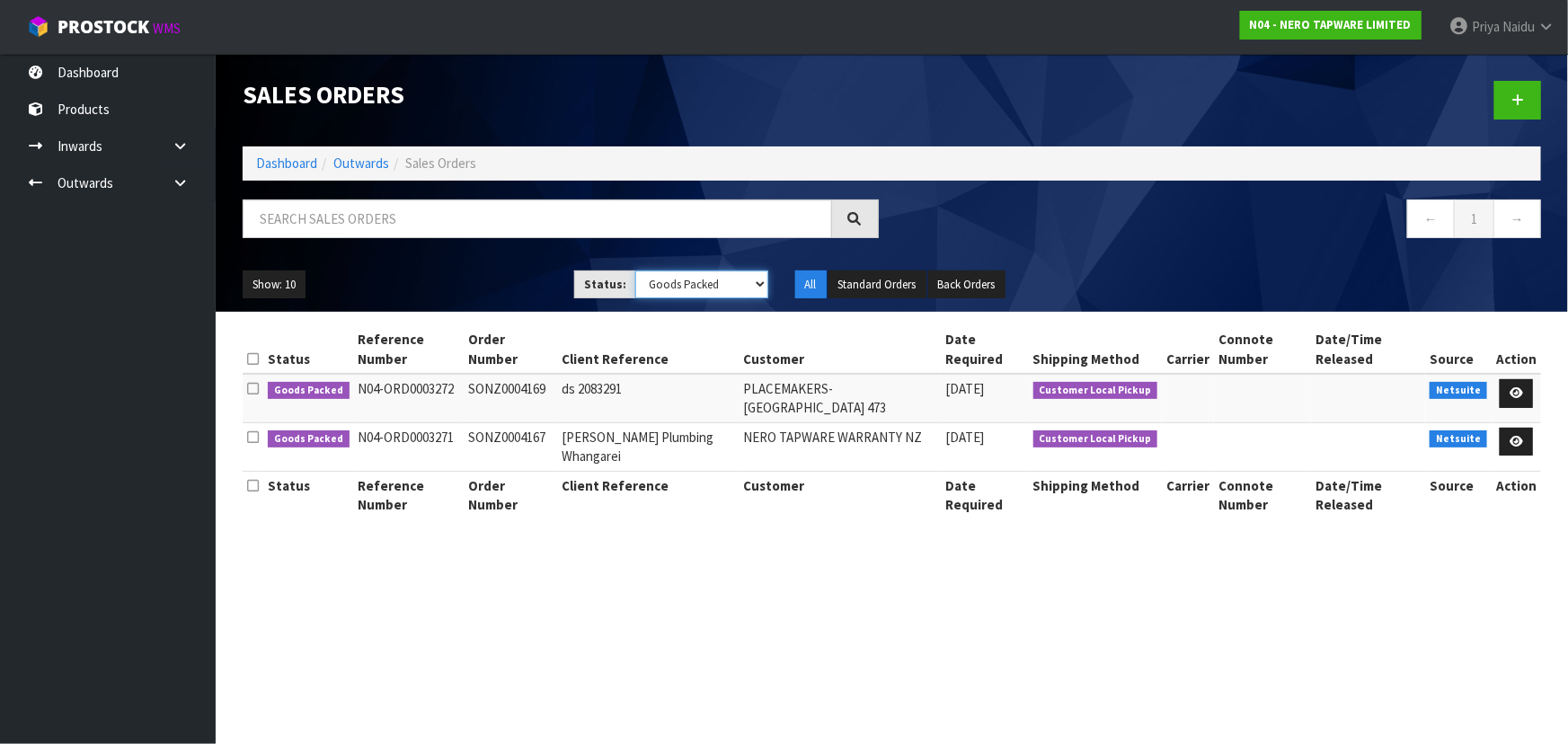
click at [686, 271] on select "Draft Pending Allocated Pending Pick Goods Picked Goods Packed Pending Charges …" at bounding box center [701, 285] width 133 height 27
click at [635, 271] on select "Draft Pending Allocated Pending Pick Goods Picked Goods Packed Pending Charges …" at bounding box center [701, 285] width 133 height 27
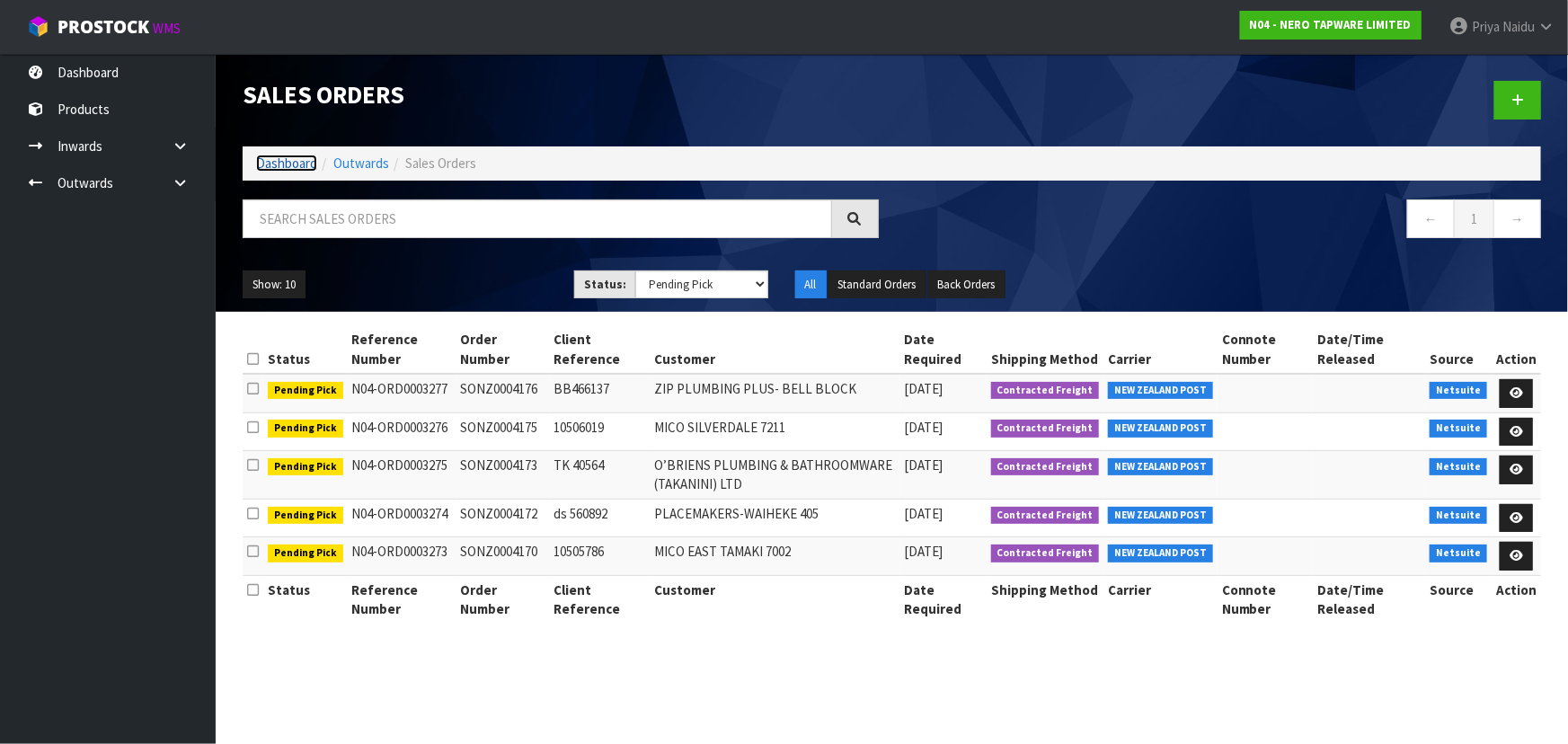
click at [288, 163] on link "Dashboard" at bounding box center [286, 163] width 61 height 17
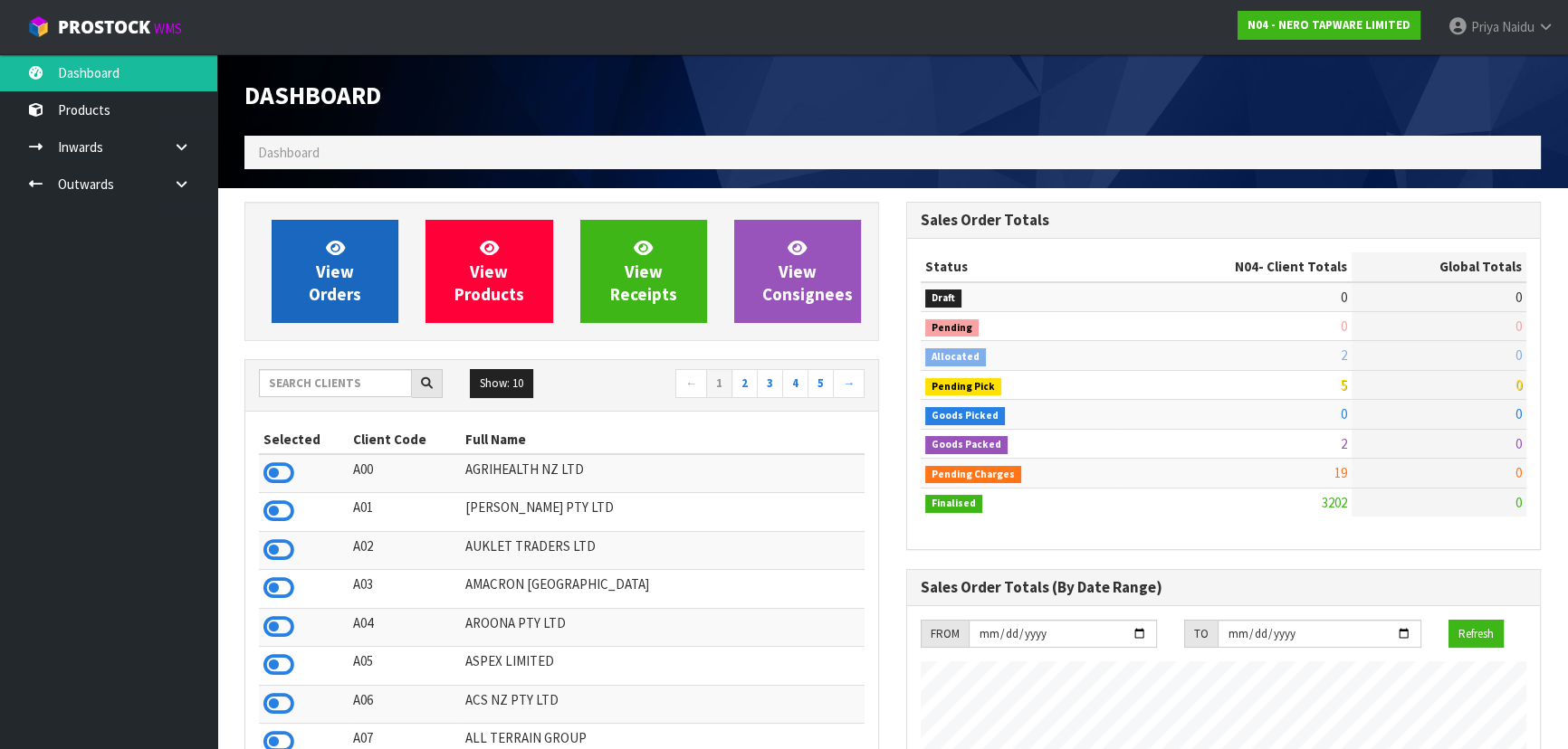
scroll to position [1426, 661]
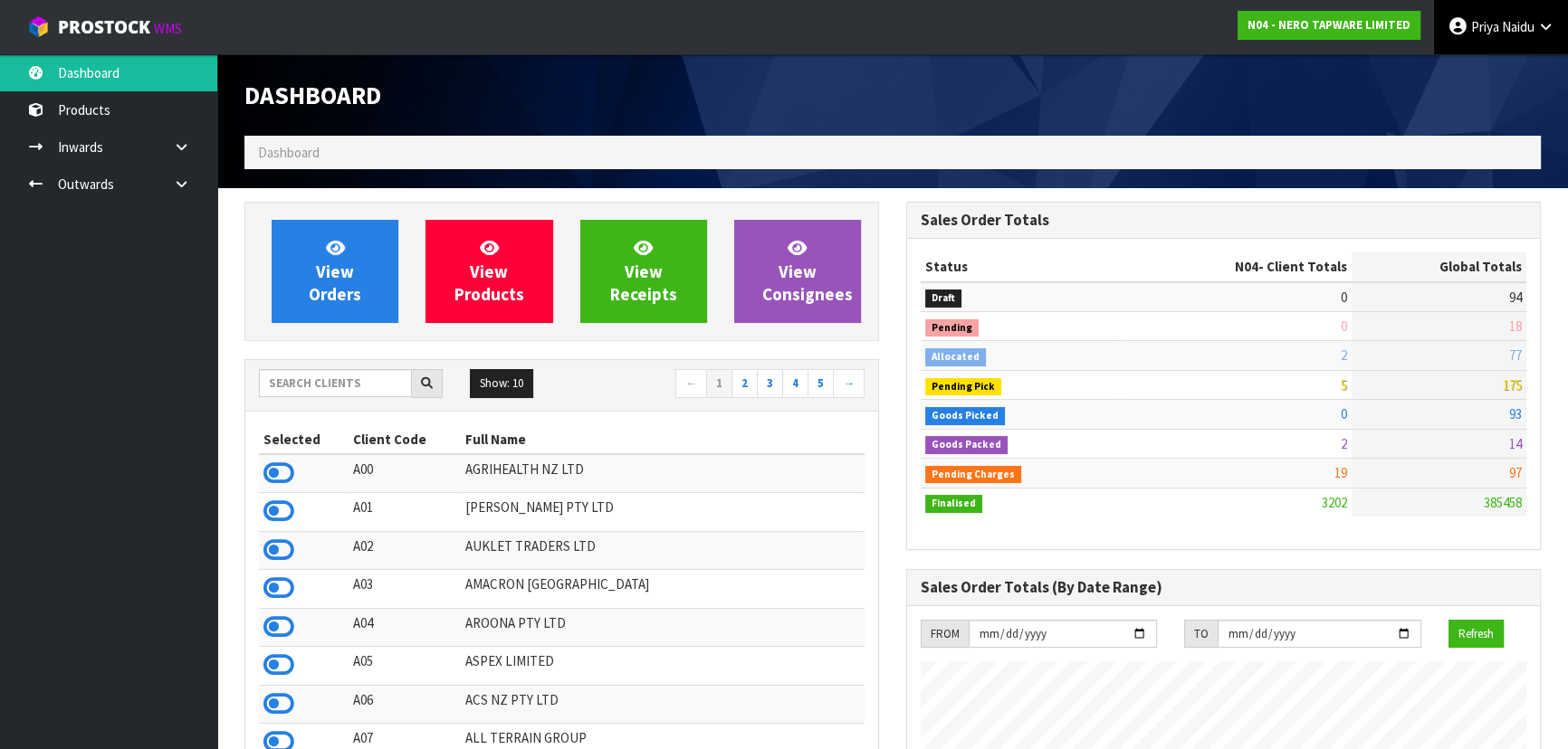
click at [1499, 37] on link "[PERSON_NAME]" at bounding box center [1501, 27] width 134 height 54
click at [873, 93] on h1 "Dashboard" at bounding box center [561, 94] width 634 height 27
click at [280, 146] on ol "Dashboard" at bounding box center [892, 152] width 1296 height 33
click at [280, 148] on span "Dashboard" at bounding box center [289, 152] width 62 height 18
click at [323, 372] on input "text" at bounding box center [336, 383] width 153 height 28
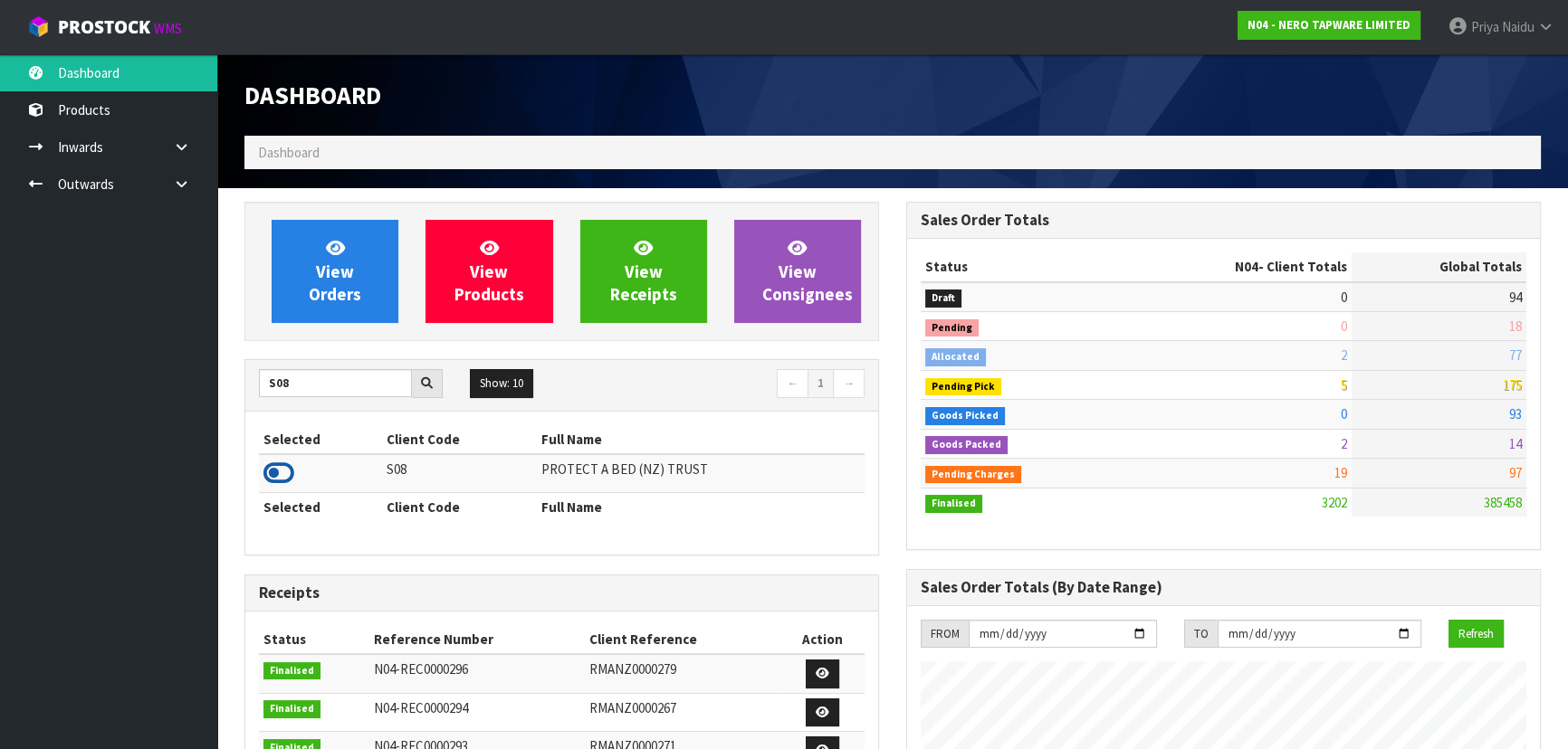
click at [278, 472] on icon at bounding box center [278, 473] width 30 height 27
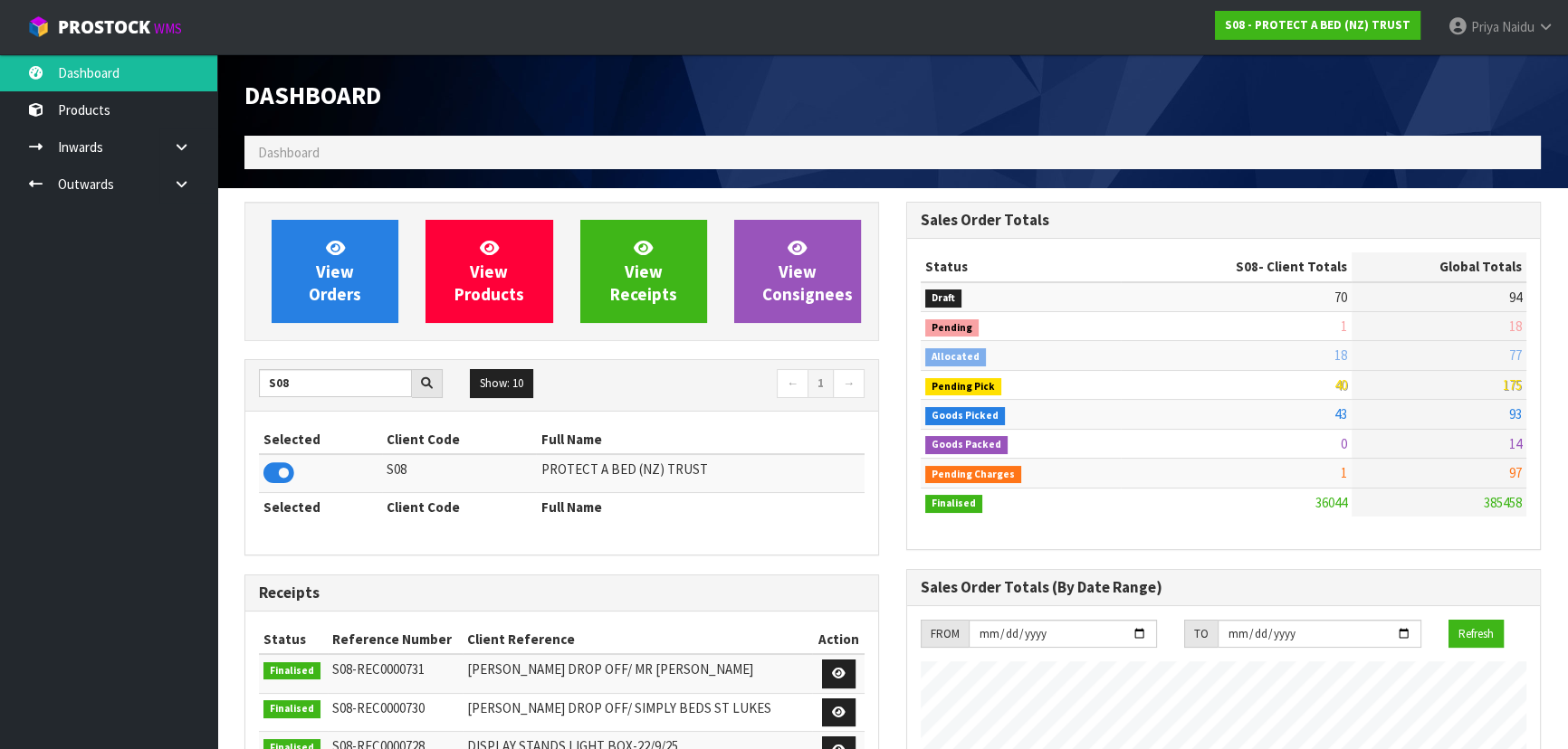
scroll to position [1368, 661]
click at [314, 292] on span "View Orders" at bounding box center [335, 271] width 53 height 68
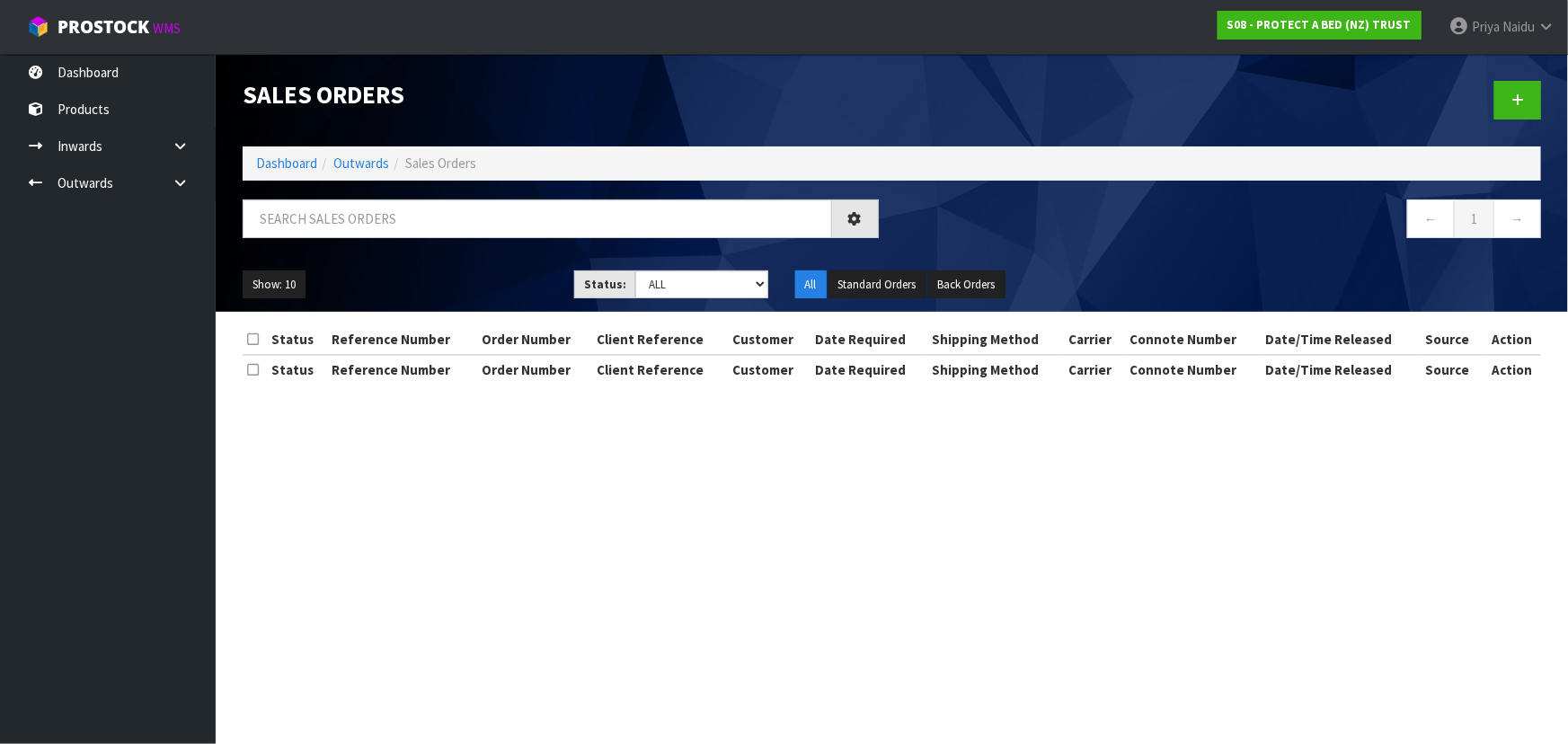
click at [429, 187] on div "Sales Orders Dashboard Outwards Sales Orders ← 1 → Show: 10 5 10 25 50 Status: …" at bounding box center [891, 183] width 1326 height 258
click at [422, 211] on input "text" at bounding box center [537, 219] width 589 height 38
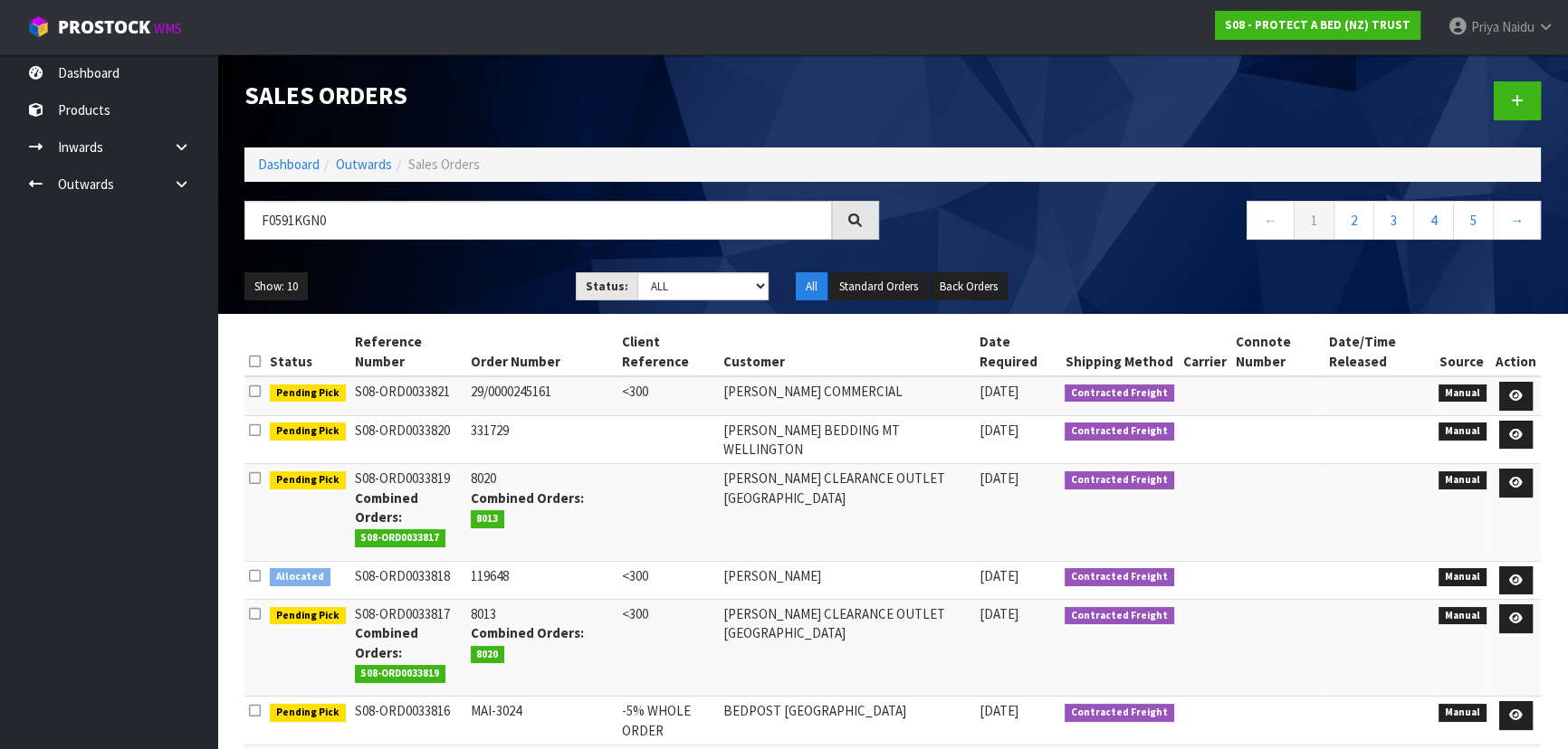
click at [454, 277] on ul "Show: 10 5 10 25 50" at bounding box center [396, 287] width 304 height 29
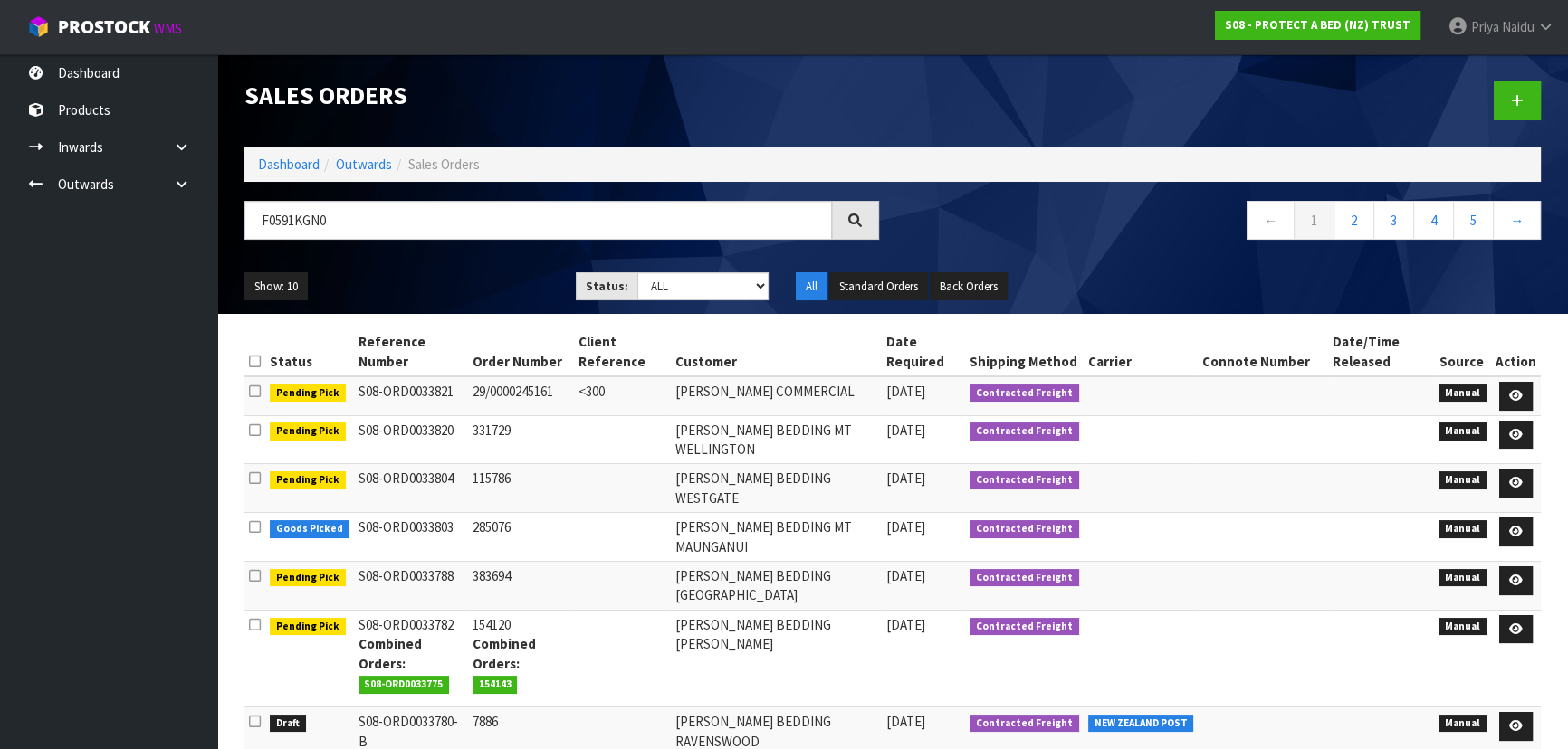
click at [1519, 397] on icon at bounding box center [1515, 395] width 14 height 12
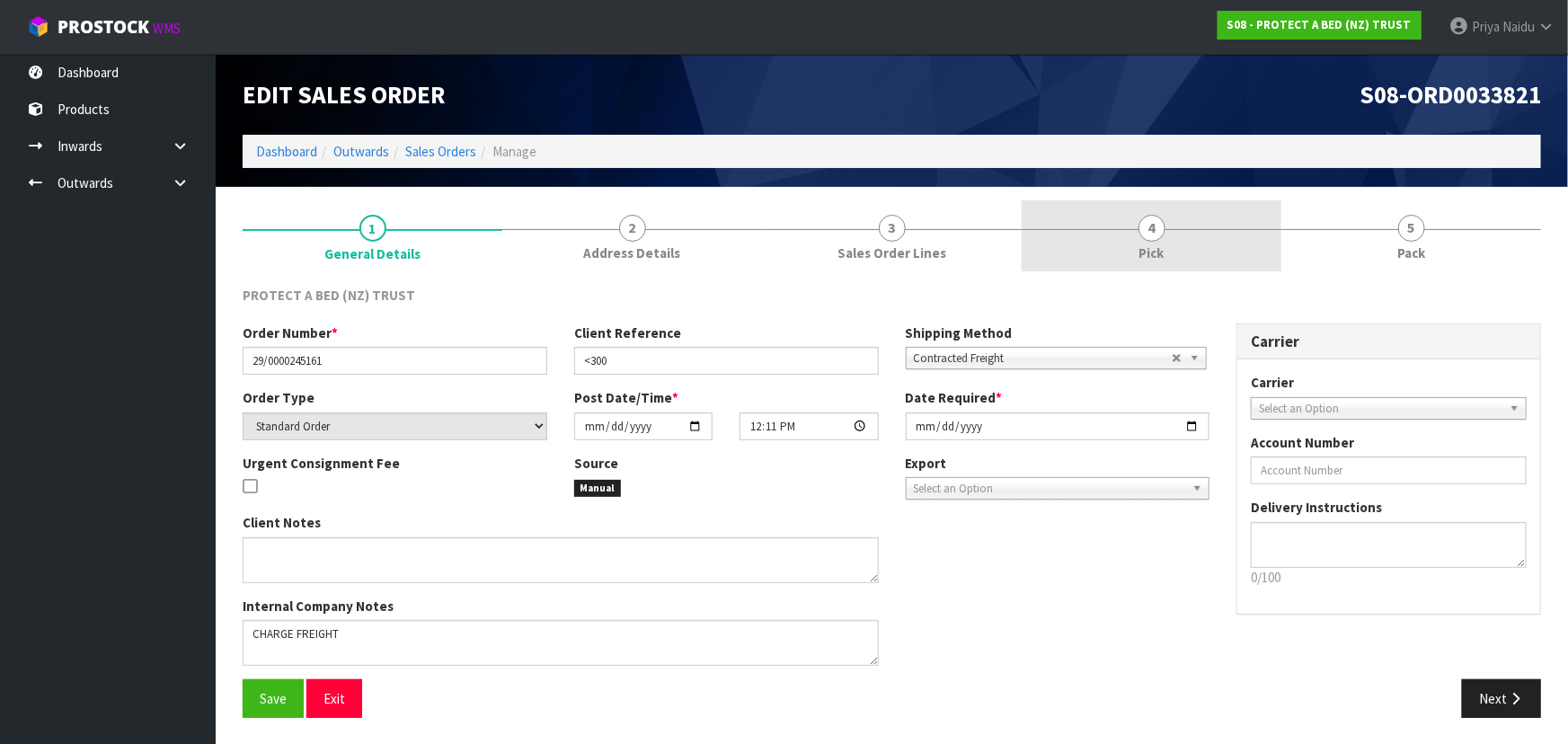
click at [1184, 234] on link "4 Pick" at bounding box center [1152, 236] width 260 height 71
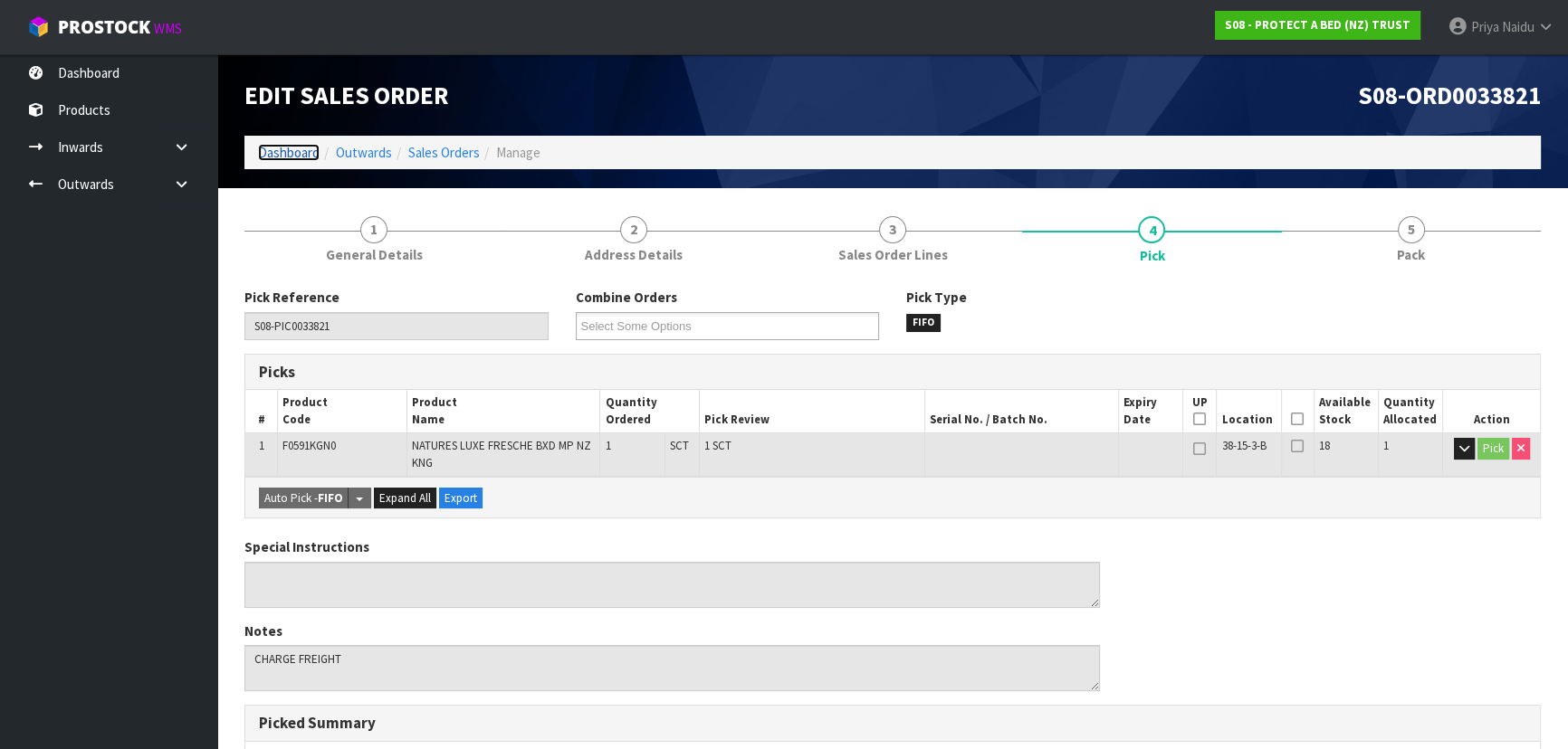
click at [296, 155] on link "Dashboard" at bounding box center [289, 152] width 62 height 18
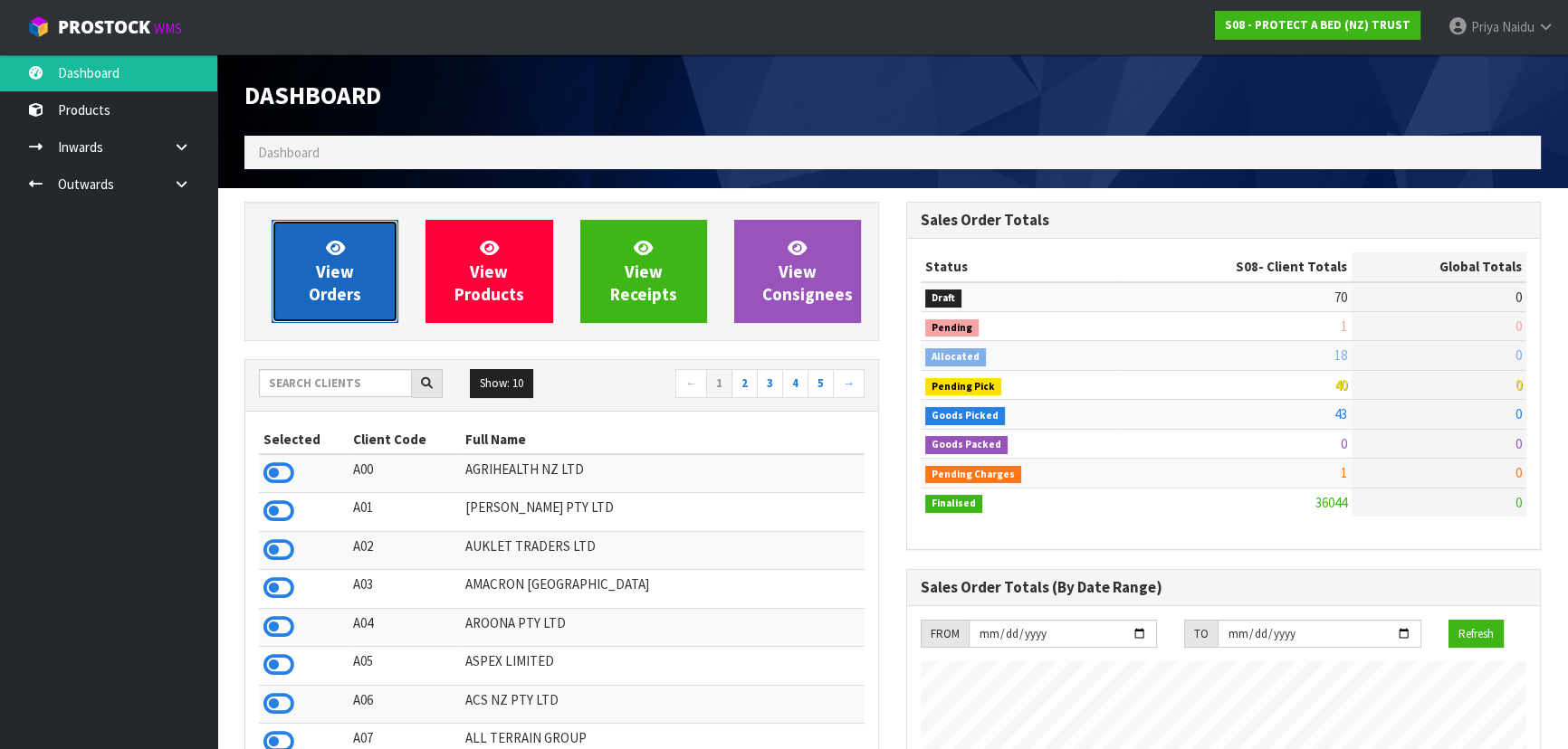
click at [350, 310] on link "View Orders" at bounding box center [335, 272] width 126 height 103
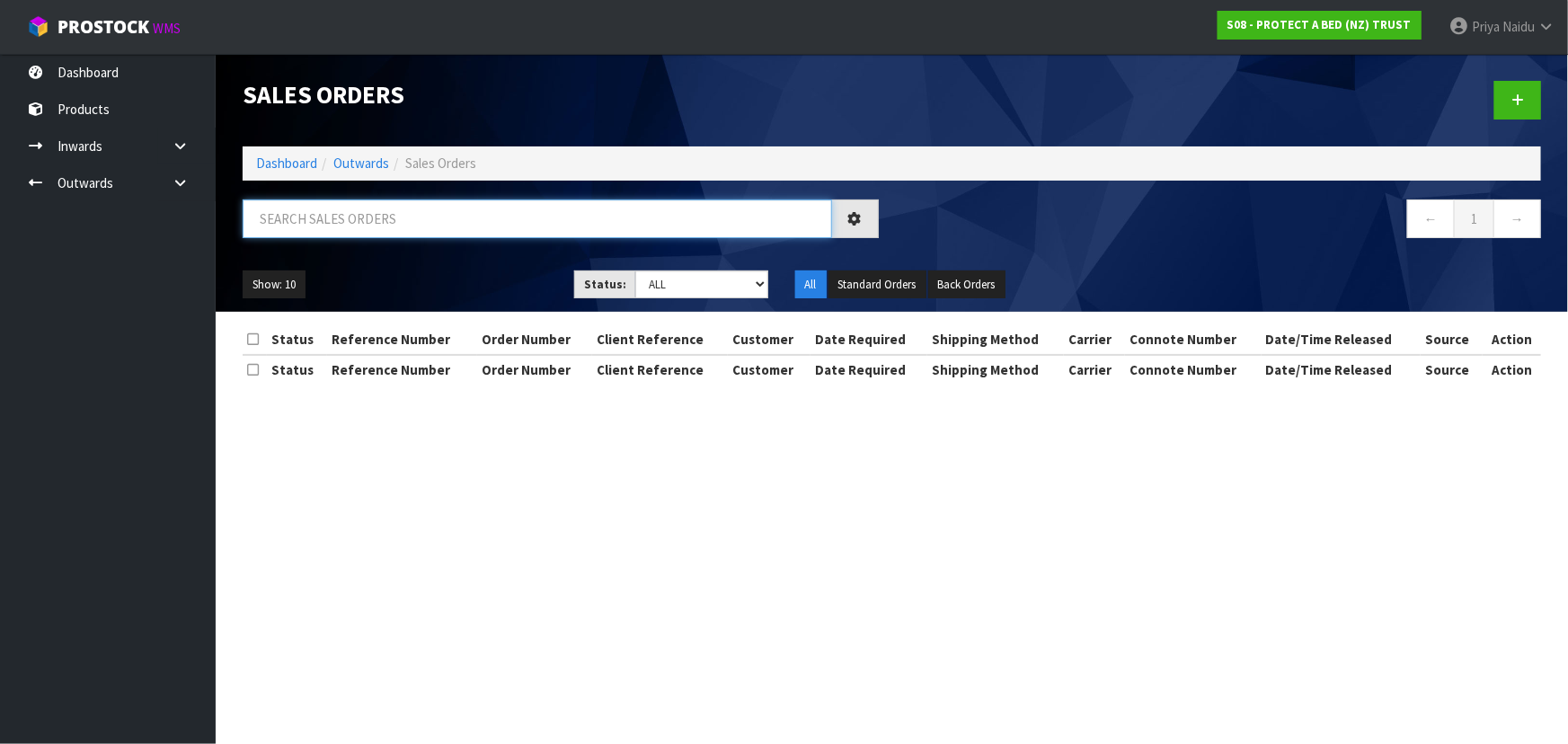
click at [370, 221] on input "text" at bounding box center [537, 219] width 589 height 38
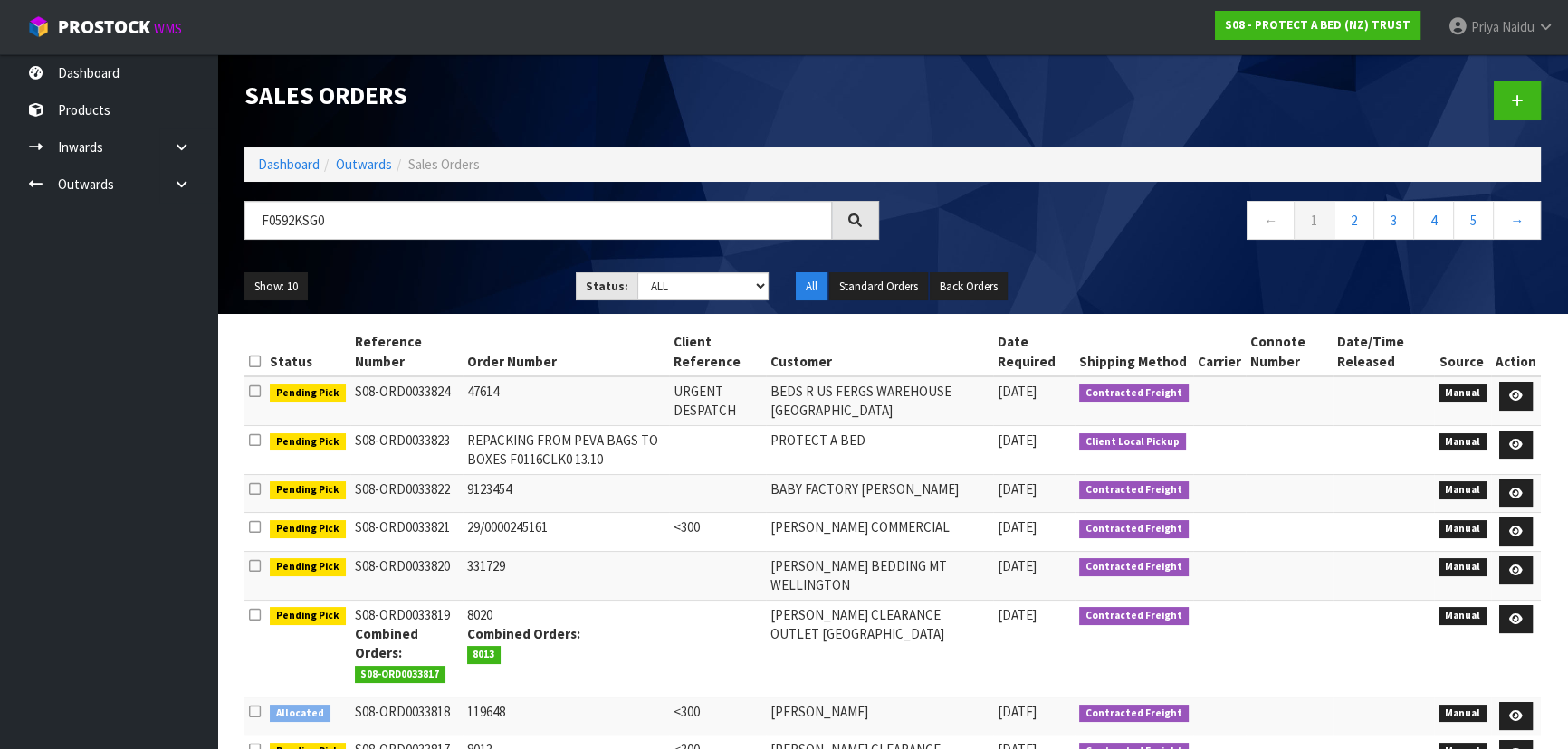
click at [513, 284] on ul "Show: 10 5 10 25 50" at bounding box center [396, 287] width 304 height 29
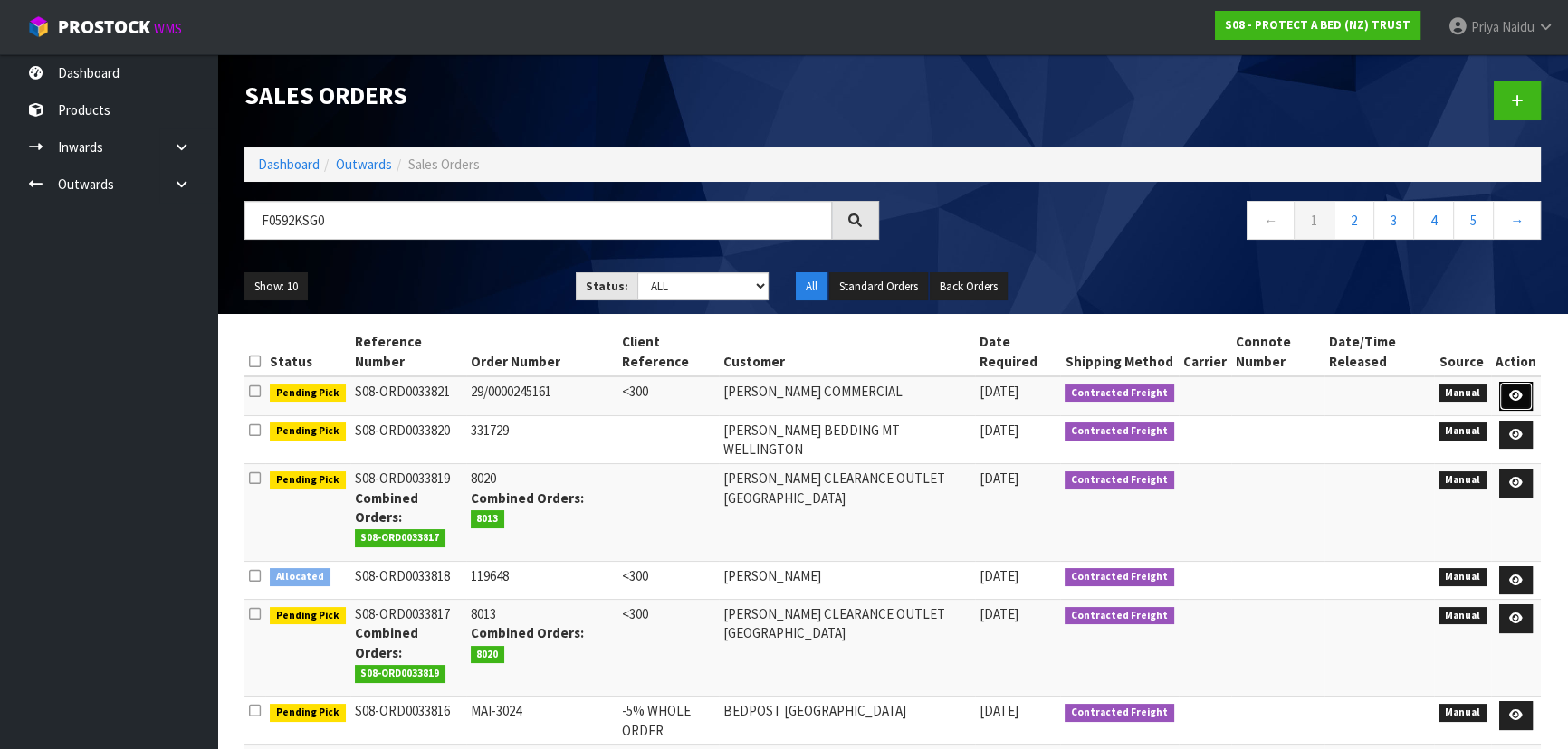
click at [1519, 392] on icon at bounding box center [1515, 395] width 14 height 12
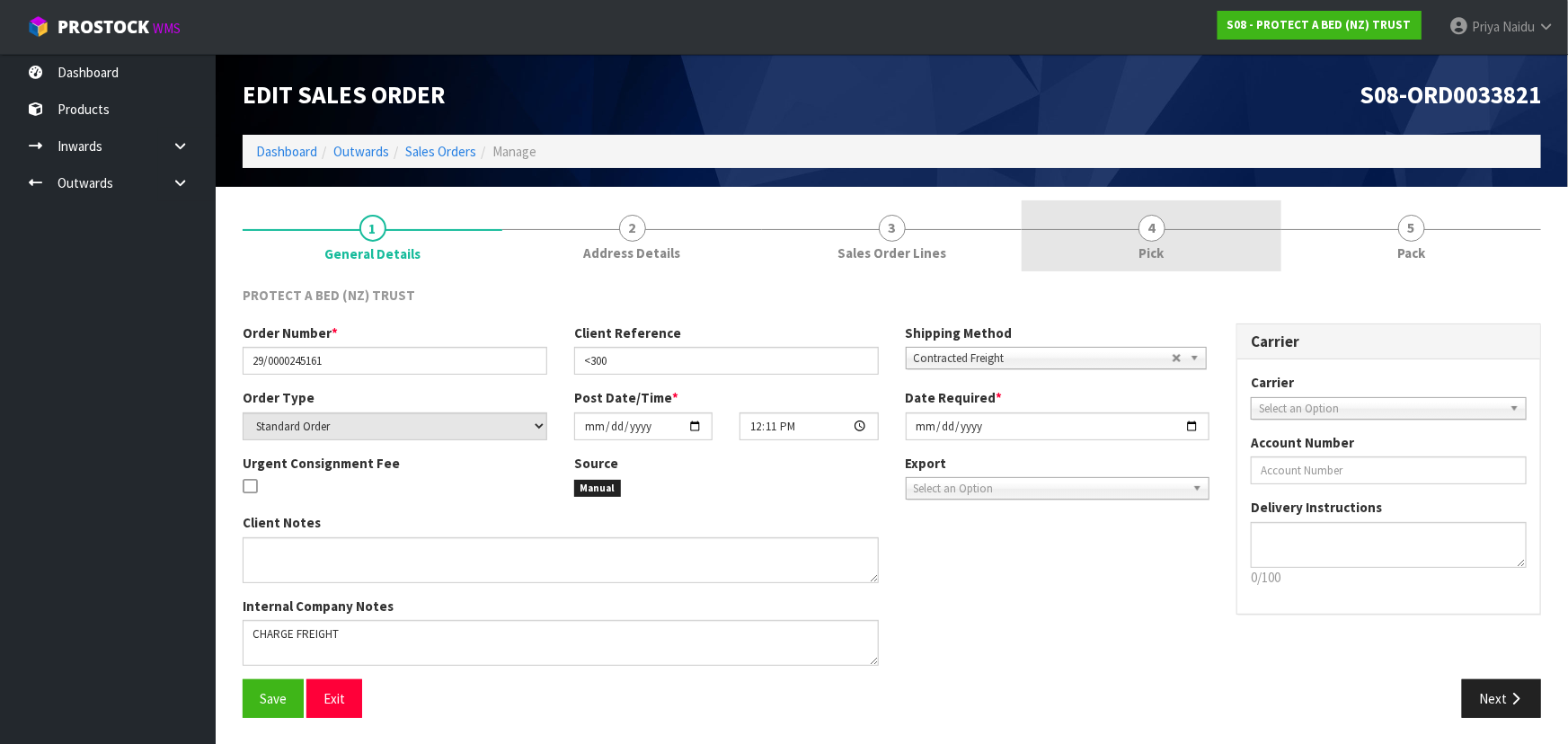
click at [1143, 235] on span "4" at bounding box center [1151, 228] width 27 height 27
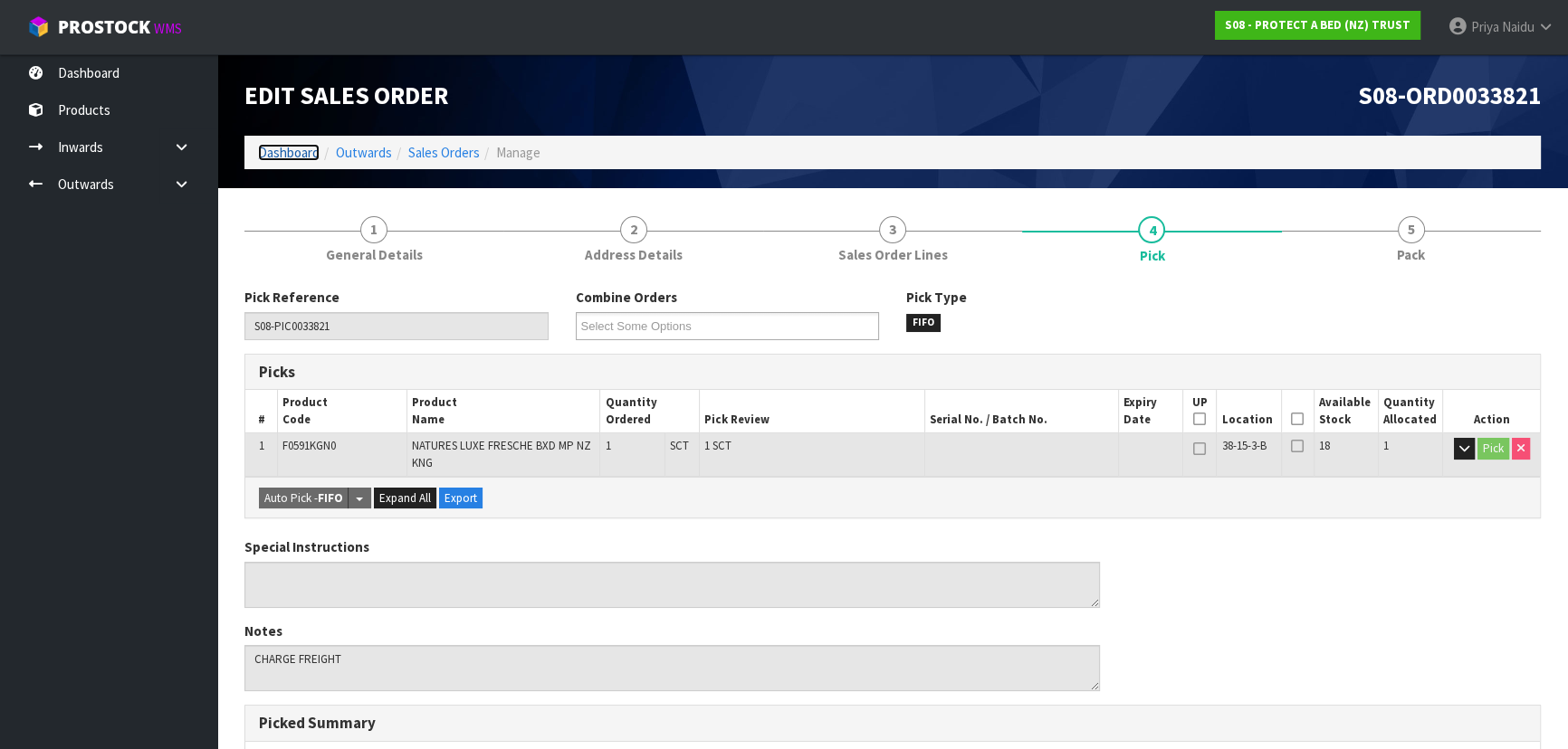
click at [288, 147] on link "Dashboard" at bounding box center [289, 152] width 62 height 18
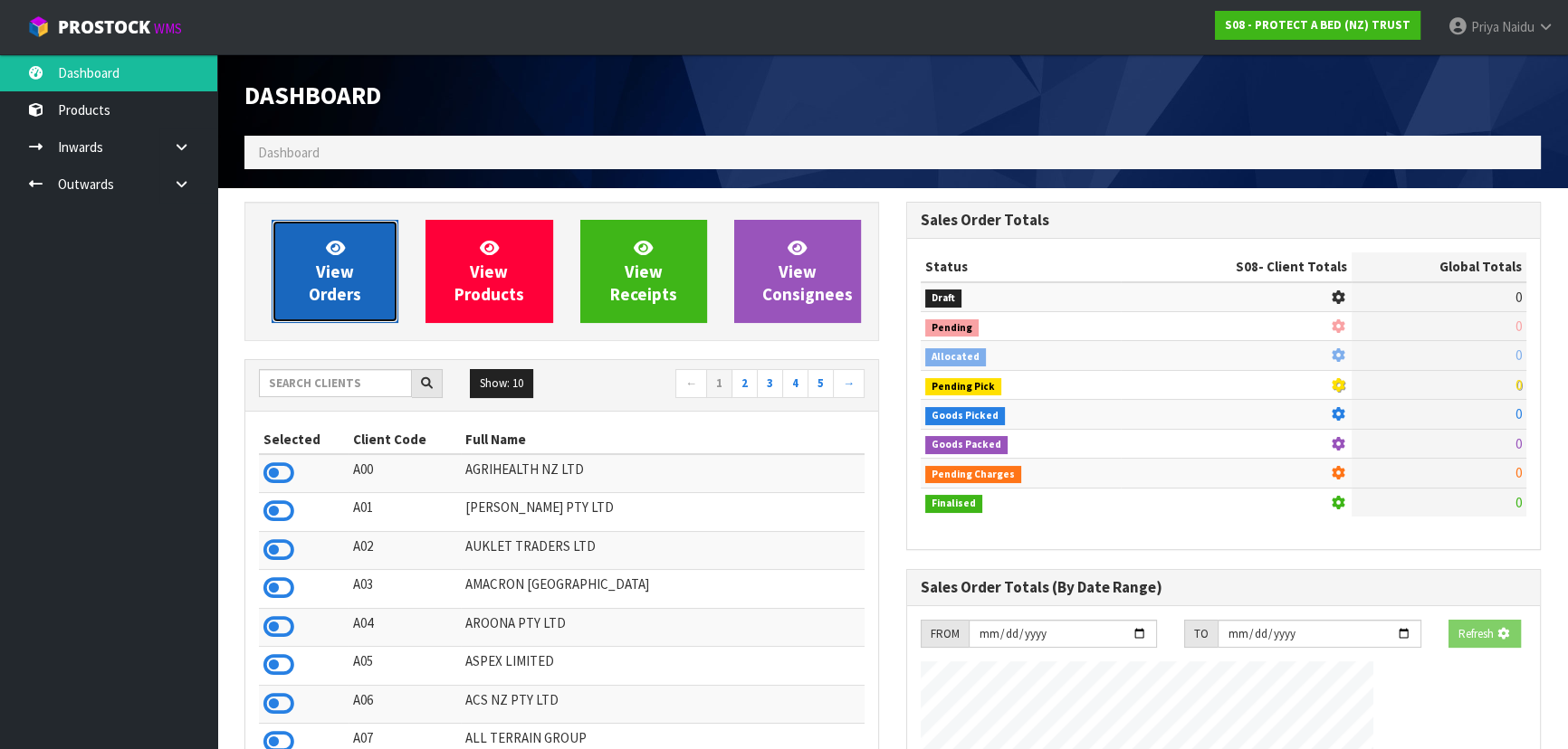
click at [336, 293] on span "View Orders" at bounding box center [335, 271] width 53 height 68
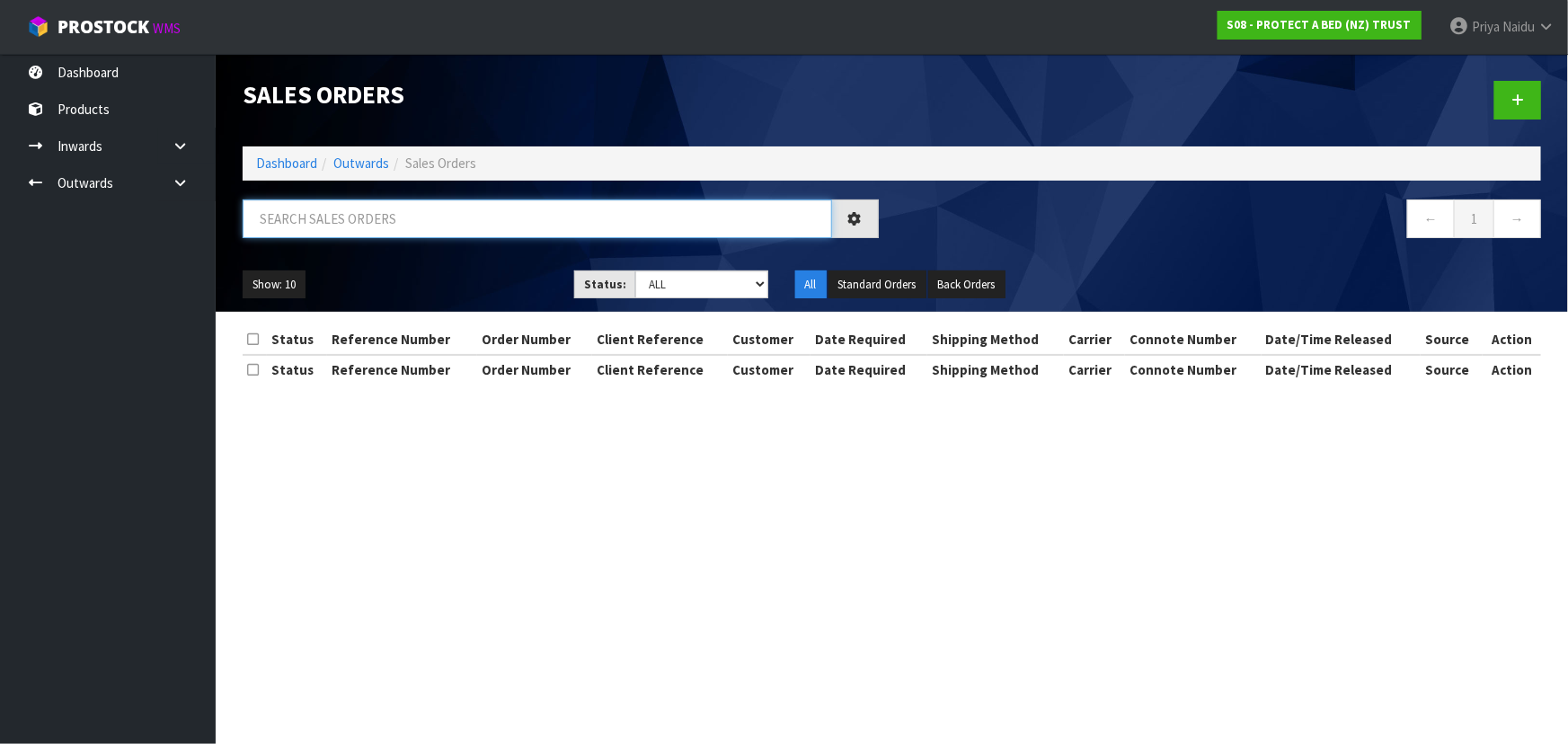
click at [372, 225] on input "text" at bounding box center [537, 219] width 589 height 38
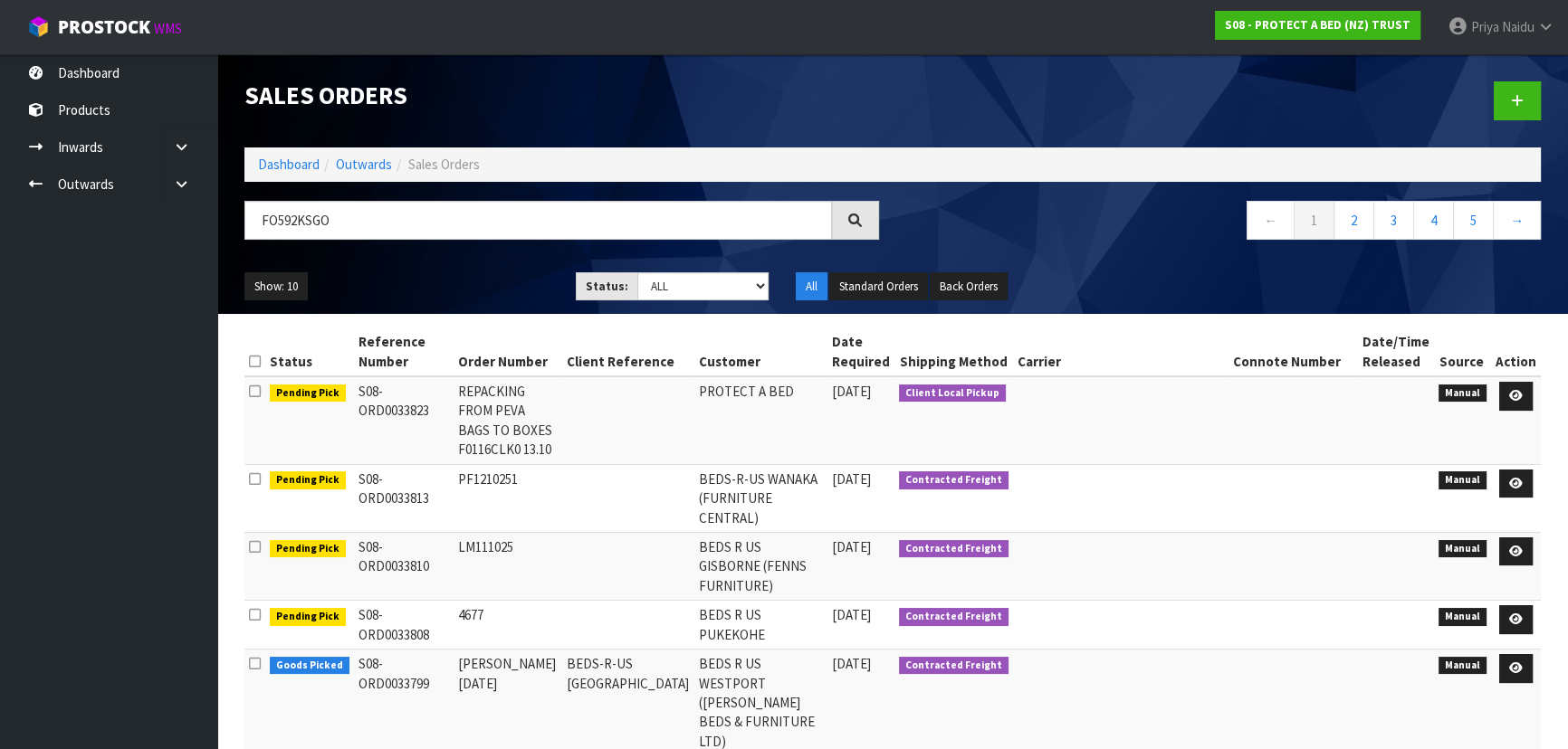
click at [463, 241] on div "FO592KSGO" at bounding box center [561, 227] width 662 height 53
click at [466, 262] on div "Show: 10 5 10 25 50 Status: Draft Pending Allocated Pending Pick Goods Picked G…" at bounding box center [892, 287] width 1324 height 56
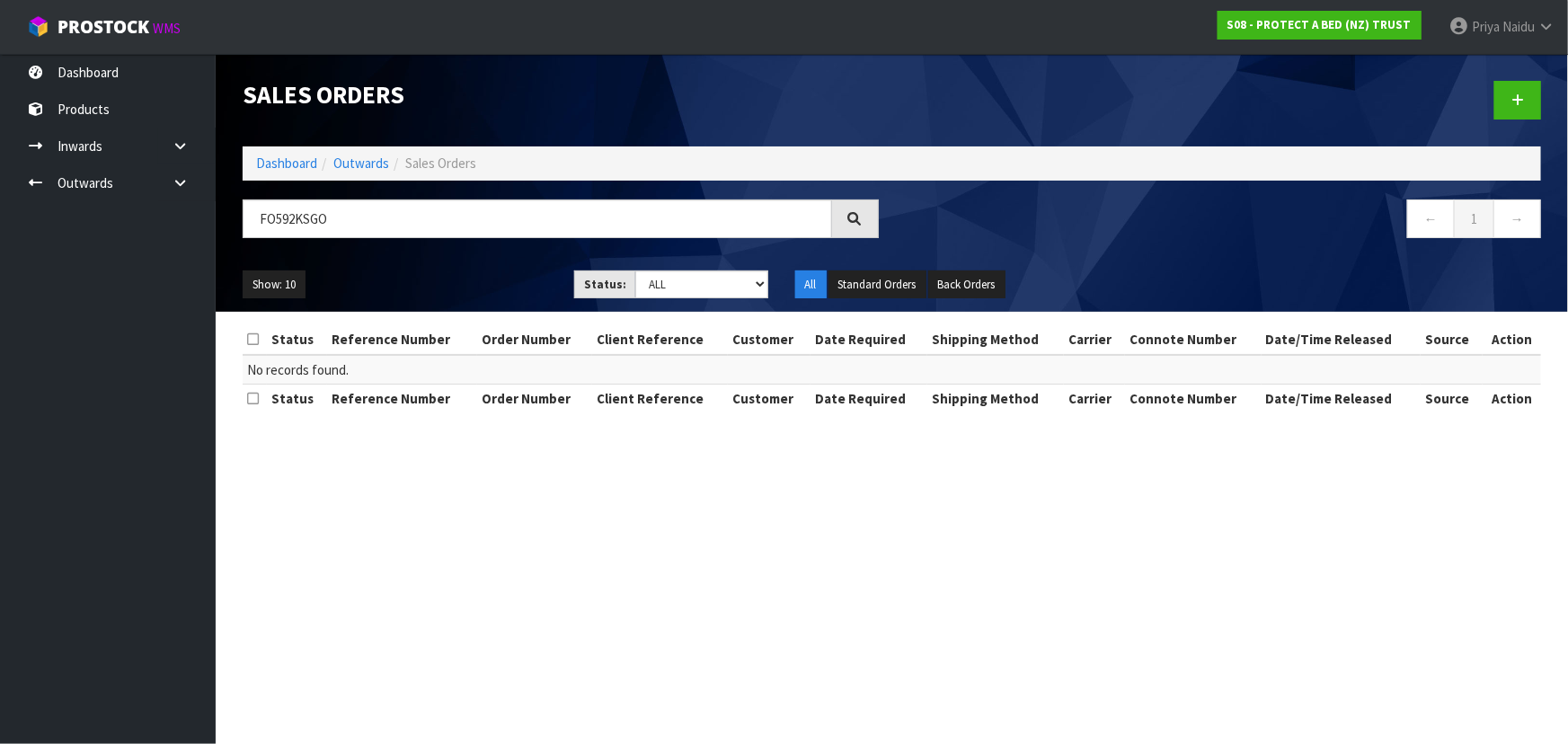
click at [1497, 510] on section "Sales Orders Dashboard Outwards Sales Orders FO592KSGO ← 1 → Show: 10 5 10 25 5…" at bounding box center [784, 372] width 1568 height 744
click at [349, 221] on input "FO592KSGO" at bounding box center [537, 219] width 589 height 38
click at [376, 274] on ul "Show: 10 5 10 25 50" at bounding box center [394, 285] width 305 height 28
click at [441, 274] on ul "Show: 10 5 10 25 50" at bounding box center [394, 285] width 305 height 28
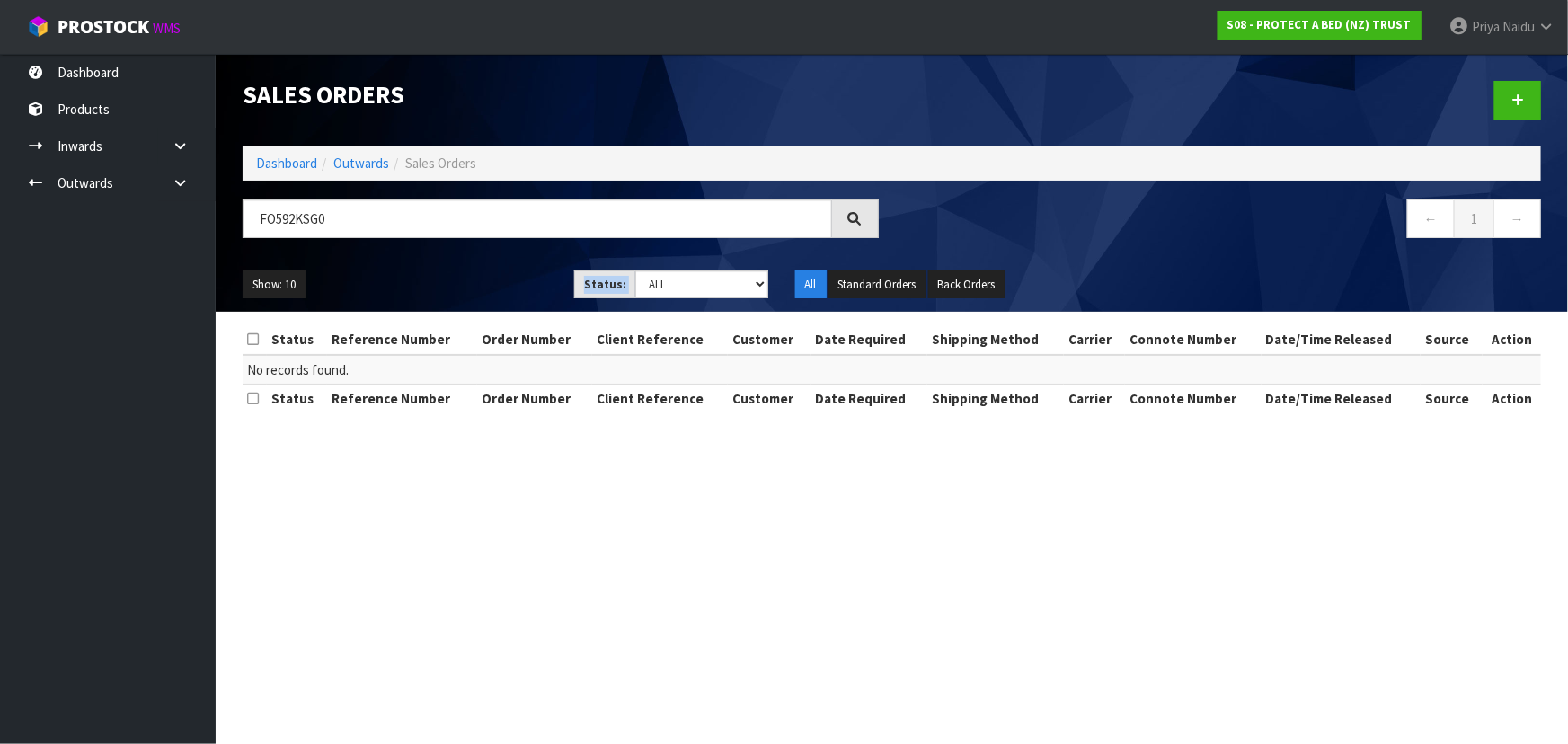
click at [441, 274] on ul "Show: 10 5 10 25 50" at bounding box center [394, 285] width 305 height 28
click at [367, 222] on input "FO592KSG0" at bounding box center [537, 219] width 589 height 38
click at [431, 281] on ul "Show: 10 5 10 25 50" at bounding box center [394, 285] width 305 height 28
click at [385, 219] on input "FO592KSG0" at bounding box center [537, 219] width 589 height 38
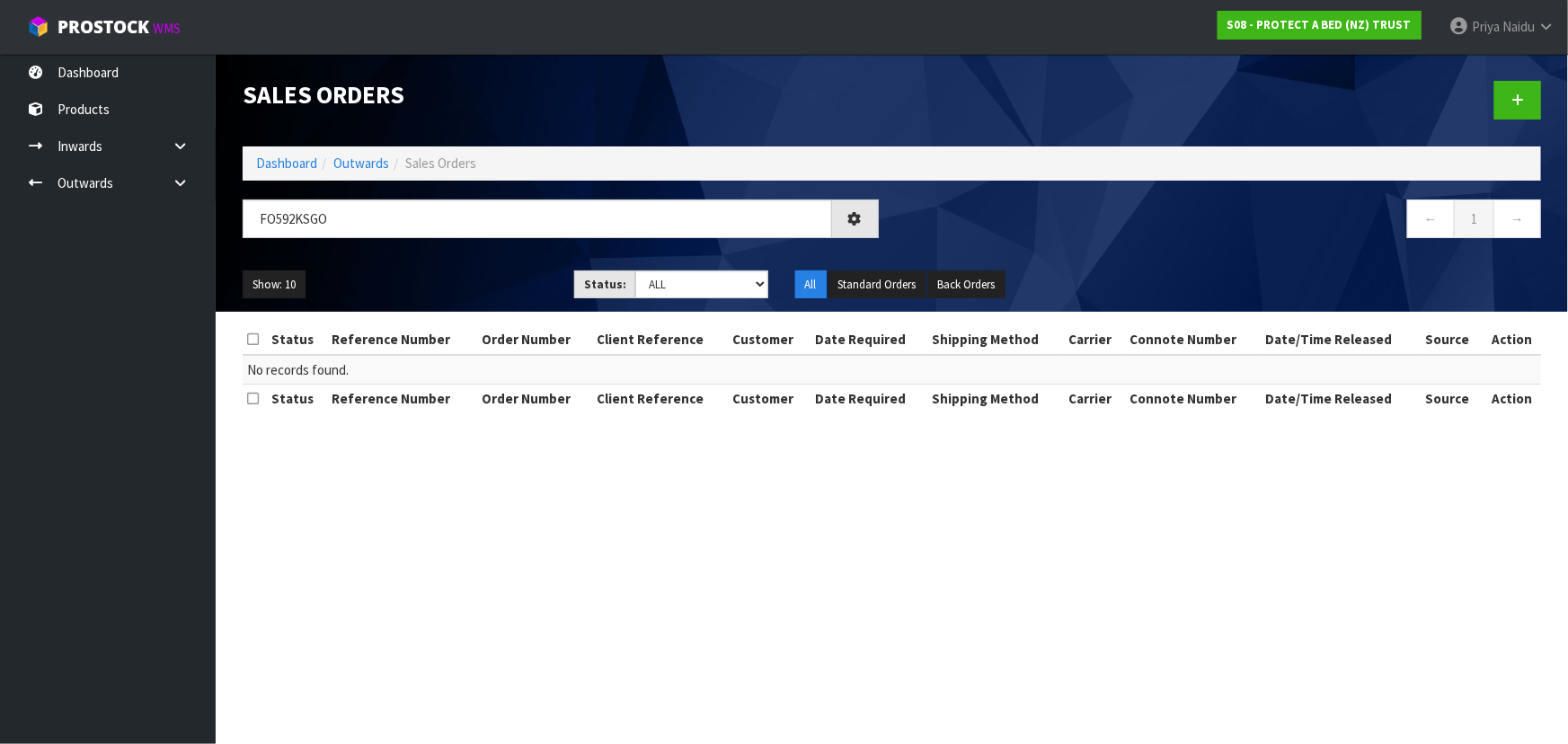
click at [393, 262] on div "Show: 10 5 10 25 50 Status: Draft Pending Allocated Pending Pick Goods Picked G…" at bounding box center [891, 285] width 1326 height 56
click at [386, 221] on input "FO592KSGO" at bounding box center [537, 219] width 589 height 38
click at [402, 272] on ul "Show: 10 5 10 25 50" at bounding box center [394, 285] width 305 height 28
click at [359, 215] on input "FO592" at bounding box center [537, 219] width 589 height 38
click at [300, 169] on link "Dashboard" at bounding box center [286, 163] width 61 height 17
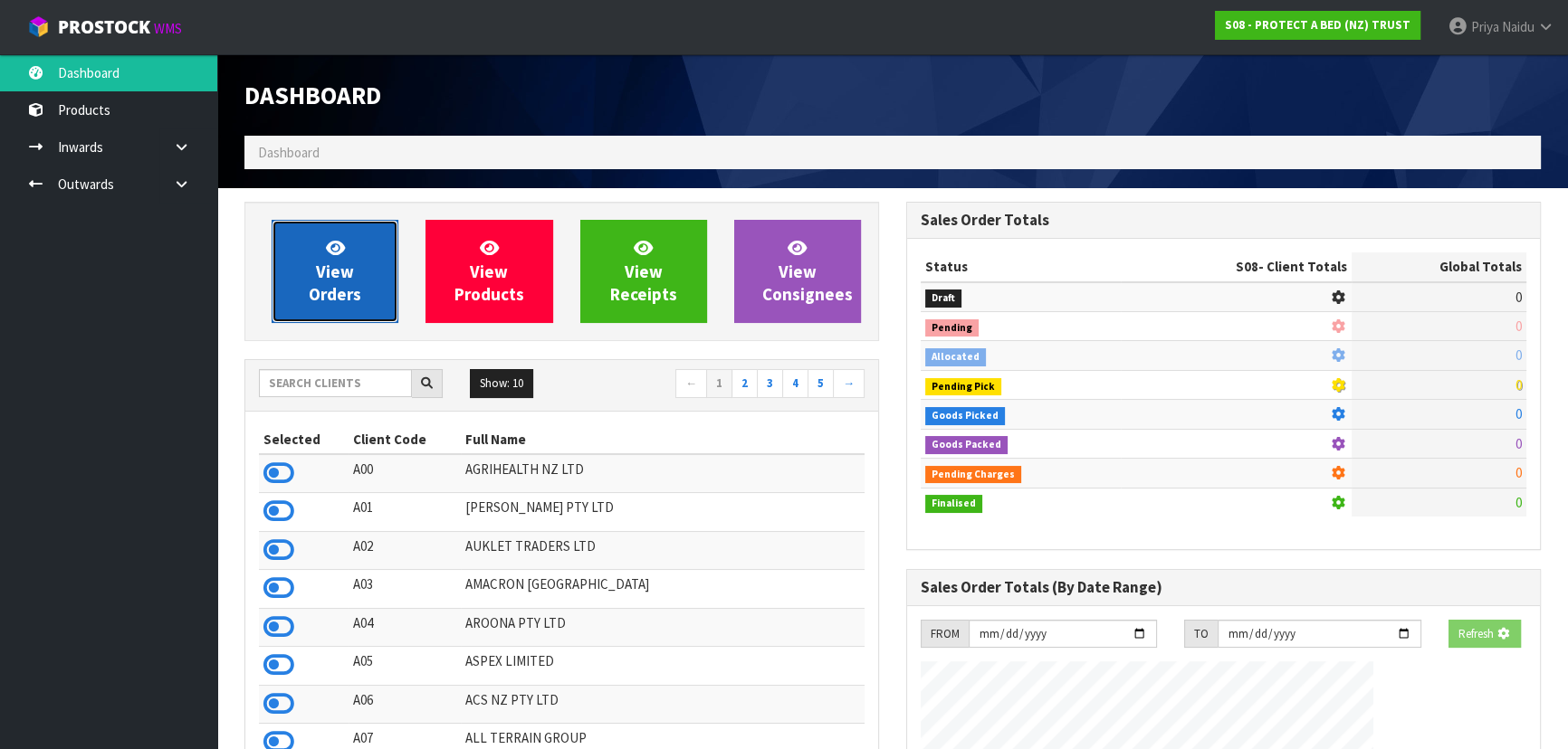
click at [330, 275] on span "View Orders" at bounding box center [335, 271] width 53 height 68
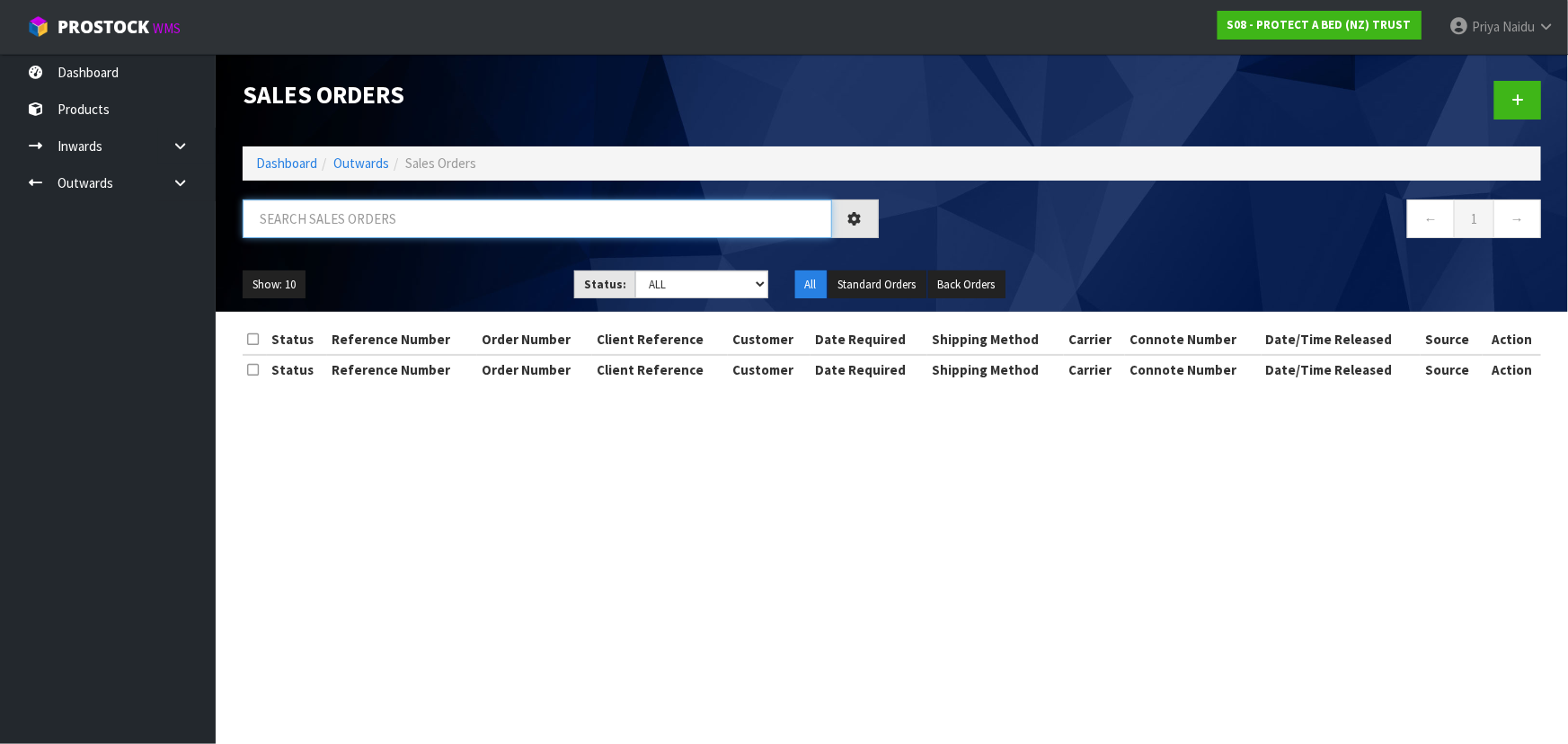
click at [371, 230] on input "text" at bounding box center [537, 219] width 589 height 38
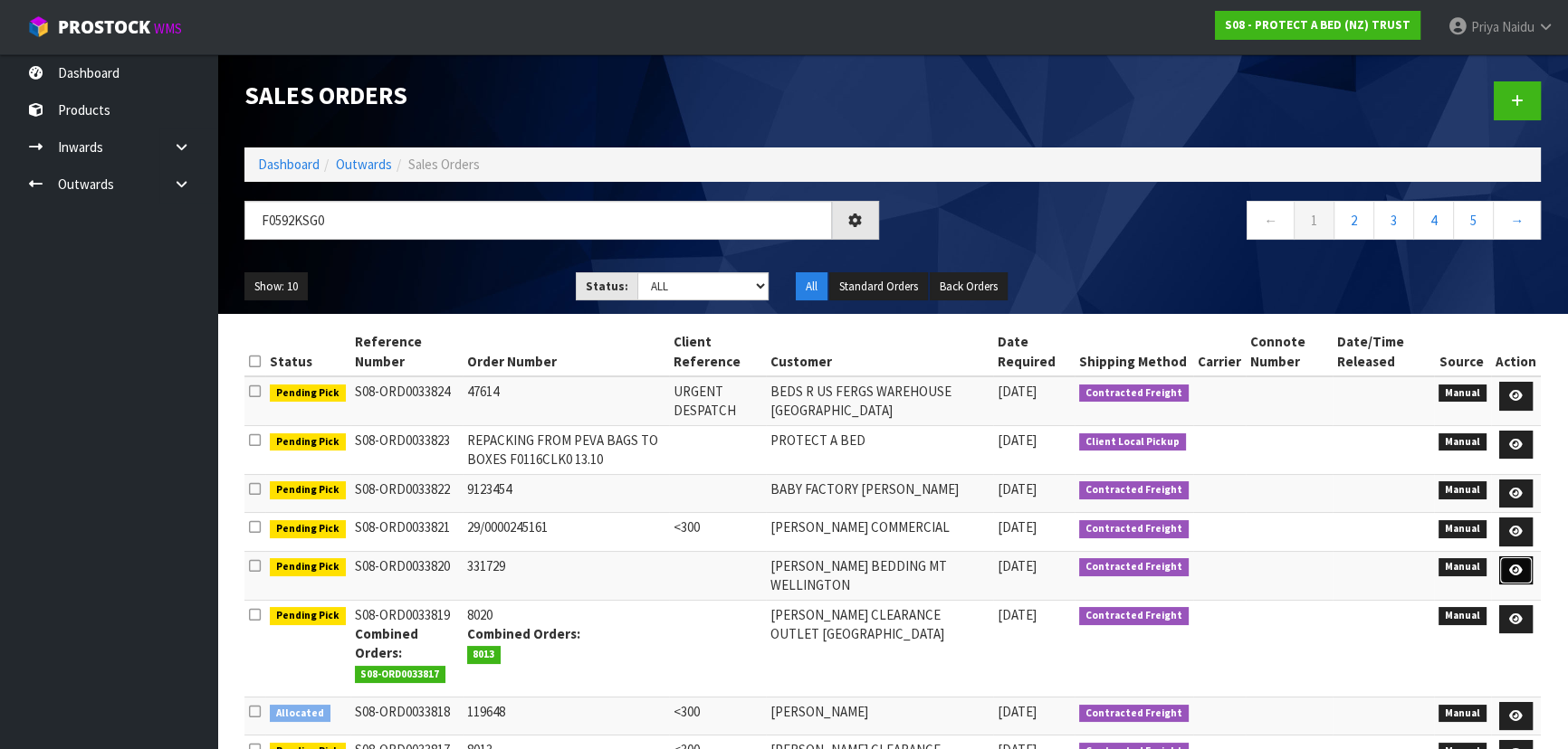
click at [1515, 571] on icon at bounding box center [1515, 570] width 14 height 12
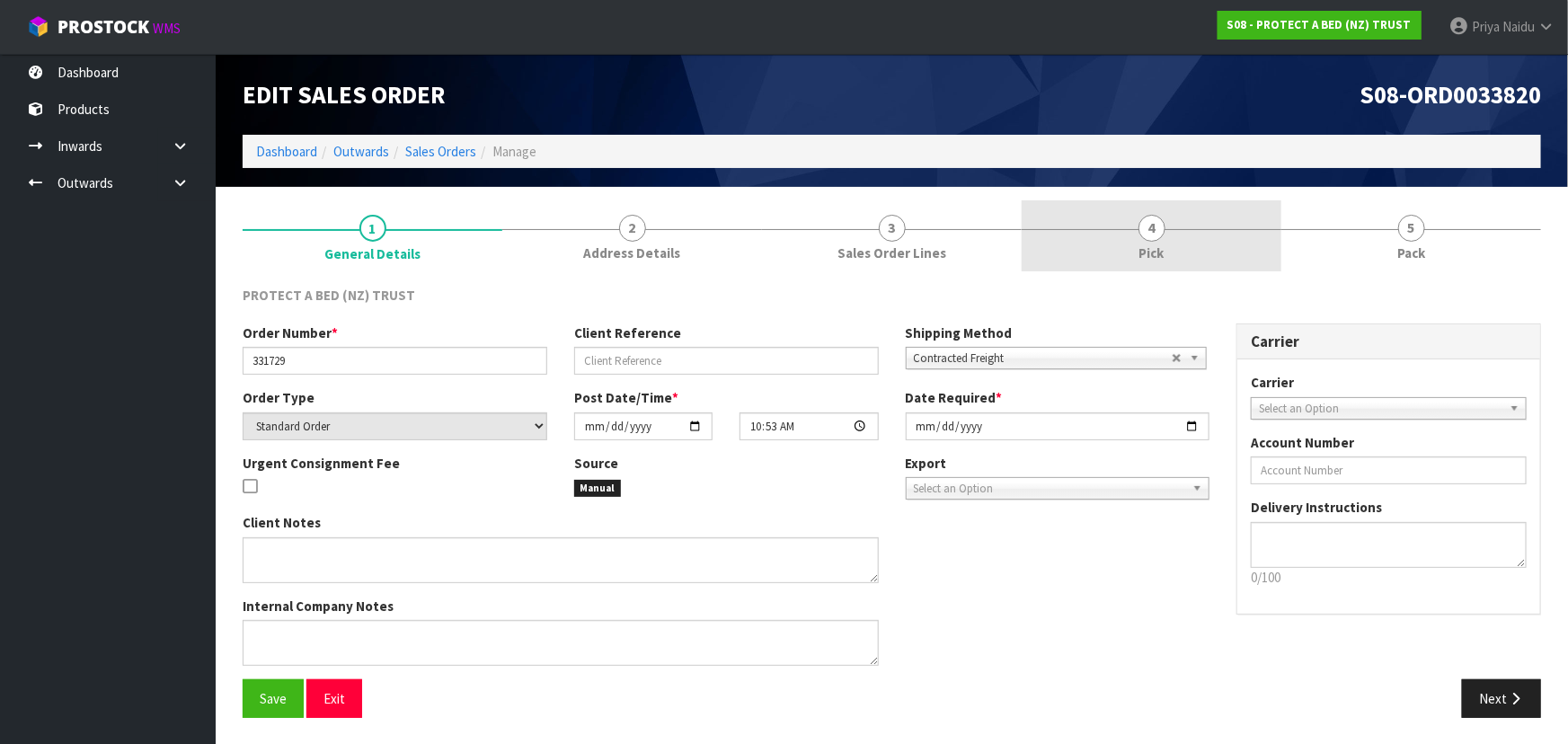
click at [1147, 247] on span "Pick" at bounding box center [1151, 253] width 25 height 19
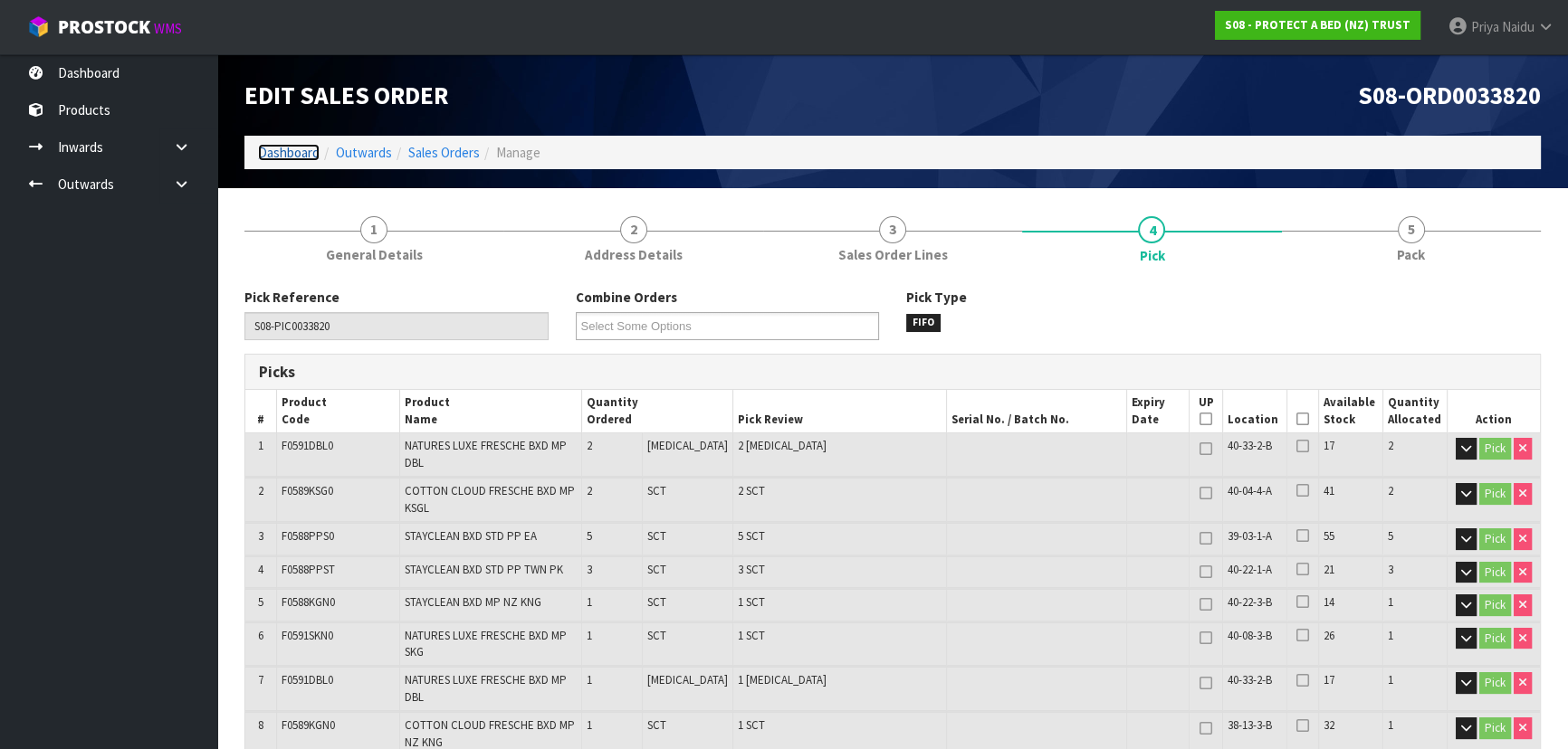
click at [289, 154] on link "Dashboard" at bounding box center [289, 152] width 62 height 18
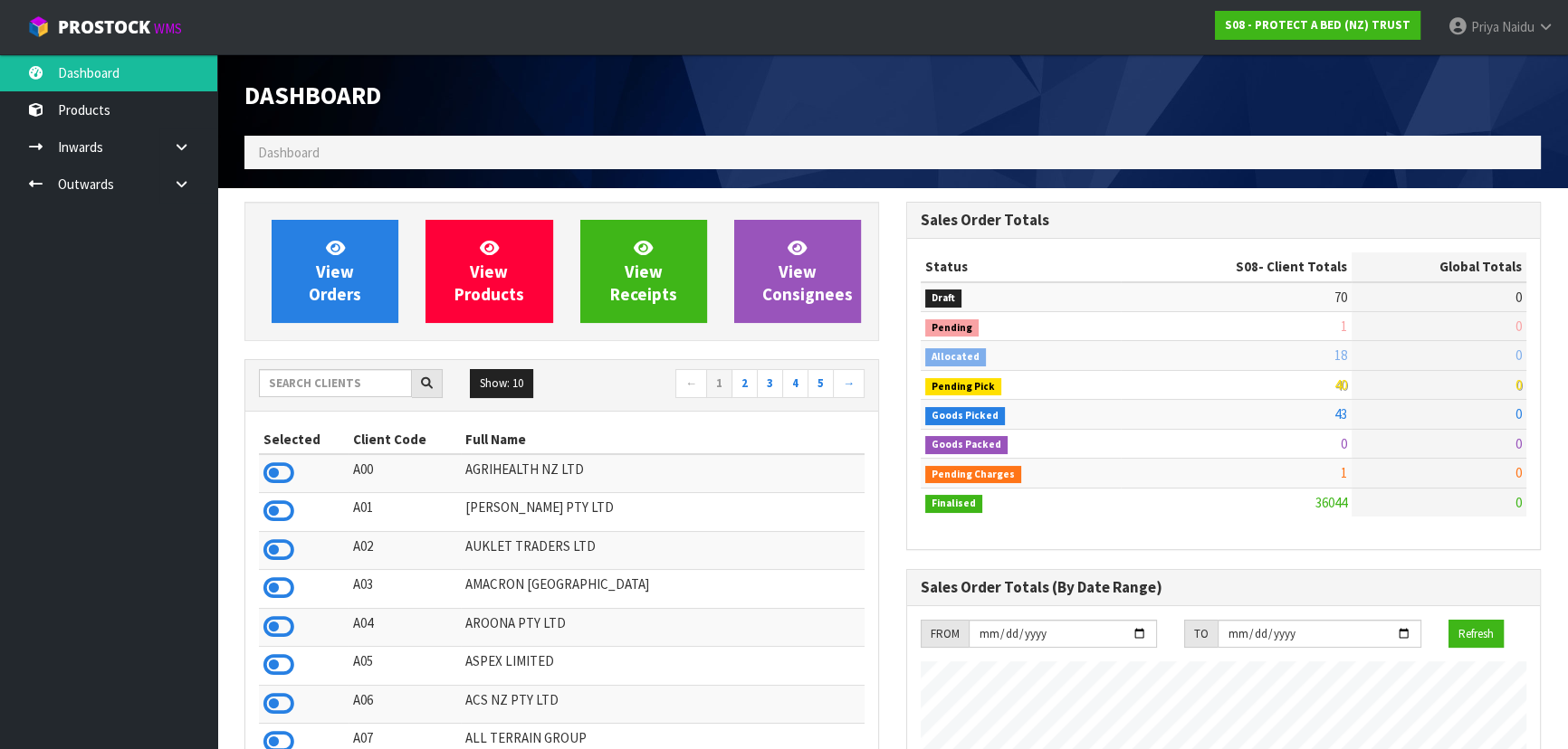
scroll to position [1127, 661]
click at [340, 387] on input "text" at bounding box center [336, 383] width 153 height 28
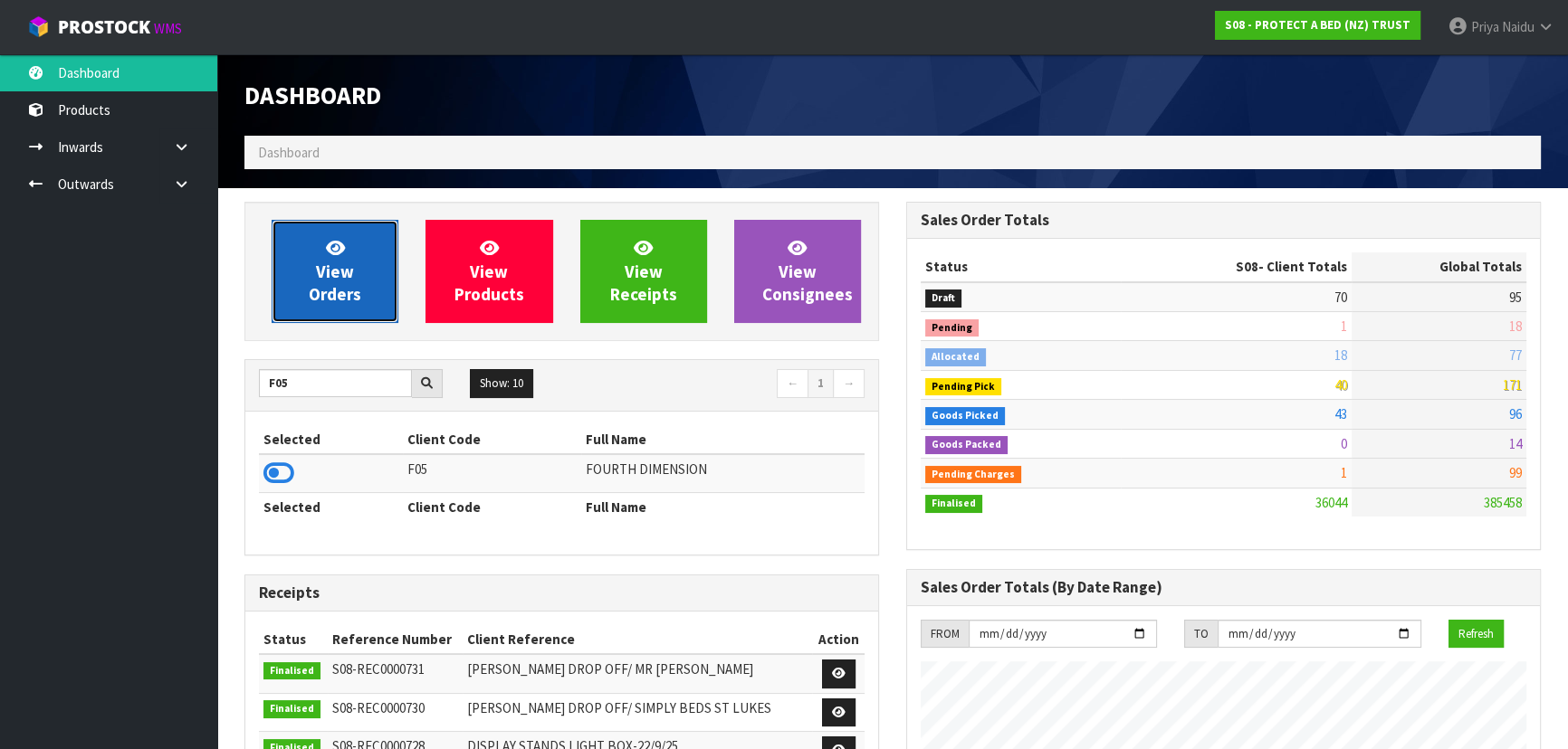
click at [332, 286] on span "View Orders" at bounding box center [335, 271] width 53 height 68
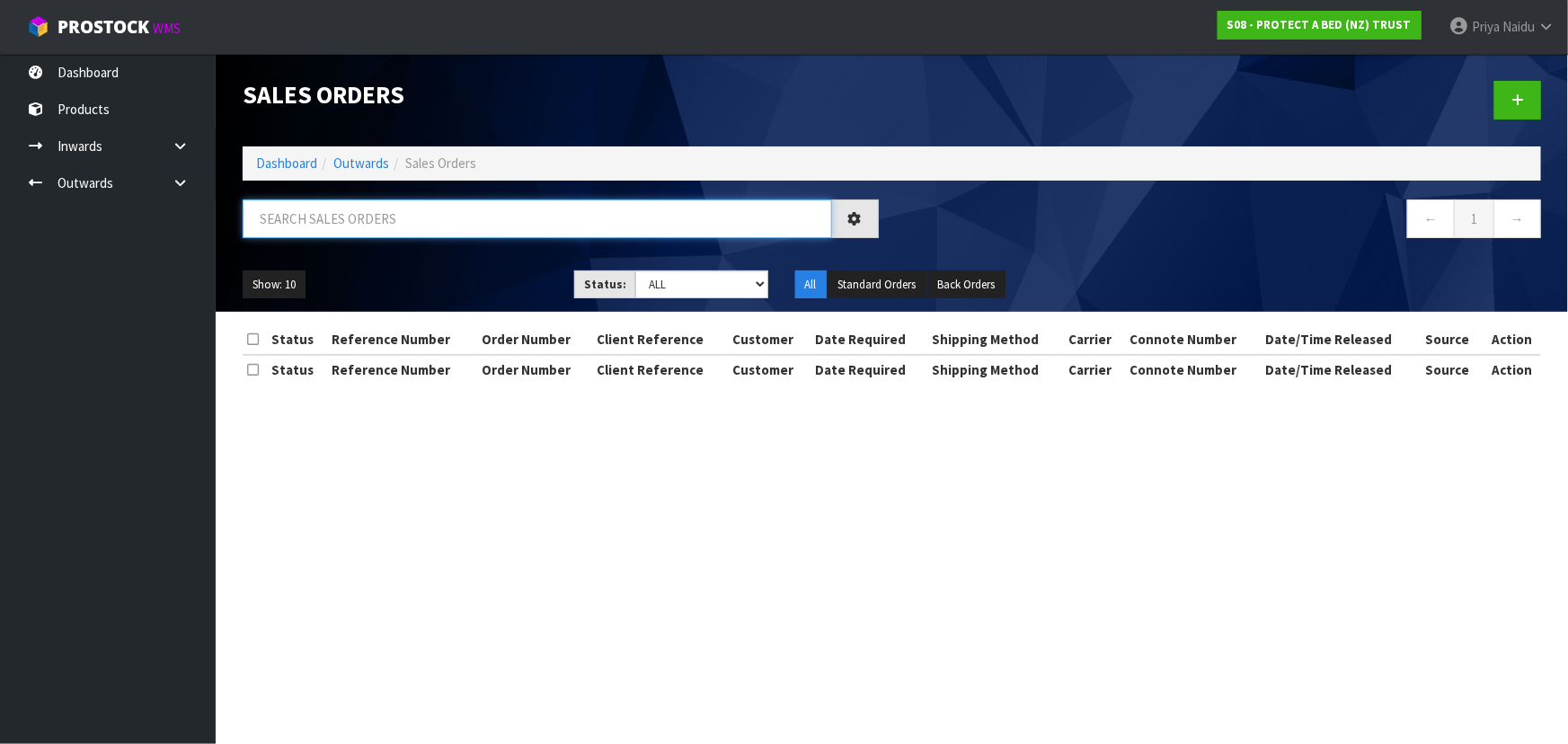
click at [373, 223] on input "text" at bounding box center [537, 219] width 589 height 38
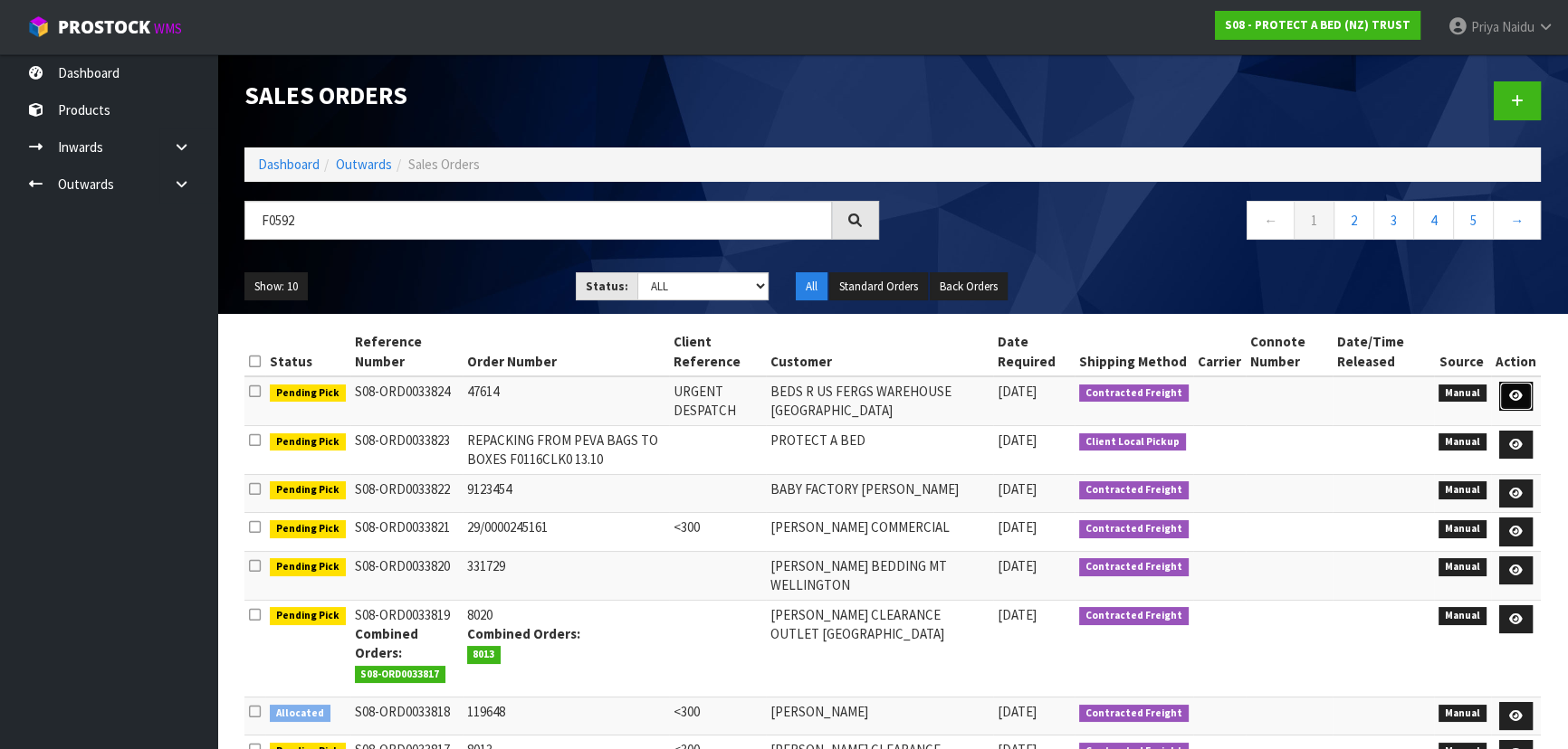
click at [1524, 392] on link at bounding box center [1515, 395] width 33 height 29
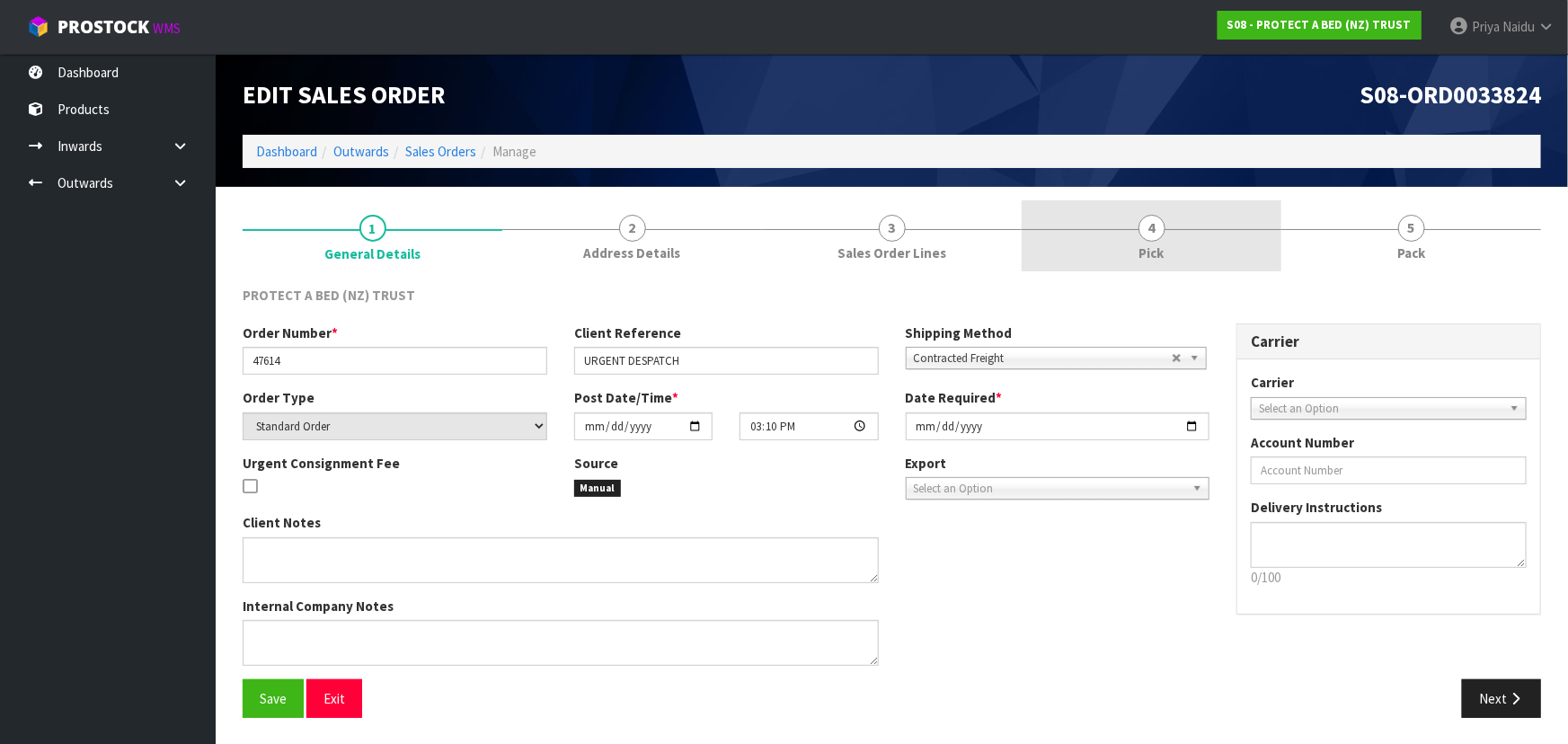
click at [1200, 239] on link "4 Pick" at bounding box center [1152, 236] width 260 height 71
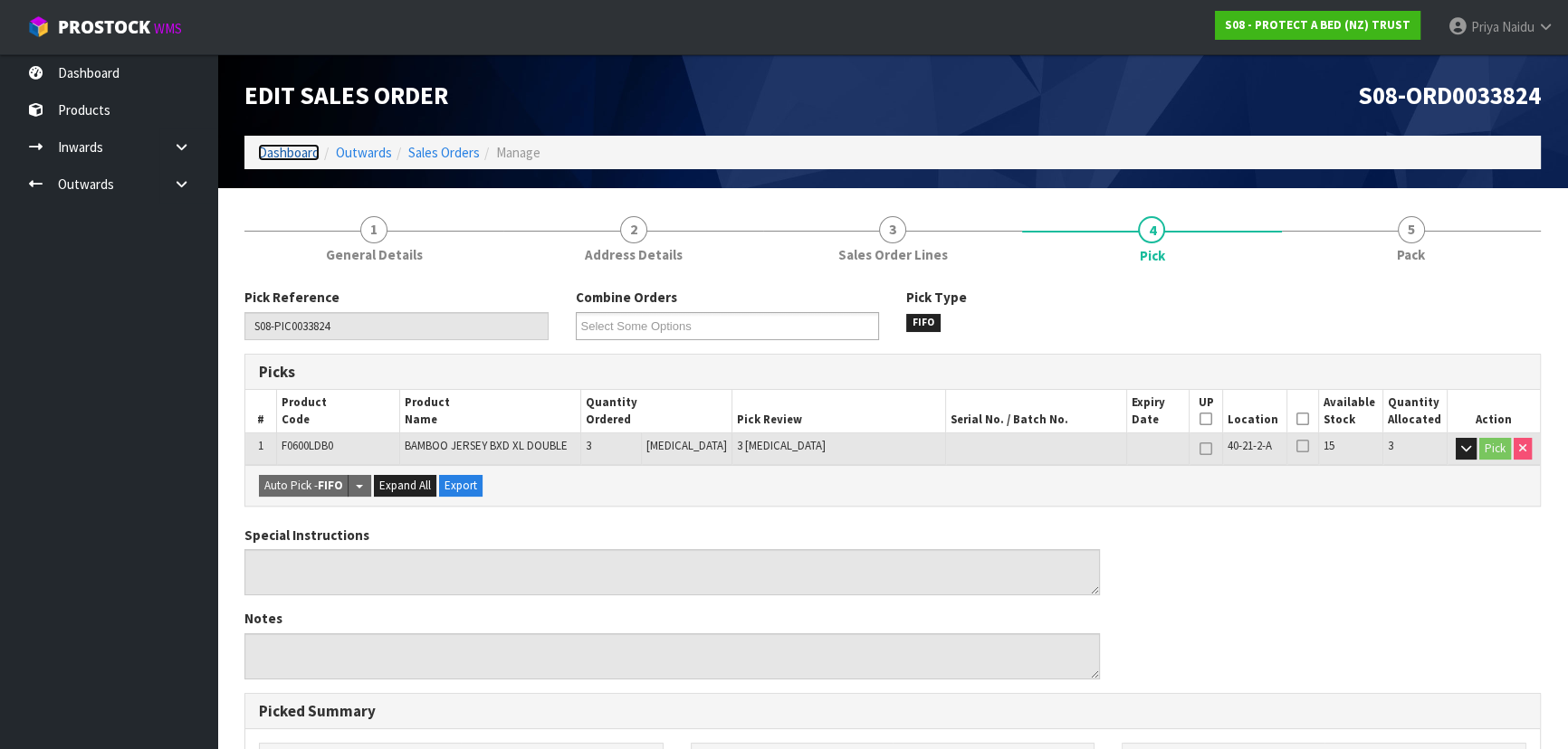
click at [280, 156] on link "Dashboard" at bounding box center [289, 152] width 62 height 18
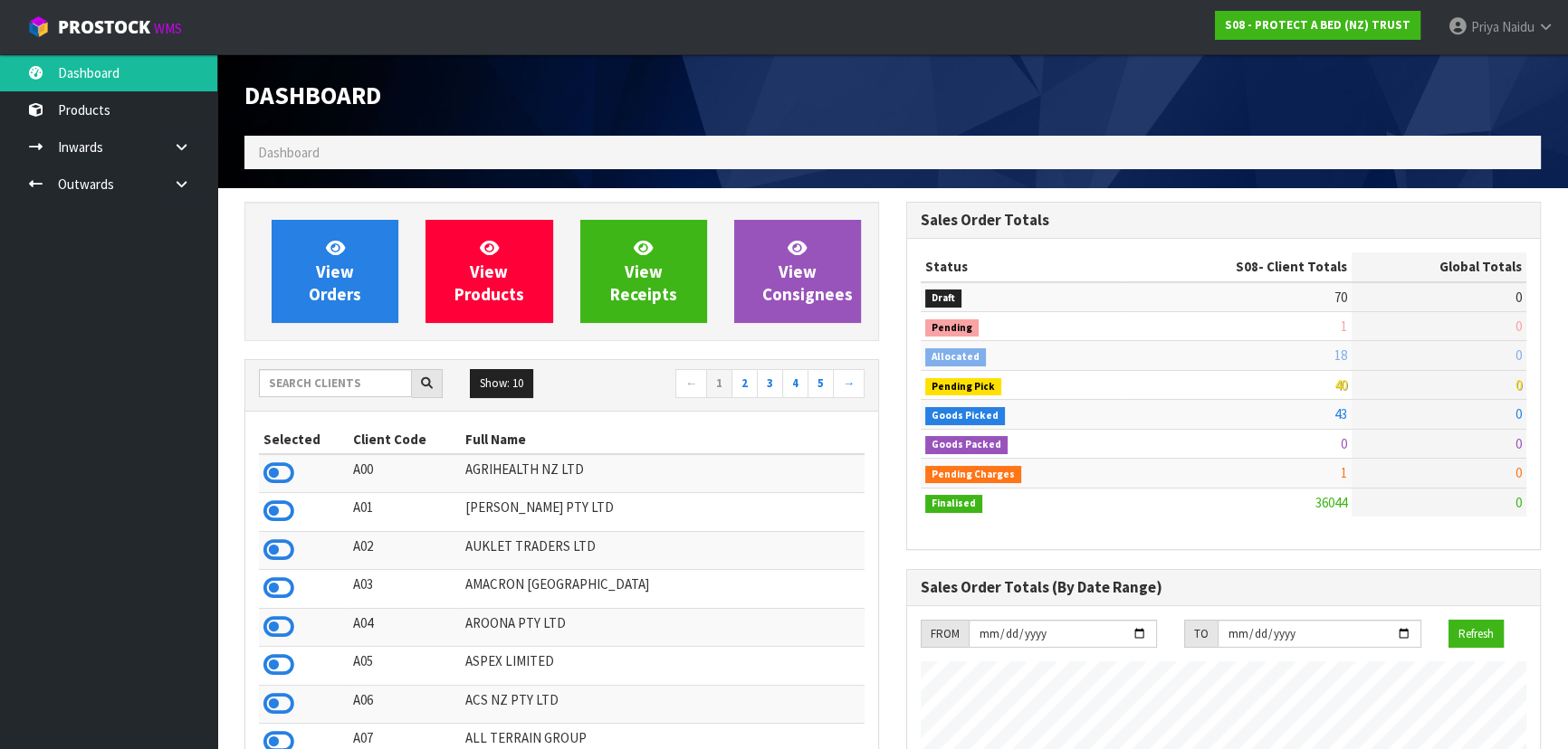
scroll to position [1368, 661]
click at [145, 152] on link "Inwards" at bounding box center [109, 146] width 218 height 37
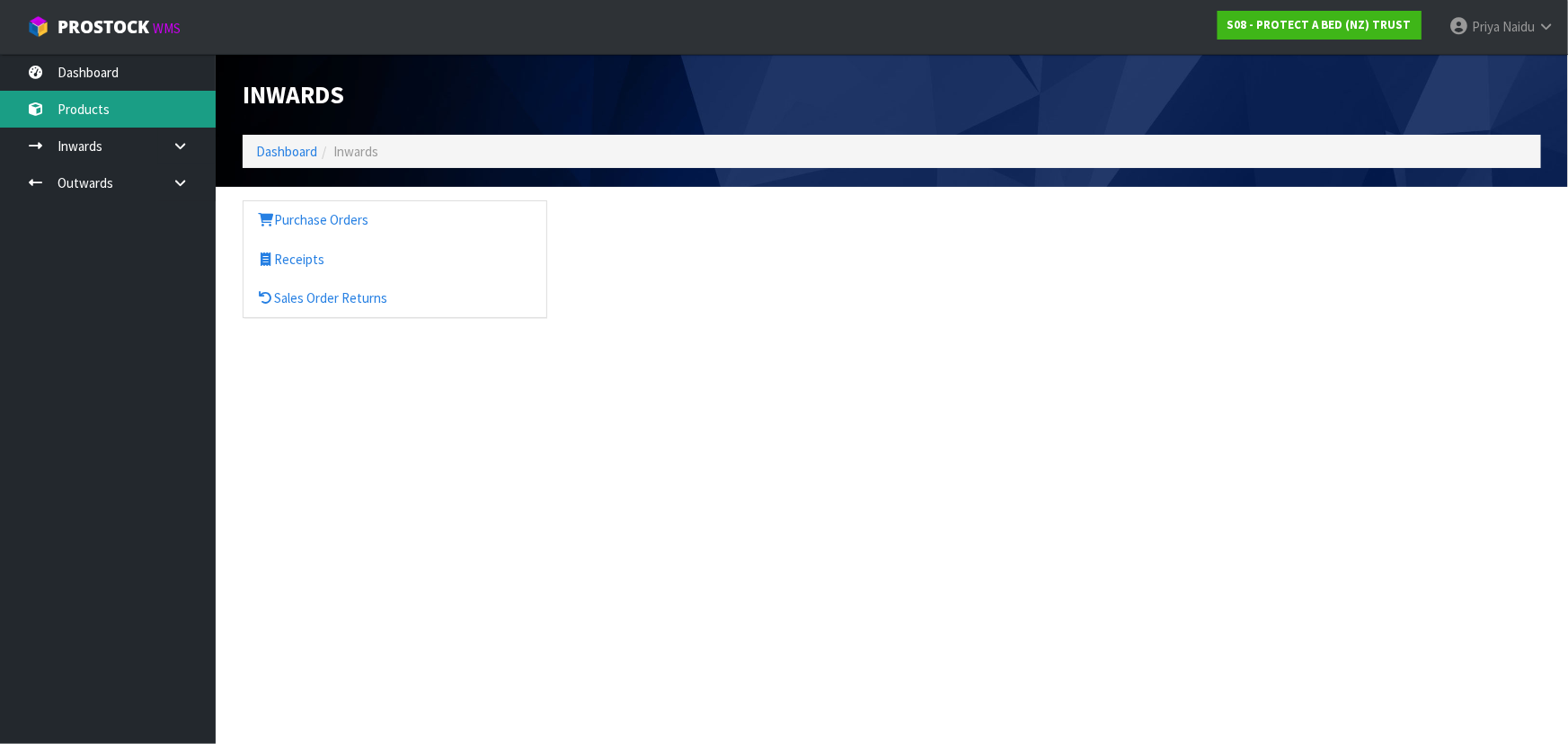
click at [171, 114] on link "Products" at bounding box center [108, 109] width 216 height 37
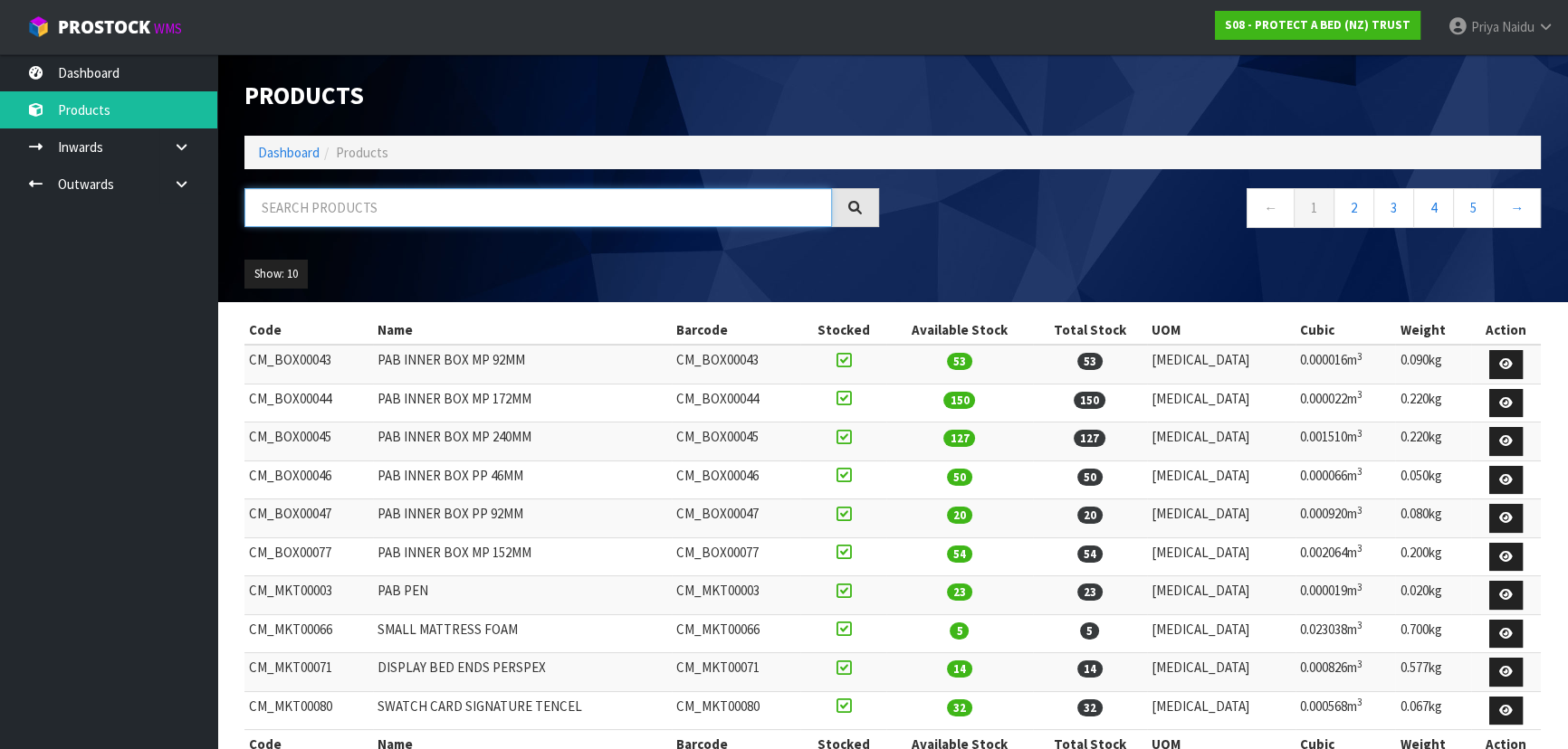
click at [339, 209] on input "text" at bounding box center [537, 207] width 587 height 39
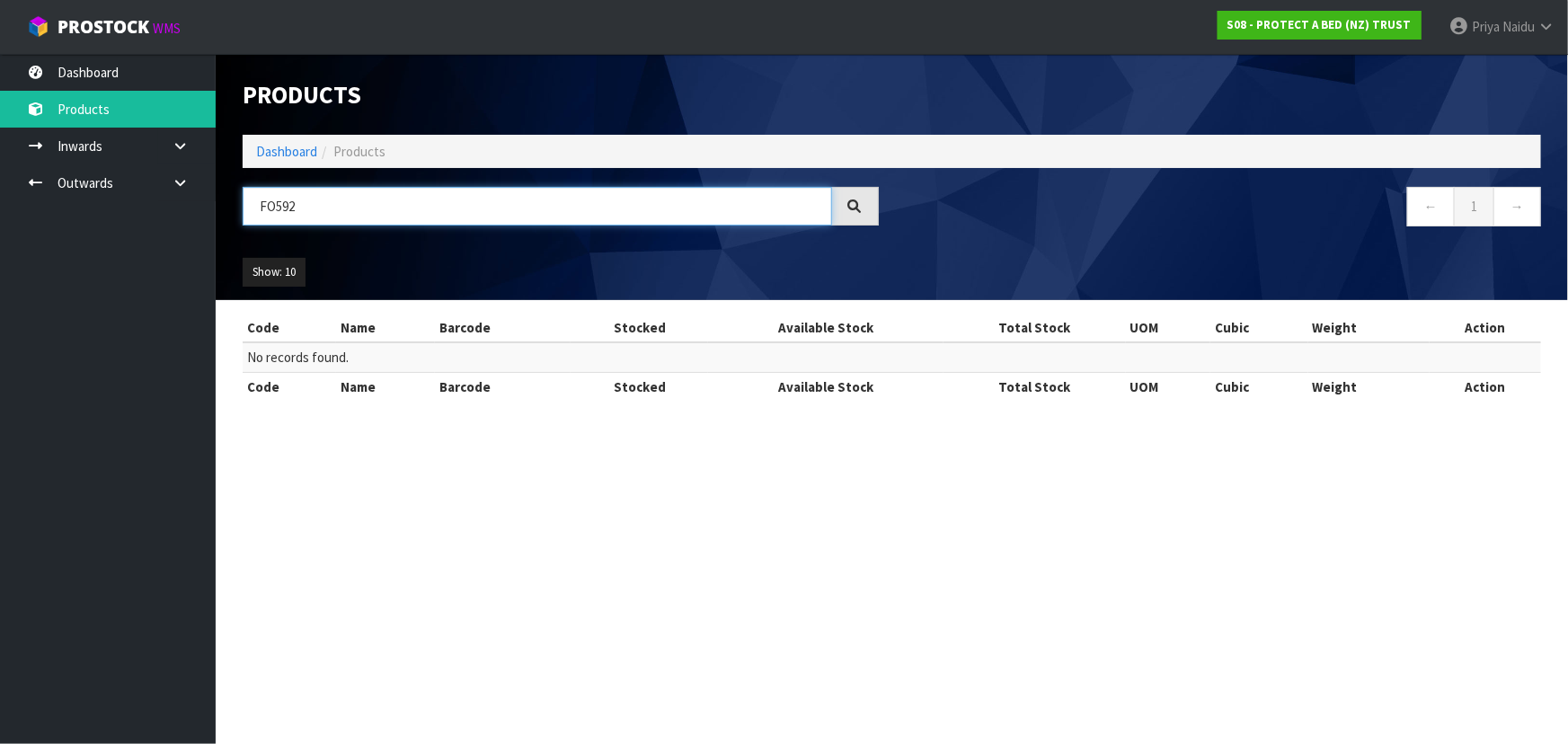
click at [273, 210] on input "FO592" at bounding box center [537, 206] width 589 height 38
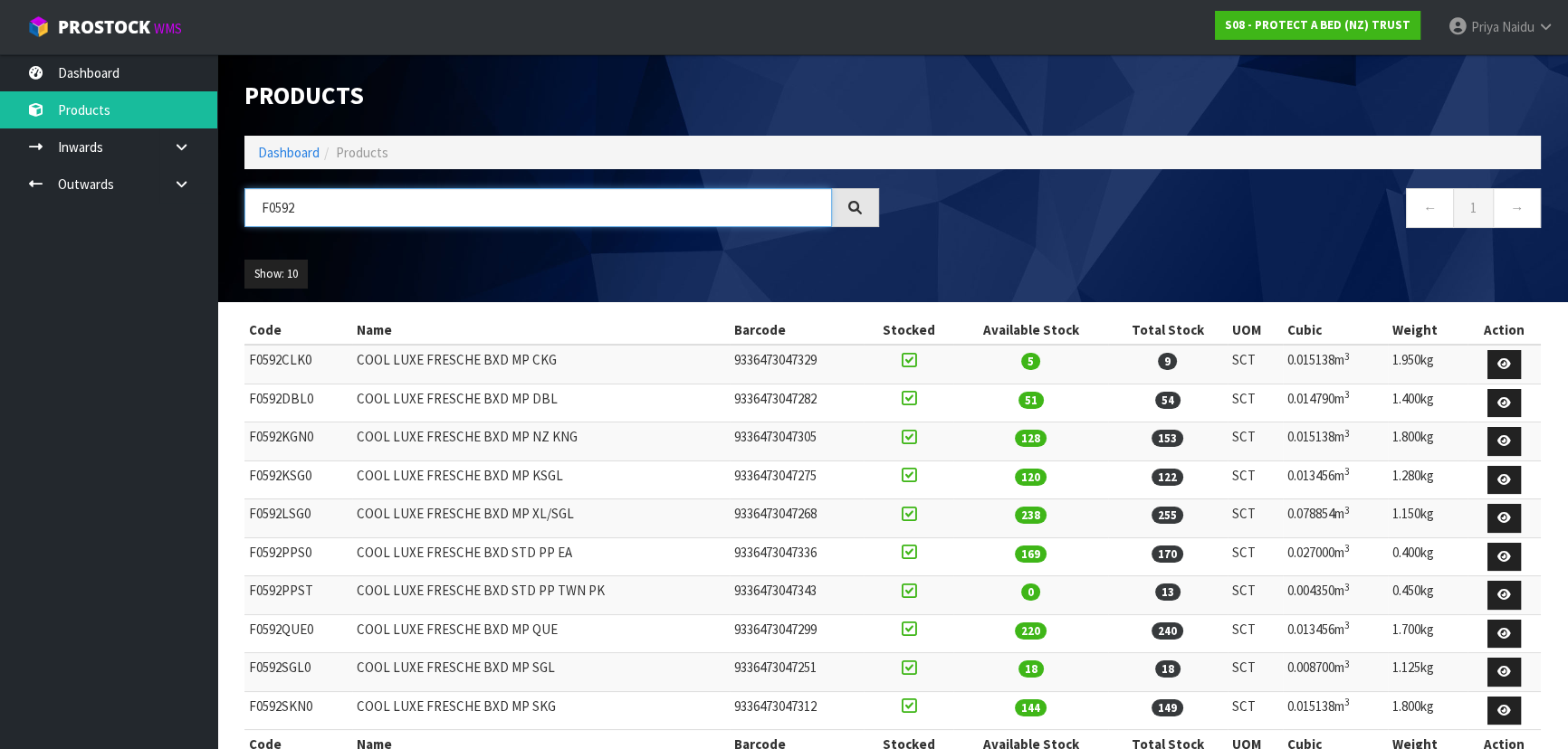
click at [366, 218] on input "F0592" at bounding box center [537, 207] width 587 height 39
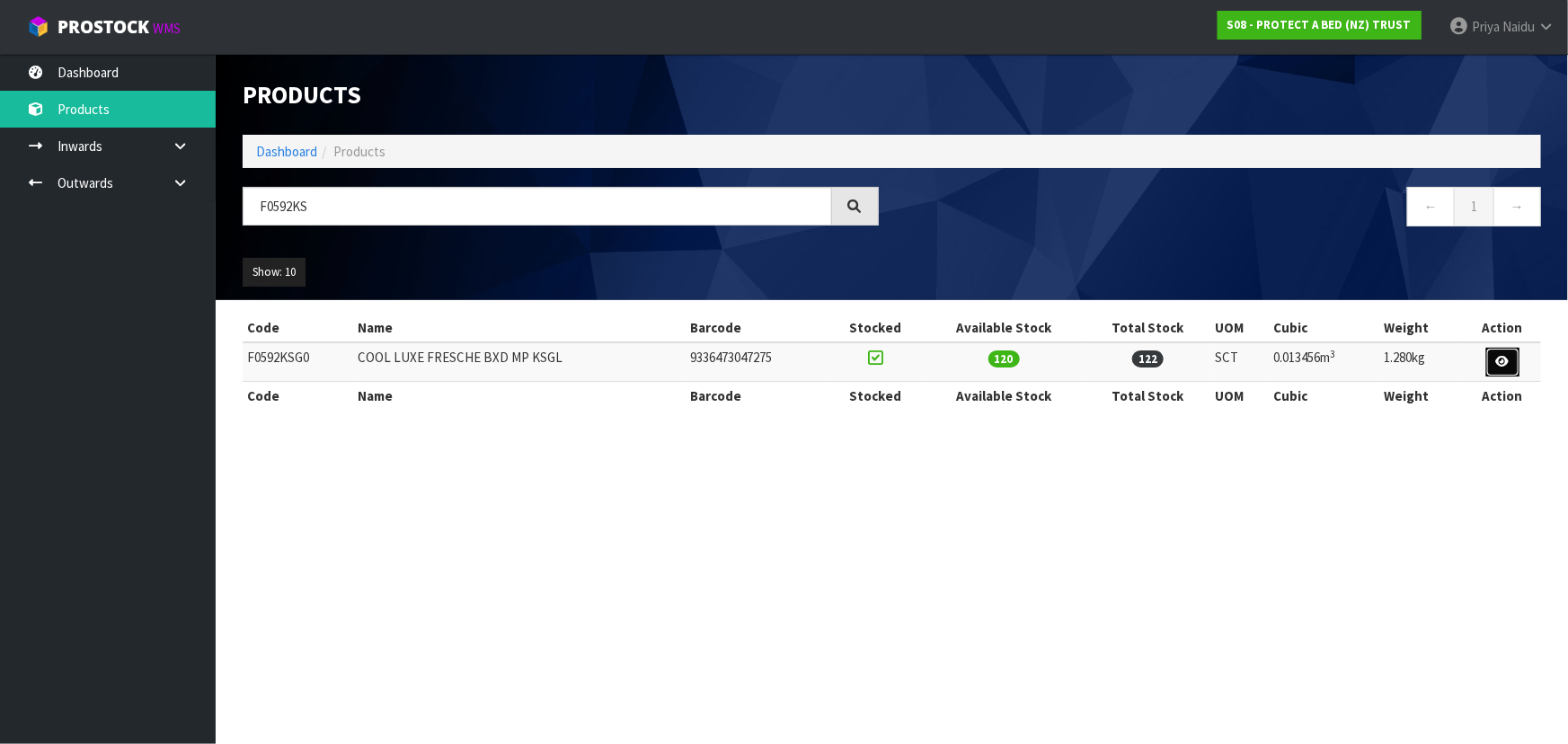
click at [1504, 361] on icon at bounding box center [1502, 361] width 14 height 12
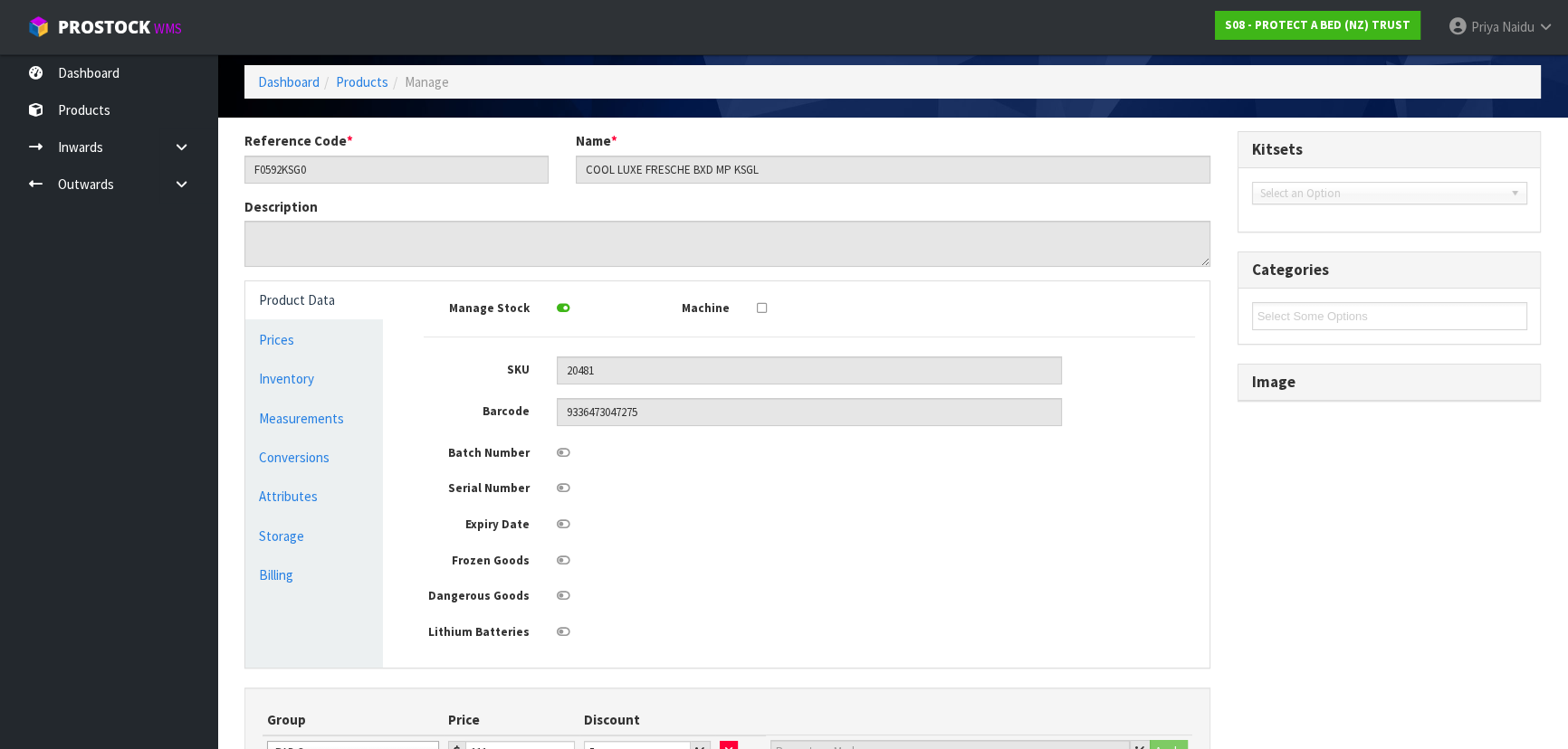
scroll to position [164, 0]
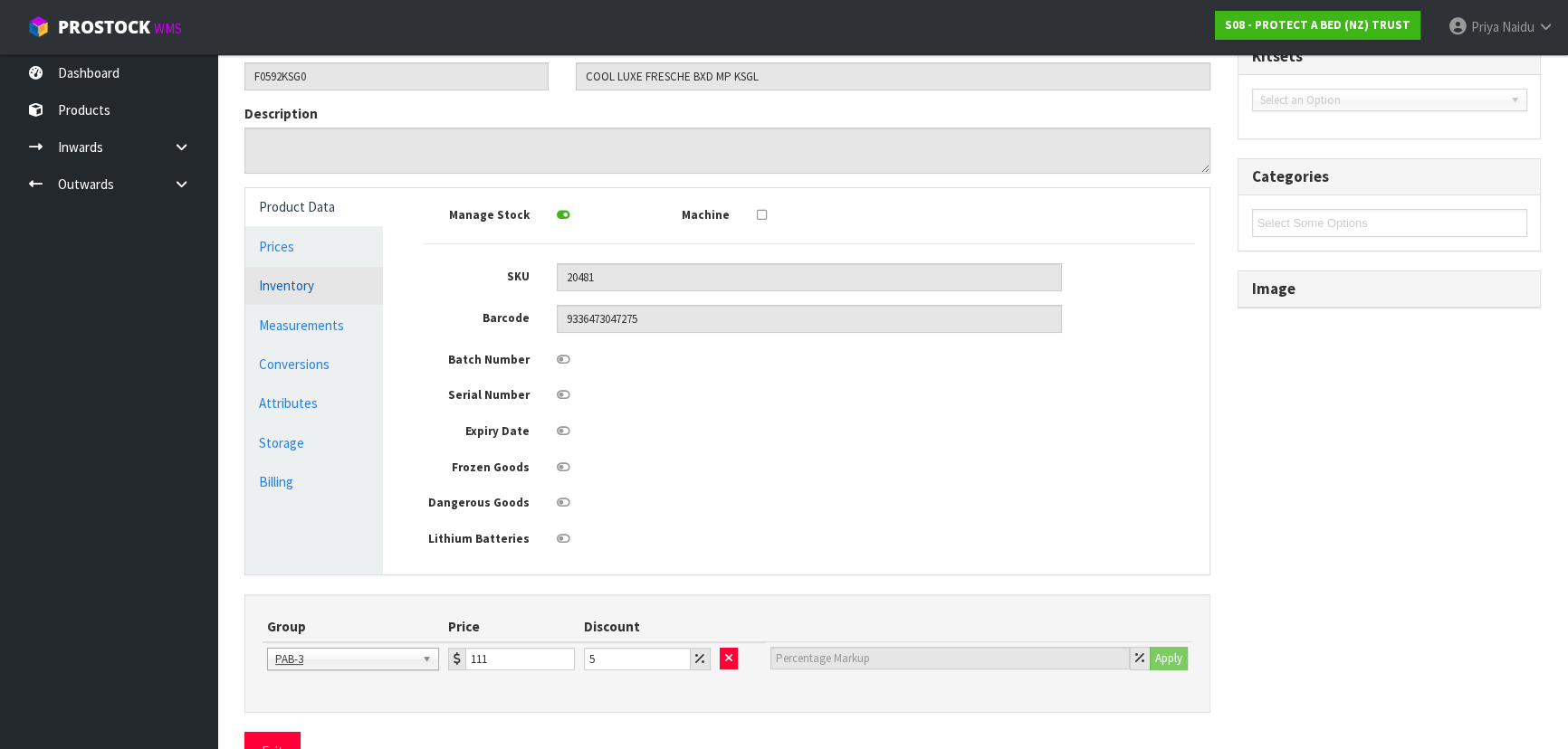
click at [312, 294] on link "Inventory" at bounding box center [313, 286] width 137 height 37
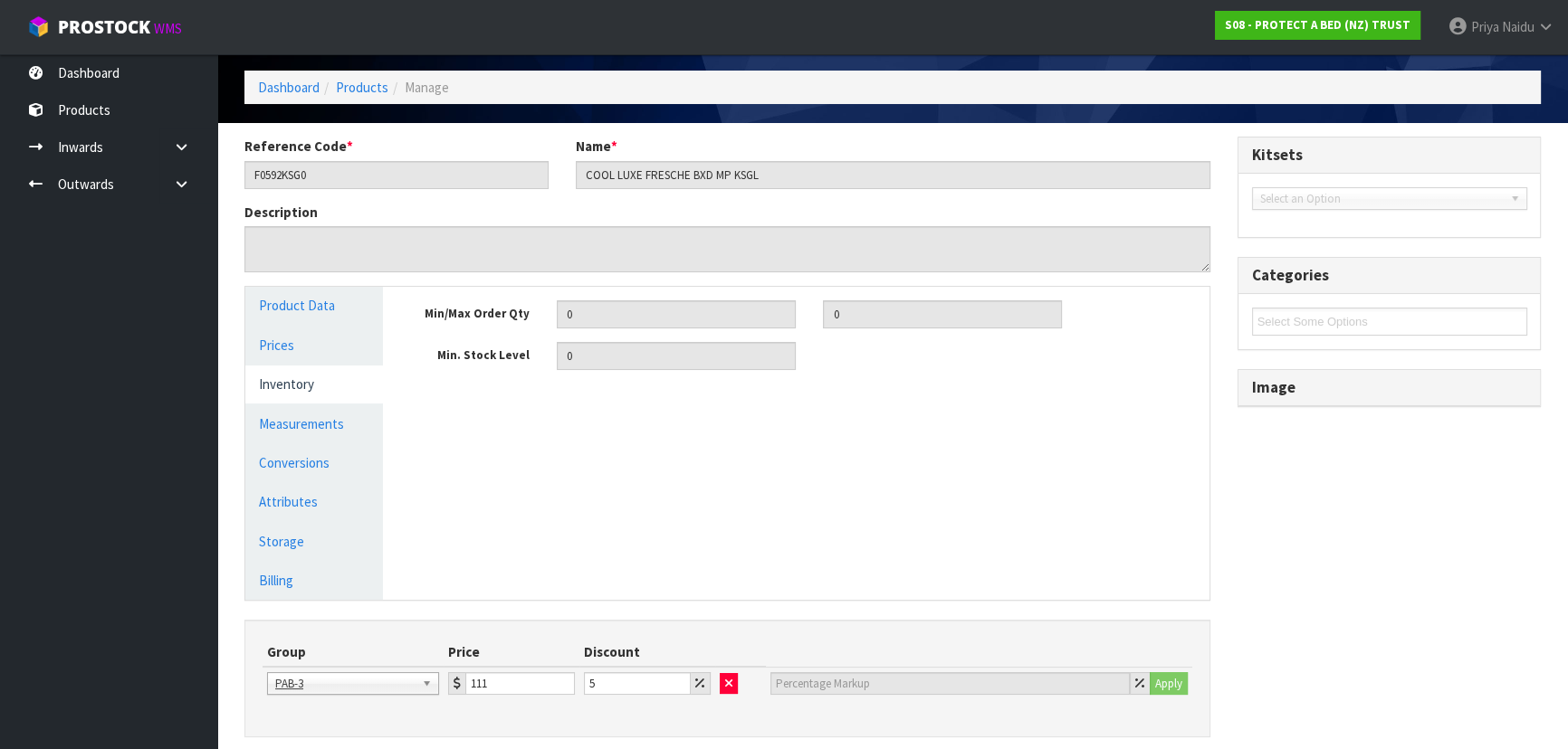
scroll to position [0, 0]
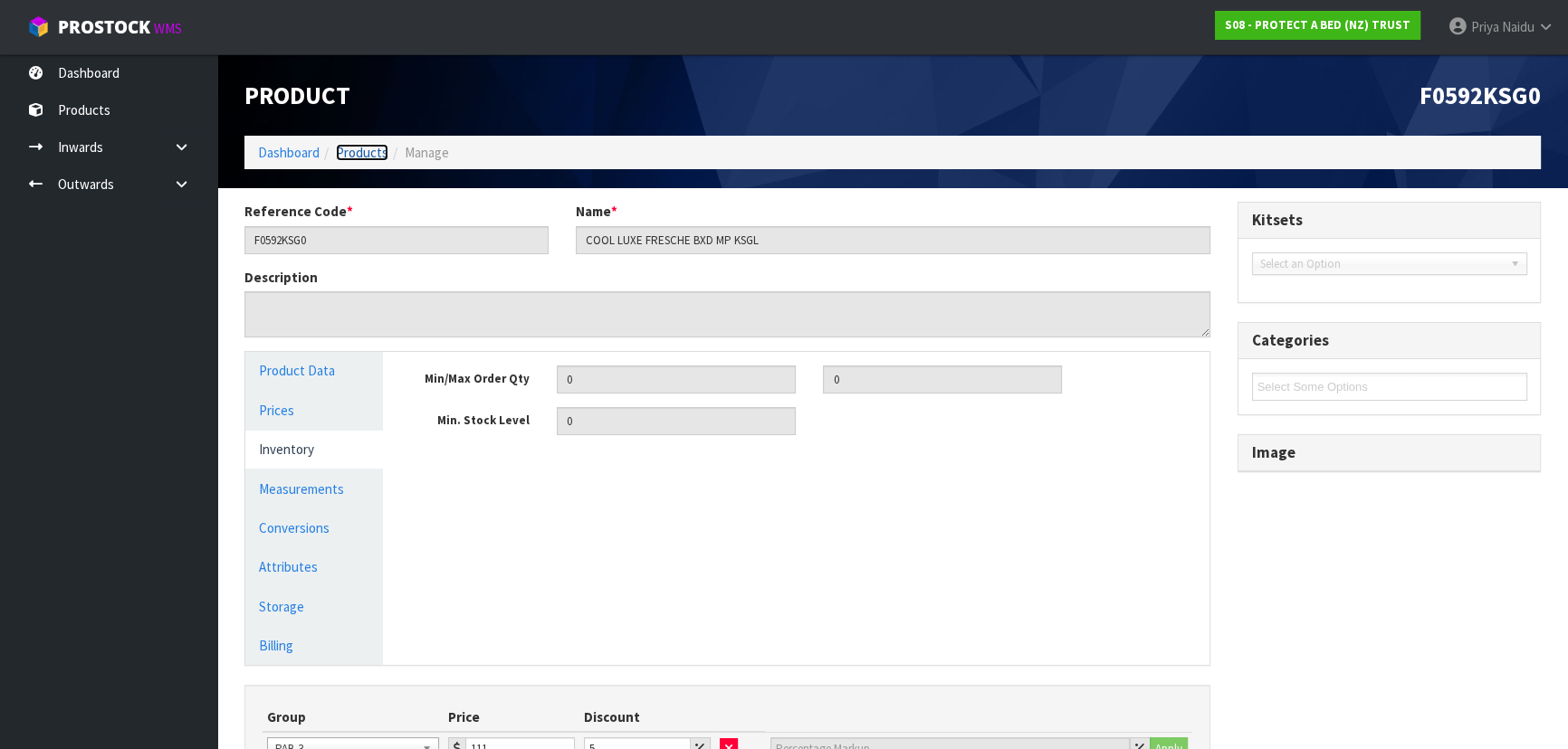
click at [368, 149] on link "Products" at bounding box center [361, 152] width 53 height 18
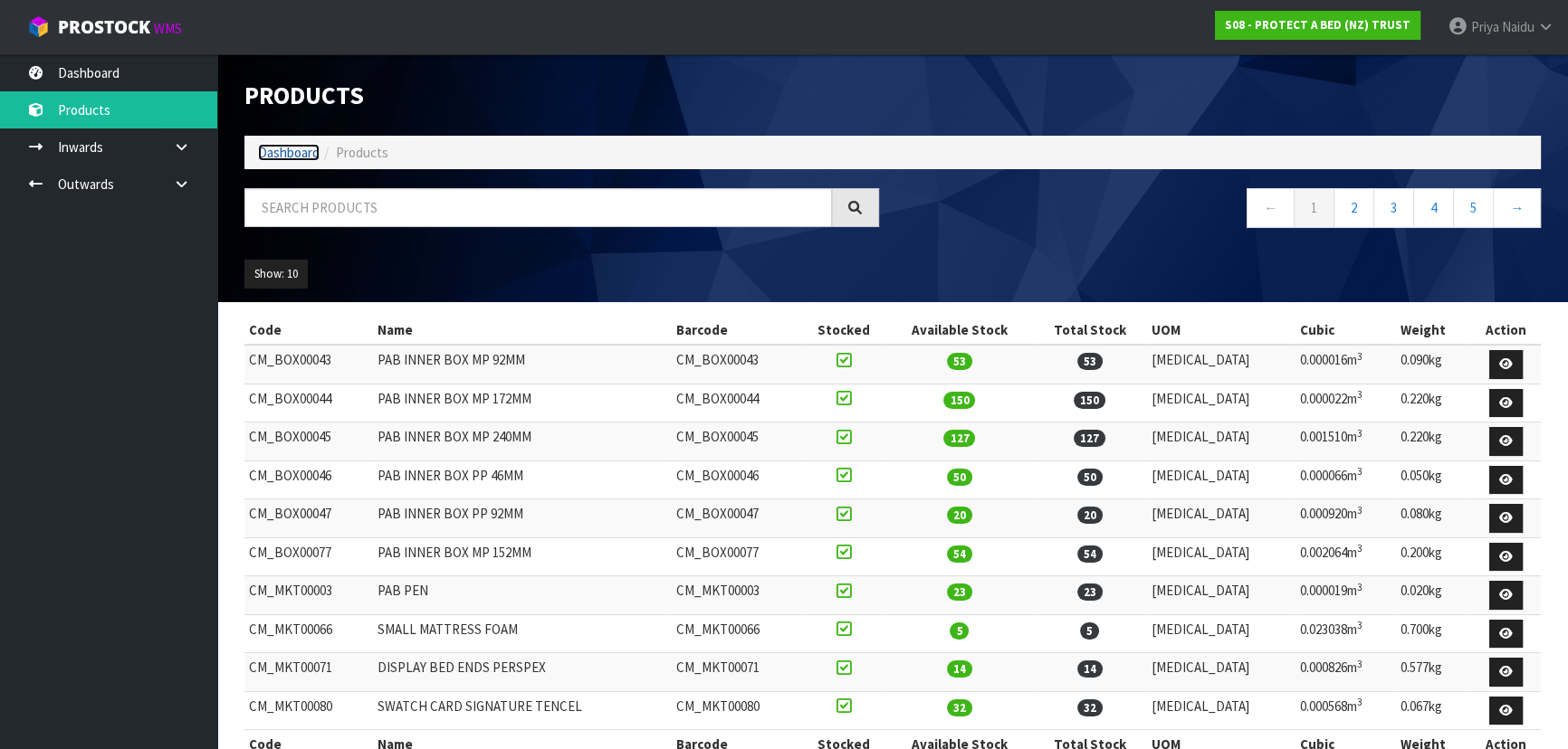
click at [290, 145] on link "Dashboard" at bounding box center [289, 152] width 62 height 18
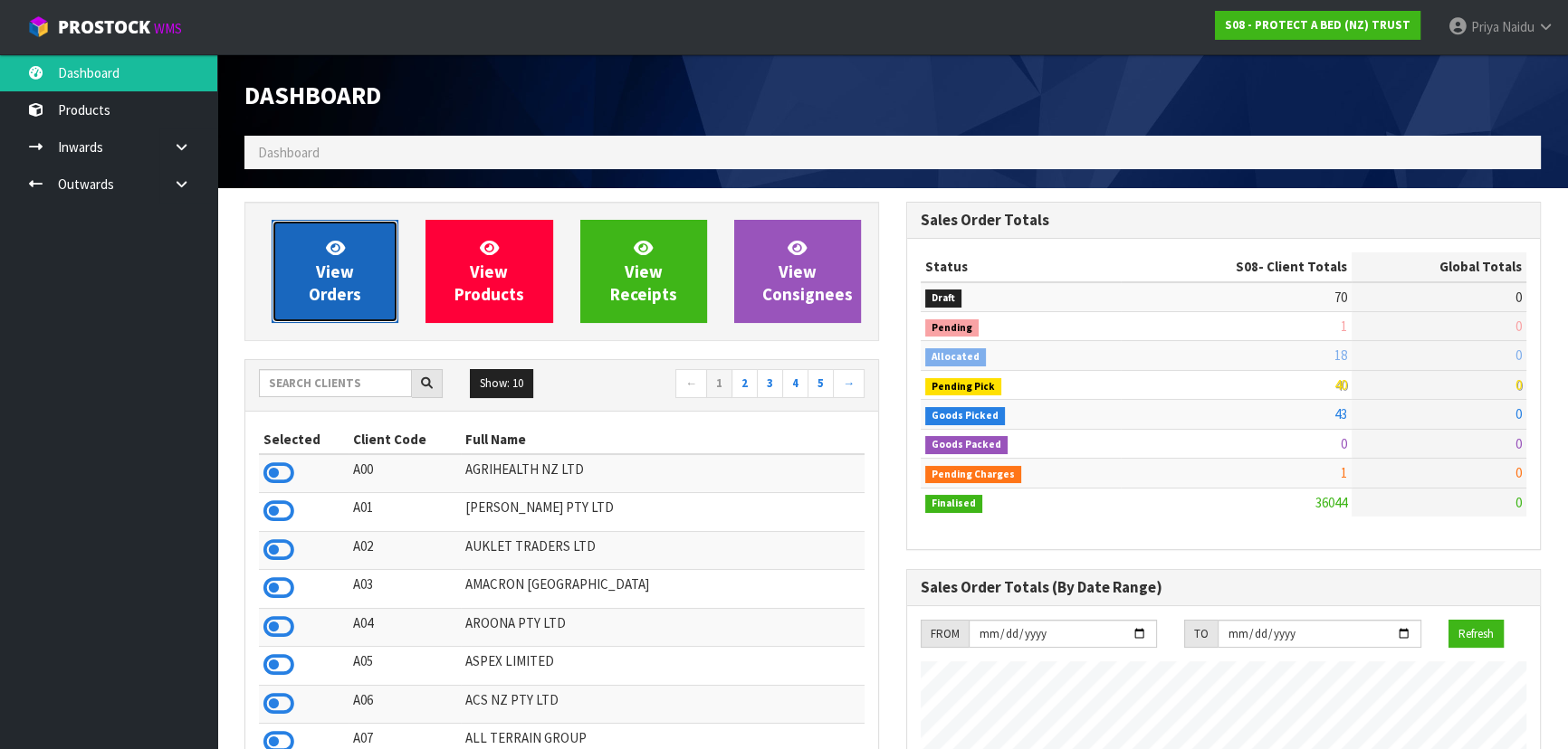
click at [313, 267] on link "View Orders" at bounding box center [335, 272] width 126 height 103
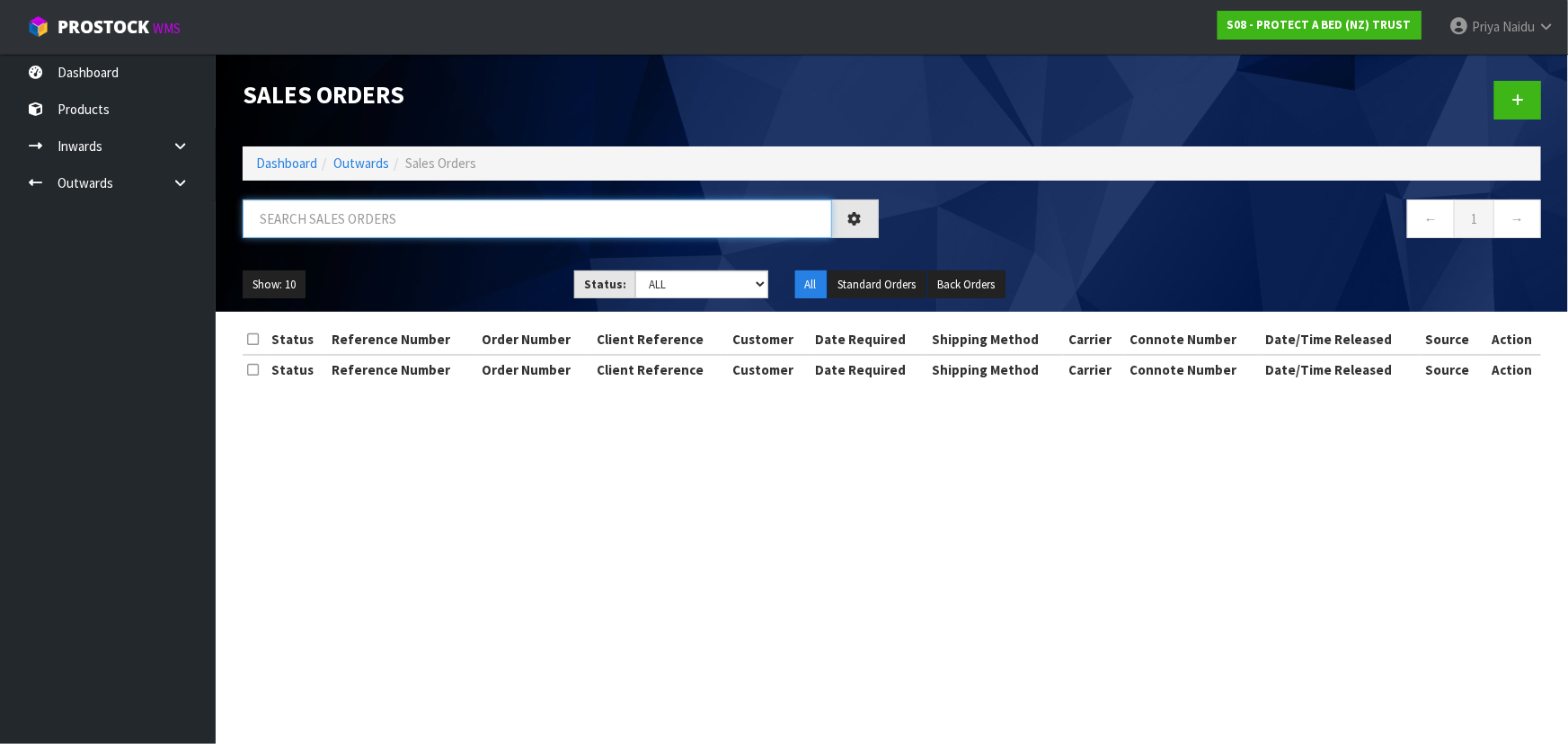
click at [332, 210] on input "text" at bounding box center [537, 219] width 589 height 38
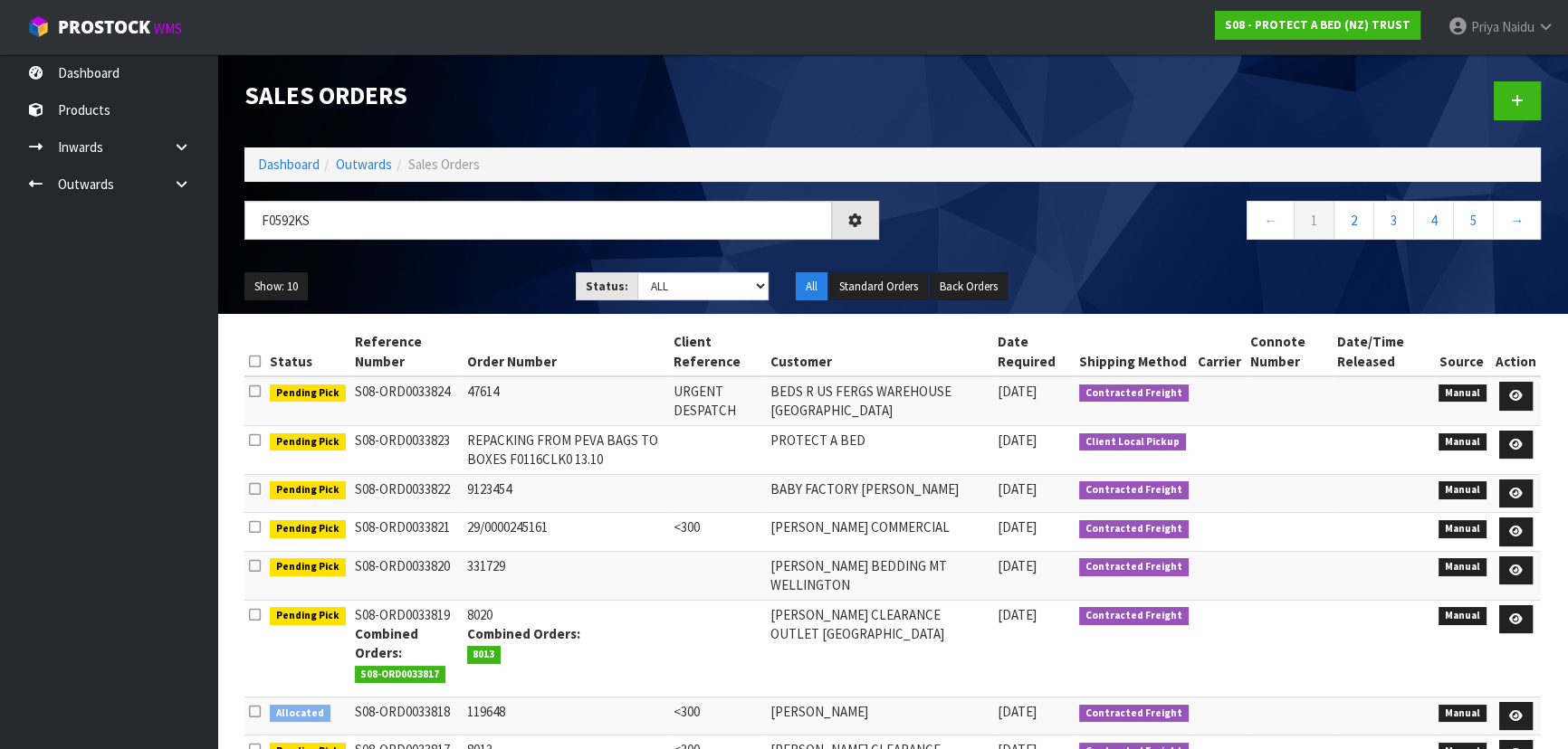
click at [417, 287] on ul "Show: 10 5 10 25 50" at bounding box center [396, 287] width 304 height 29
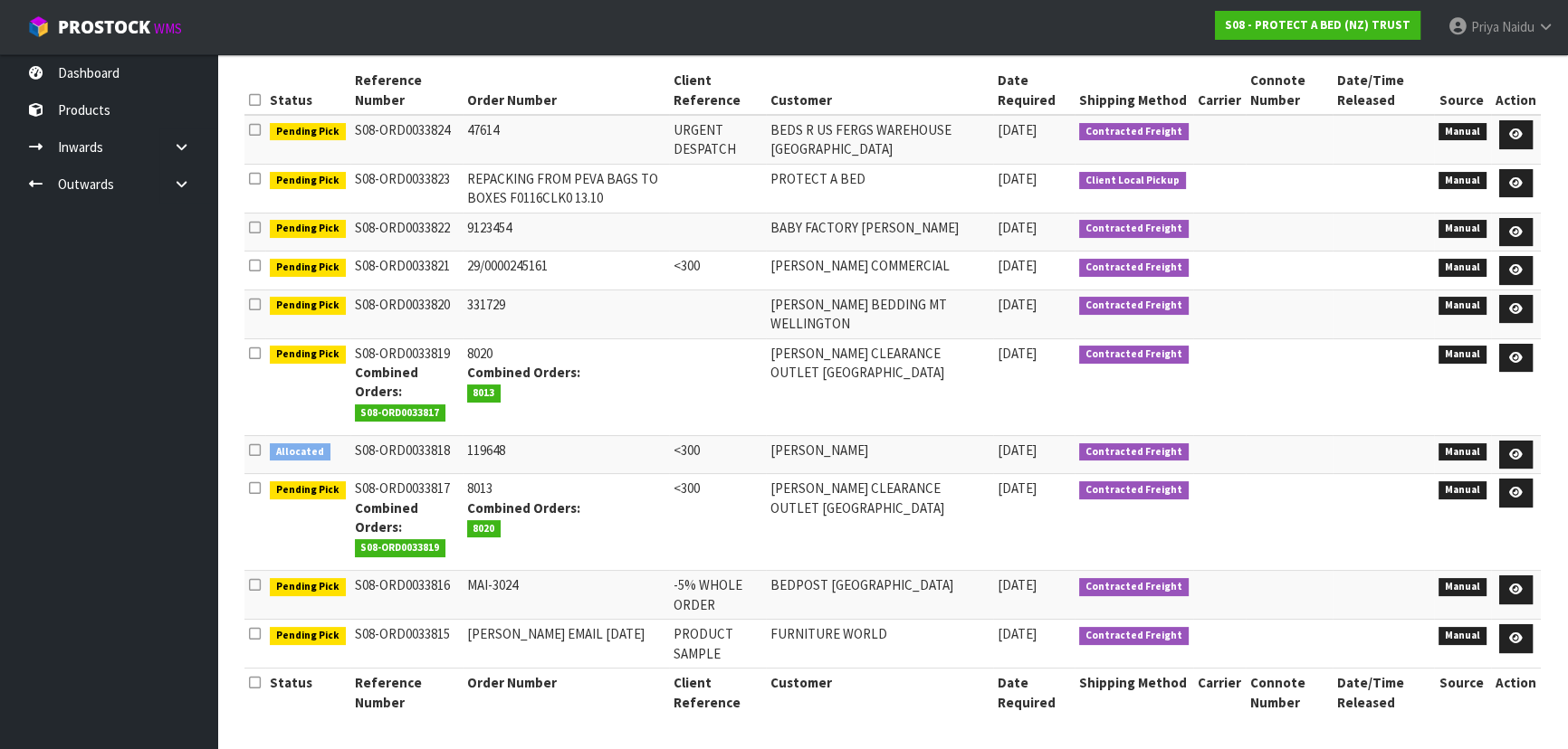
scroll to position [270, 0]
click at [1526, 587] on link at bounding box center [1515, 590] width 33 height 29
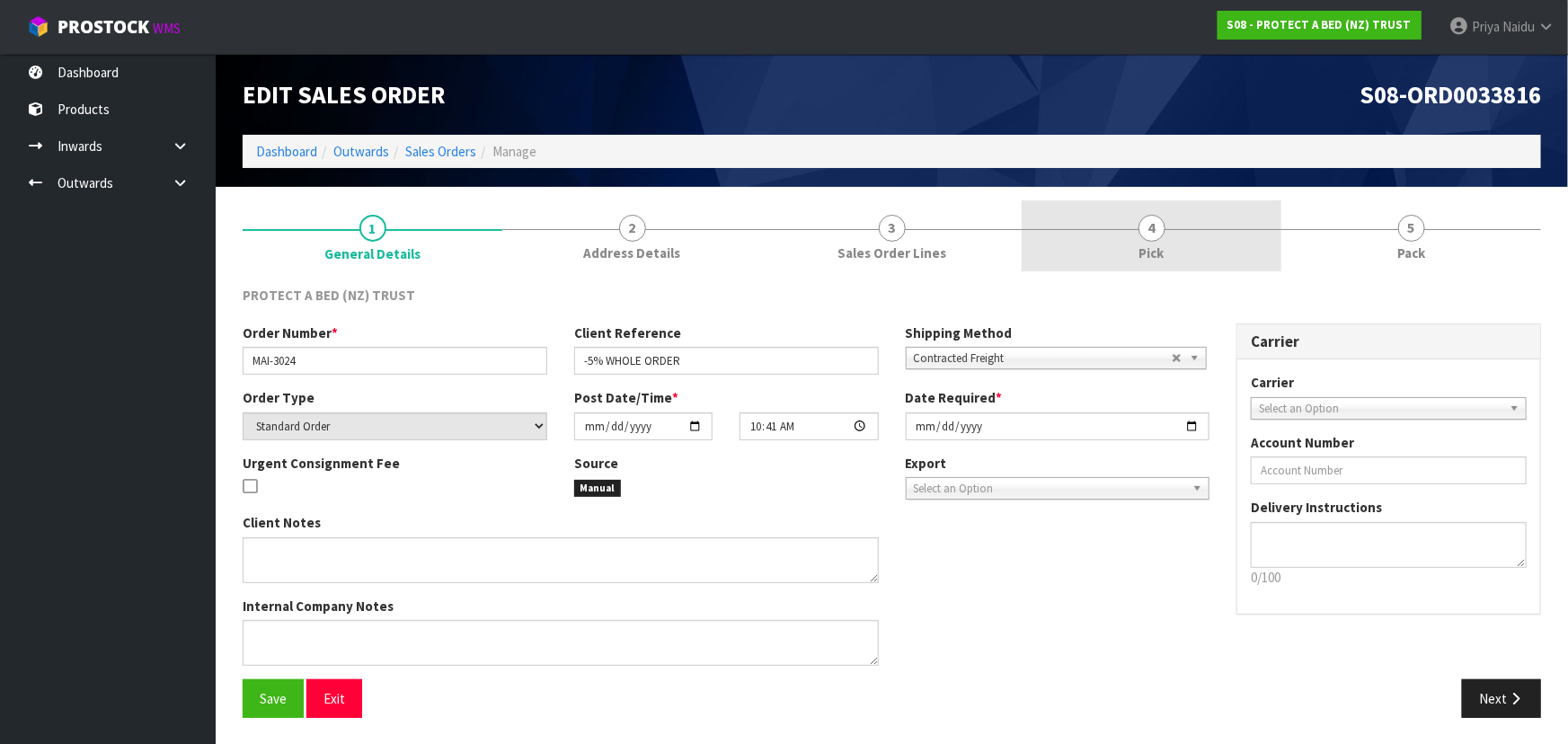
click at [1101, 241] on link "4 Pick" at bounding box center [1152, 236] width 260 height 71
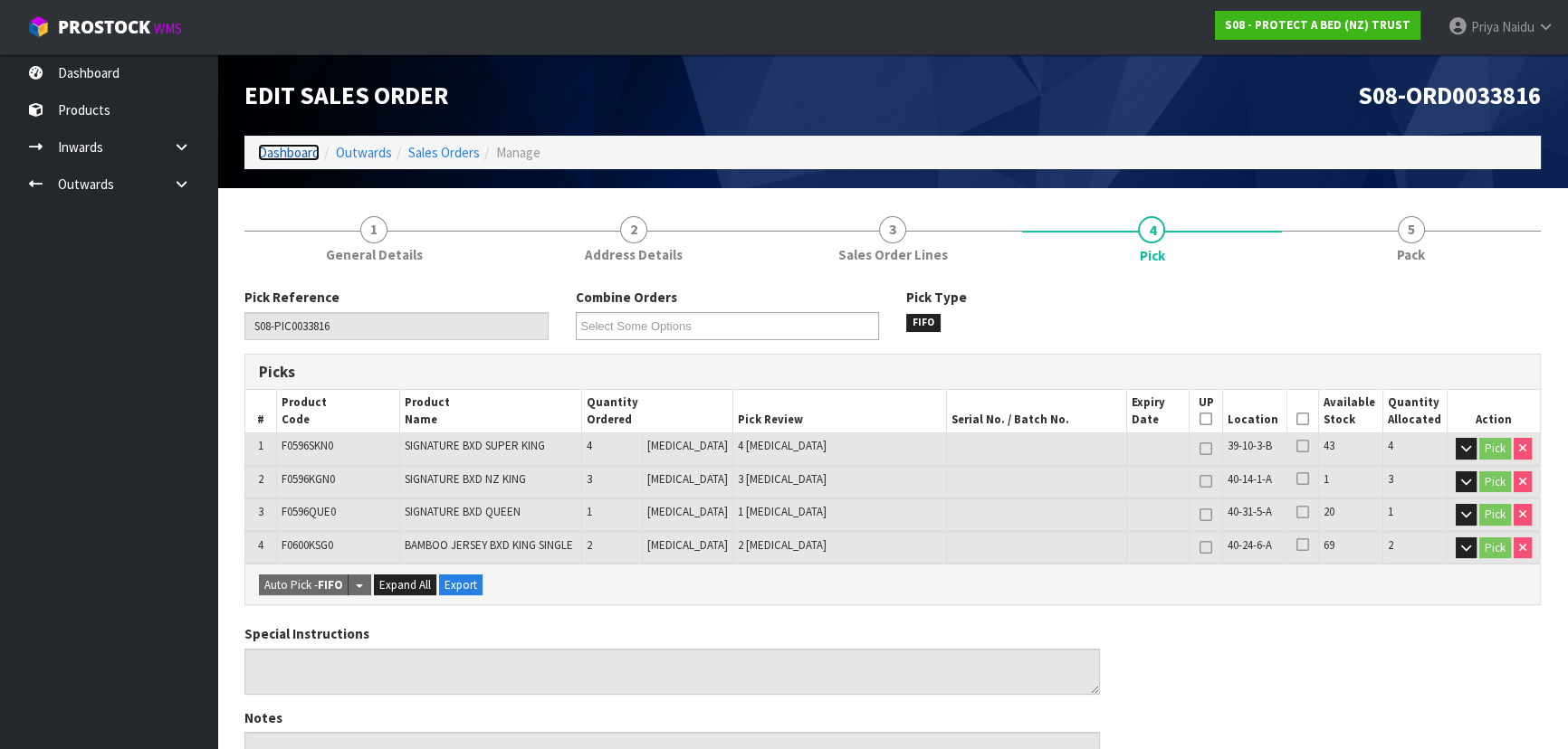
click at [299, 149] on link "Dashboard" at bounding box center [289, 152] width 62 height 18
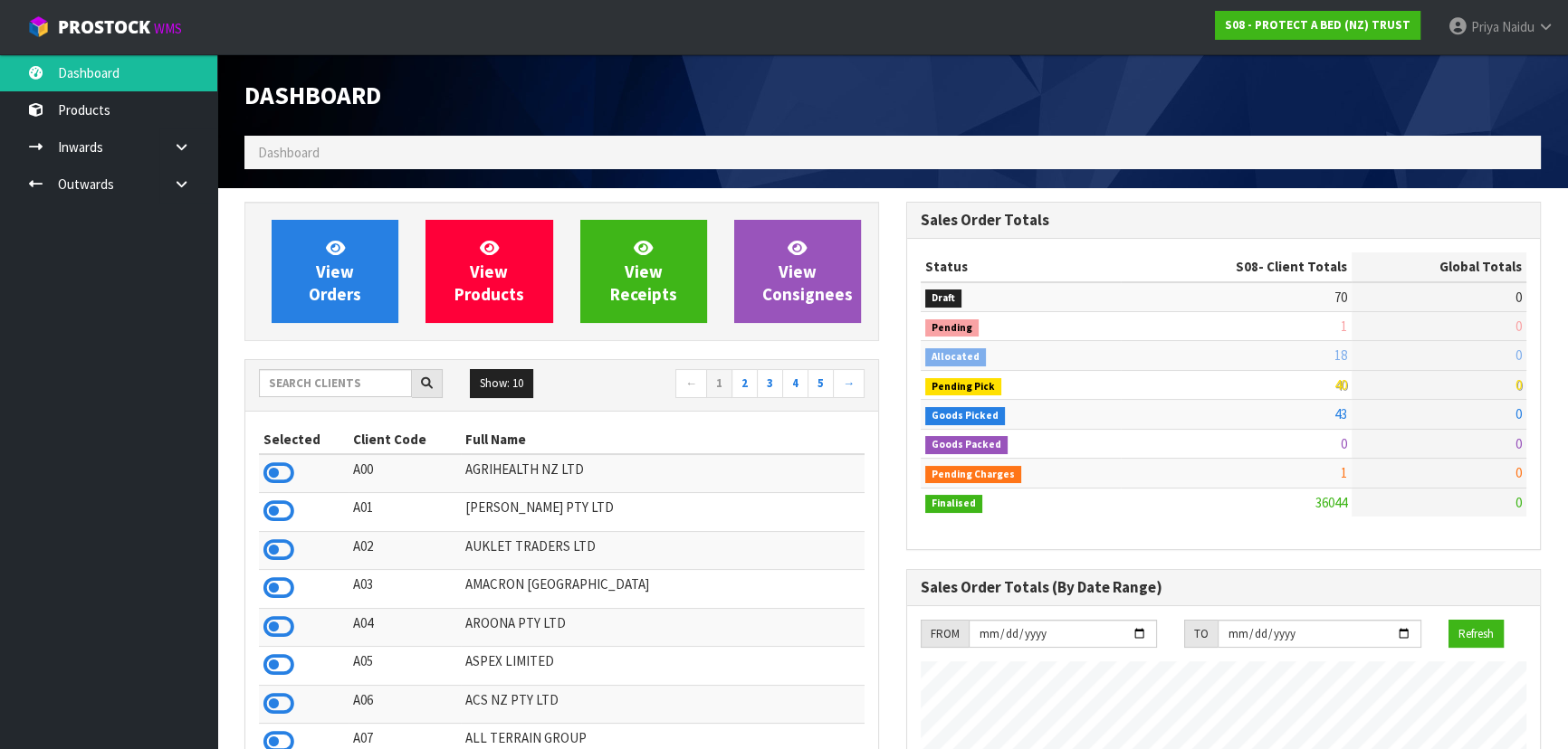
scroll to position [1368, 661]
click at [1493, 26] on span "Priya" at bounding box center [1485, 27] width 28 height 18
click at [1485, 72] on link "Logout" at bounding box center [1495, 72] width 143 height 25
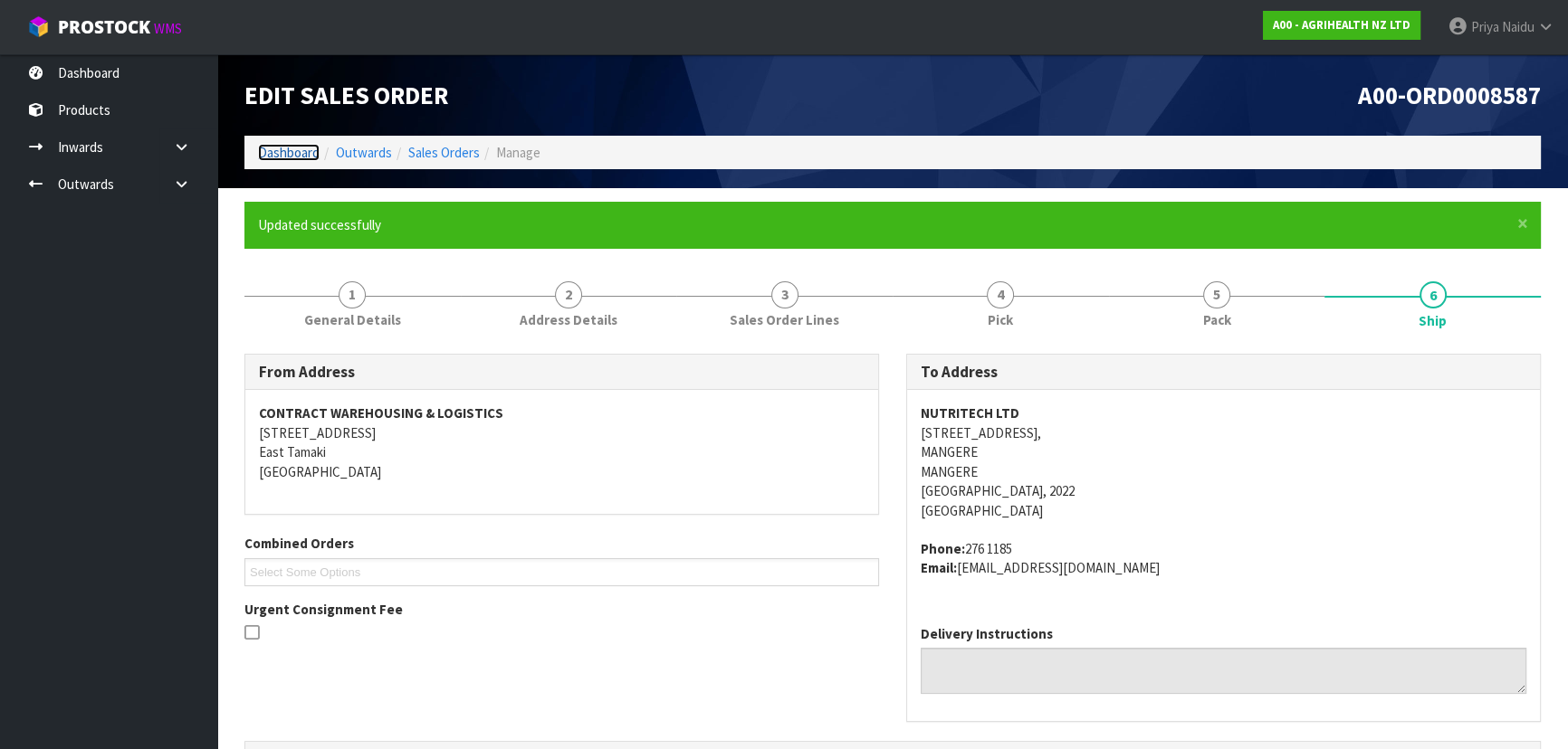
click at [277, 145] on link "Dashboard" at bounding box center [289, 152] width 62 height 18
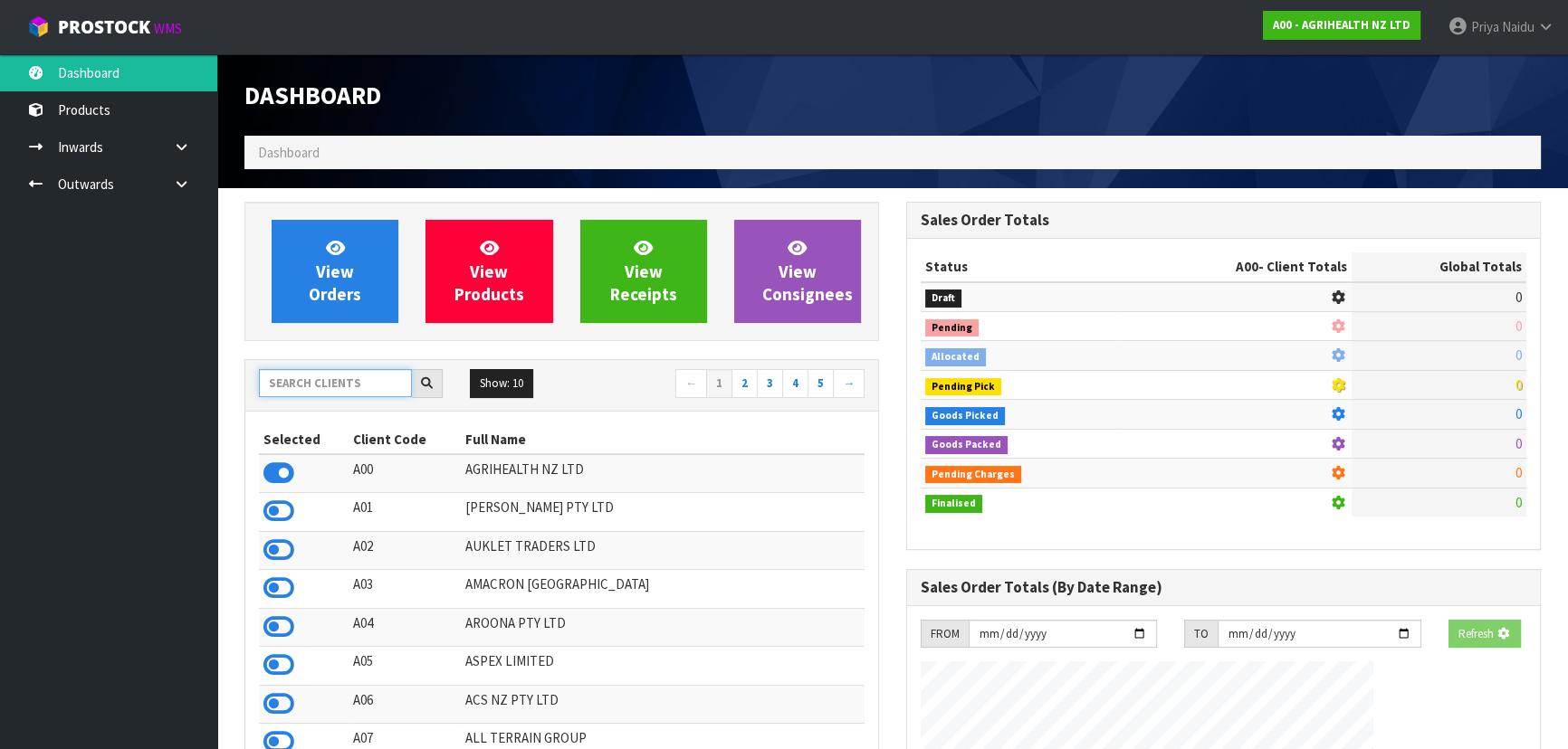
click at [371, 369] on input "text" at bounding box center [336, 383] width 153 height 28
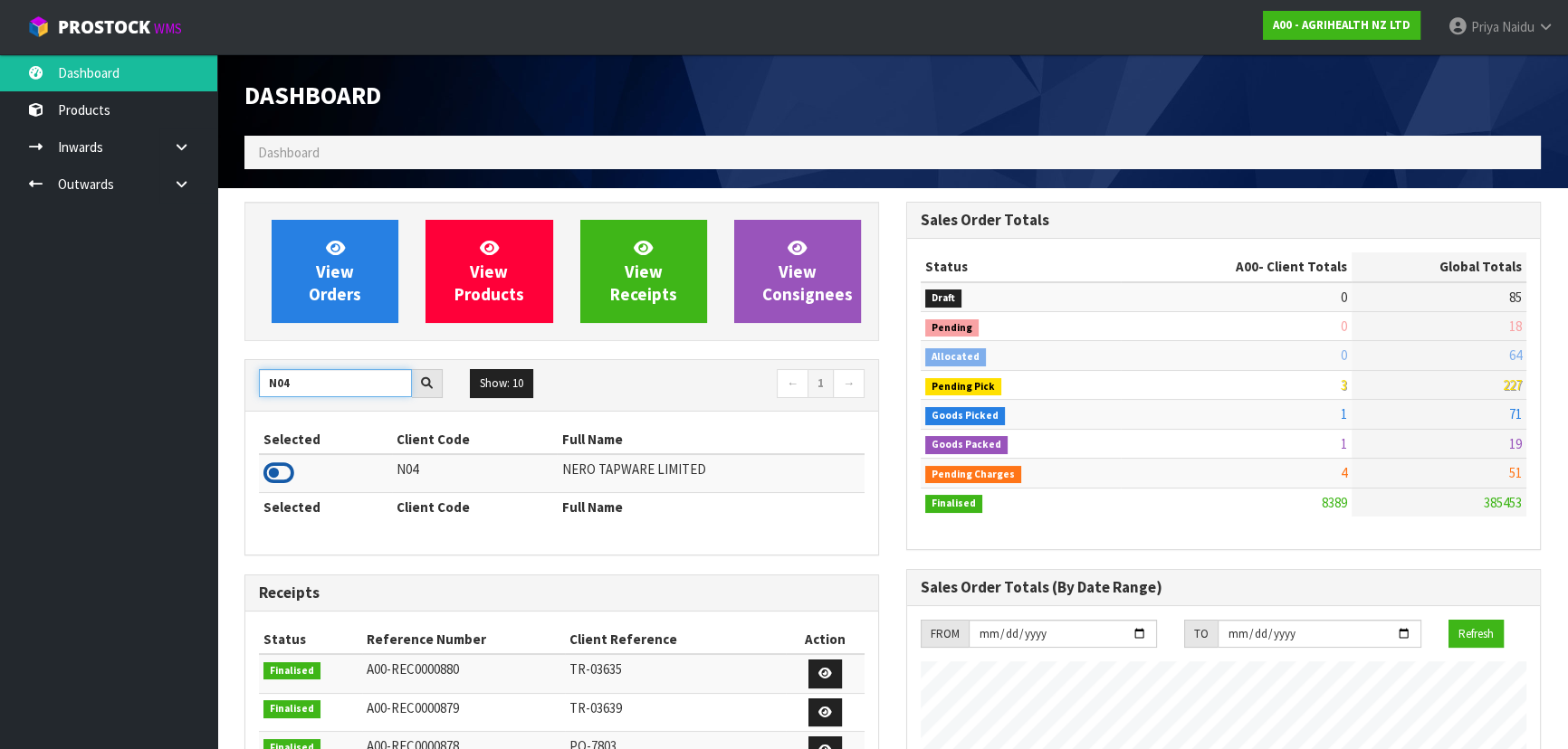
type input "N04"
click at [277, 473] on icon at bounding box center [278, 473] width 30 height 27
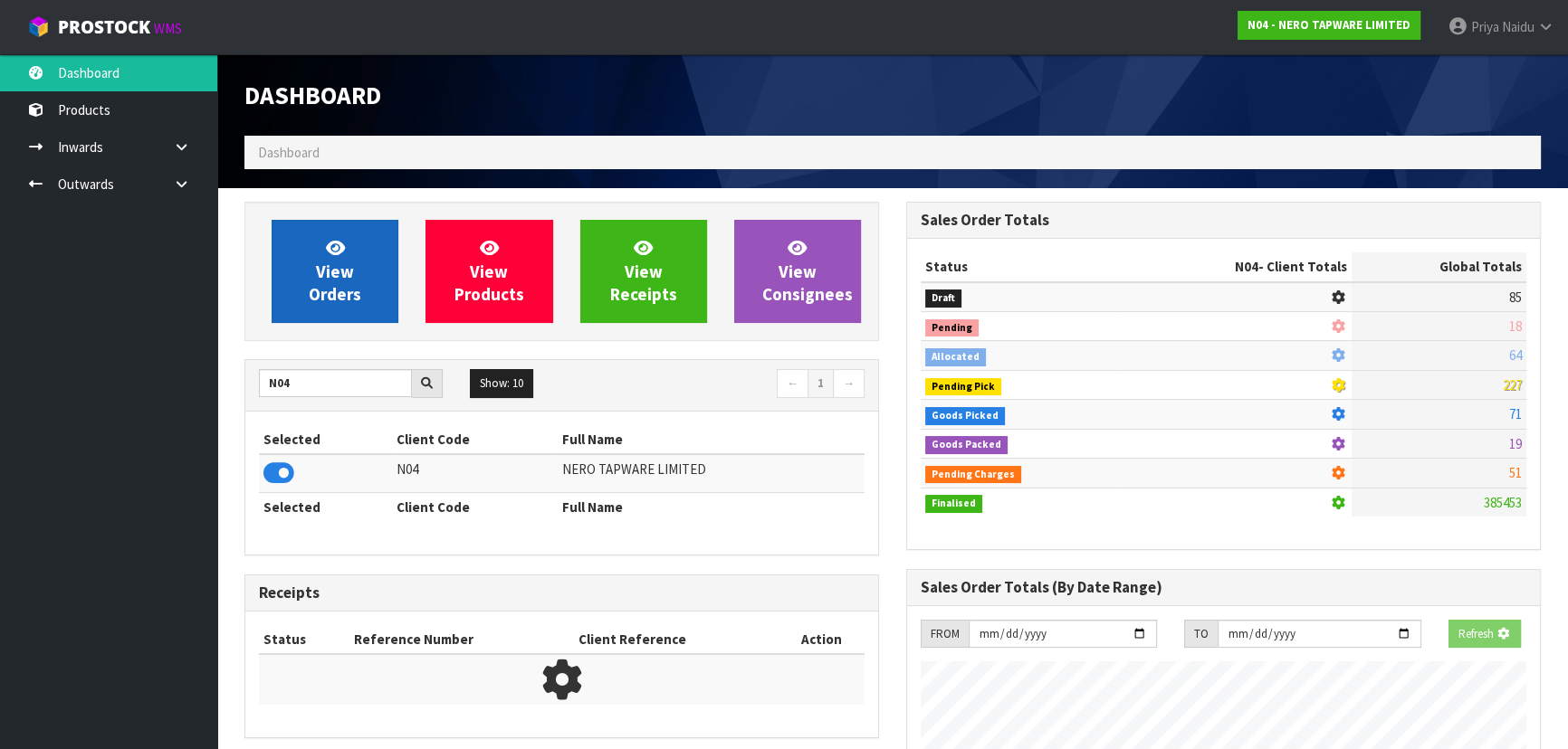
scroll to position [903651, 904636]
click at [366, 307] on link "View Orders" at bounding box center [335, 272] width 126 height 103
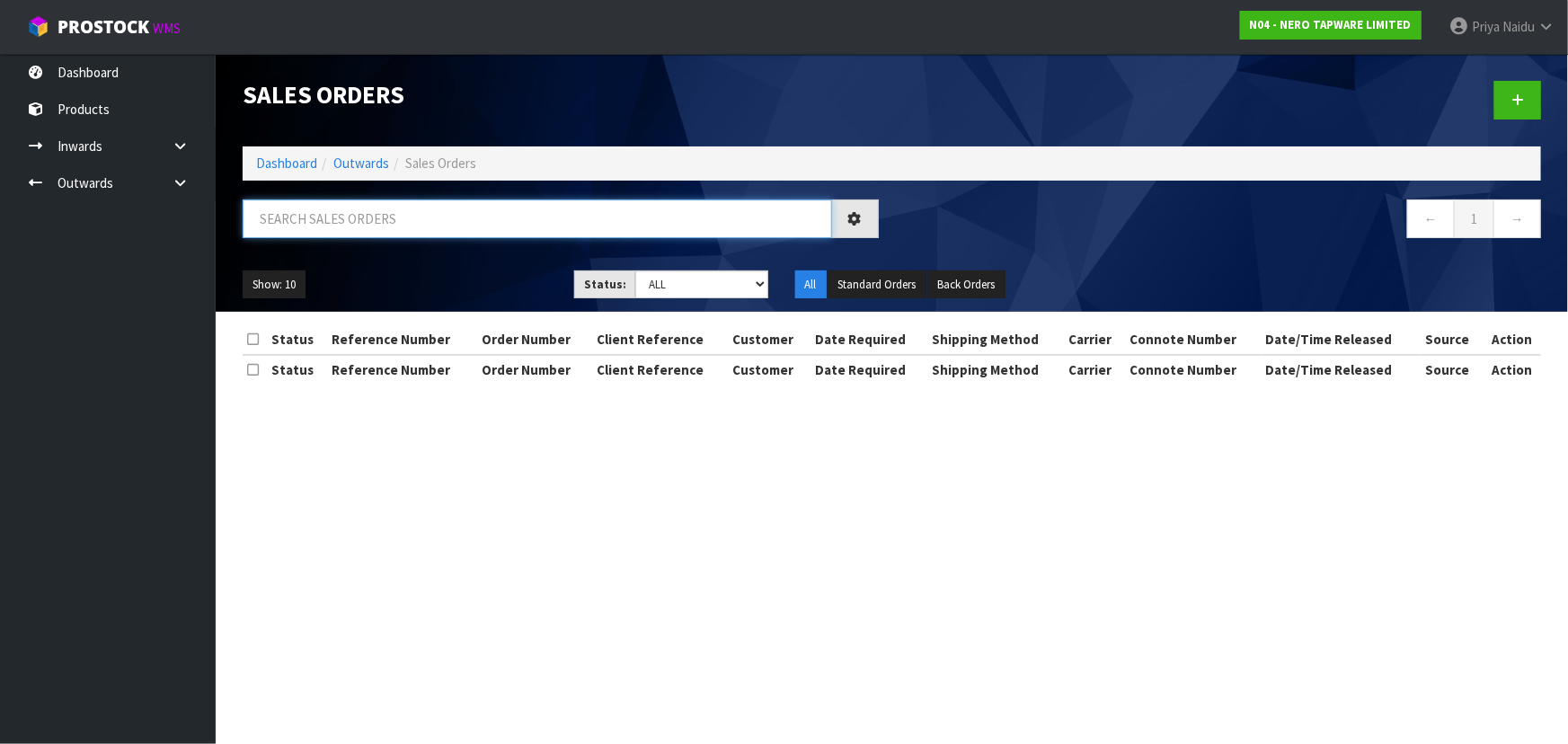
click at [369, 224] on input "text" at bounding box center [537, 219] width 589 height 38
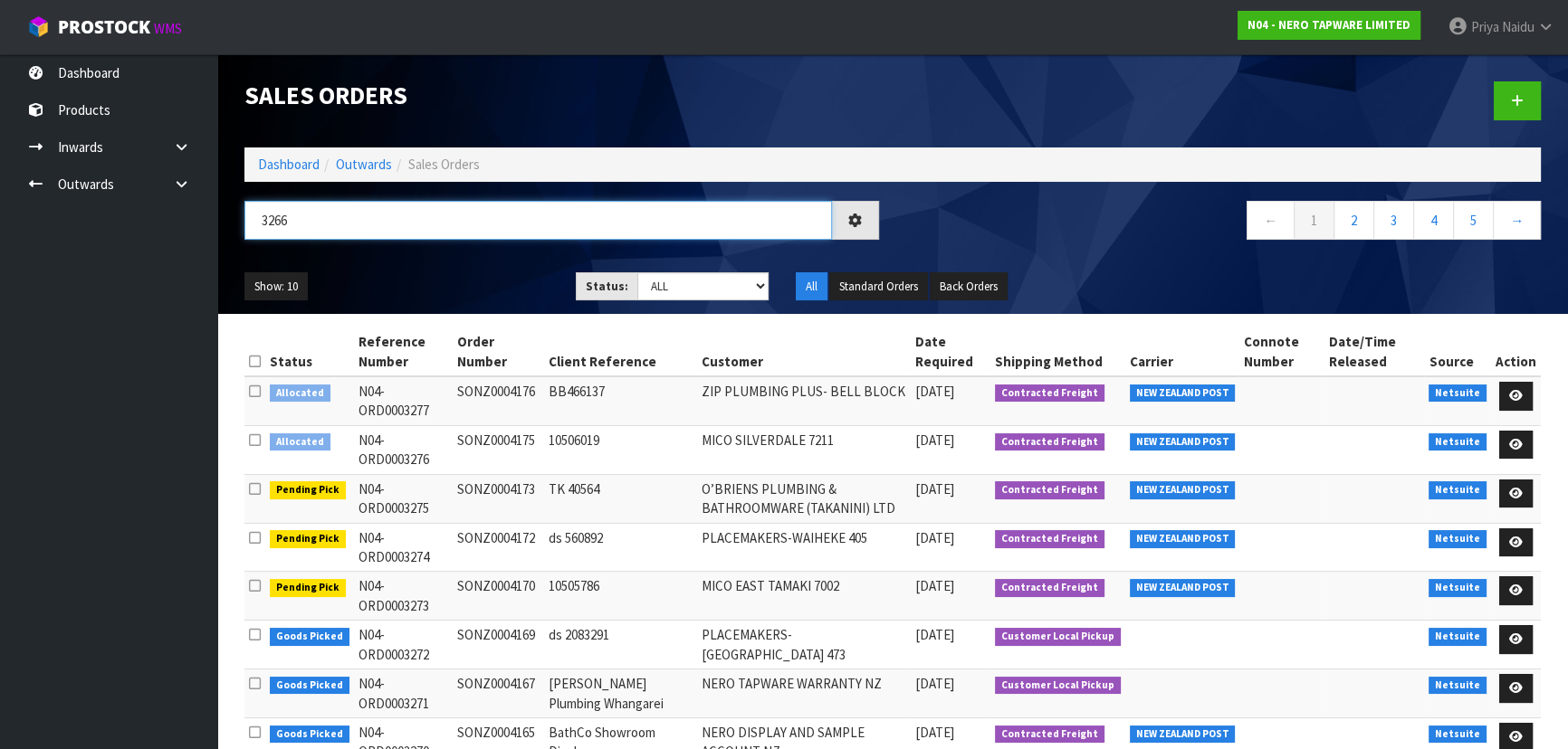
type input "3266"
click at [467, 254] on div "3266 ← 1 2 3 4 5 →" at bounding box center [892, 229] width 1324 height 58
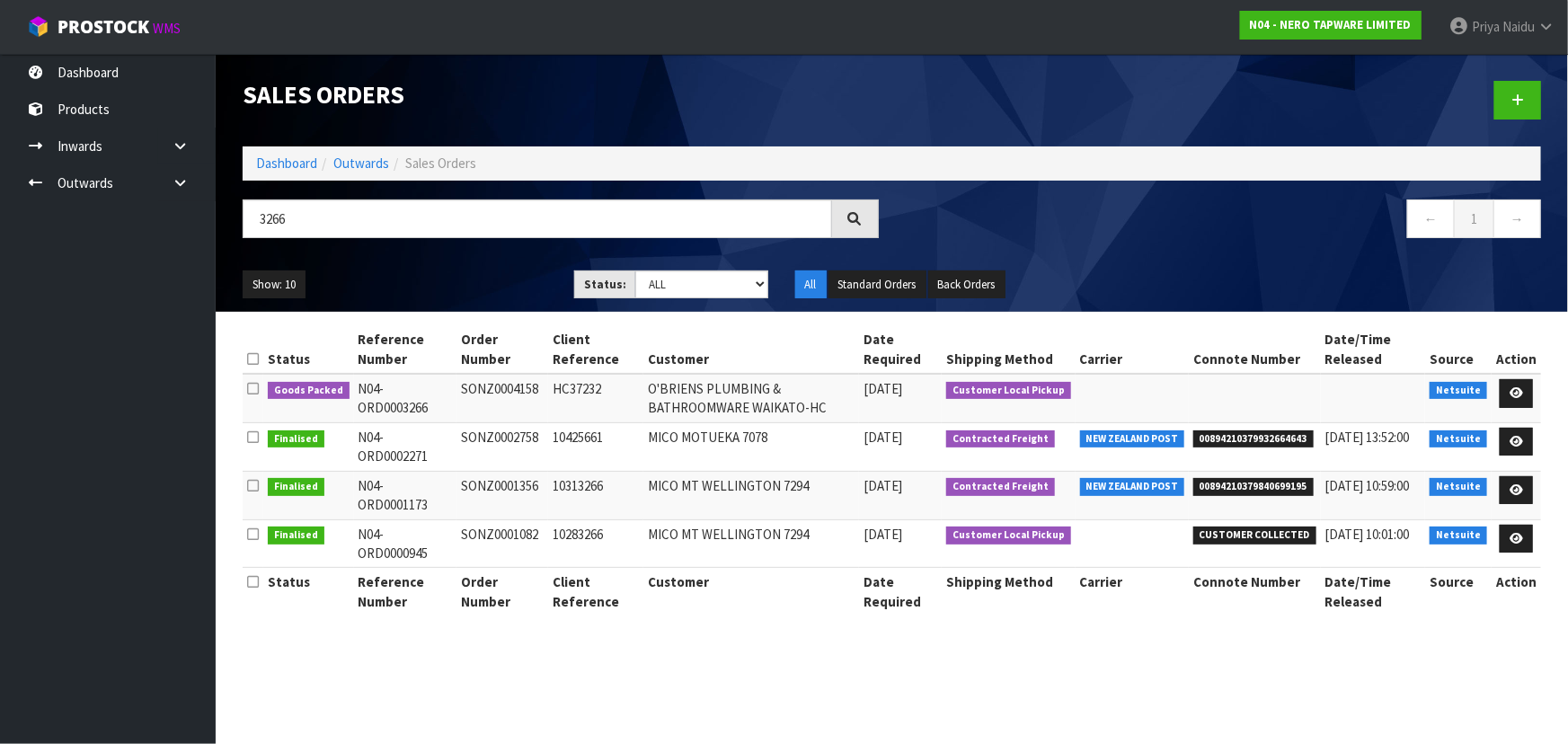
click at [452, 278] on ul "Show: 10 5 10 25 50" at bounding box center [394, 285] width 305 height 28
click at [1510, 390] on icon at bounding box center [1516, 393] width 14 height 12
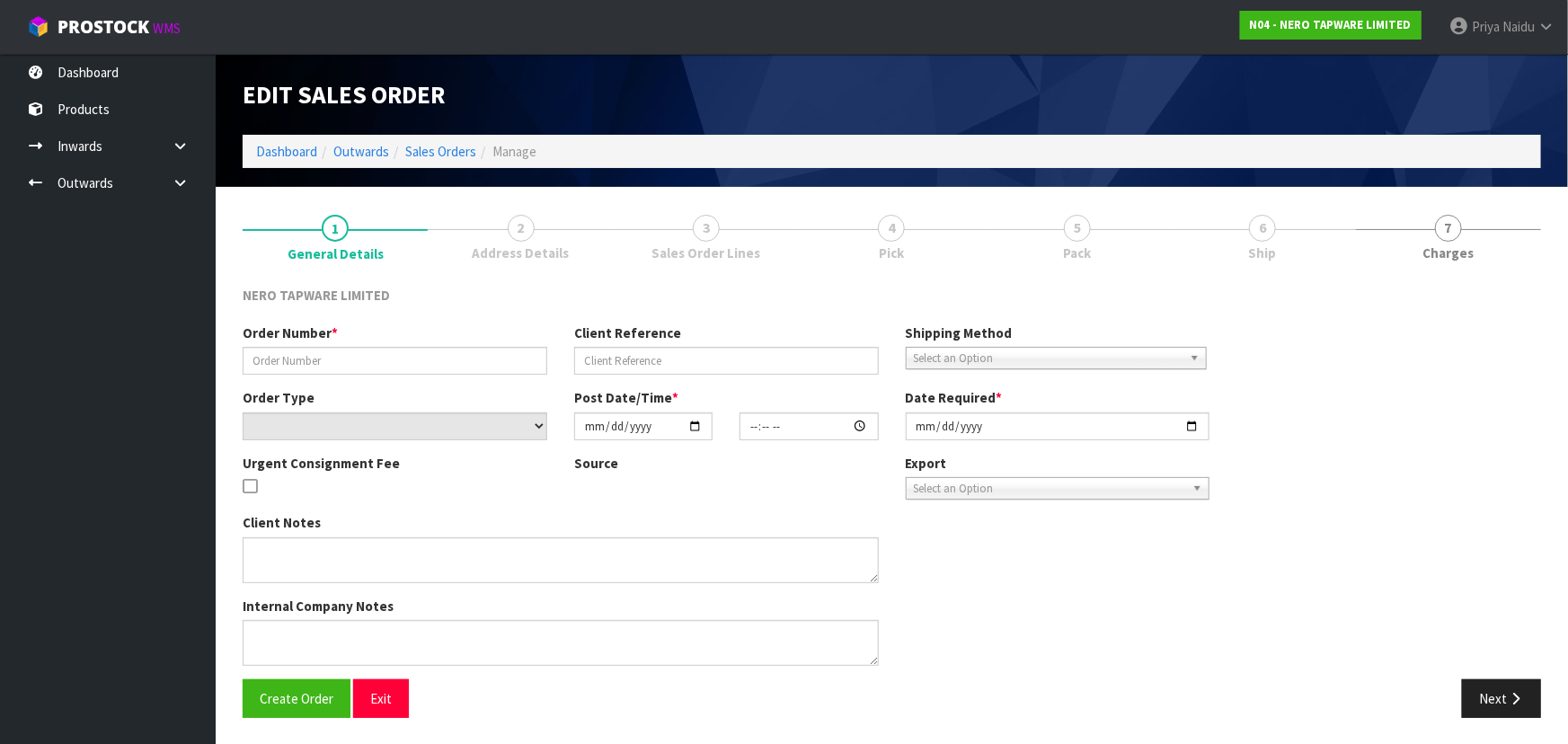
type input "SONZ0004158"
type input "HC37232"
select select "number:0"
type input "[DATE]"
type input "12:00:08.000"
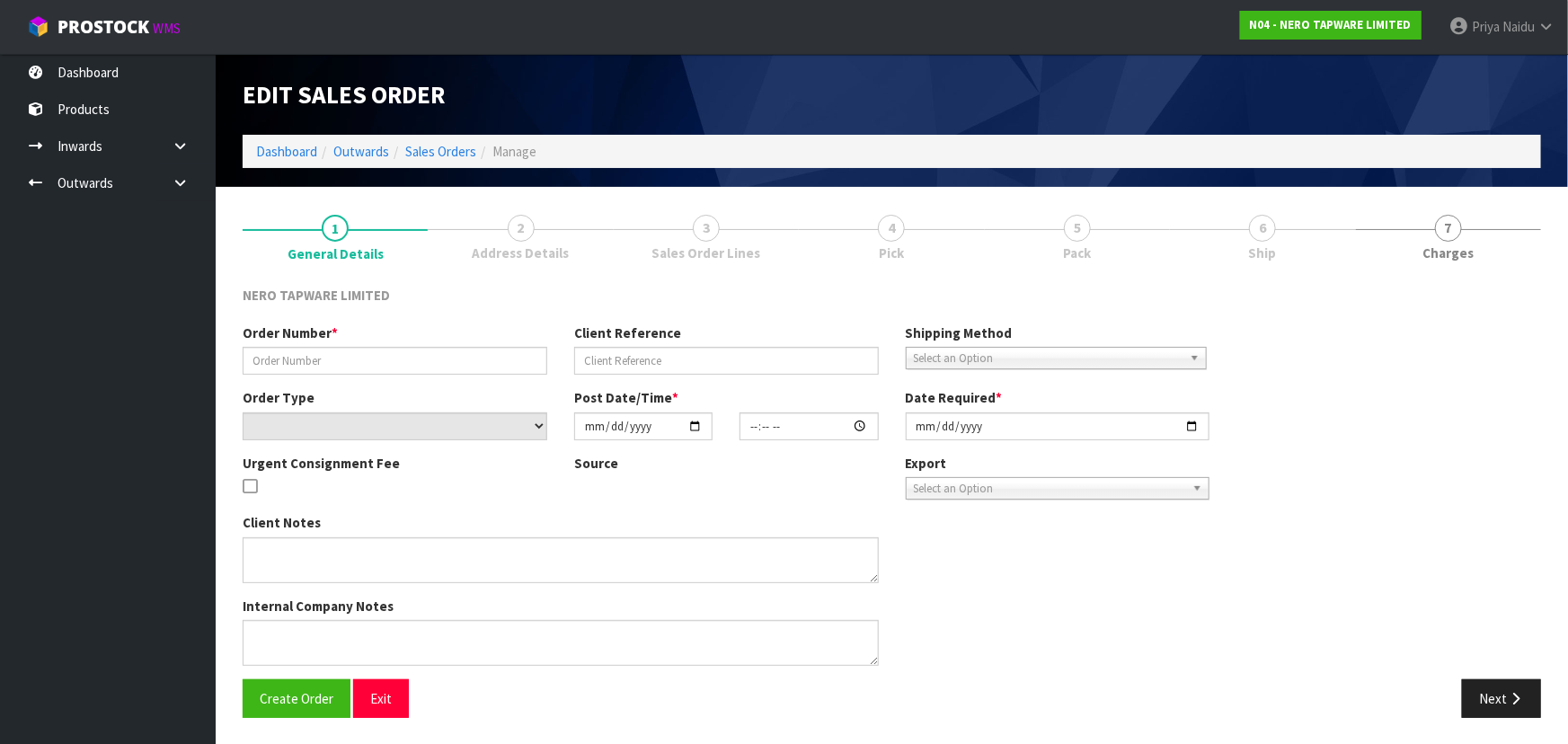
type input "[DATE]"
type textarea "[PERSON_NAME] pick up 13/10"
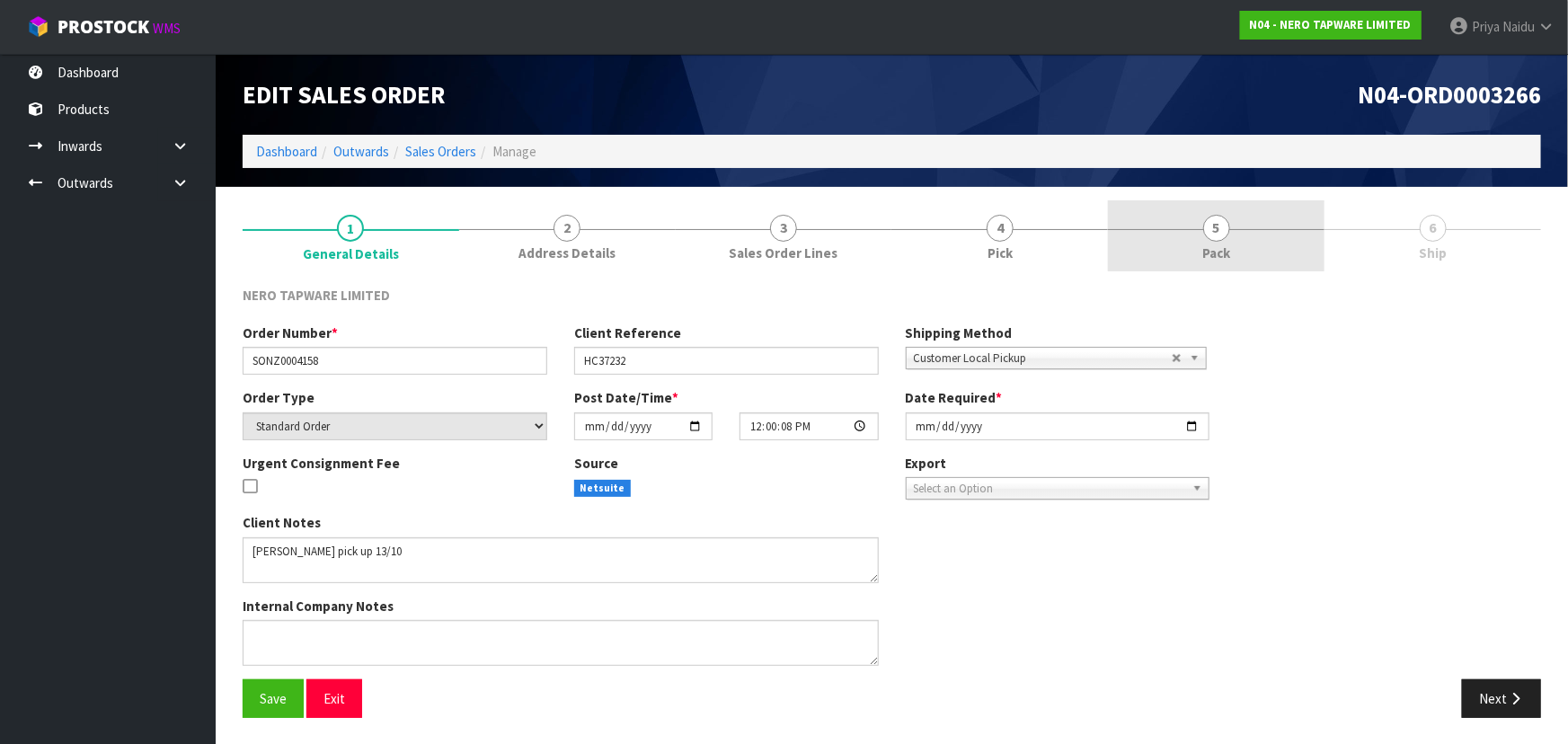
click at [1216, 237] on span "5" at bounding box center [1216, 228] width 27 height 27
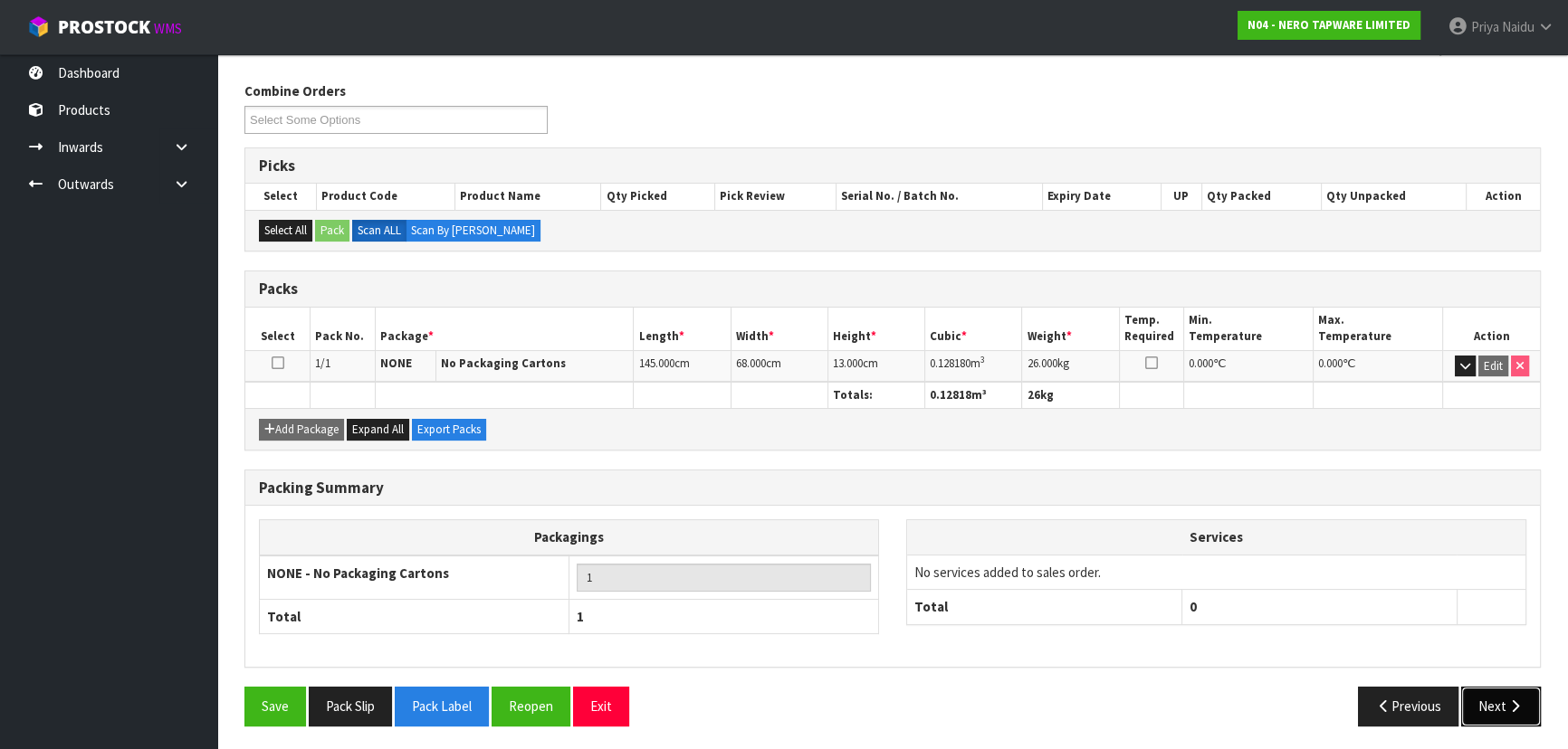
click at [1502, 701] on button "Next" at bounding box center [1501, 706] width 79 height 39
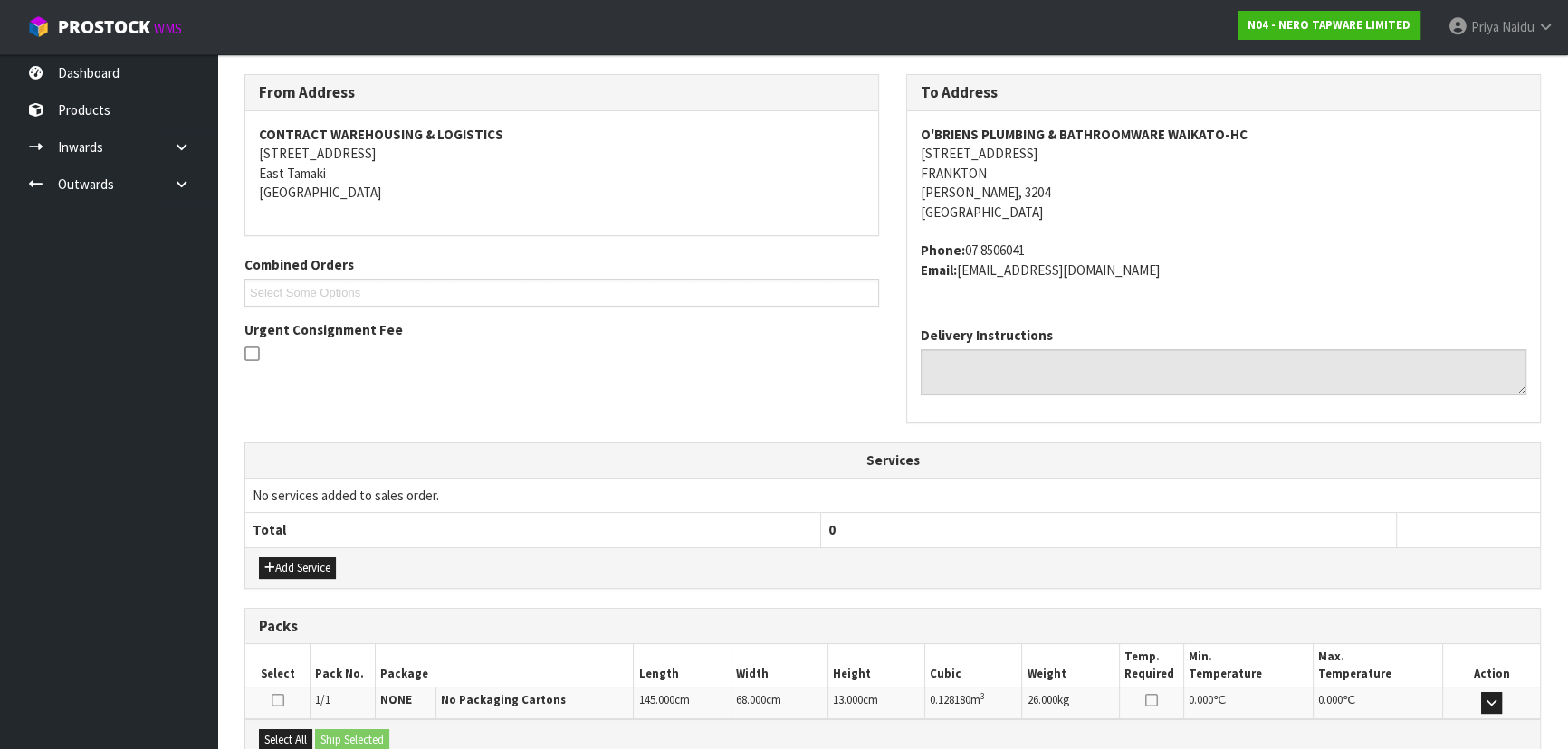
scroll to position [416, 0]
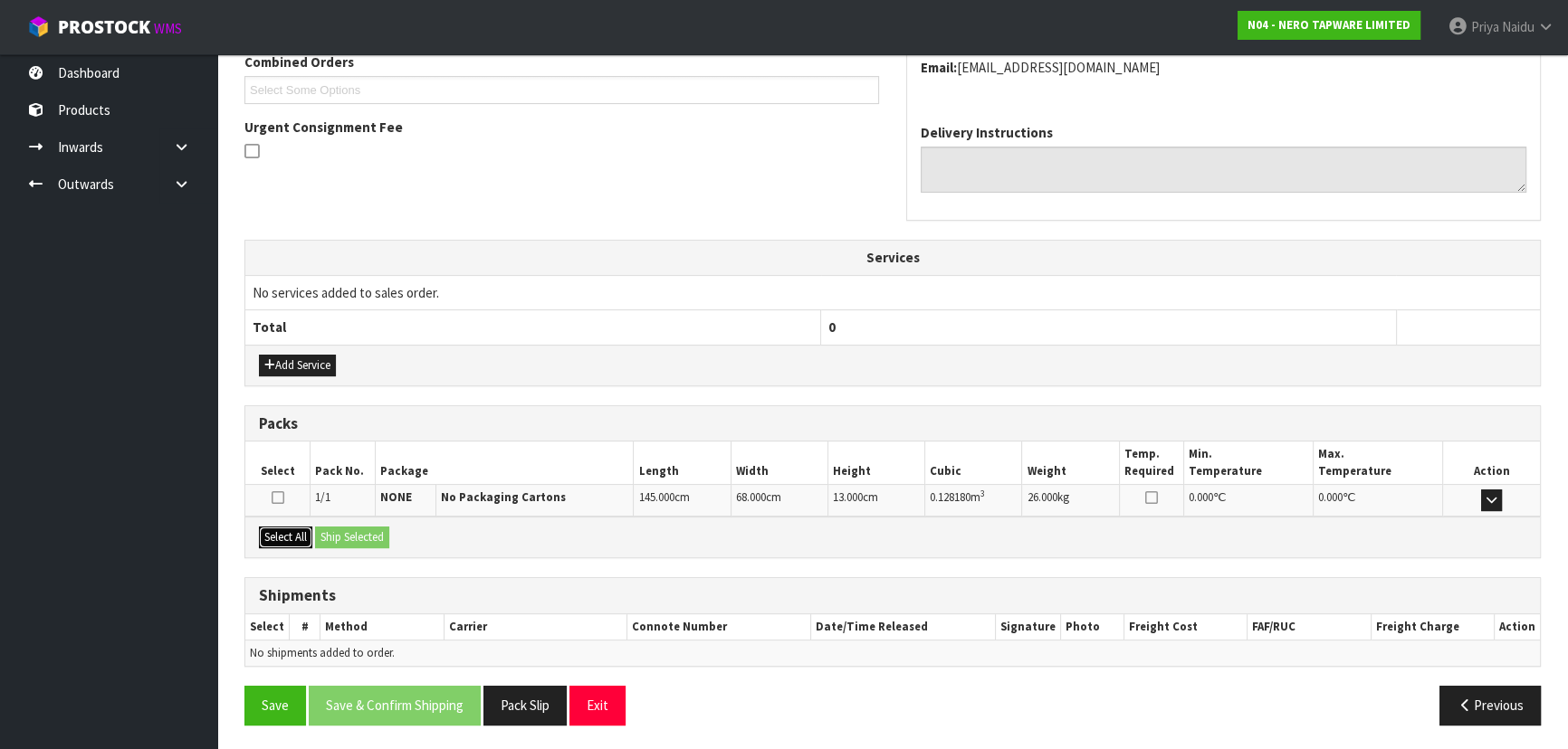
click at [300, 538] on button "Select All" at bounding box center [286, 538] width 53 height 22
drag, startPoint x: 337, startPoint y: 532, endPoint x: 399, endPoint y: 557, distance: 66.9
click at [338, 532] on button "Ship Selected" at bounding box center [352, 538] width 75 height 22
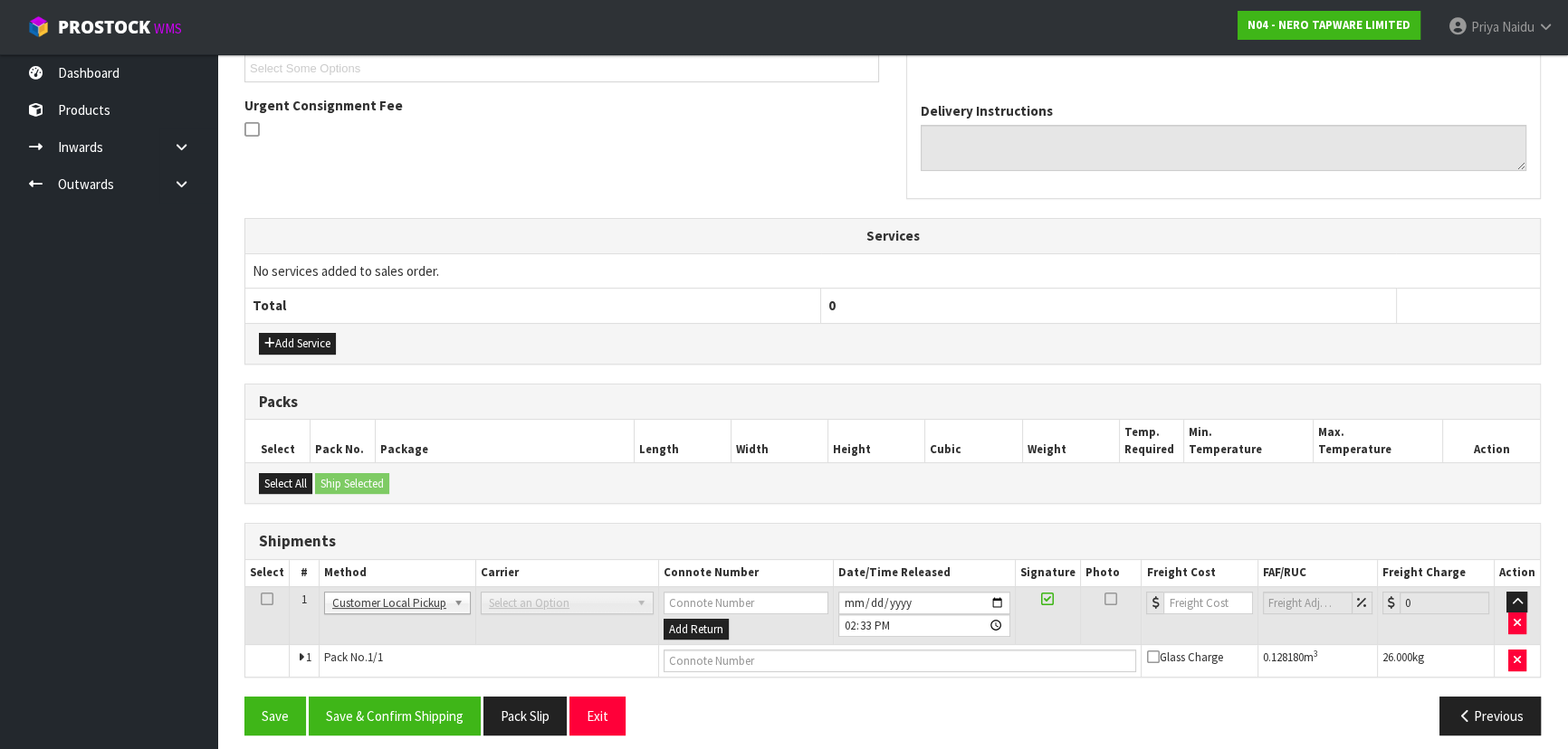
scroll to position [448, 0]
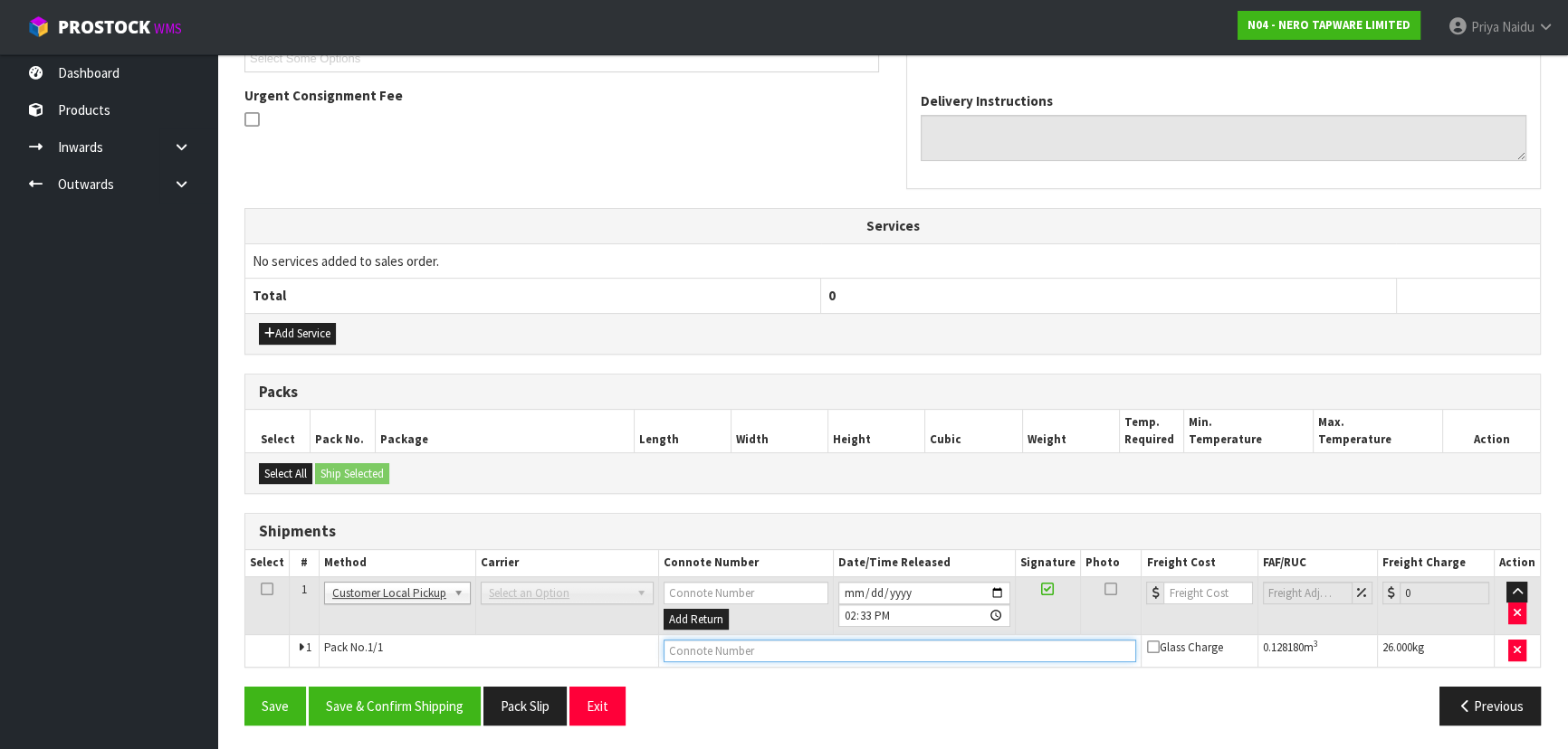
click at [721, 654] on input "text" at bounding box center [901, 650] width 474 height 23
type input "CUSTOMER COLLECTED"
drag, startPoint x: 420, startPoint y: 712, endPoint x: 427, endPoint y: 702, distance: 12.2
click at [425, 706] on button "Save & Confirm Shipping" at bounding box center [395, 706] width 172 height 39
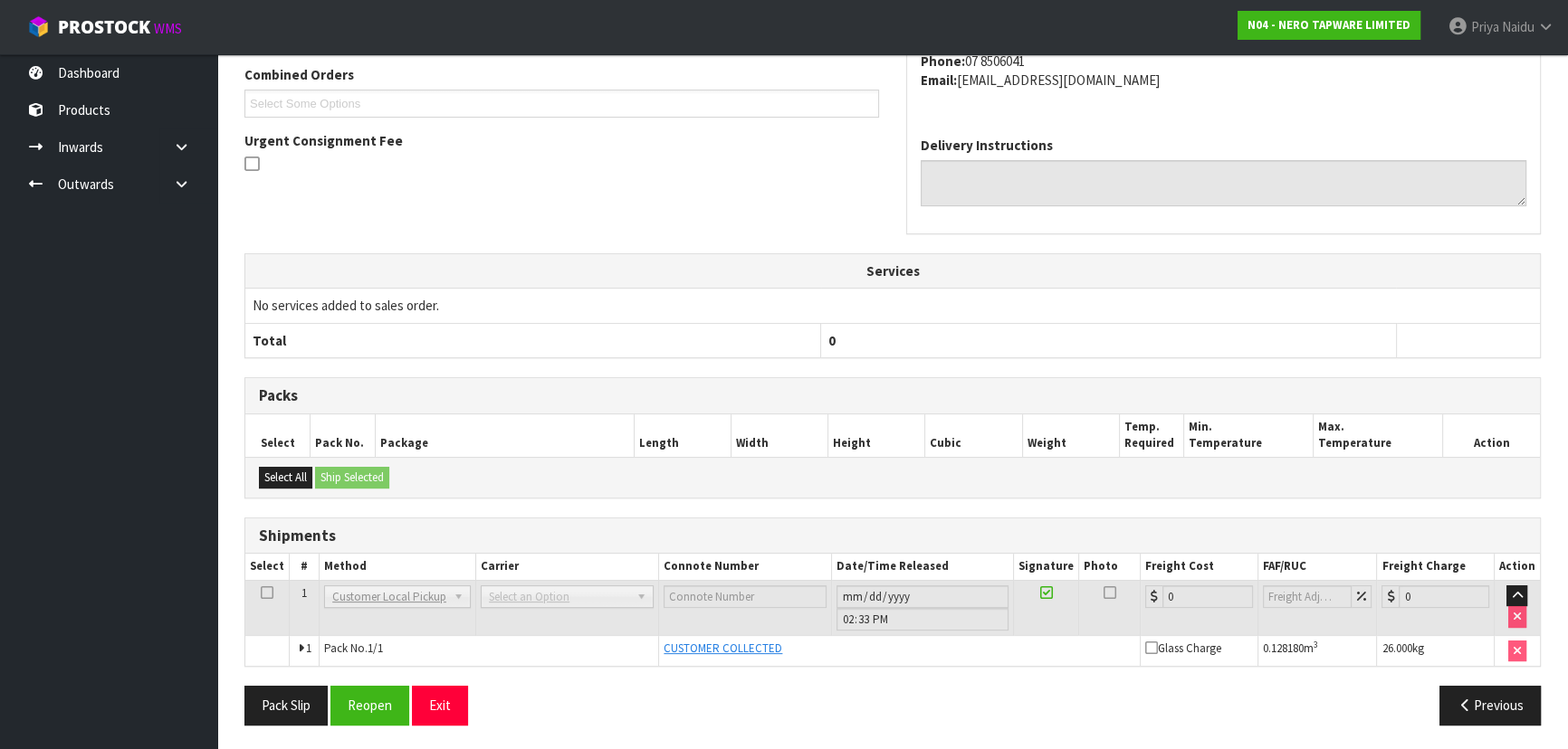
scroll to position [0, 0]
